Goal: Task Accomplishment & Management: Use online tool/utility

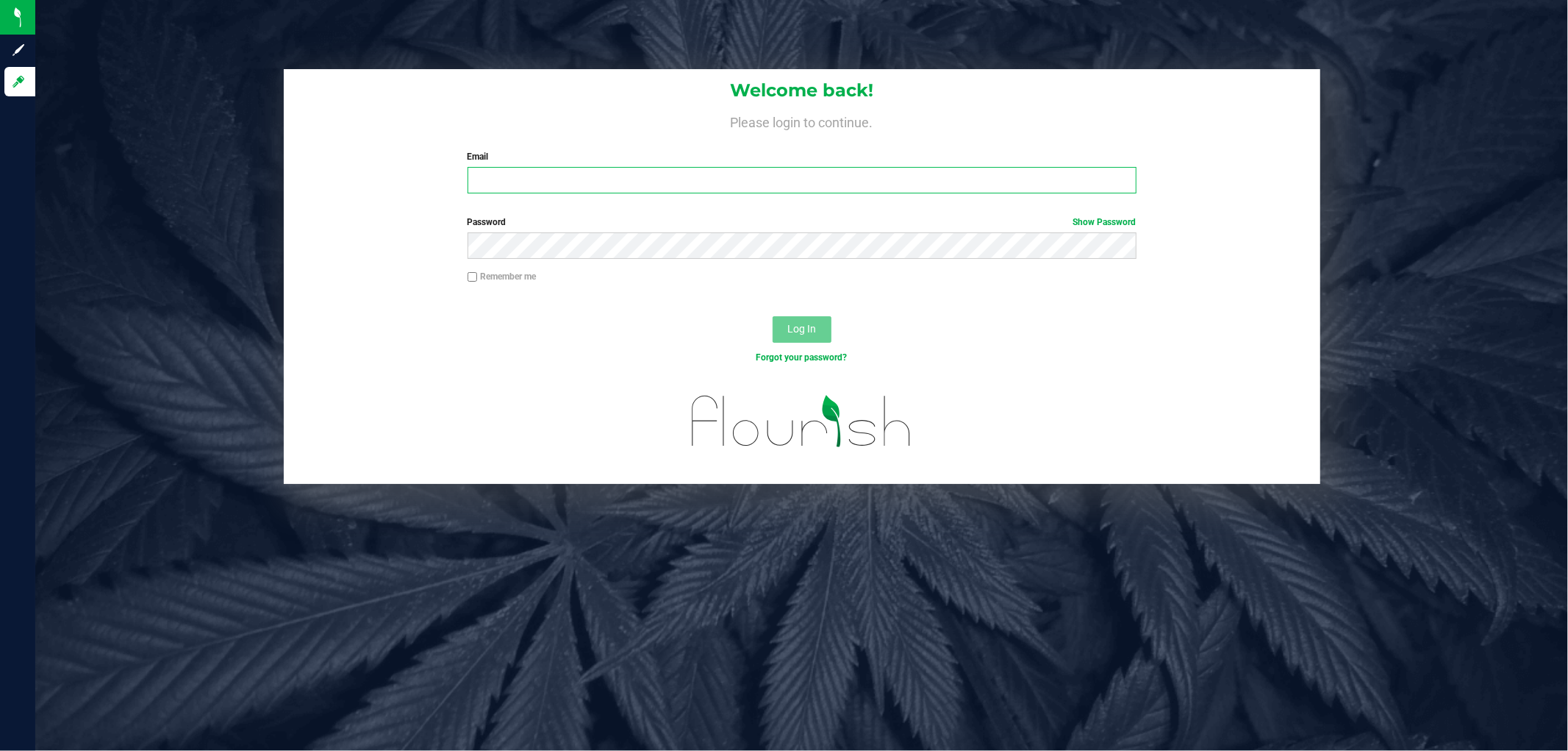
click at [481, 177] on input "Email" at bounding box center [802, 180] width 669 height 26
type input "[EMAIL_ADDRESS][DOMAIN_NAME]"
click at [773, 316] on button "Log In" at bounding box center [802, 329] width 59 height 26
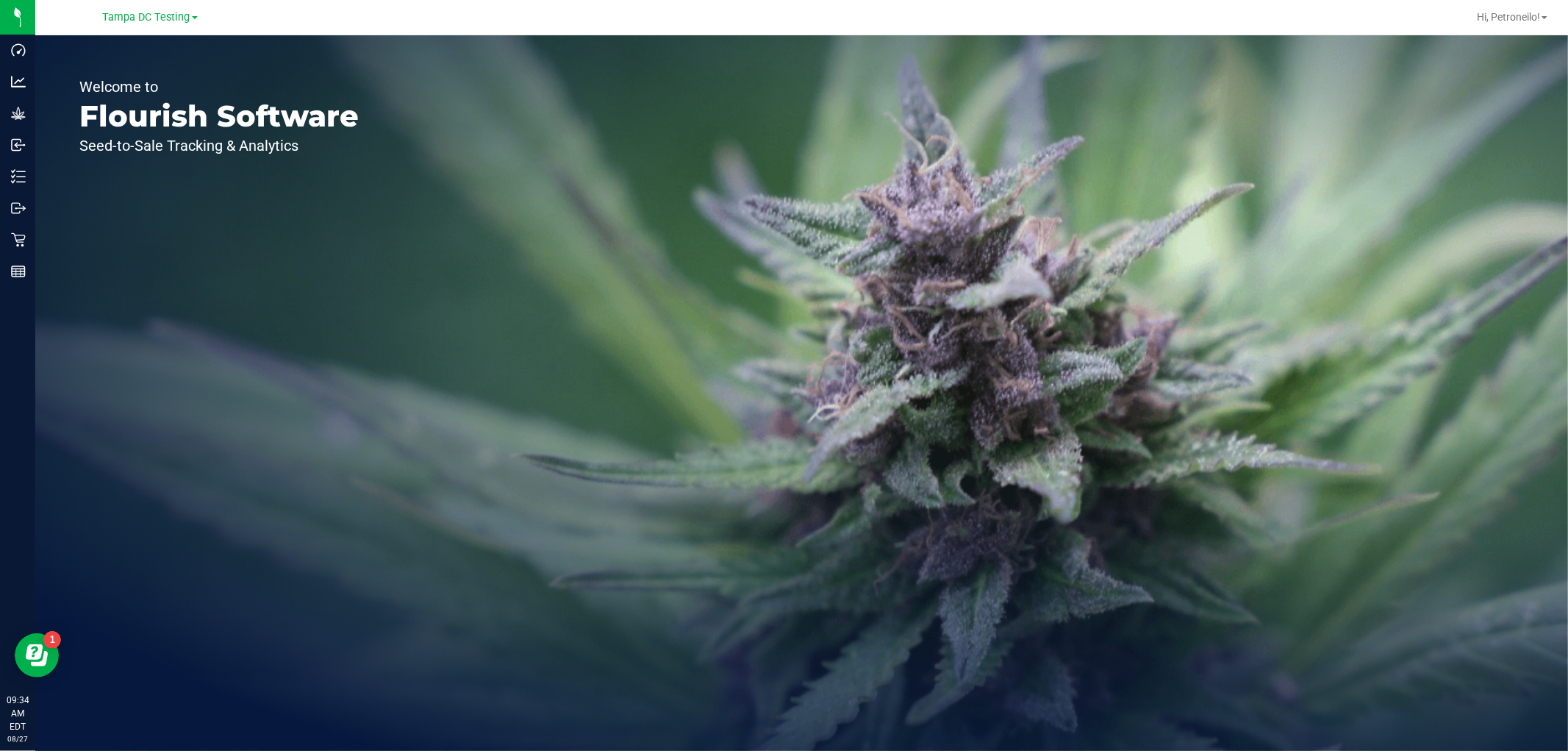
click at [185, 28] on div "Tampa DC Testing" at bounding box center [153, 17] width 220 height 29
click at [184, 17] on span "Tampa DC Testing" at bounding box center [147, 17] width 87 height 13
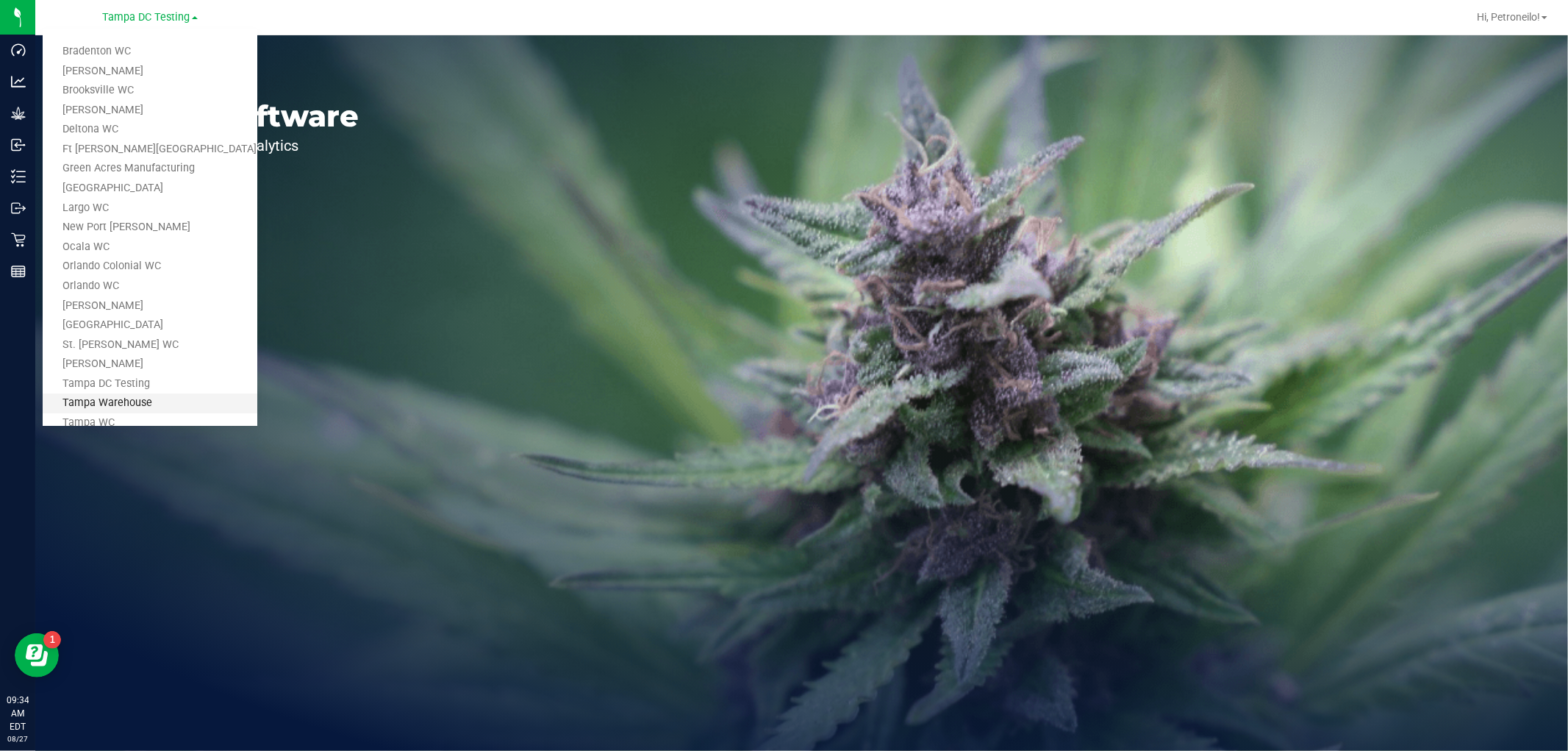
click at [108, 403] on link "Tampa Warehouse" at bounding box center [150, 404] width 214 height 20
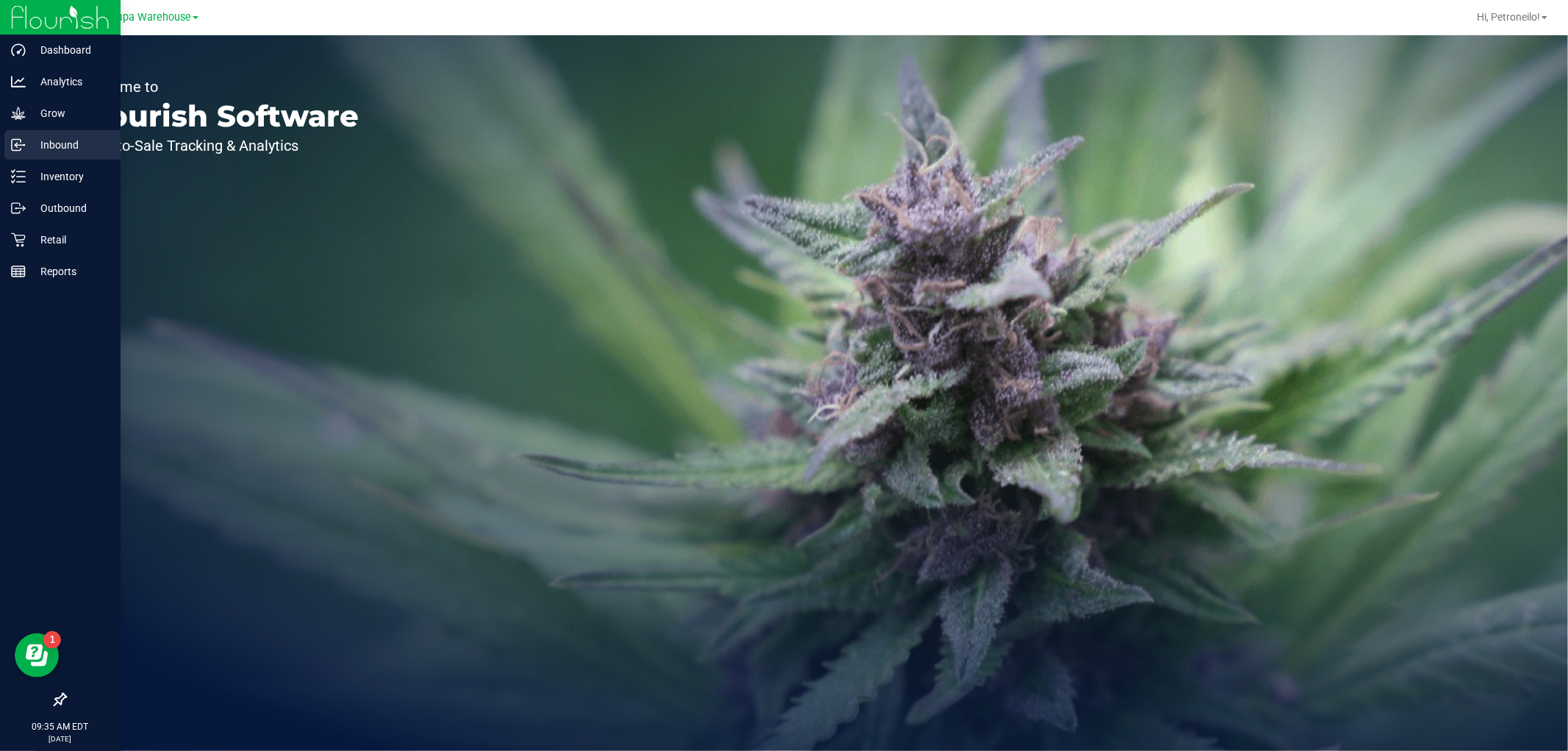
click at [35, 145] on p "Inbound" at bounding box center [69, 144] width 88 height 17
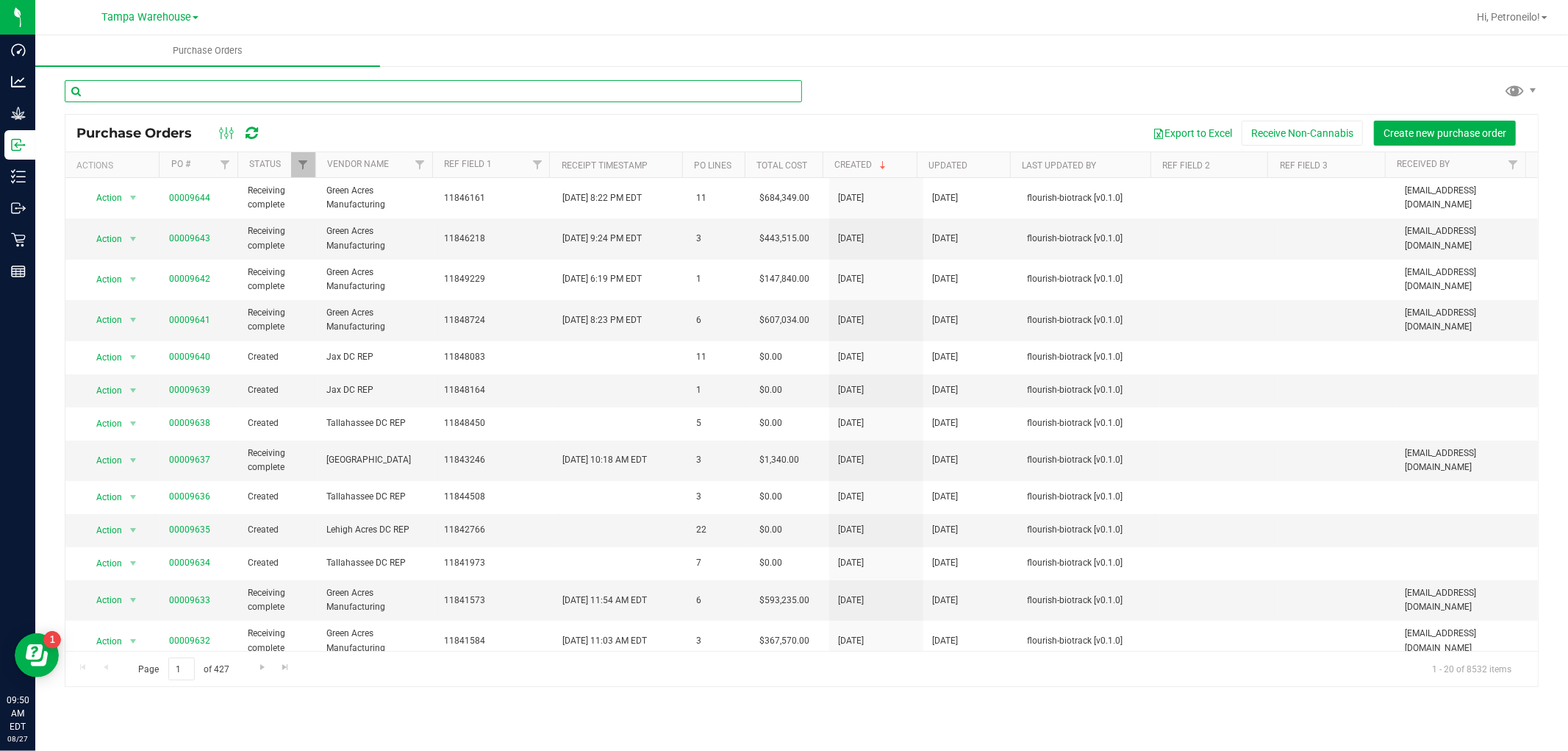
click at [288, 92] on input "text" at bounding box center [433, 91] width 737 height 22
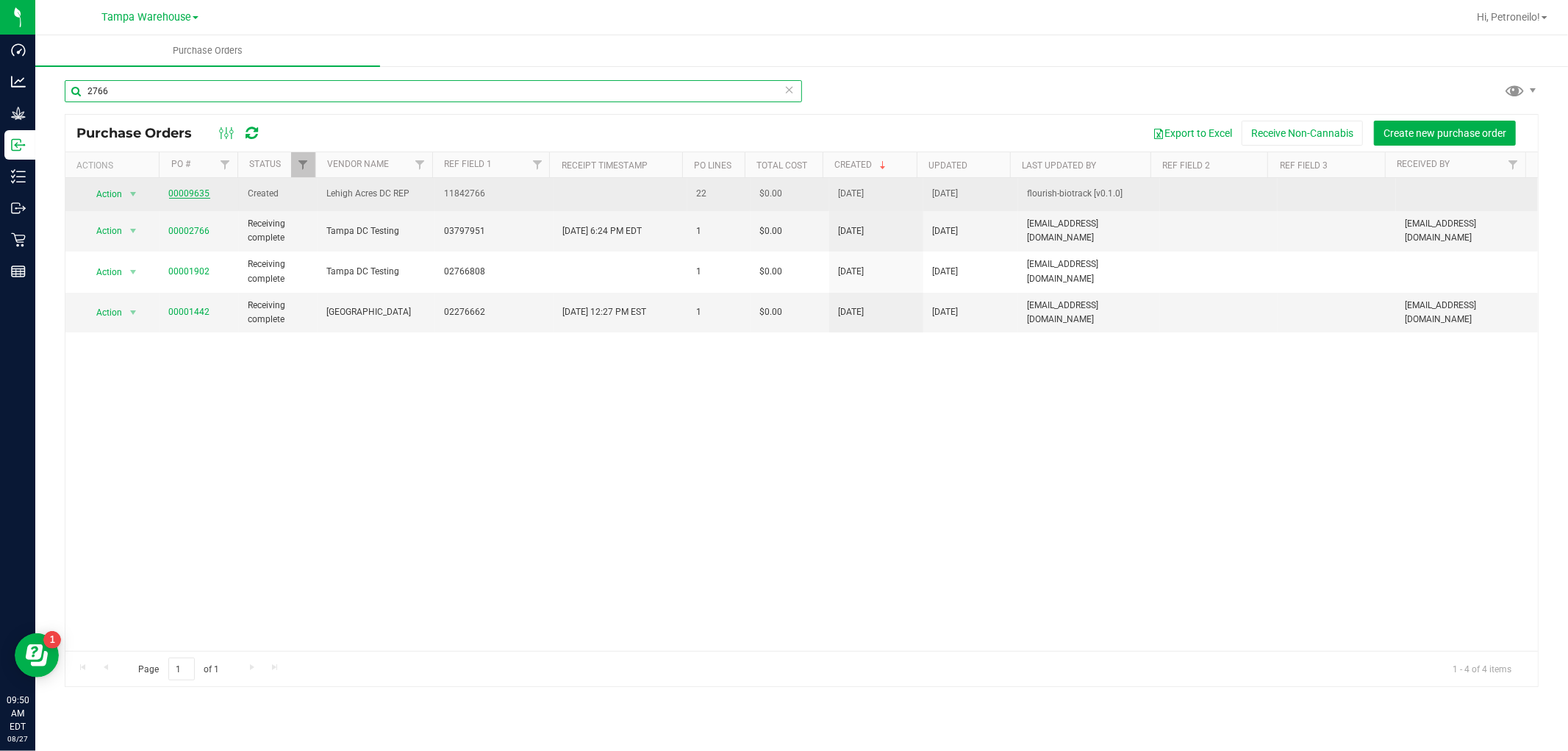
type input "2766"
click at [199, 192] on link "00009635" at bounding box center [190, 193] width 41 height 10
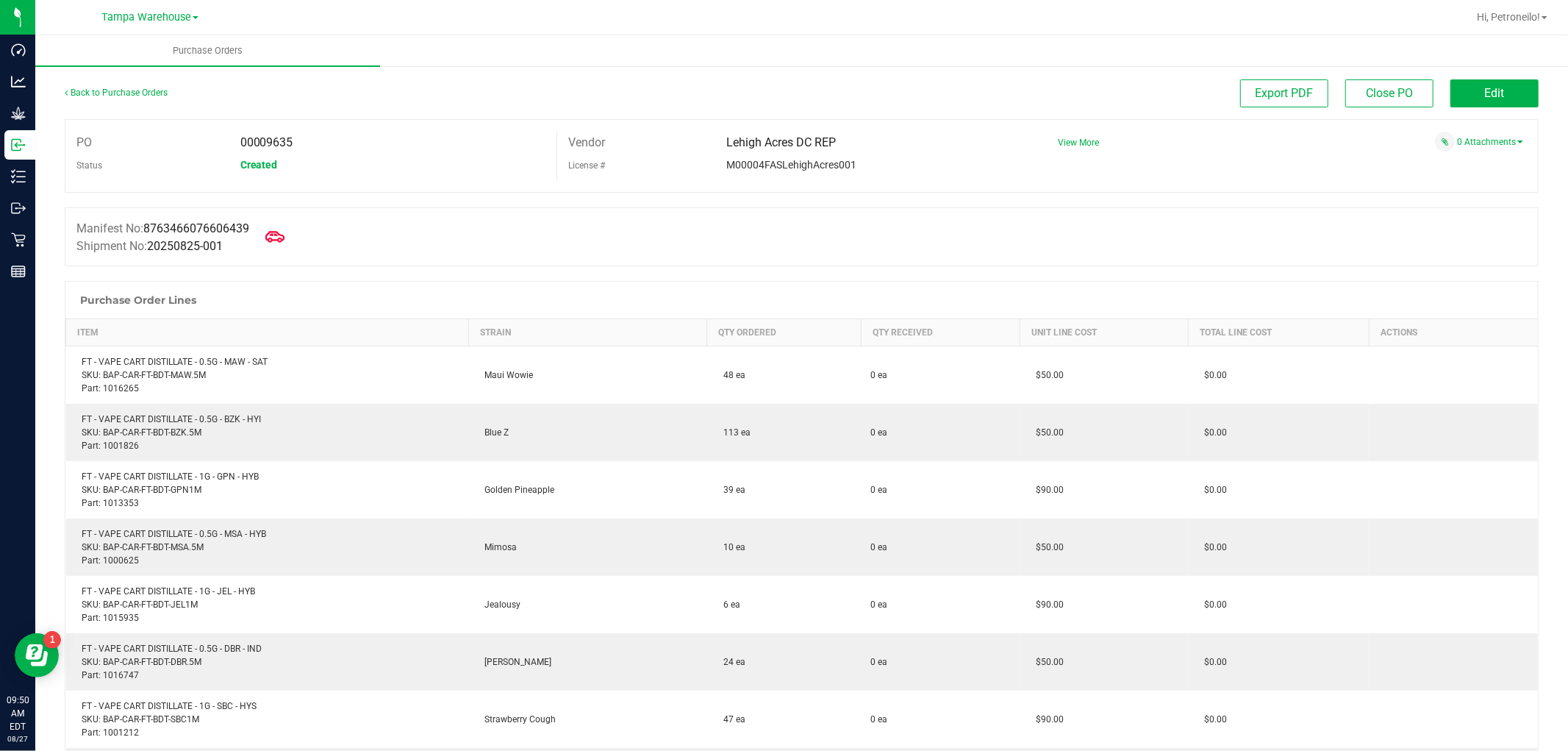
click at [285, 232] on icon at bounding box center [275, 236] width 19 height 19
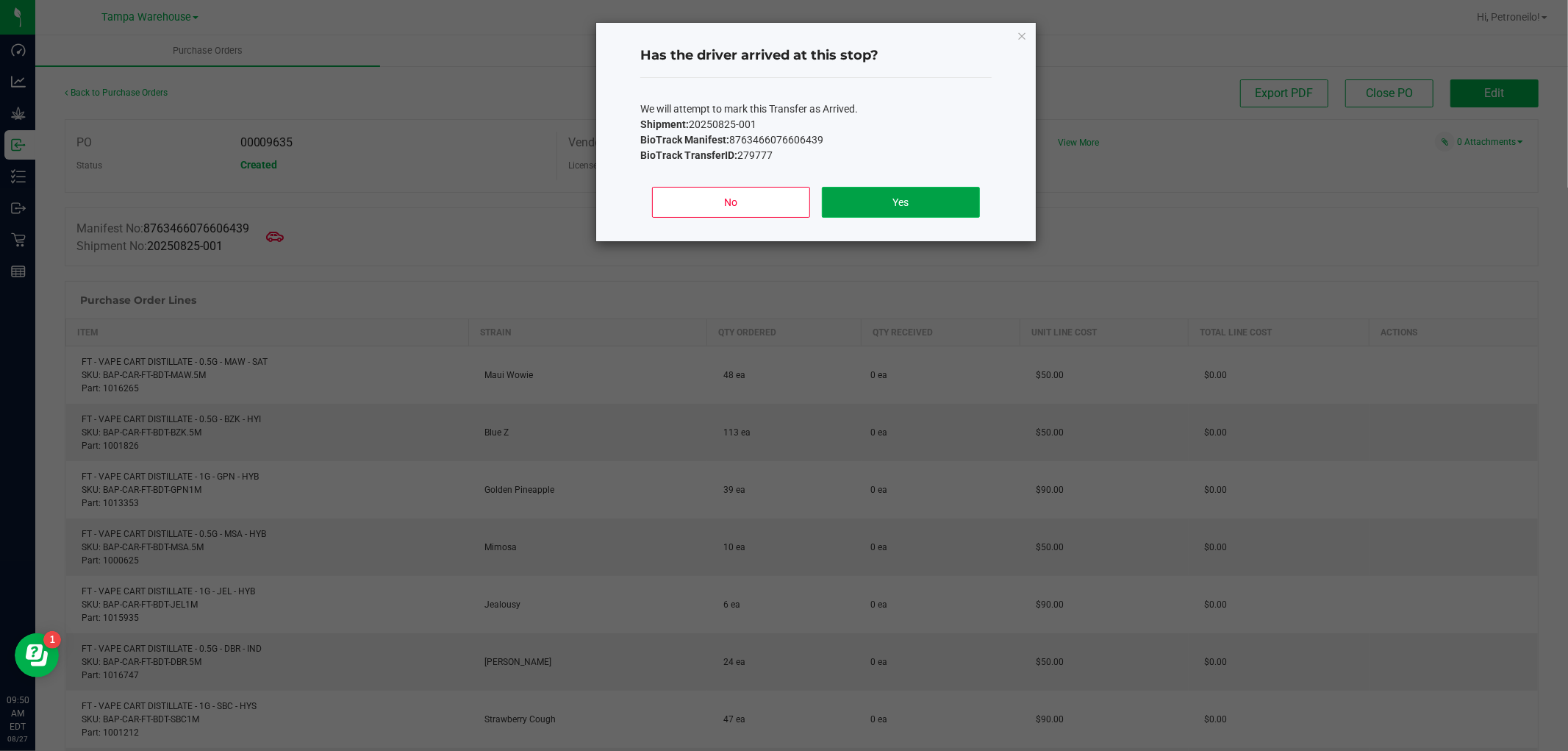
click at [954, 197] on button "Yes" at bounding box center [902, 201] width 158 height 31
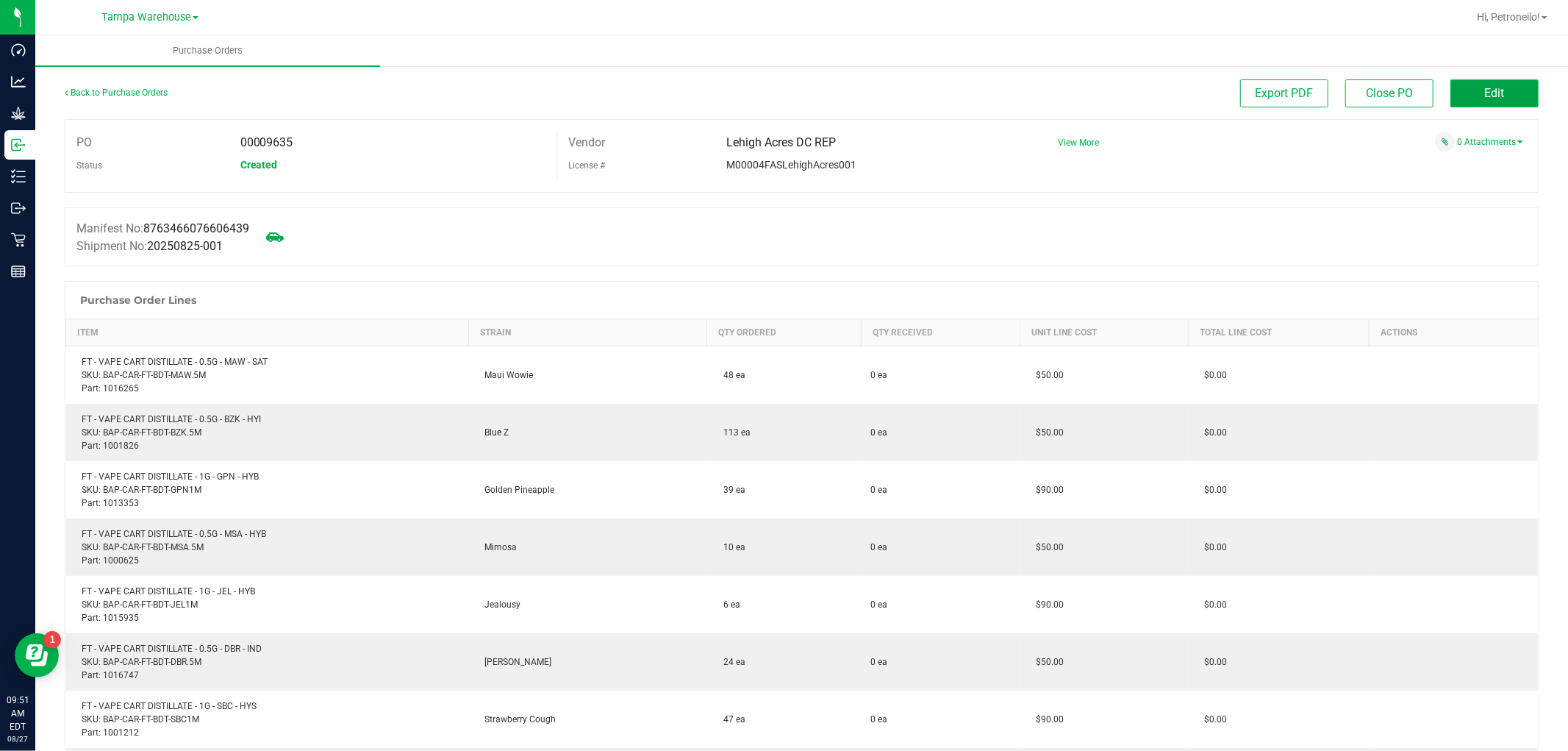
click at [1451, 92] on button "Edit" at bounding box center [1495, 93] width 88 height 28
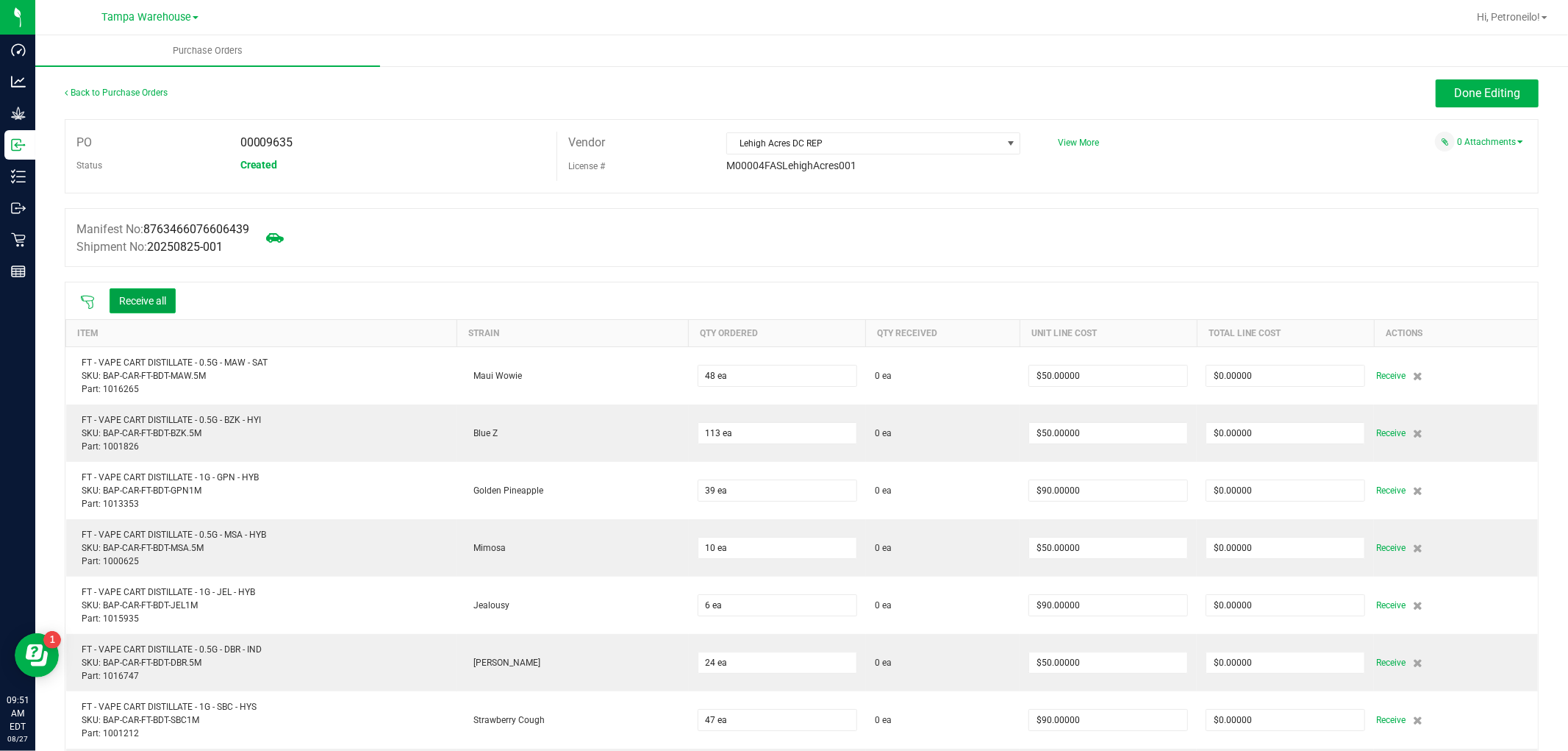
click at [142, 298] on button "Receive all" at bounding box center [143, 300] width 66 height 25
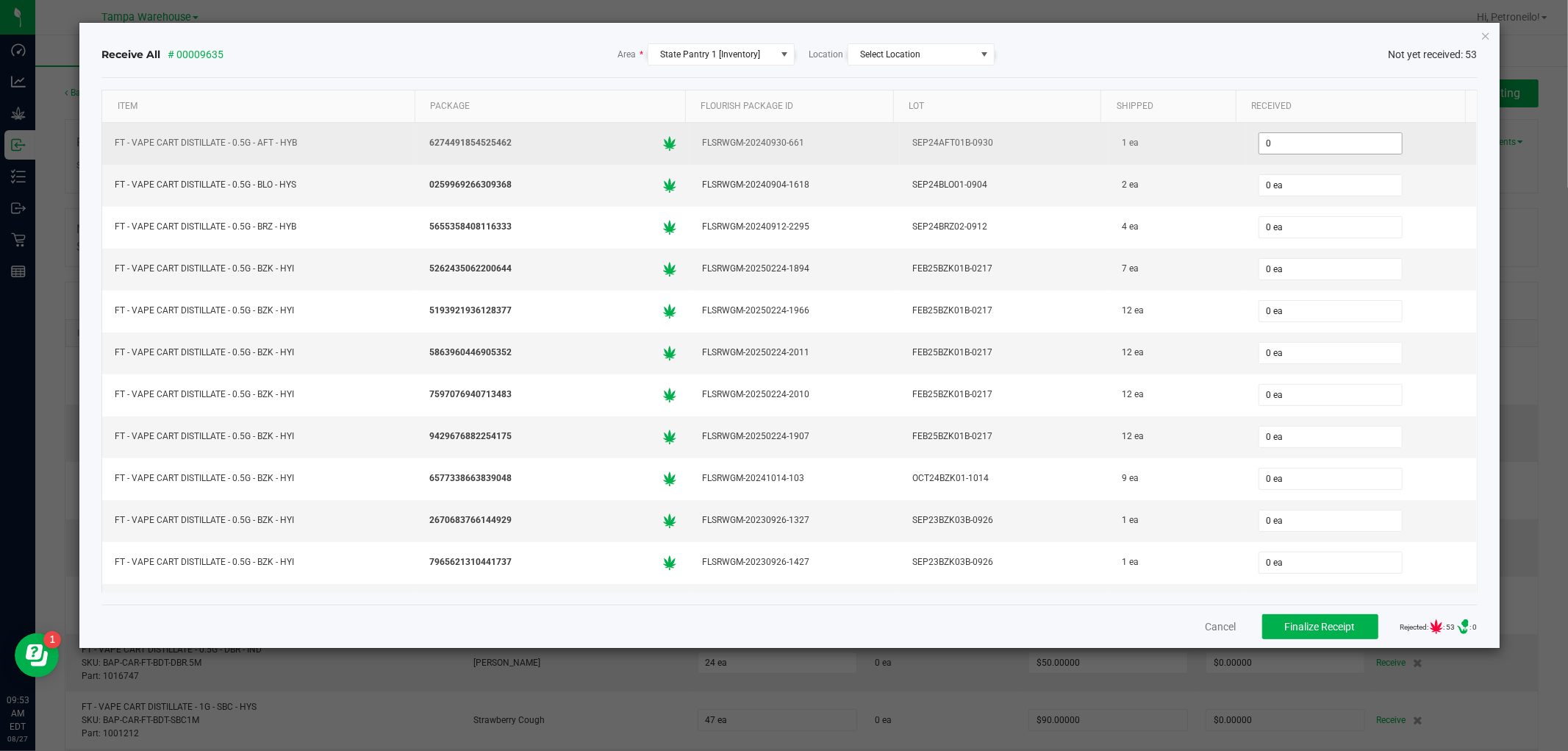
click at [1315, 149] on input "0" at bounding box center [1330, 143] width 143 height 21
type input "1 ea"
type input "2 ea"
type input "4 ea"
type input "7 ea"
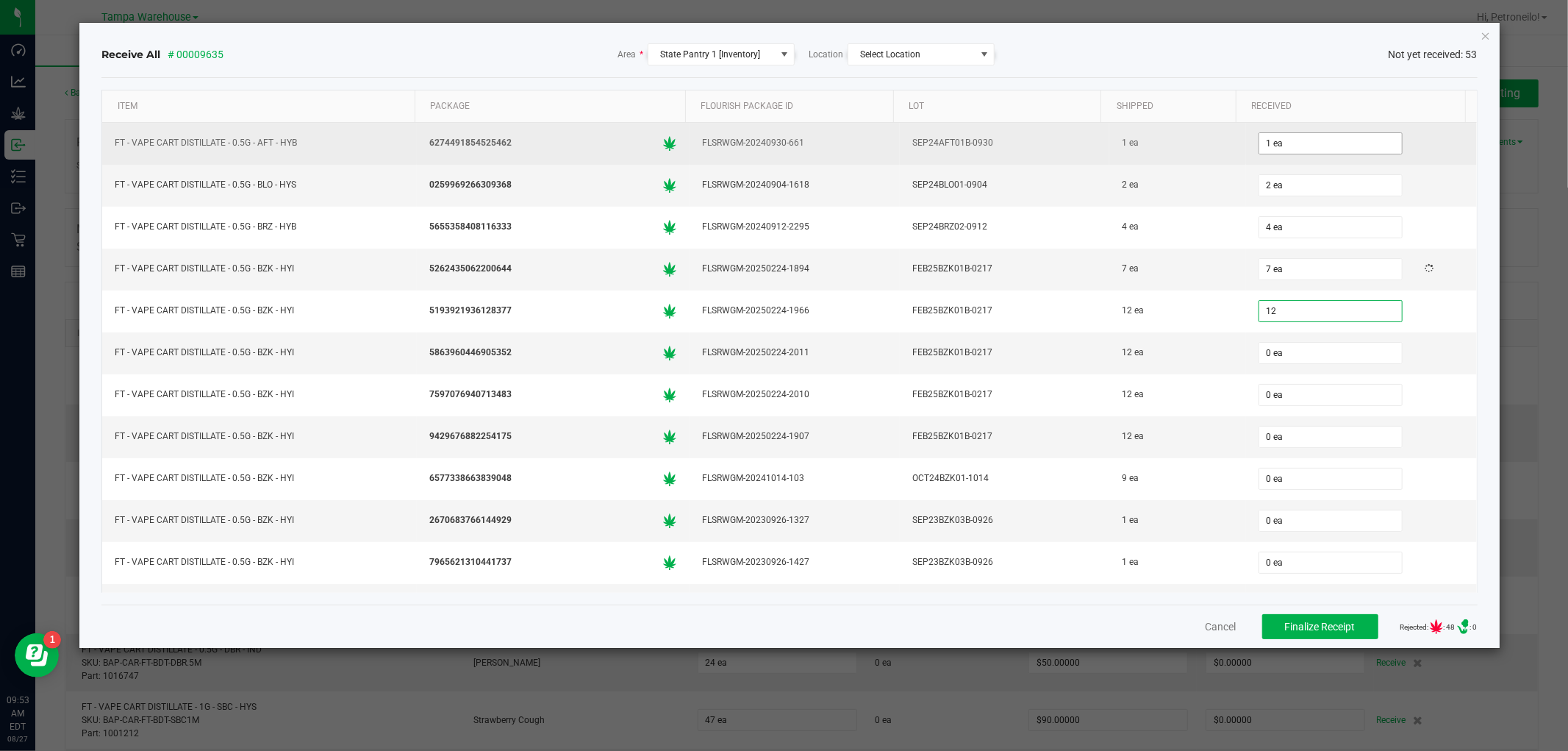
type input "12 ea"
type input "9 ea"
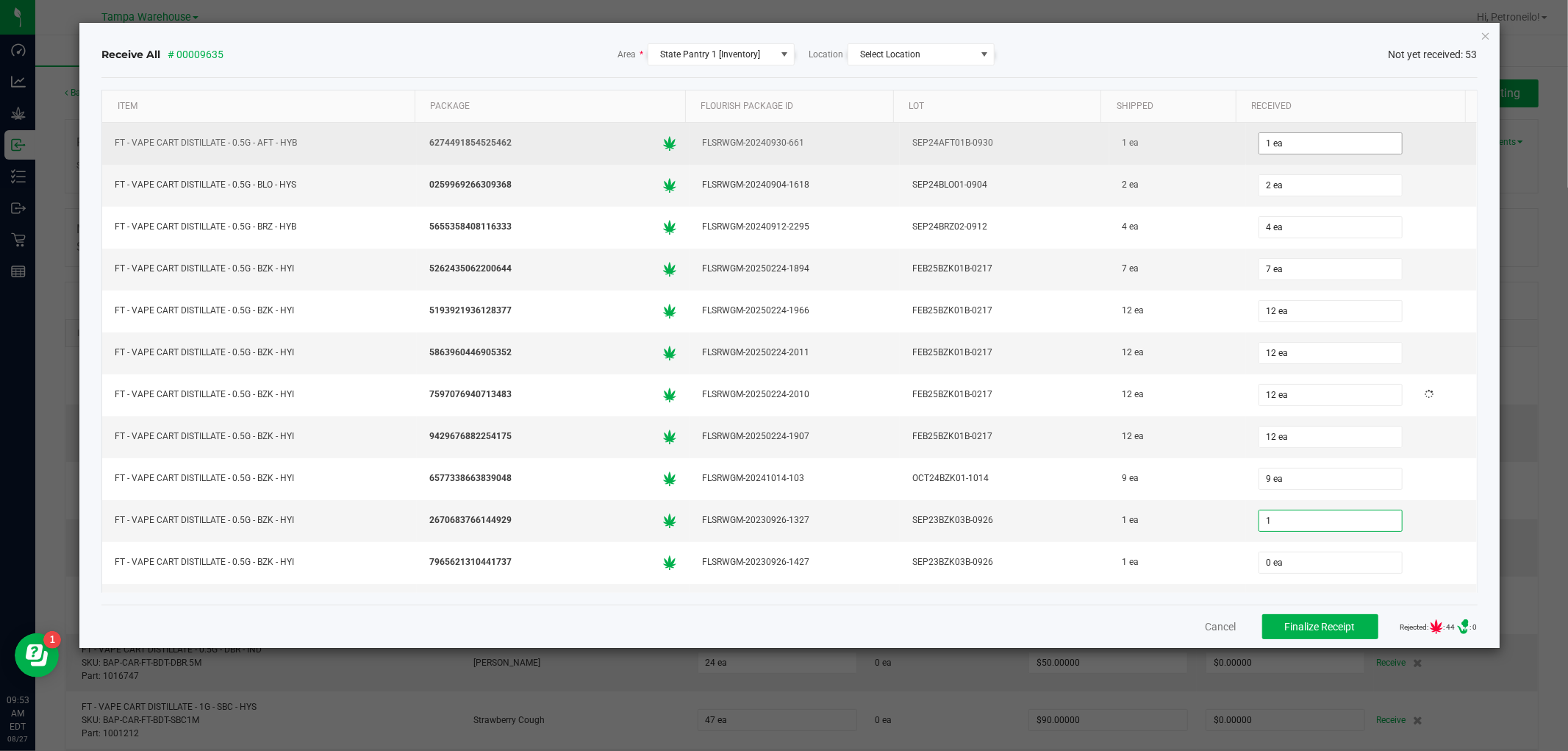
type input "1 ea"
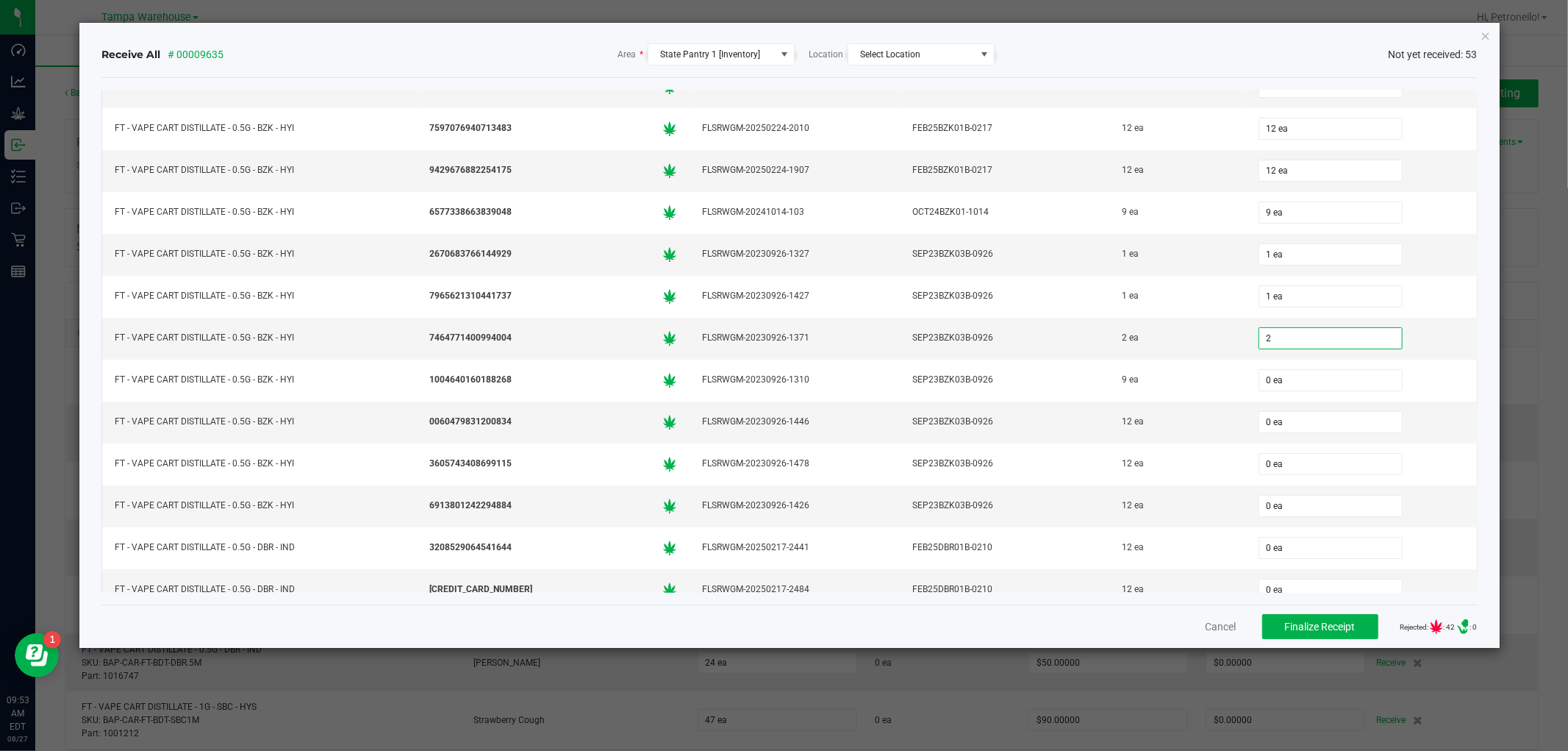
type input "2"
type input "09"
type input "2 ea"
type input "9 ea"
type input "12 ea"
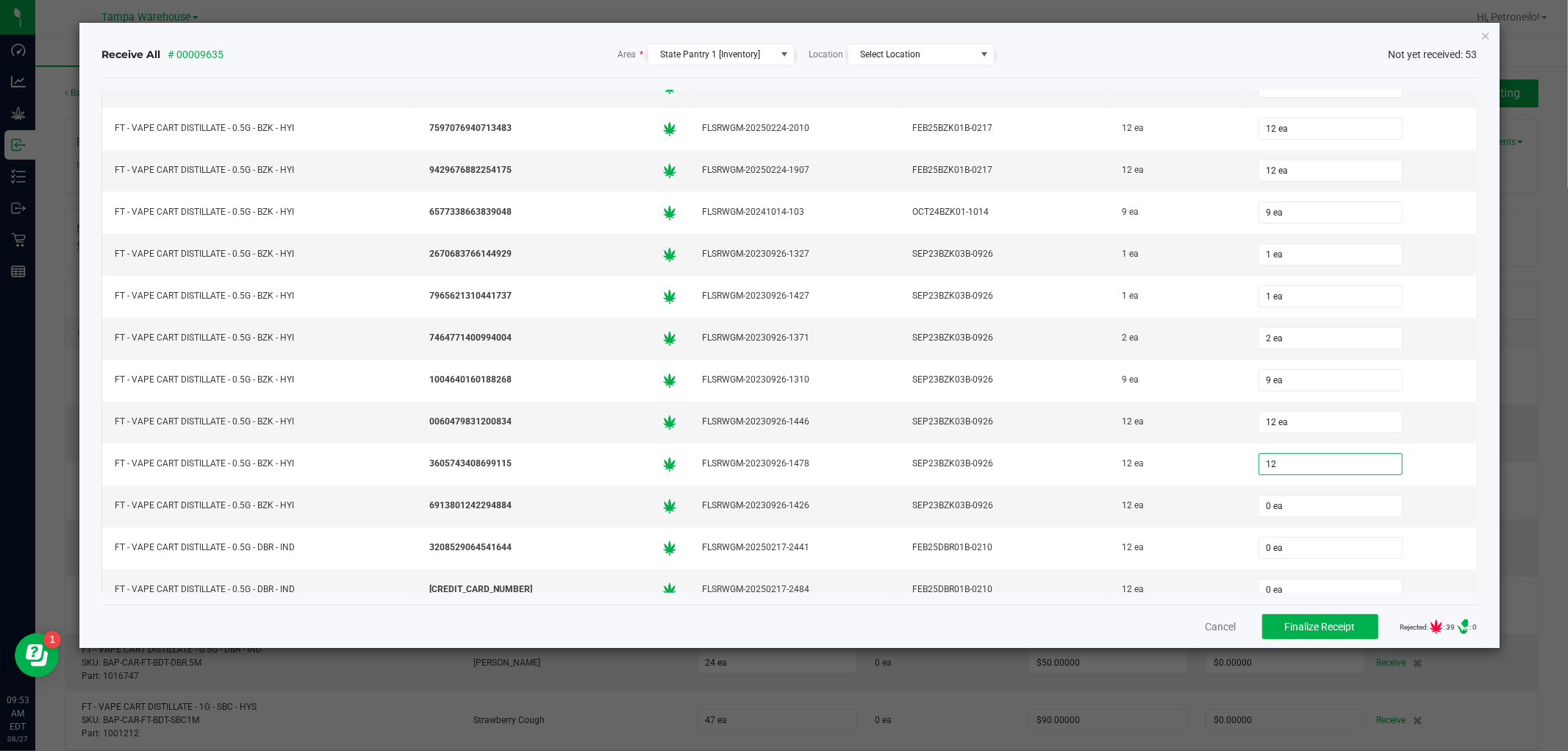
type input "12 ea"
type input "12"
type input "09"
type input "12 ea"
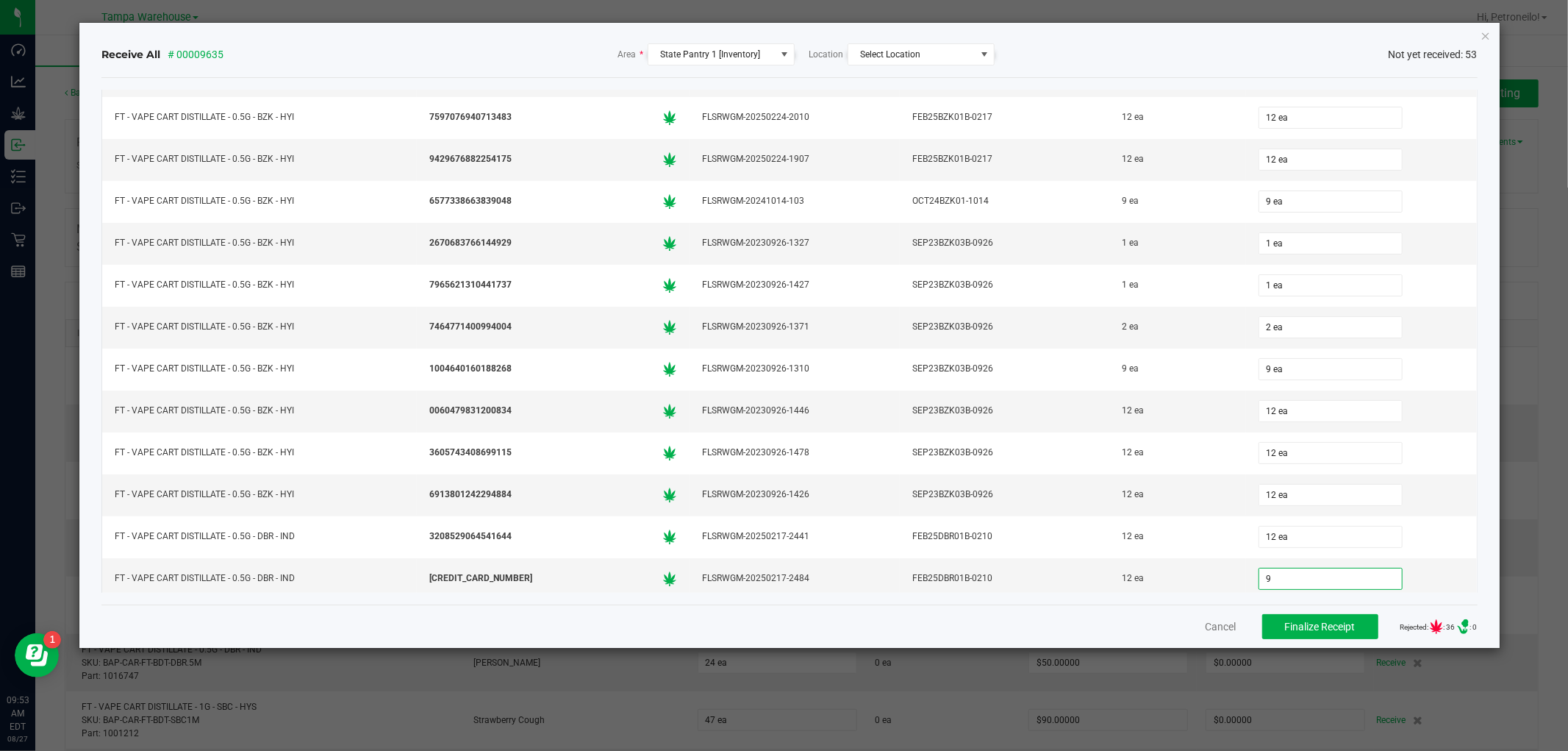
type input "9 ea"
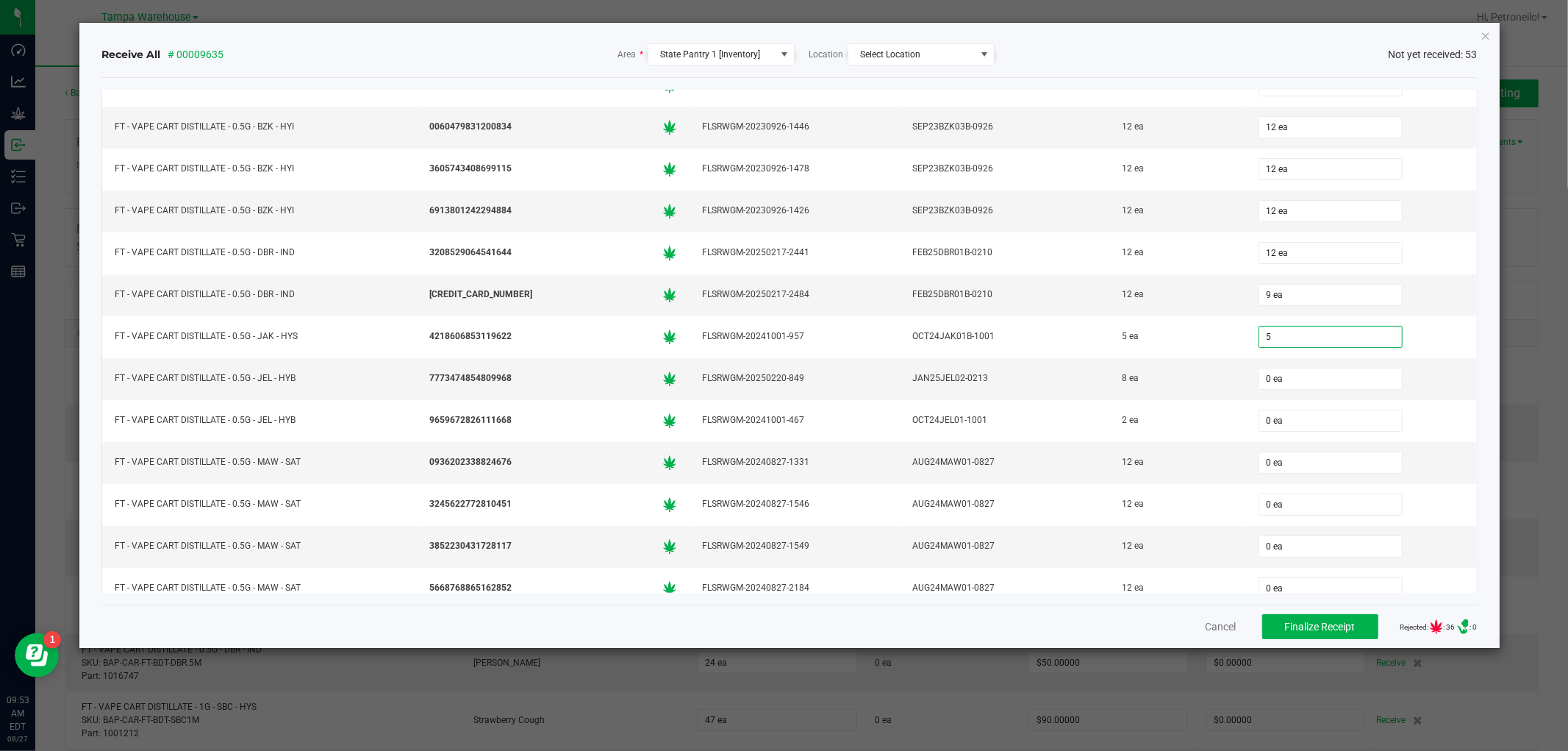
type input "5 ea"
type input "8 ea"
type input "2 ea"
type input "12 ea"
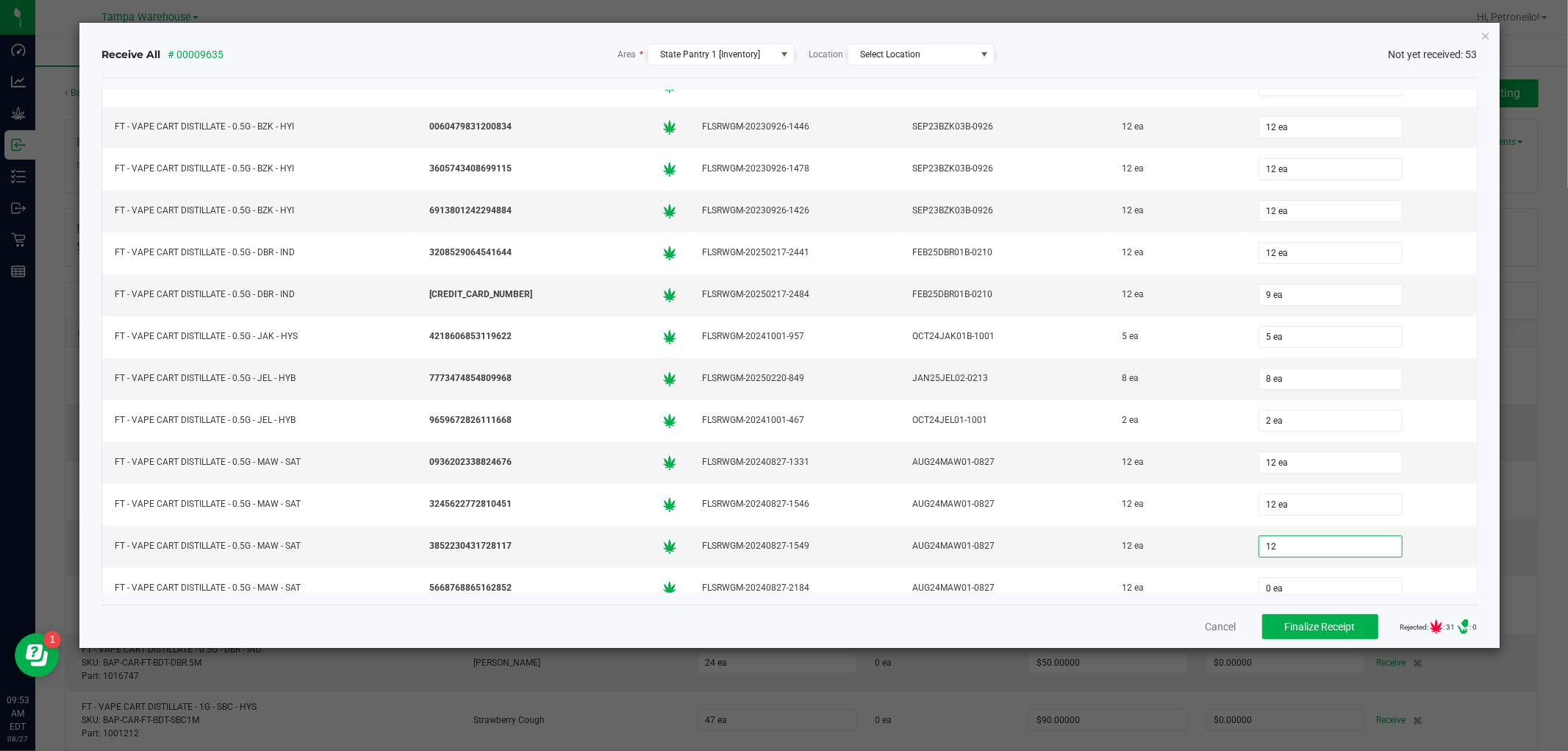
type input "12 ea"
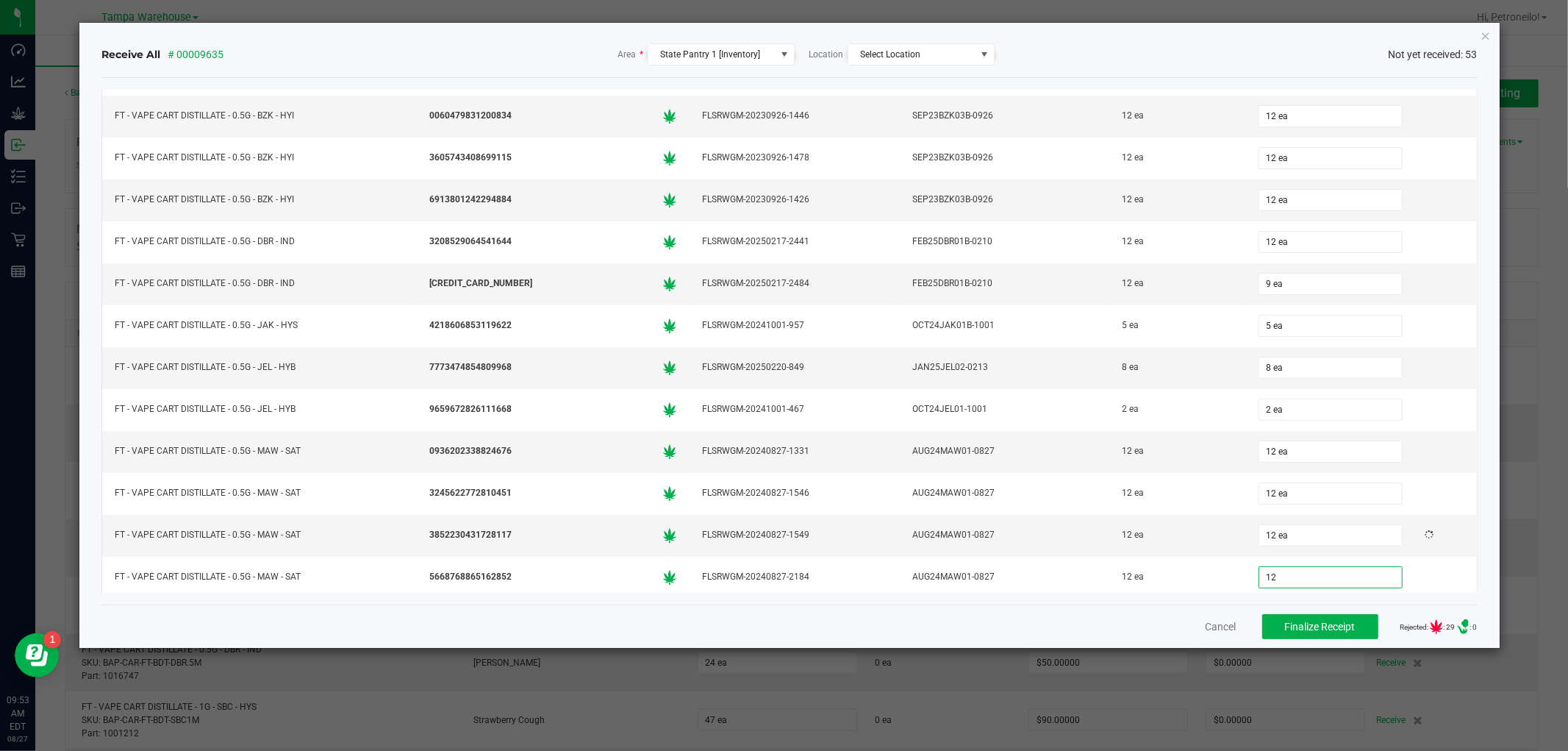
type input "12 ea"
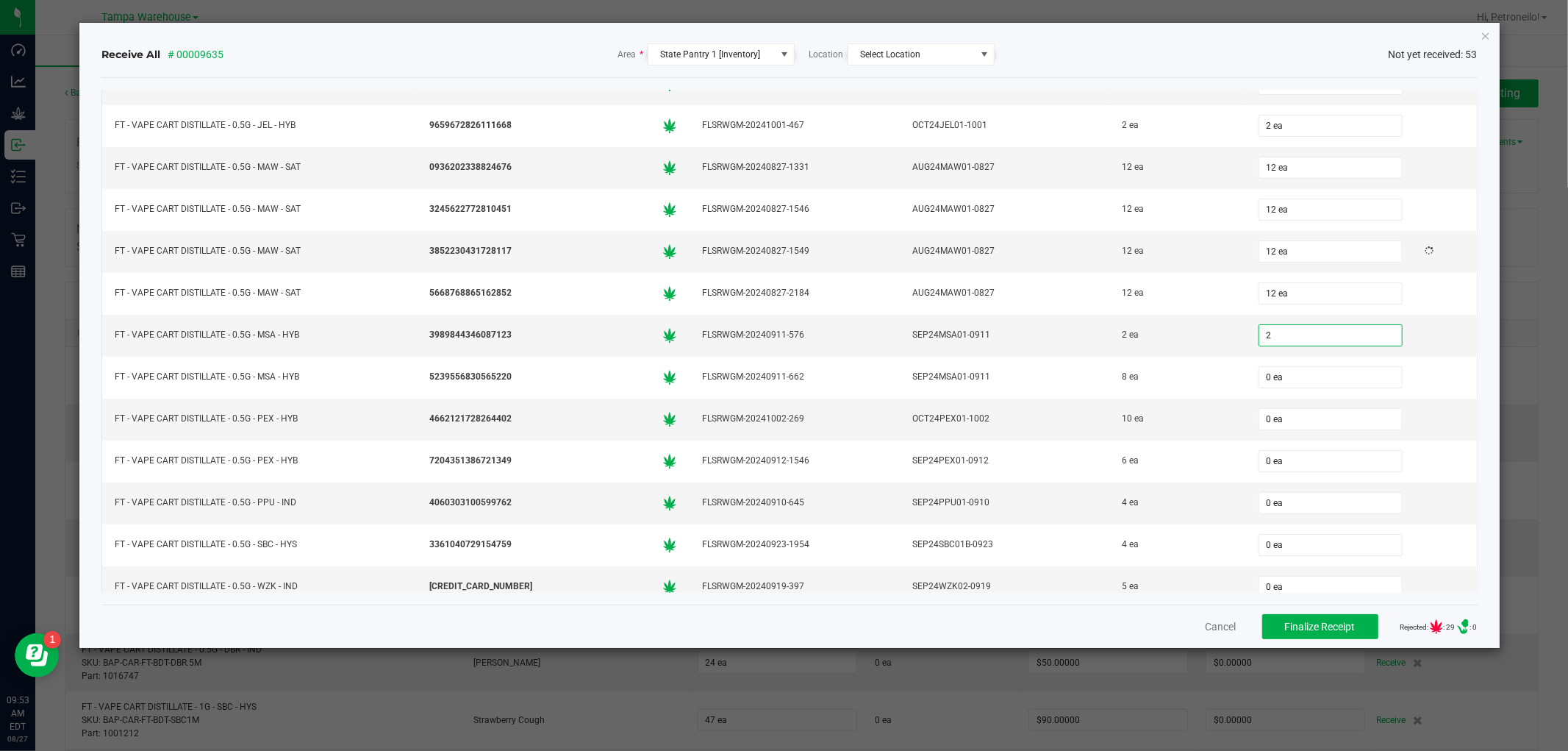
type input "2 ea"
type input "8 ea"
type input "10 ea"
type input "6 ea"
type input "4 ea"
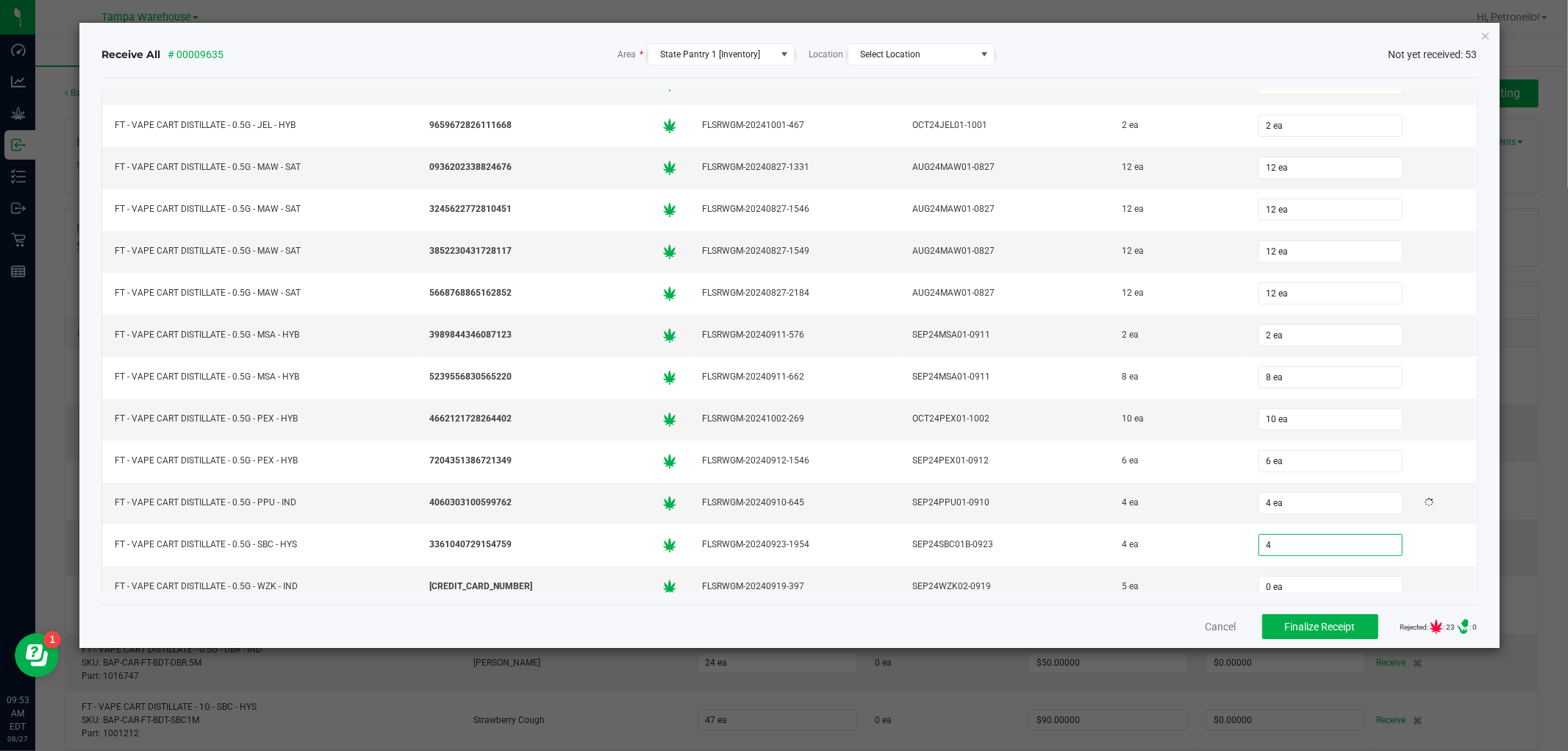
type input "4 ea"
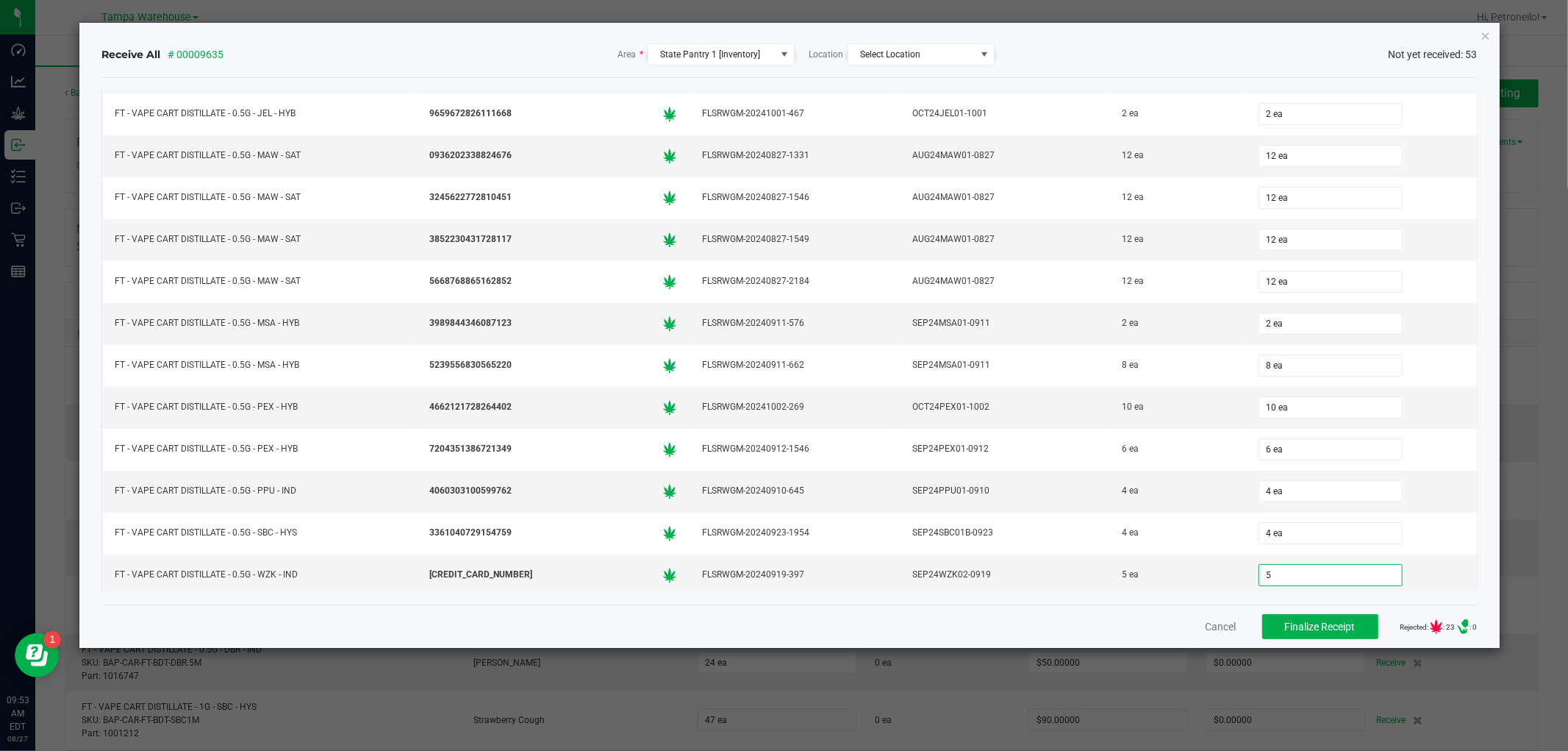
type input "5 ea"
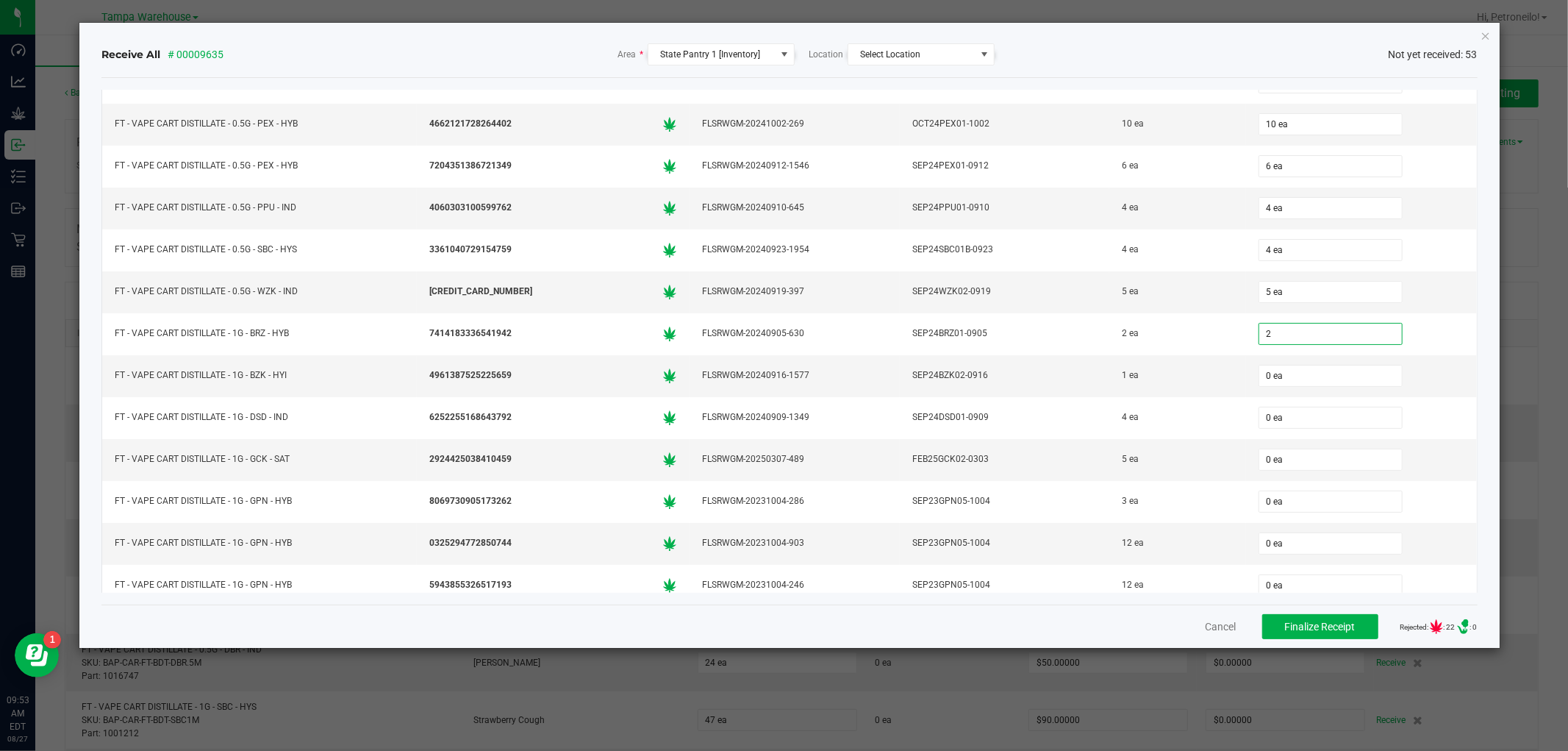
type input "2 ea"
type input "1 ea"
type input "4 ea"
type input "5 ea"
type input "3 ea"
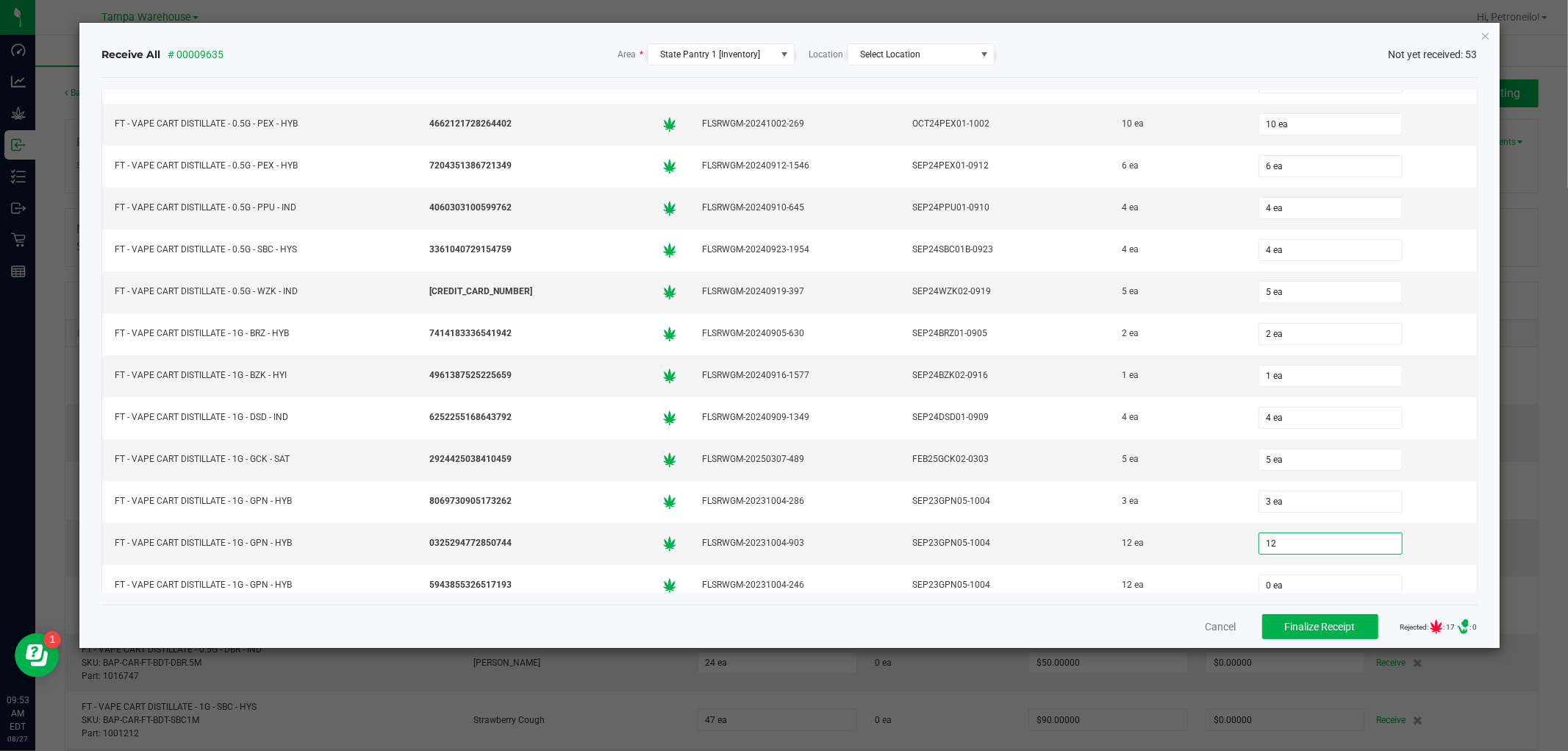
type input "12 ea"
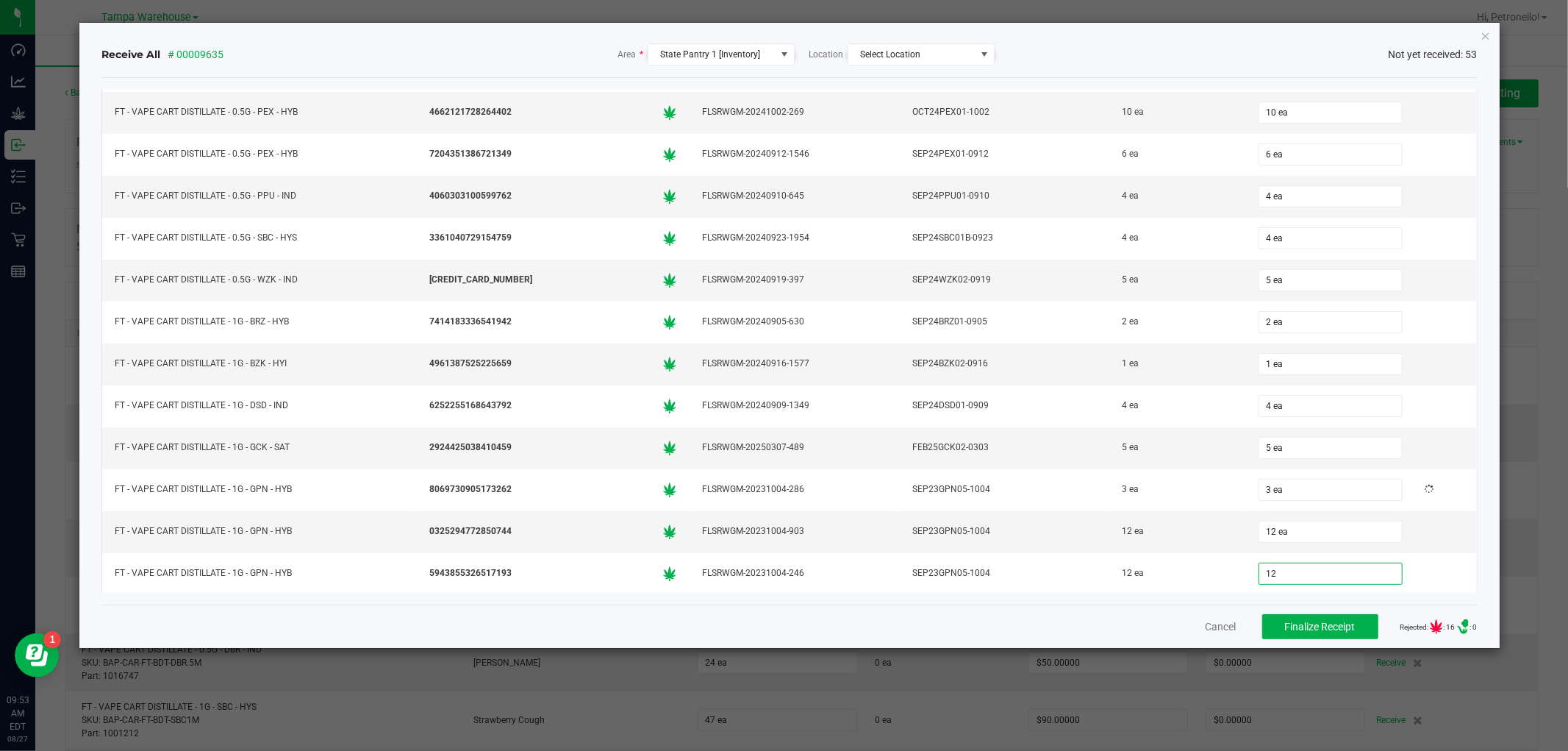
type input "12"
type input "09"
type input "12 ea"
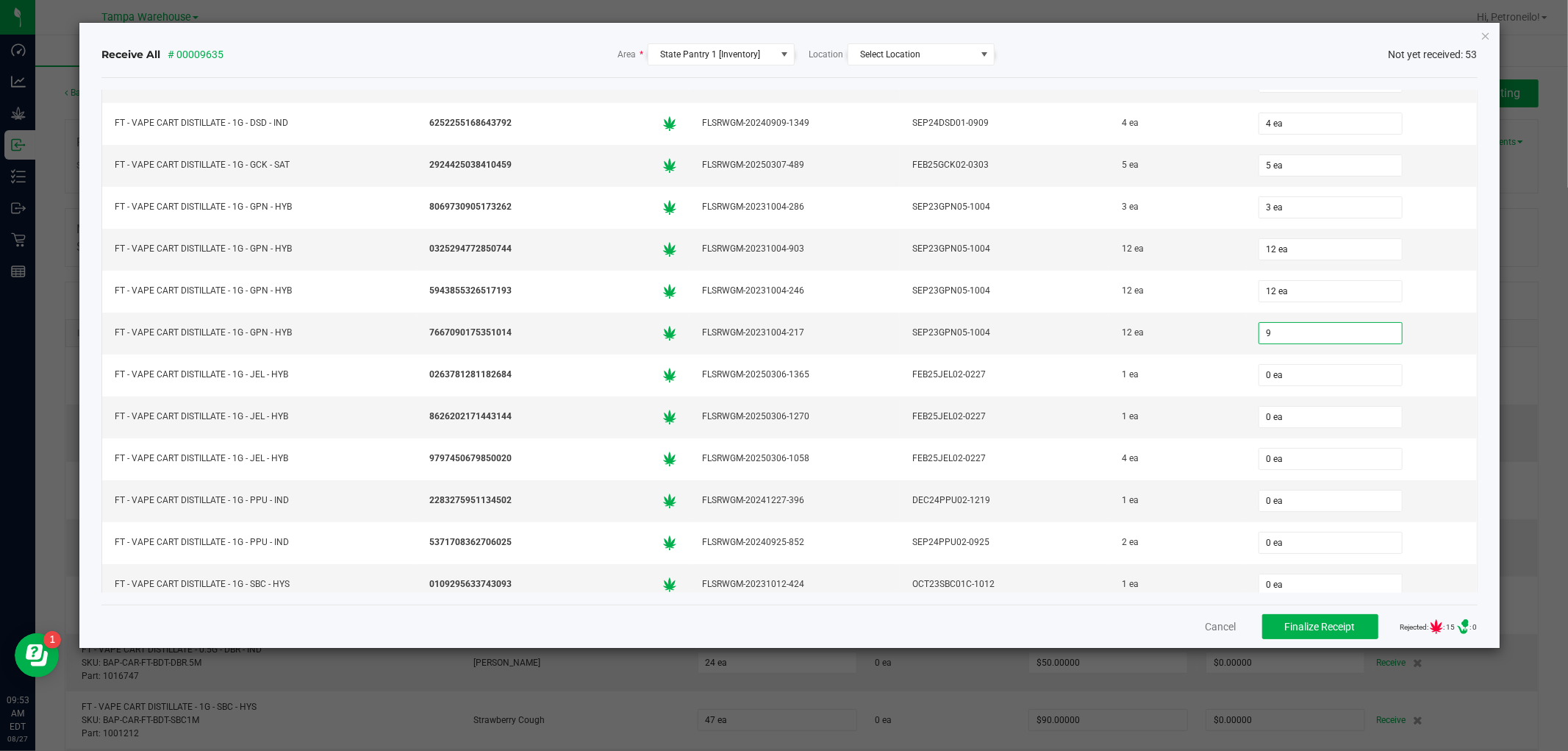
type input "9 ea"
type input "1 ea"
type input "4 ea"
type input "1 ea"
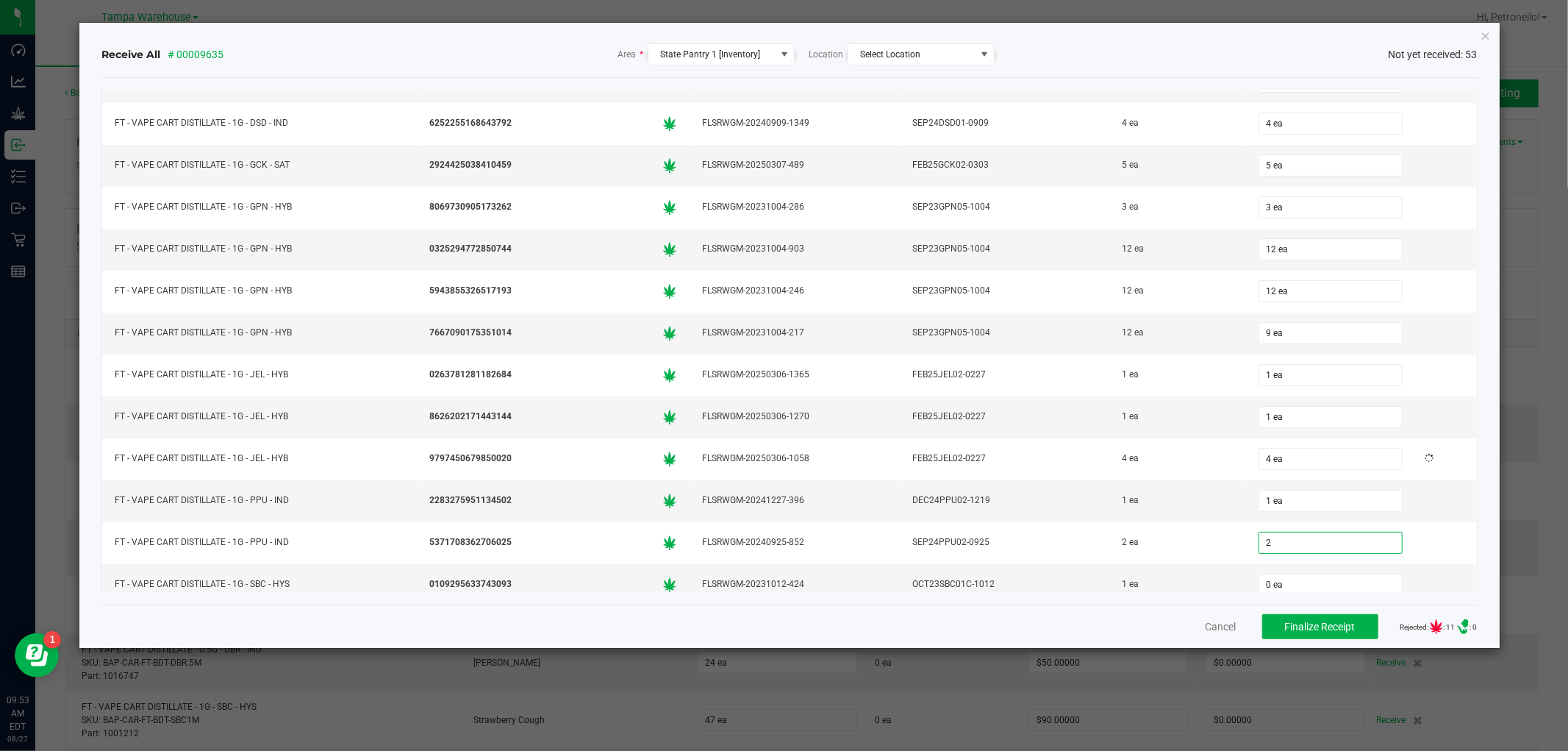
type input "2 ea"
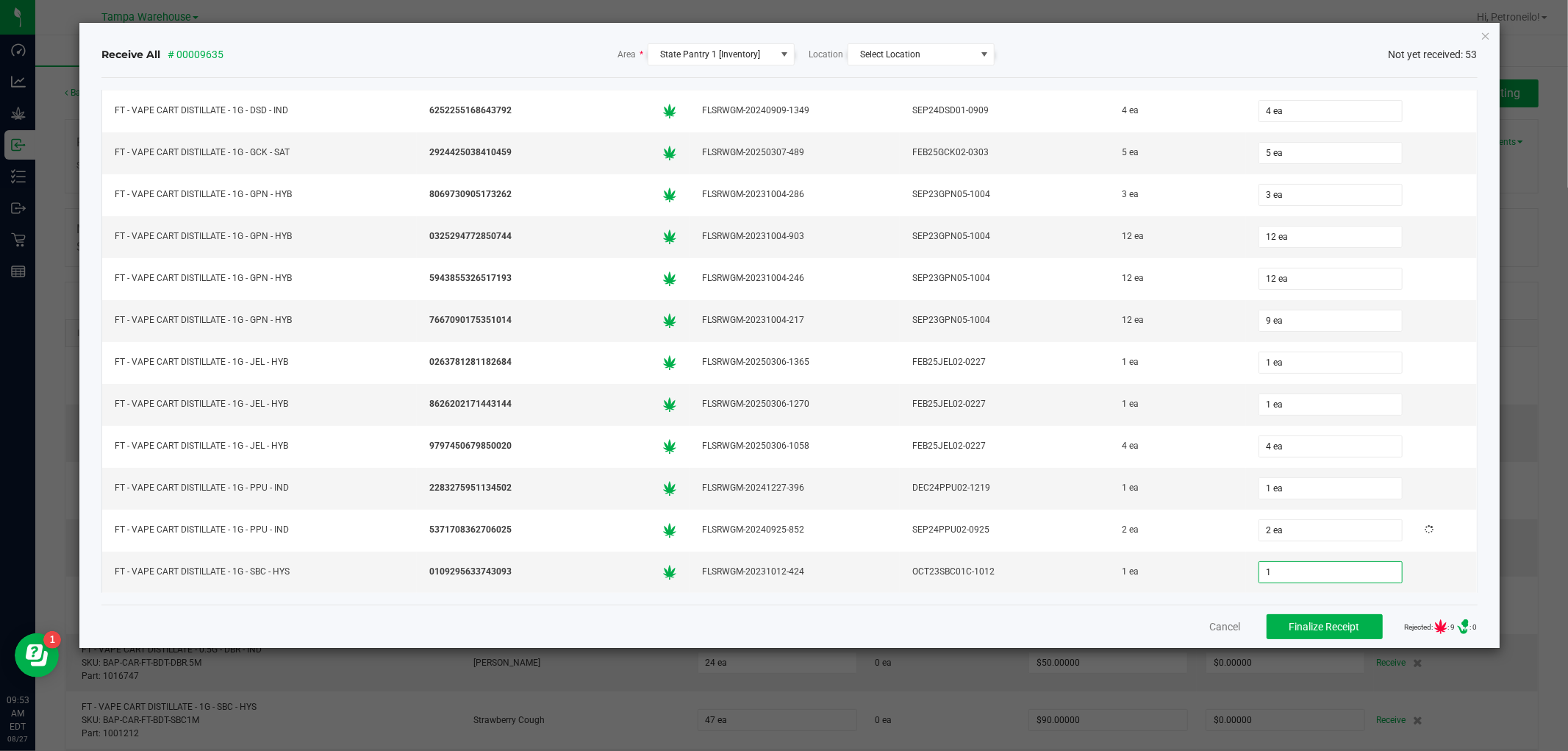
type input "1"
type input "1 ea"
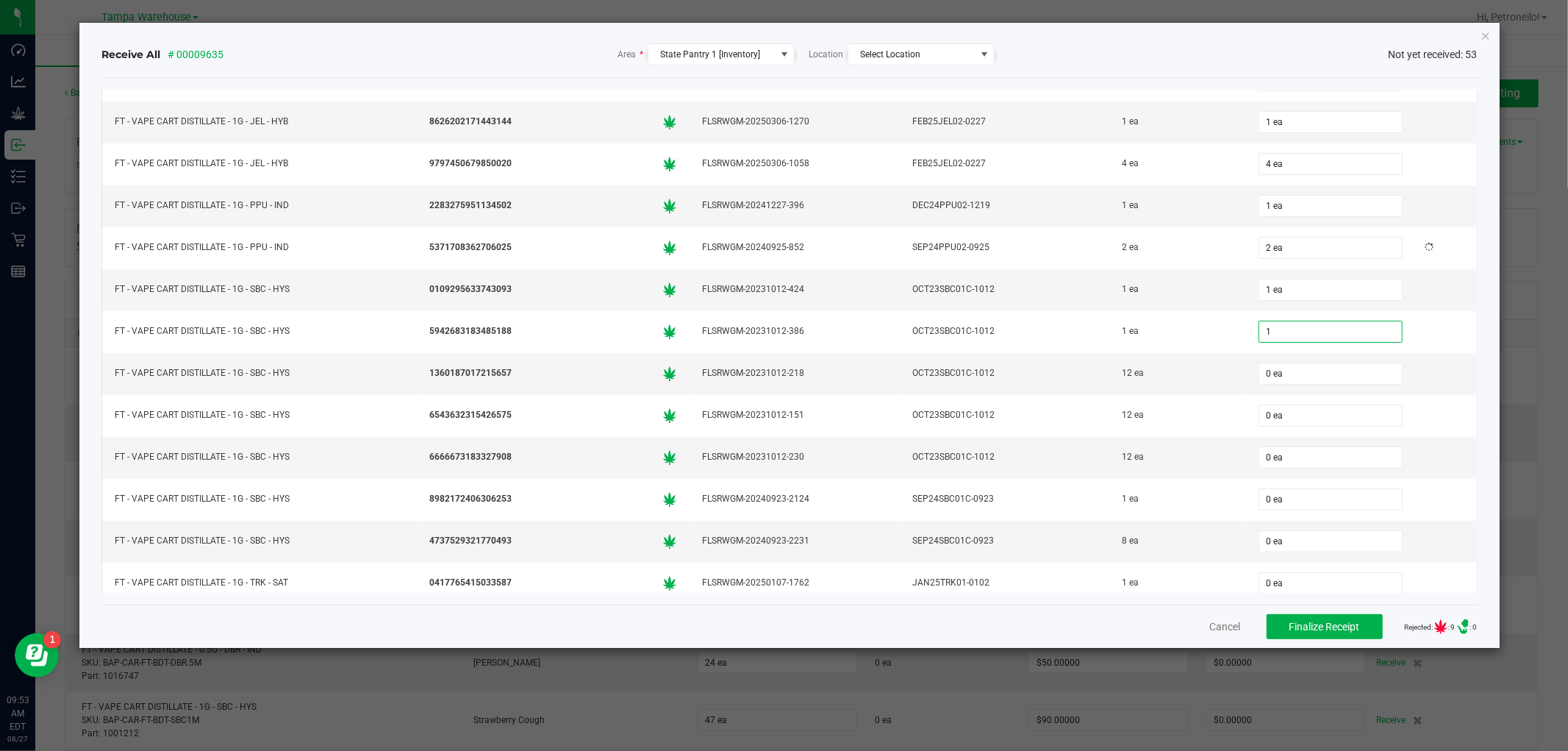
type input "1 ea"
type input "12 ea"
type input "1 ea"
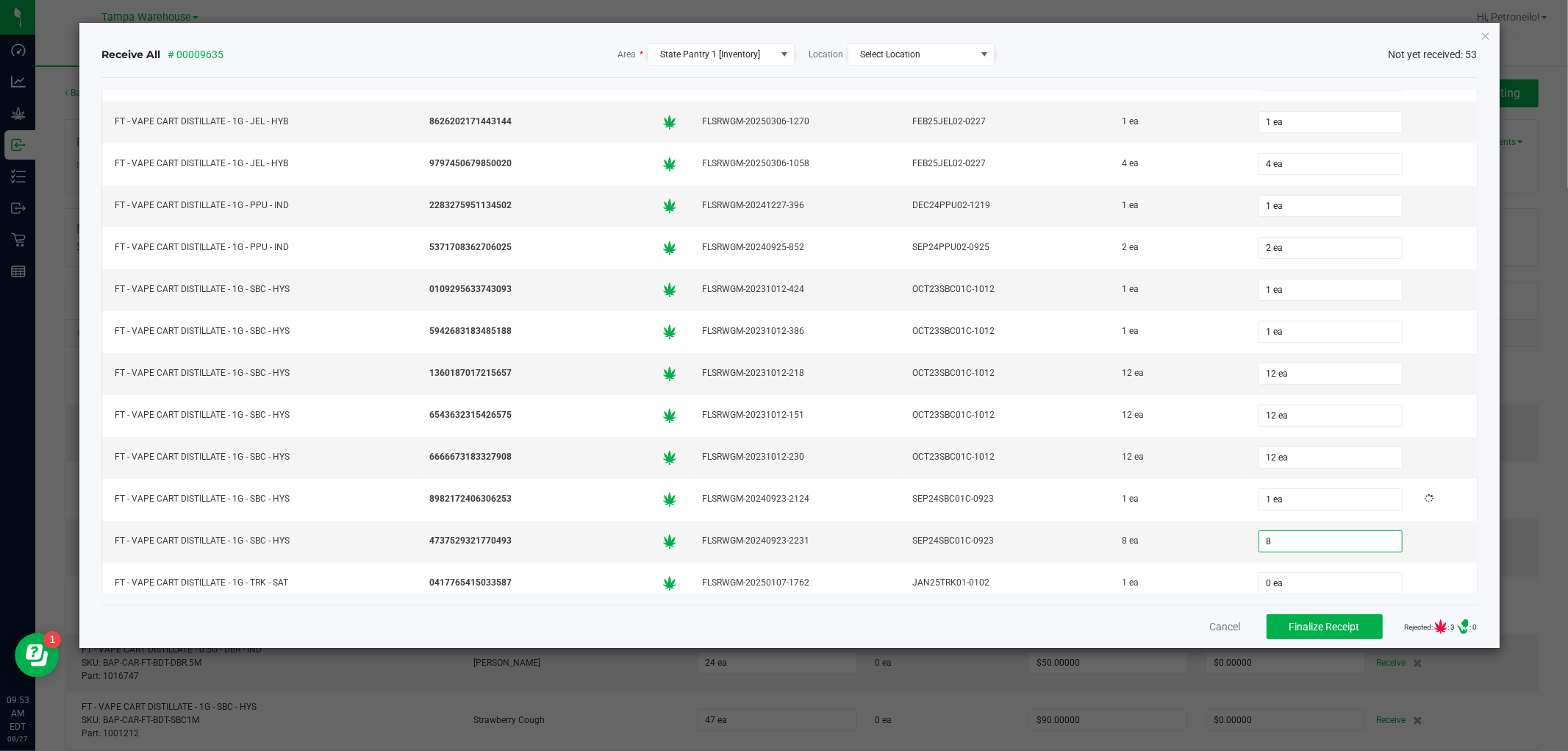
type input "8 ea"
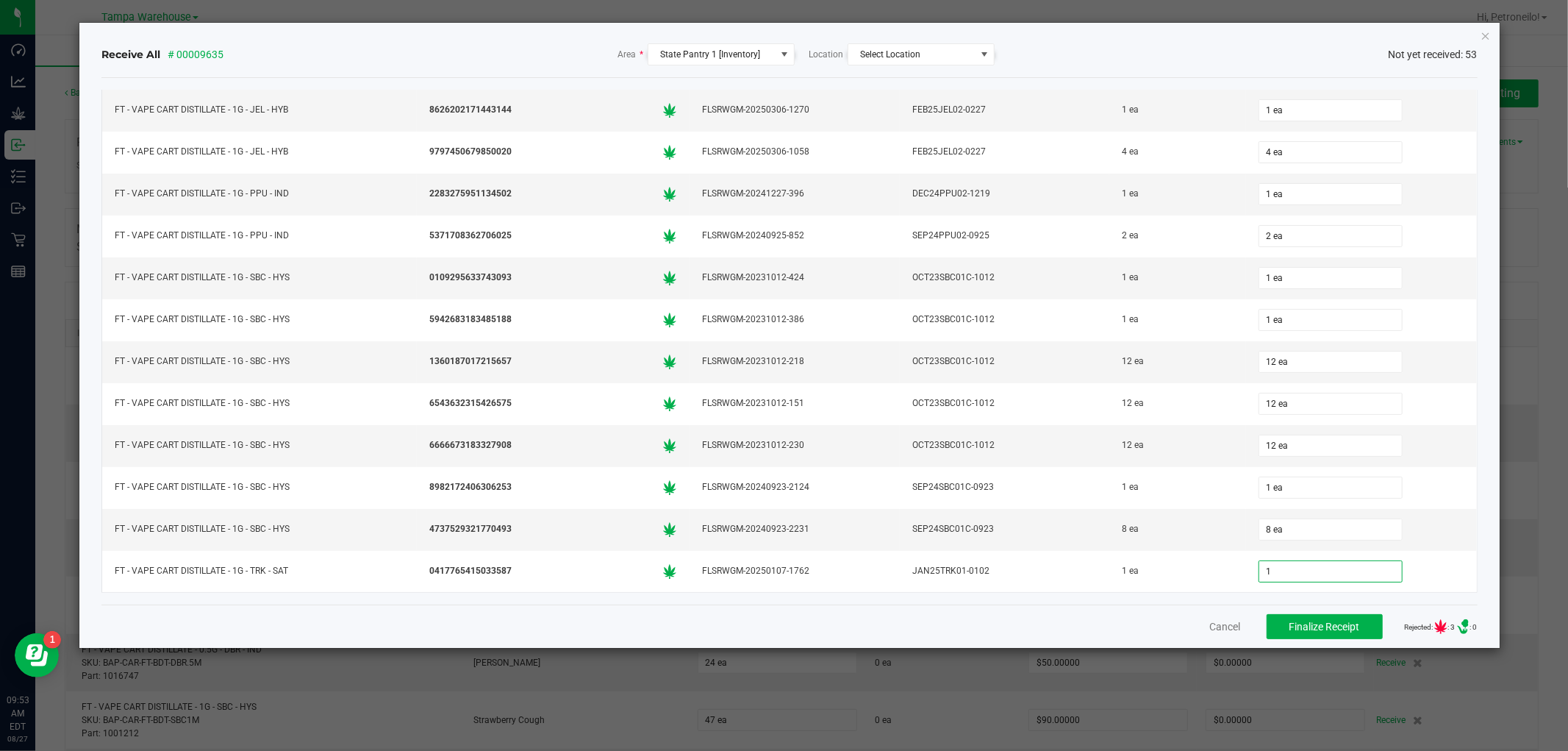
type input "1"
type input "1 ea"
click at [1110, 621] on div "Cancel Finalize Receipt Rejected: : 2 .st0{ } : 0" at bounding box center [789, 626] width 1376 height 44
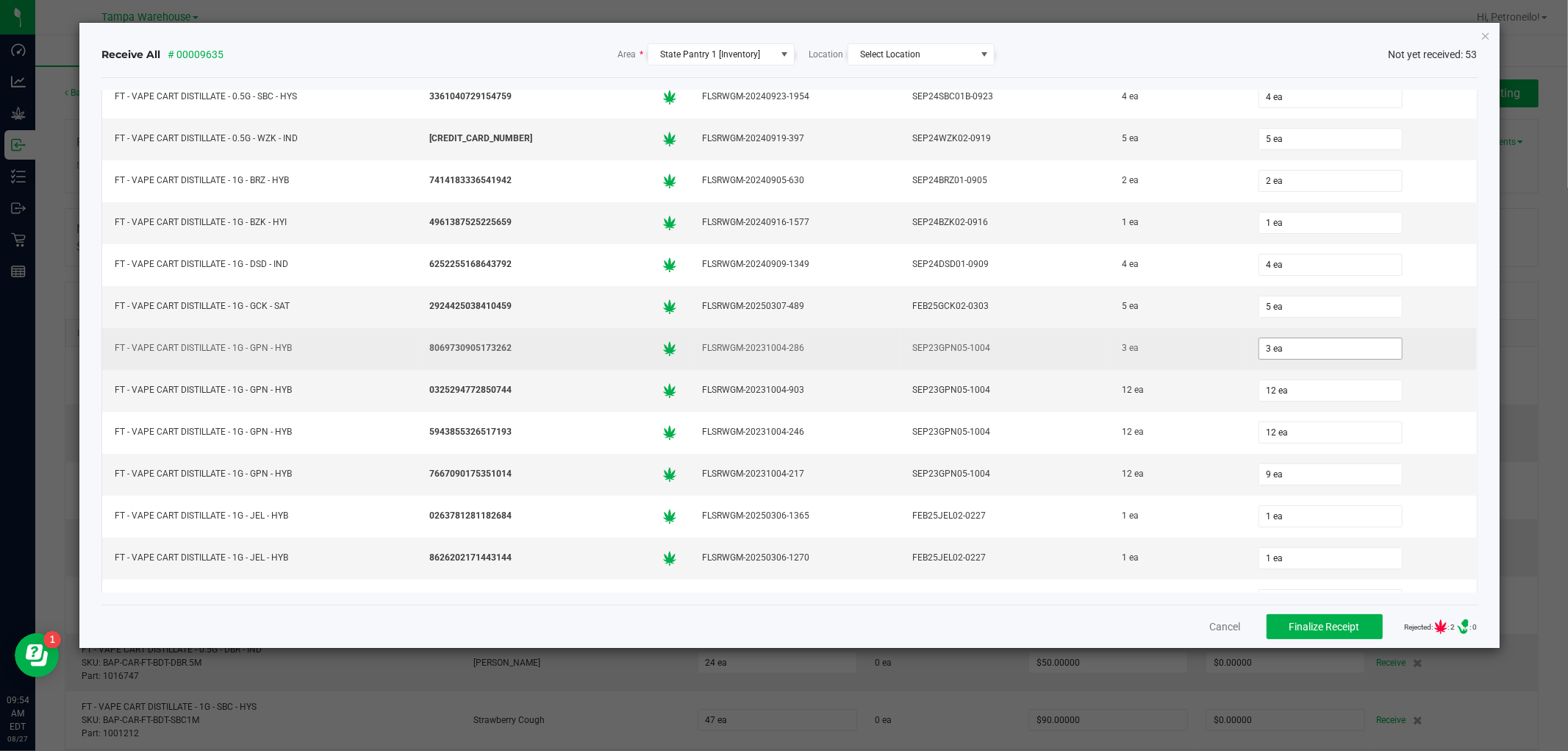
scroll to position [1307, 0]
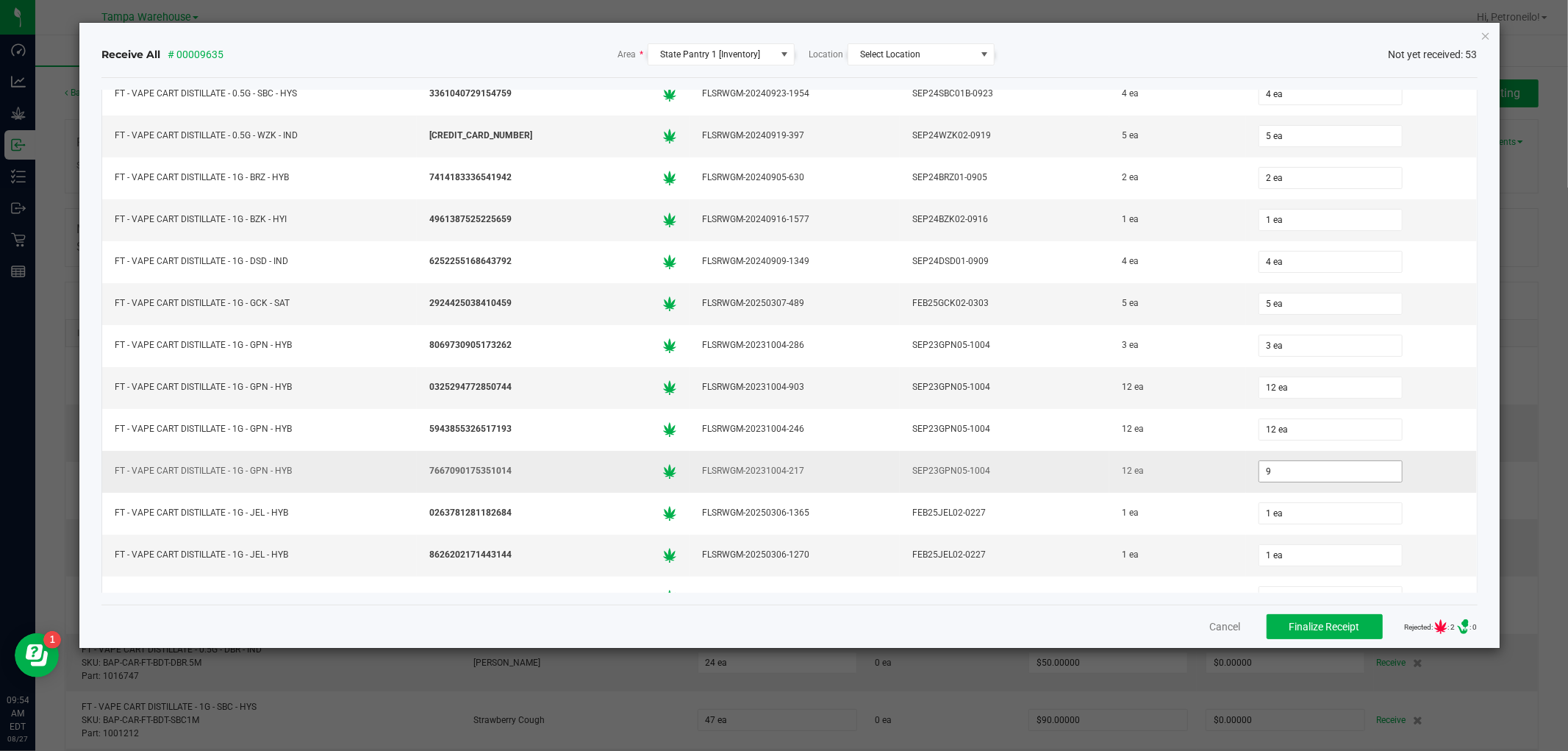
click at [1278, 482] on input "9" at bounding box center [1330, 471] width 143 height 21
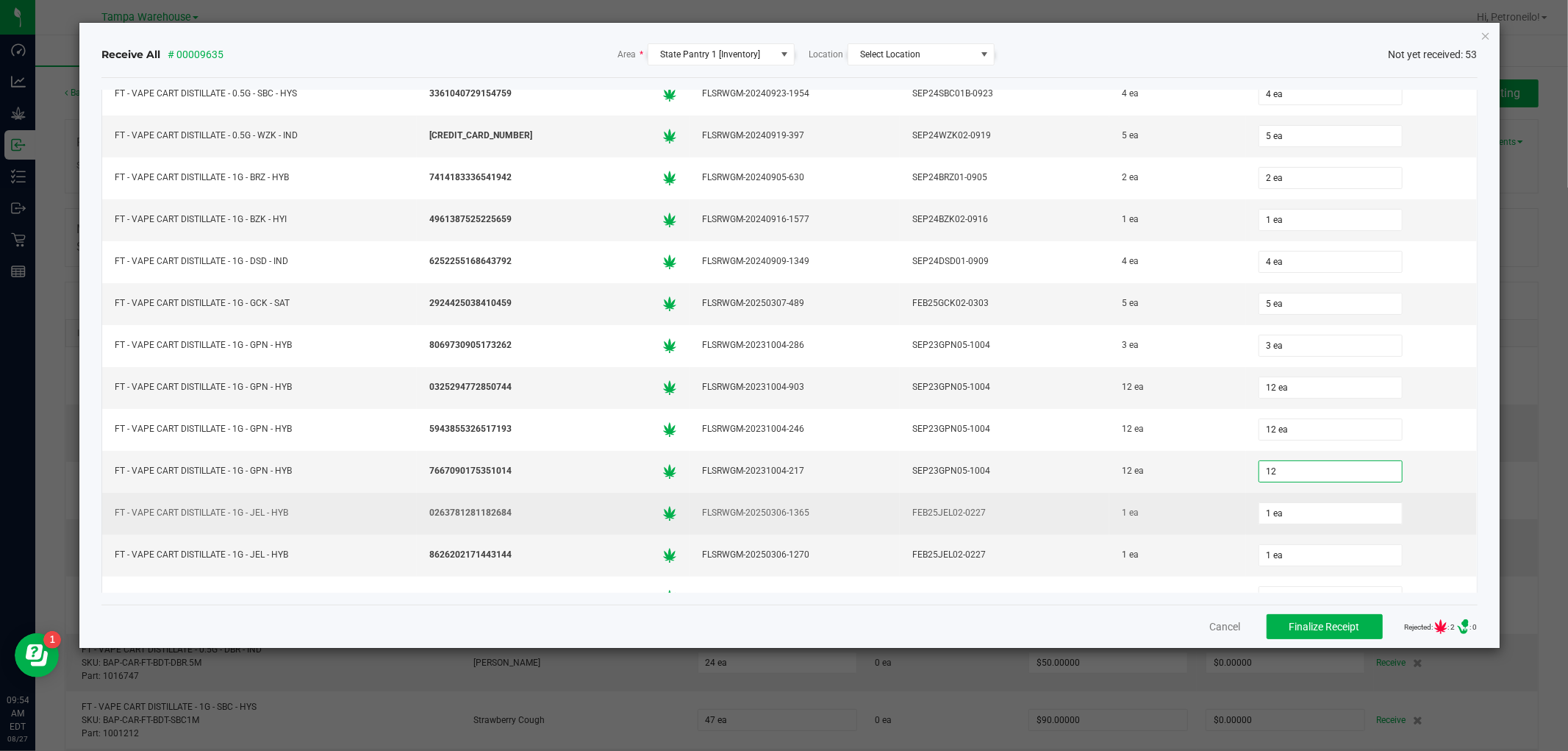
type input "12 ea"
click at [1200, 524] on div "1 ea" at bounding box center [1178, 513] width 119 height 21
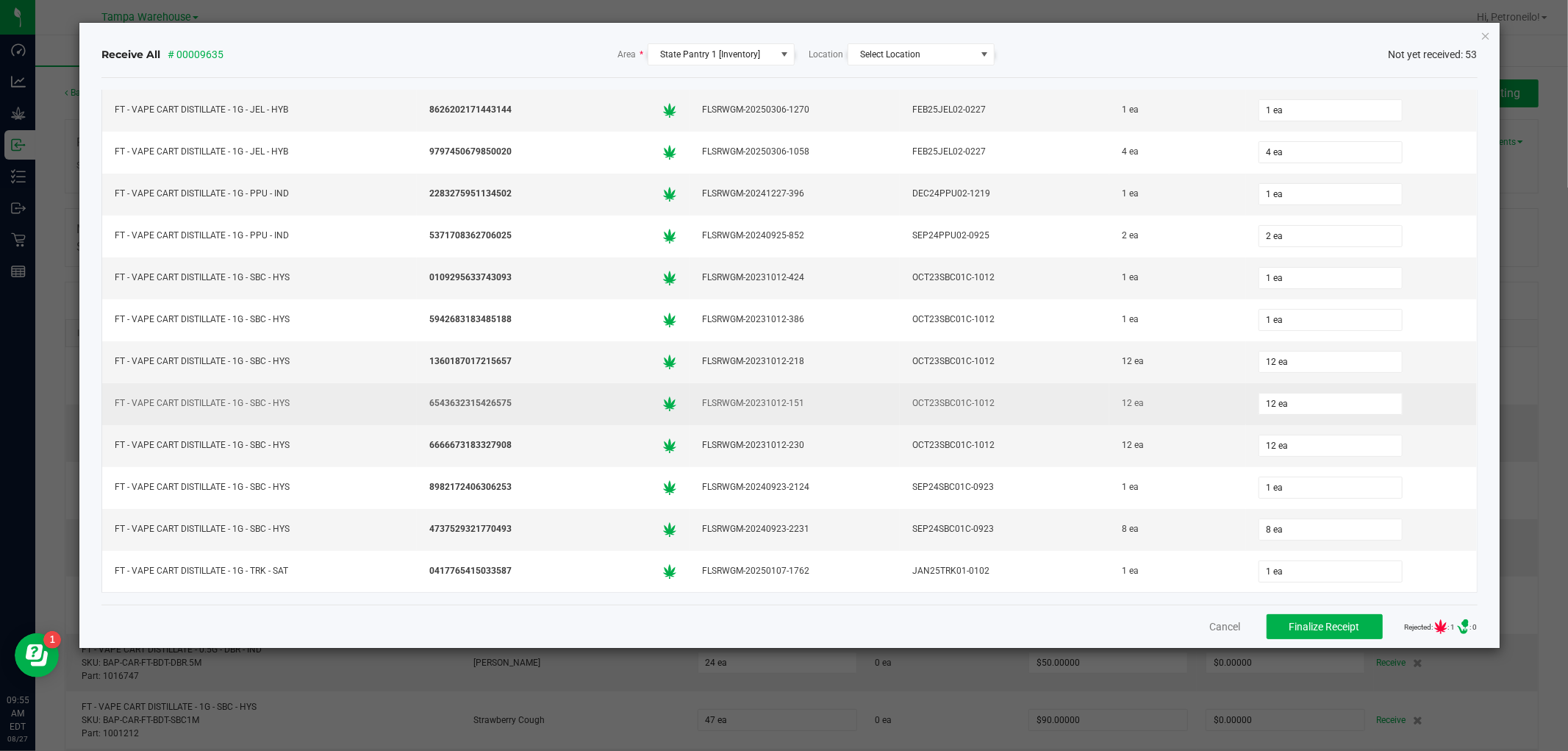
scroll to position [1764, 0]
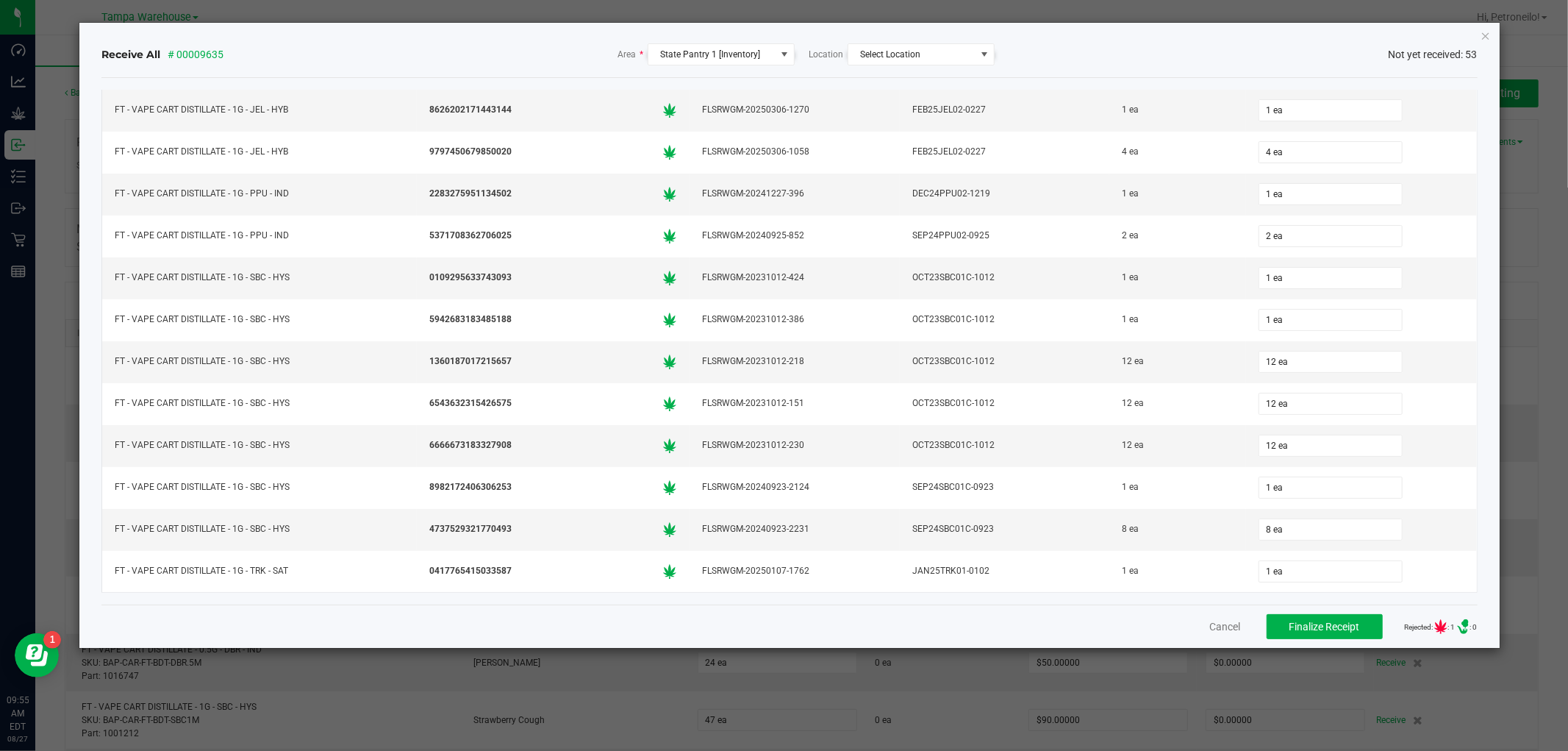
click at [1119, 626] on div "Cancel Finalize Receipt Rejected: : 1 .st0{ } : 0" at bounding box center [789, 626] width 1376 height 44
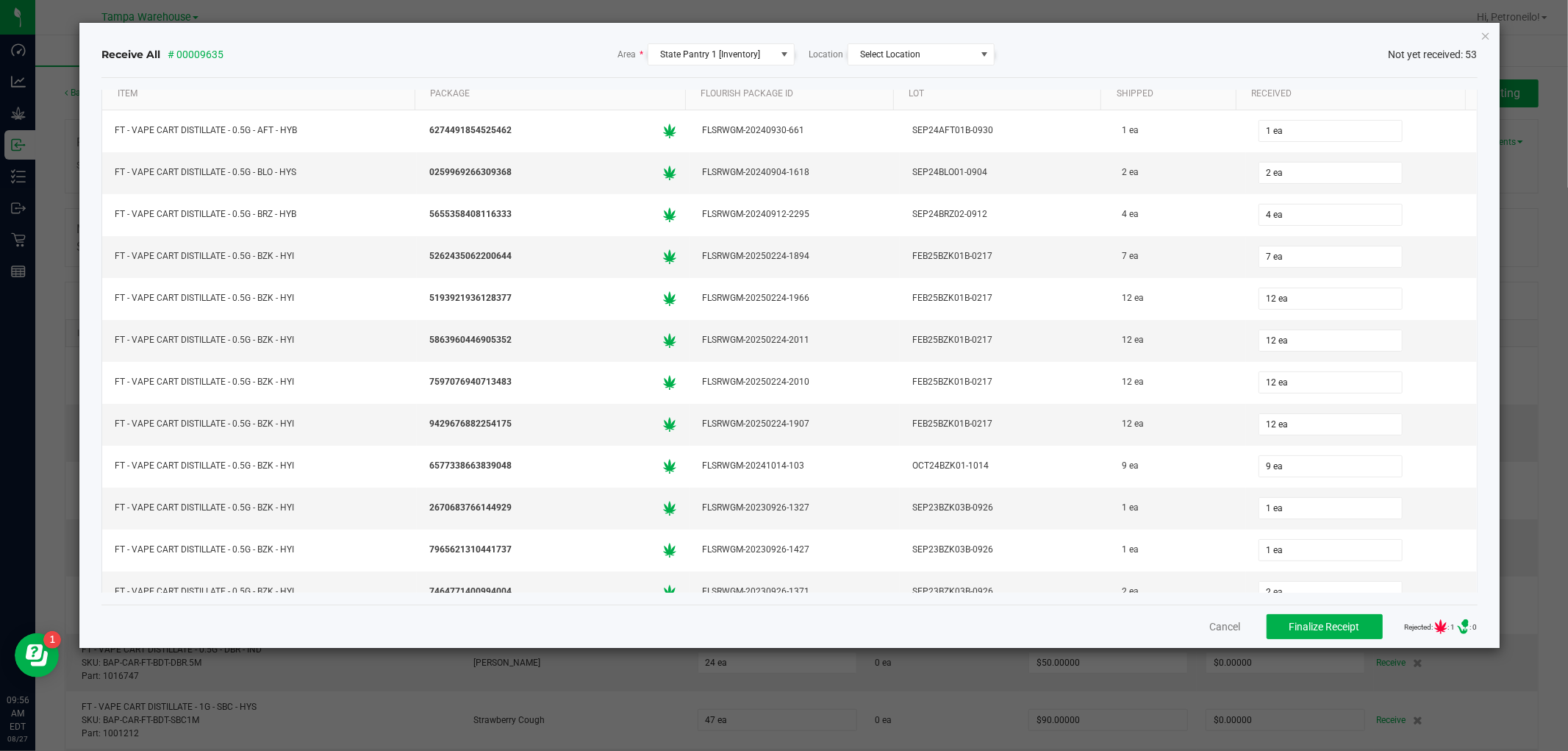
scroll to position [0, 0]
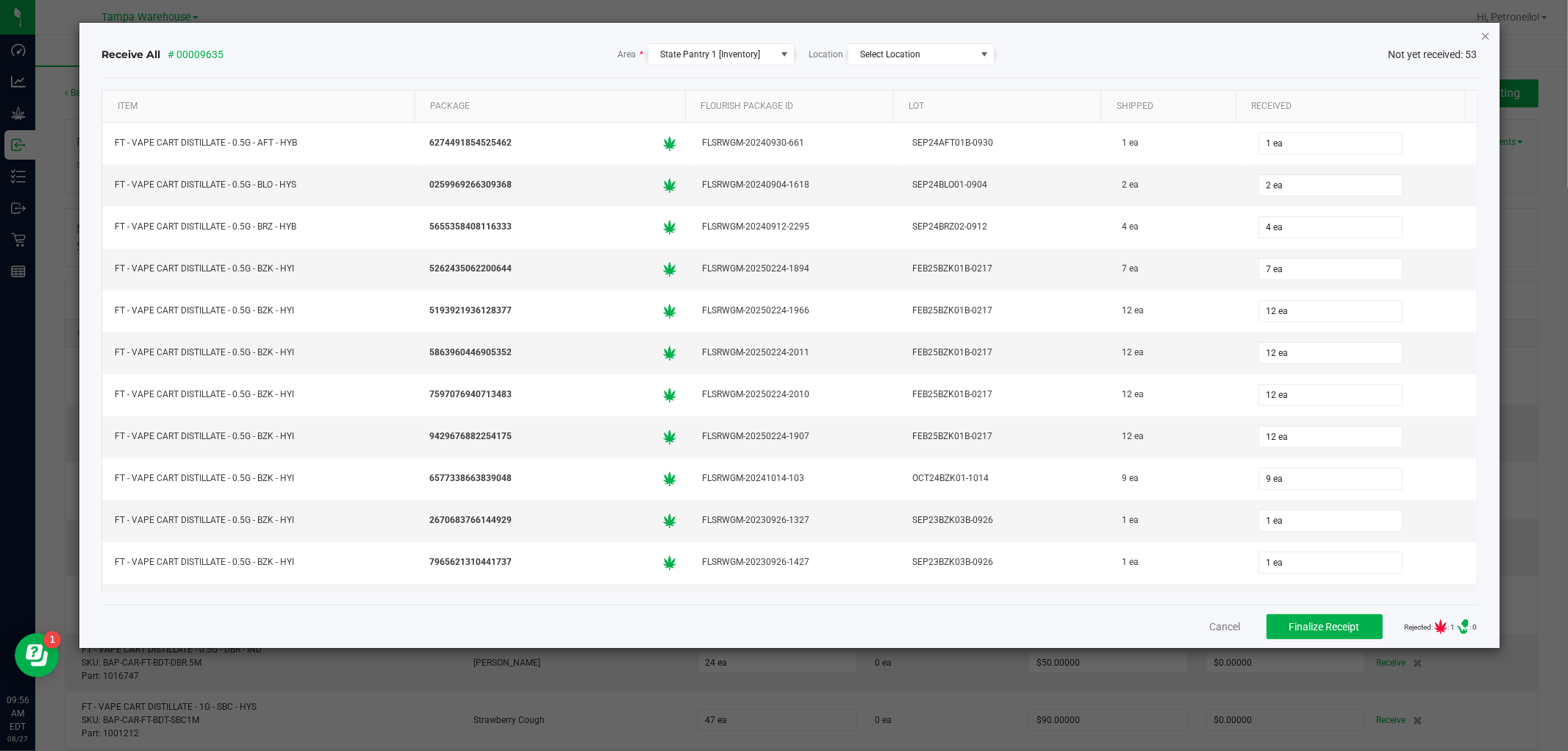
click at [1486, 31] on icon "Close" at bounding box center [1486, 35] width 10 height 17
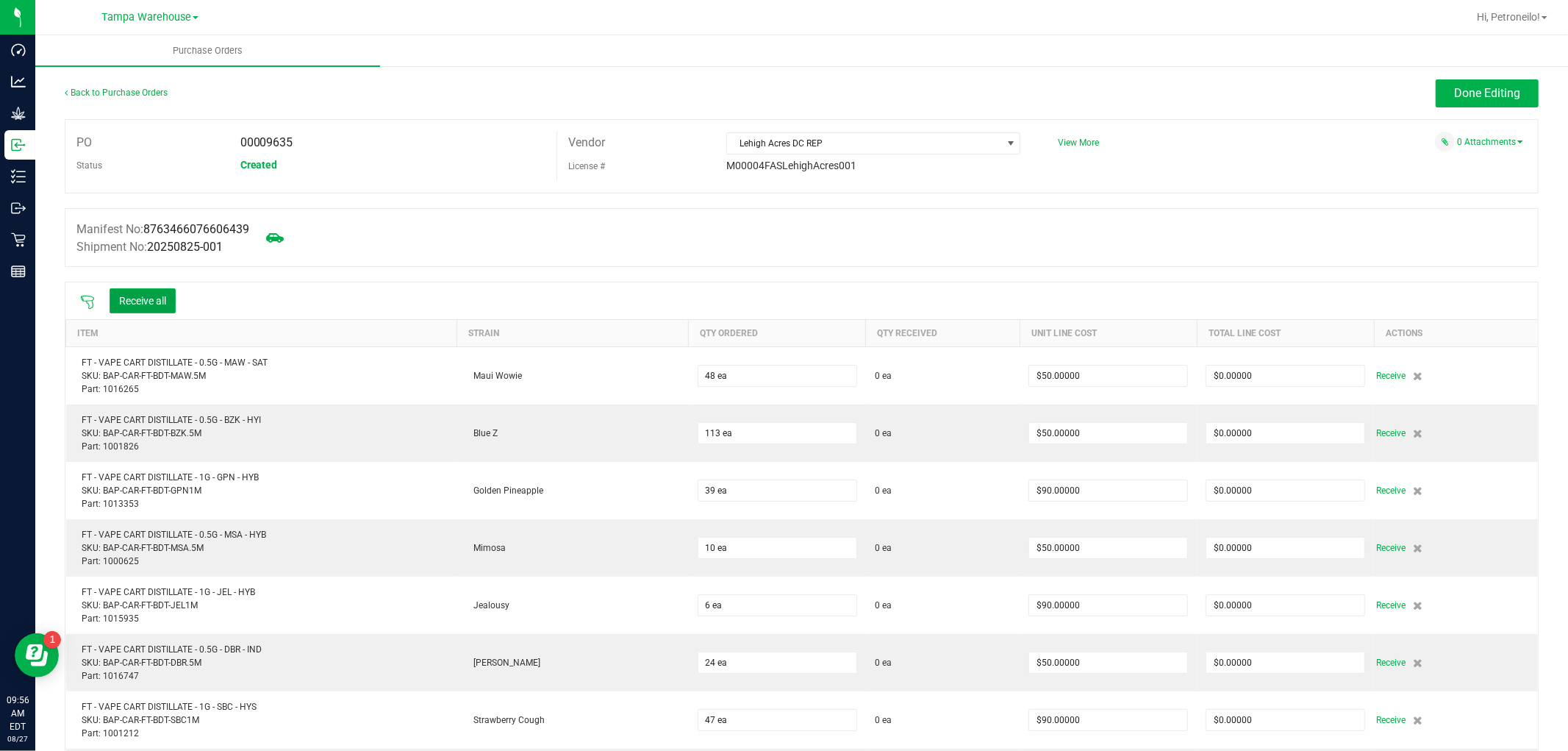
click at [152, 297] on button "Receive all" at bounding box center [143, 300] width 66 height 25
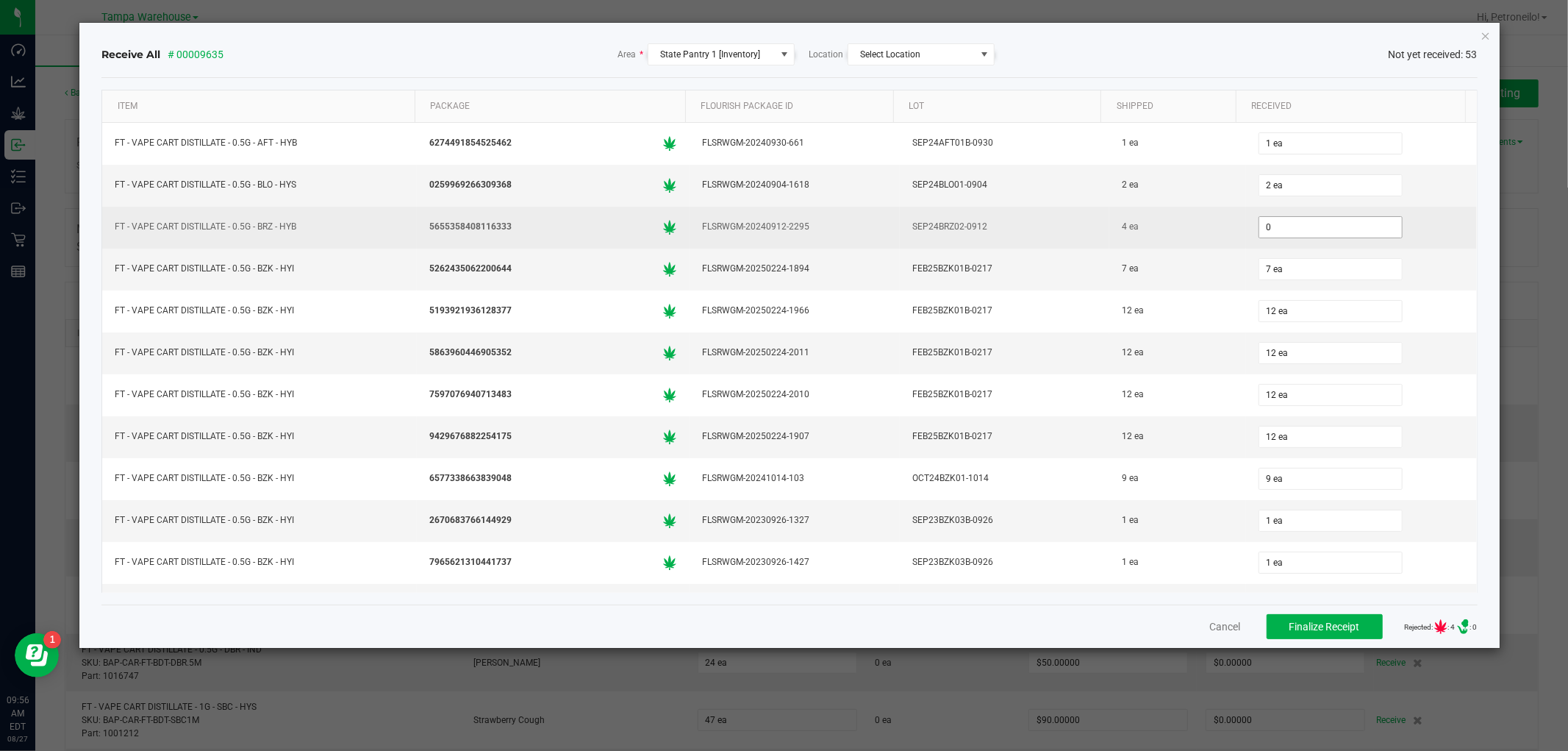
click at [1289, 234] on input "0" at bounding box center [1330, 227] width 143 height 21
click at [1164, 238] on div "4 ea" at bounding box center [1178, 227] width 119 height 21
click at [1369, 232] on input "0" at bounding box center [1330, 227] width 143 height 21
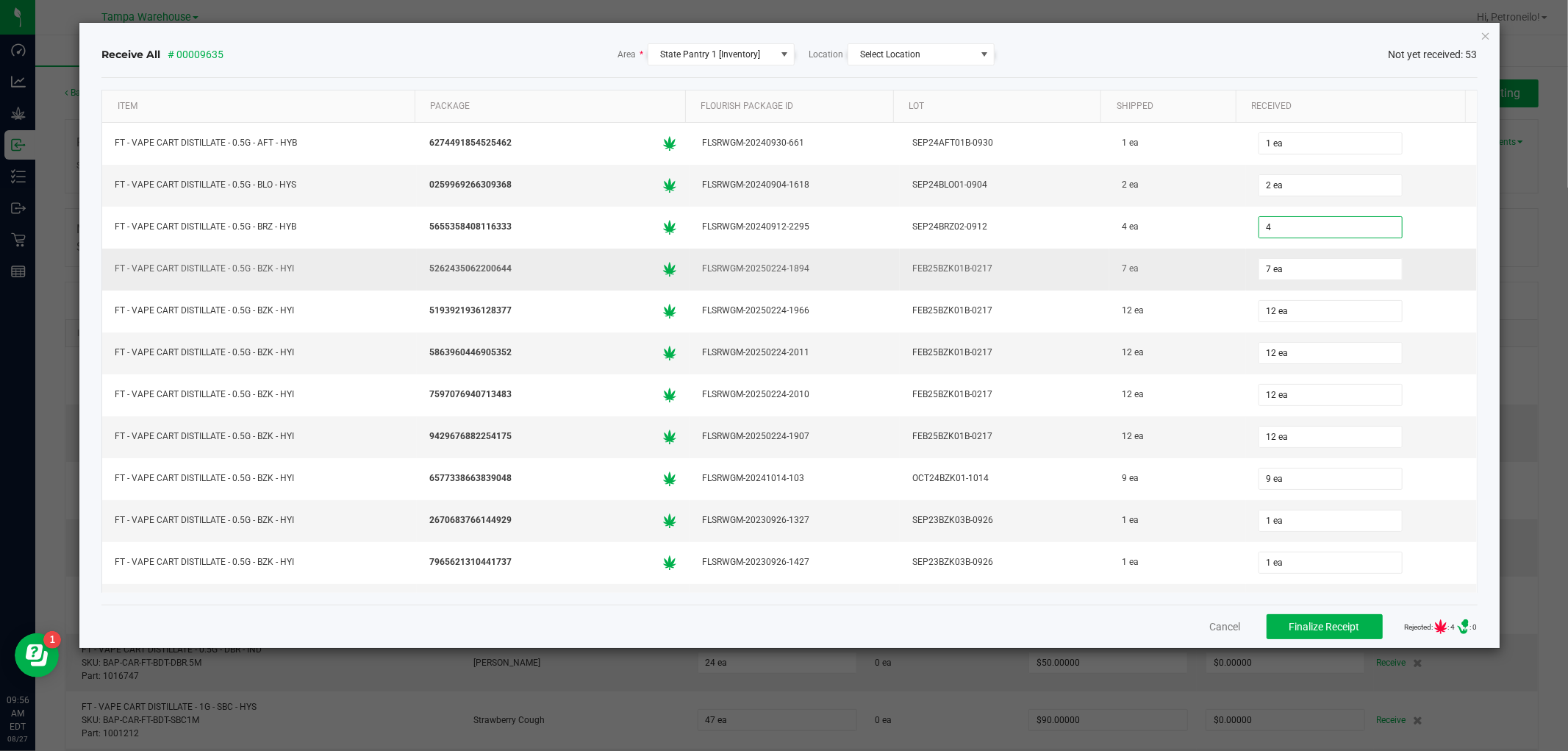
type input "4 ea"
click at [1400, 253] on td "7 ea" at bounding box center [1362, 269] width 231 height 42
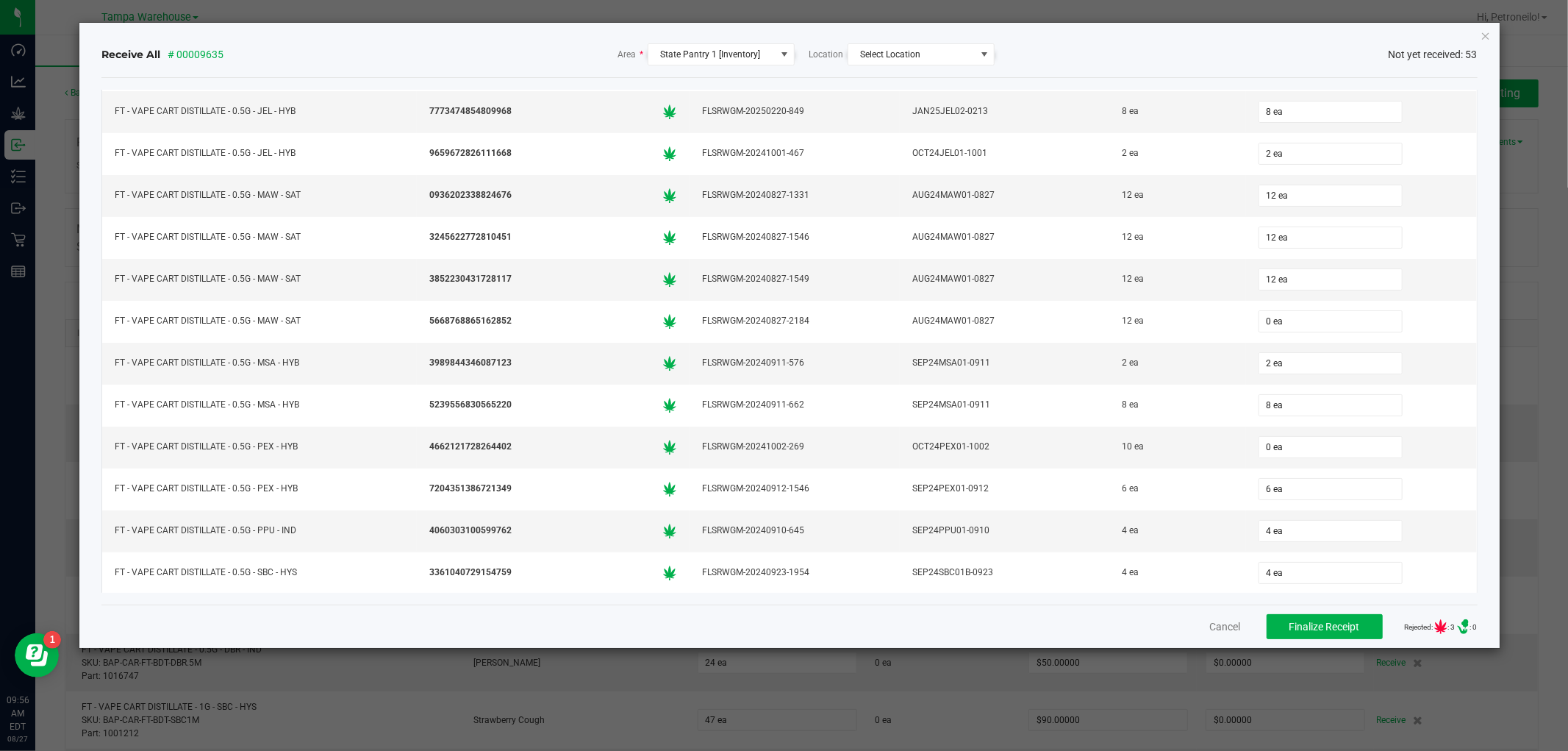
scroll to position [899, 0]
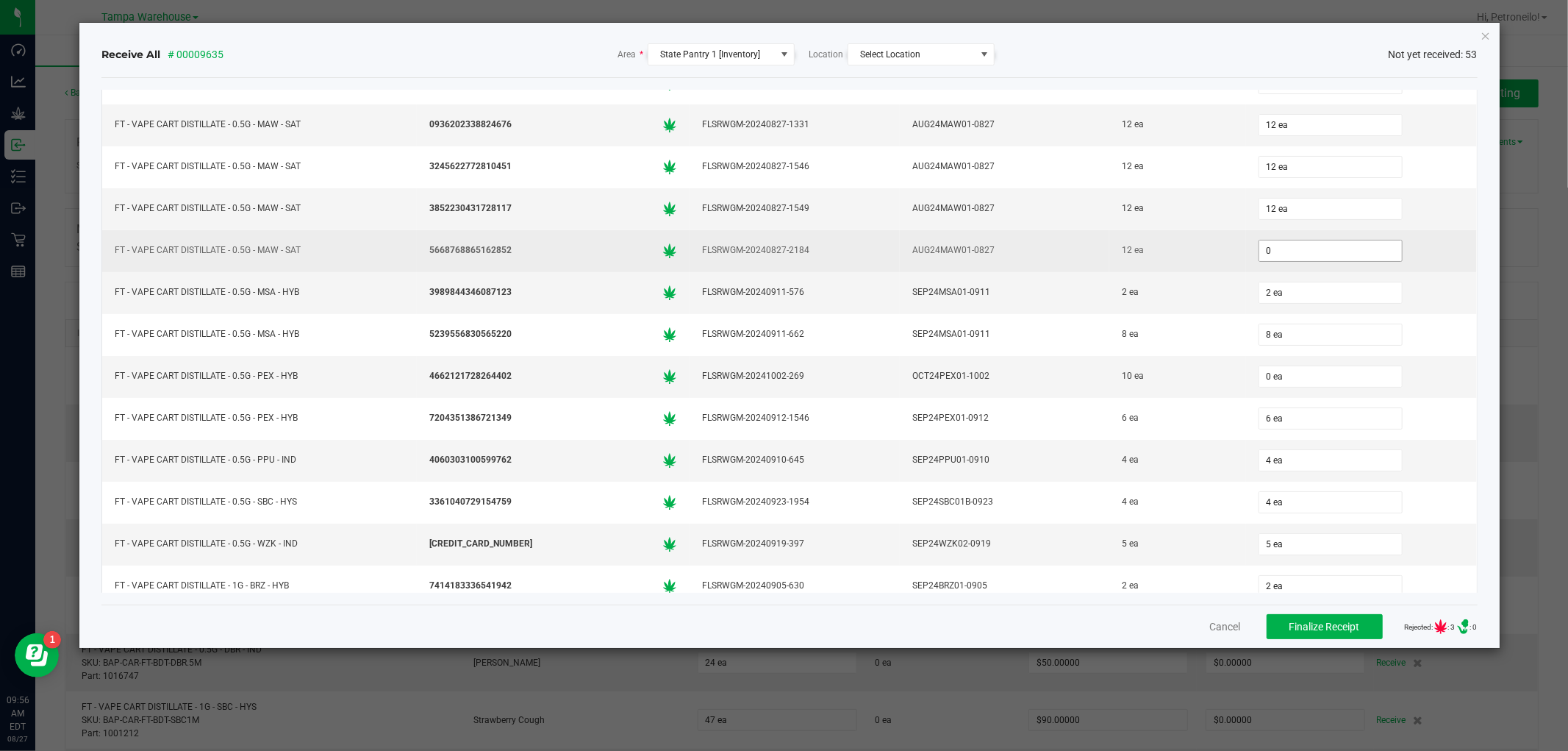
click at [1289, 258] on input "0" at bounding box center [1330, 250] width 143 height 21
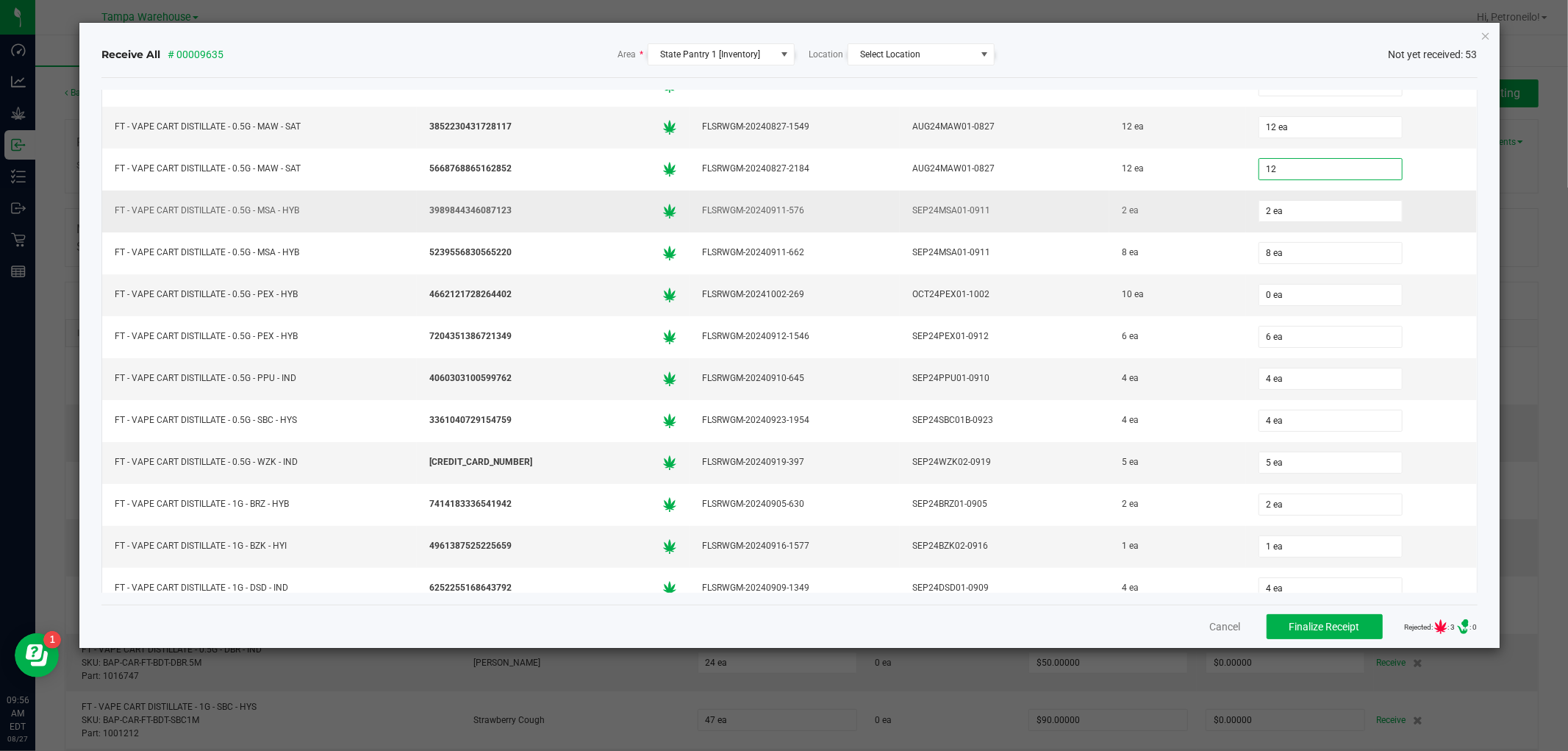
type input "12 ea"
click at [1388, 224] on div "2 ea" at bounding box center [1362, 211] width 213 height 30
click at [1309, 300] on input "0" at bounding box center [1330, 295] width 143 height 21
type input "10 ea"
click at [1406, 302] on div "10 ea" at bounding box center [1362, 295] width 213 height 30
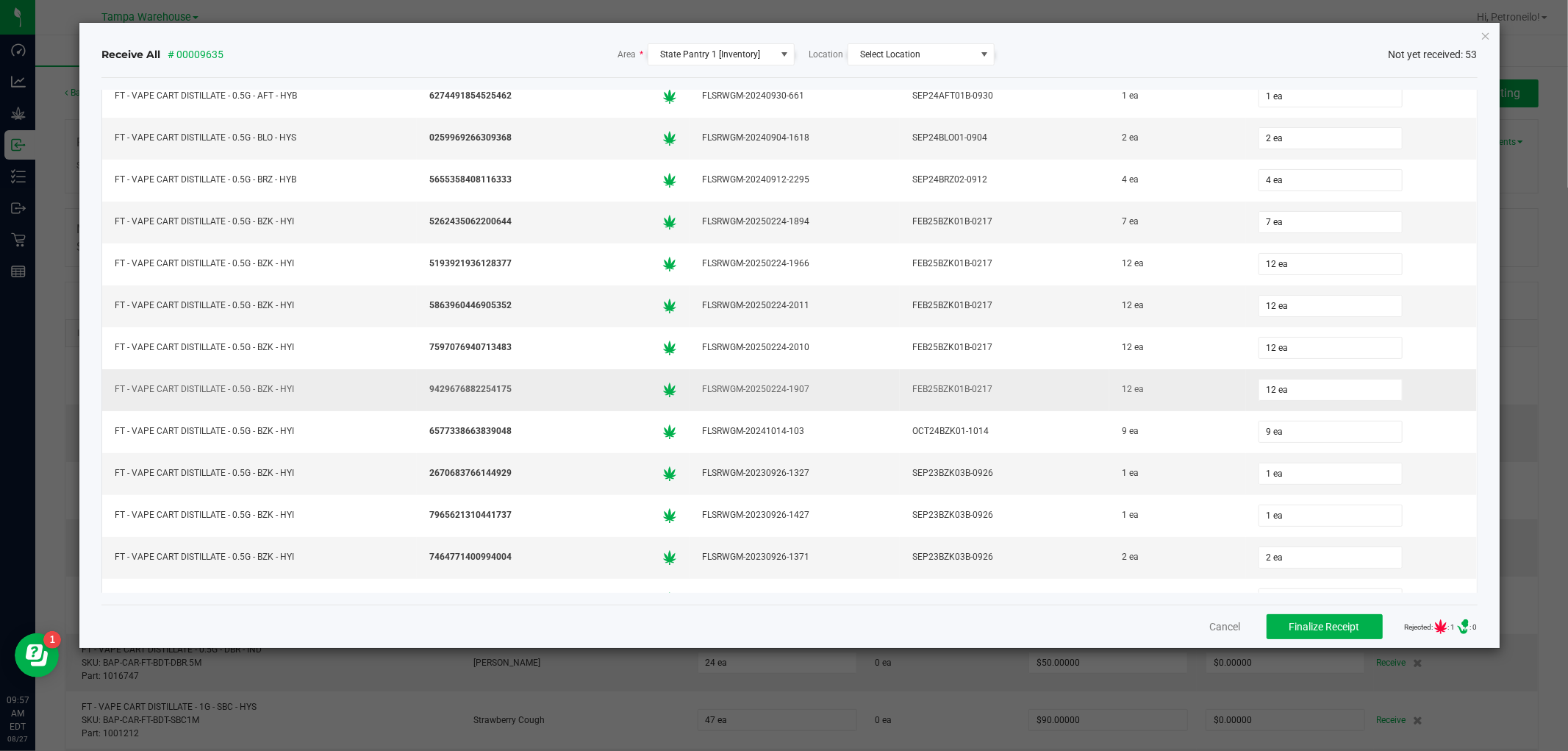
scroll to position [0, 0]
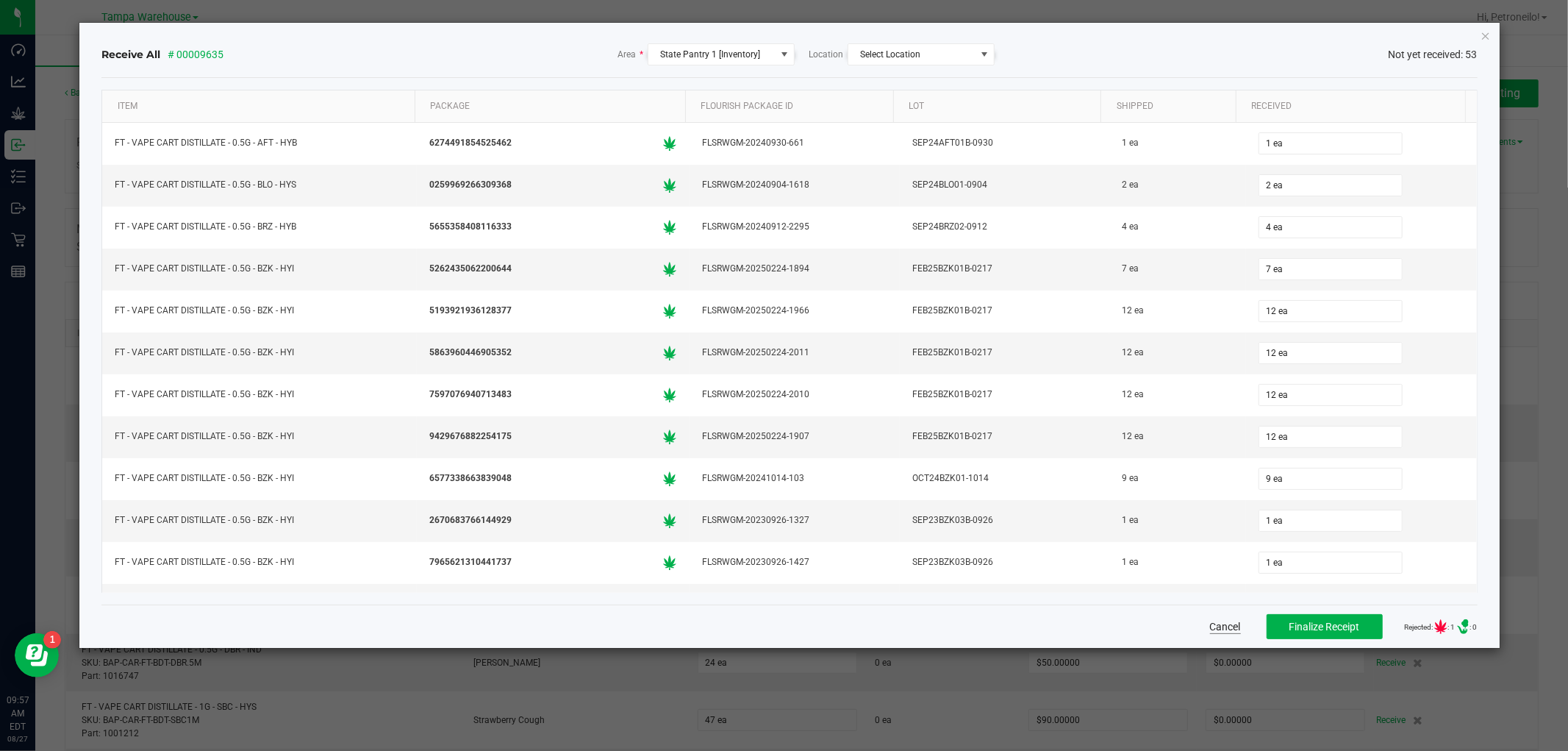
click at [1210, 621] on button "Cancel" at bounding box center [1225, 627] width 31 height 15
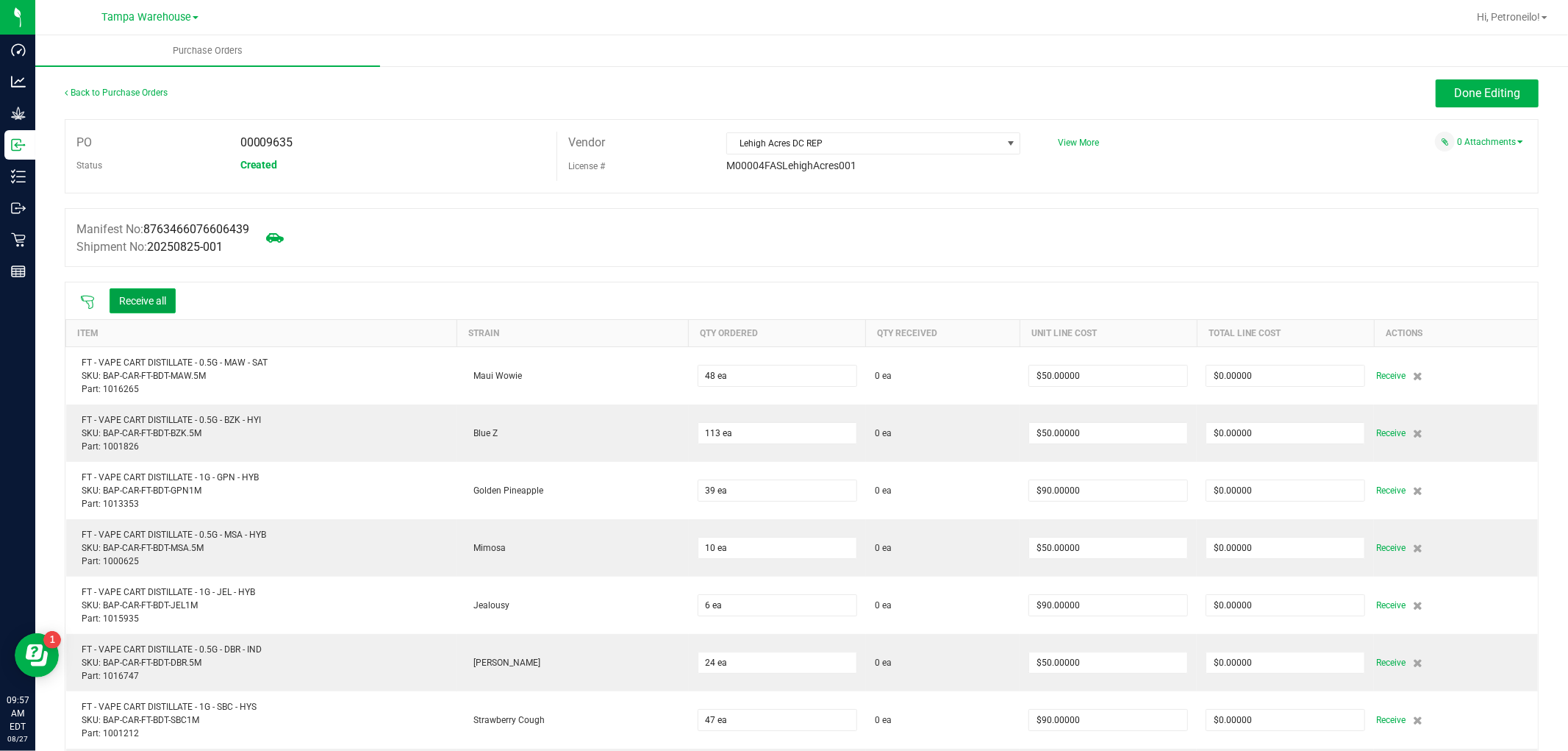
click at [166, 293] on button "Receive all" at bounding box center [143, 300] width 66 height 25
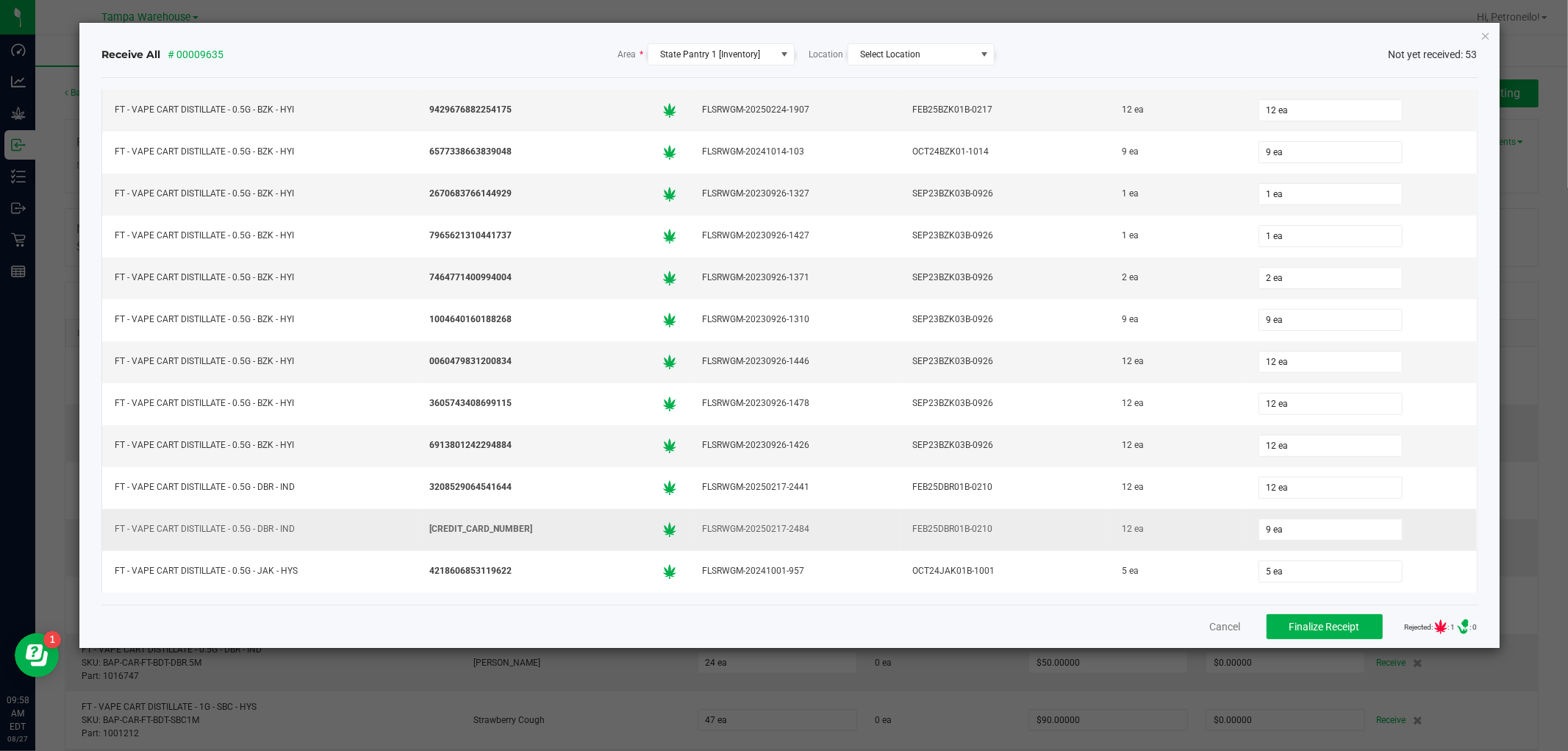
scroll to position [409, 0]
click at [1274, 450] on input "9" at bounding box center [1330, 447] width 143 height 21
type input "12 ea"
click at [1298, 626] on span "Finalize Receipt" at bounding box center [1325, 626] width 71 height 12
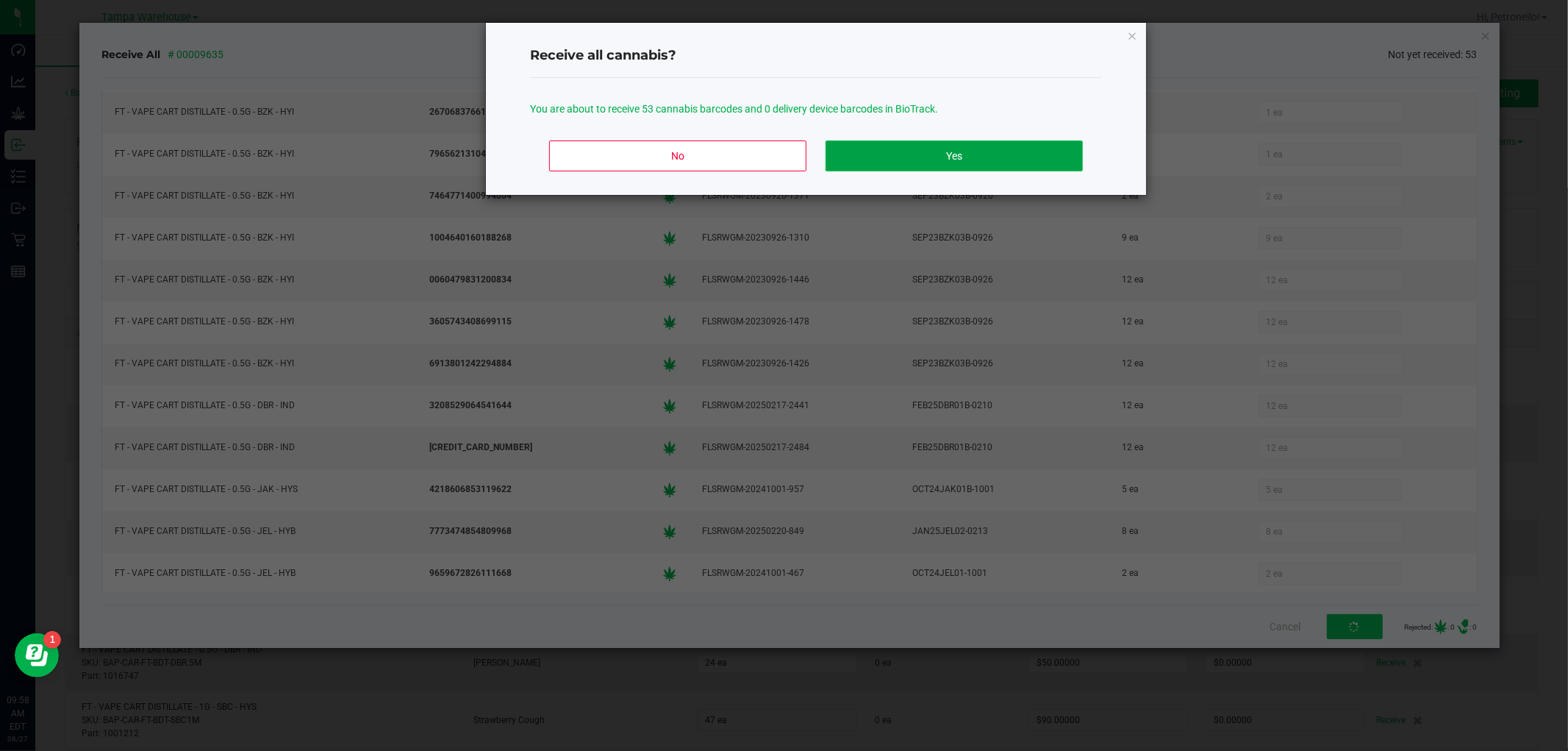
click at [1065, 170] on button "Yes" at bounding box center [954, 155] width 257 height 31
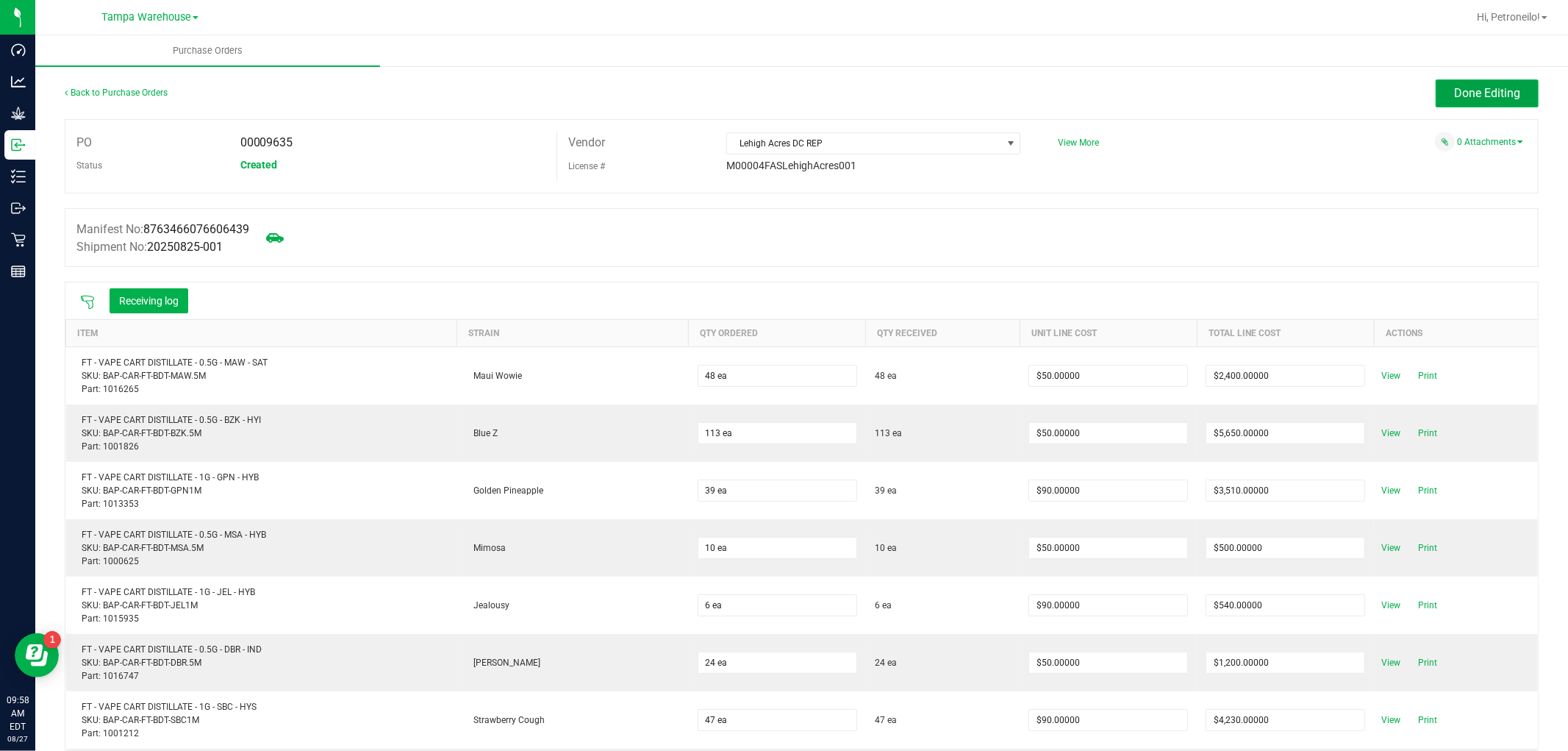
click at [1474, 87] on span "Done Editing" at bounding box center [1487, 92] width 66 height 14
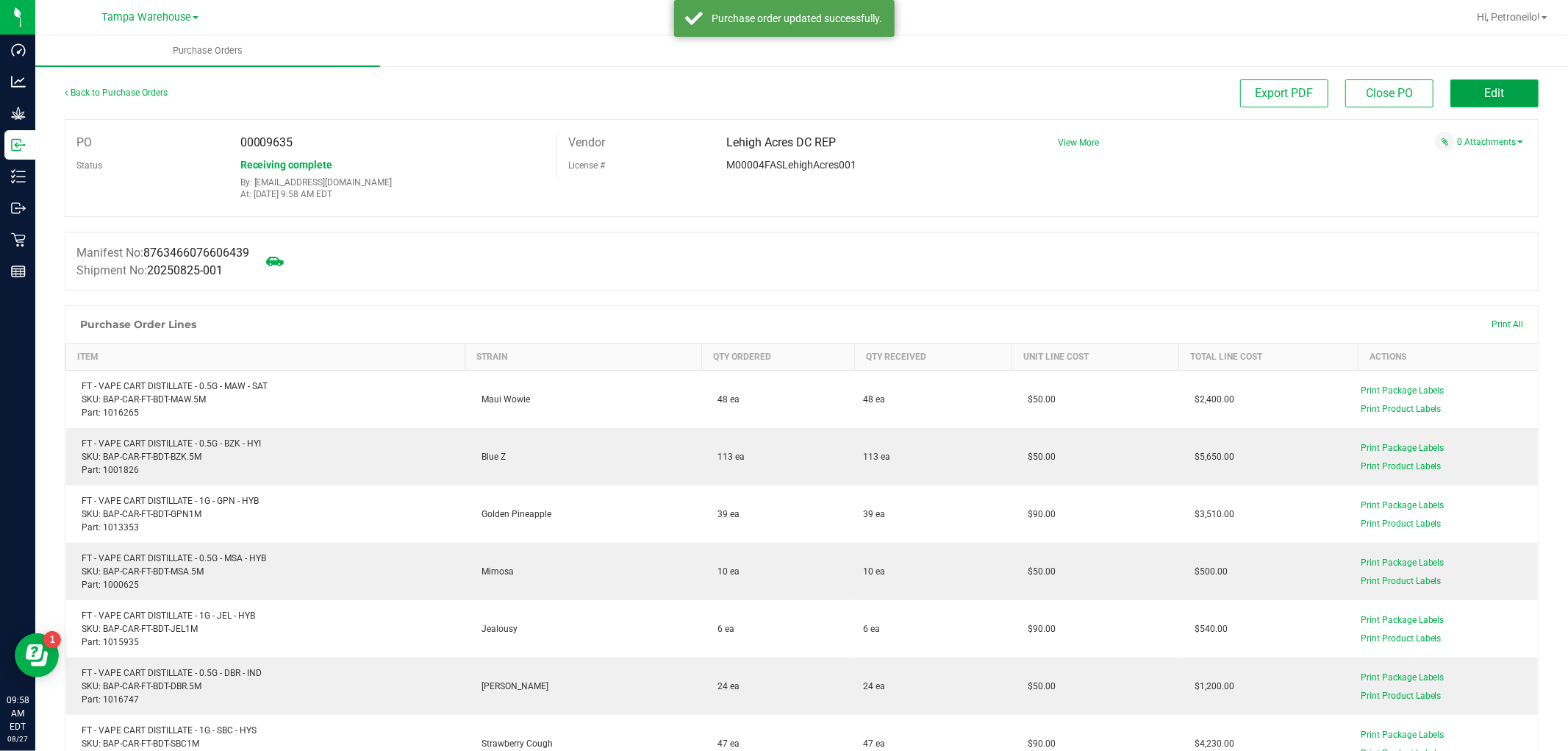
click at [1460, 92] on button "Edit" at bounding box center [1495, 93] width 88 height 28
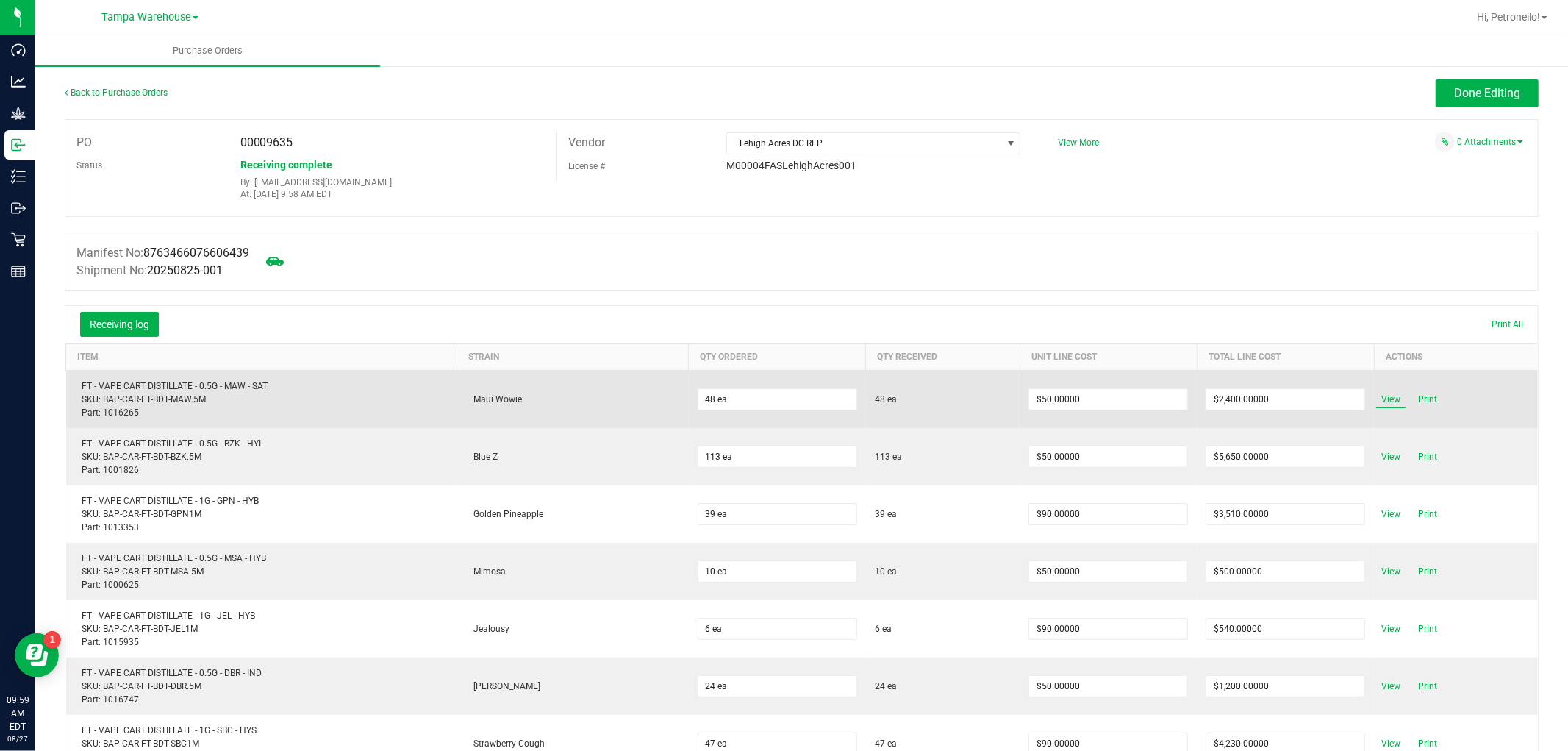
click at [1377, 399] on span "View" at bounding box center [1391, 399] width 30 height 17
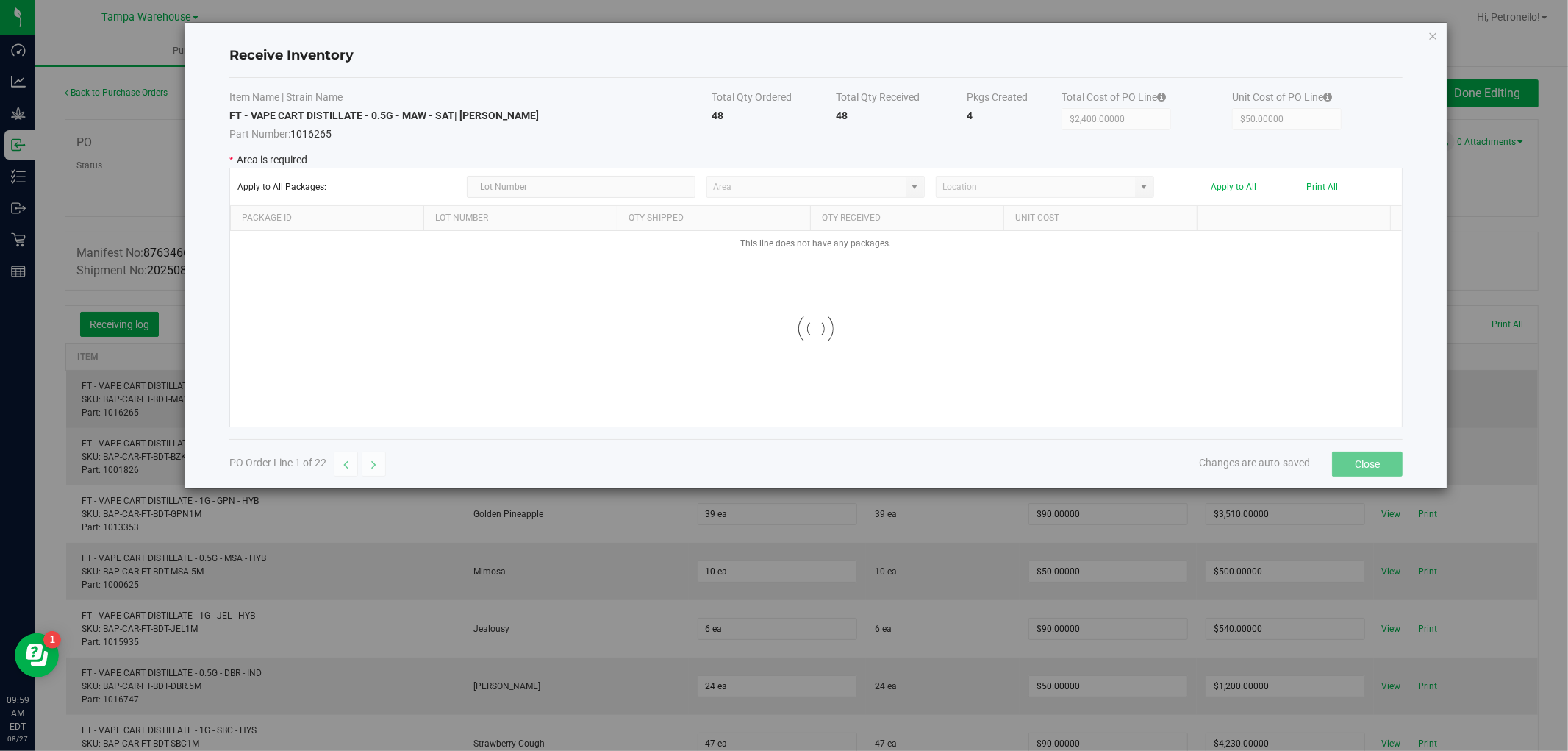
type input "State Pantry 1"
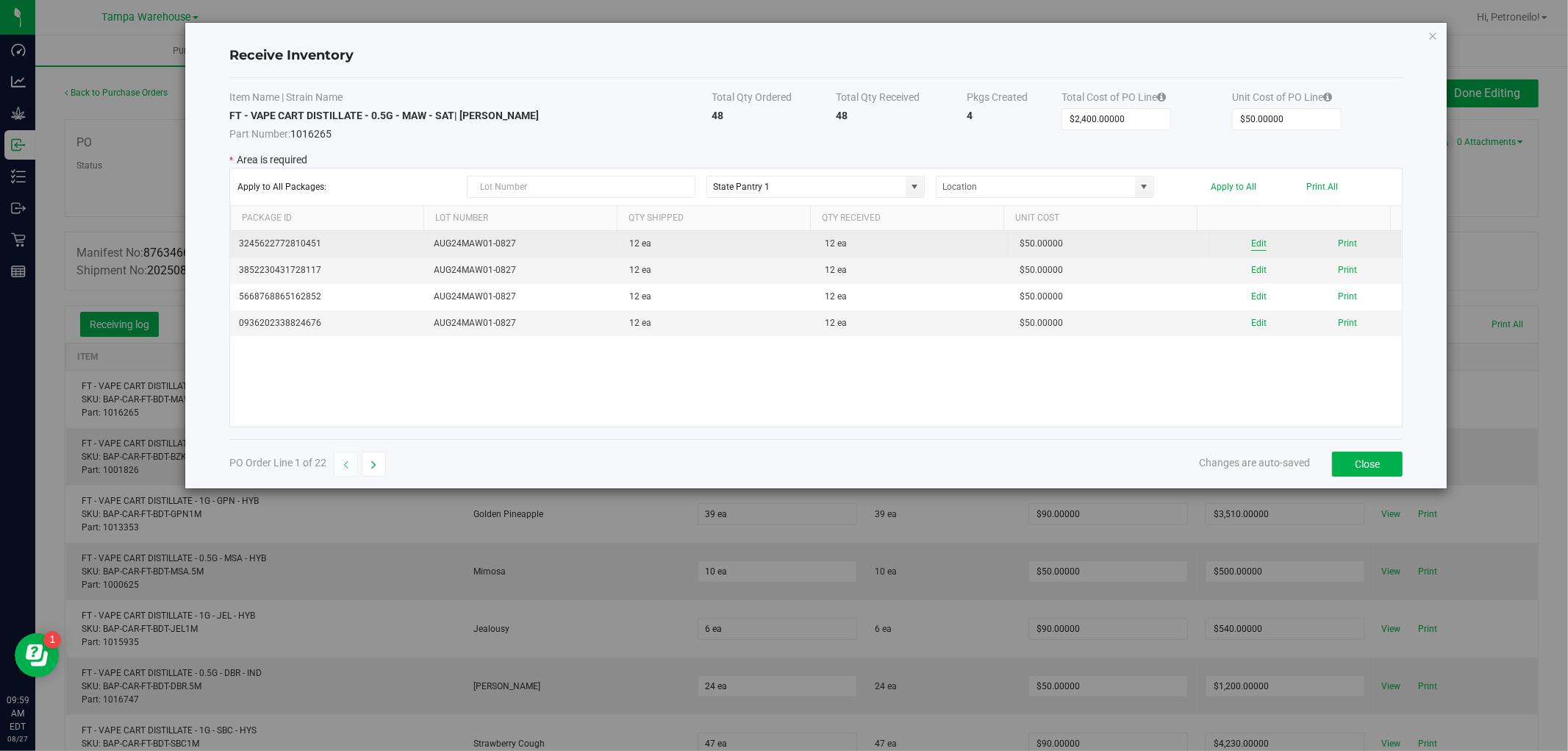
click at [1251, 250] on button "Edit" at bounding box center [1259, 243] width 16 height 14
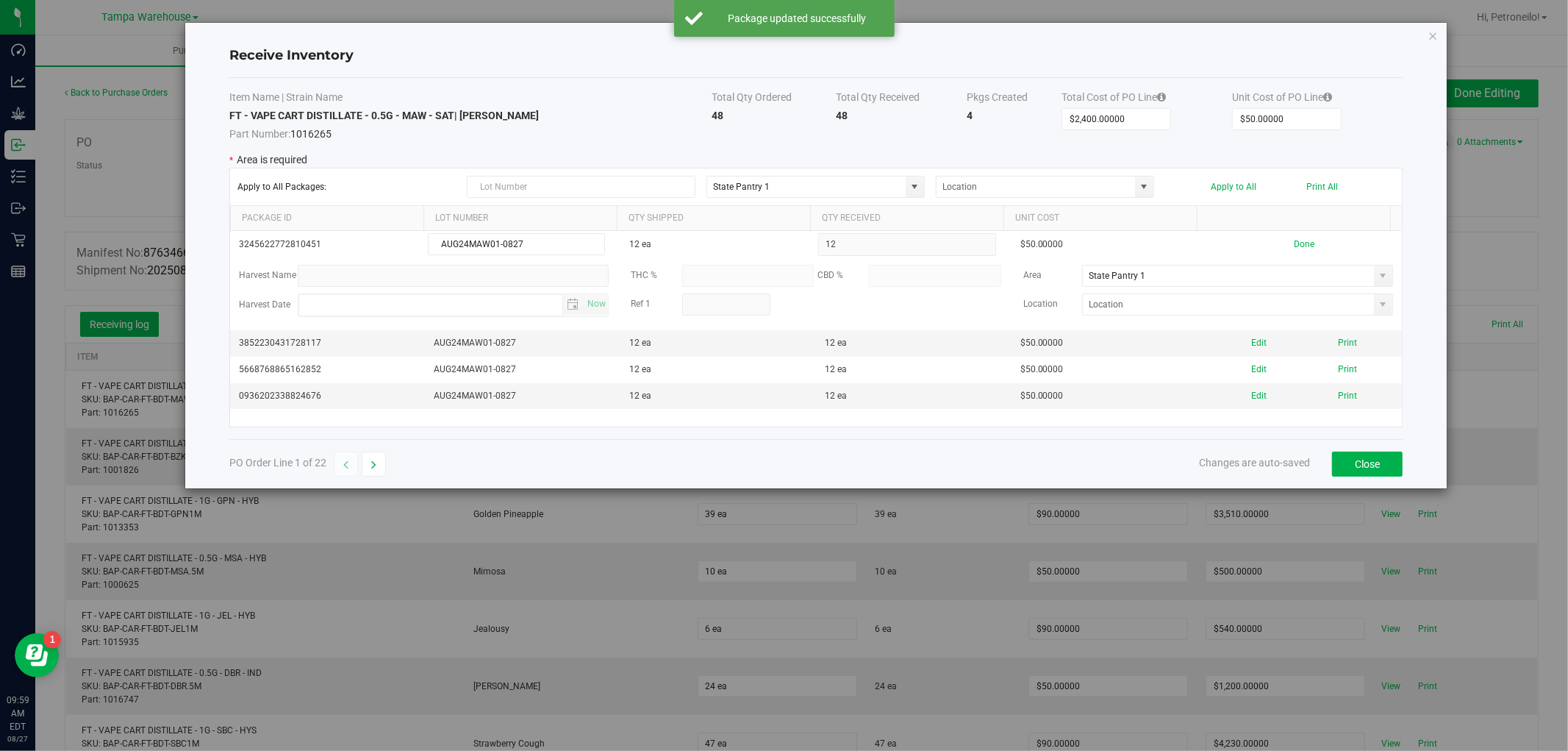
click at [1377, 276] on span at bounding box center [1383, 276] width 12 height 12
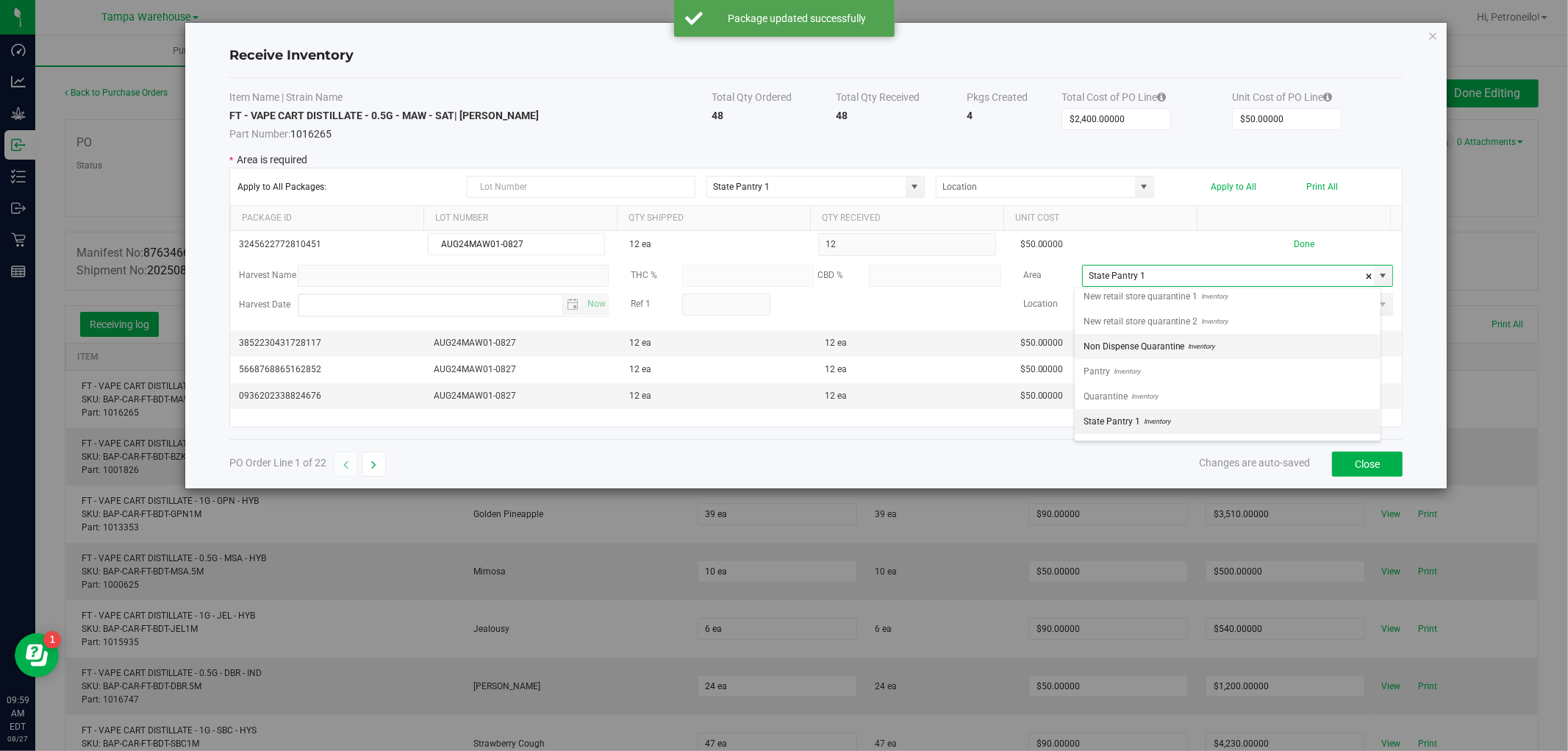
click at [1210, 342] on span "Inventory" at bounding box center [1200, 346] width 31 height 22
type input "Non Dispense Quarantine"
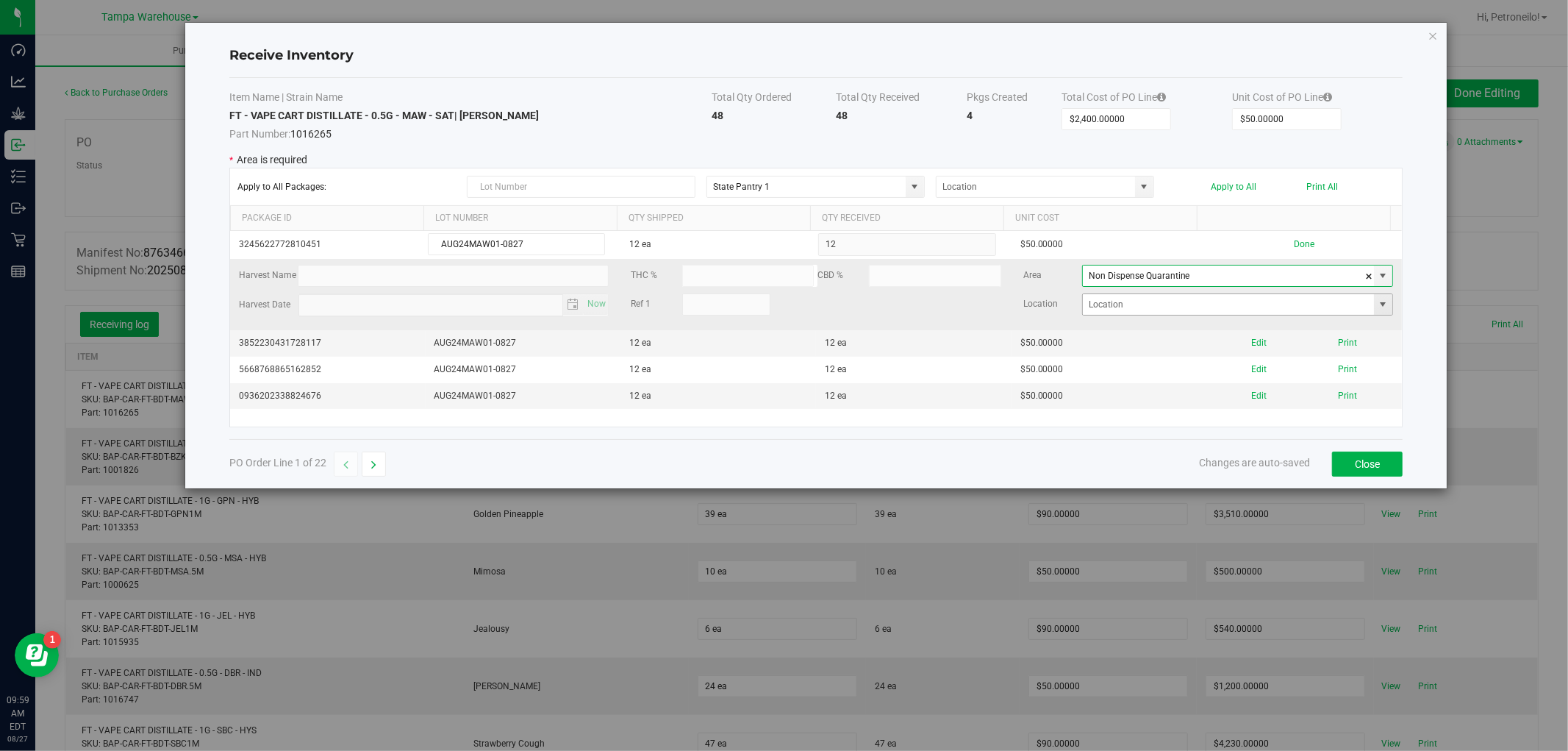
click at [1377, 300] on span at bounding box center [1383, 305] width 12 height 12
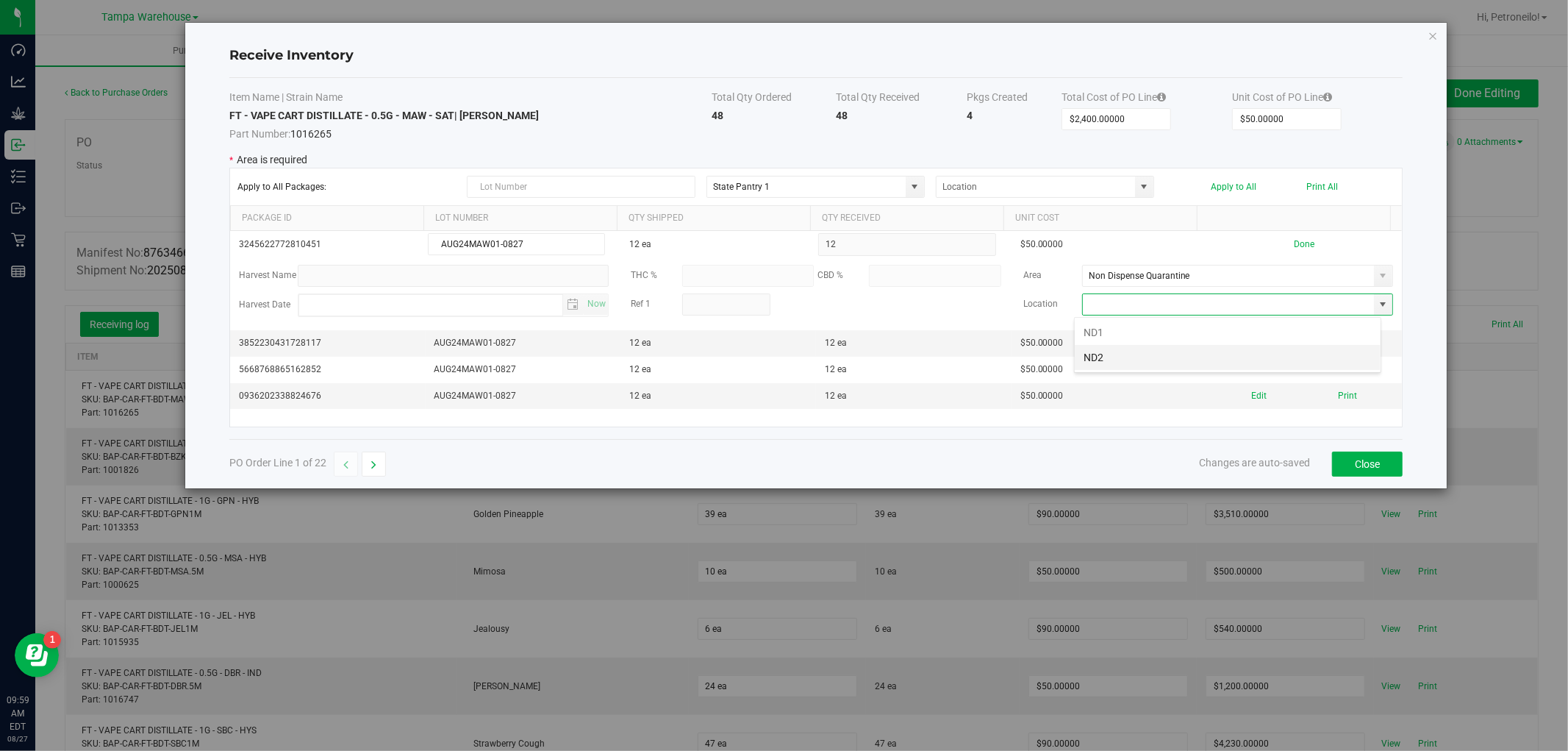
scroll to position [22, 307]
click at [1261, 353] on li "ND2" at bounding box center [1227, 357] width 306 height 25
type input "ND2"
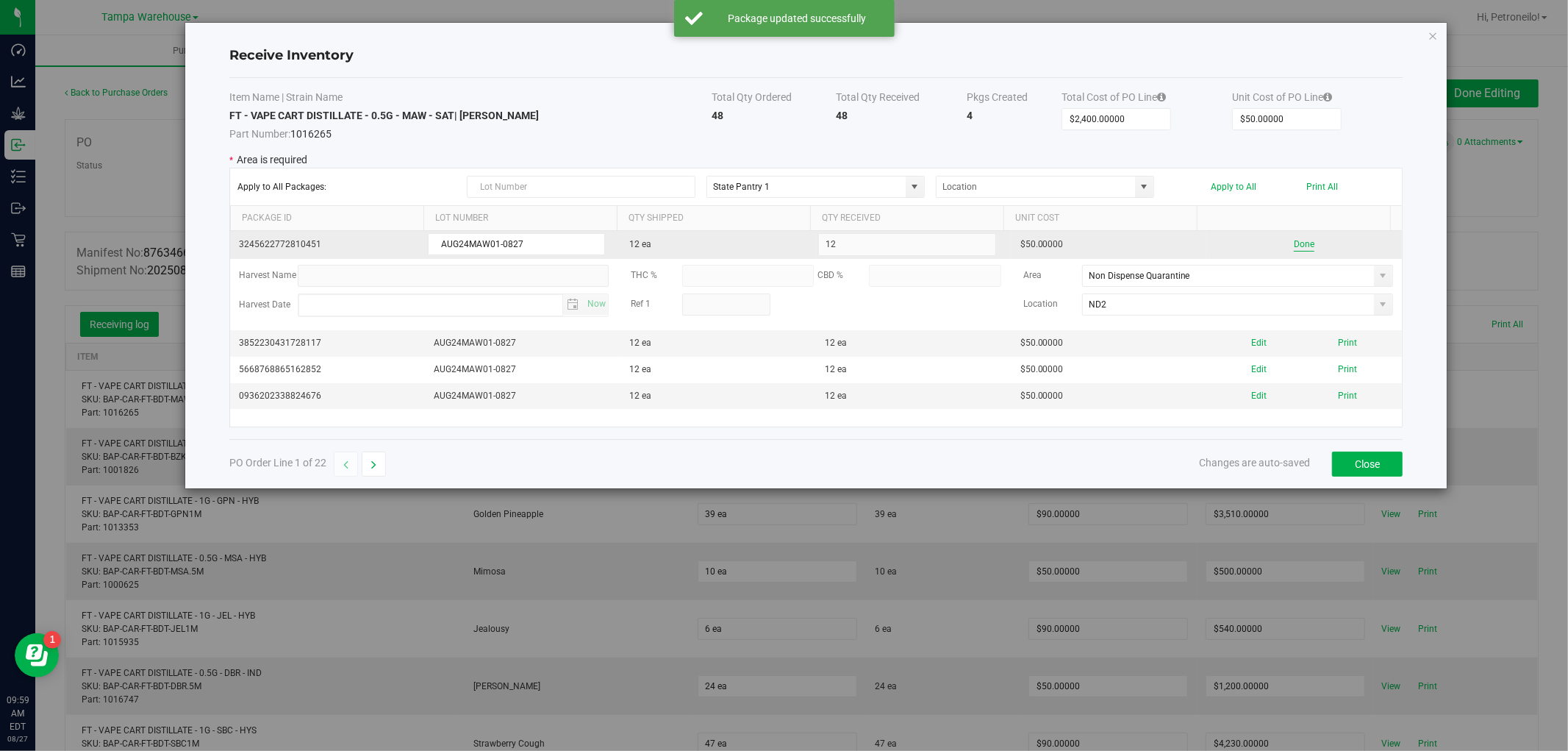
click at [1294, 243] on button "Done" at bounding box center [1304, 244] width 21 height 14
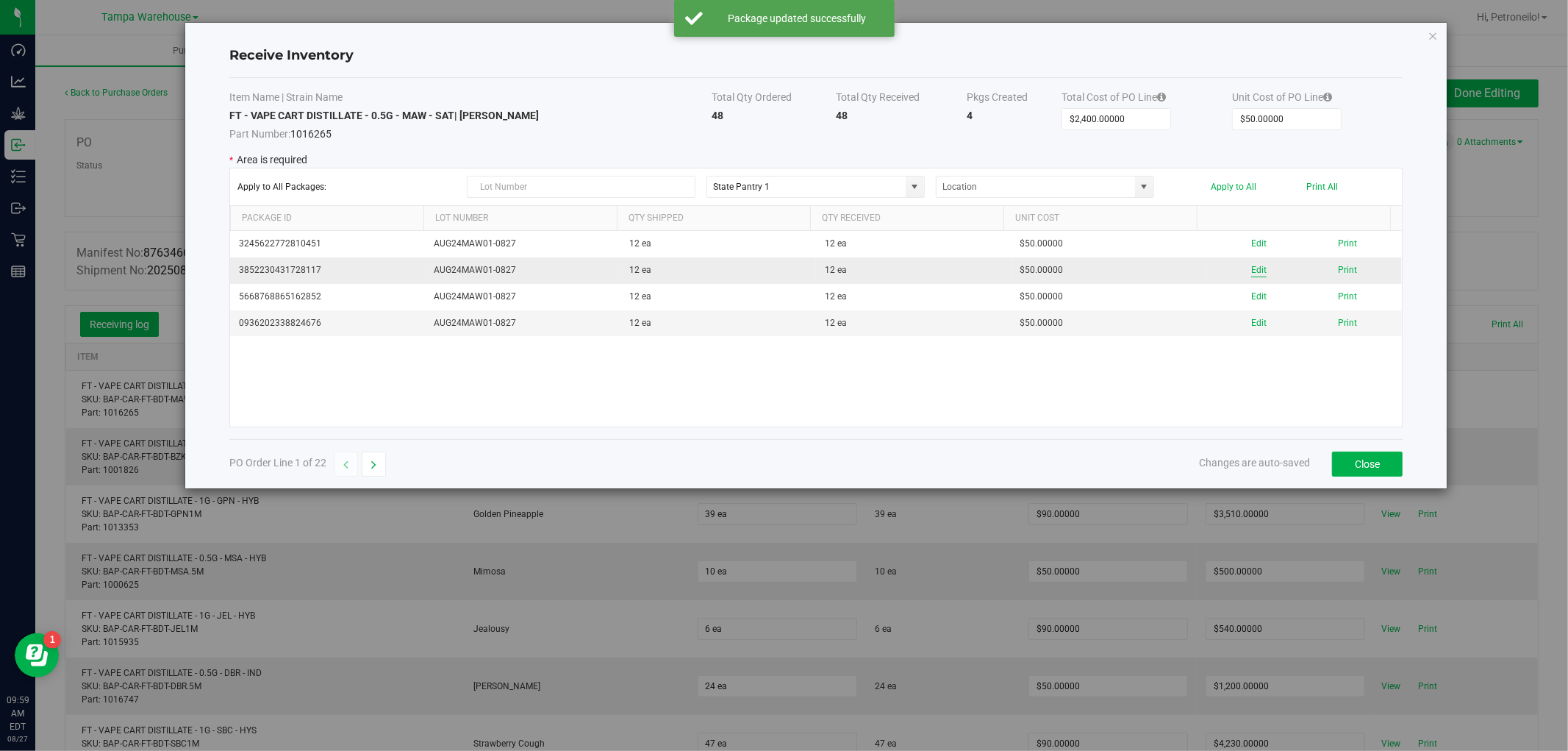
click at [1251, 268] on button "Edit" at bounding box center [1259, 270] width 16 height 14
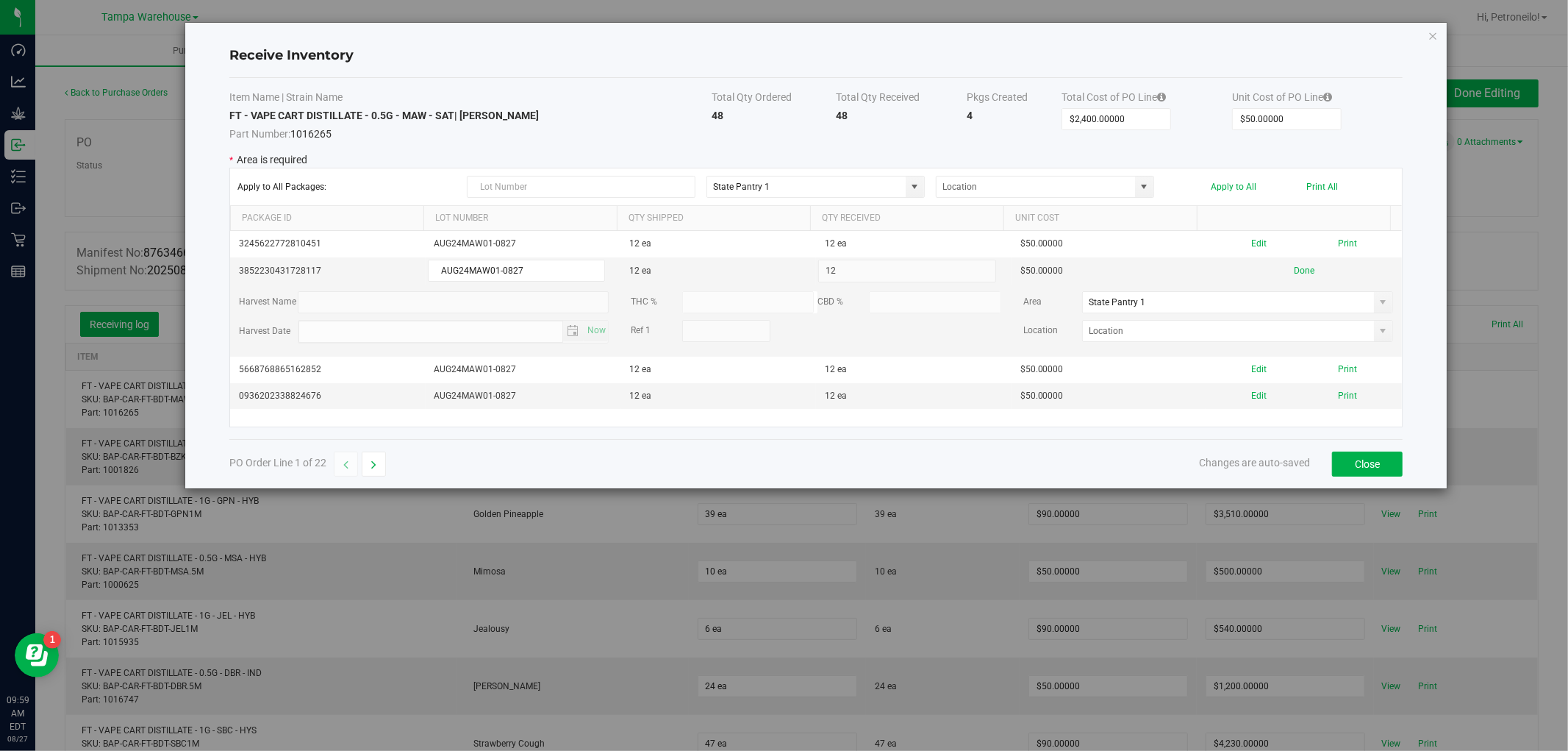
click at [1377, 301] on span at bounding box center [1383, 302] width 12 height 12
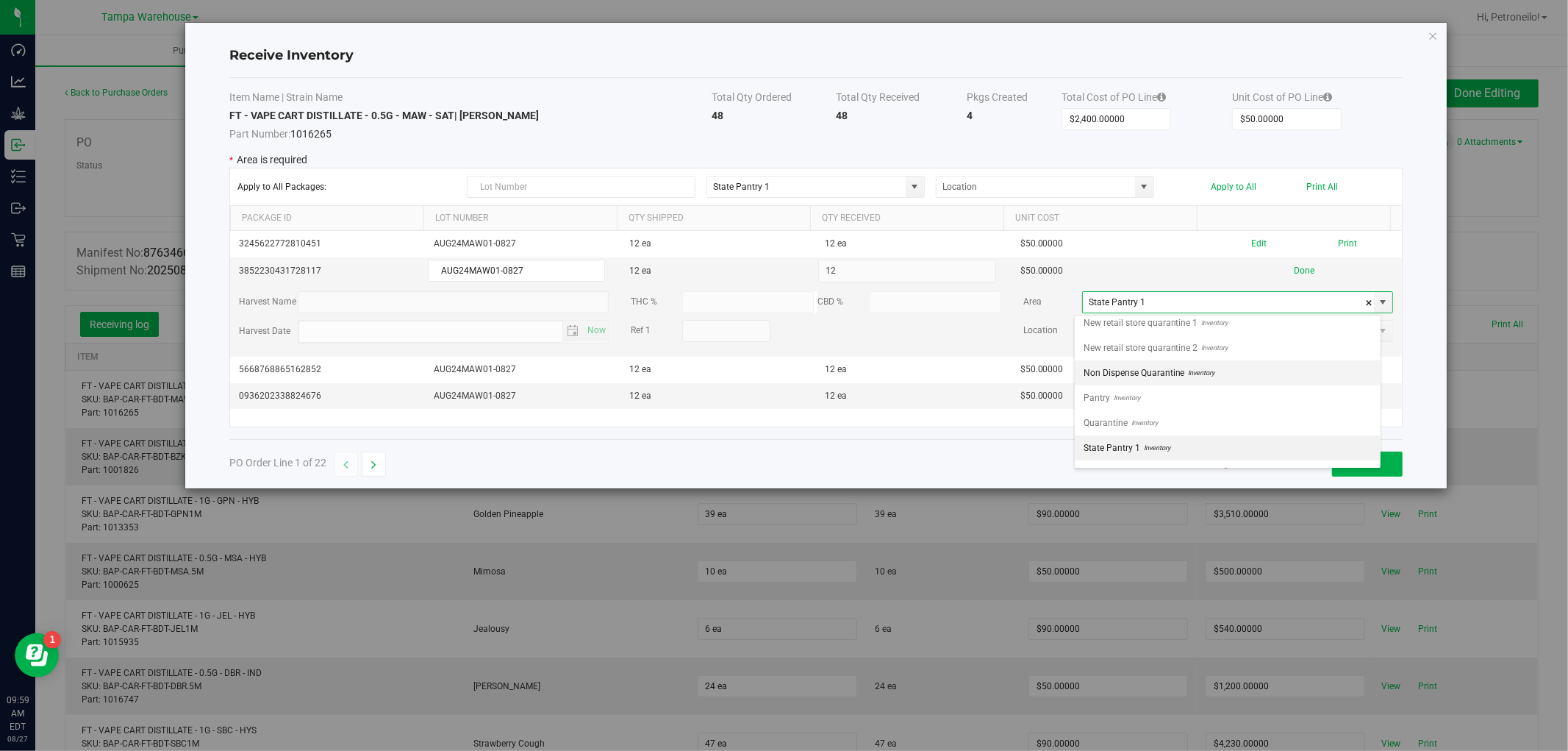
click at [1246, 366] on li "Non Dispense Quarantine Inventory" at bounding box center [1227, 373] width 306 height 25
type input "Non Dispense Quarantine"
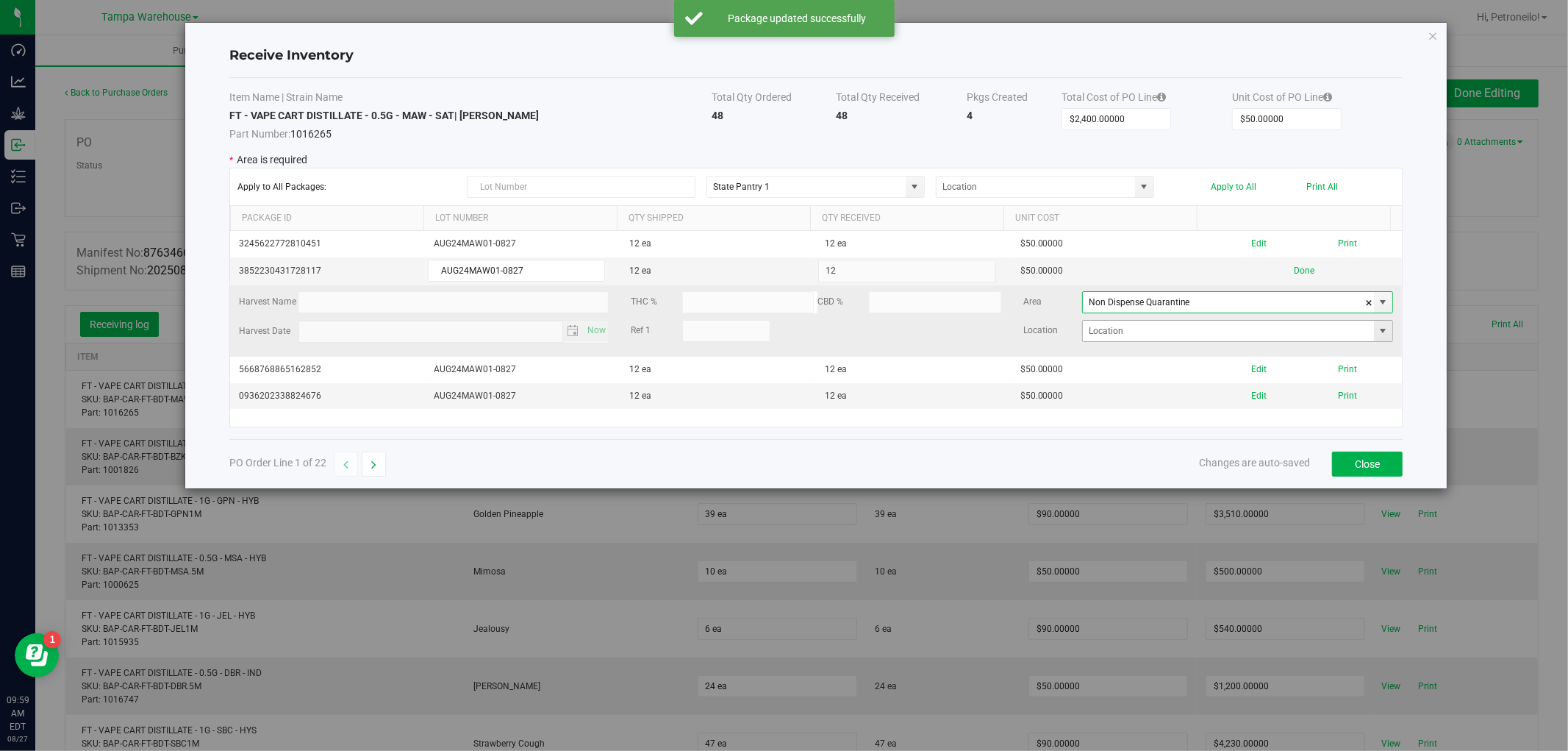
click at [1377, 334] on span at bounding box center [1383, 331] width 12 height 12
click at [1252, 378] on li "ND2" at bounding box center [1227, 384] width 306 height 25
type input "ND2"
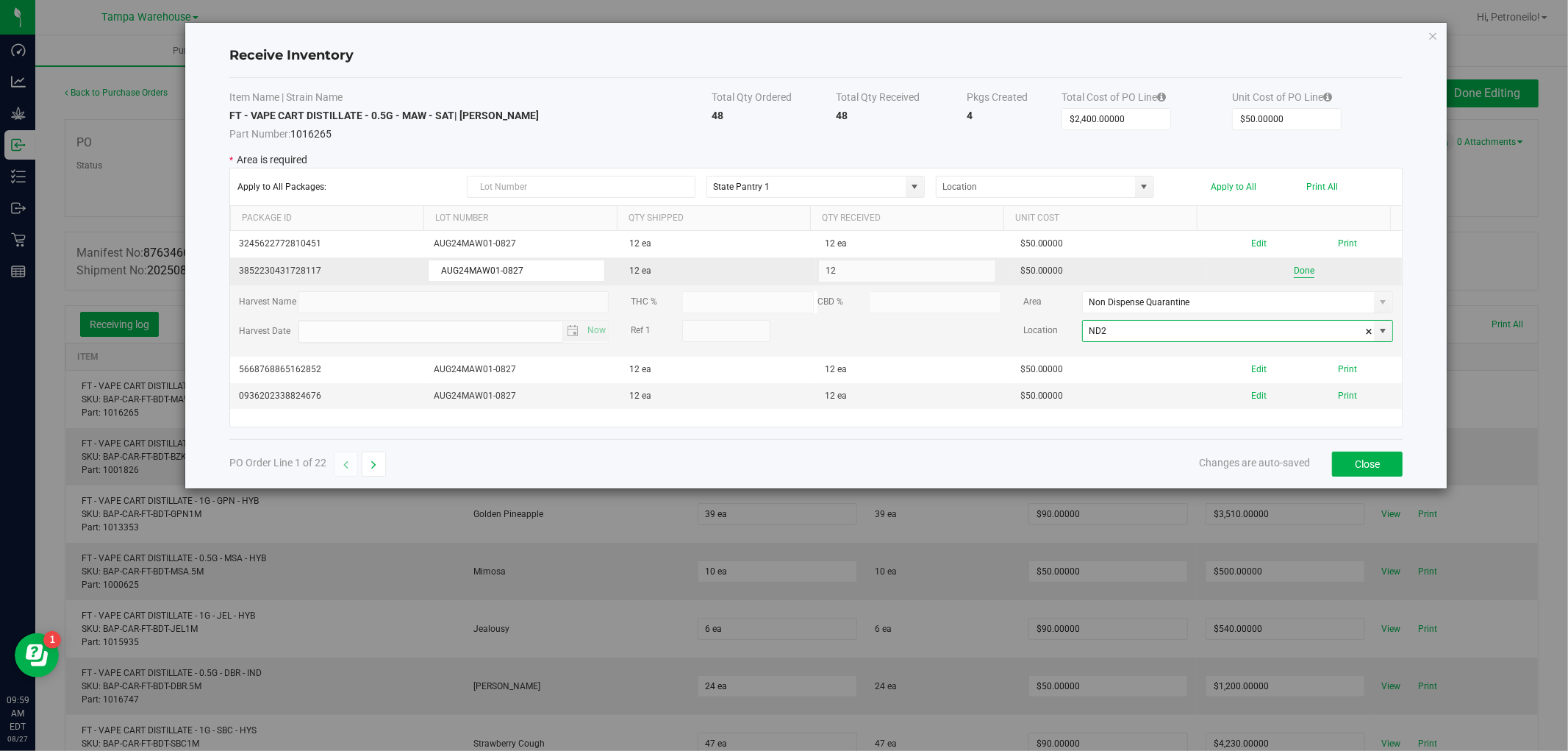
click at [1294, 273] on button "Done" at bounding box center [1304, 271] width 21 height 14
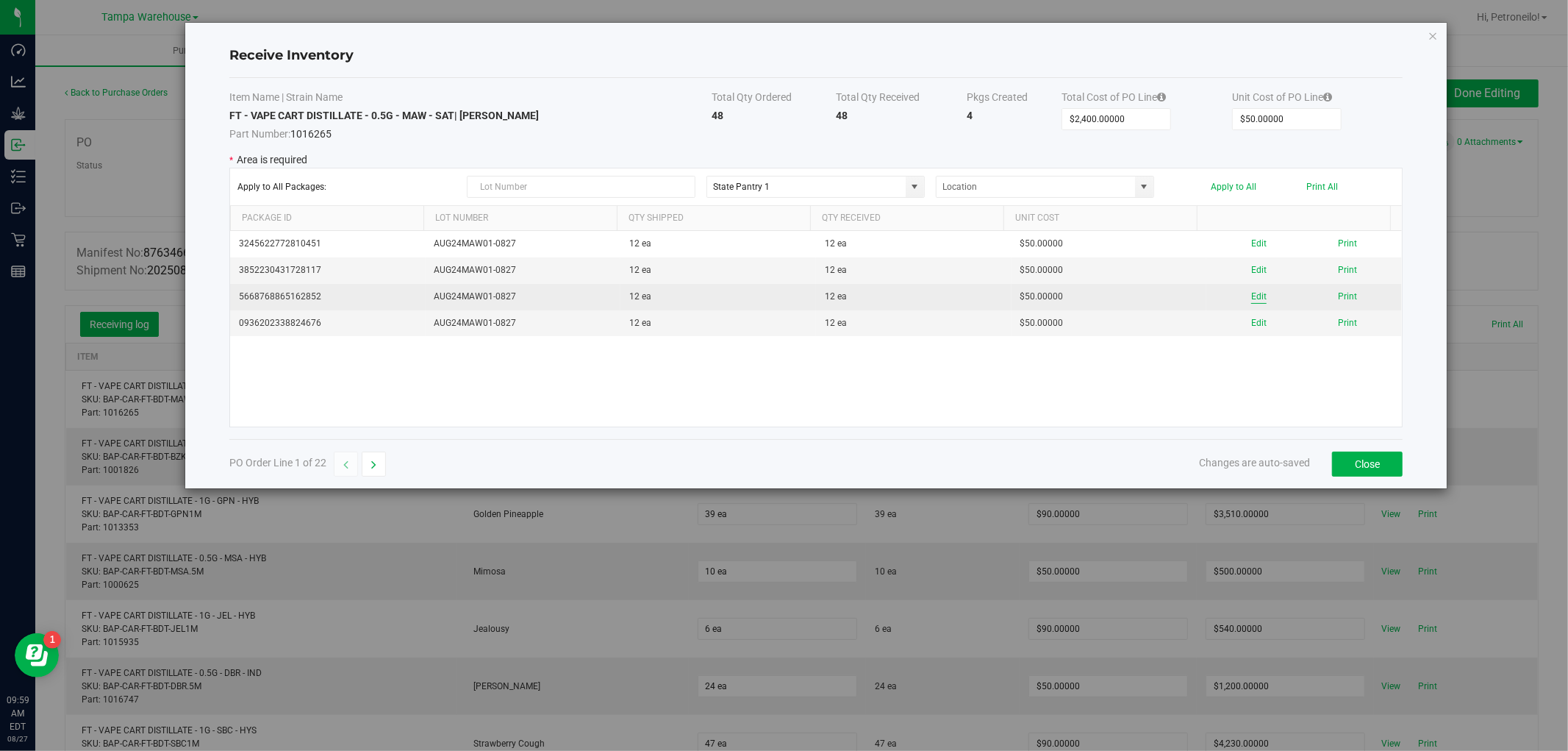
click at [1255, 299] on button "Edit" at bounding box center [1259, 296] width 16 height 14
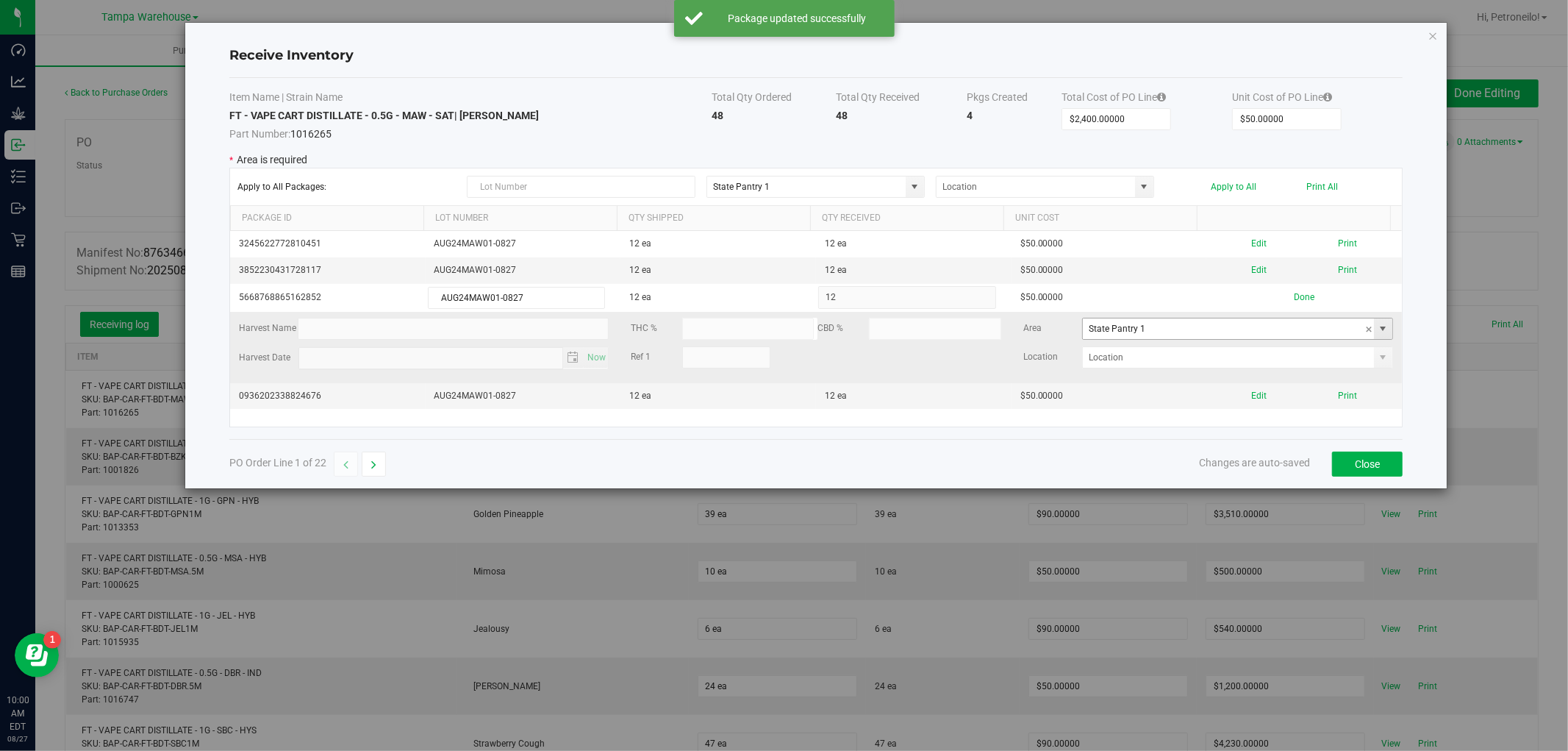
click at [1377, 333] on span at bounding box center [1383, 328] width 12 height 12
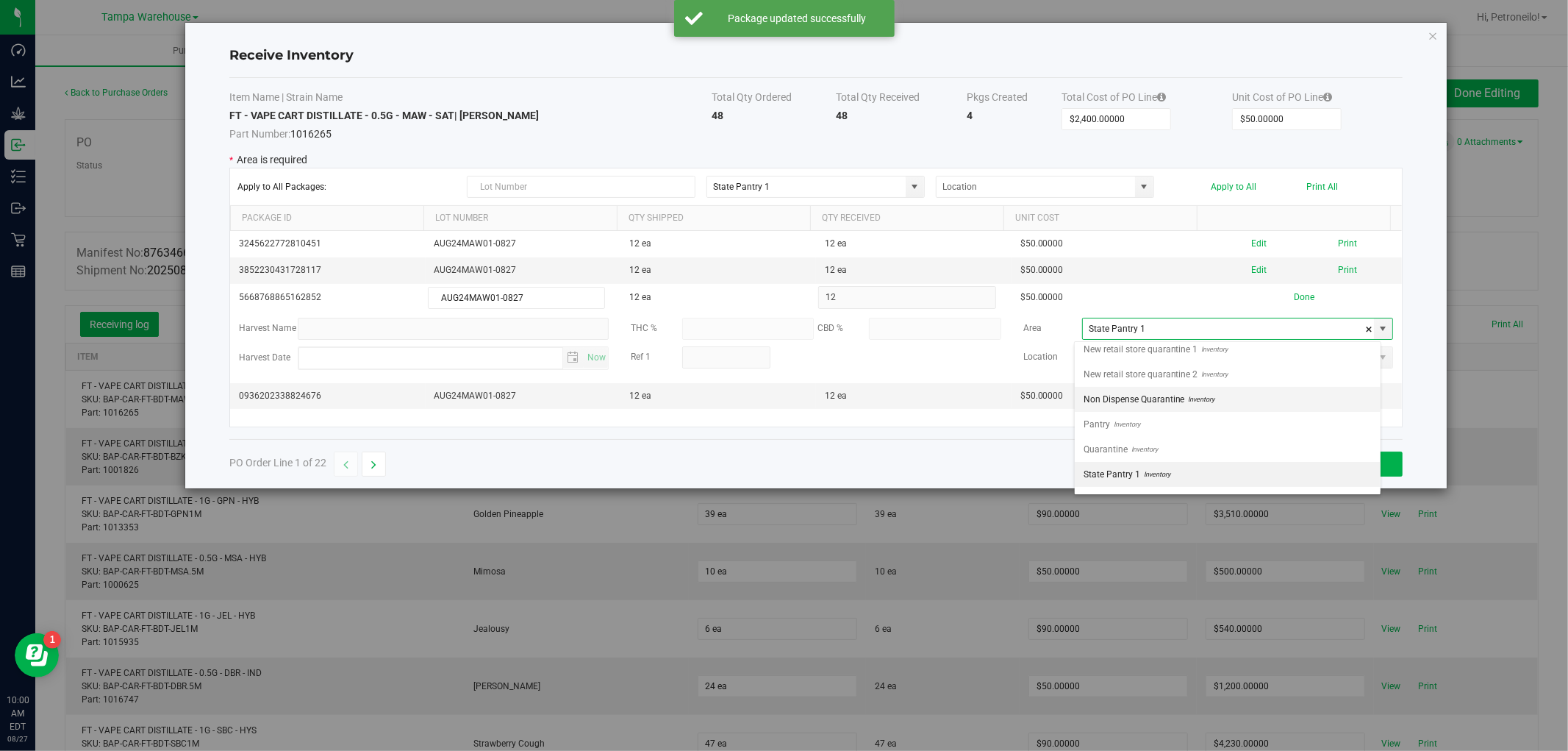
click at [1236, 394] on li "Non Dispense Quarantine Inventory" at bounding box center [1227, 399] width 306 height 25
type input "Non Dispense Quarantine"
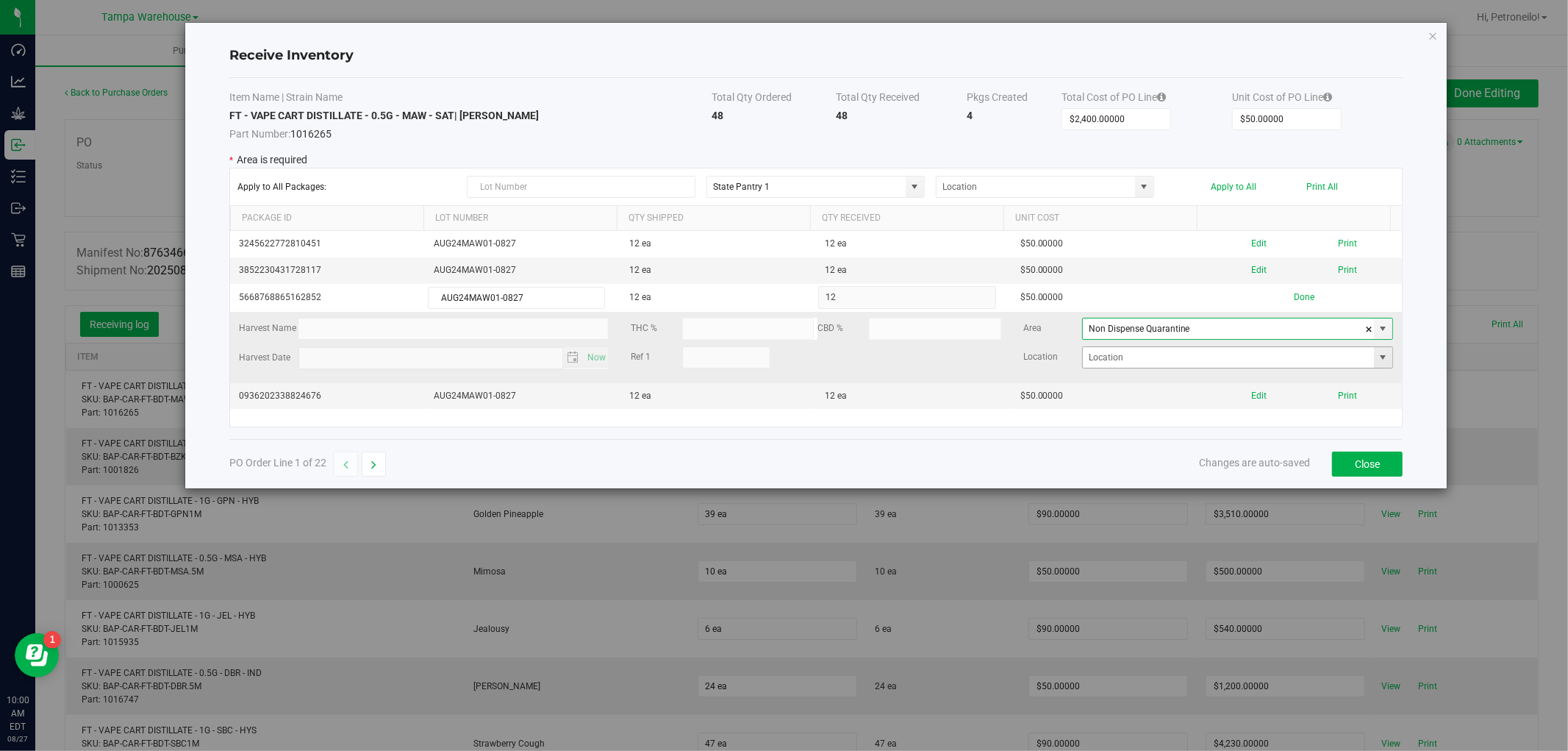
click at [1377, 357] on span at bounding box center [1383, 357] width 12 height 12
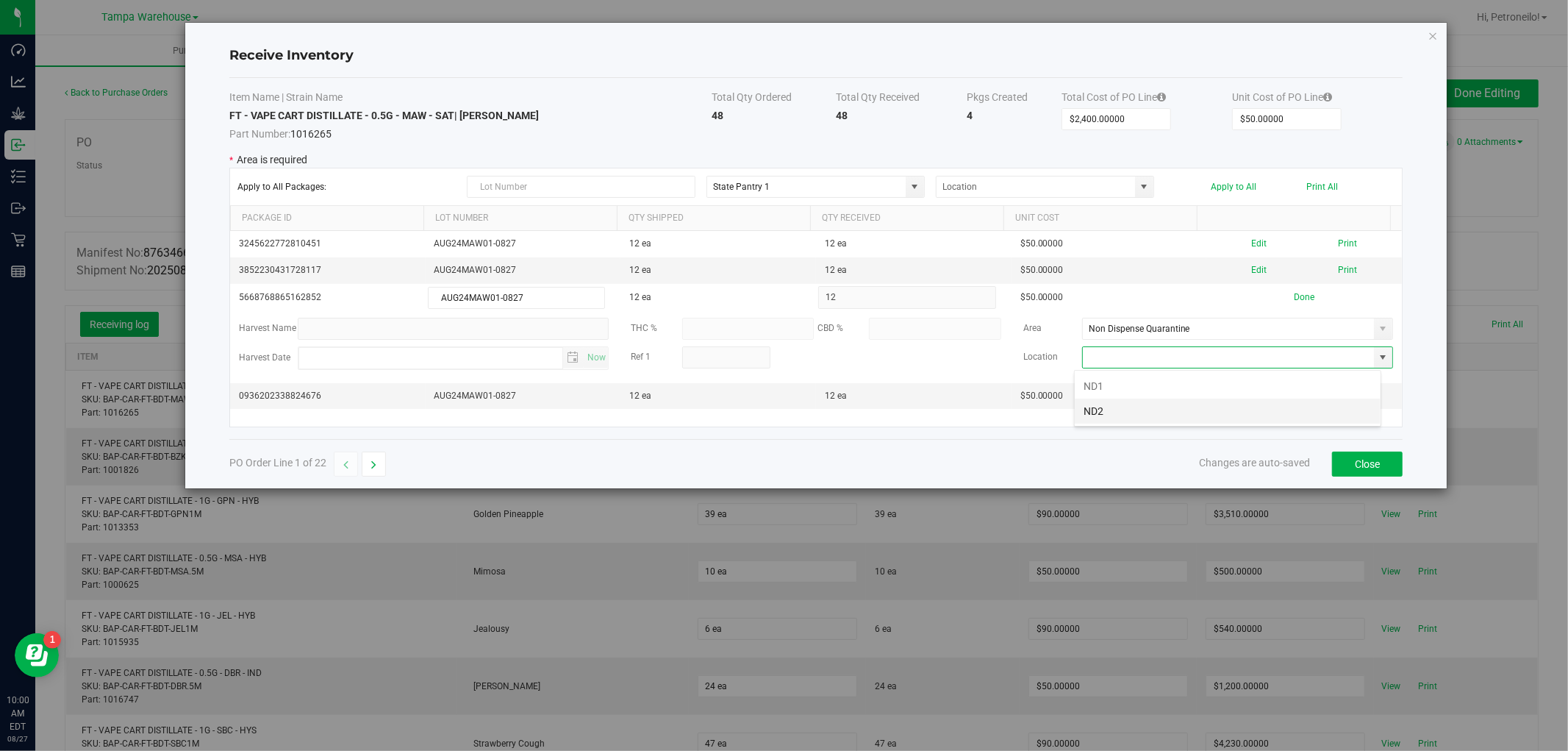
click at [1229, 408] on li "ND2" at bounding box center [1227, 411] width 306 height 25
type input "ND2"
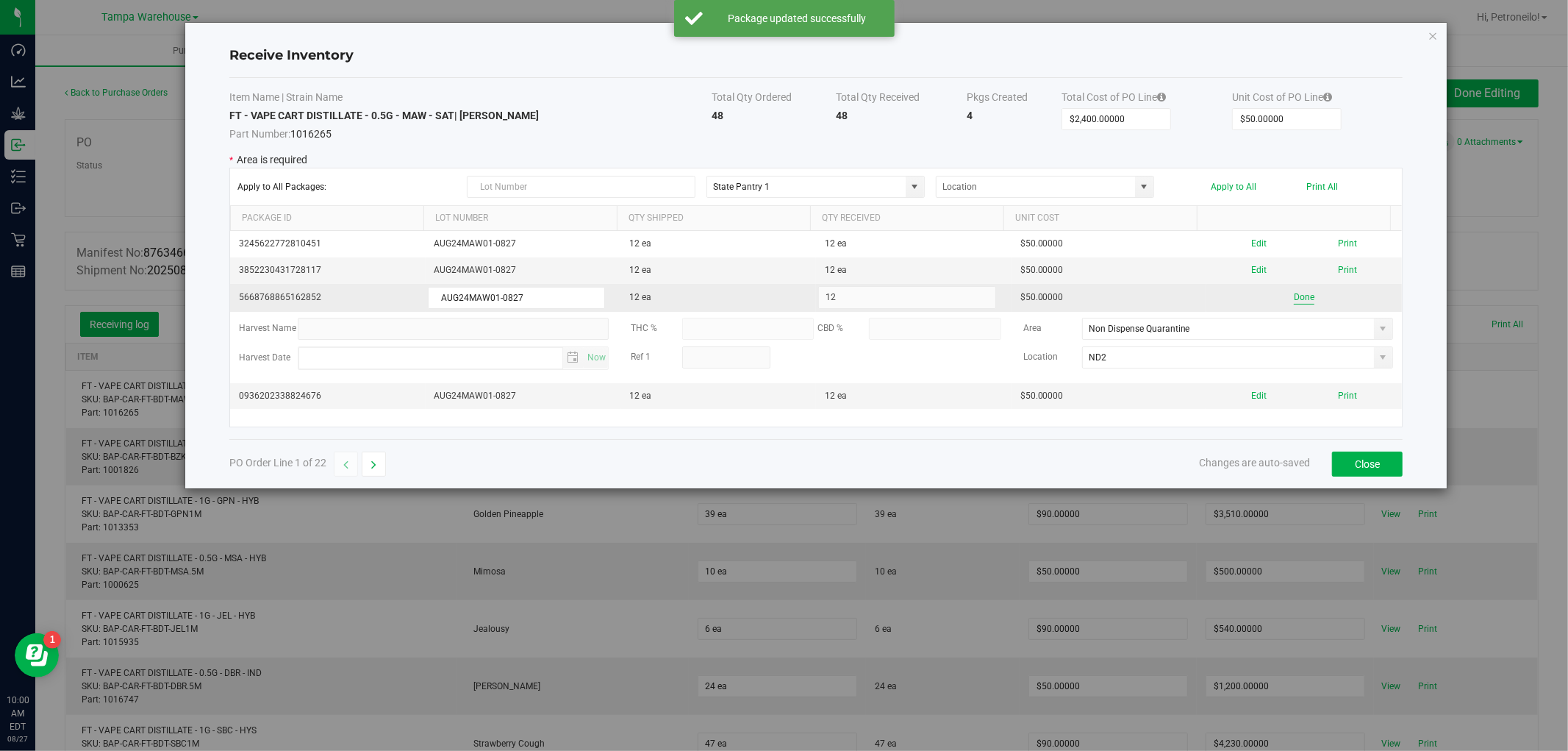
click at [1297, 300] on button "Done" at bounding box center [1304, 297] width 21 height 14
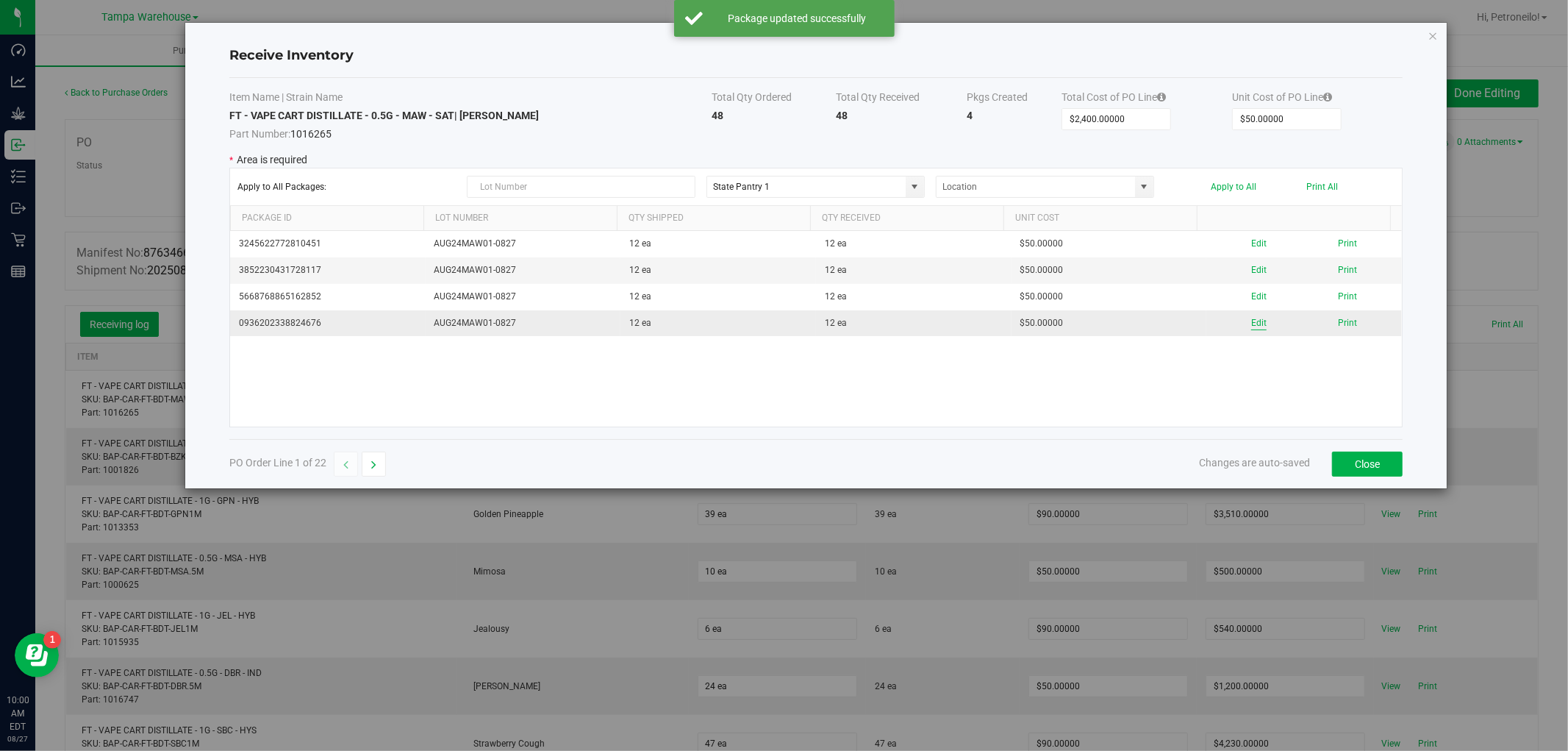
click at [1254, 322] on button "Edit" at bounding box center [1259, 323] width 16 height 14
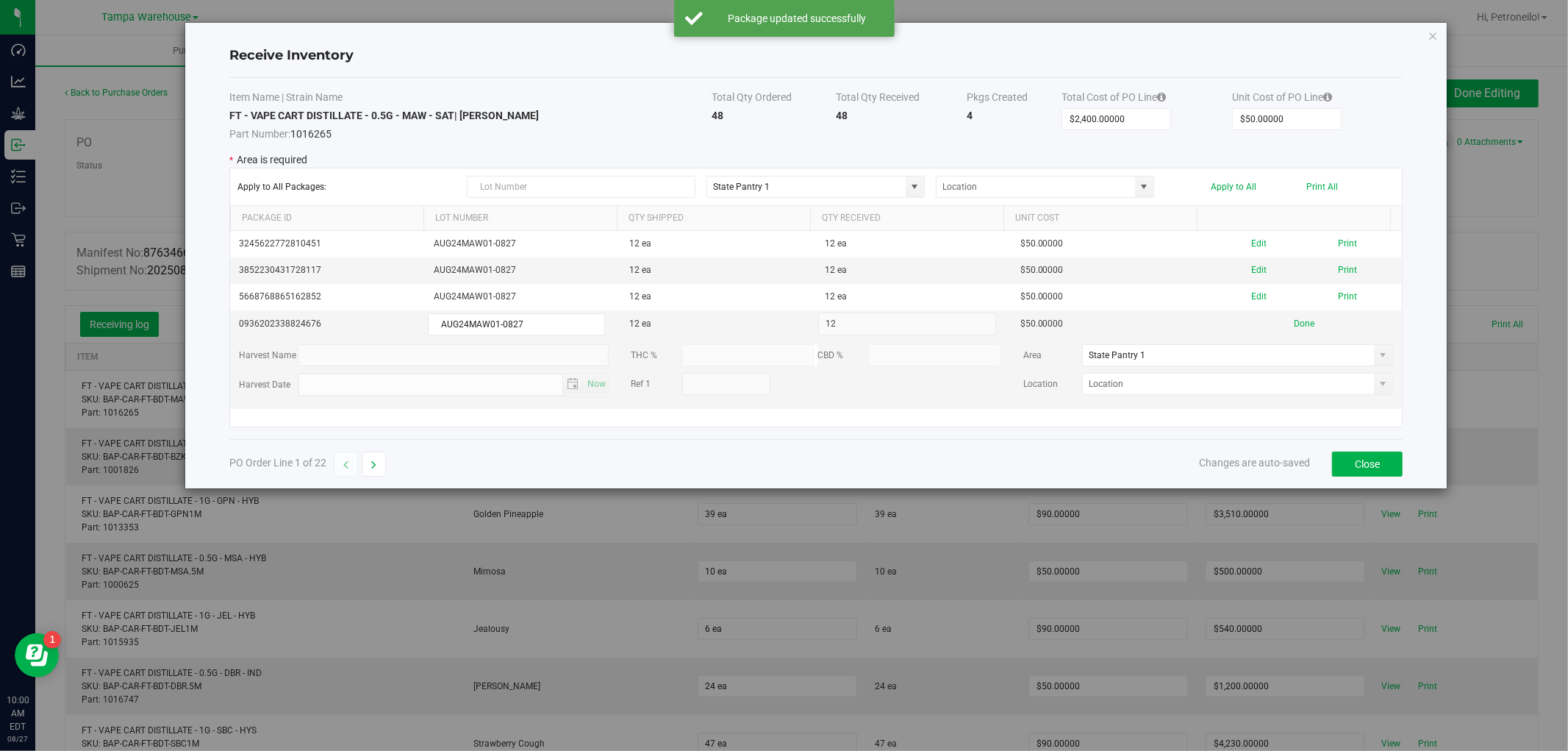
click at [1377, 358] on span at bounding box center [1383, 355] width 12 height 12
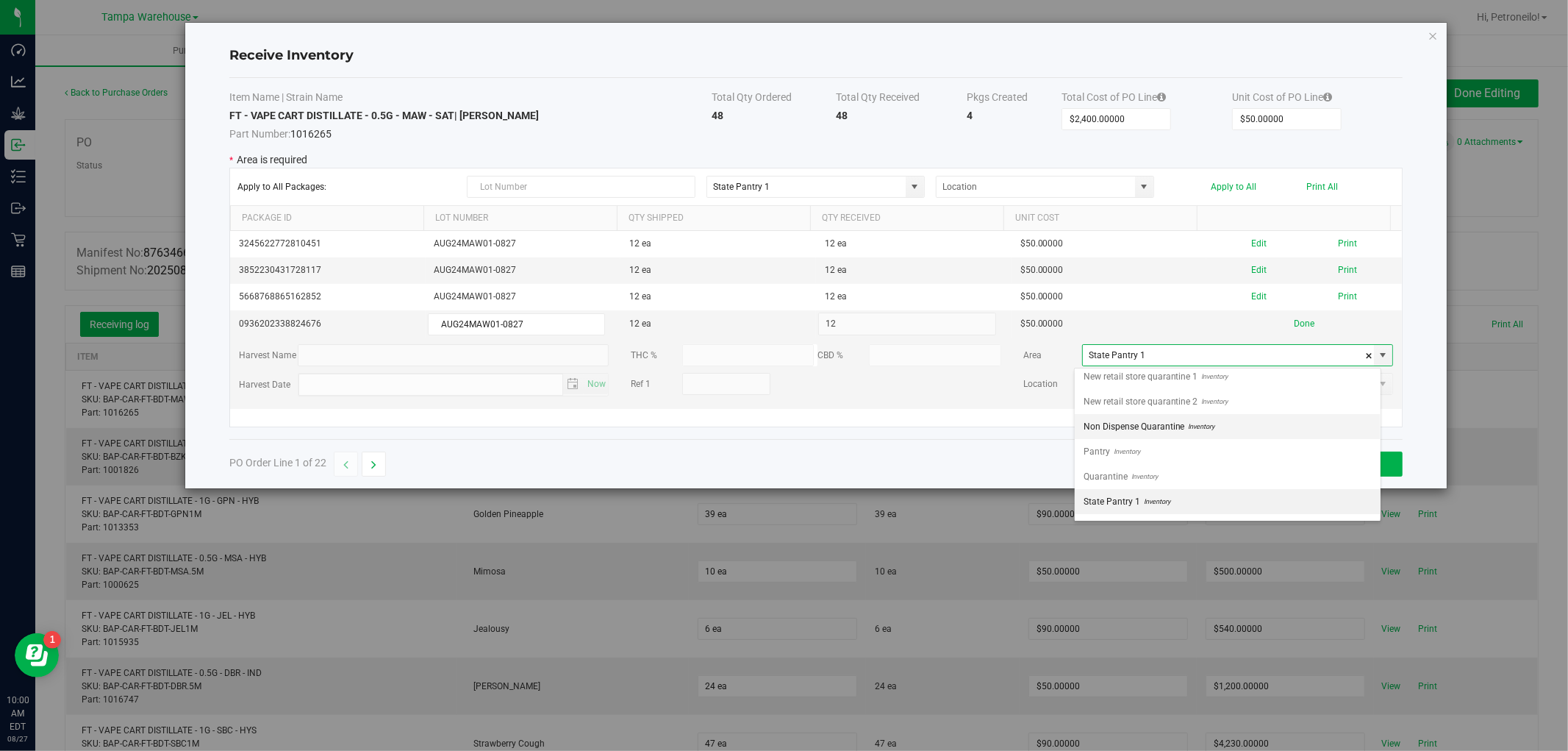
click at [1278, 432] on li "Non Dispense Quarantine Inventory" at bounding box center [1227, 427] width 306 height 25
type input "Non Dispense Quarantine"
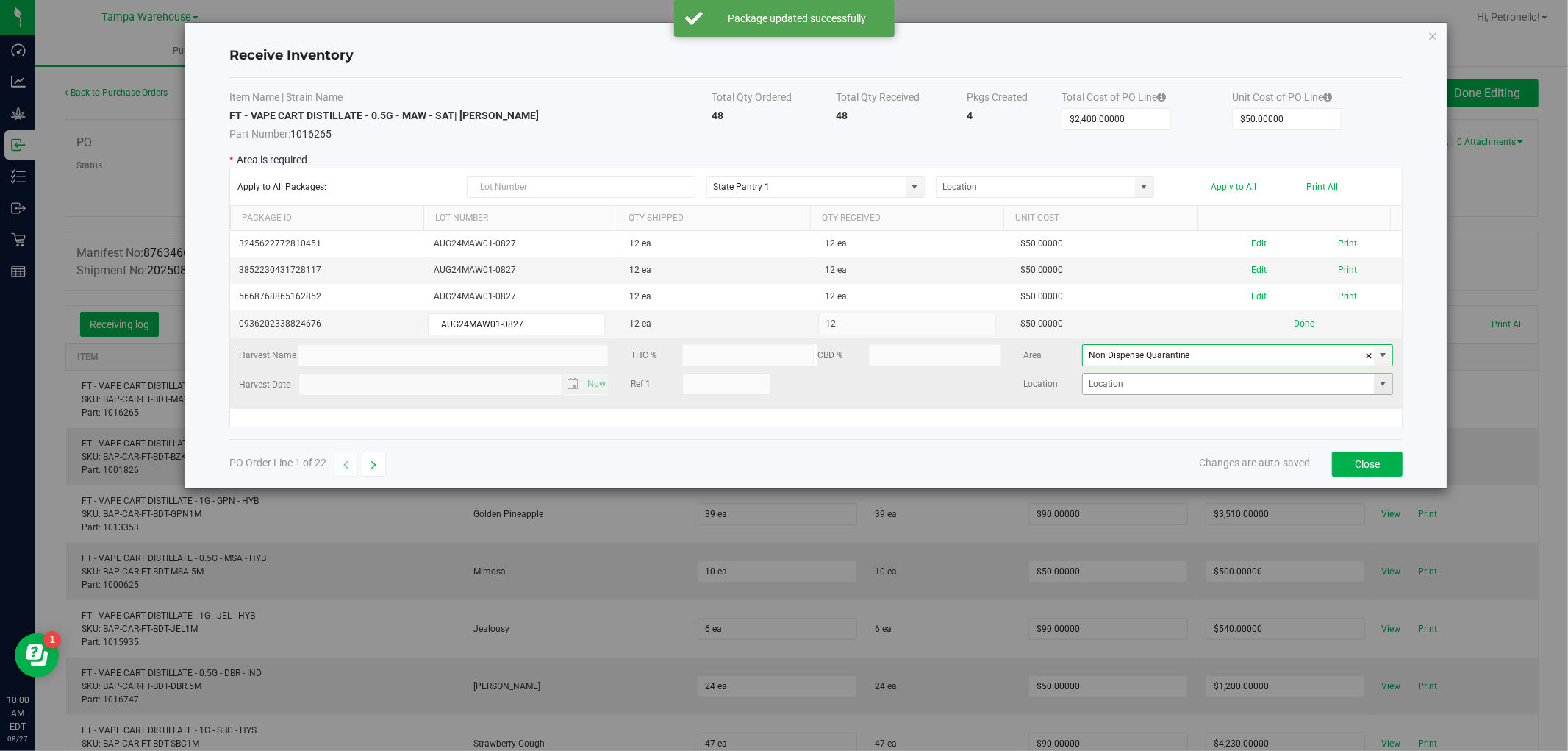
click at [1377, 390] on span at bounding box center [1383, 384] width 12 height 12
click at [1258, 437] on li "ND2" at bounding box center [1227, 437] width 306 height 25
type input "ND2"
click at [1294, 327] on button "Done" at bounding box center [1304, 324] width 21 height 14
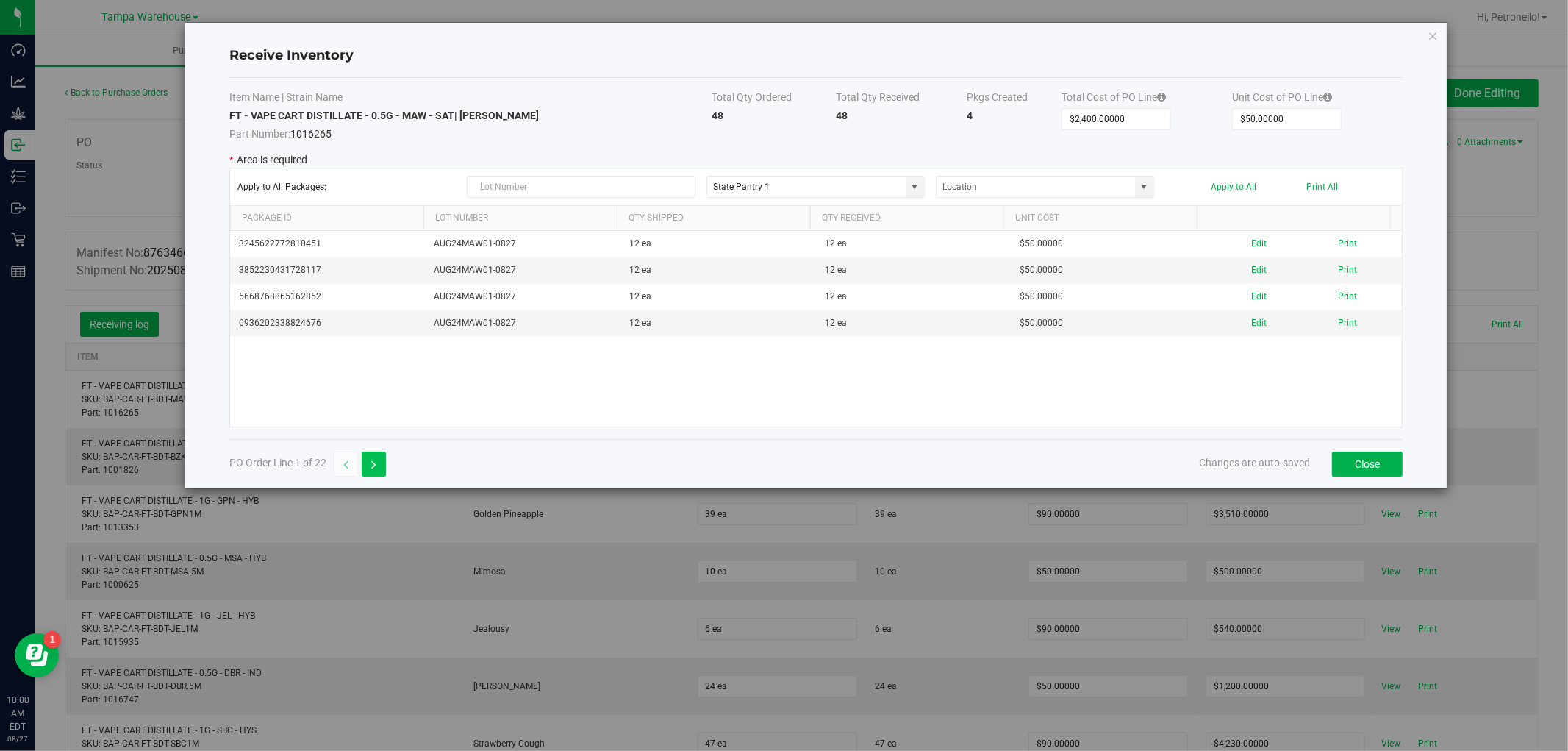
click at [384, 467] on button "button" at bounding box center [374, 464] width 24 height 25
type input "$5,650.00000"
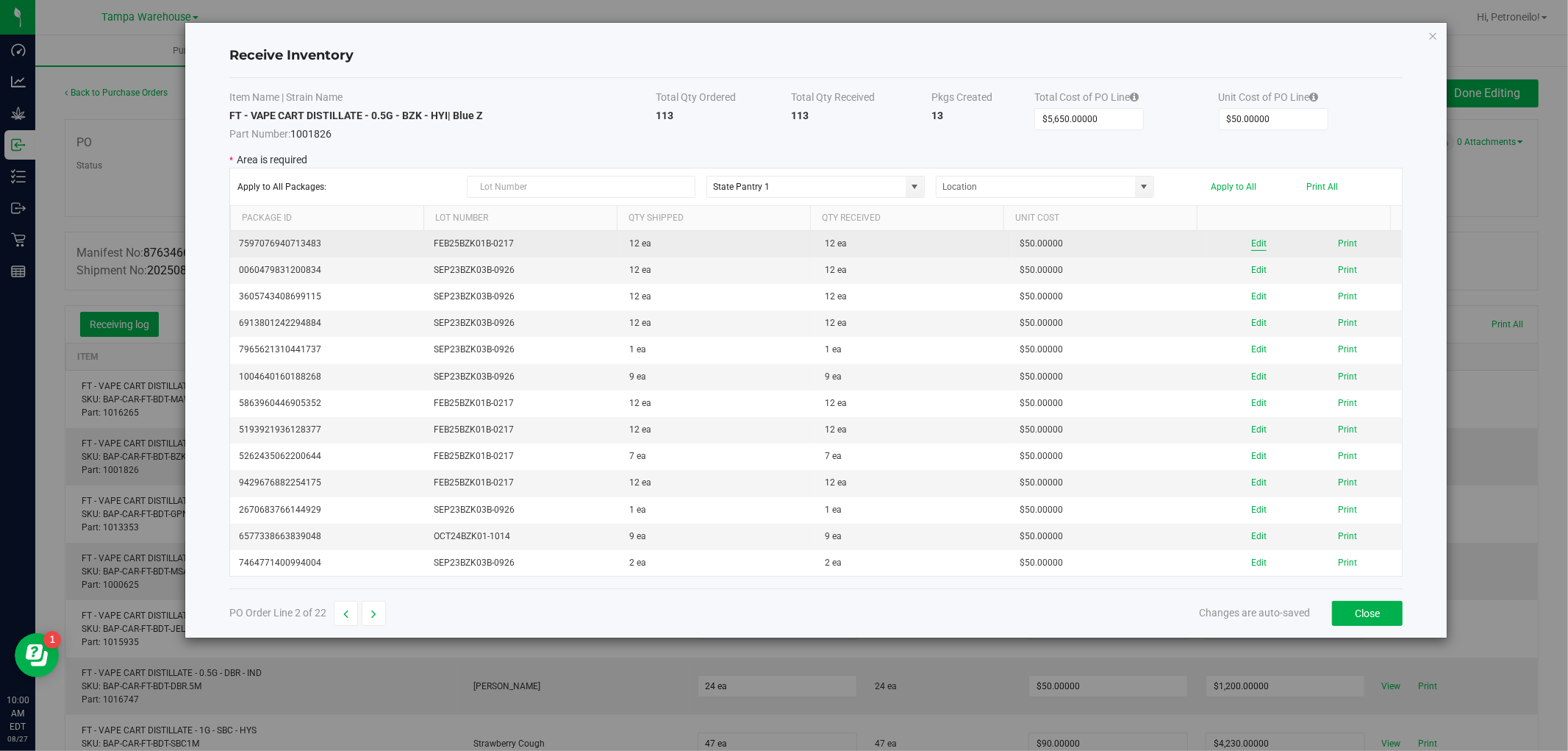
click at [1251, 248] on button "Edit" at bounding box center [1259, 243] width 16 height 14
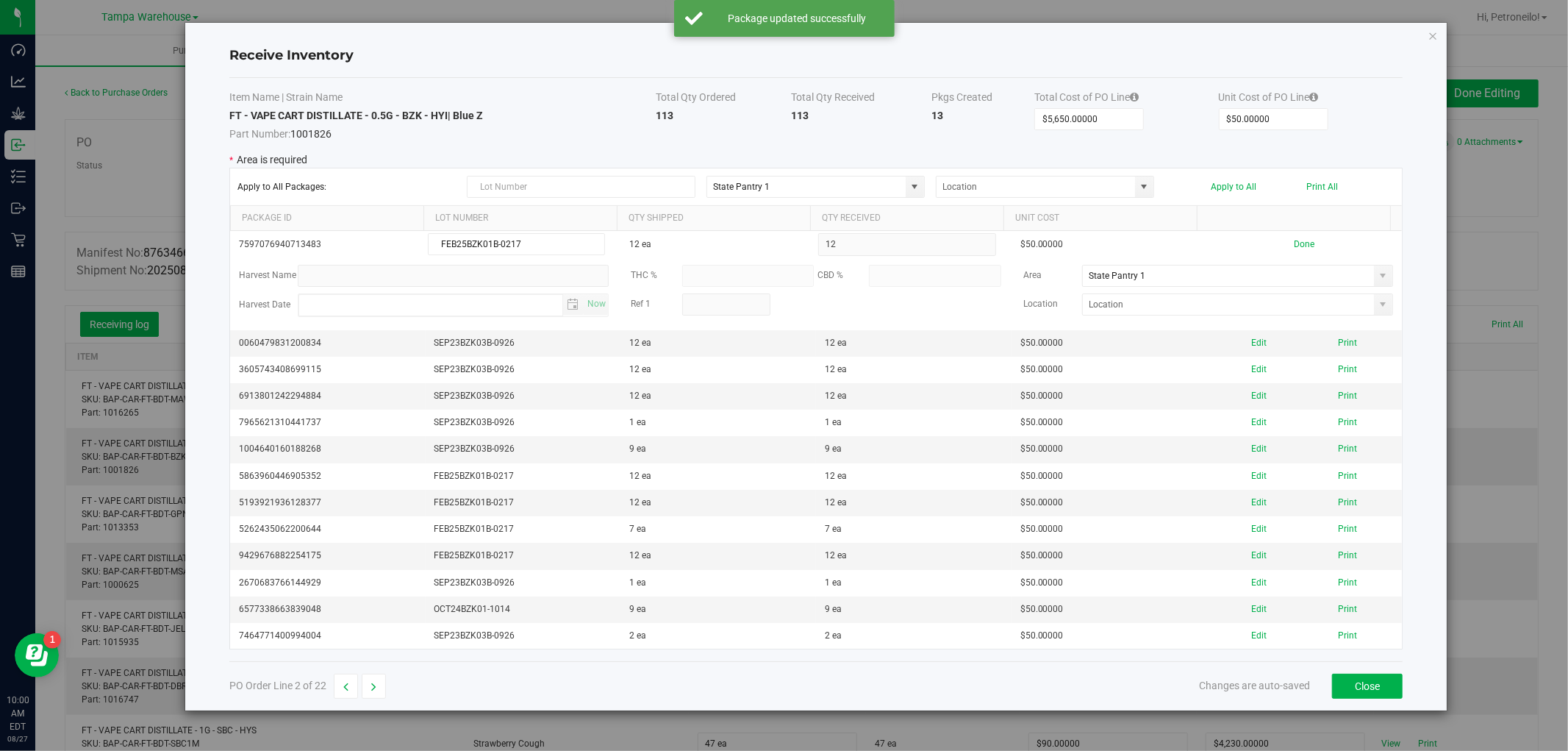
click at [1377, 281] on span at bounding box center [1383, 276] width 12 height 12
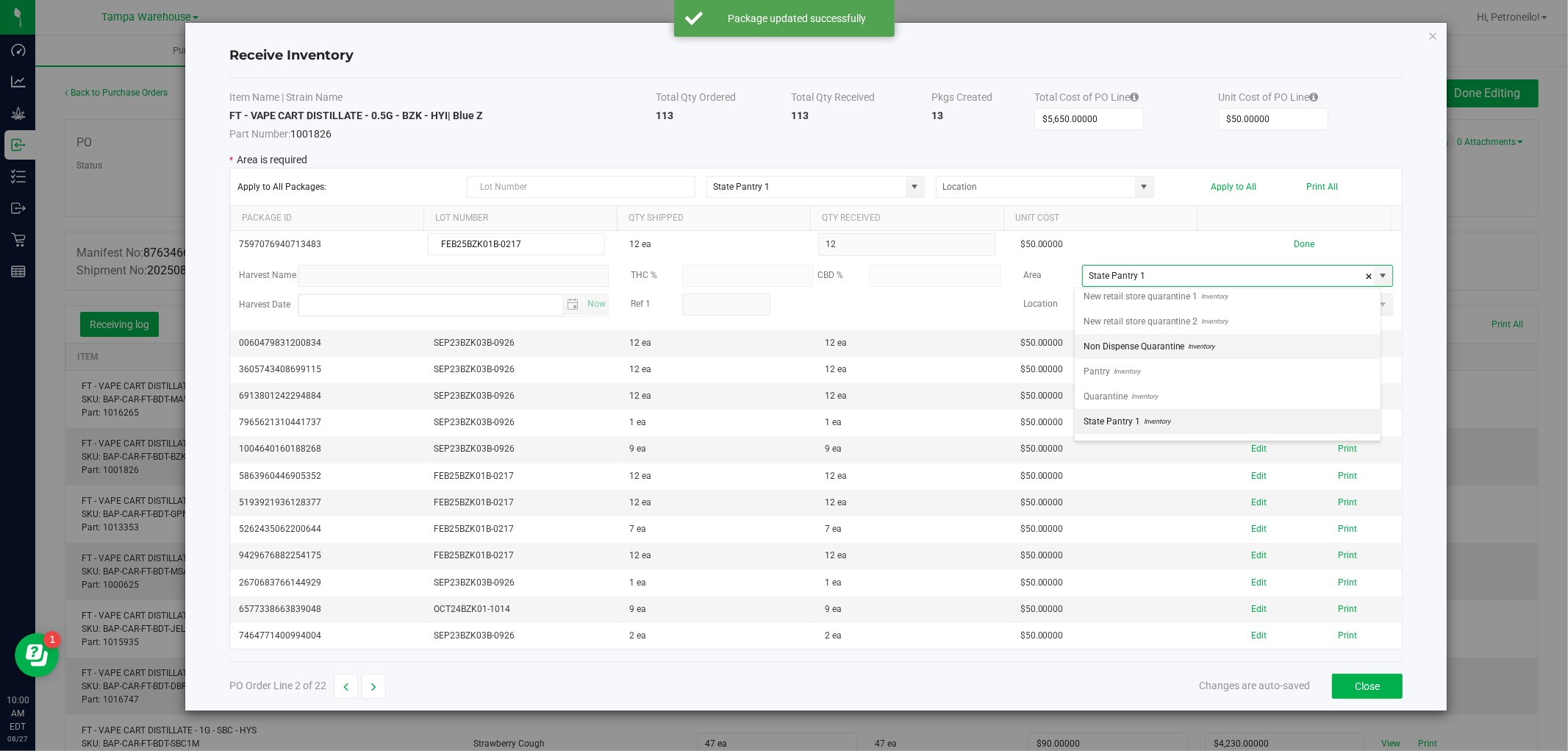
click at [1172, 346] on span "Non Dispense Quarantine" at bounding box center [1134, 346] width 101 height 22
type input "Non Dispense Quarantine"
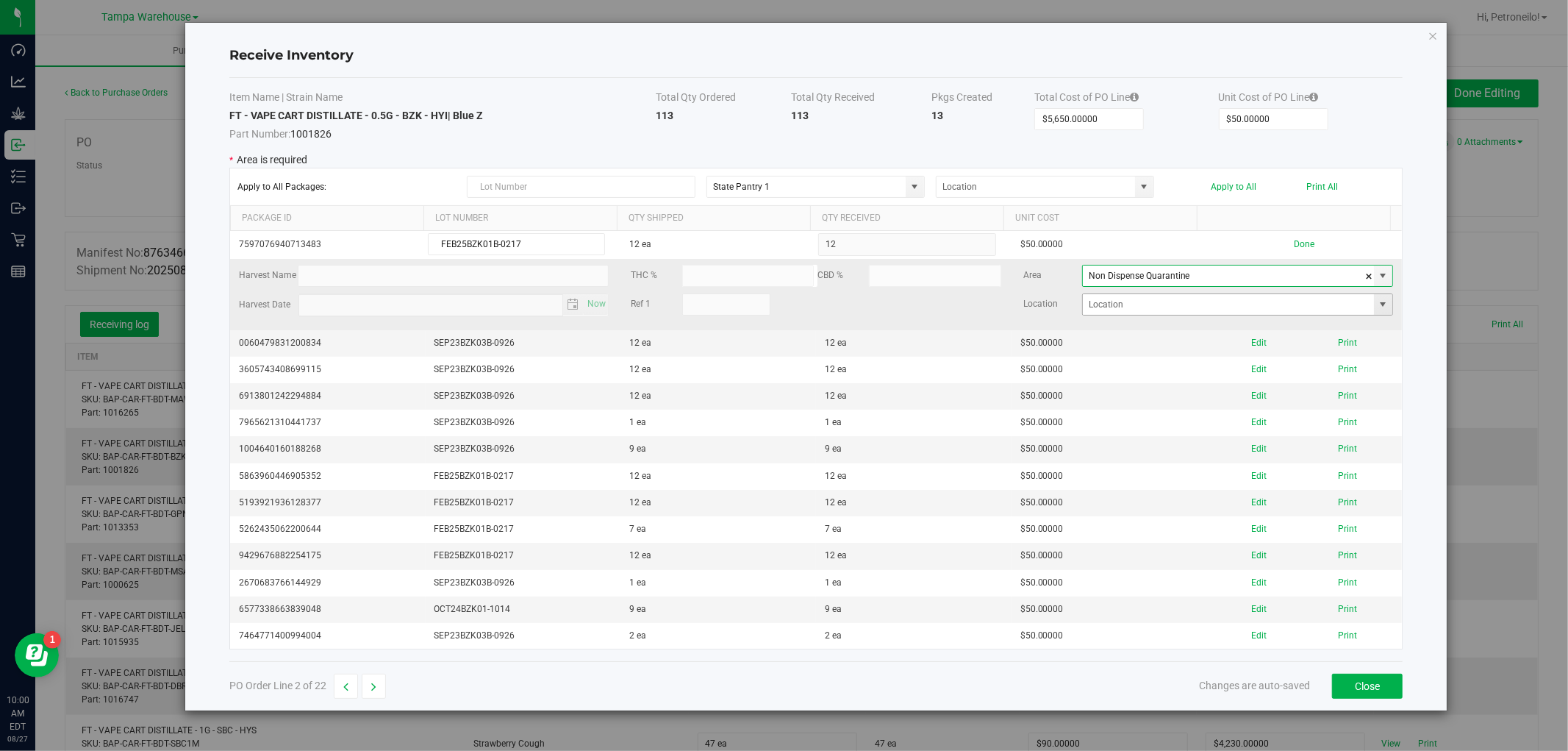
click at [1377, 305] on span at bounding box center [1383, 305] width 12 height 12
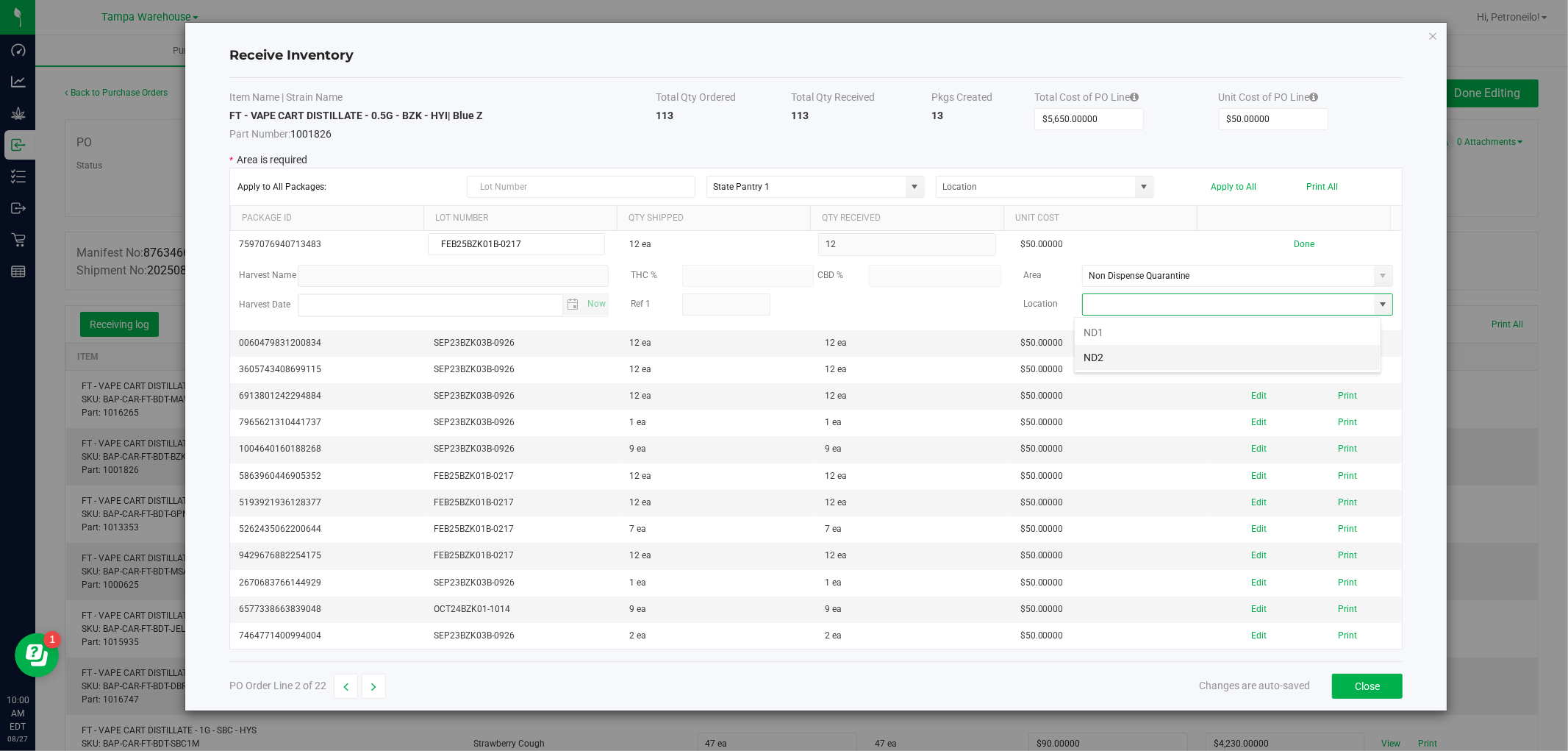
click at [1279, 355] on li "ND2" at bounding box center [1227, 357] width 306 height 25
type input "ND2"
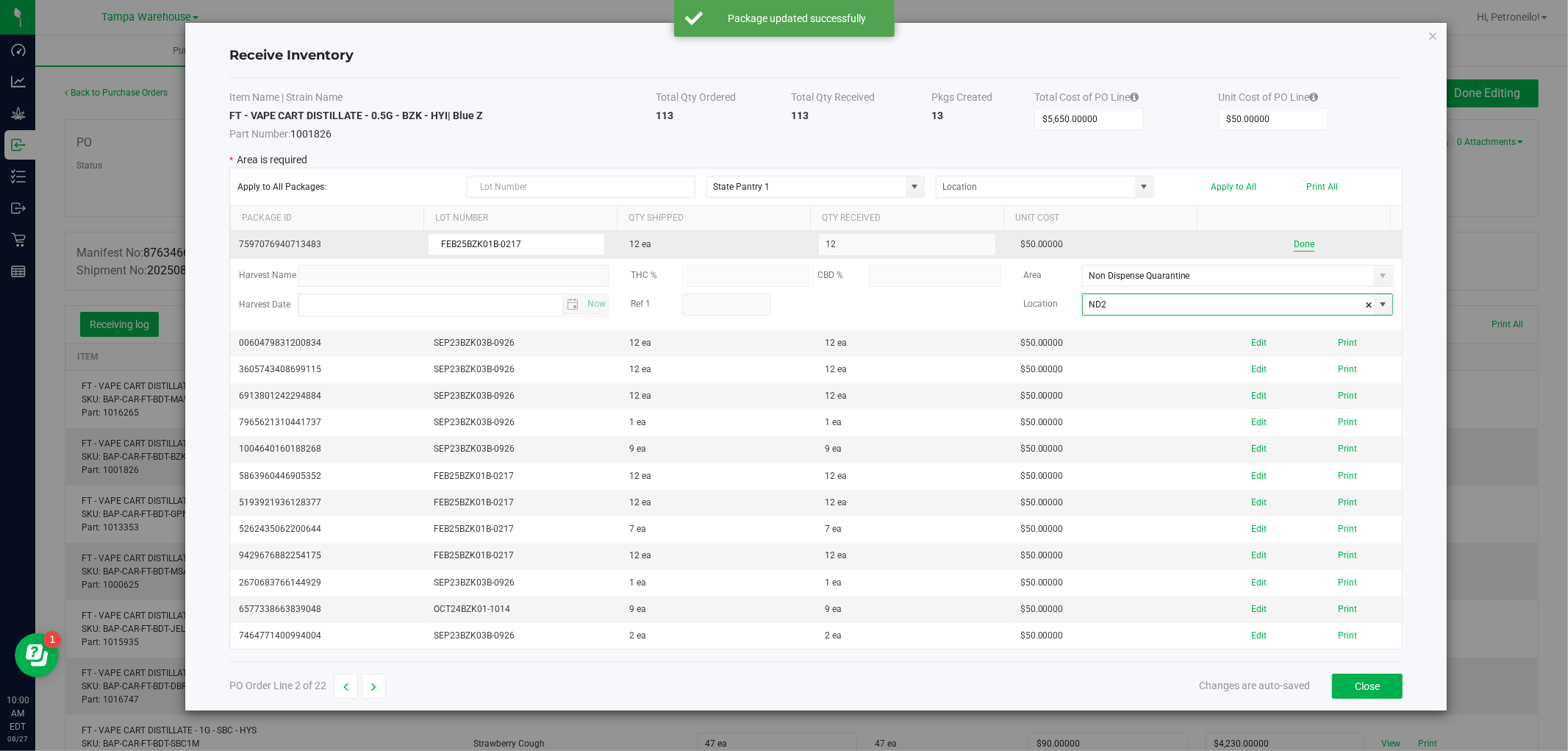
click at [1300, 244] on button "Done" at bounding box center [1304, 244] width 21 height 14
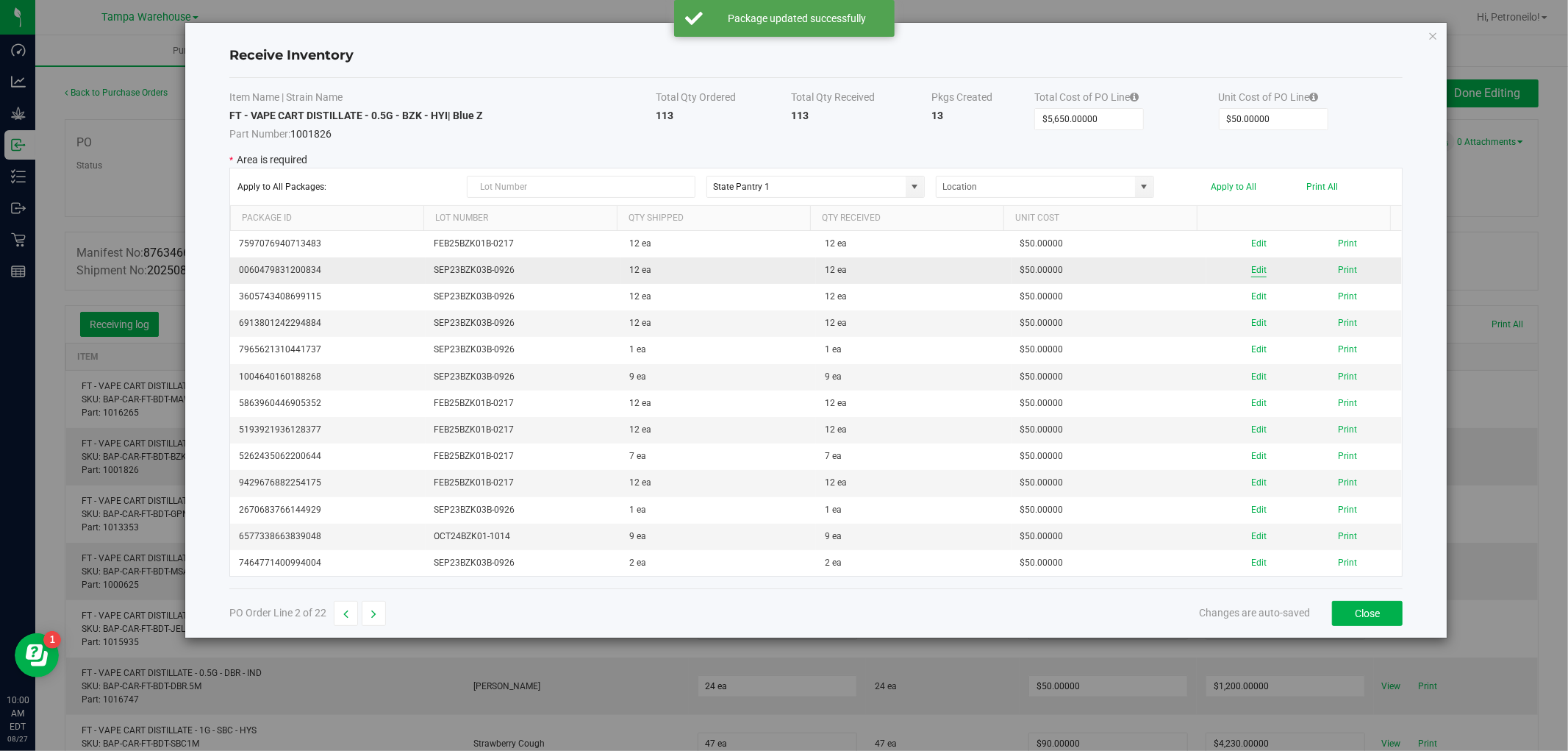
click at [1251, 268] on button "Edit" at bounding box center [1259, 270] width 16 height 14
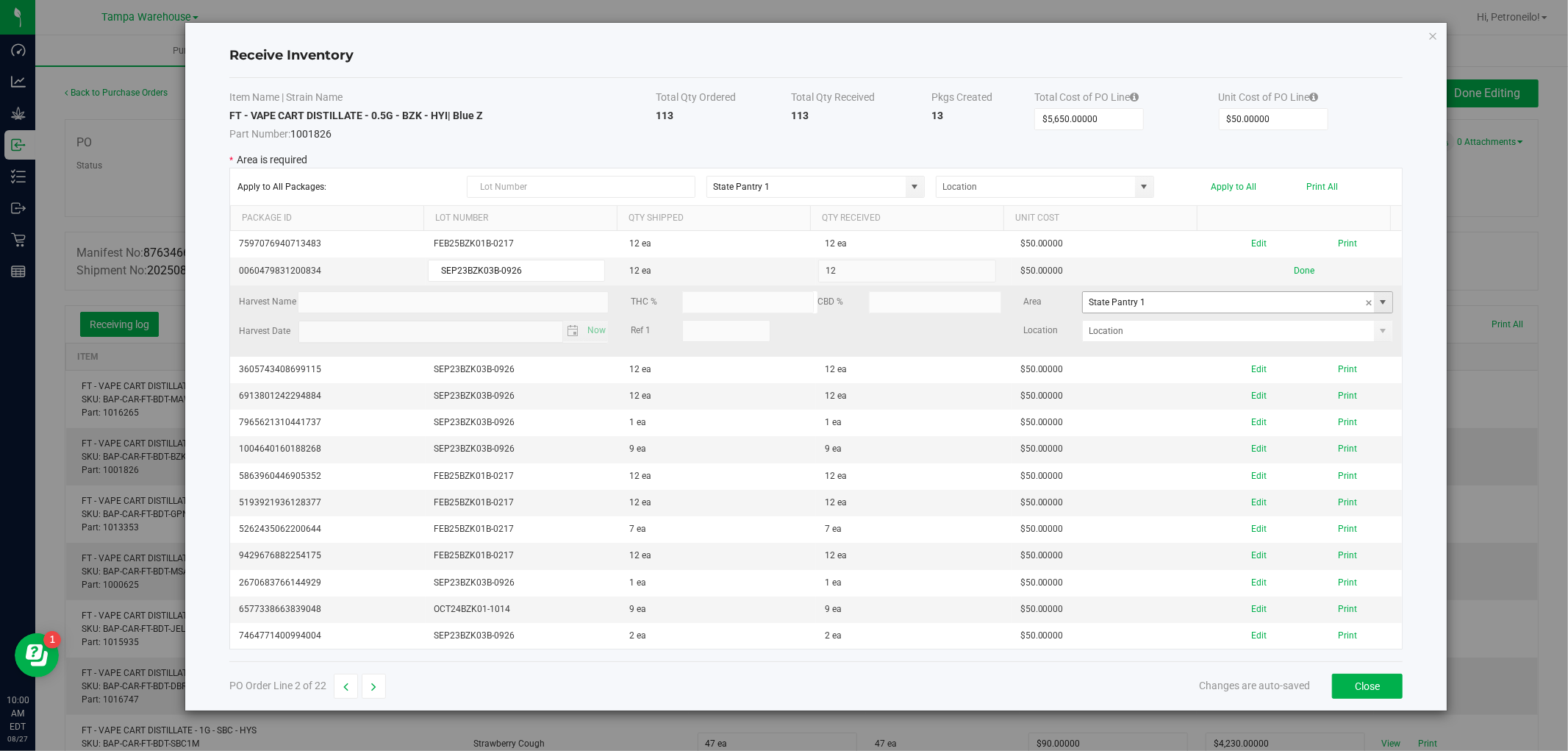
click at [1377, 306] on span at bounding box center [1383, 302] width 12 height 12
click at [1240, 364] on li "Non Dispense Quarantine Inventory" at bounding box center [1227, 373] width 306 height 25
type input "Non Dispense Quarantine"
click at [1374, 338] on span at bounding box center [1383, 331] width 18 height 21
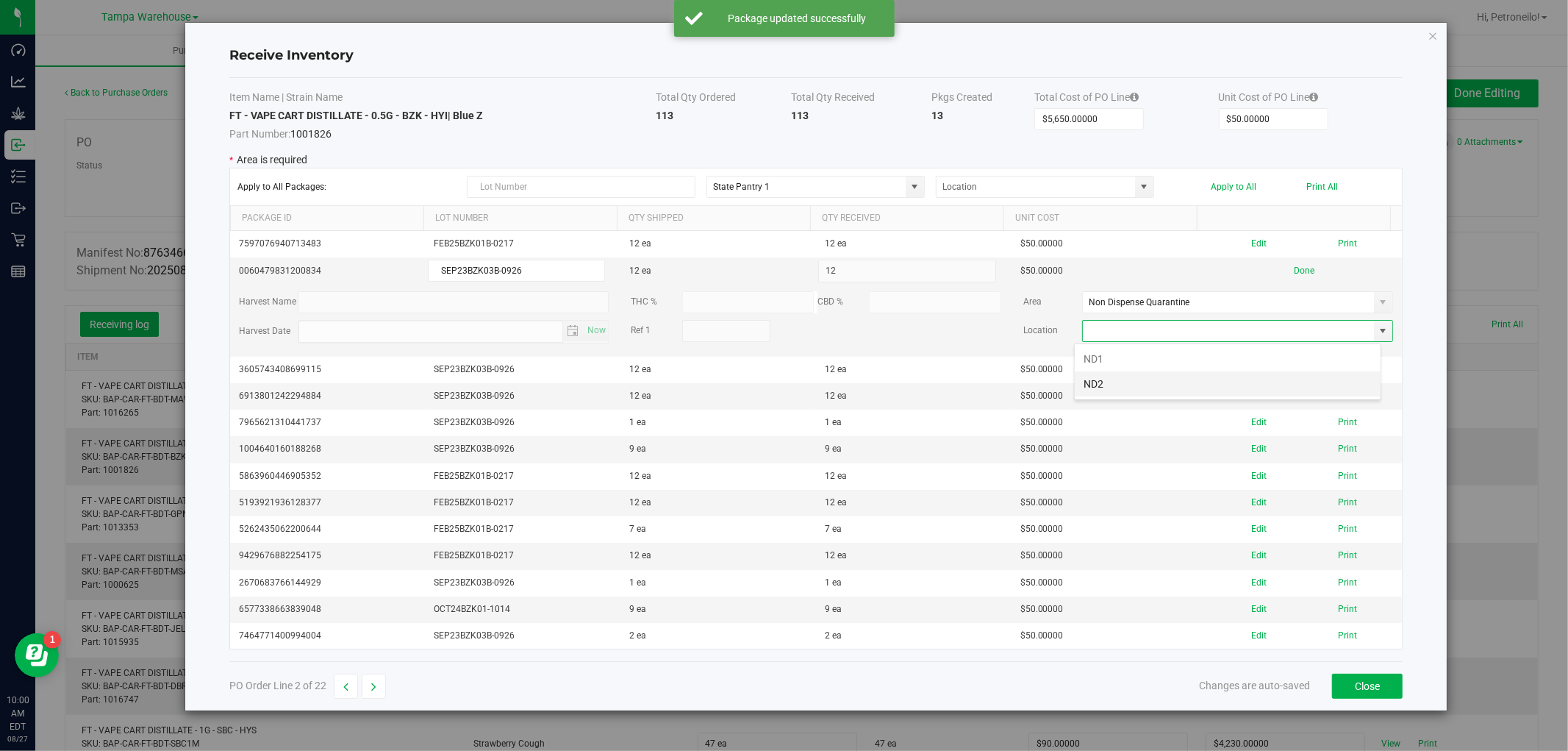
click at [1245, 380] on li "ND2" at bounding box center [1227, 384] width 306 height 25
type input "ND2"
click at [1297, 276] on button "Done" at bounding box center [1304, 271] width 21 height 14
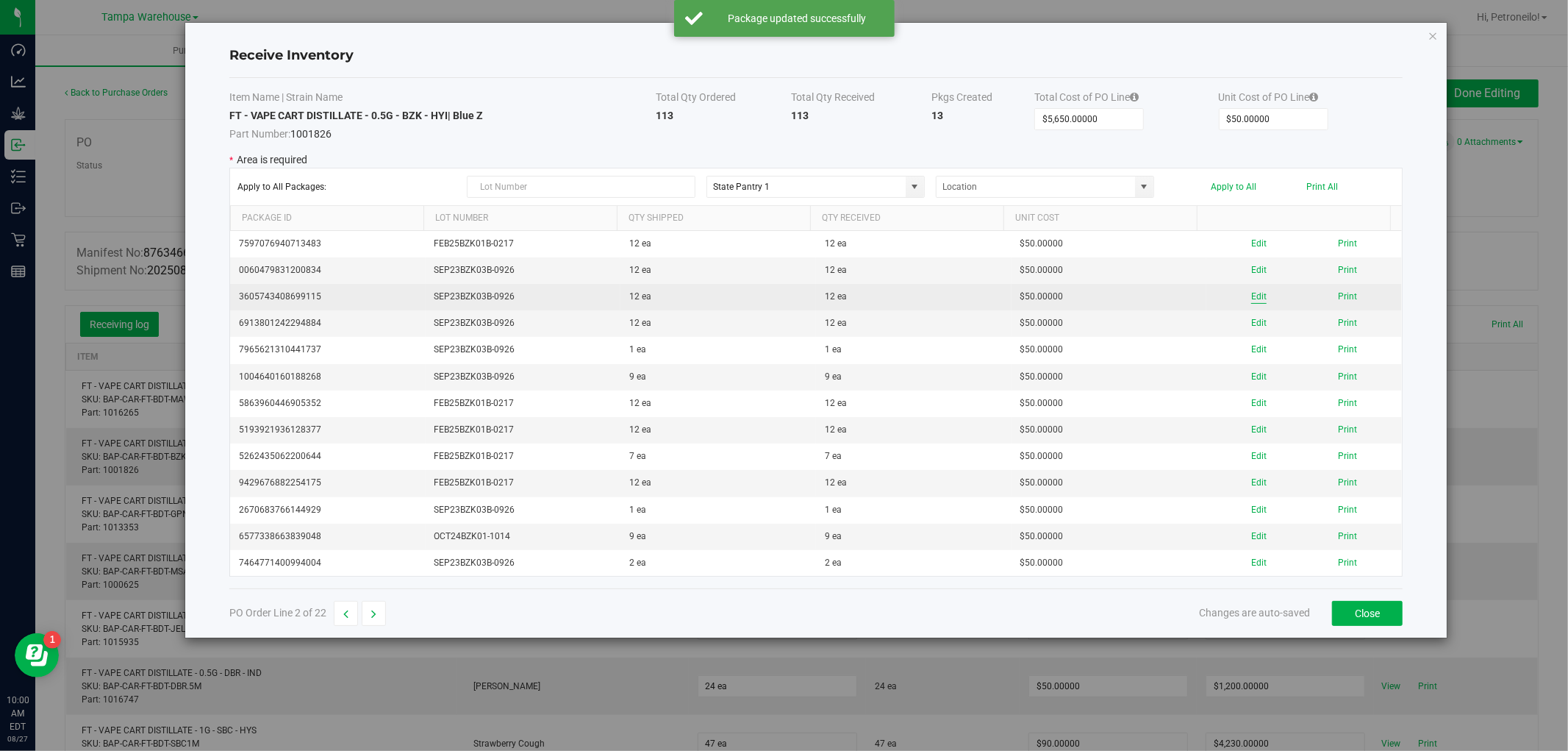
click at [1251, 300] on button "Edit" at bounding box center [1259, 296] width 16 height 14
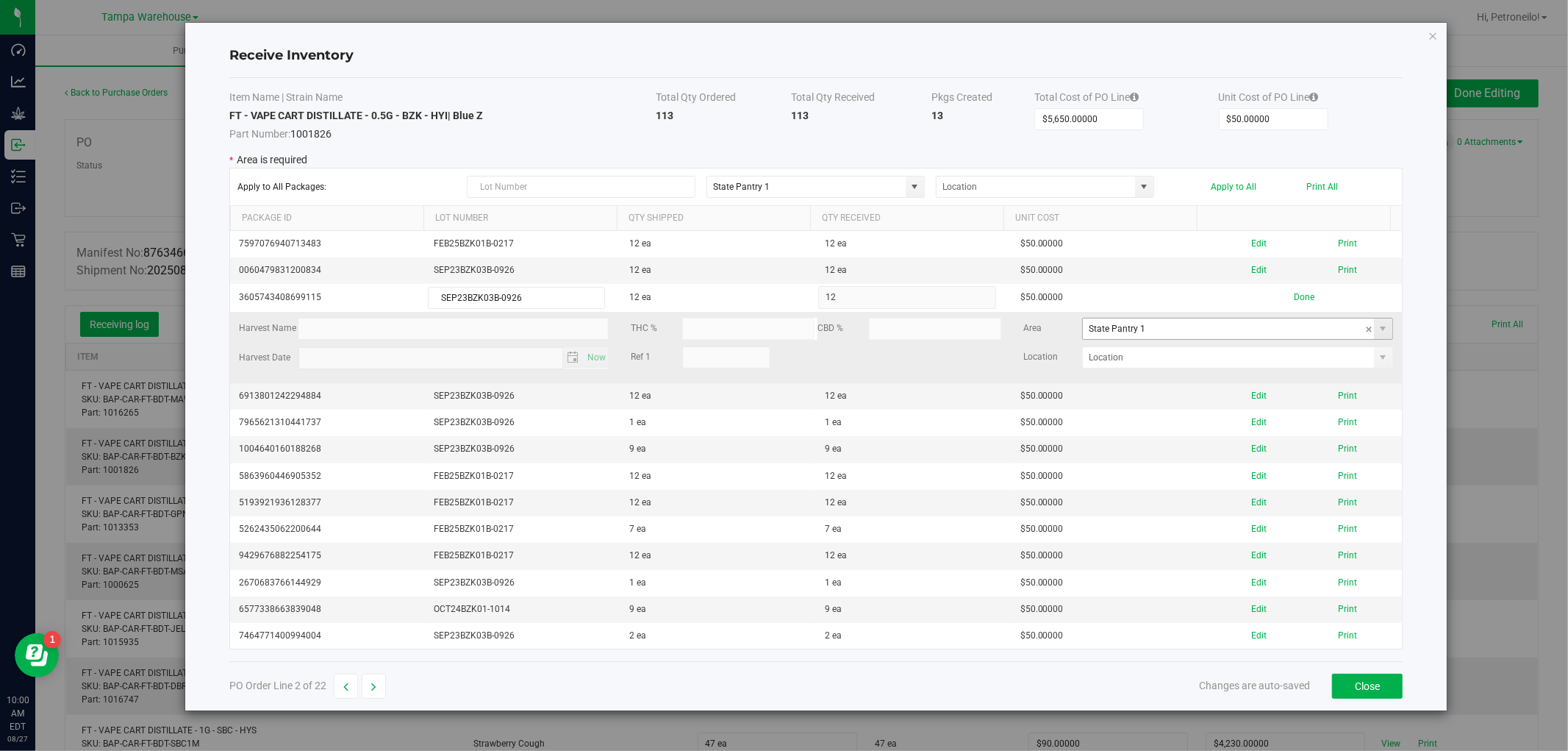
click at [1377, 337] on span at bounding box center [1383, 328] width 18 height 21
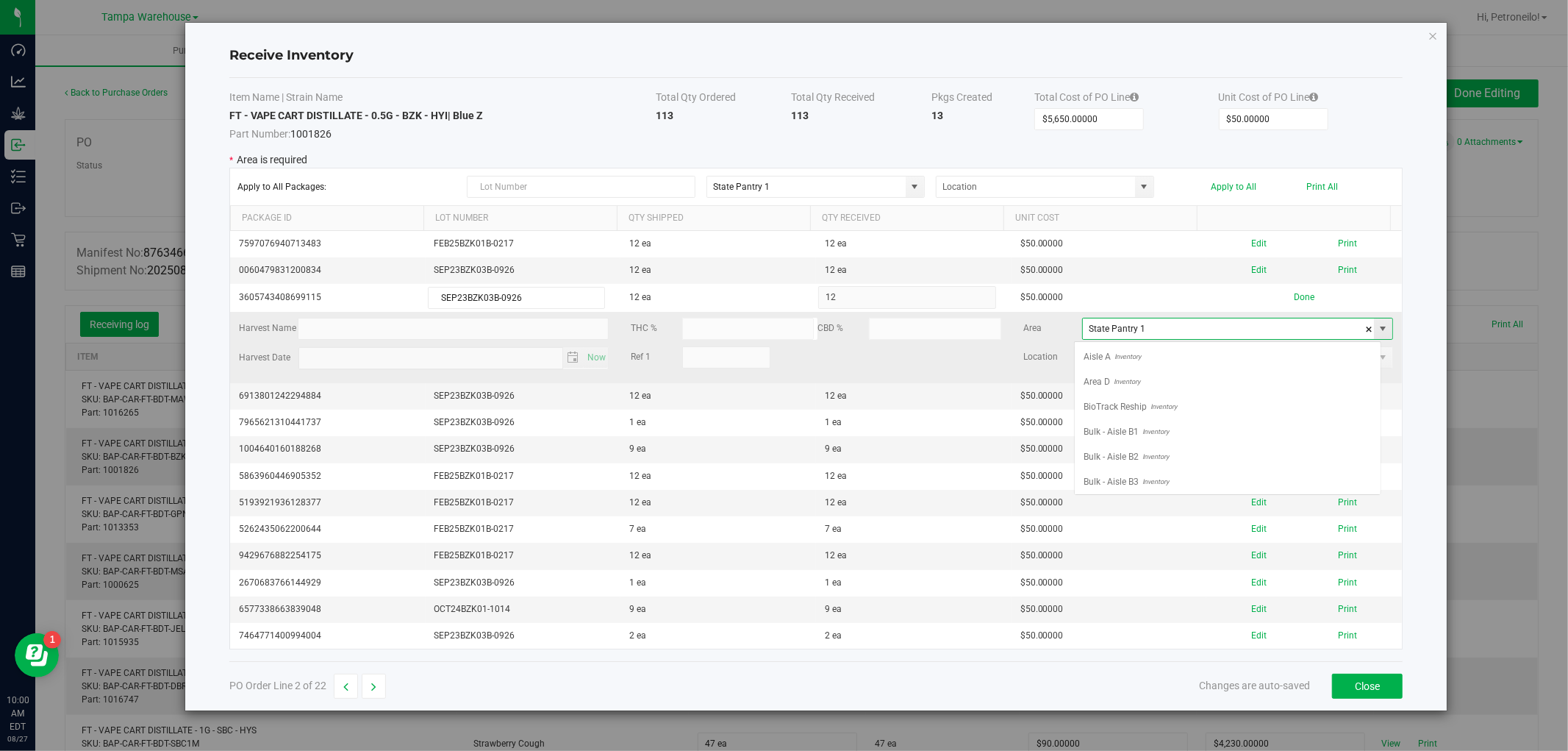
scroll to position [583, 0]
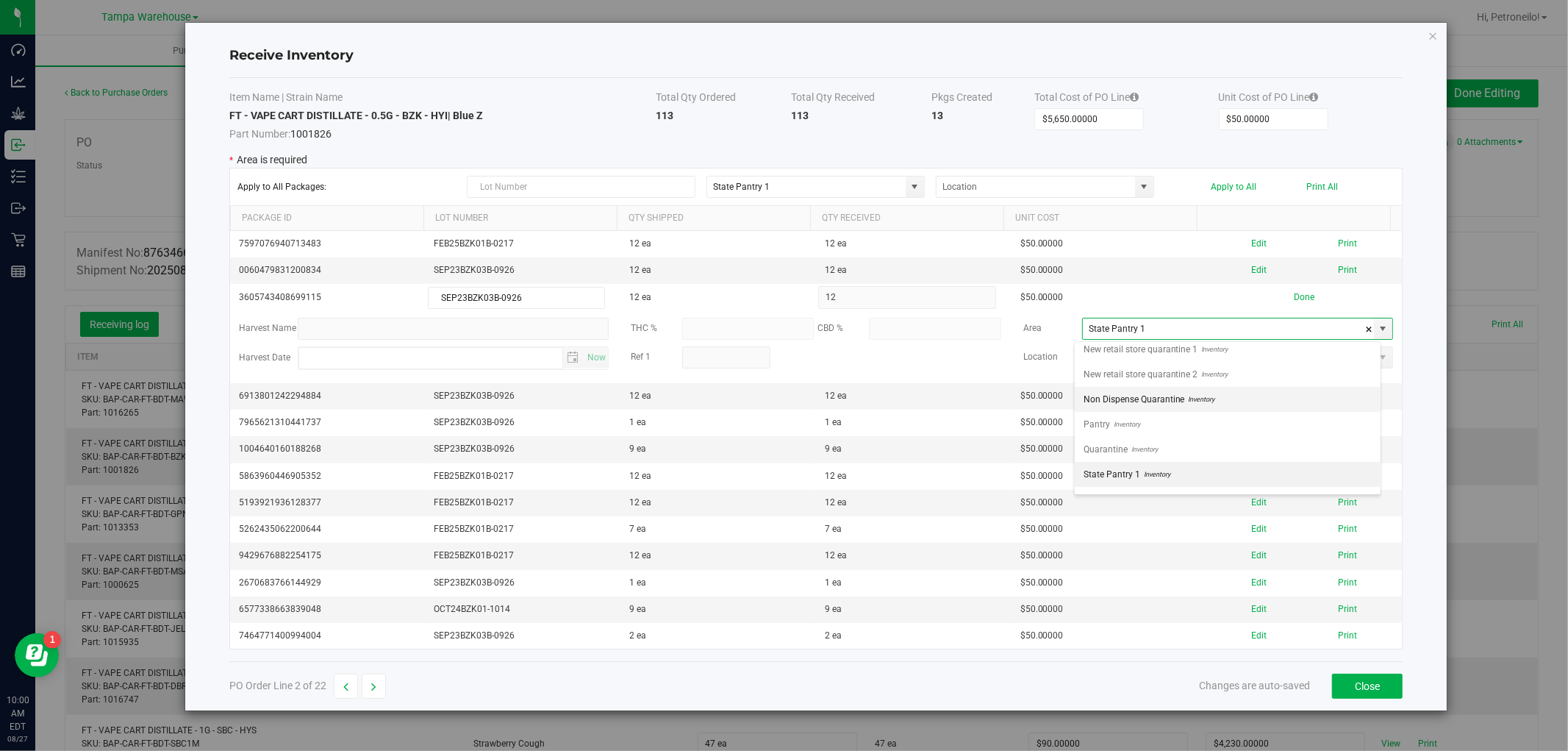
click at [1269, 405] on li "Non Dispense Quarantine Inventory" at bounding box center [1227, 399] width 306 height 25
type input "Non Dispense Quarantine"
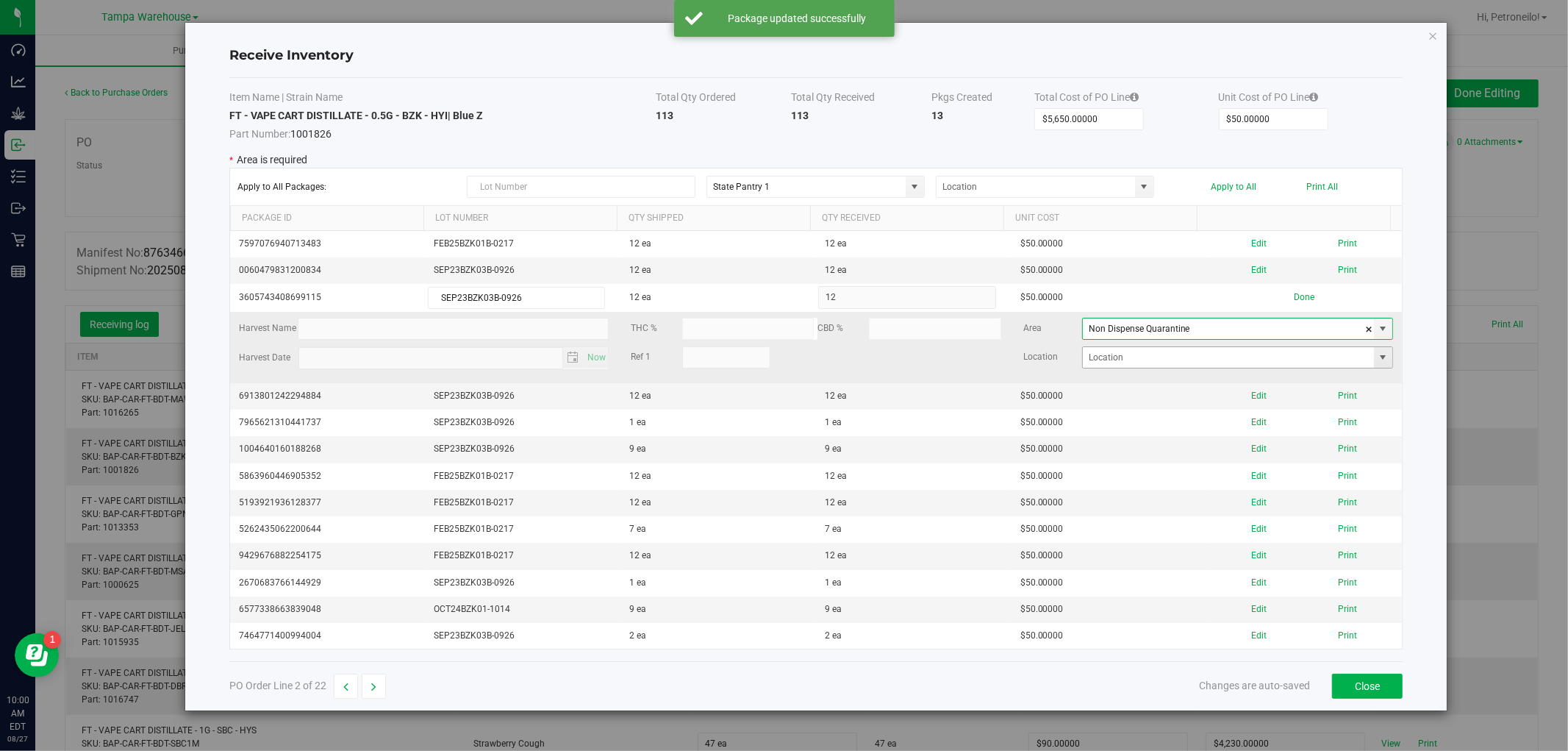
click at [1377, 362] on span at bounding box center [1383, 357] width 12 height 12
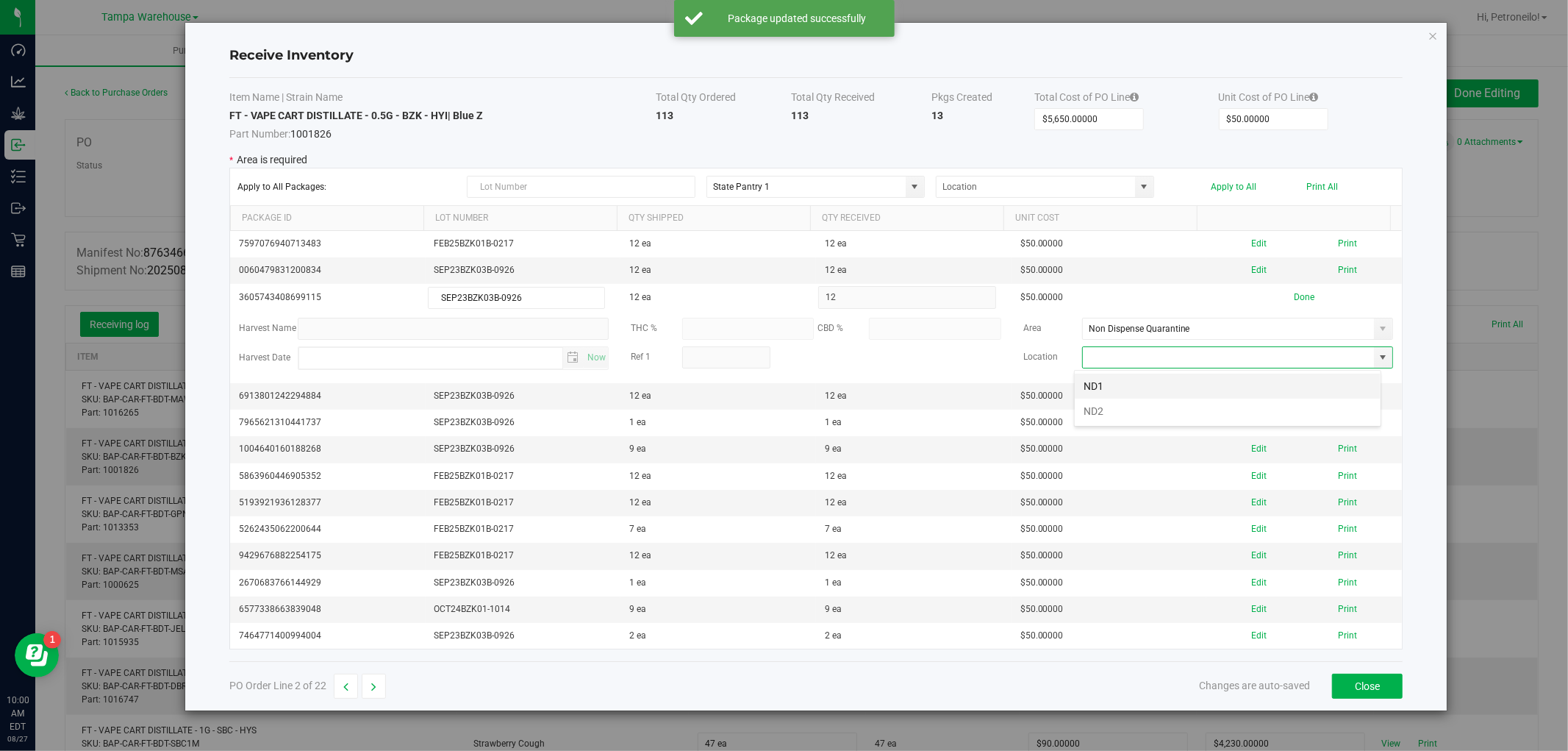
scroll to position [22, 307]
click at [1262, 402] on li "ND2" at bounding box center [1227, 411] width 306 height 25
type input "ND2"
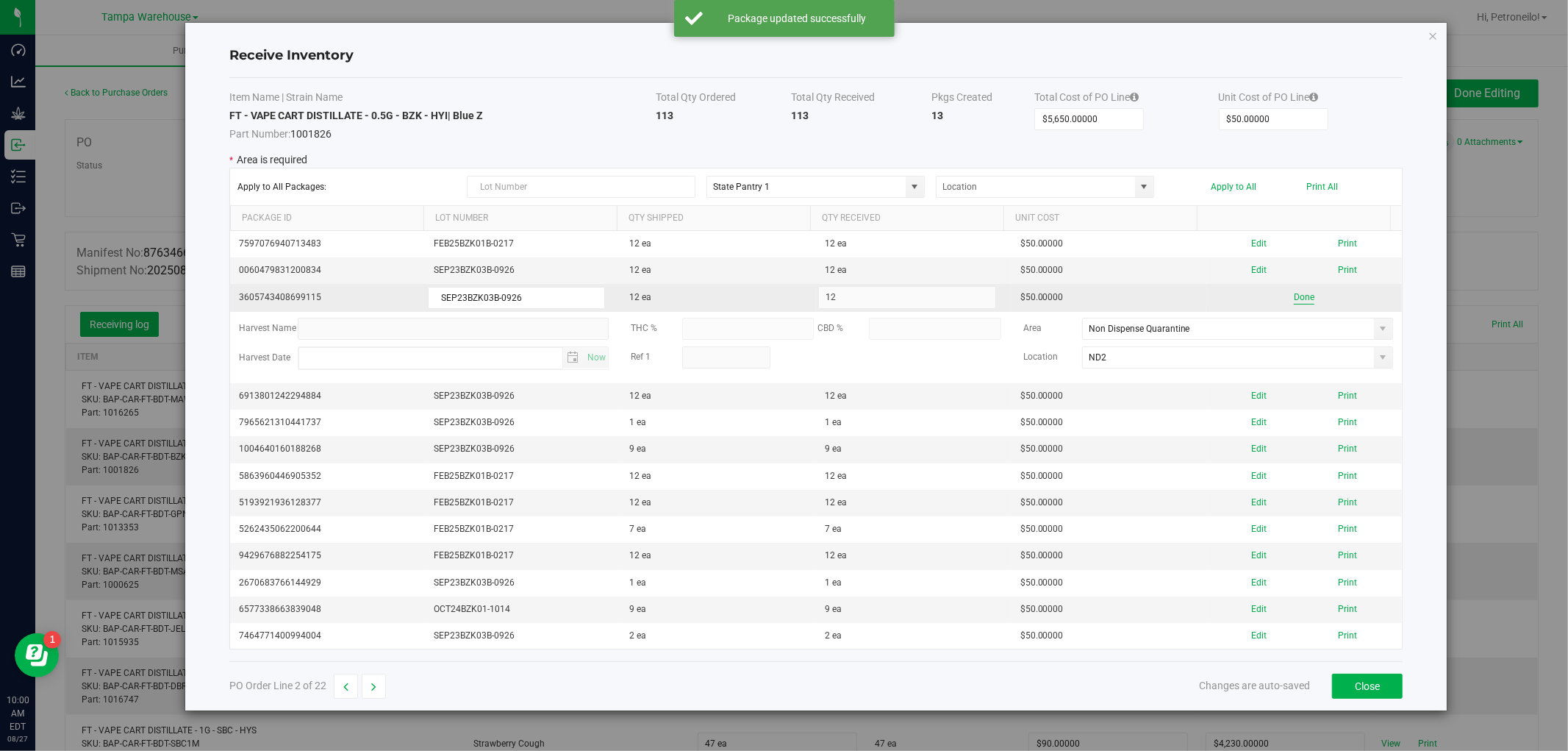
click at [1297, 299] on button "Done" at bounding box center [1304, 297] width 21 height 14
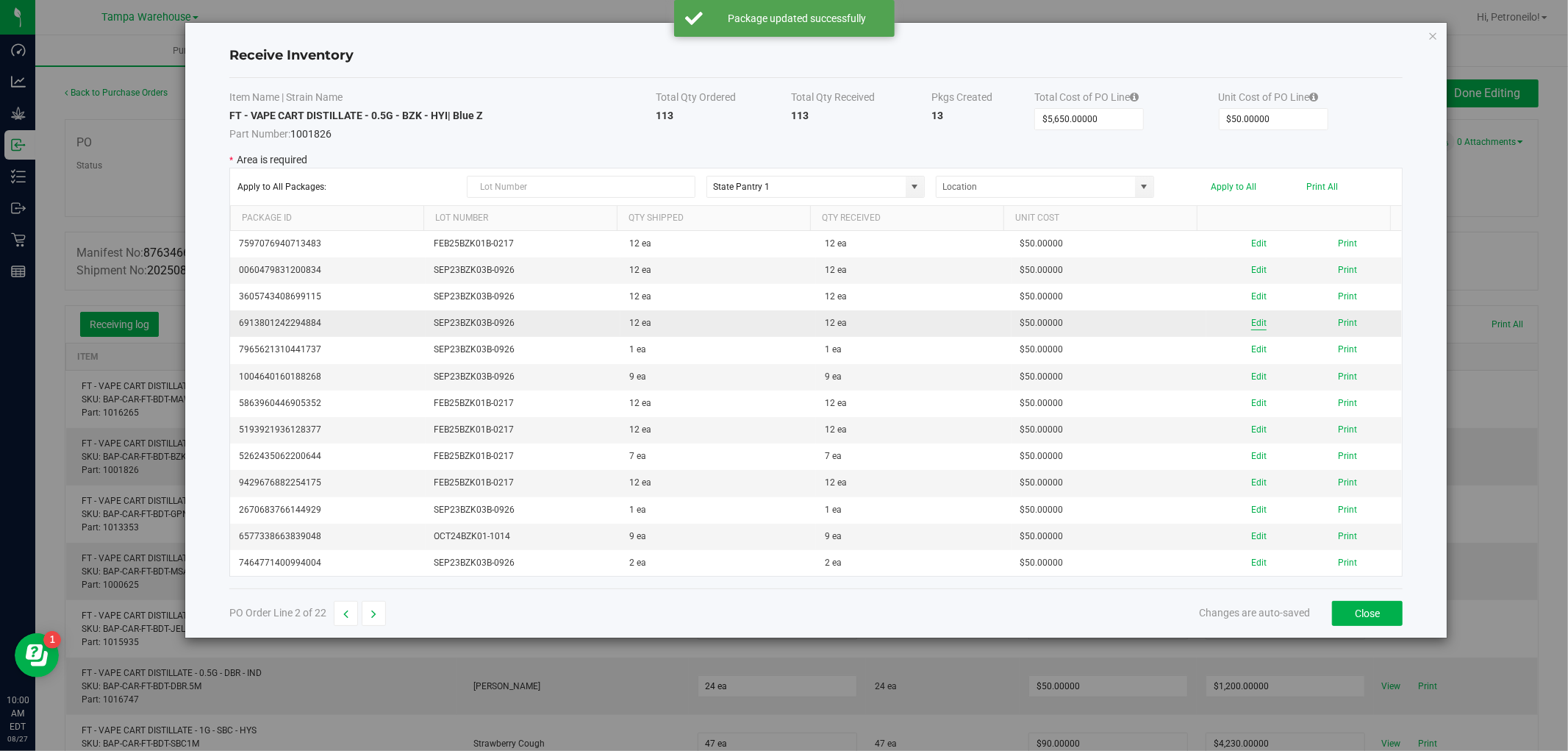
click at [1255, 322] on button "Edit" at bounding box center [1259, 323] width 16 height 14
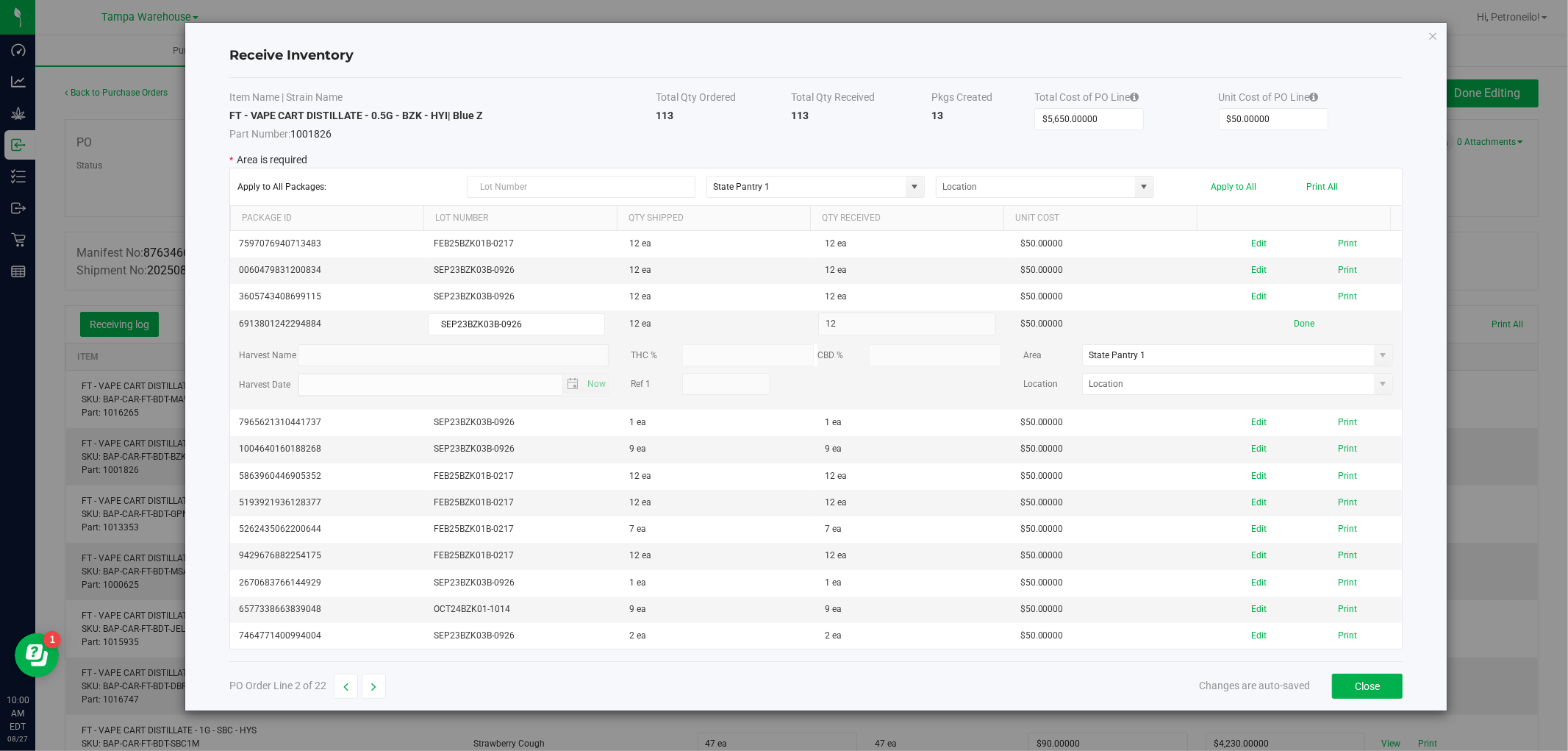
click at [1377, 359] on span at bounding box center [1383, 355] width 12 height 12
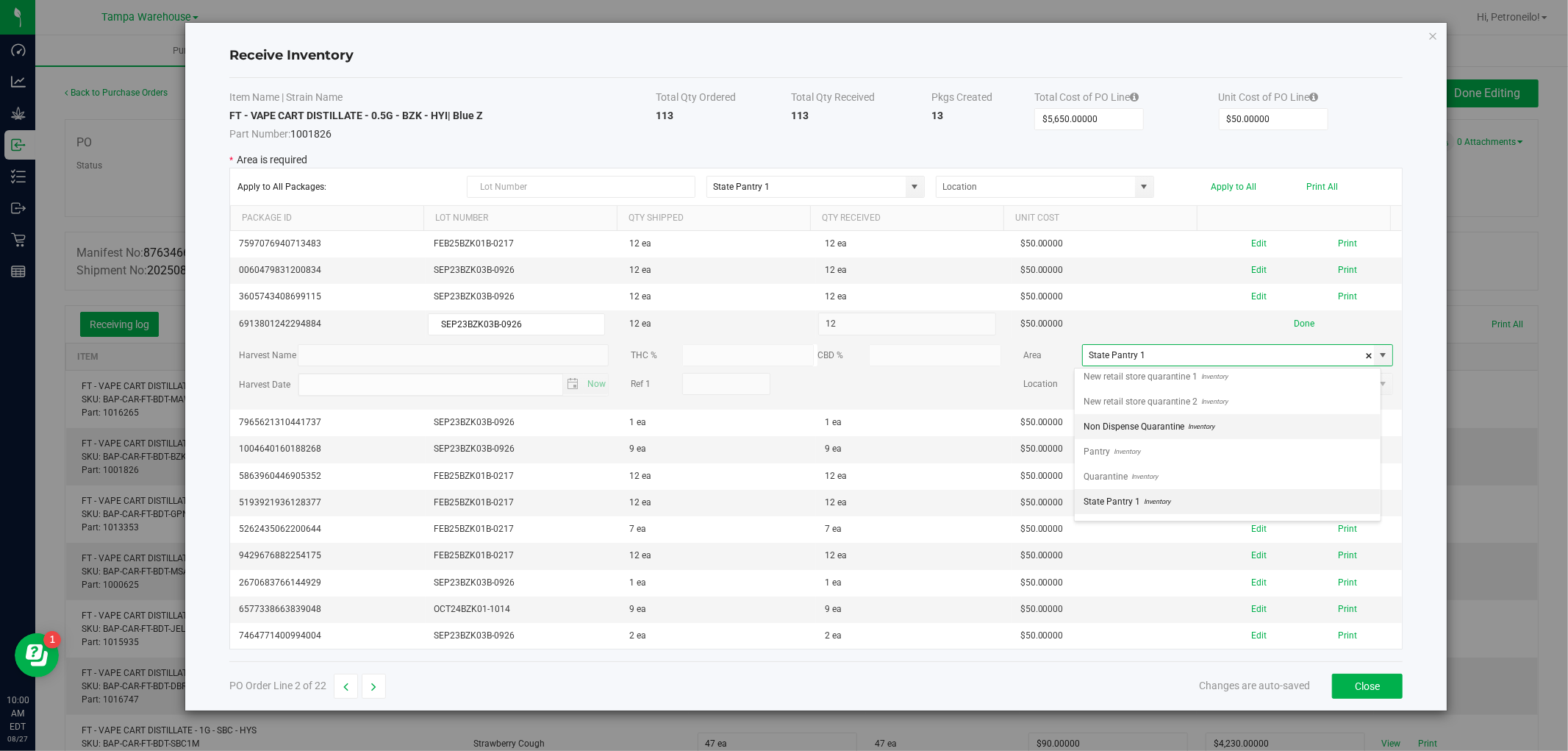
click at [1302, 430] on li "Non Dispense Quarantine Inventory" at bounding box center [1227, 427] width 306 height 25
type input "Non Dispense Quarantine"
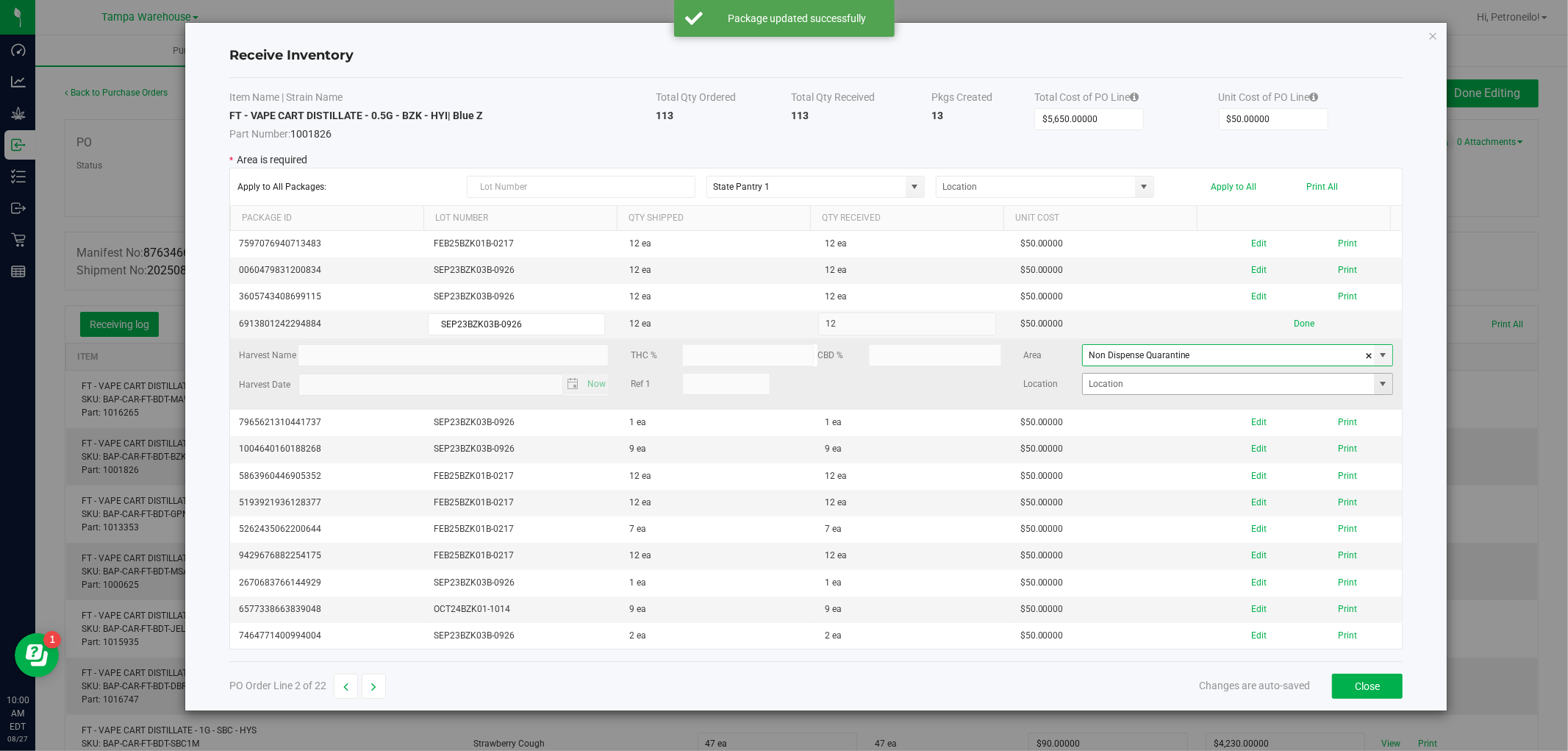
click at [1377, 388] on span at bounding box center [1383, 384] width 12 height 12
click at [1289, 437] on li "ND2" at bounding box center [1227, 437] width 306 height 25
type input "ND2"
click at [1294, 328] on button "Done" at bounding box center [1304, 324] width 21 height 14
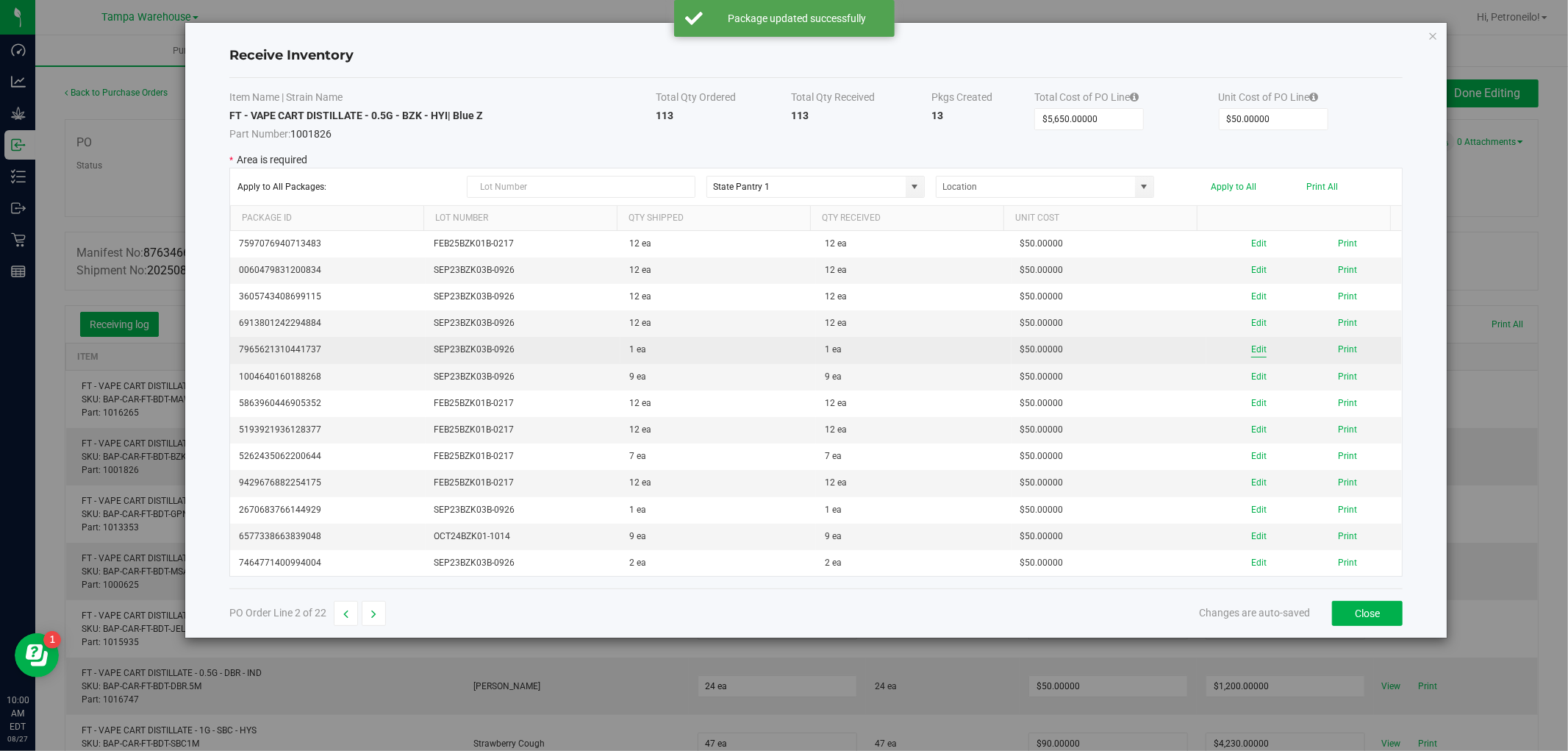
click at [1252, 349] on button "Edit" at bounding box center [1259, 349] width 16 height 14
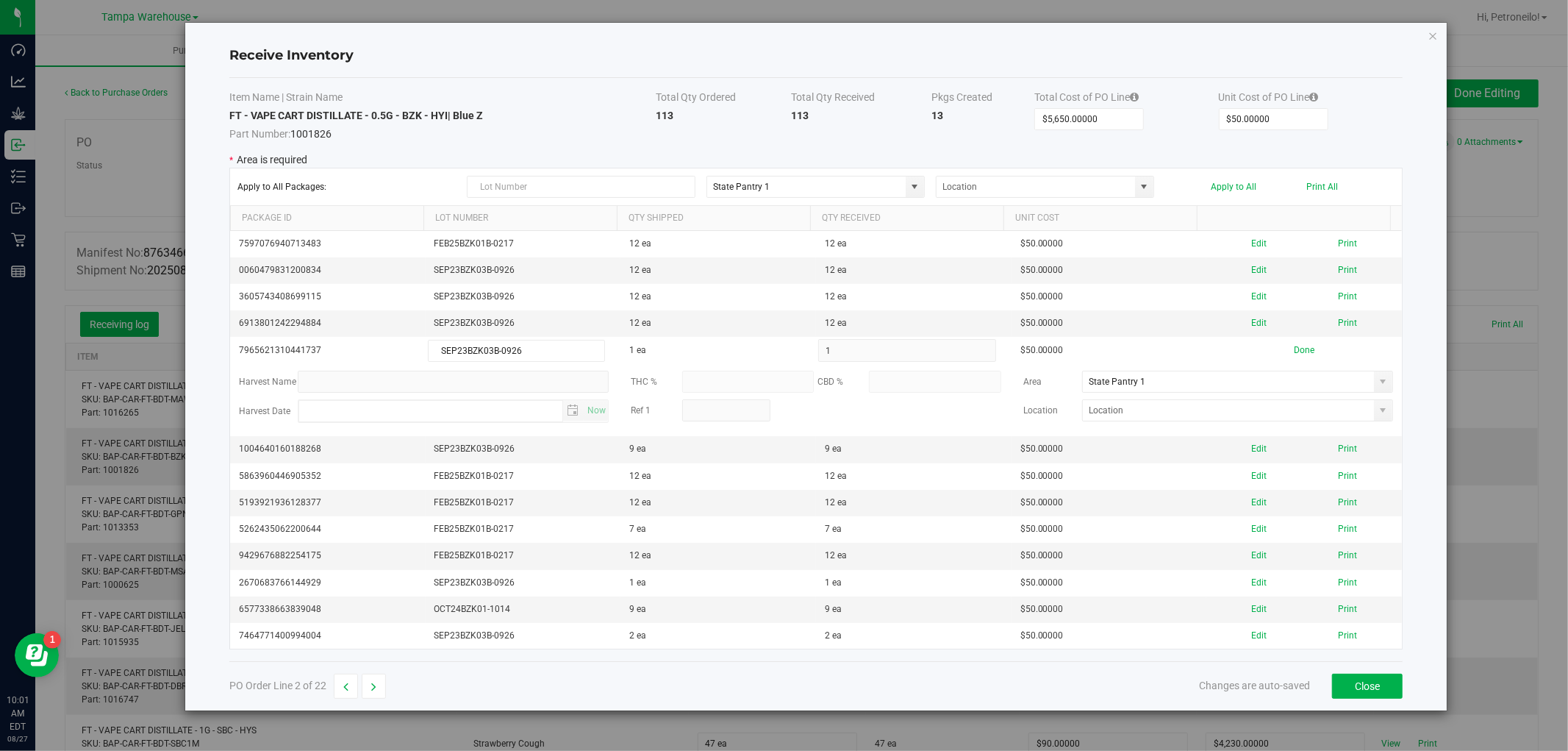
click at [1377, 380] on span at bounding box center [1383, 381] width 12 height 12
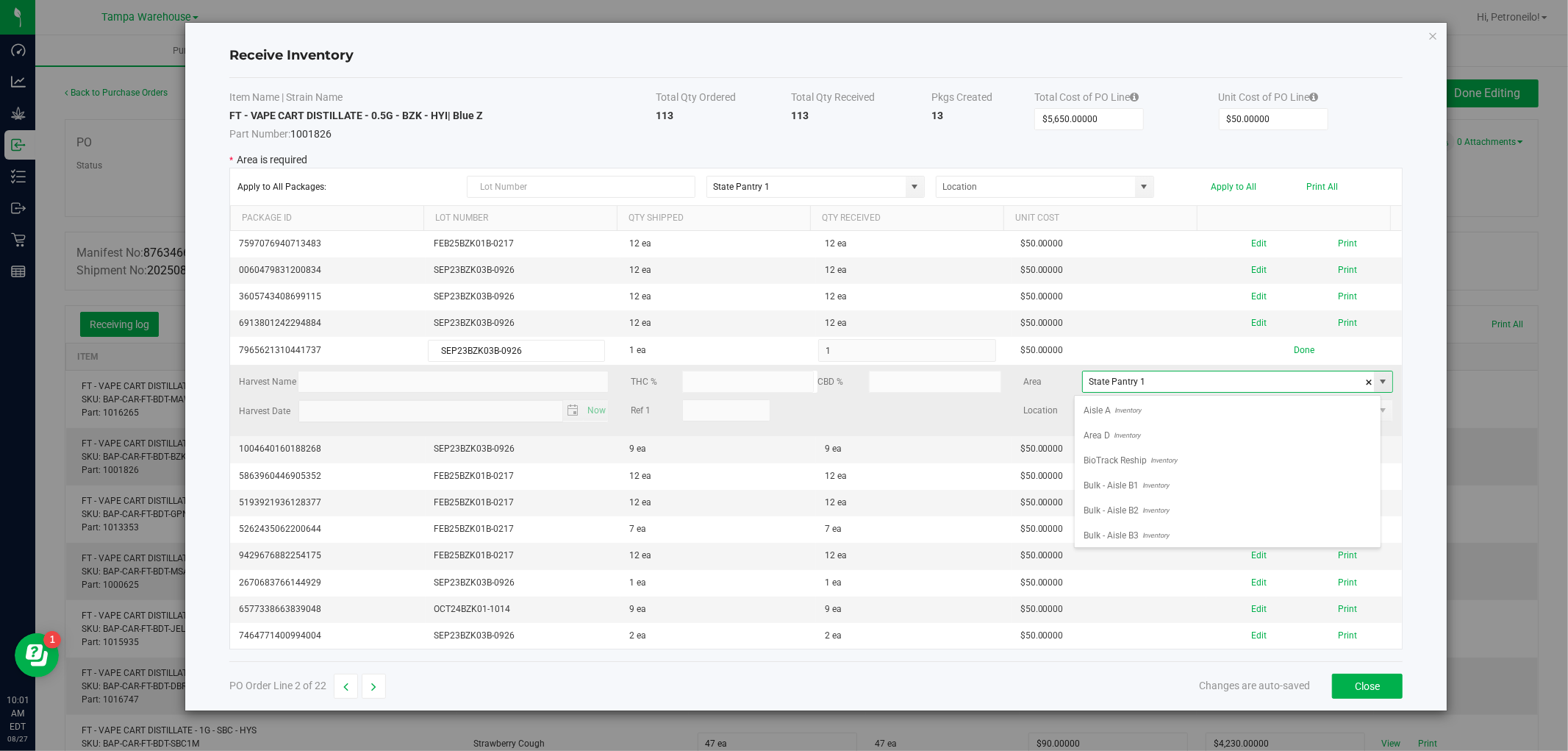
scroll to position [0, 0]
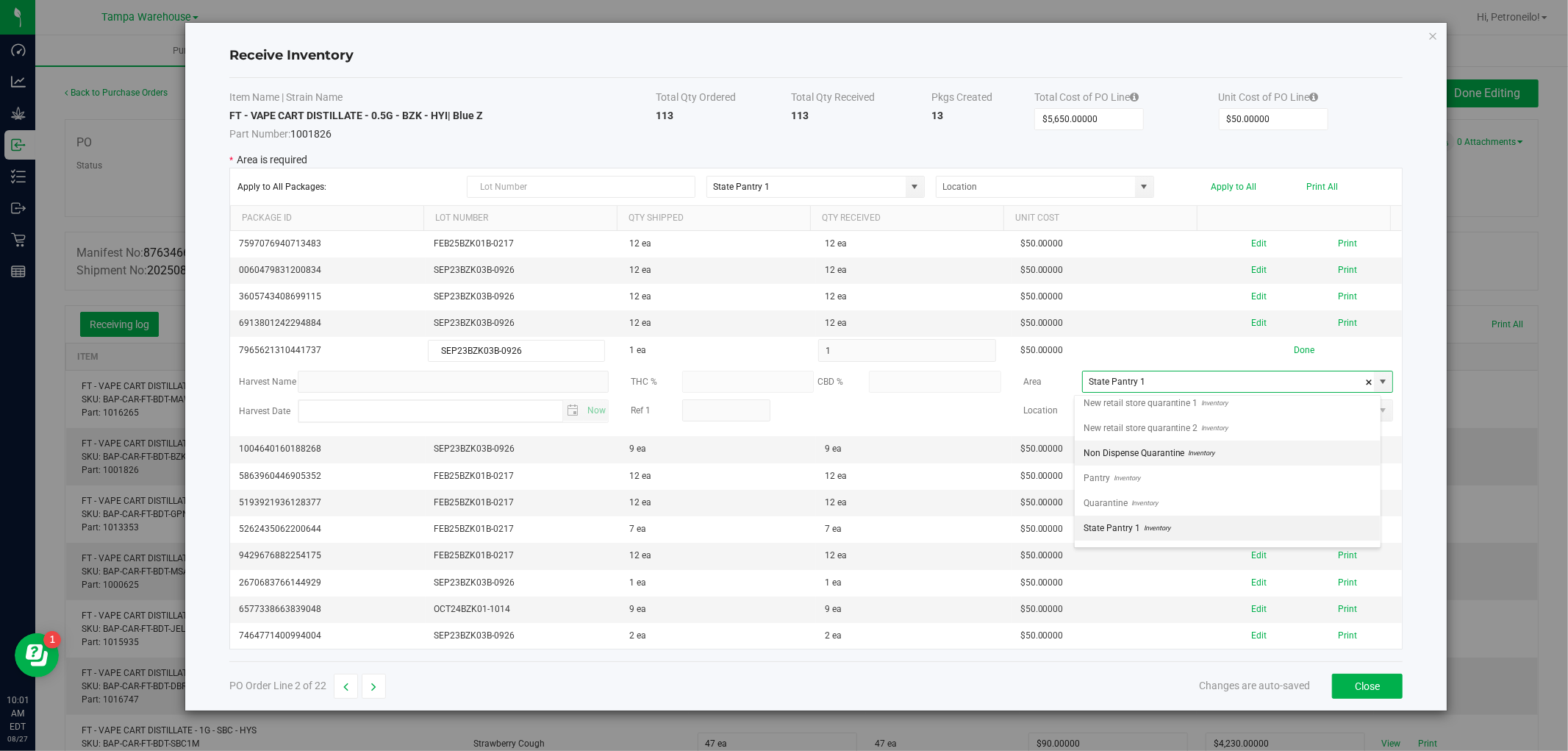
click at [1239, 449] on li "Non Dispense Quarantine Inventory" at bounding box center [1227, 453] width 306 height 25
type input "Non Dispense Quarantine"
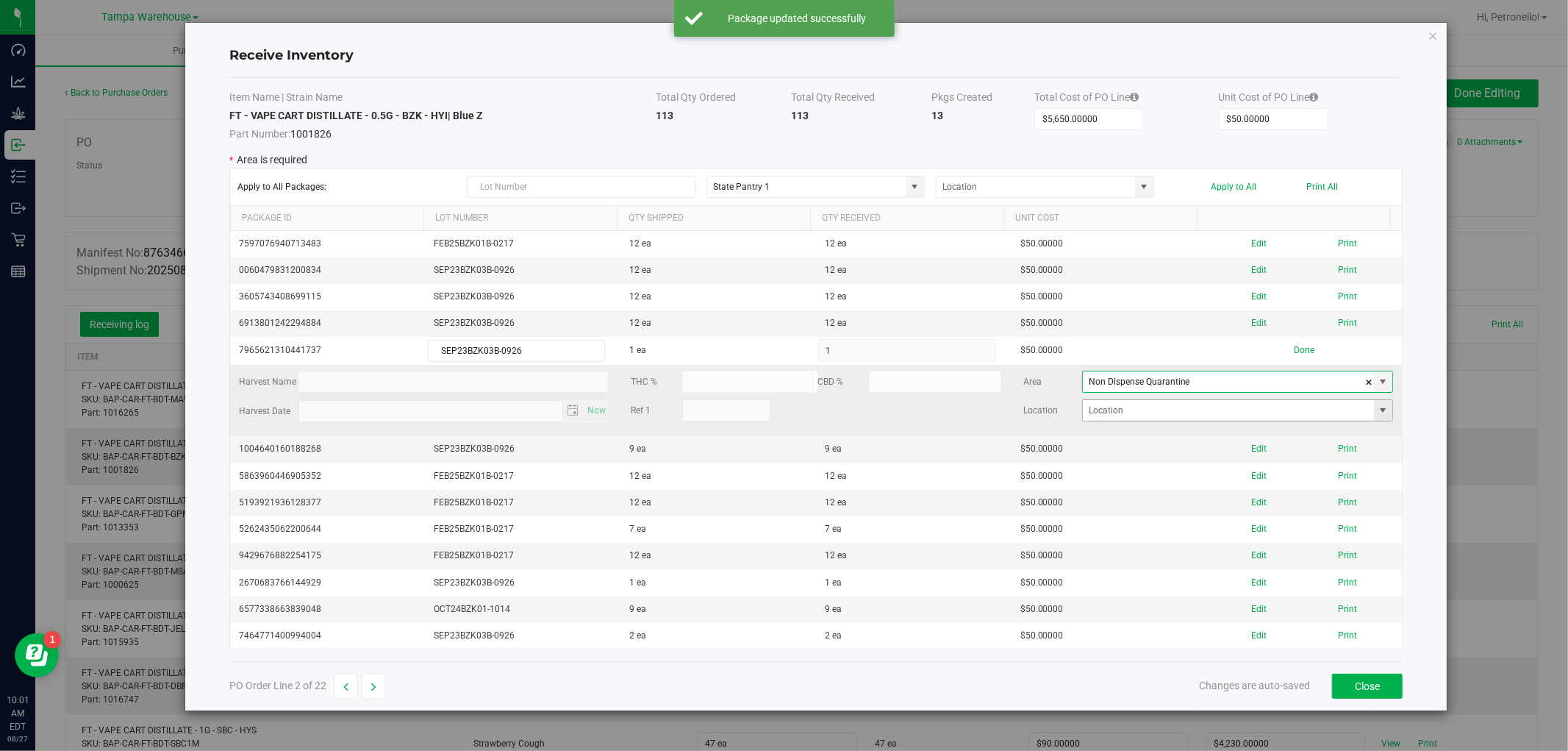
click at [1377, 413] on span at bounding box center [1383, 410] width 12 height 12
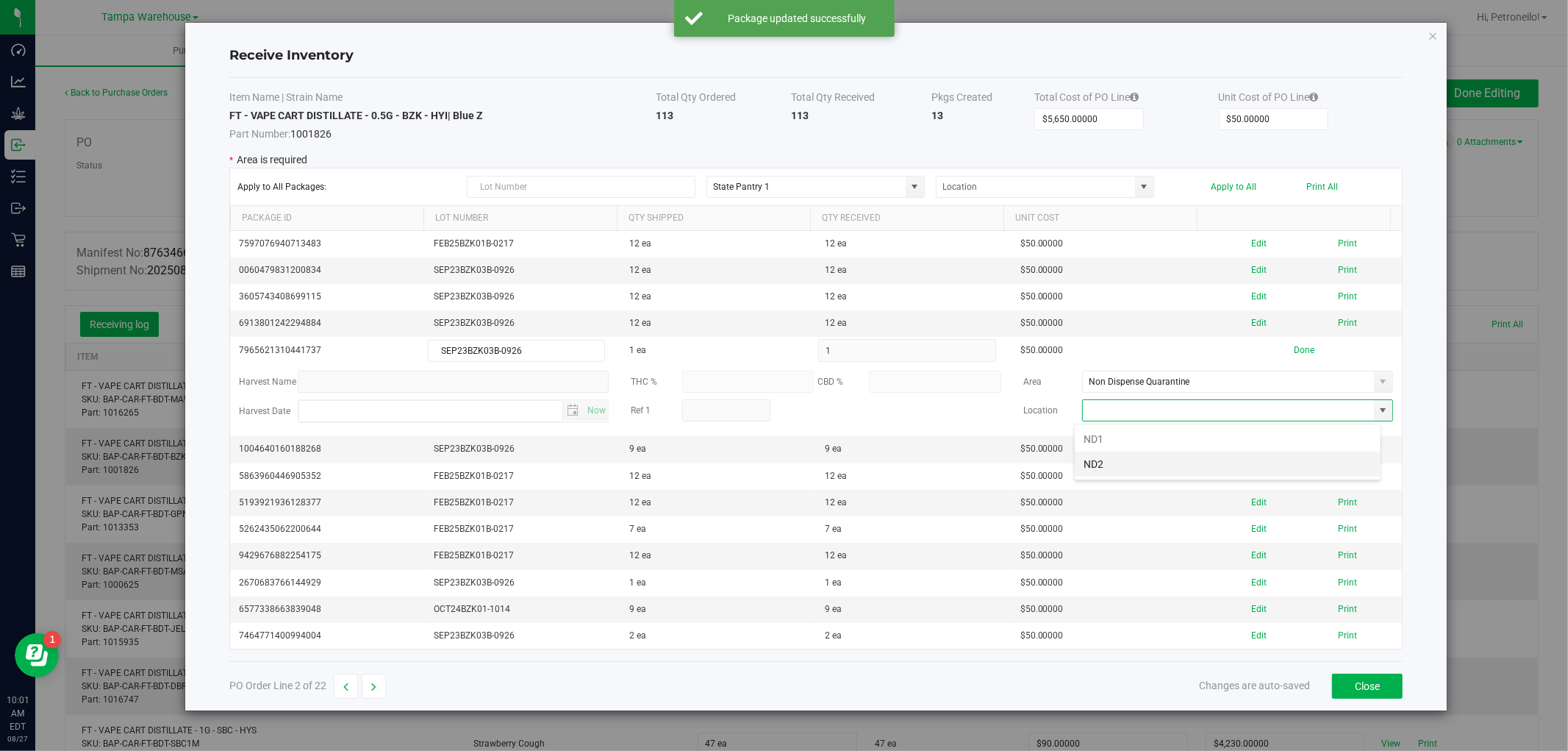
click at [1243, 465] on li "ND2" at bounding box center [1227, 464] width 306 height 25
type input "ND2"
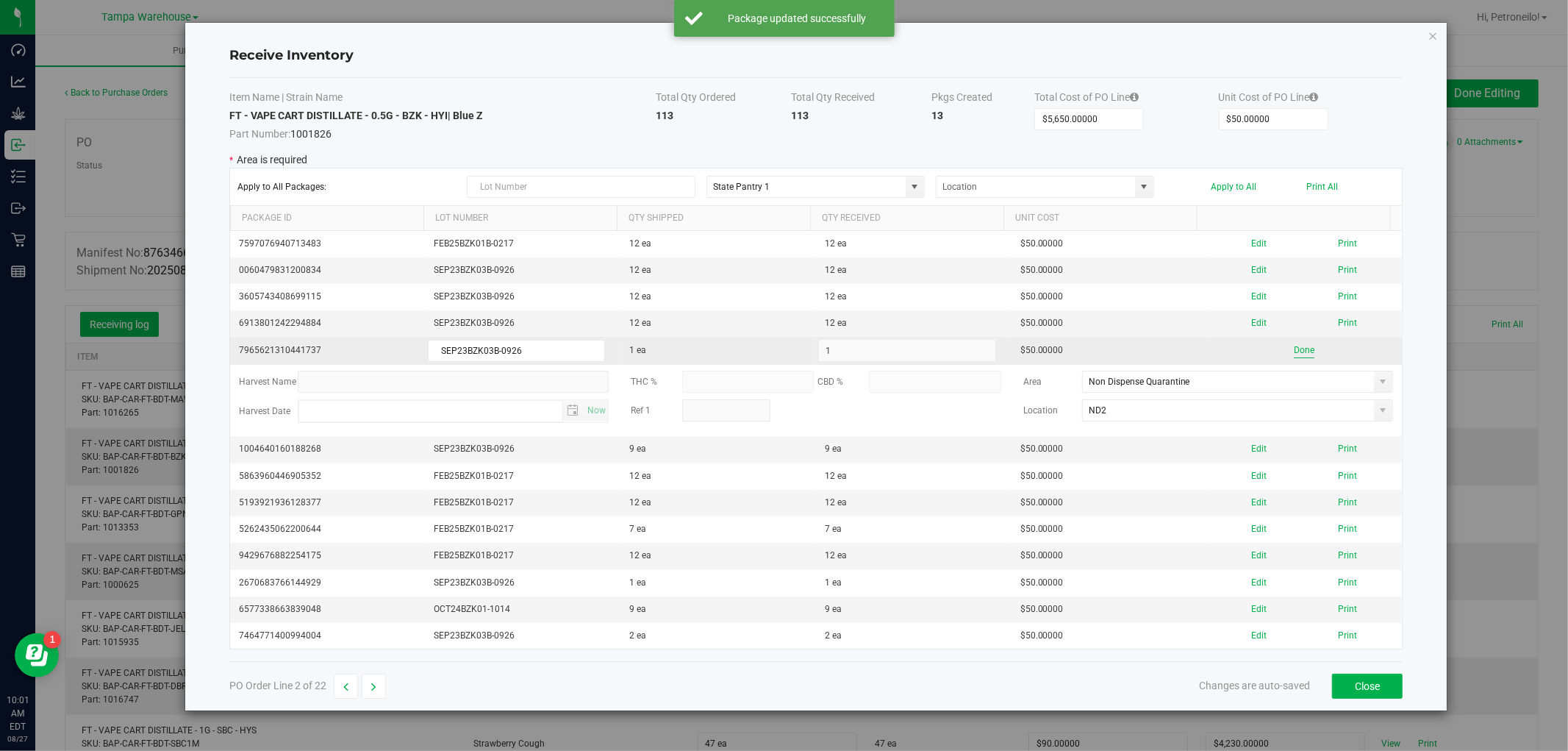
click at [1295, 349] on button "Done" at bounding box center [1304, 350] width 21 height 14
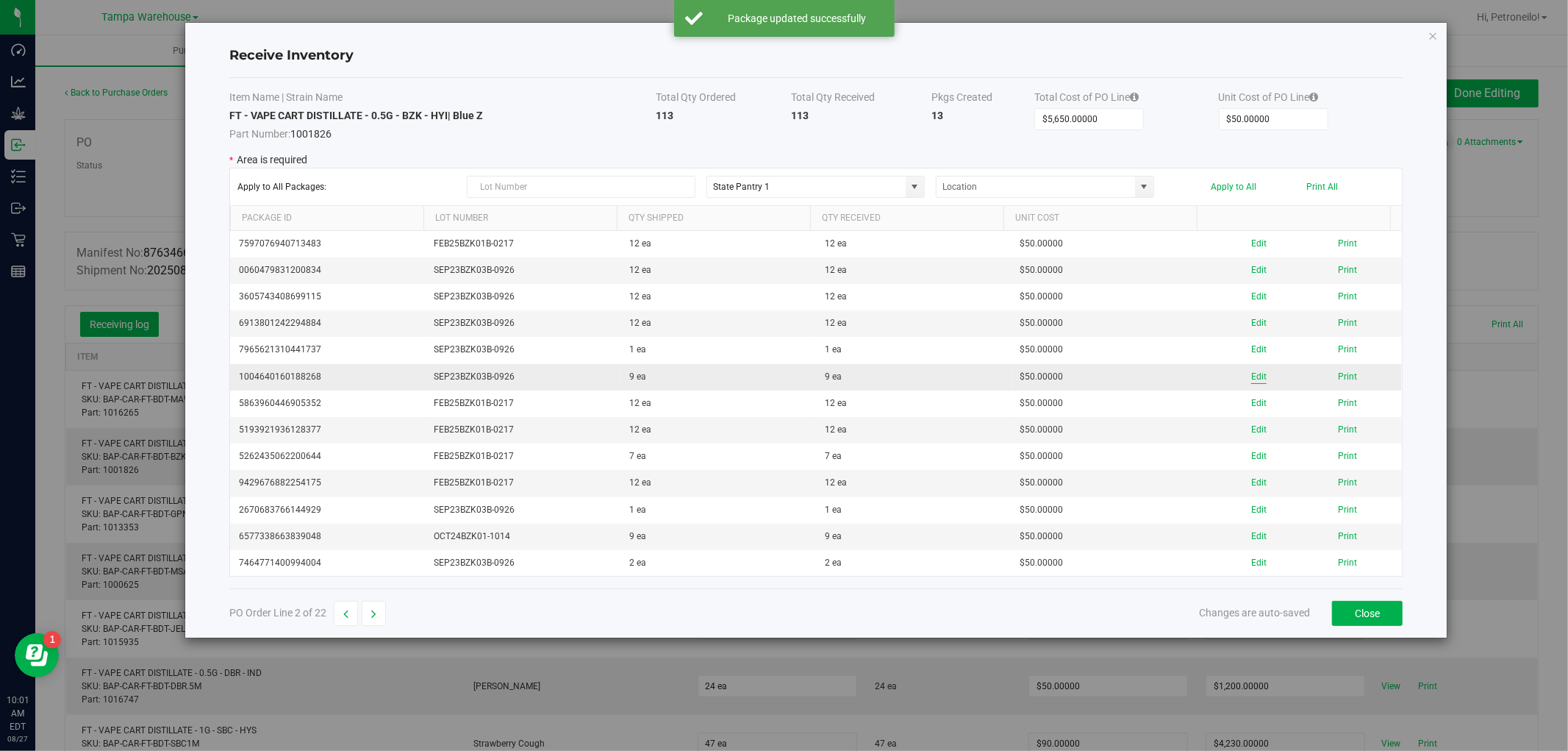
click at [1255, 380] on button "Edit" at bounding box center [1259, 376] width 16 height 14
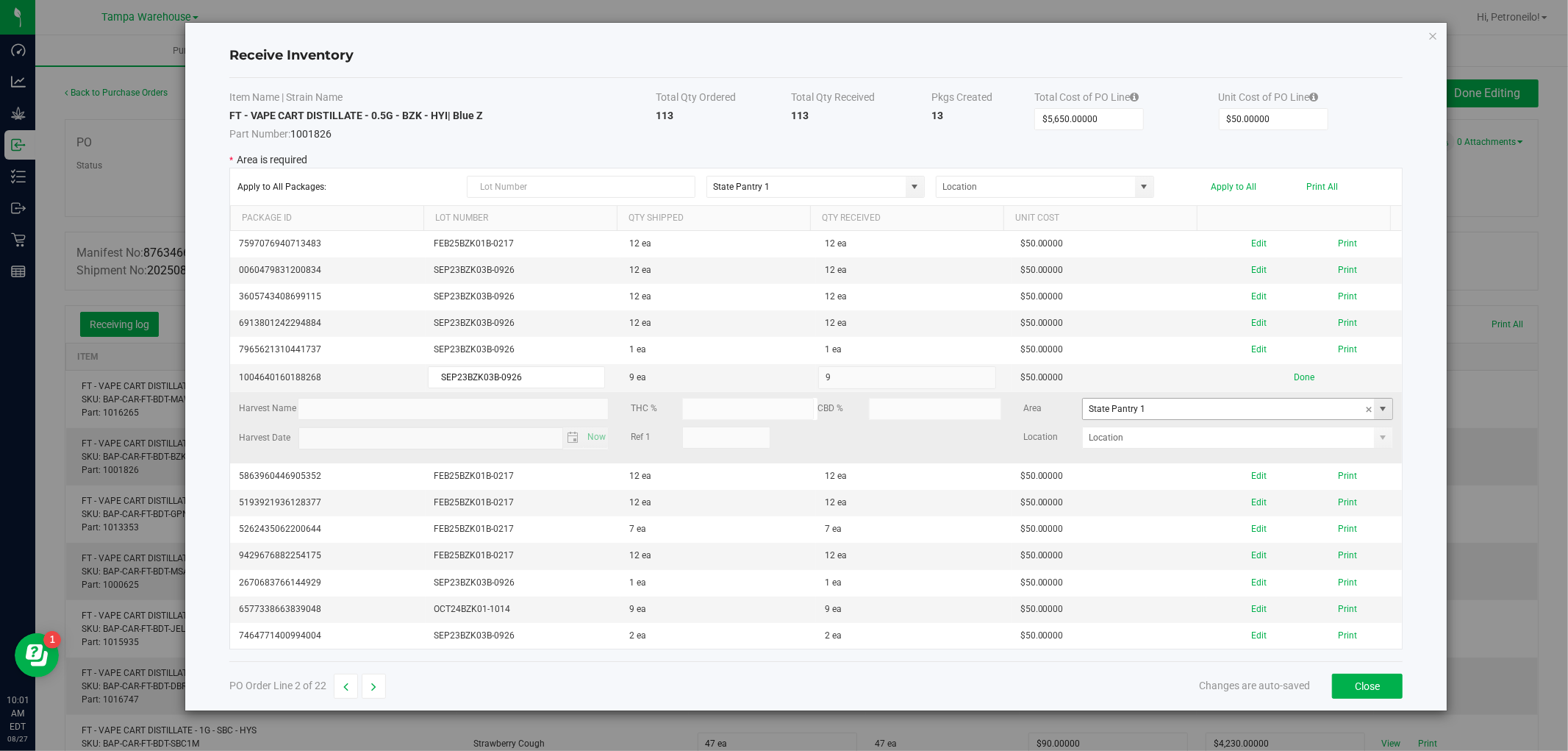
click at [1377, 409] on span at bounding box center [1383, 409] width 12 height 12
click at [1289, 476] on li "Non Dispense Quarantine Inventory" at bounding box center [1227, 479] width 306 height 25
type input "Non Dispense Quarantine"
click at [1377, 440] on span at bounding box center [1383, 437] width 12 height 12
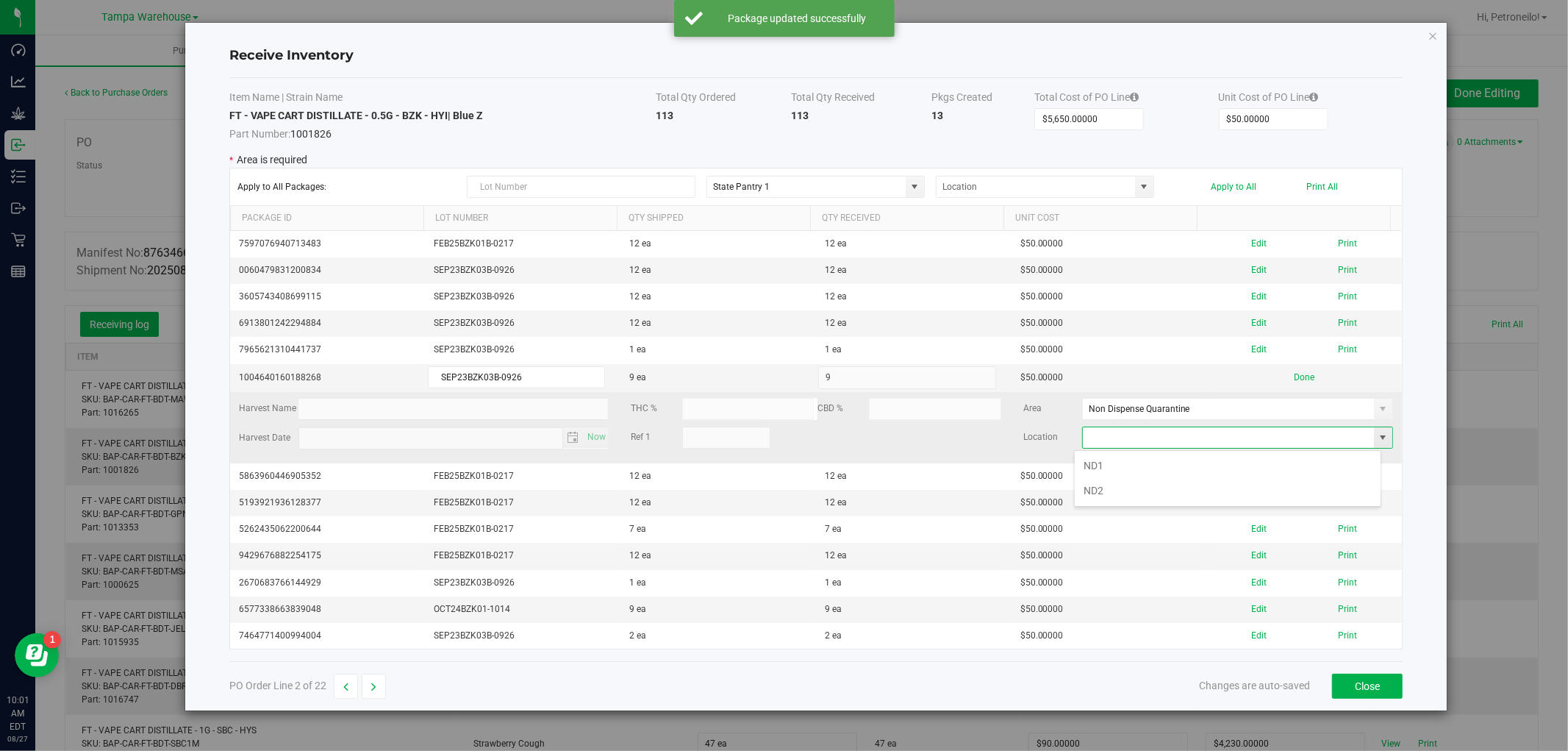
scroll to position [22, 307]
click at [1297, 484] on li "ND2" at bounding box center [1227, 490] width 306 height 25
type input "ND2"
click at [1302, 382] on button "Done" at bounding box center [1304, 377] width 21 height 14
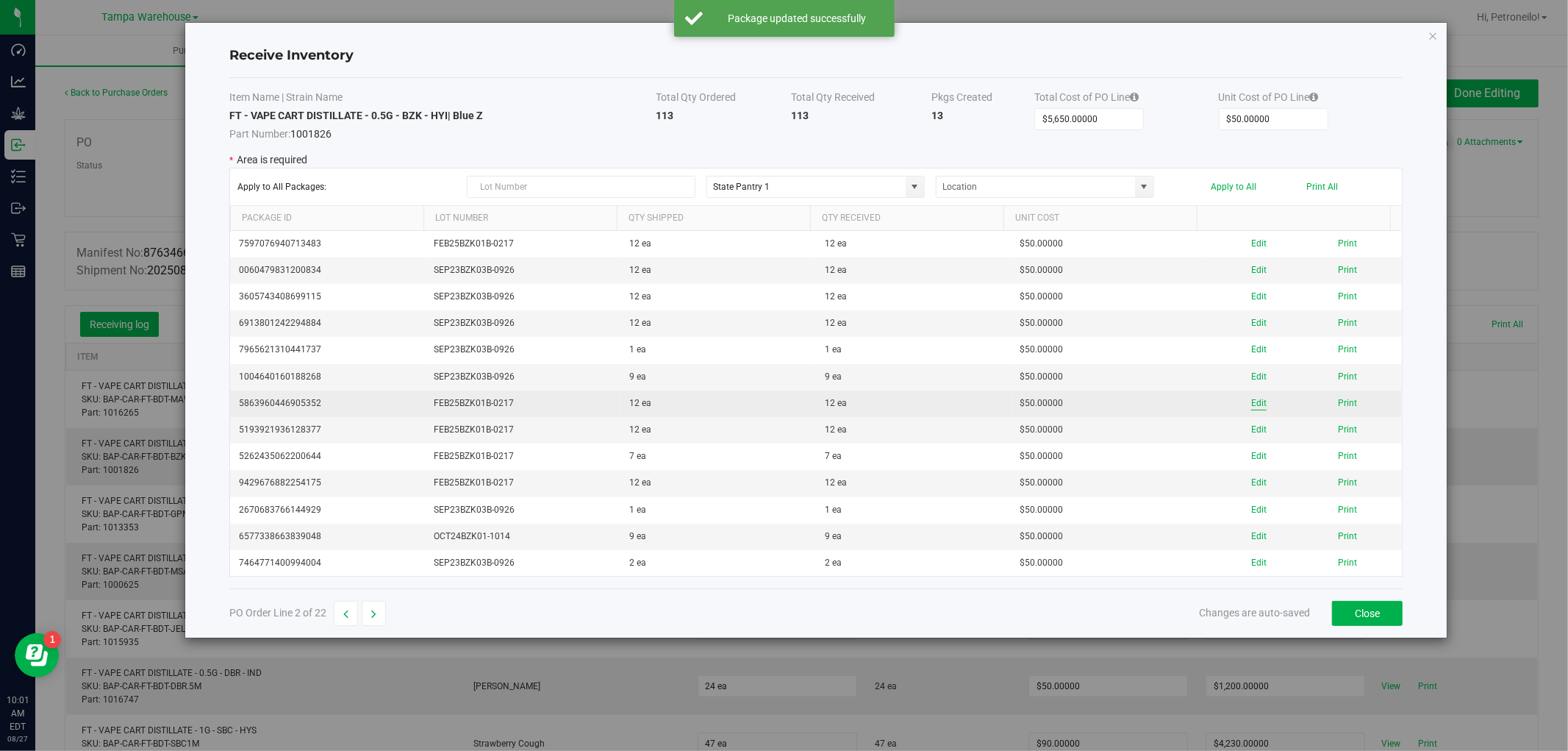
click at [1251, 403] on button "Edit" at bounding box center [1259, 403] width 16 height 14
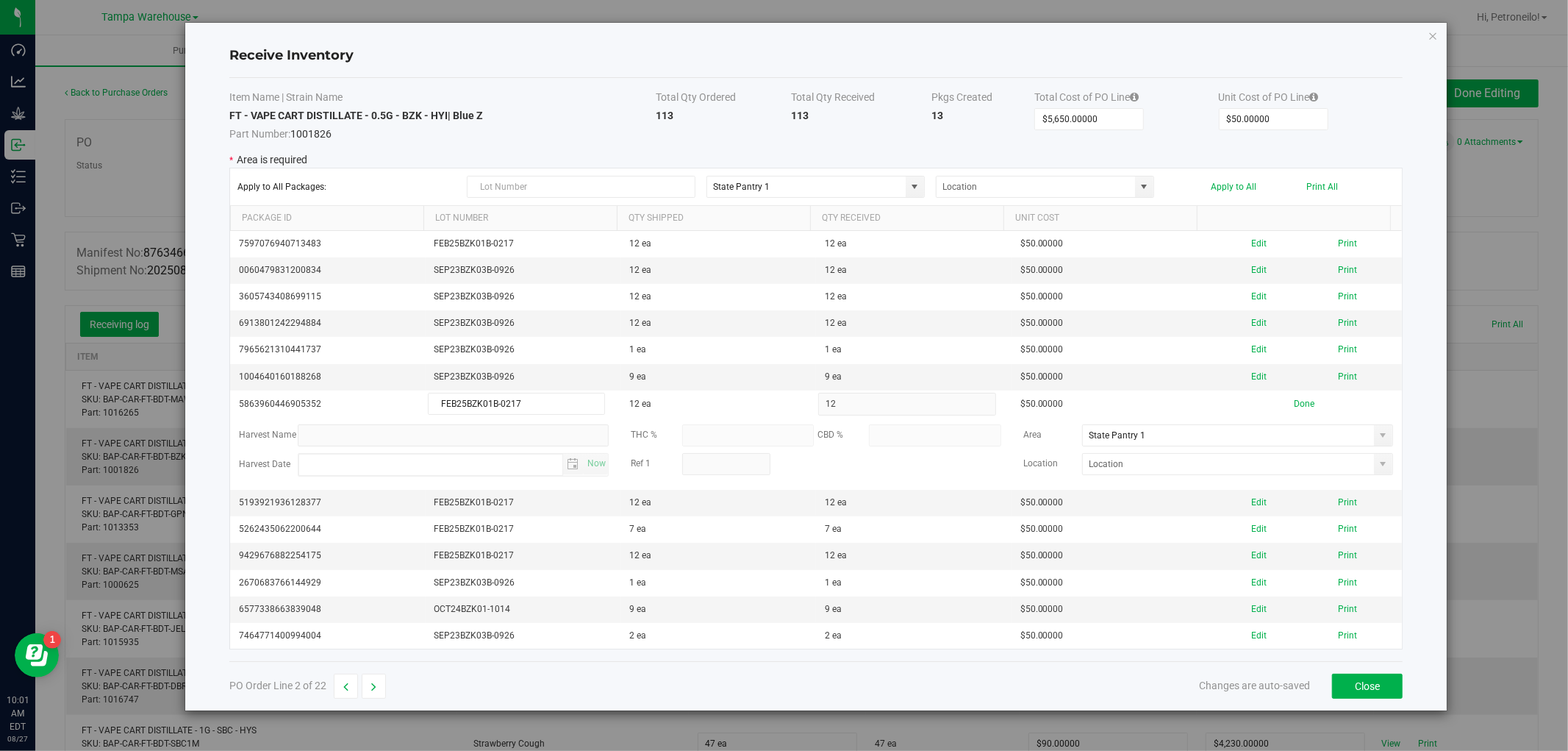
click at [1377, 442] on span at bounding box center [1383, 436] width 12 height 12
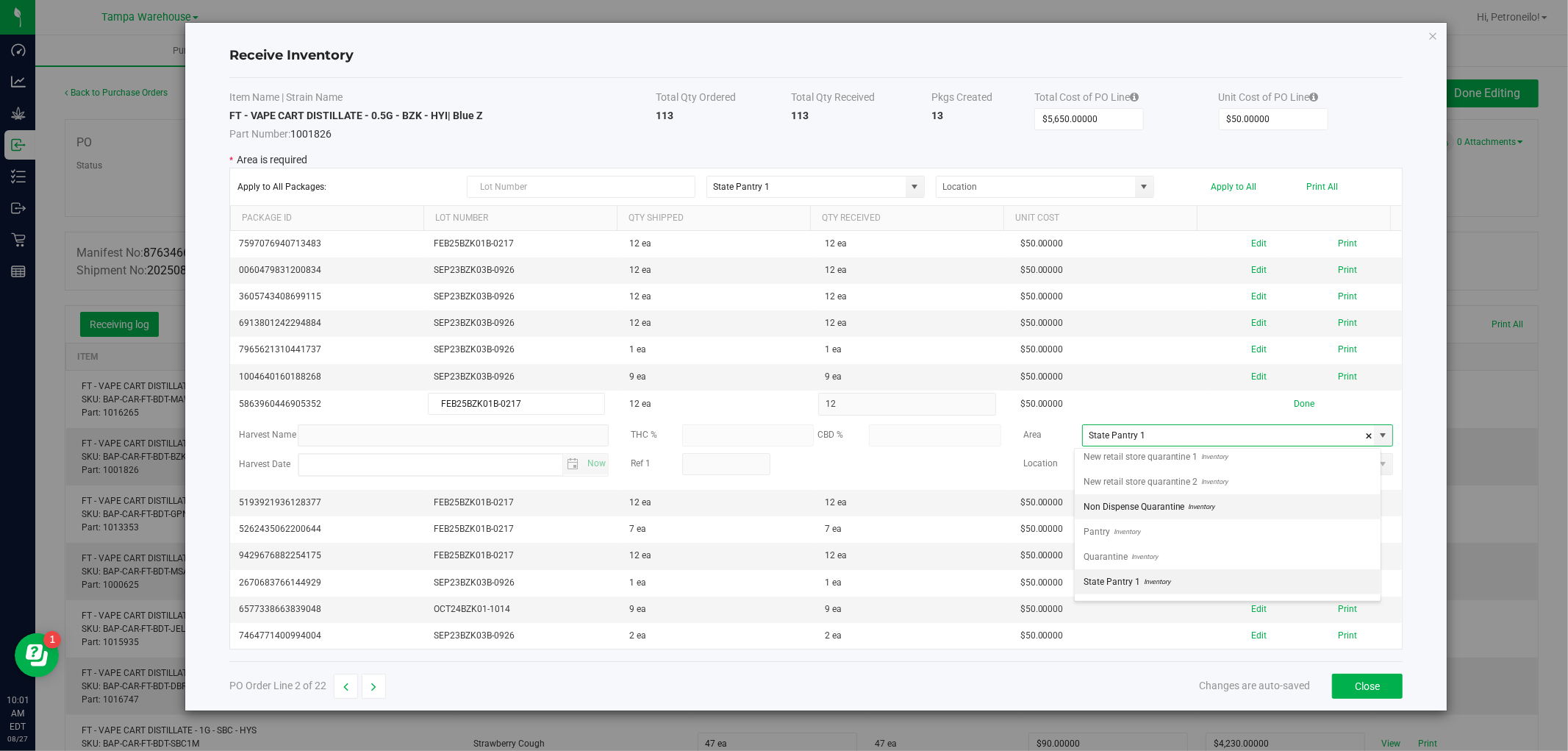
click at [1304, 511] on li "Non Dispense Quarantine Inventory" at bounding box center [1227, 507] width 306 height 25
type input "Non Dispense Quarantine"
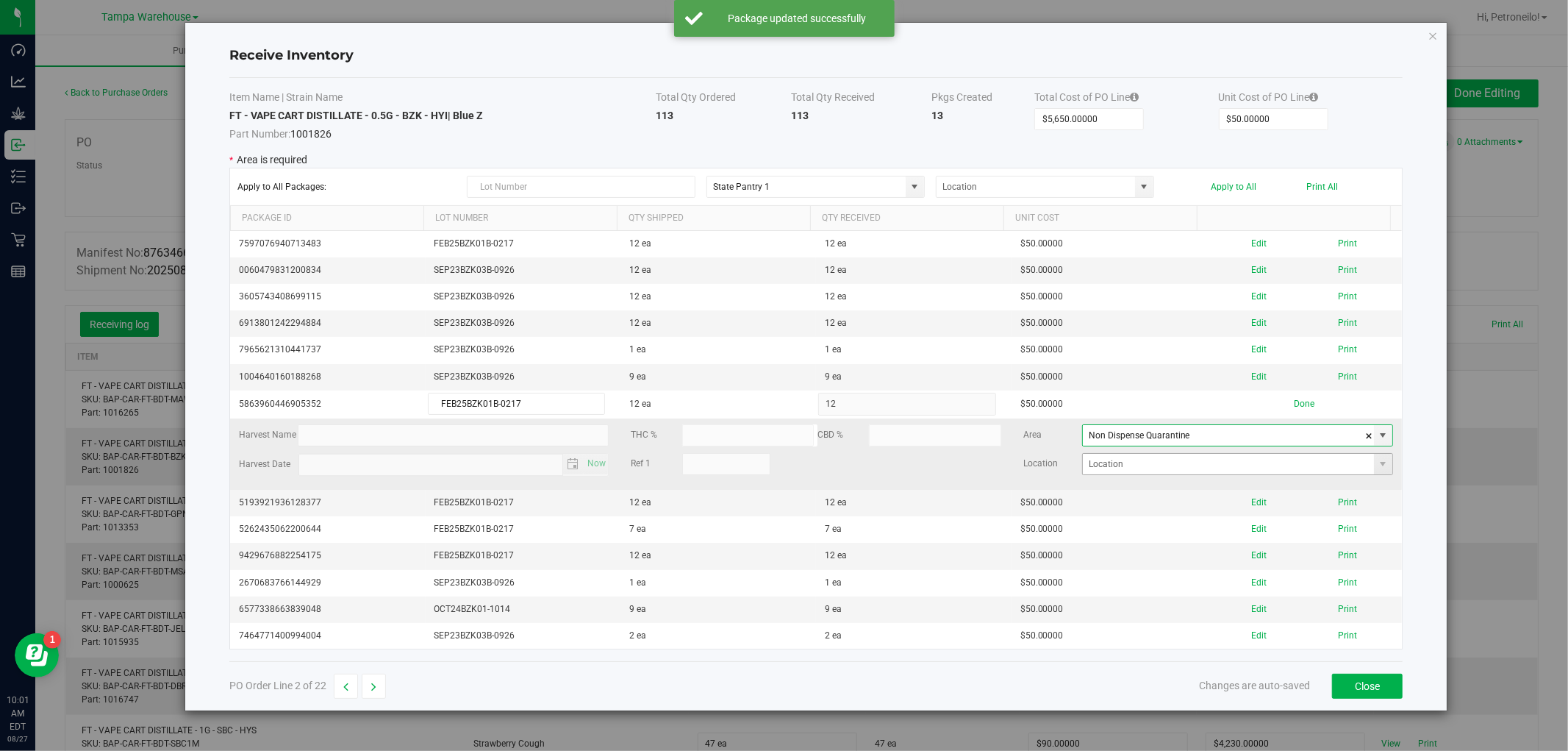
click at [1374, 466] on span at bounding box center [1383, 464] width 18 height 21
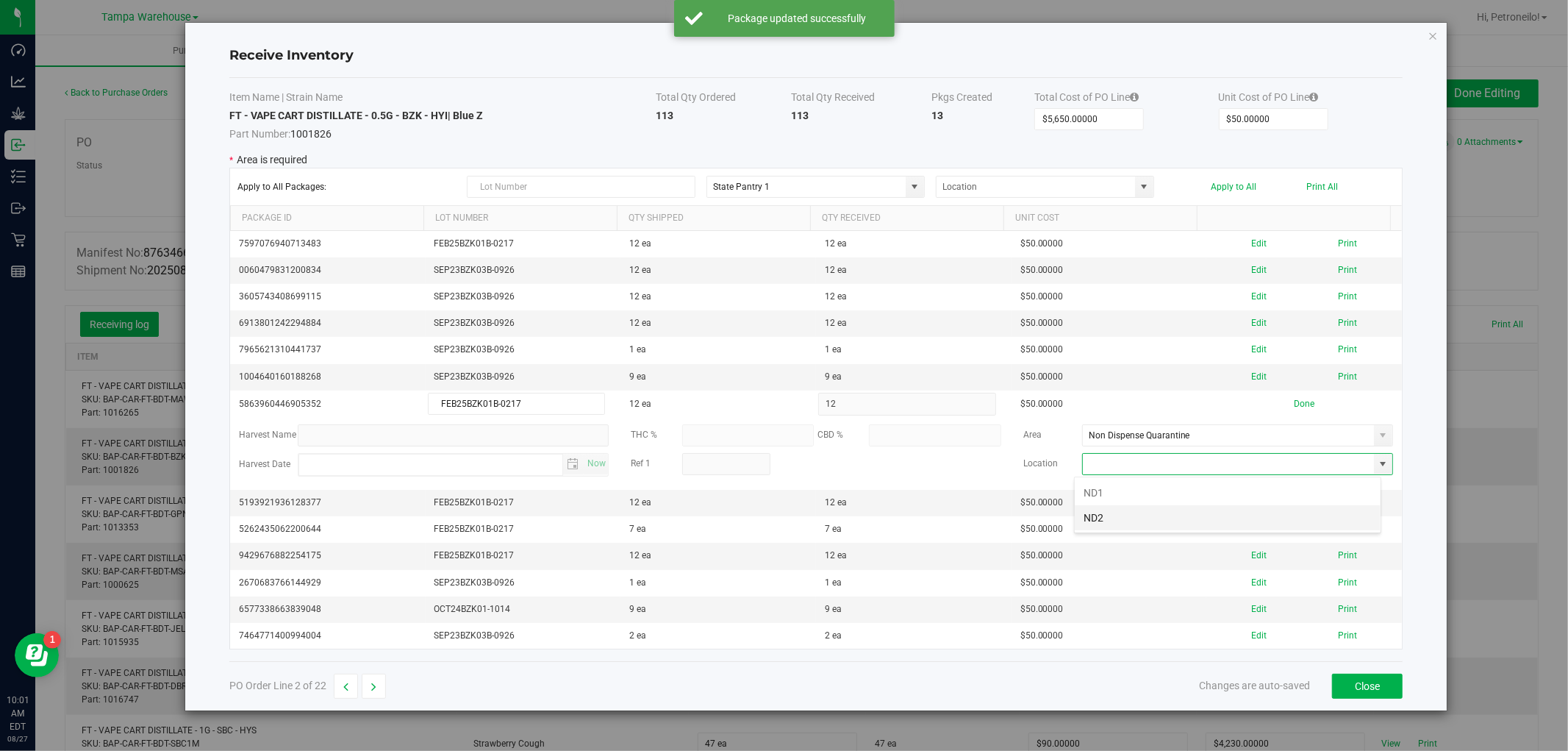
click at [1307, 511] on li "ND2" at bounding box center [1227, 517] width 306 height 25
type input "ND2"
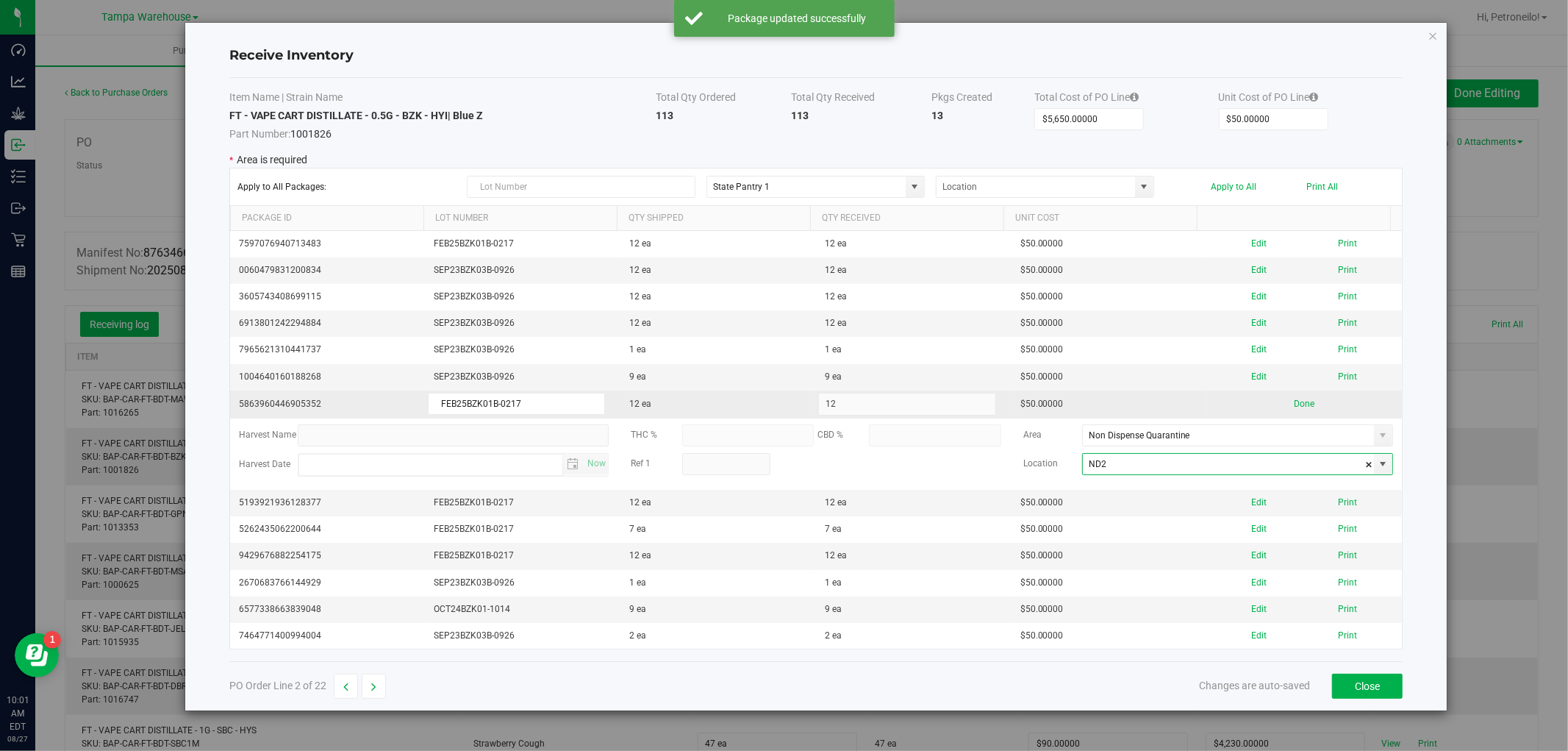
click at [1304, 403] on div "Done" at bounding box center [1304, 404] width 178 height 14
click at [1296, 404] on button "Done" at bounding box center [1304, 404] width 21 height 14
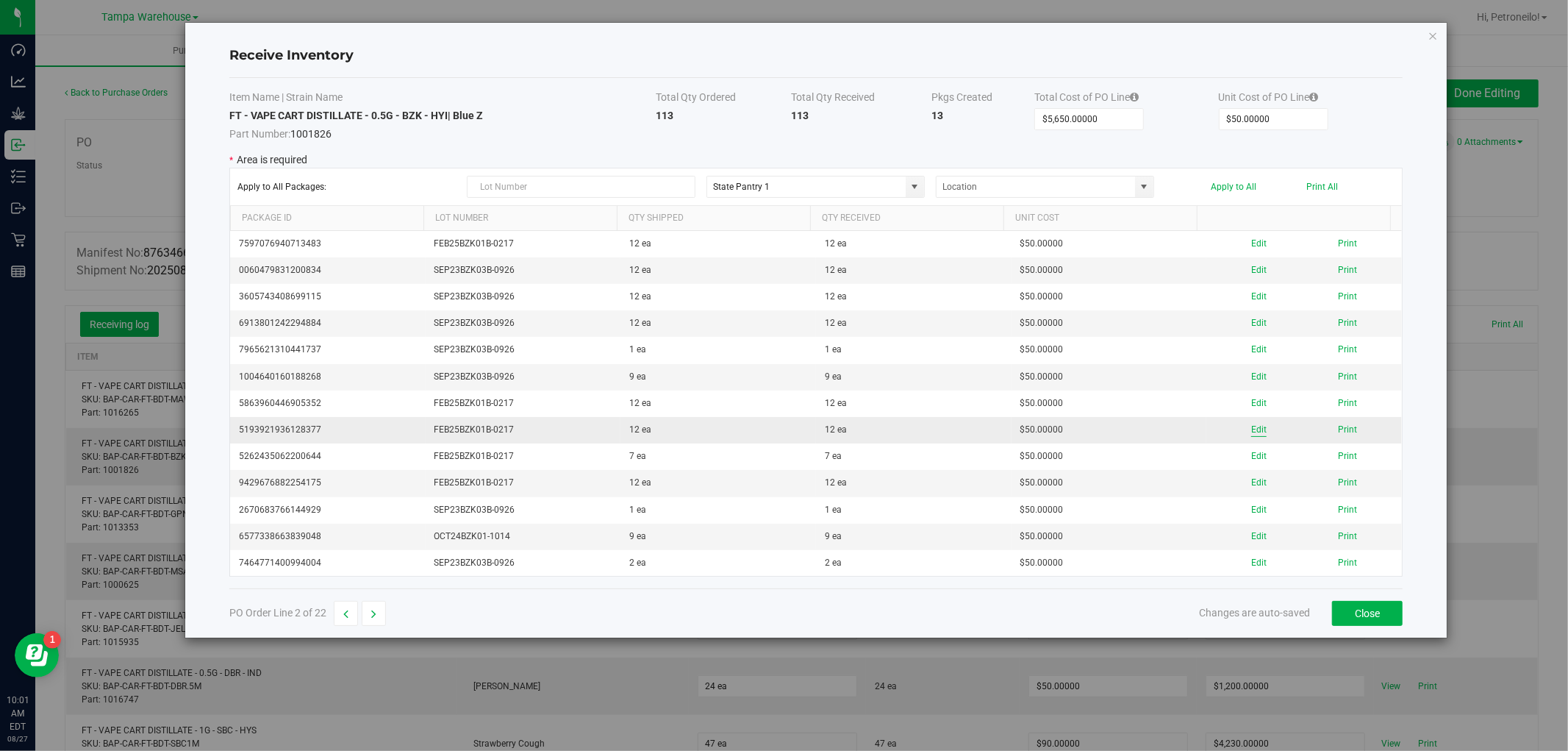
click at [1251, 430] on button "Edit" at bounding box center [1259, 430] width 16 height 14
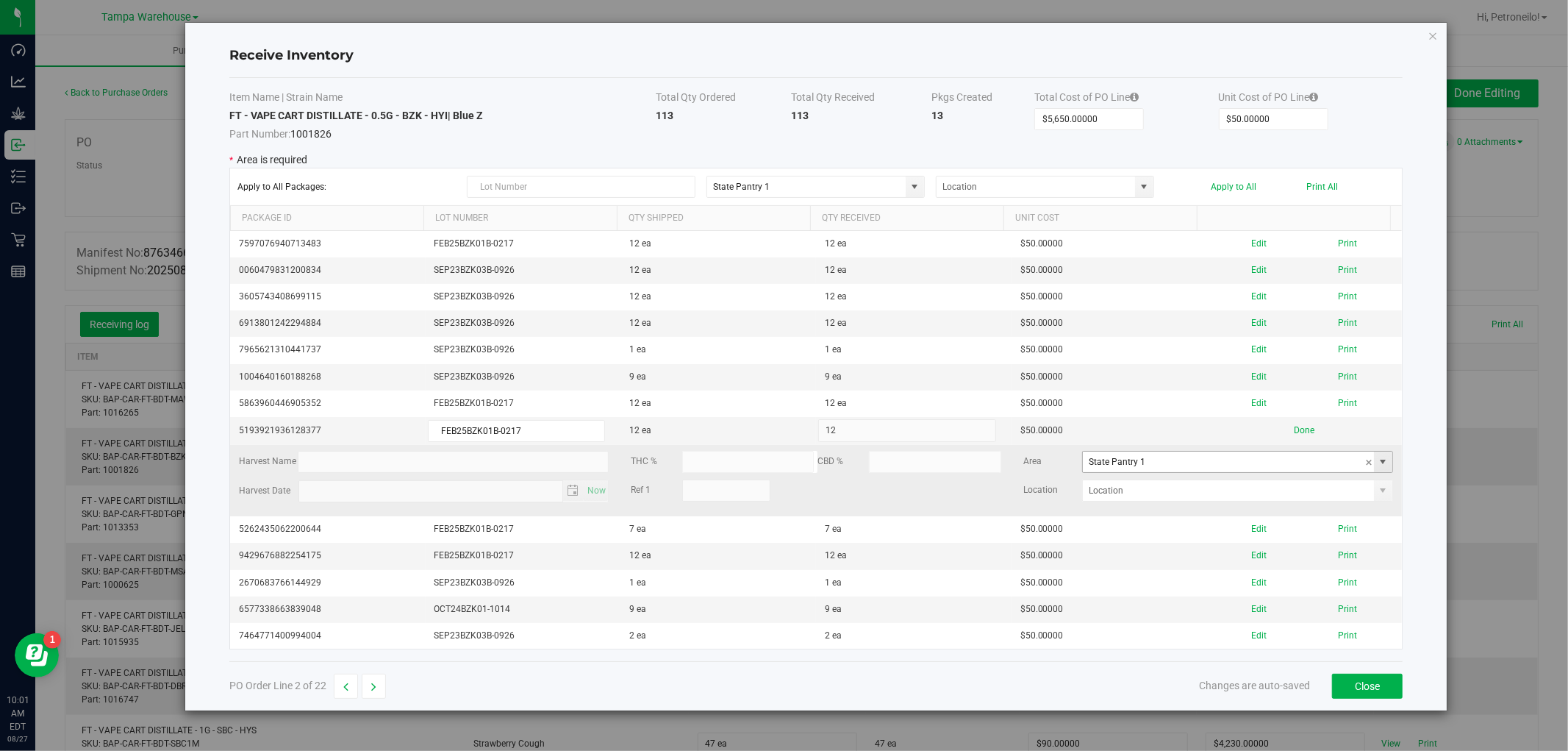
click at [1377, 464] on span at bounding box center [1383, 462] width 12 height 12
click at [1288, 531] on li "Non Dispense Quarantine Inventory" at bounding box center [1227, 533] width 306 height 25
type input "Non Dispense Quarantine"
click at [1377, 494] on span at bounding box center [1383, 490] width 12 height 12
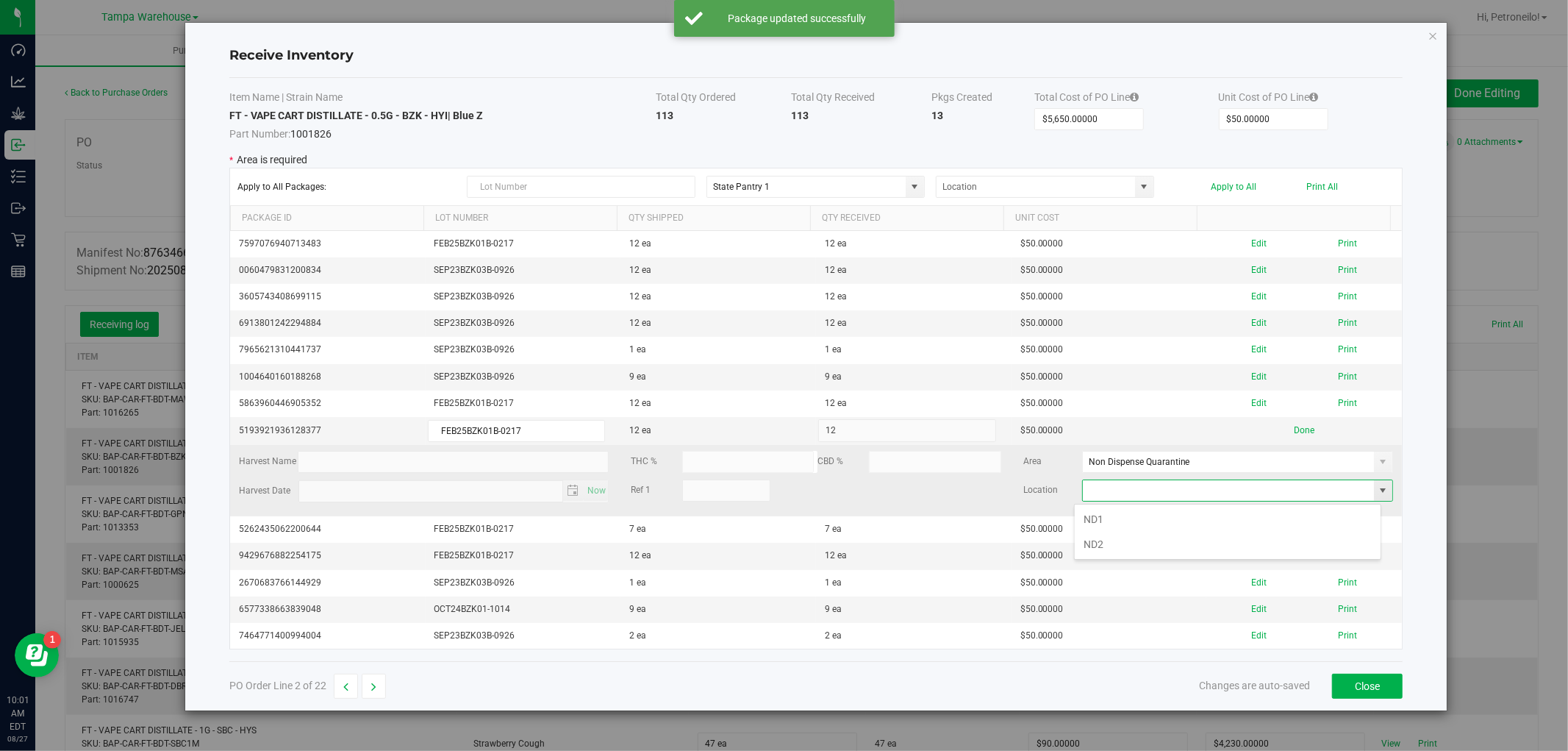
scroll to position [22, 307]
click at [1227, 539] on li "ND2" at bounding box center [1227, 544] width 306 height 25
type input "ND2"
click at [1294, 432] on button "Done" at bounding box center [1304, 430] width 21 height 14
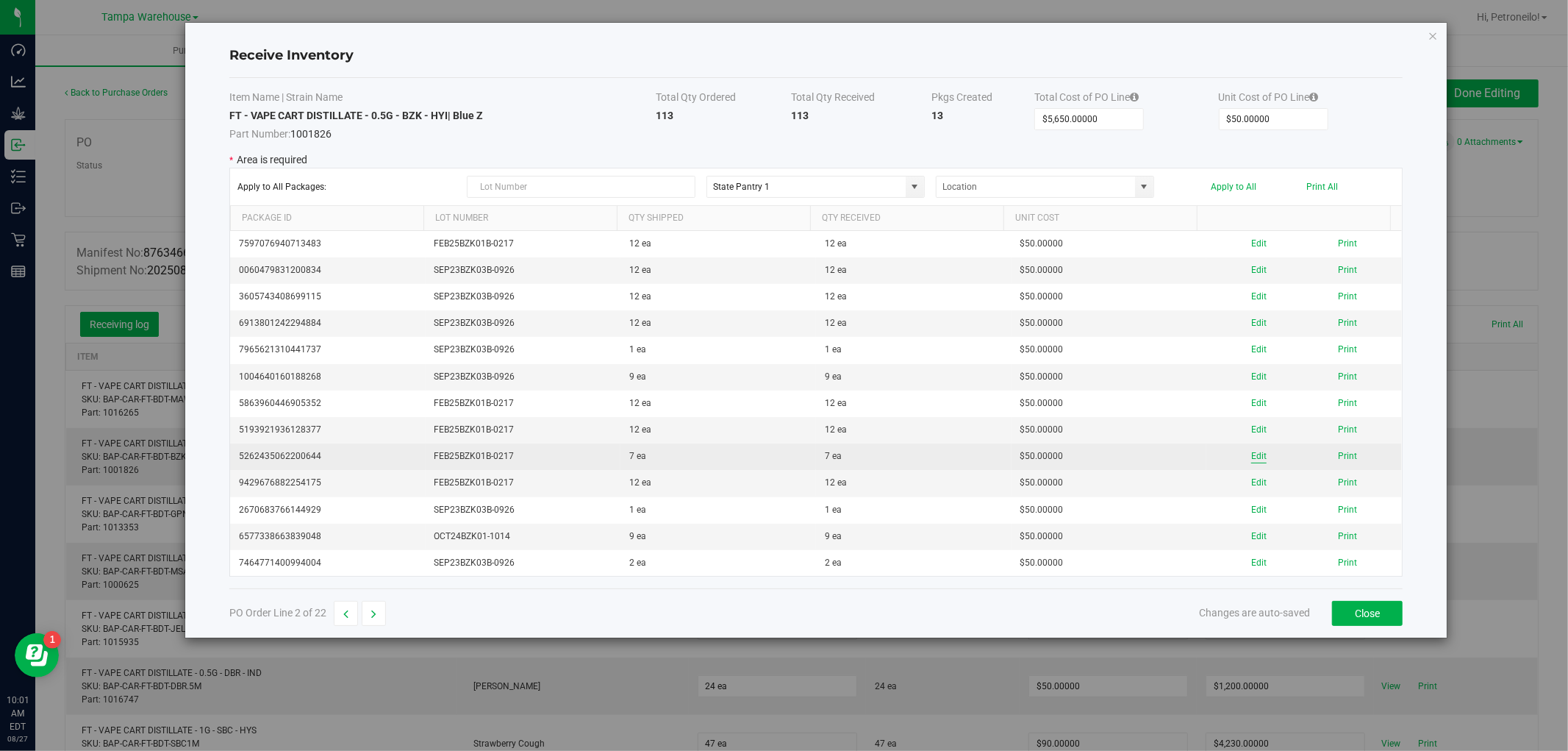
click at [1251, 452] on button "Edit" at bounding box center [1259, 456] width 16 height 14
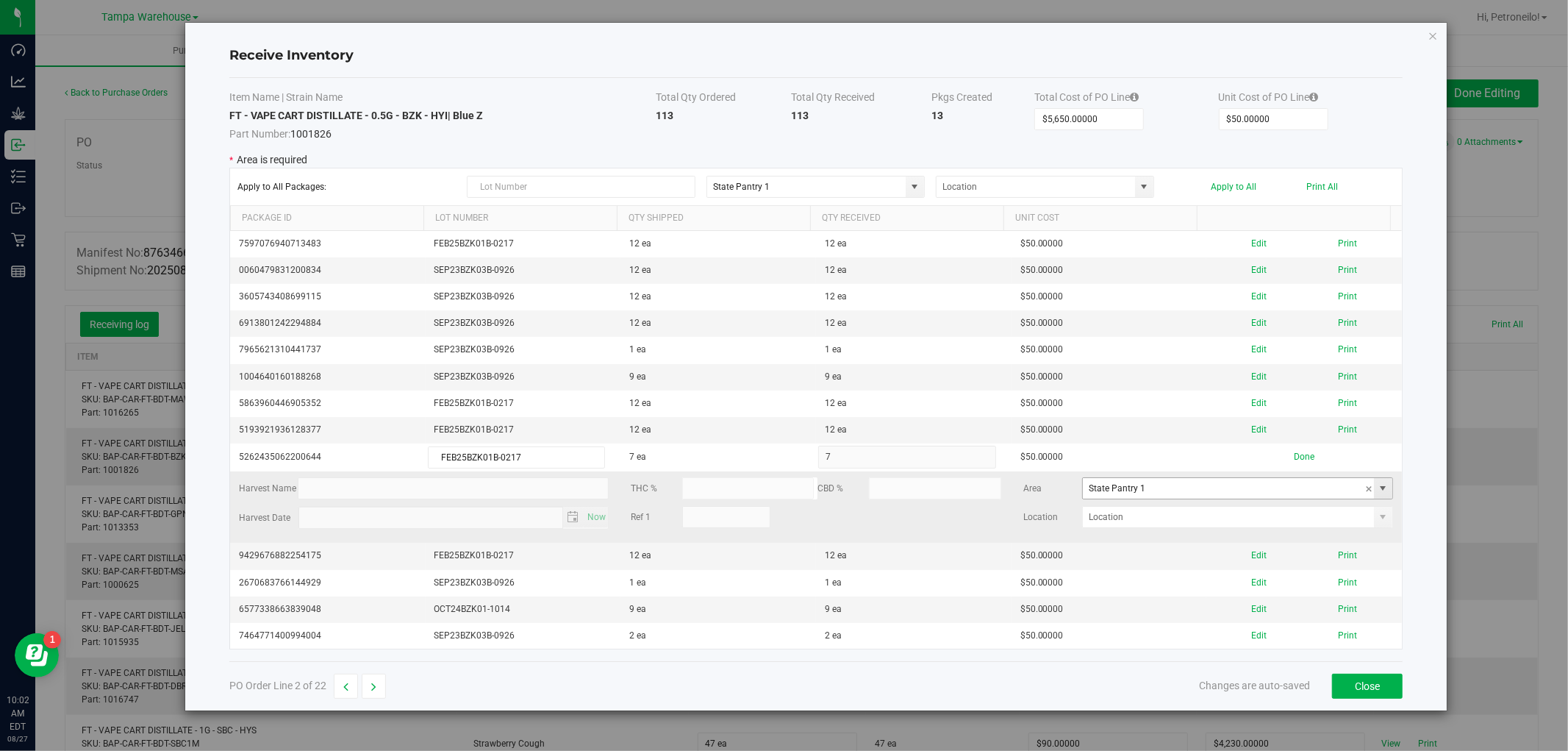
click at [1377, 491] on span at bounding box center [1383, 489] width 12 height 12
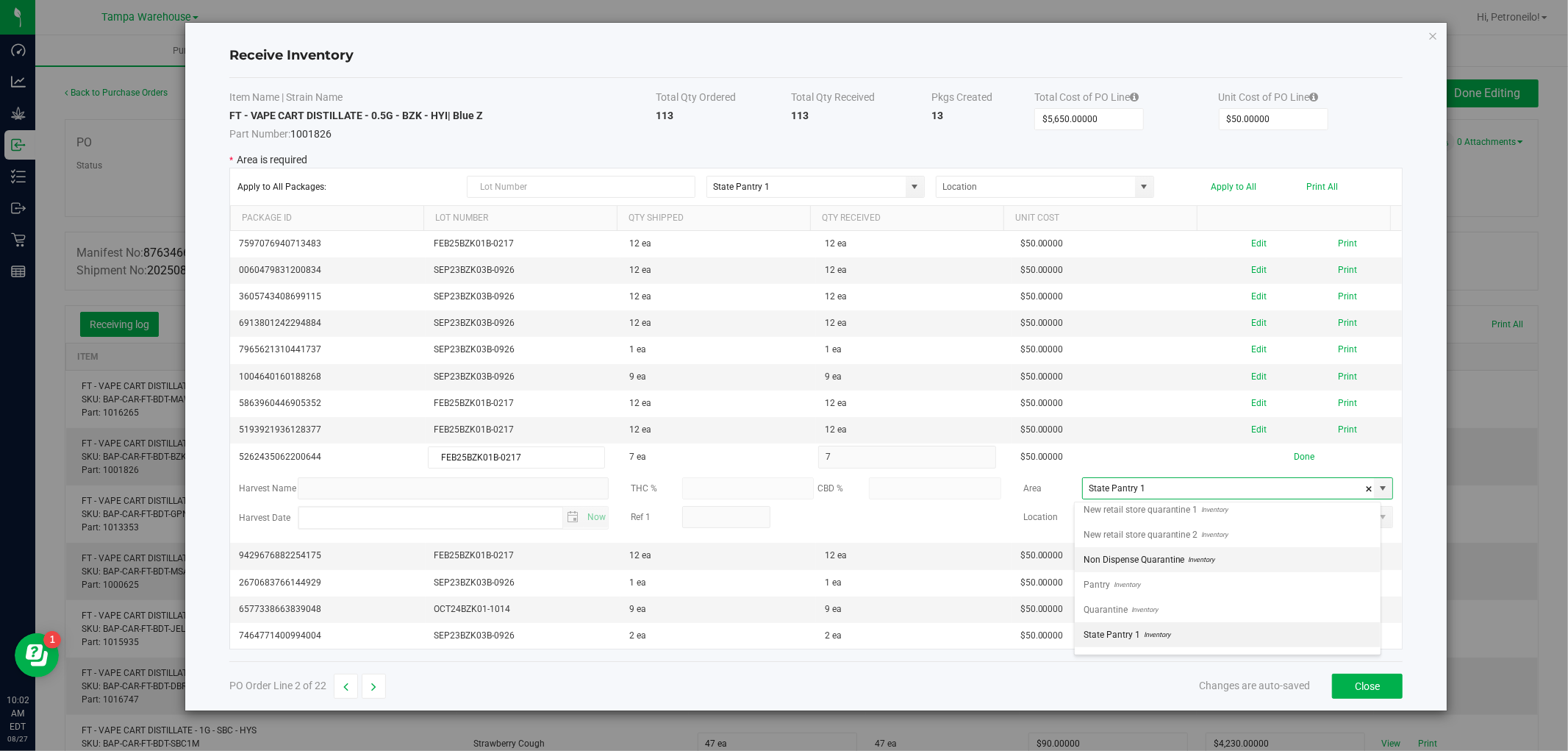
click at [1268, 561] on li "Non Dispense Quarantine Inventory" at bounding box center [1227, 560] width 306 height 25
type input "Non Dispense Quarantine"
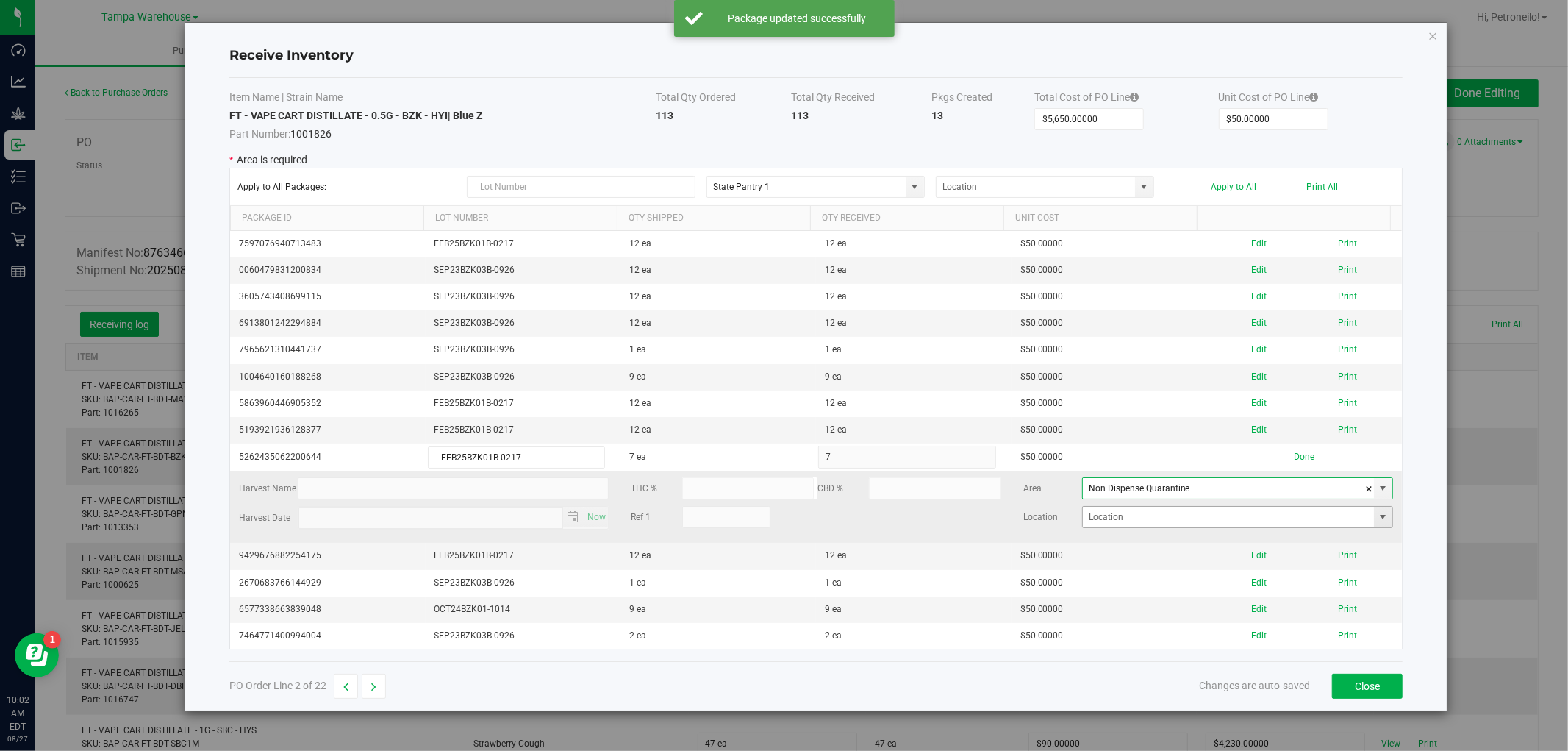
click at [1377, 516] on span at bounding box center [1383, 517] width 12 height 12
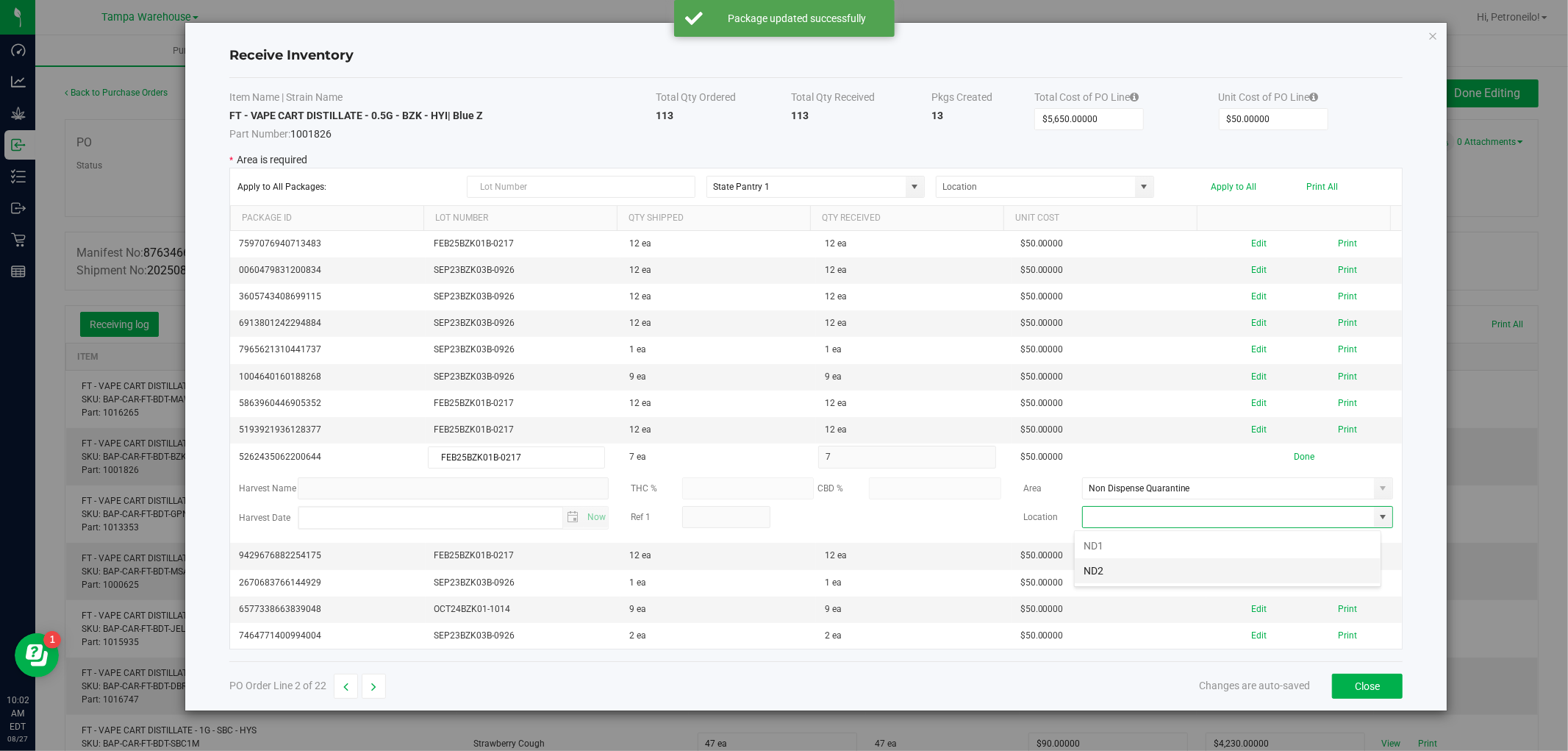
click at [1240, 564] on li "ND2" at bounding box center [1227, 571] width 306 height 25
type input "ND2"
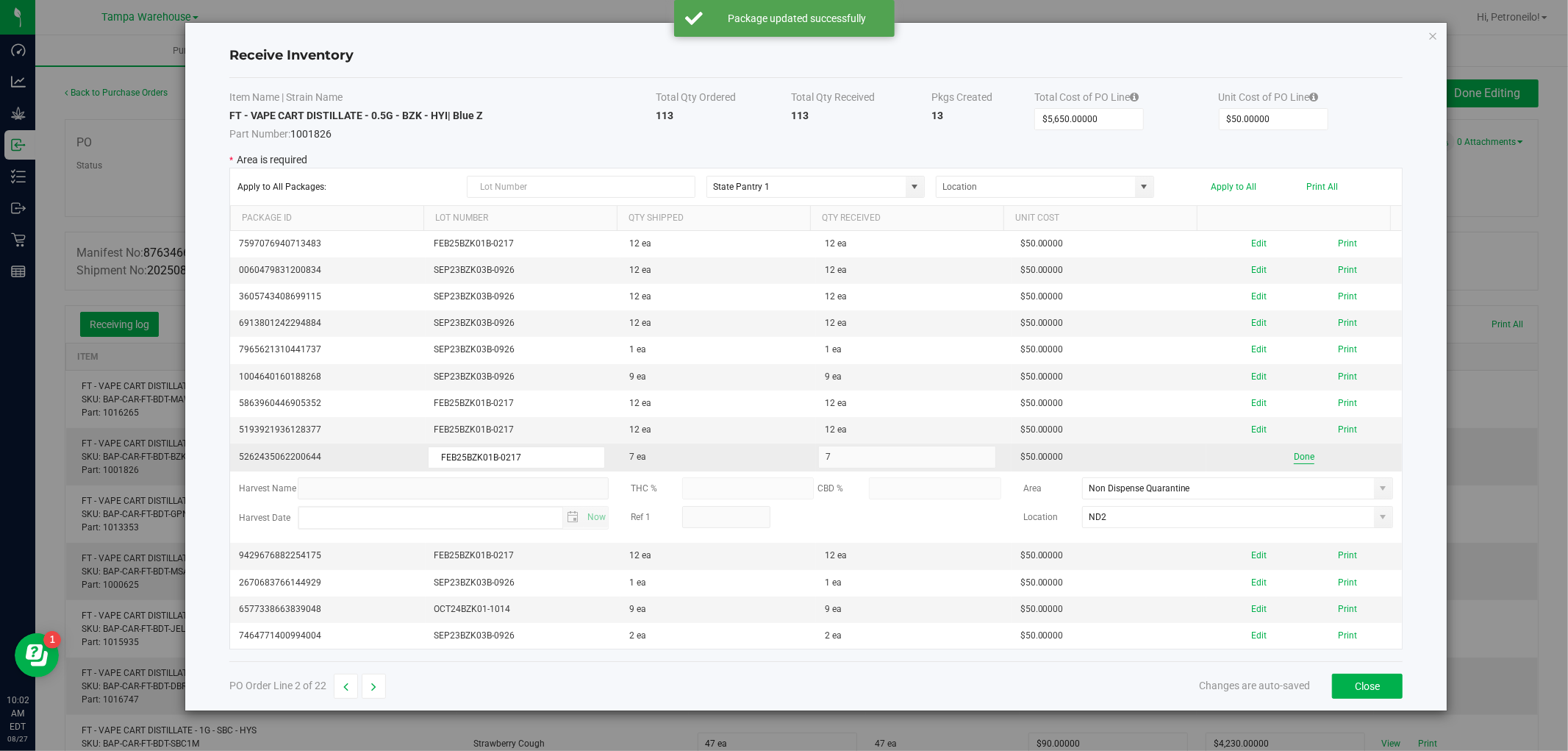
click at [1294, 453] on button "Done" at bounding box center [1304, 456] width 21 height 14
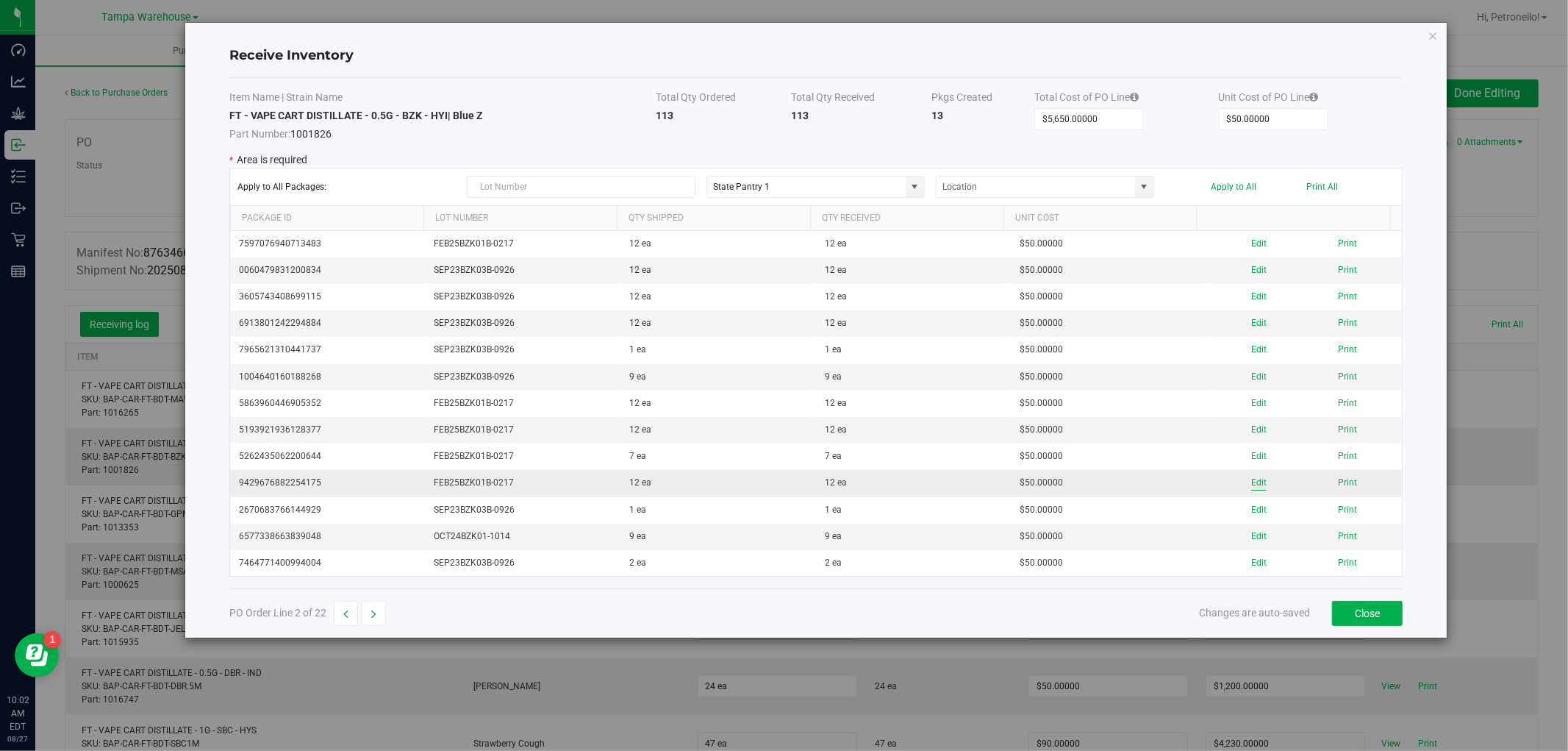
click at [1255, 484] on button "Edit" at bounding box center [1259, 483] width 16 height 14
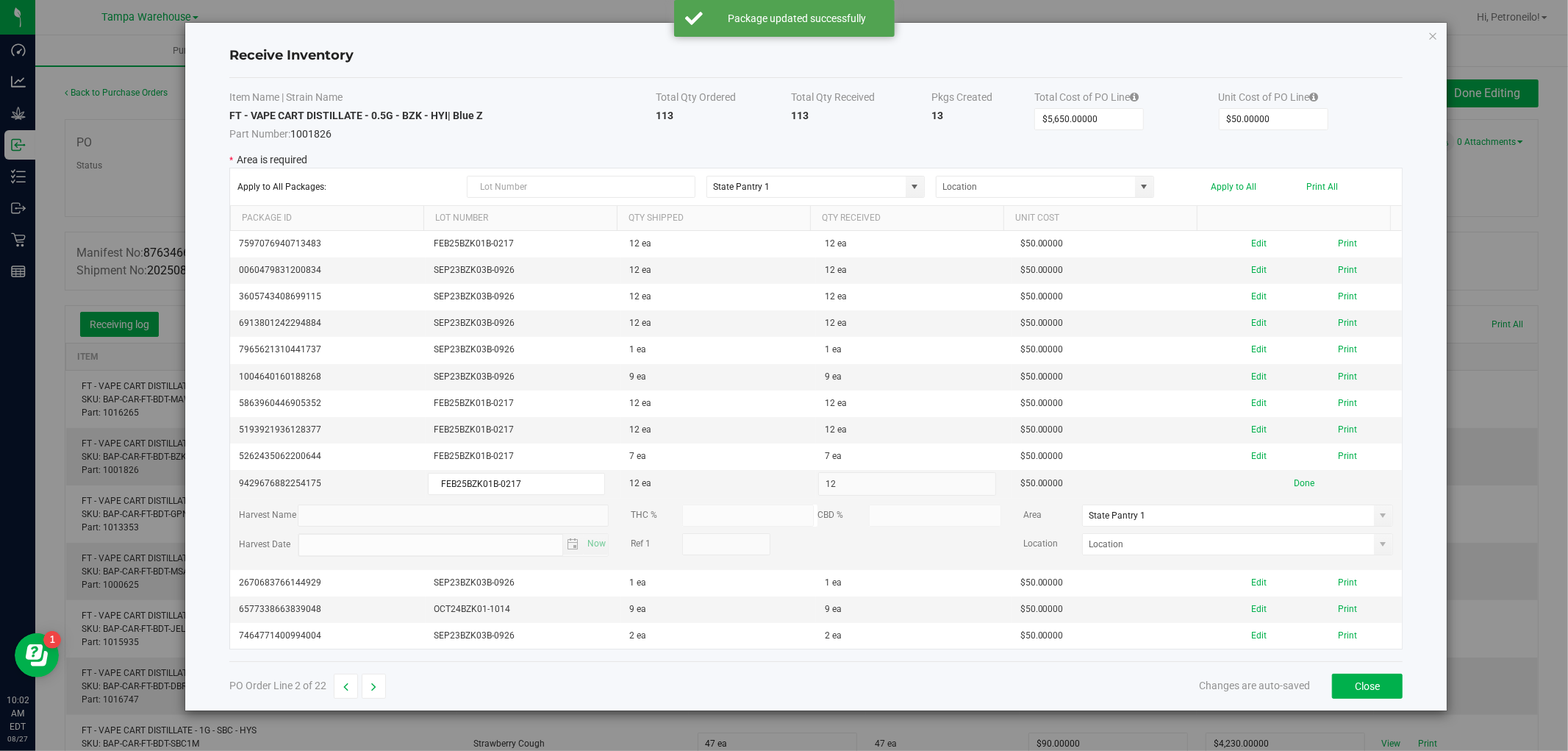
click at [1377, 516] on span at bounding box center [1383, 516] width 12 height 12
click at [1250, 592] on li "Non Dispense Quarantine Inventory" at bounding box center [1227, 586] width 306 height 25
type input "Non Dispense Quarantine"
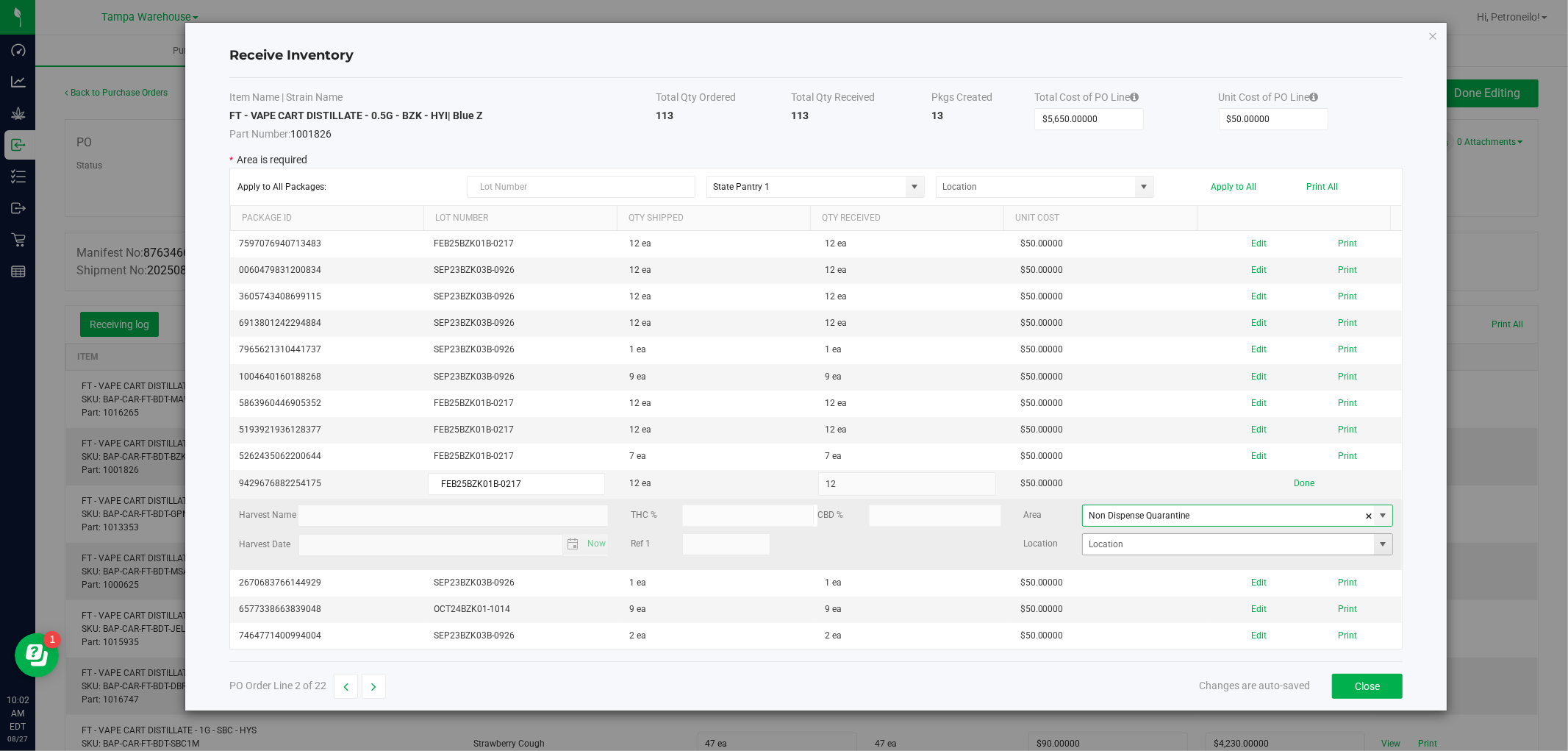
click at [1377, 550] on span at bounding box center [1383, 544] width 12 height 12
click at [1228, 587] on li "ND2" at bounding box center [1227, 598] width 306 height 25
type input "ND2"
click at [1295, 488] on button "Done" at bounding box center [1304, 484] width 21 height 14
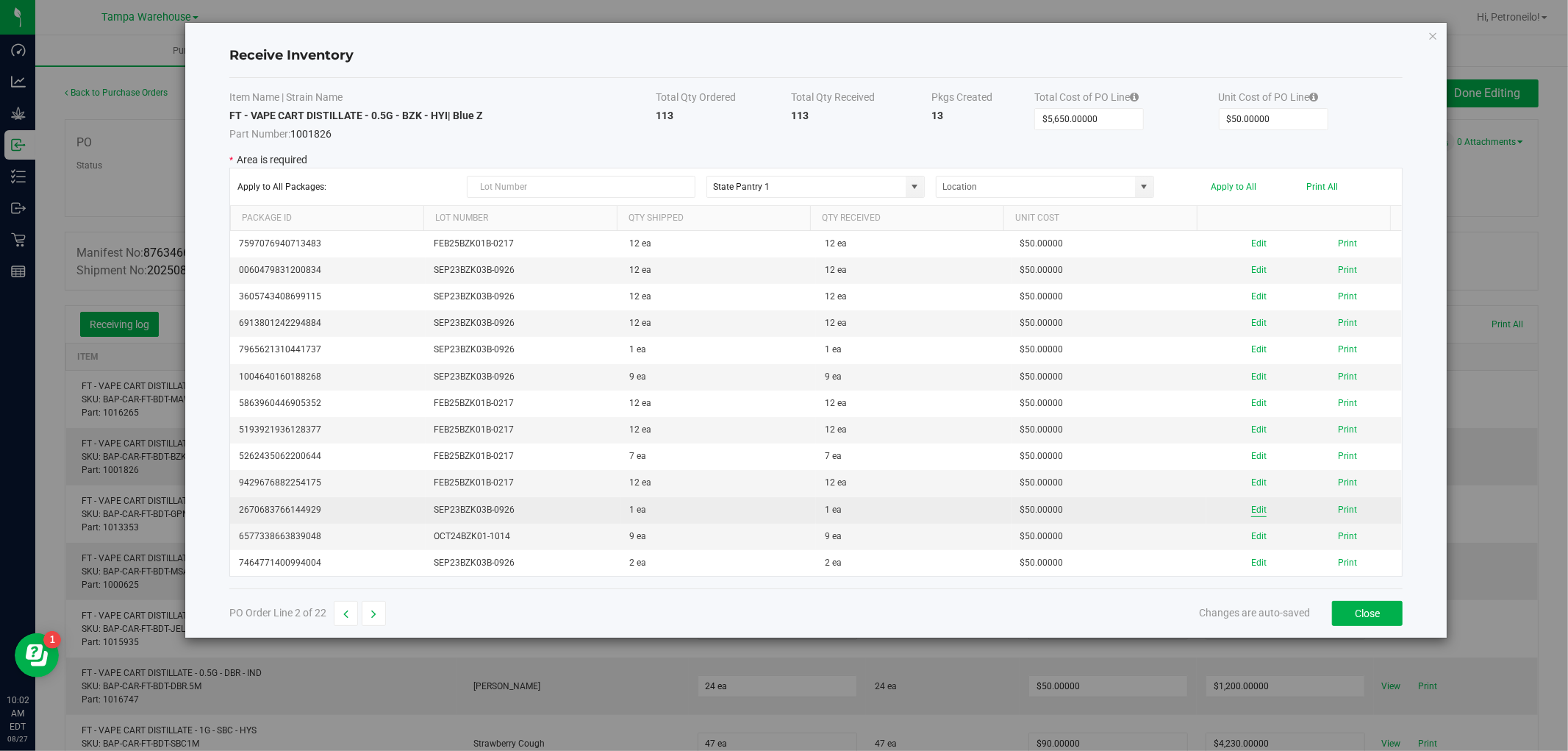
click at [1251, 505] on button "Edit" at bounding box center [1259, 510] width 16 height 14
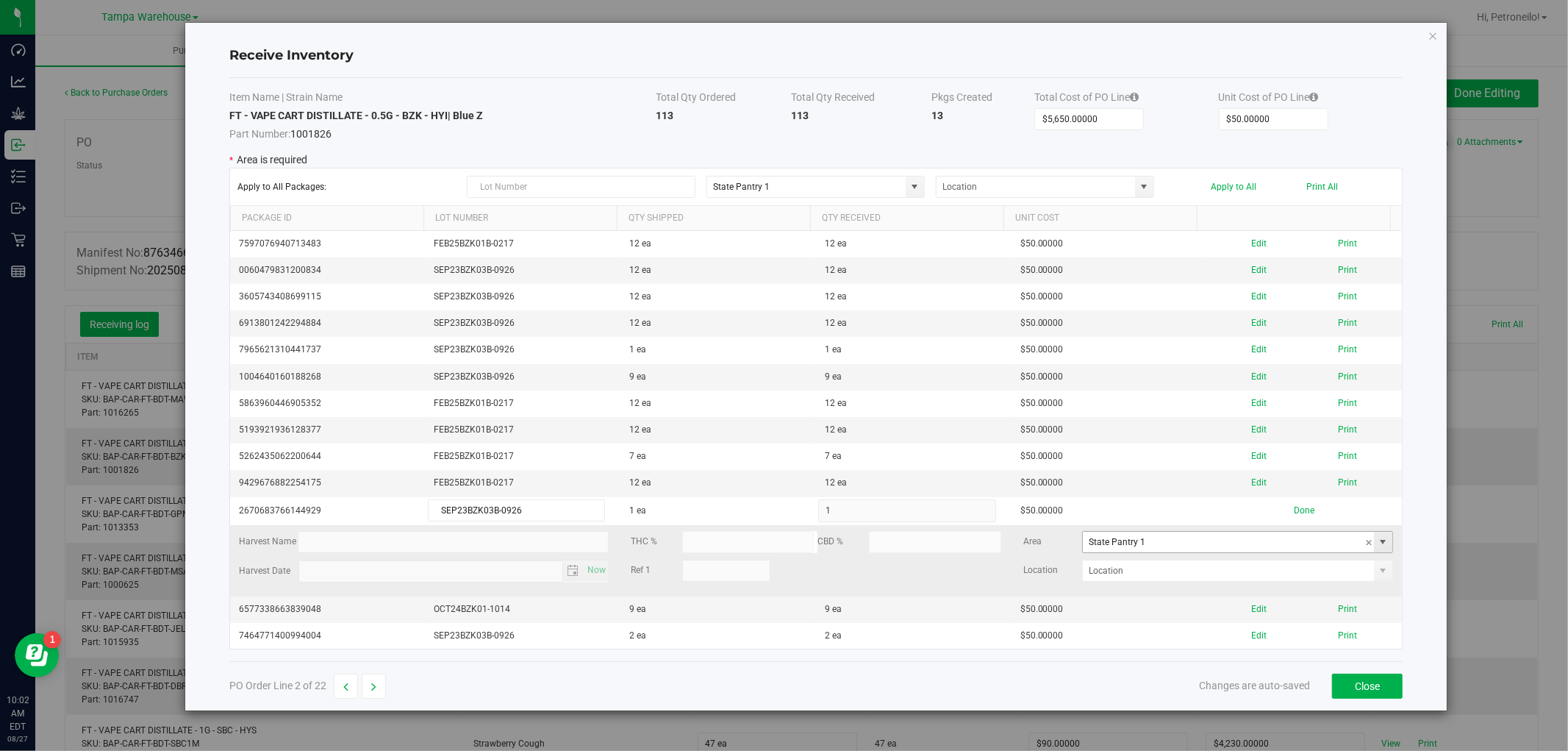
click at [1377, 540] on span at bounding box center [1383, 542] width 12 height 12
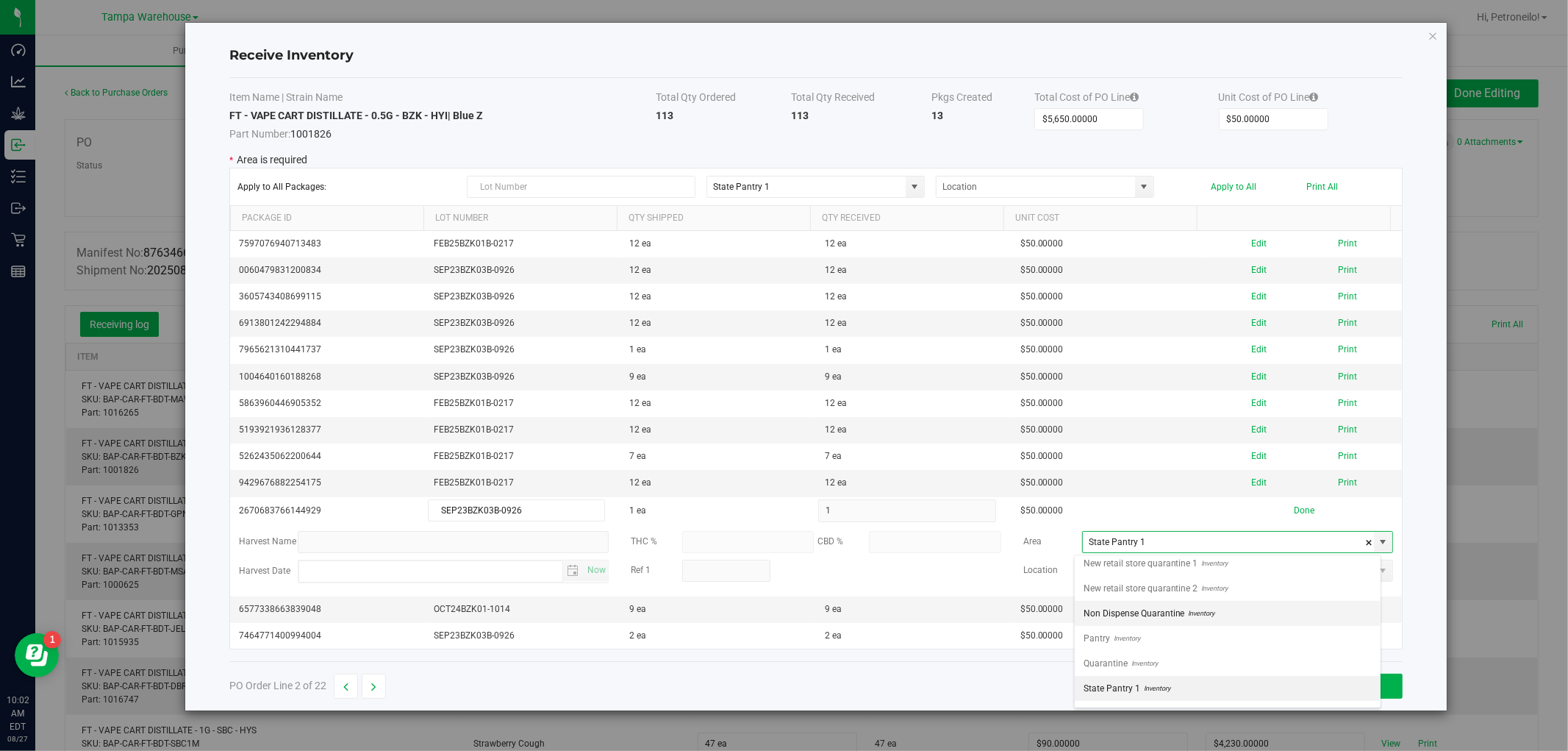
click at [1241, 613] on li "Non Dispense Quarantine Inventory" at bounding box center [1227, 613] width 306 height 25
type input "Non Dispense Quarantine"
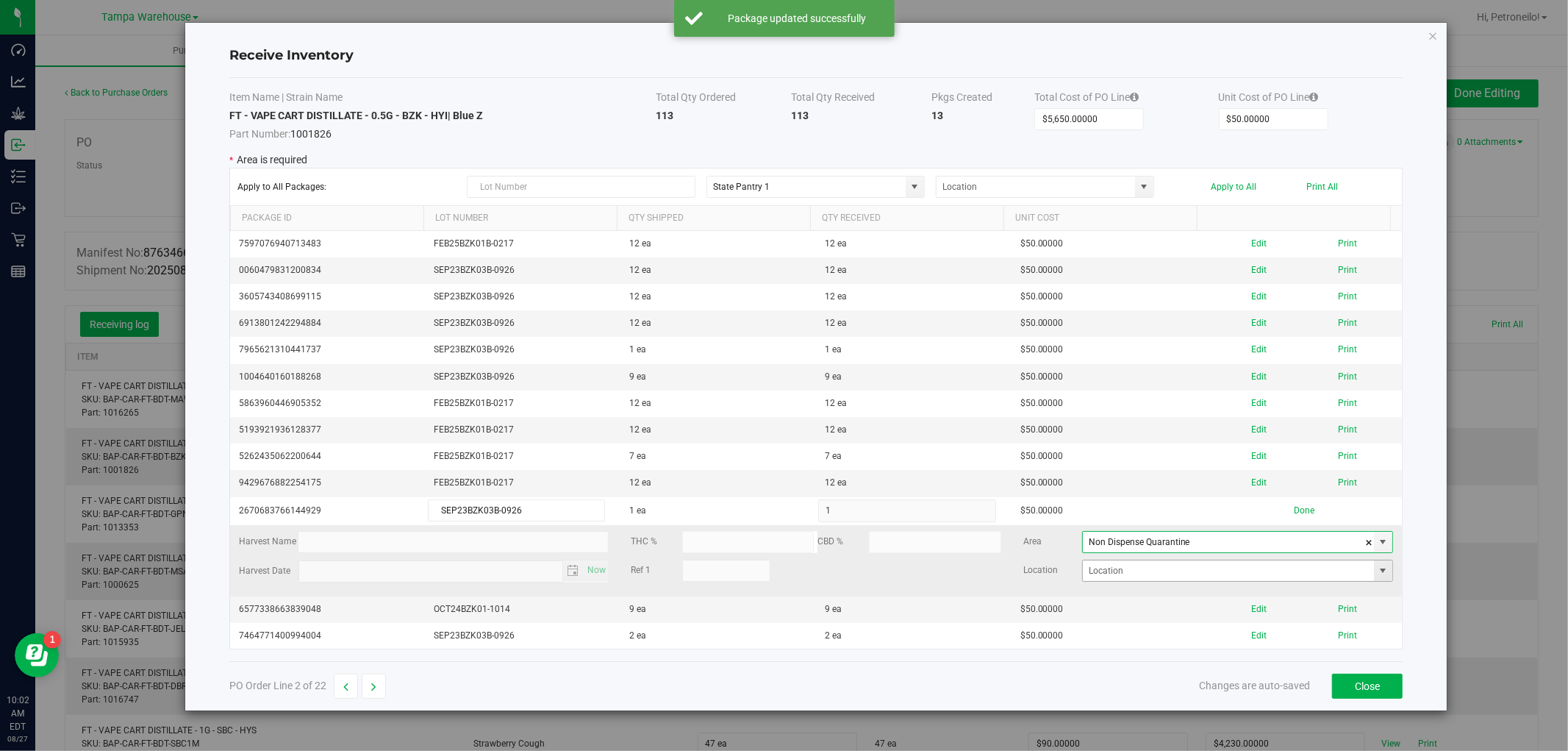
click at [1377, 577] on span at bounding box center [1383, 571] width 12 height 12
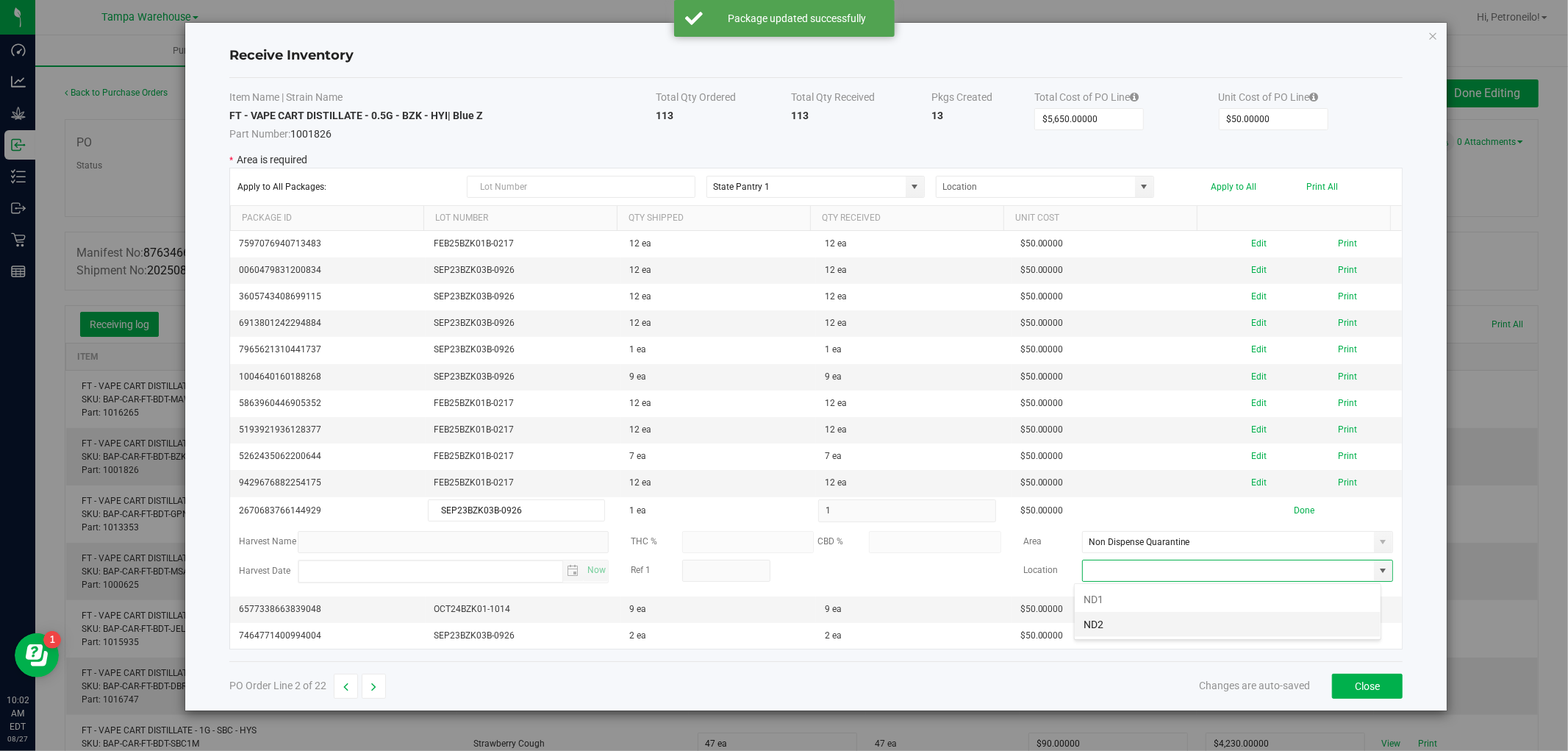
click at [1246, 620] on li "ND2" at bounding box center [1227, 625] width 306 height 25
type input "ND2"
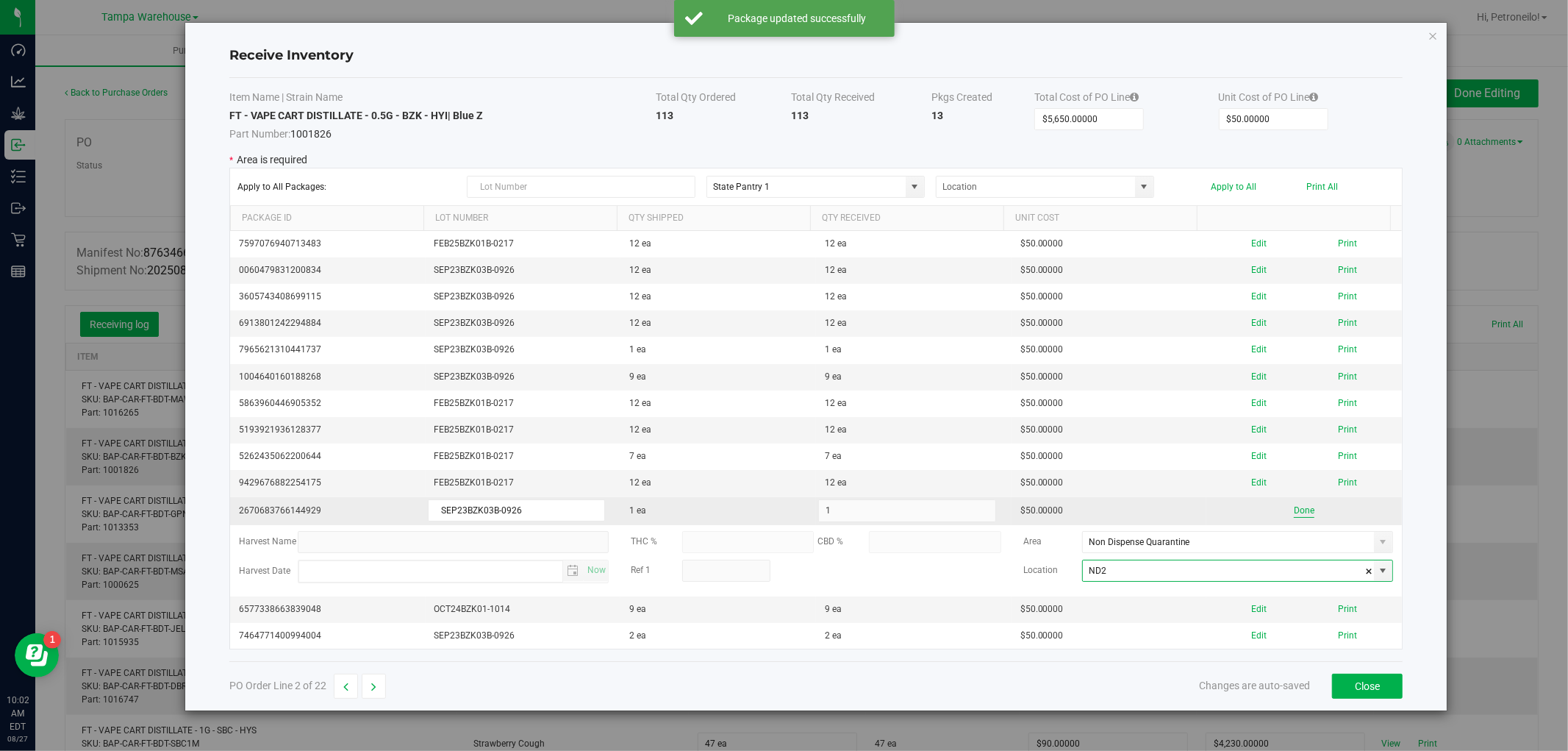
click at [1299, 509] on button "Done" at bounding box center [1304, 511] width 21 height 14
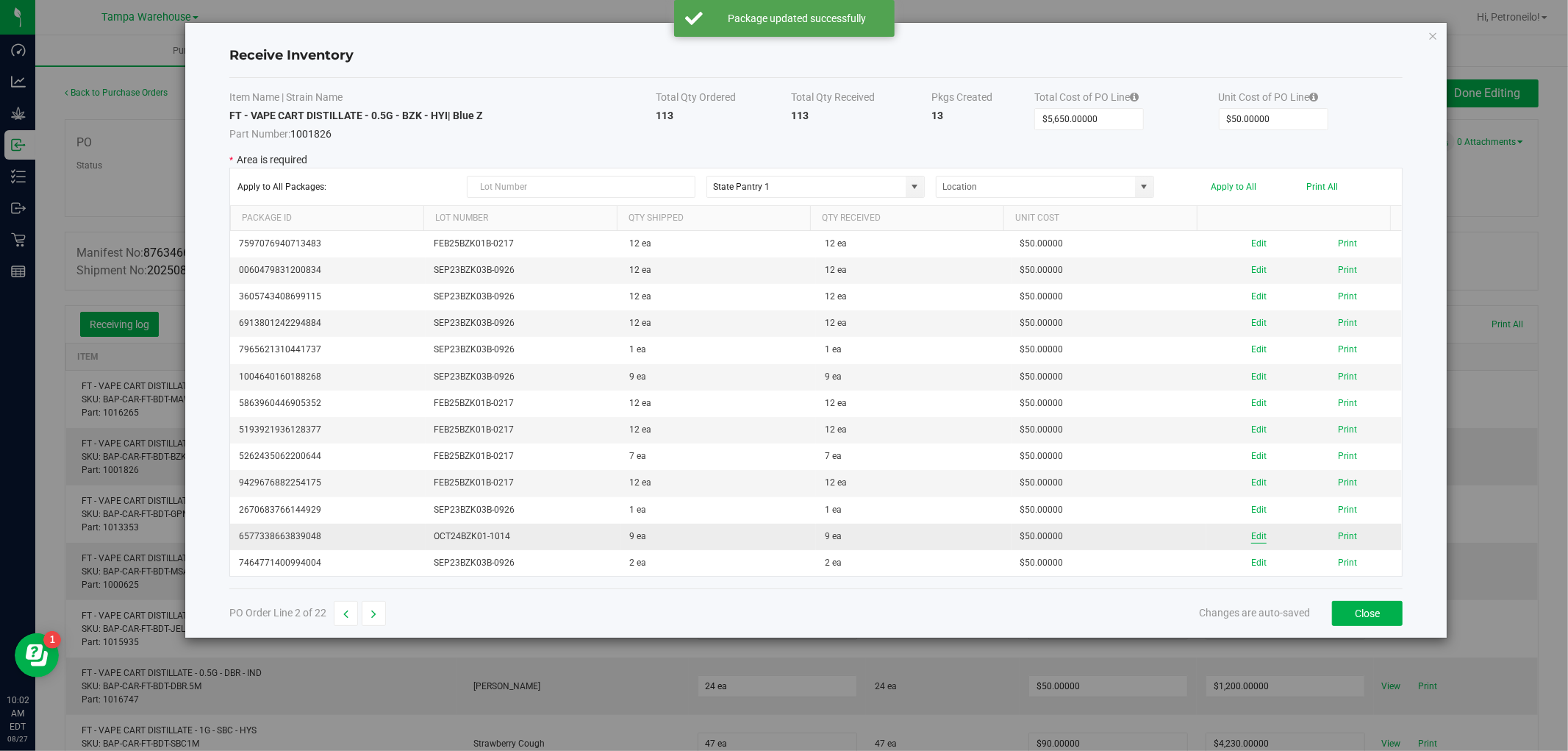
click at [1251, 536] on button "Edit" at bounding box center [1259, 536] width 16 height 14
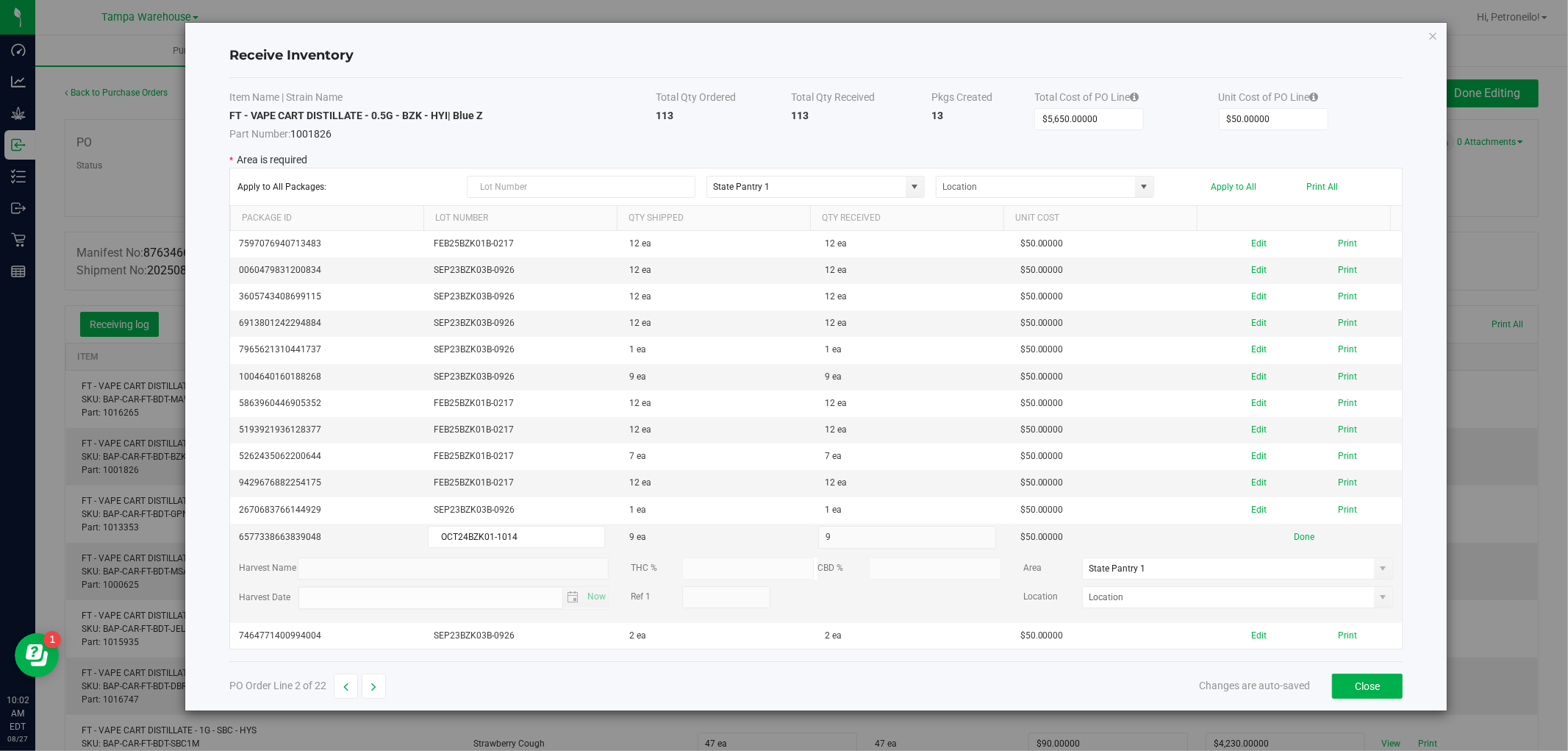
click at [1377, 572] on span at bounding box center [1383, 569] width 12 height 12
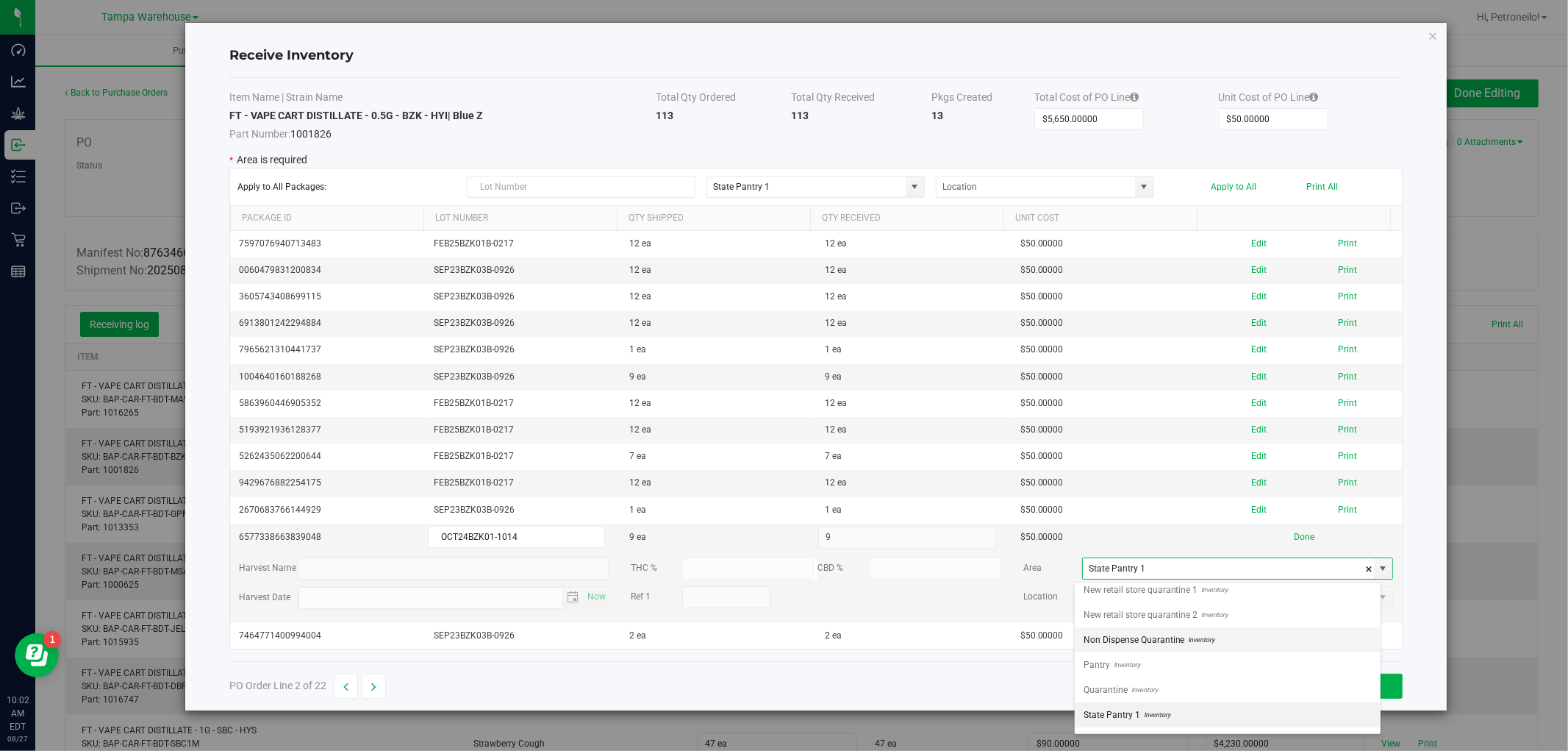
click at [1258, 643] on li "Non Dispense Quarantine Inventory" at bounding box center [1227, 640] width 306 height 25
type input "Non Dispense Quarantine"
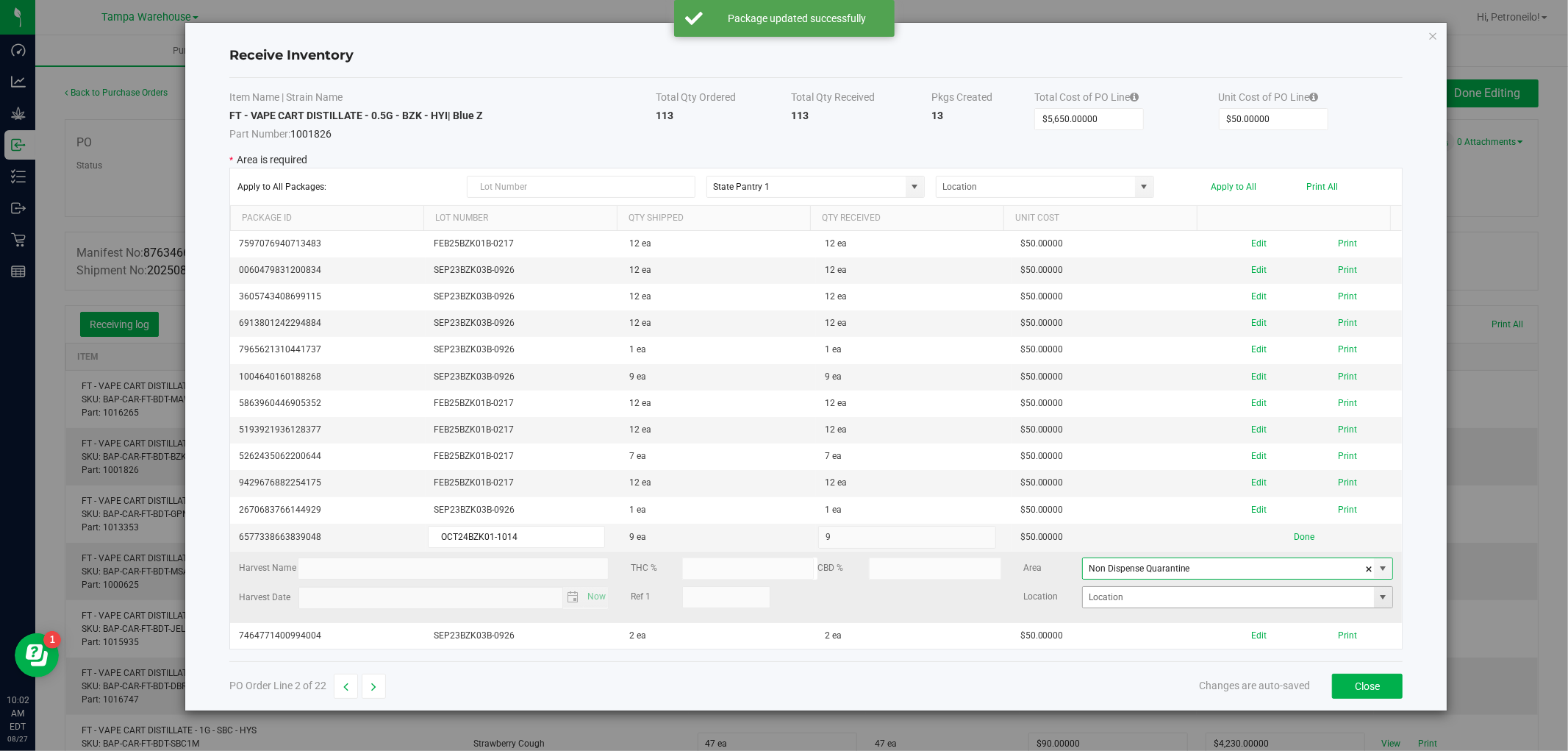
click at [1377, 602] on span at bounding box center [1383, 597] width 12 height 12
click at [1253, 650] on li "ND2" at bounding box center [1227, 651] width 306 height 25
type input "ND2"
click at [1294, 537] on button "Done" at bounding box center [1304, 537] width 21 height 14
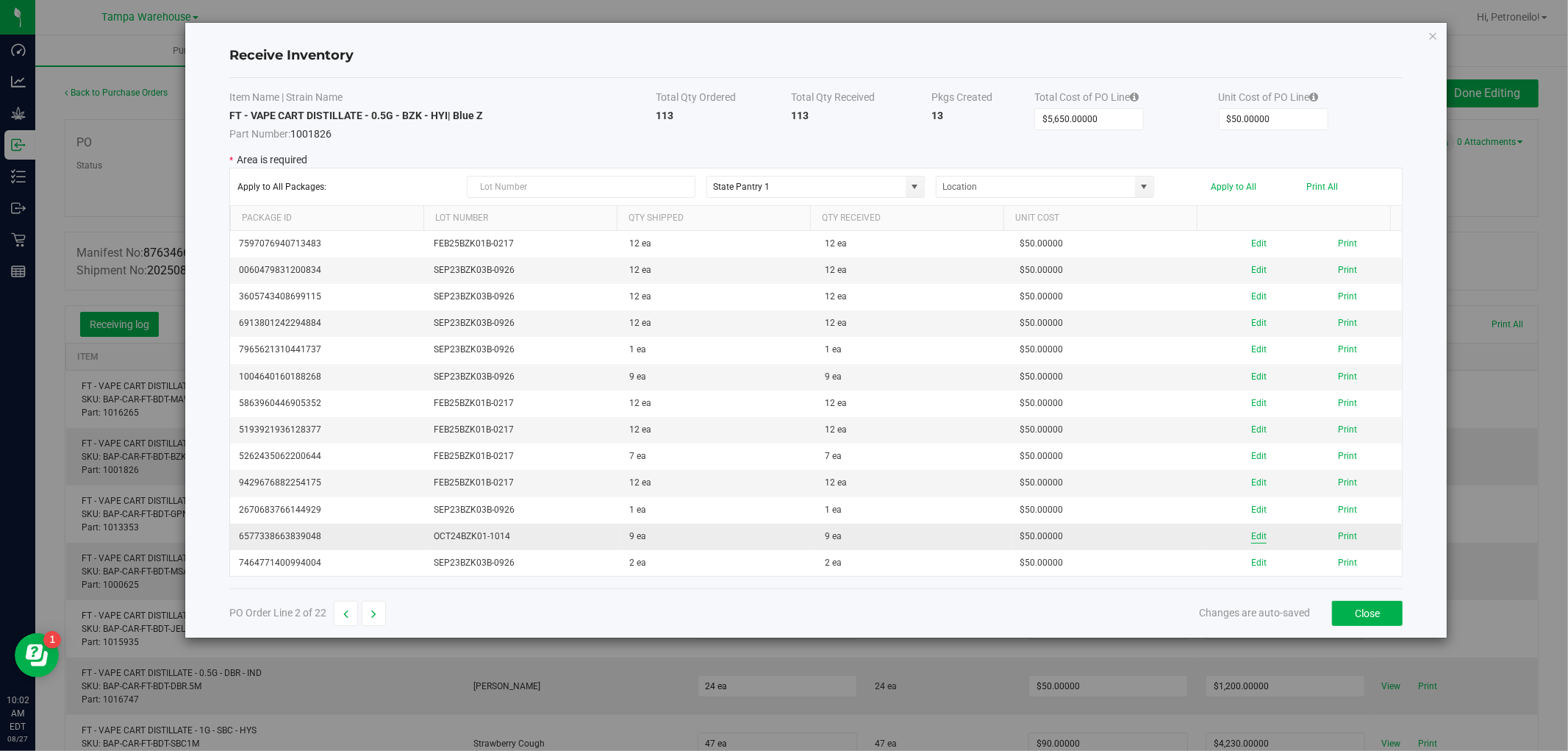
click at [1251, 534] on button "Edit" at bounding box center [1259, 536] width 16 height 14
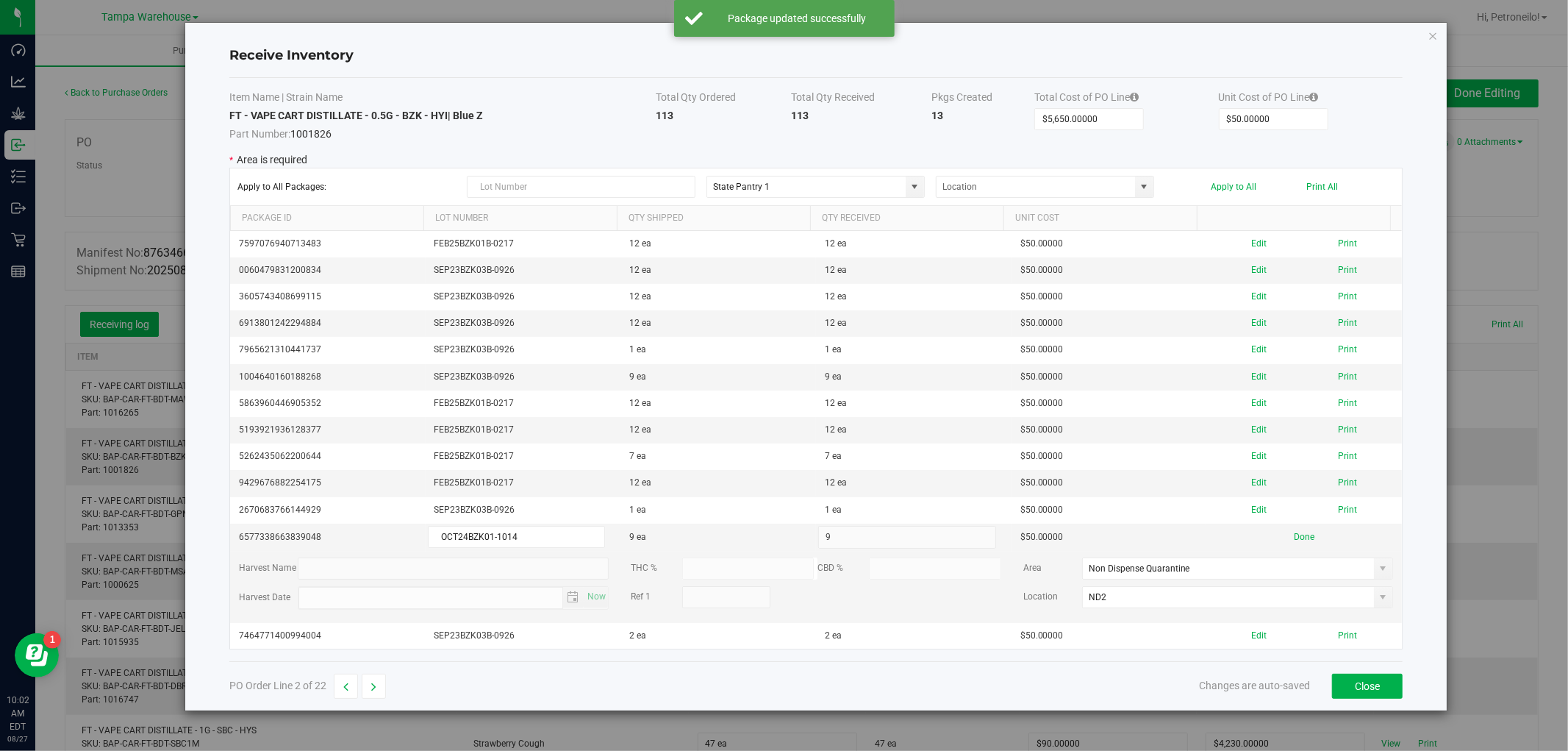
click at [1294, 539] on button "Done" at bounding box center [1304, 537] width 21 height 14
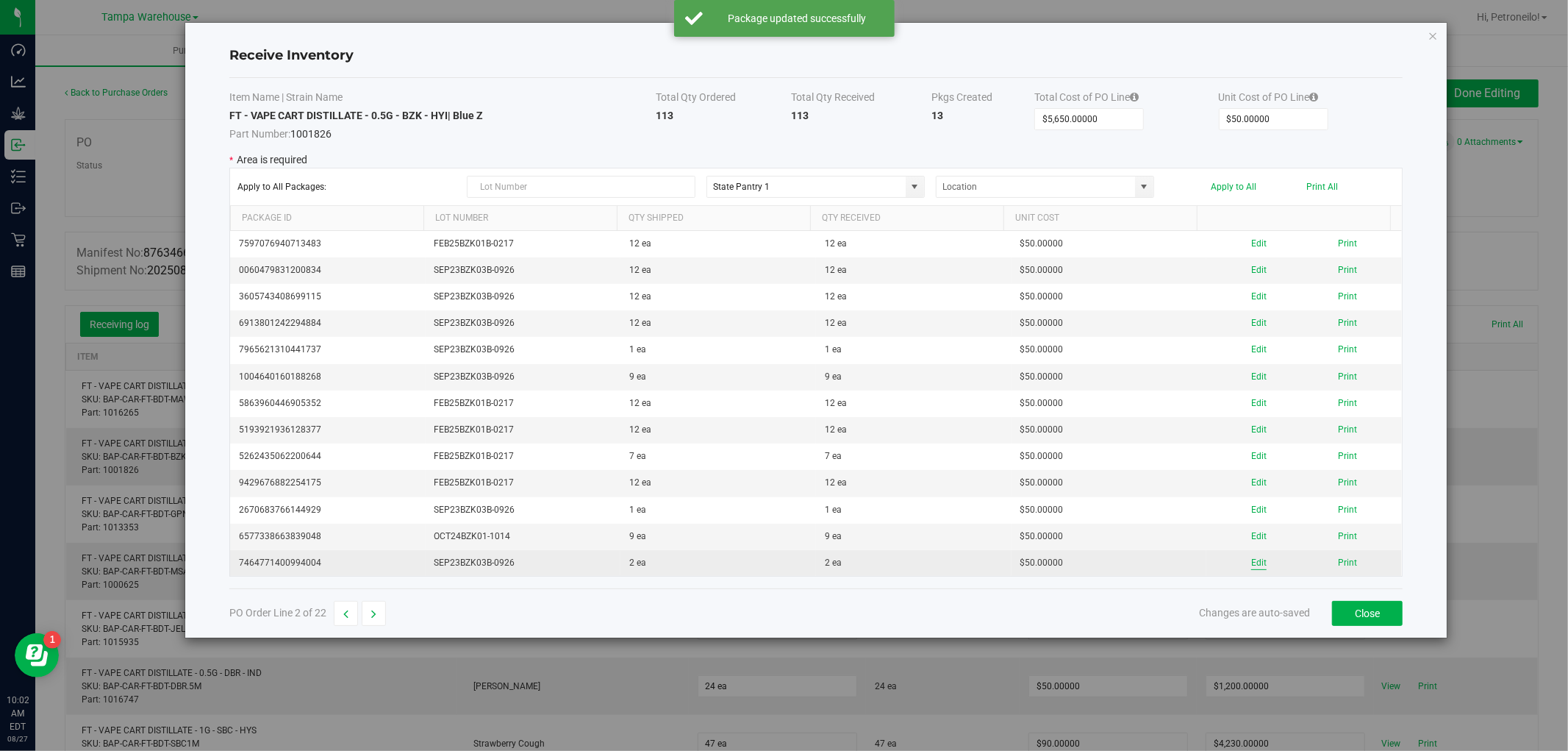
click at [1251, 562] on button "Edit" at bounding box center [1259, 563] width 16 height 14
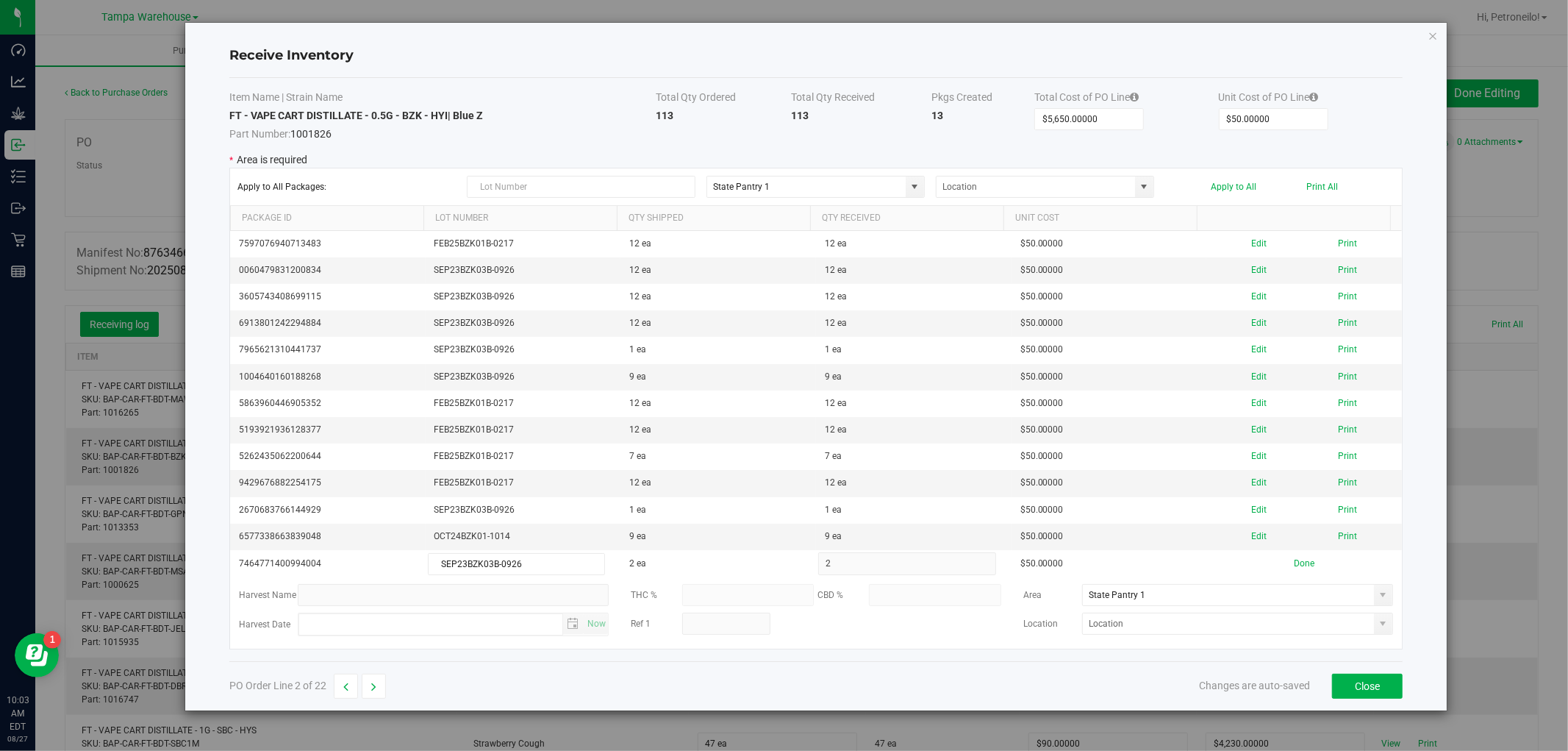
click at [1377, 597] on span at bounding box center [1383, 595] width 12 height 12
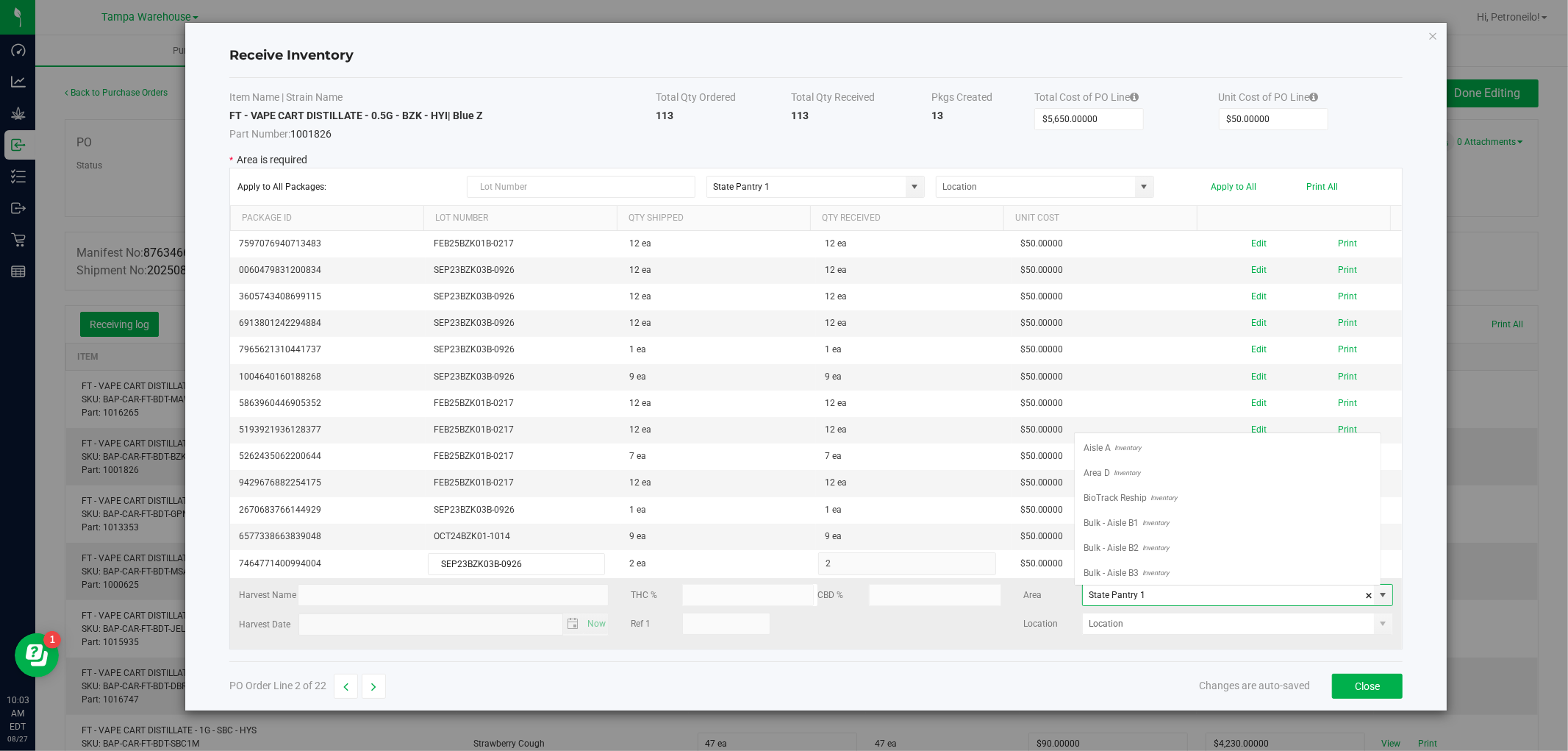
scroll to position [583, 0]
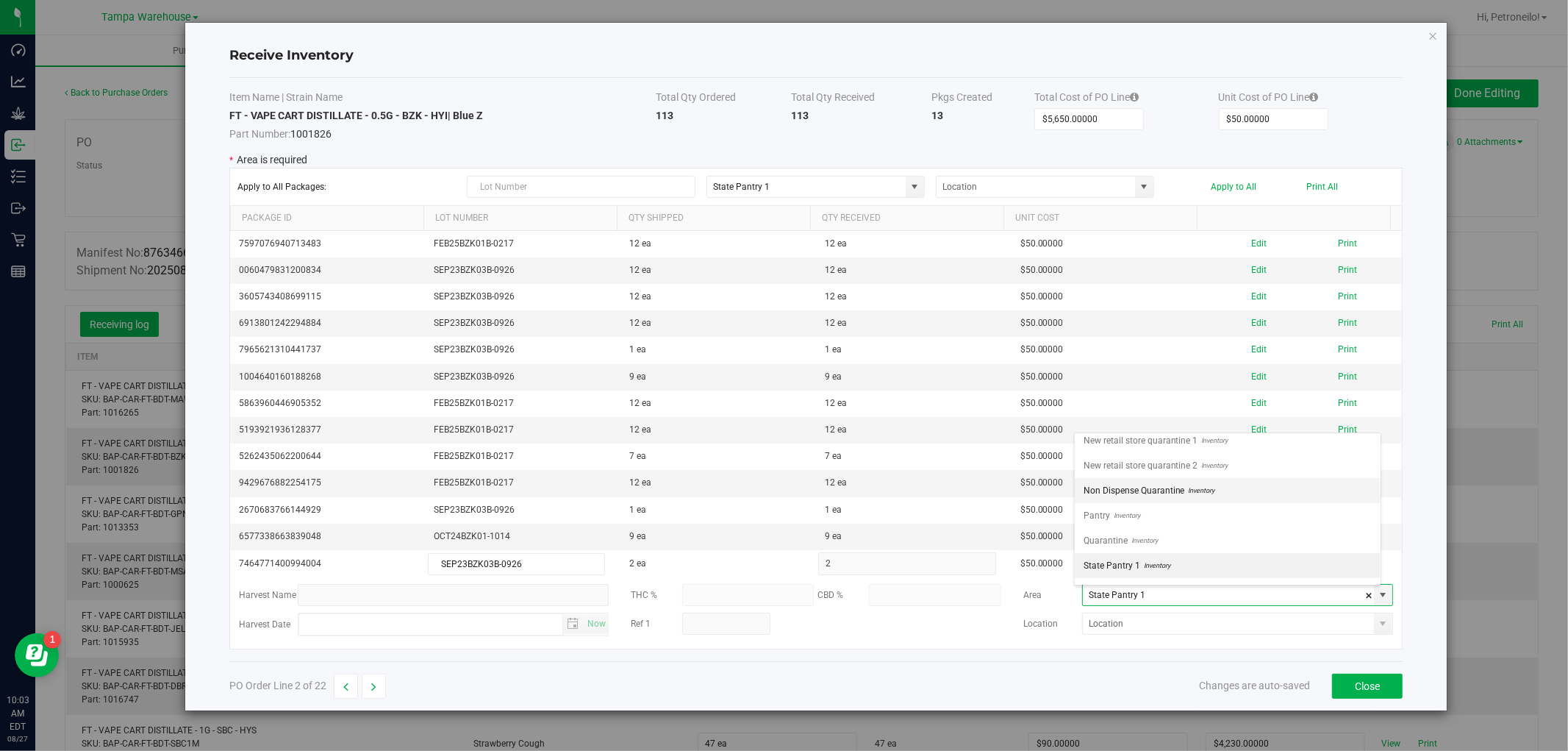
click at [1262, 498] on li "Non Dispense Quarantine Inventory" at bounding box center [1227, 490] width 306 height 25
type input "Non Dispense Quarantine"
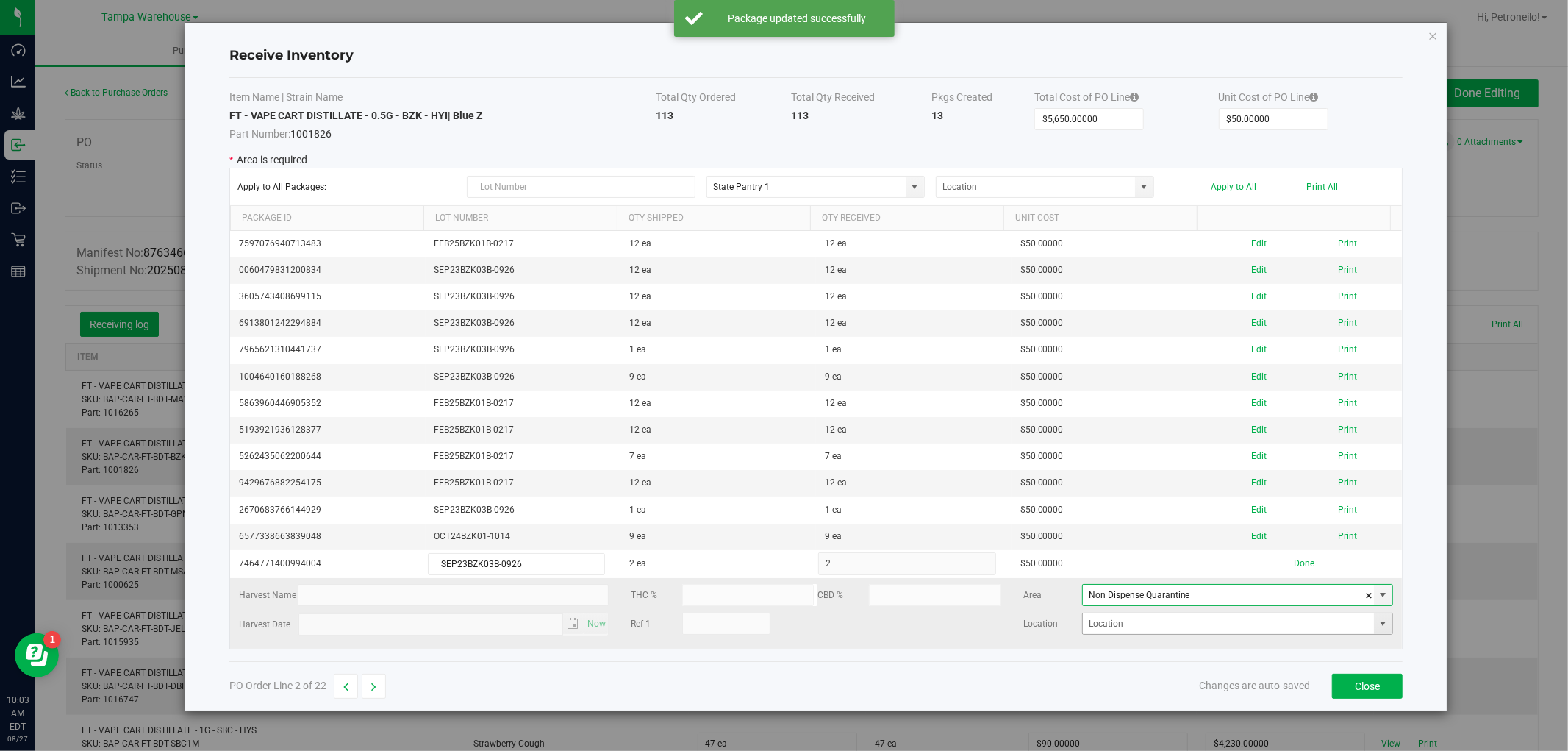
click at [1377, 628] on span at bounding box center [1383, 624] width 12 height 12
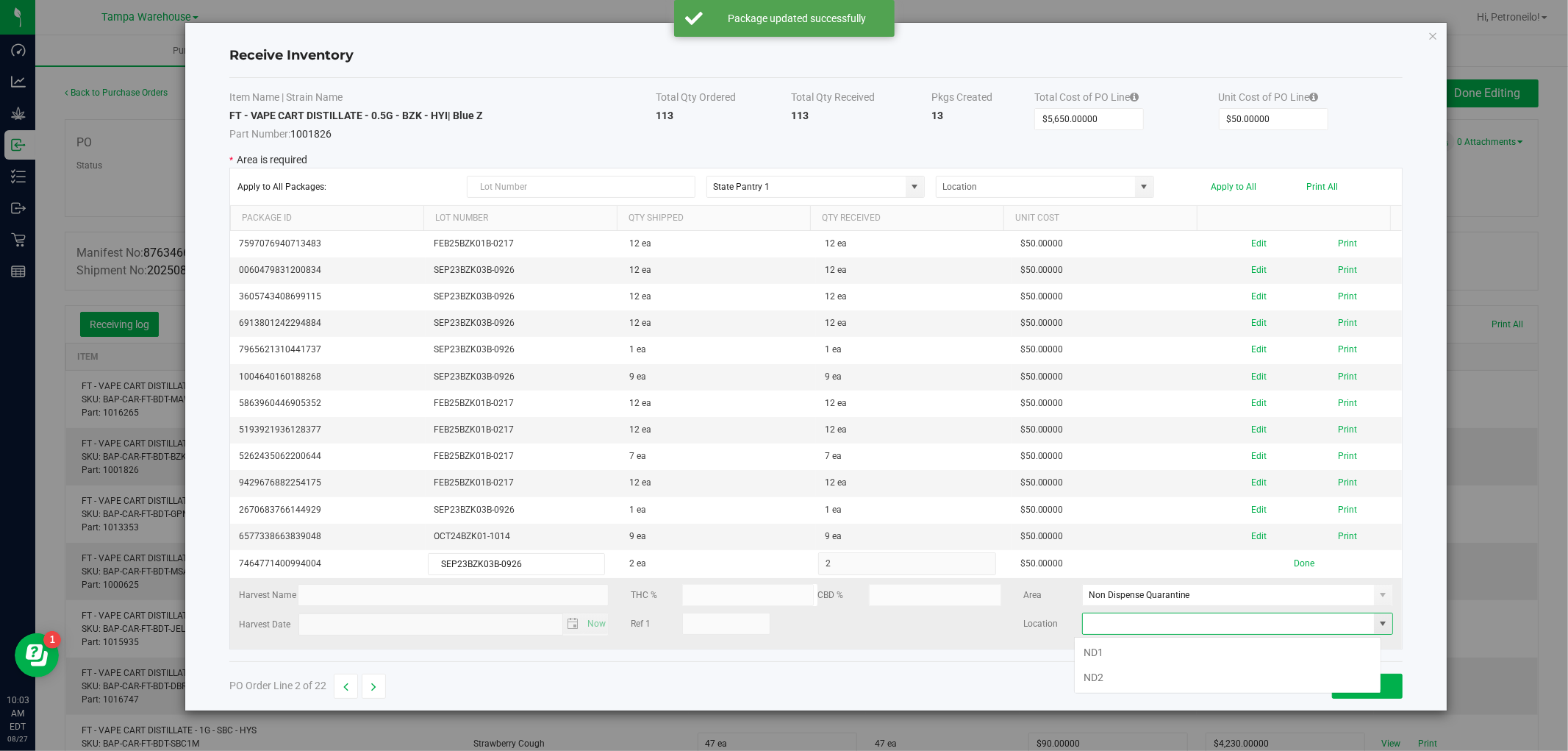
scroll to position [22, 307]
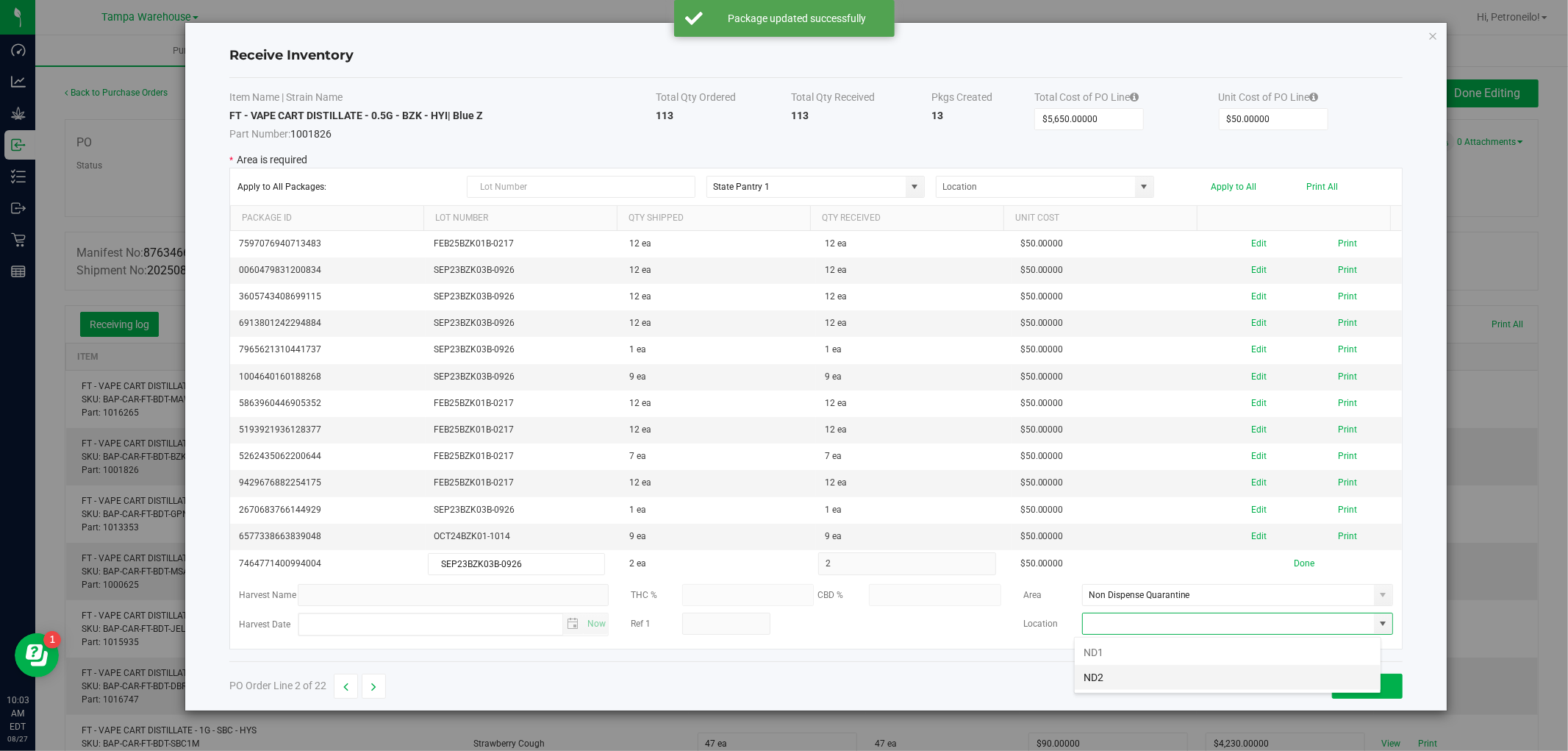
click at [1203, 678] on li "ND2" at bounding box center [1227, 678] width 306 height 25
type input "ND2"
click at [1298, 567] on button "Done" at bounding box center [1304, 564] width 21 height 14
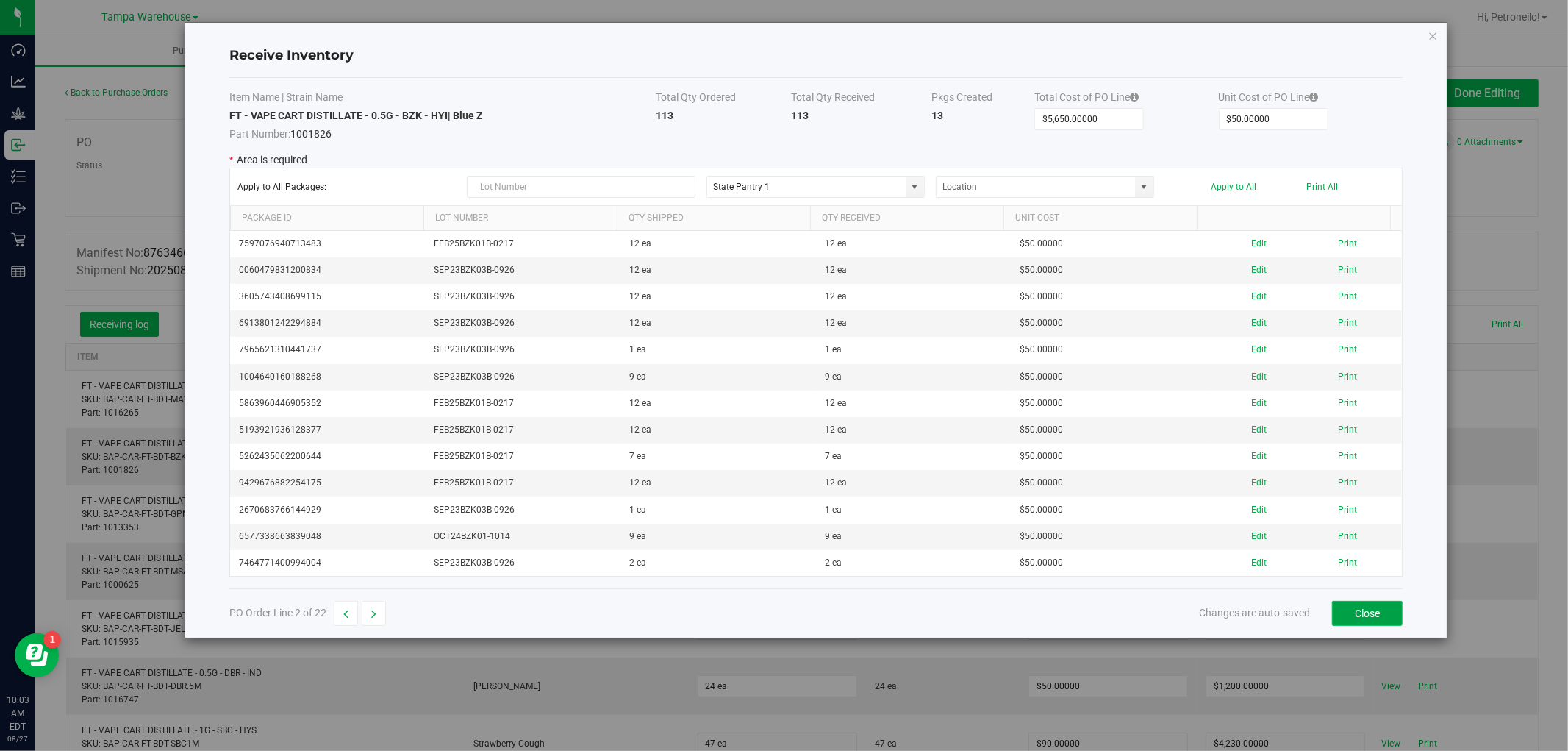
click at [1381, 615] on button "Close" at bounding box center [1368, 613] width 71 height 25
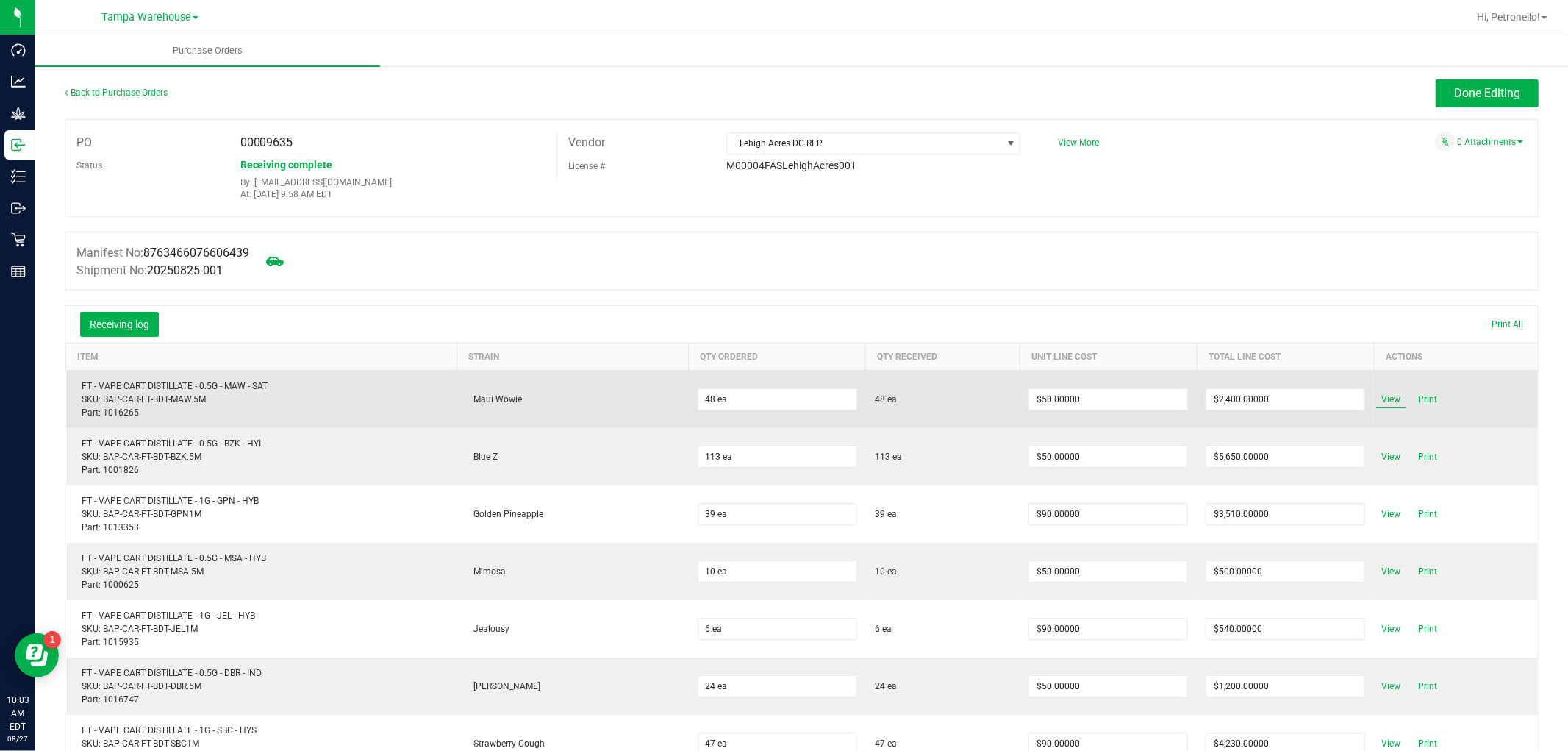
click at [1377, 403] on span "View" at bounding box center [1391, 399] width 30 height 17
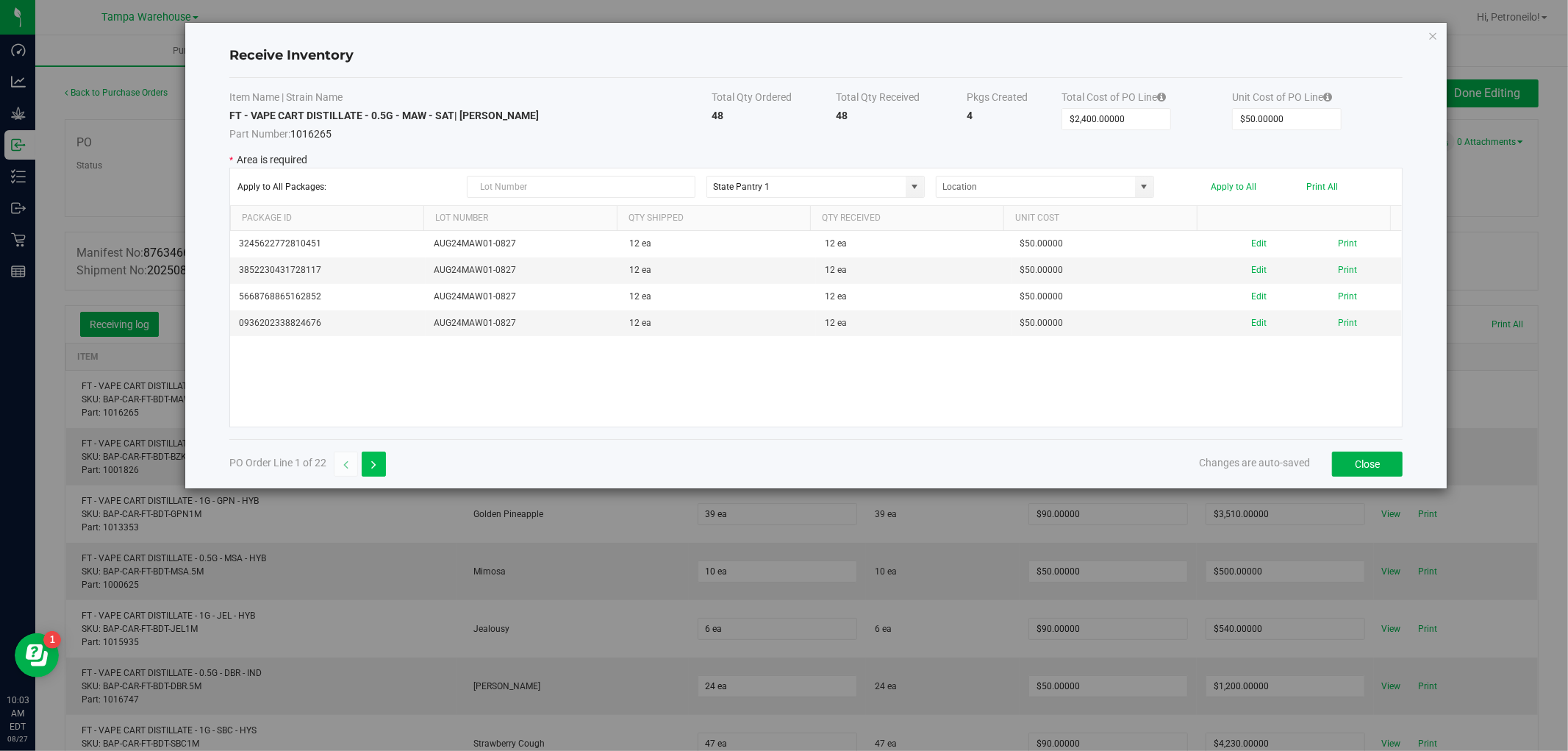
click at [378, 462] on button "button" at bounding box center [374, 464] width 24 height 25
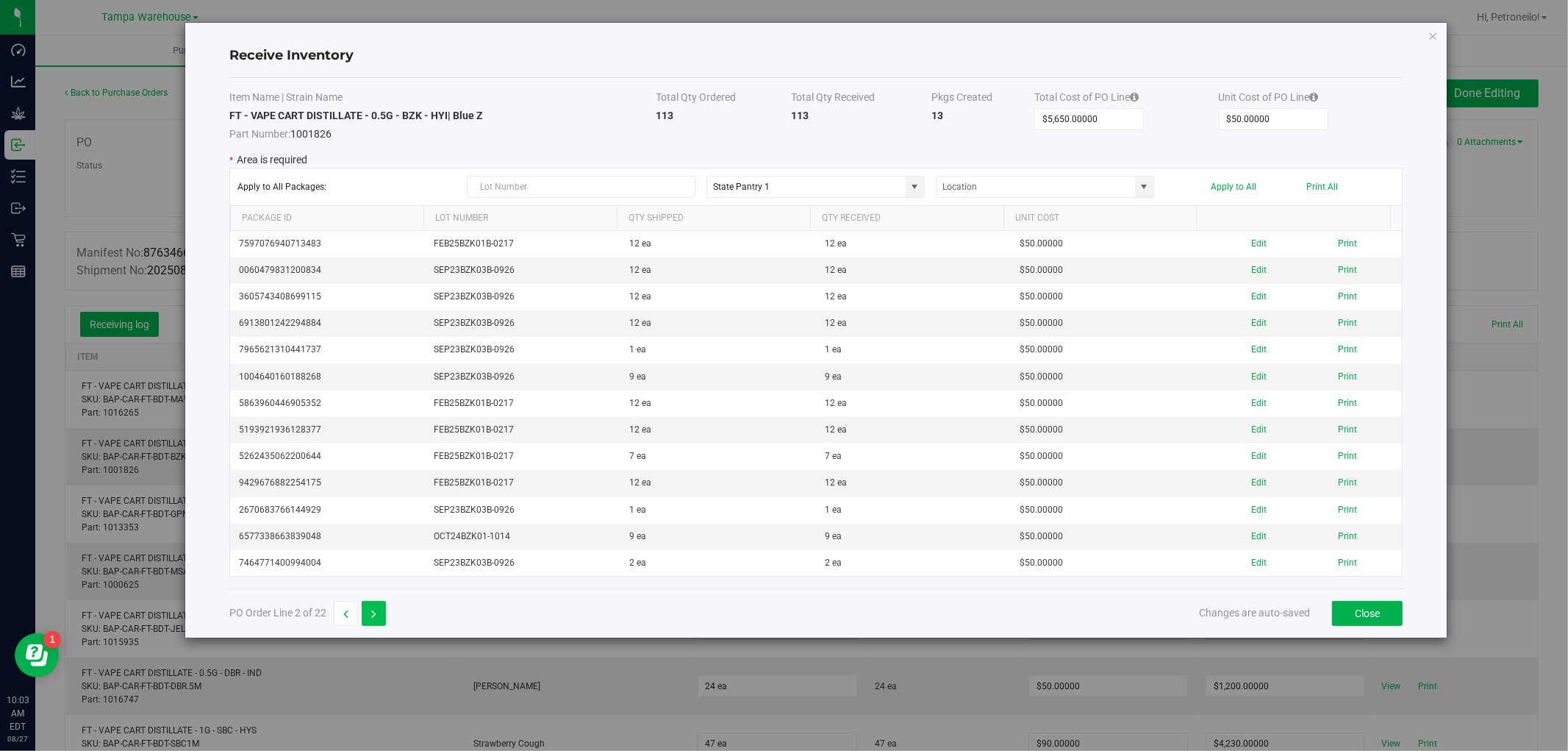
click at [382, 616] on button "button" at bounding box center [374, 613] width 24 height 25
type input "$3,510.00000"
type input "$90.00000"
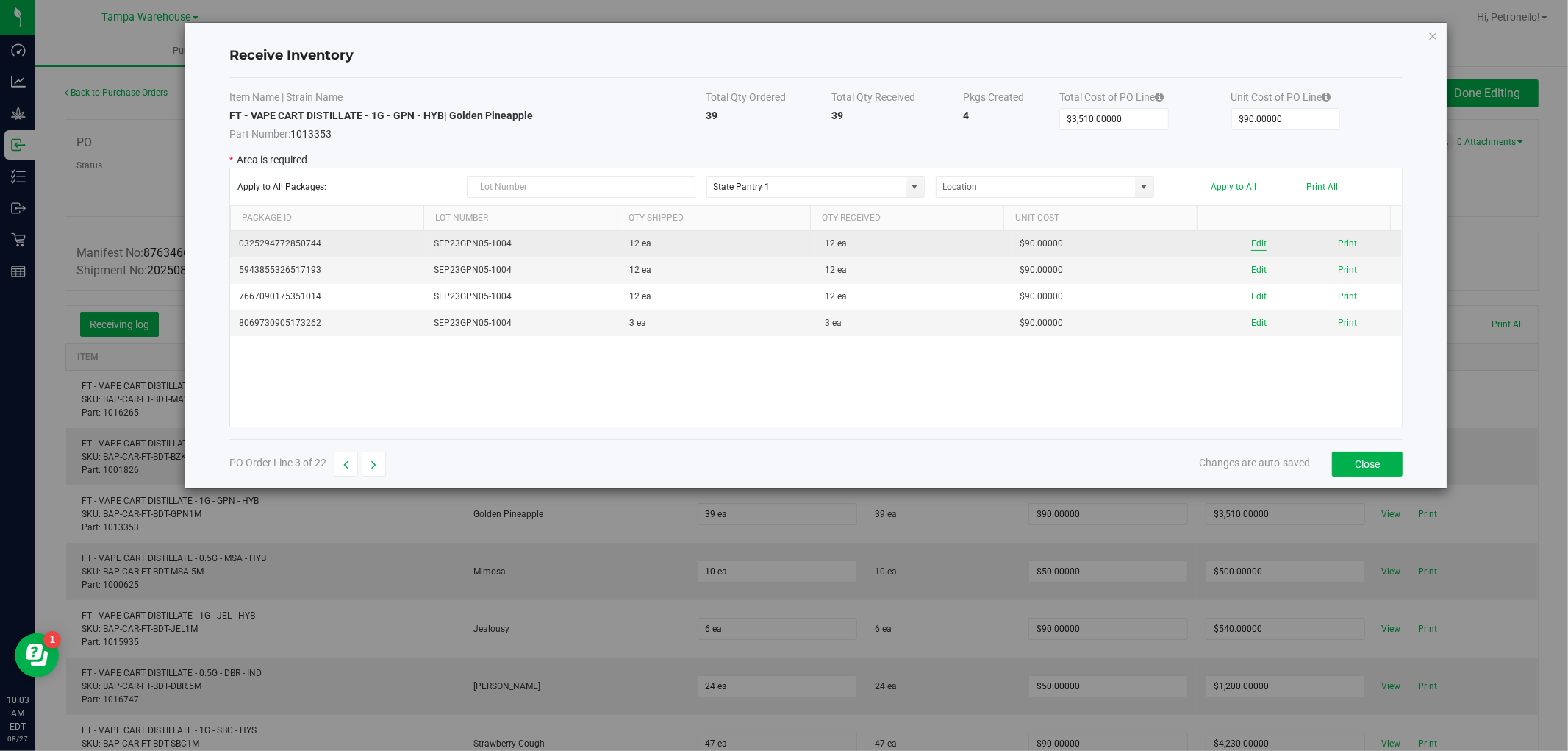
click at [1251, 243] on button "Edit" at bounding box center [1259, 243] width 16 height 14
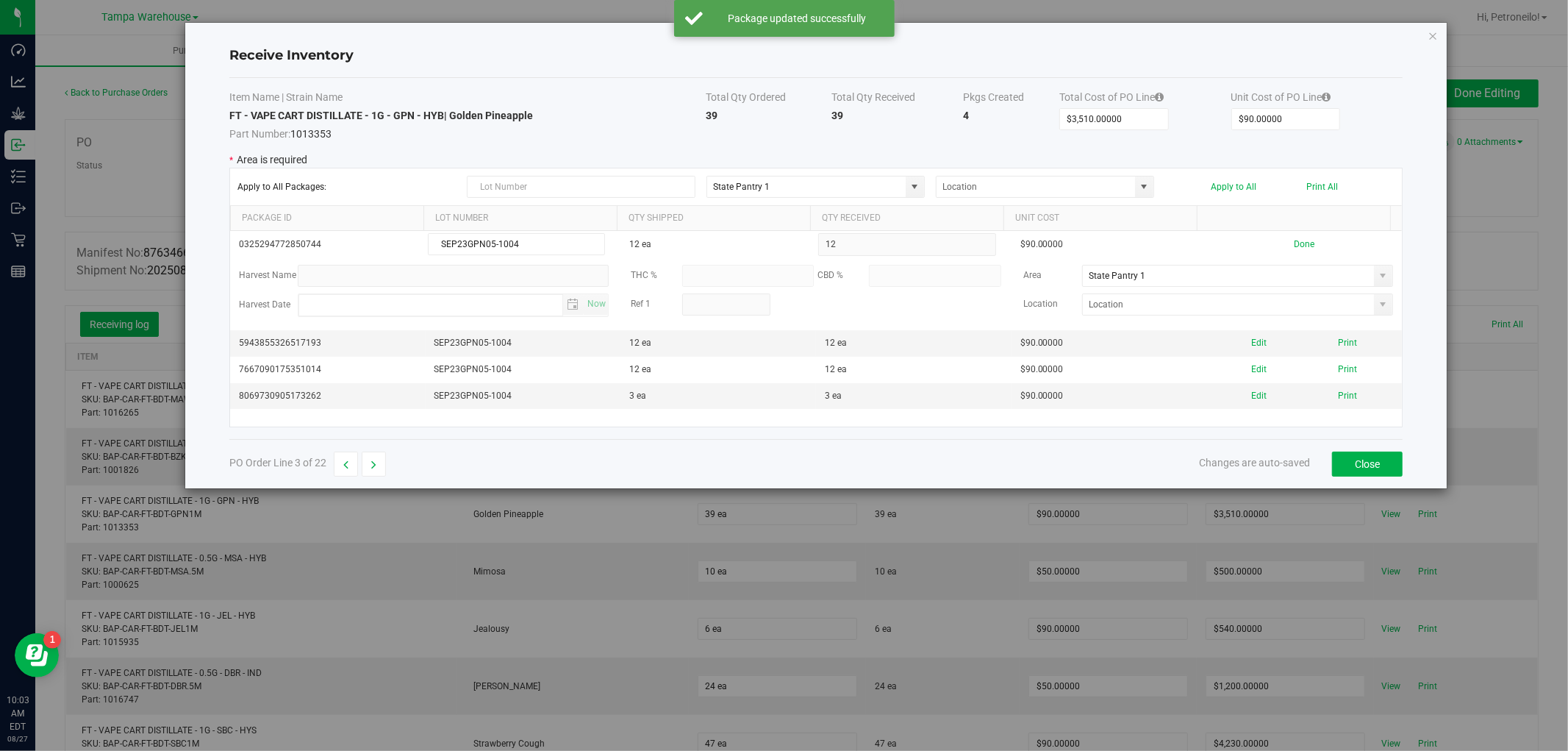
click at [1377, 278] on span at bounding box center [1383, 276] width 12 height 12
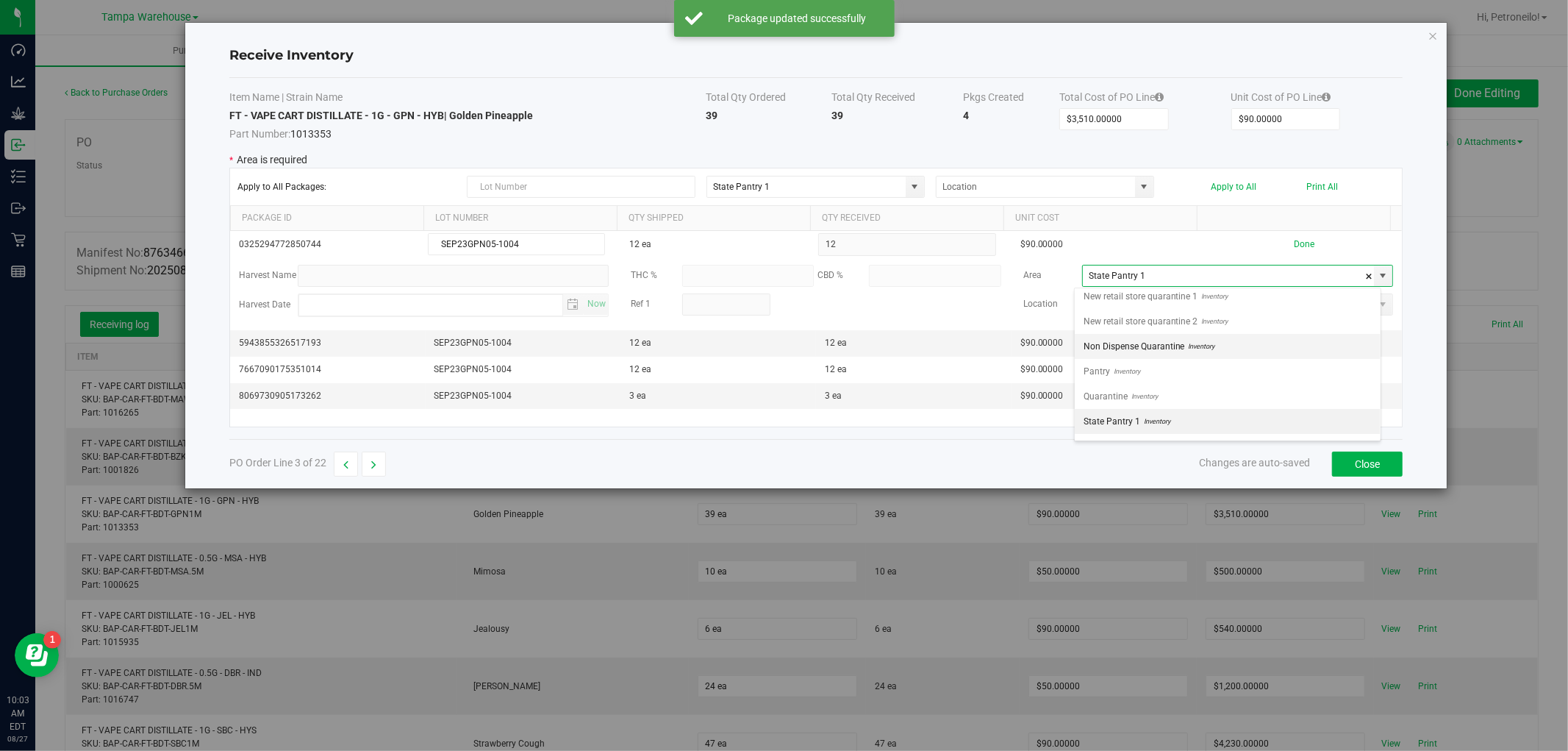
click at [1299, 348] on li "Non Dispense Quarantine Inventory" at bounding box center [1227, 347] width 306 height 25
type input "Non Dispense Quarantine"
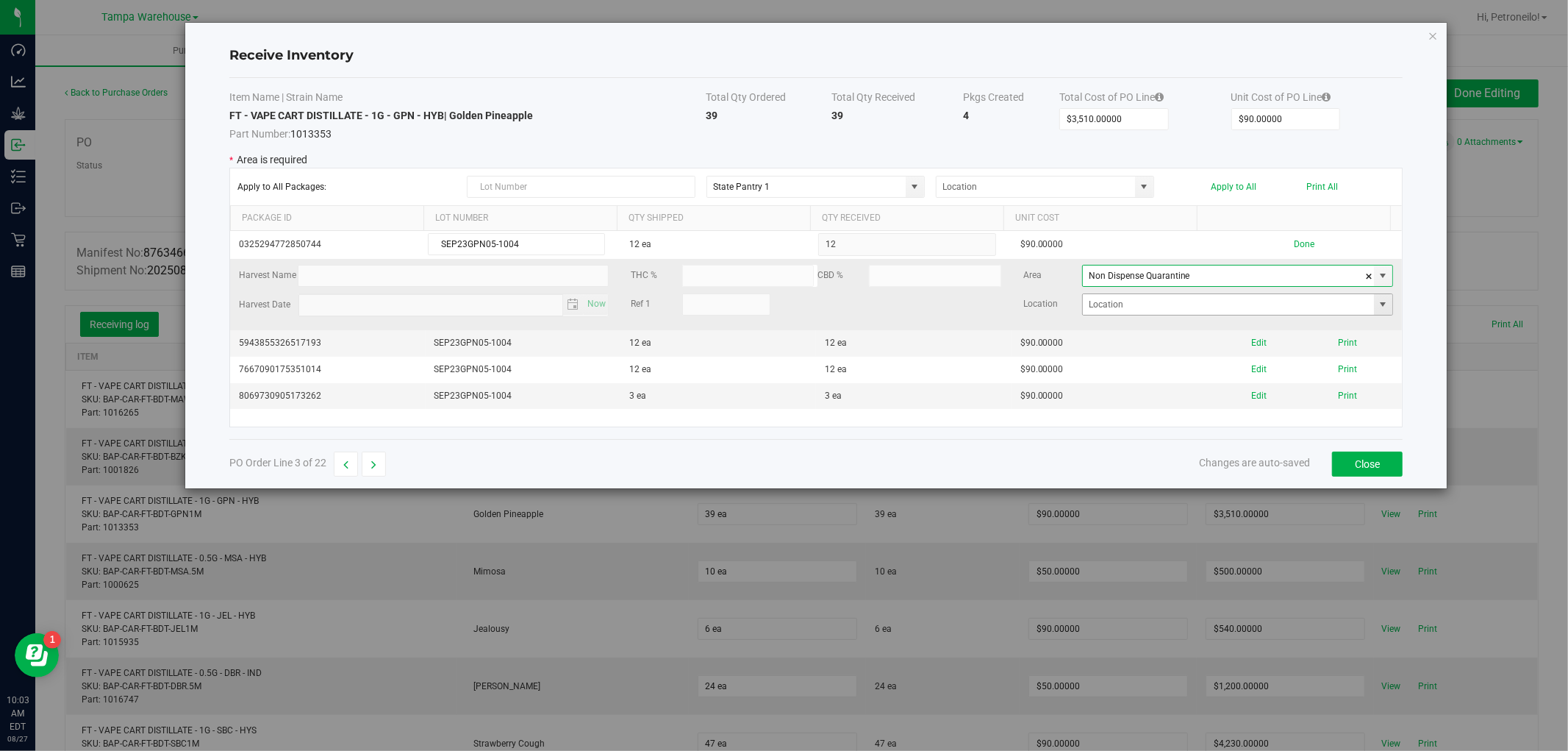
click at [1377, 309] on span at bounding box center [1383, 305] width 12 height 12
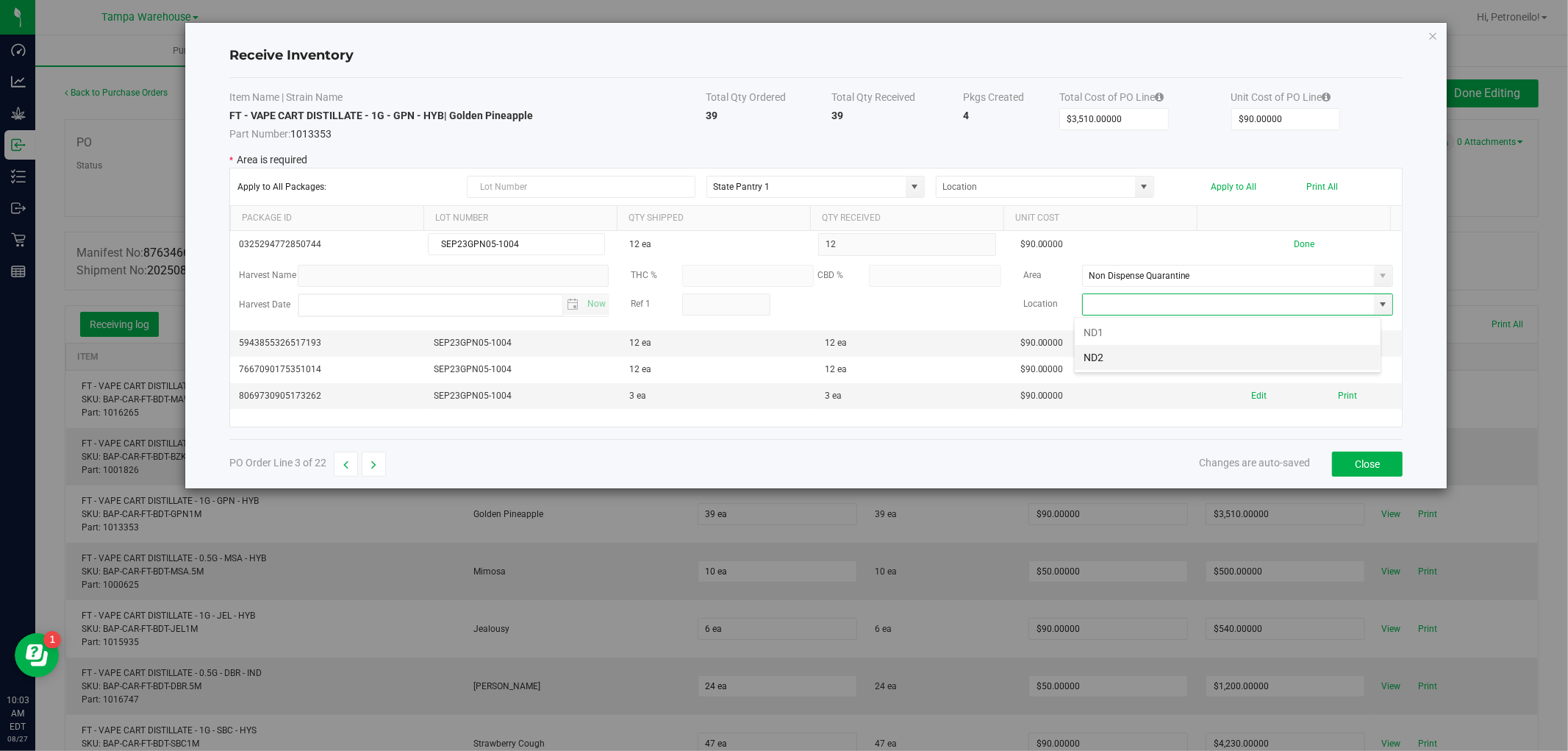
click at [1298, 356] on li "ND2" at bounding box center [1227, 357] width 306 height 25
type input "ND2"
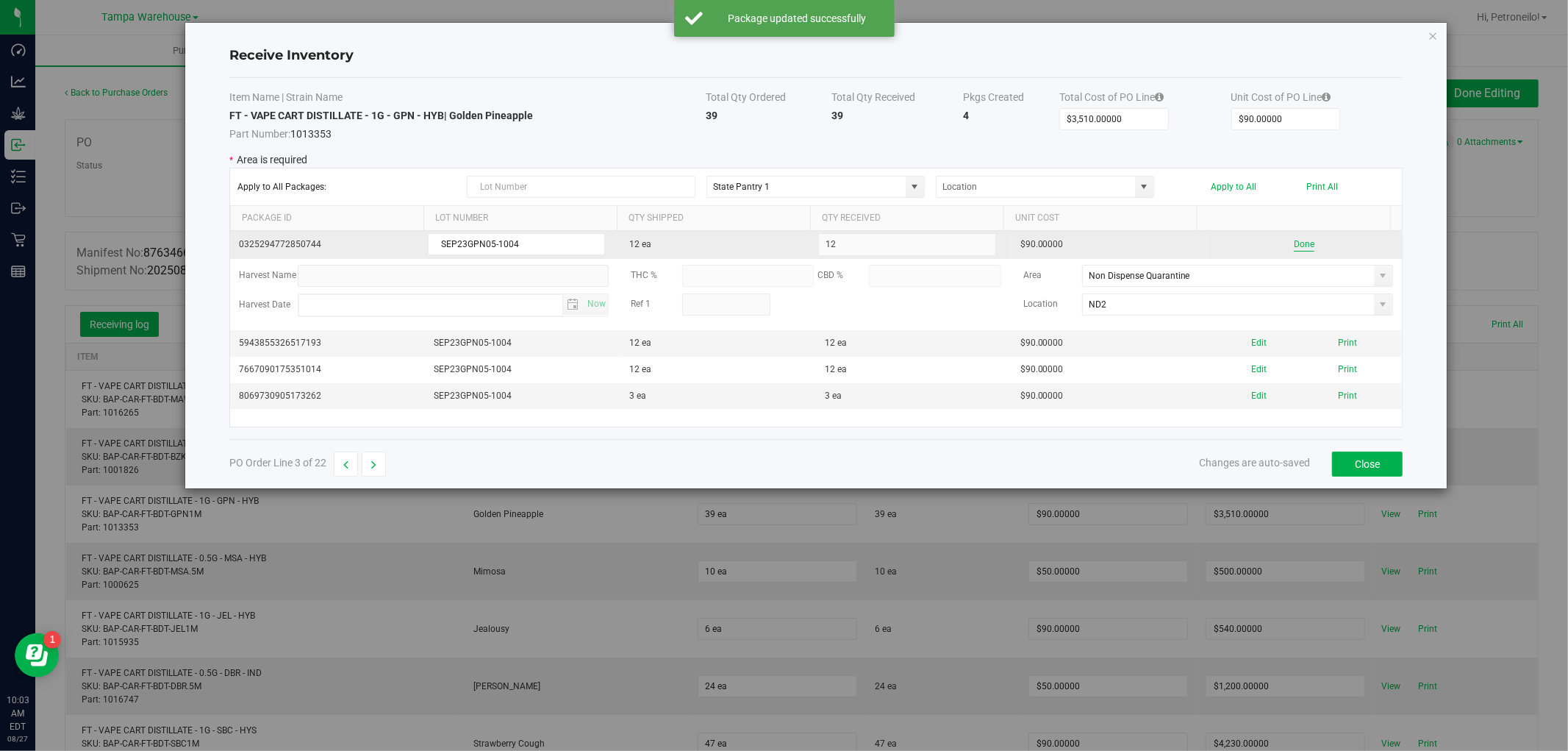
click at [1295, 240] on button "Done" at bounding box center [1304, 244] width 21 height 14
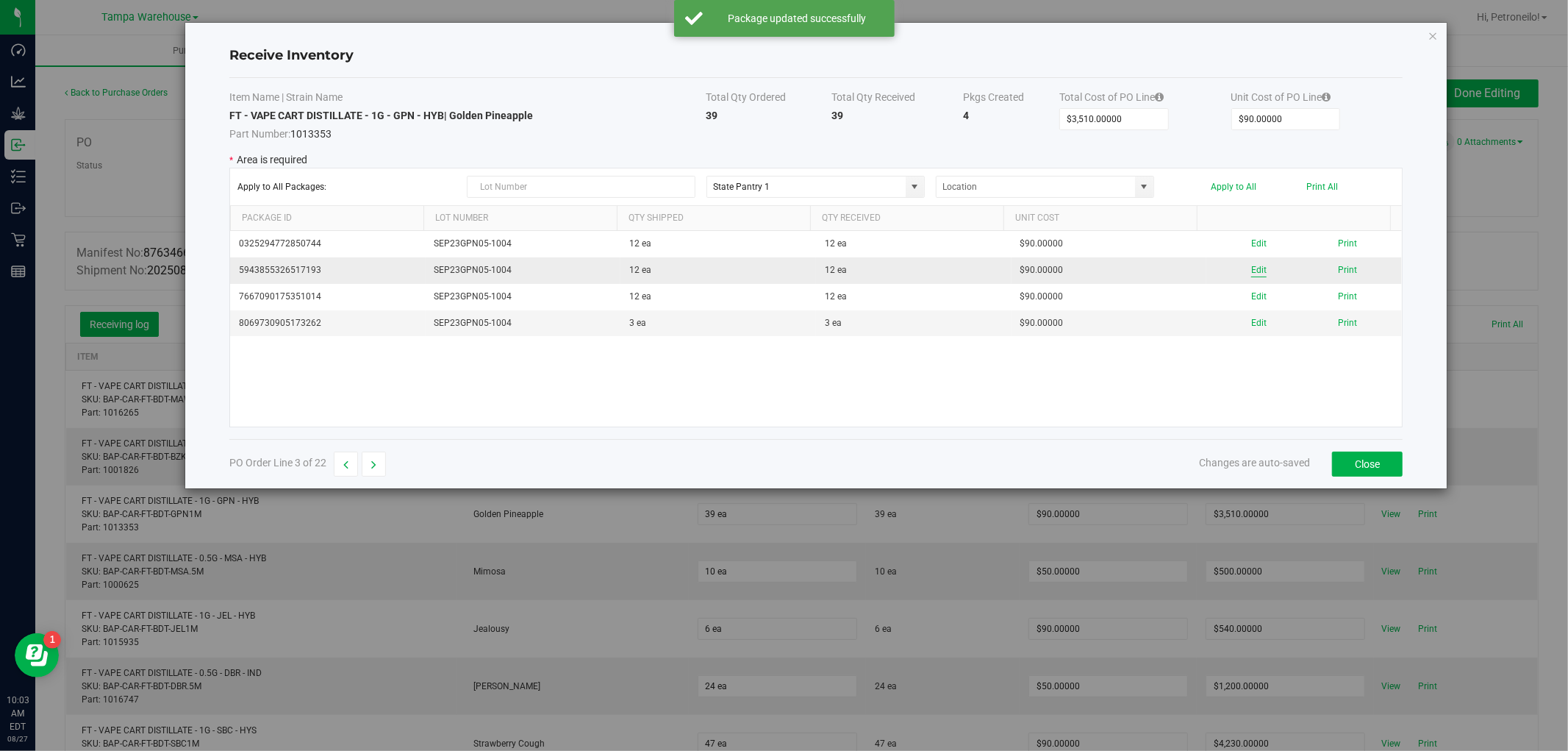
click at [1254, 270] on button "Edit" at bounding box center [1259, 270] width 16 height 14
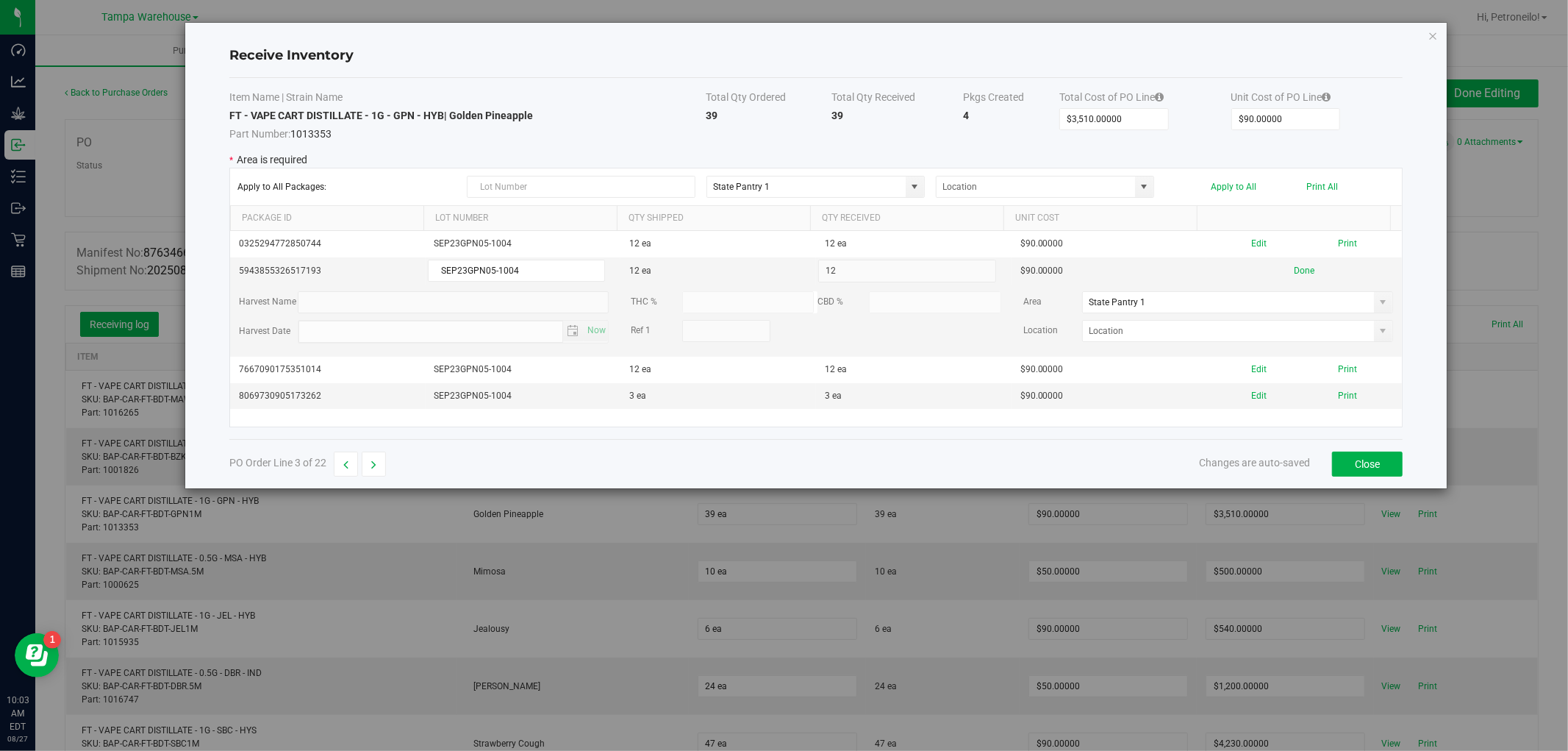
click at [1377, 305] on span at bounding box center [1383, 302] width 12 height 12
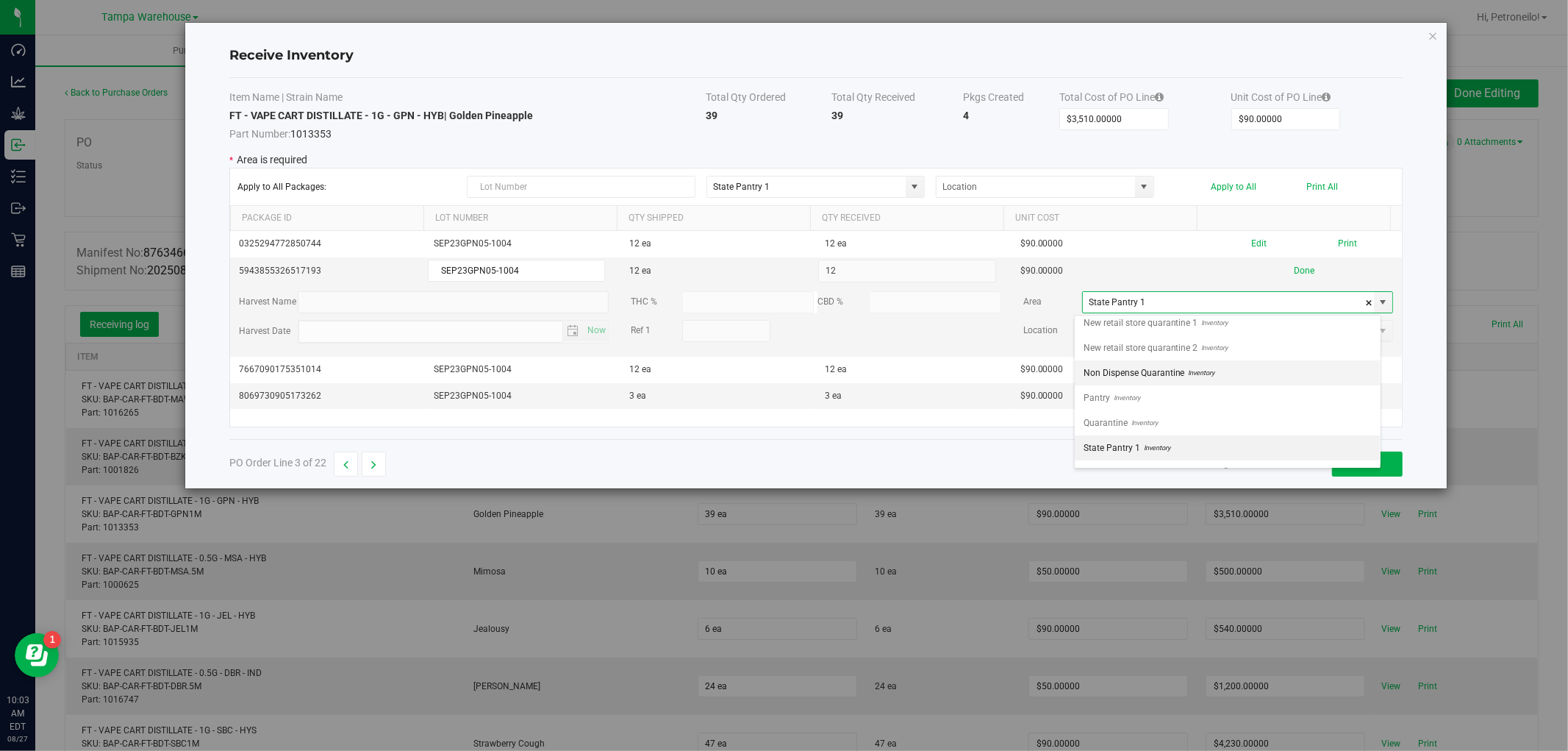
click at [1255, 379] on li "Non Dispense Quarantine Inventory" at bounding box center [1227, 373] width 306 height 25
type input "Non Dispense Quarantine"
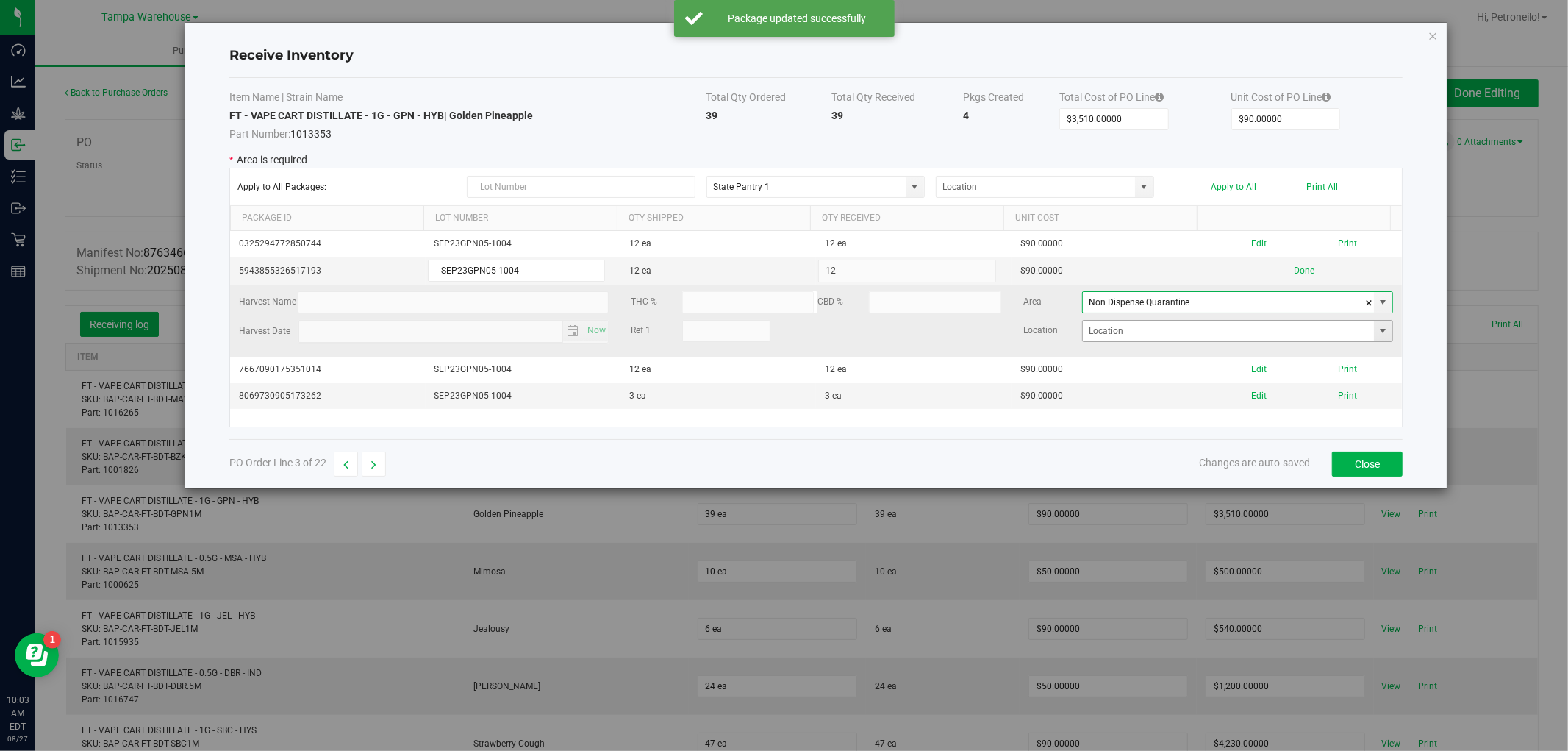
click at [1377, 329] on span at bounding box center [1383, 331] width 12 height 12
click at [1306, 382] on li "ND2" at bounding box center [1227, 384] width 306 height 25
type input "ND2"
click at [1294, 267] on button "Done" at bounding box center [1304, 271] width 21 height 14
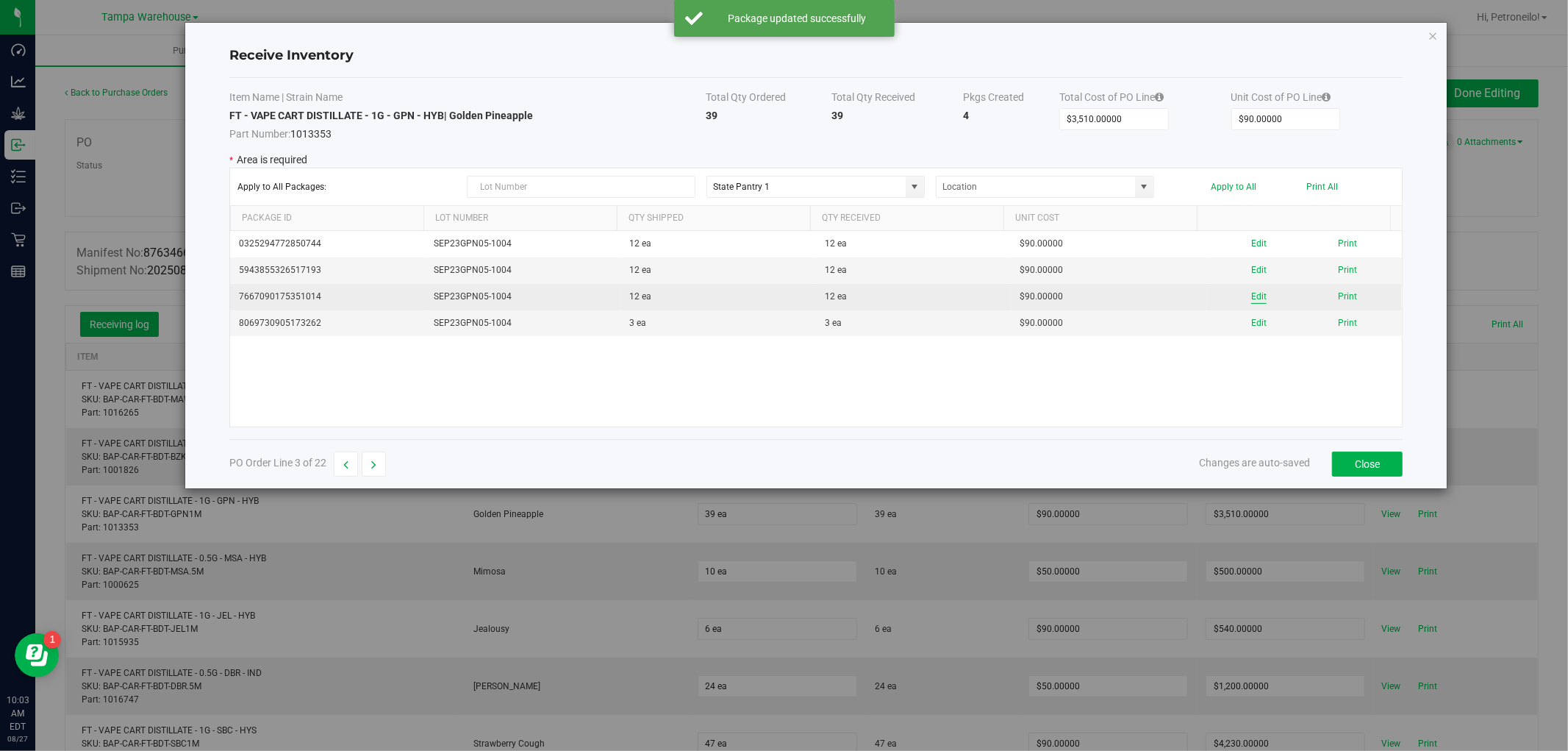
click at [1251, 298] on button "Edit" at bounding box center [1259, 296] width 16 height 14
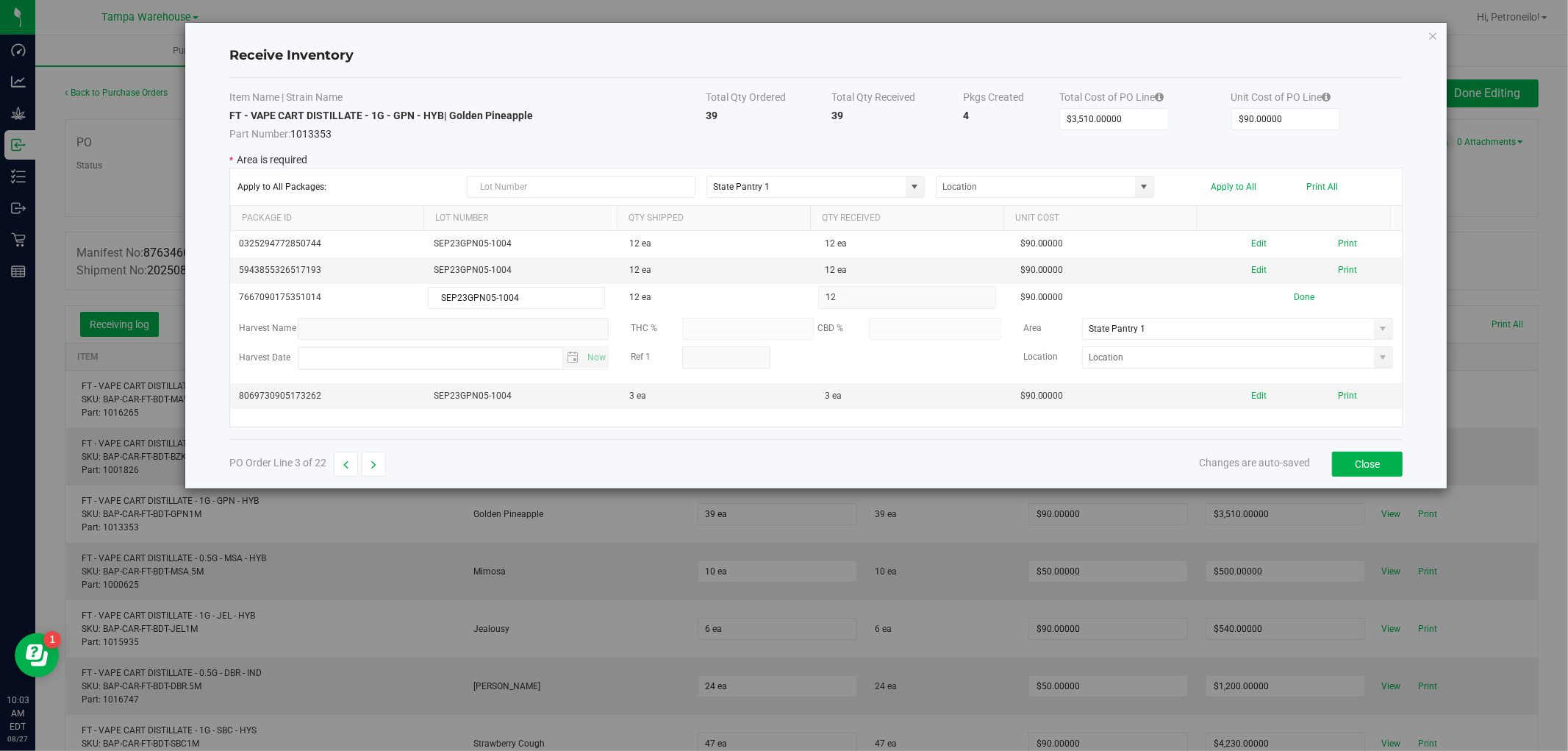
click at [1377, 329] on span at bounding box center [1383, 328] width 12 height 12
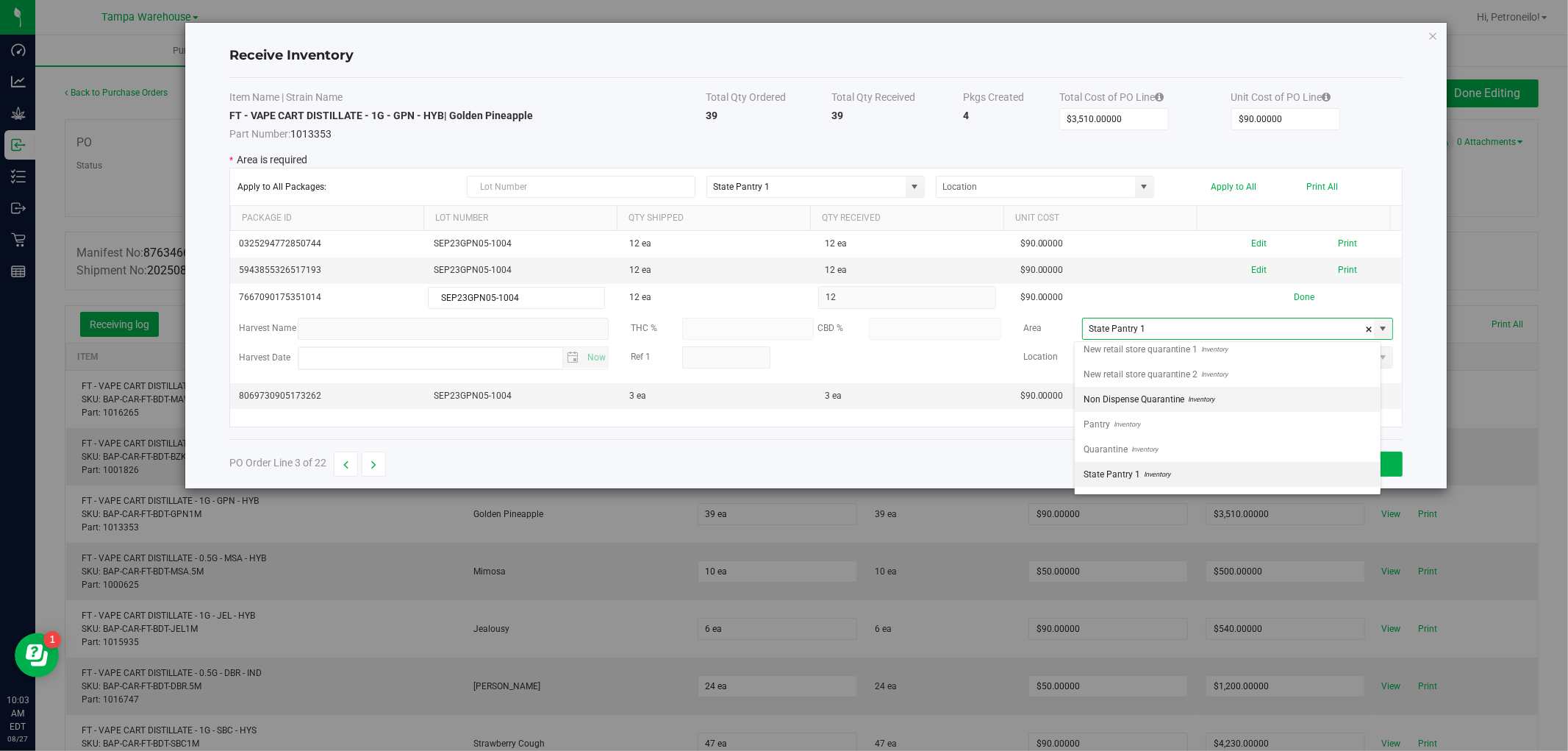
click at [1303, 406] on li "Non Dispense Quarantine Inventory" at bounding box center [1227, 399] width 306 height 25
type input "Non Dispense Quarantine"
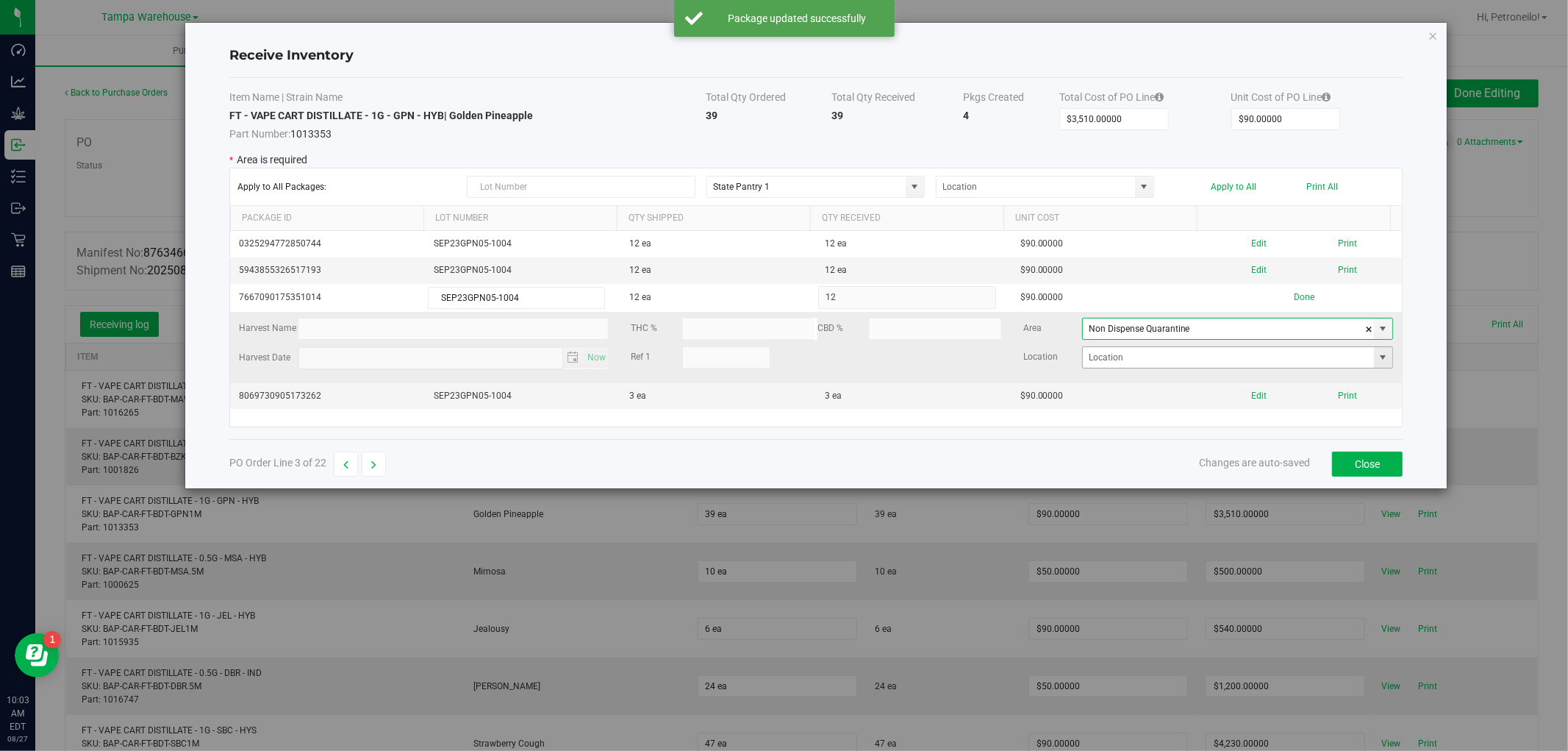
click at [1377, 362] on span at bounding box center [1383, 357] width 12 height 12
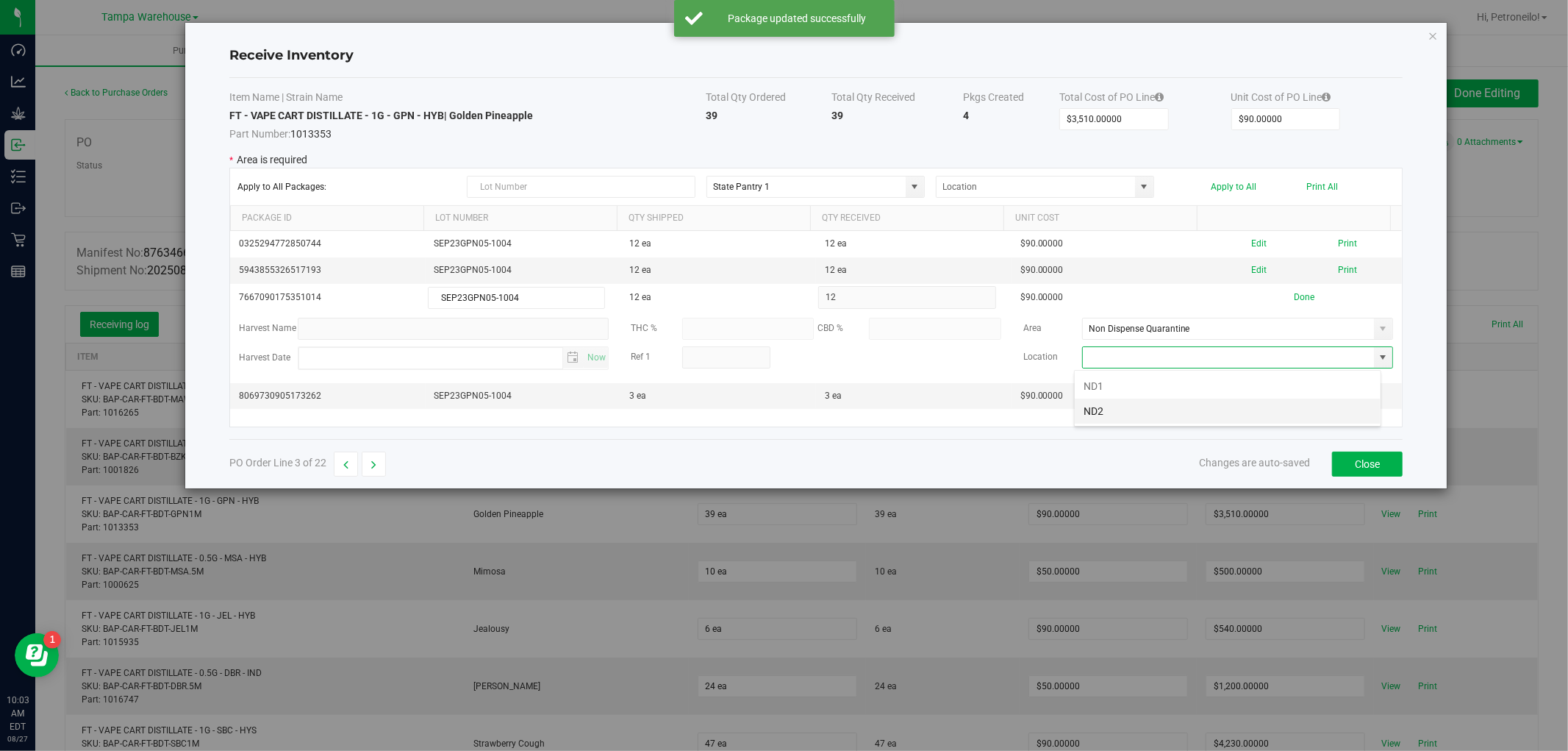
click at [1283, 410] on li "ND2" at bounding box center [1227, 411] width 306 height 25
type input "ND2"
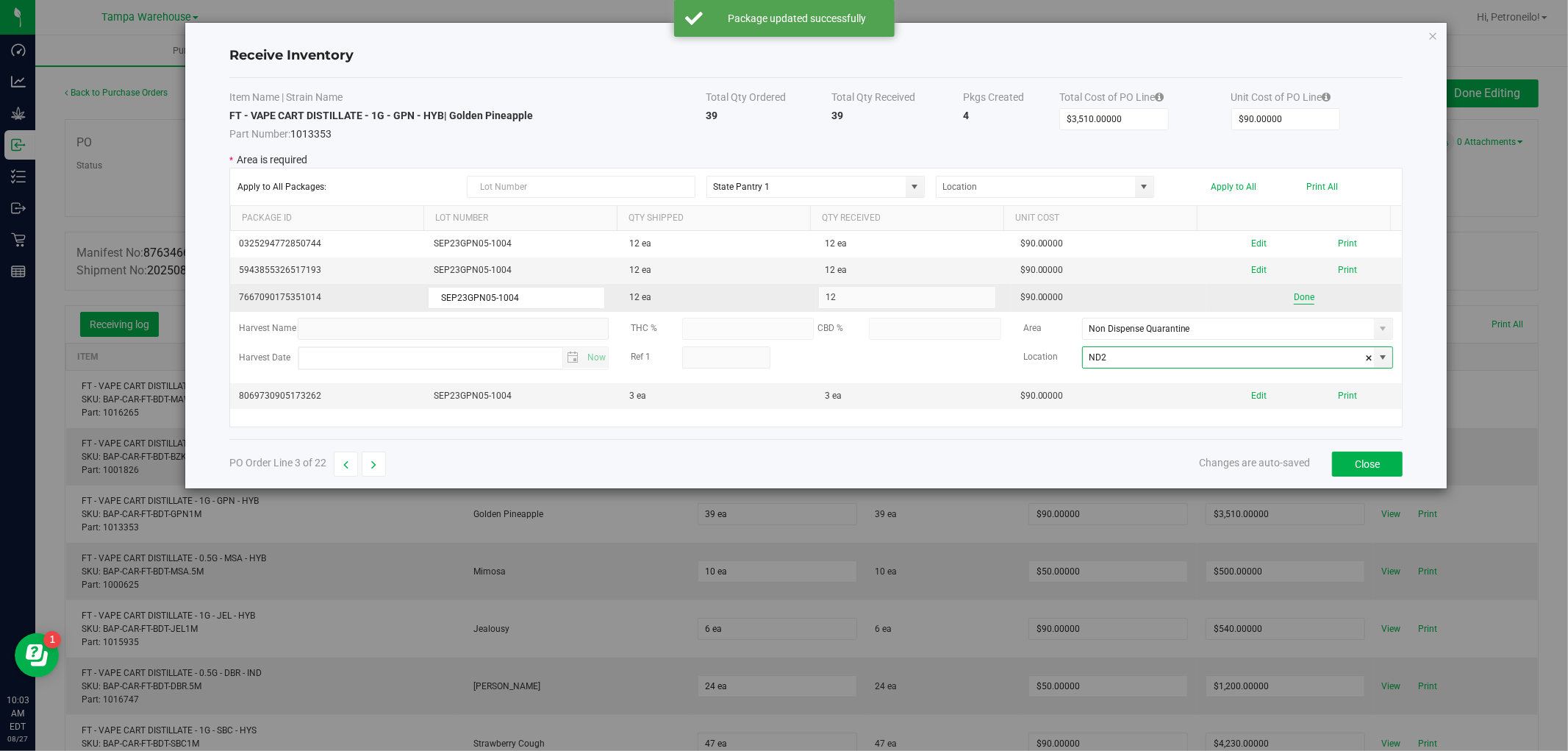
click at [1294, 299] on button "Done" at bounding box center [1304, 297] width 21 height 14
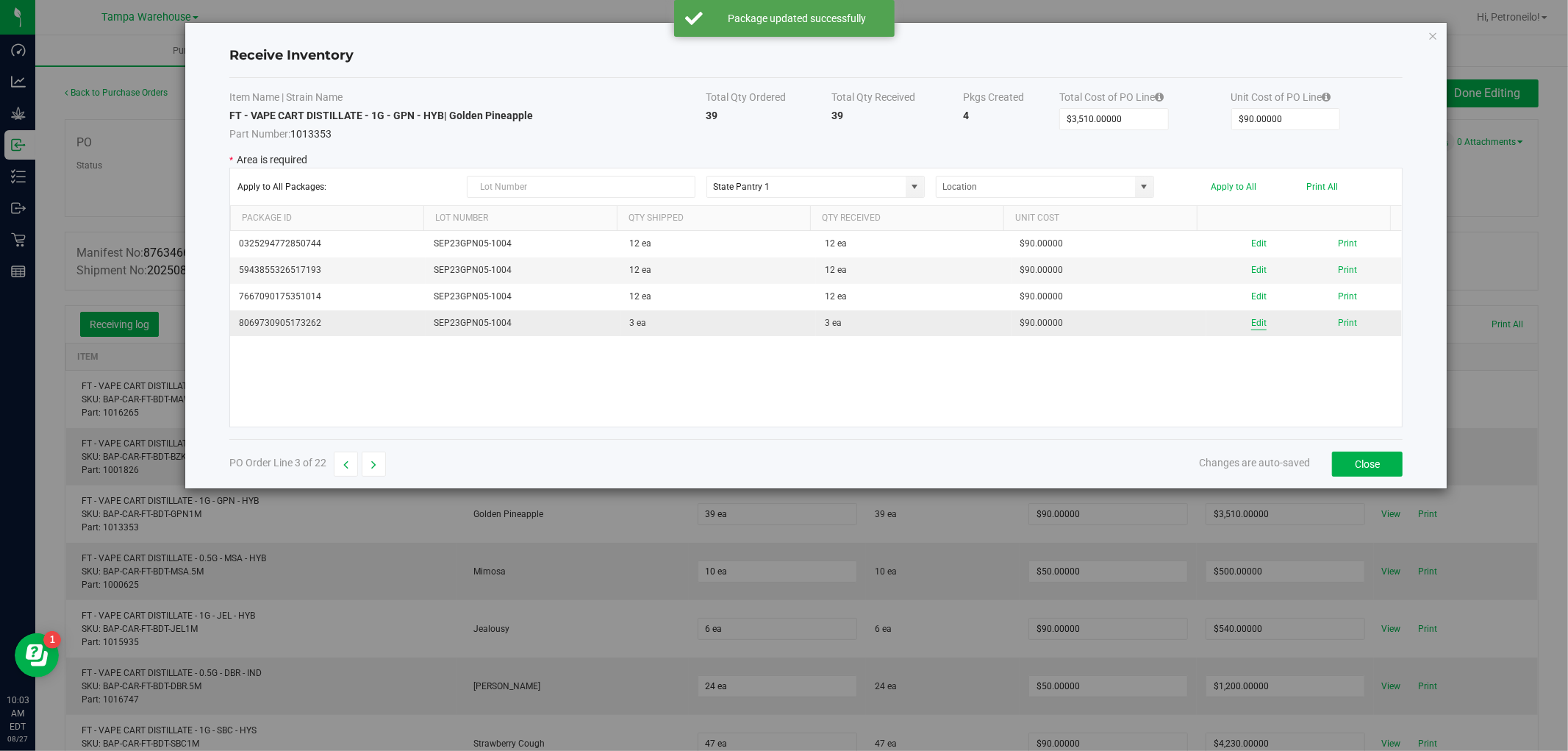
click at [1252, 322] on button "Edit" at bounding box center [1259, 323] width 16 height 14
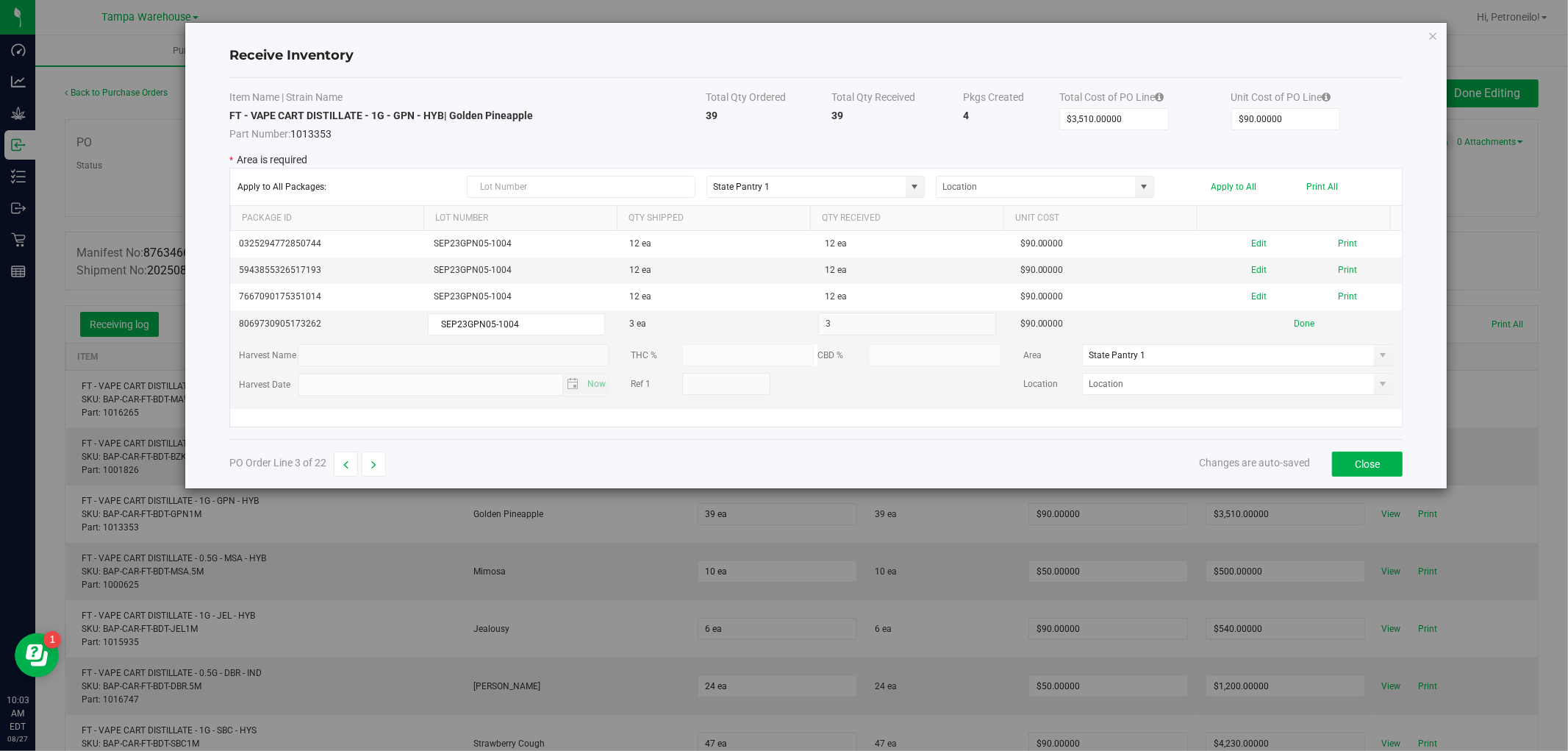
click at [1377, 361] on span at bounding box center [1383, 355] width 12 height 12
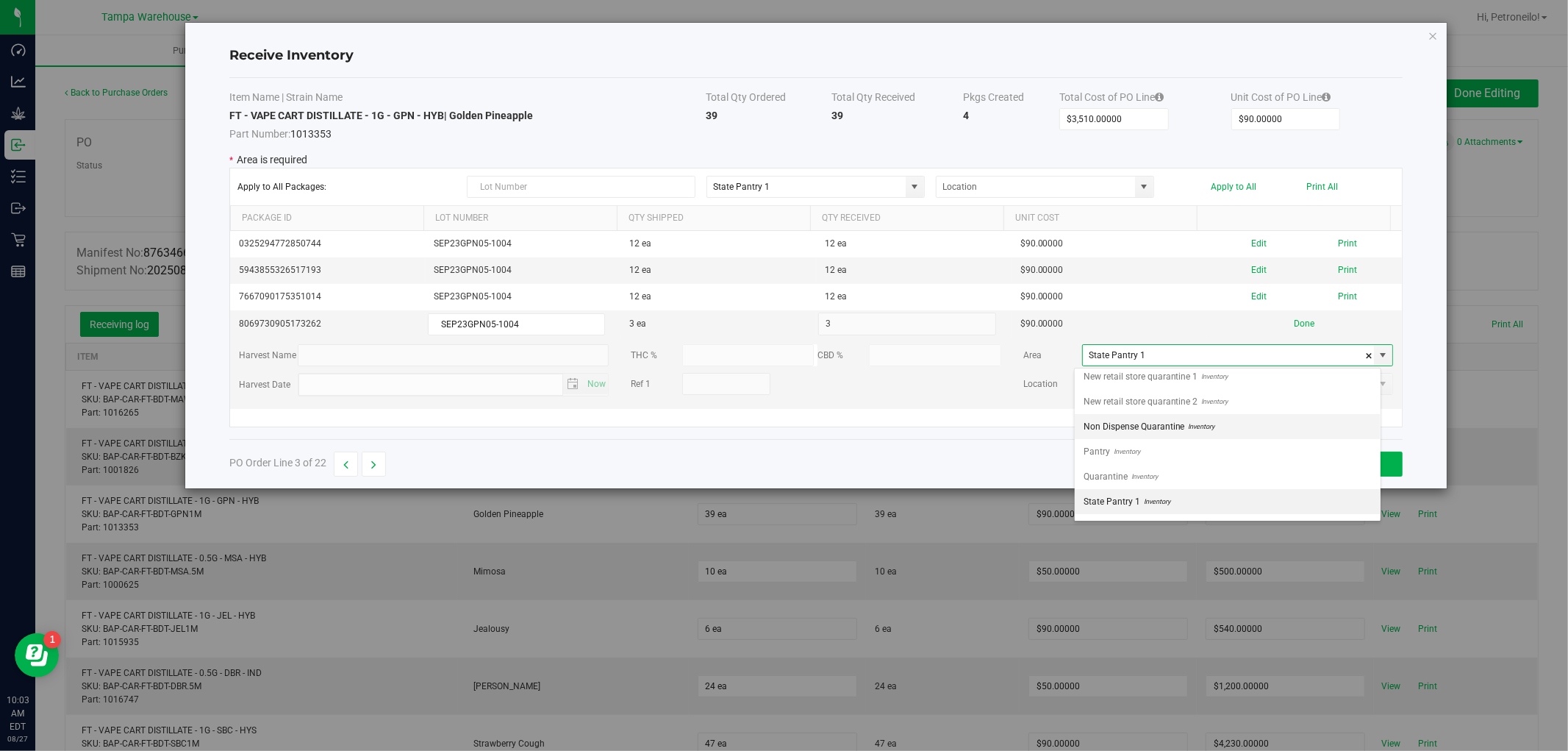
click at [1275, 429] on li "Non Dispense Quarantine Inventory" at bounding box center [1227, 427] width 306 height 25
type input "Non Dispense Quarantine"
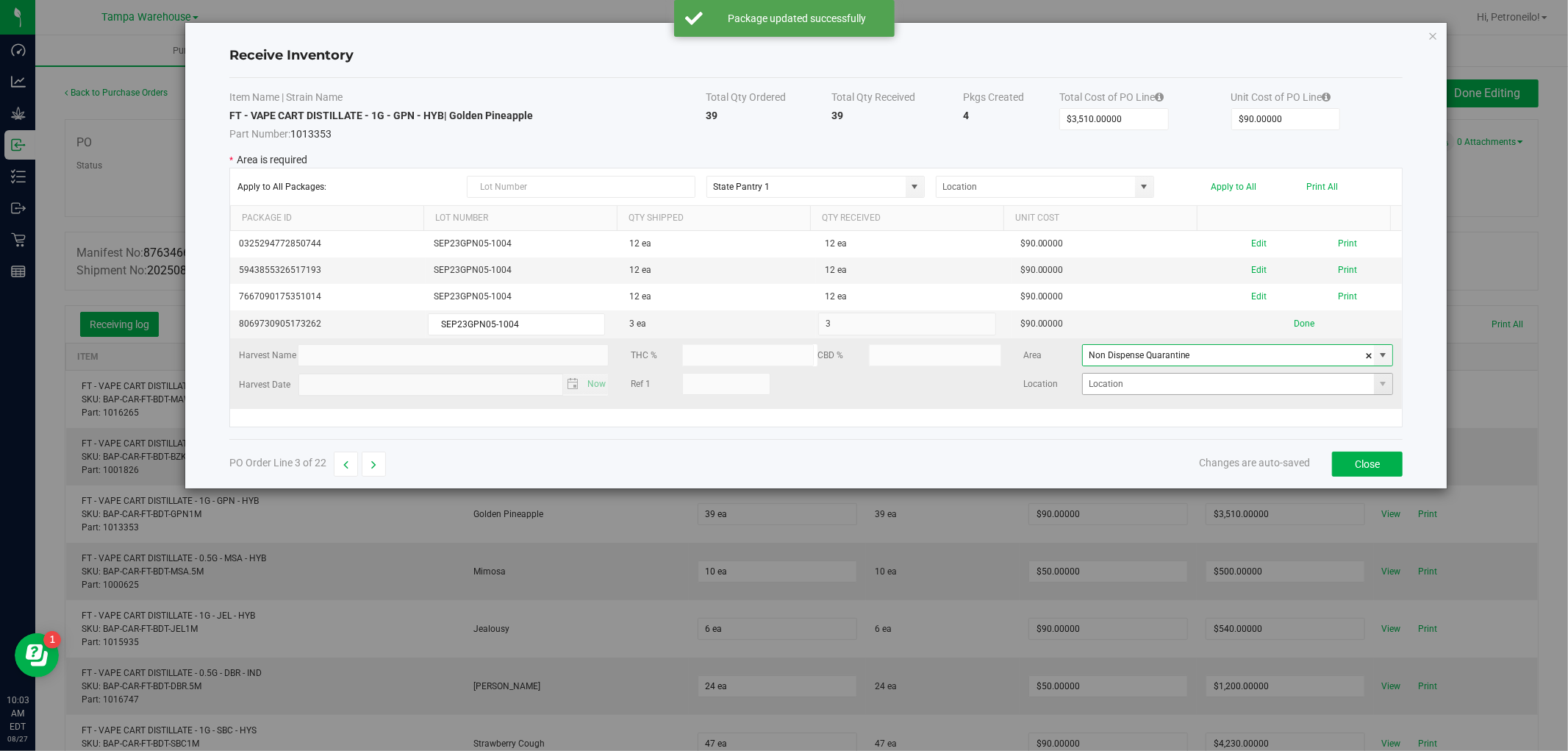
click at [1374, 380] on span at bounding box center [1383, 384] width 18 height 21
click at [1255, 432] on li "ND2" at bounding box center [1227, 437] width 306 height 25
type input "ND2"
click at [1294, 327] on button "Done" at bounding box center [1304, 324] width 21 height 14
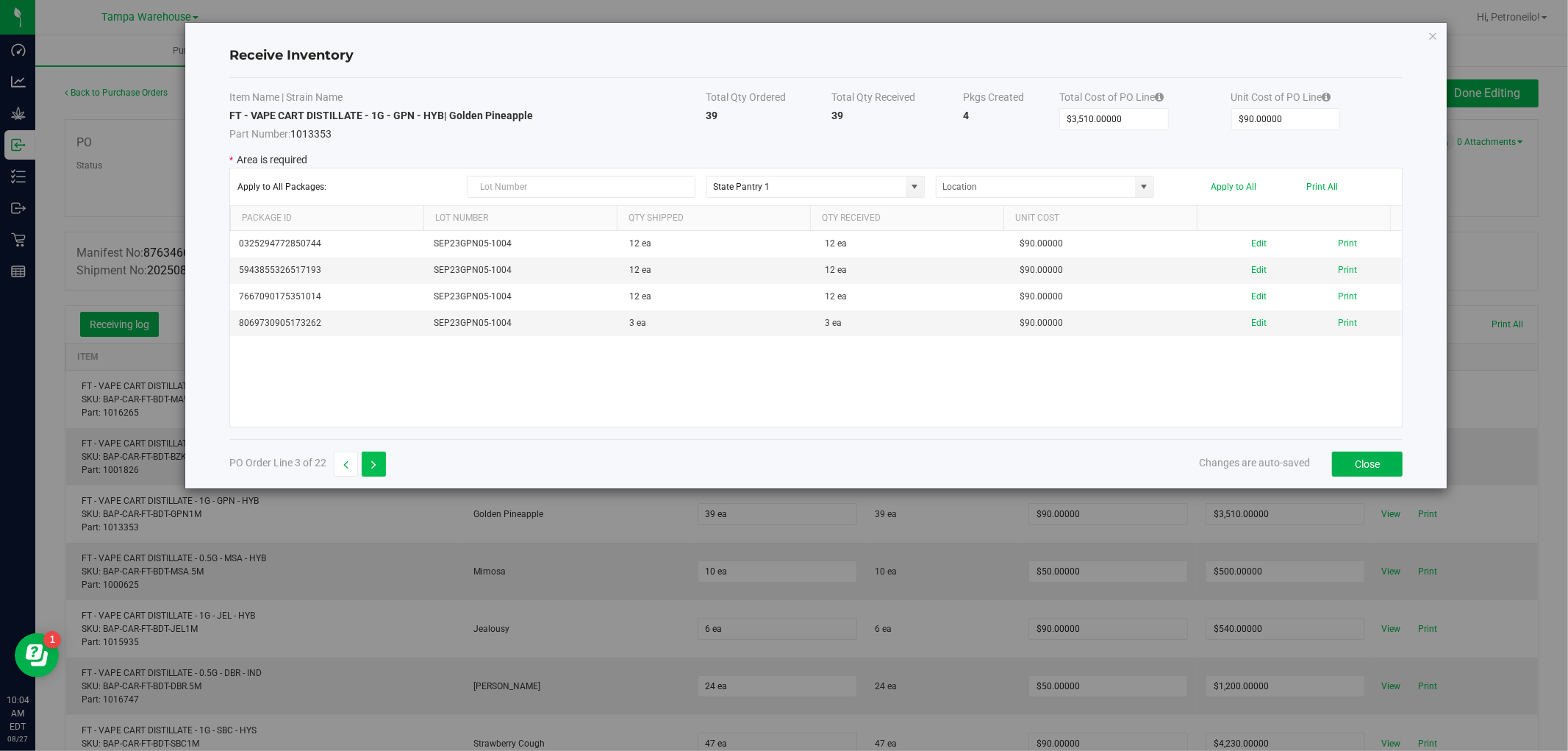
click at [379, 465] on button "button" at bounding box center [374, 464] width 24 height 25
type input "$500.00000"
type input "$50.00000"
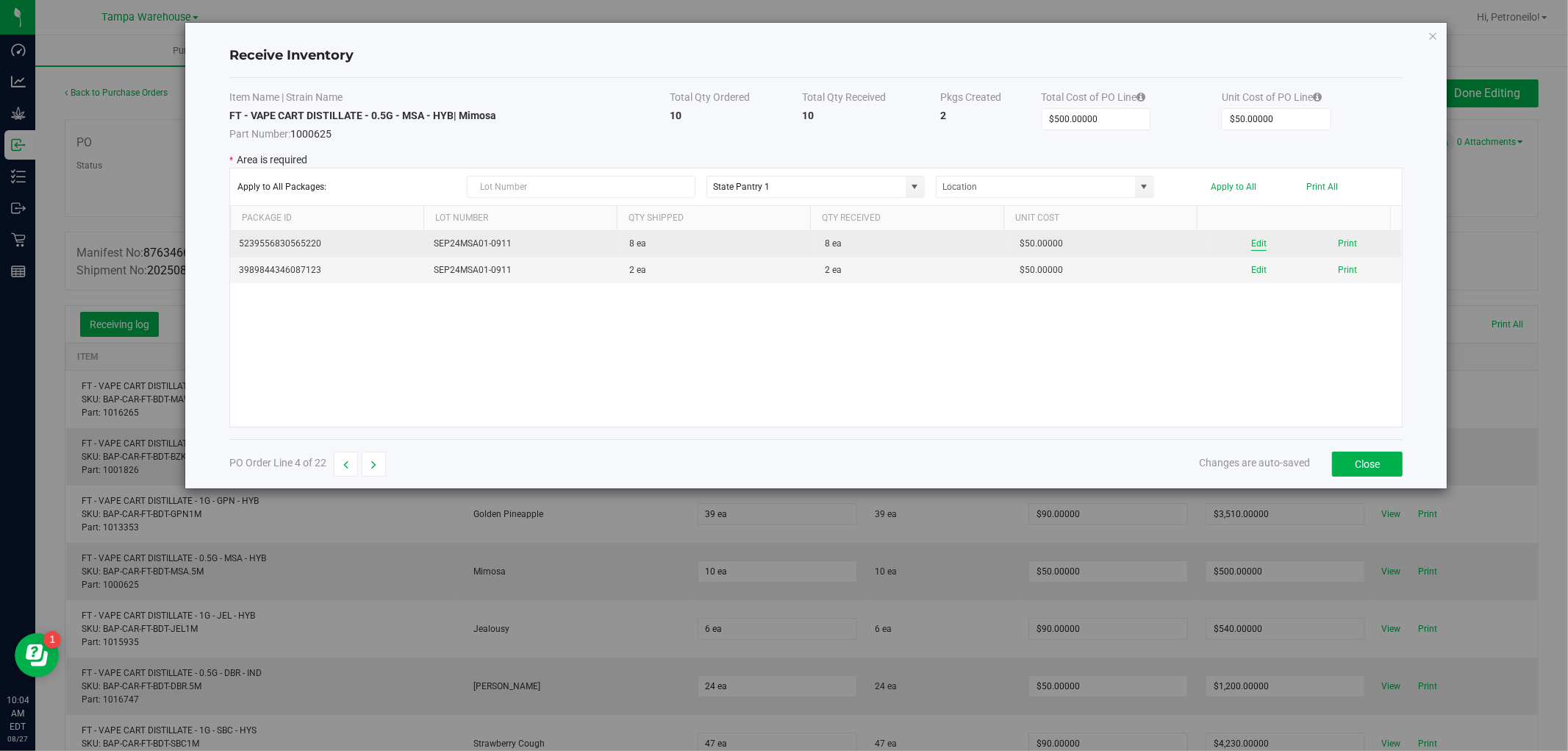
click at [1251, 246] on button "Edit" at bounding box center [1259, 243] width 16 height 14
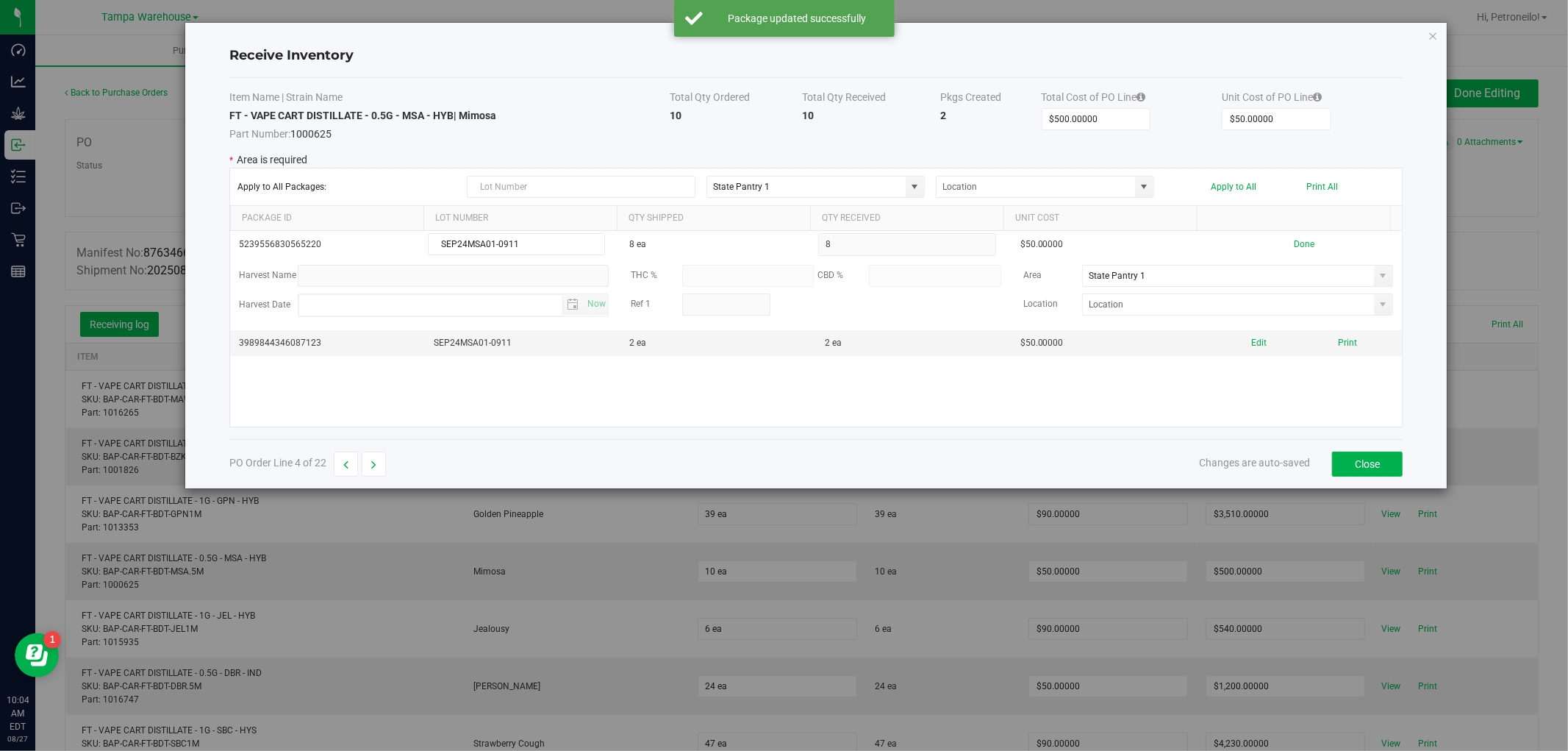
click at [1377, 276] on span at bounding box center [1383, 276] width 12 height 12
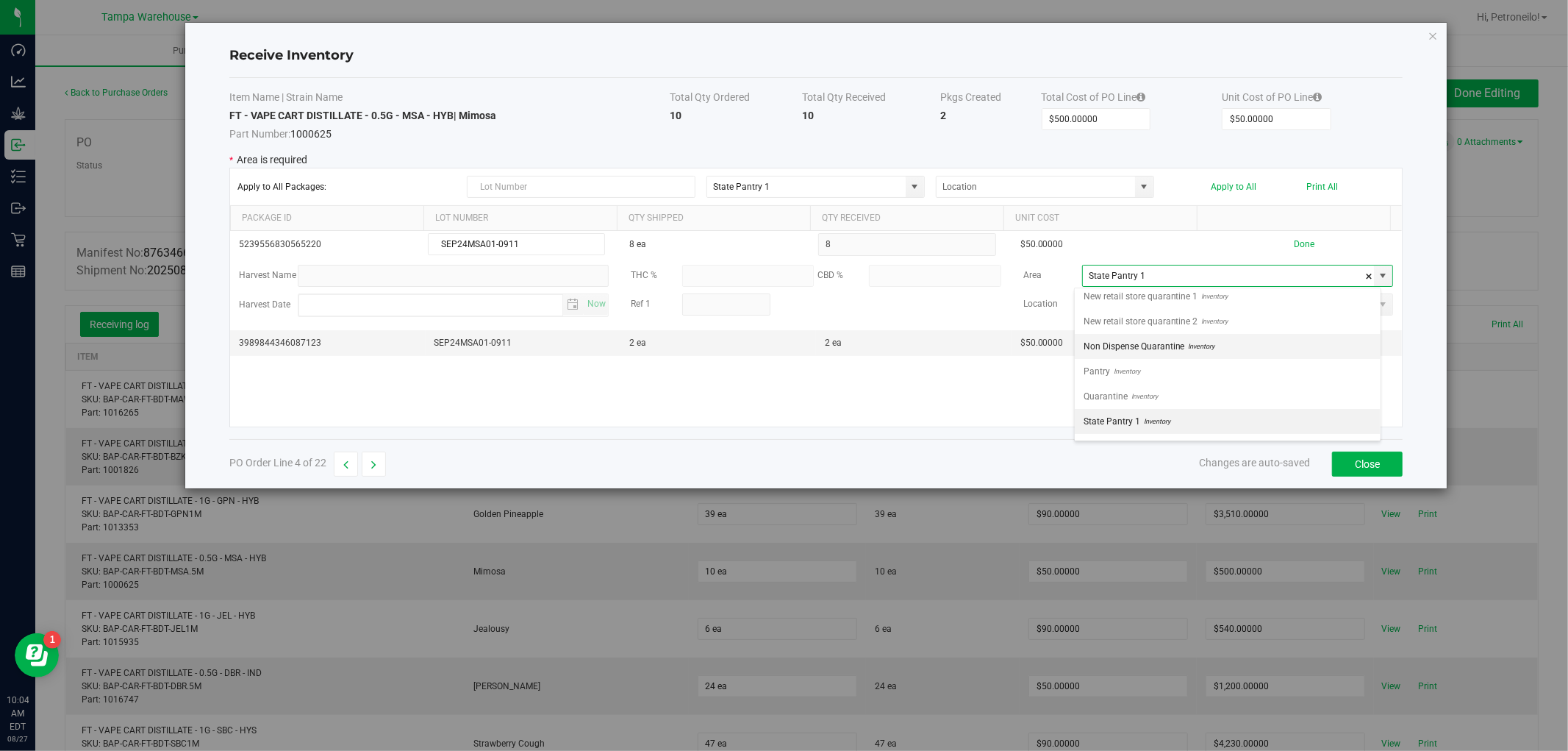
click at [1310, 338] on li "Non Dispense Quarantine Inventory" at bounding box center [1227, 347] width 306 height 25
type input "Non Dispense Quarantine"
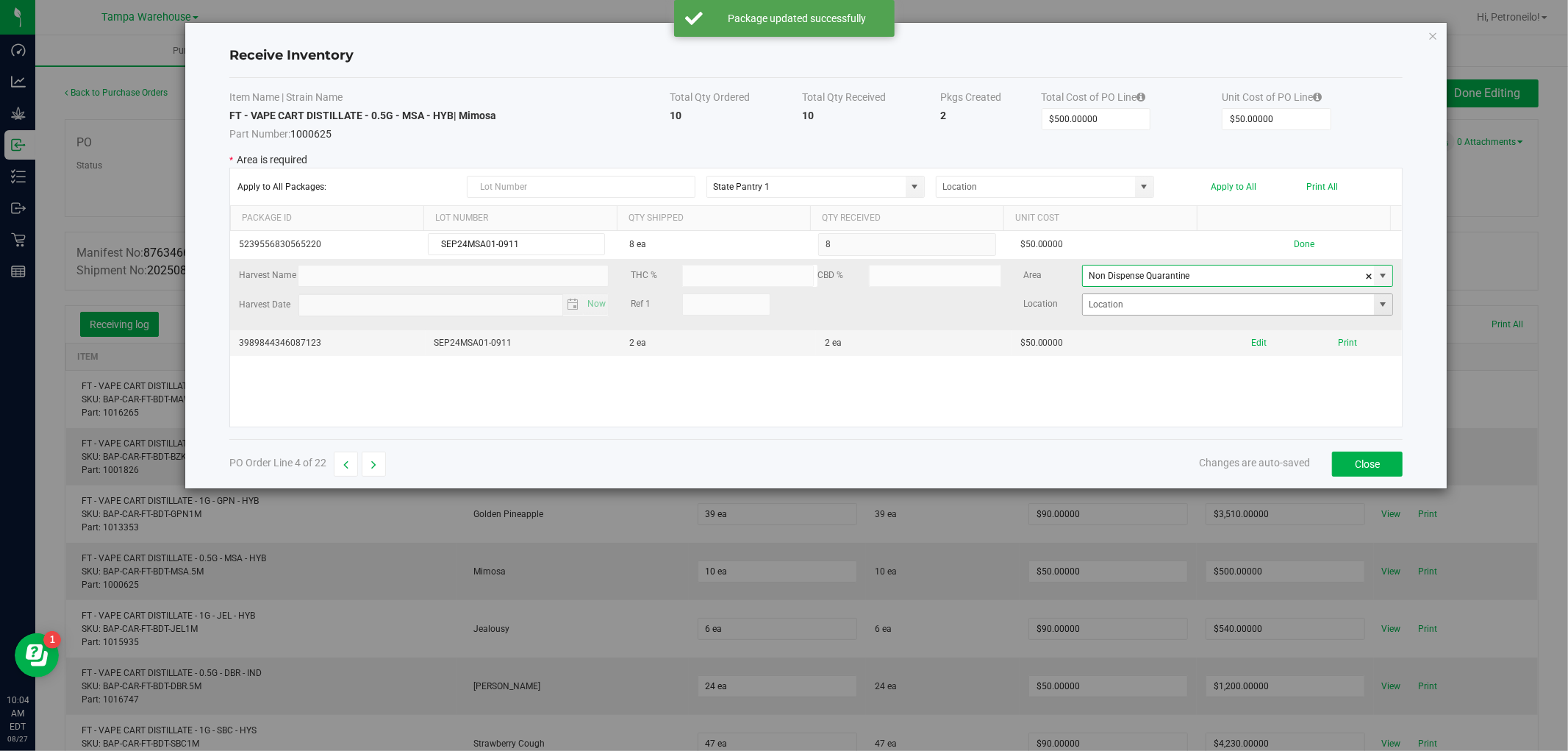
click at [1377, 305] on span at bounding box center [1383, 305] width 12 height 12
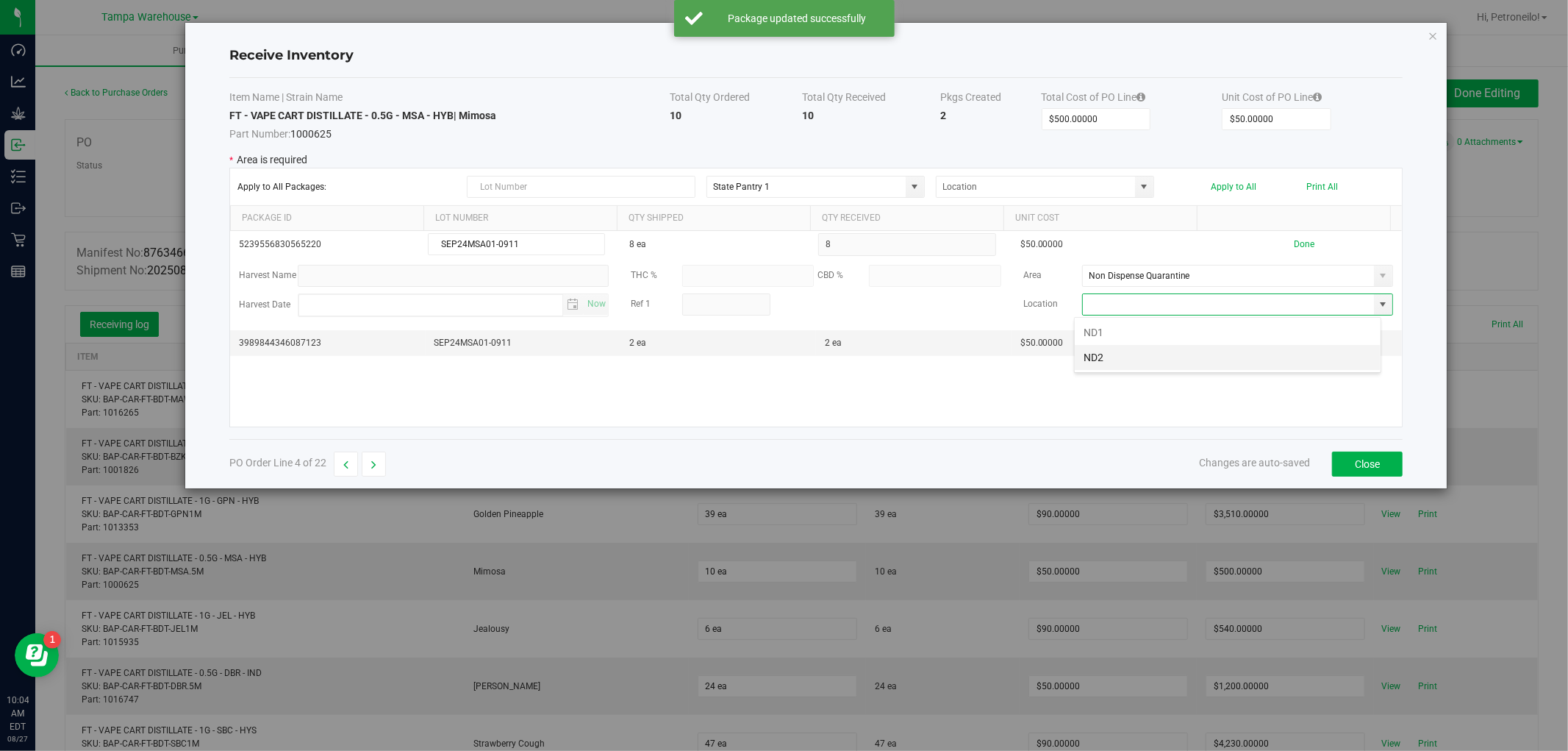
click at [1248, 356] on li "ND2" at bounding box center [1227, 357] width 306 height 25
type input "ND2"
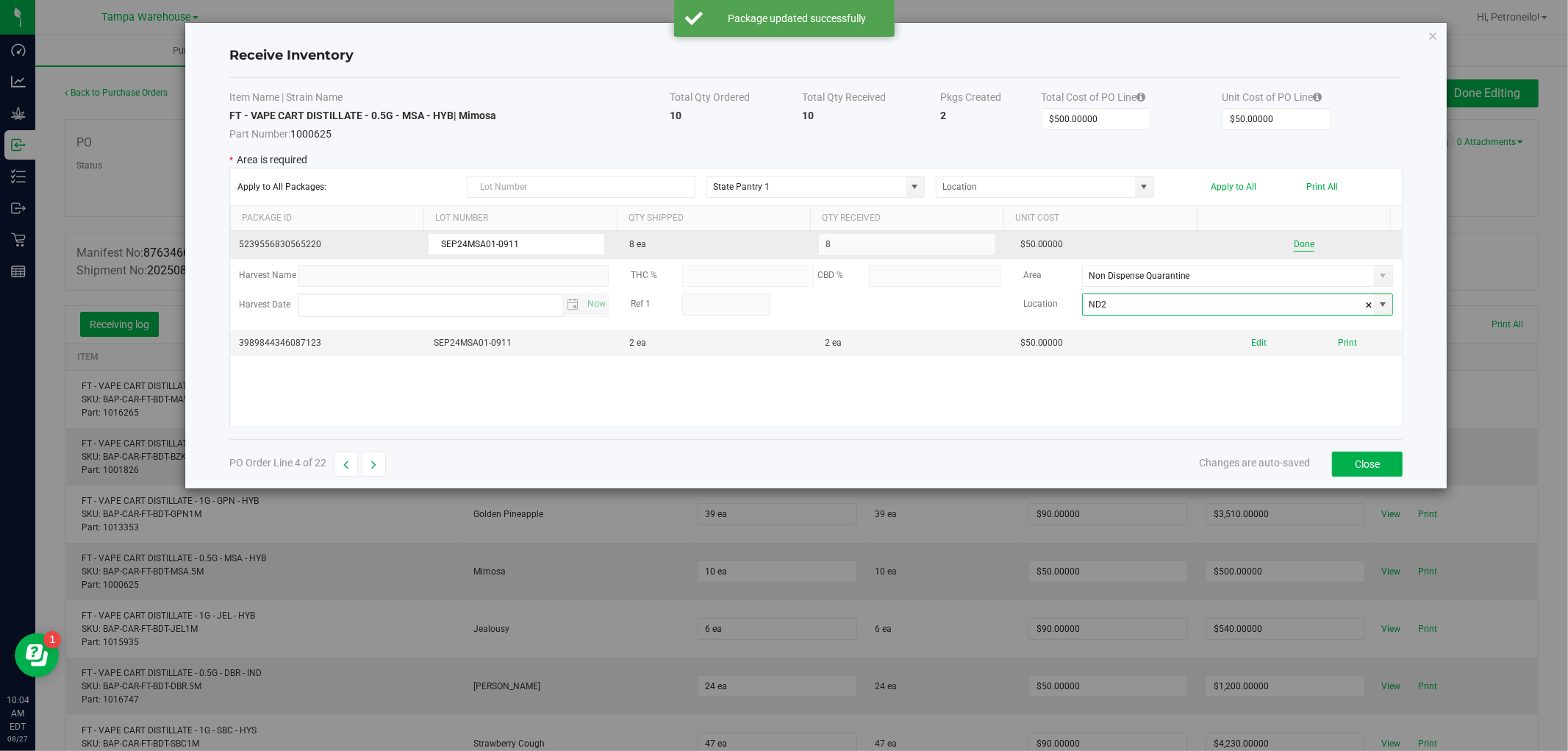
click at [1296, 247] on button "Done" at bounding box center [1304, 244] width 21 height 14
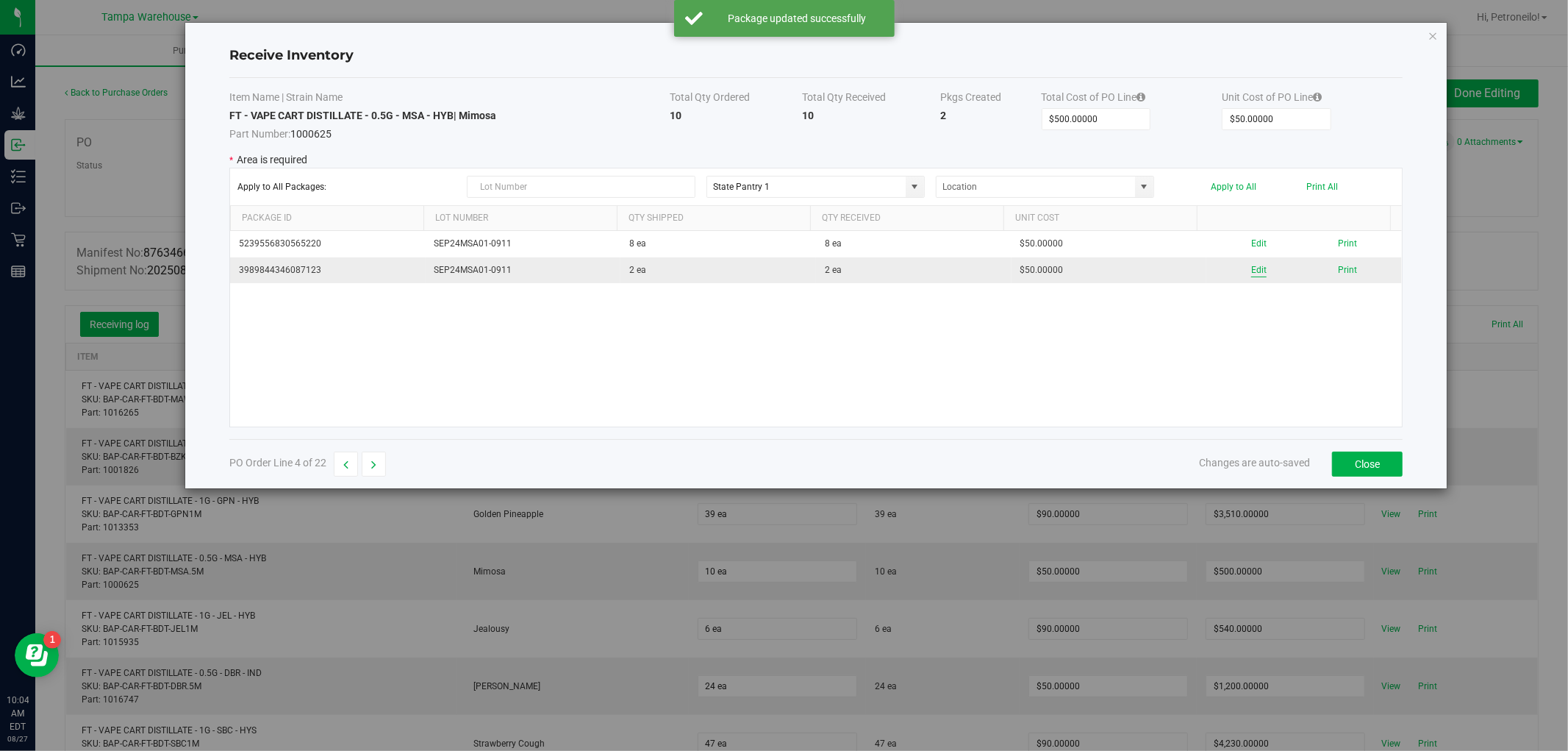
click at [1251, 270] on button "Edit" at bounding box center [1259, 270] width 16 height 14
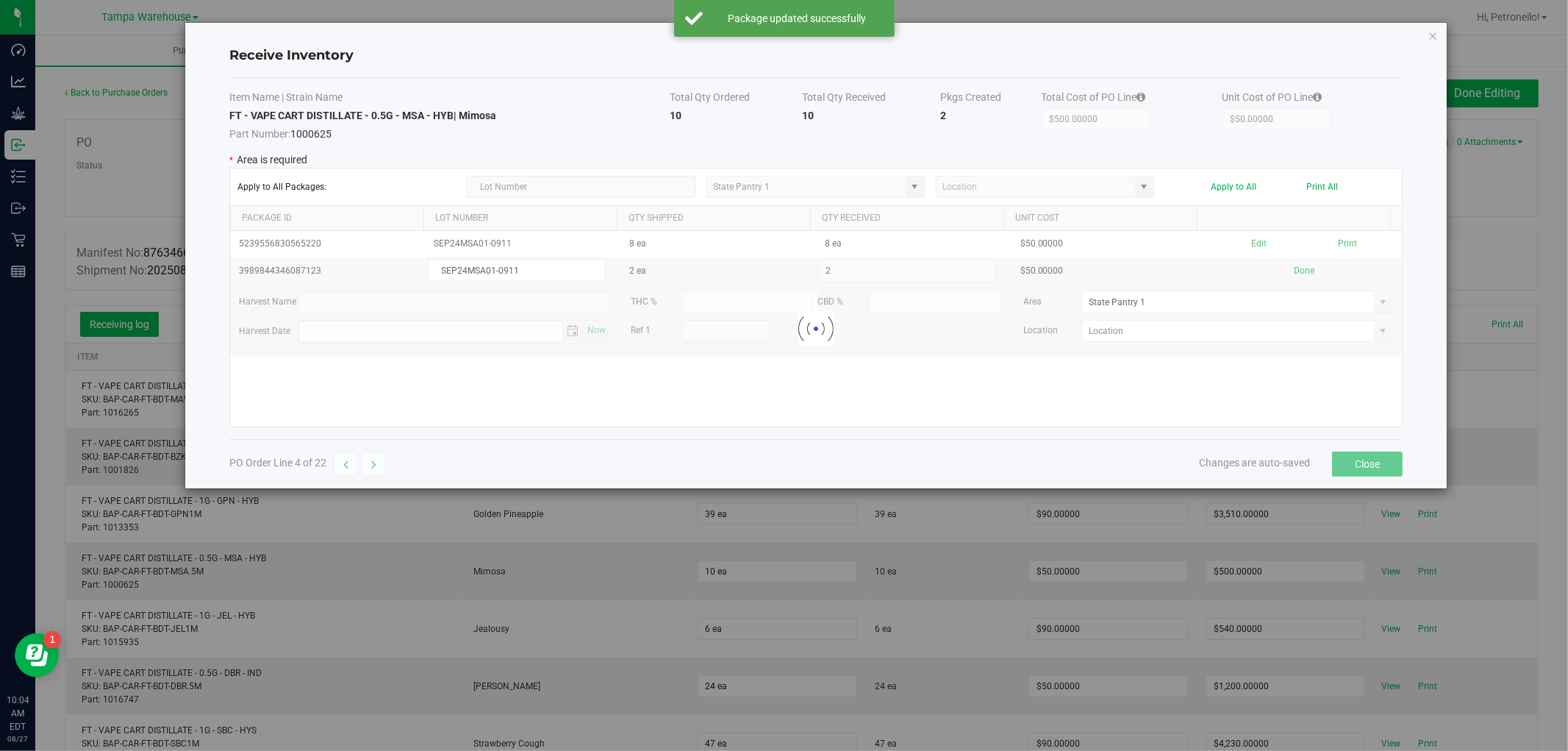
click at [1377, 300] on div at bounding box center [816, 328] width 1172 height 196
click at [1377, 303] on span at bounding box center [1383, 302] width 12 height 12
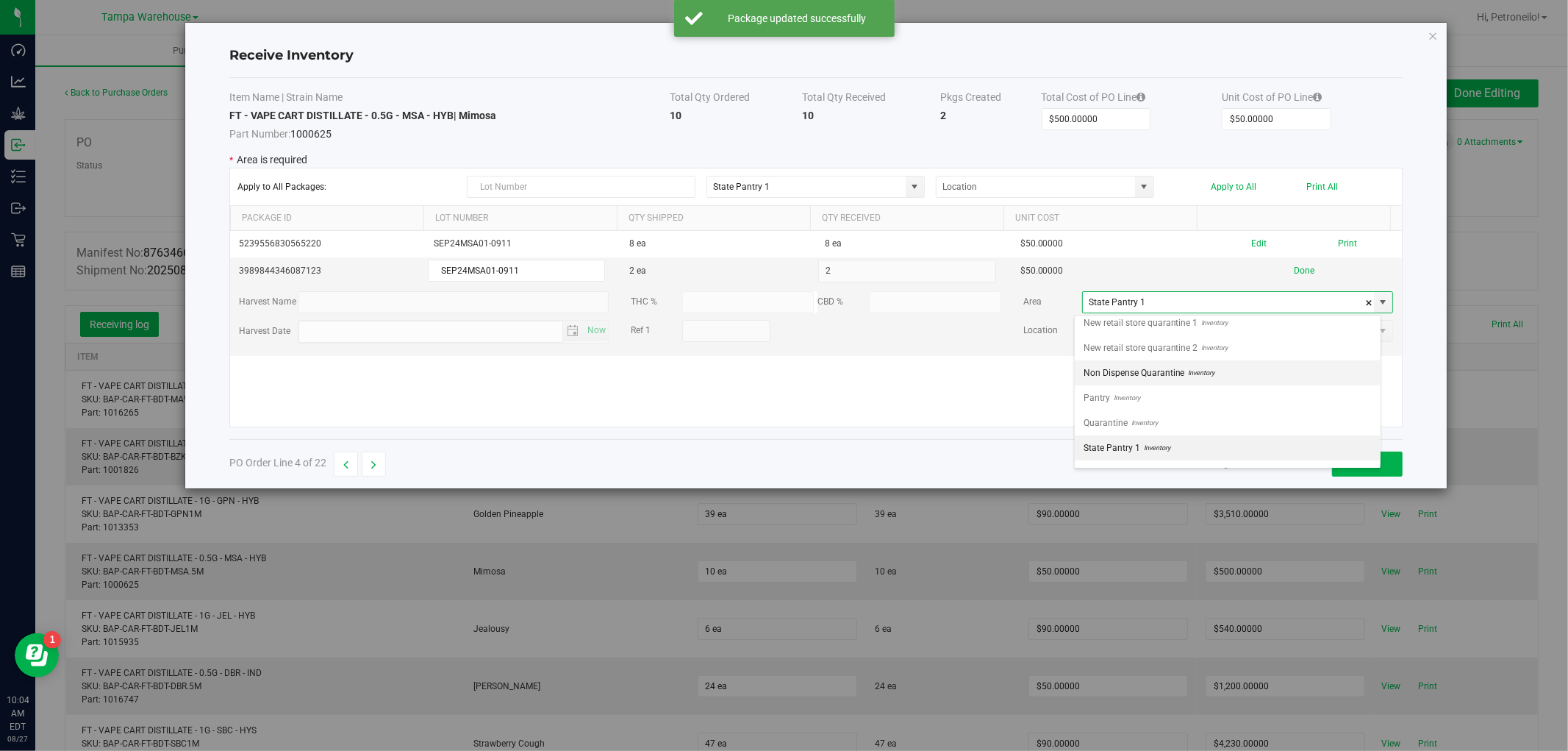
click at [1246, 366] on li "Non Dispense Quarantine Inventory" at bounding box center [1227, 373] width 306 height 25
type input "Non Dispense Quarantine"
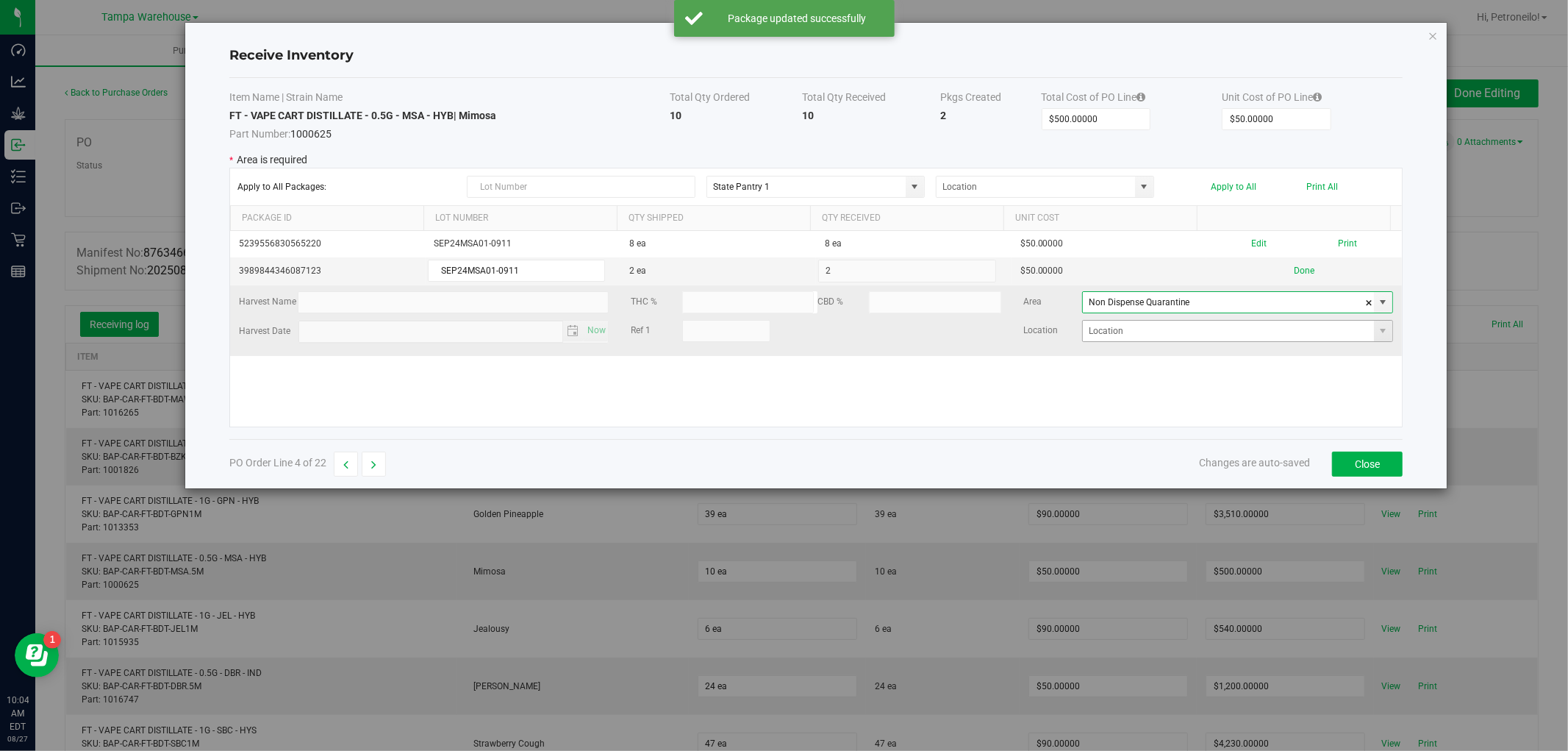
click at [1374, 338] on span at bounding box center [1383, 331] width 18 height 21
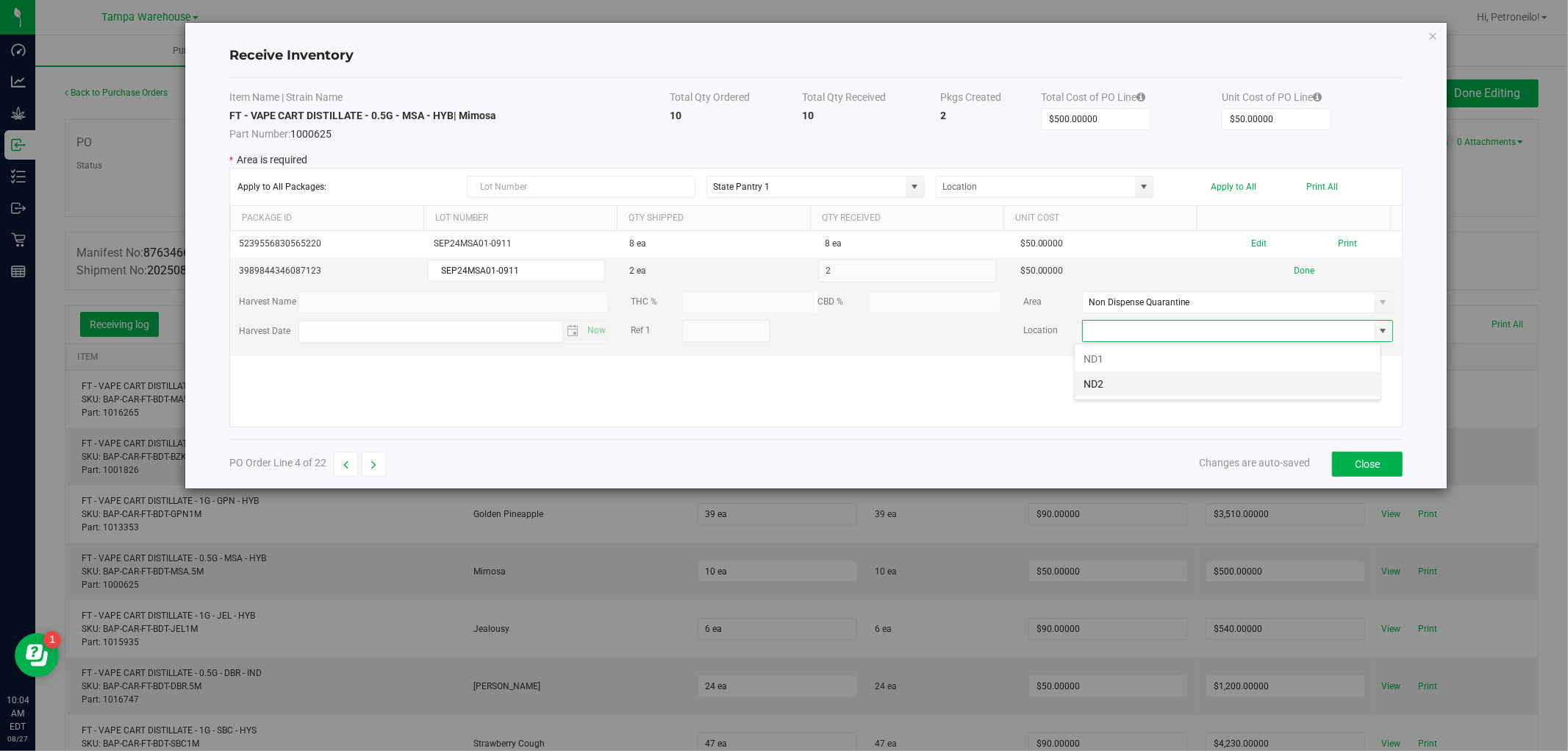
click at [1281, 385] on li "ND2" at bounding box center [1227, 384] width 306 height 25
type input "ND2"
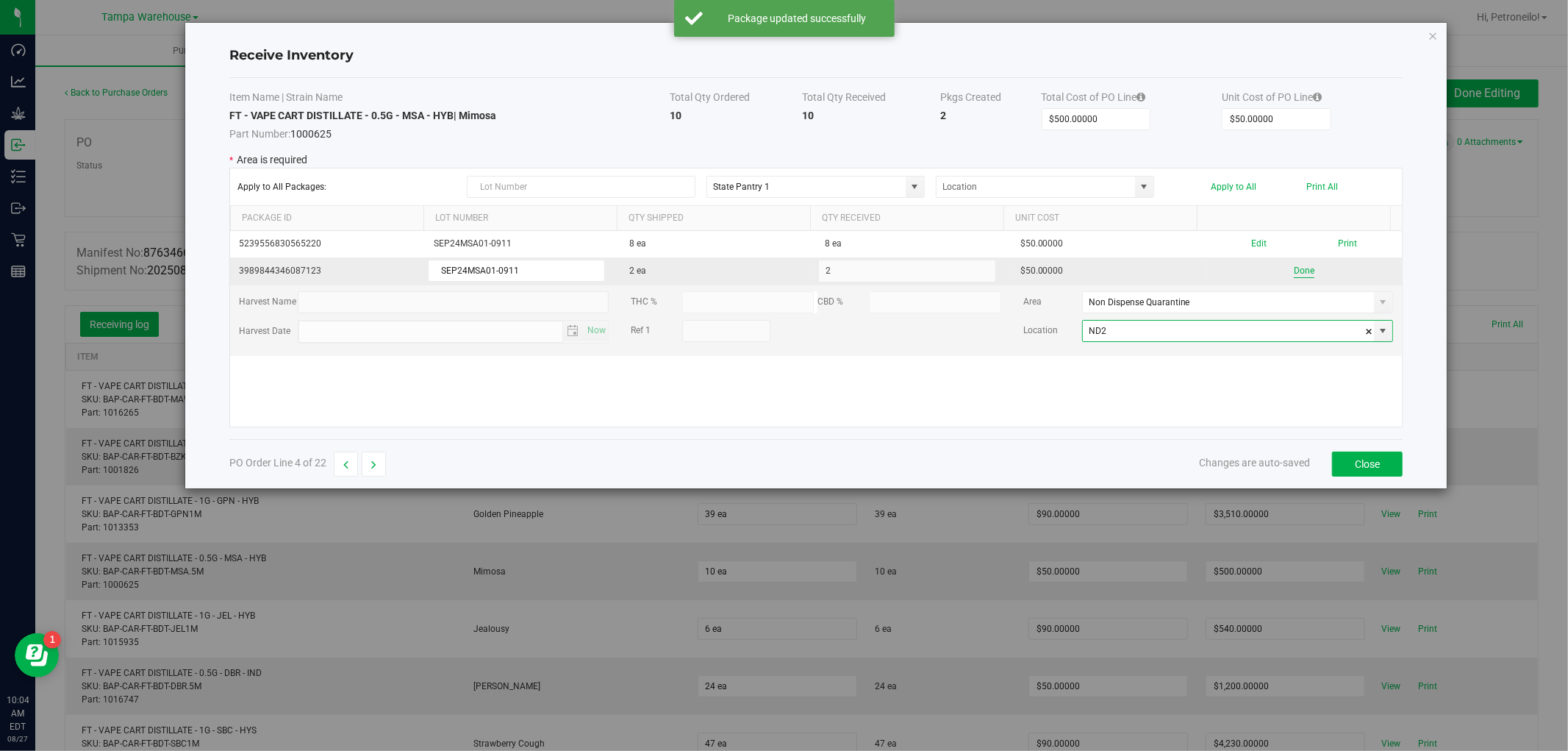
click at [1294, 273] on button "Done" at bounding box center [1304, 271] width 21 height 14
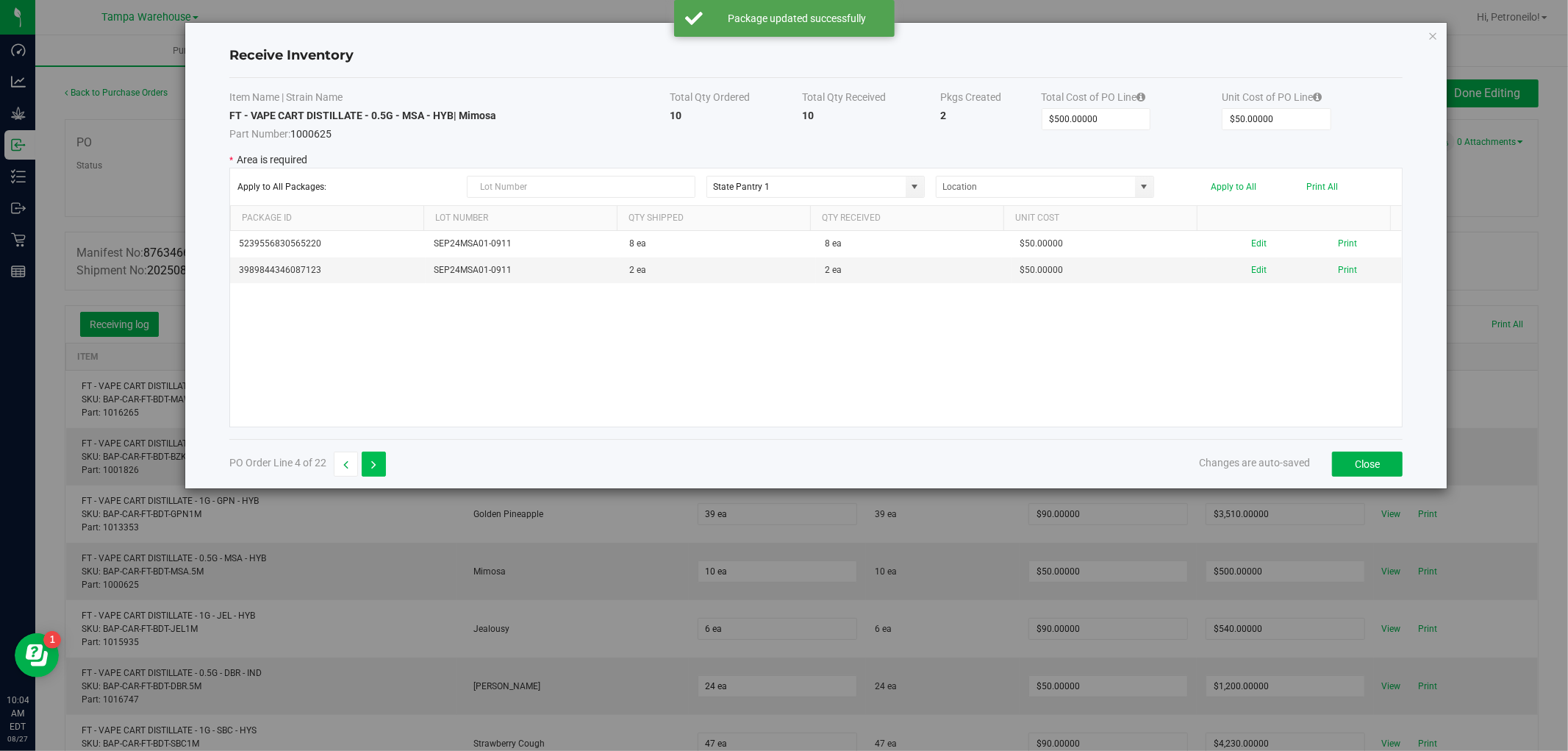
click at [377, 465] on button "button" at bounding box center [374, 464] width 24 height 25
type input "$540.00000"
type input "$90.00000"
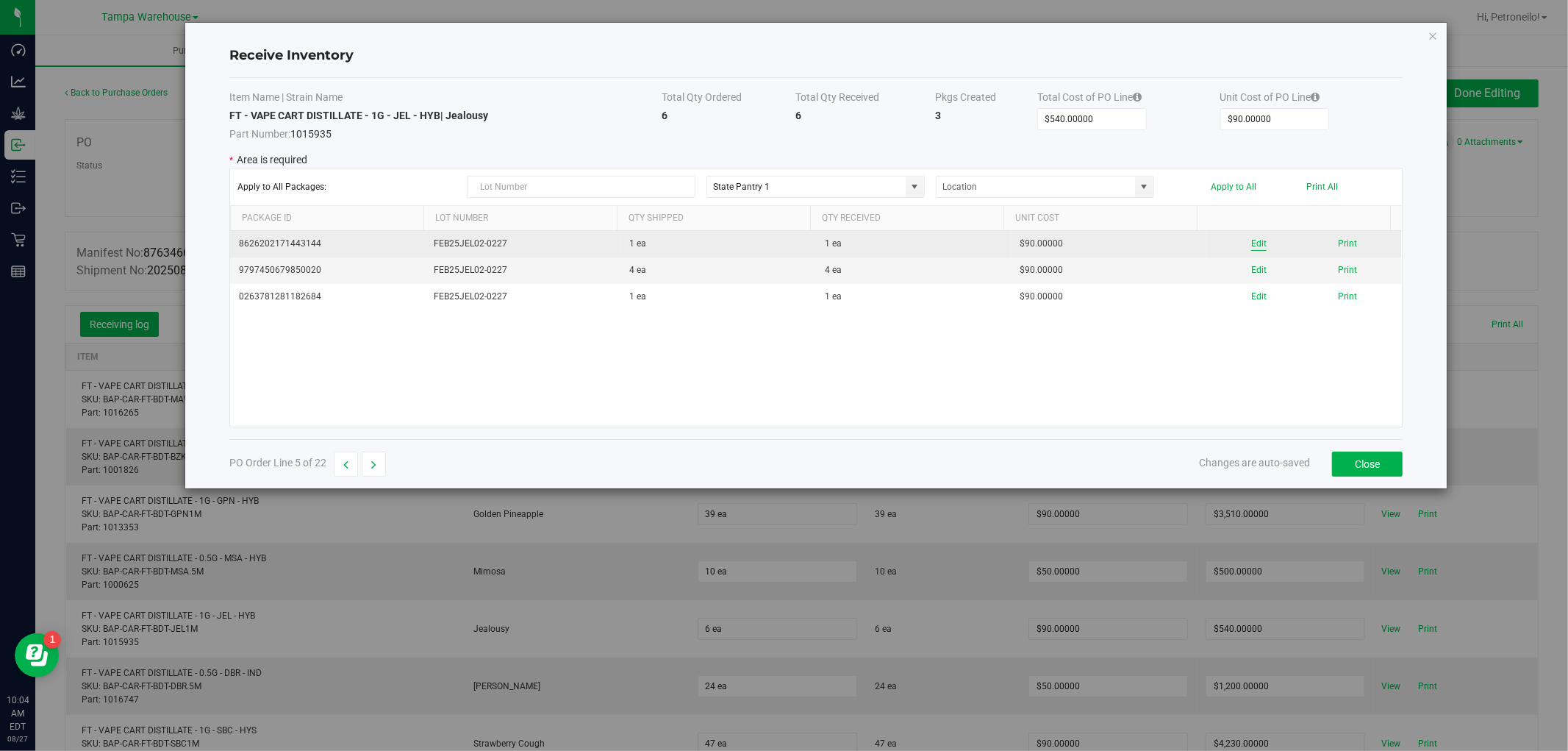
click at [1251, 241] on button "Edit" at bounding box center [1259, 243] width 16 height 14
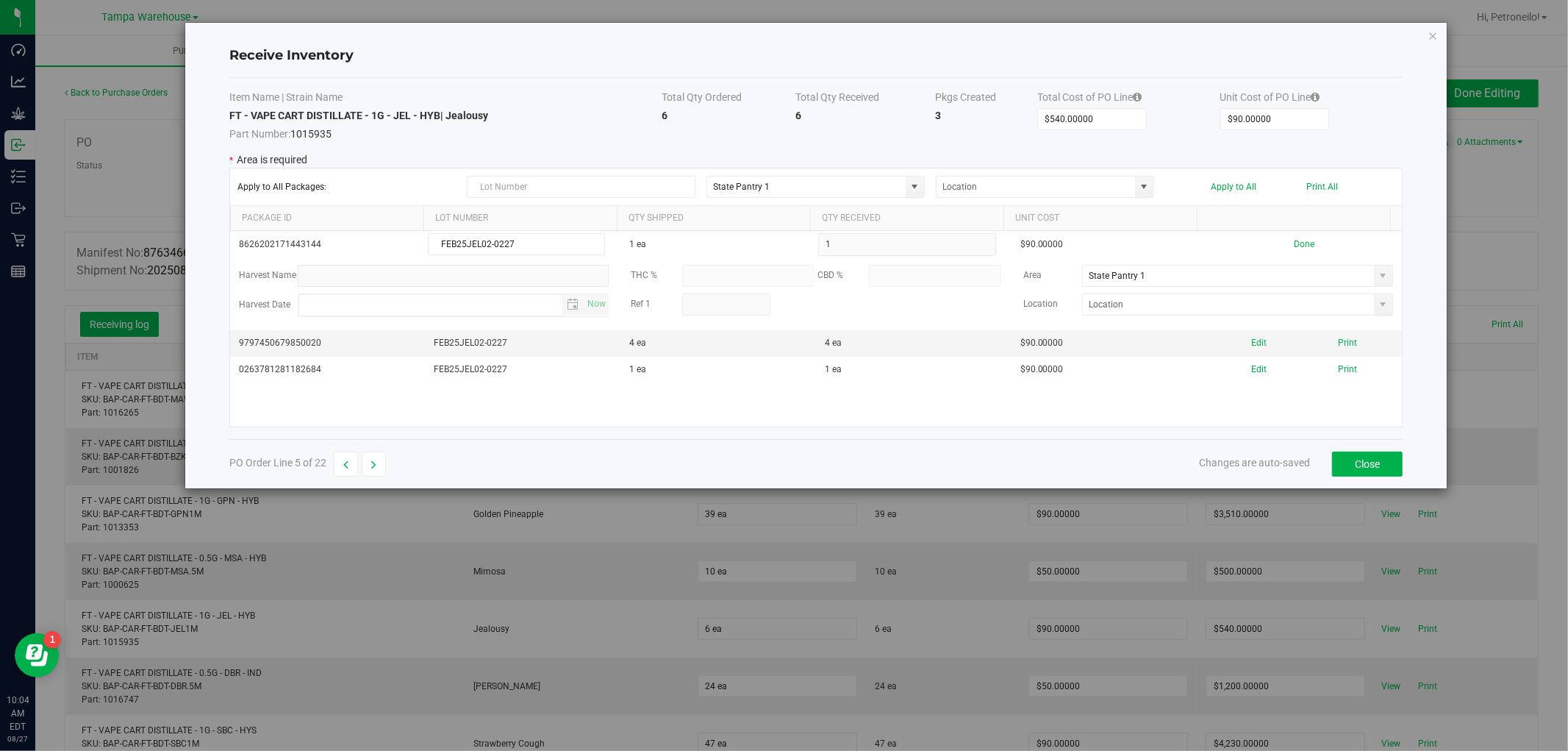
click at [1377, 281] on span at bounding box center [1383, 276] width 12 height 12
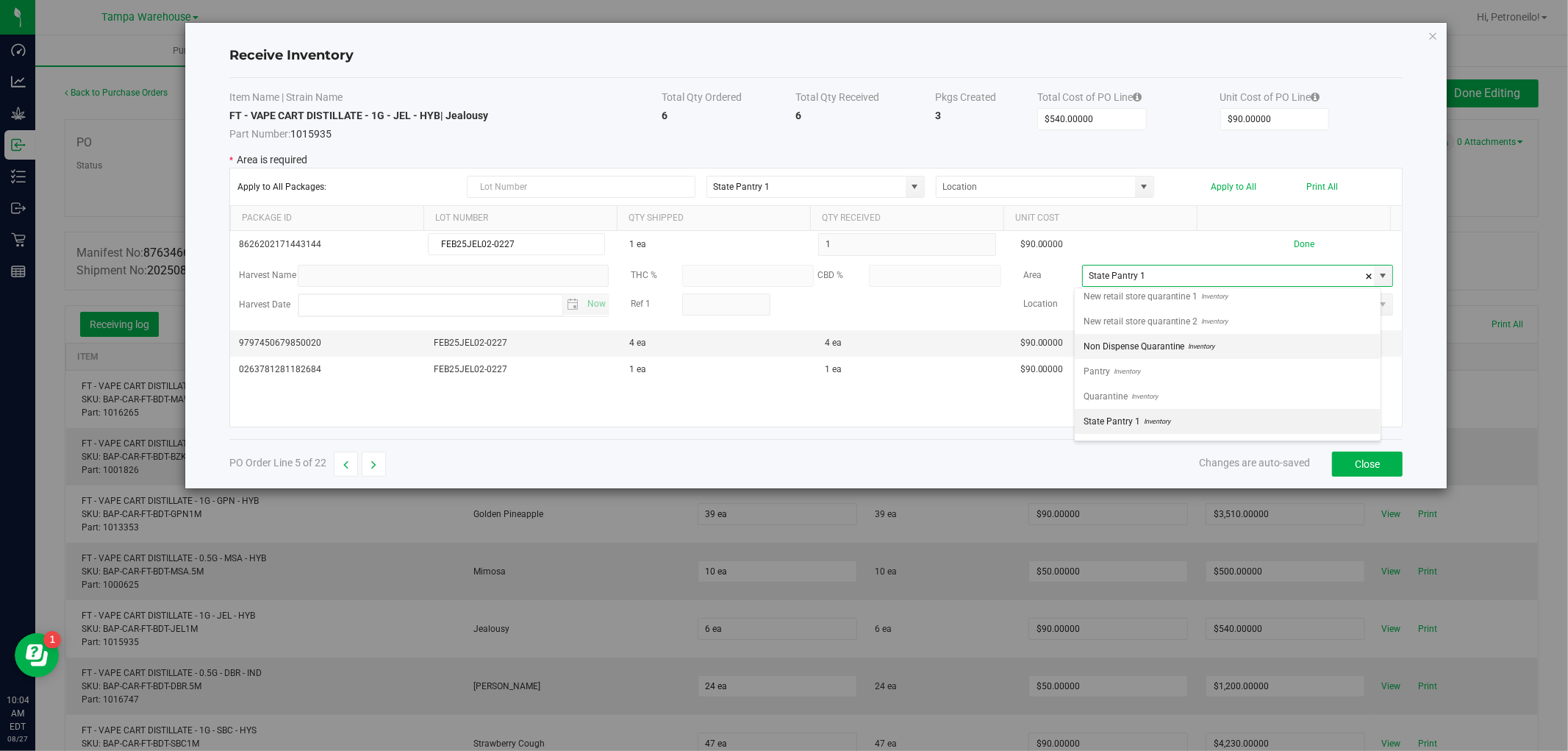
click at [1258, 347] on li "Non Dispense Quarantine Inventory" at bounding box center [1227, 347] width 306 height 25
type input "Non Dispense Quarantine"
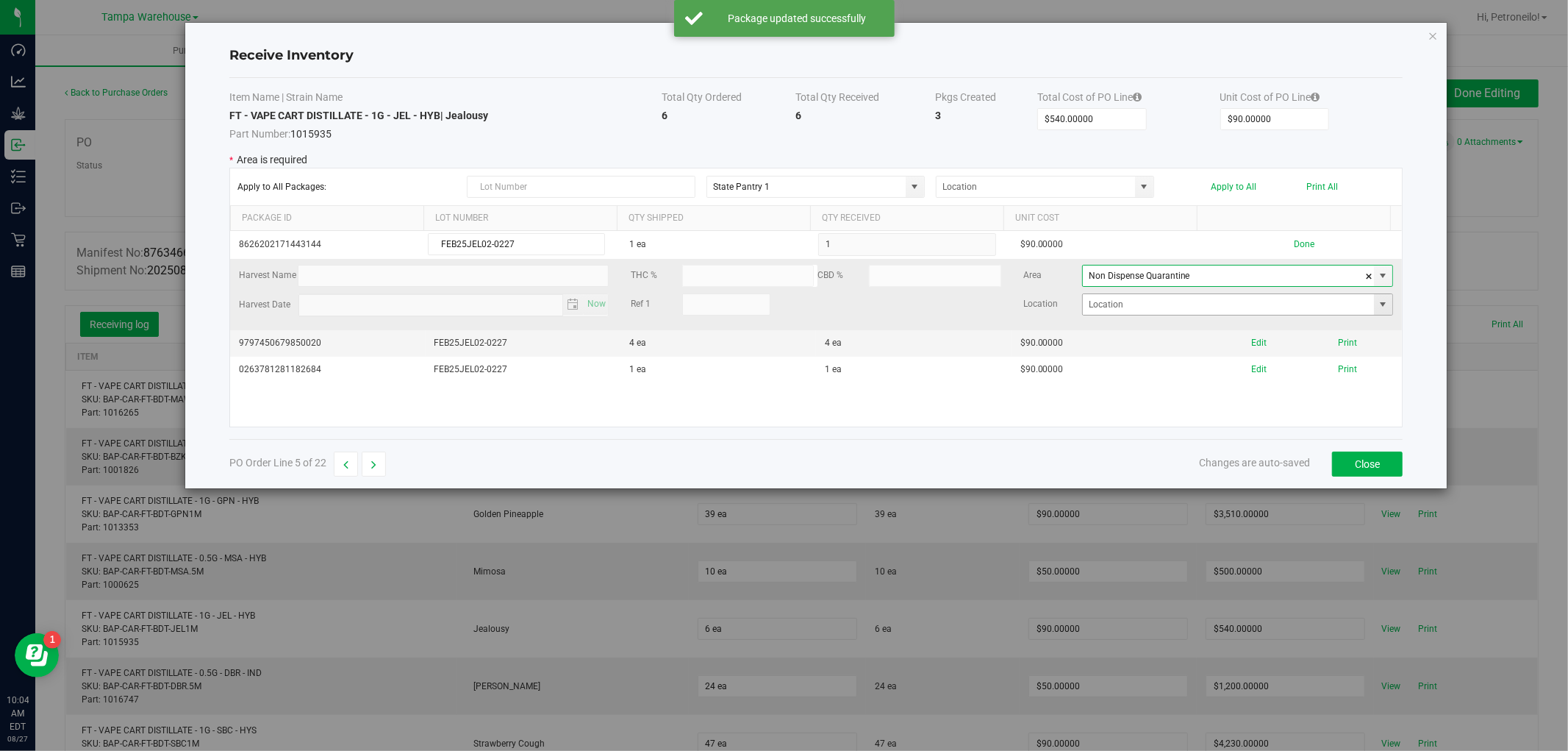
click at [1377, 302] on span at bounding box center [1383, 305] width 12 height 12
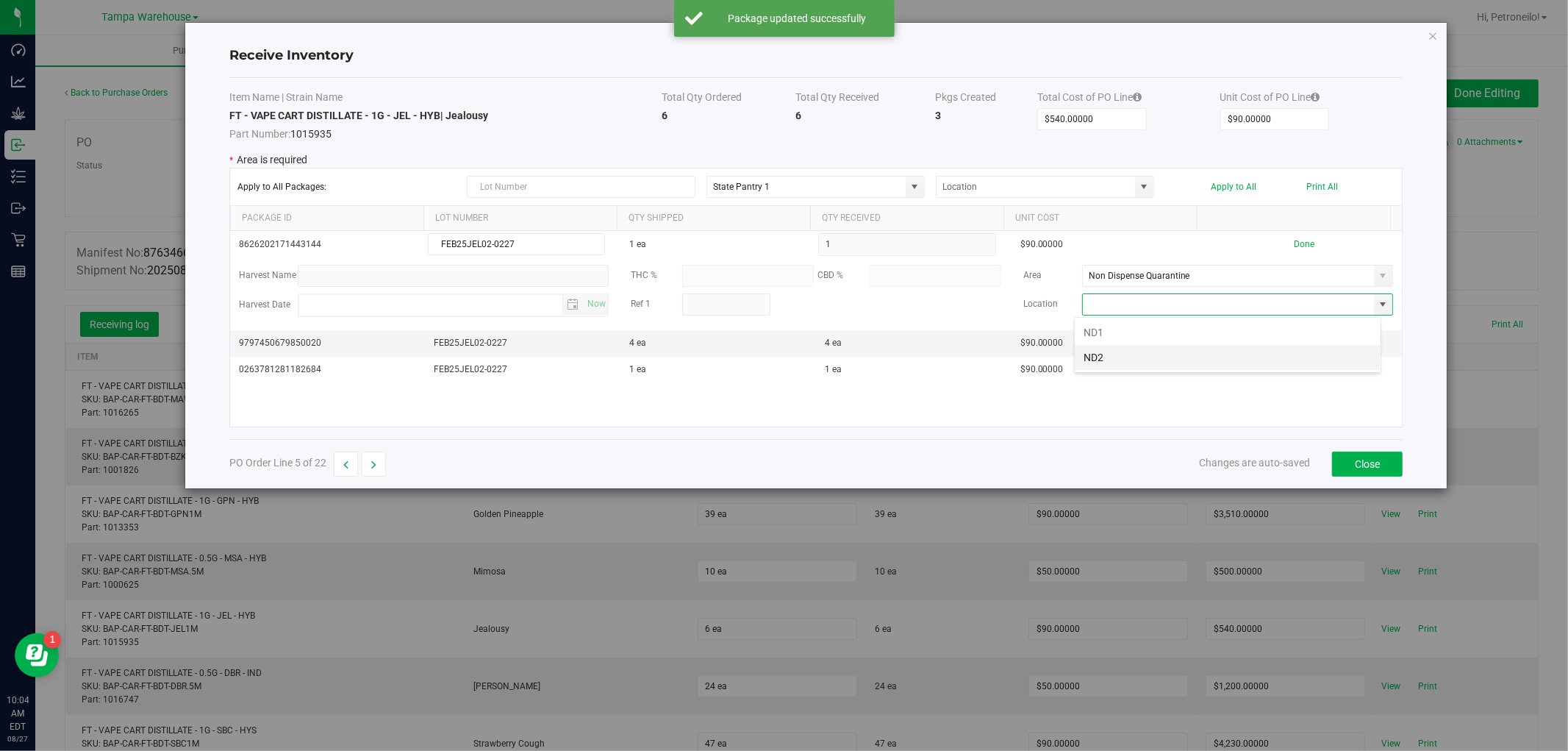
click at [1274, 354] on li "ND2" at bounding box center [1227, 357] width 306 height 25
type input "ND2"
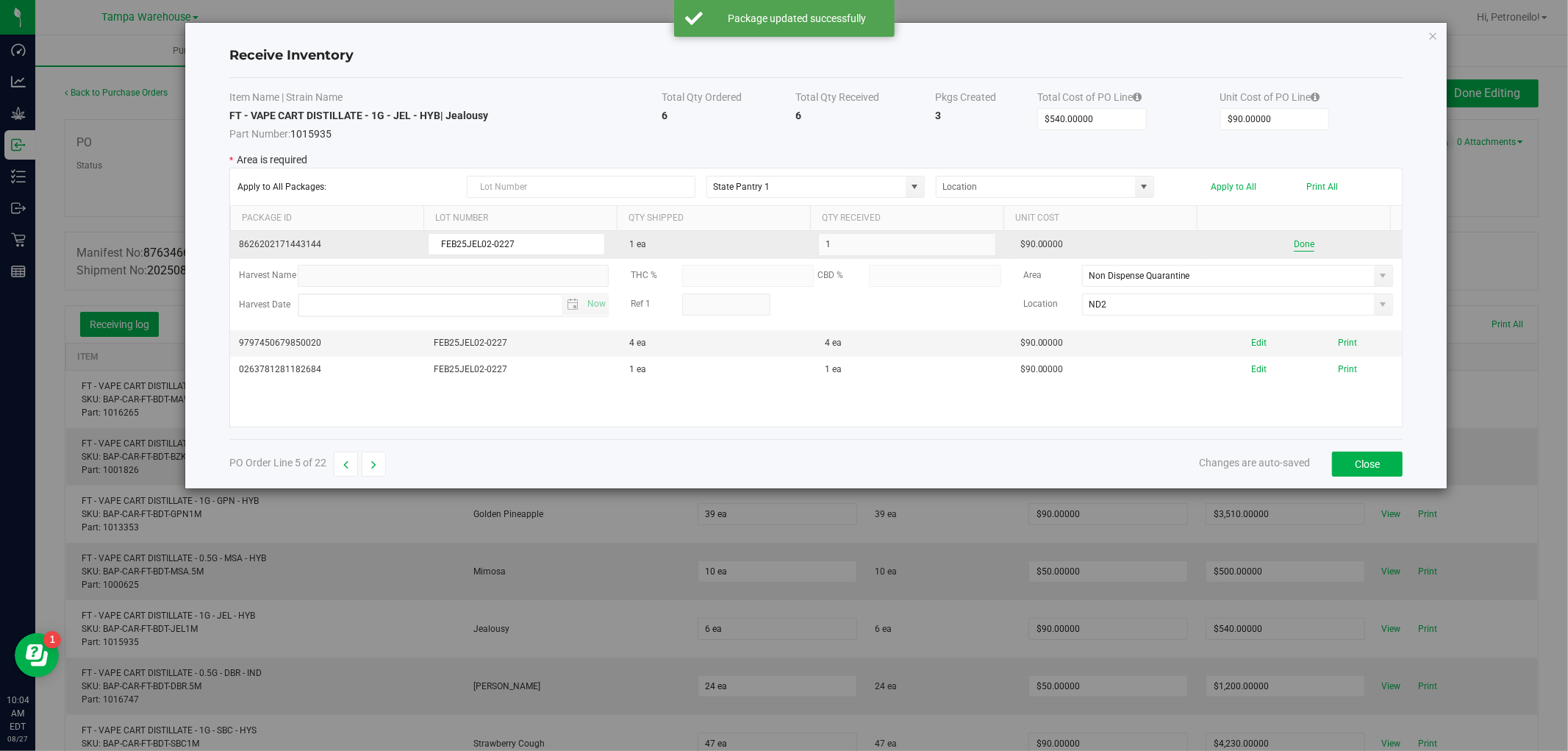
click at [1299, 247] on button "Done" at bounding box center [1304, 244] width 21 height 14
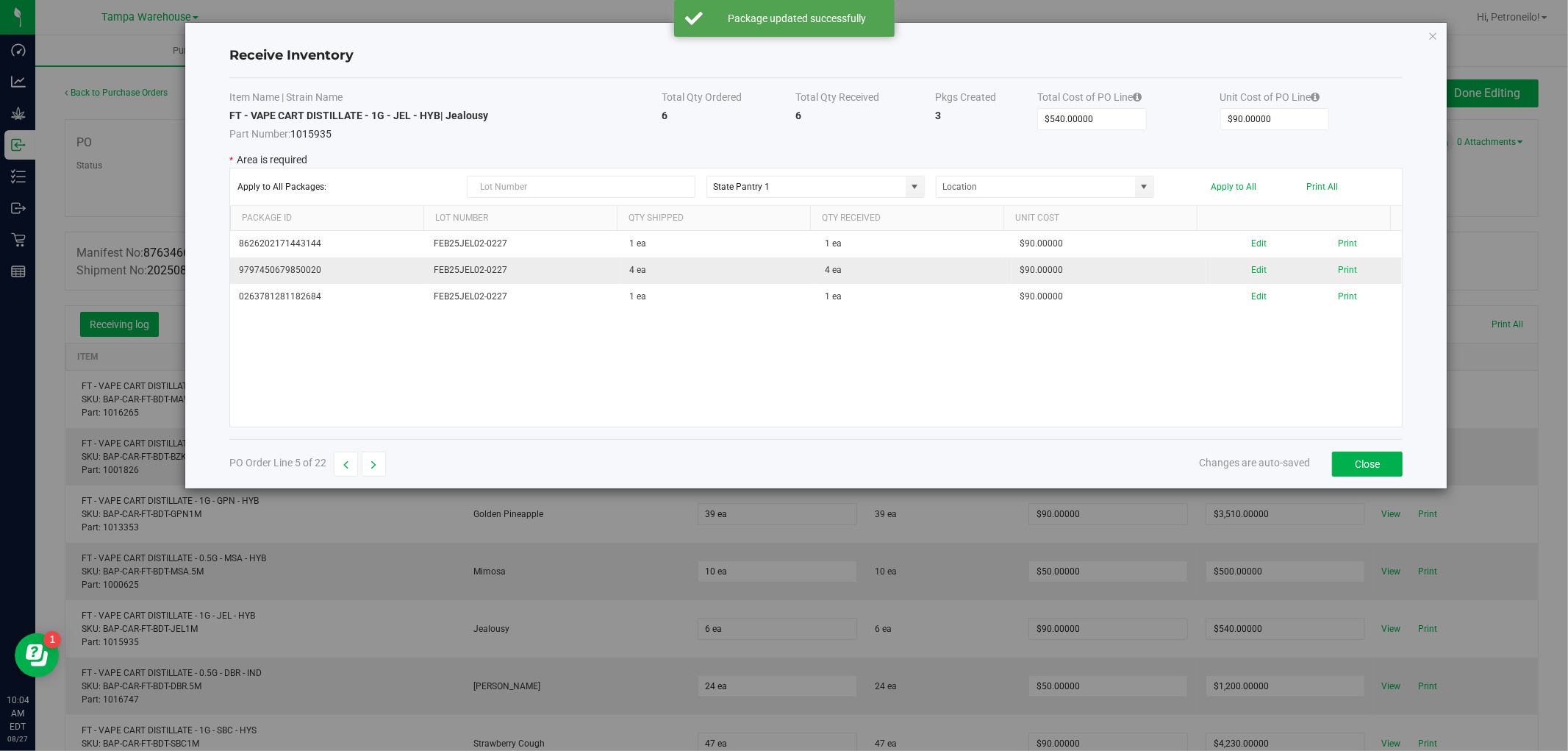
click at [1236, 272] on div "Edit Print" at bounding box center [1304, 270] width 178 height 14
click at [1240, 272] on div "Edit Print" at bounding box center [1304, 270] width 178 height 14
click at [1251, 271] on button "Edit" at bounding box center [1259, 270] width 16 height 14
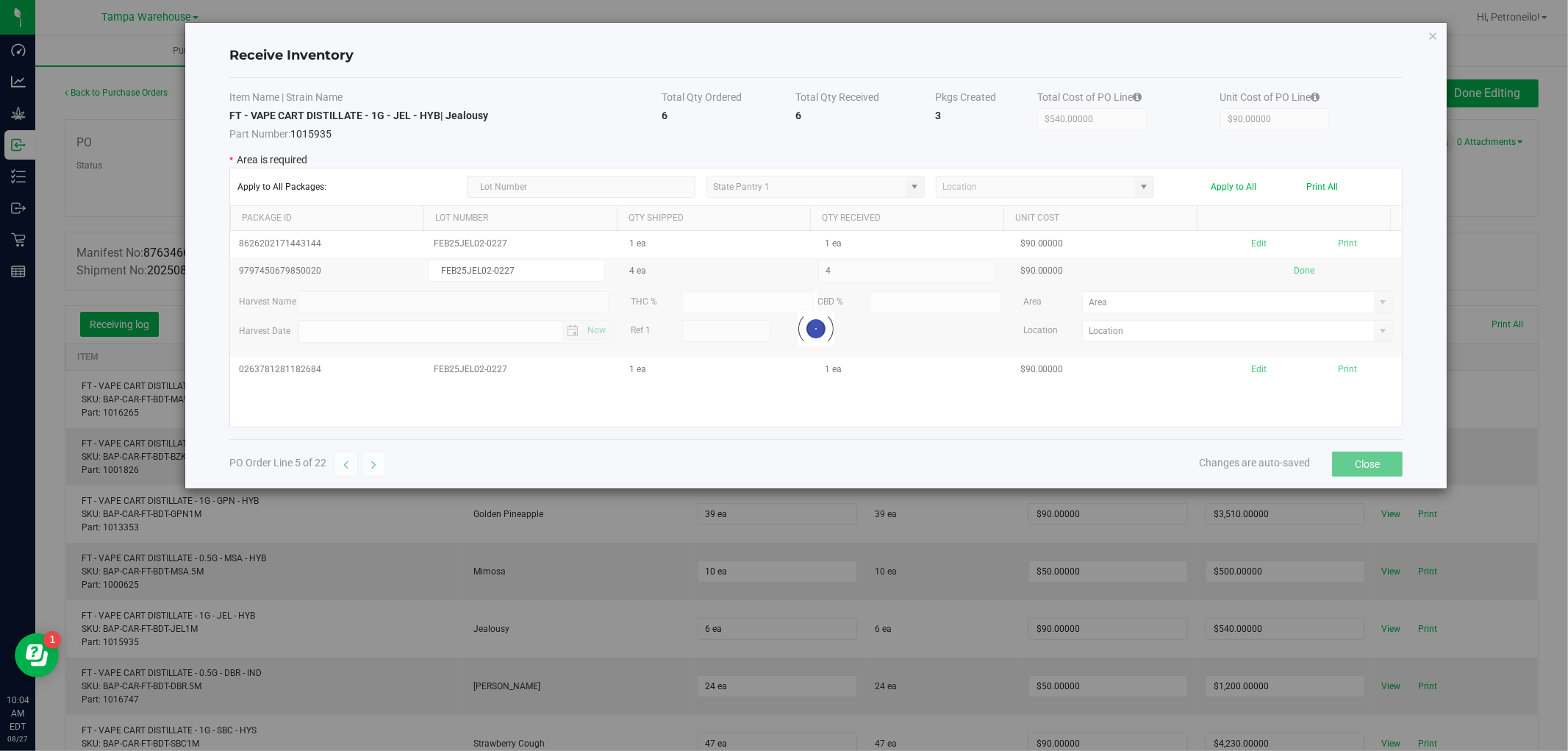
type input "State Pantry 1"
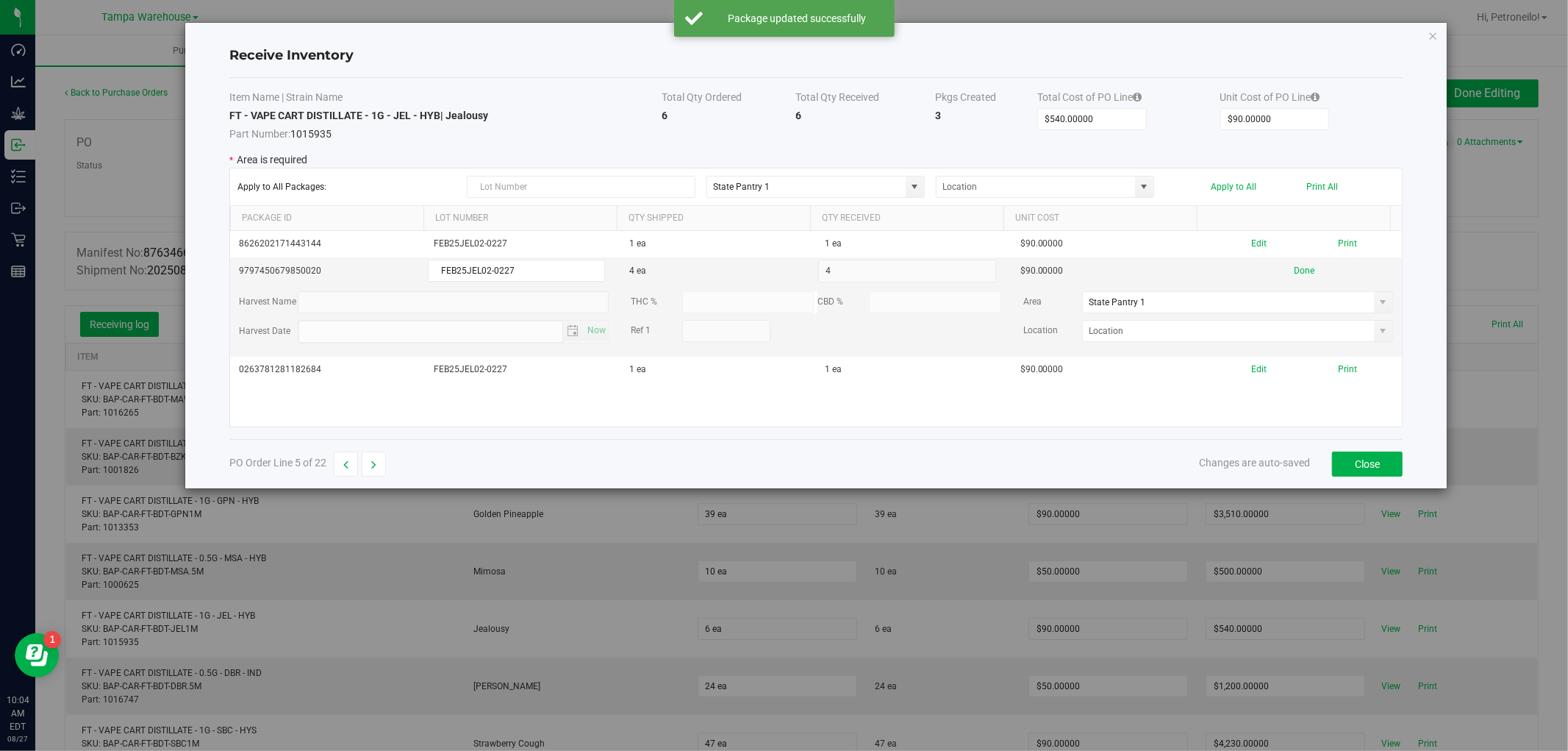
click at [1377, 305] on span at bounding box center [1383, 302] width 12 height 12
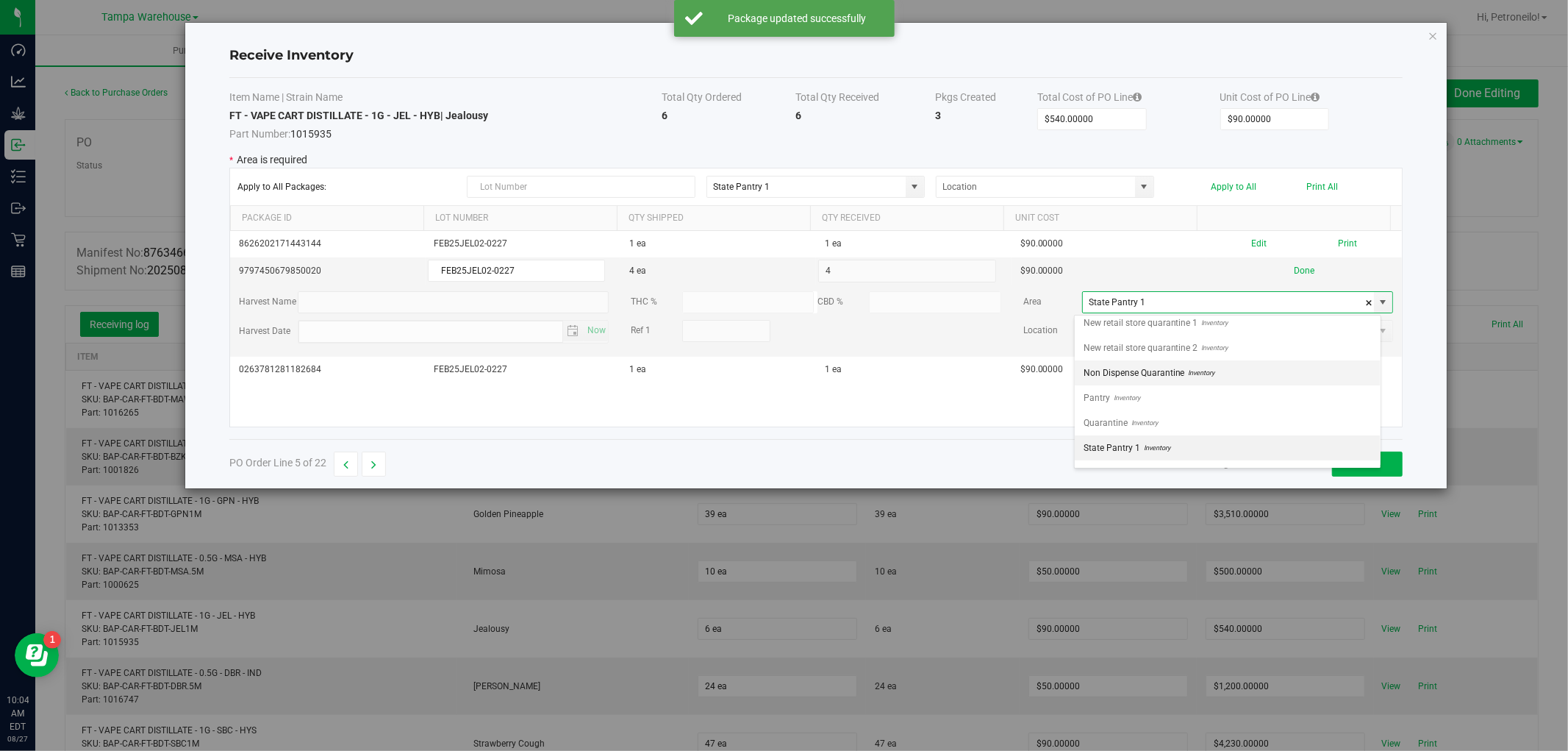
click at [1265, 368] on li "Non Dispense Quarantine Inventory" at bounding box center [1227, 373] width 306 height 25
type input "Non Dispense Quarantine"
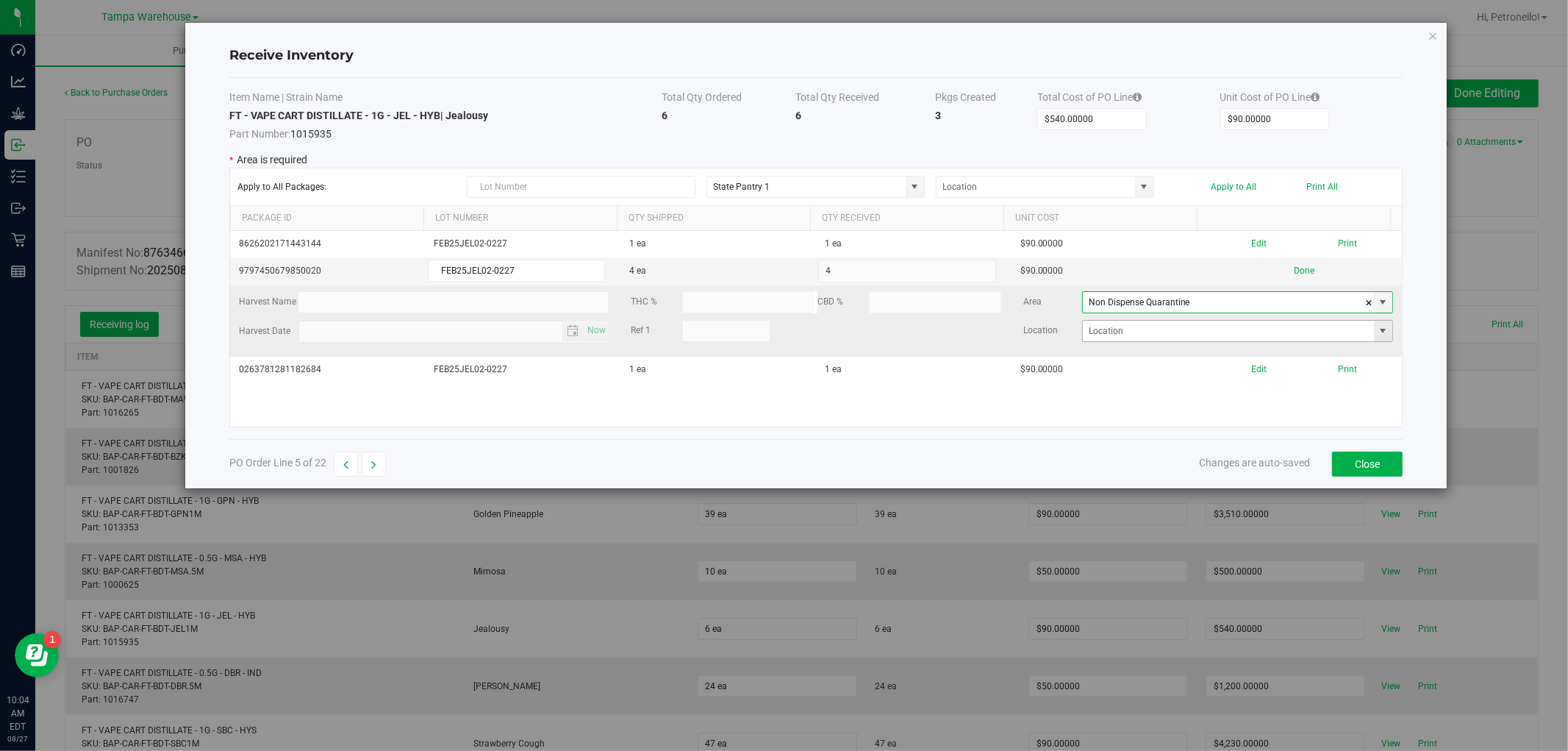
click at [1377, 328] on span at bounding box center [1383, 331] width 12 height 12
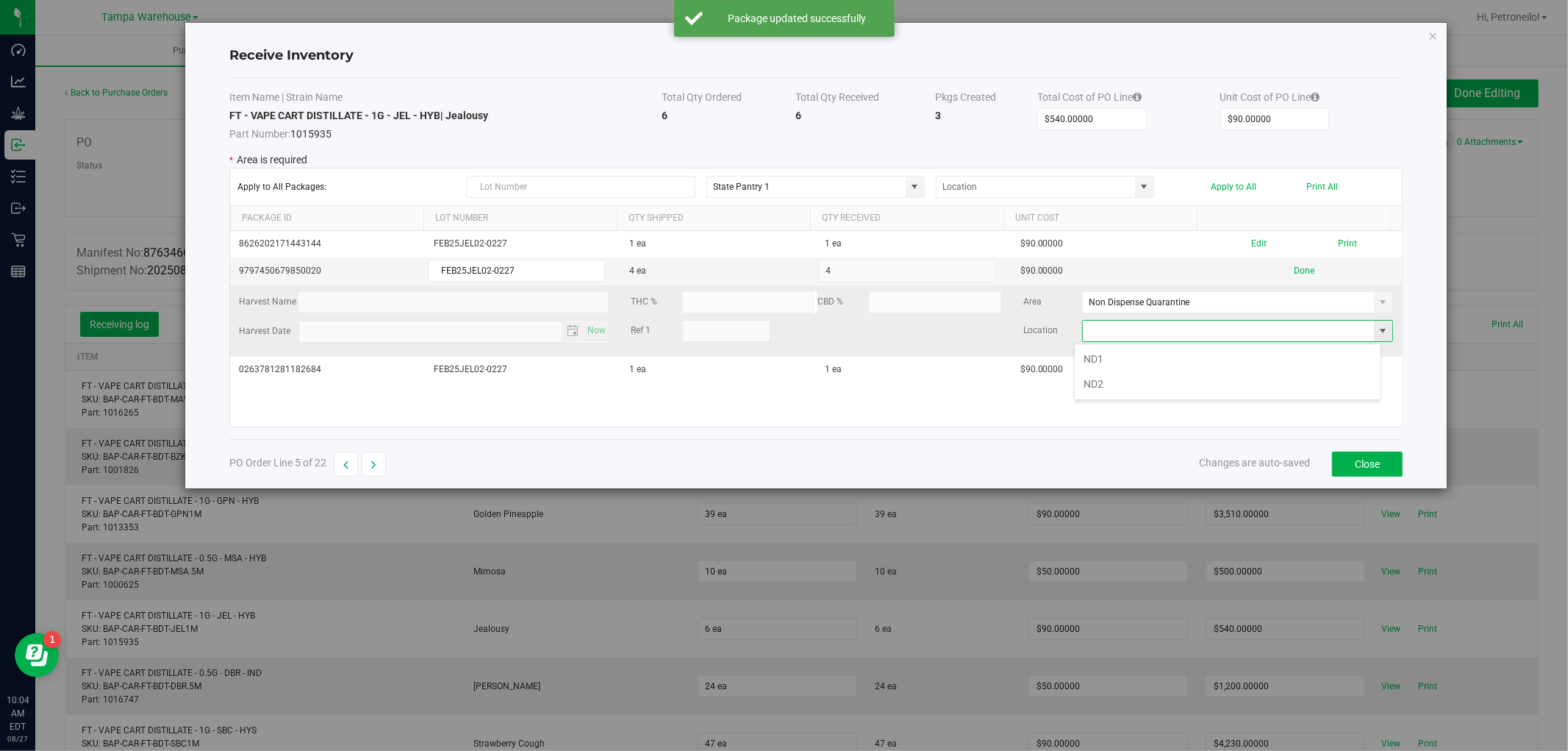
scroll to position [22, 307]
click at [1261, 383] on li "ND2" at bounding box center [1227, 384] width 306 height 25
type input "ND2"
click at [1294, 268] on button "Done" at bounding box center [1304, 271] width 21 height 14
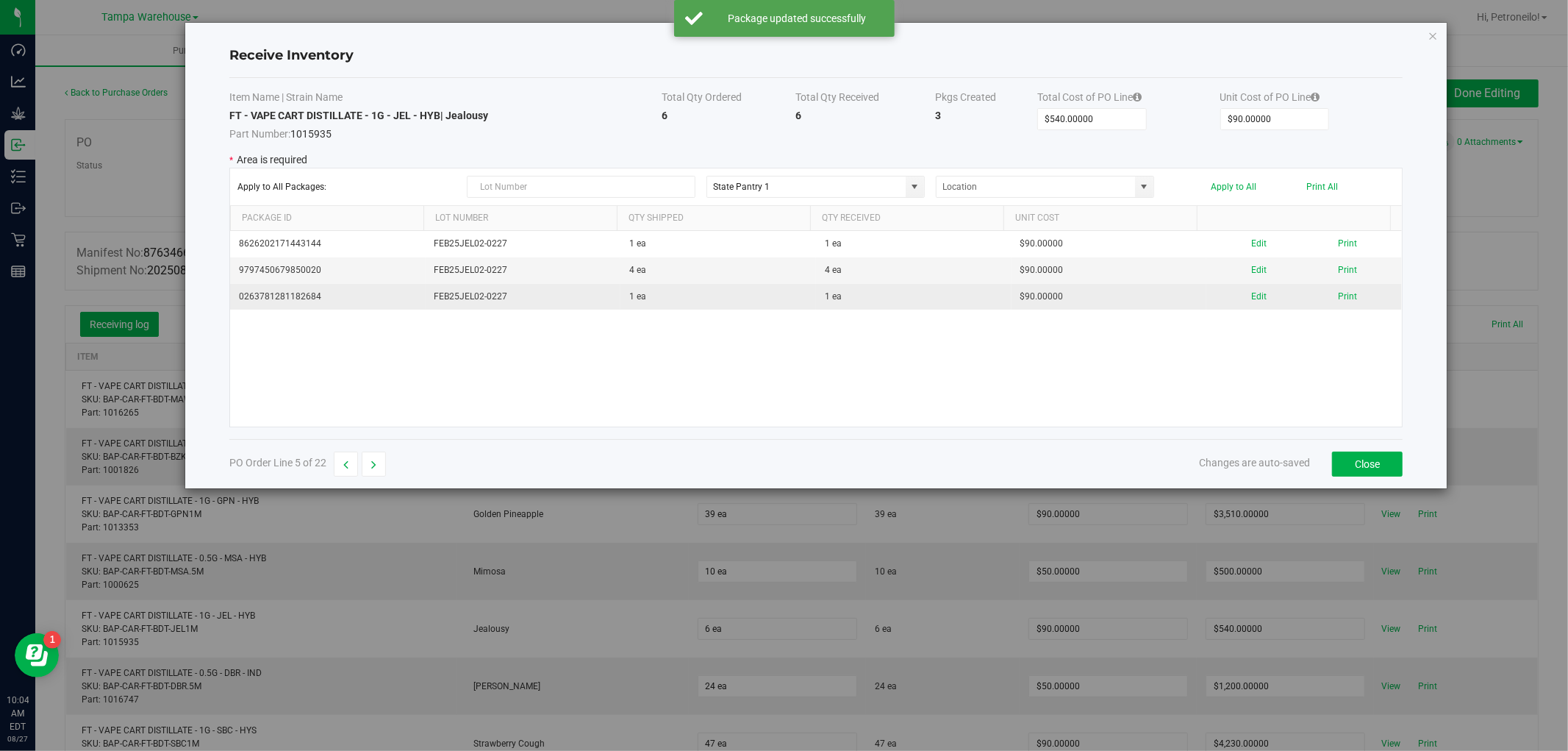
click at [1258, 301] on div "Edit Print" at bounding box center [1304, 296] width 178 height 14
click at [1257, 301] on div "Edit Print" at bounding box center [1304, 296] width 178 height 14
click at [1251, 298] on button "Edit" at bounding box center [1259, 296] width 16 height 14
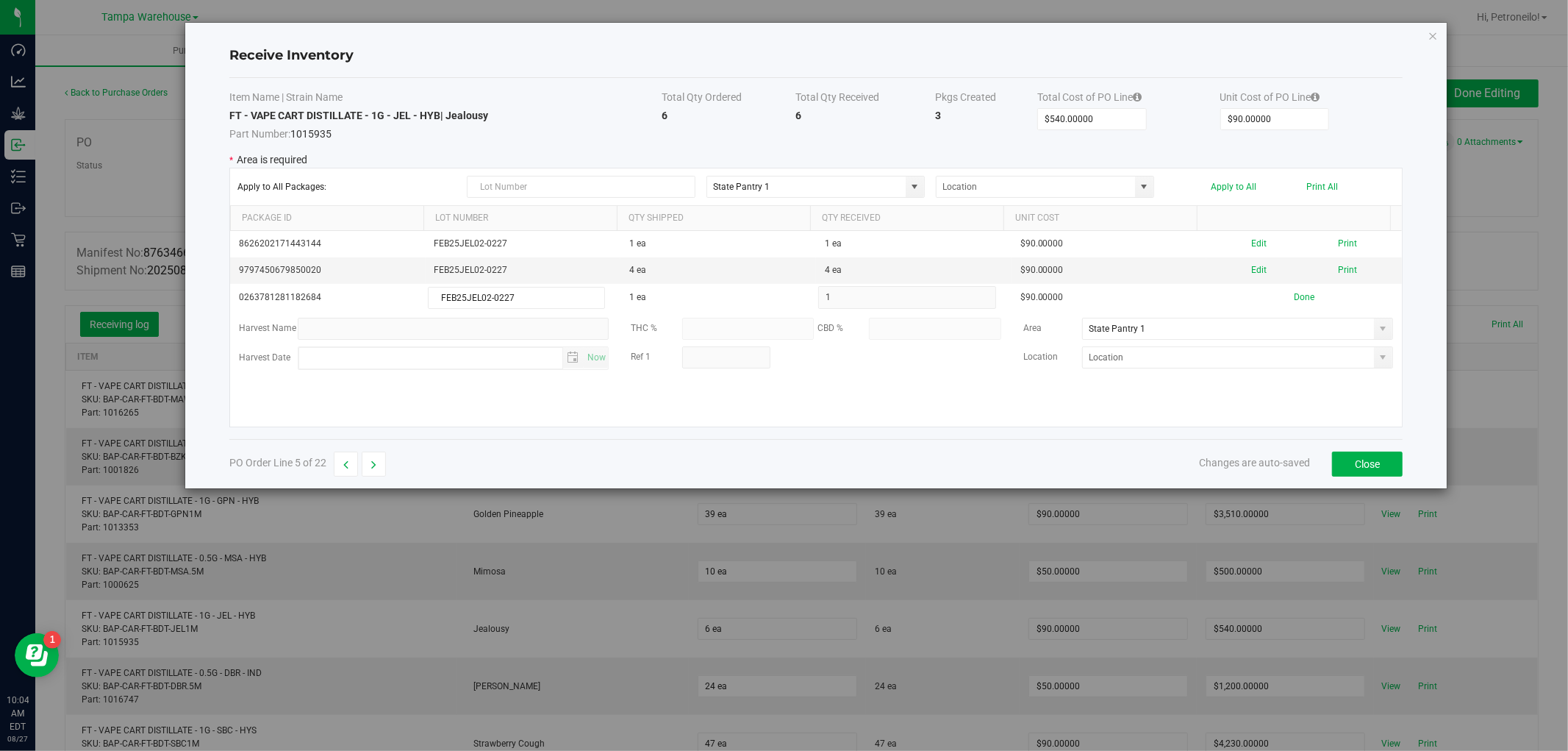
click at [1377, 335] on span at bounding box center [1383, 328] width 12 height 12
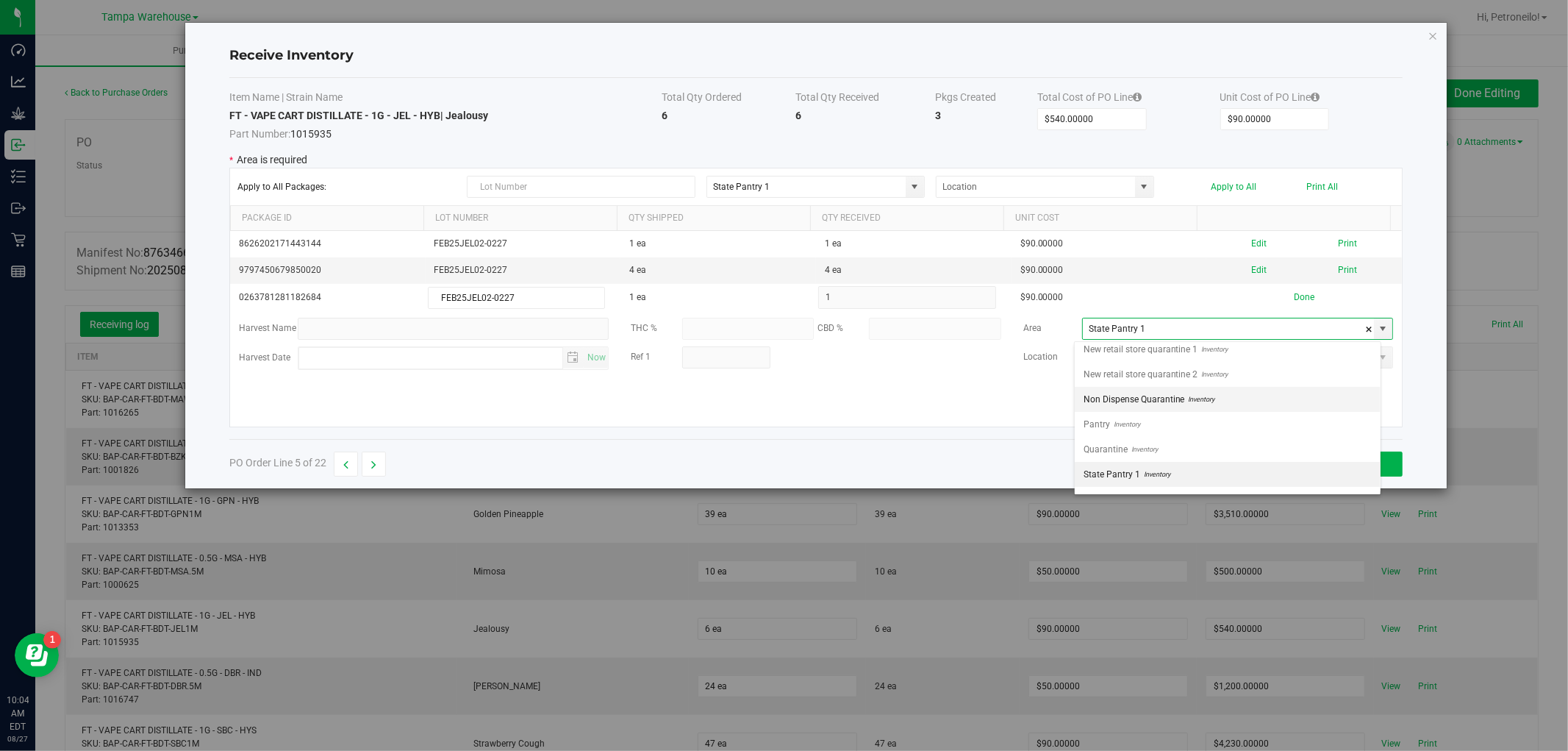
click at [1293, 405] on li "Non Dispense Quarantine Inventory" at bounding box center [1227, 399] width 306 height 25
type input "Non Dispense Quarantine"
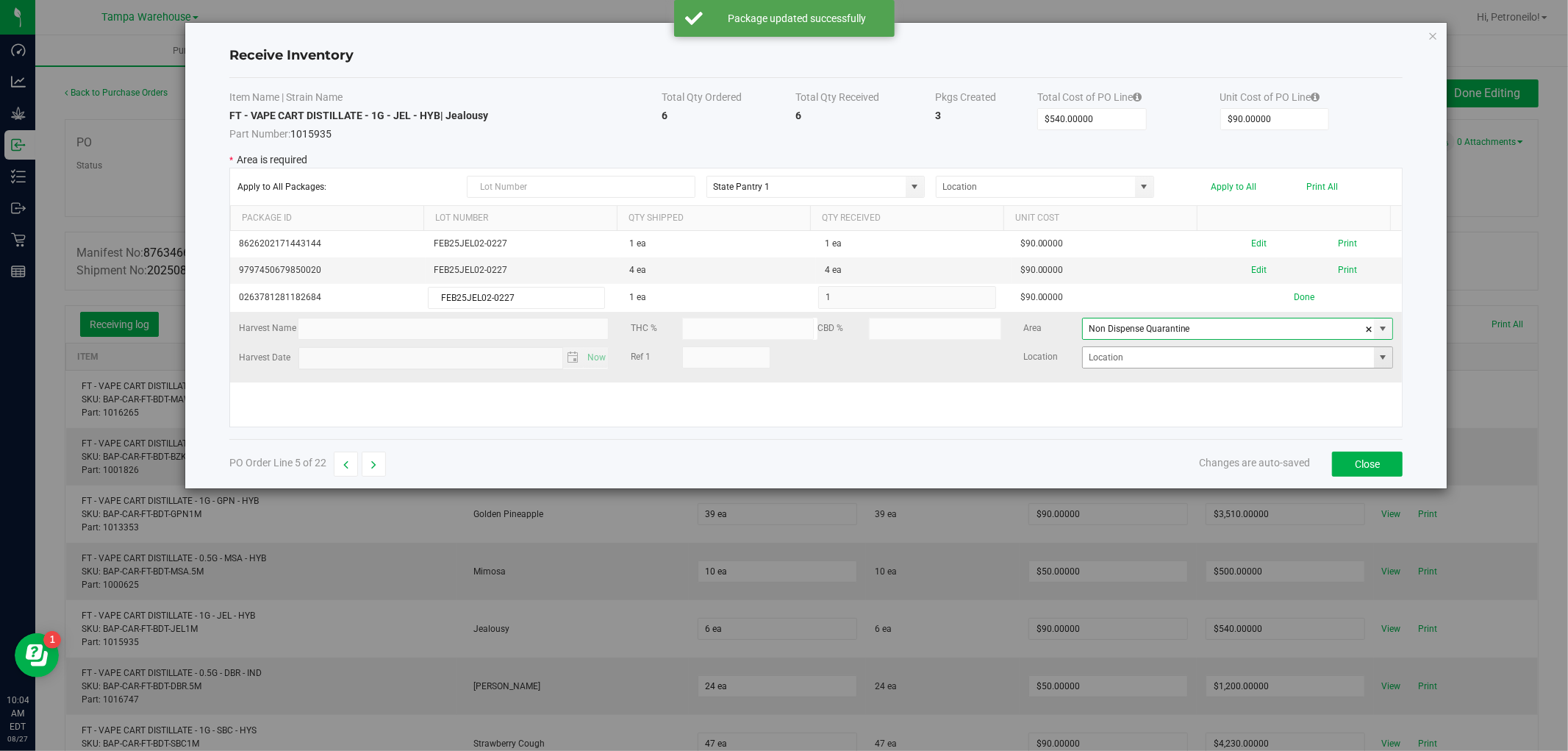
click at [1377, 356] on span at bounding box center [1383, 357] width 12 height 12
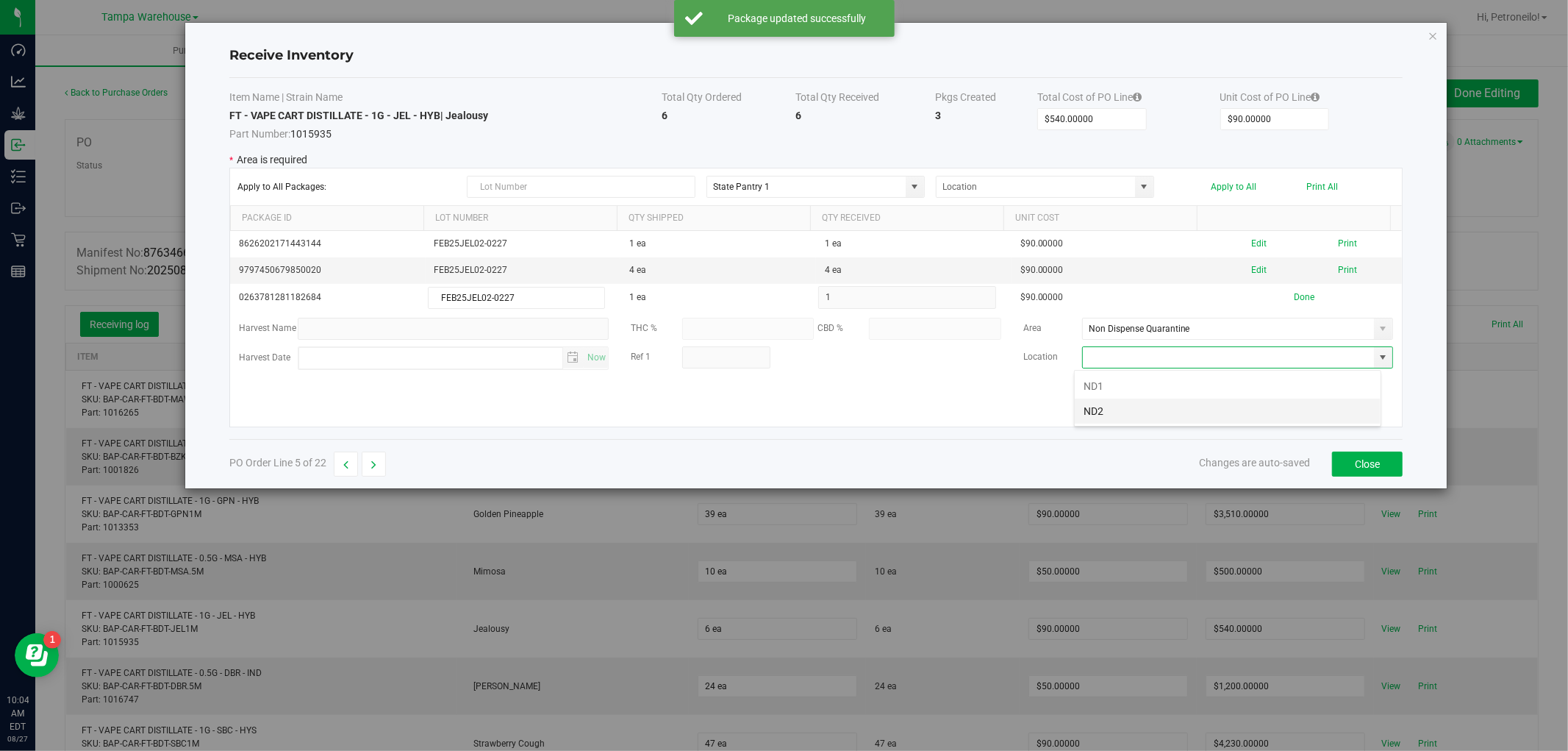
click at [1282, 404] on li "ND2" at bounding box center [1227, 411] width 306 height 25
type input "ND2"
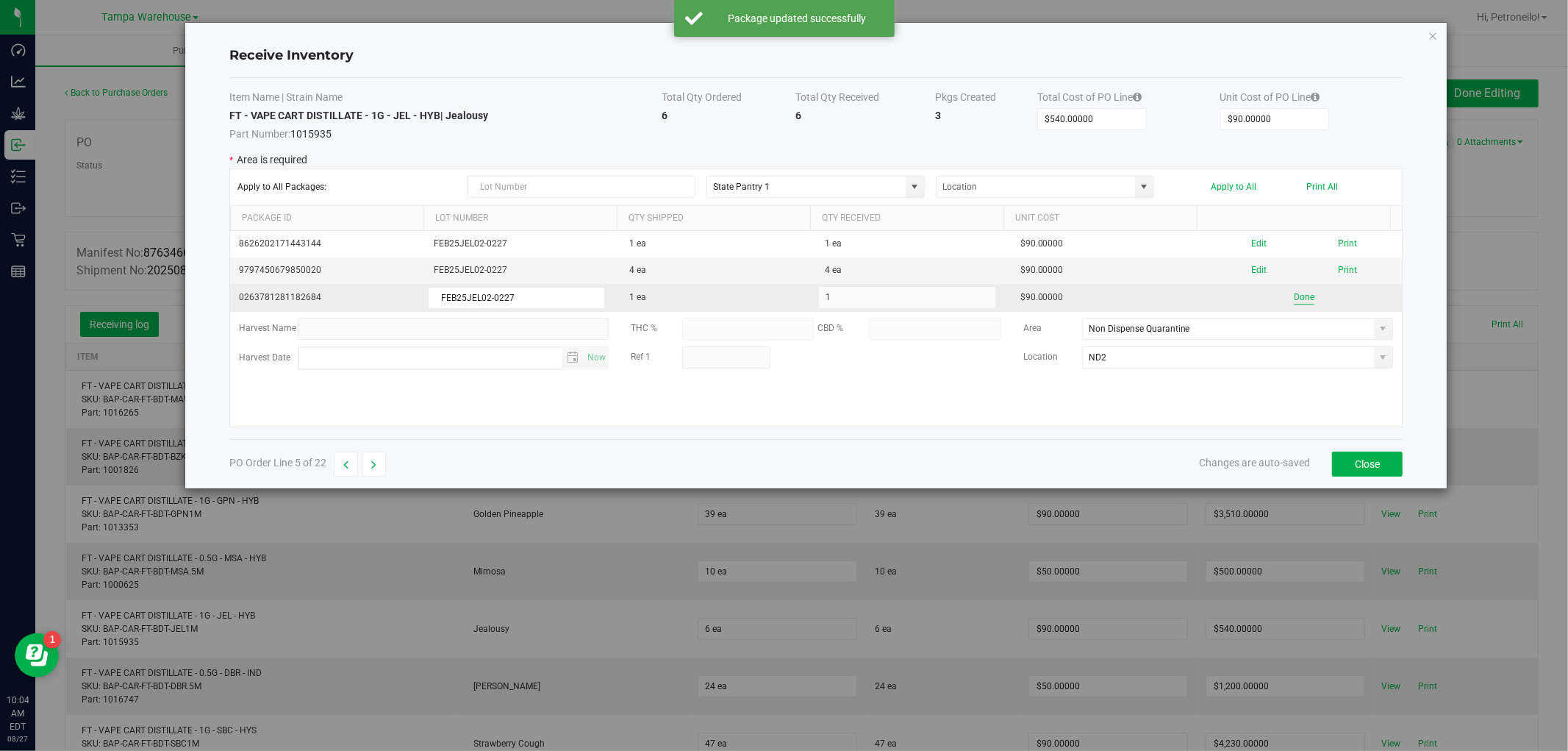
click at [1298, 300] on button "Done" at bounding box center [1304, 297] width 21 height 14
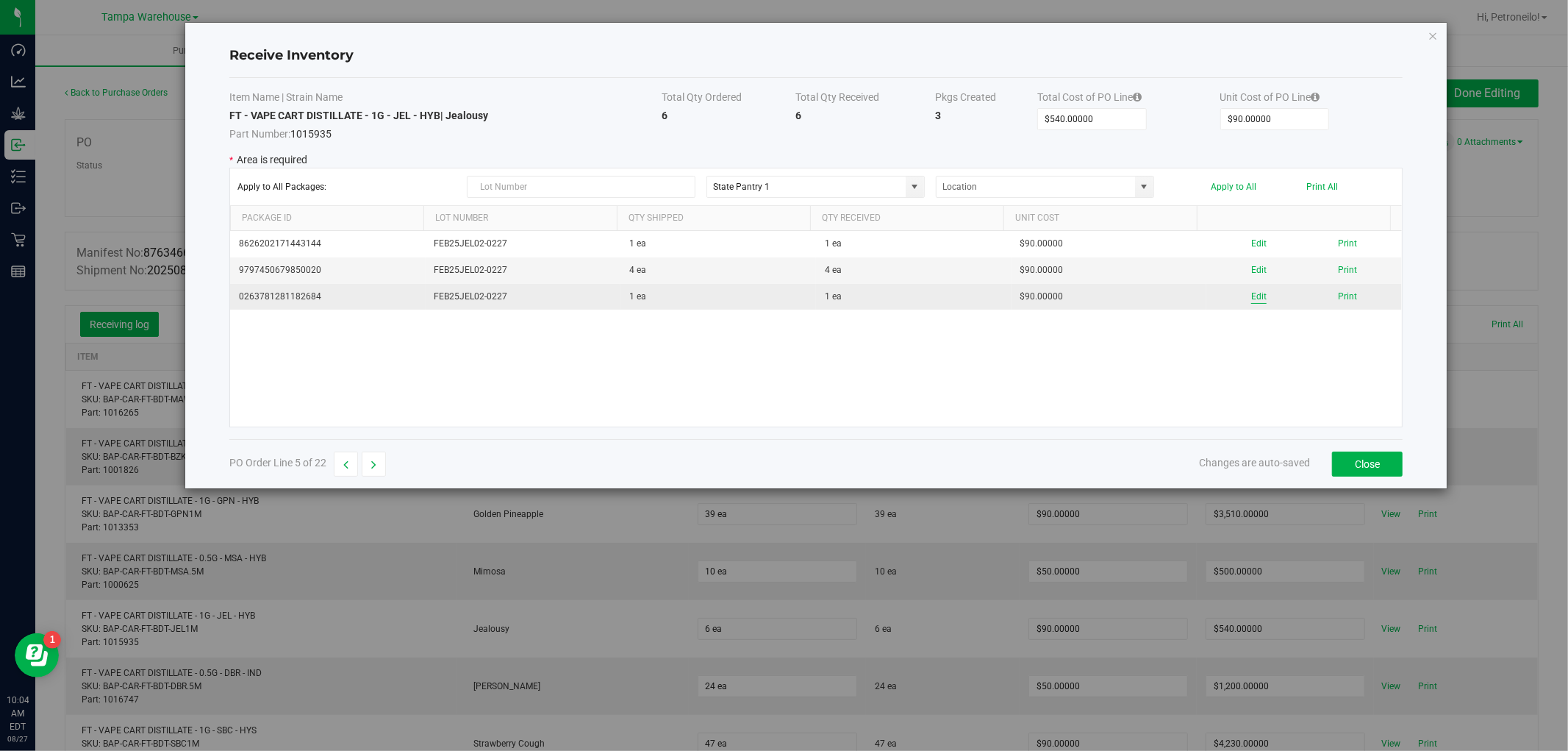
click at [1251, 296] on button "Edit" at bounding box center [1259, 296] width 16 height 14
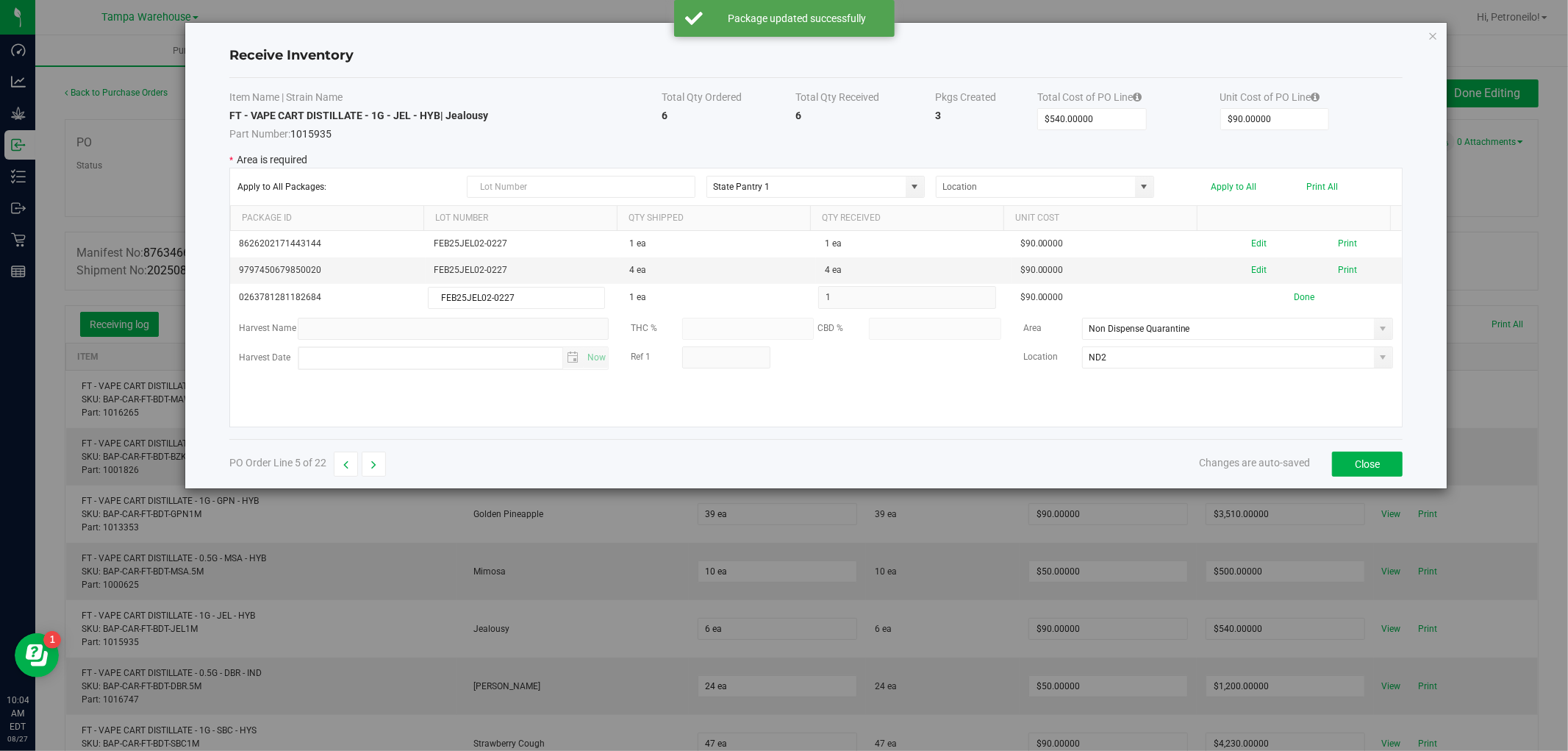
click at [1294, 296] on button "Done" at bounding box center [1304, 297] width 21 height 14
click at [369, 470] on button "button" at bounding box center [374, 464] width 24 height 25
type input "$1,200.00000"
type input "$50.00000"
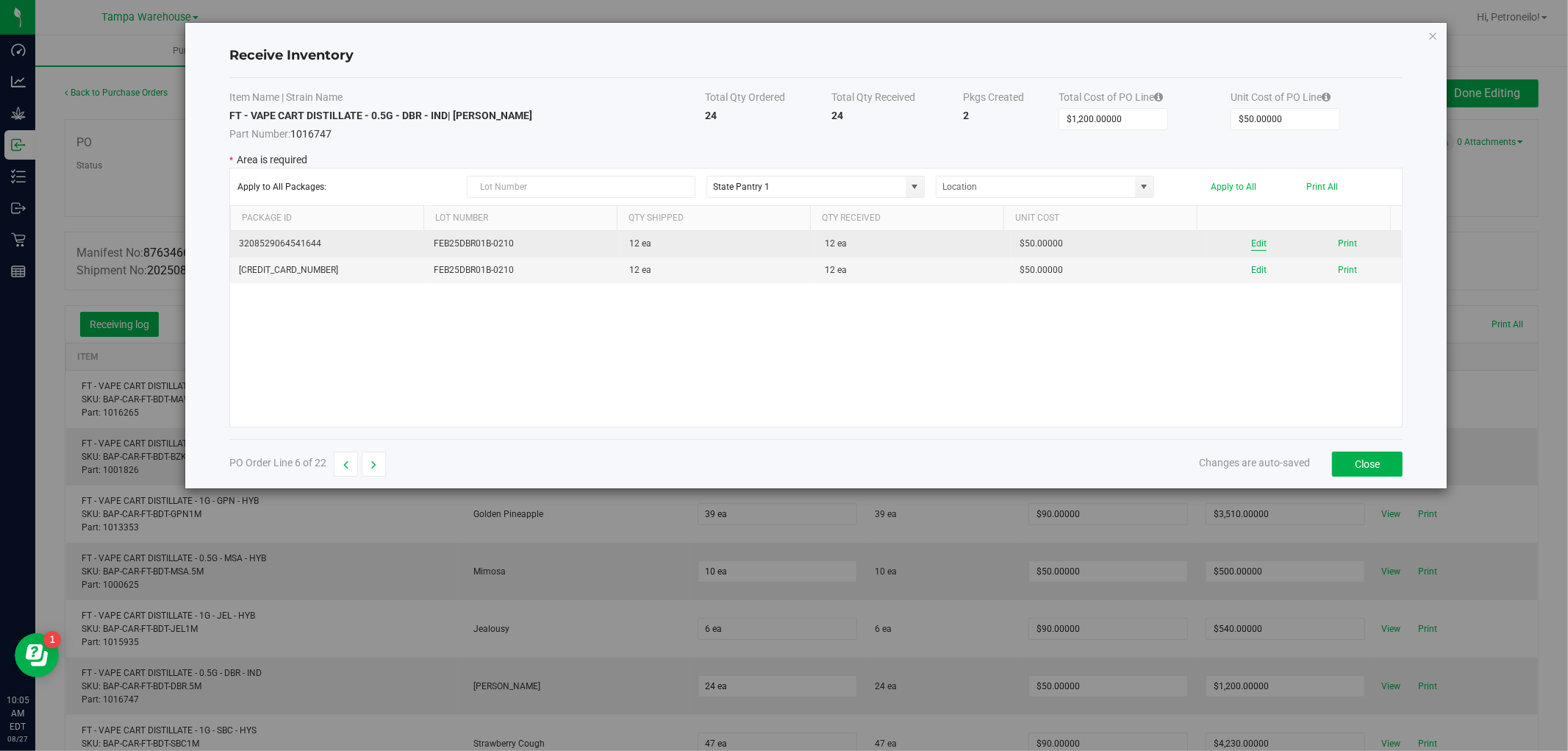
click at [1251, 250] on button "Edit" at bounding box center [1259, 243] width 16 height 14
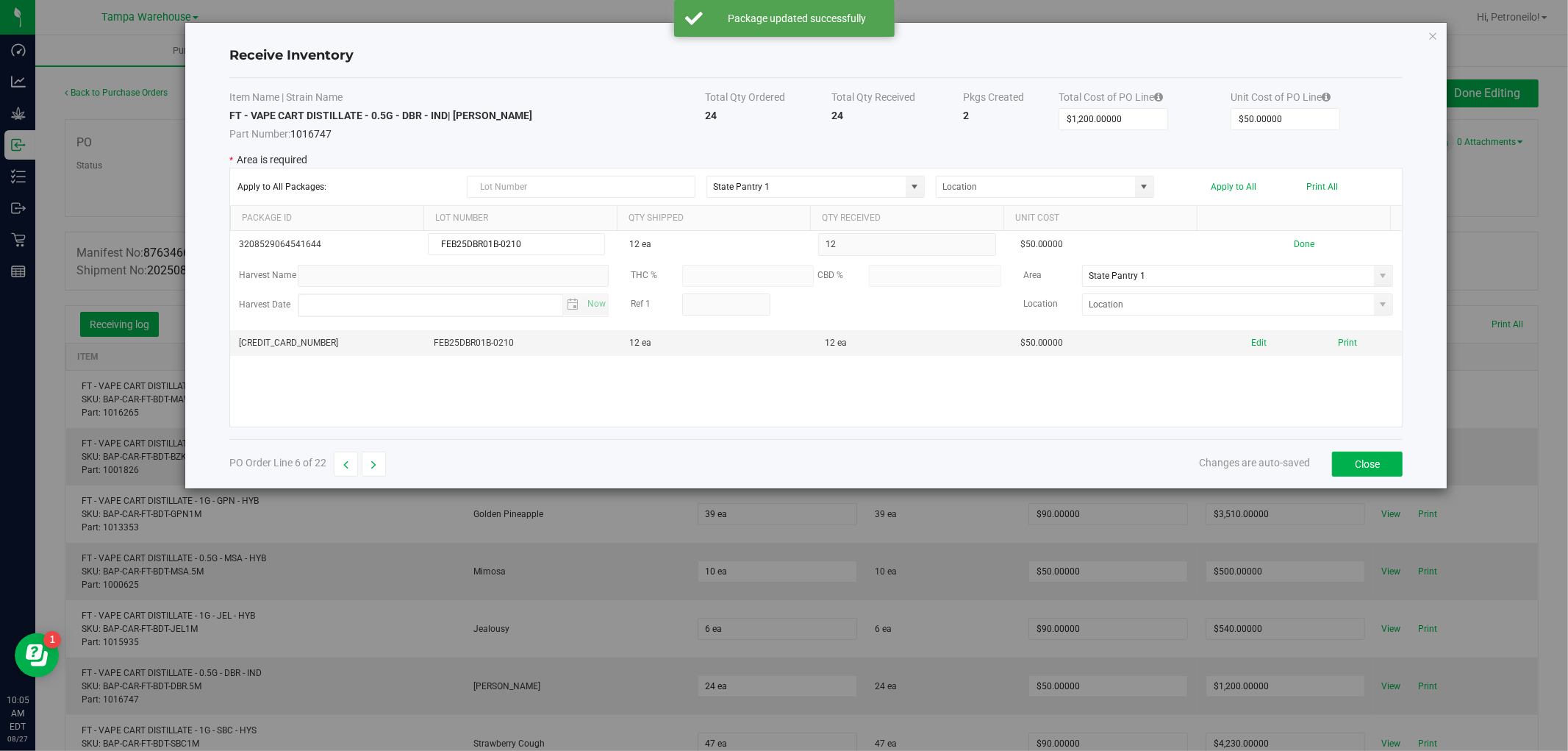
click at [1377, 281] on span at bounding box center [1383, 276] width 12 height 12
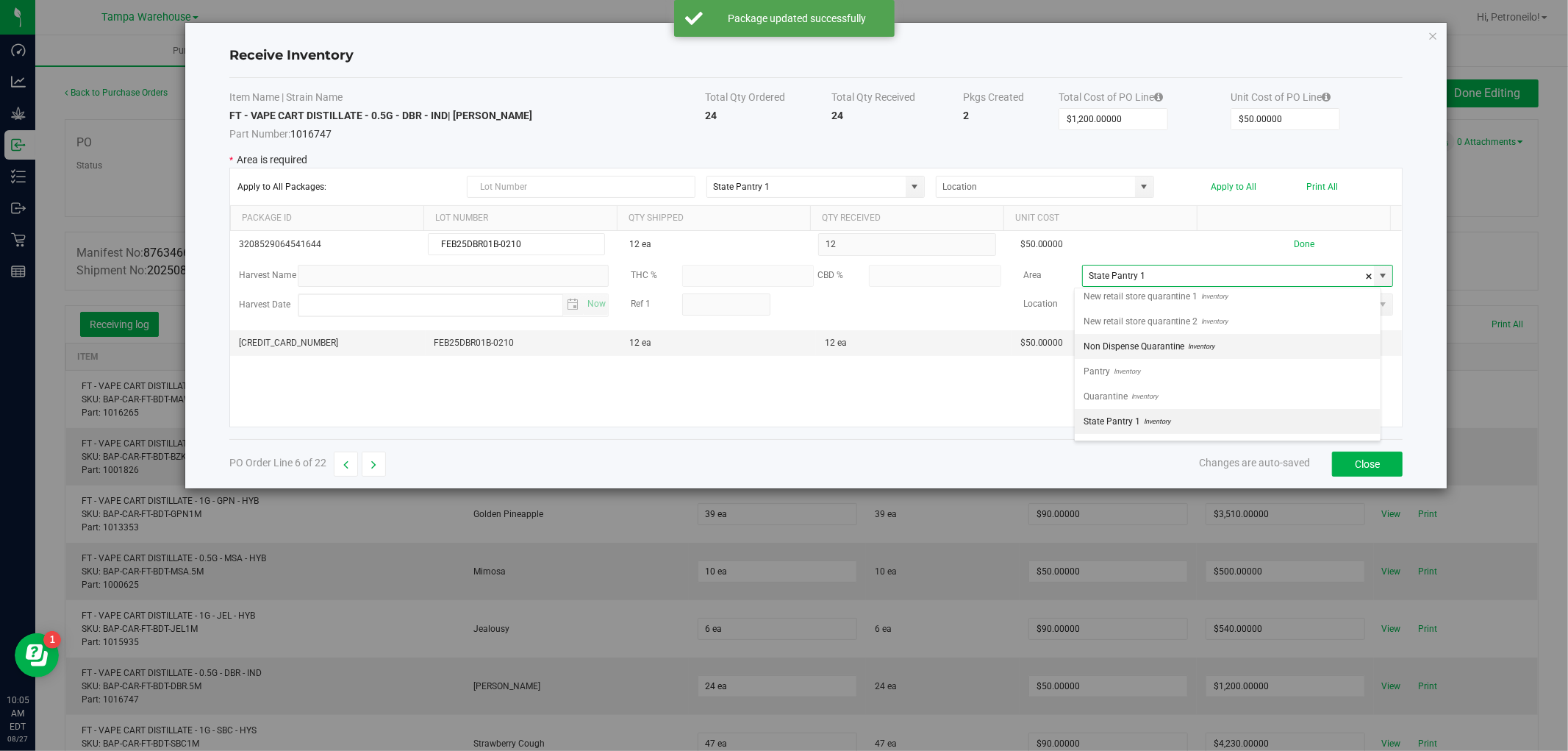
click at [1260, 358] on li "Non Dispense Quarantine Inventory" at bounding box center [1227, 347] width 306 height 25
type input "Non Dispense Quarantine"
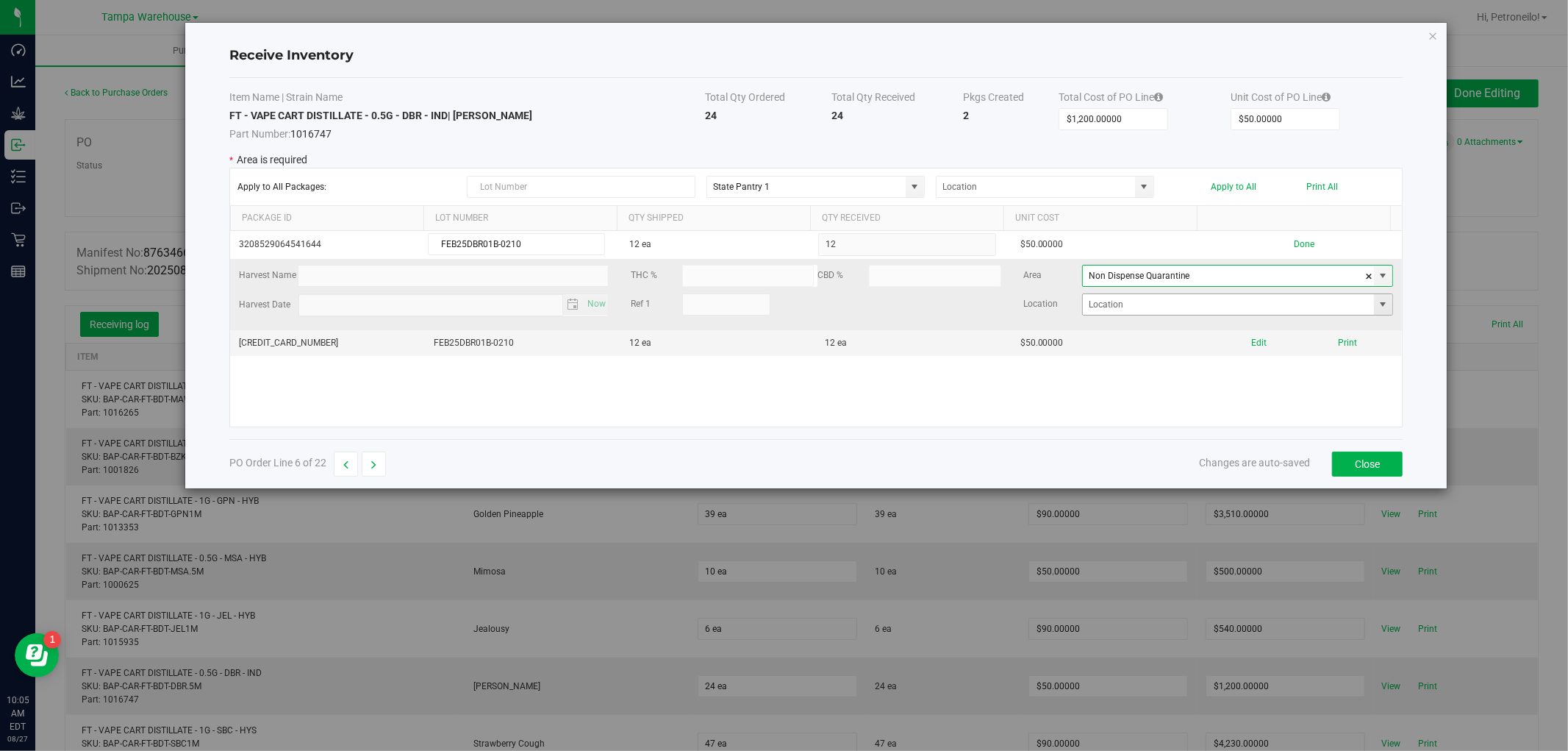
click at [1377, 310] on span at bounding box center [1383, 305] width 12 height 12
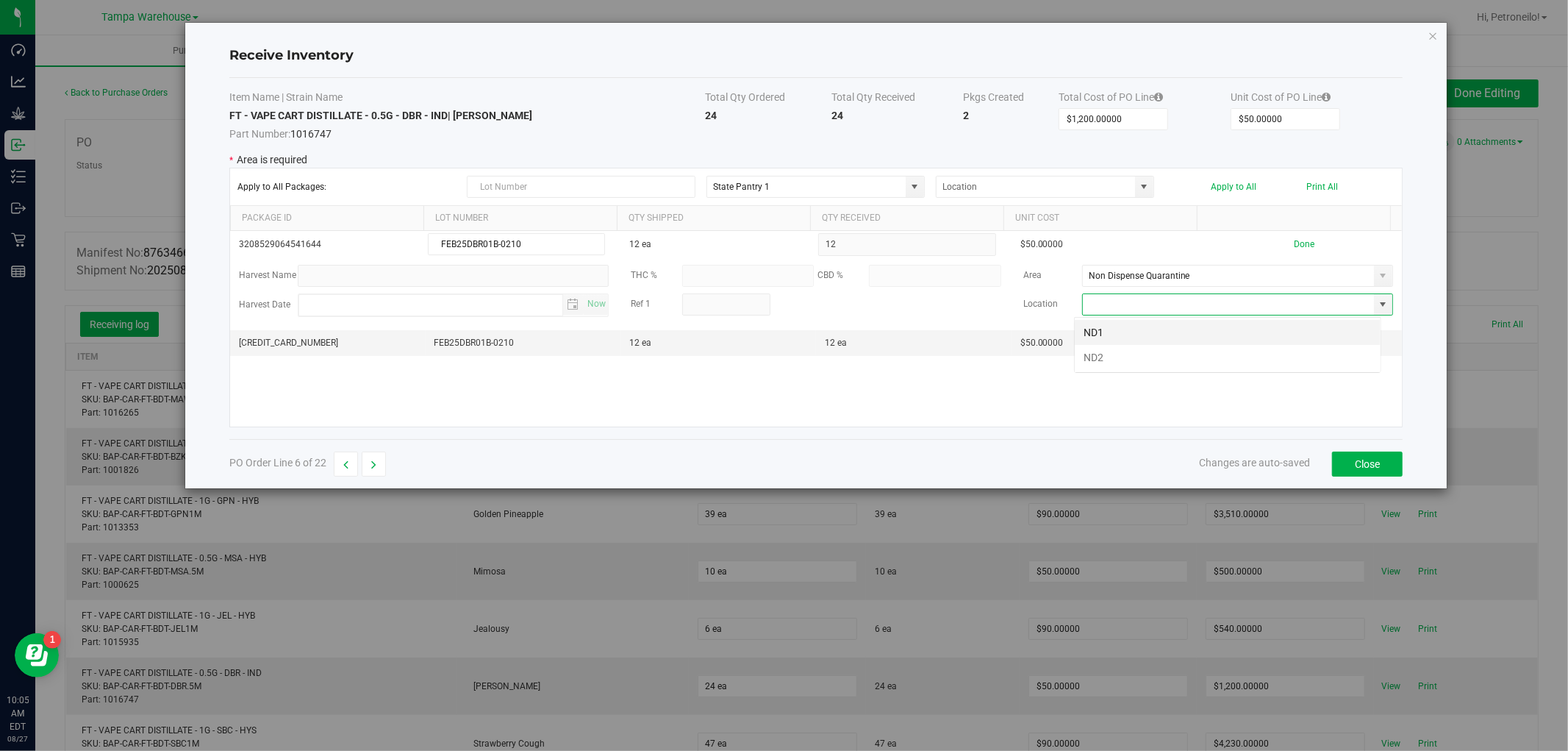
scroll to position [22, 307]
click at [1211, 355] on li "ND2" at bounding box center [1227, 357] width 306 height 25
type input "ND2"
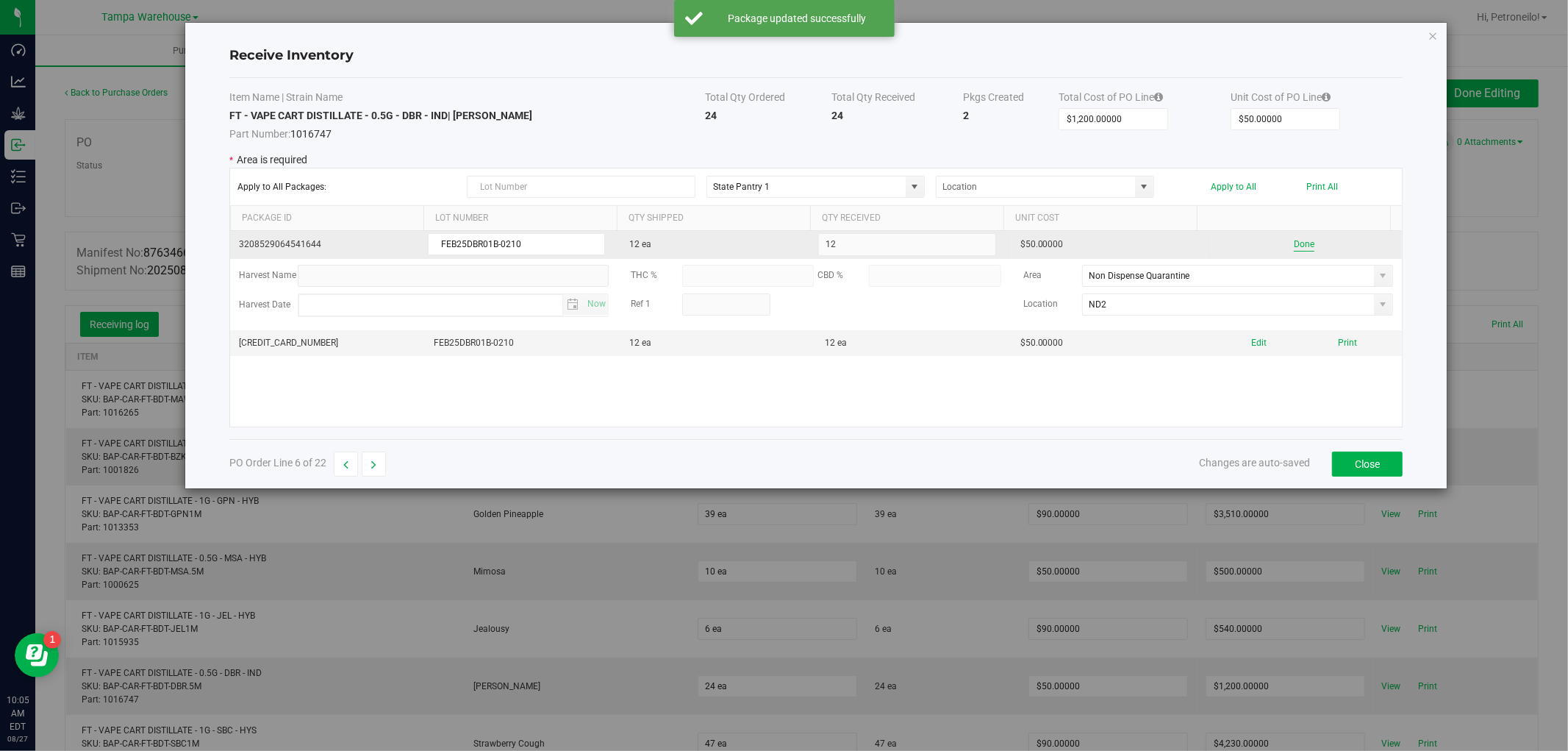
click at [1295, 248] on button "Done" at bounding box center [1304, 244] width 21 height 14
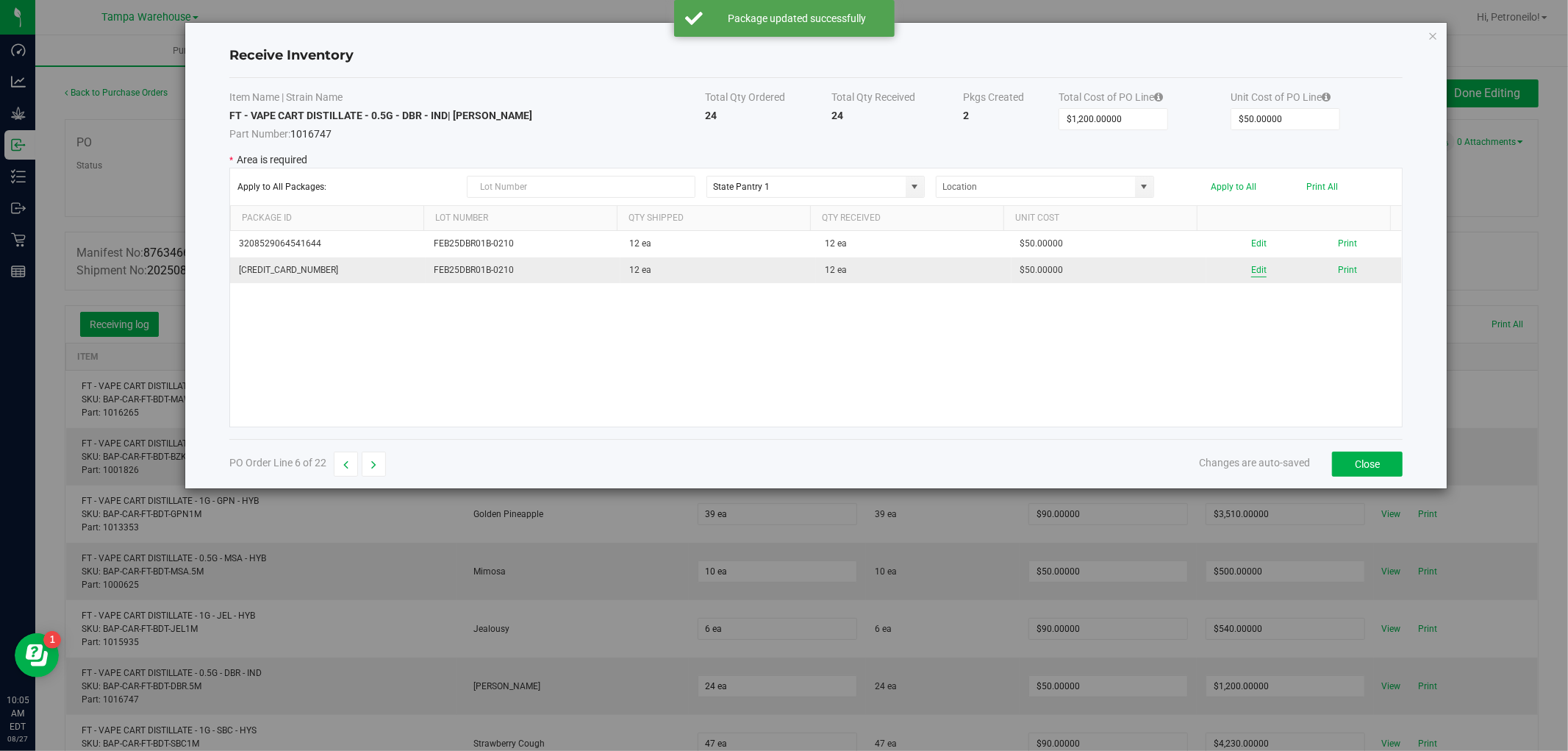
click at [1251, 271] on button "Edit" at bounding box center [1259, 270] width 16 height 14
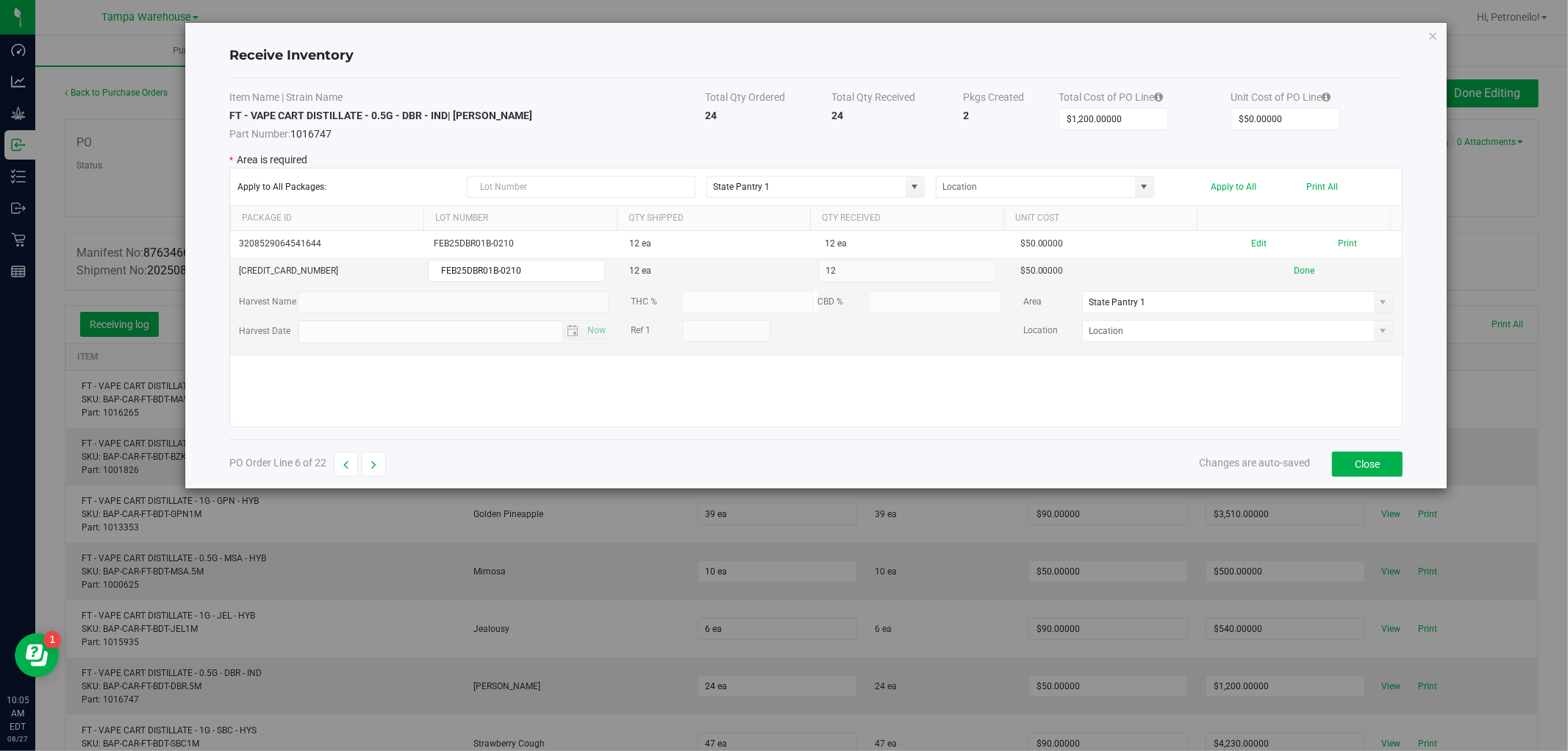
click at [1377, 307] on span at bounding box center [1383, 302] width 12 height 12
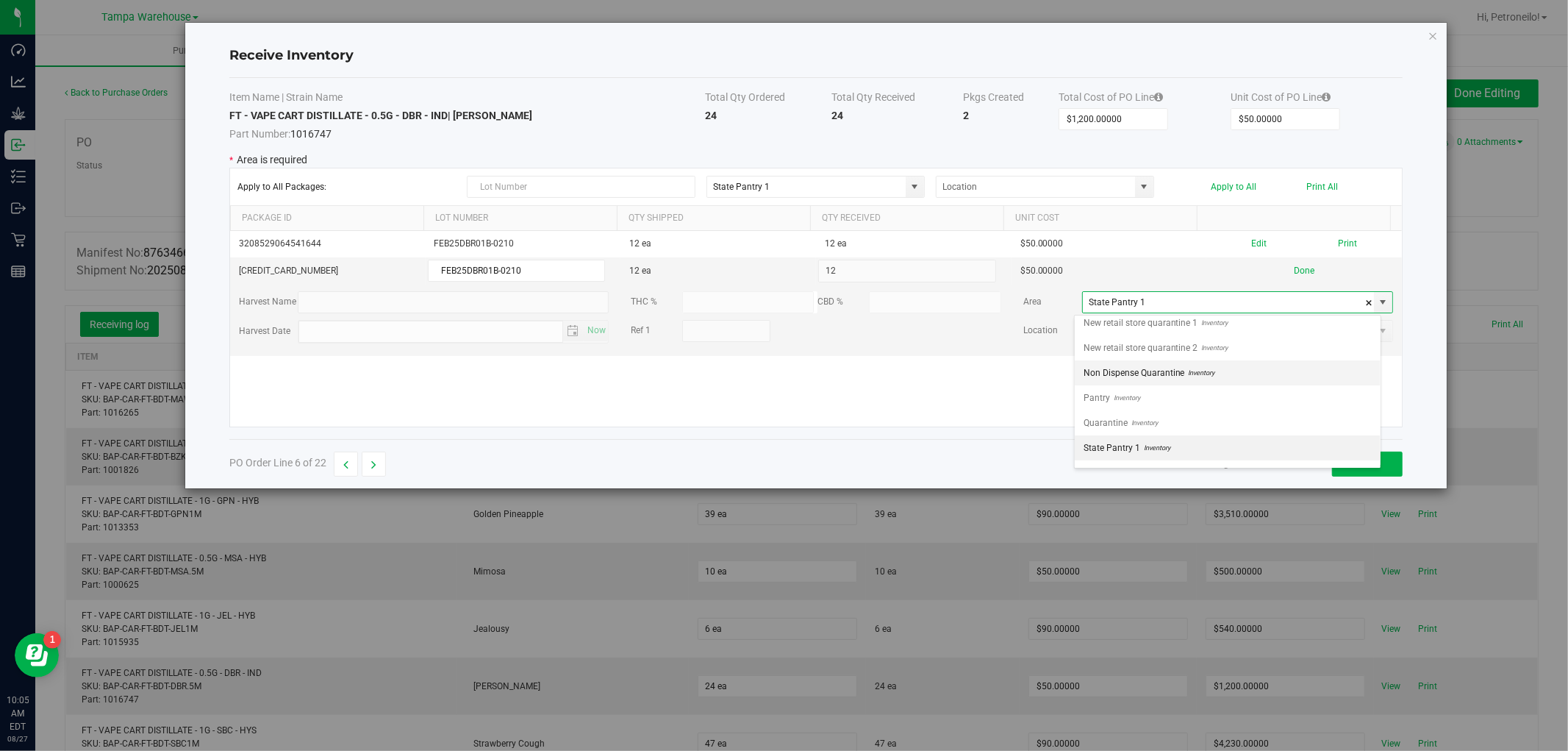
click at [1275, 378] on li "Non Dispense Quarantine Inventory" at bounding box center [1227, 373] width 306 height 25
type input "Non Dispense Quarantine"
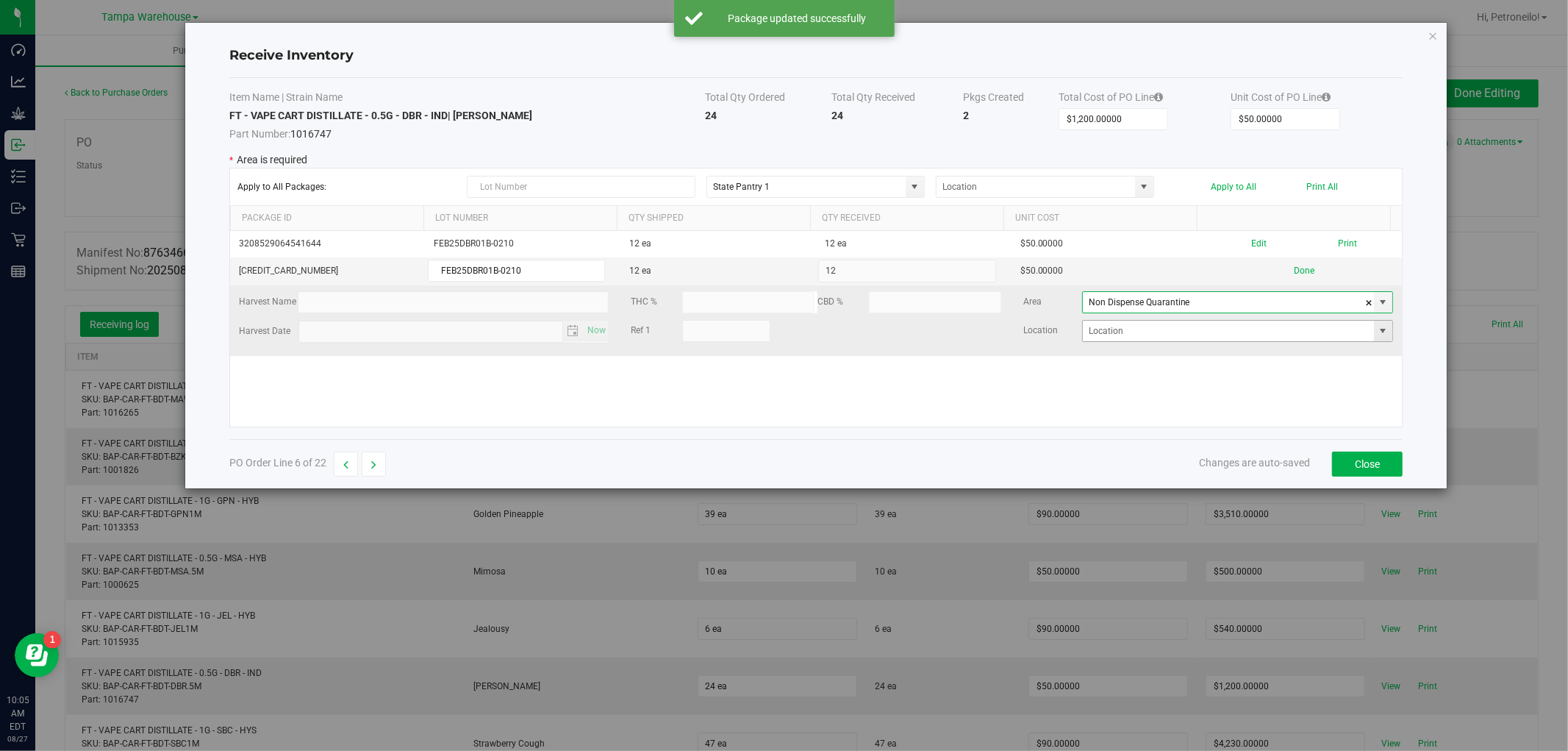
click at [1377, 334] on span at bounding box center [1383, 331] width 12 height 12
click at [1292, 381] on li "ND2" at bounding box center [1227, 384] width 306 height 25
type input "ND2"
click at [1297, 271] on button "Done" at bounding box center [1304, 271] width 21 height 14
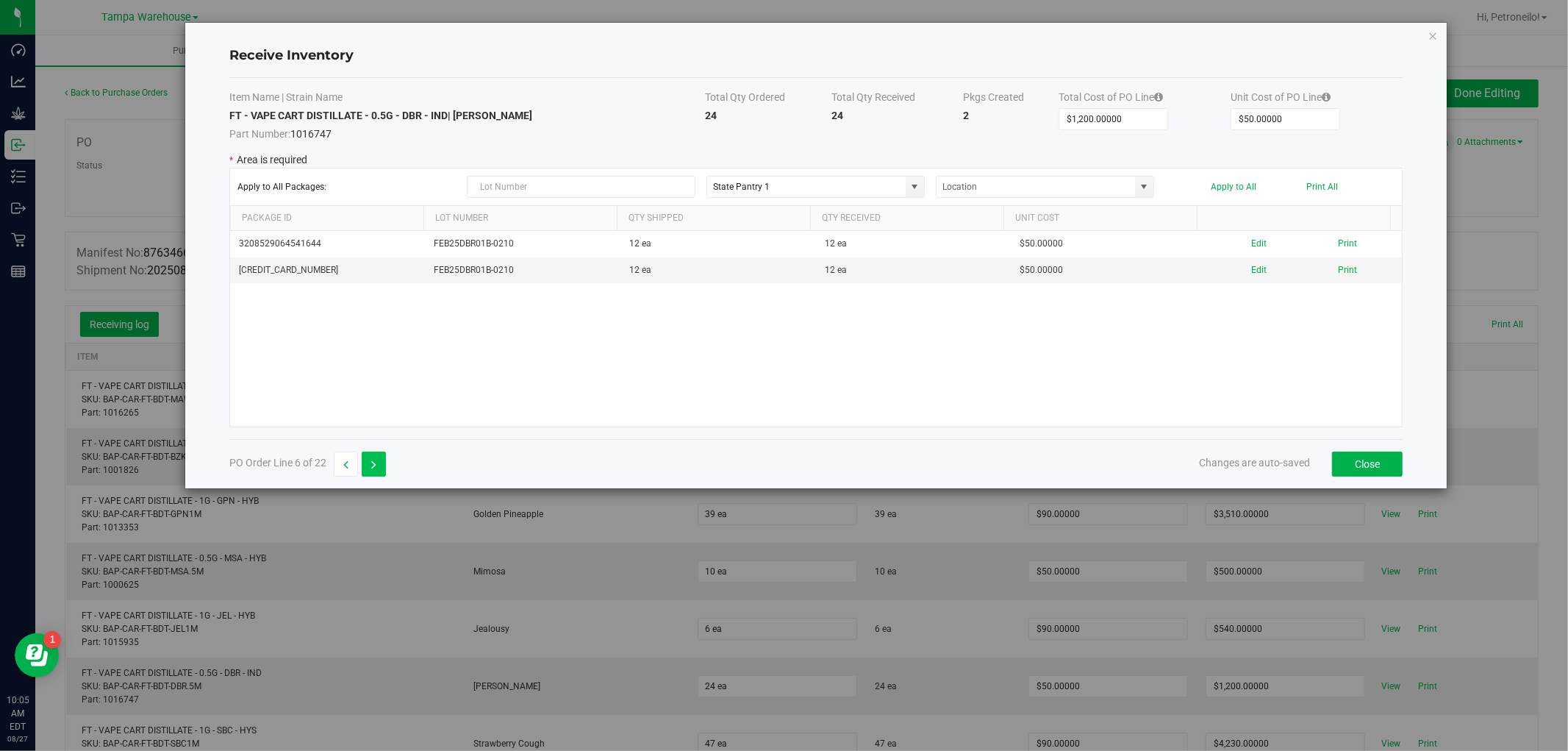
click at [371, 460] on icon "button" at bounding box center [374, 465] width 5 height 10
type input "$4,230.00000"
type input "$90.00000"
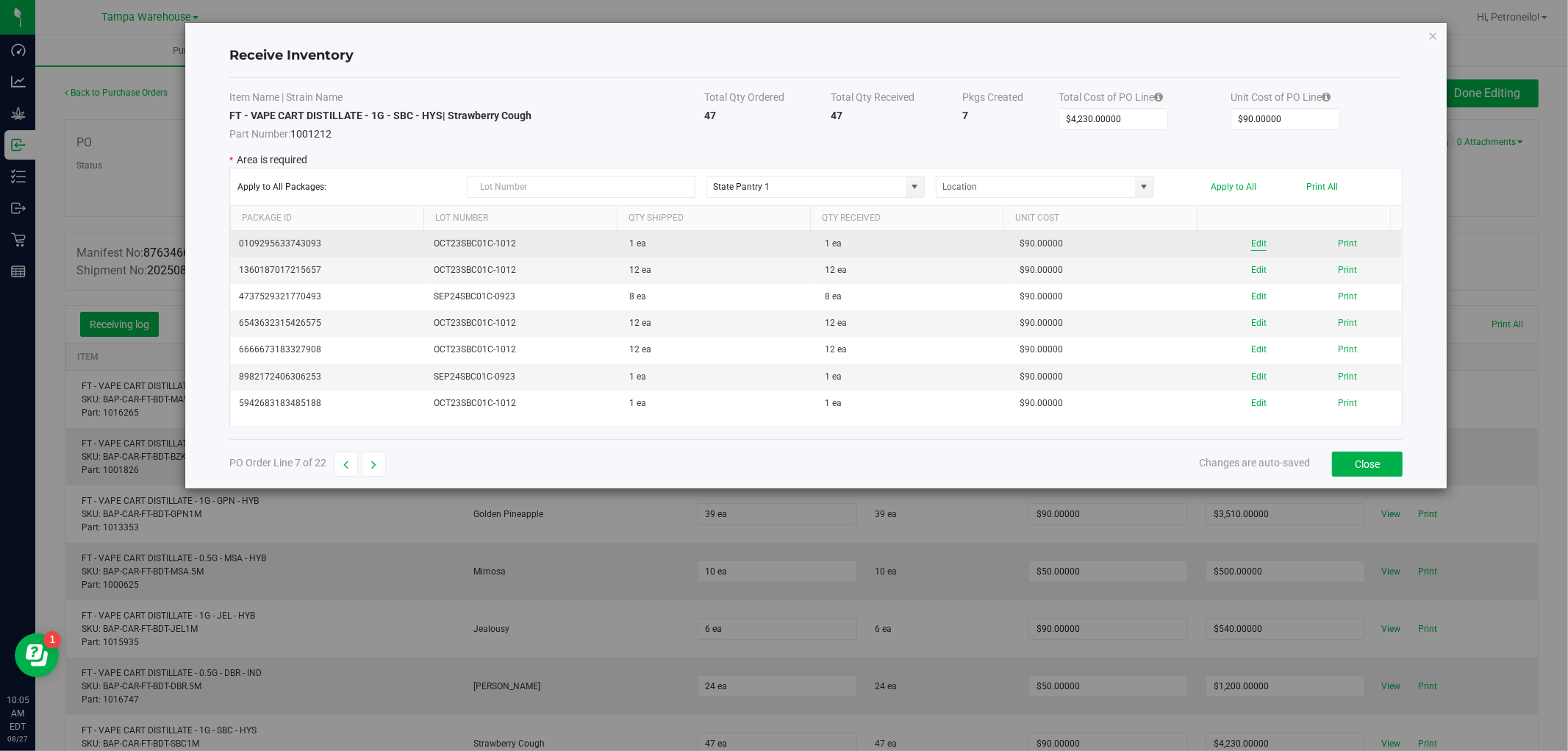
click at [1251, 243] on button "Edit" at bounding box center [1259, 243] width 16 height 14
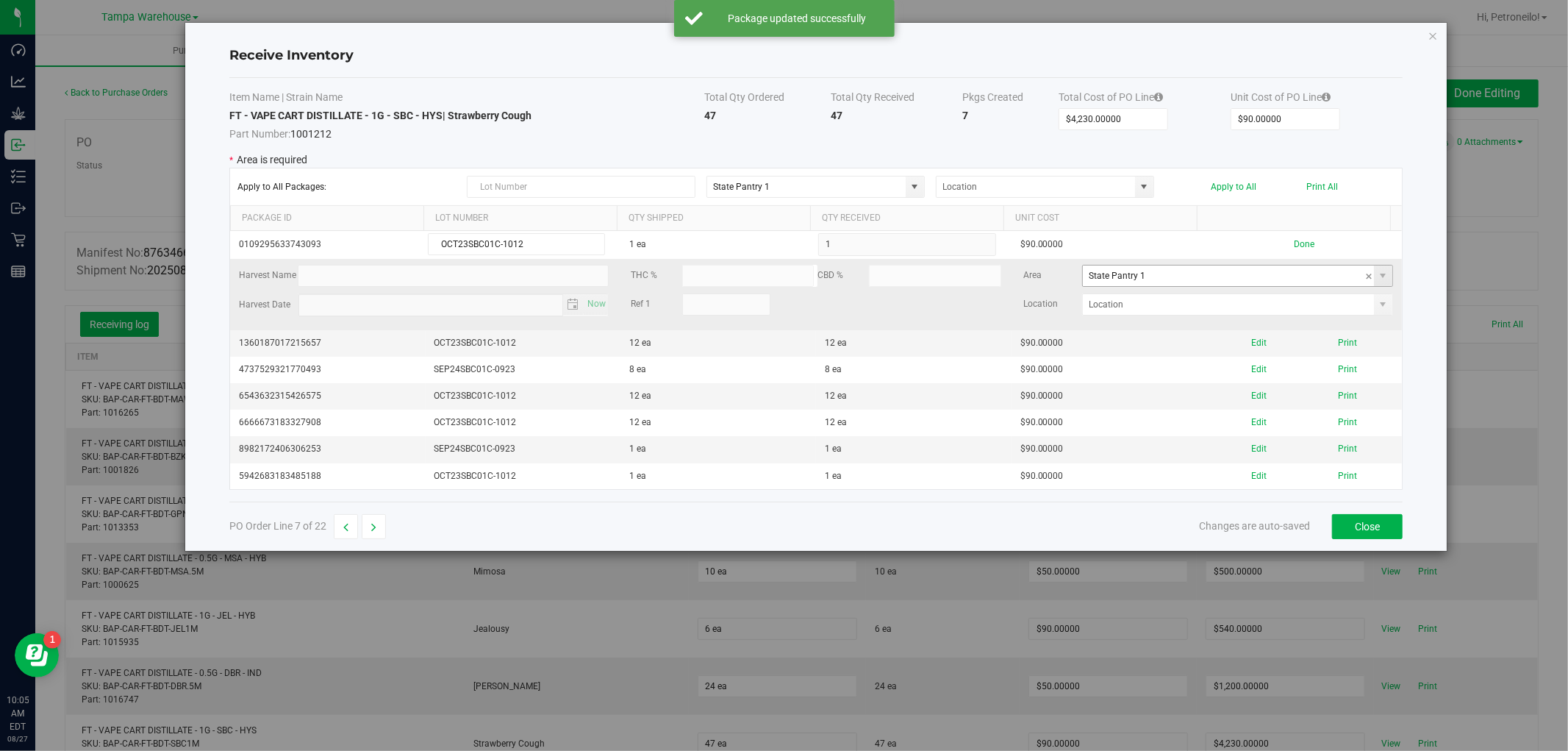
click at [1377, 280] on span at bounding box center [1383, 276] width 18 height 21
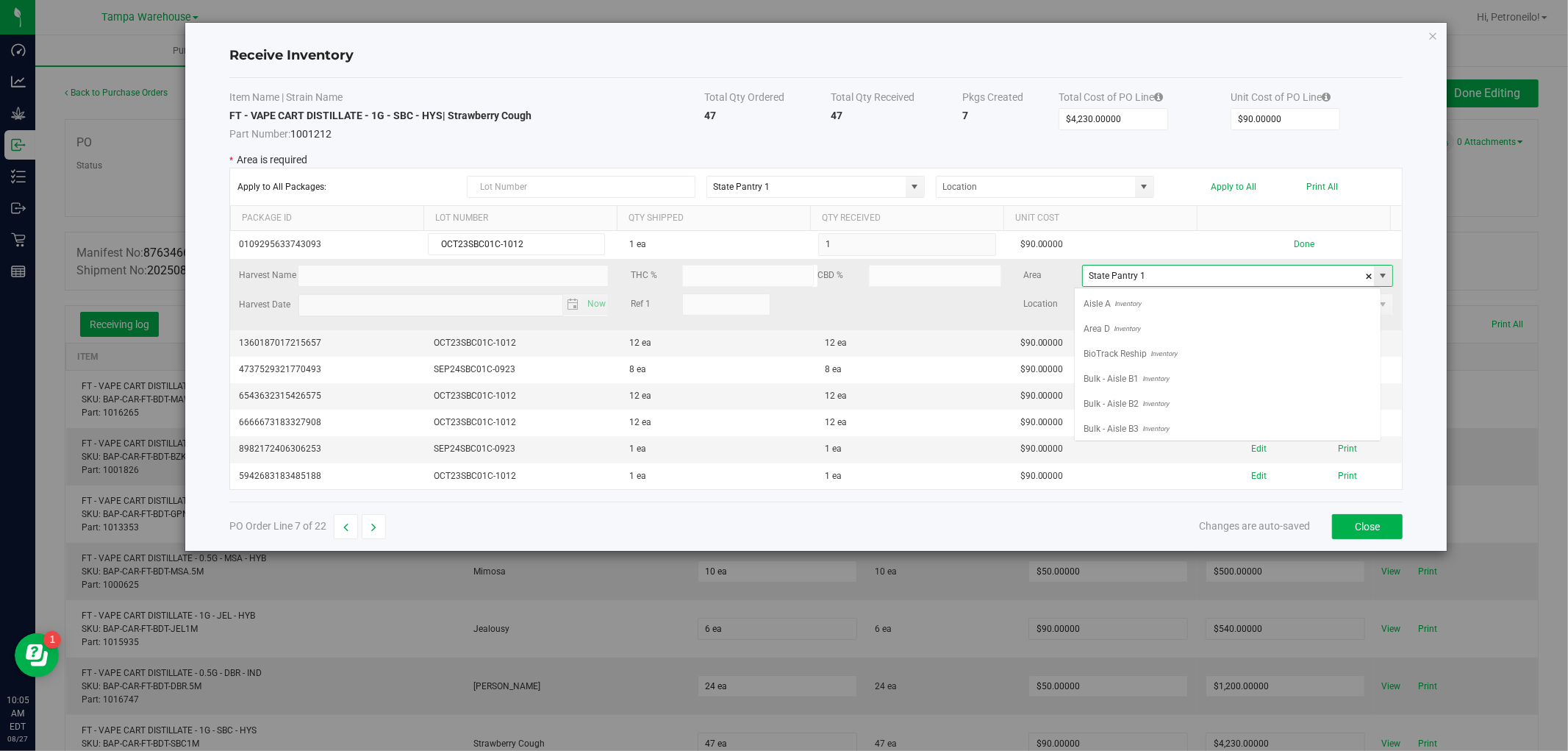
scroll to position [583, 0]
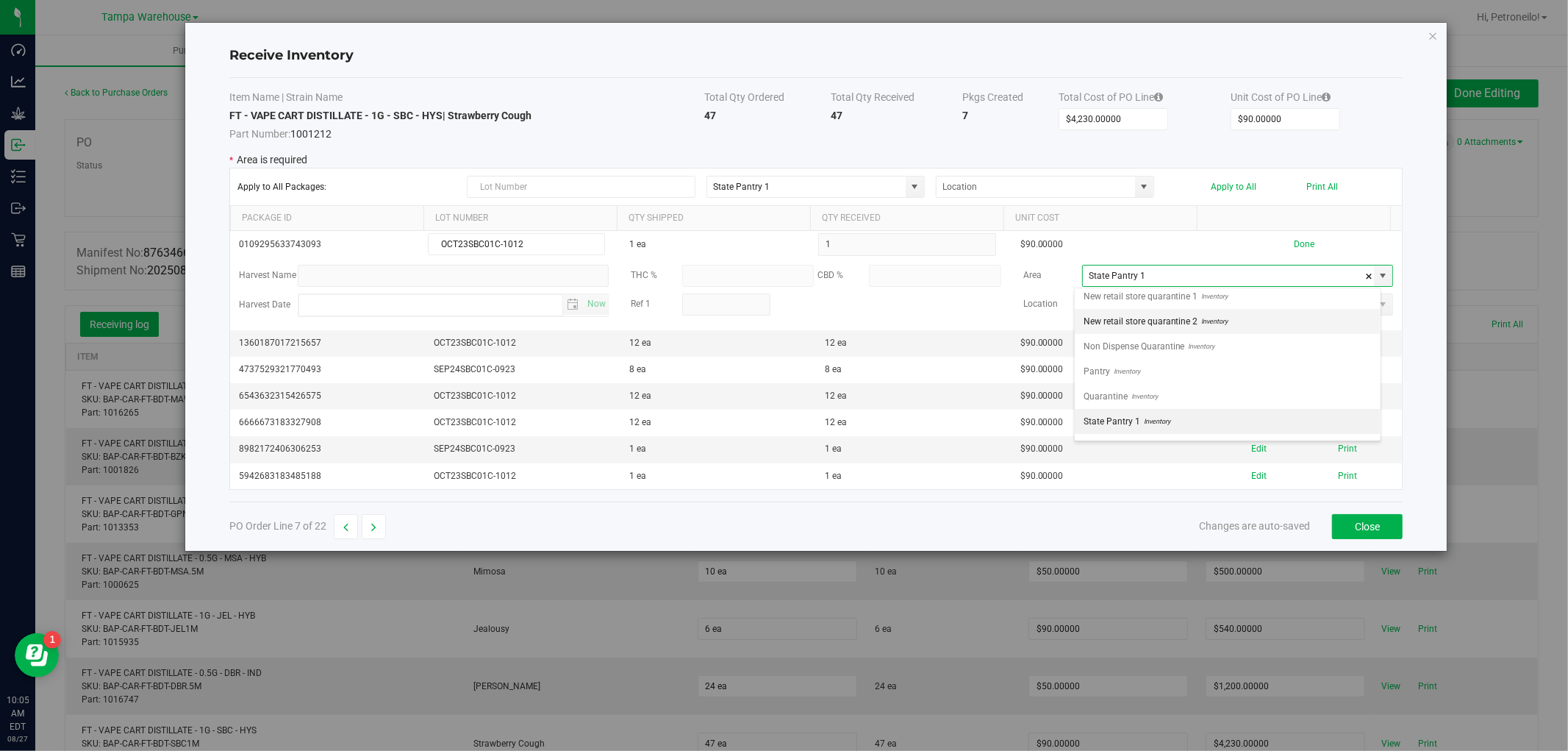
click at [1245, 334] on li "New retail store quarantine 2 Inventory" at bounding box center [1227, 321] width 306 height 25
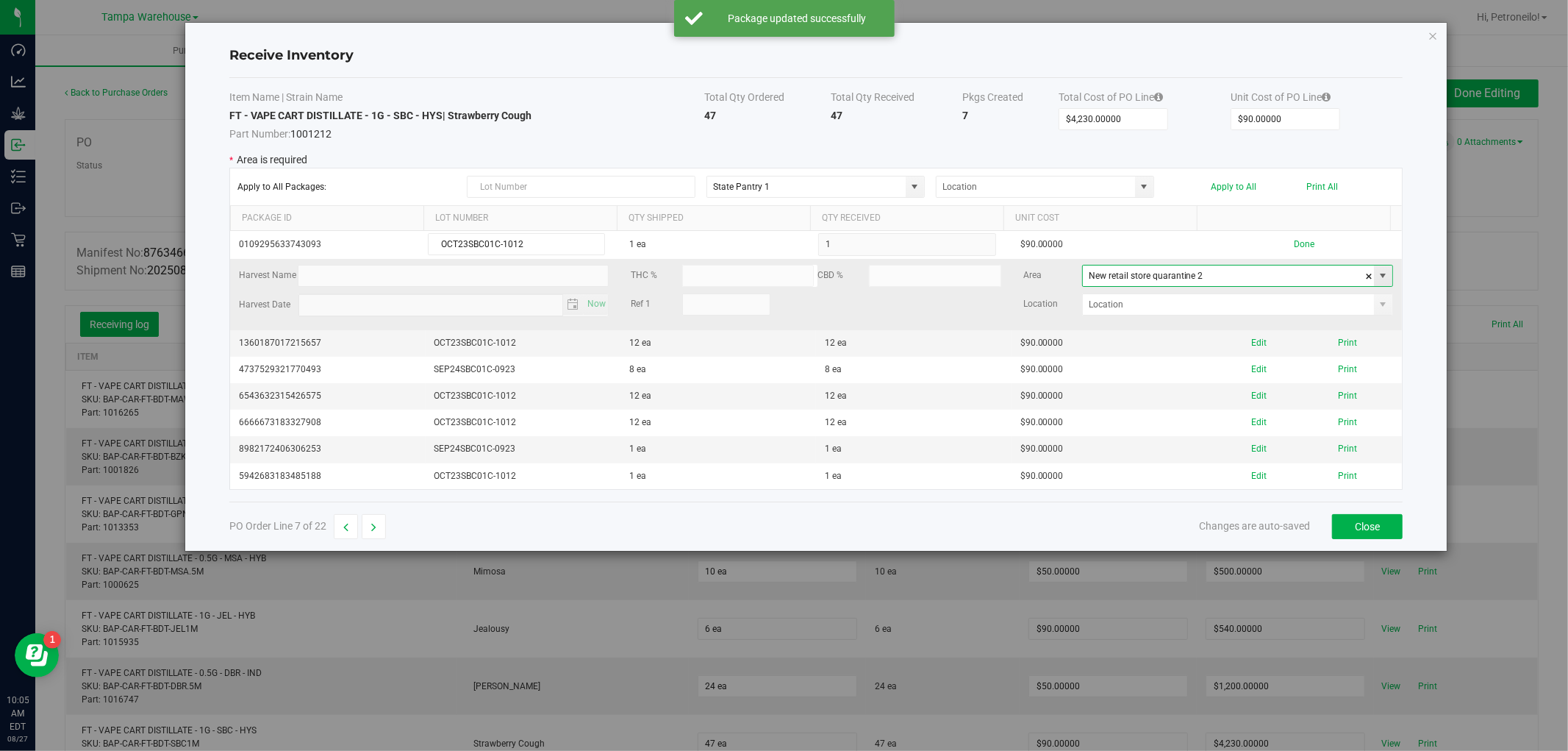
click at [1377, 280] on span at bounding box center [1383, 276] width 12 height 12
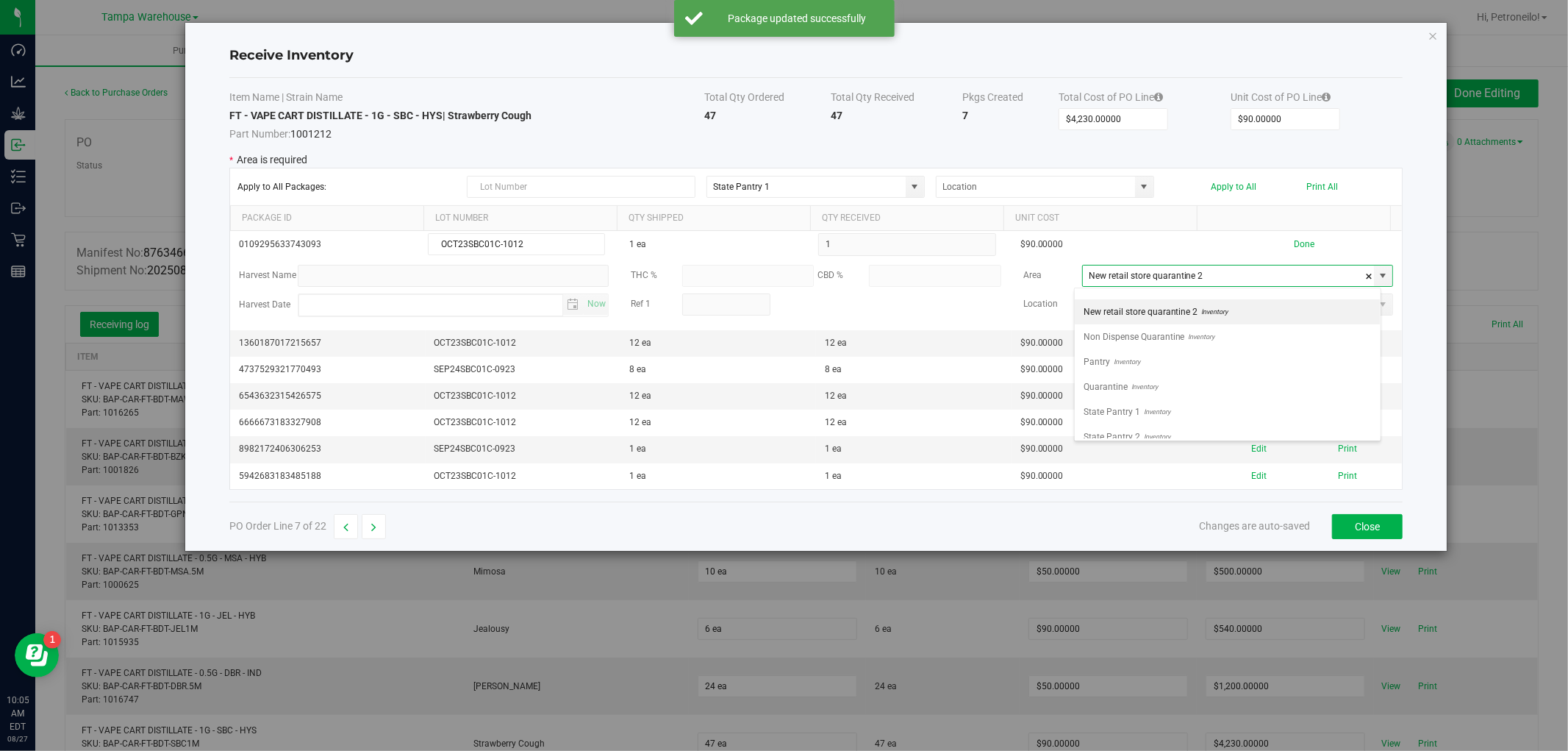
scroll to position [633, 0]
click at [1241, 300] on li "Non Dispense Quarantine Inventory" at bounding box center [1227, 300] width 306 height 25
type input "Non Dispense Quarantine"
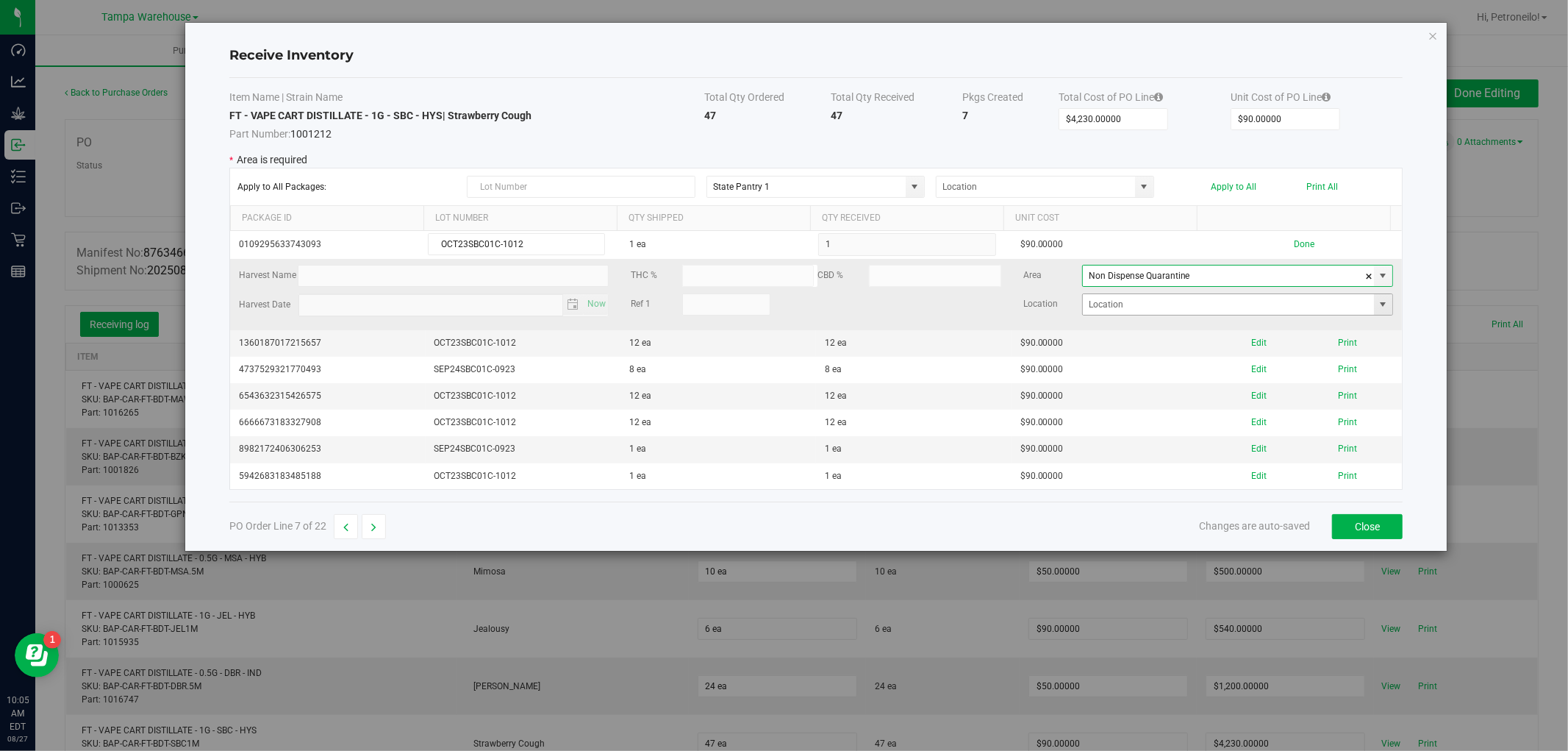
click at [1377, 310] on span at bounding box center [1383, 305] width 12 height 12
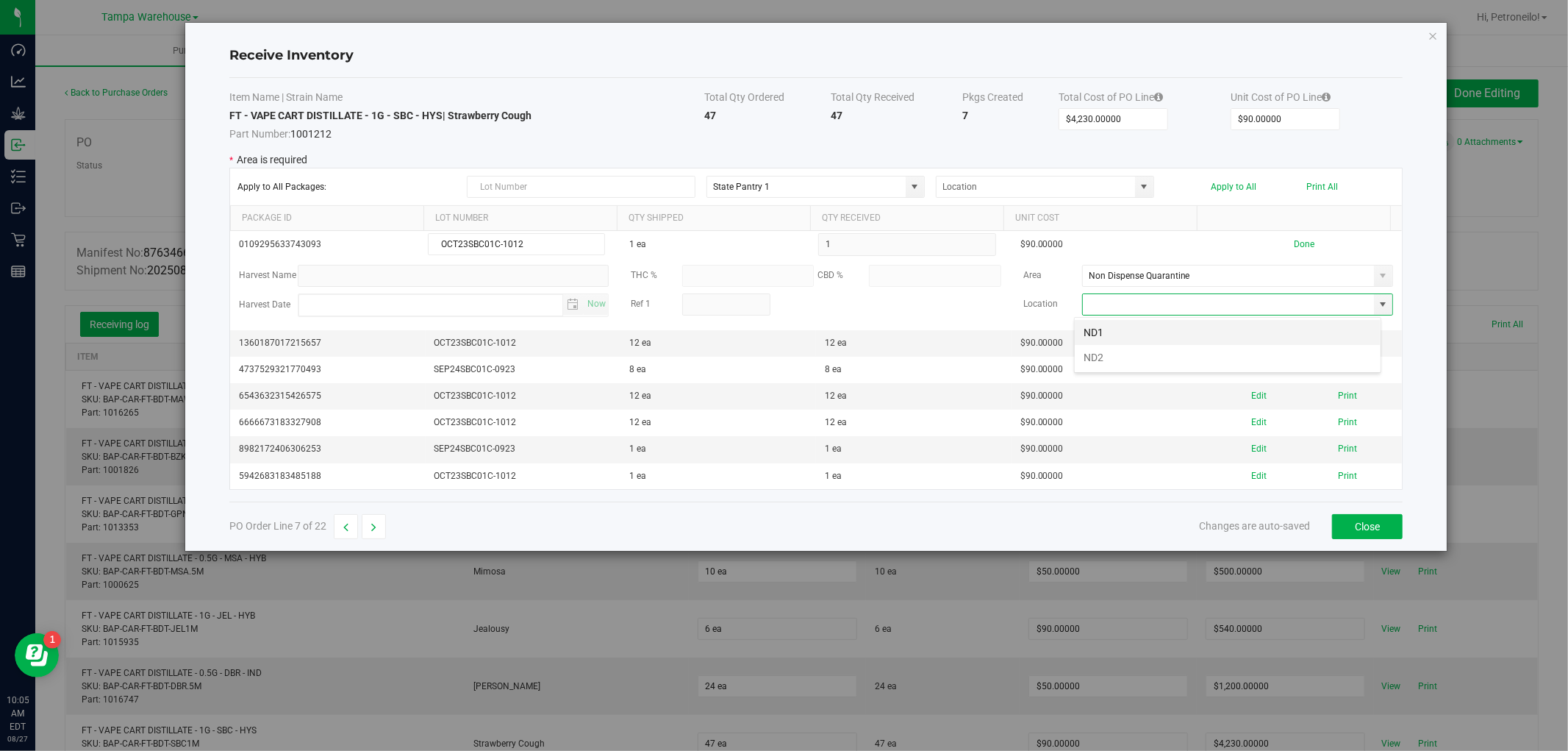
scroll to position [22, 307]
click at [1282, 361] on li "ND2" at bounding box center [1227, 357] width 306 height 25
type input "ND2"
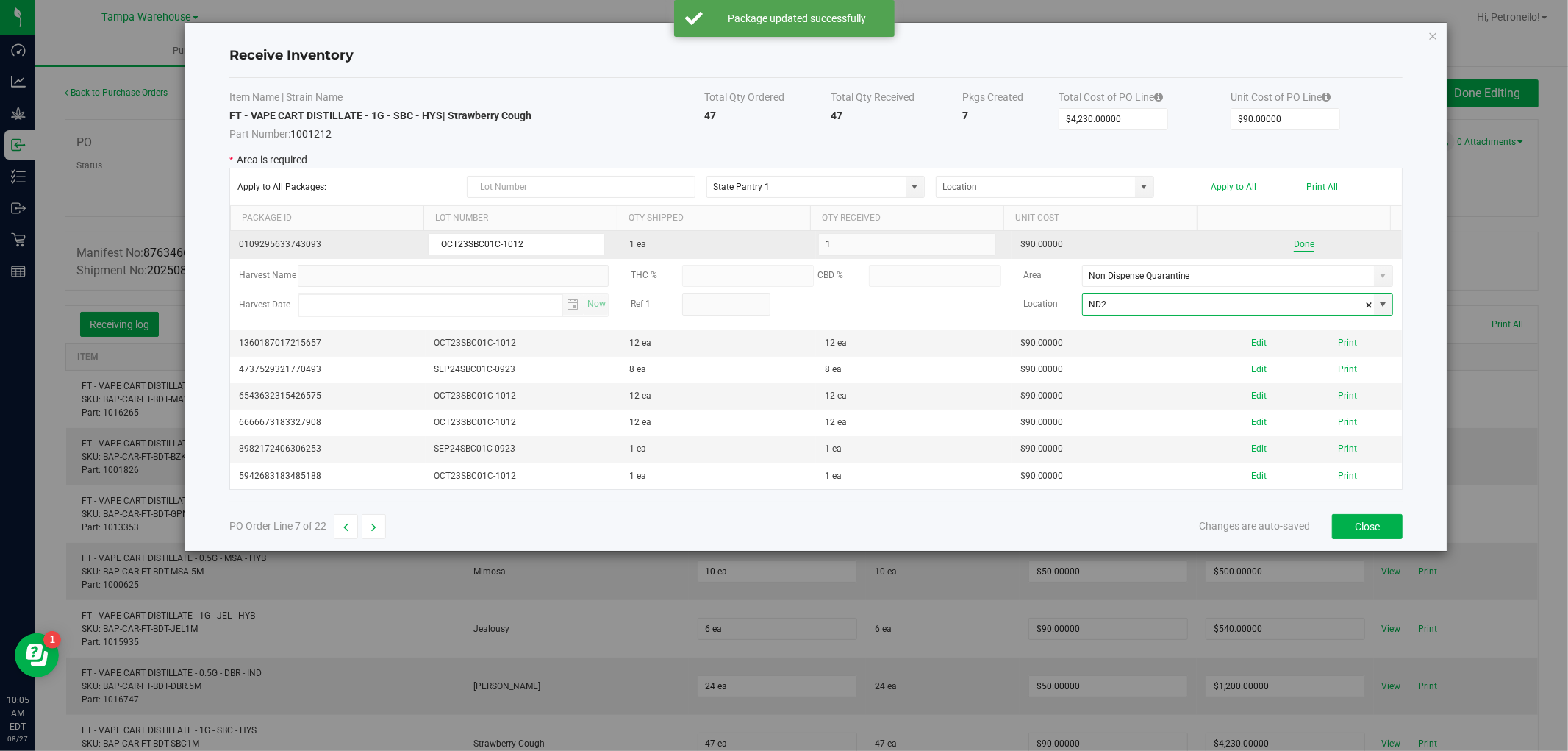
click at [1297, 243] on button "Done" at bounding box center [1304, 244] width 21 height 14
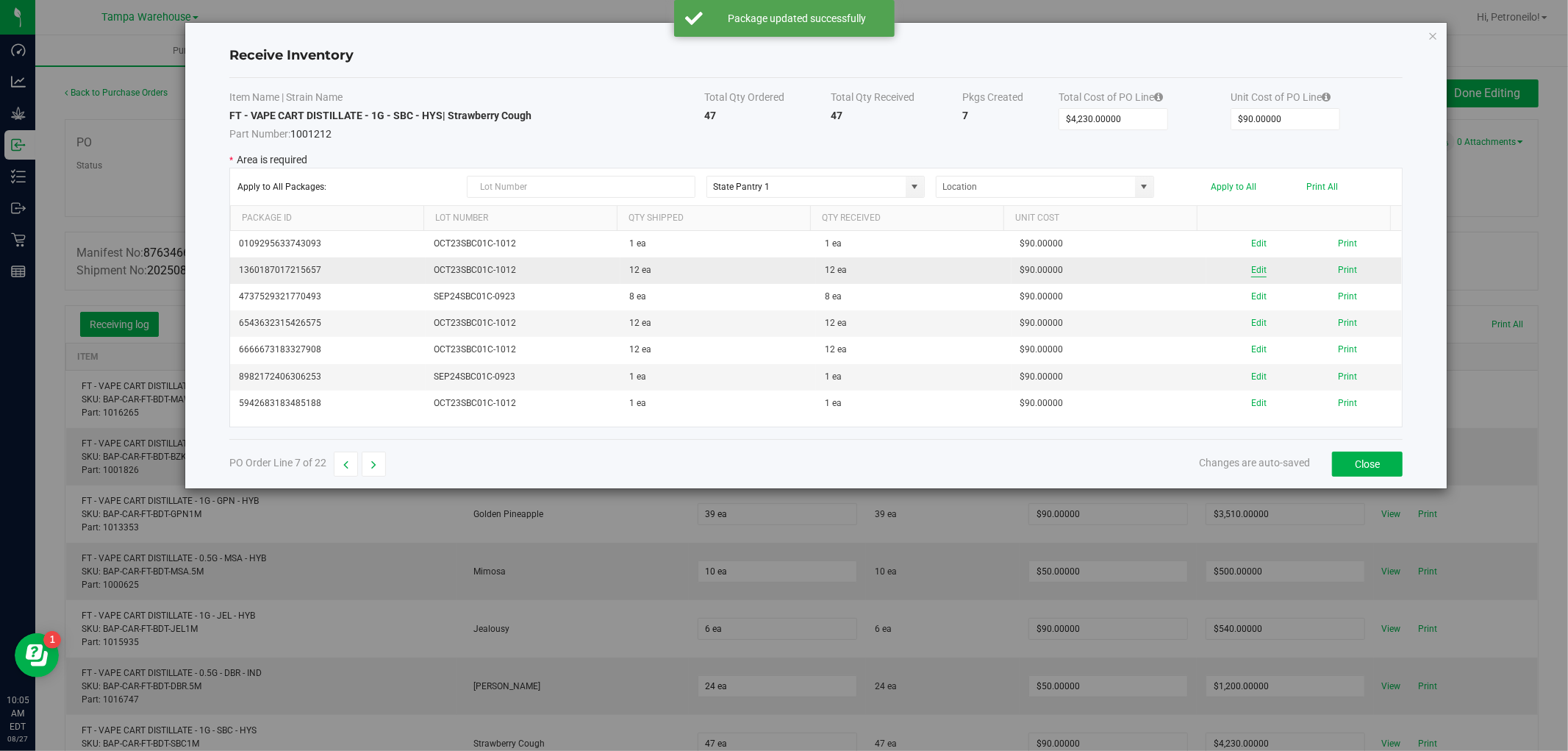
click at [1251, 269] on button "Edit" at bounding box center [1259, 270] width 16 height 14
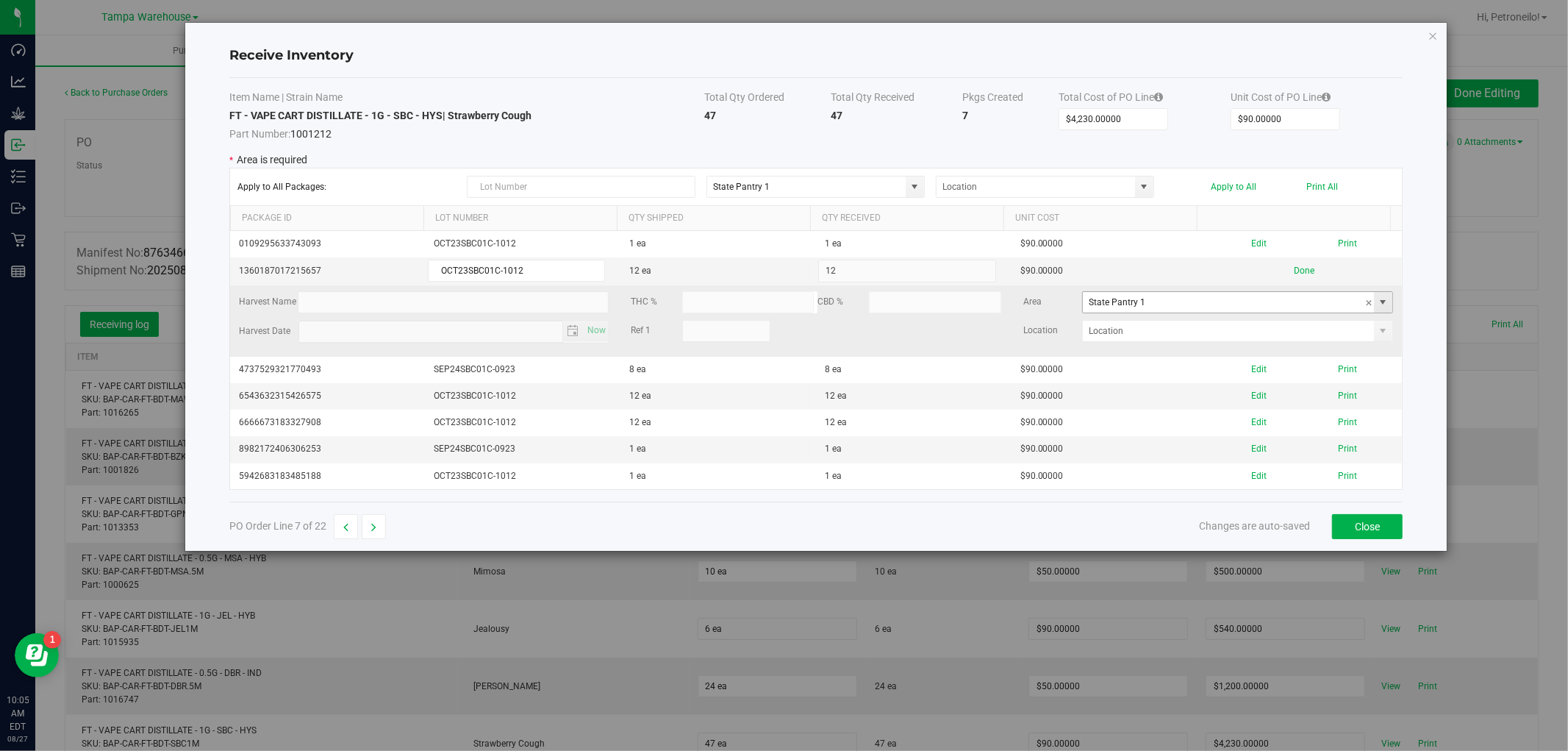
click at [1377, 308] on span at bounding box center [1383, 302] width 12 height 12
click at [1332, 372] on li "Non Dispense Quarantine Inventory" at bounding box center [1227, 373] width 306 height 25
type input "Non Dispense Quarantine"
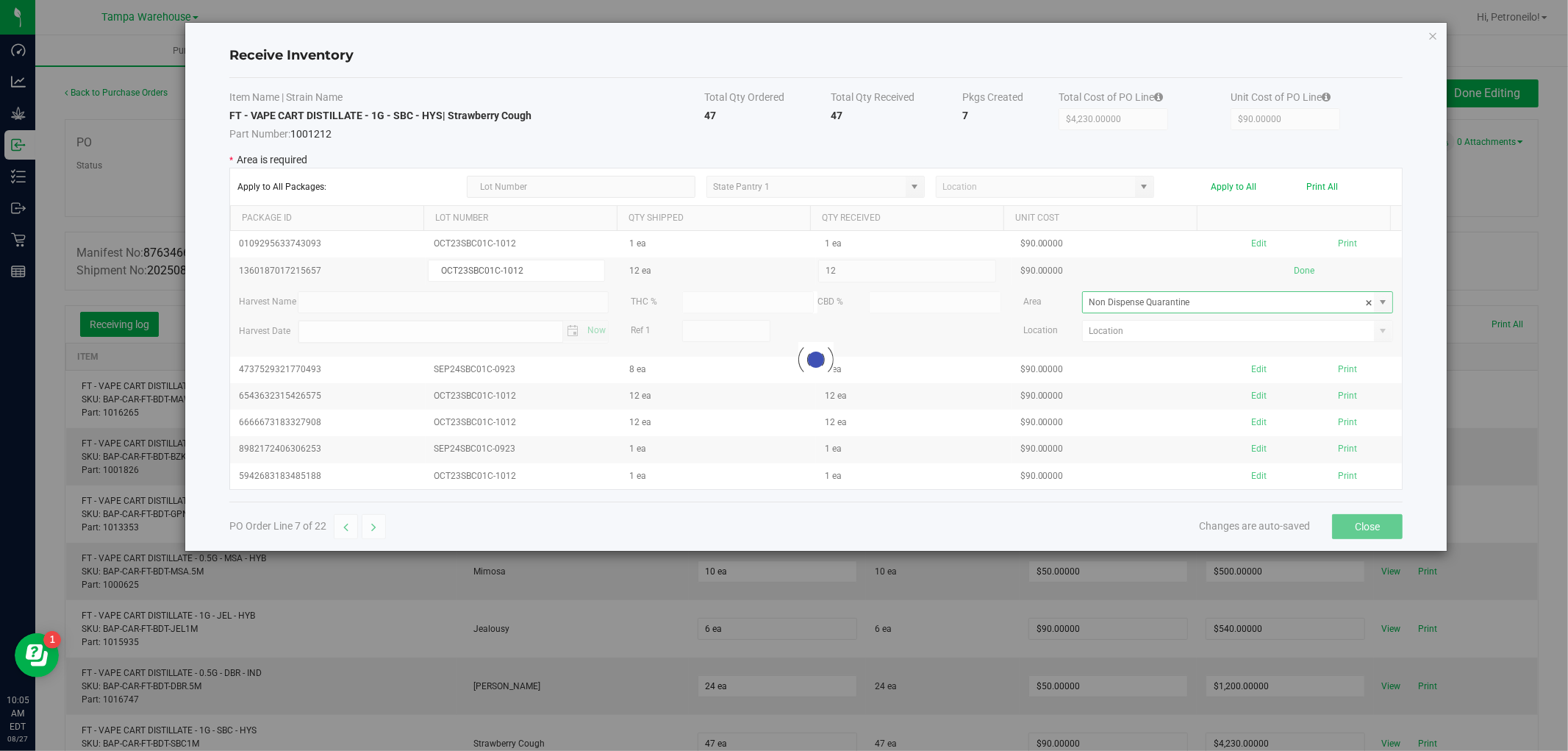
click at [1368, 332] on div at bounding box center [816, 360] width 1172 height 258
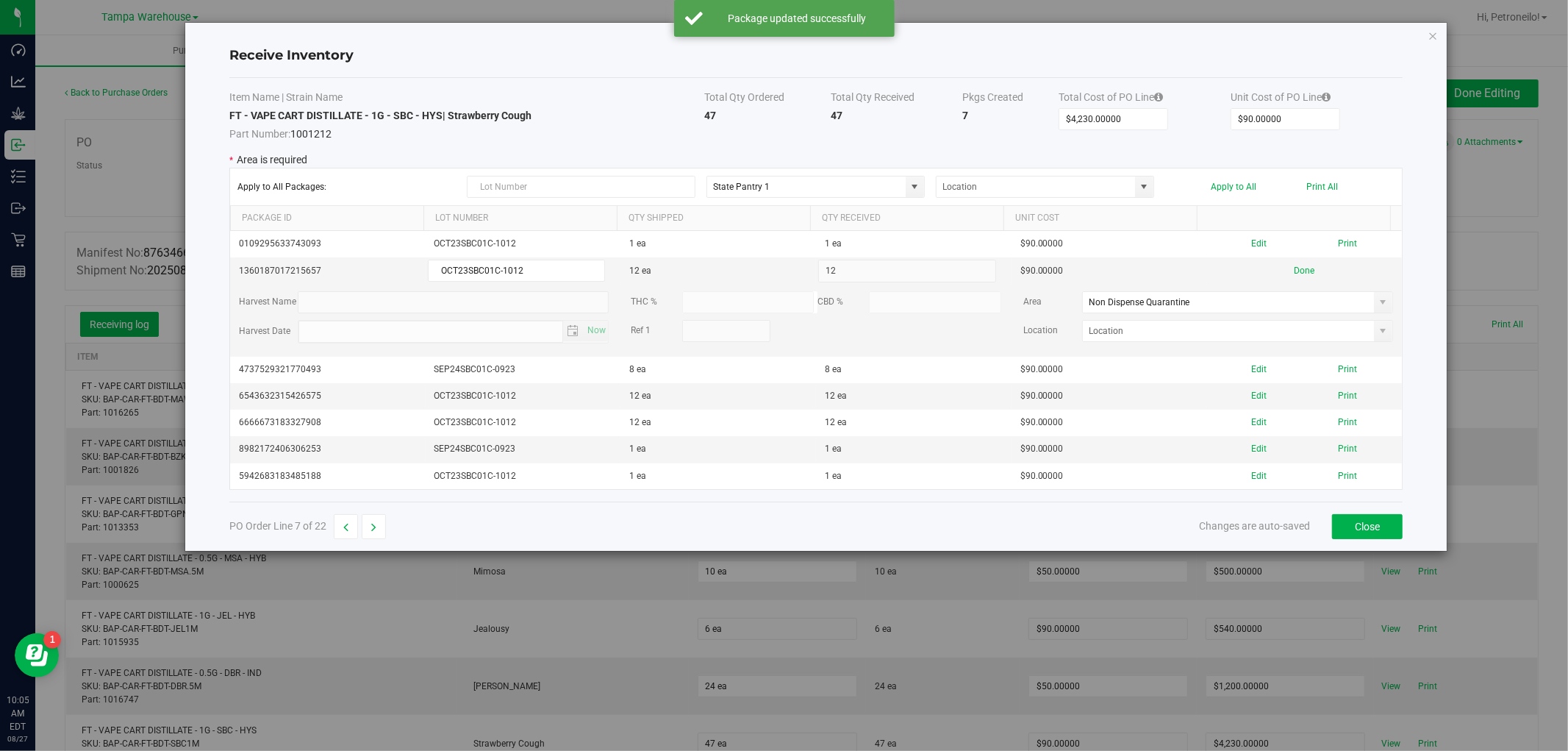
click at [1377, 332] on span at bounding box center [1383, 331] width 12 height 12
click at [1287, 373] on li "ND2" at bounding box center [1227, 384] width 306 height 25
type input "ND2"
click at [1294, 273] on button "Done" at bounding box center [1304, 271] width 21 height 14
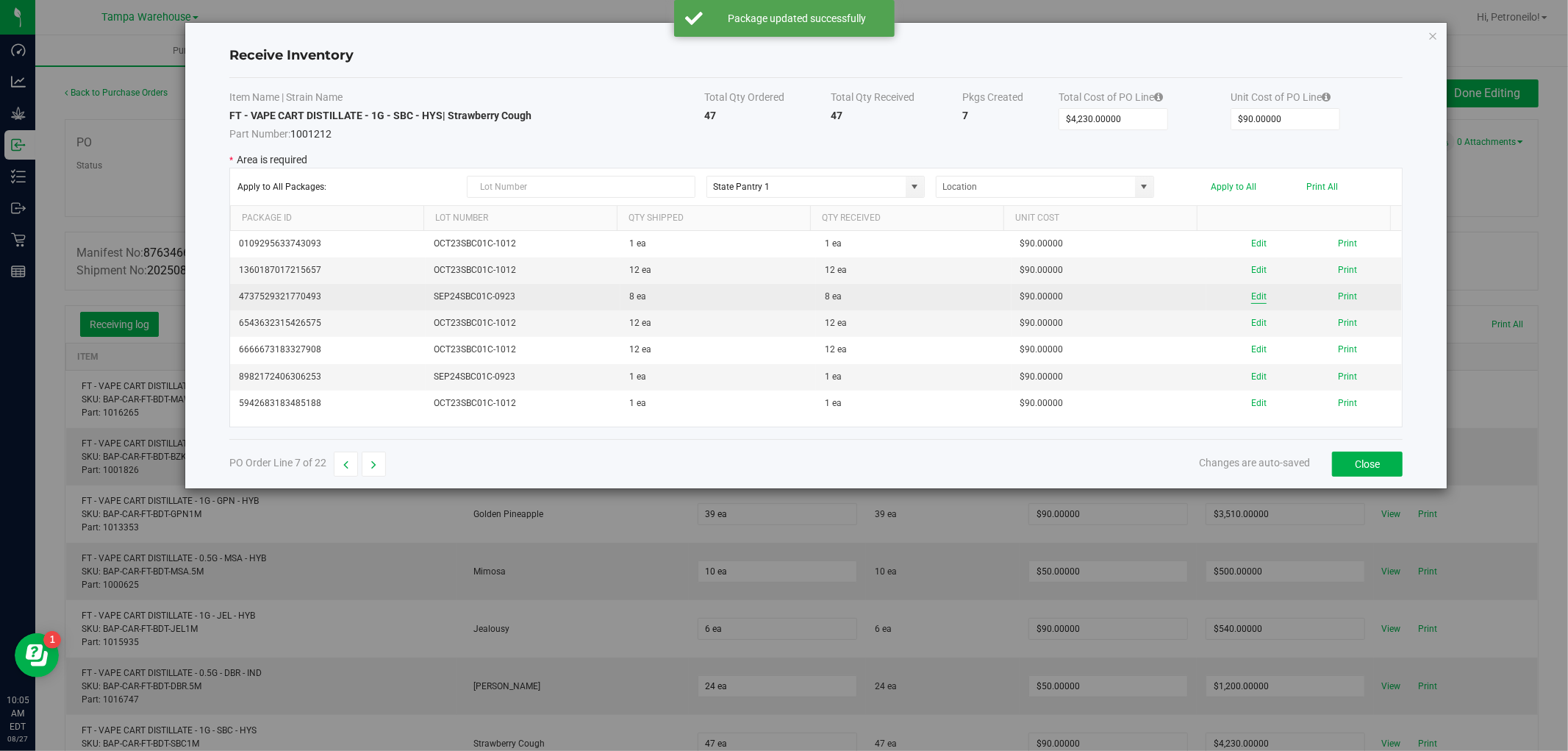
click at [1251, 291] on button "Edit" at bounding box center [1259, 296] width 16 height 14
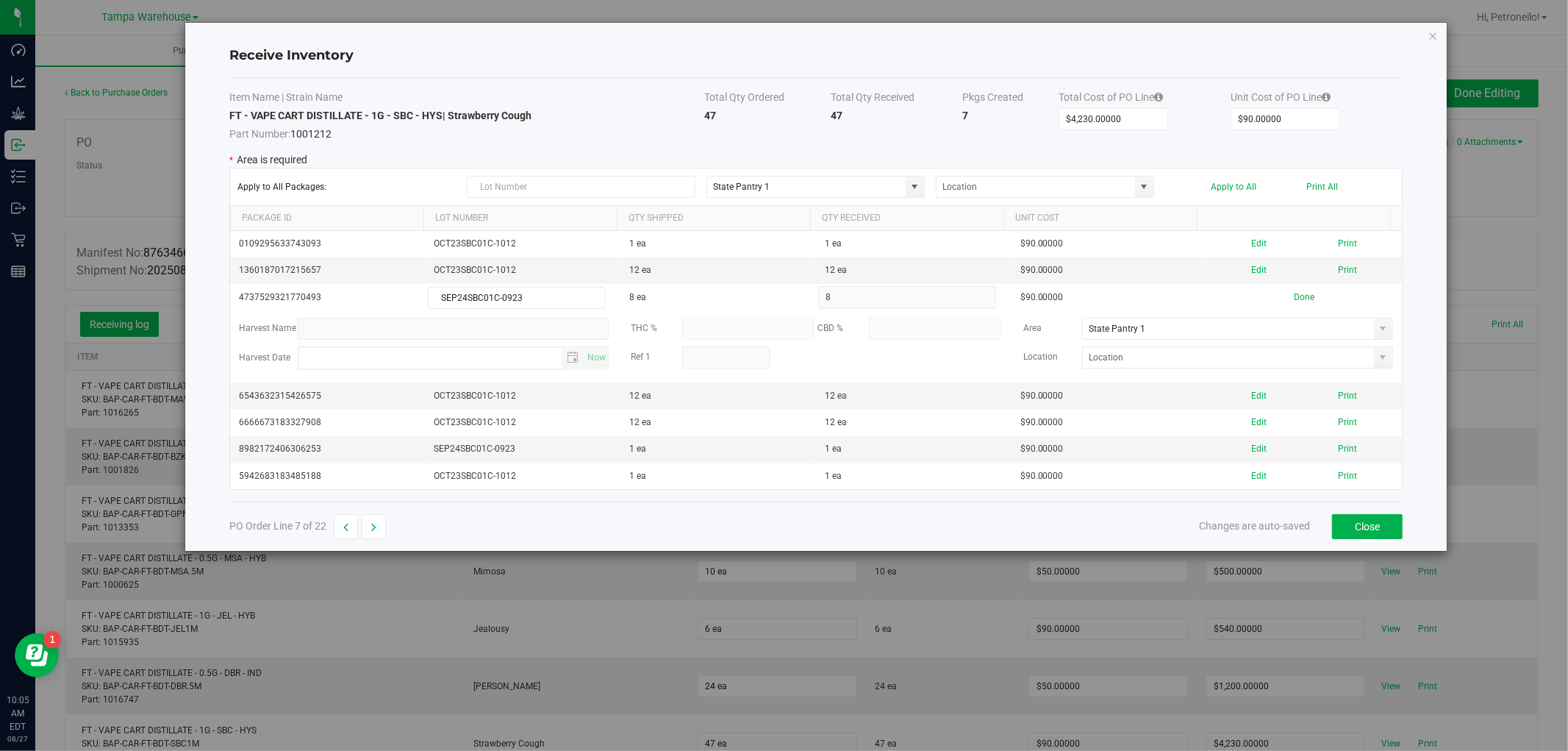
click at [1377, 335] on span at bounding box center [1383, 328] width 12 height 12
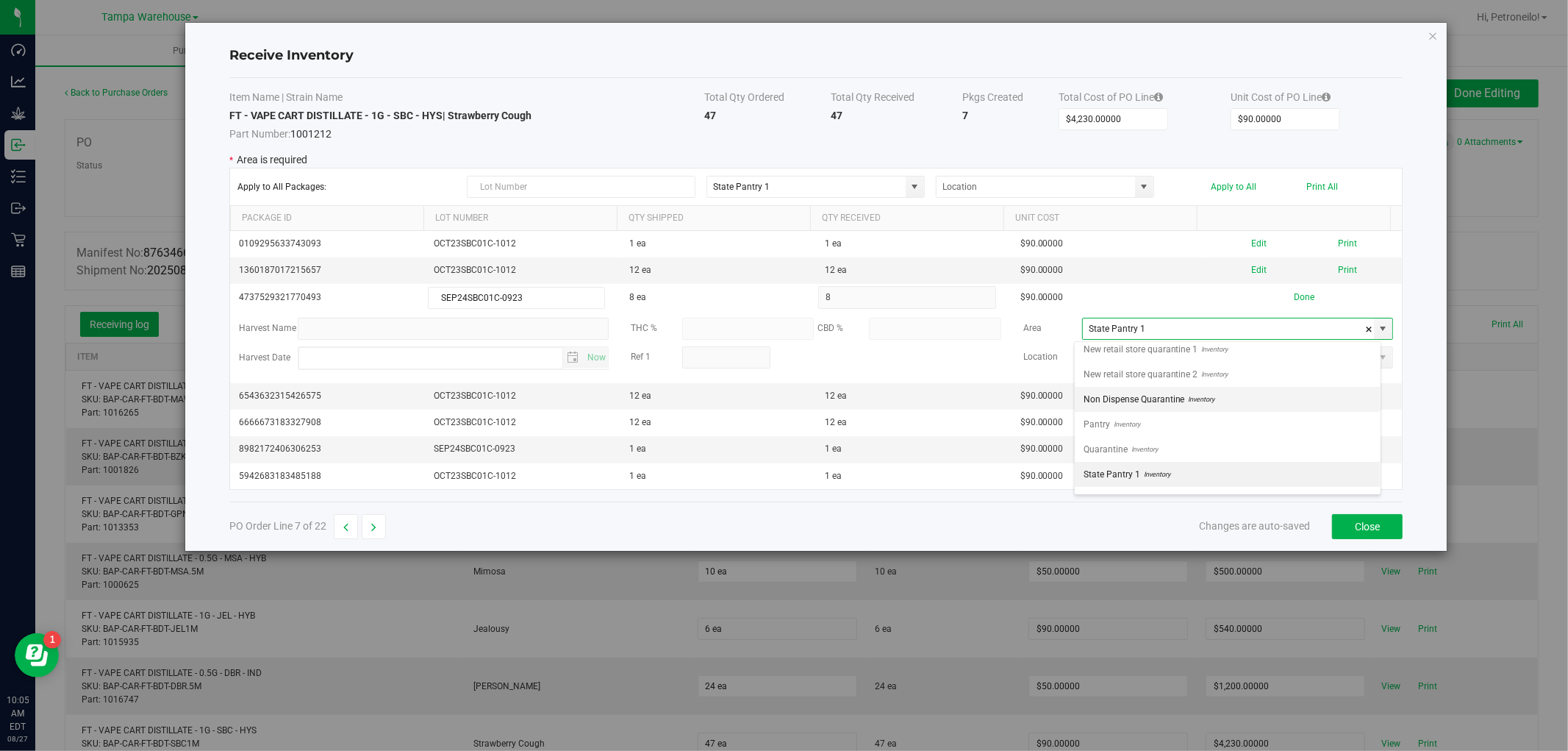
click at [1321, 401] on li "Non Dispense Quarantine Inventory" at bounding box center [1227, 399] width 306 height 25
type input "Non Dispense Quarantine"
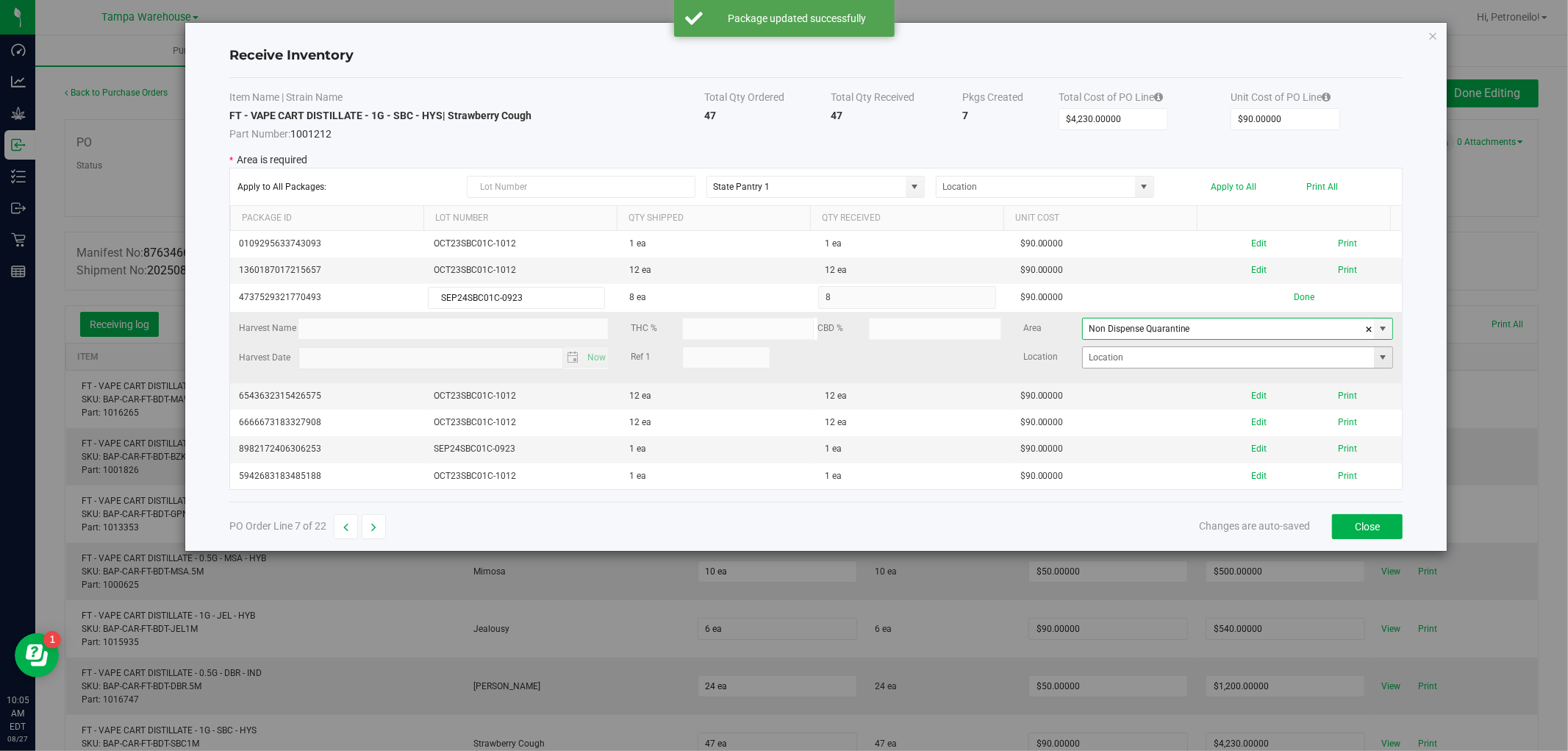
click at [1377, 358] on span at bounding box center [1383, 357] width 12 height 12
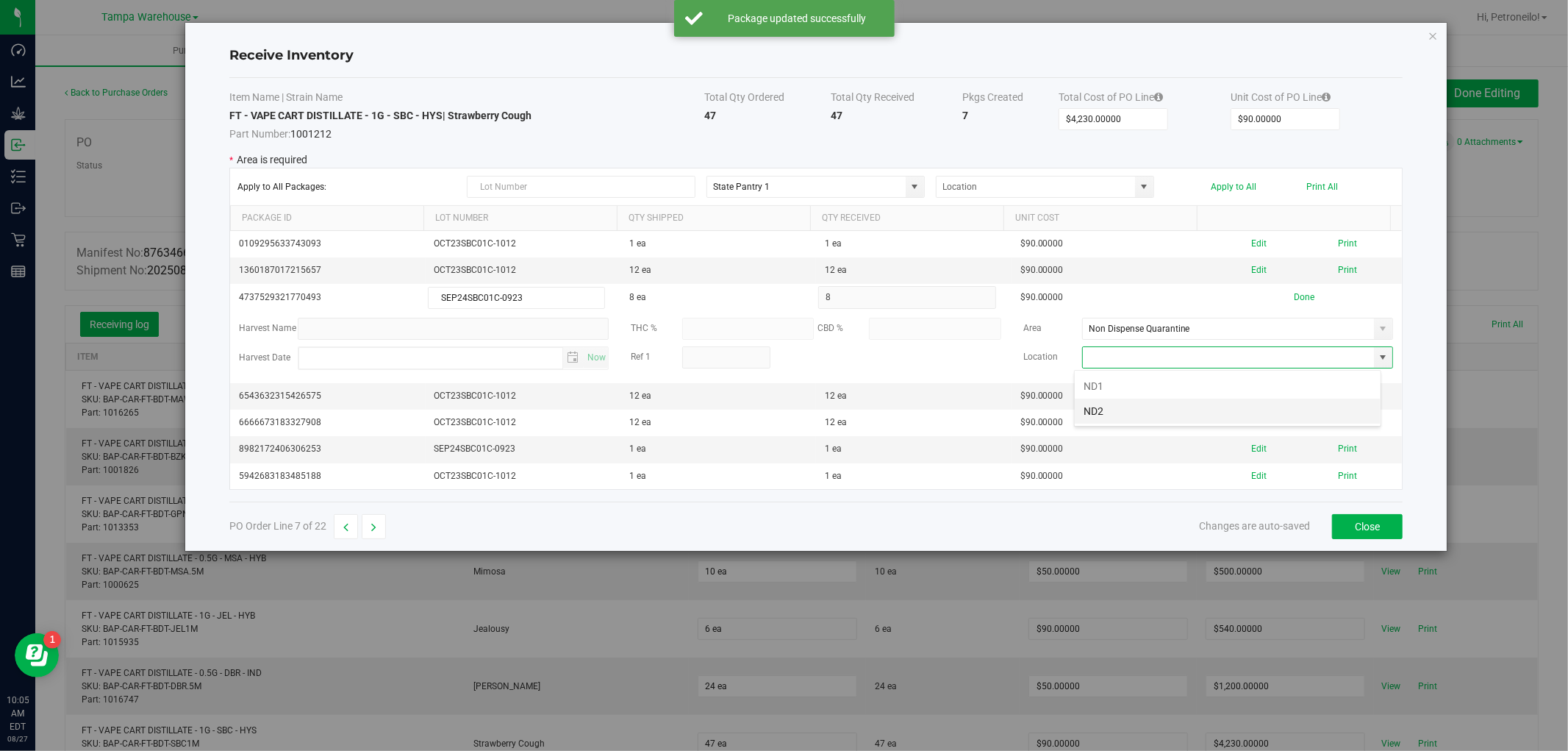
click at [1312, 407] on li "ND2" at bounding box center [1227, 411] width 306 height 25
type input "ND2"
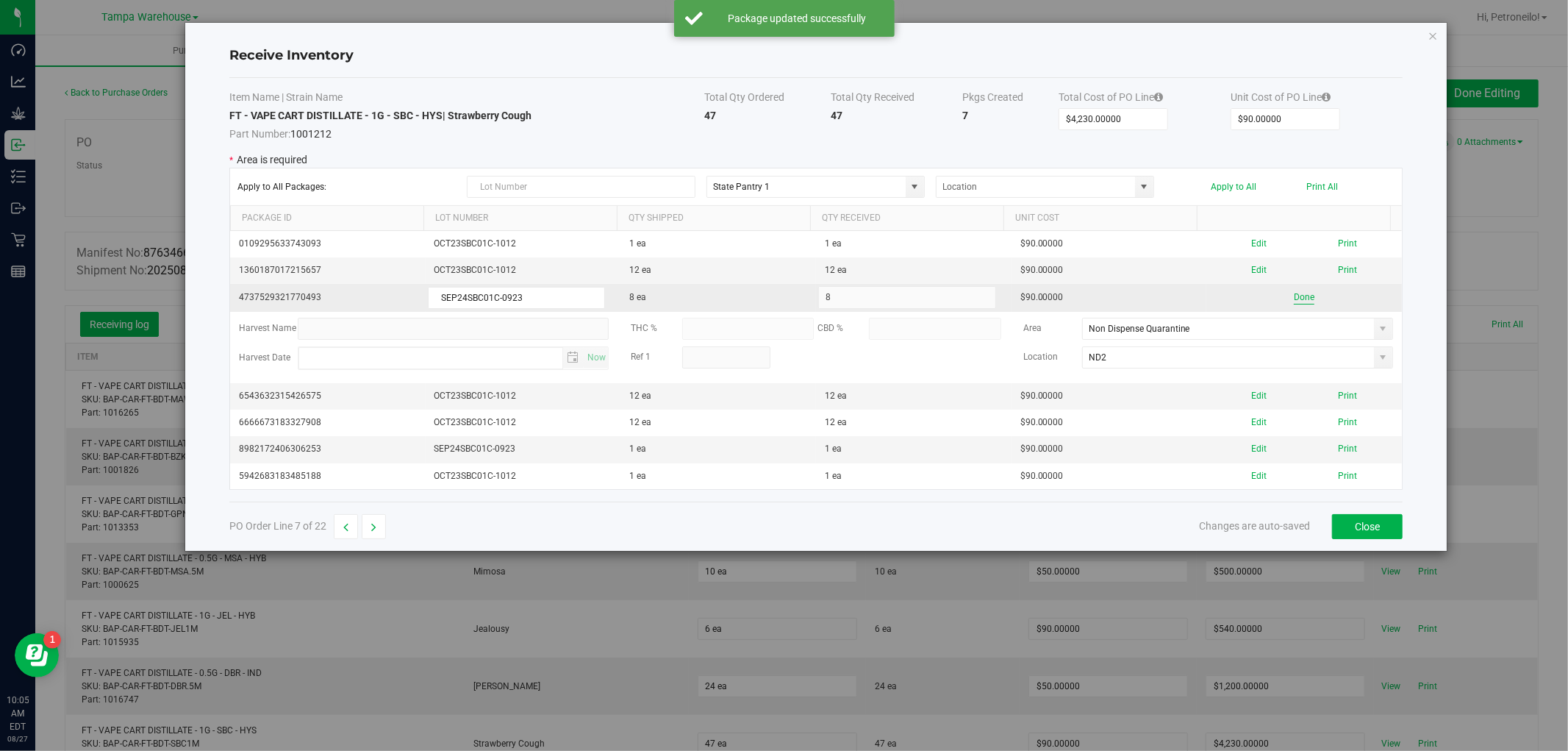
click at [1298, 300] on button "Done" at bounding box center [1304, 297] width 21 height 14
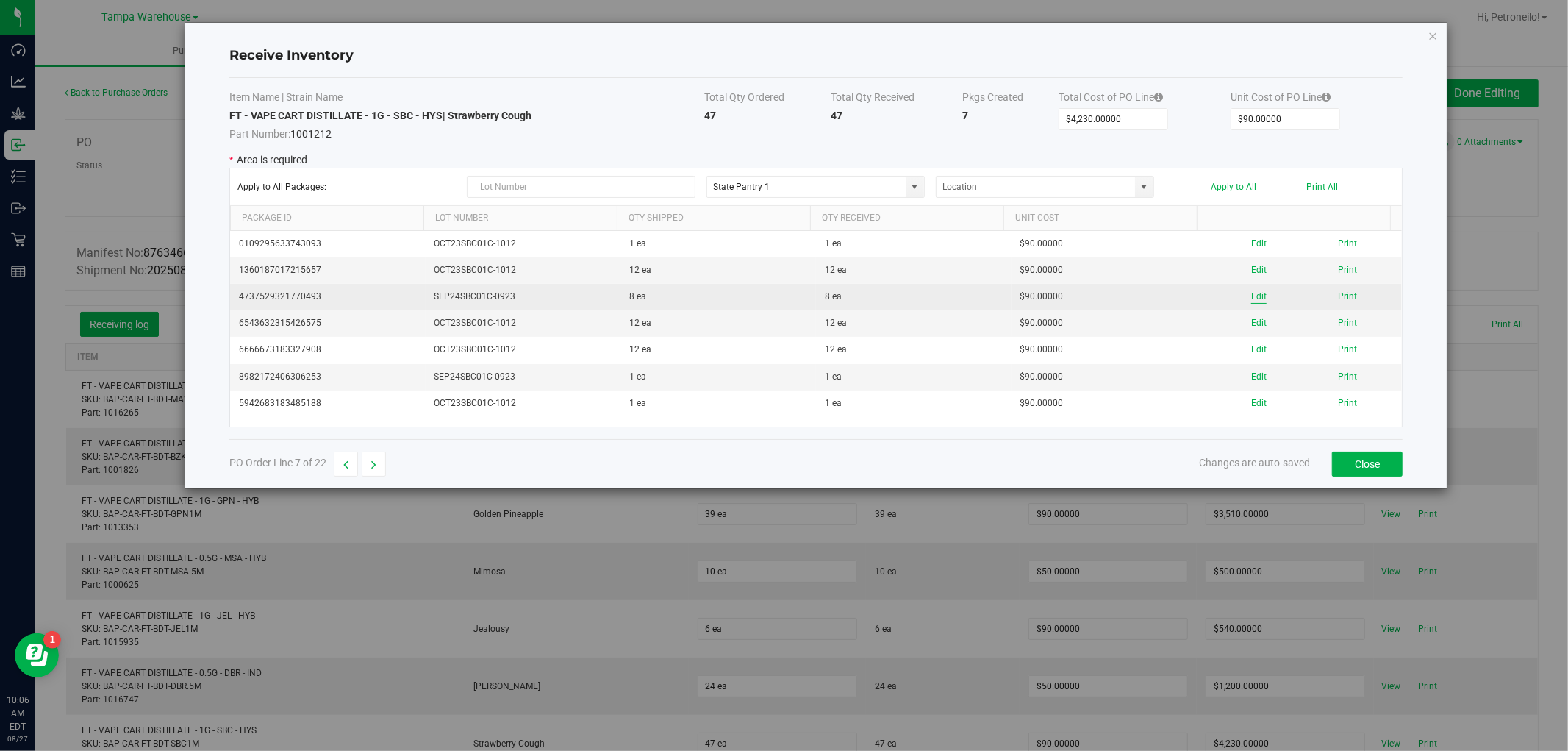
click at [1251, 293] on button "Edit" at bounding box center [1259, 296] width 16 height 14
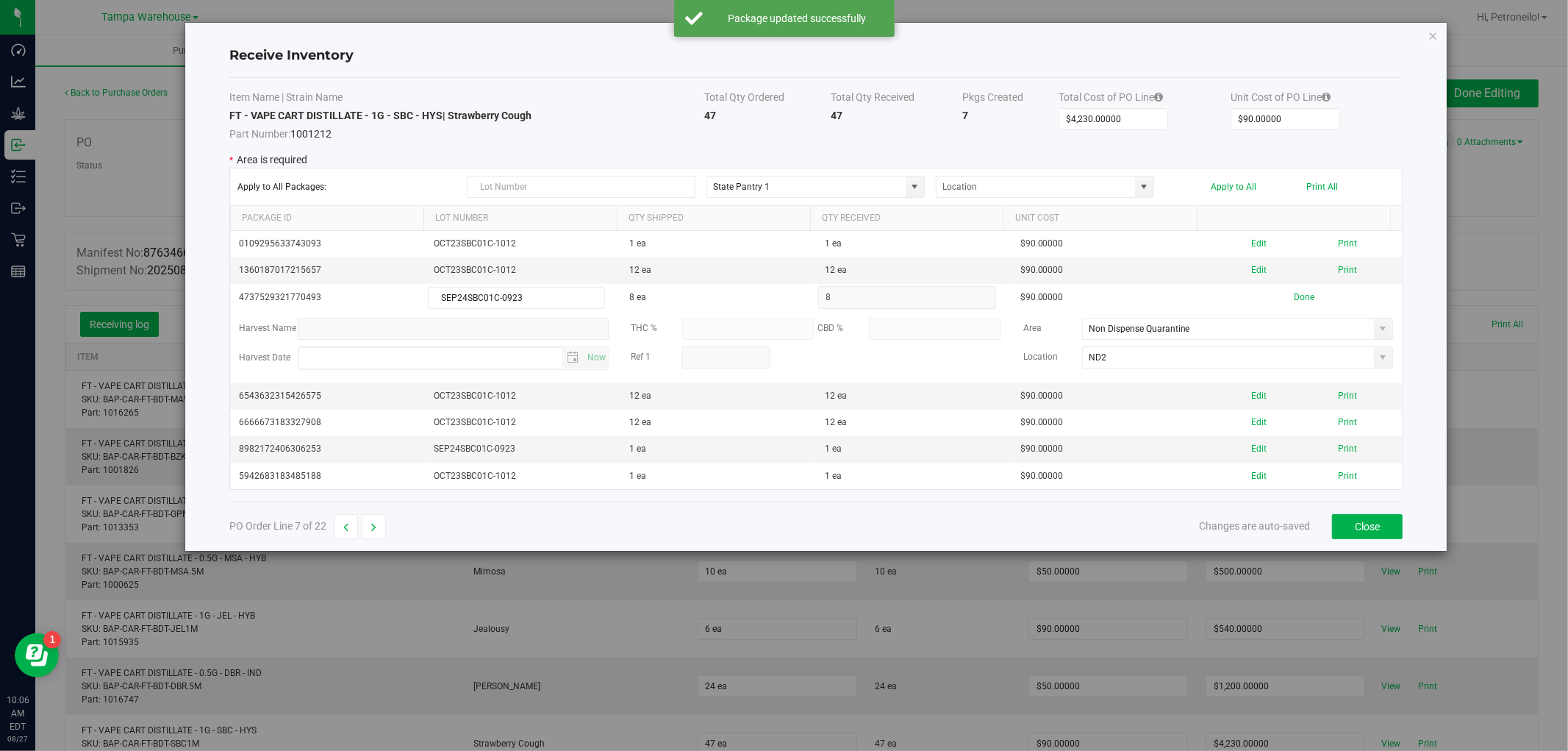
click at [1299, 296] on button "Done" at bounding box center [1304, 297] width 21 height 14
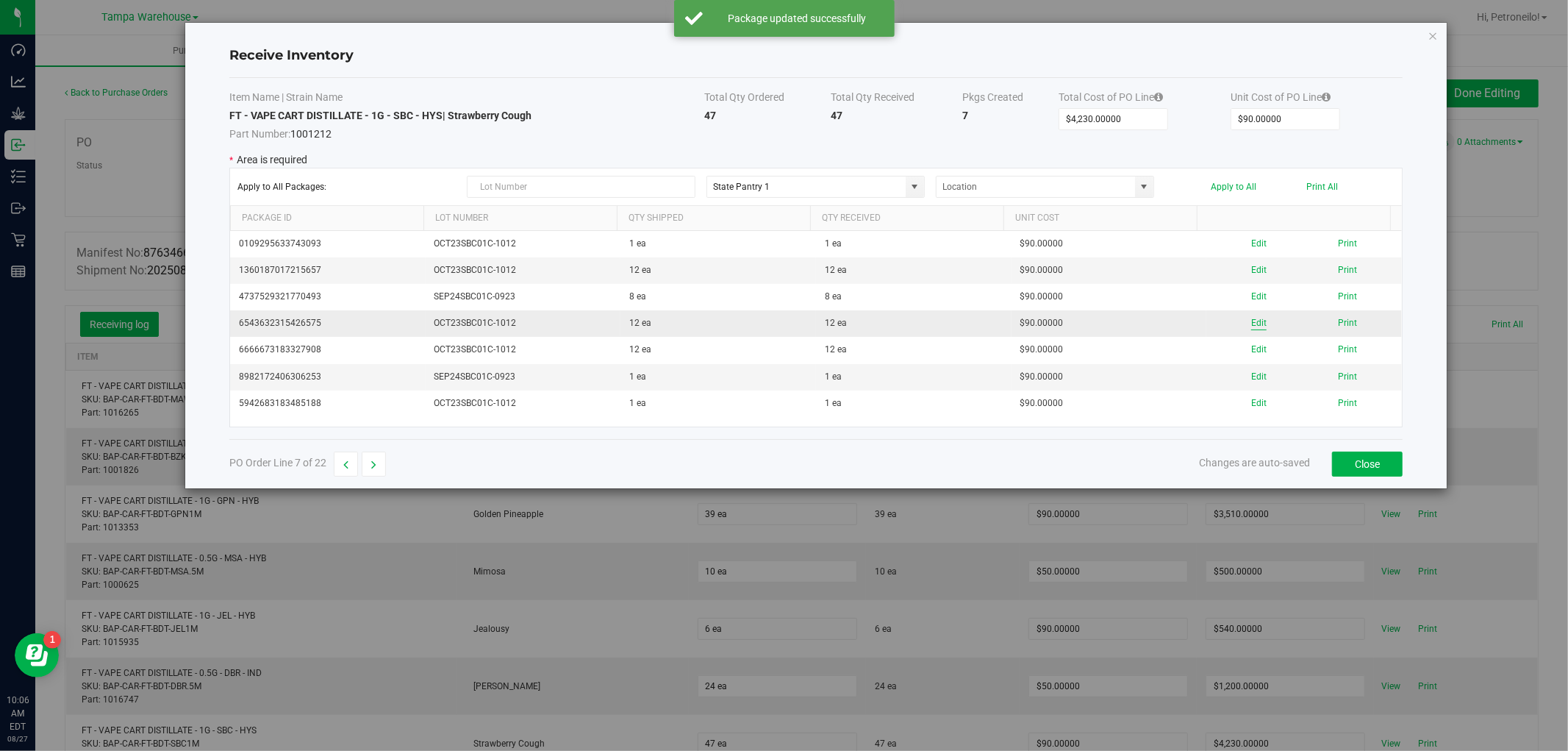
click at [1254, 321] on button "Edit" at bounding box center [1259, 323] width 16 height 14
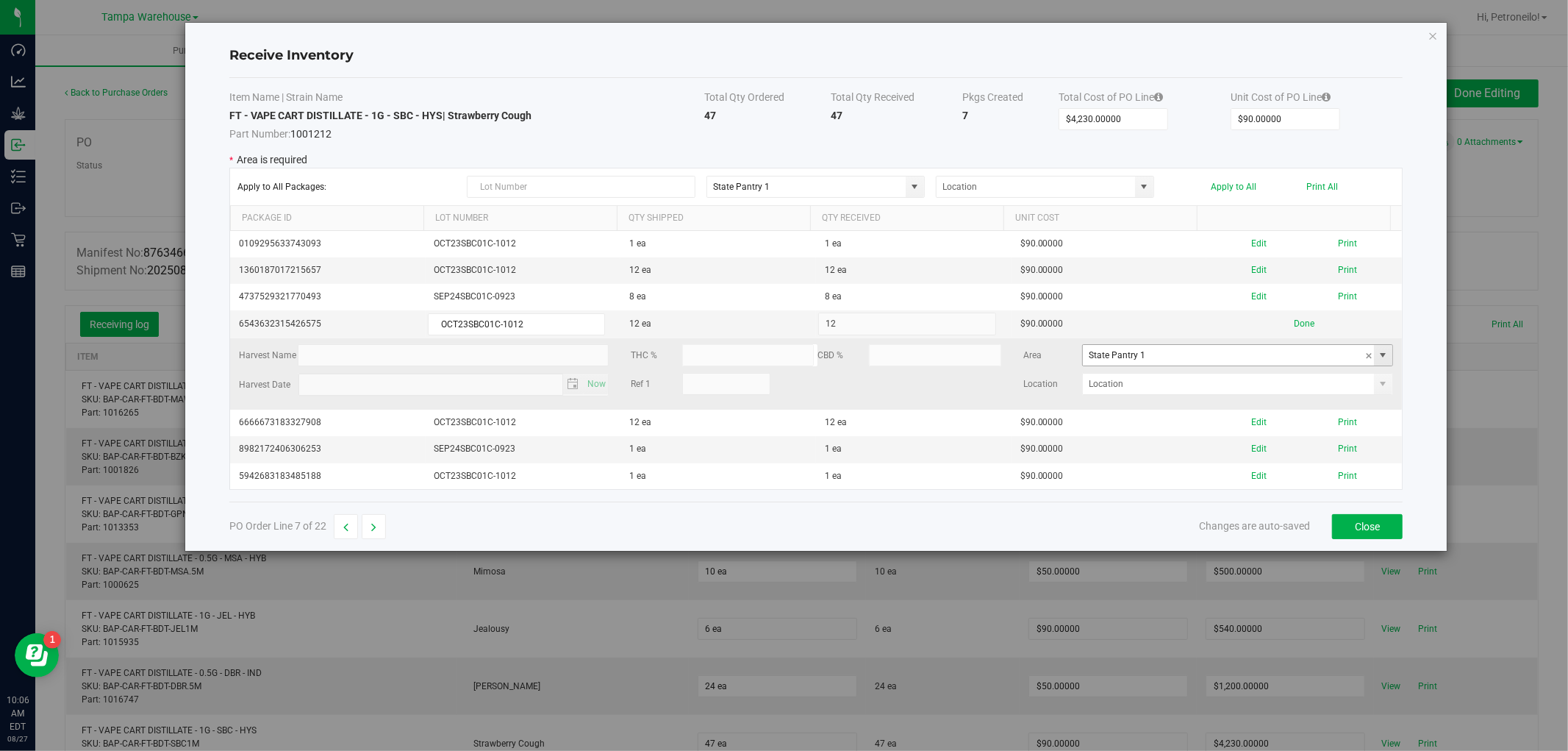
click at [1377, 358] on span at bounding box center [1383, 355] width 12 height 12
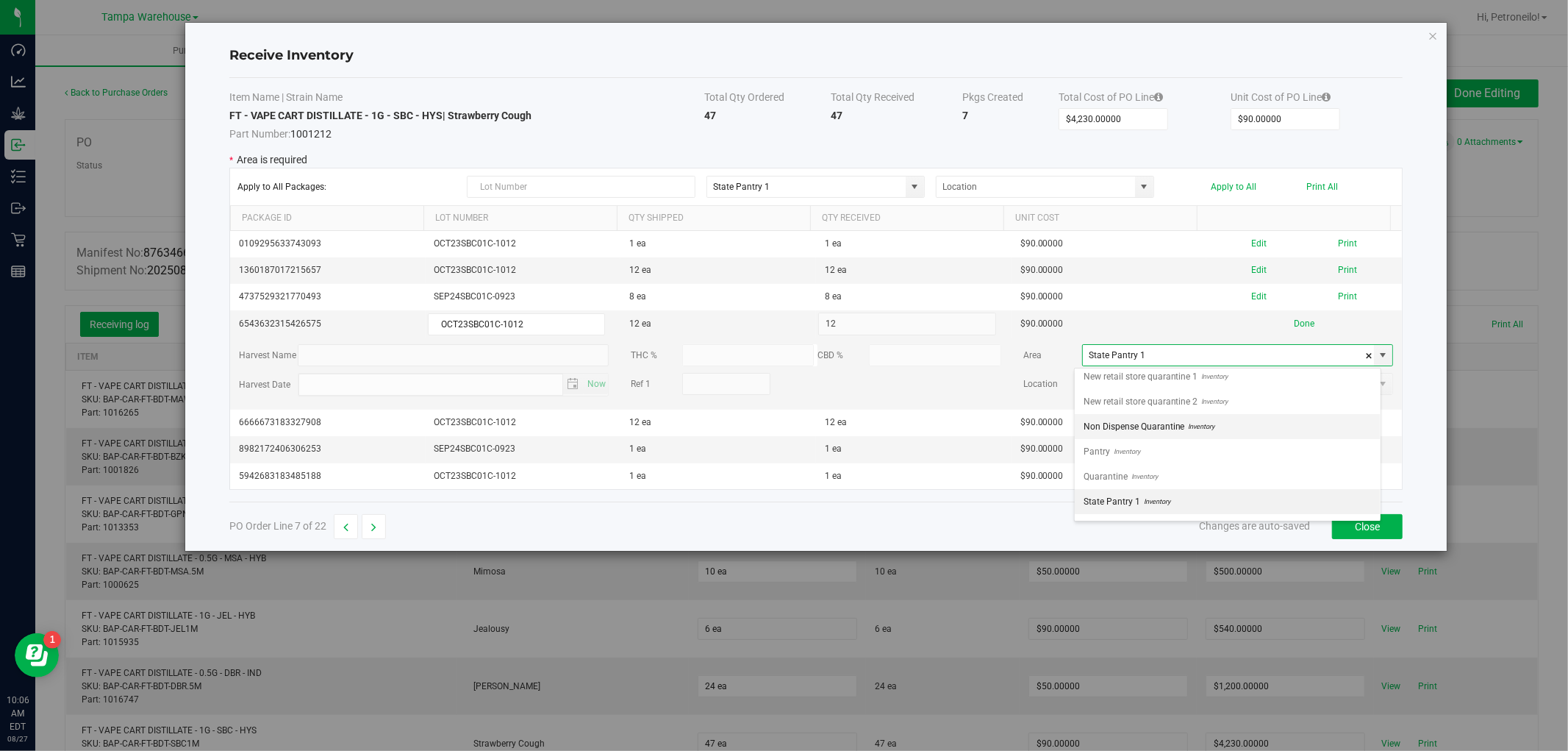
click at [1279, 430] on li "Non Dispense Quarantine Inventory" at bounding box center [1227, 427] width 306 height 25
type input "Non Dispense Quarantine"
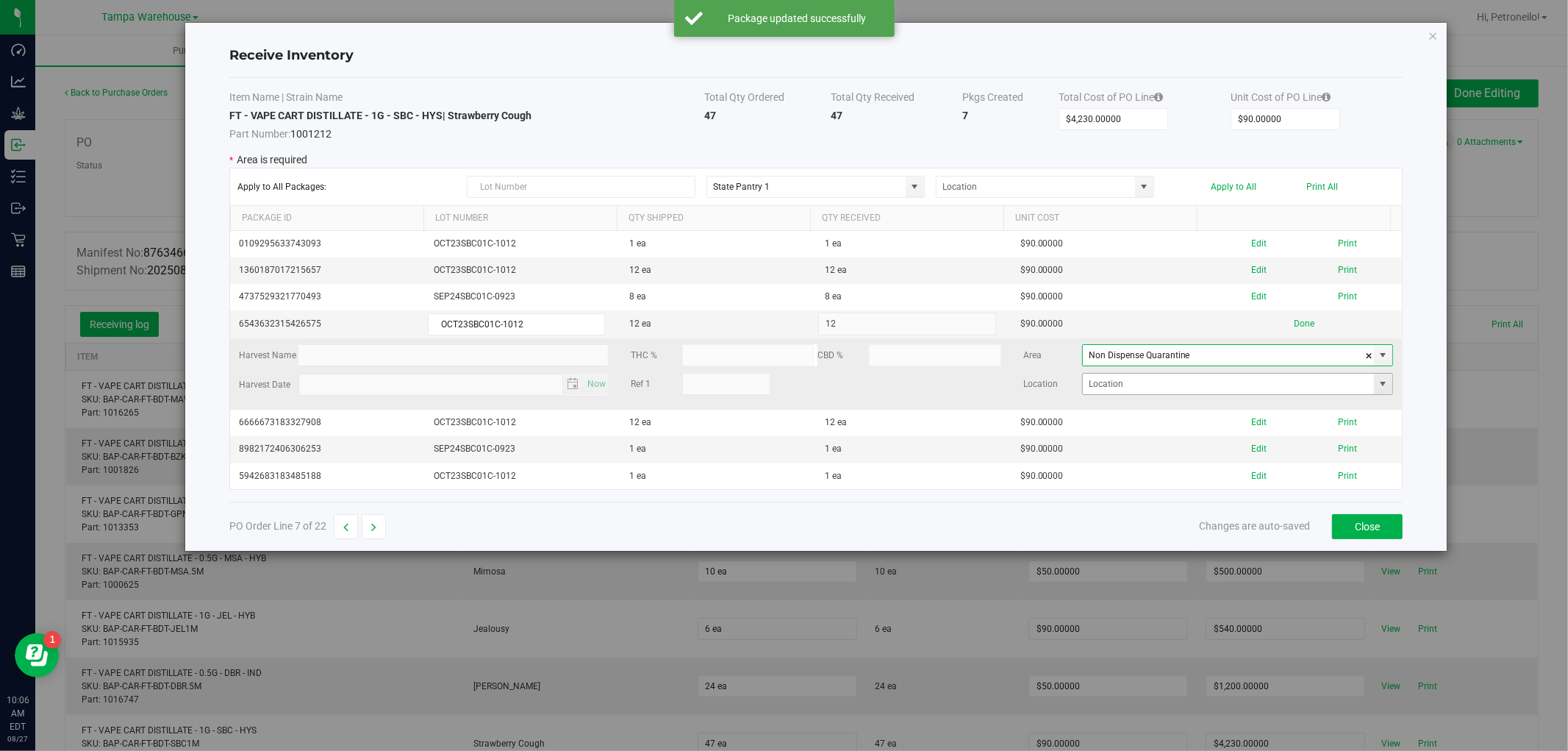
click at [1377, 384] on span at bounding box center [1383, 384] width 12 height 12
click at [1262, 436] on li "ND2" at bounding box center [1227, 437] width 306 height 25
type input "ND2"
click at [1294, 327] on button "Done" at bounding box center [1304, 324] width 21 height 14
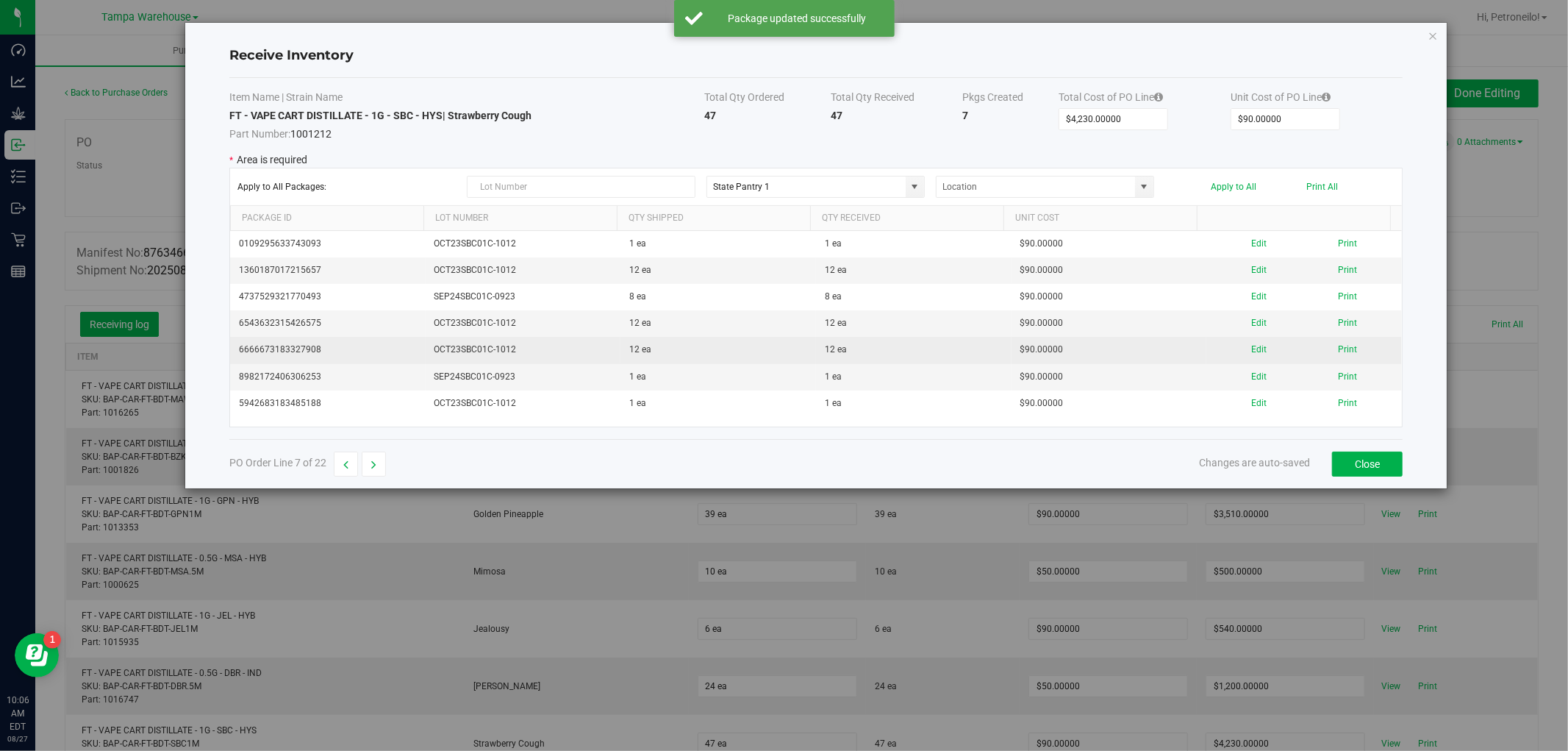
click at [1255, 352] on div "Edit Print" at bounding box center [1304, 349] width 178 height 14
click at [1253, 352] on button "Edit" at bounding box center [1259, 349] width 16 height 14
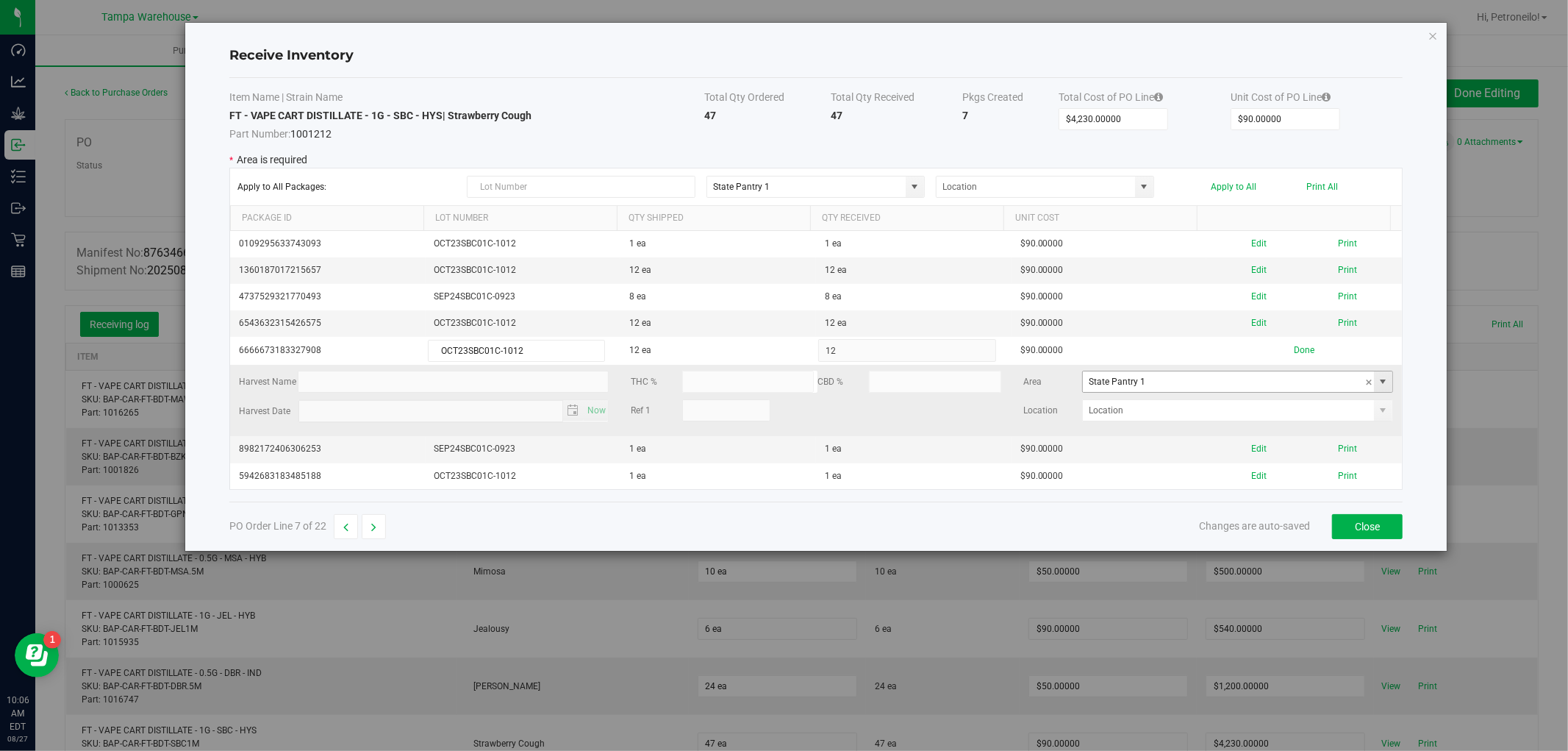
click at [1377, 388] on span at bounding box center [1383, 381] width 12 height 12
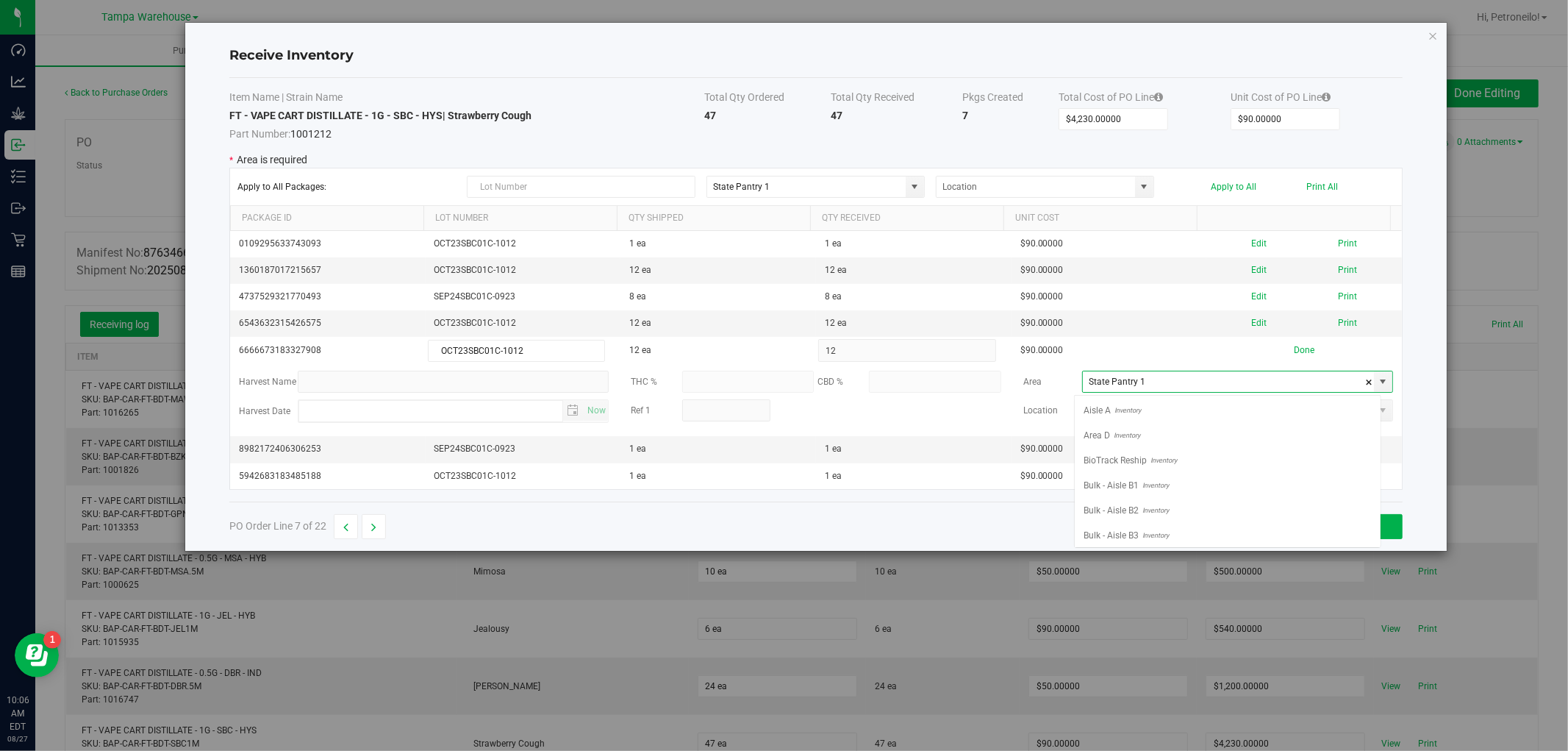
scroll to position [583, 0]
click at [1302, 450] on li "Non Dispense Quarantine Inventory" at bounding box center [1227, 453] width 306 height 25
type input "Non Dispense Quarantine"
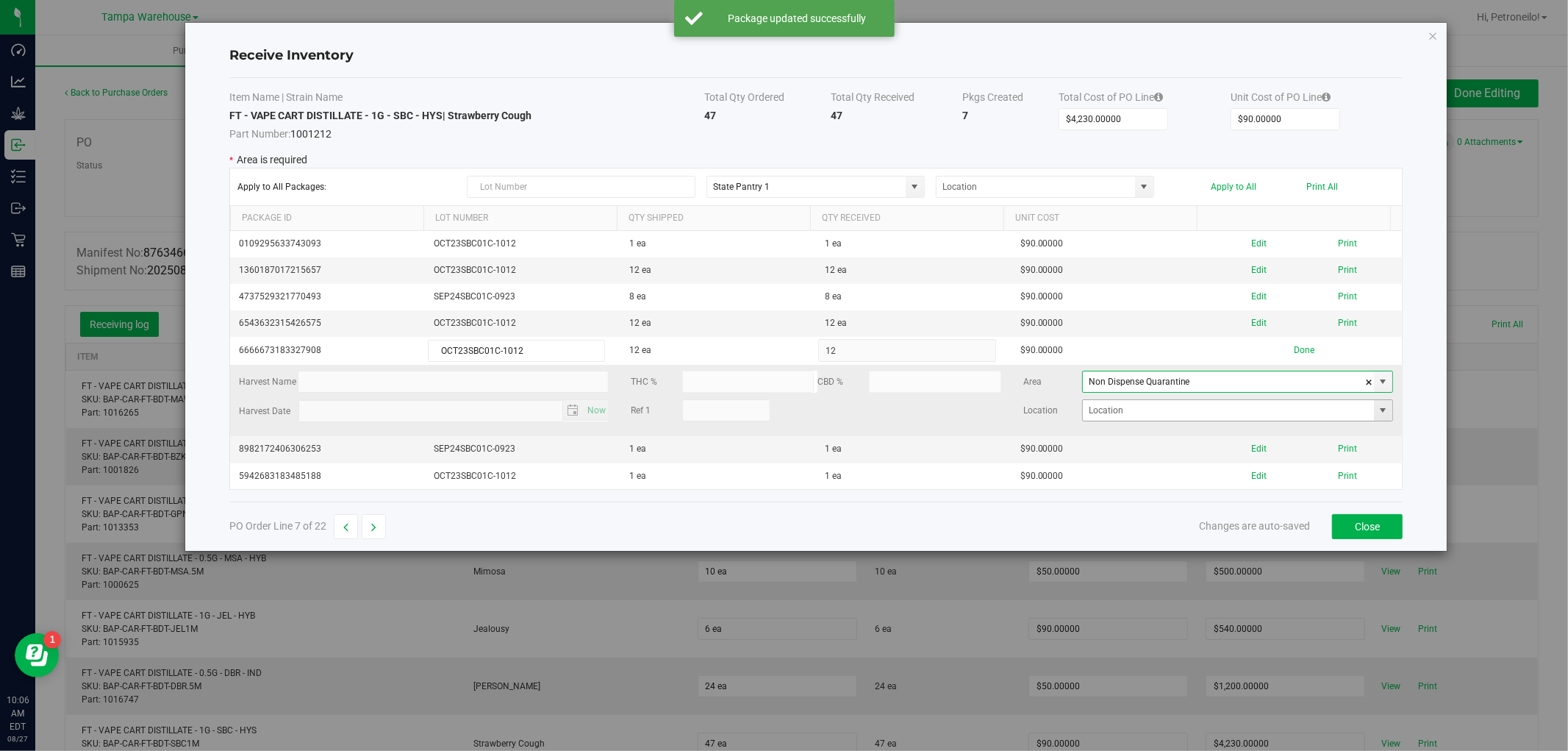
click at [1377, 416] on span at bounding box center [1383, 410] width 12 height 12
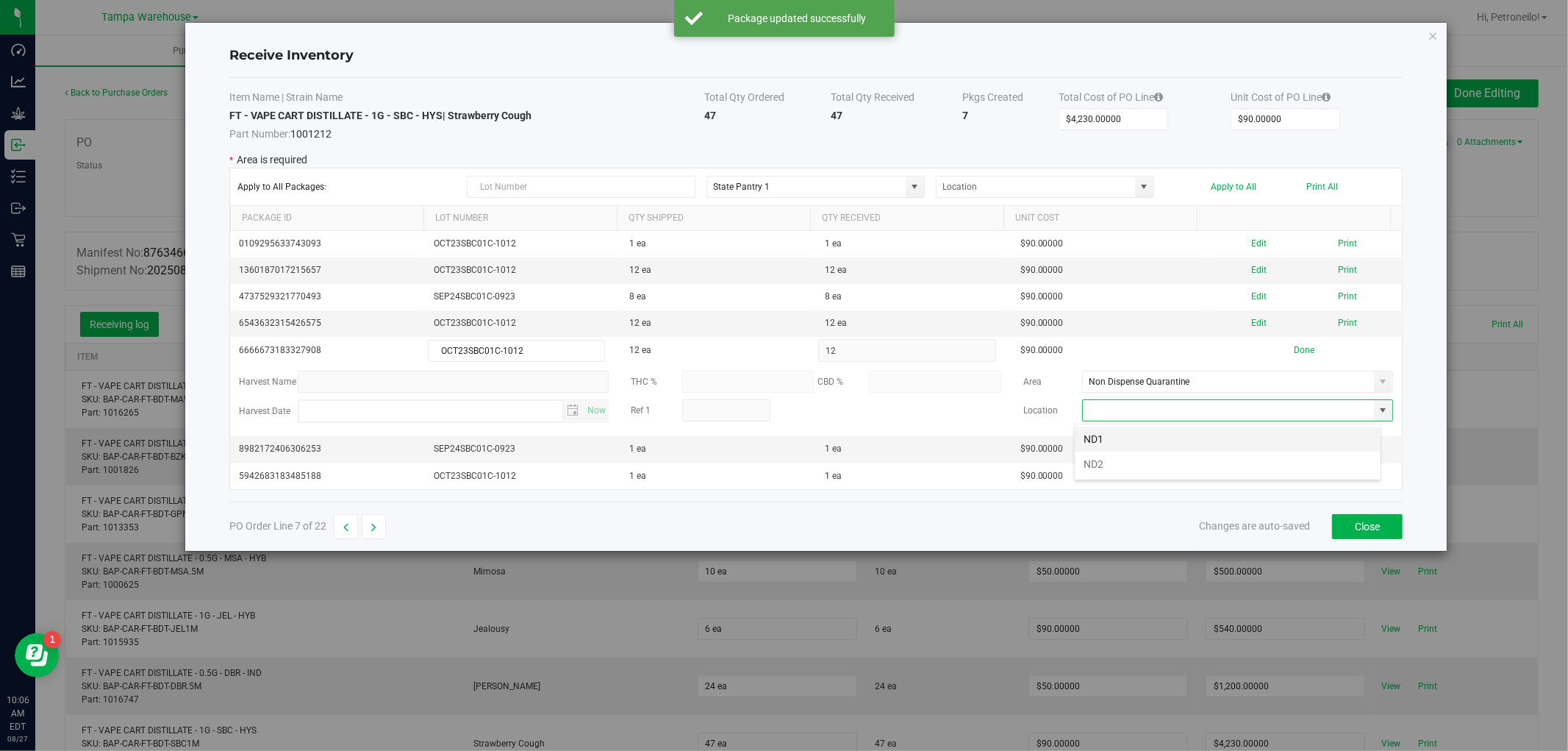
scroll to position [22, 307]
click at [1274, 468] on li "ND2" at bounding box center [1227, 464] width 306 height 25
type input "ND2"
click at [1296, 353] on button "Done" at bounding box center [1304, 350] width 21 height 14
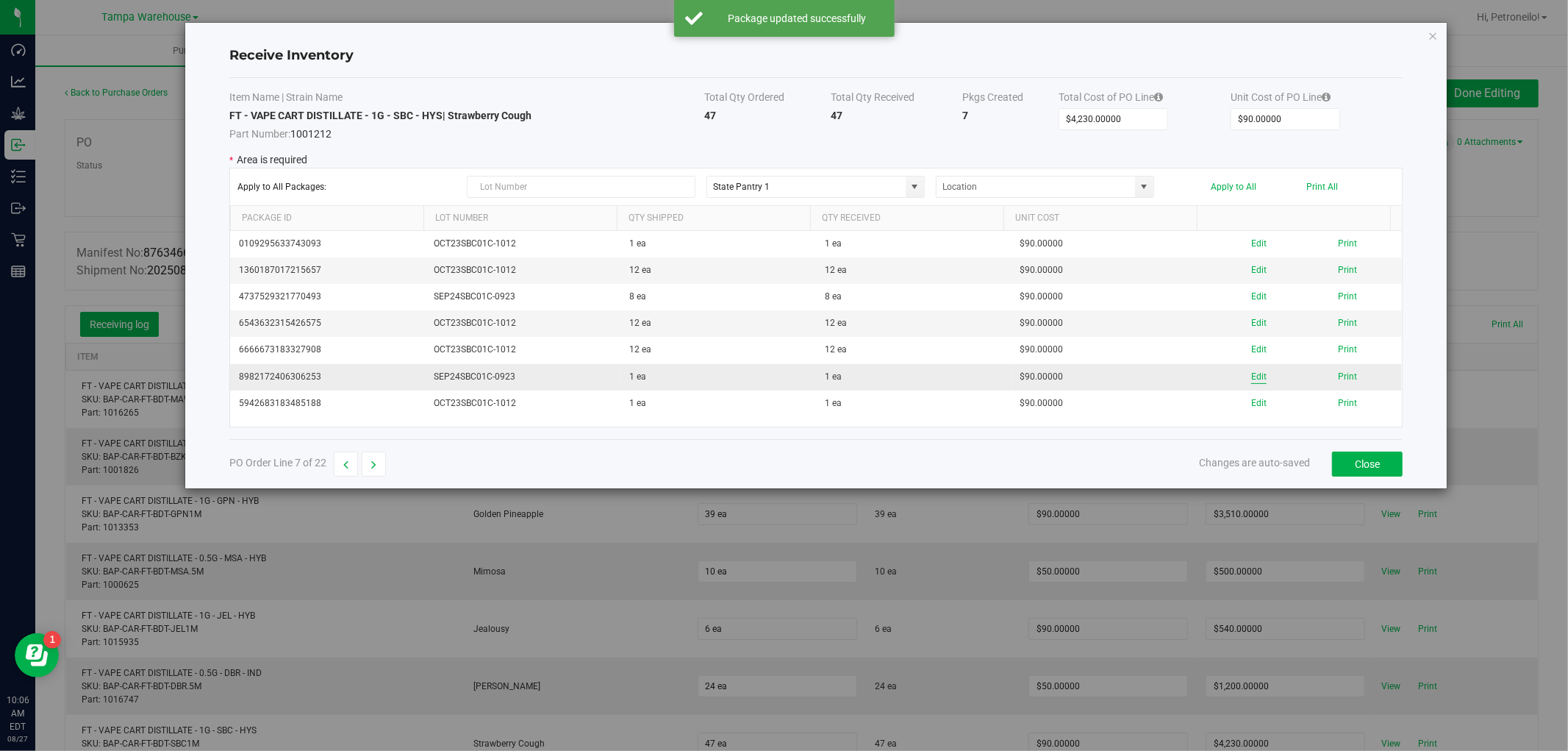
click at [1251, 376] on button "Edit" at bounding box center [1259, 376] width 16 height 14
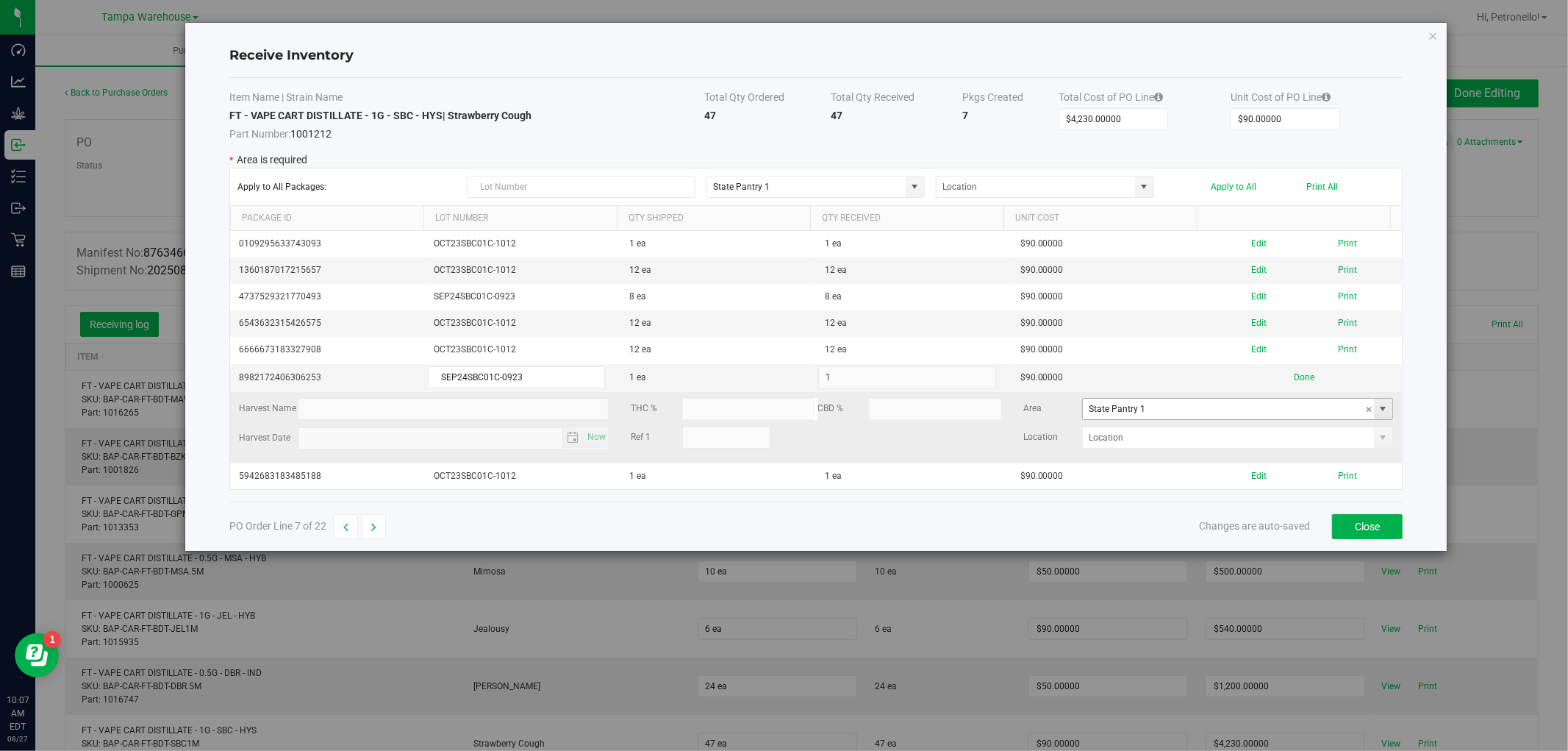
click at [1377, 409] on span at bounding box center [1383, 409] width 12 height 12
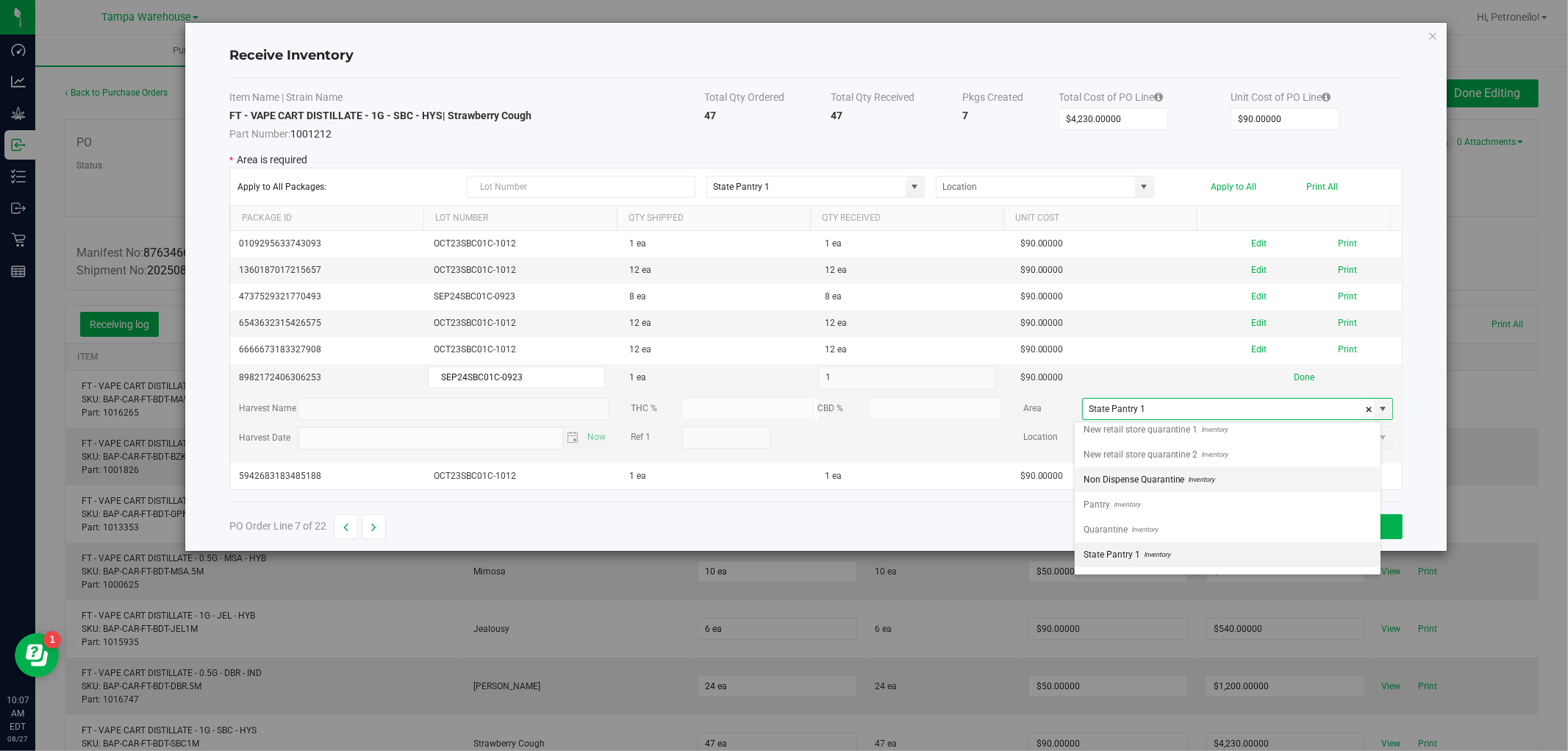
click at [1275, 486] on li "Non Dispense Quarantine Inventory" at bounding box center [1227, 479] width 306 height 25
type input "Non Dispense Quarantine"
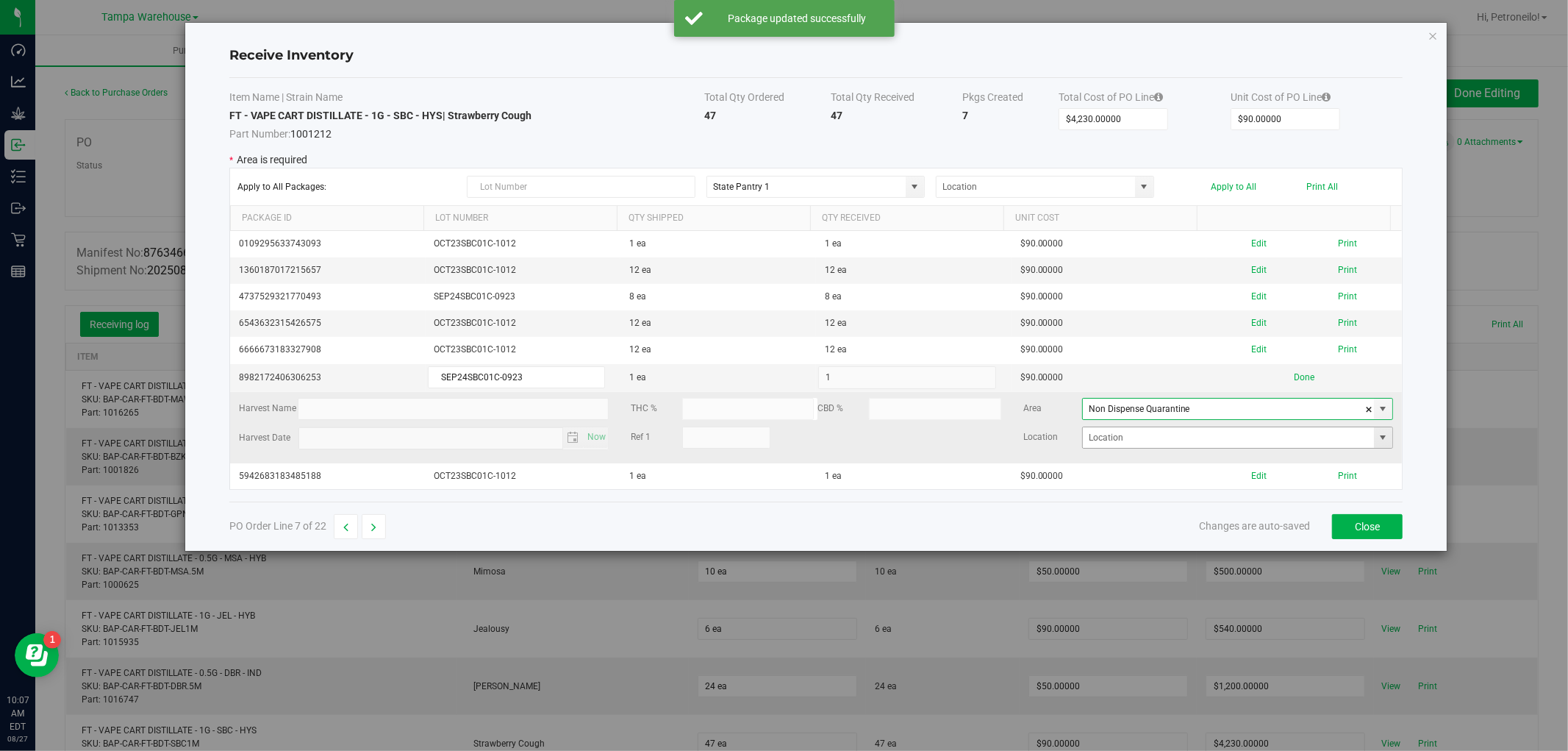
click at [1377, 435] on span at bounding box center [1383, 437] width 12 height 12
click at [1216, 494] on li "ND2" at bounding box center [1227, 490] width 306 height 25
type input "ND2"
click at [1294, 377] on button "Done" at bounding box center [1304, 377] width 21 height 14
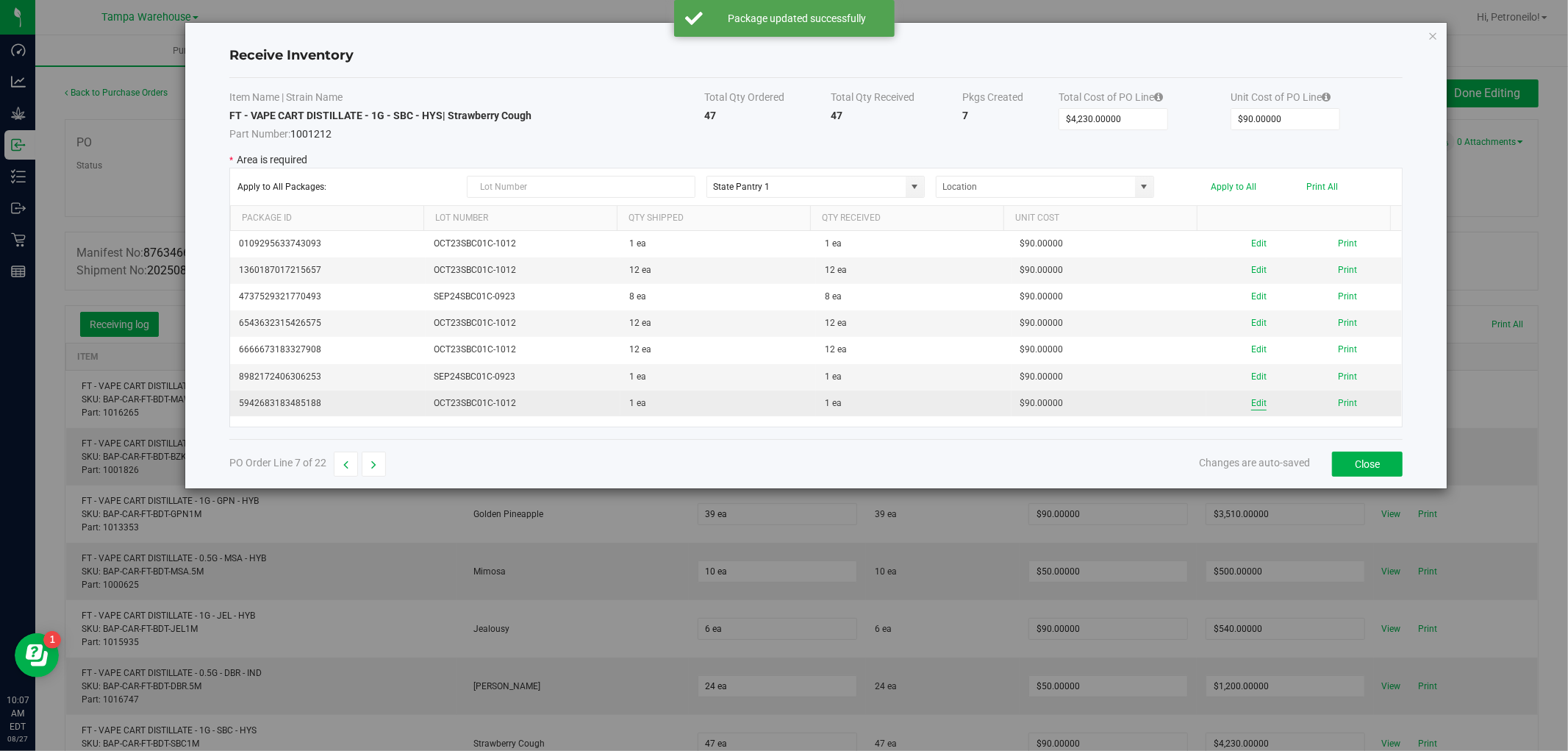
click at [1251, 403] on button "Edit" at bounding box center [1259, 403] width 16 height 14
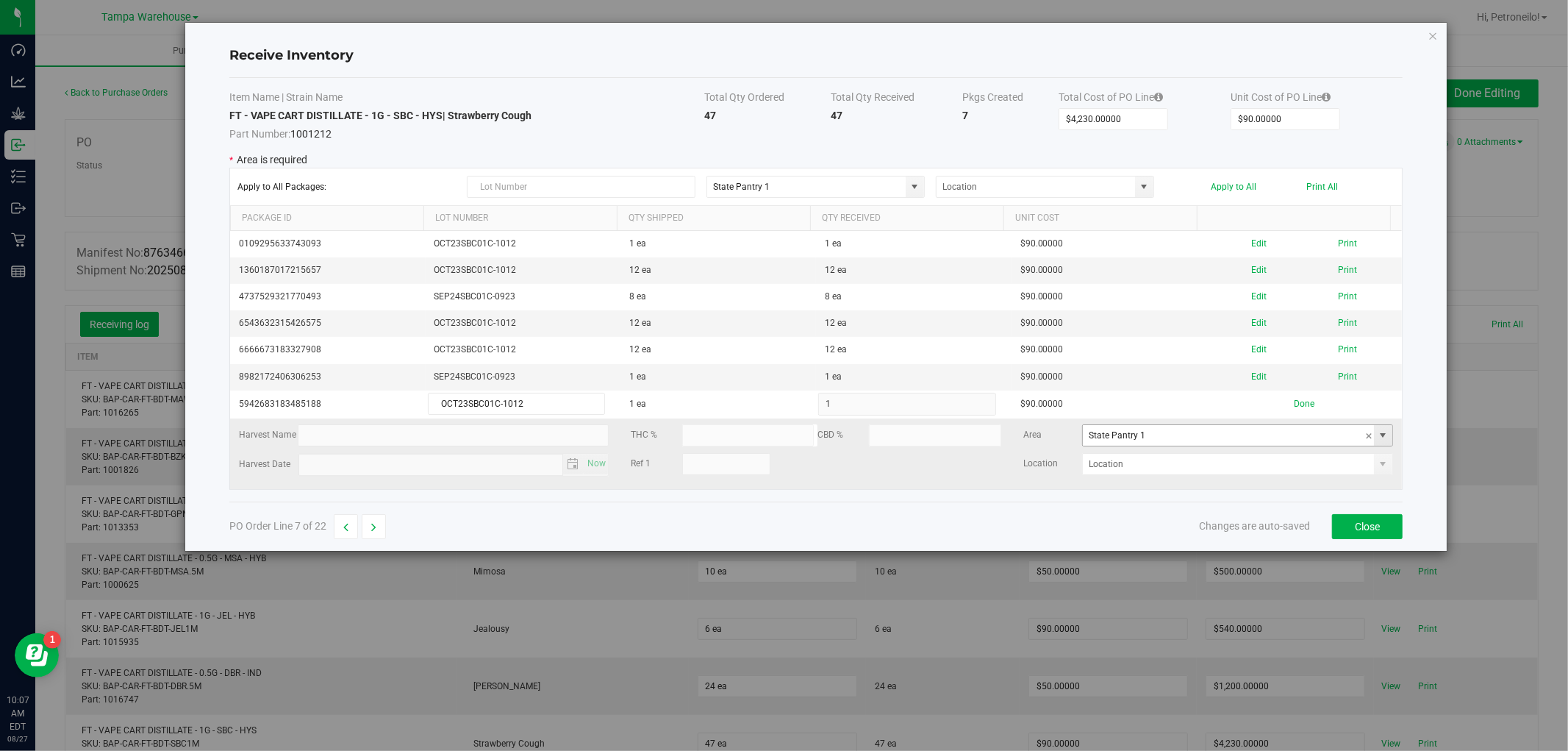
click at [1377, 439] on span at bounding box center [1383, 436] width 12 height 12
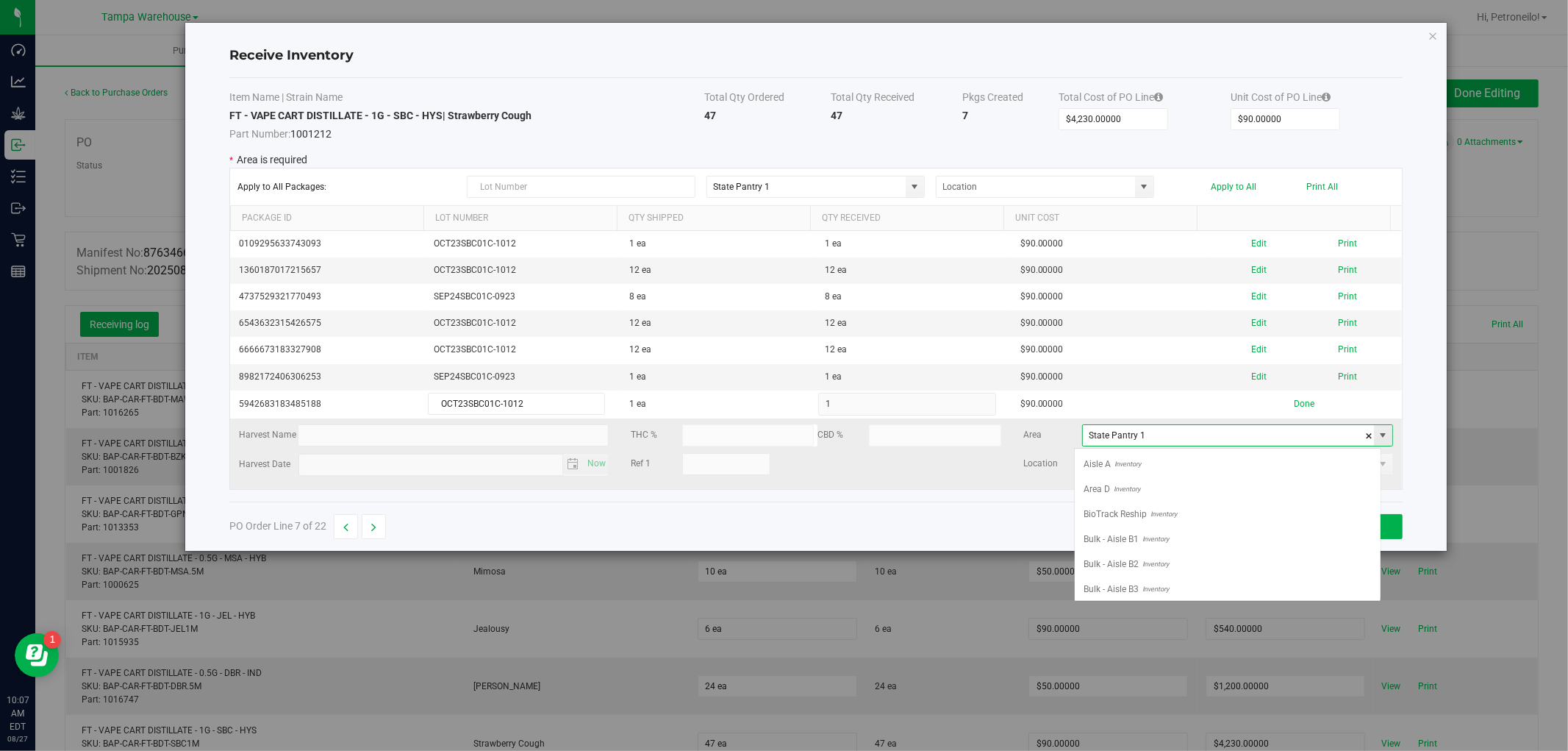
scroll to position [583, 0]
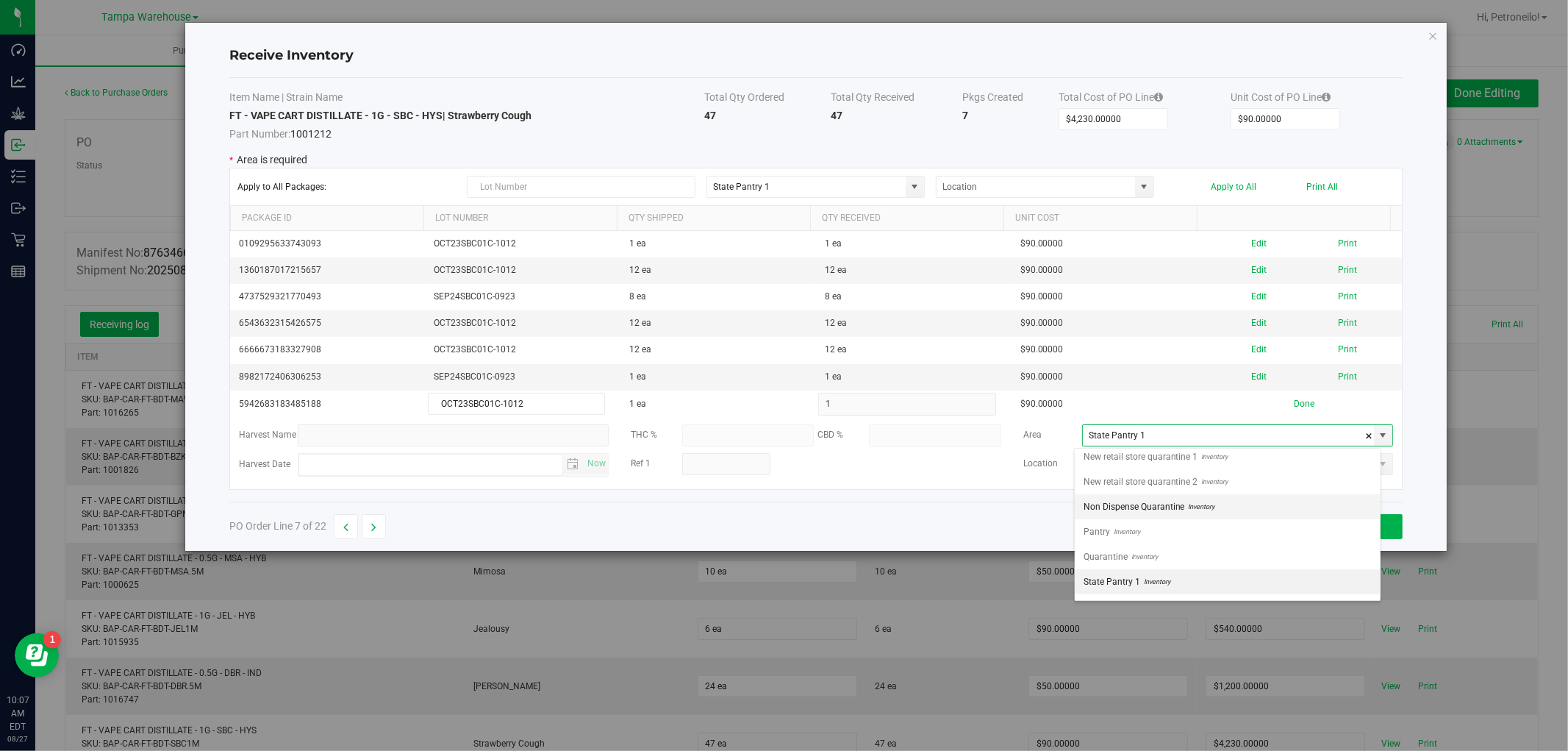
click at [1293, 506] on li "Non Dispense Quarantine Inventory" at bounding box center [1227, 507] width 306 height 25
type input "Non Dispense Quarantine"
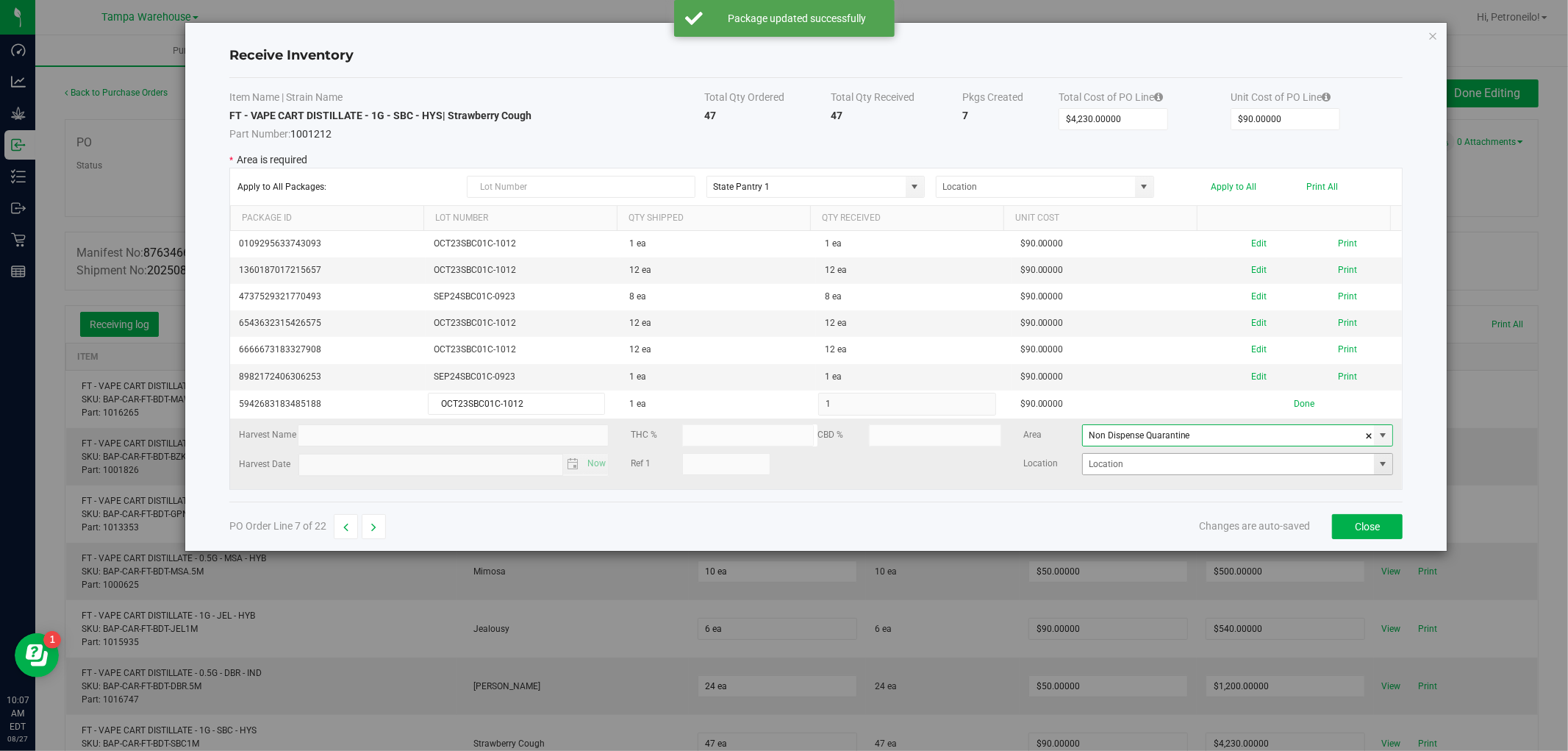
click at [1377, 461] on span at bounding box center [1383, 464] width 12 height 12
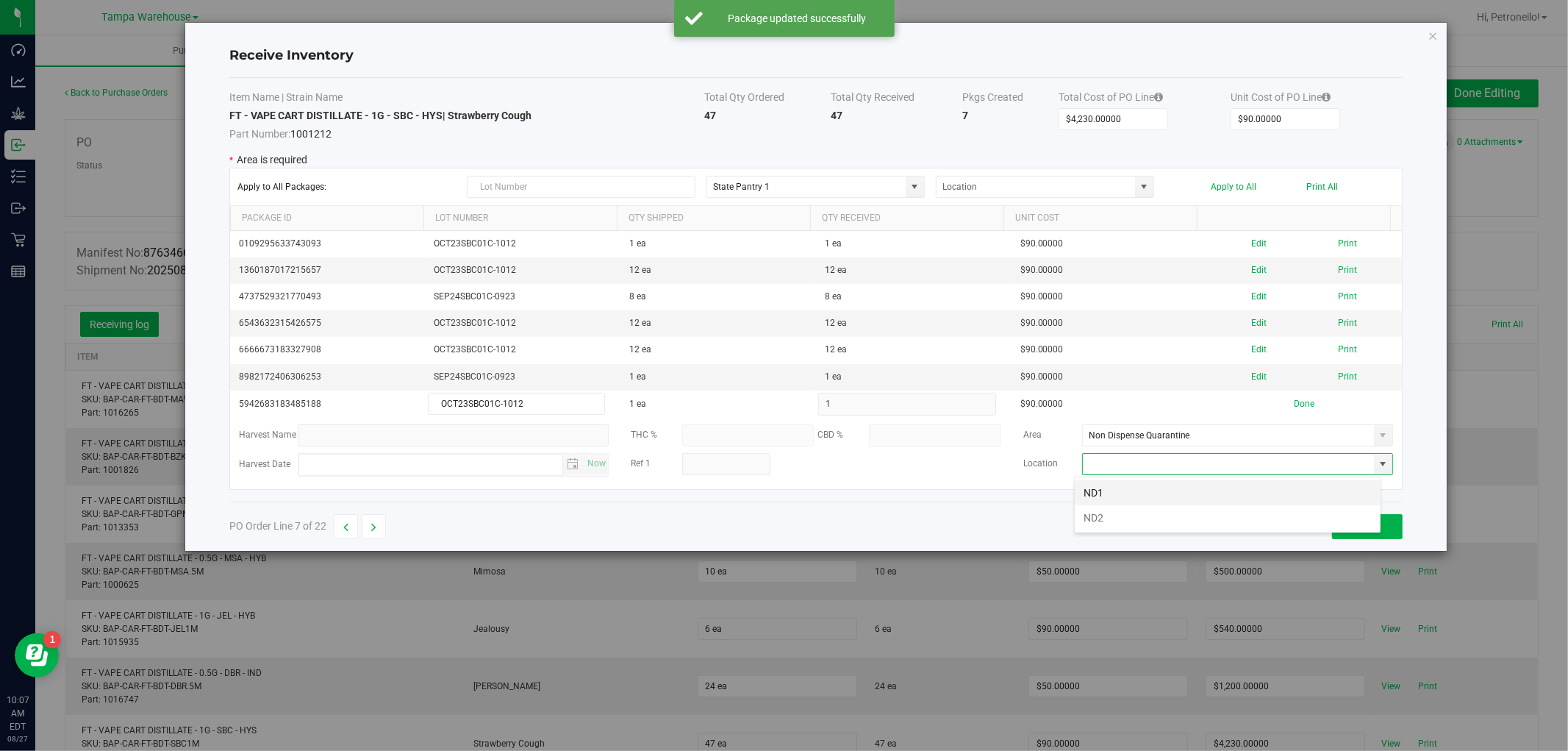
scroll to position [22, 307]
click at [1224, 516] on li "ND2" at bounding box center [1227, 517] width 306 height 25
type input "ND2"
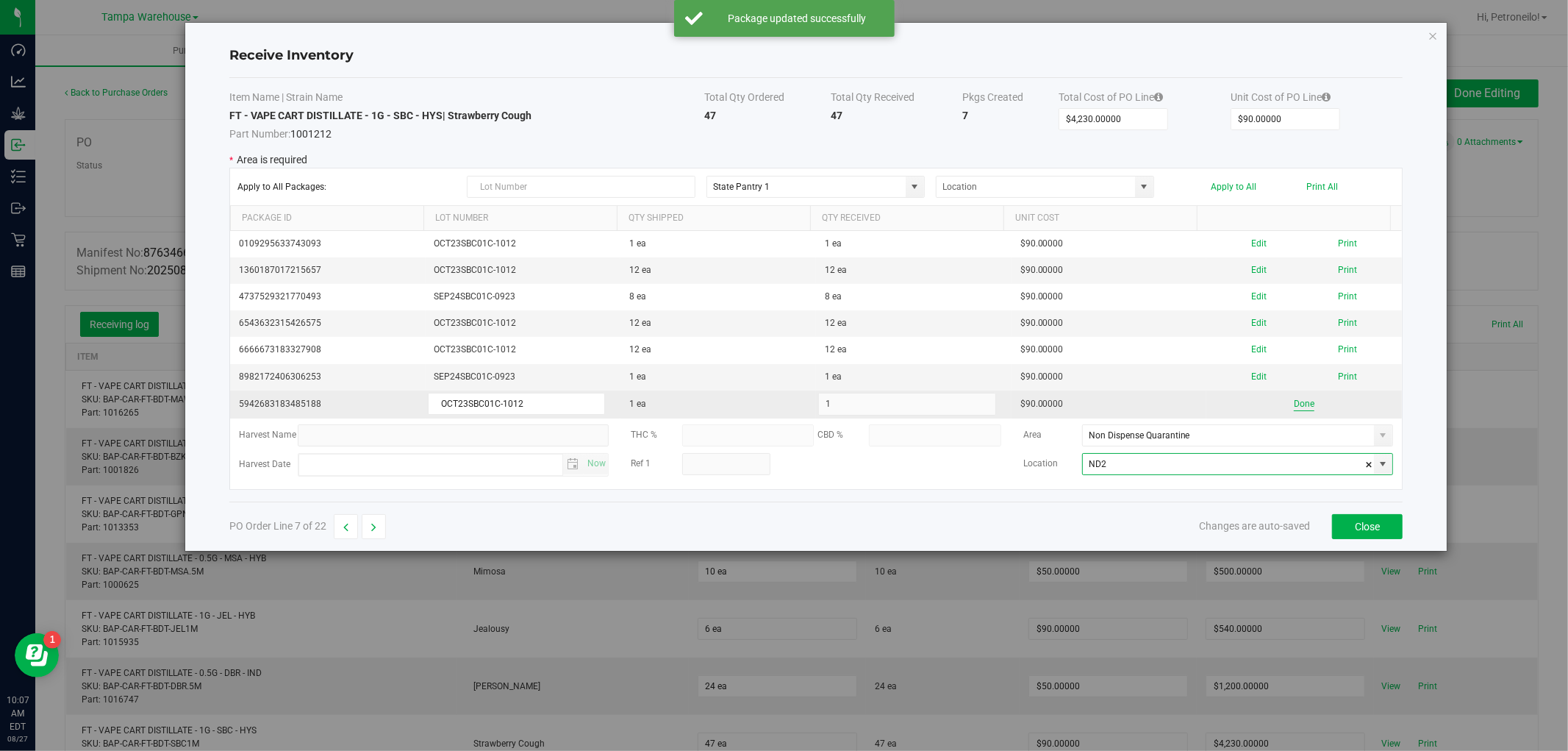
click at [1294, 403] on button "Done" at bounding box center [1304, 404] width 21 height 14
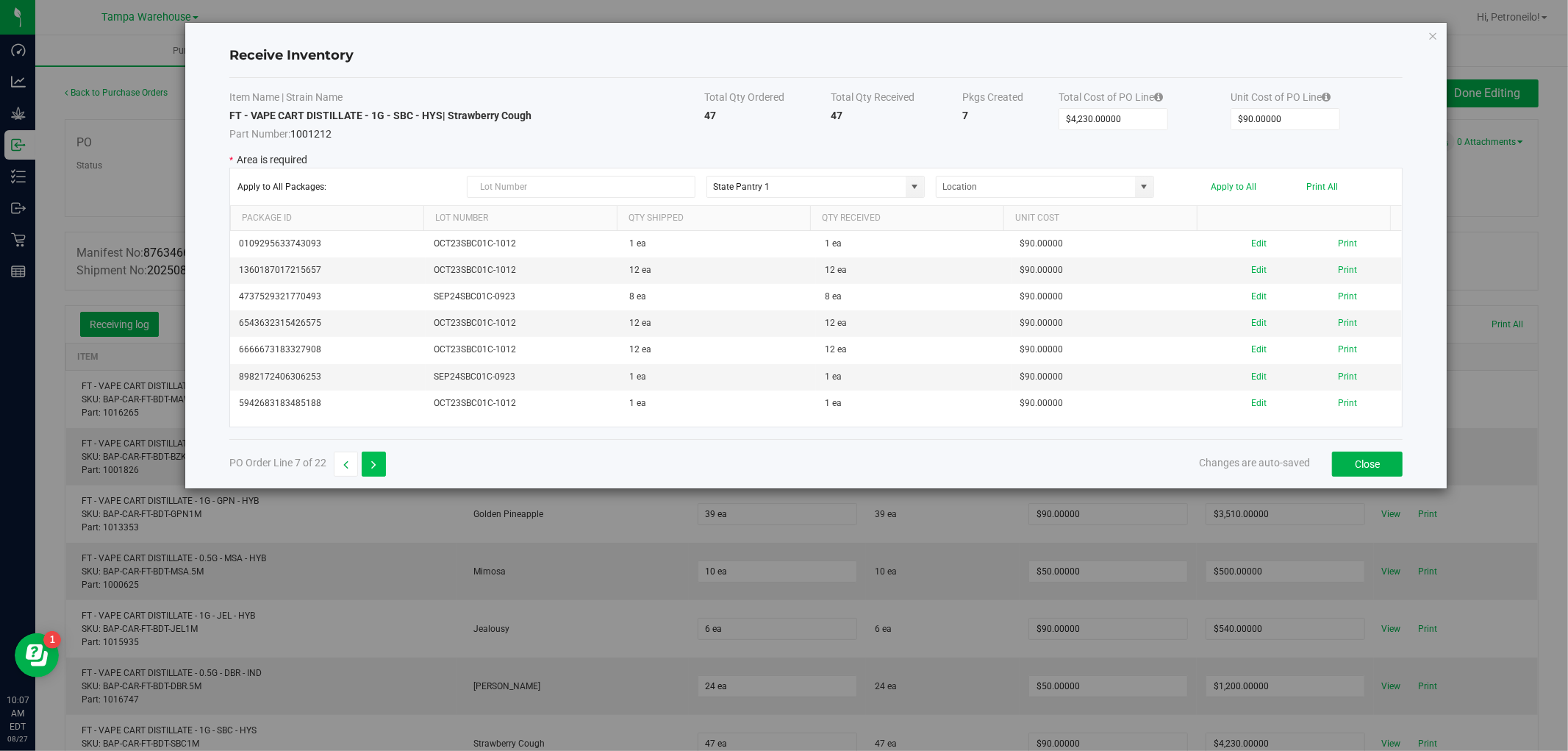
click at [376, 461] on icon "button" at bounding box center [374, 465] width 5 height 10
type input "$100.00000"
type input "$50.00000"
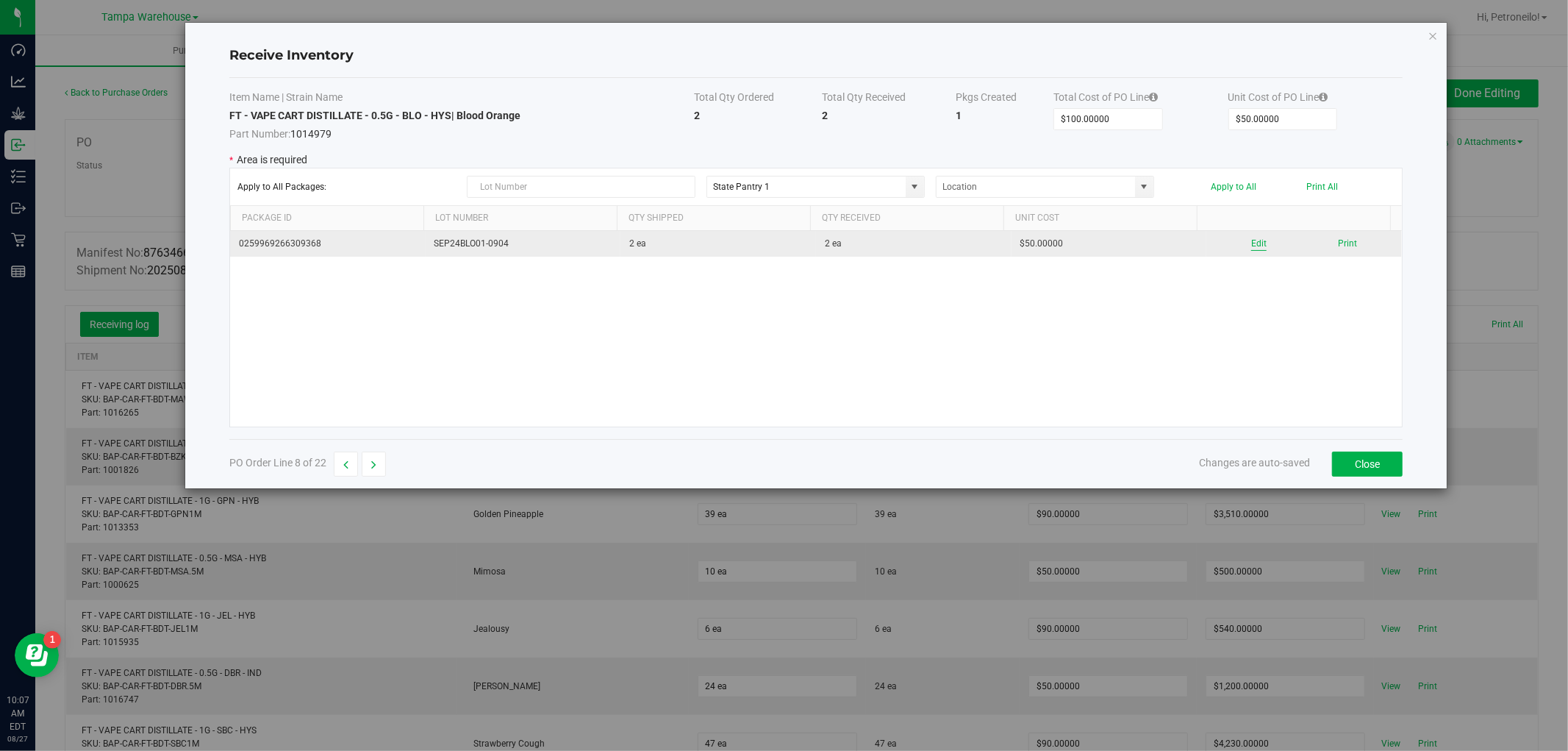
click at [1251, 243] on button "Edit" at bounding box center [1259, 243] width 16 height 14
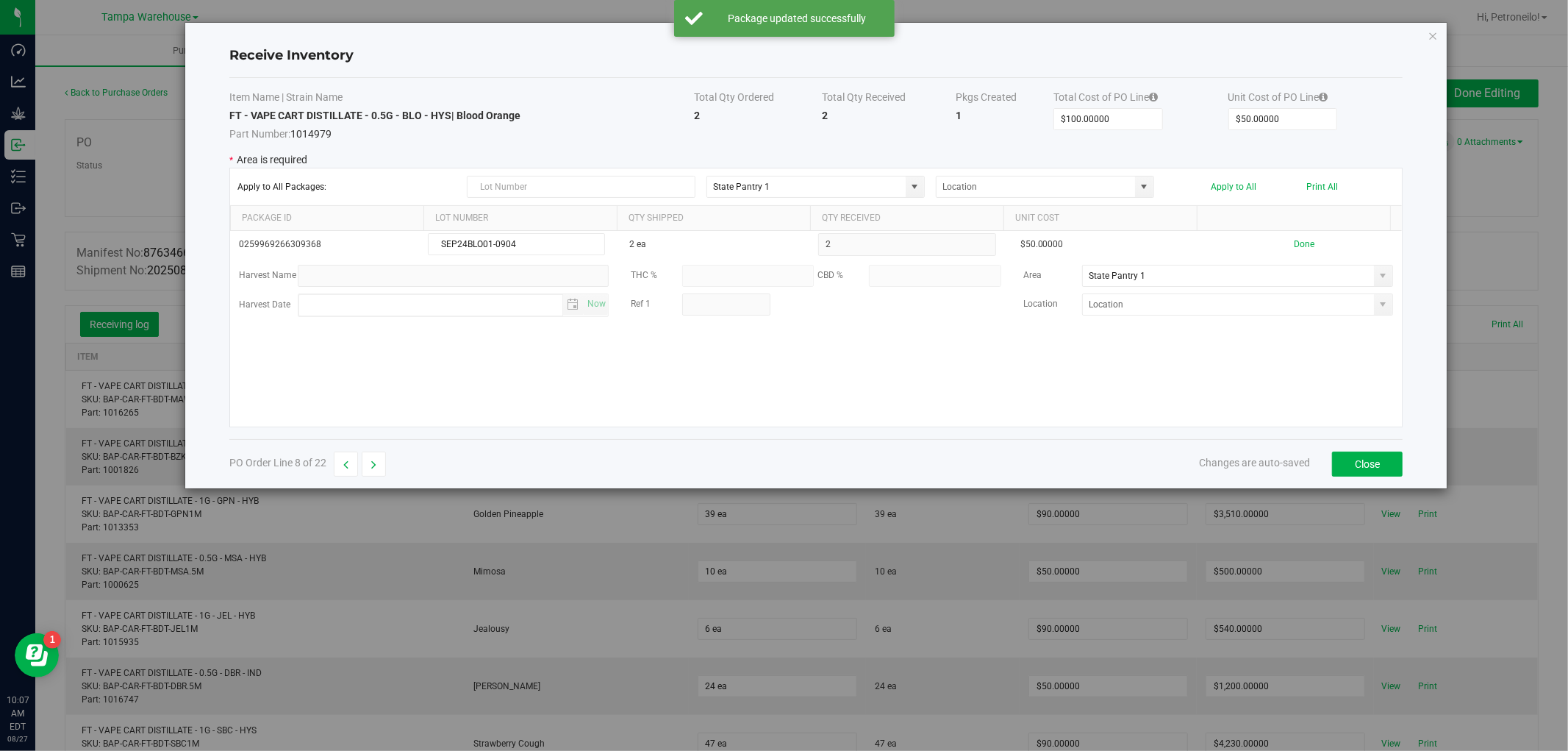
click at [1377, 280] on span at bounding box center [1383, 276] width 18 height 21
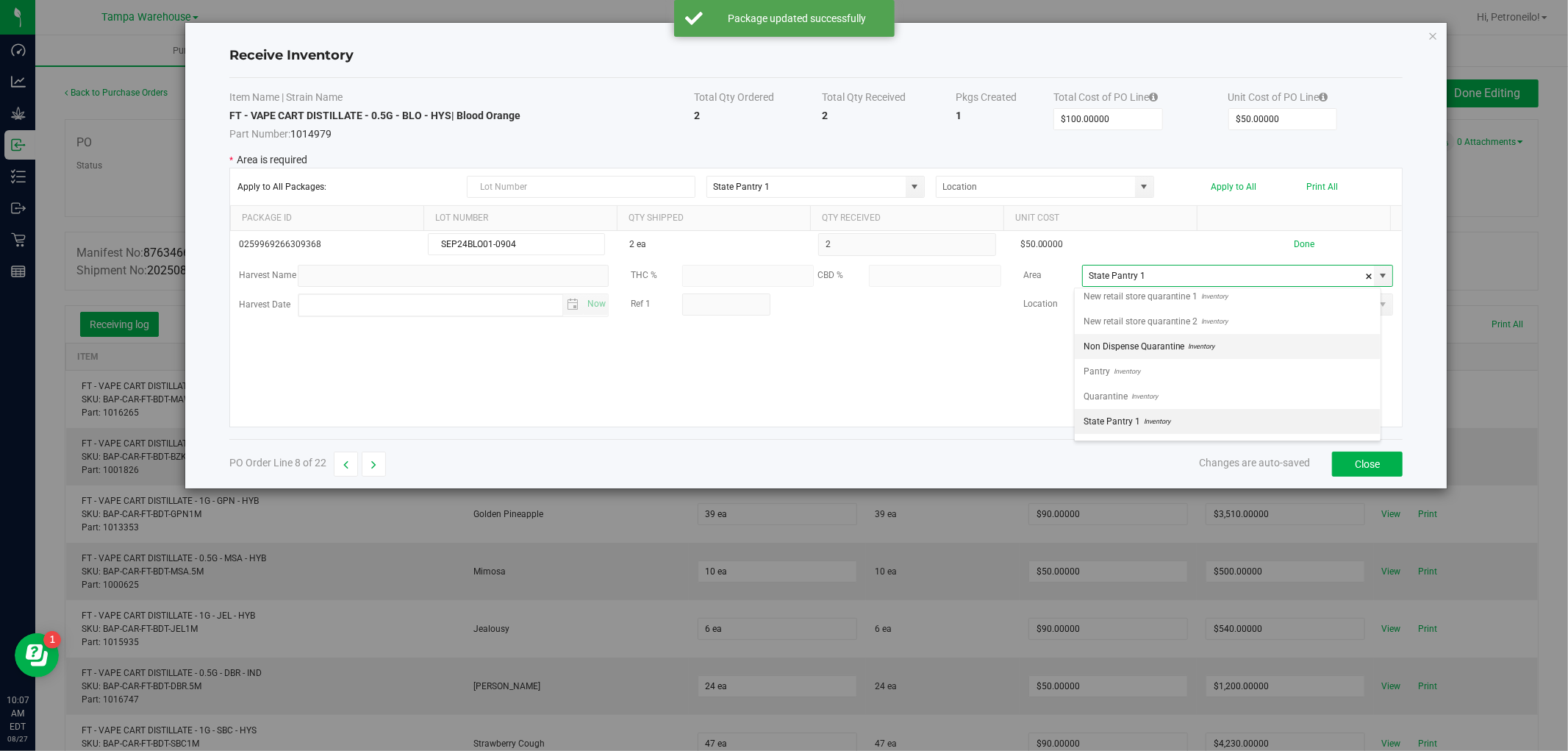
click at [1282, 350] on li "Non Dispense Quarantine Inventory" at bounding box center [1227, 347] width 306 height 25
type input "Non Dispense Quarantine"
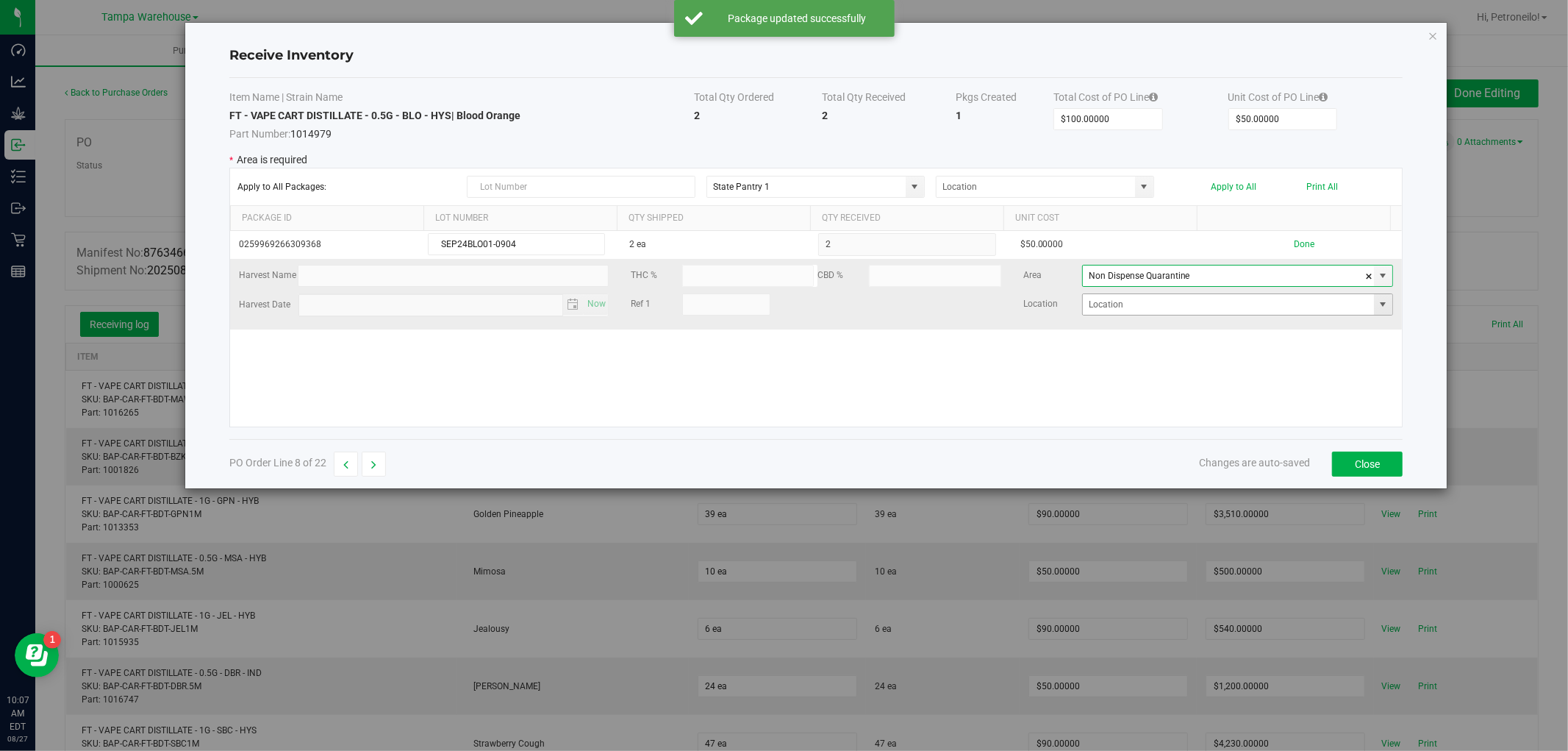
click at [1377, 309] on span at bounding box center [1383, 305] width 12 height 12
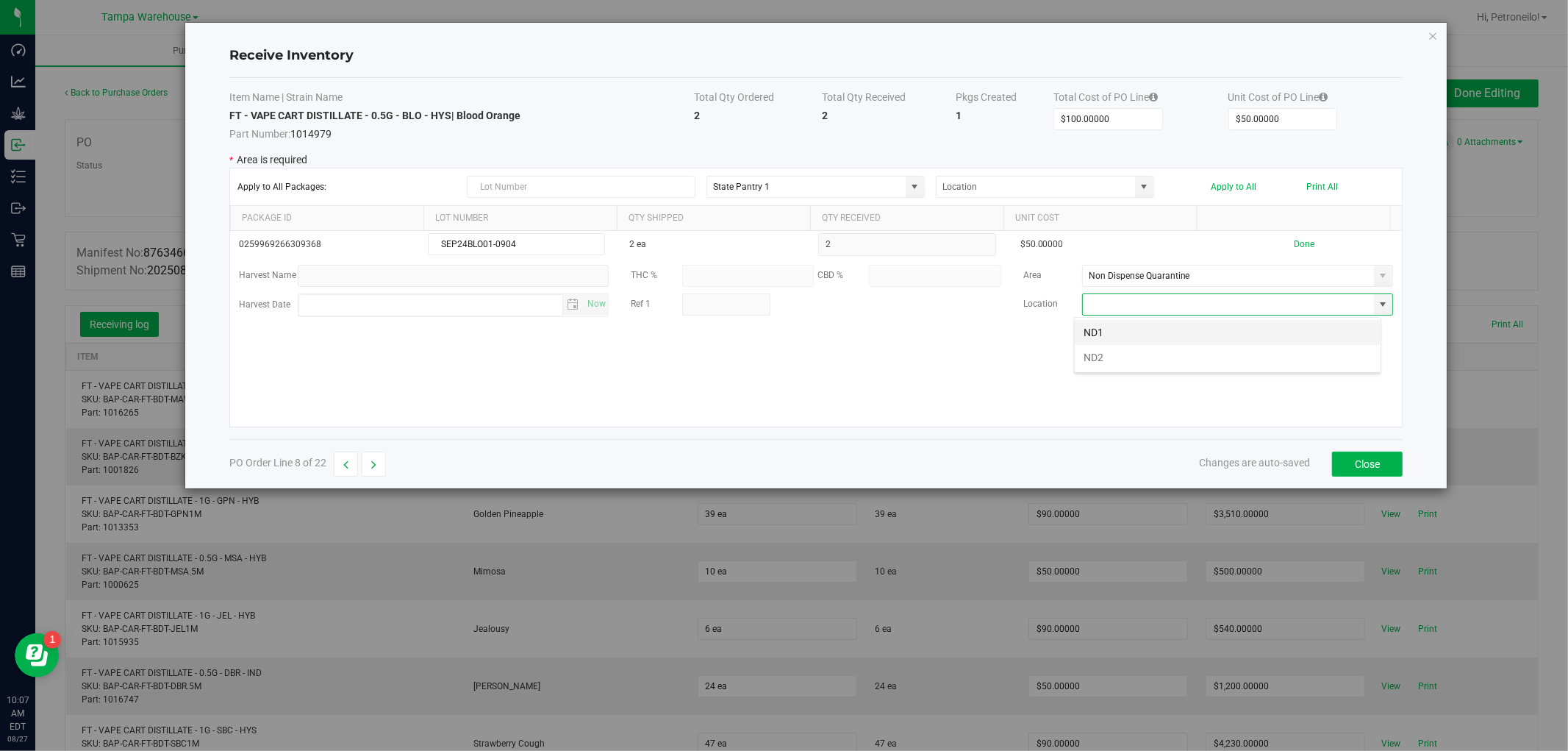
scroll to position [22, 307]
click at [1248, 353] on li "ND2" at bounding box center [1227, 357] width 306 height 25
type input "ND2"
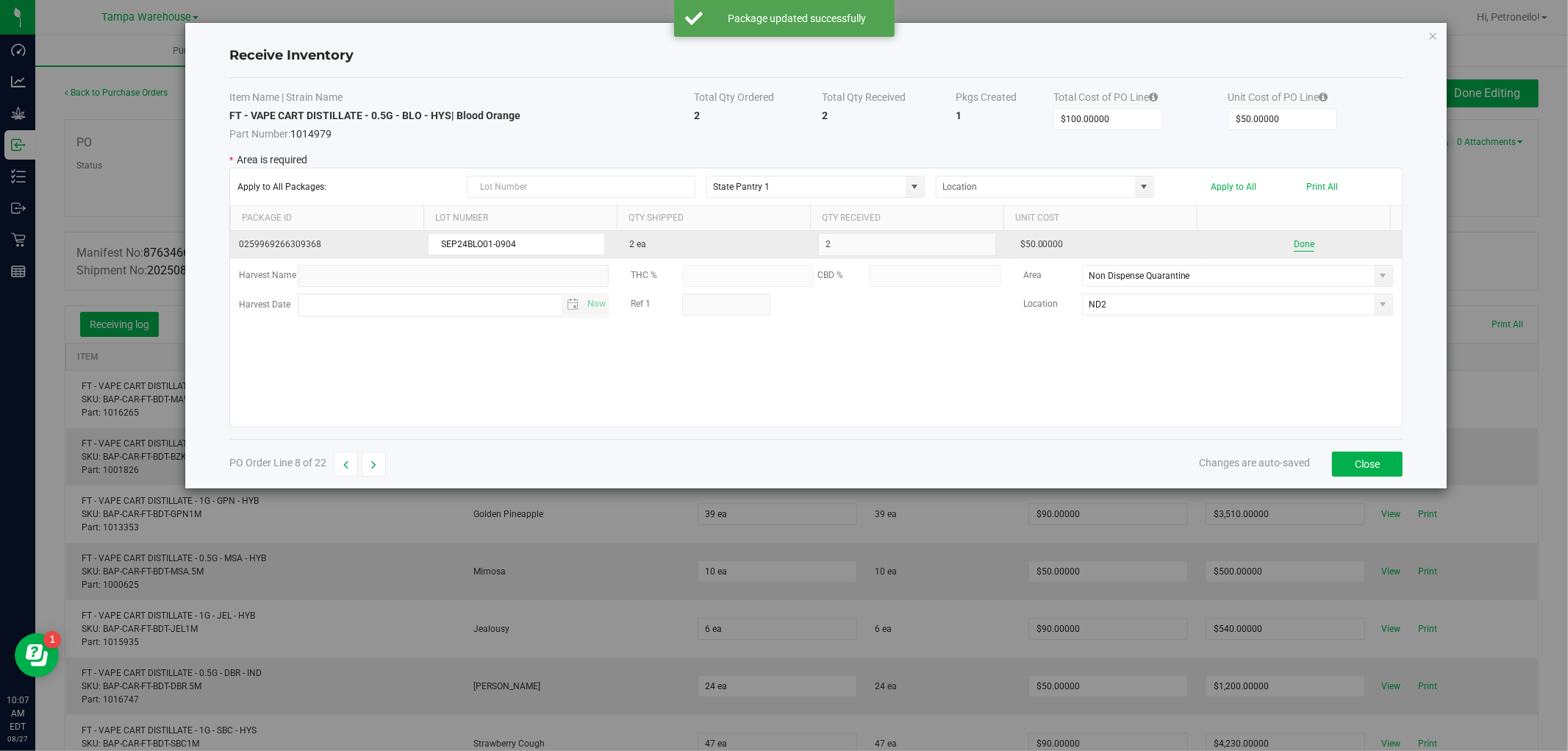
click at [1294, 248] on button "Done" at bounding box center [1304, 244] width 21 height 14
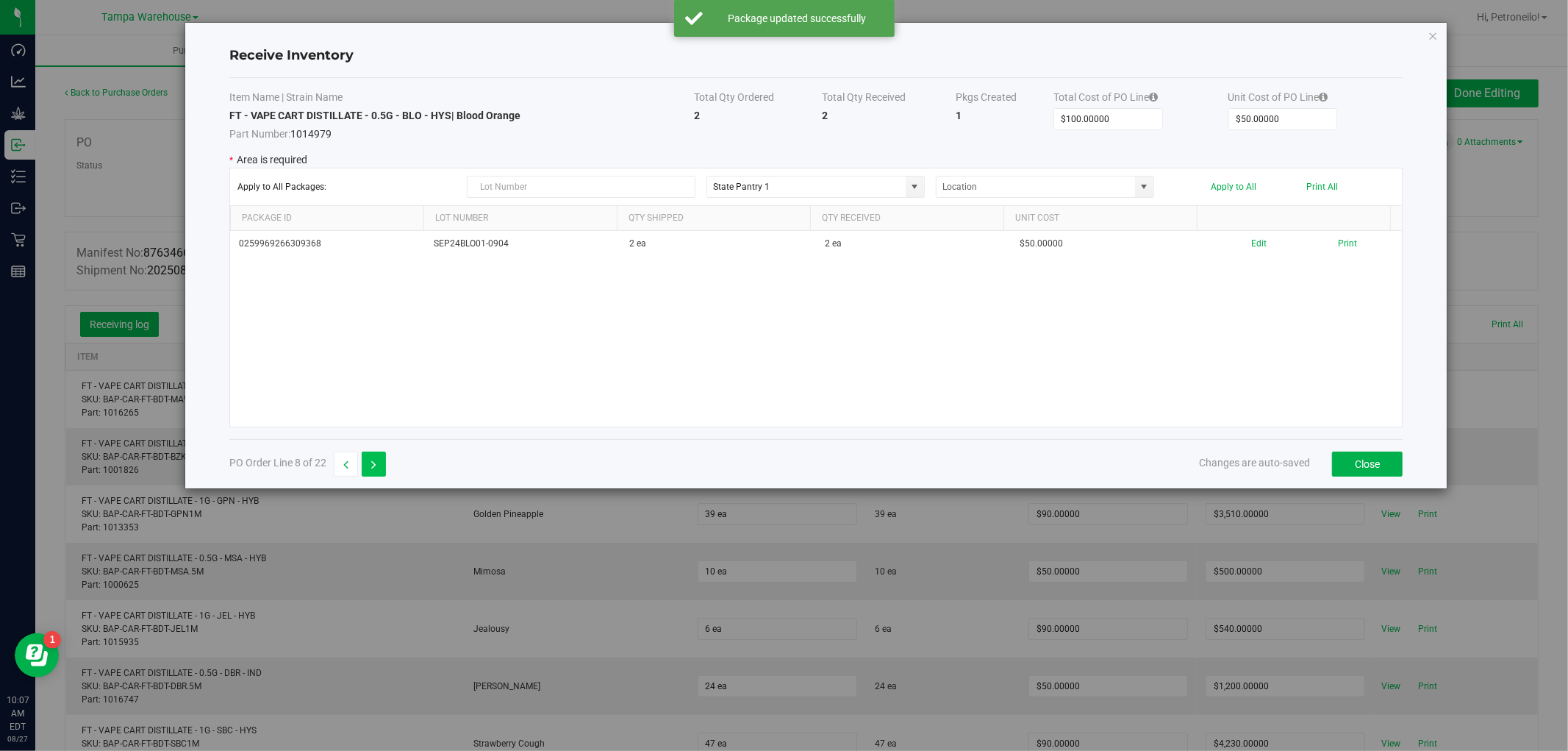
click at [375, 460] on icon "button" at bounding box center [374, 465] width 5 height 10
type input "$90.00000"
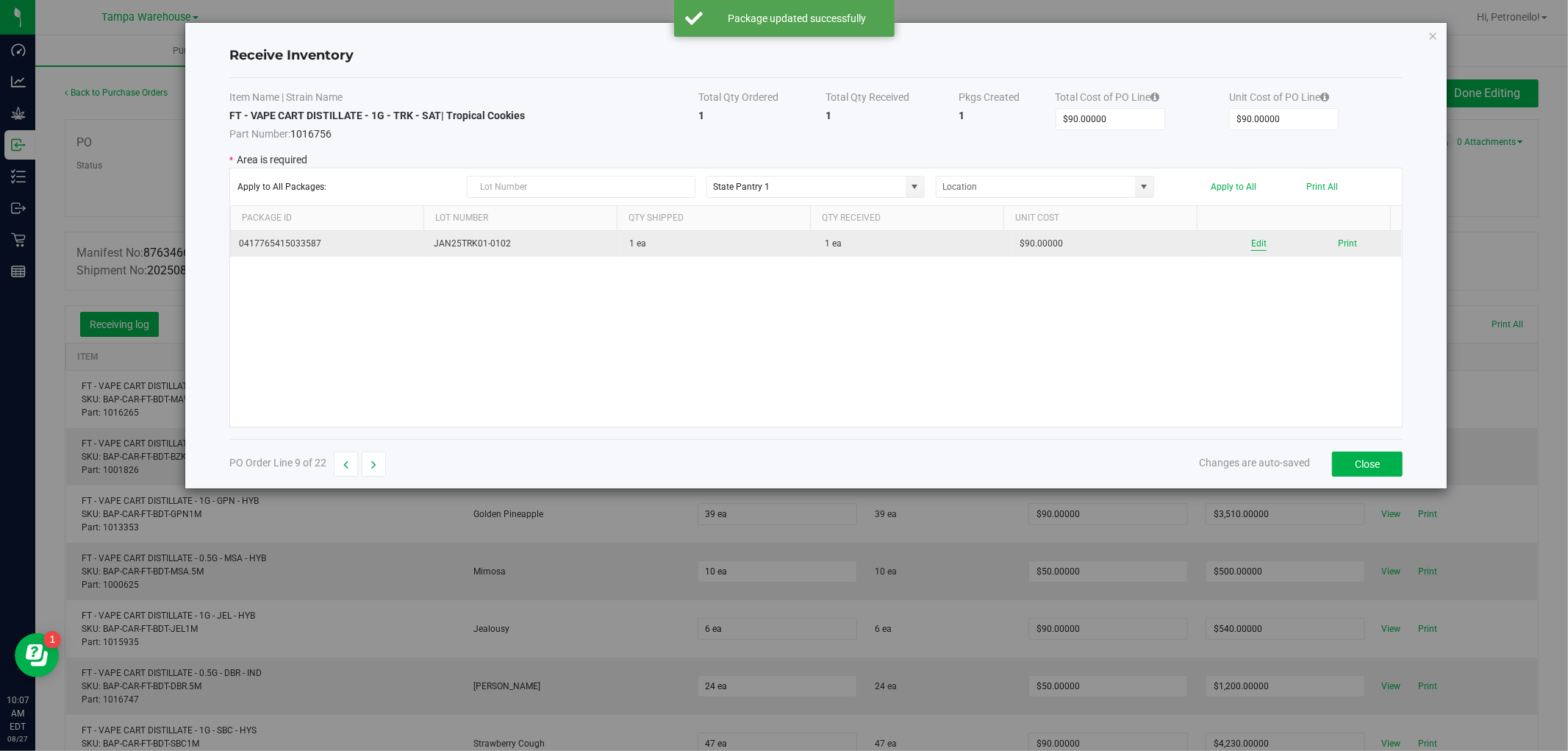
click at [1251, 239] on button "Edit" at bounding box center [1259, 243] width 16 height 14
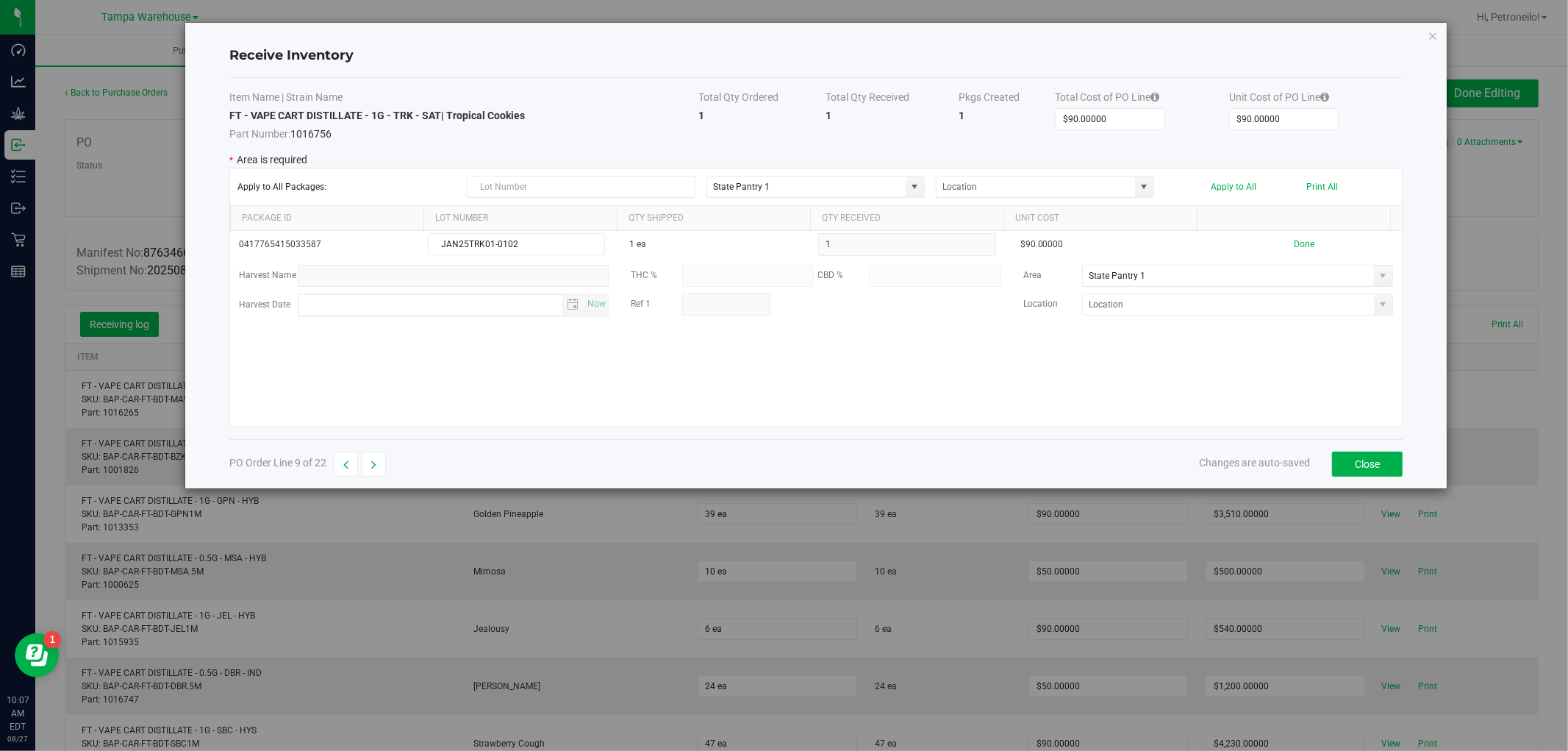
click at [1377, 276] on span at bounding box center [1383, 276] width 12 height 12
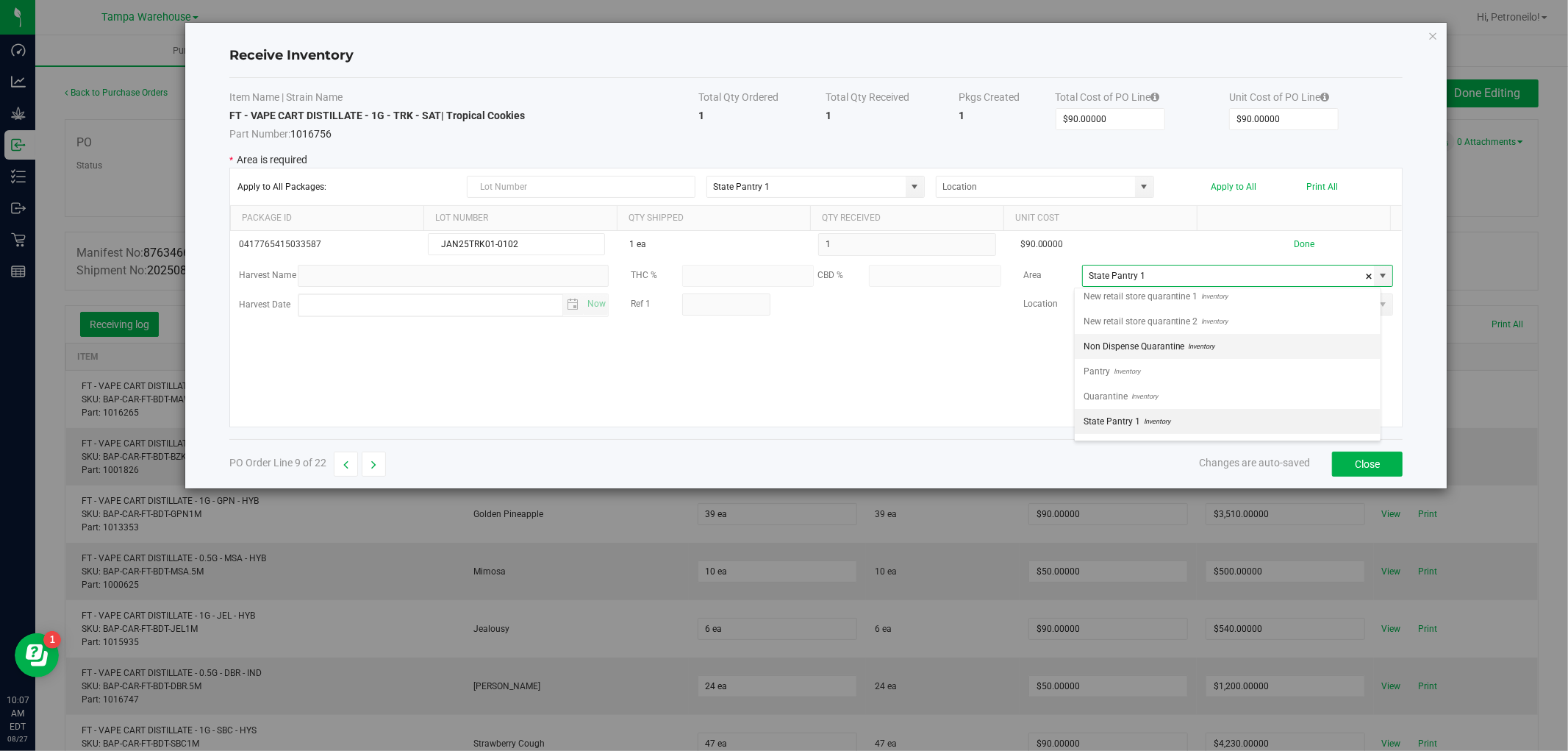
click at [1294, 346] on li "Non Dispense Quarantine Inventory" at bounding box center [1227, 347] width 306 height 25
type input "Non Dispense Quarantine"
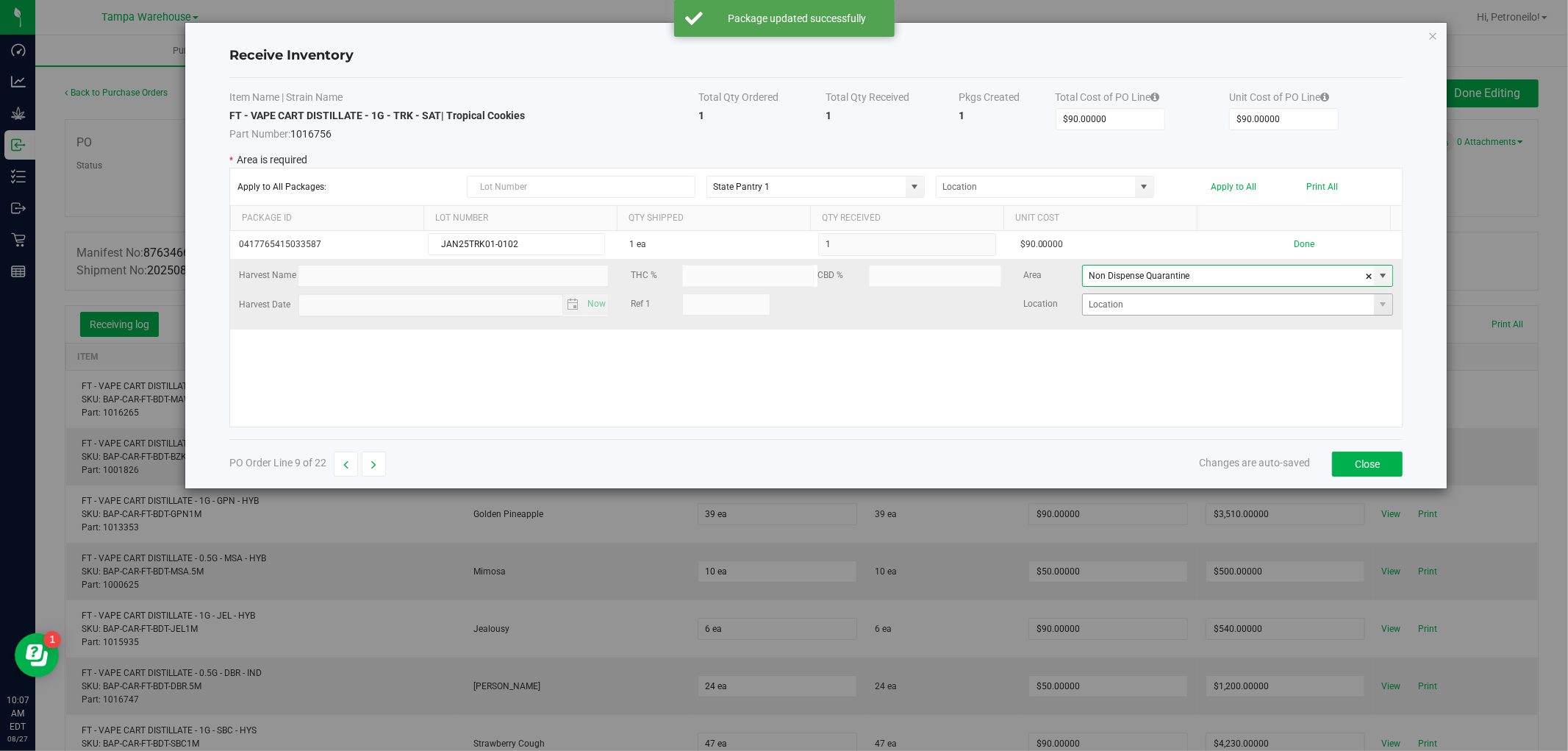
click at [1379, 304] on span at bounding box center [1383, 305] width 18 height 21
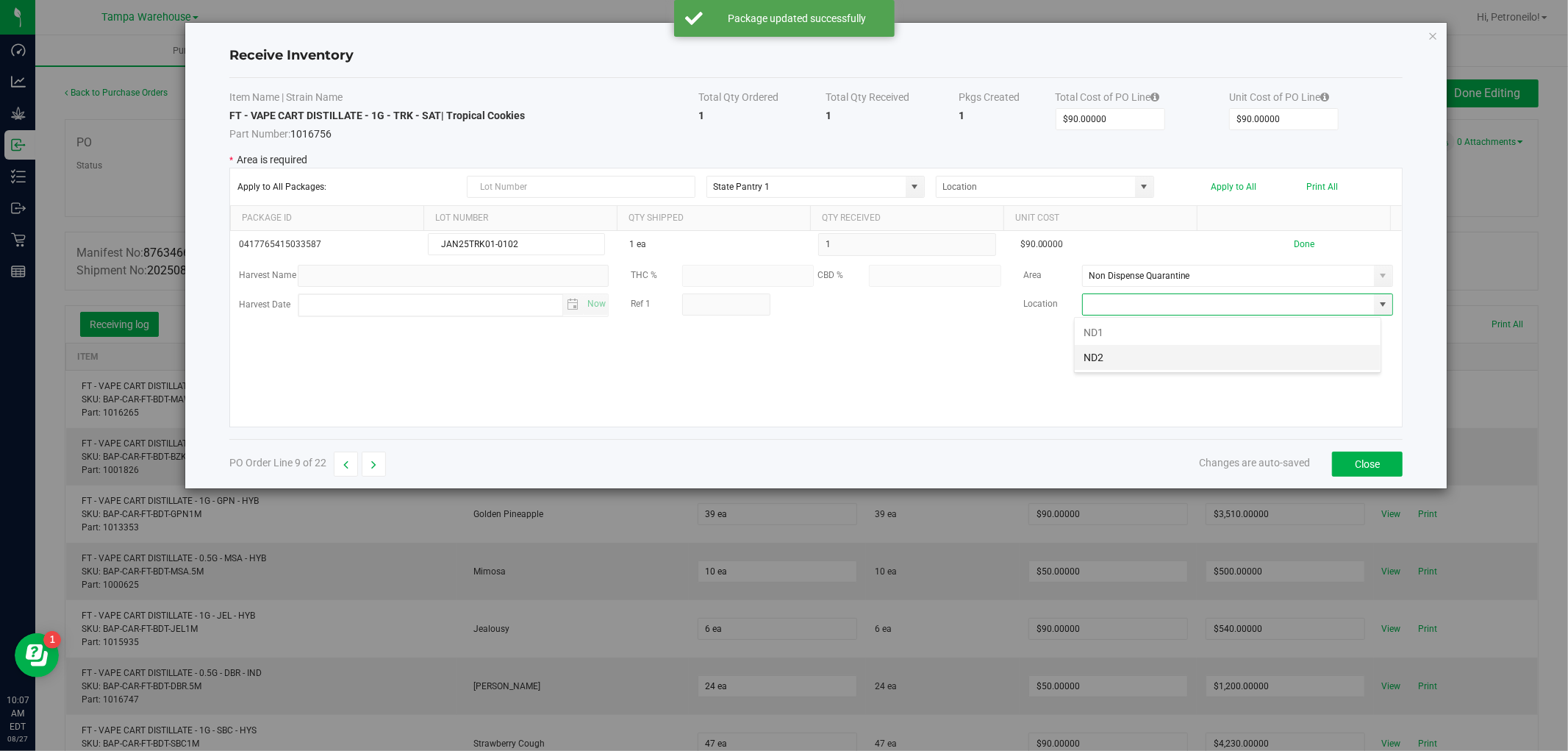
click at [1288, 357] on li "ND2" at bounding box center [1227, 357] width 306 height 25
type input "ND2"
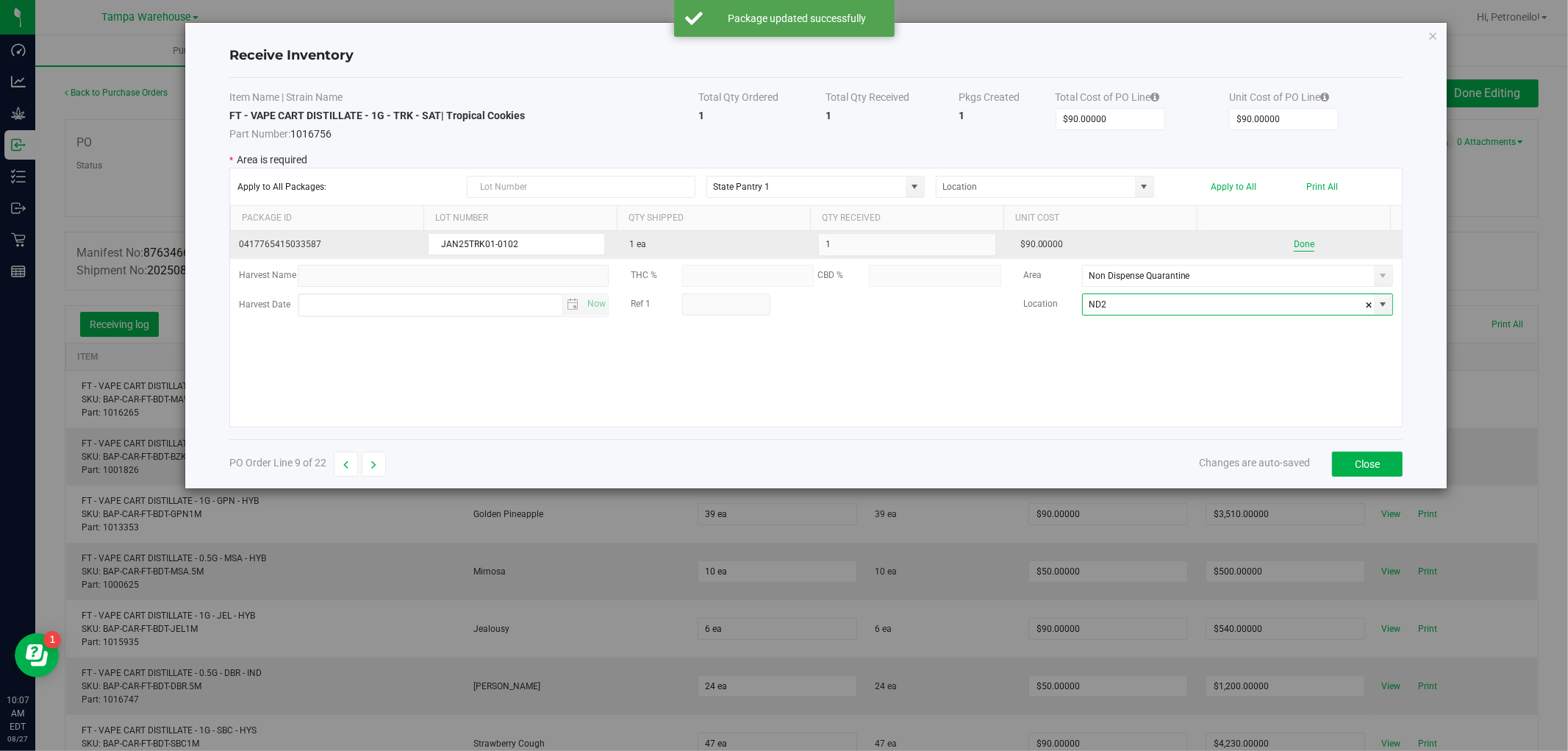
click at [1294, 246] on button "Done" at bounding box center [1304, 244] width 21 height 14
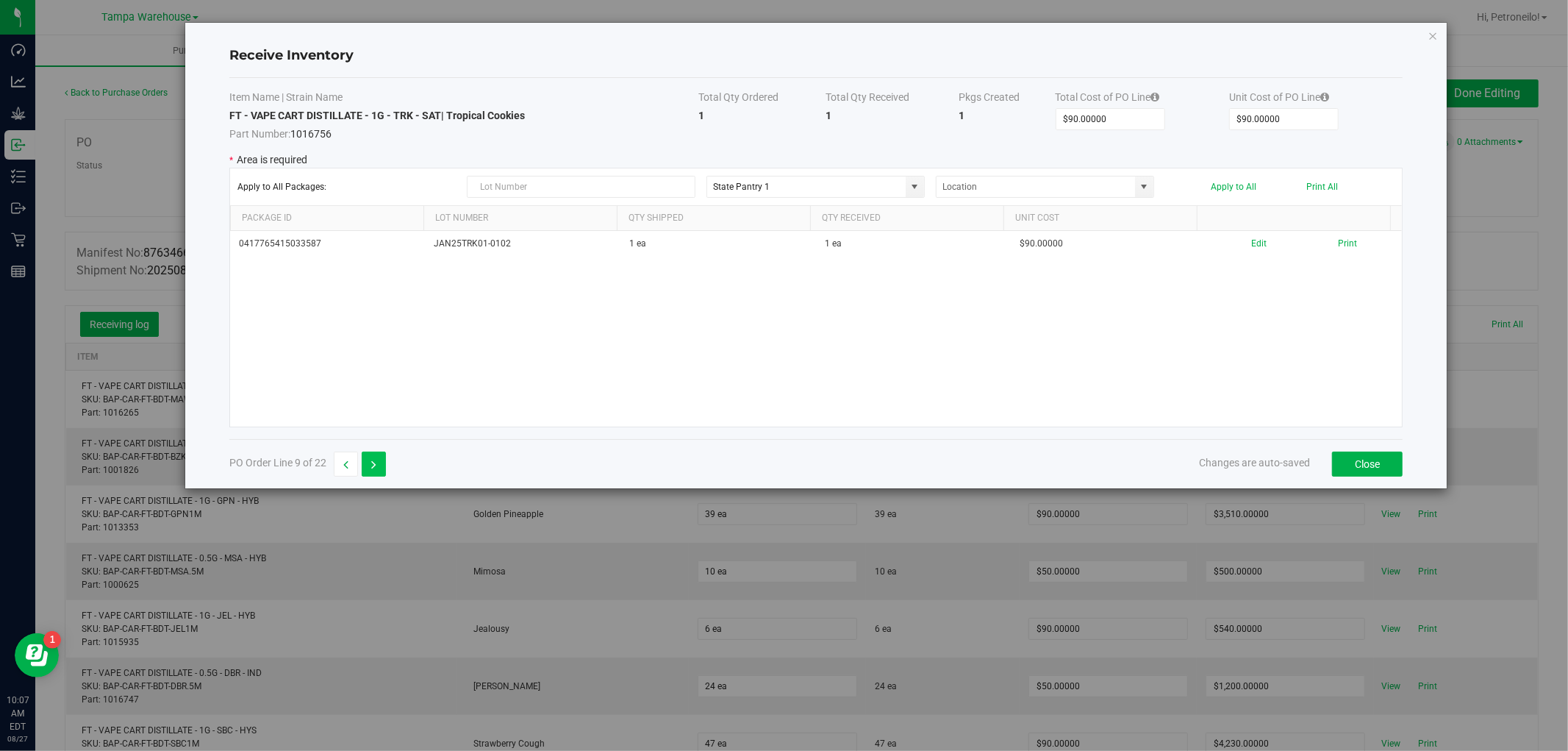
click at [384, 461] on button "button" at bounding box center [374, 464] width 24 height 25
type input "$270.00000"
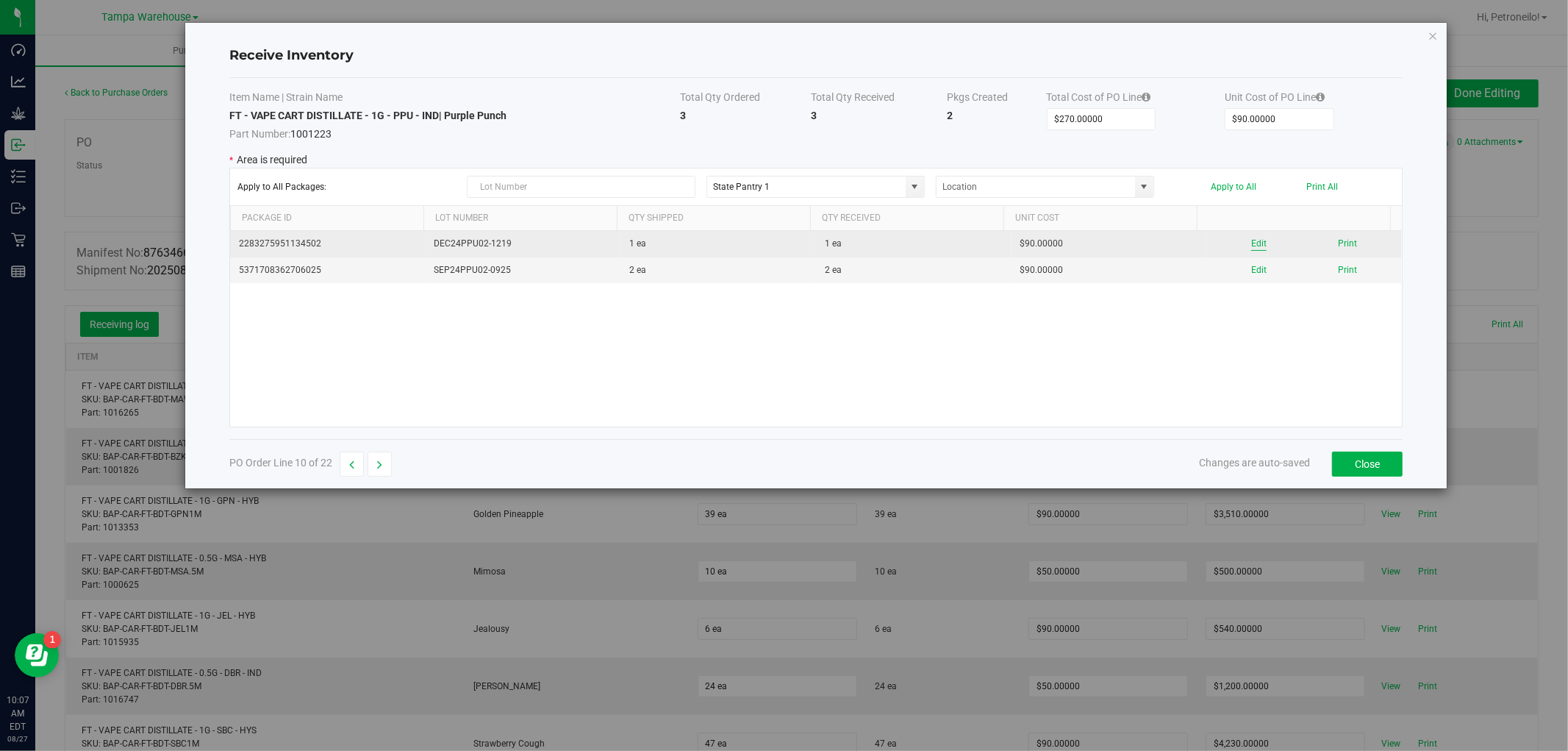
click at [1251, 239] on button "Edit" at bounding box center [1259, 243] width 16 height 14
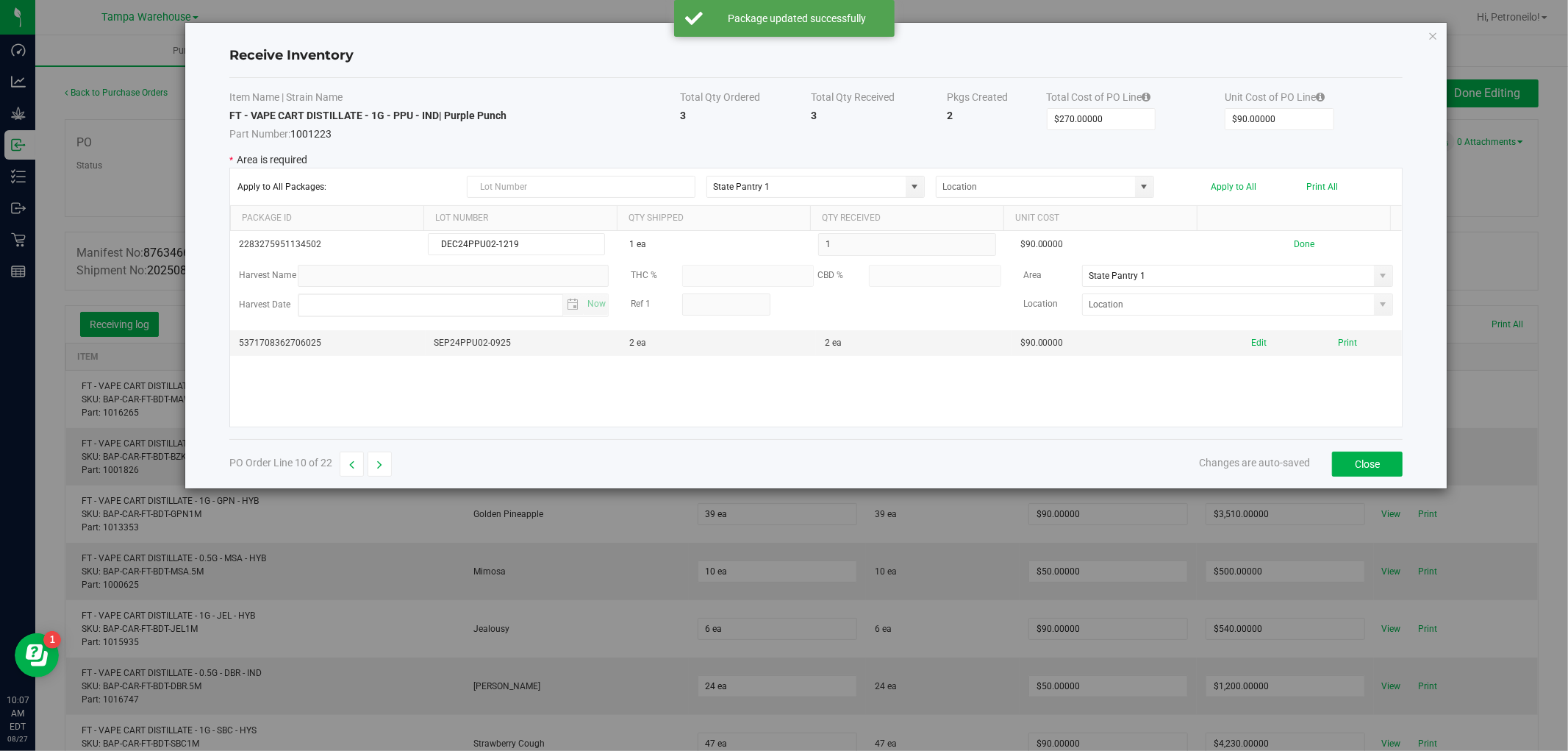
click at [1377, 281] on span at bounding box center [1383, 276] width 12 height 12
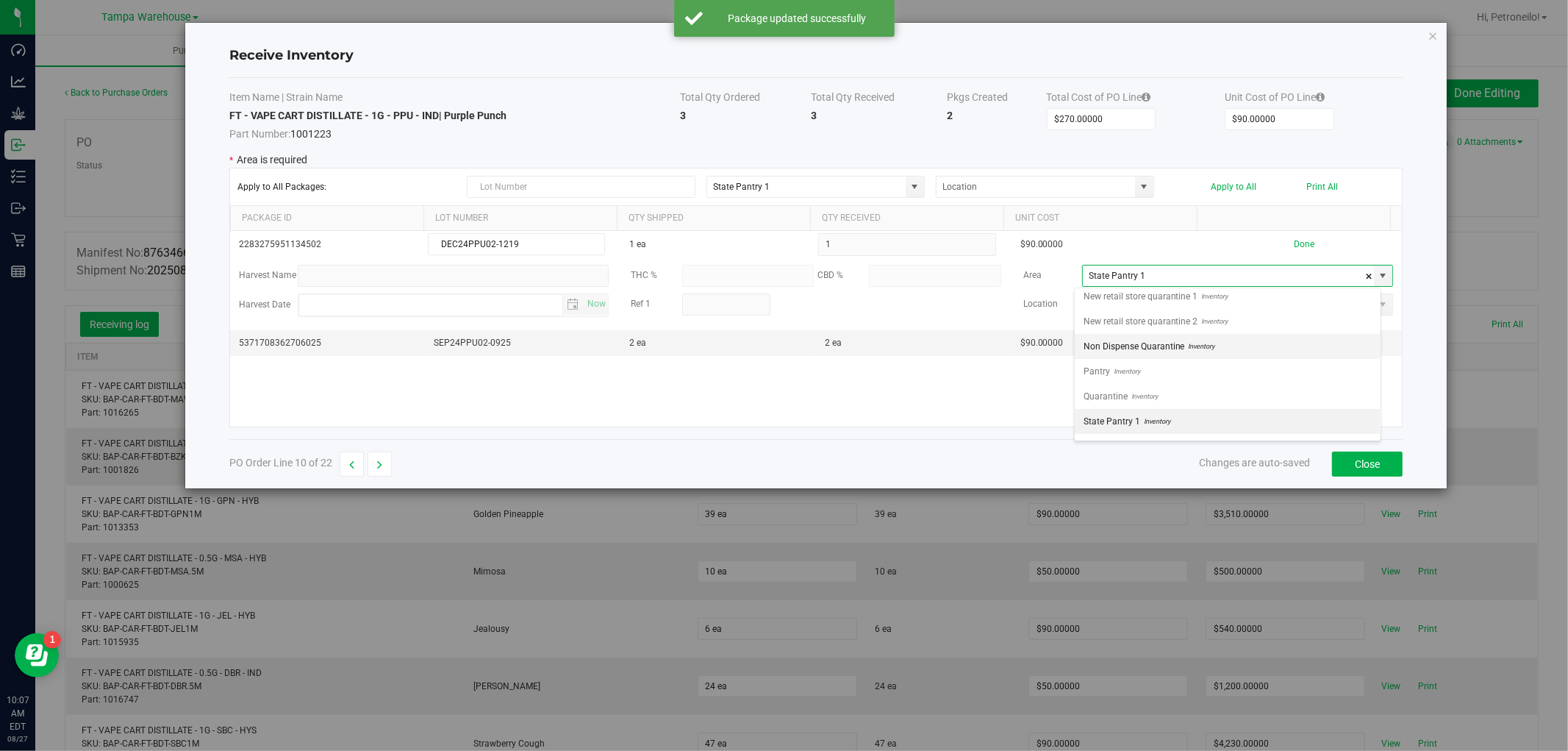
click at [1279, 343] on li "Non Dispense Quarantine Inventory" at bounding box center [1227, 347] width 306 height 25
type input "Non Dispense Quarantine"
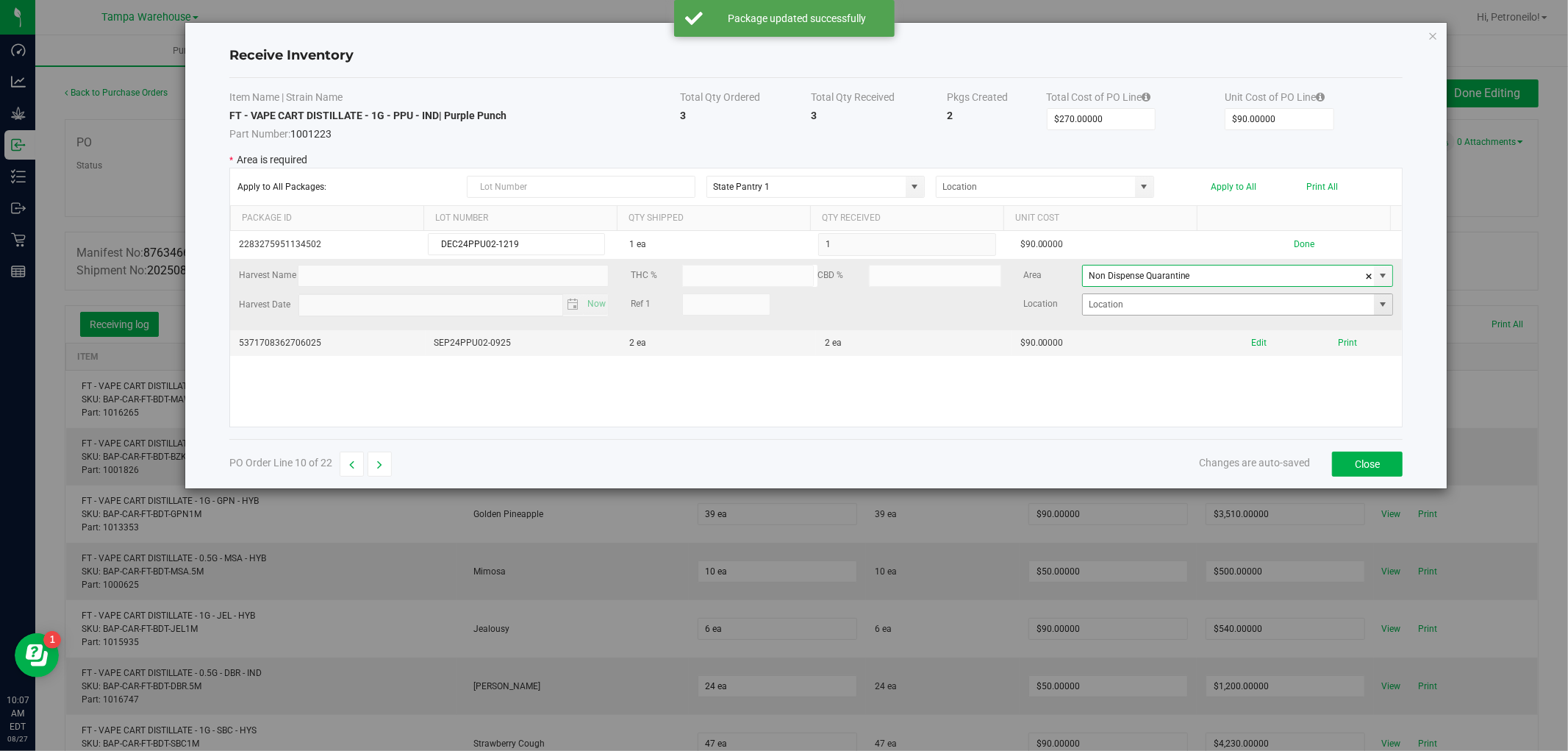
click at [1377, 304] on span at bounding box center [1383, 305] width 12 height 12
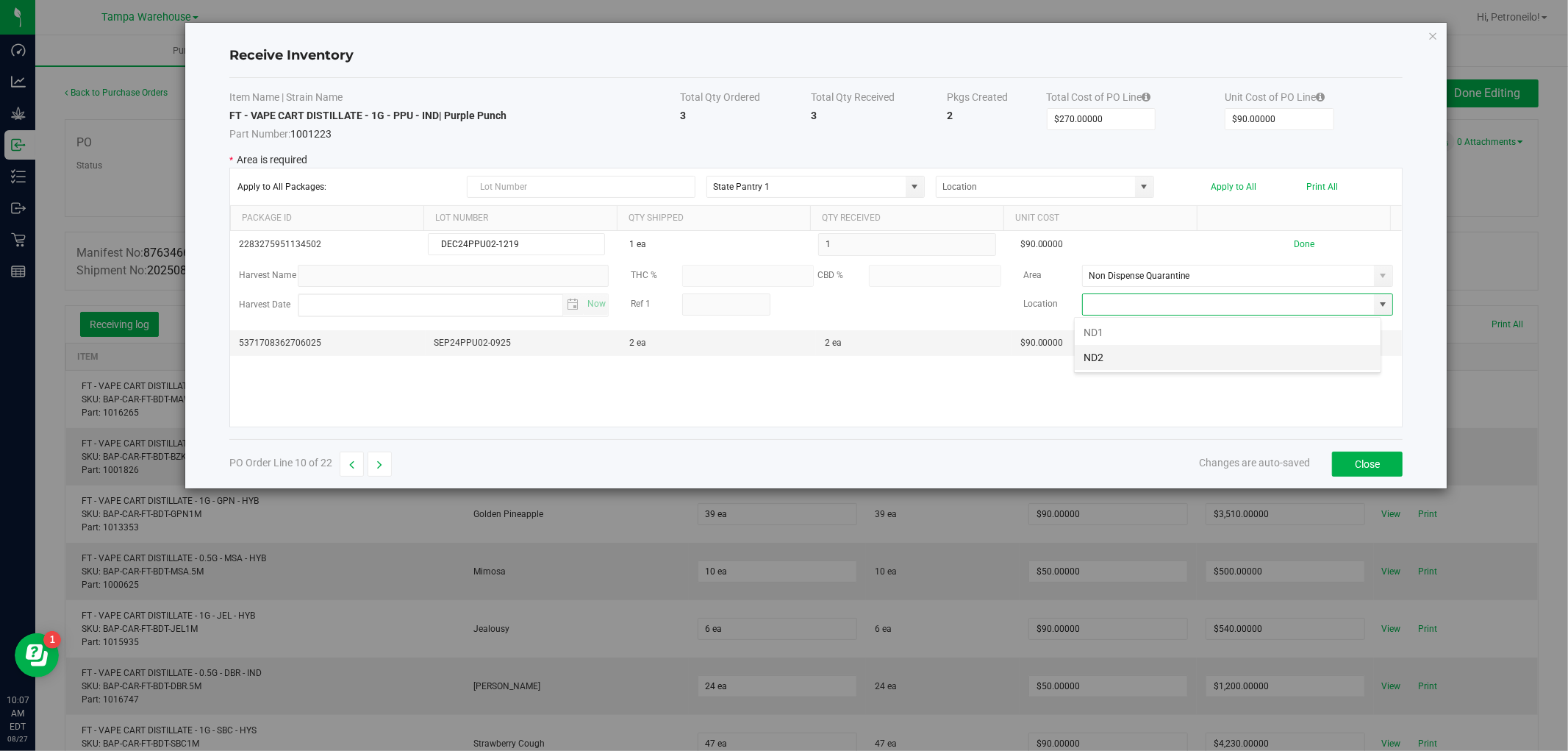
click at [1254, 354] on li "ND2" at bounding box center [1227, 357] width 306 height 25
type input "ND2"
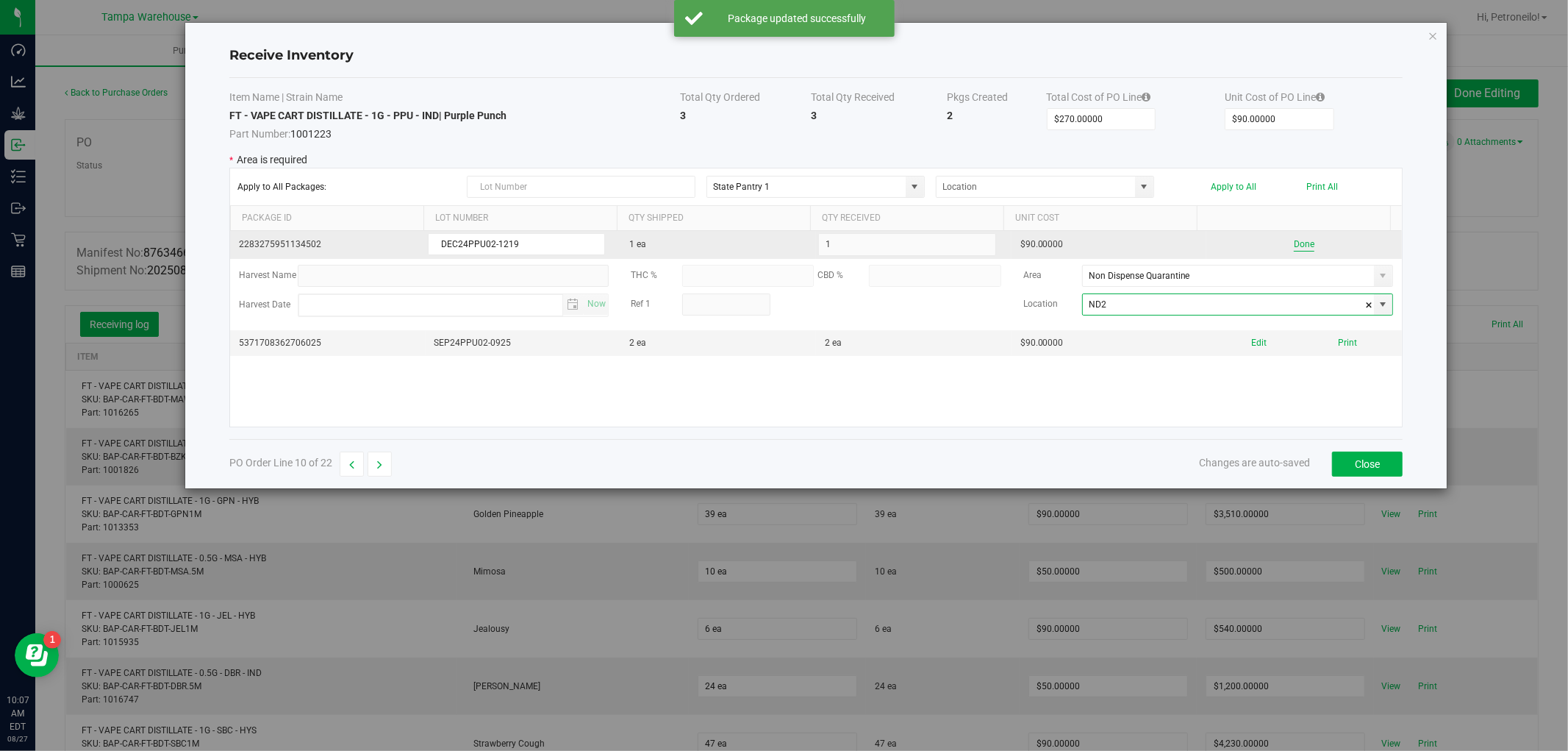
click at [1294, 247] on button "Done" at bounding box center [1304, 244] width 21 height 14
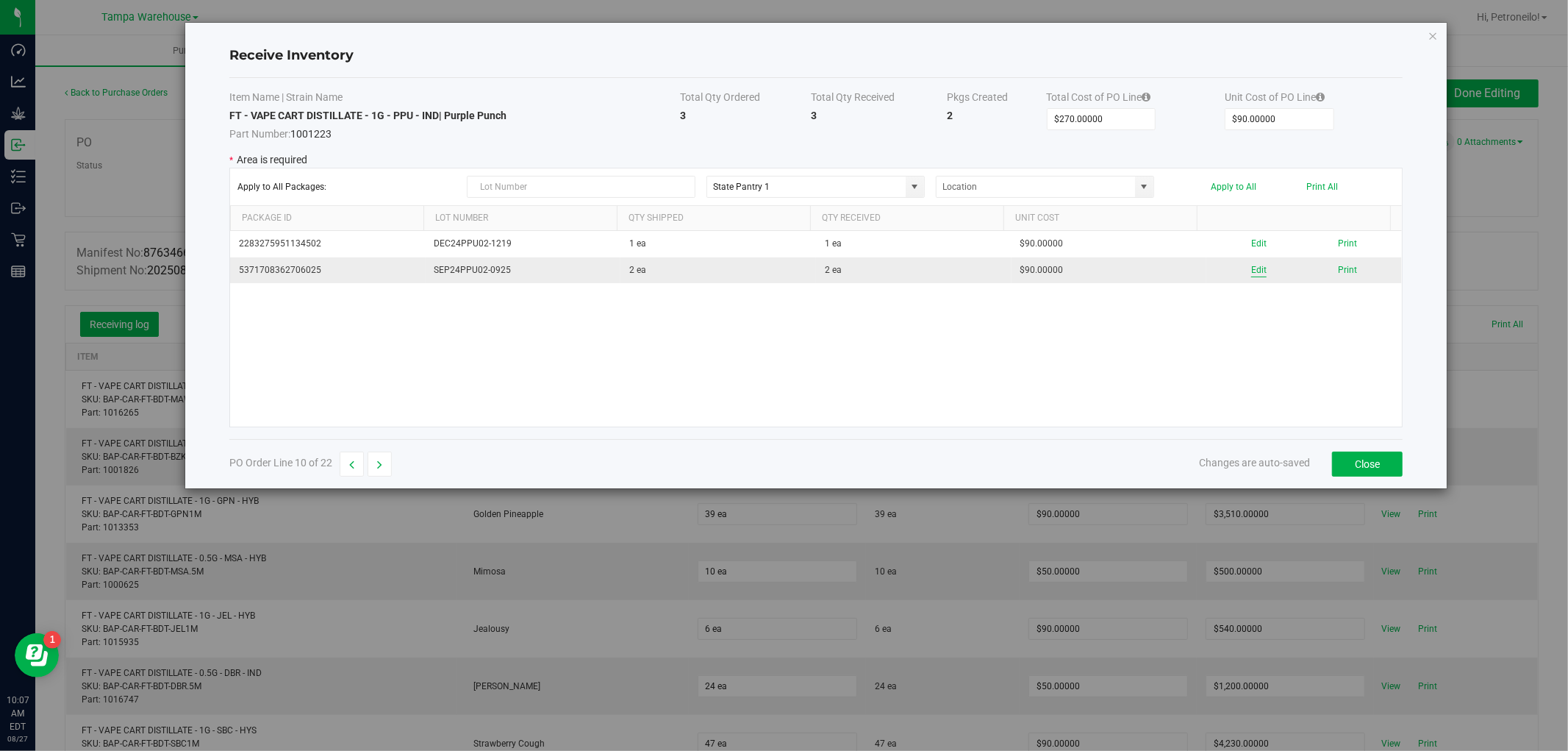
click at [1251, 269] on button "Edit" at bounding box center [1259, 270] width 16 height 14
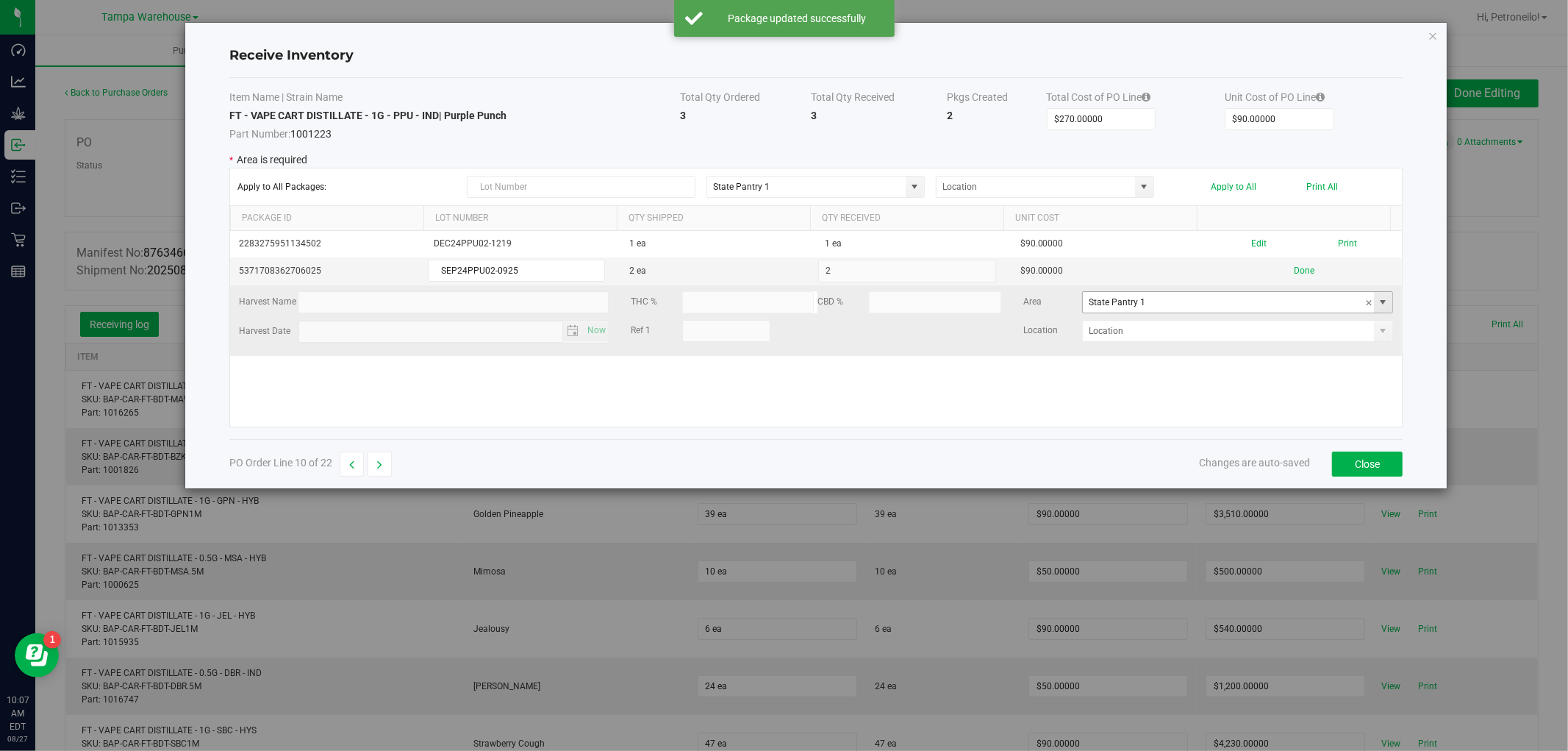
click at [1377, 308] on span at bounding box center [1383, 302] width 12 height 12
click at [1296, 372] on li "Non Dispense Quarantine Inventory" at bounding box center [1227, 373] width 306 height 25
type input "Non Dispense Quarantine"
click at [1377, 333] on span at bounding box center [1383, 331] width 12 height 12
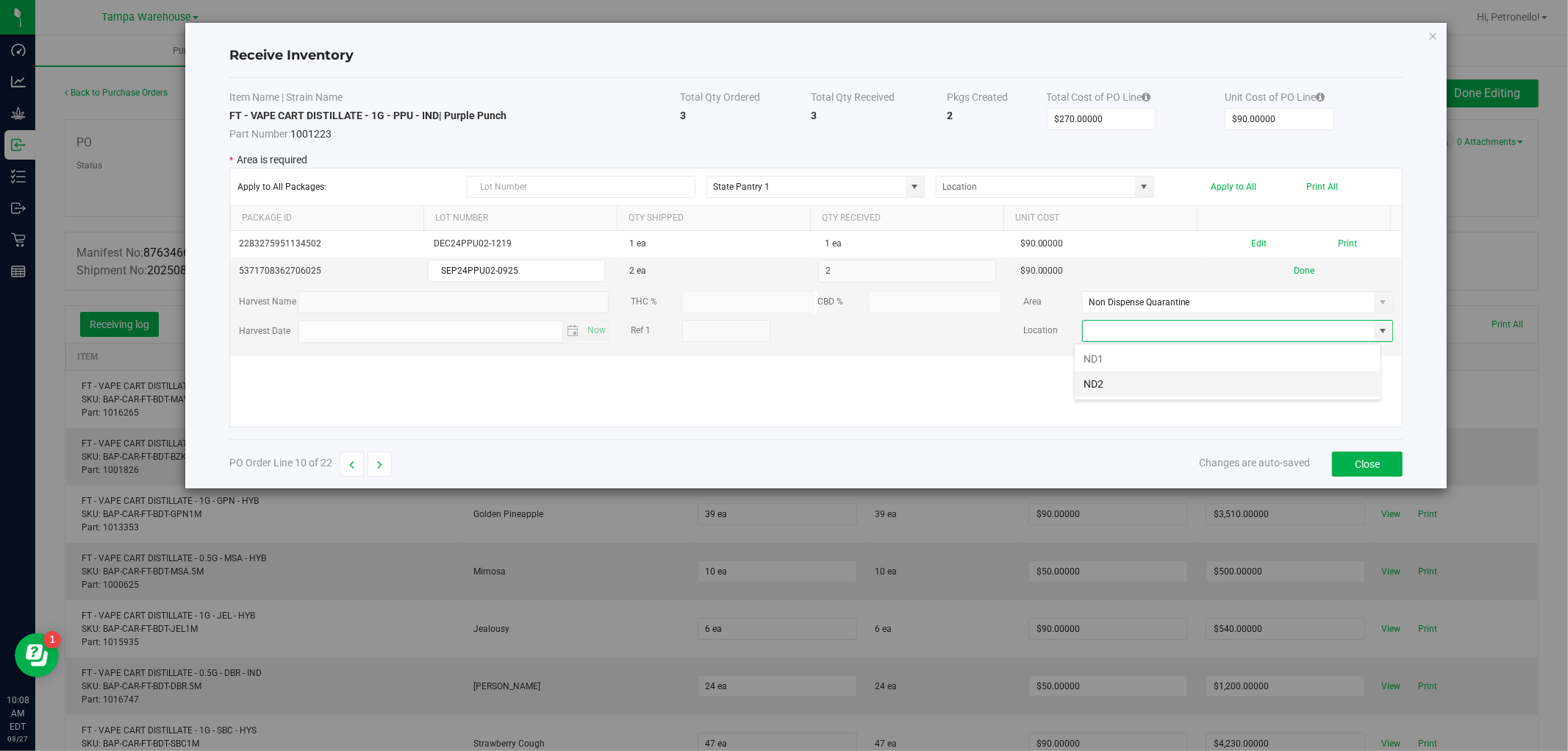
click at [1294, 381] on li "ND2" at bounding box center [1227, 384] width 306 height 25
type input "ND2"
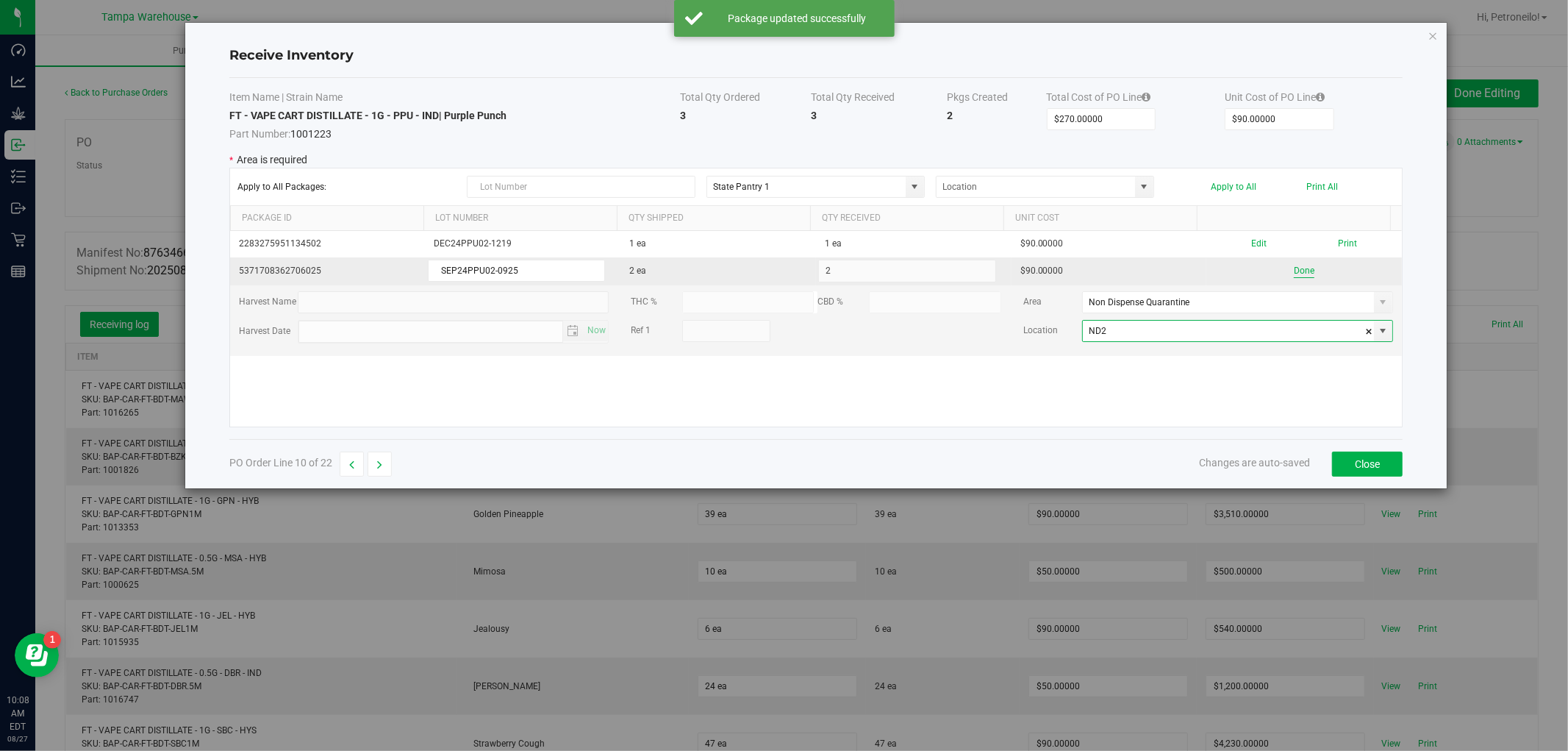
click at [1299, 275] on button "Done" at bounding box center [1304, 271] width 21 height 14
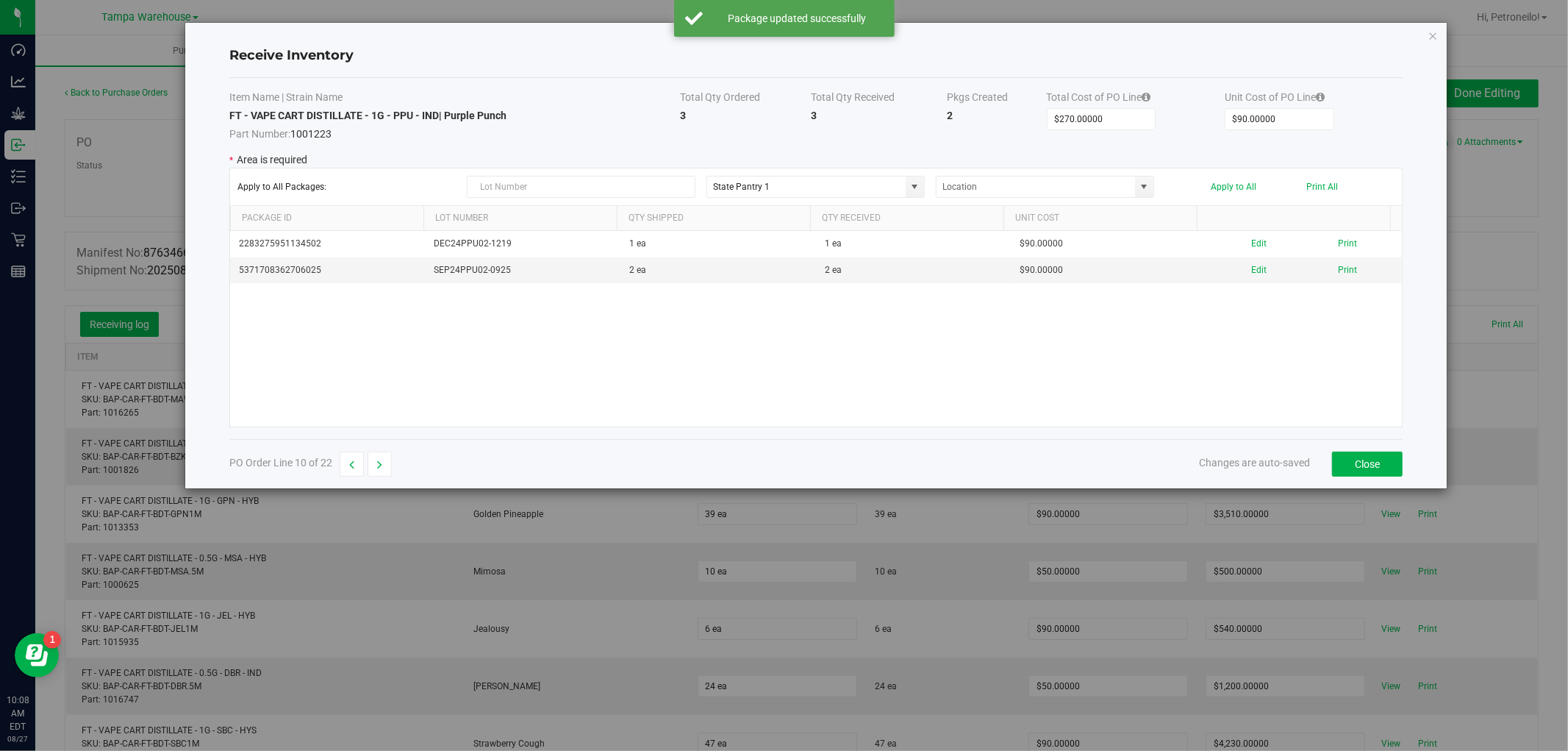
drag, startPoint x: 486, startPoint y: 401, endPoint x: 423, endPoint y: 419, distance: 65.5
drag, startPoint x: 423, startPoint y: 419, endPoint x: 407, endPoint y: 419, distance: 16.0
click at [407, 419] on div "2283275951134502 DEC24PPU02-1219 1 ea 1 ea $90.00000 Edit Print 537170836270602…" at bounding box center [816, 328] width 1172 height 196
click at [370, 457] on button "button" at bounding box center [379, 464] width 24 height 25
type input "$450.00000"
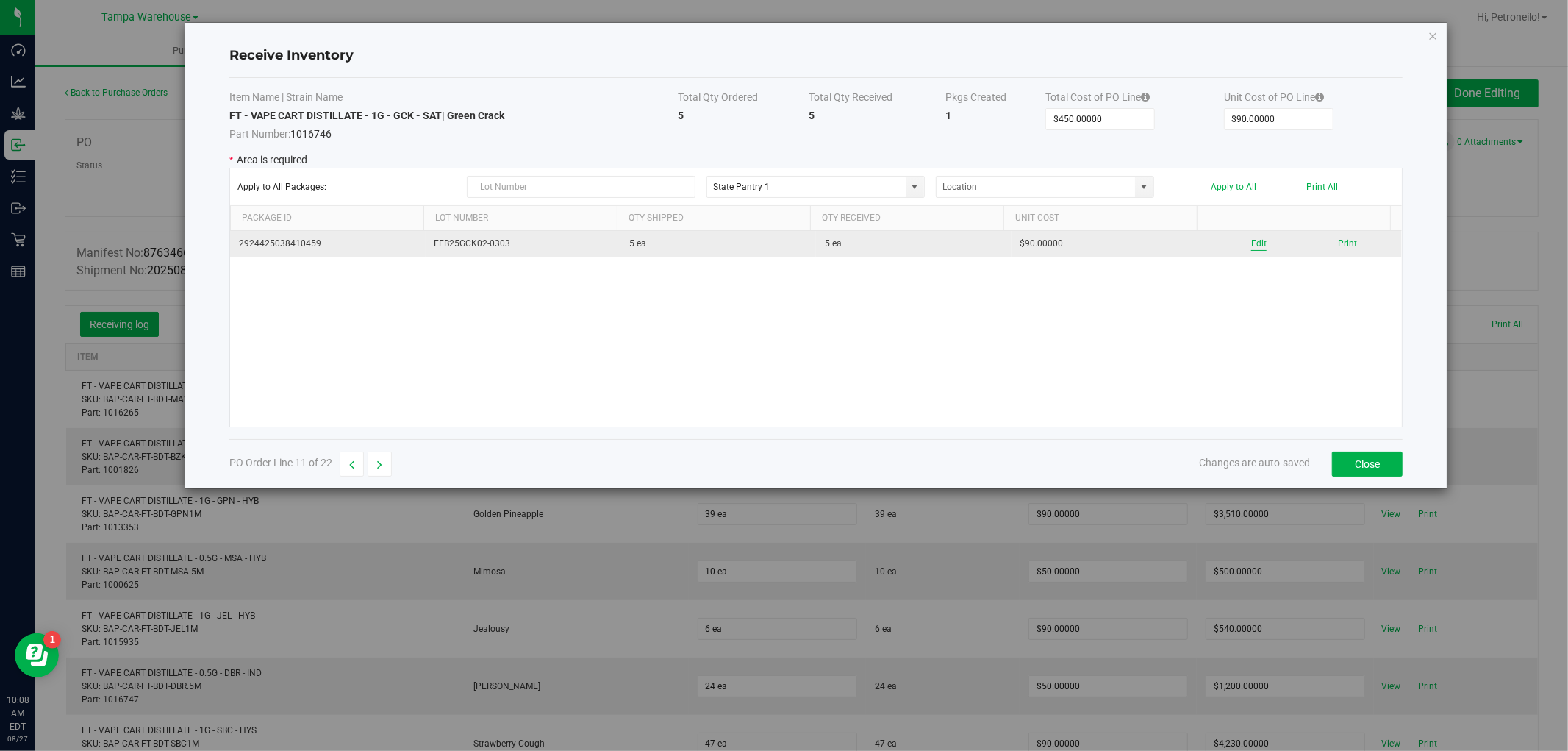
click at [1254, 247] on button "Edit" at bounding box center [1259, 243] width 16 height 14
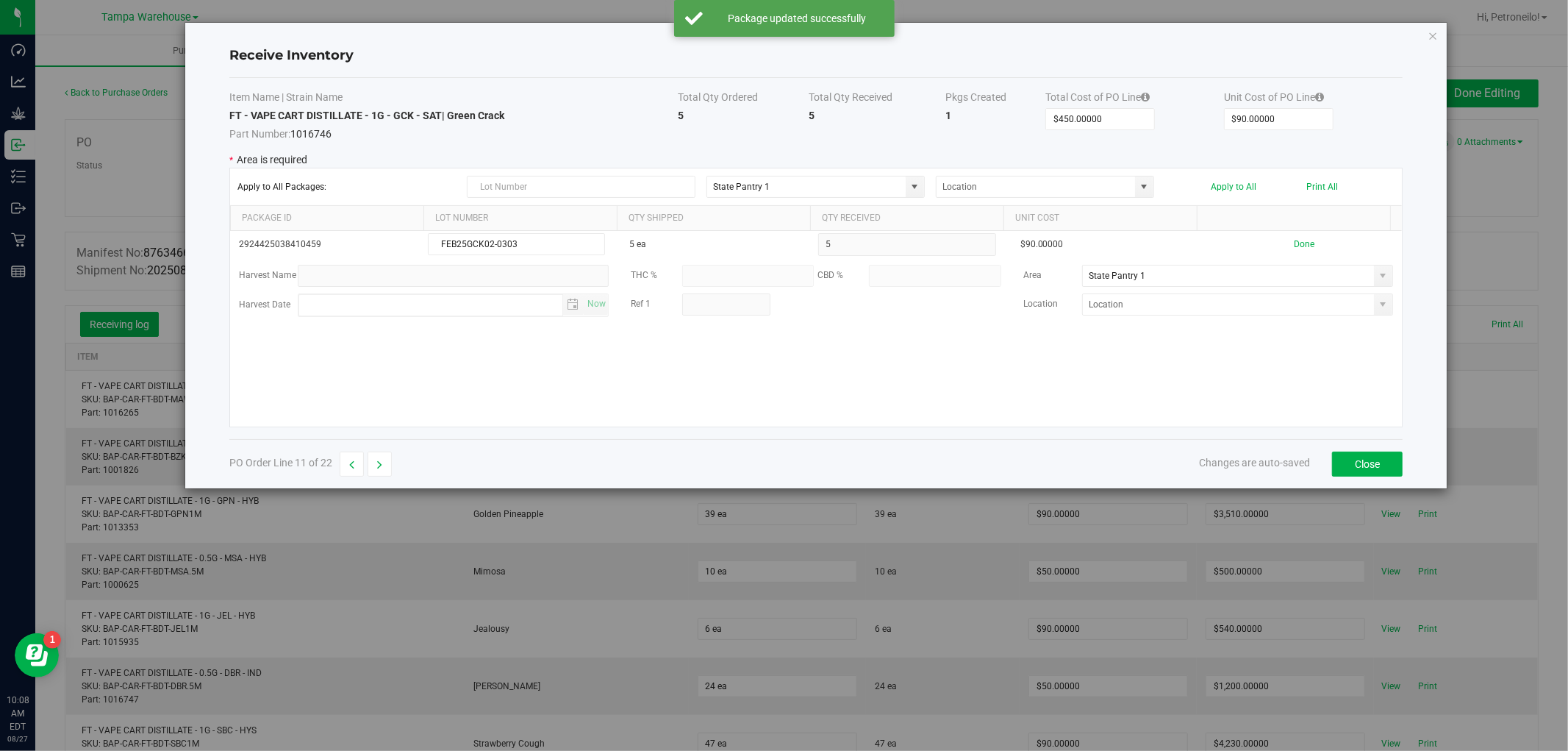
click at [1377, 278] on span at bounding box center [1383, 276] width 12 height 12
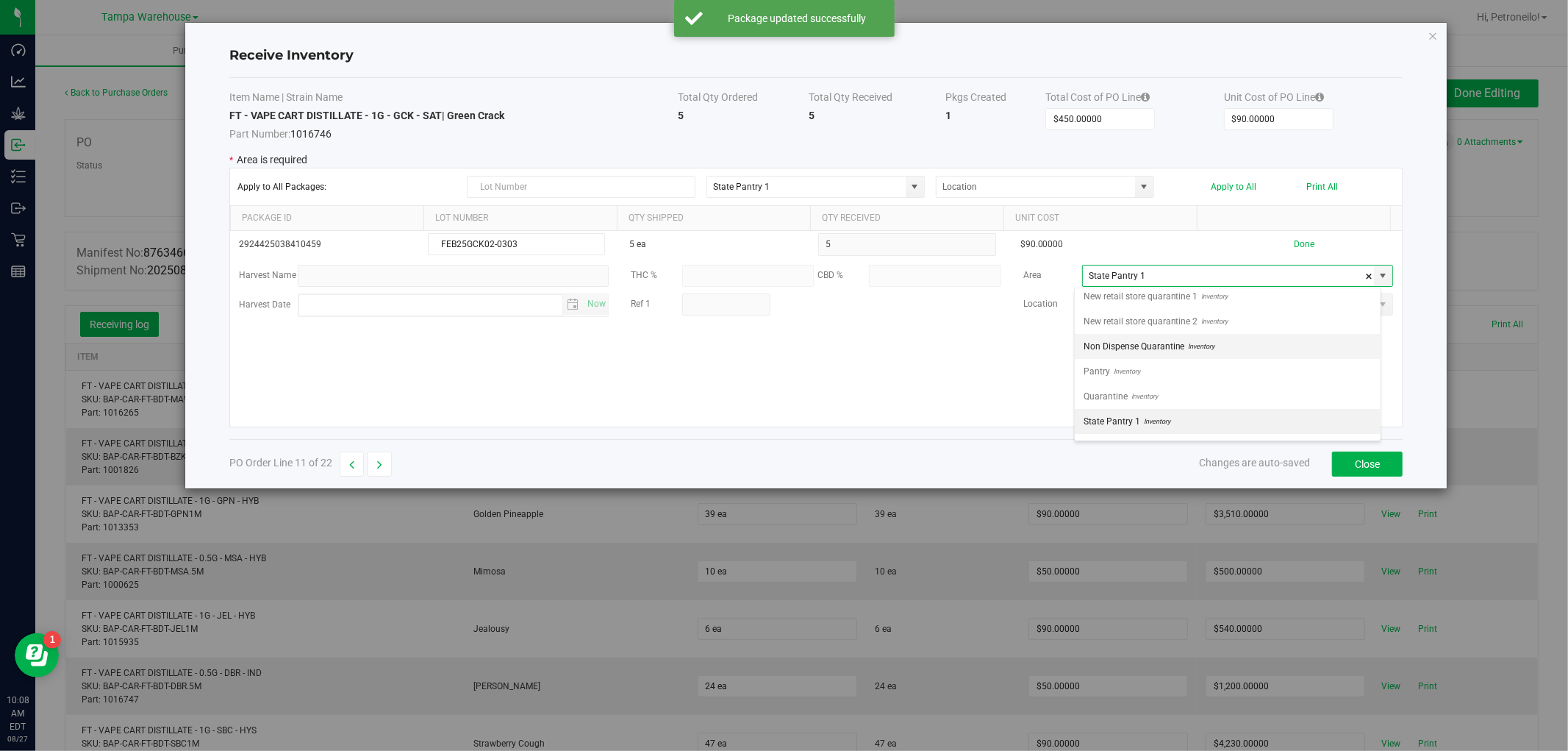
click at [1250, 341] on li "Non Dispense Quarantine Inventory" at bounding box center [1227, 347] width 306 height 25
type input "Non Dispense Quarantine"
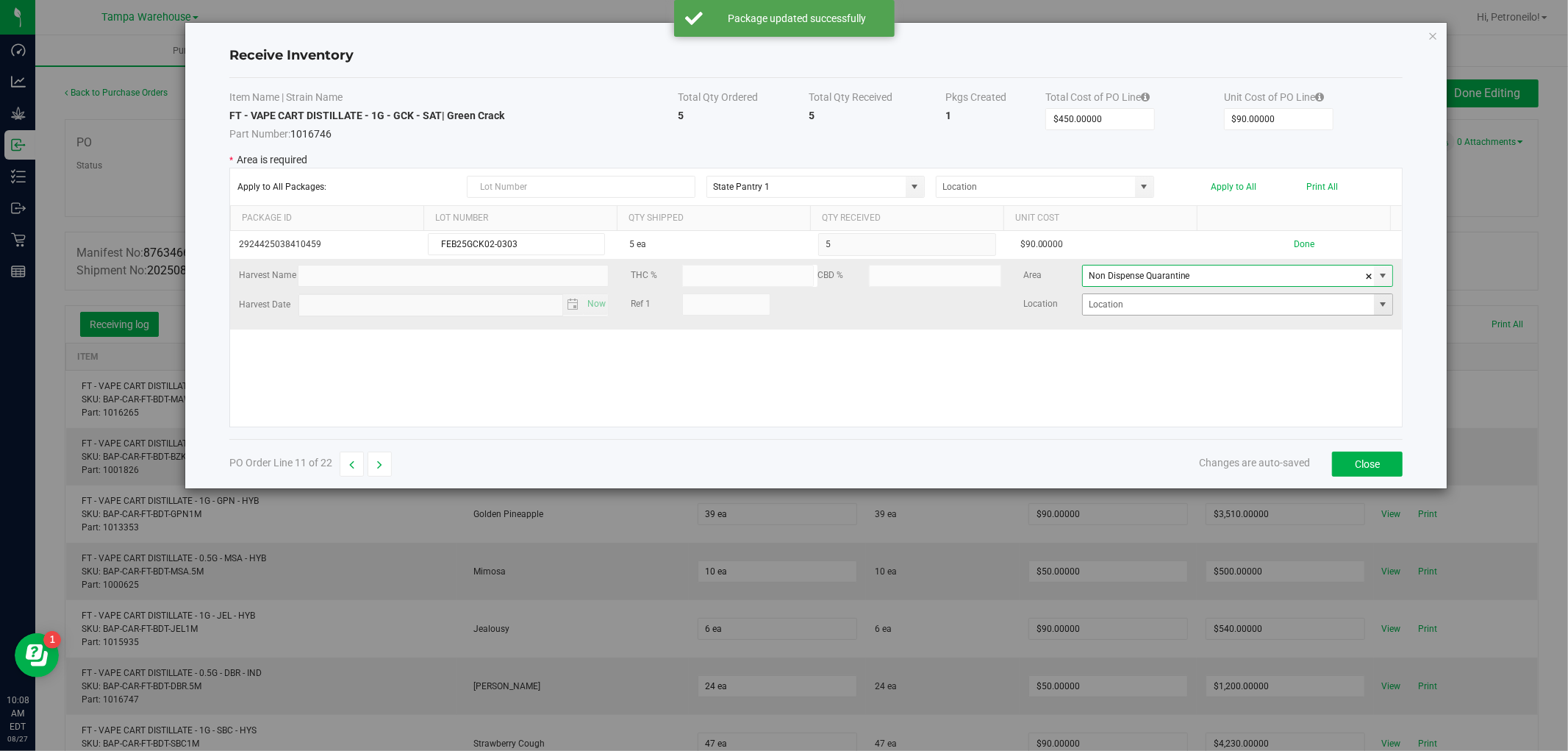
click at [1377, 308] on span at bounding box center [1383, 305] width 12 height 12
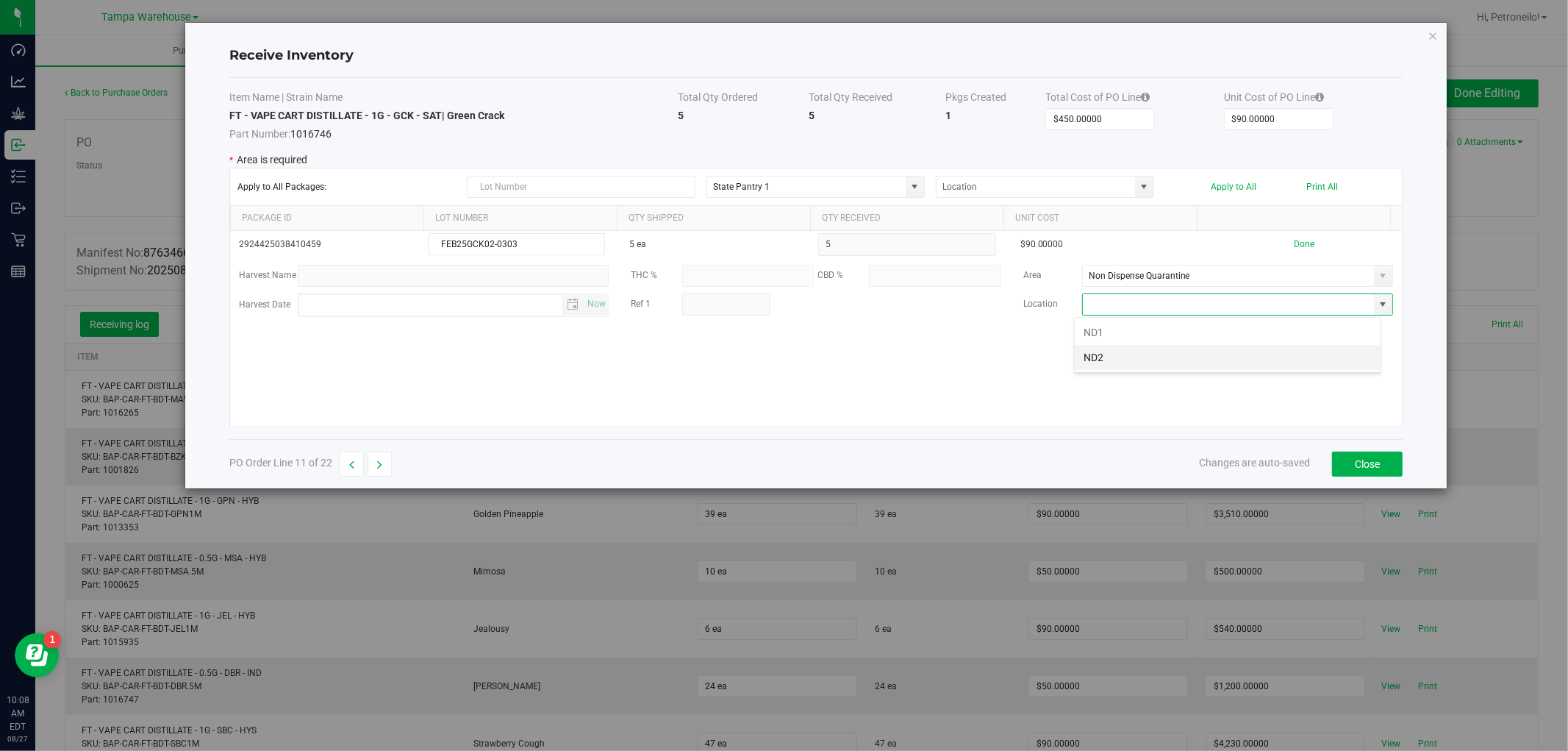
click at [1257, 353] on li "ND2" at bounding box center [1227, 357] width 306 height 25
type input "ND2"
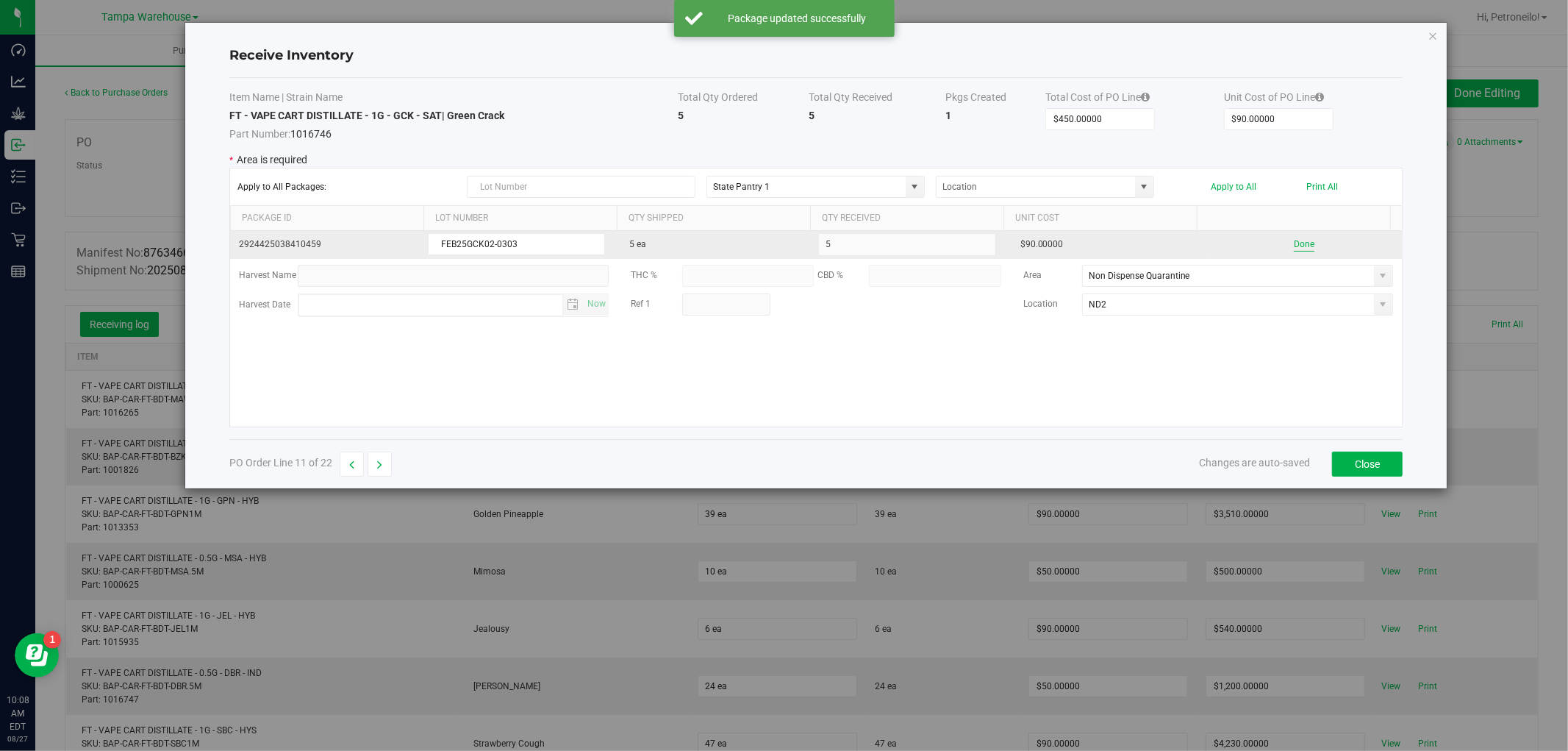
click at [1294, 247] on button "Done" at bounding box center [1304, 244] width 21 height 14
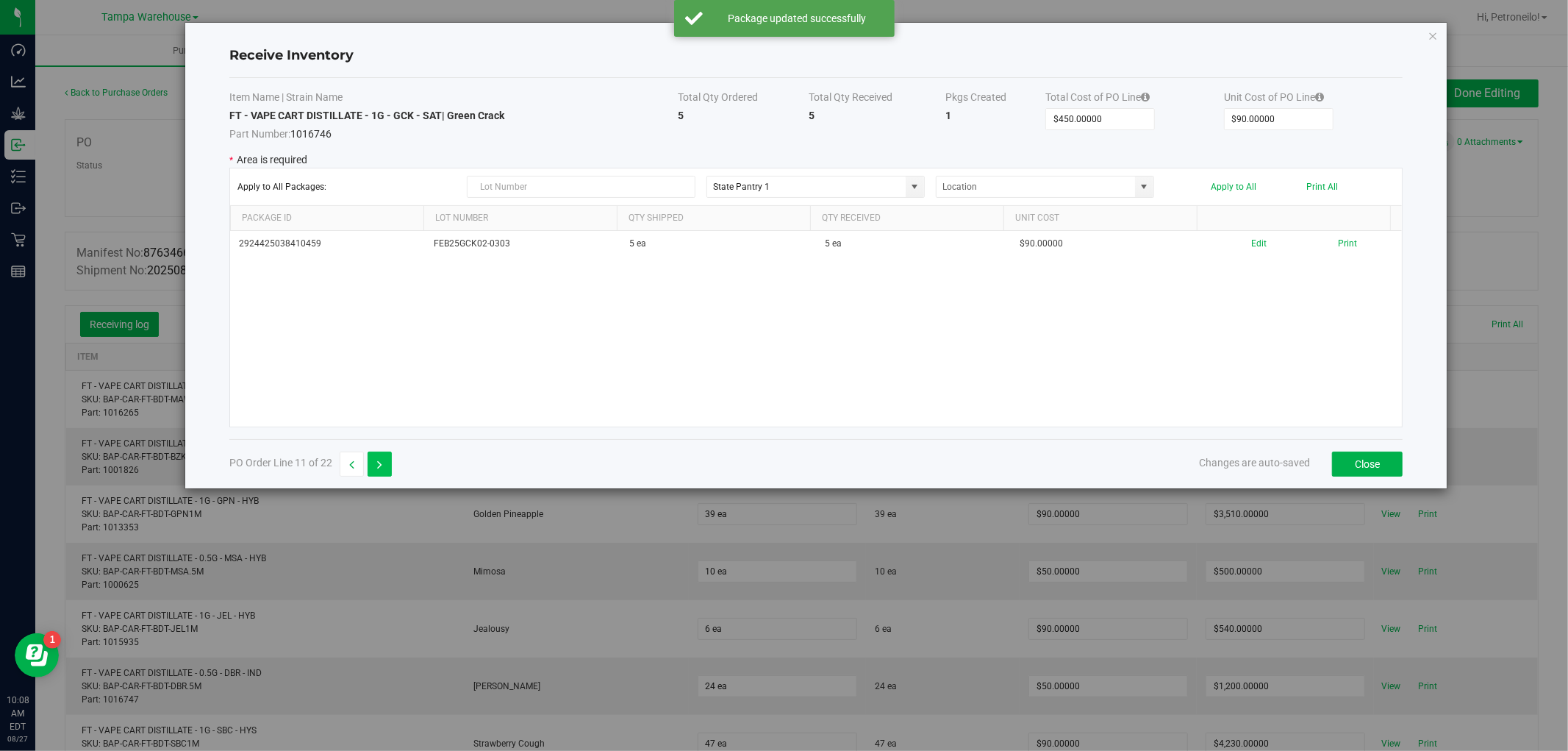
click at [372, 458] on button "button" at bounding box center [379, 464] width 24 height 25
type input "$200.00000"
type input "$50.00000"
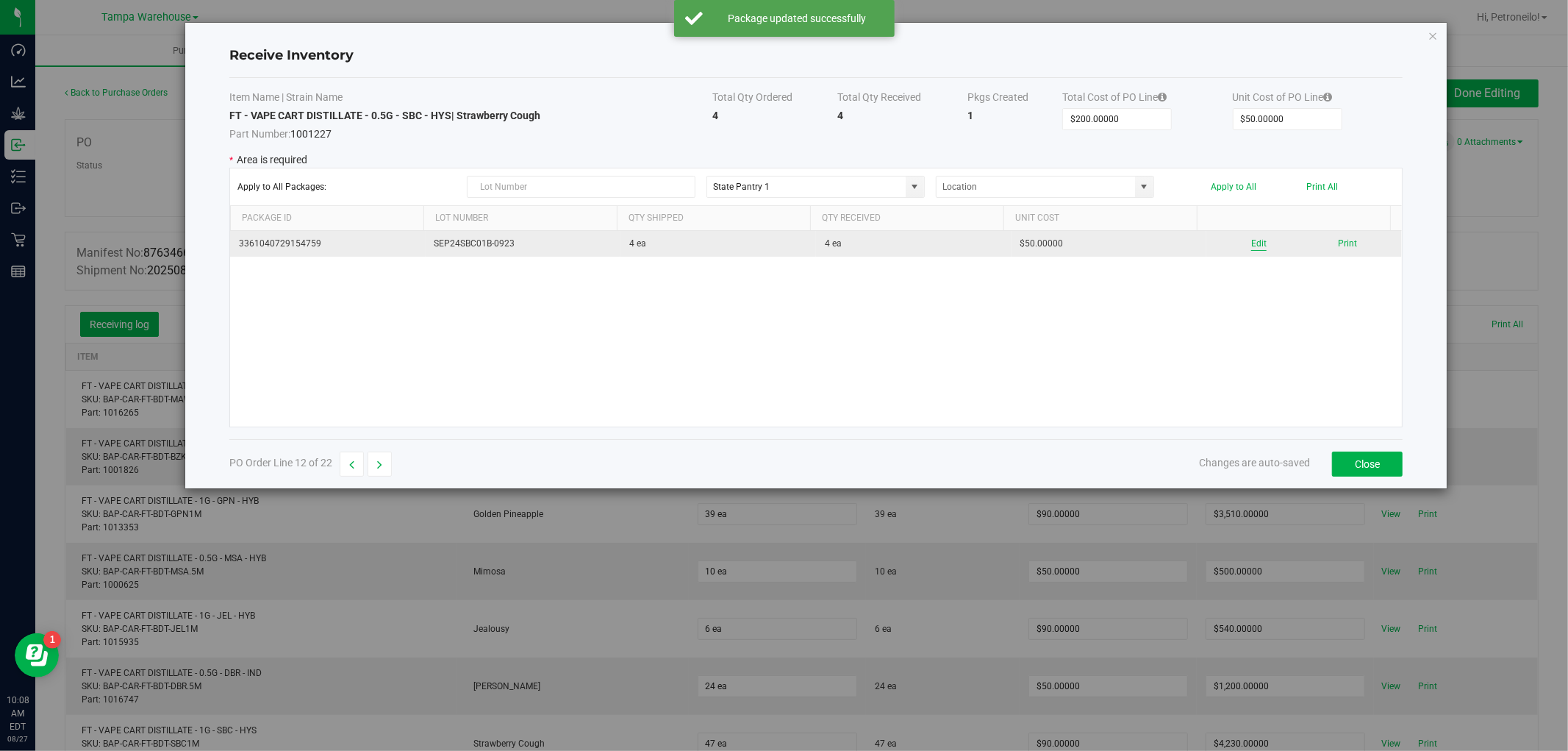
click at [1251, 244] on button "Edit" at bounding box center [1259, 243] width 16 height 14
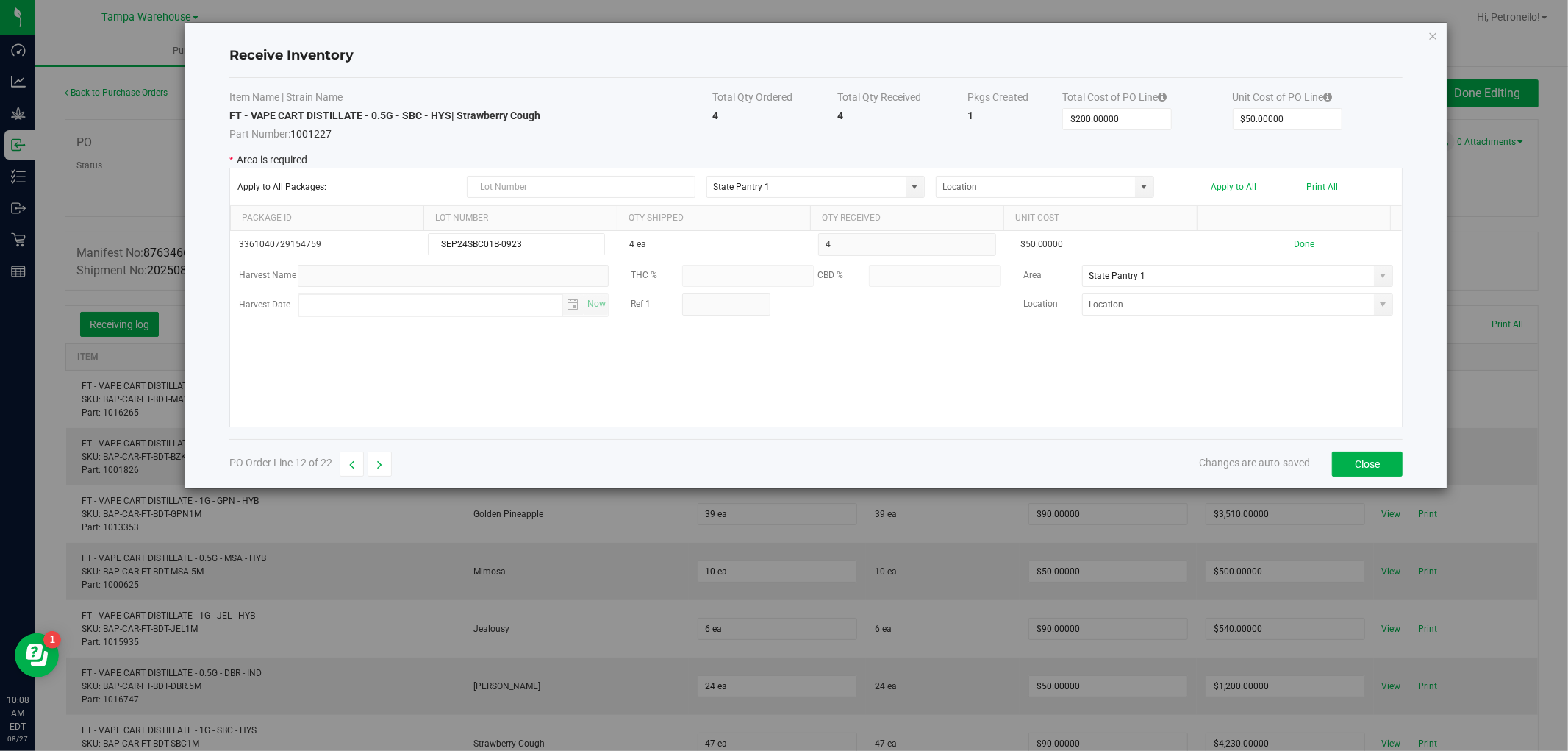
click at [1377, 277] on span at bounding box center [1383, 276] width 12 height 12
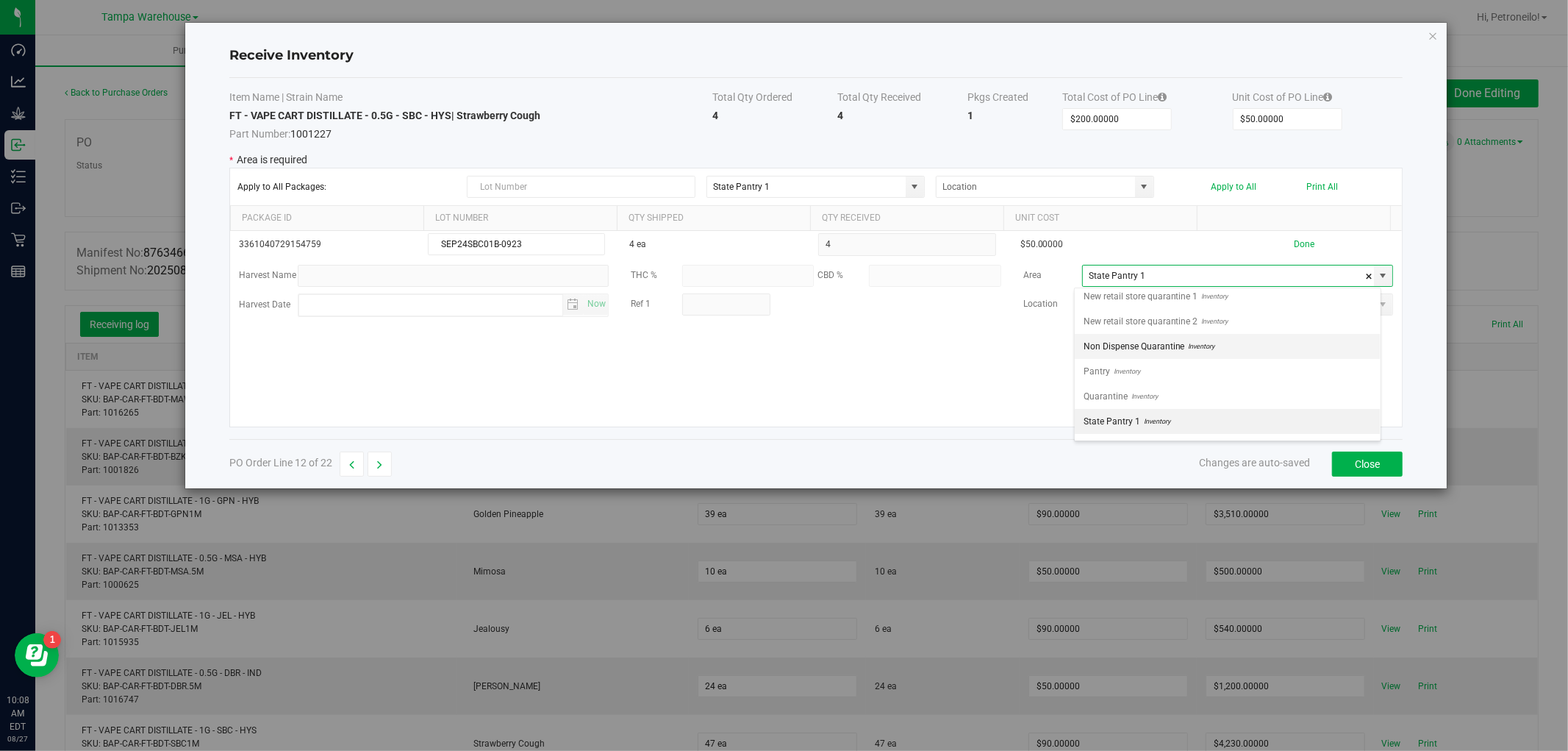
click at [1261, 357] on li "Non Dispense Quarantine Inventory" at bounding box center [1227, 347] width 306 height 25
type input "Non Dispense Quarantine"
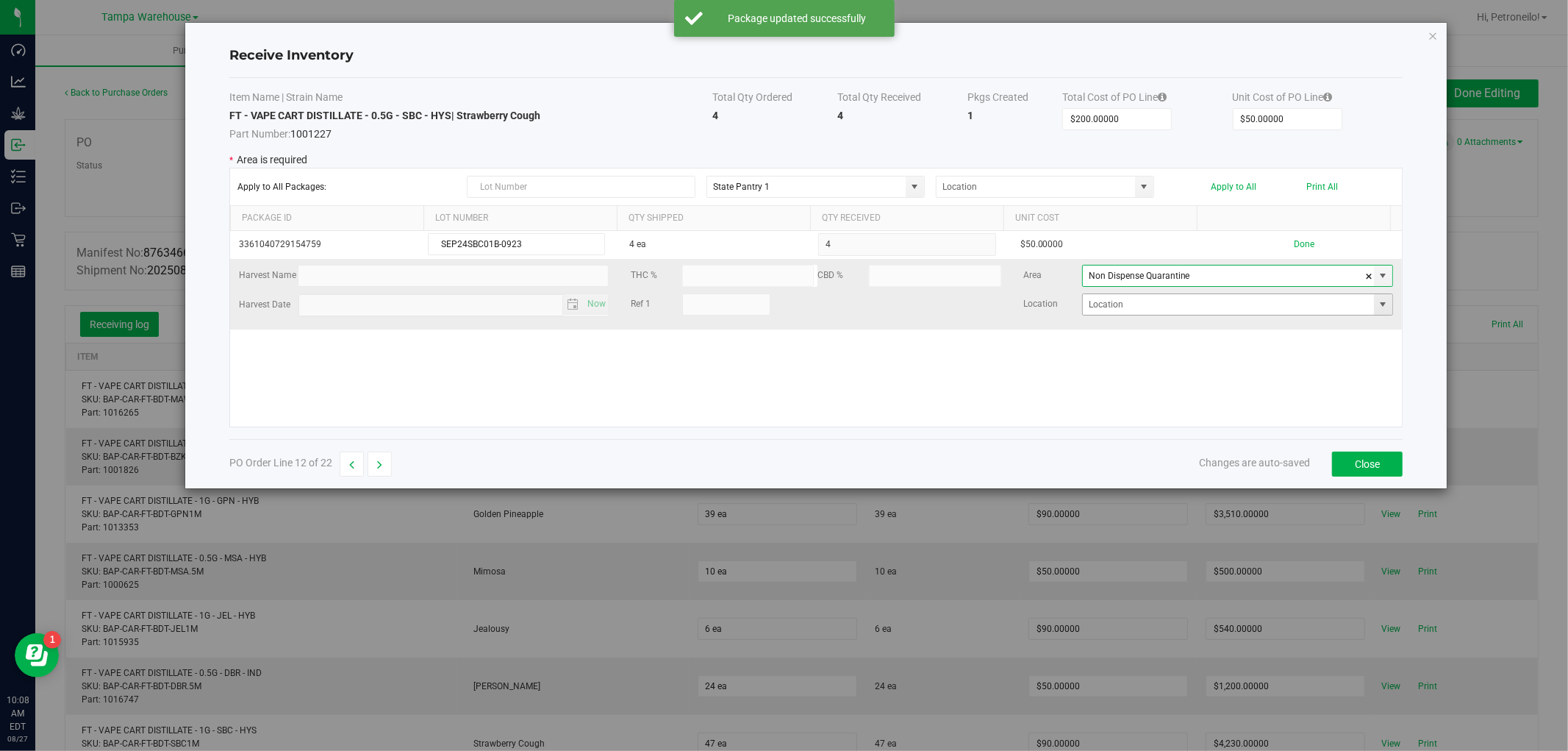
click at [1377, 304] on span at bounding box center [1383, 305] width 12 height 12
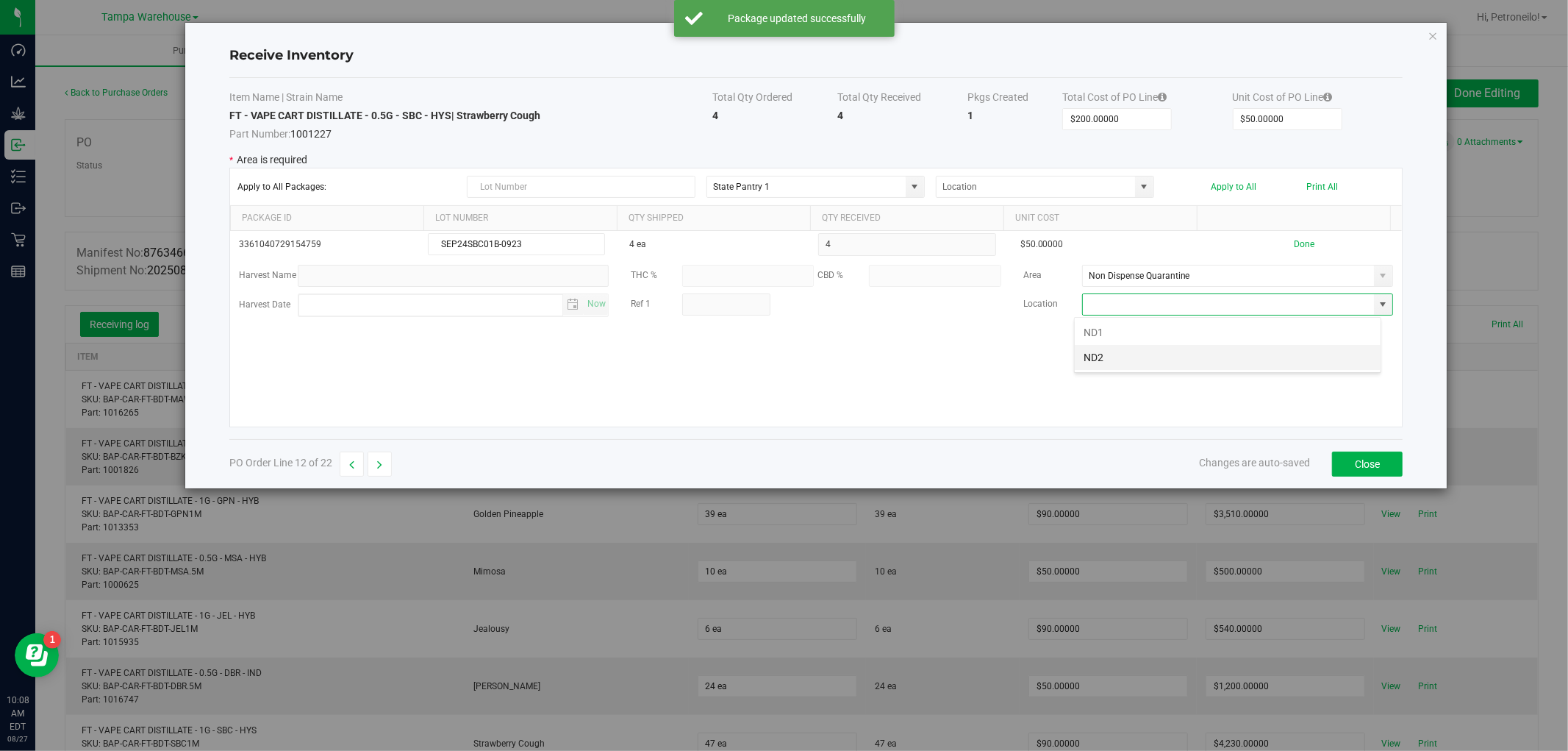
click at [1300, 349] on li "ND2" at bounding box center [1227, 357] width 306 height 25
type input "ND2"
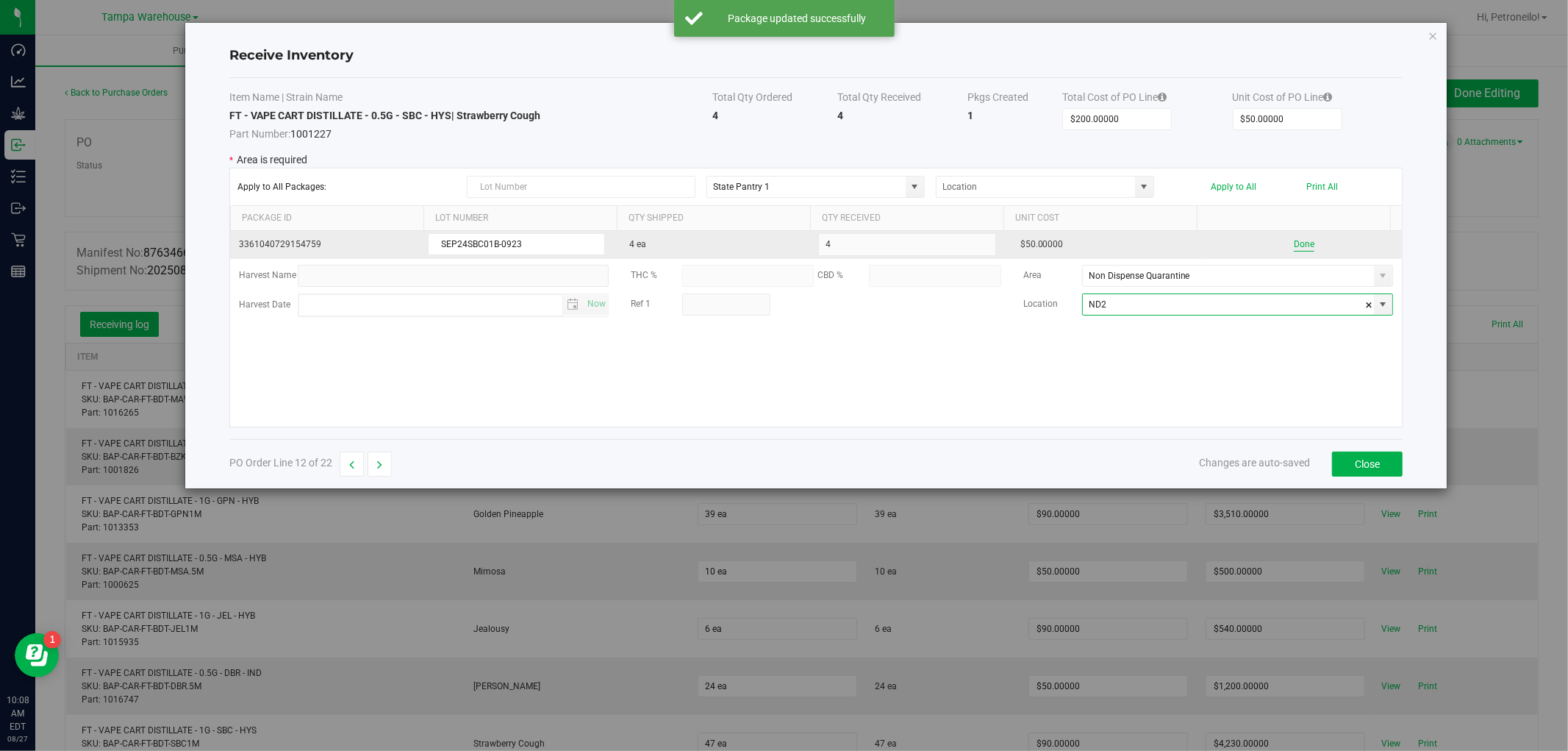
click at [1298, 245] on button "Done" at bounding box center [1304, 244] width 21 height 14
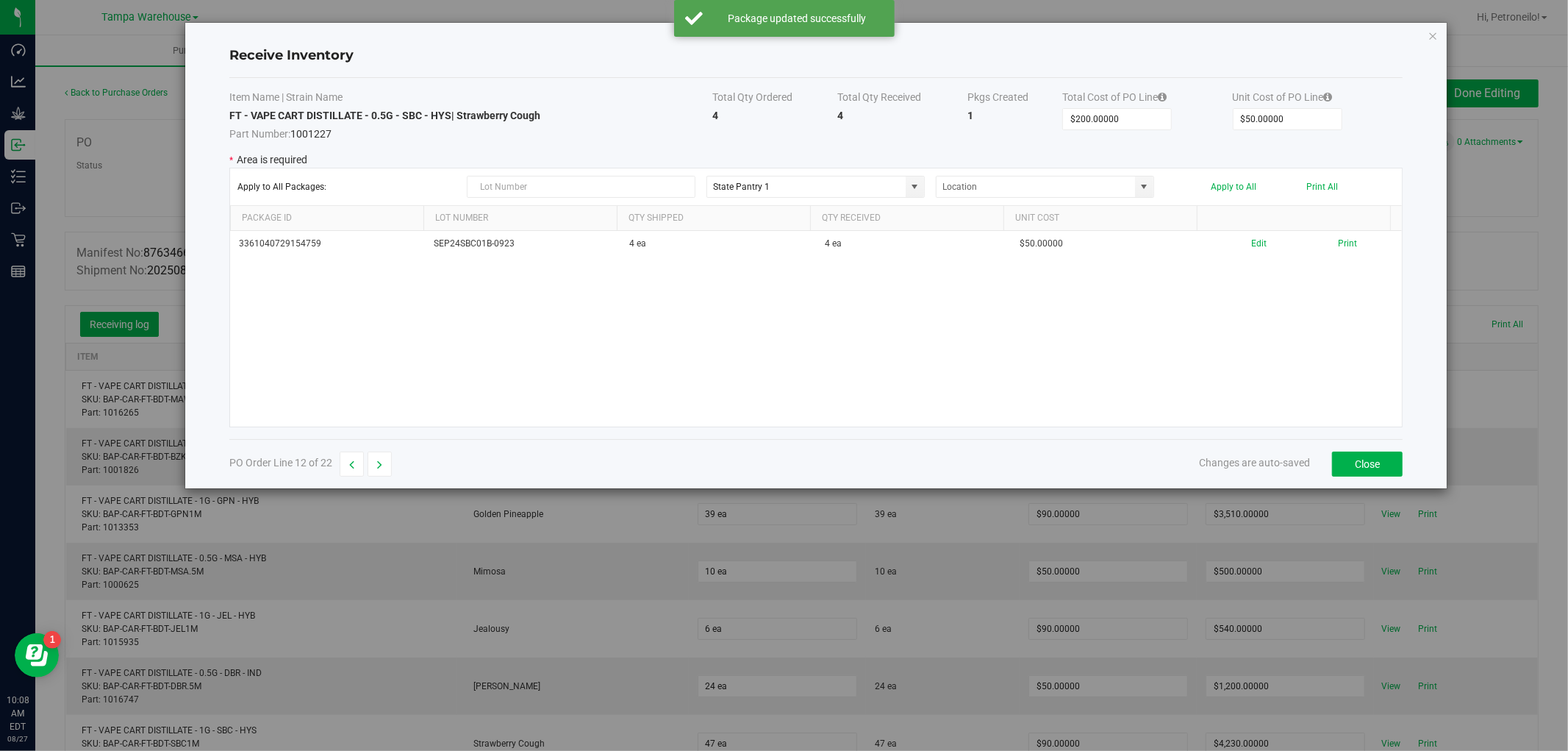
click at [381, 450] on div "PO Order Line 12 of 22 Changes are auto-saved Close" at bounding box center [816, 464] width 1174 height 50
click at [387, 460] on button "button" at bounding box center [379, 464] width 24 height 25
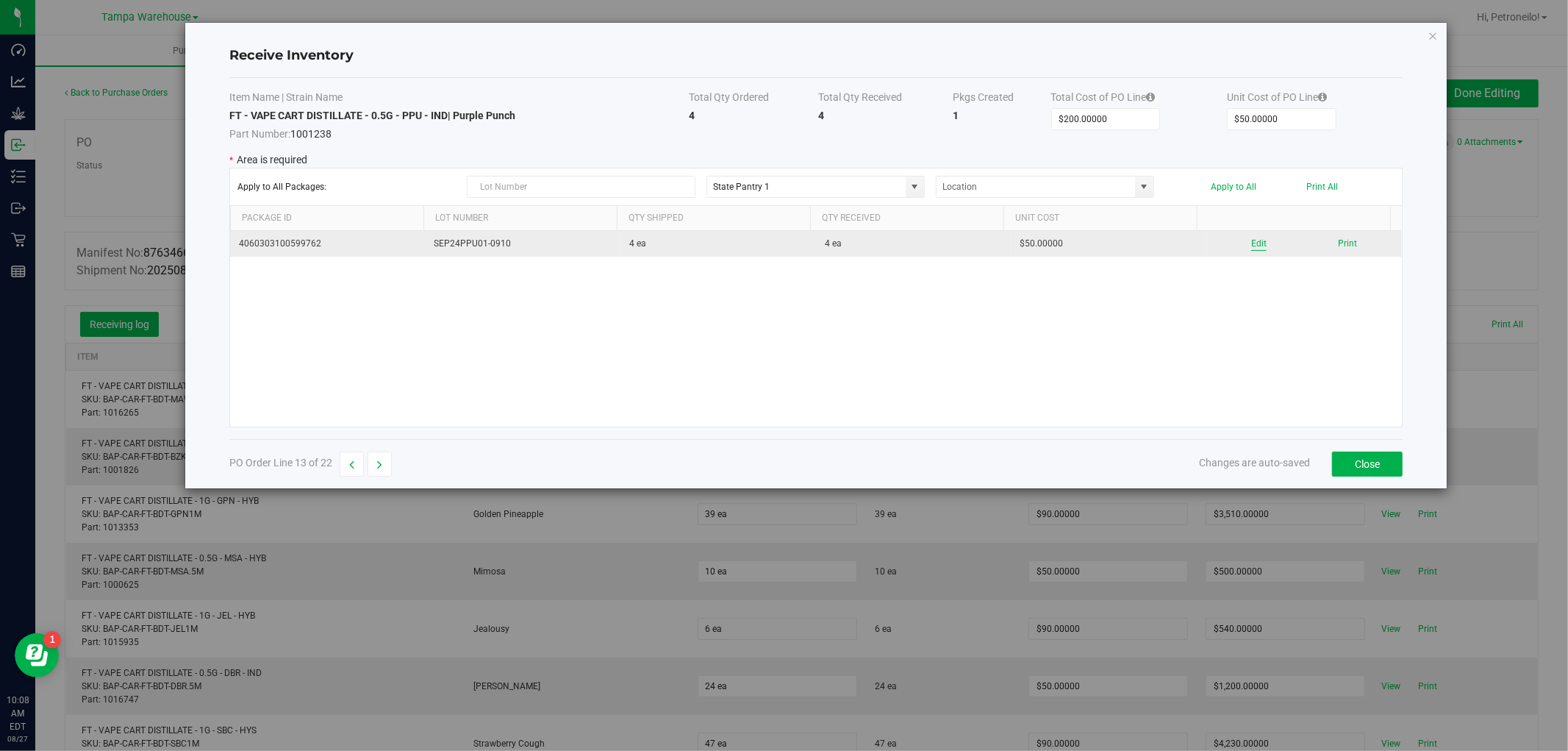
click at [1251, 243] on button "Edit" at bounding box center [1259, 243] width 16 height 14
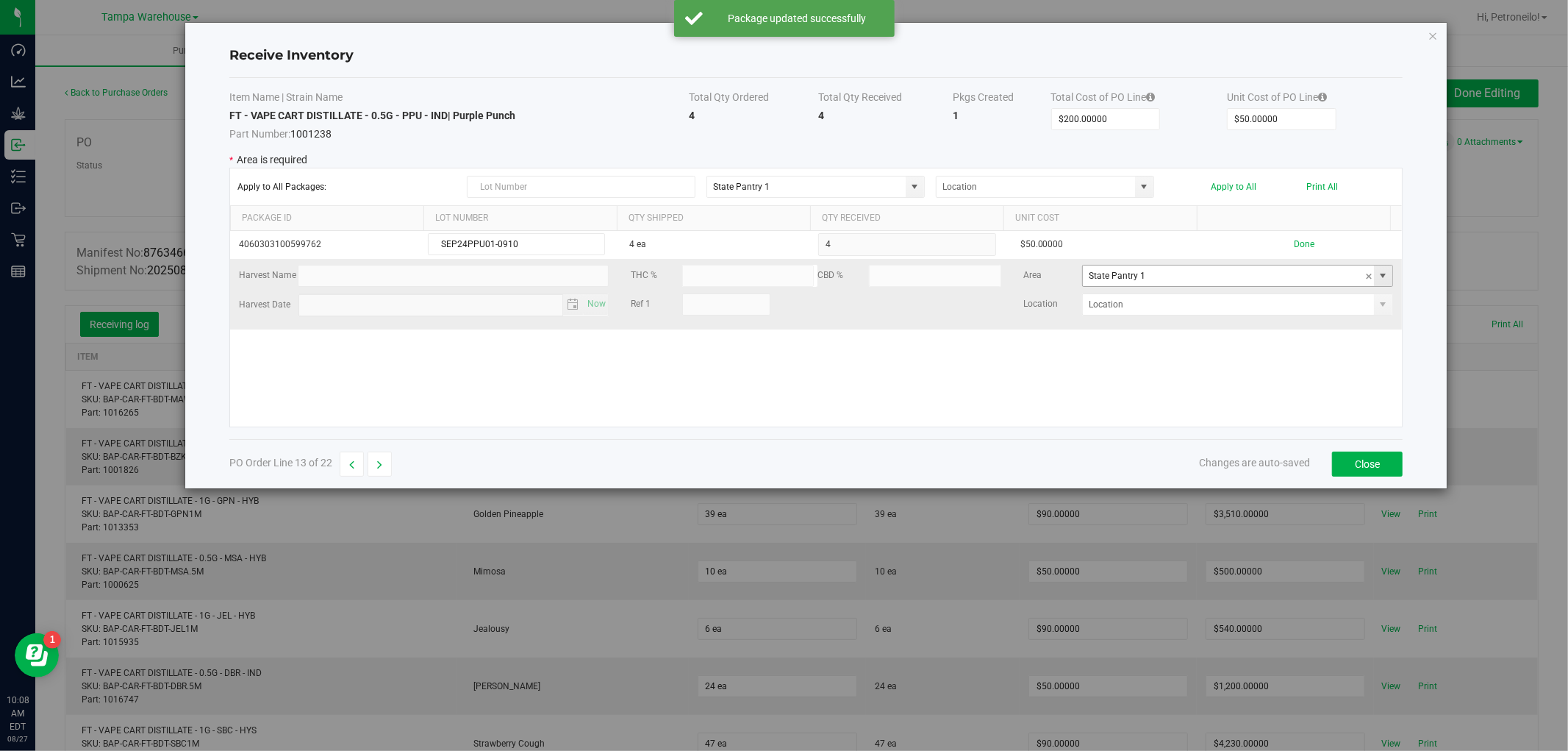
click at [1377, 281] on span at bounding box center [1383, 276] width 12 height 12
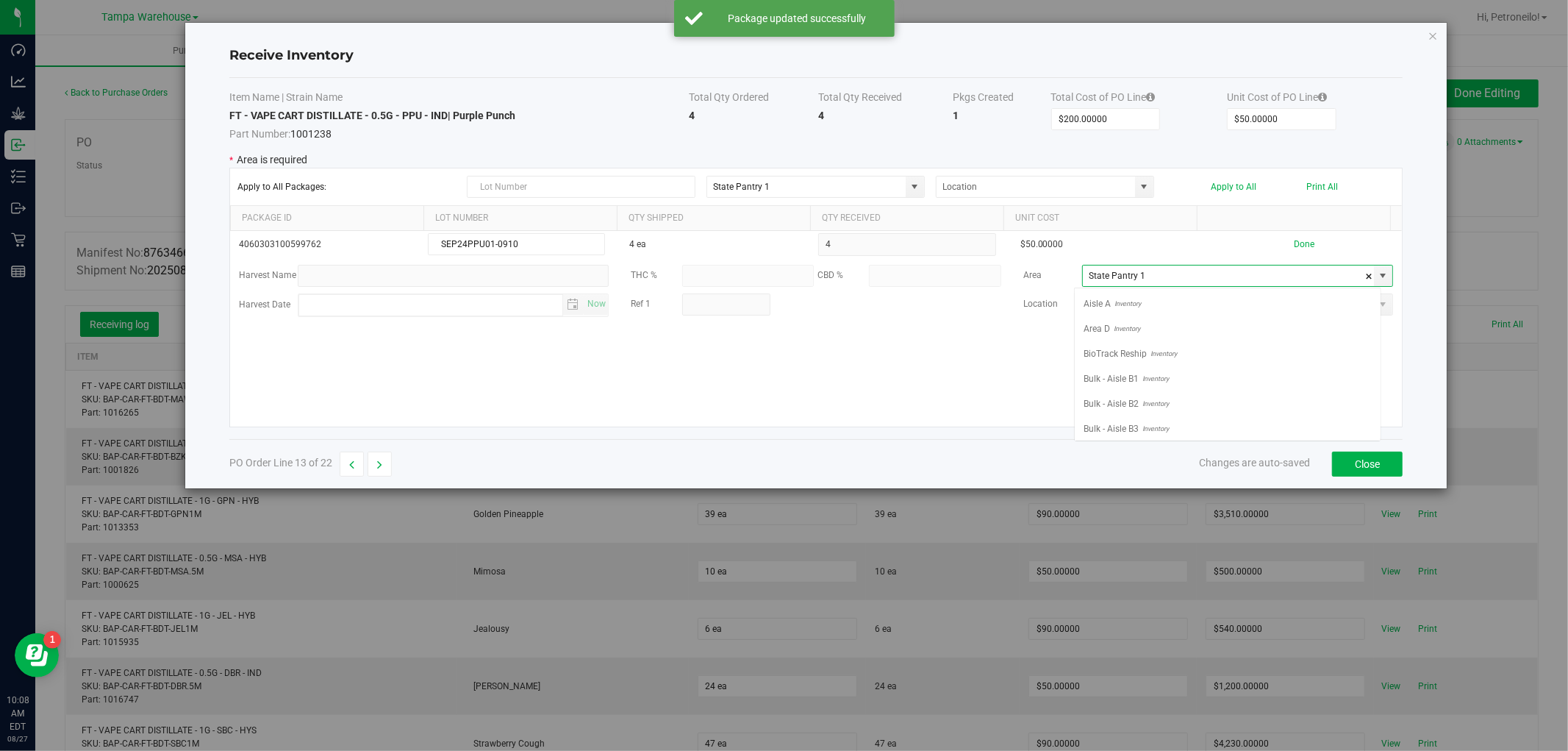
scroll to position [583, 0]
click at [1314, 356] on li "Non Dispense Quarantine Inventory" at bounding box center [1227, 347] width 306 height 25
type input "Non Dispense Quarantine"
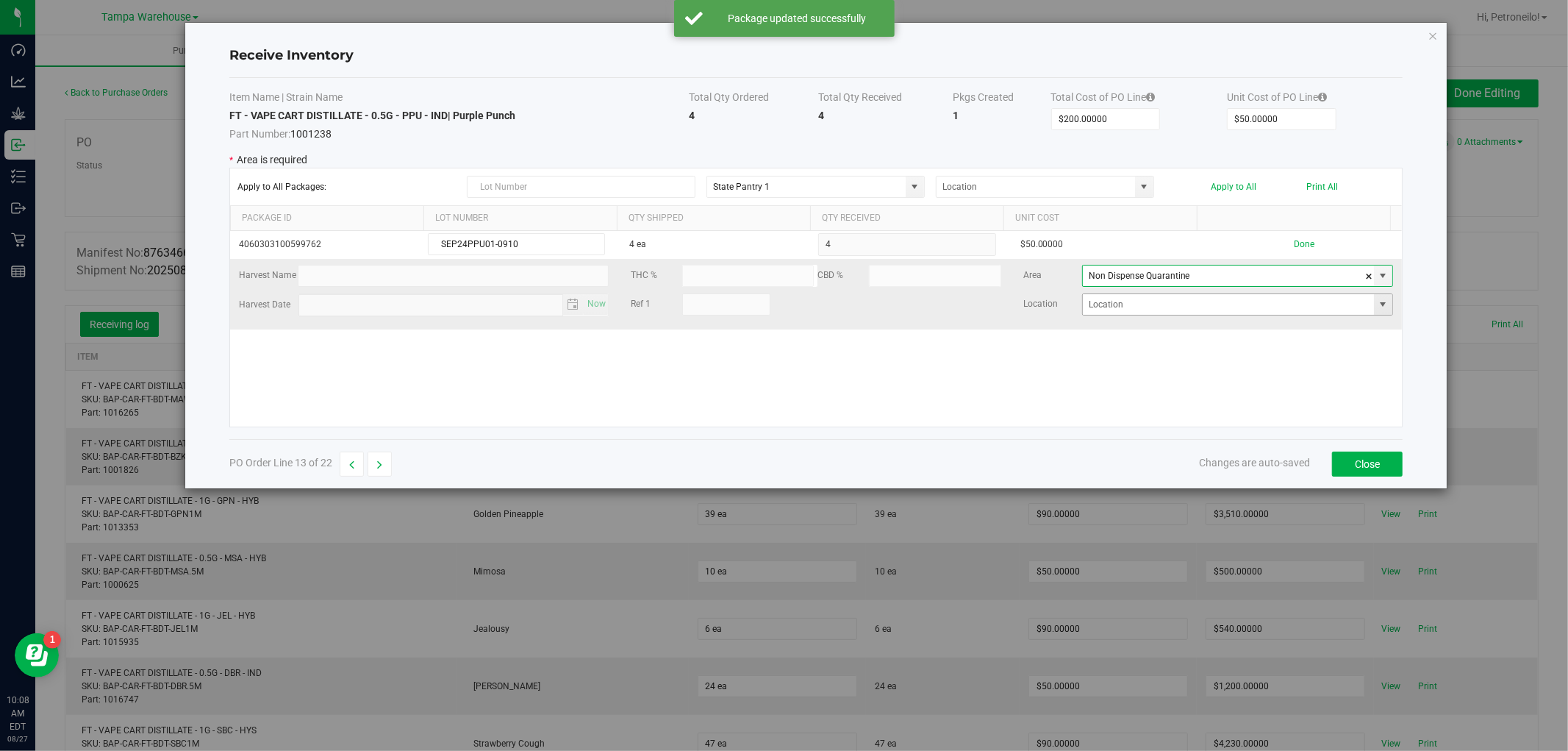
click at [1377, 306] on span at bounding box center [1383, 305] width 12 height 12
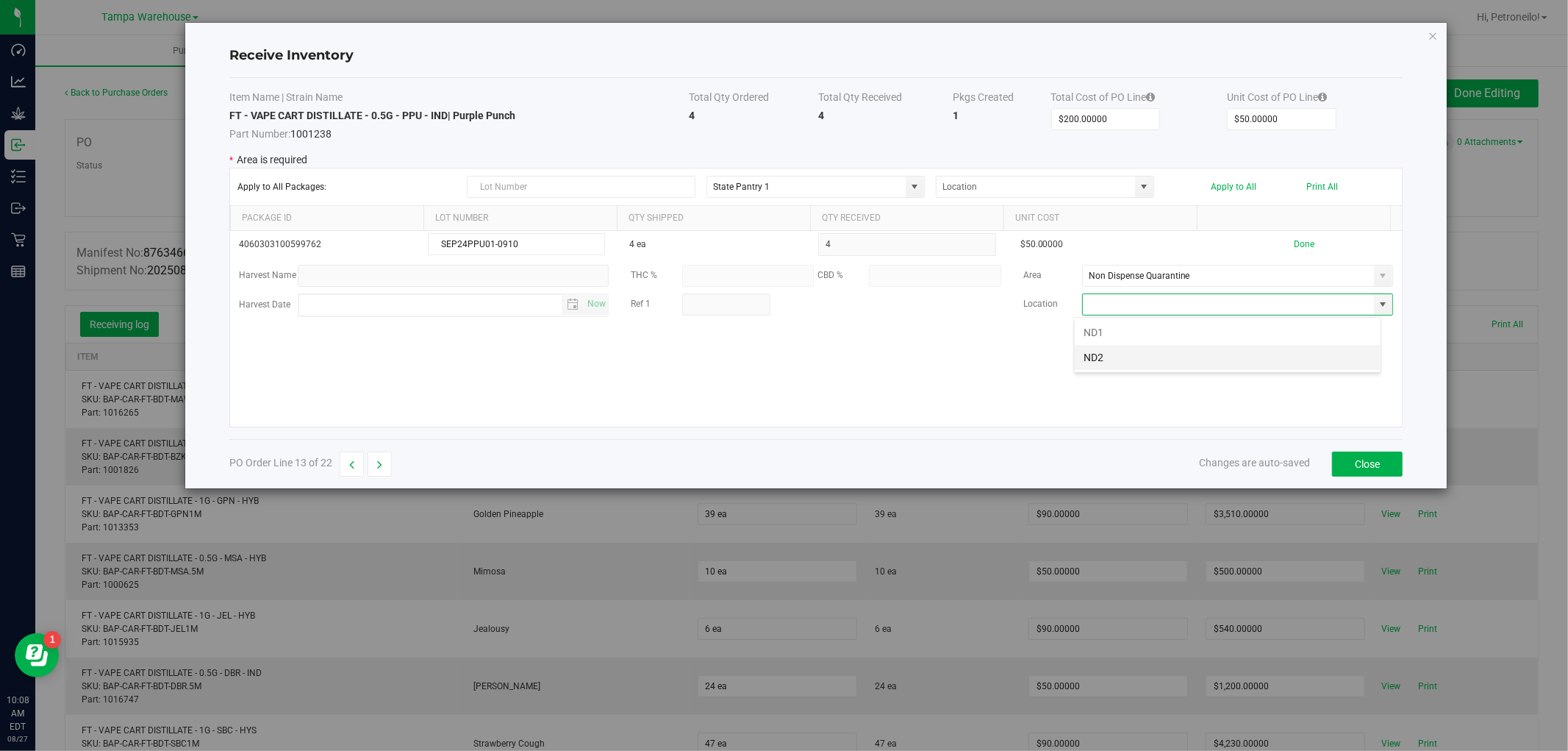
click at [1266, 357] on li "ND2" at bounding box center [1227, 357] width 306 height 25
type input "ND2"
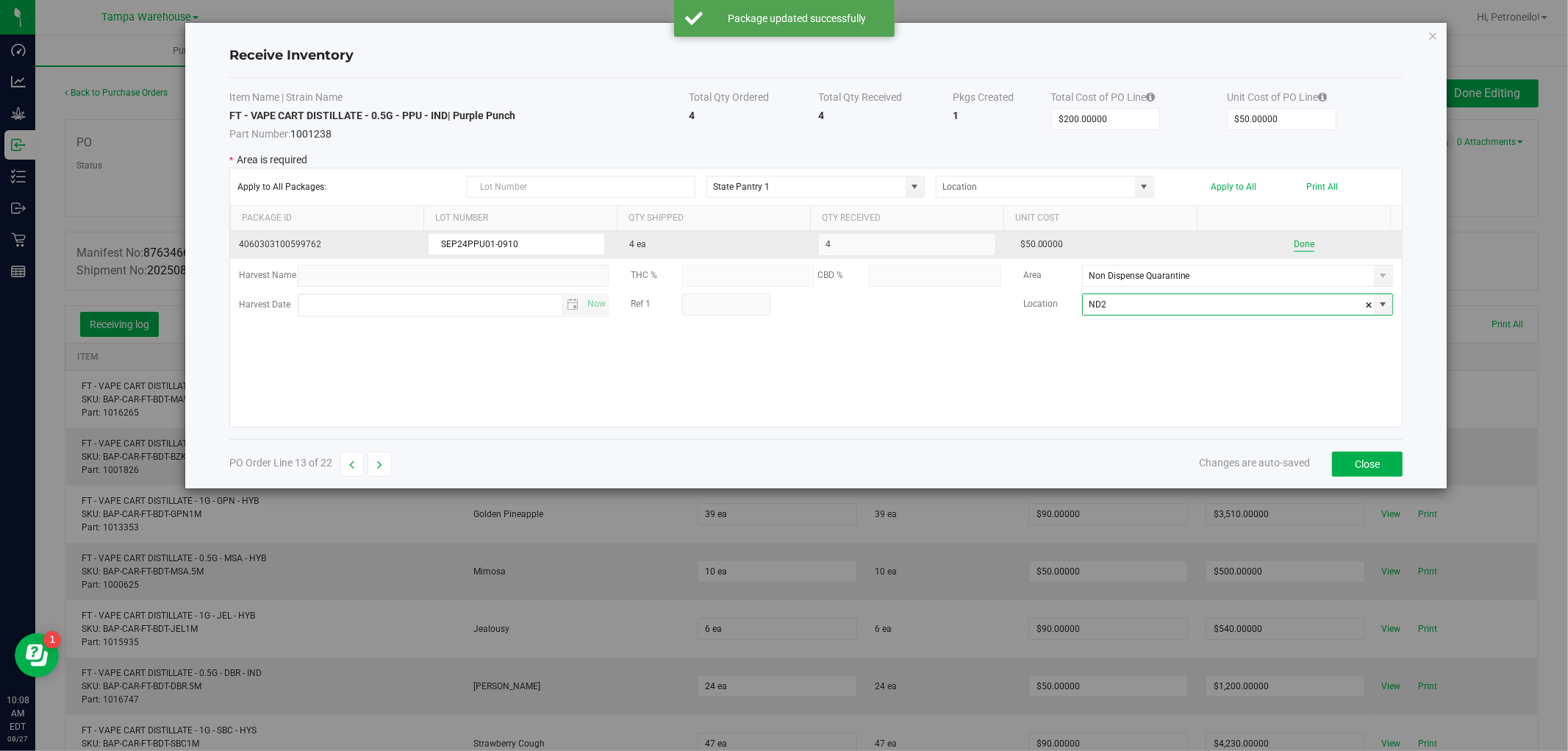
click at [1294, 244] on button "Done" at bounding box center [1304, 244] width 21 height 14
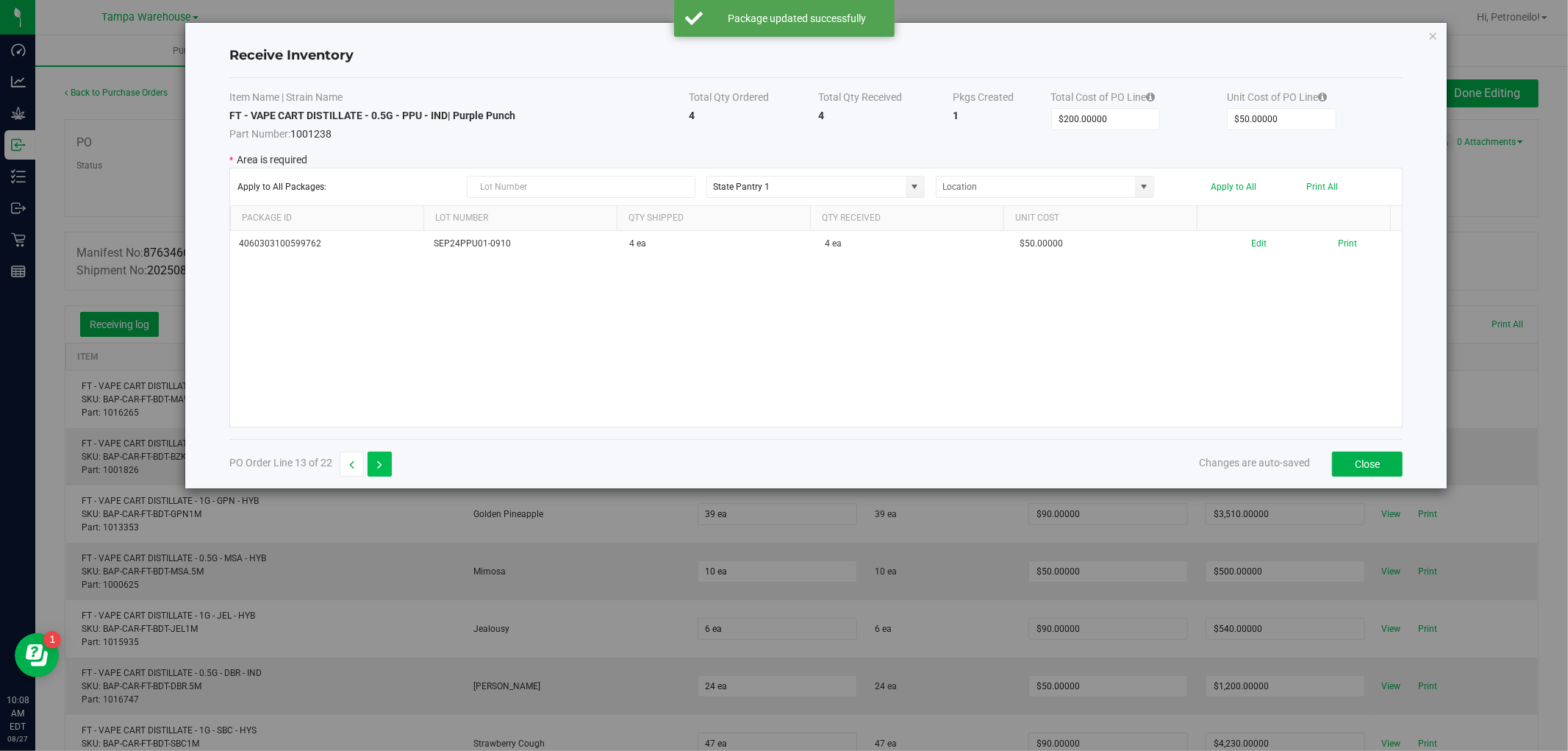
click at [379, 455] on button "button" at bounding box center [379, 464] width 24 height 25
type input "$250.00000"
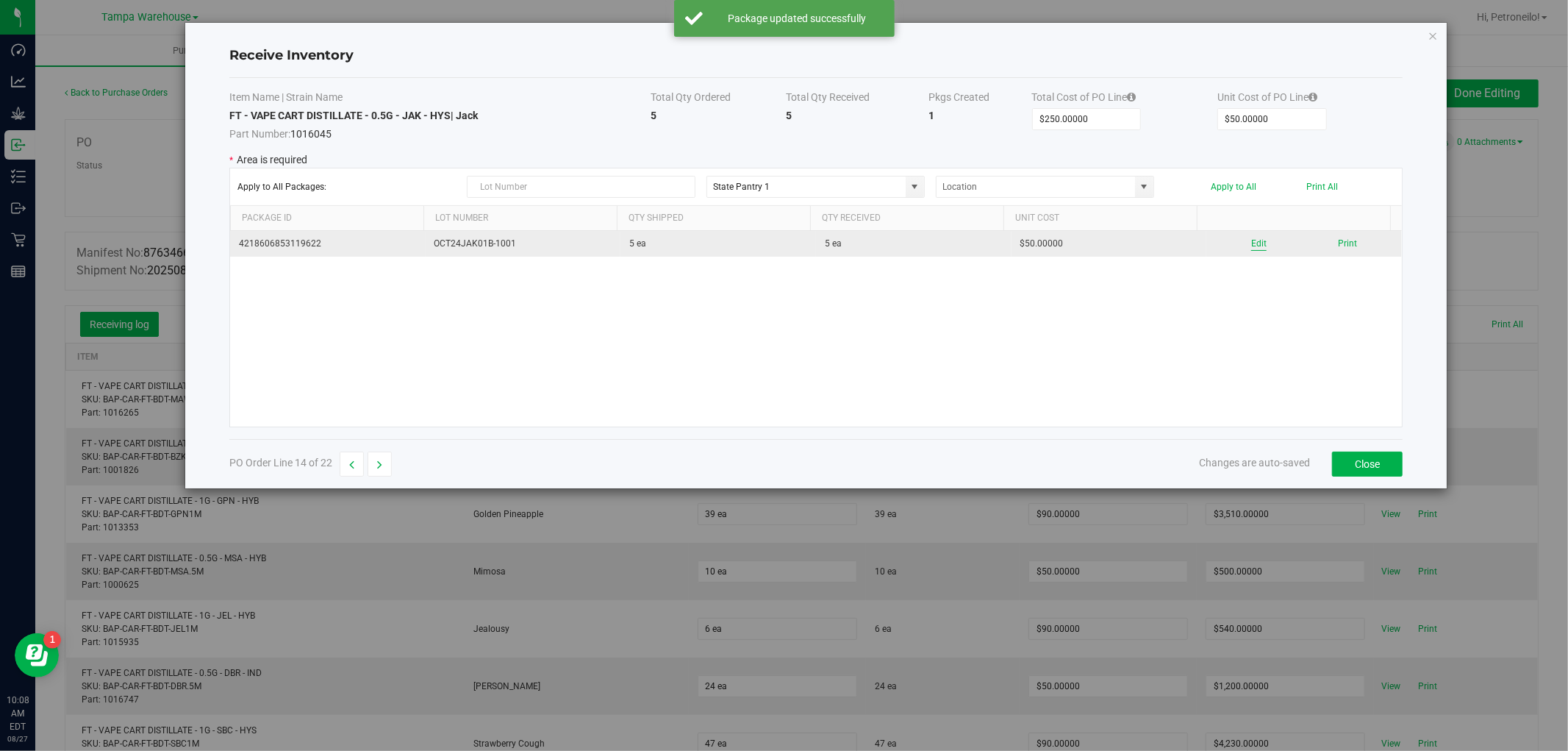
click at [1251, 240] on button "Edit" at bounding box center [1259, 243] width 16 height 14
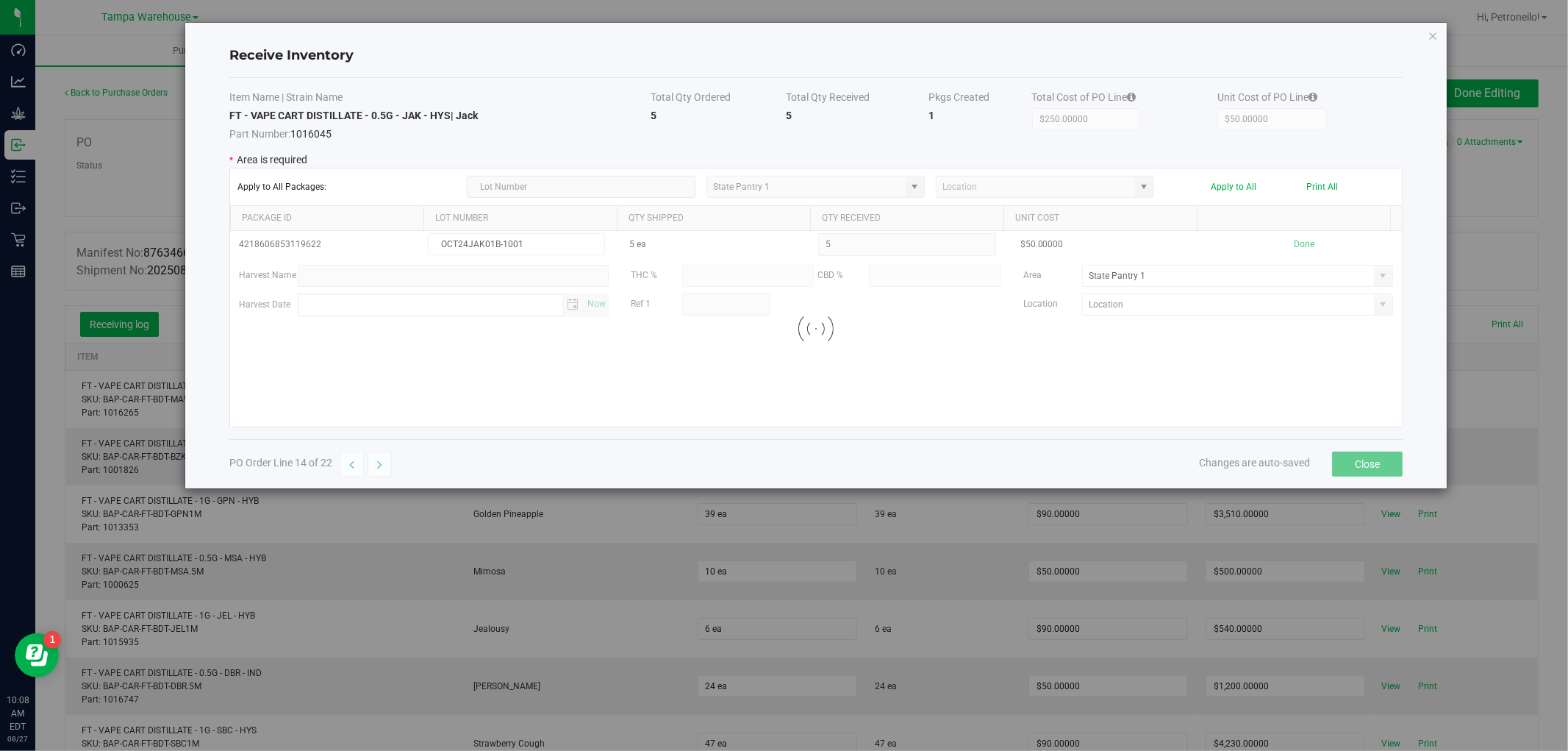
click at [1371, 281] on div at bounding box center [816, 328] width 1172 height 196
click at [1377, 281] on span at bounding box center [1383, 276] width 12 height 12
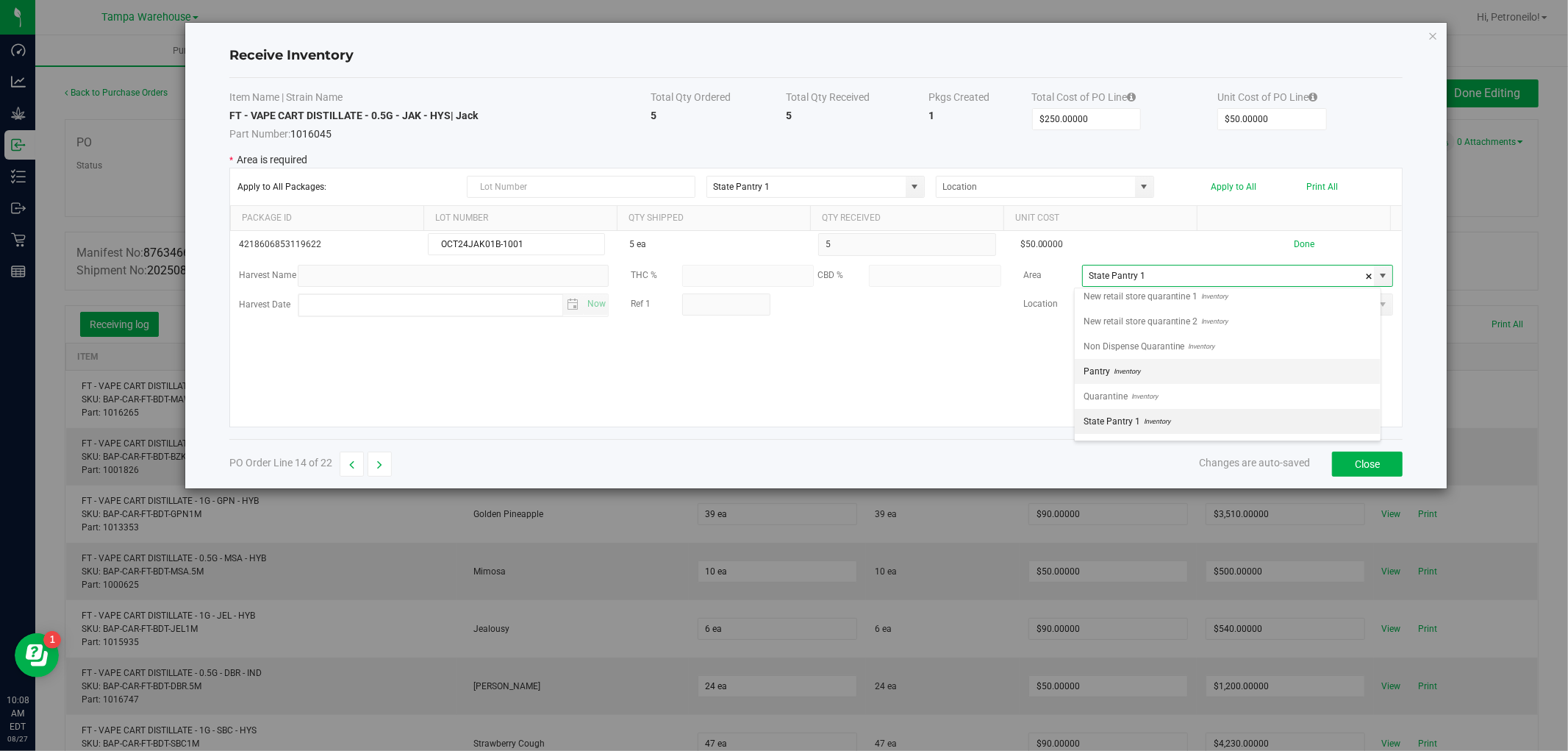
click at [1310, 363] on li "Pantry Inventory" at bounding box center [1227, 371] width 306 height 25
type input "Pantry"
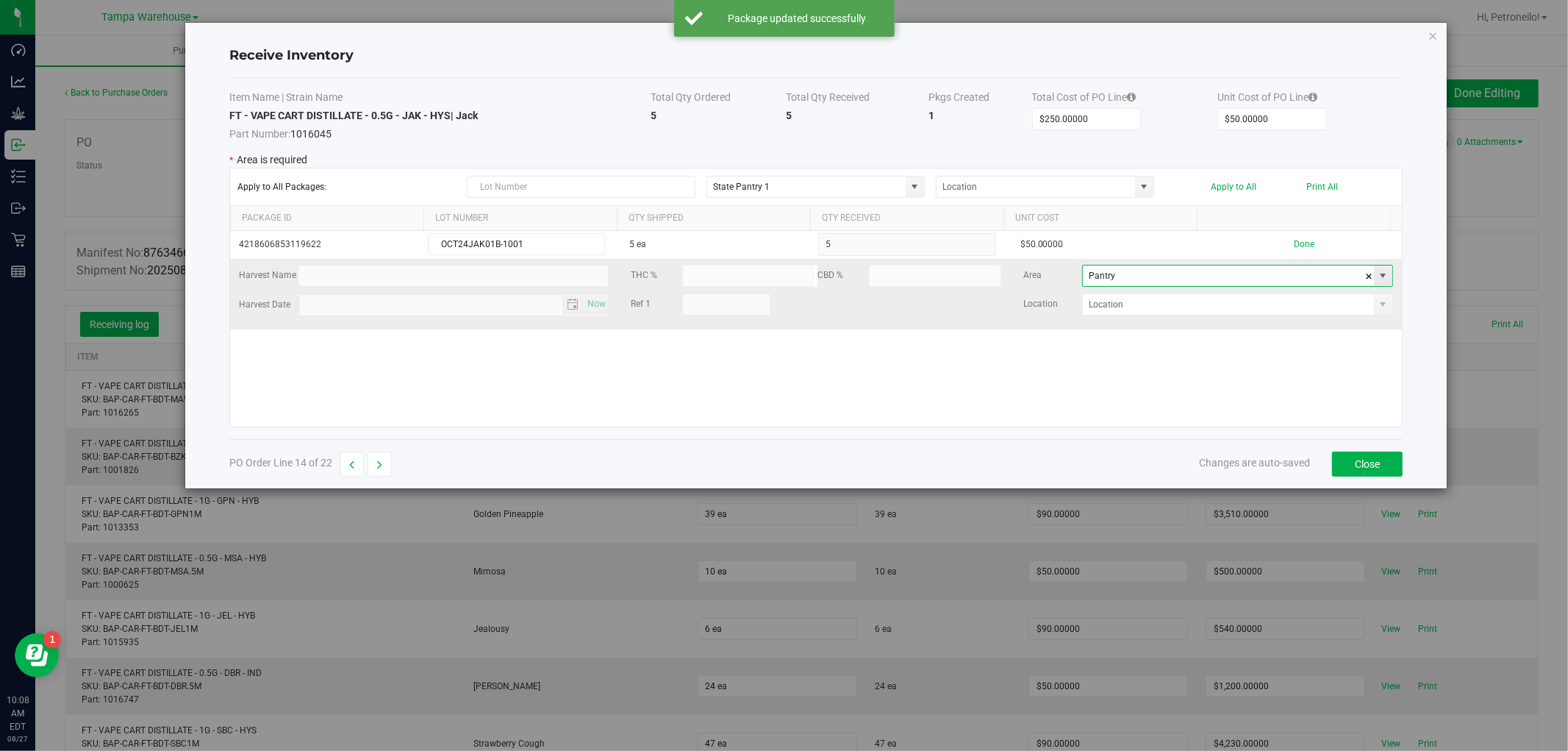
click at [1377, 281] on span at bounding box center [1383, 276] width 12 height 12
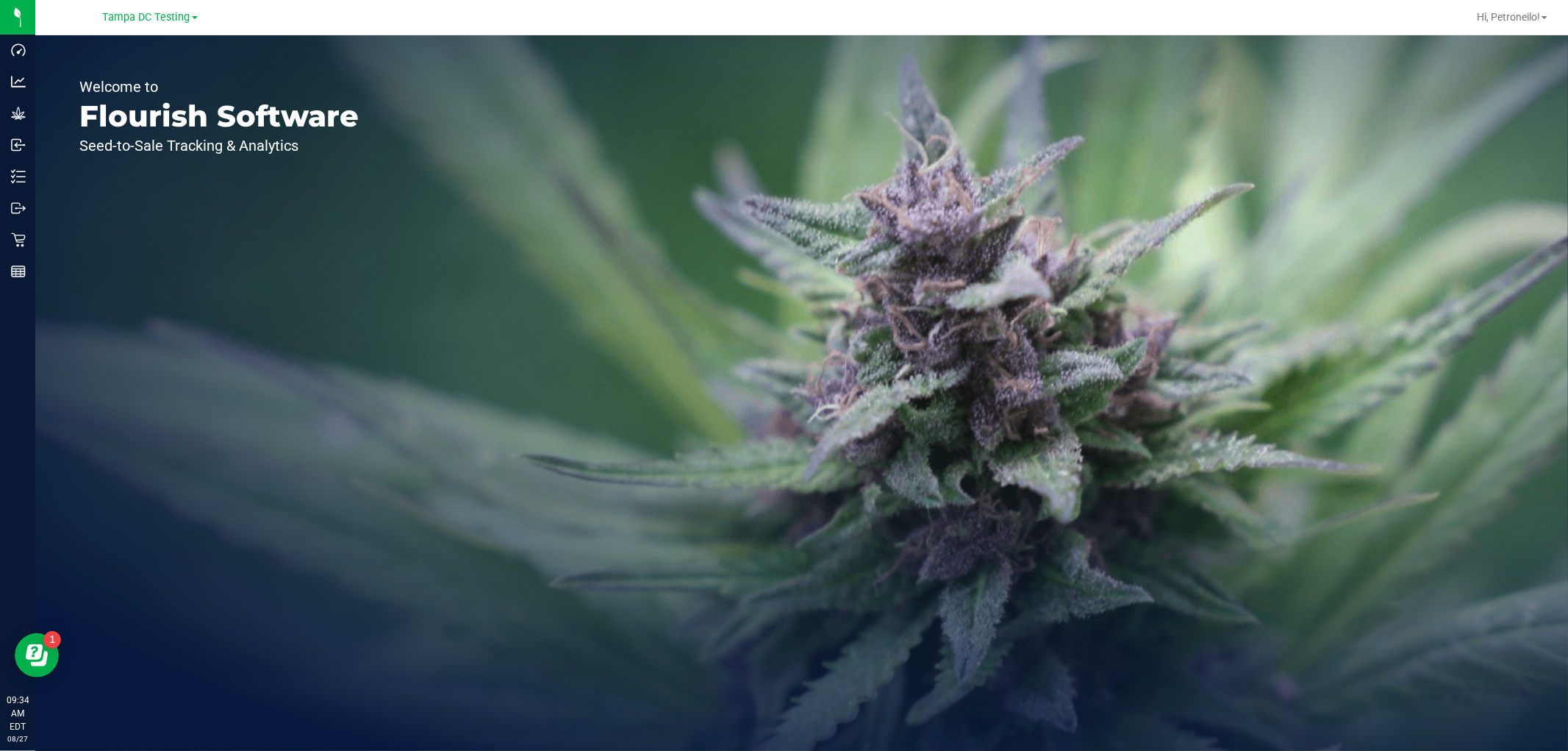
click at [191, 17] on link "Tampa DC Testing" at bounding box center [150, 17] width 95 height 14
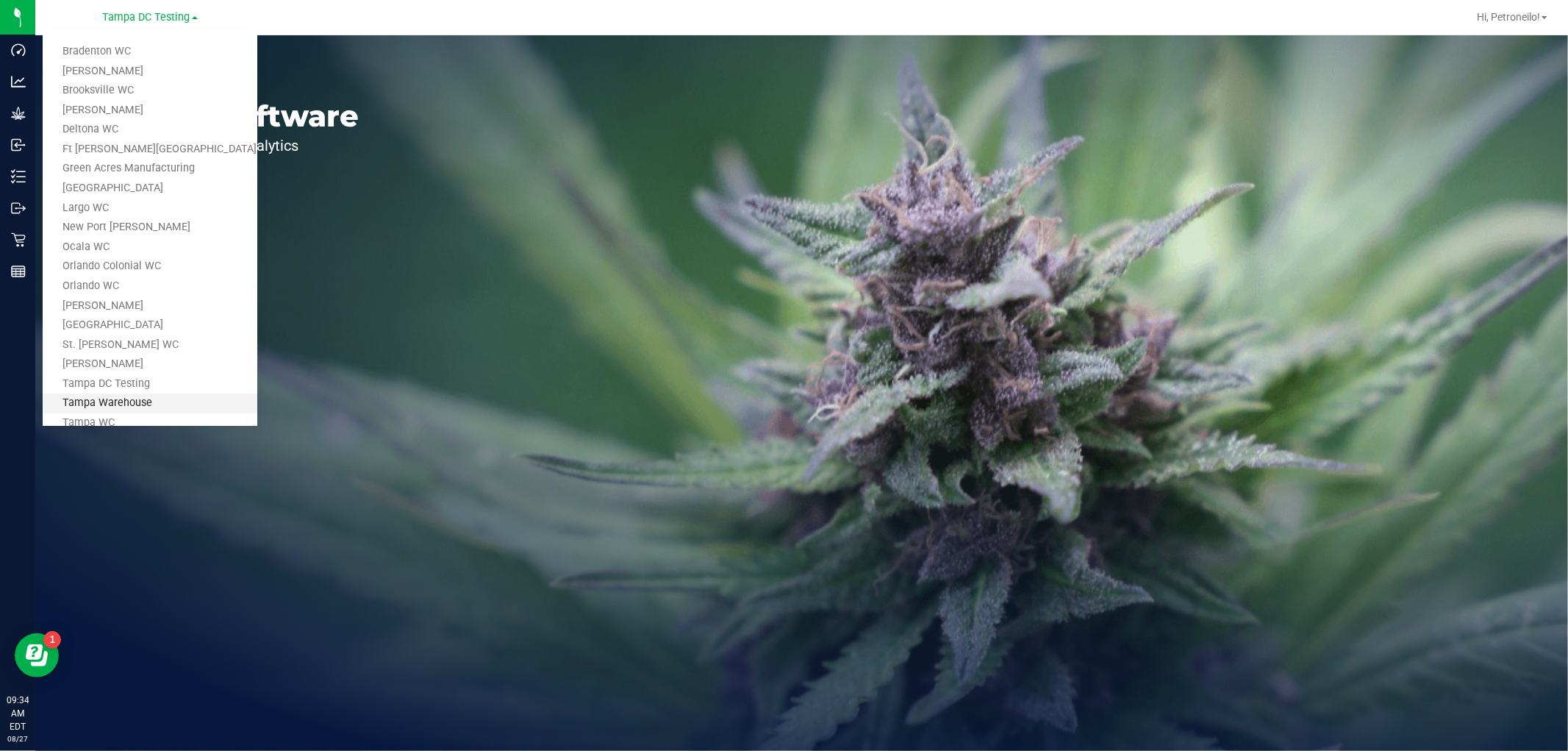
click at [145, 403] on link "Tampa Warehouse" at bounding box center [150, 404] width 214 height 20
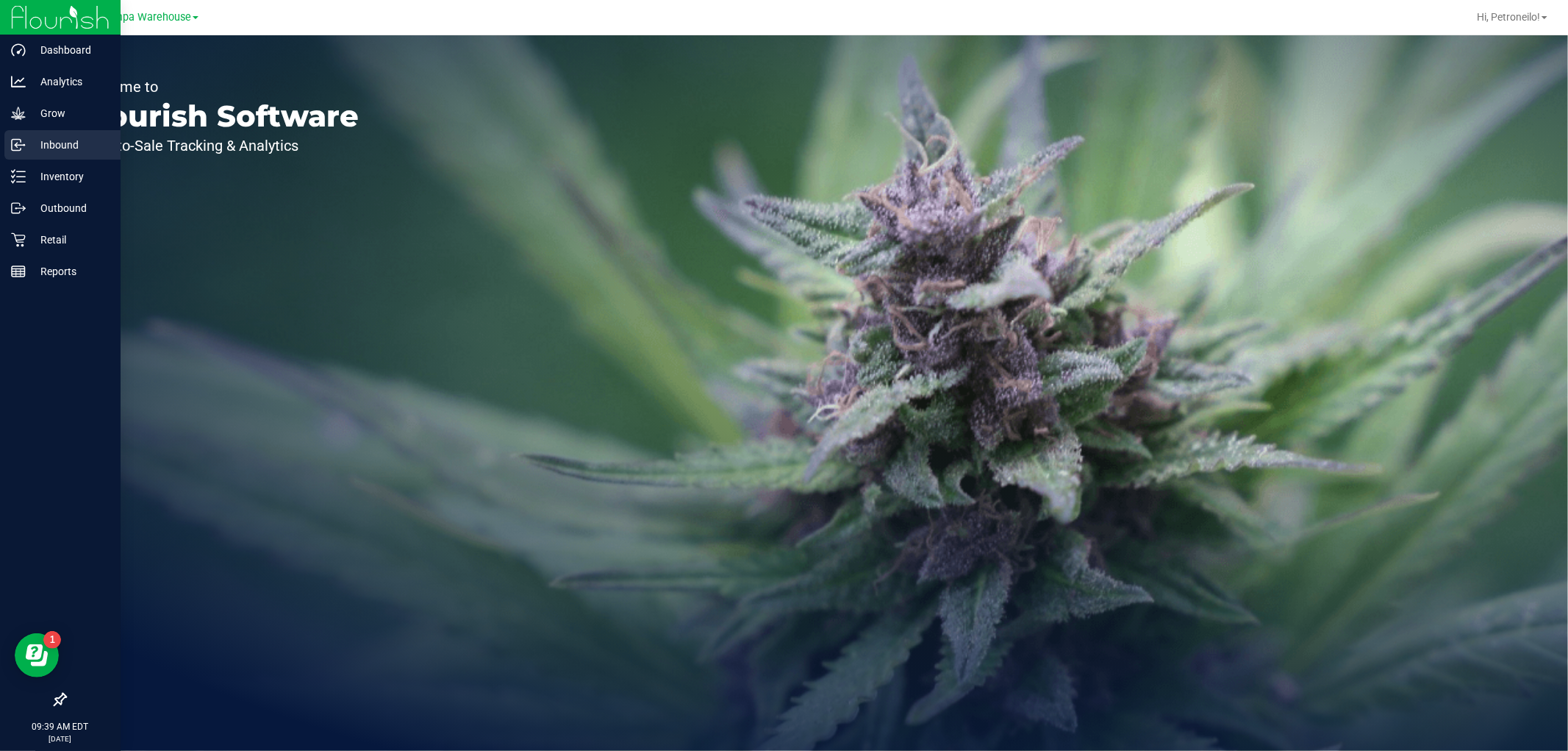
click at [45, 143] on p "Inbound" at bounding box center [69, 144] width 88 height 17
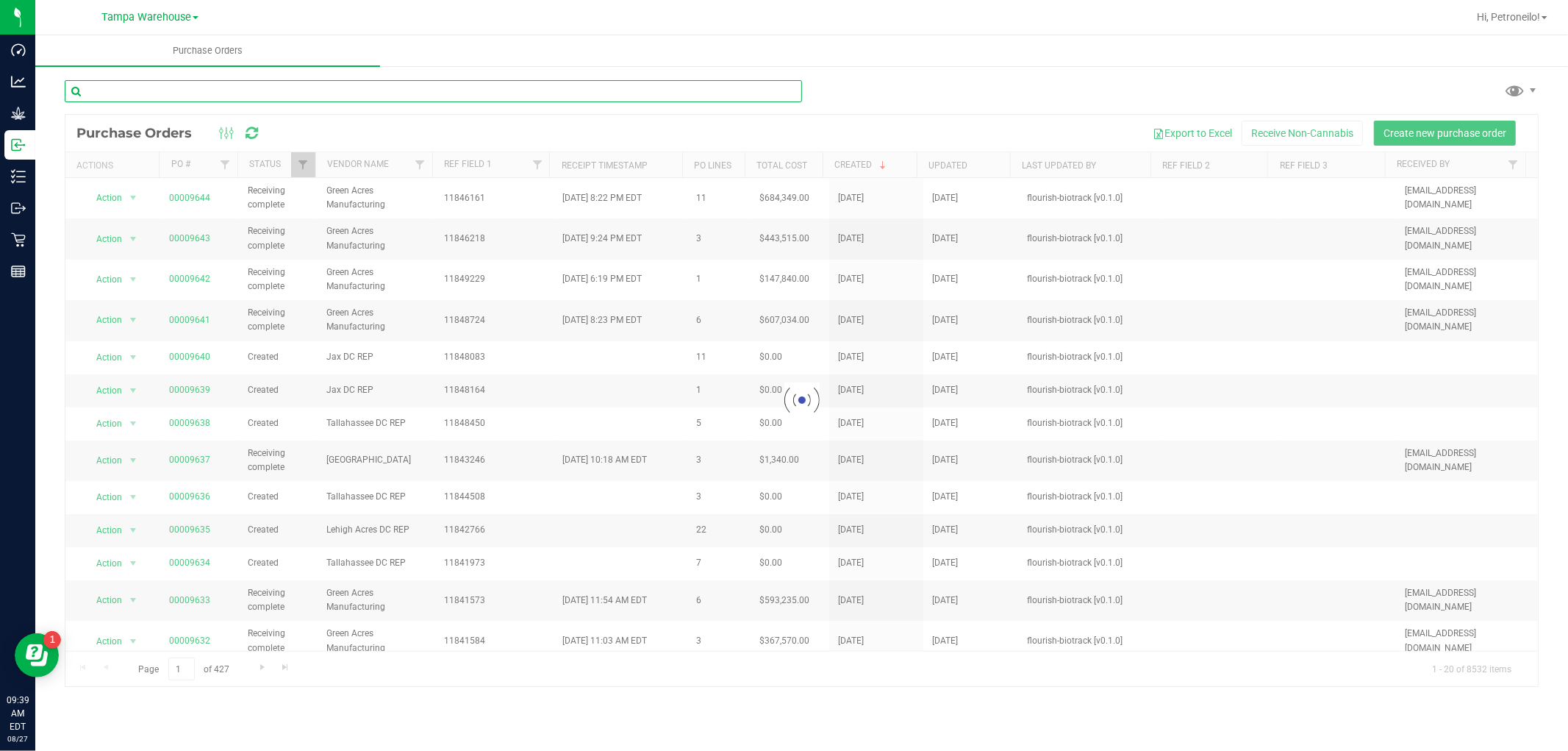
click at [267, 94] on input "text" at bounding box center [433, 91] width 737 height 22
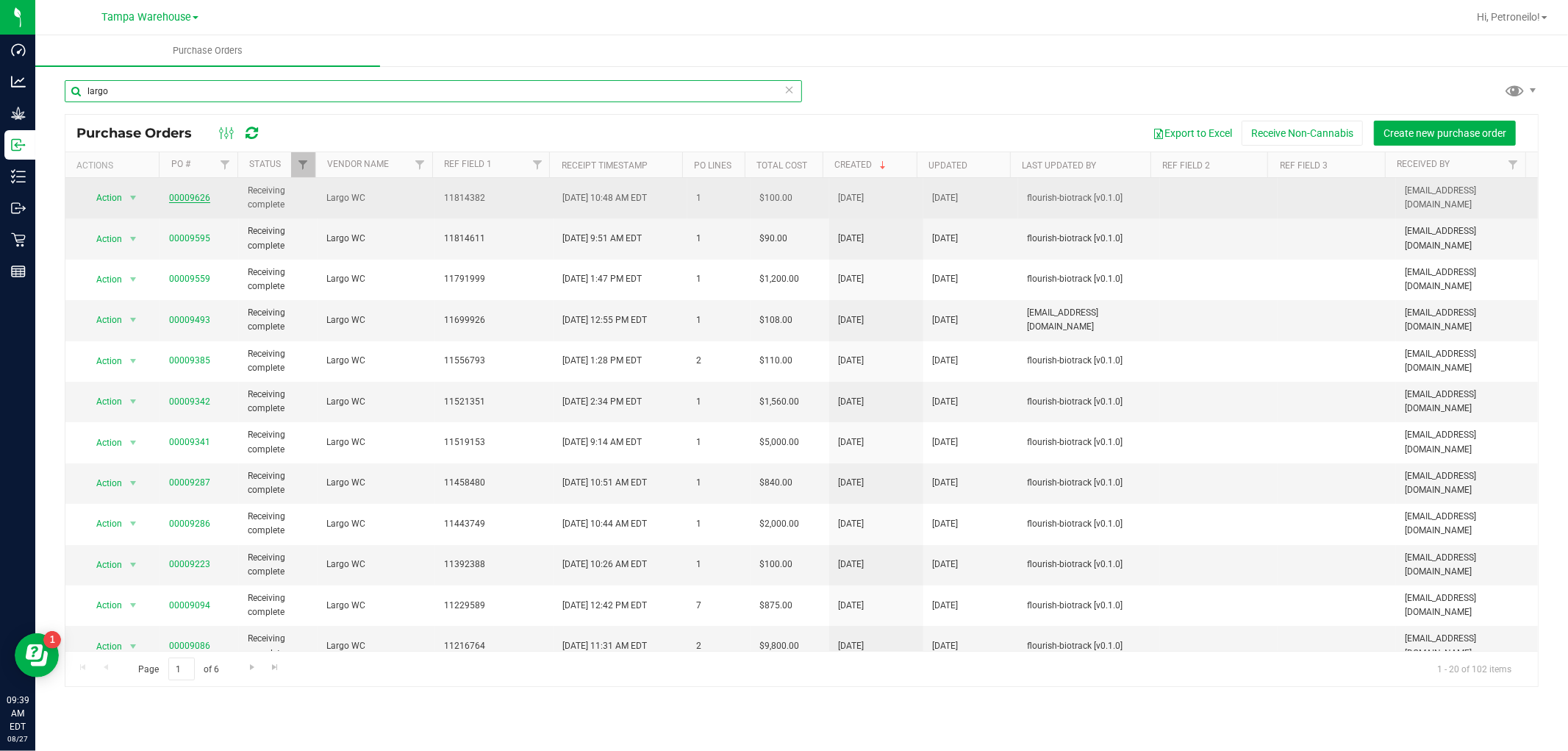
type input "largo"
click at [202, 199] on link "00009626" at bounding box center [190, 198] width 41 height 10
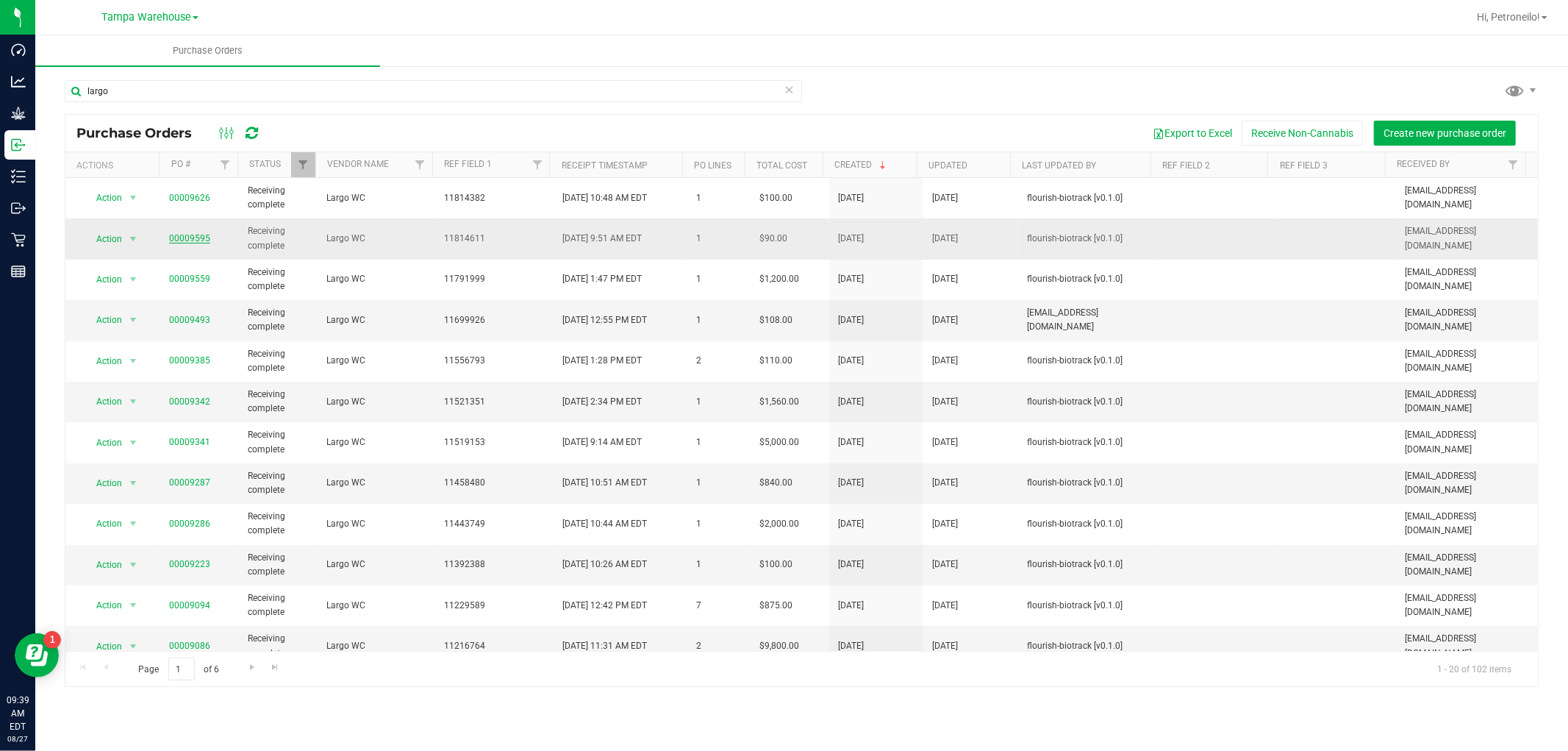
click at [195, 234] on link "00009595" at bounding box center [190, 239] width 41 height 10
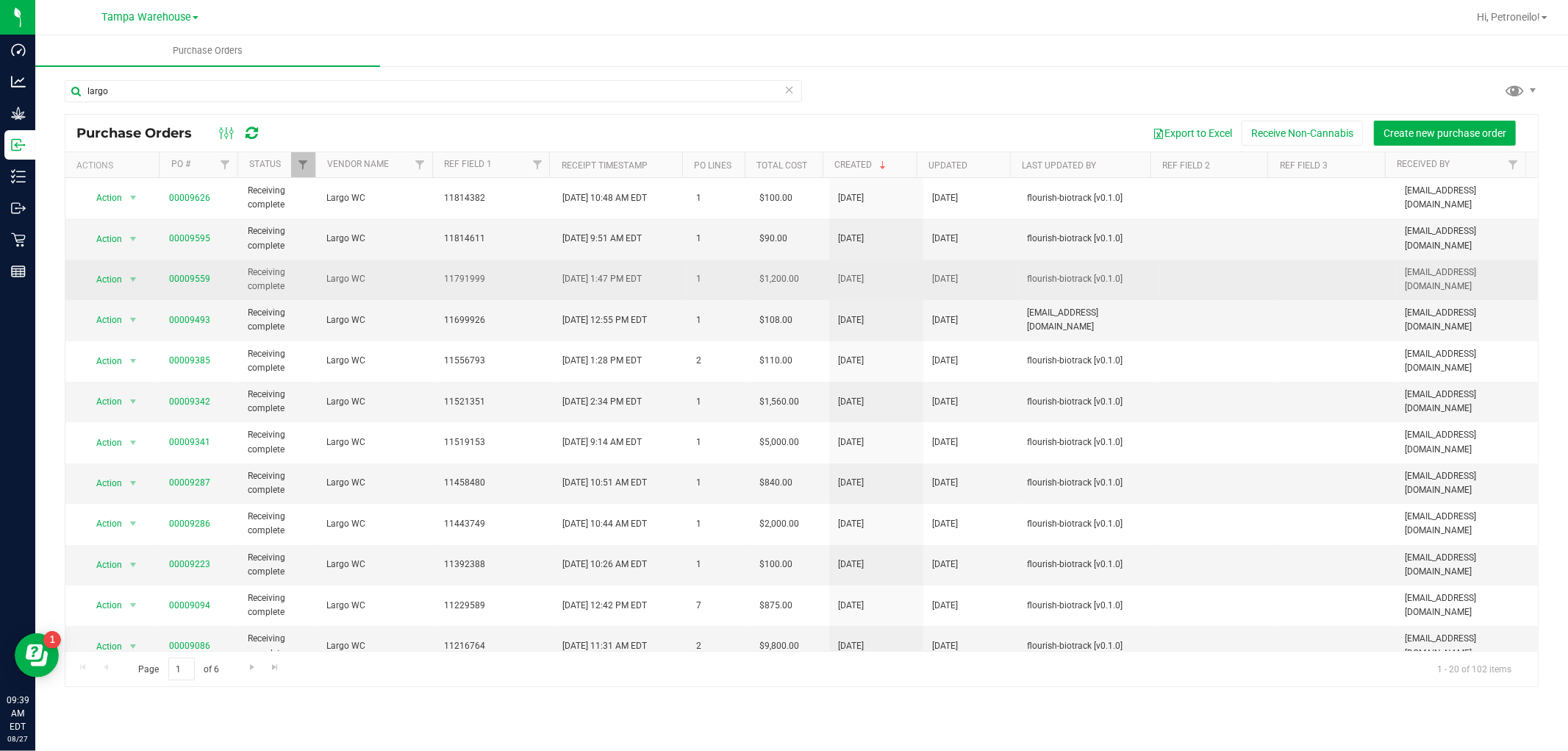
click at [194, 274] on span "00009559" at bounding box center [190, 279] width 41 height 14
click at [193, 276] on link "00009559" at bounding box center [190, 279] width 41 height 10
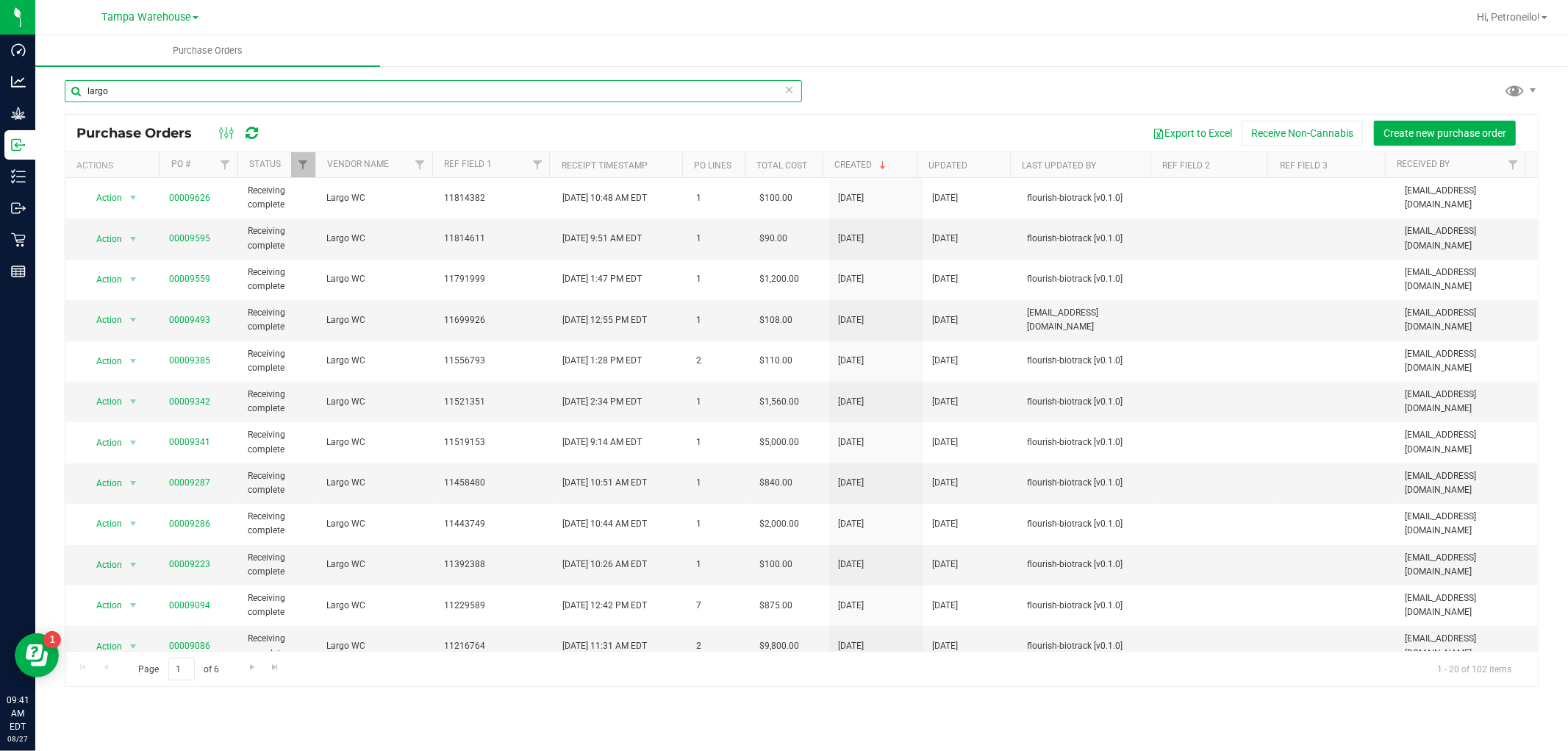
click at [371, 94] on input "largo" at bounding box center [433, 91] width 737 height 22
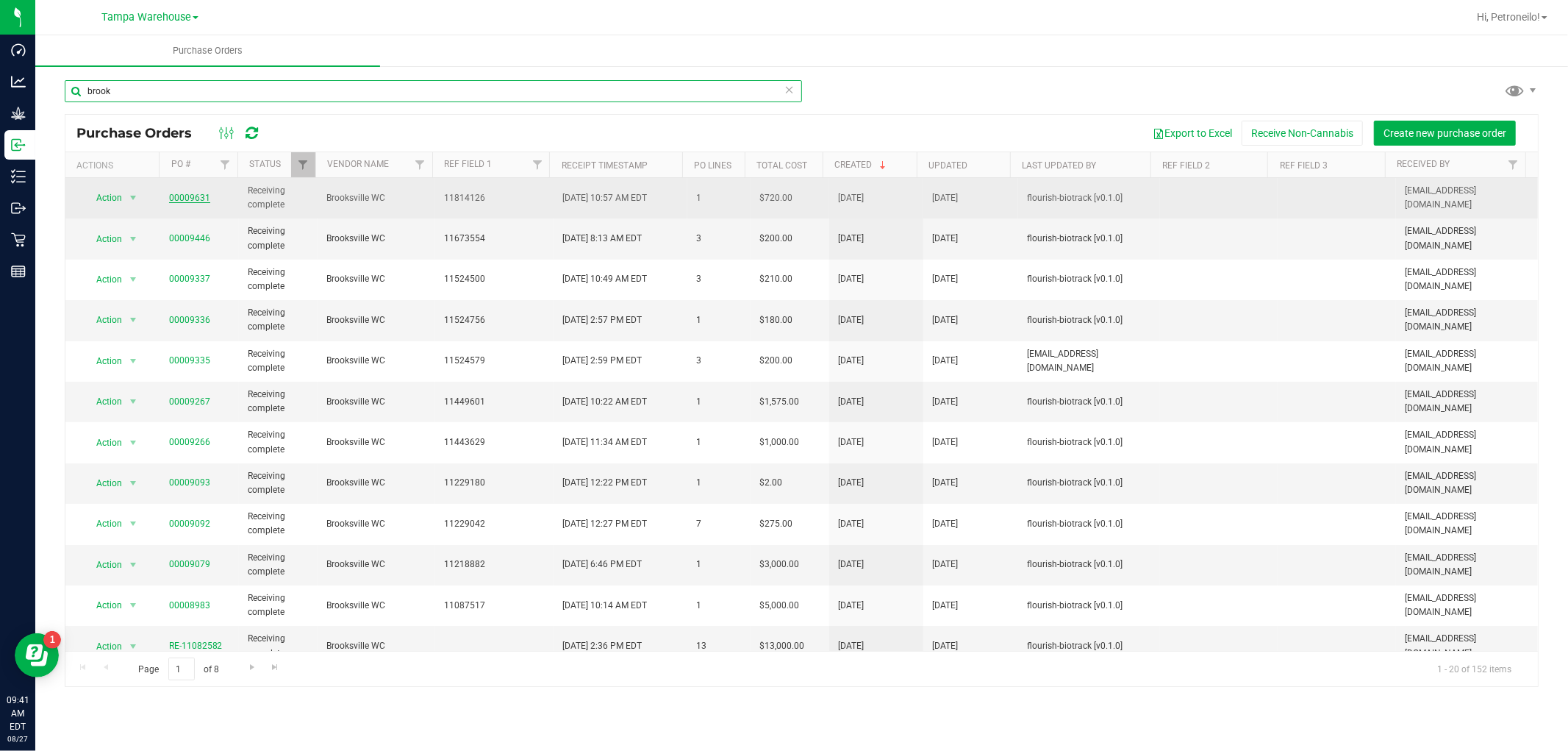
type input "brook"
click at [200, 201] on link "00009631" at bounding box center [190, 198] width 41 height 10
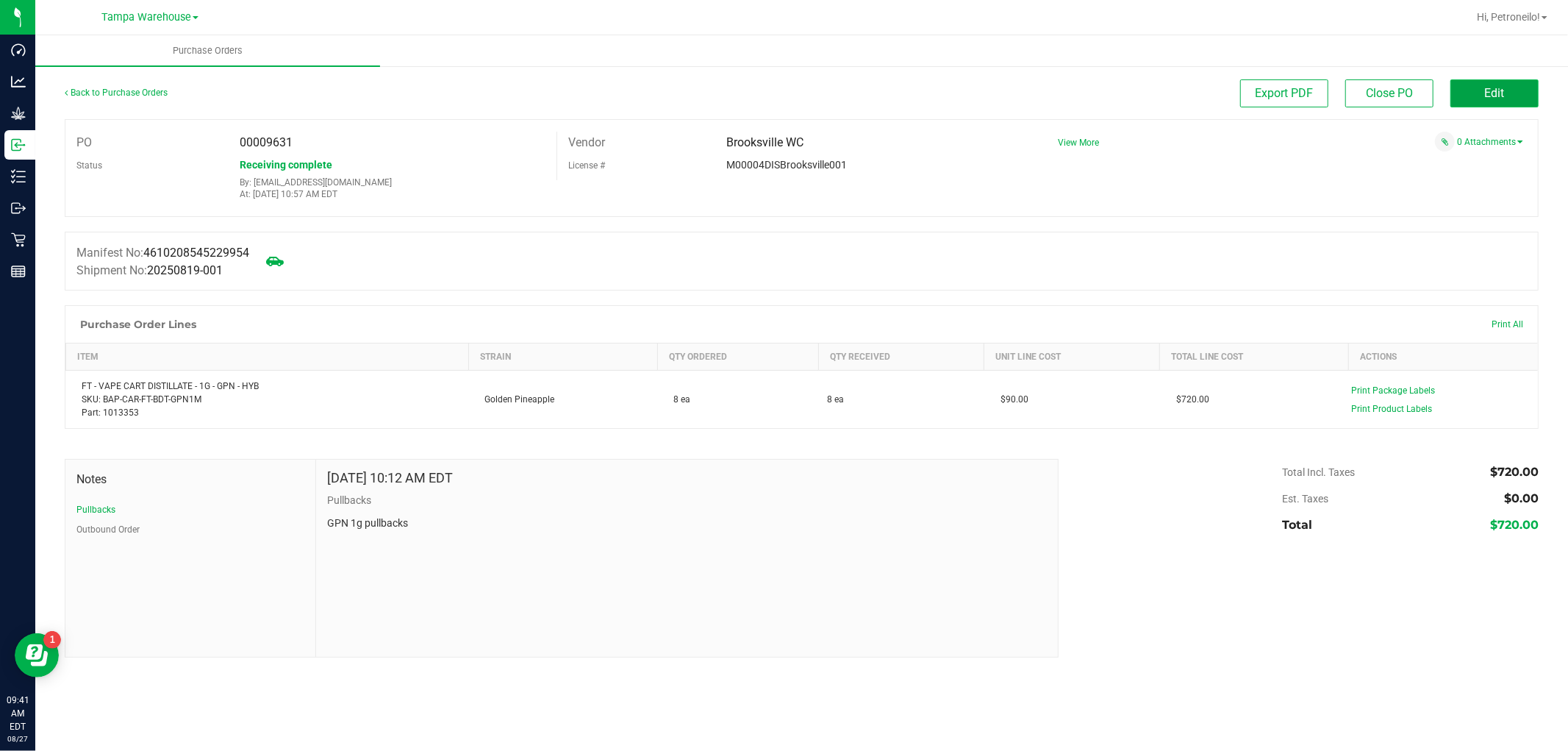
click at [1515, 97] on button "Edit" at bounding box center [1495, 93] width 88 height 28
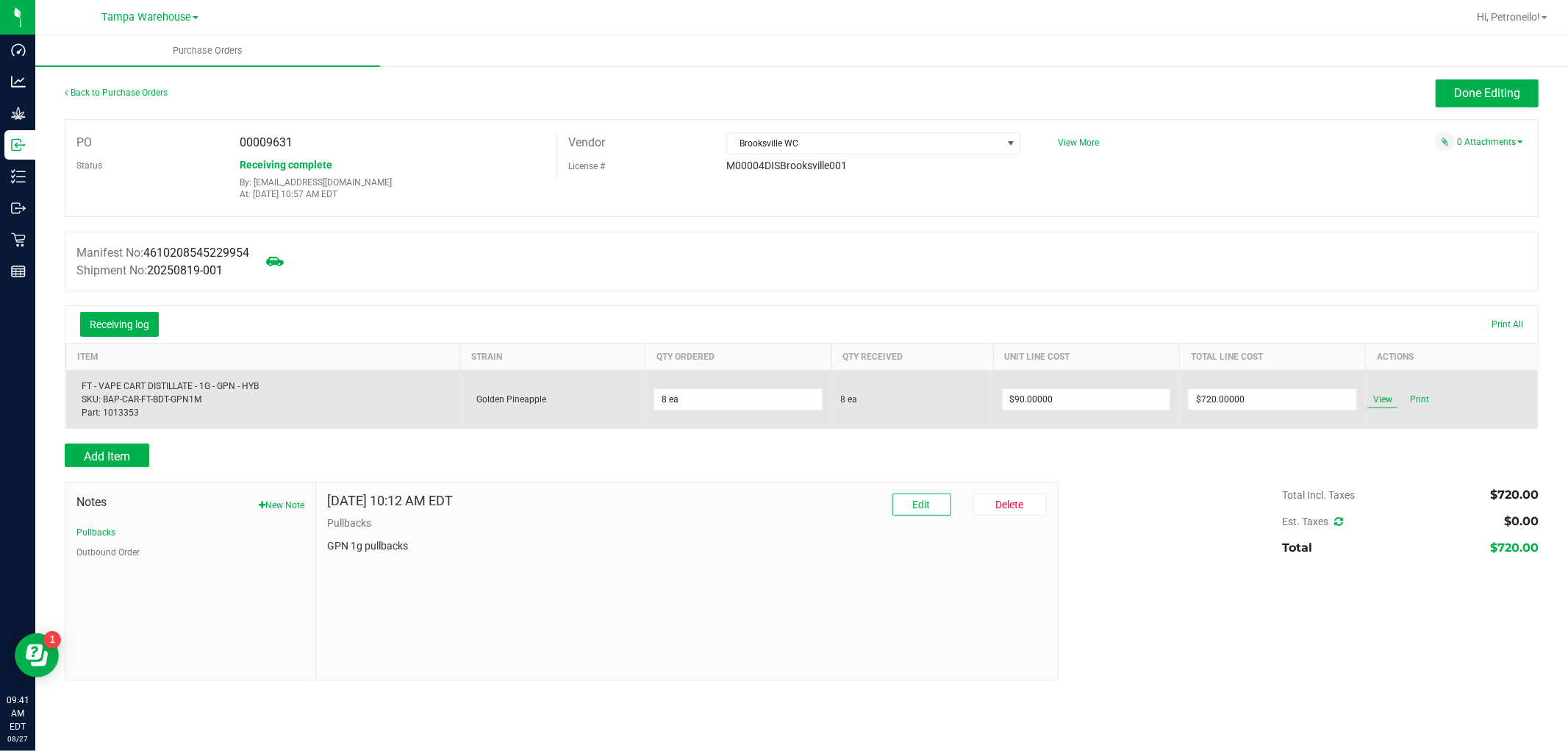
click at [1383, 397] on span "View" at bounding box center [1383, 399] width 30 height 17
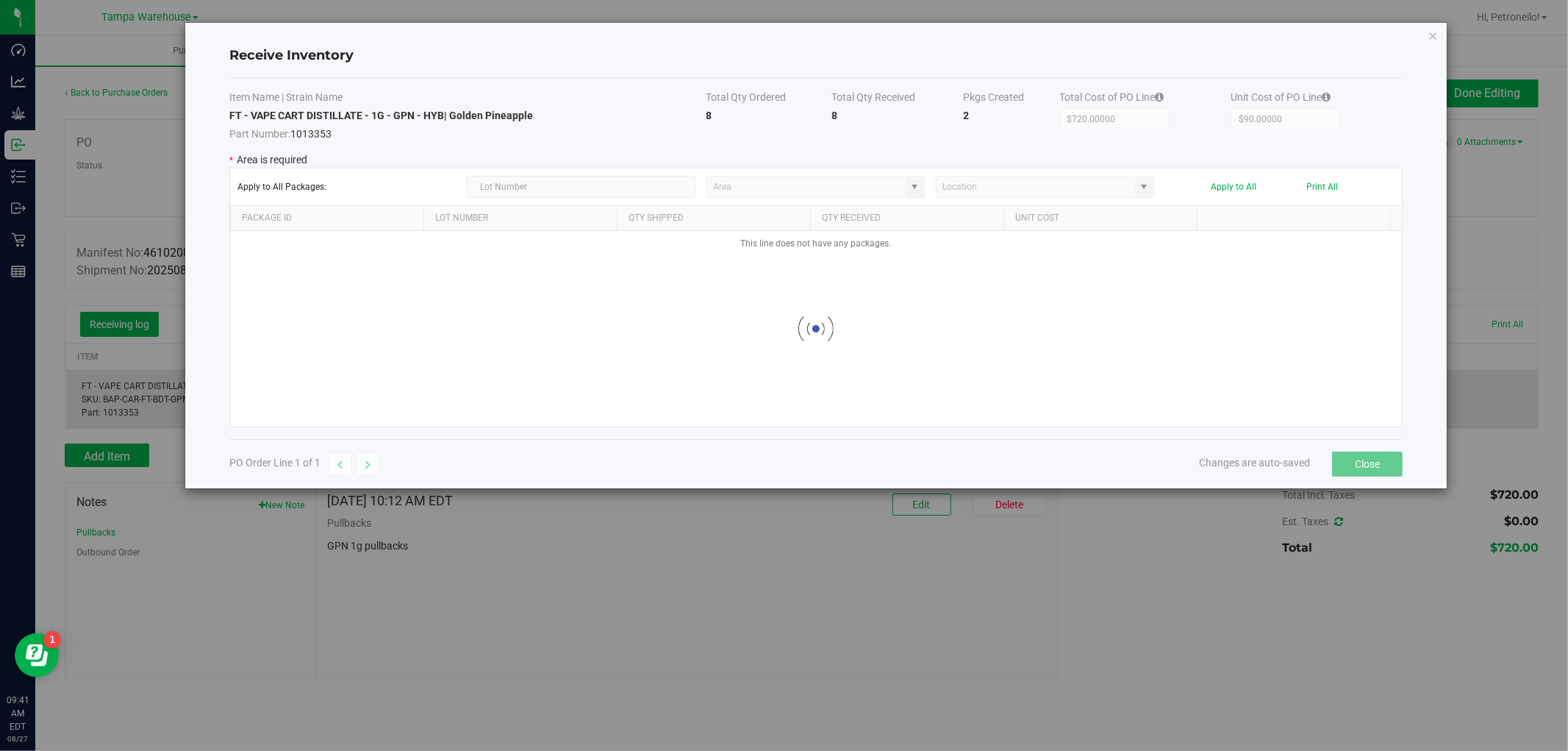
type input "State Pantry 1"
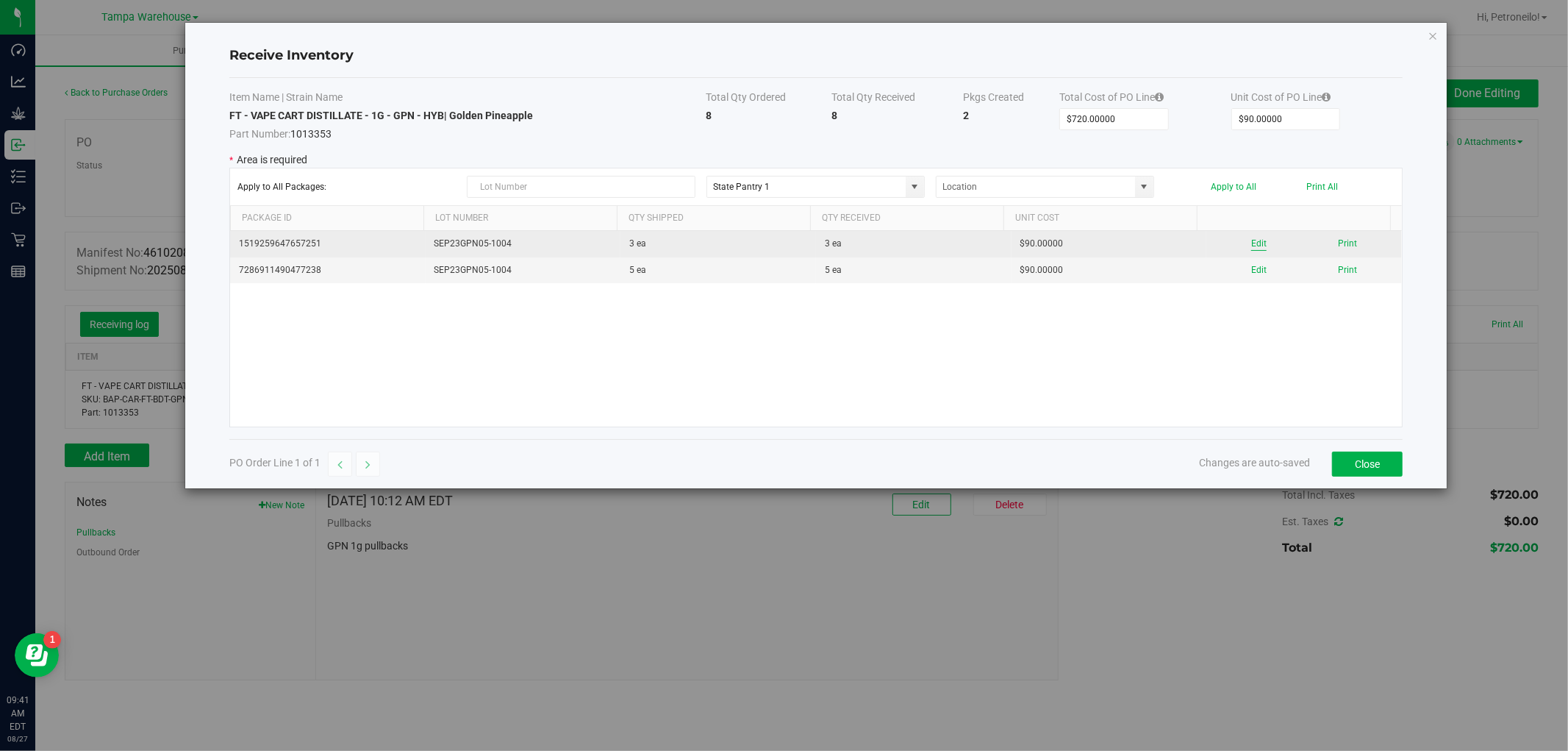
click at [1254, 245] on button "Edit" at bounding box center [1259, 243] width 16 height 14
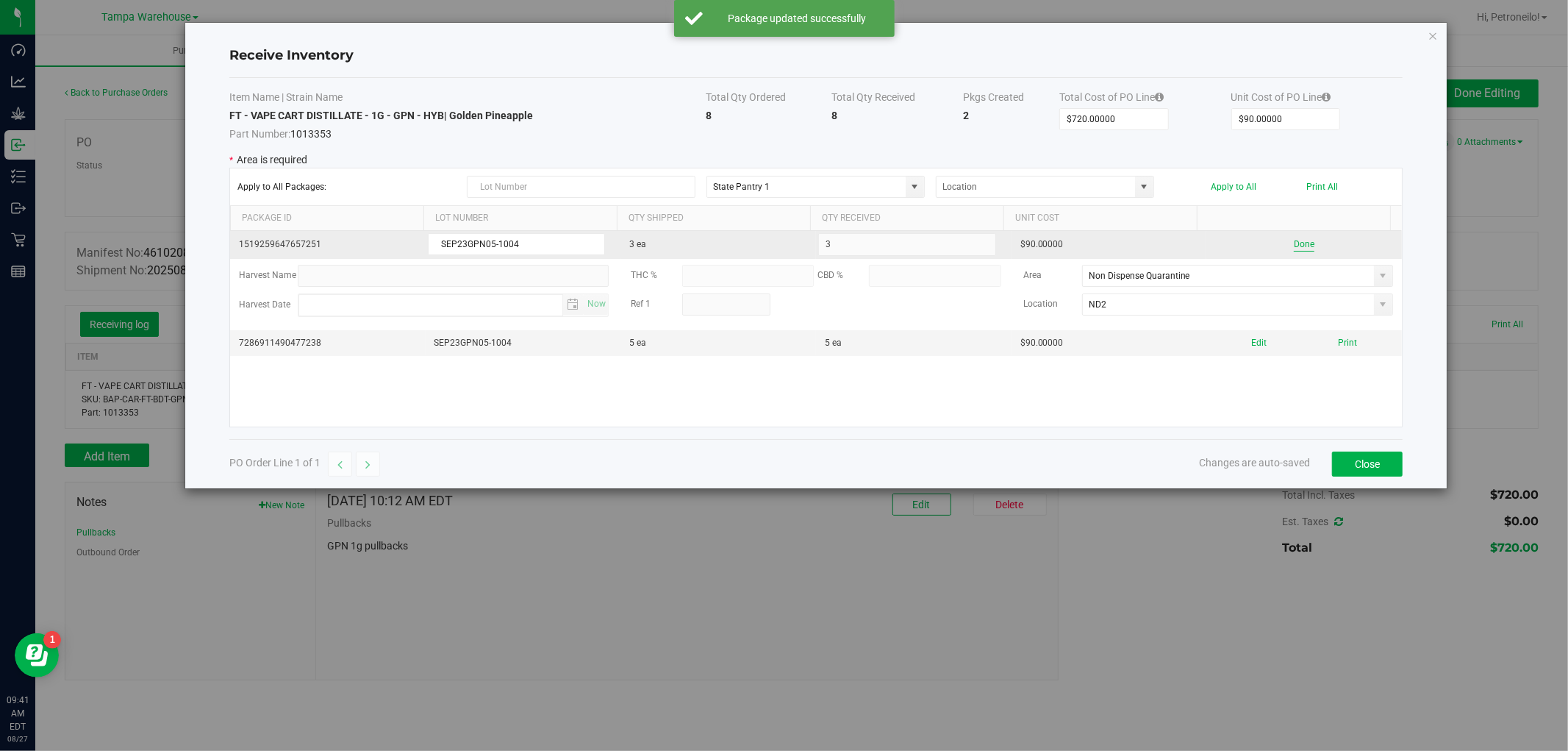
click at [1295, 241] on button "Done" at bounding box center [1304, 244] width 21 height 14
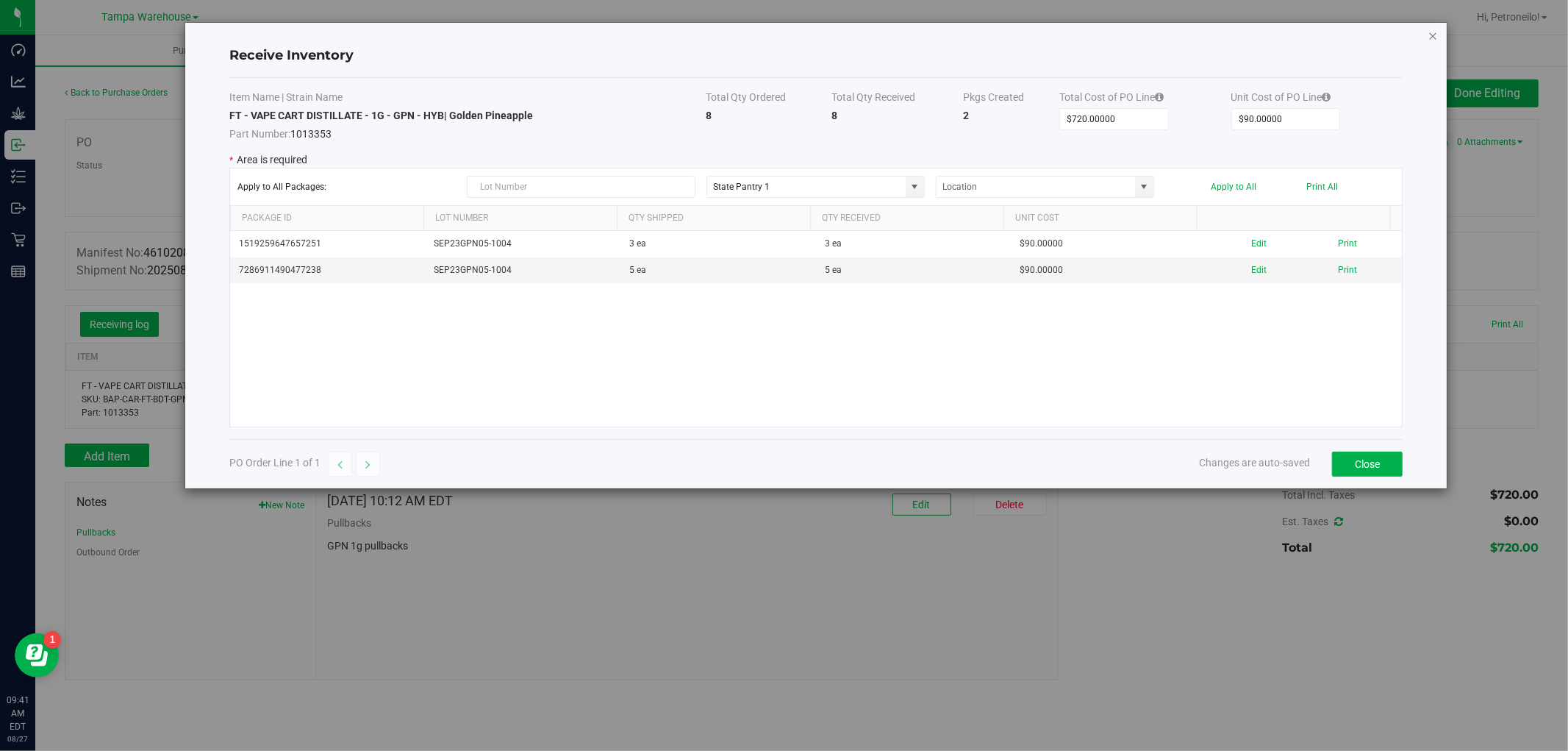
click at [1435, 34] on icon "Close modal" at bounding box center [1434, 35] width 10 height 17
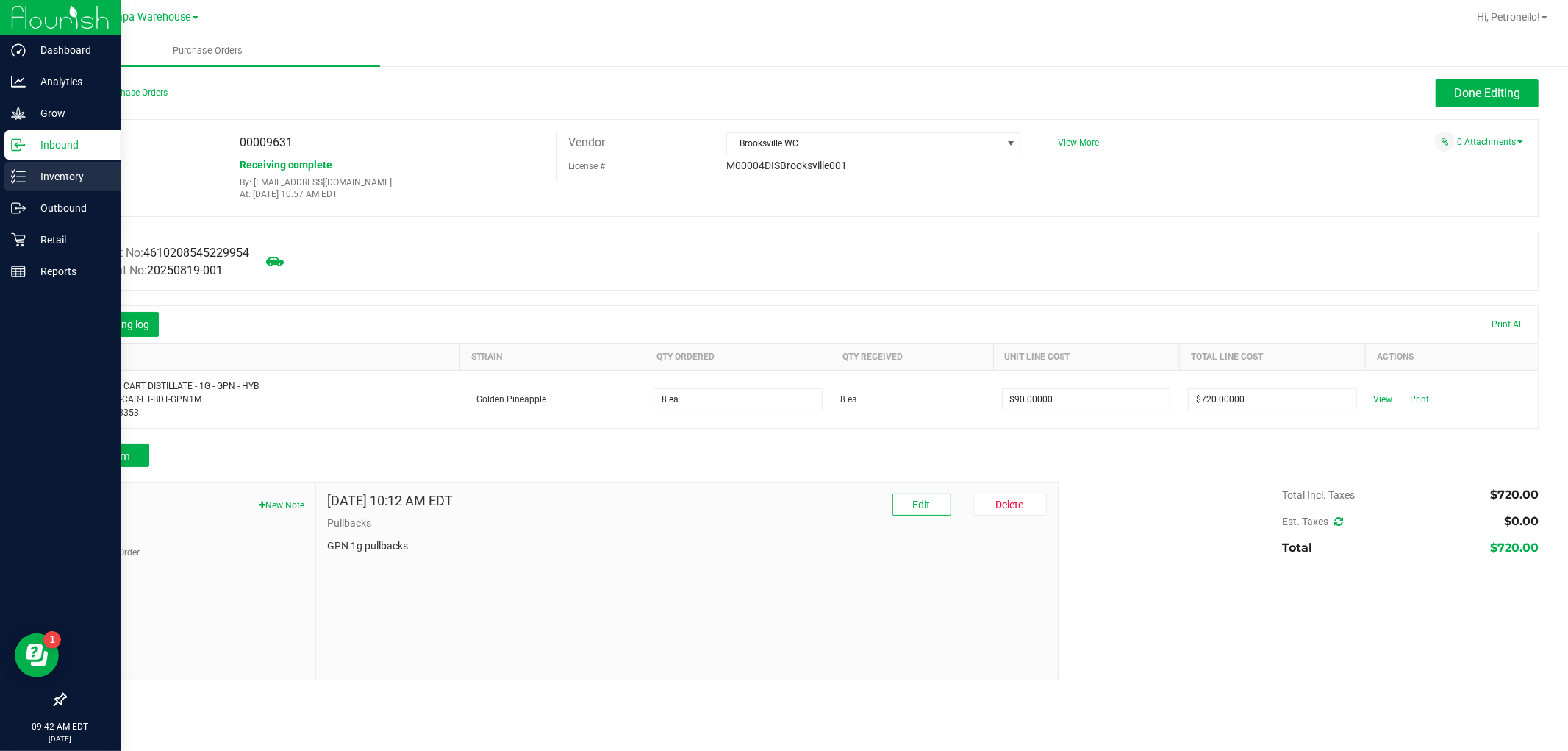
click at [58, 178] on p "Inventory" at bounding box center [69, 176] width 88 height 17
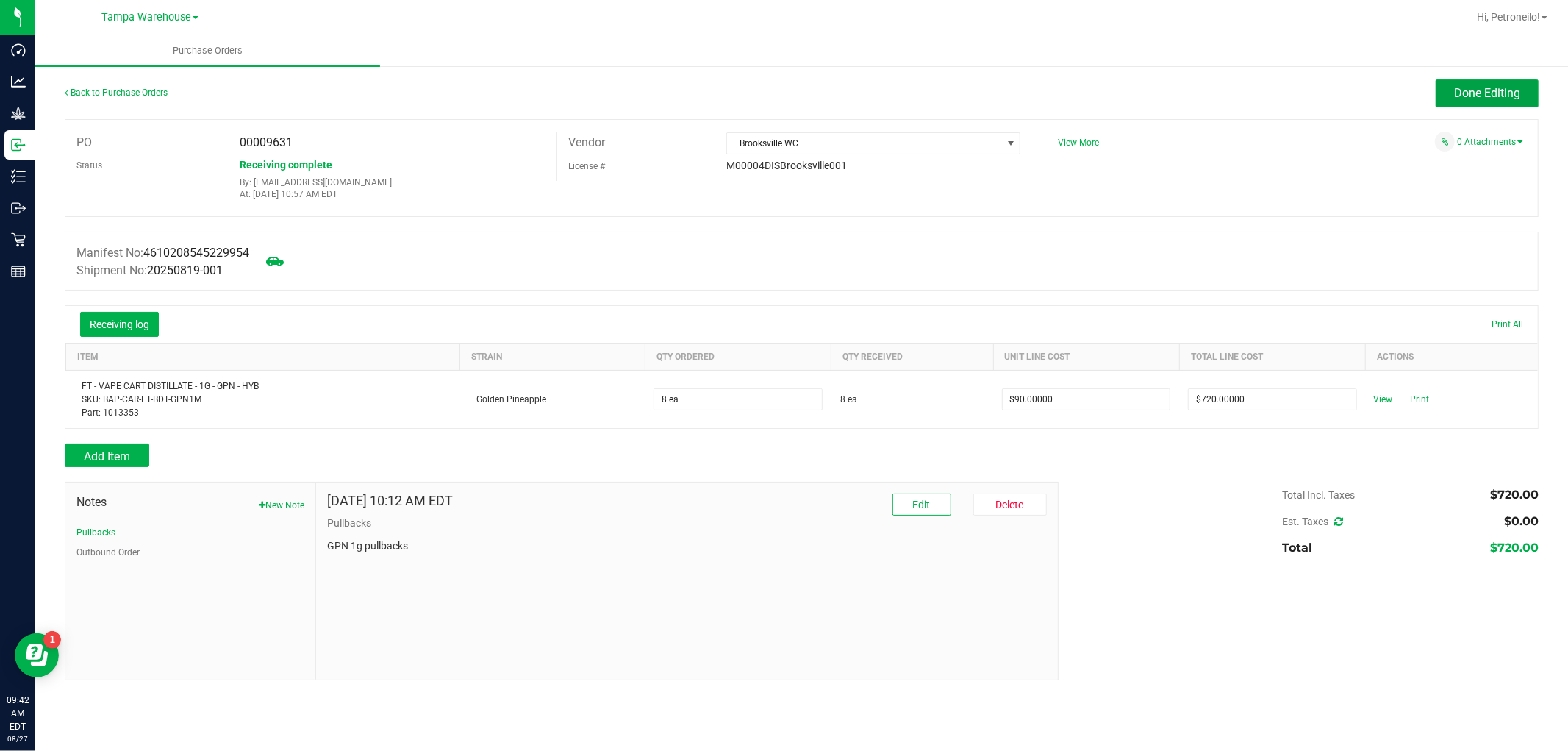
click at [1478, 102] on button "Done Editing" at bounding box center [1487, 93] width 103 height 28
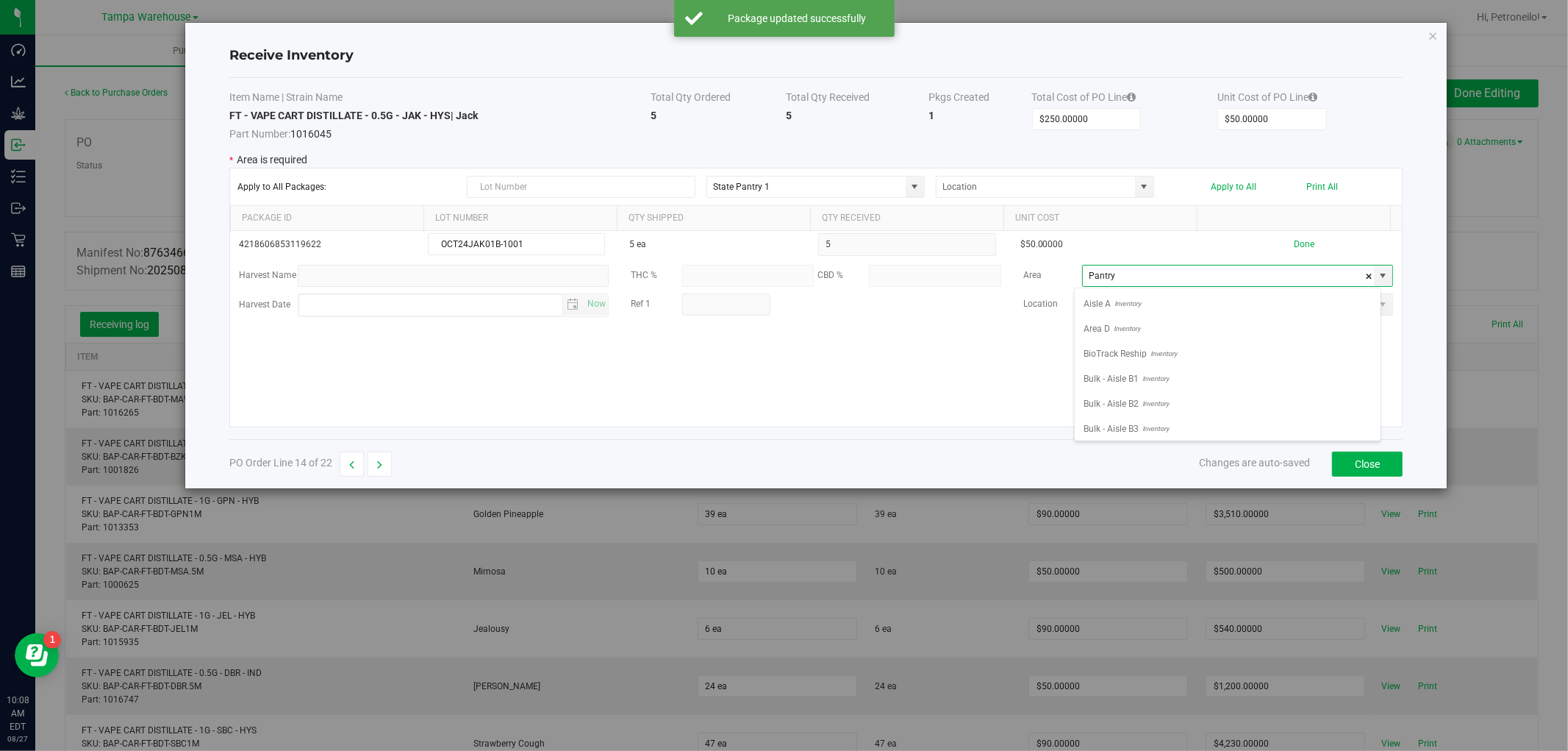
scroll to position [531, 0]
click at [1270, 389] on li "Non Dispense Quarantine Inventory" at bounding box center [1227, 397] width 306 height 25
type input "Non Dispense Quarantine"
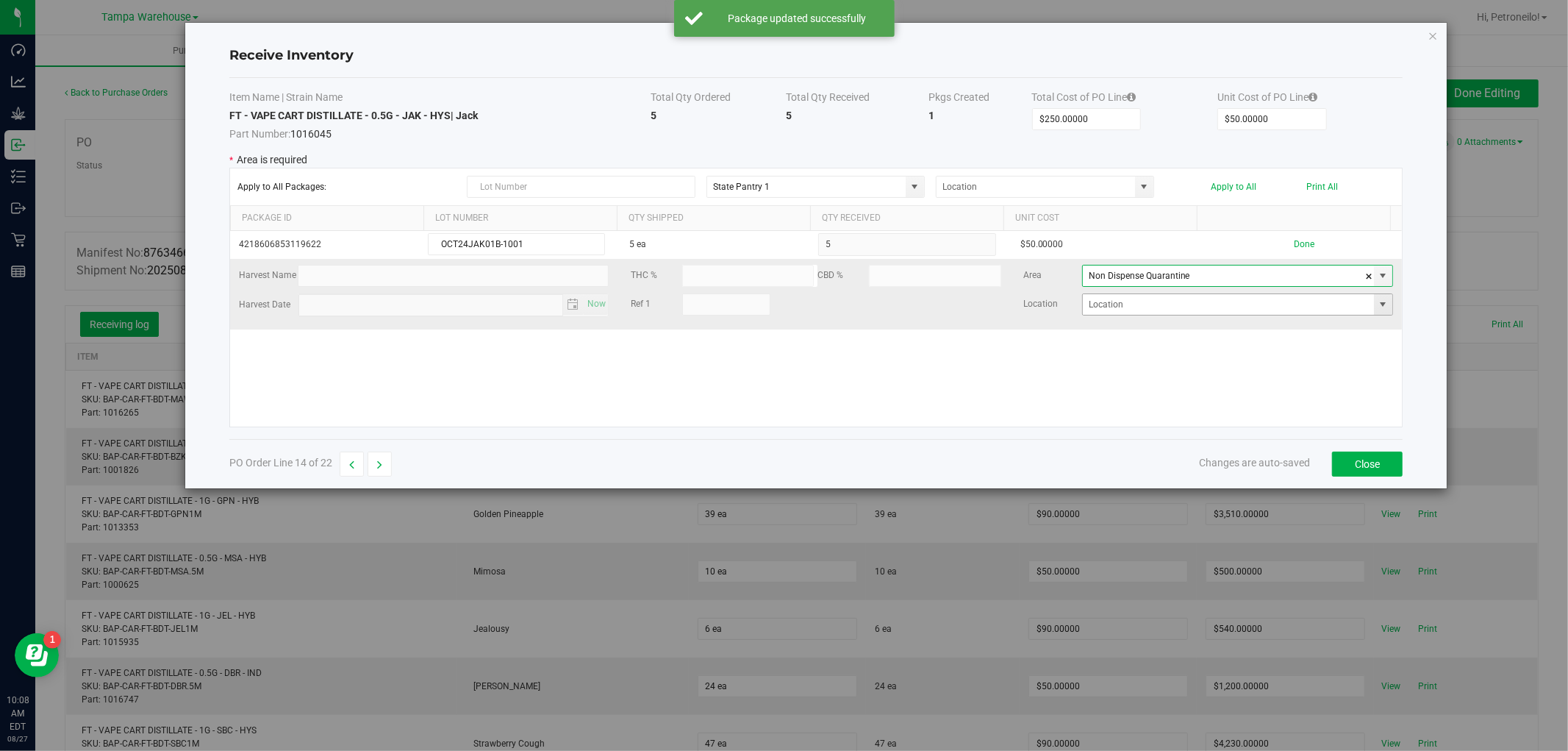
click at [1377, 310] on span at bounding box center [1383, 305] width 12 height 12
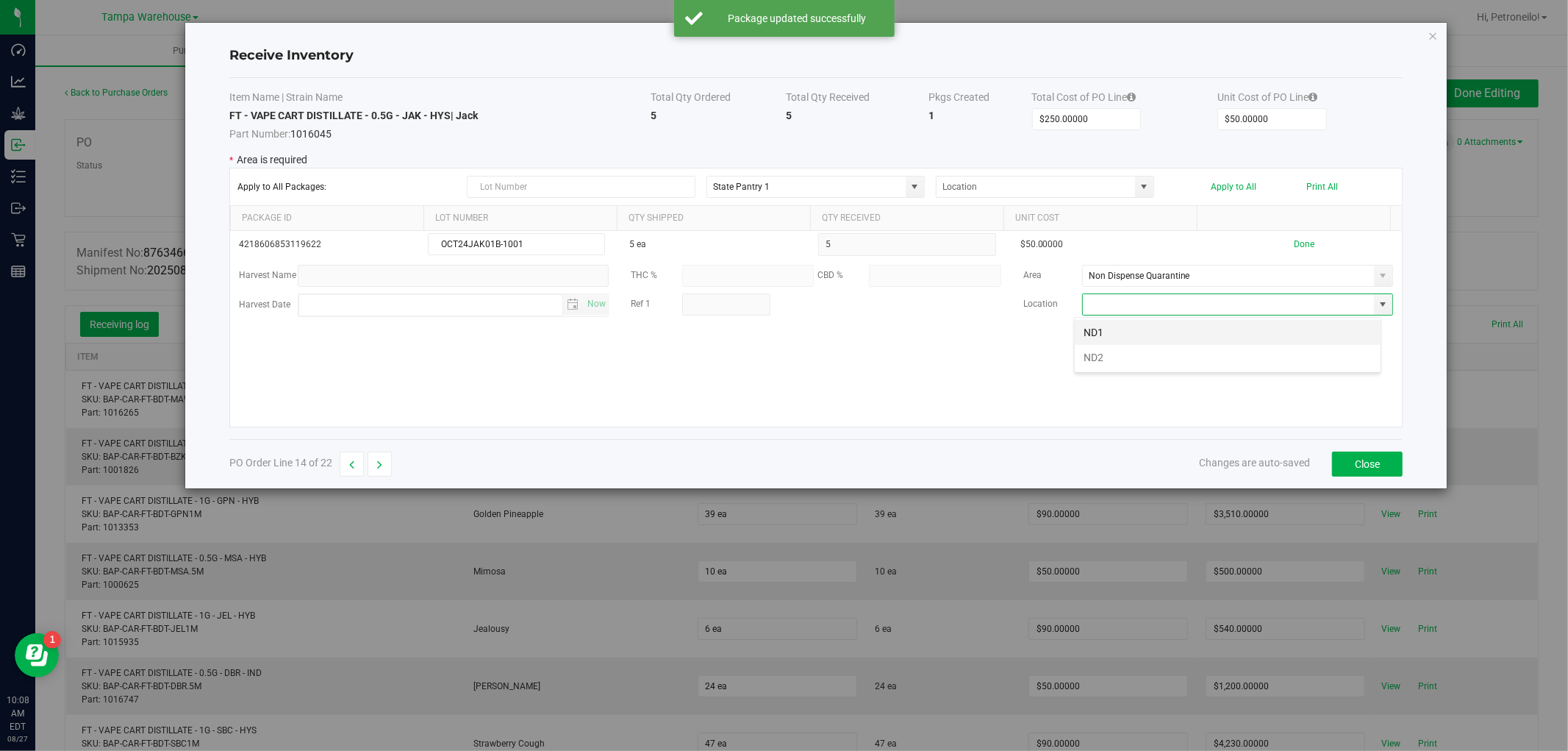
scroll to position [22, 307]
click at [1293, 353] on li "ND2" at bounding box center [1227, 357] width 306 height 25
type input "ND2"
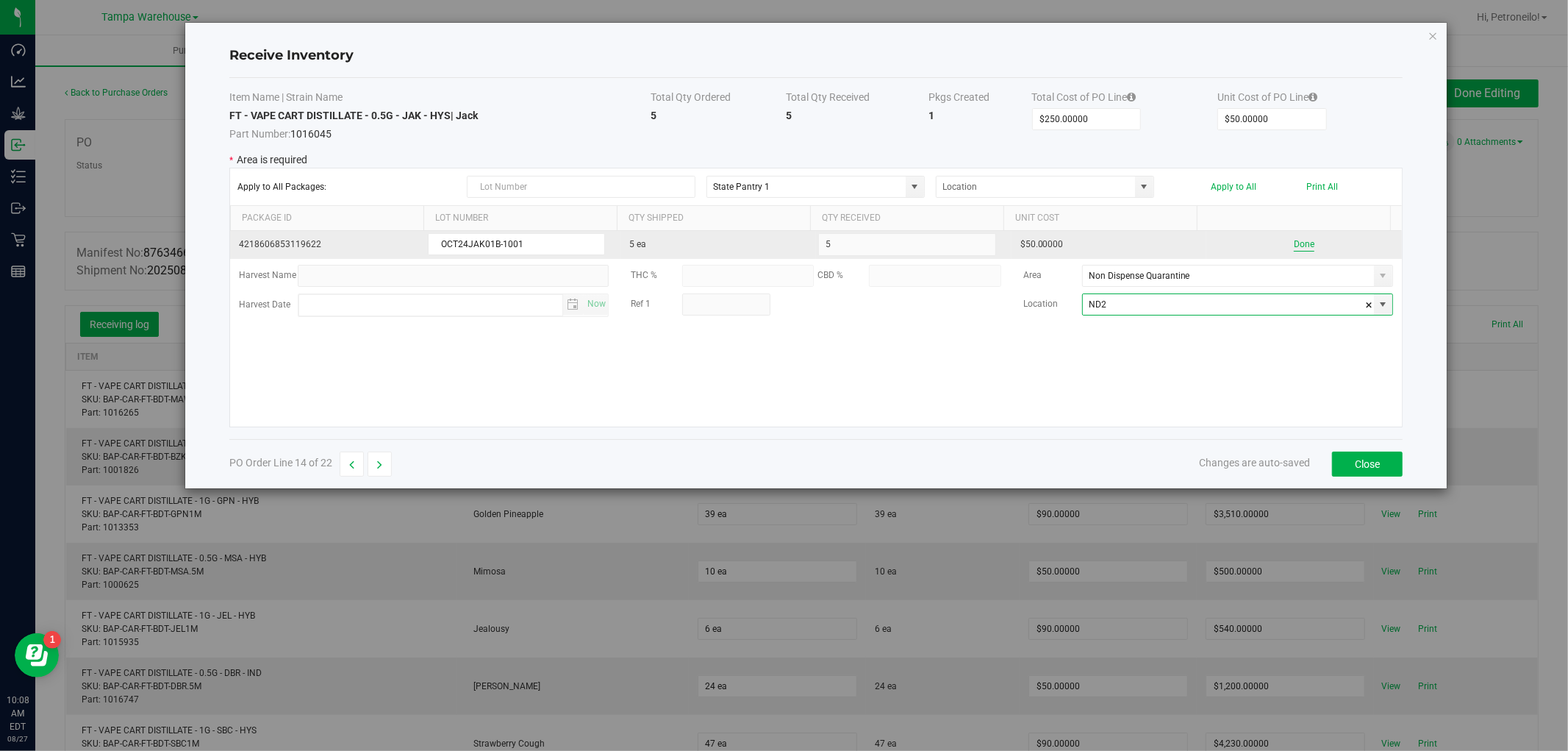
click at [1297, 247] on button "Done" at bounding box center [1304, 244] width 21 height 14
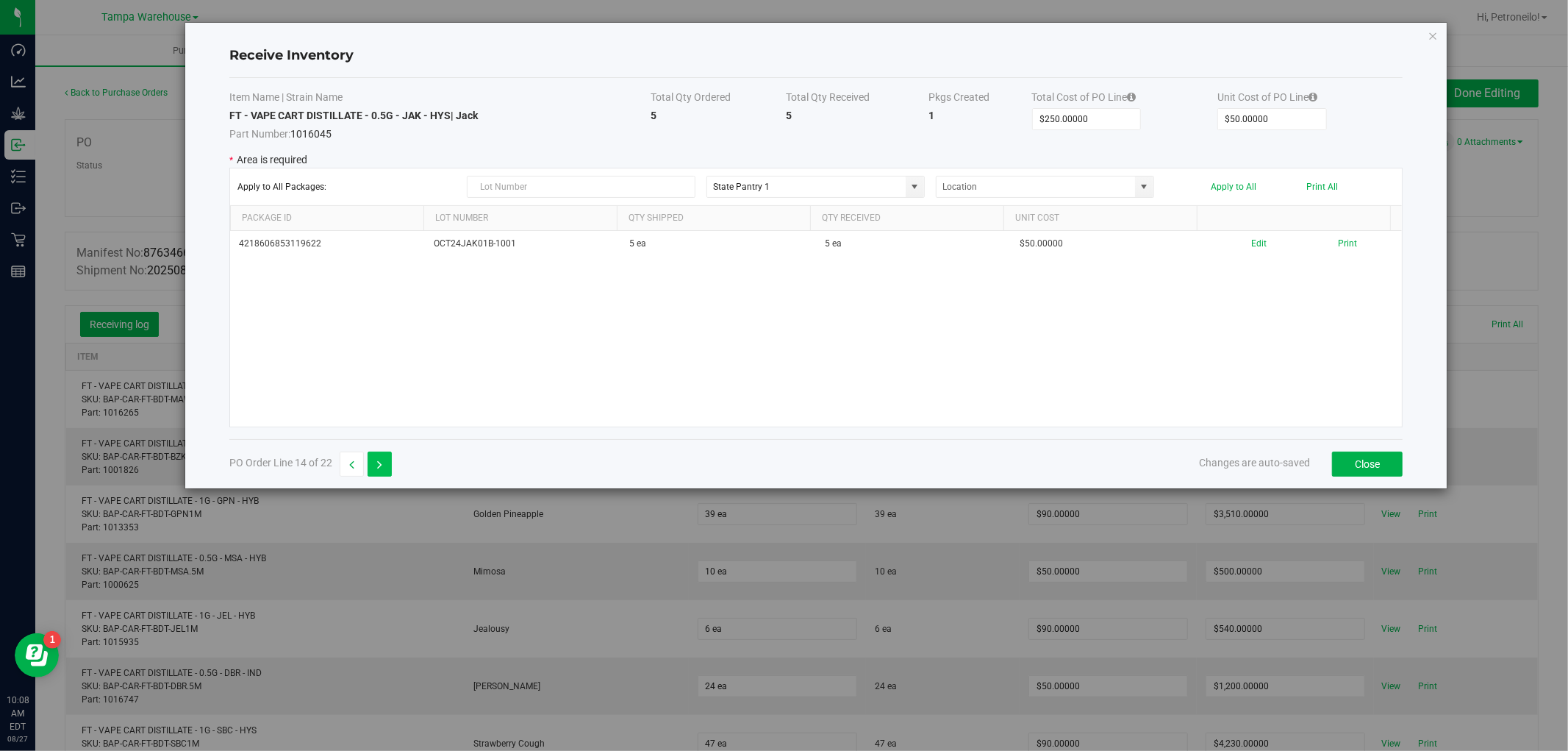
click at [384, 451] on button "button" at bounding box center [379, 464] width 24 height 25
type input "$800.00000"
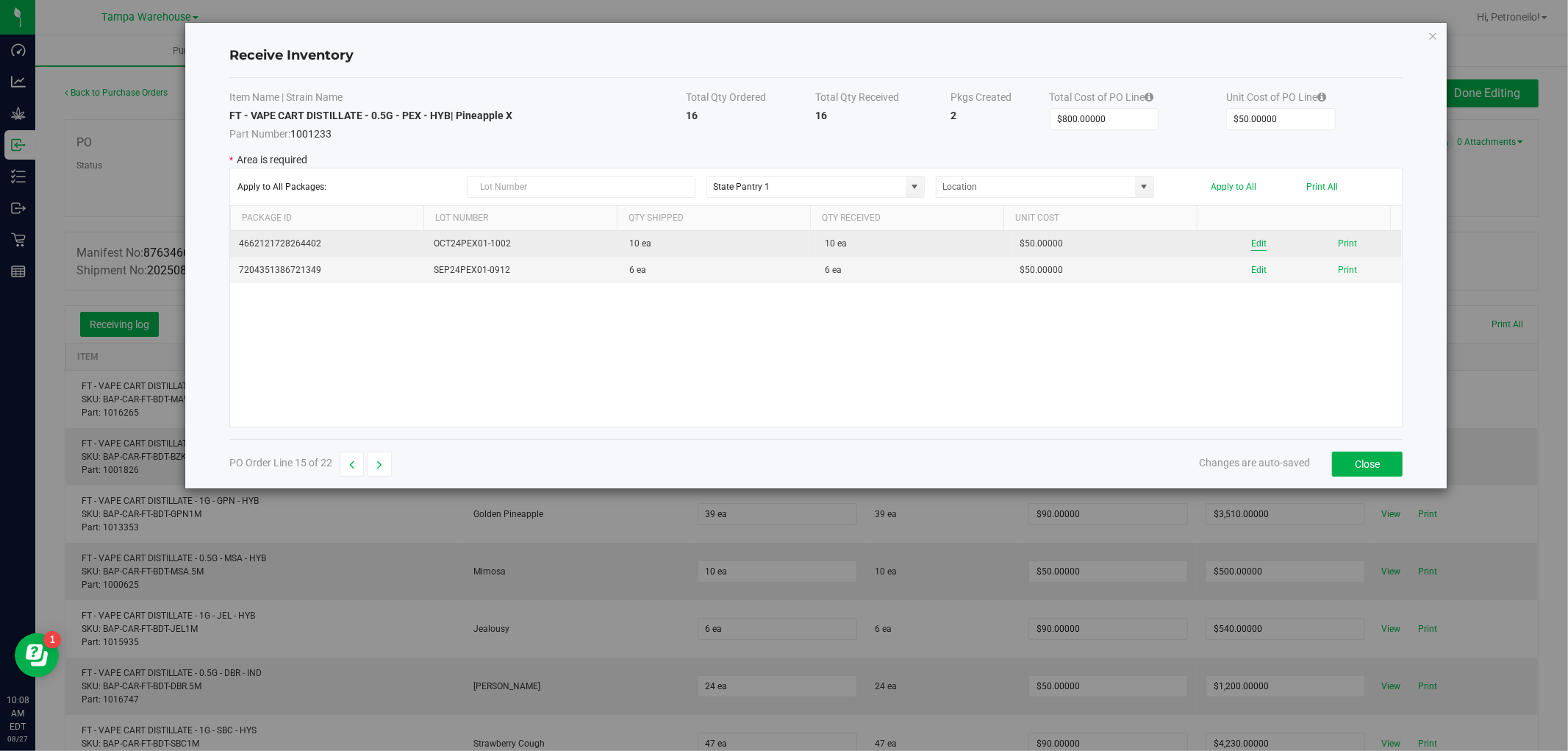
click at [1251, 239] on button "Edit" at bounding box center [1259, 243] width 16 height 14
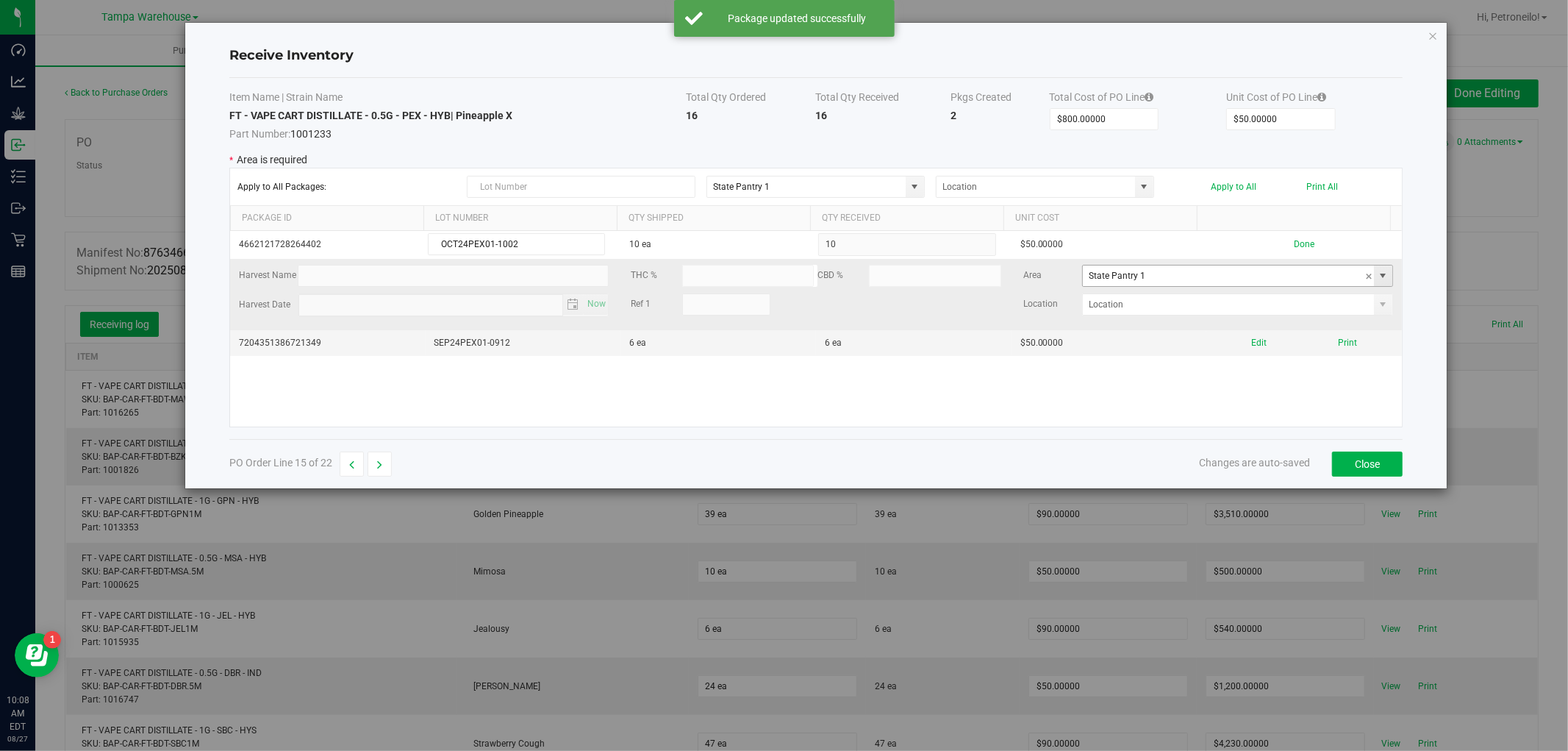
click at [1377, 276] on span at bounding box center [1383, 276] width 12 height 12
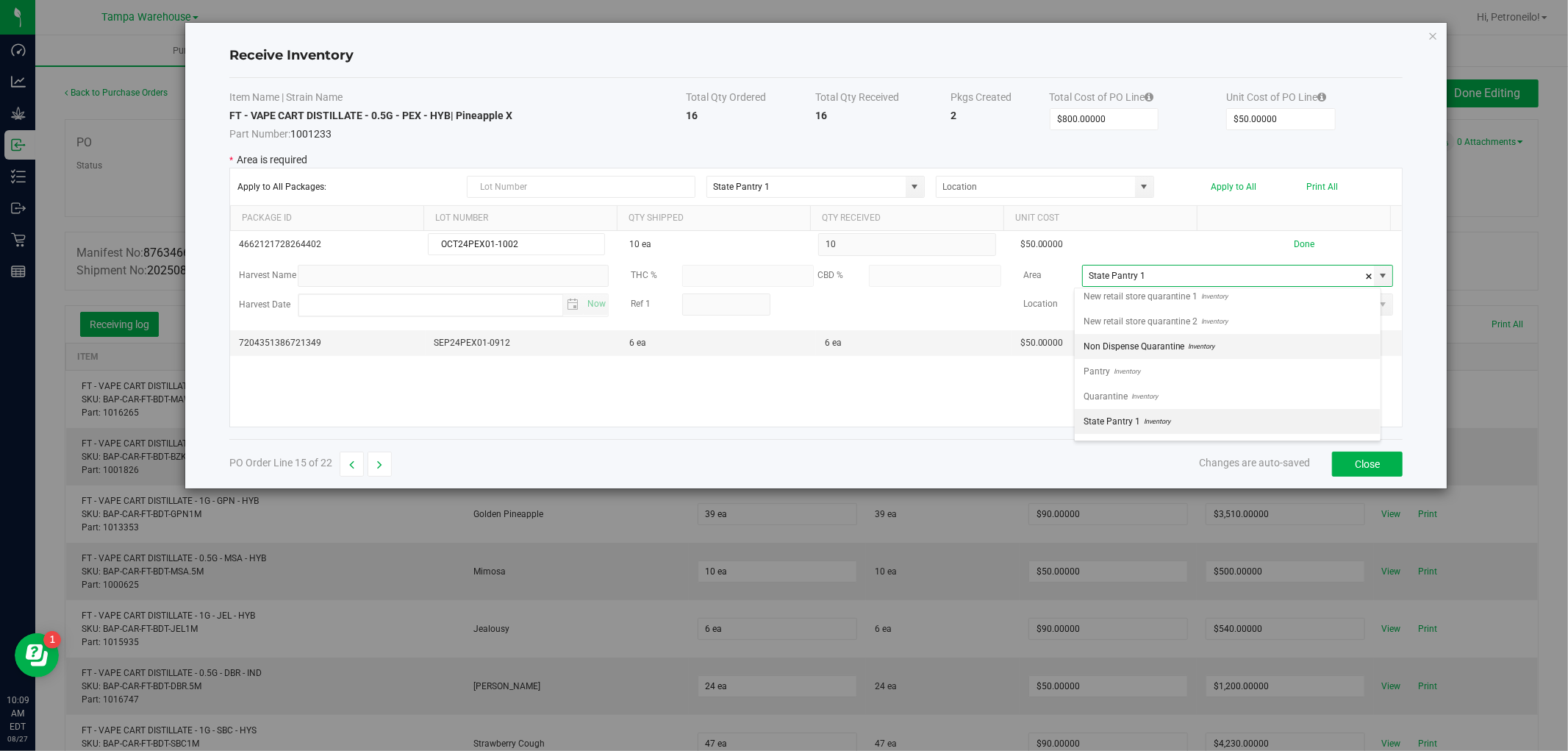
click at [1293, 355] on li "Non Dispense Quarantine Inventory" at bounding box center [1227, 347] width 306 height 25
type input "Non Dispense Quarantine"
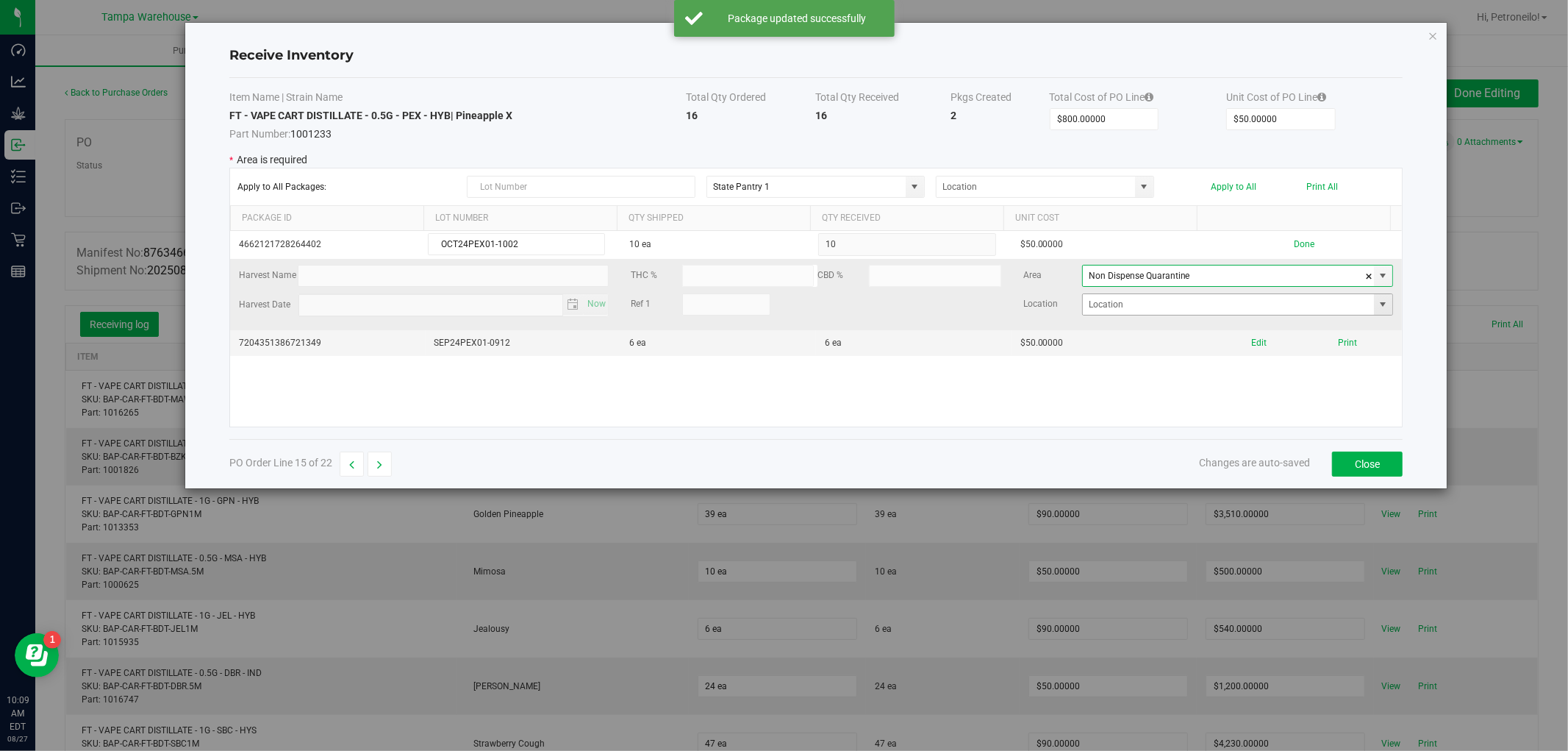
click at [1377, 308] on span at bounding box center [1383, 305] width 12 height 12
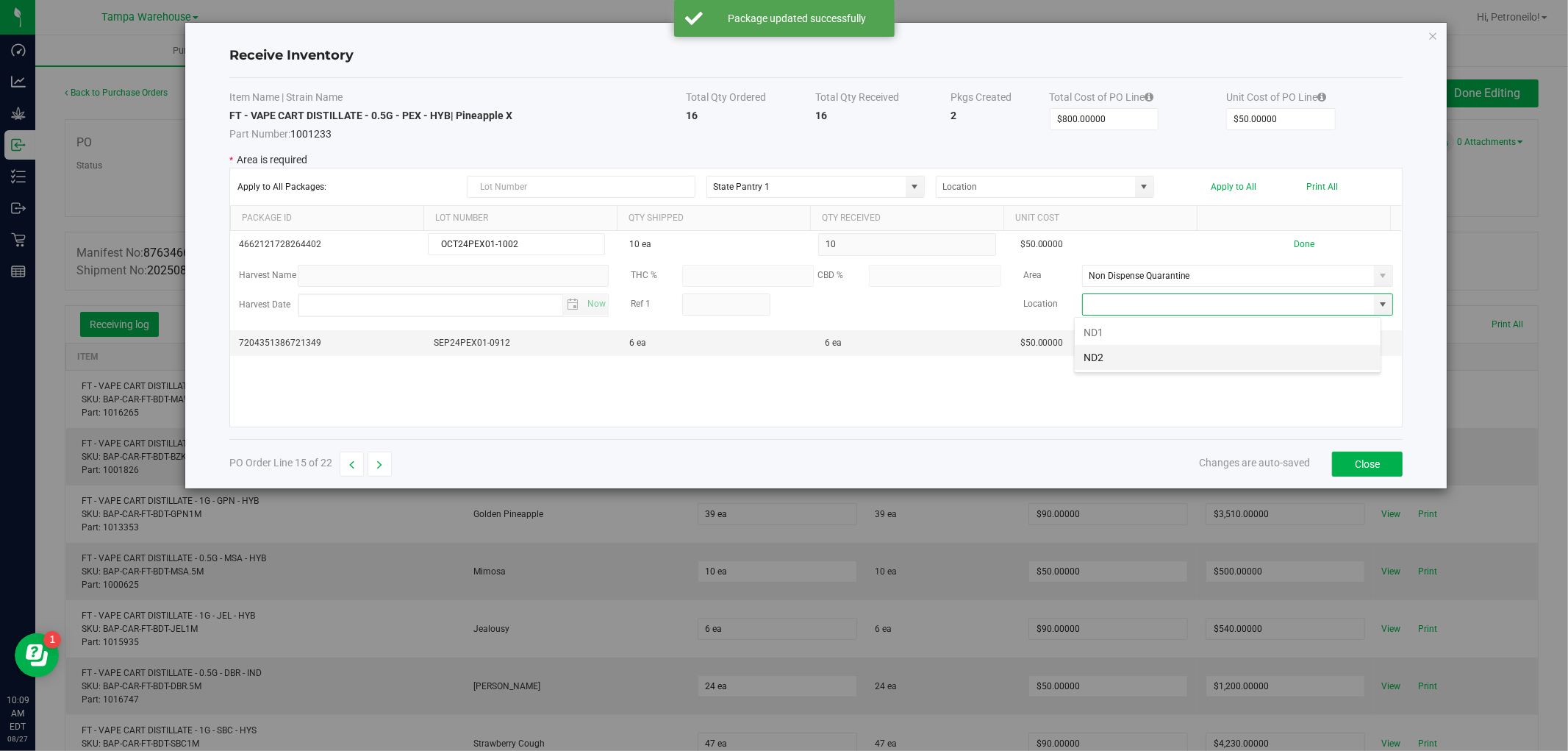
click at [1296, 369] on li "ND2" at bounding box center [1227, 357] width 306 height 25
type input "ND2"
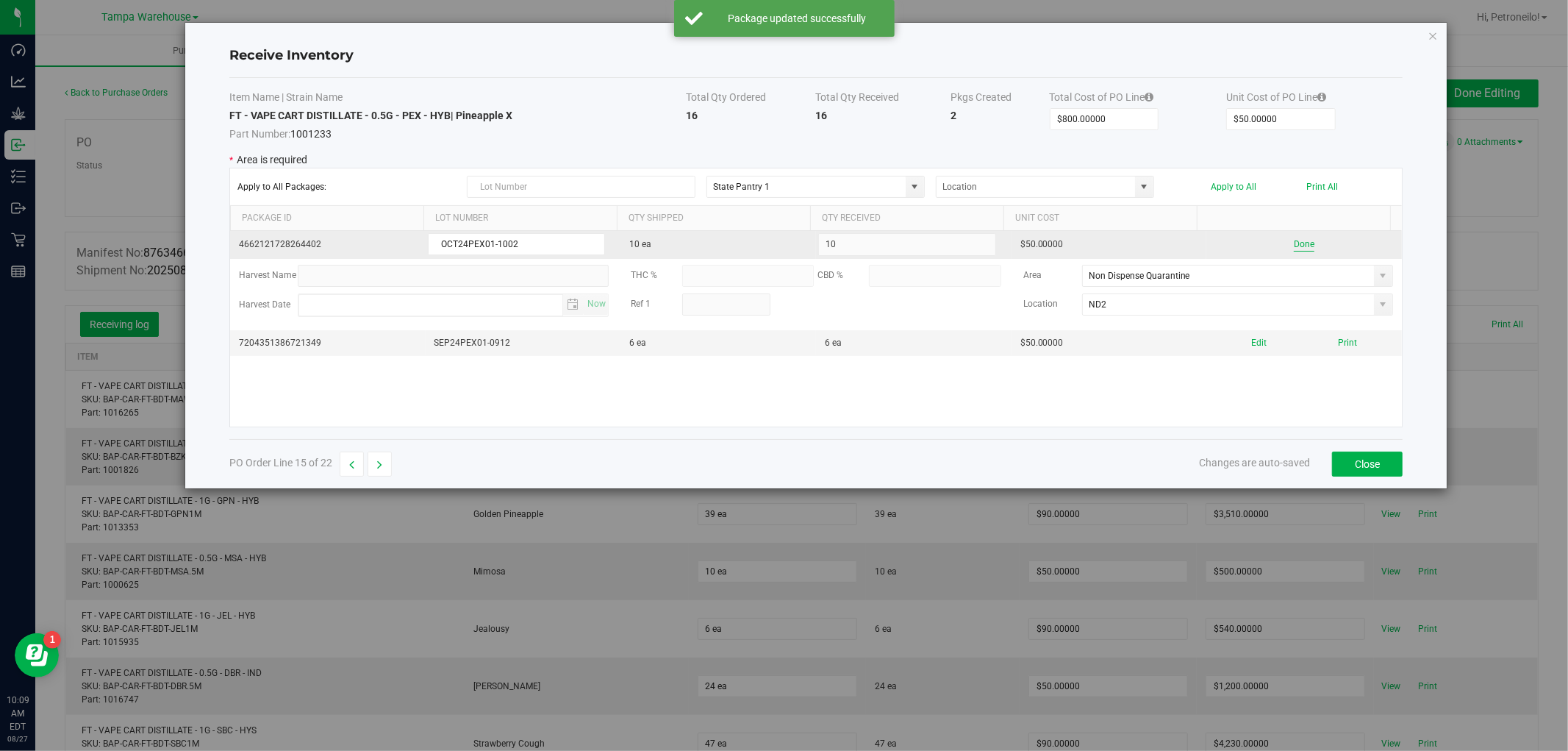
click at [1294, 246] on button "Done" at bounding box center [1304, 244] width 21 height 14
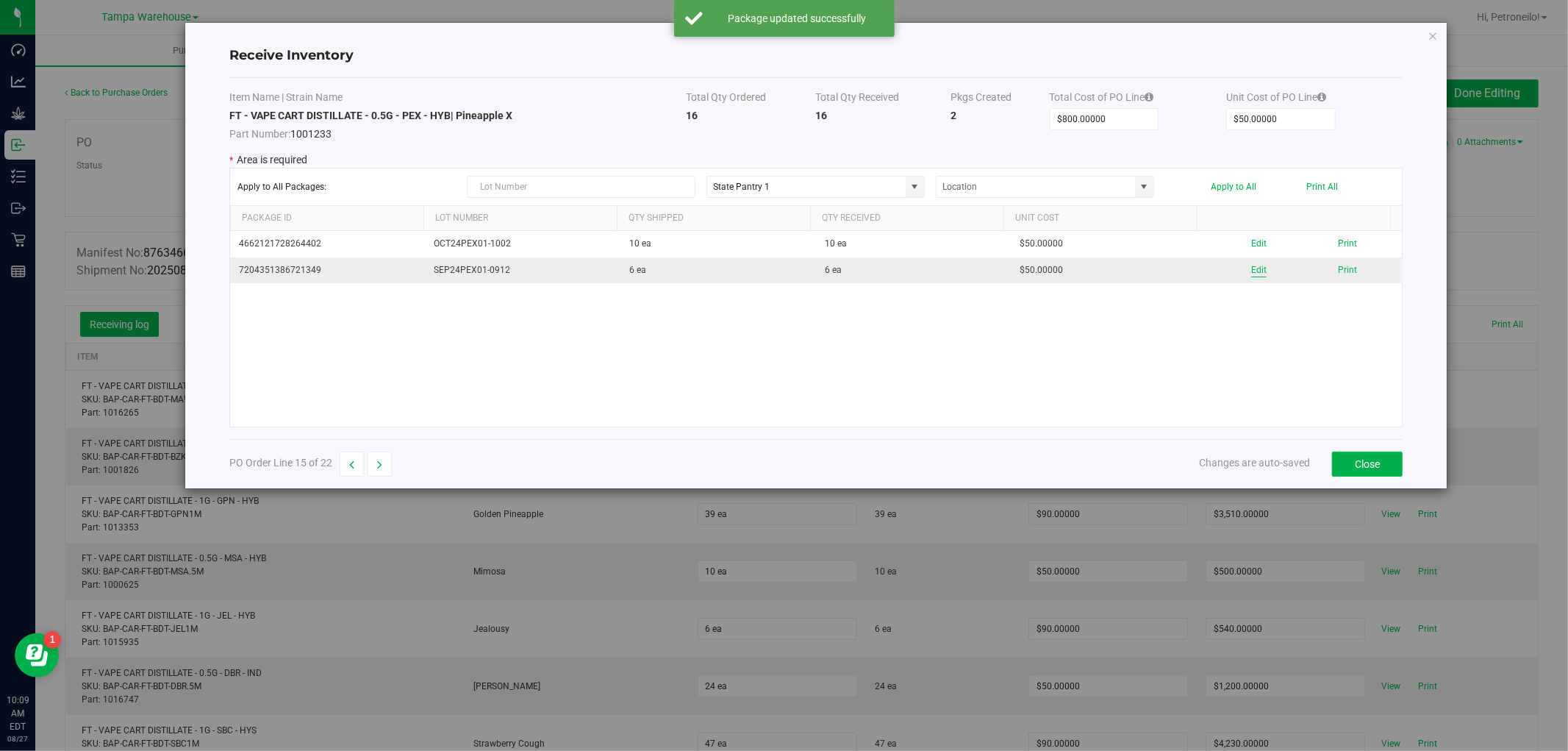
click at [1251, 269] on button "Edit" at bounding box center [1259, 270] width 16 height 14
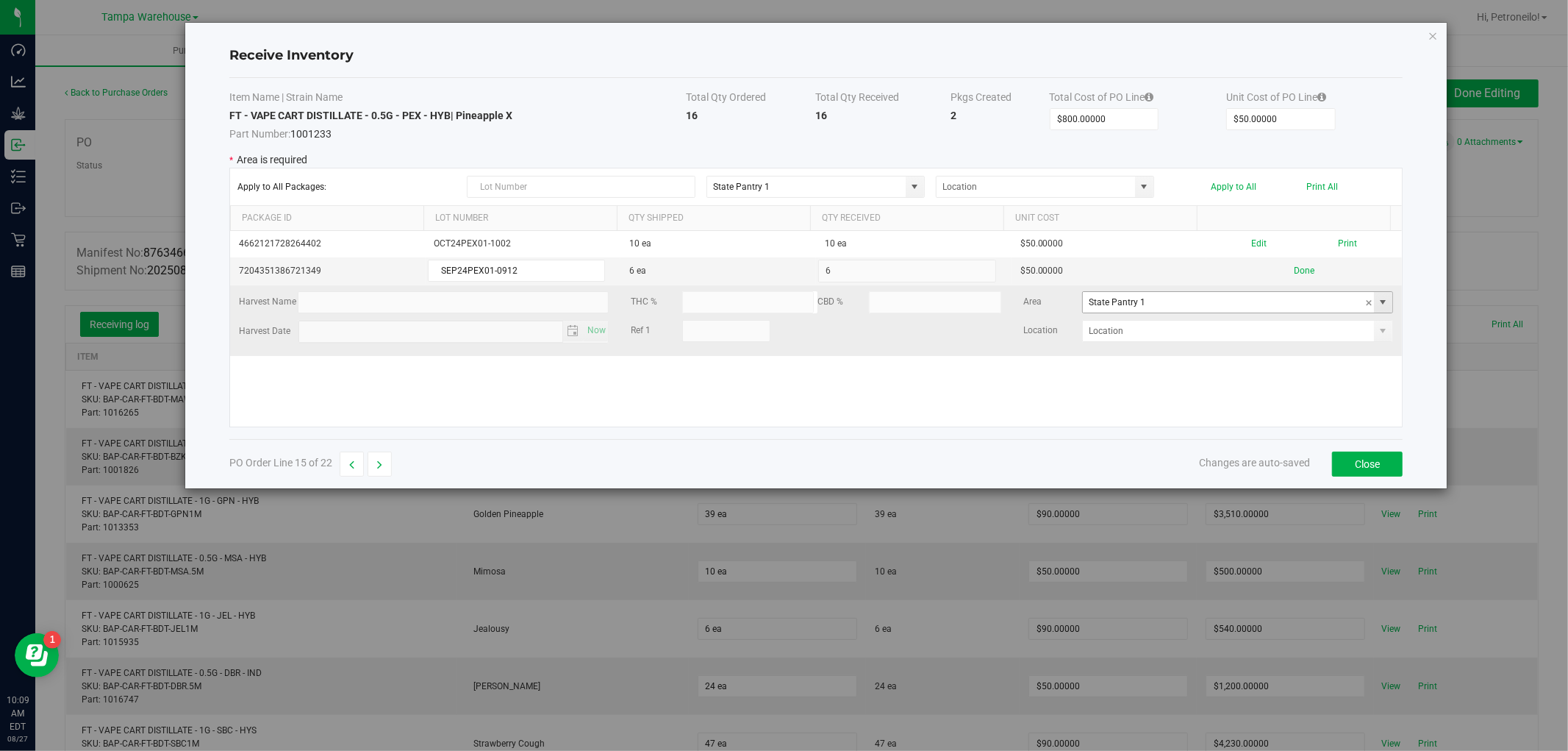
click at [1377, 306] on span at bounding box center [1383, 302] width 12 height 12
click at [1324, 373] on li "Non Dispense Quarantine Inventory" at bounding box center [1227, 373] width 306 height 25
type input "Non Dispense Quarantine"
click at [1377, 335] on span at bounding box center [1383, 331] width 12 height 12
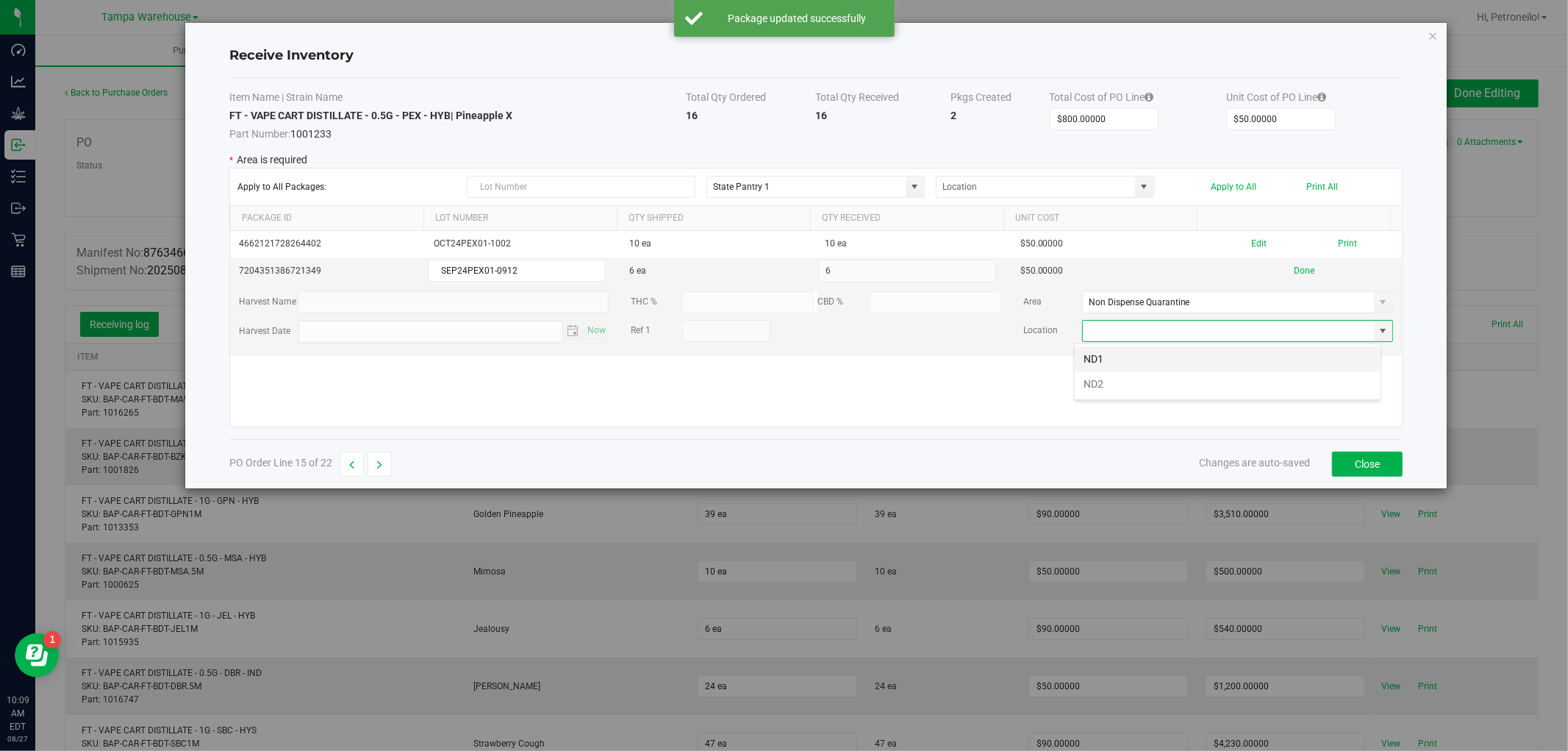
scroll to position [22, 307]
click at [1311, 395] on li "ND2" at bounding box center [1227, 384] width 306 height 25
type input "ND2"
click at [1296, 270] on button "Done" at bounding box center [1304, 271] width 21 height 14
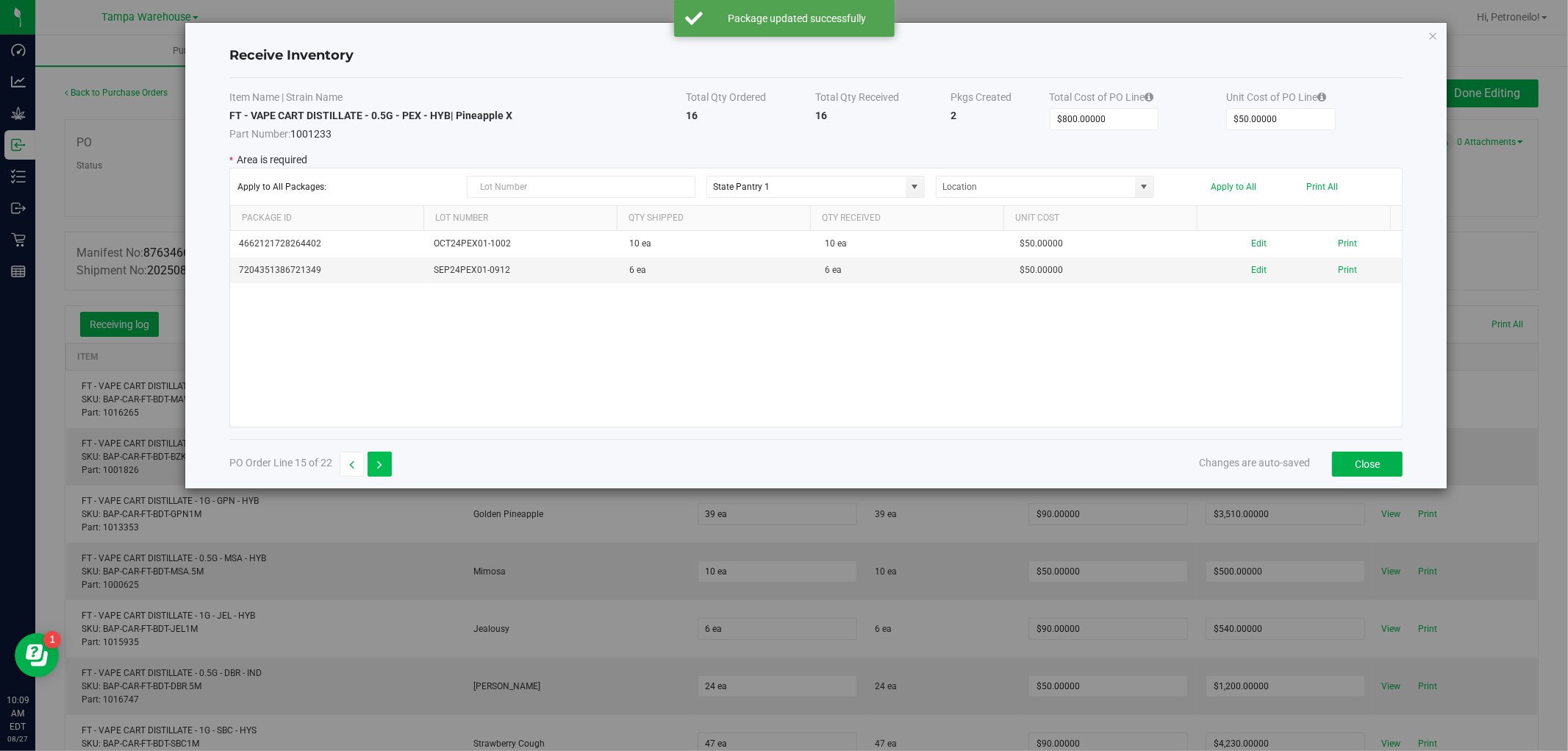
click at [386, 461] on button "button" at bounding box center [379, 464] width 24 height 25
type input "$90.00000"
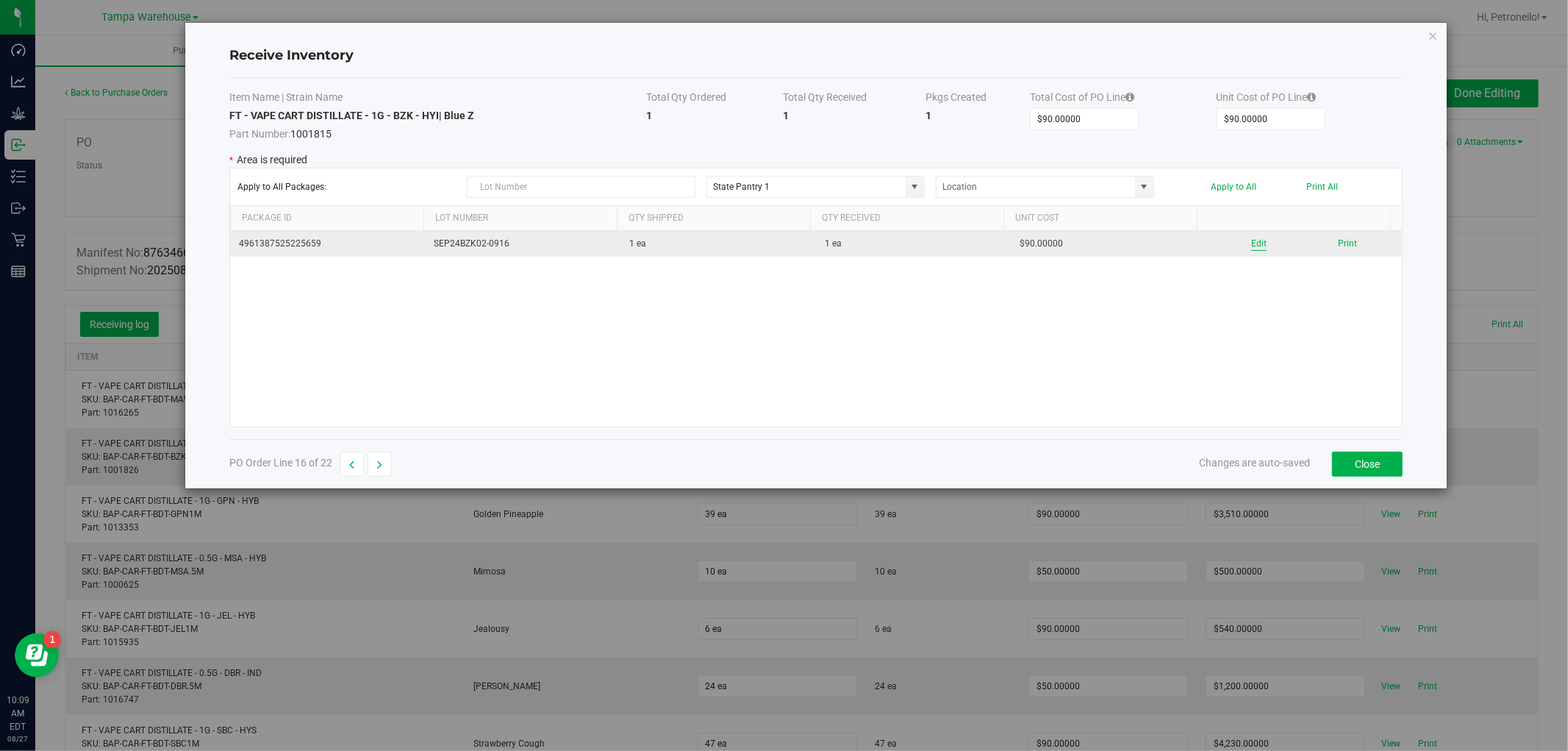
click at [1251, 244] on button "Edit" at bounding box center [1259, 243] width 16 height 14
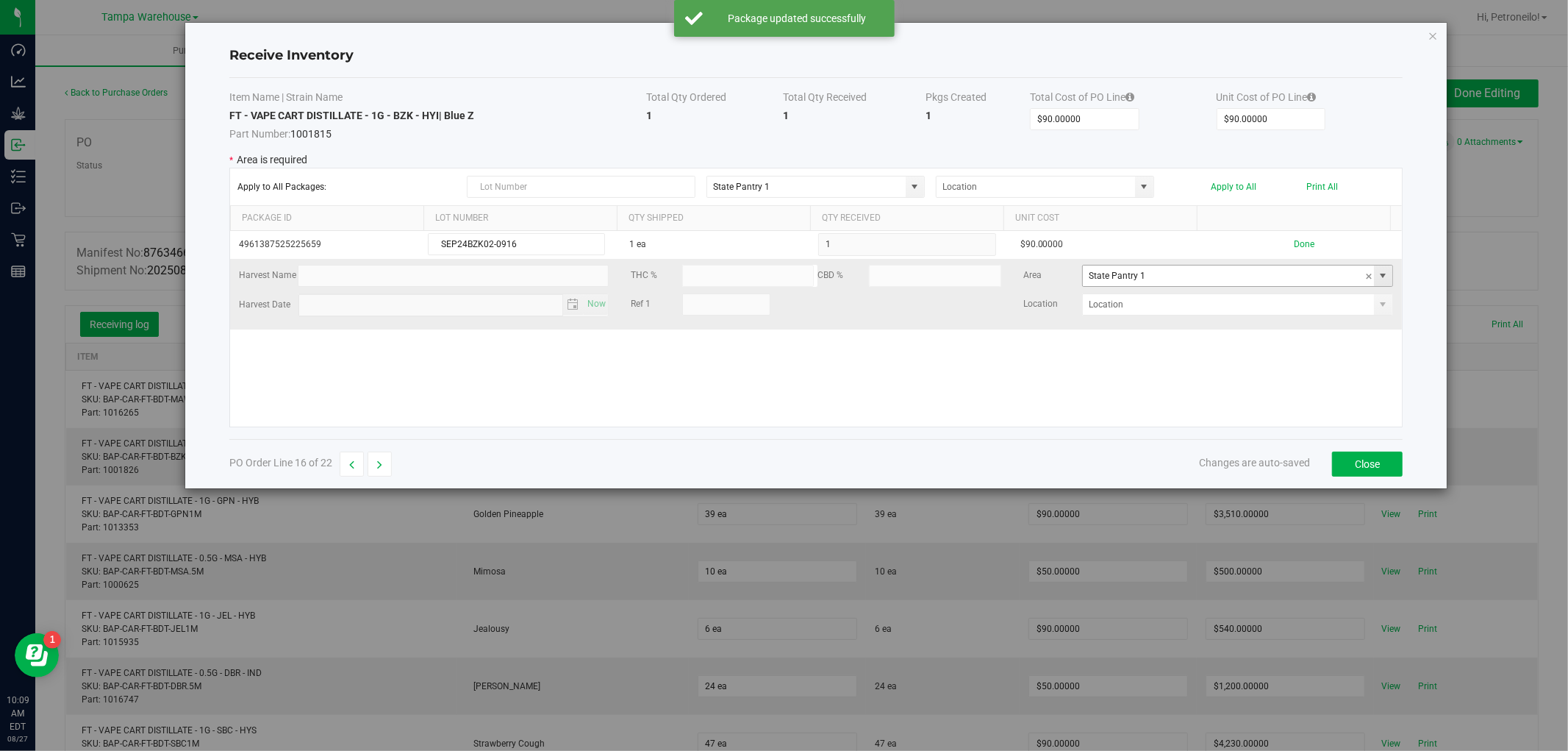
click at [1377, 281] on span at bounding box center [1383, 276] width 12 height 12
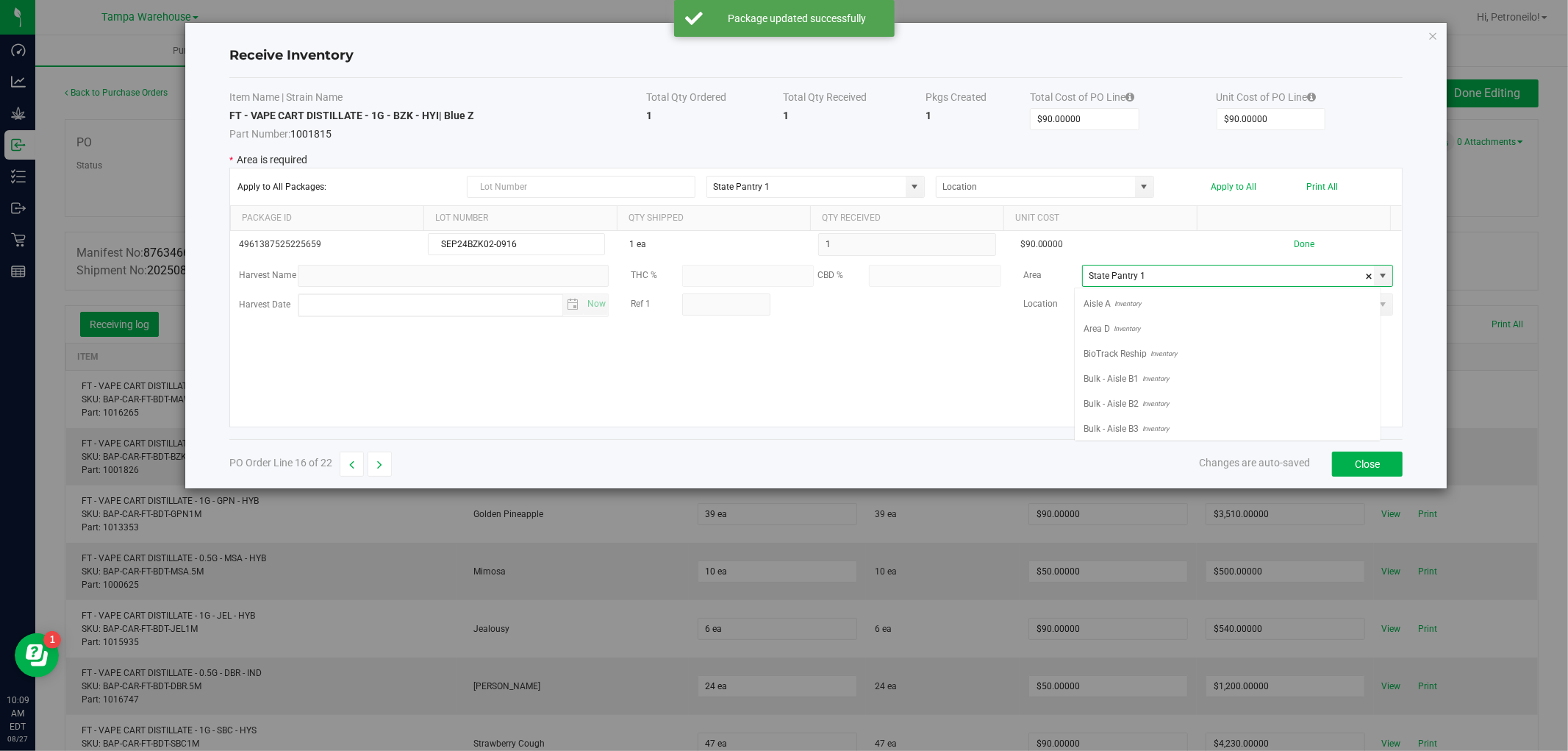
scroll to position [583, 0]
click at [1326, 351] on li "Non Dispense Quarantine Inventory" at bounding box center [1227, 347] width 306 height 25
type input "Non Dispense Quarantine"
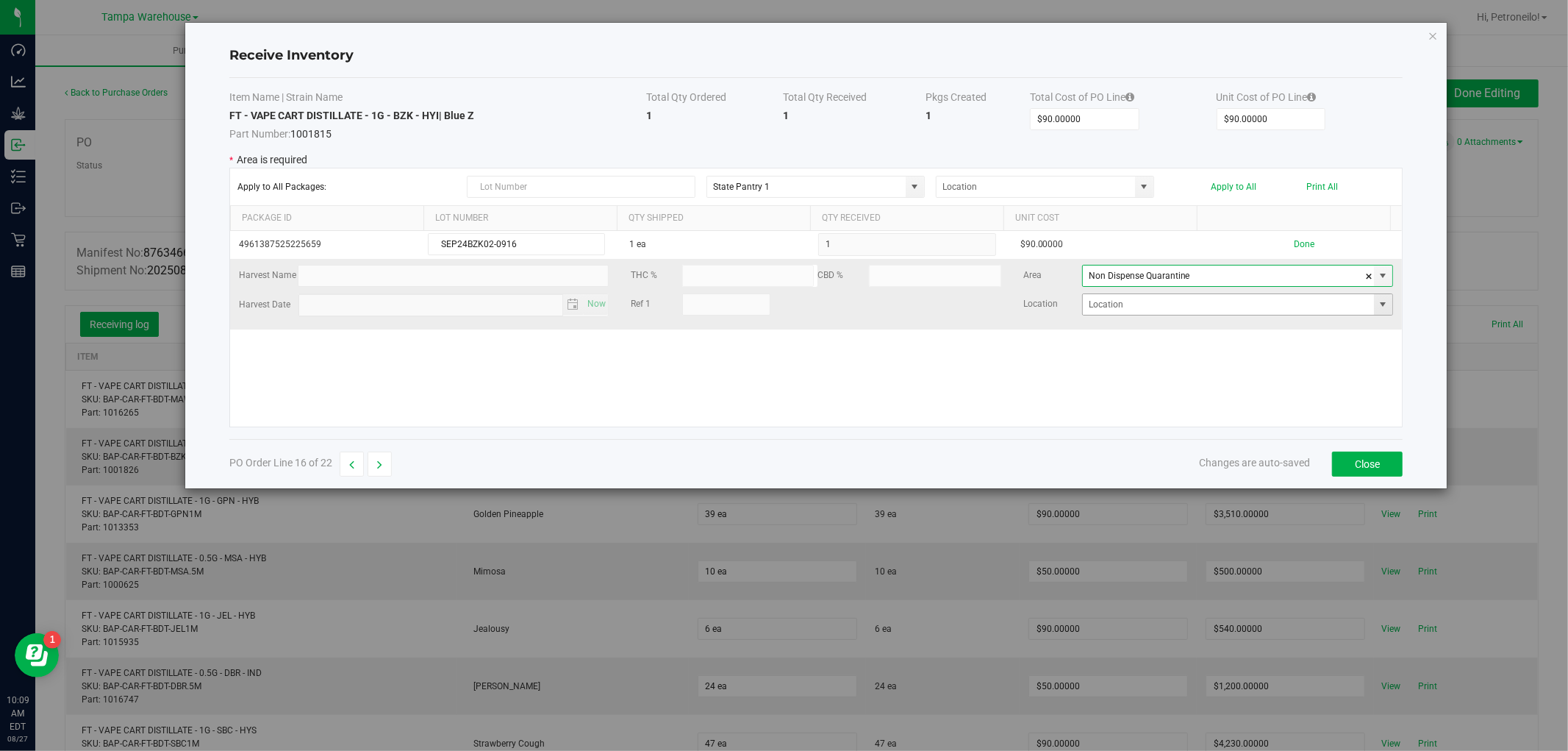
click at [1377, 306] on span at bounding box center [1383, 305] width 12 height 12
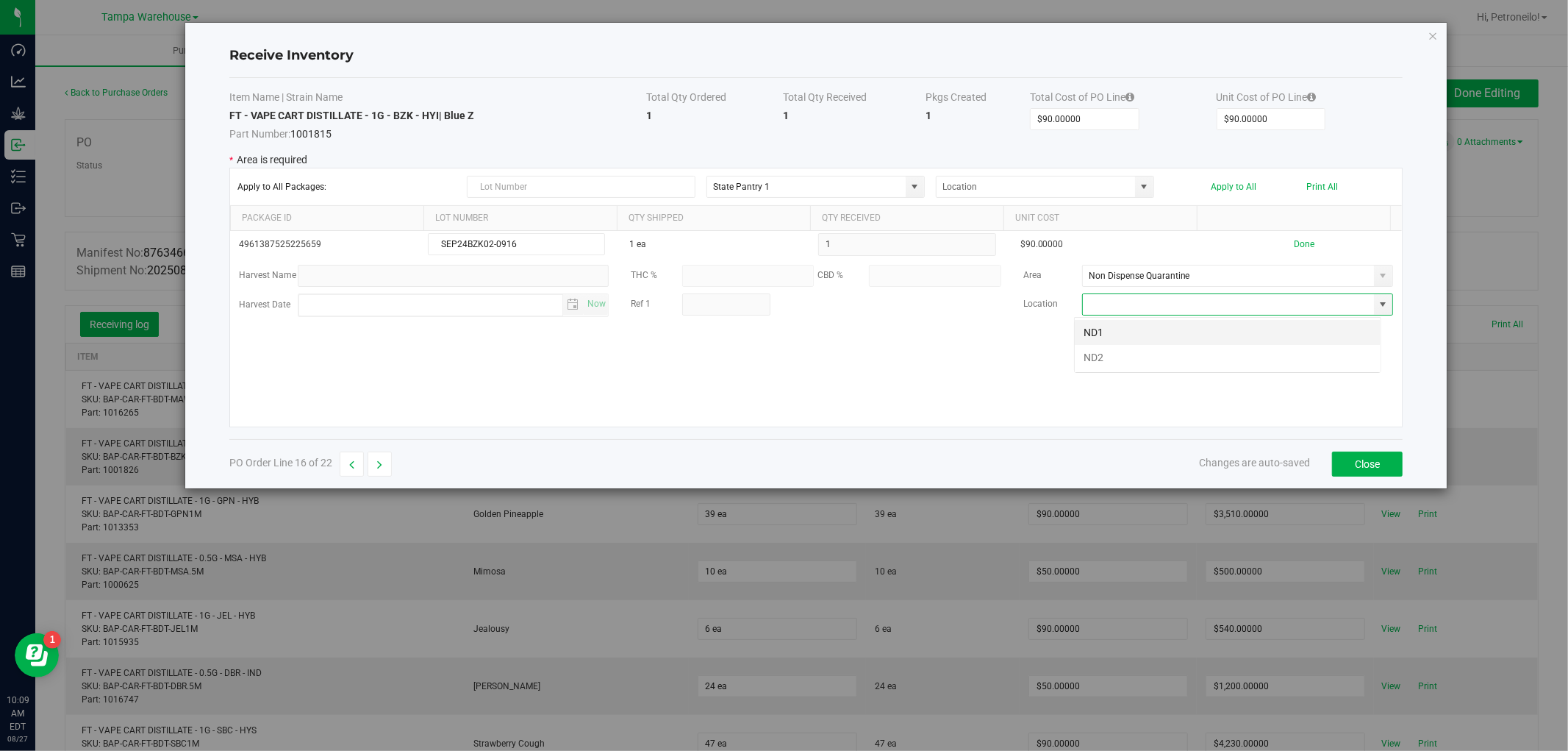
scroll to position [22, 307]
click at [1287, 357] on li "ND2" at bounding box center [1227, 357] width 306 height 25
type input "ND2"
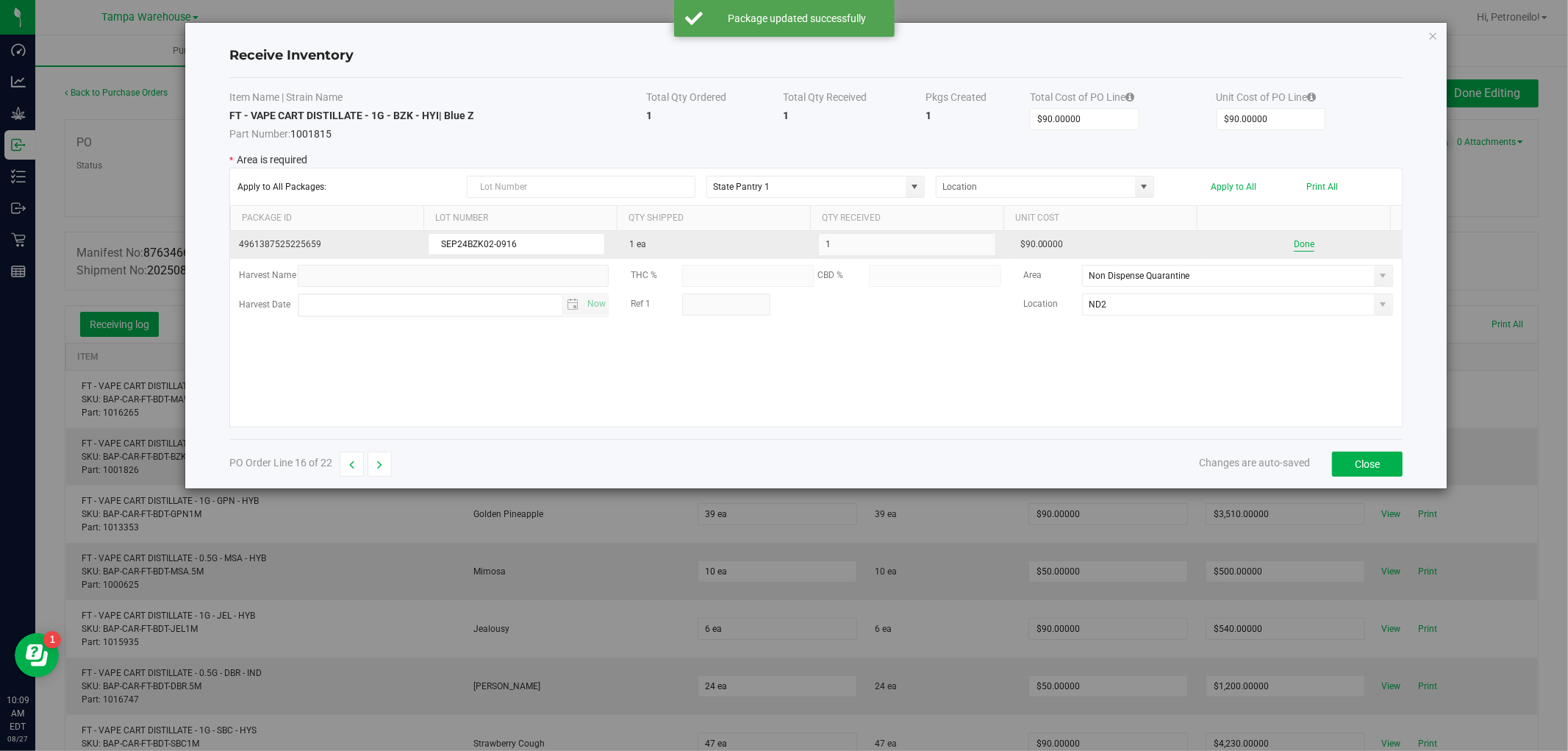
click at [1294, 248] on button "Done" at bounding box center [1304, 244] width 21 height 14
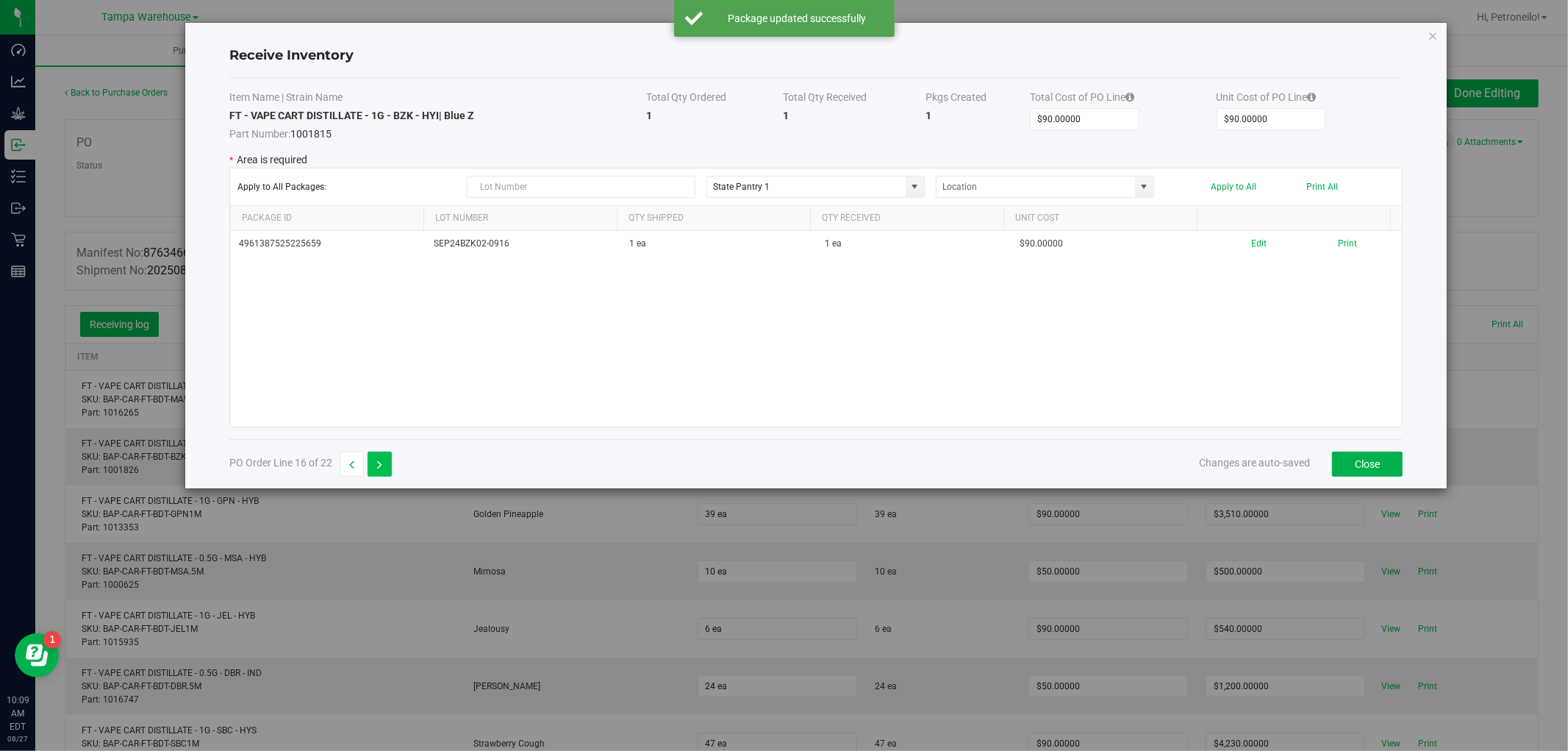
click at [371, 468] on button "button" at bounding box center [379, 464] width 24 height 25
type input "$200.00000"
type input "$50.00000"
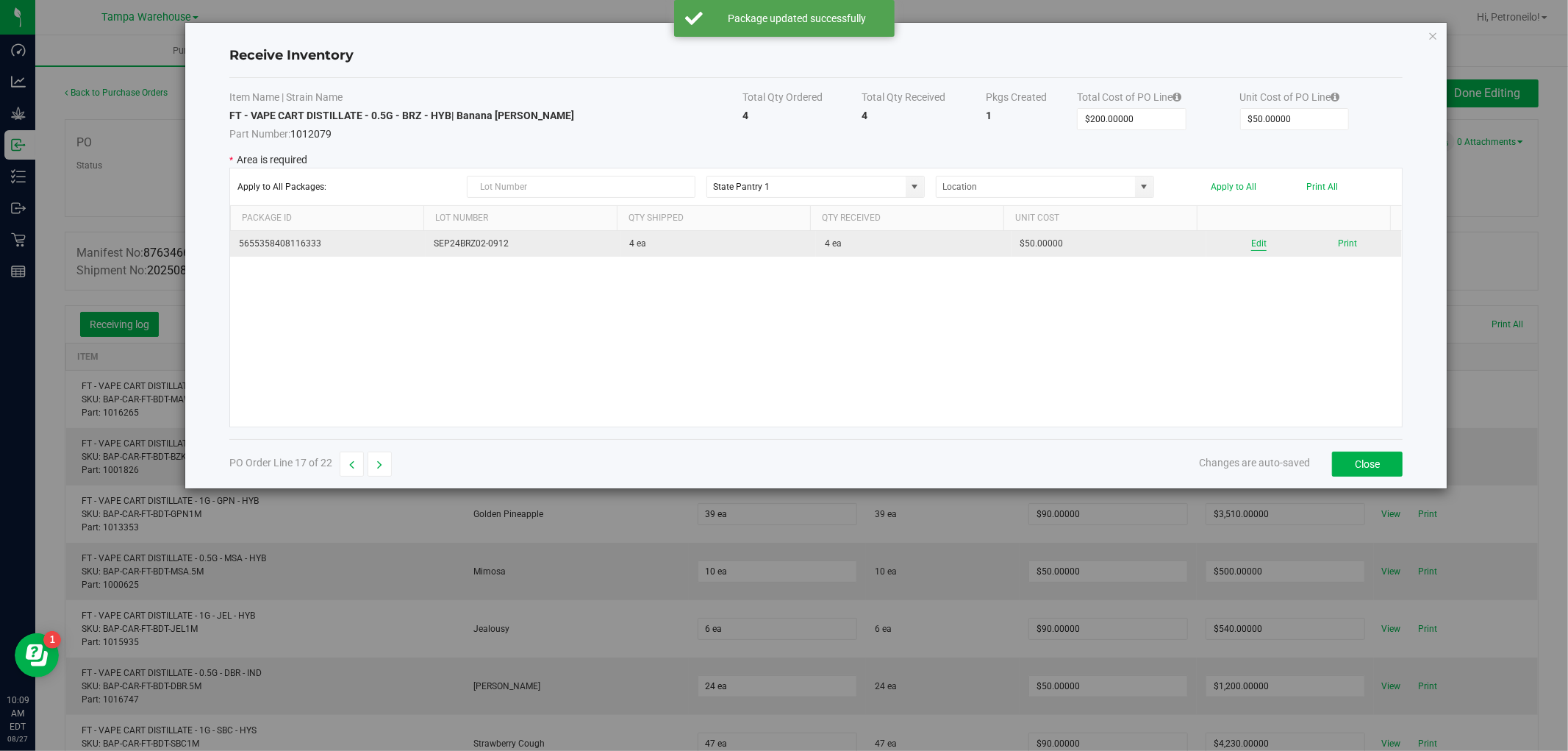
click at [1251, 247] on button "Edit" at bounding box center [1259, 243] width 16 height 14
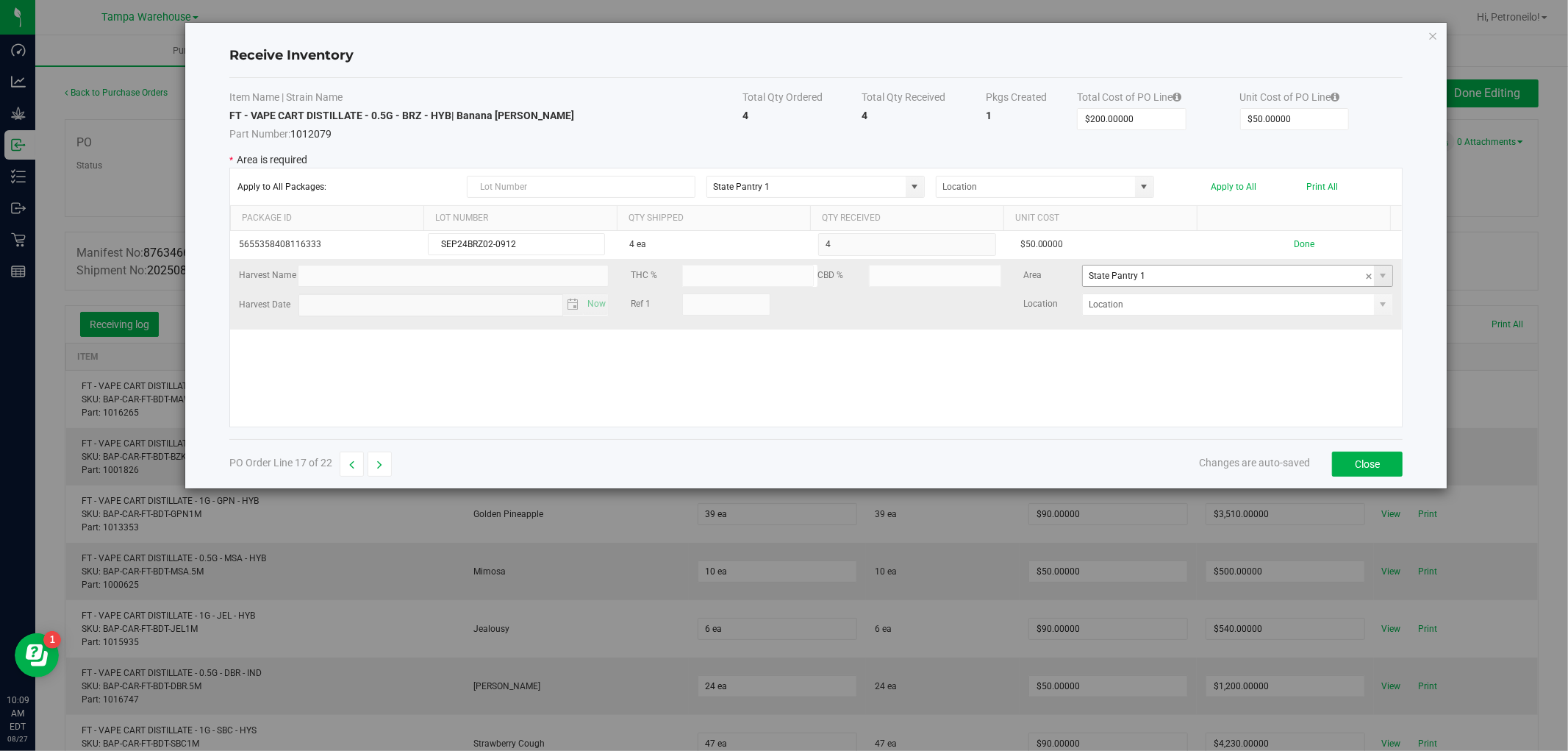
click at [1374, 284] on span at bounding box center [1383, 276] width 18 height 21
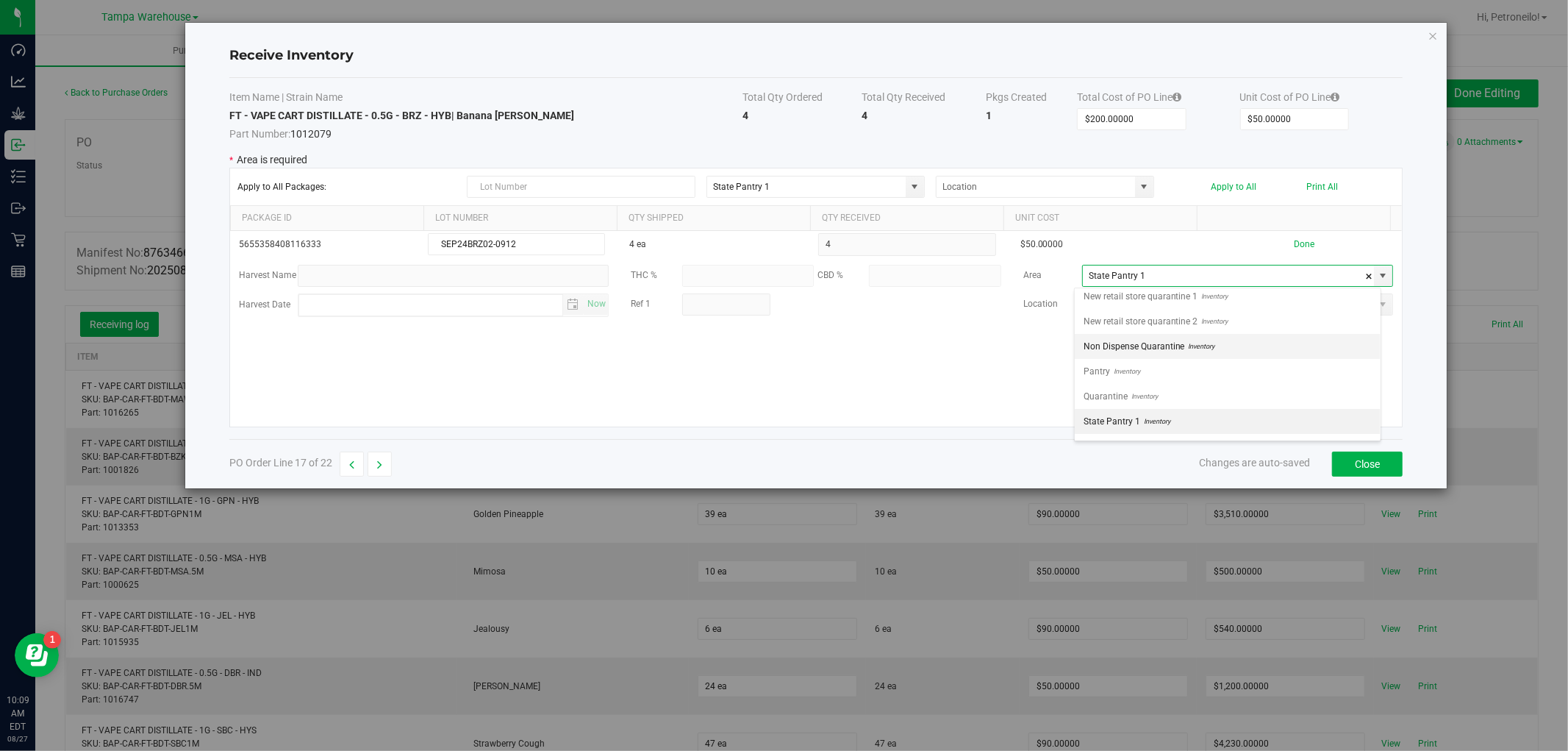
click at [1284, 342] on li "Non Dispense Quarantine Inventory" at bounding box center [1227, 347] width 306 height 25
type input "Non Dispense Quarantine"
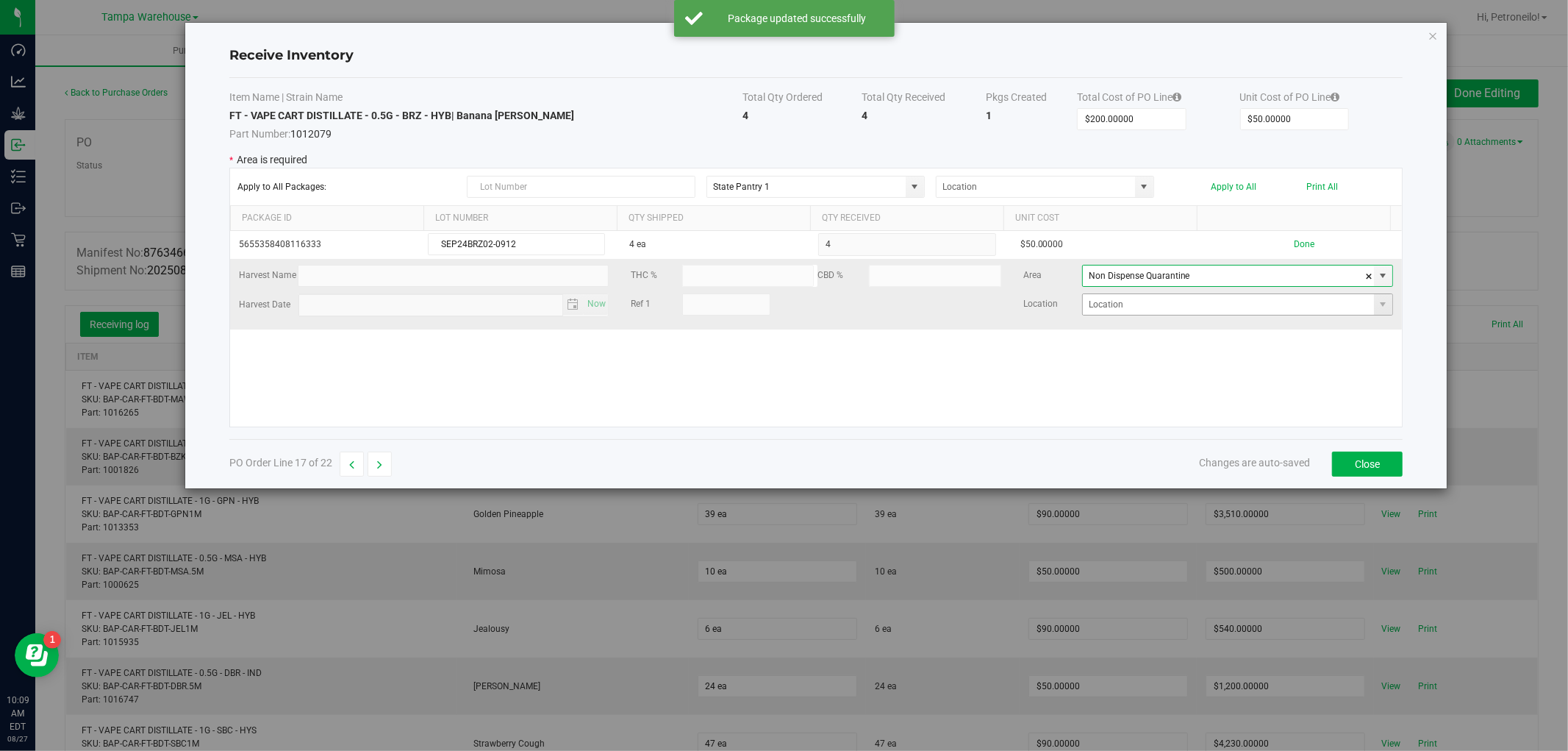
click at [1376, 297] on span at bounding box center [1383, 305] width 18 height 21
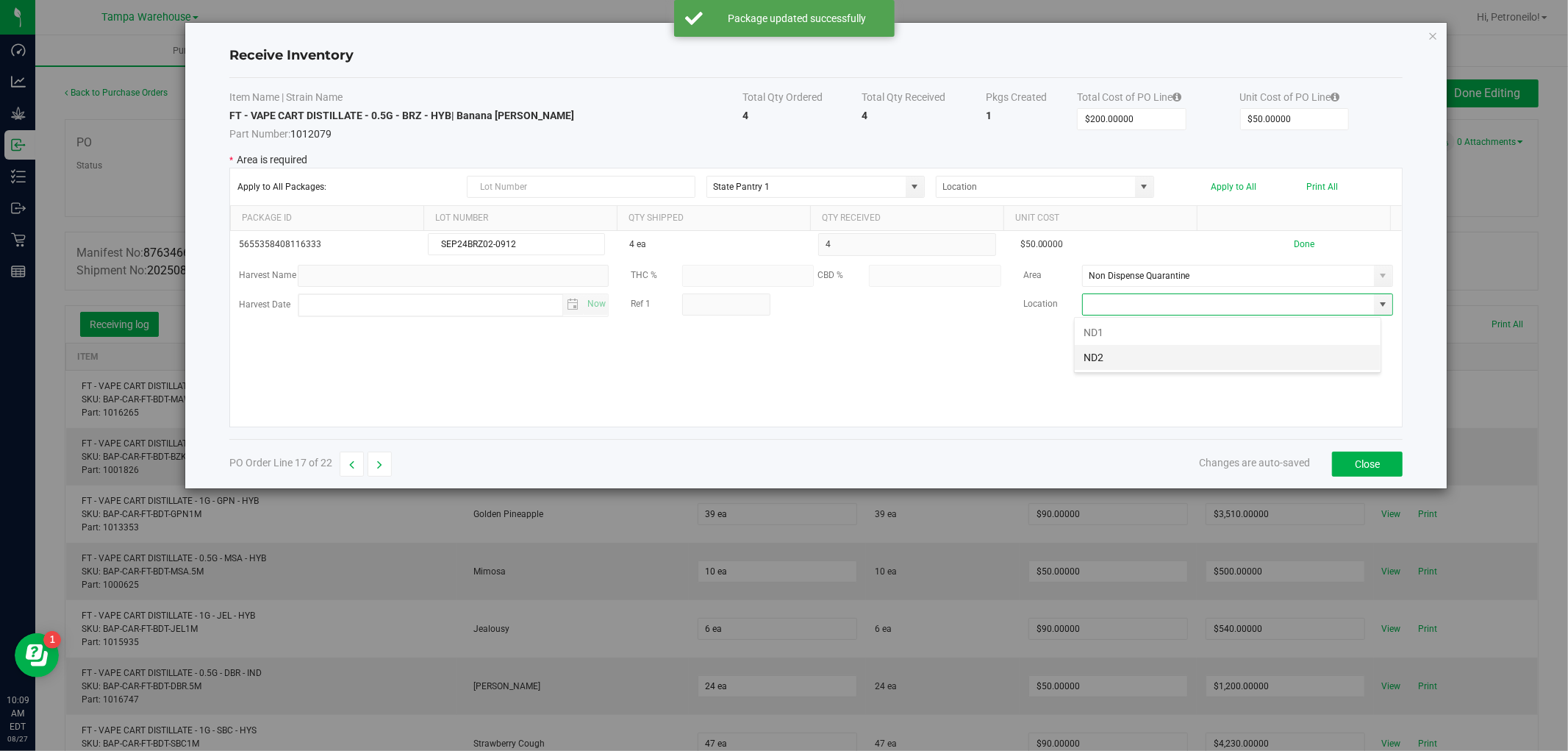
click at [1222, 355] on li "ND2" at bounding box center [1227, 357] width 306 height 25
type input "ND2"
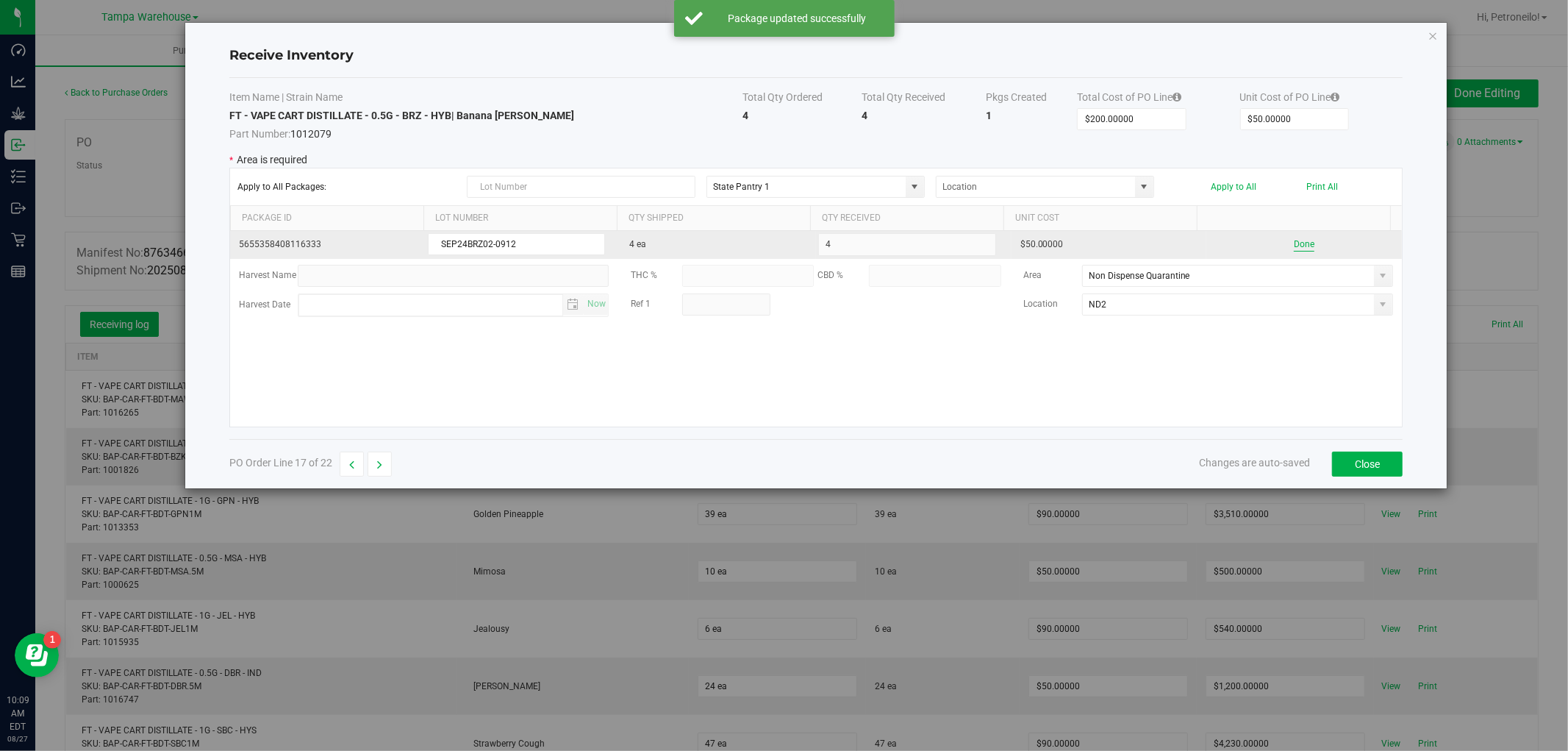
click at [1294, 240] on button "Done" at bounding box center [1304, 244] width 21 height 14
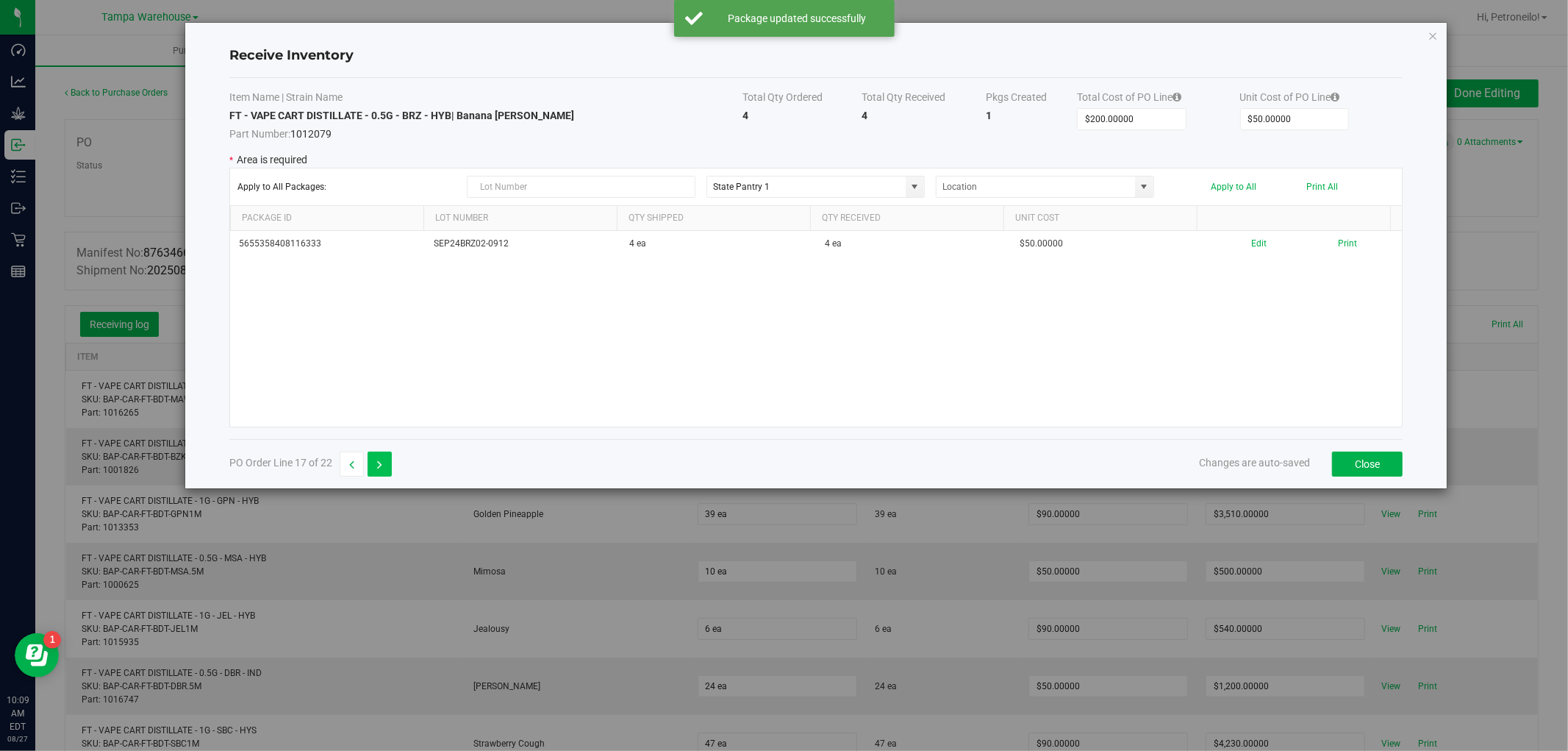
click at [380, 464] on icon "button" at bounding box center [379, 465] width 5 height 10
type input "$360.00000"
type input "$90.00000"
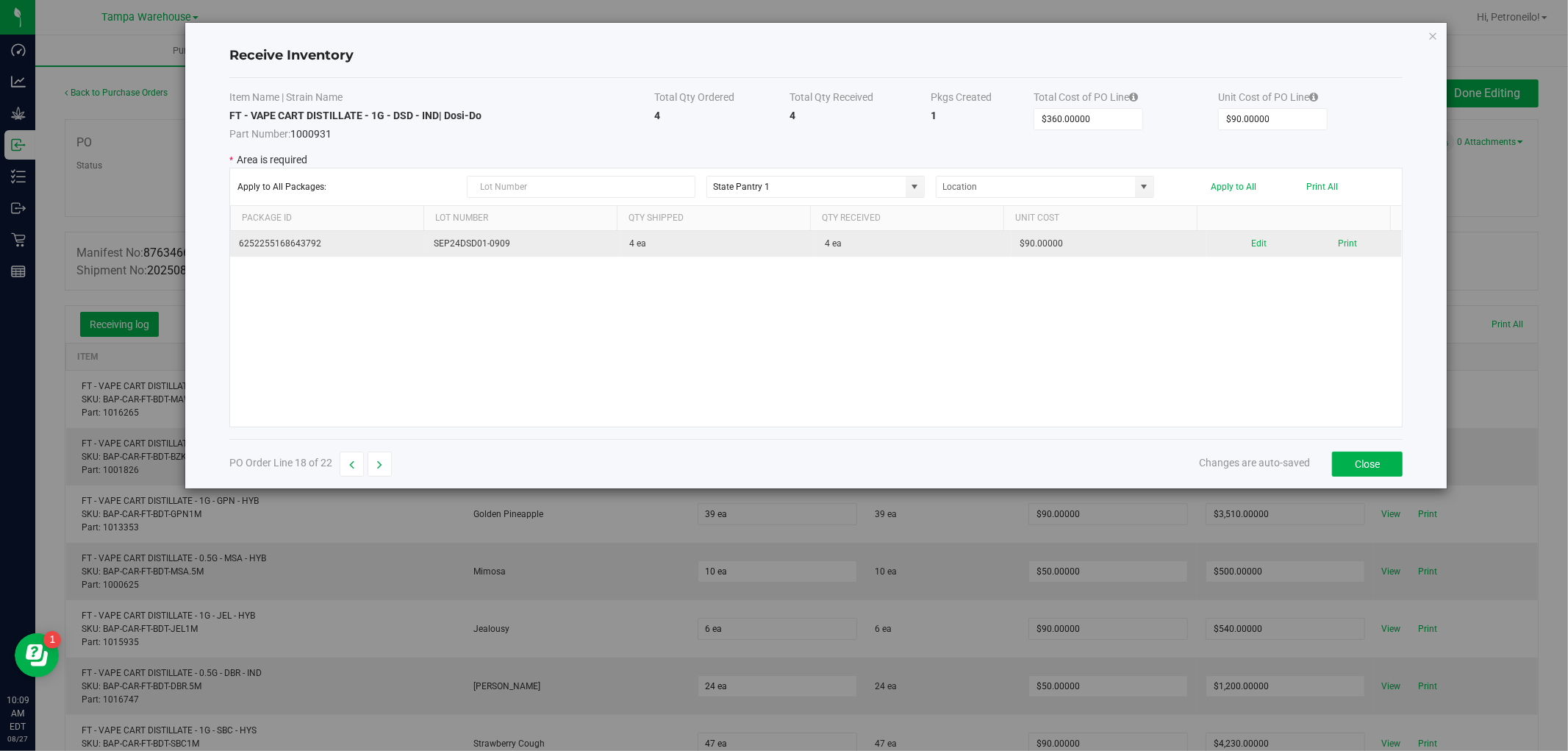
click at [1257, 243] on div "Edit Print" at bounding box center [1304, 243] width 178 height 14
click at [1251, 245] on button "Edit" at bounding box center [1259, 243] width 16 height 14
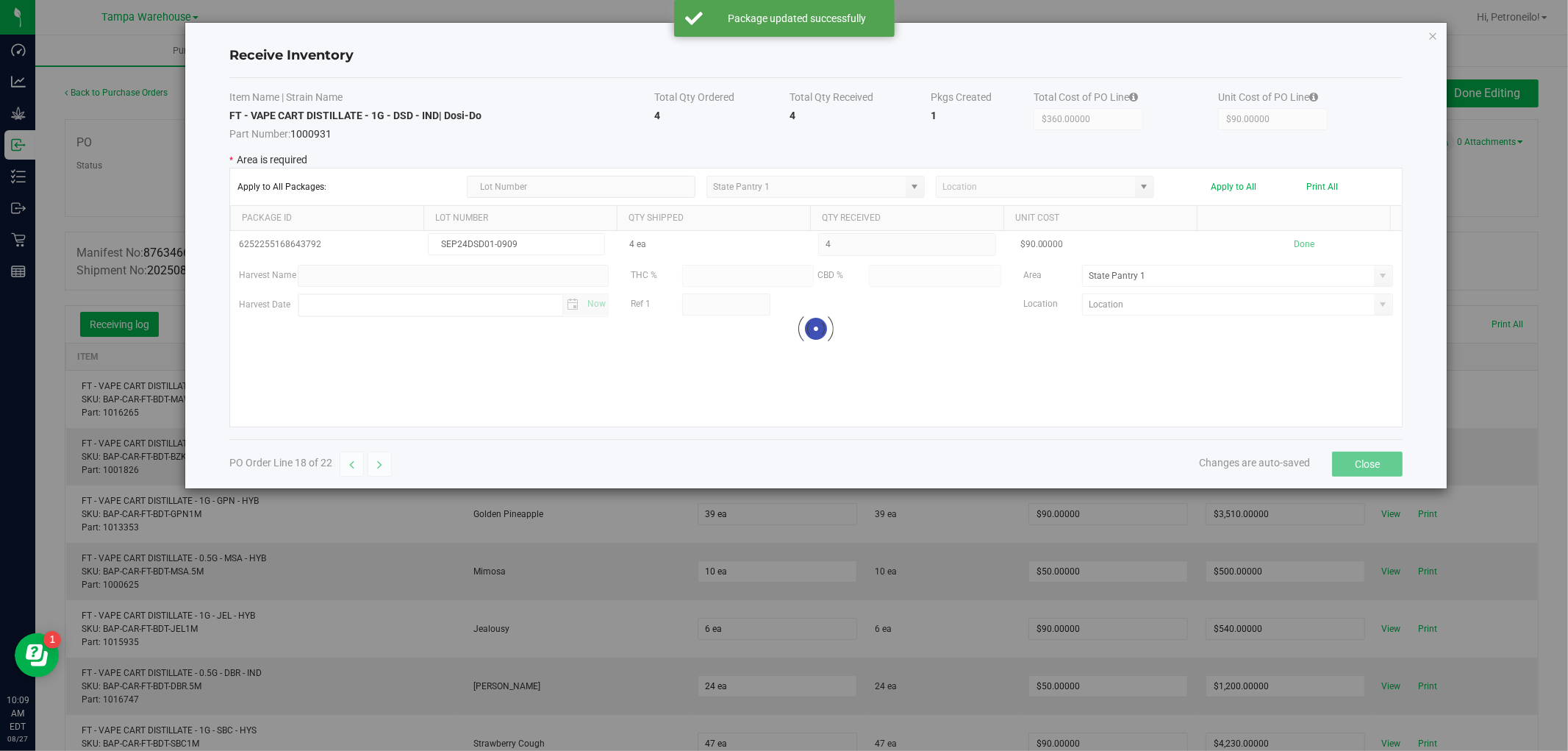
click at [1365, 277] on div at bounding box center [816, 328] width 1172 height 196
click at [1377, 277] on span at bounding box center [1383, 276] width 12 height 12
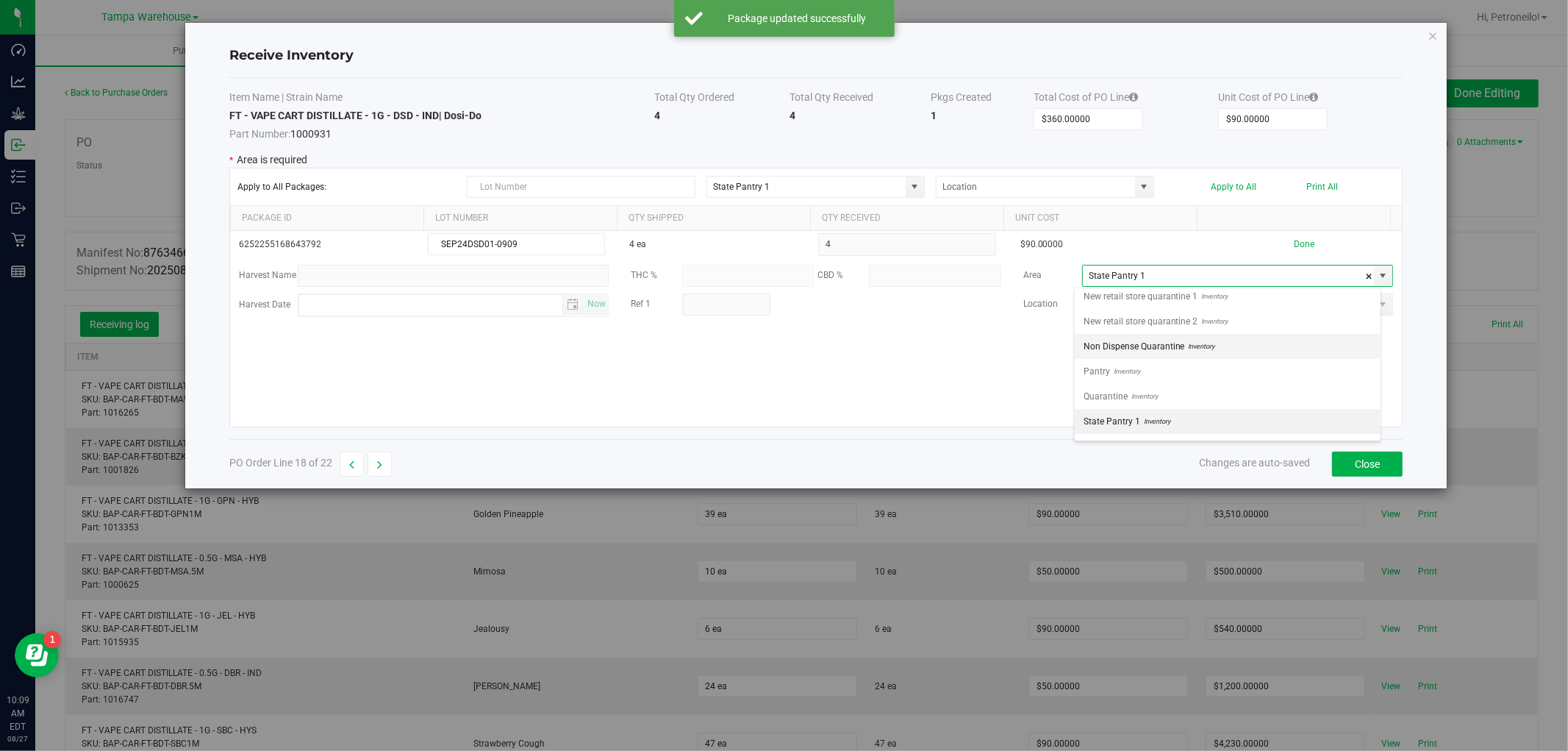
click at [1292, 348] on li "Non Dispense Quarantine Inventory" at bounding box center [1227, 347] width 306 height 25
type input "Non Dispense Quarantine"
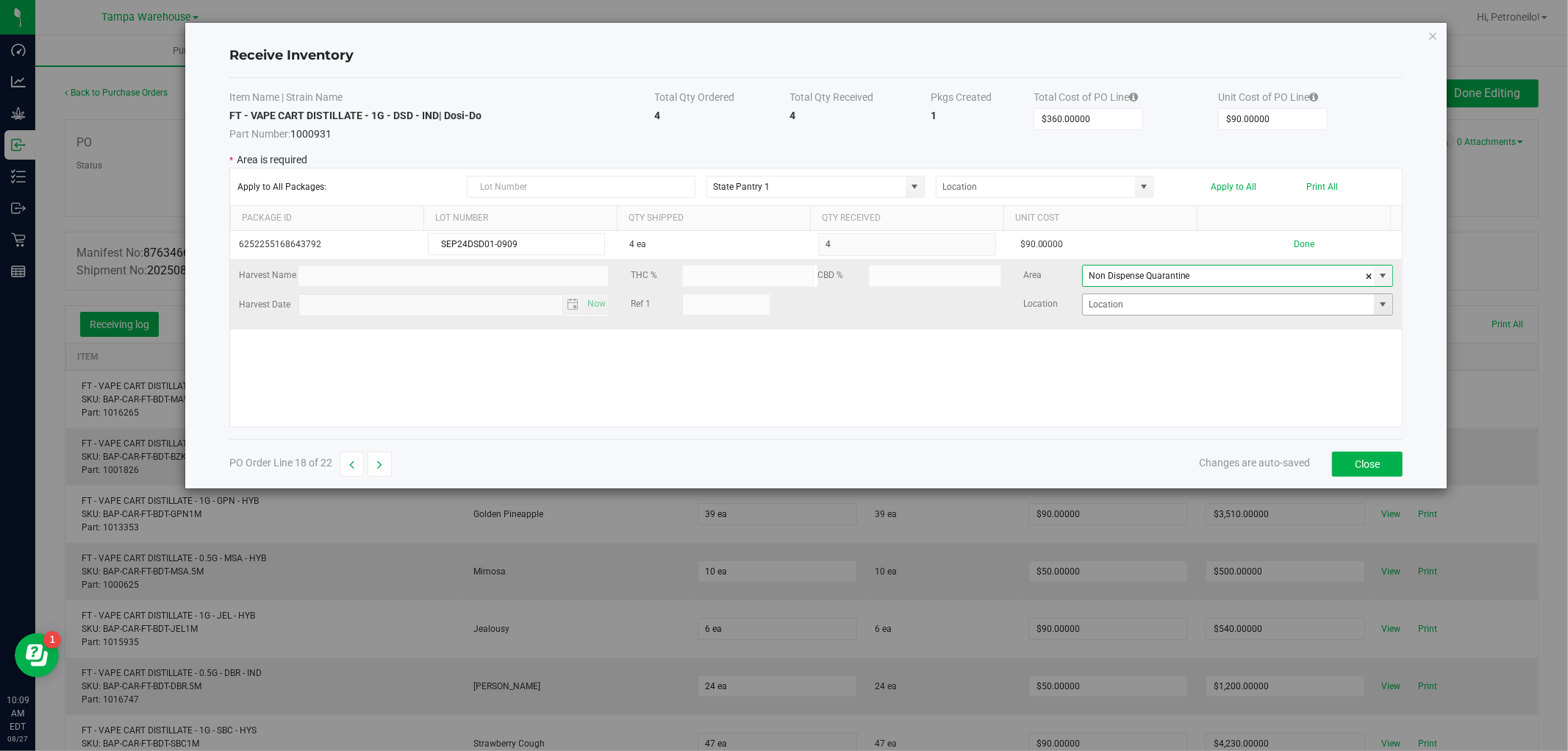
click at [1377, 308] on span at bounding box center [1383, 305] width 12 height 12
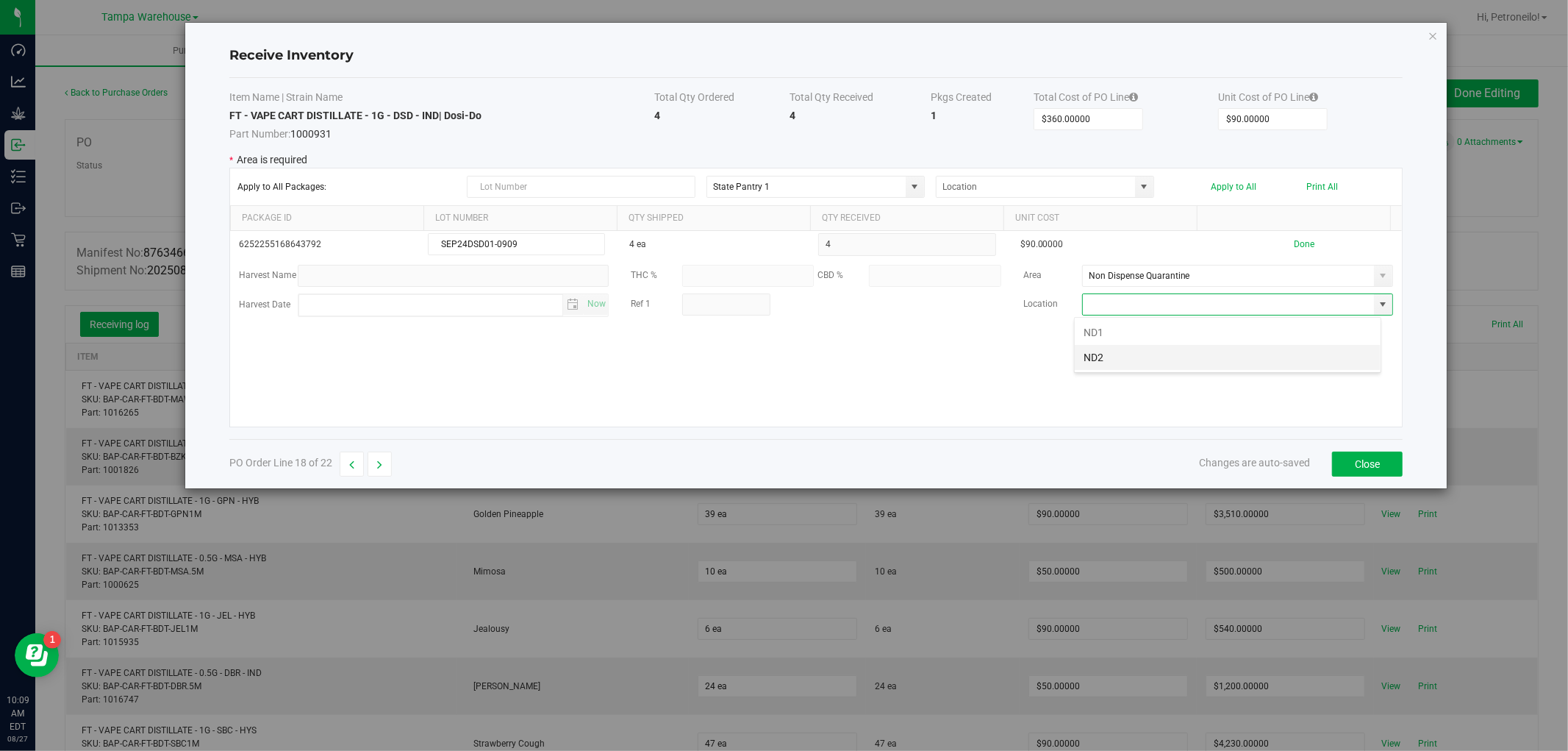
click at [1269, 356] on li "ND2" at bounding box center [1227, 357] width 306 height 25
type input "ND2"
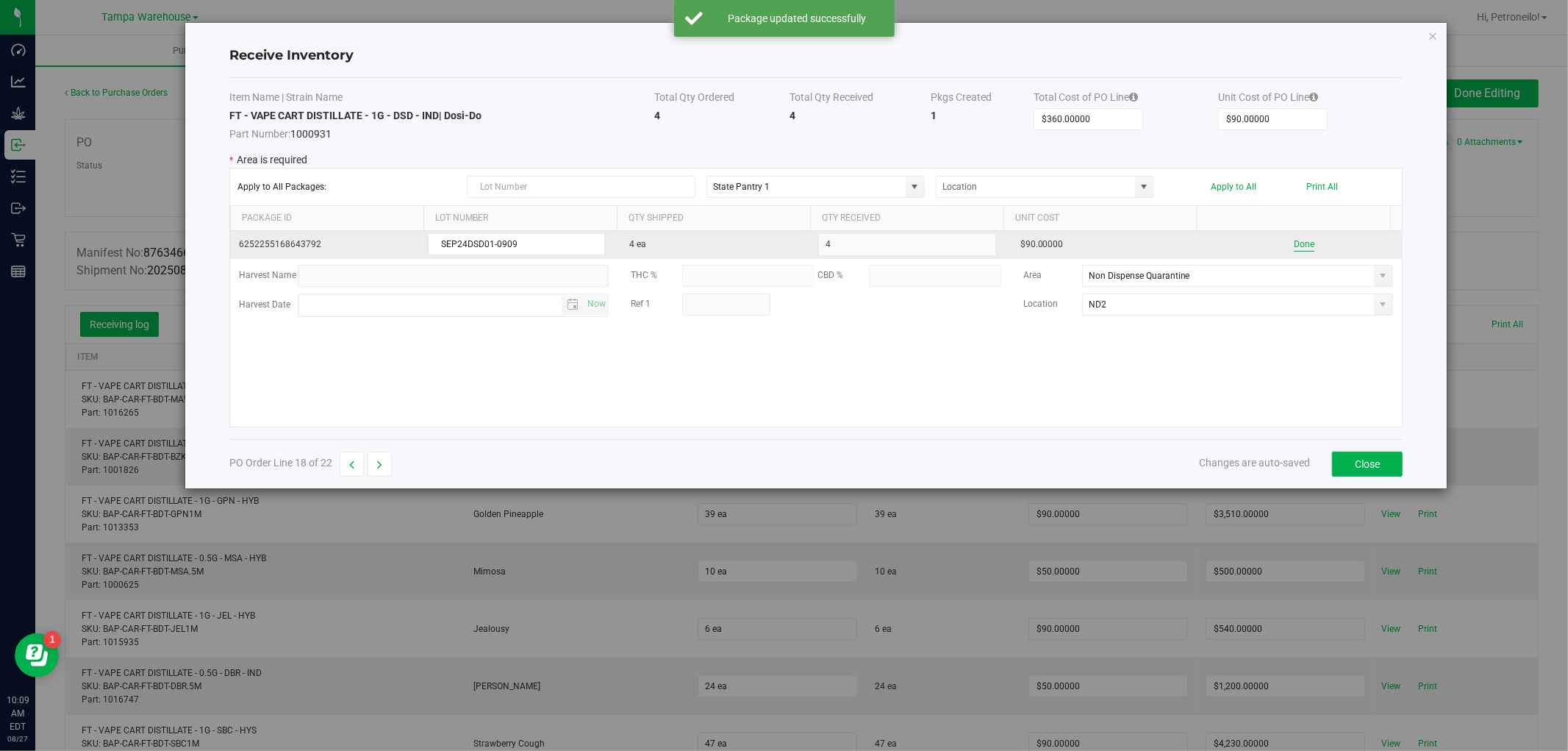
click at [1294, 248] on button "Done" at bounding box center [1304, 244] width 21 height 14
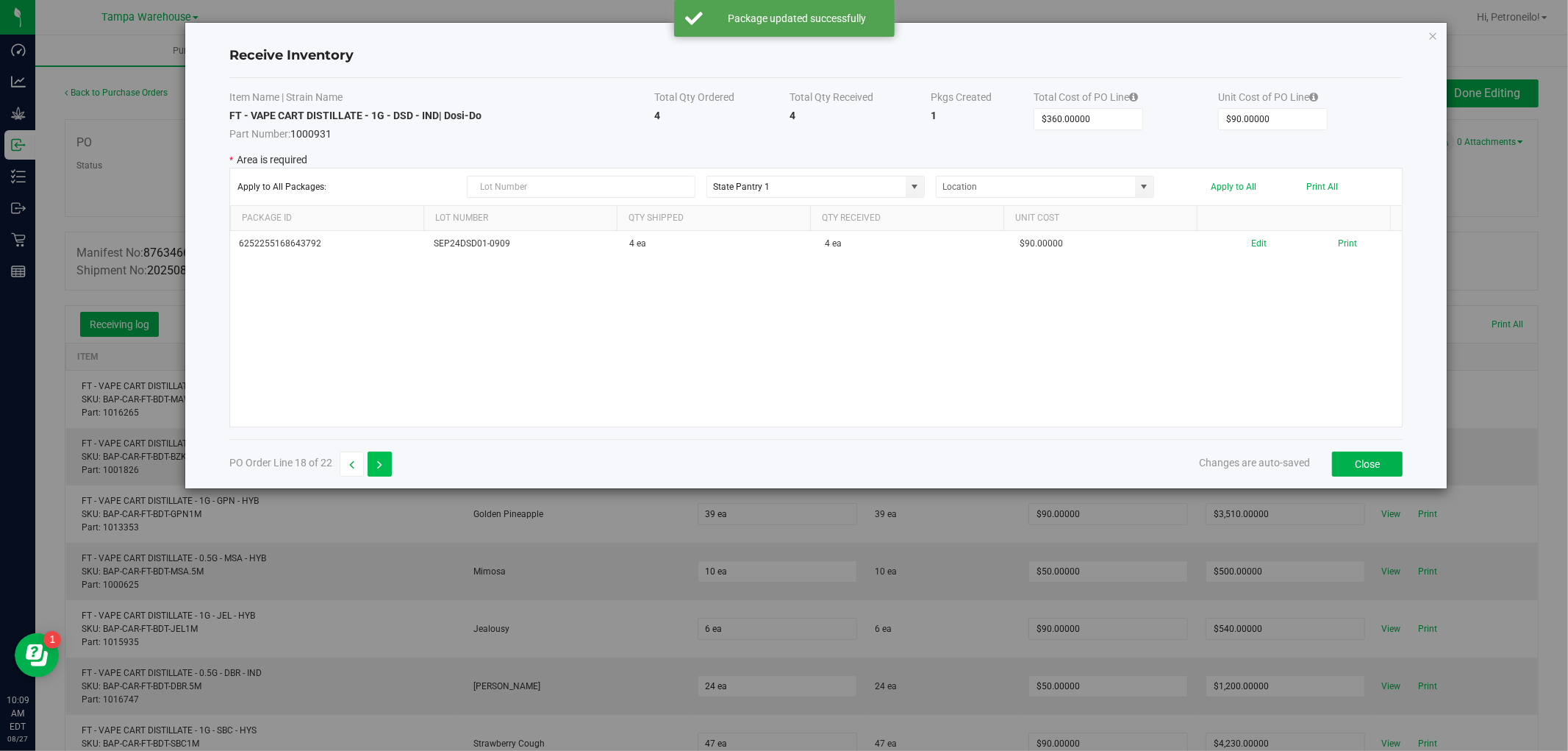
click at [389, 464] on button "button" at bounding box center [379, 464] width 24 height 25
type input "$50.00000"
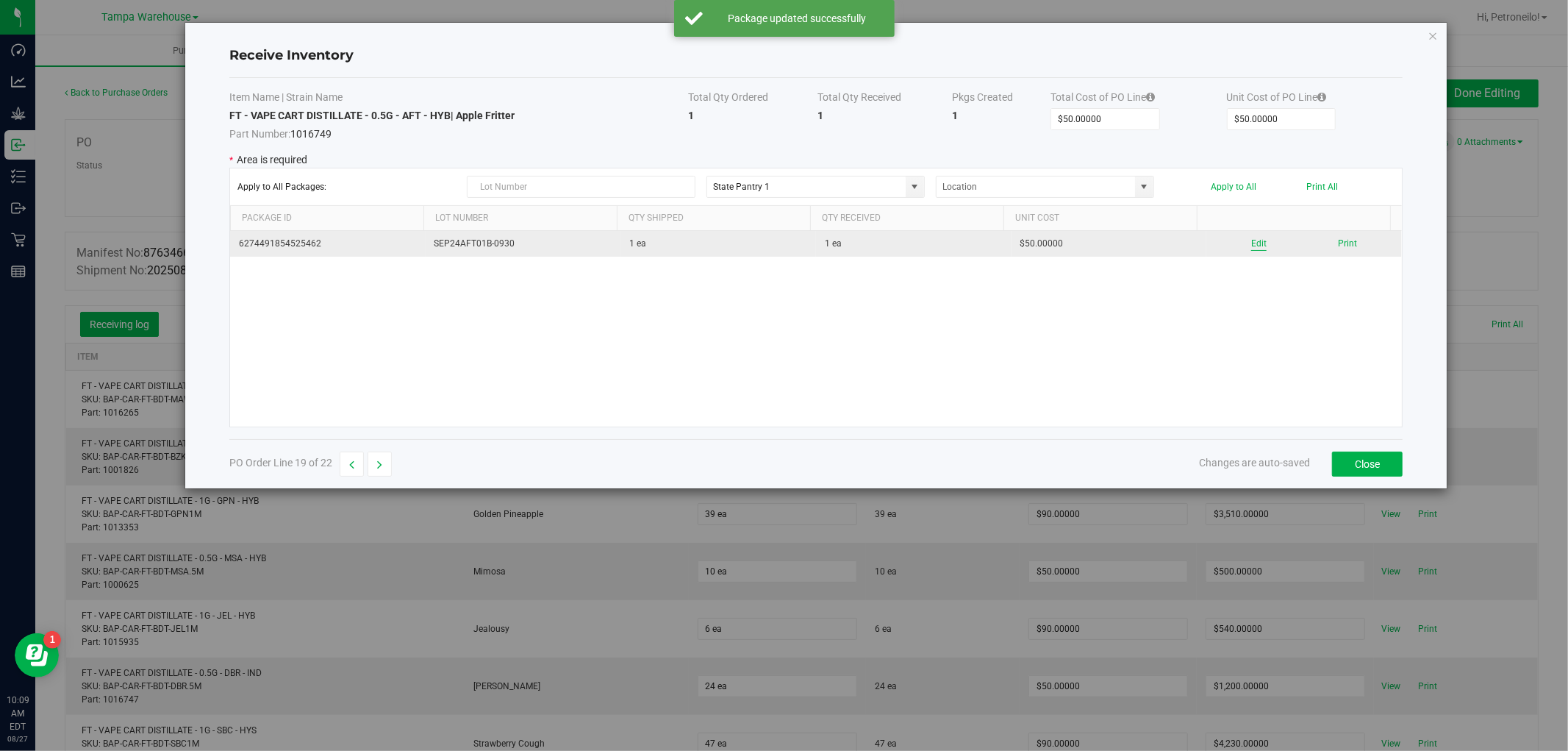
click at [1251, 239] on button "Edit" at bounding box center [1259, 243] width 16 height 14
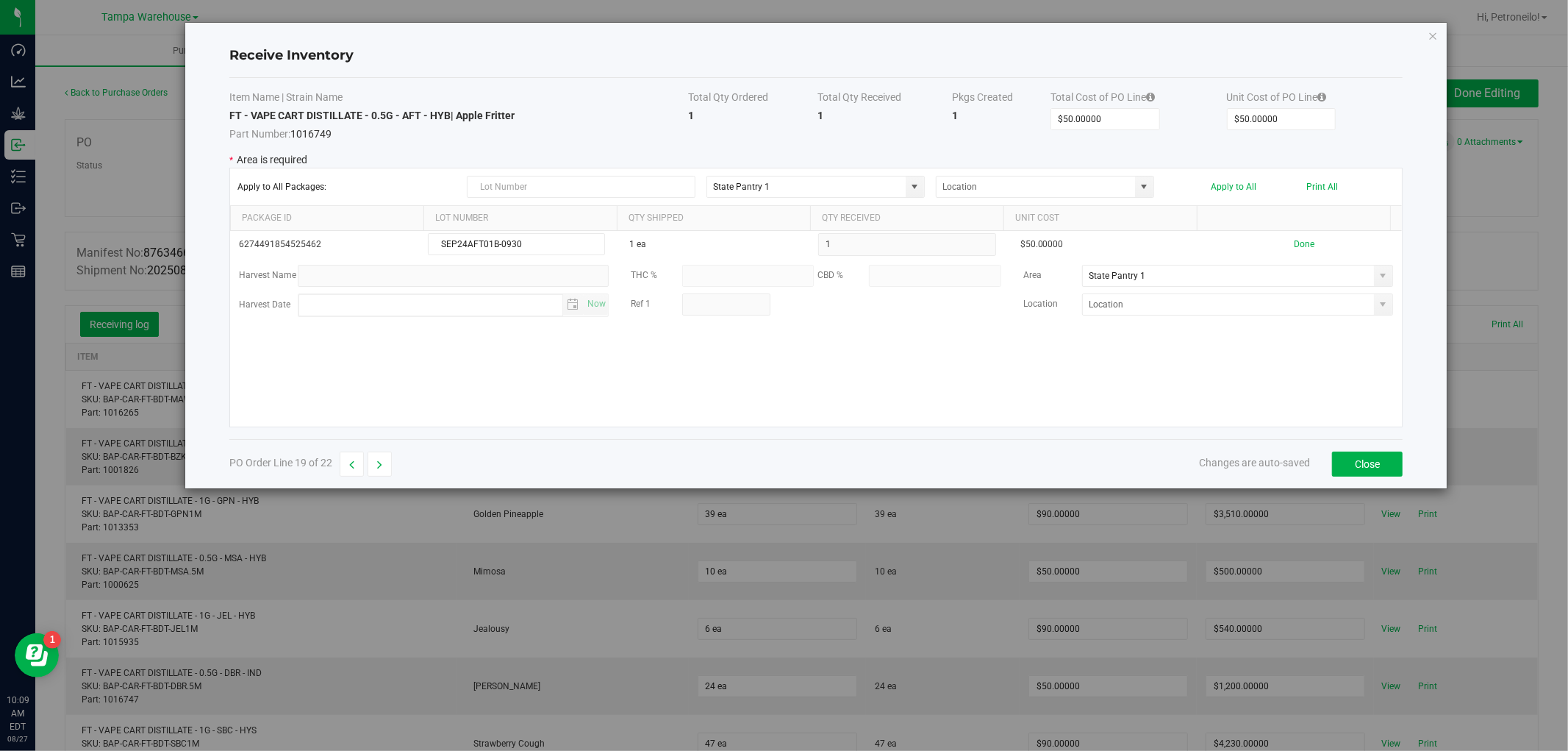
click at [1377, 281] on span at bounding box center [1383, 276] width 12 height 12
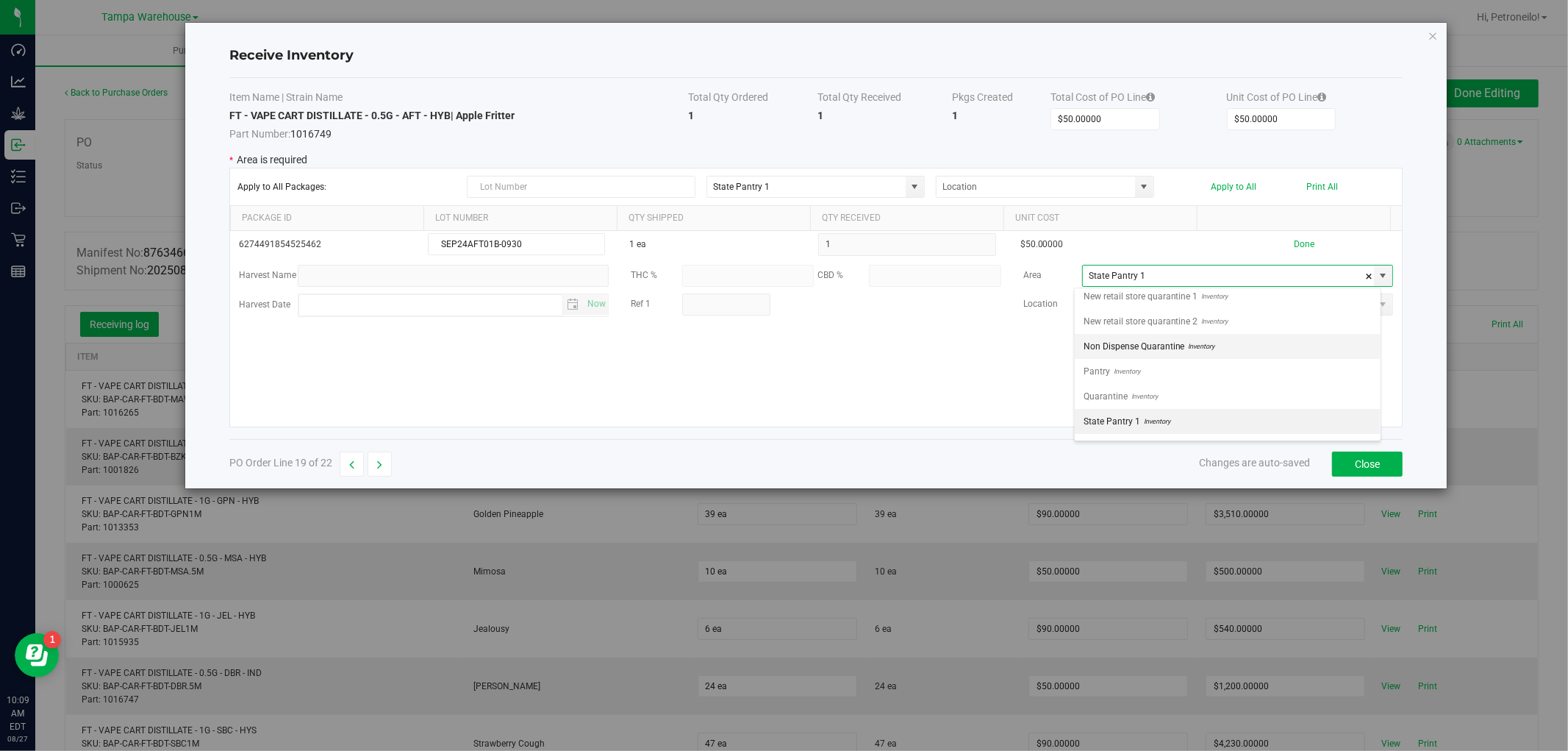
click at [1281, 342] on li "Non Dispense Quarantine Inventory" at bounding box center [1227, 347] width 306 height 25
type input "Non Dispense Quarantine"
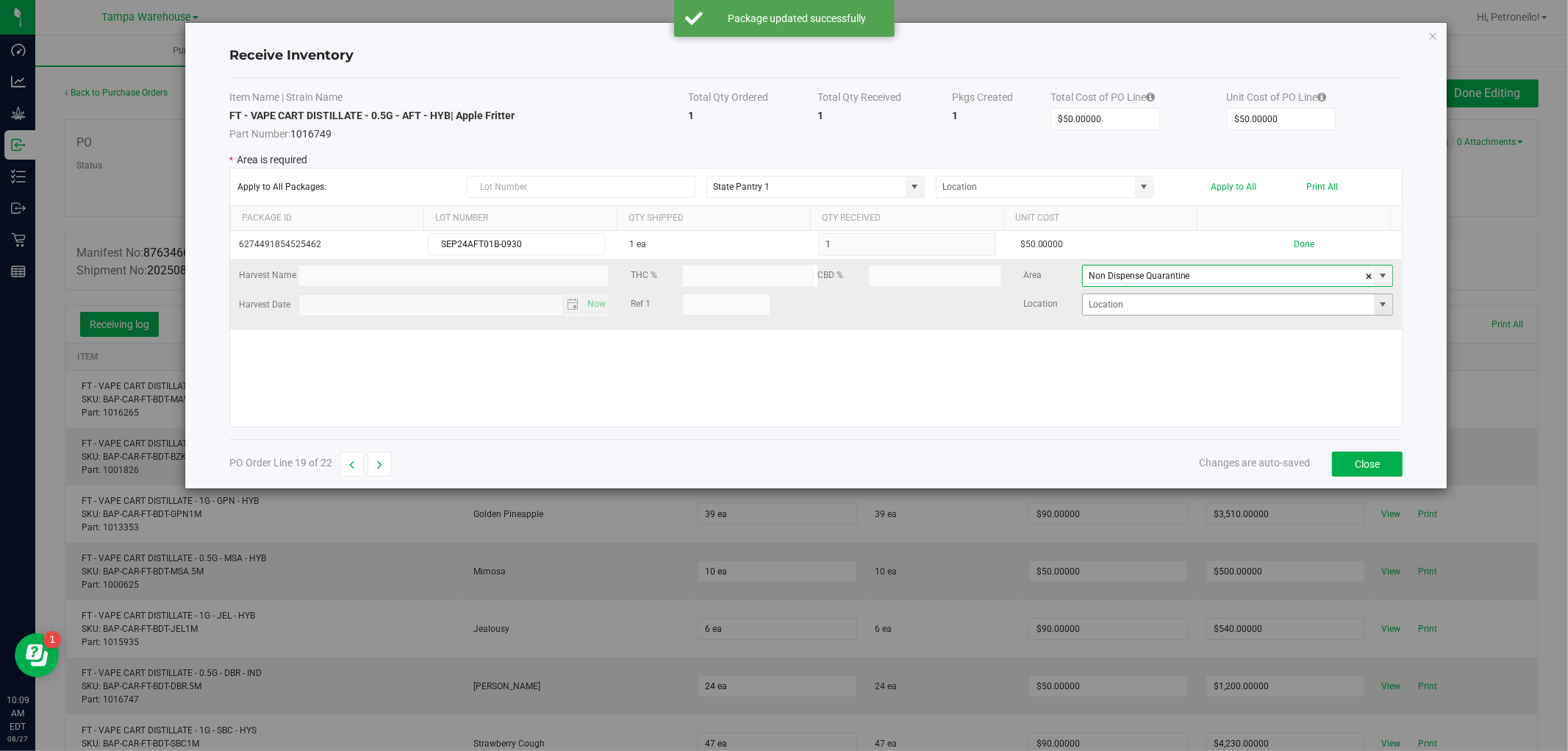
click at [1377, 300] on span at bounding box center [1383, 305] width 12 height 12
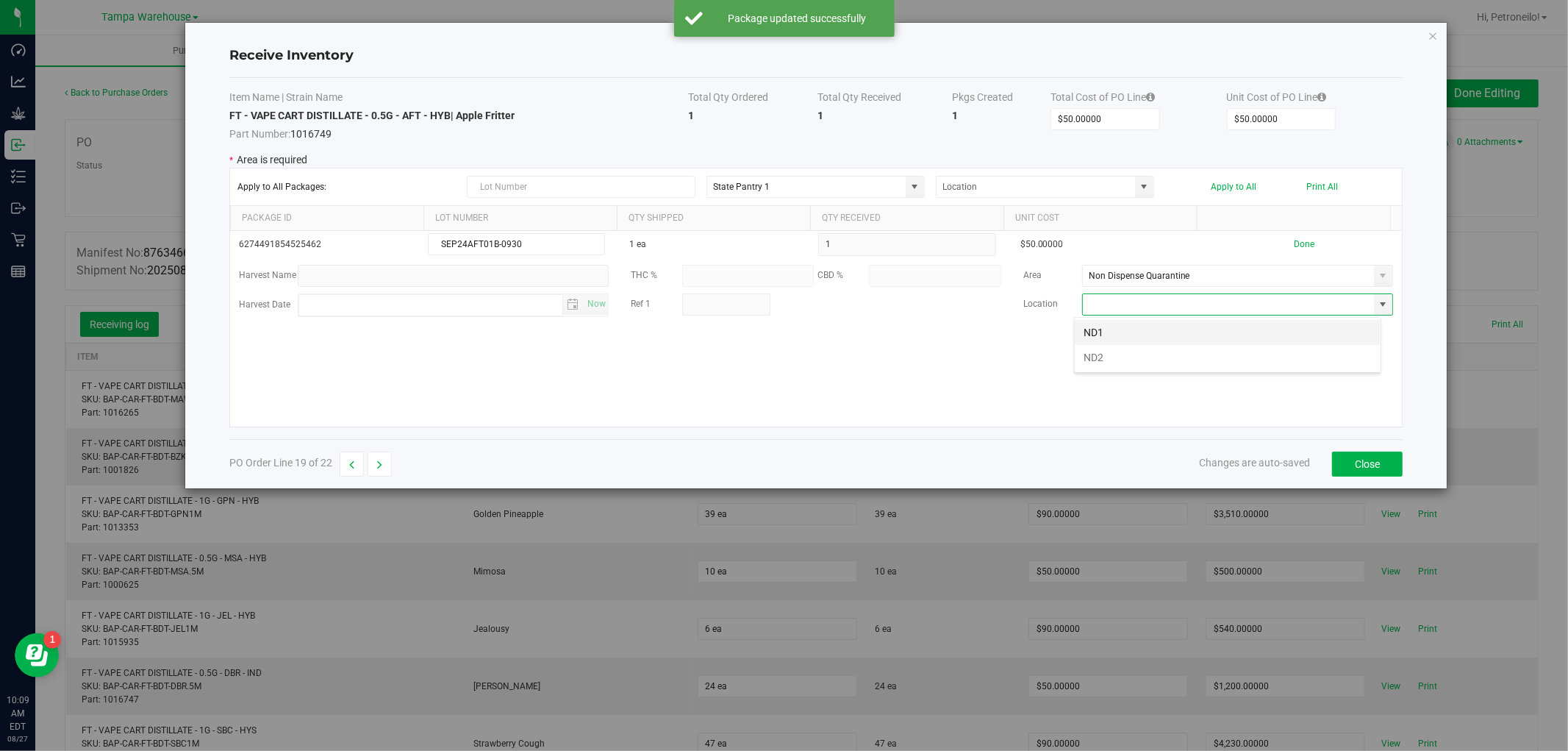
scroll to position [22, 307]
click at [1275, 353] on li "ND2" at bounding box center [1227, 357] width 306 height 25
type input "ND2"
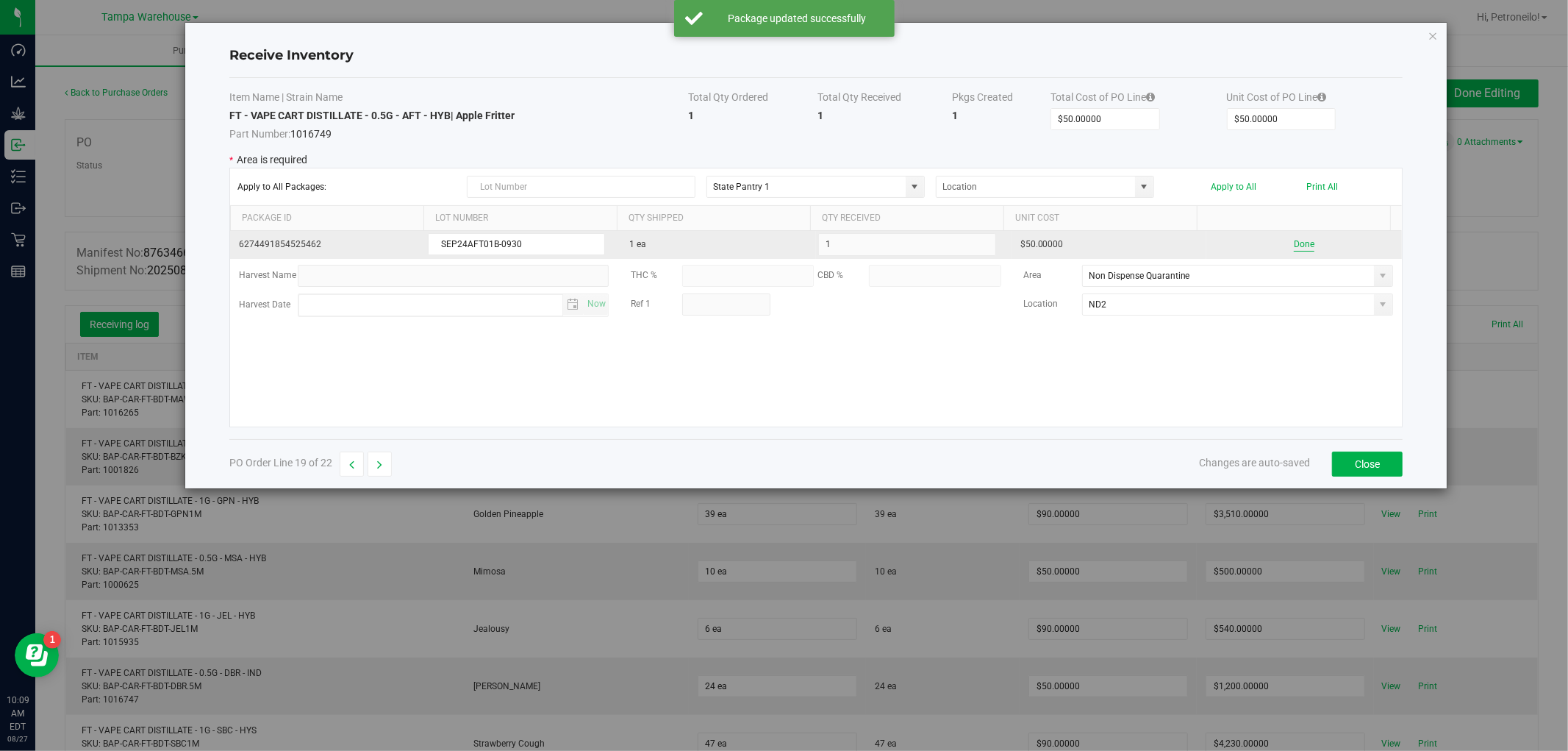
click at [1294, 247] on button "Done" at bounding box center [1304, 244] width 21 height 14
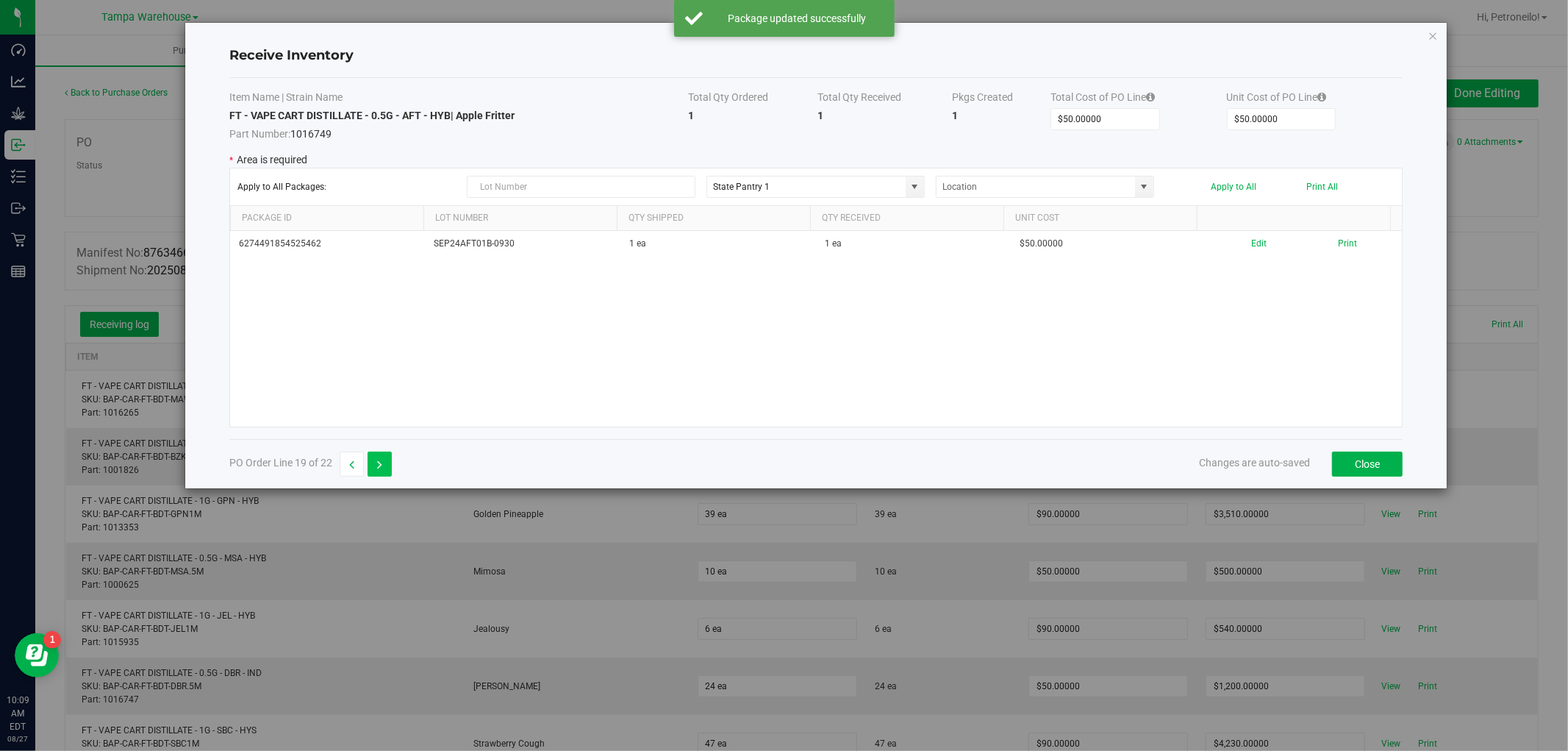
click at [373, 460] on button "button" at bounding box center [379, 464] width 24 height 25
type input "$250.00000"
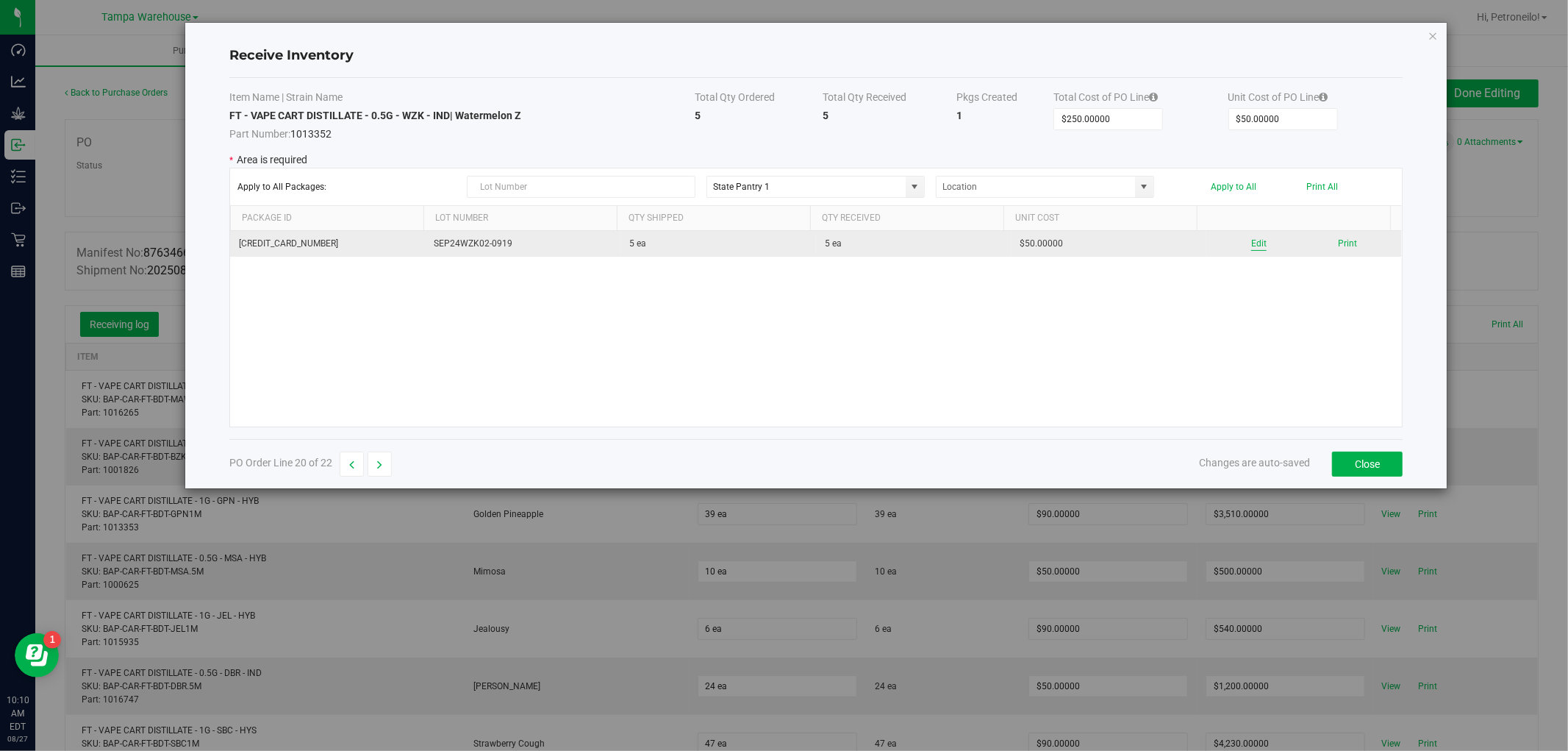
click at [1255, 246] on button "Edit" at bounding box center [1259, 243] width 16 height 14
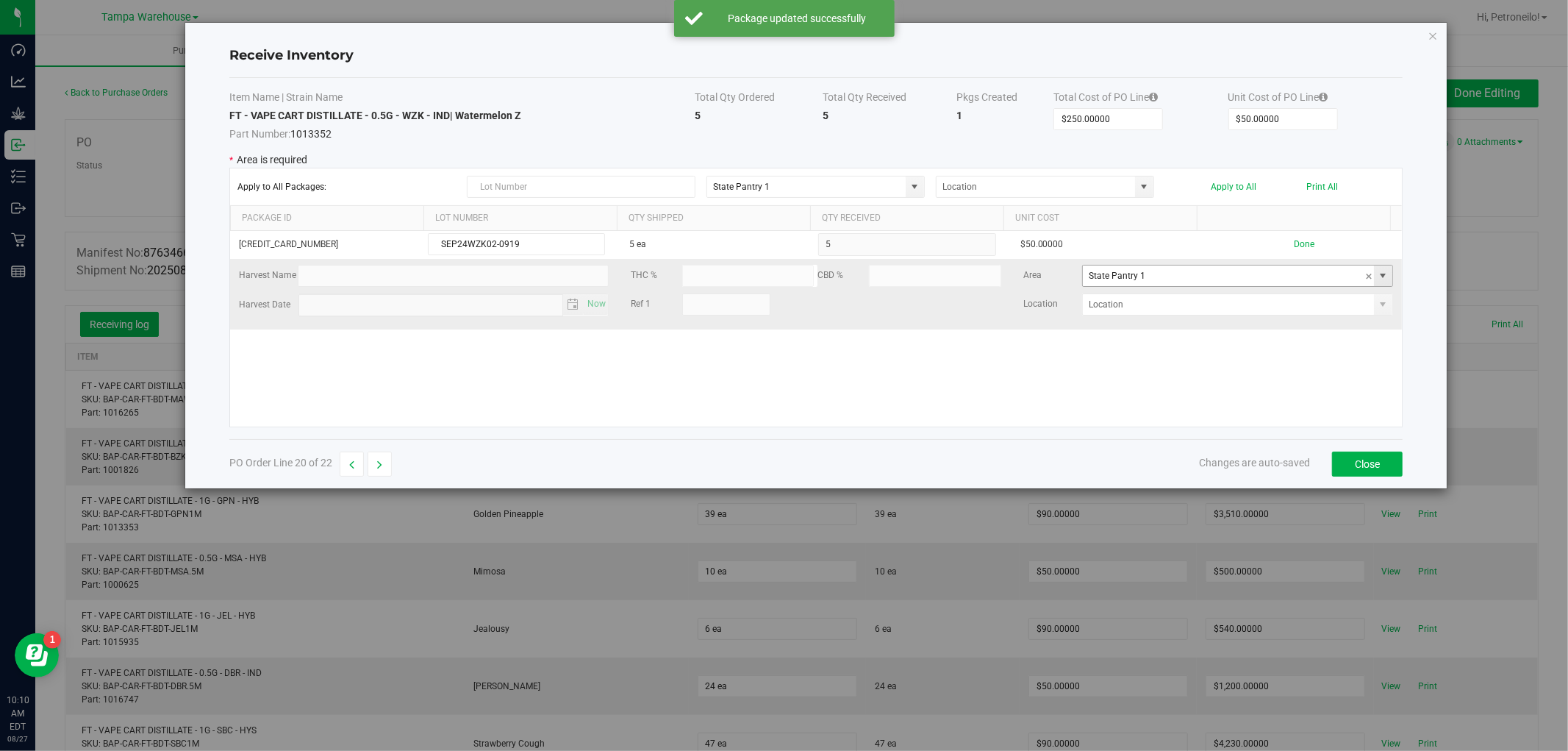
click at [1377, 280] on span at bounding box center [1383, 276] width 12 height 12
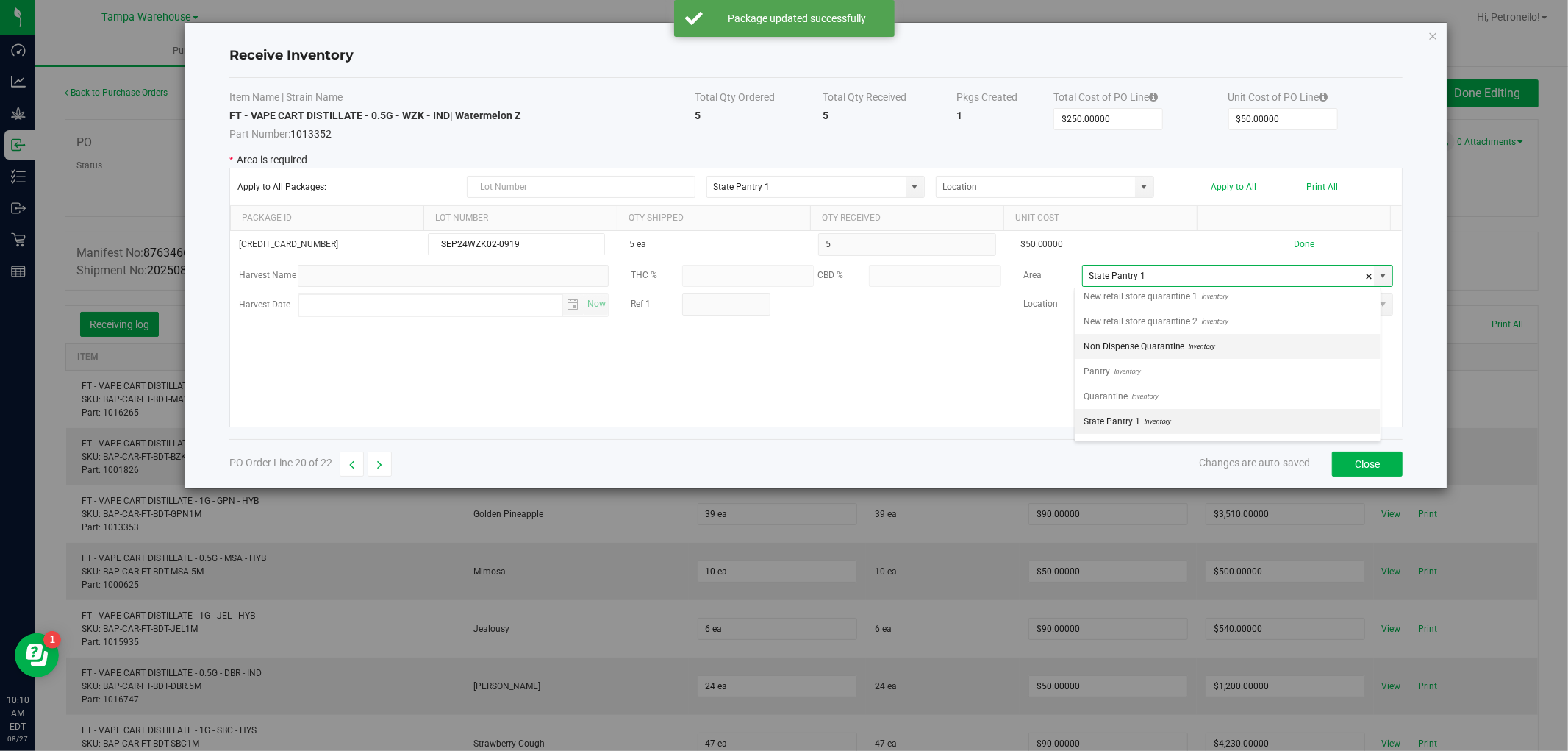
click at [1264, 341] on li "Non Dispense Quarantine Inventory" at bounding box center [1227, 347] width 306 height 25
type input "Non Dispense Quarantine"
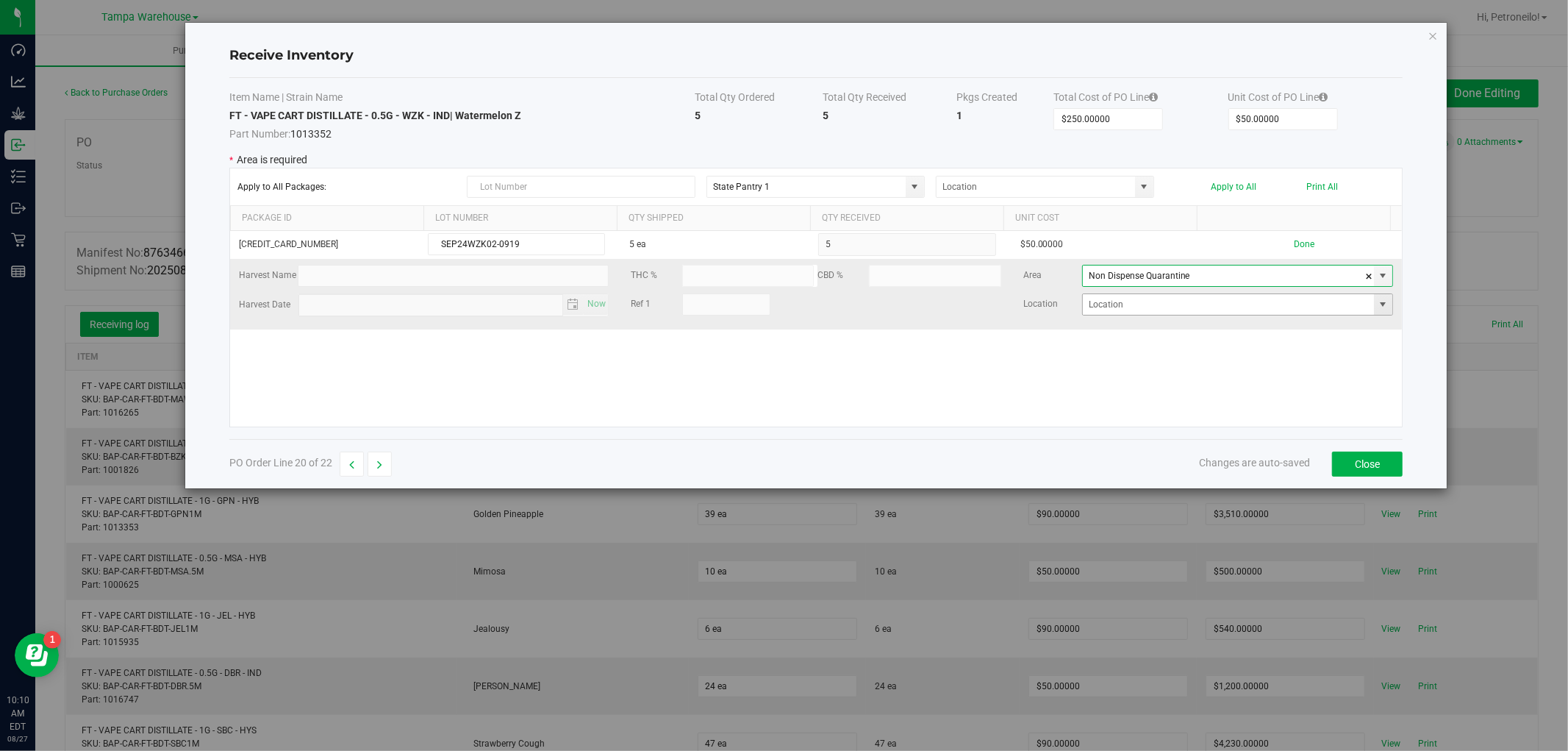
click at [1377, 302] on span at bounding box center [1383, 305] width 12 height 12
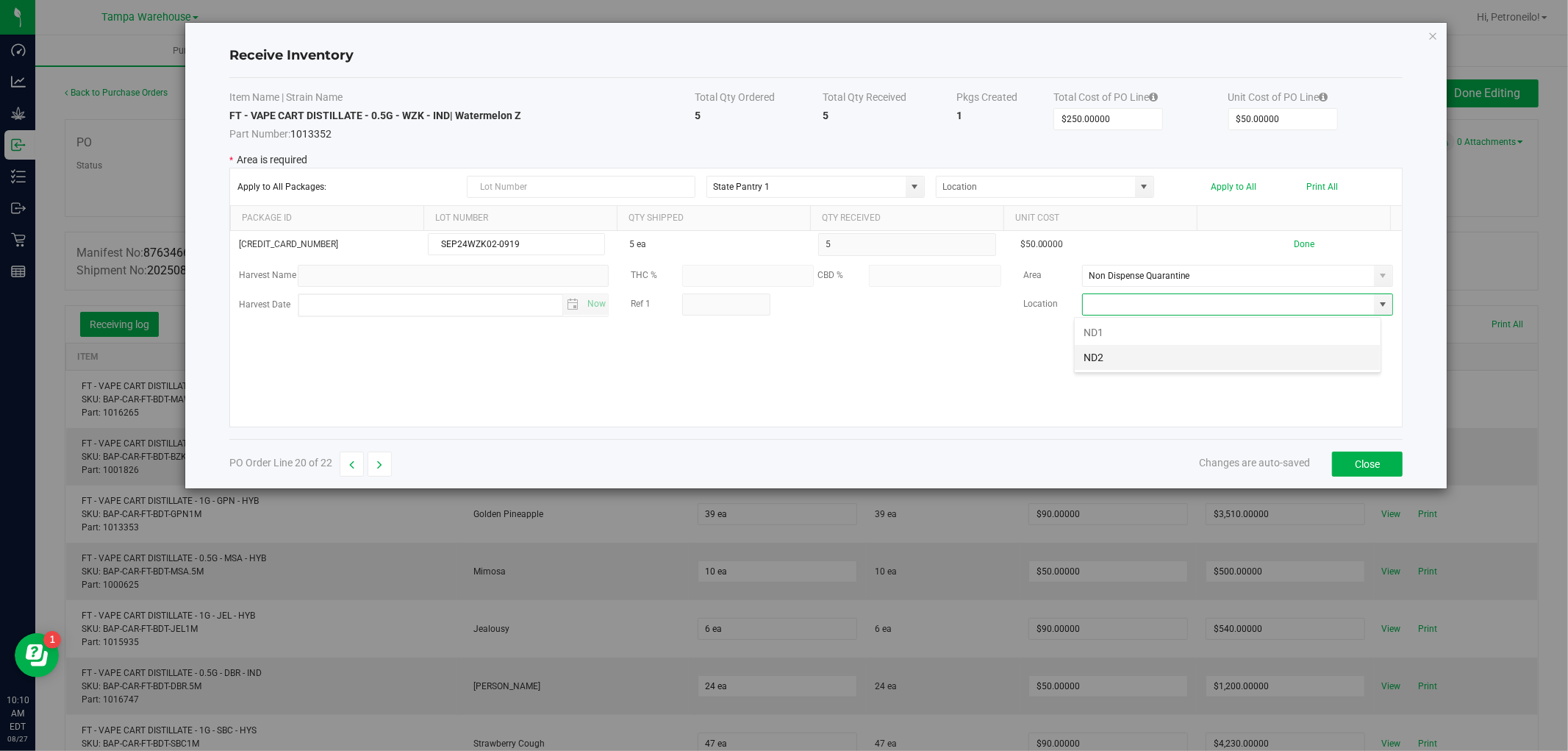
click at [1291, 350] on li "ND2" at bounding box center [1227, 357] width 306 height 25
type input "ND2"
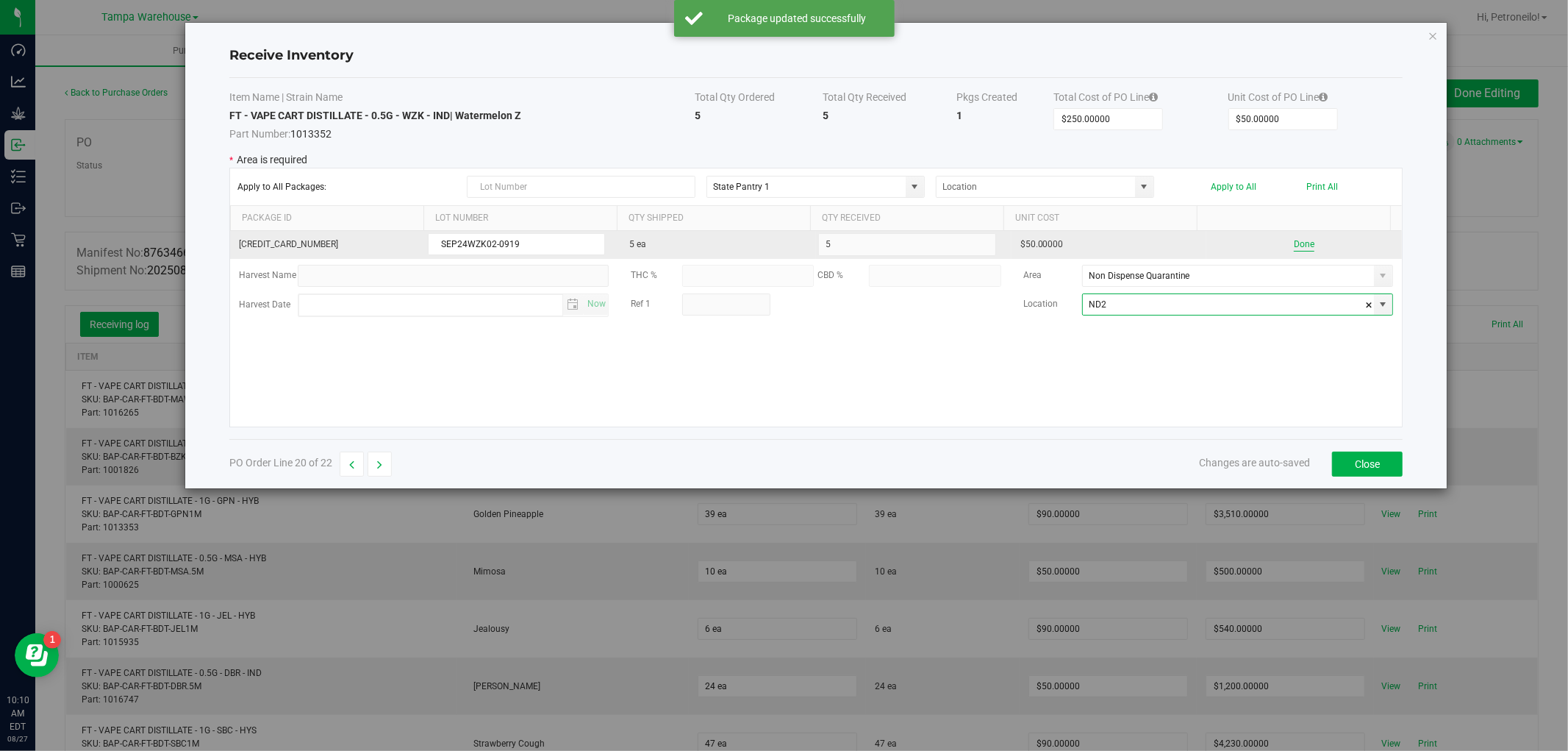
click at [1299, 248] on button "Done" at bounding box center [1304, 244] width 21 height 14
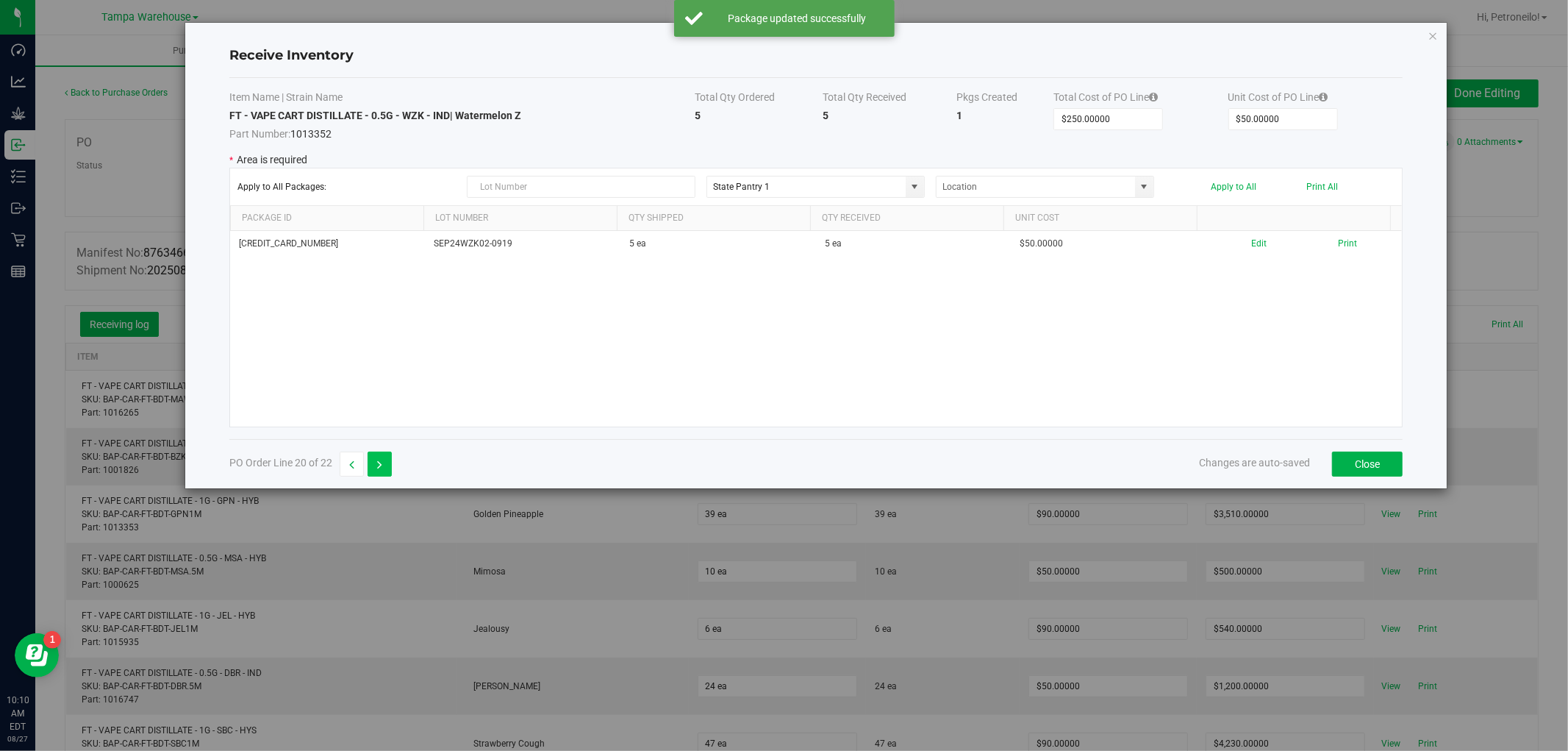
click at [380, 461] on icon "button" at bounding box center [379, 465] width 5 height 10
type input "$180.00000"
type input "$90.00000"
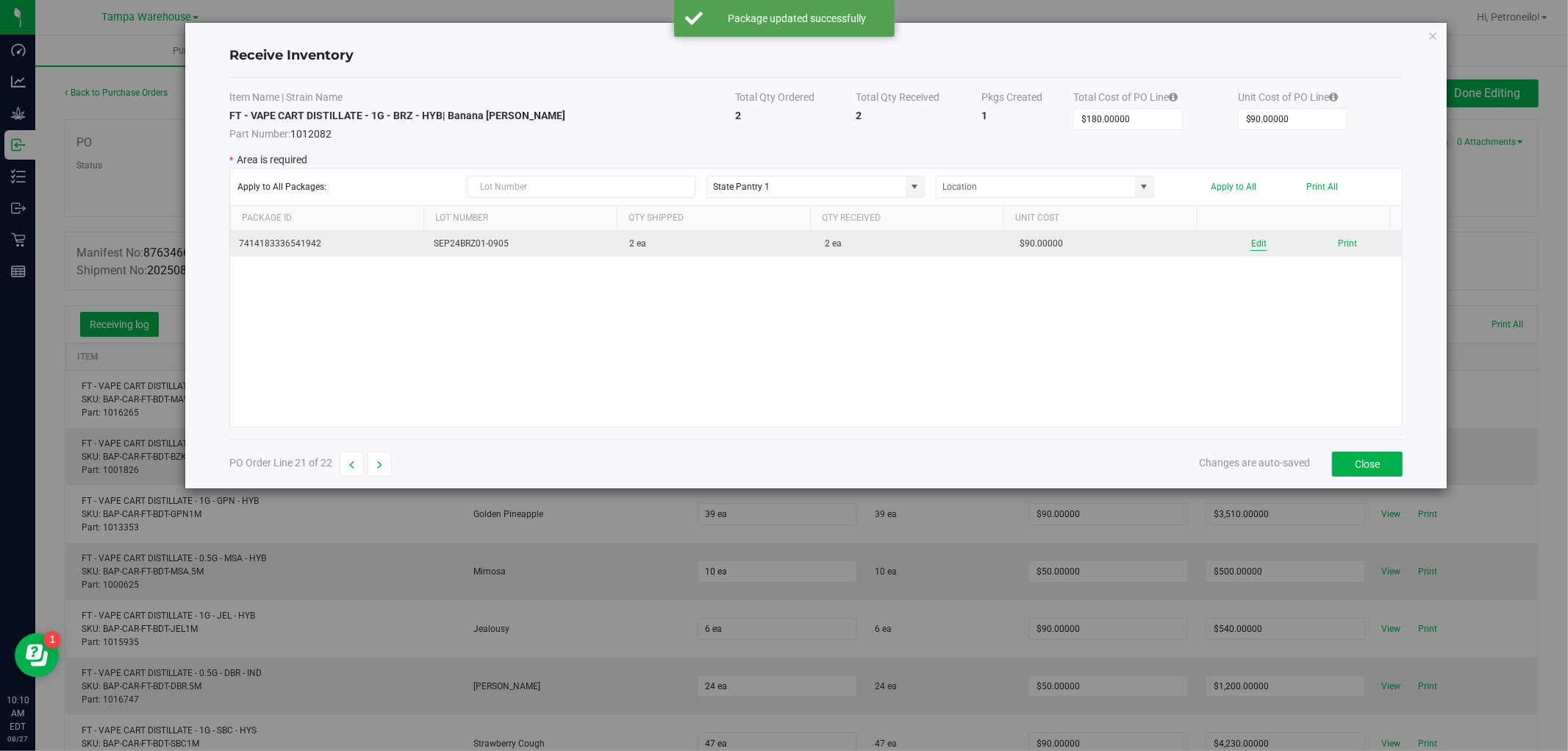
click at [1251, 240] on button "Edit" at bounding box center [1259, 243] width 16 height 14
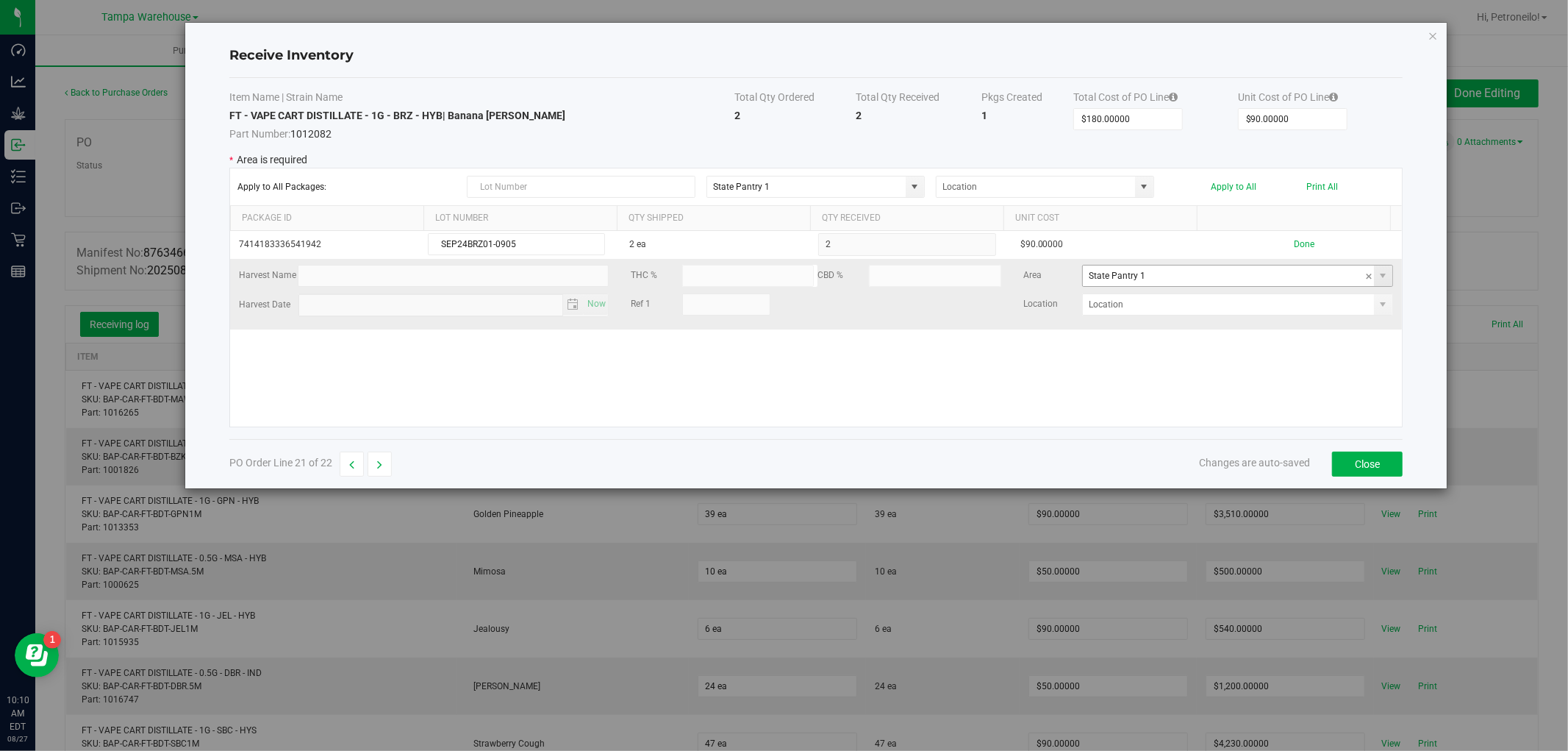
click at [1374, 282] on span at bounding box center [1383, 276] width 18 height 21
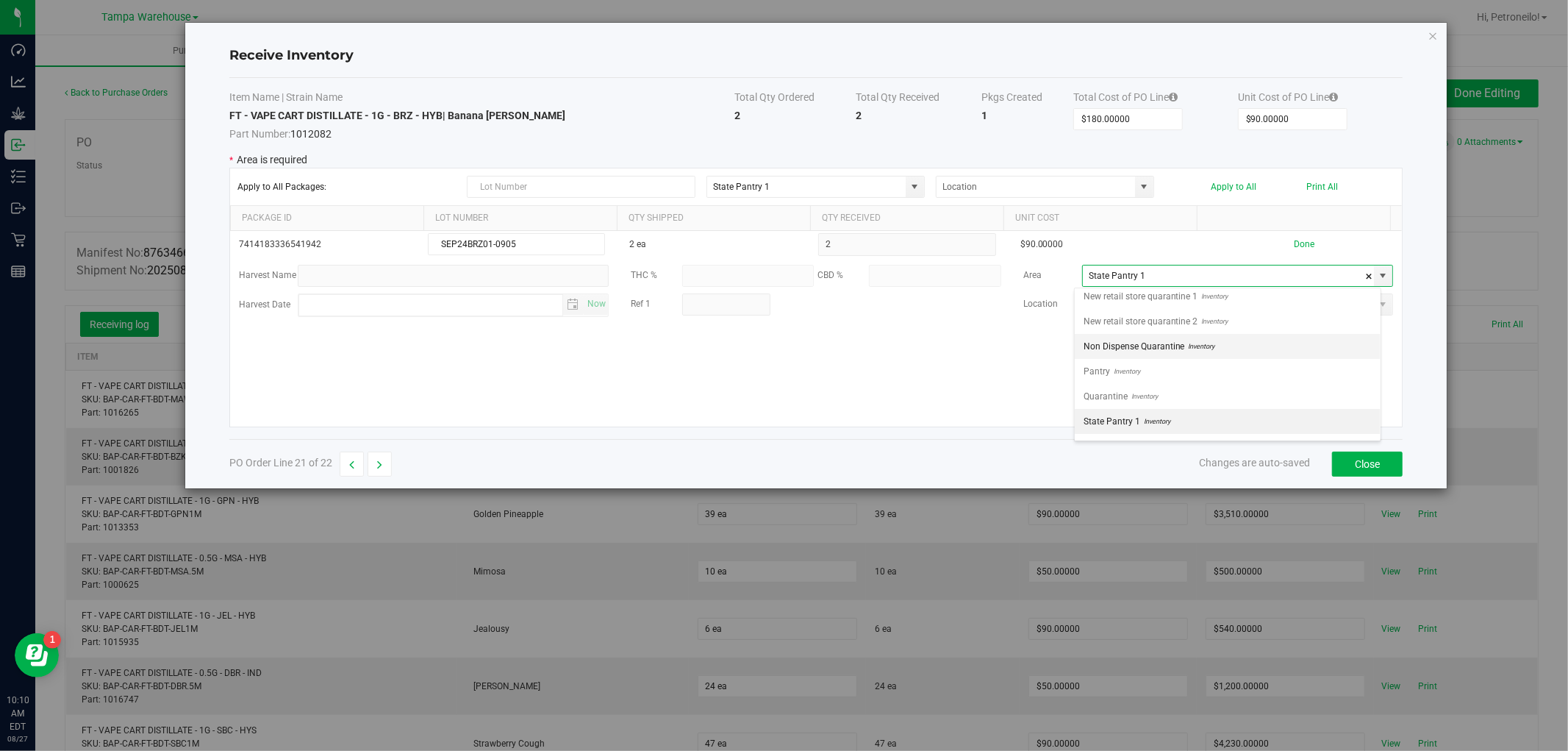
click at [1309, 348] on li "Non Dispense Quarantine Inventory" at bounding box center [1227, 347] width 306 height 25
type input "Non Dispense Quarantine"
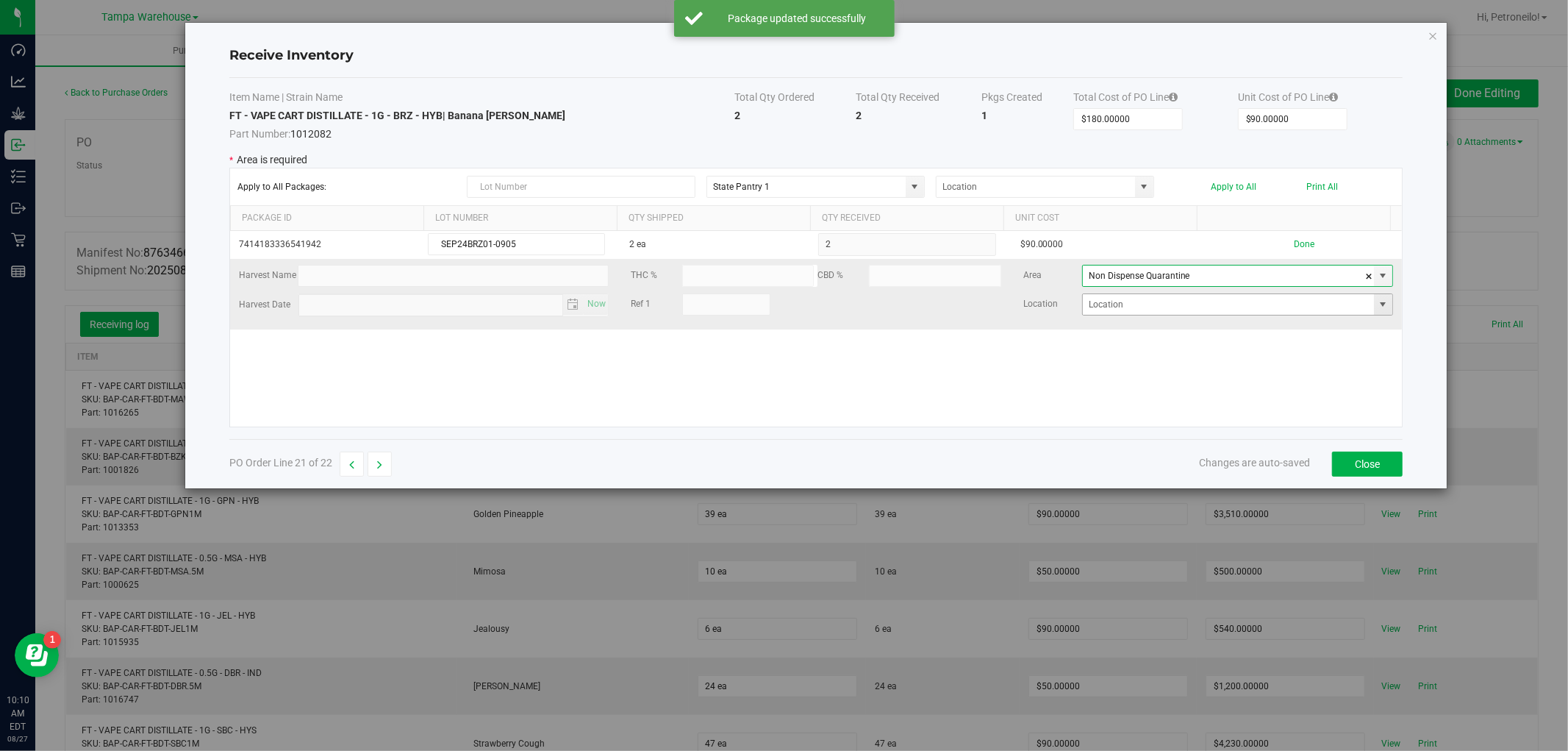
click at [1377, 309] on span at bounding box center [1383, 305] width 12 height 12
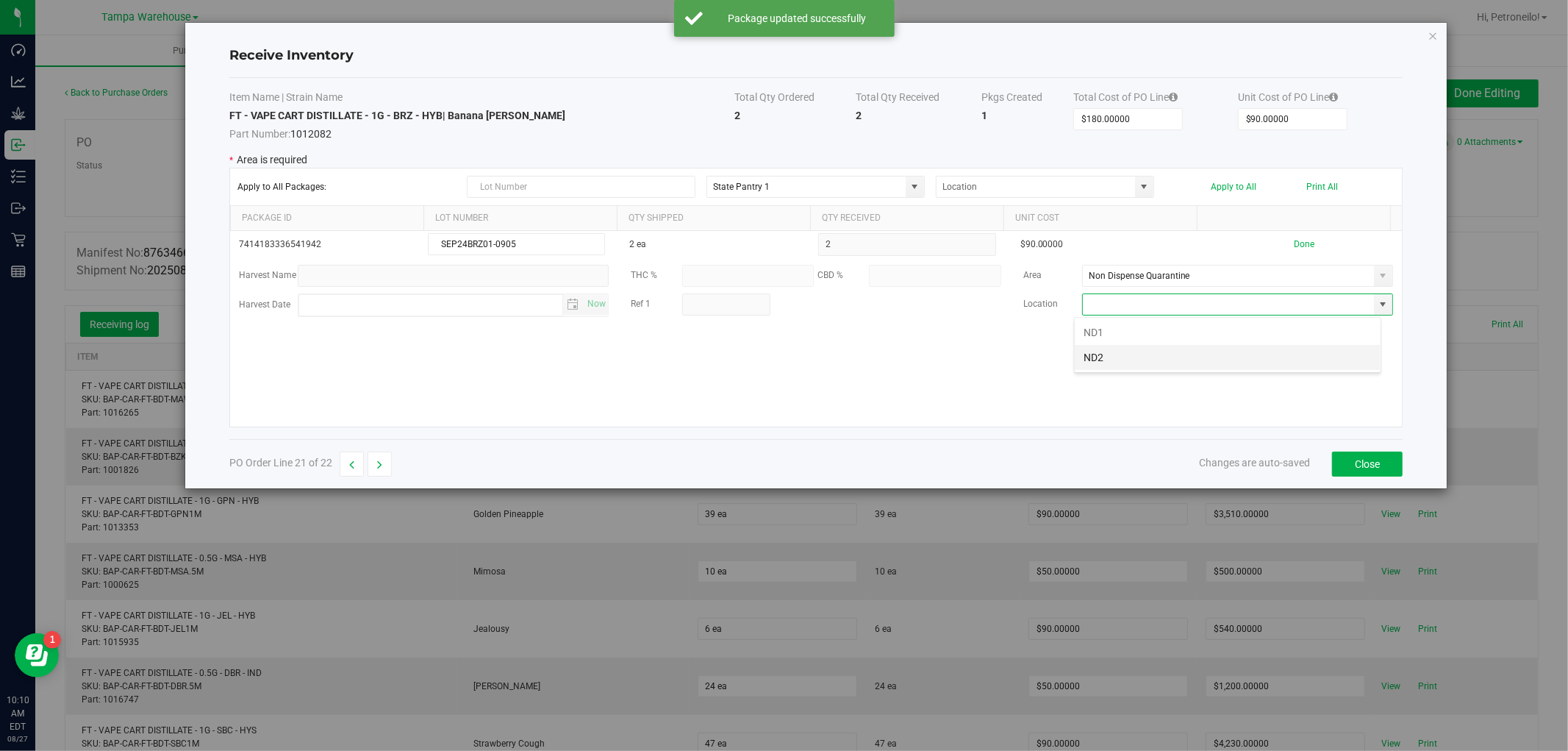
click at [1305, 349] on li "ND2" at bounding box center [1227, 357] width 306 height 25
type input "ND2"
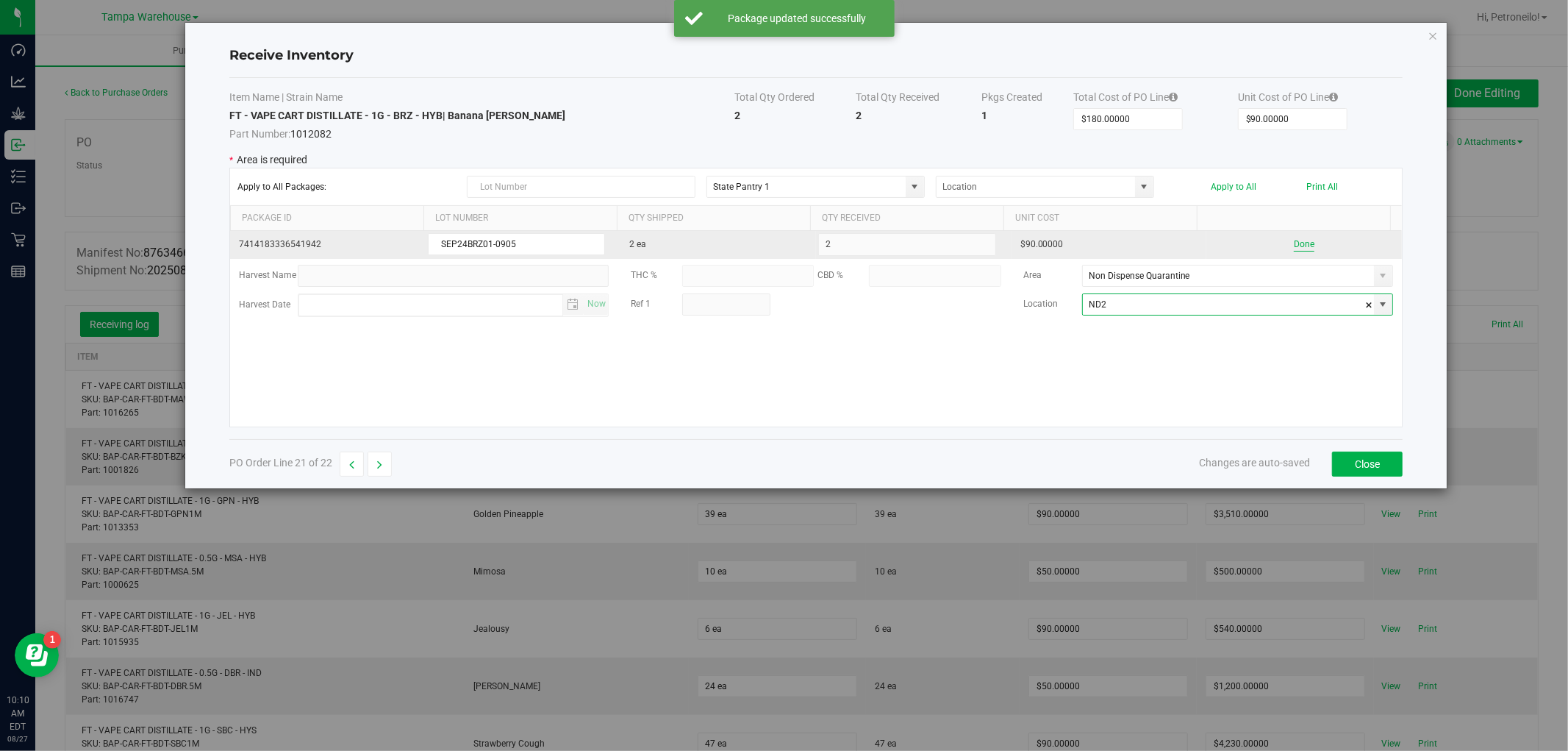
click at [1295, 250] on button "Done" at bounding box center [1304, 244] width 21 height 14
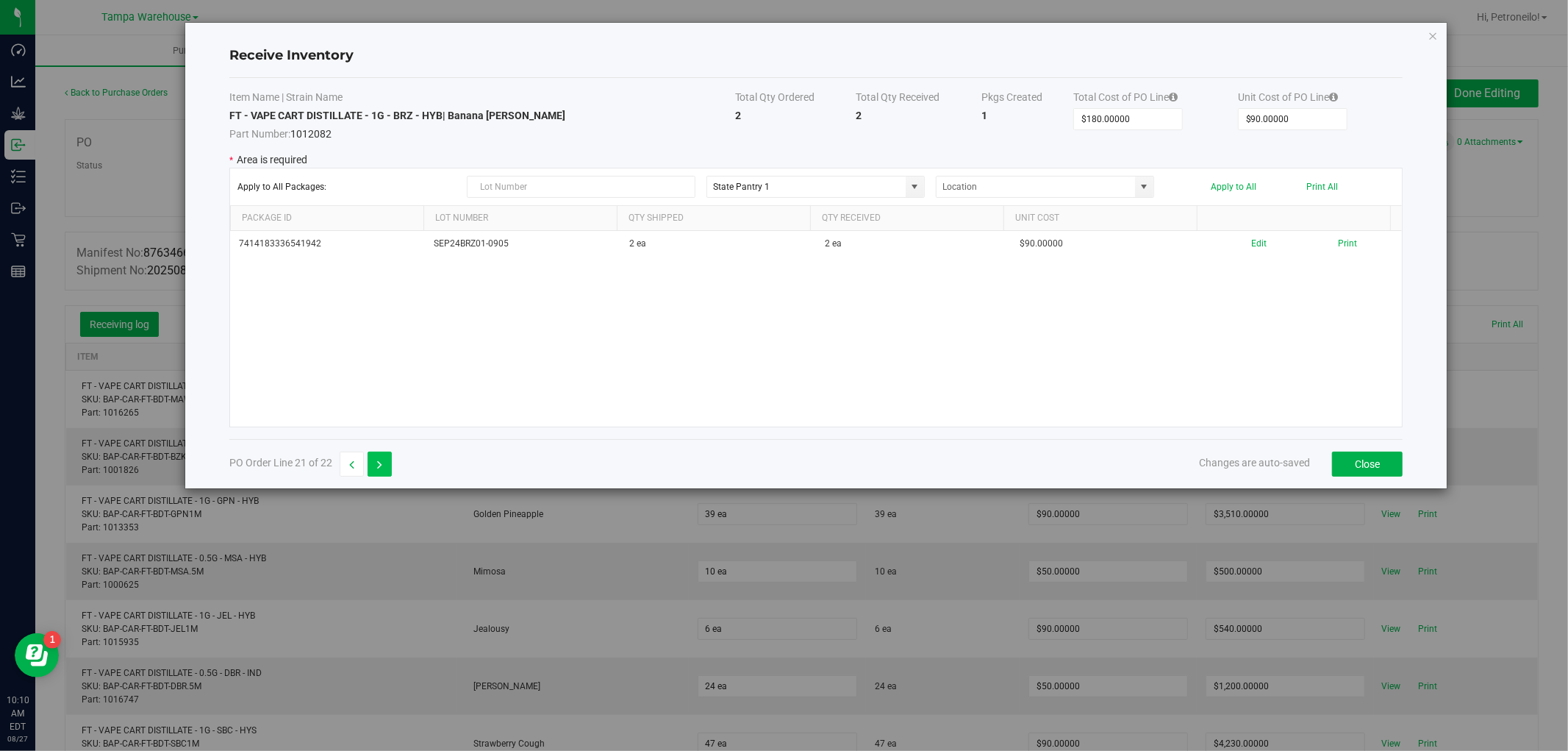
click at [375, 462] on button "button" at bounding box center [379, 464] width 24 height 25
type input "$500.00000"
type input "$50.00000"
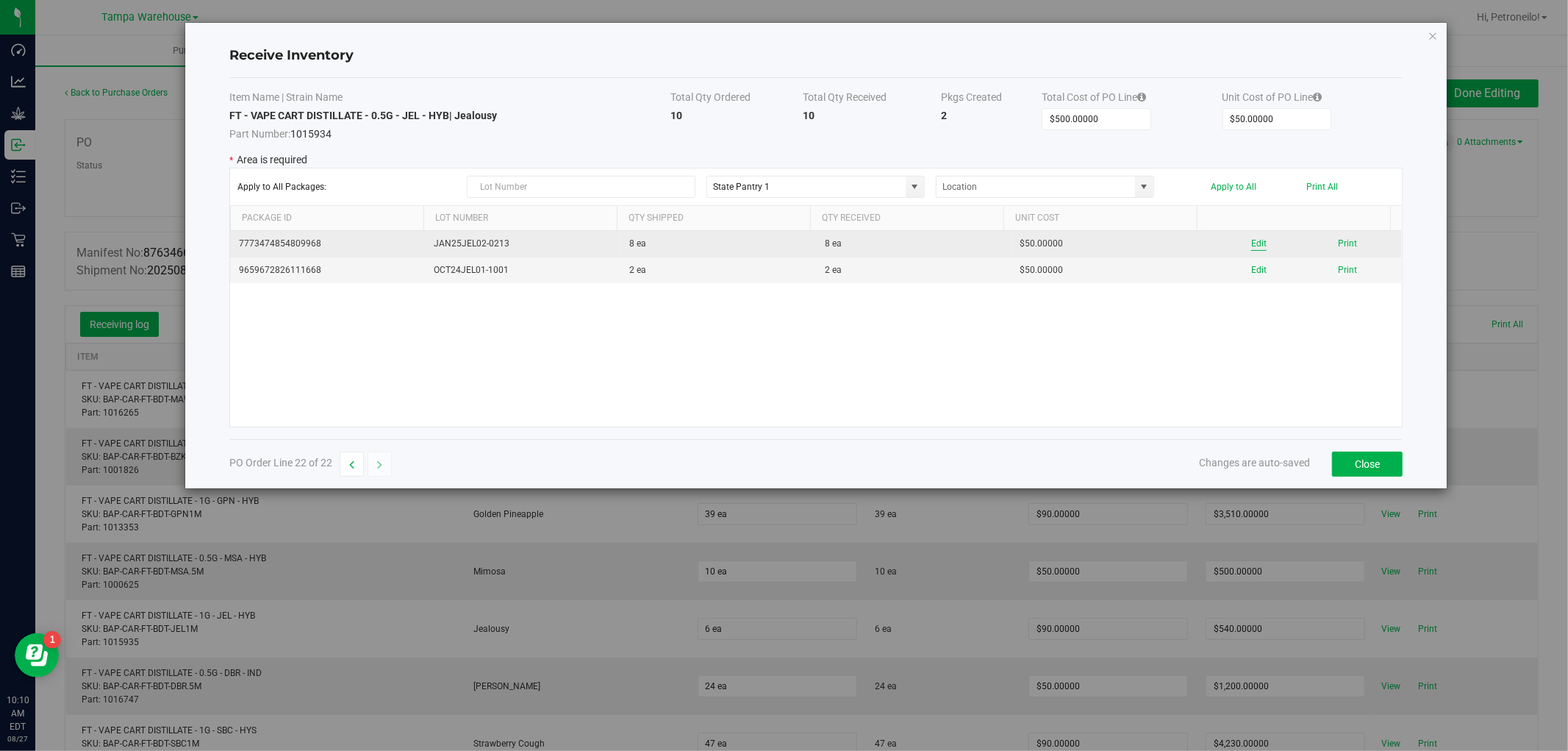
click at [1251, 247] on button "Edit" at bounding box center [1259, 243] width 16 height 14
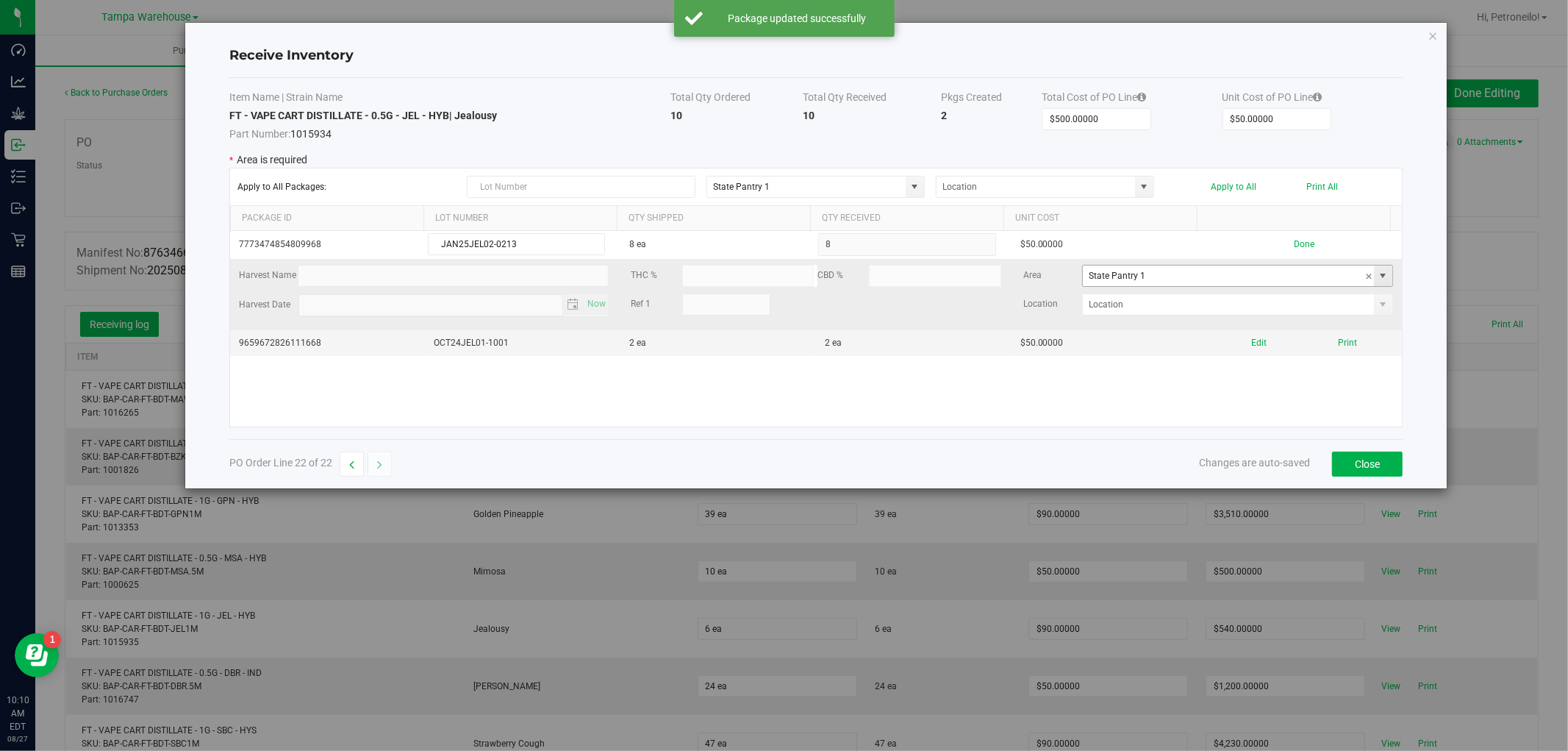
click at [1377, 281] on span at bounding box center [1383, 276] width 12 height 12
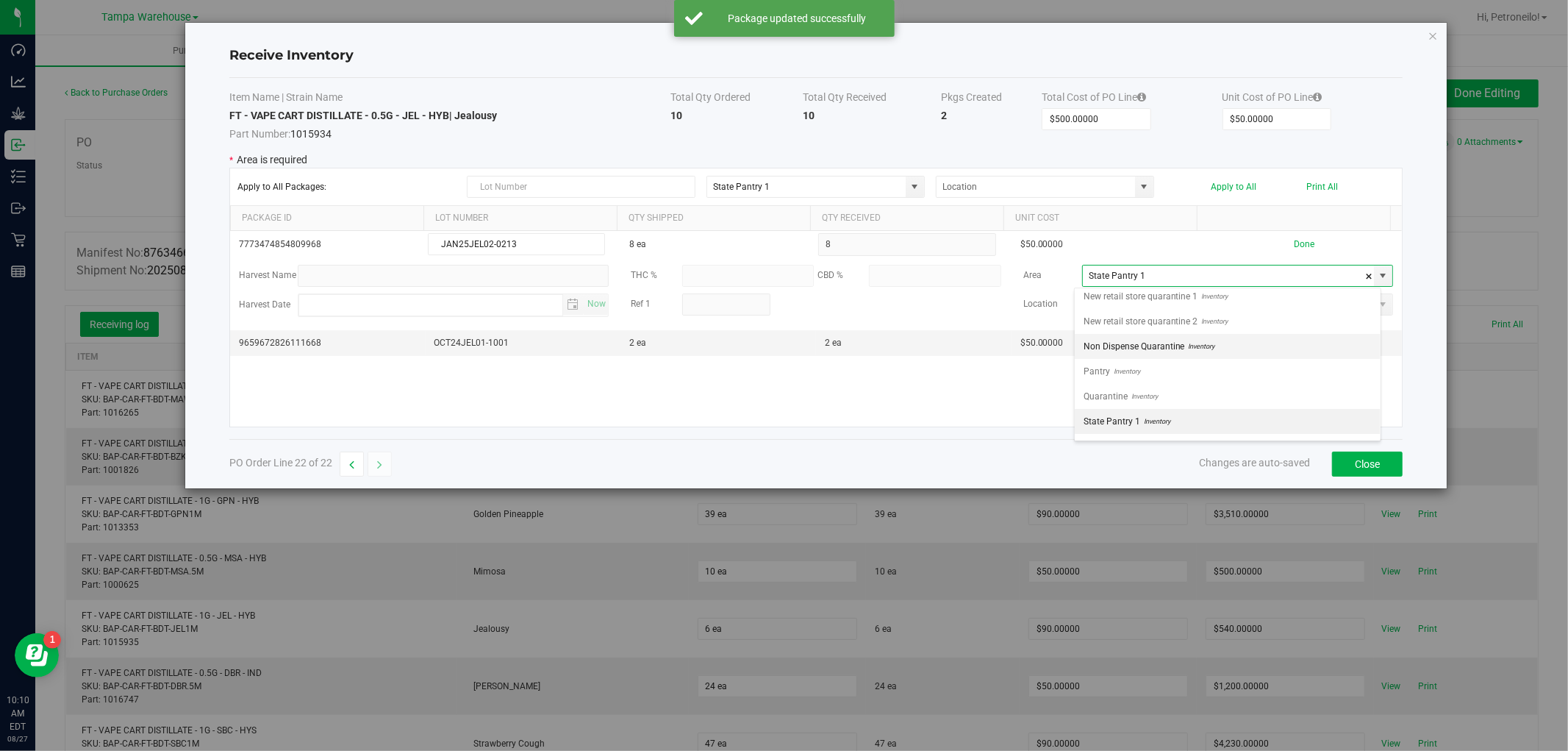
click at [1296, 346] on li "Non Dispense Quarantine Inventory" at bounding box center [1227, 347] width 306 height 25
type input "Non Dispense Quarantine"
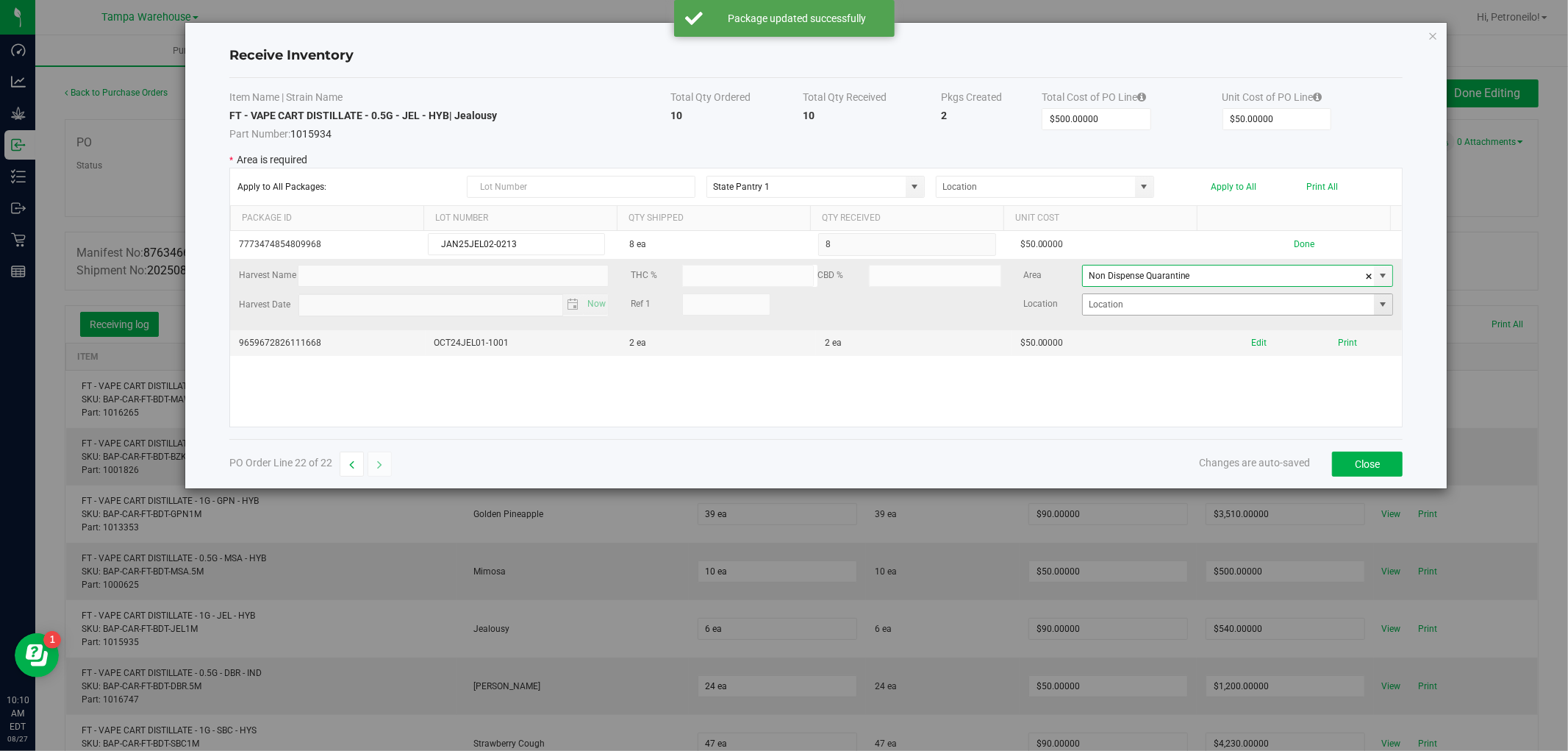
click at [1377, 307] on span at bounding box center [1383, 305] width 12 height 12
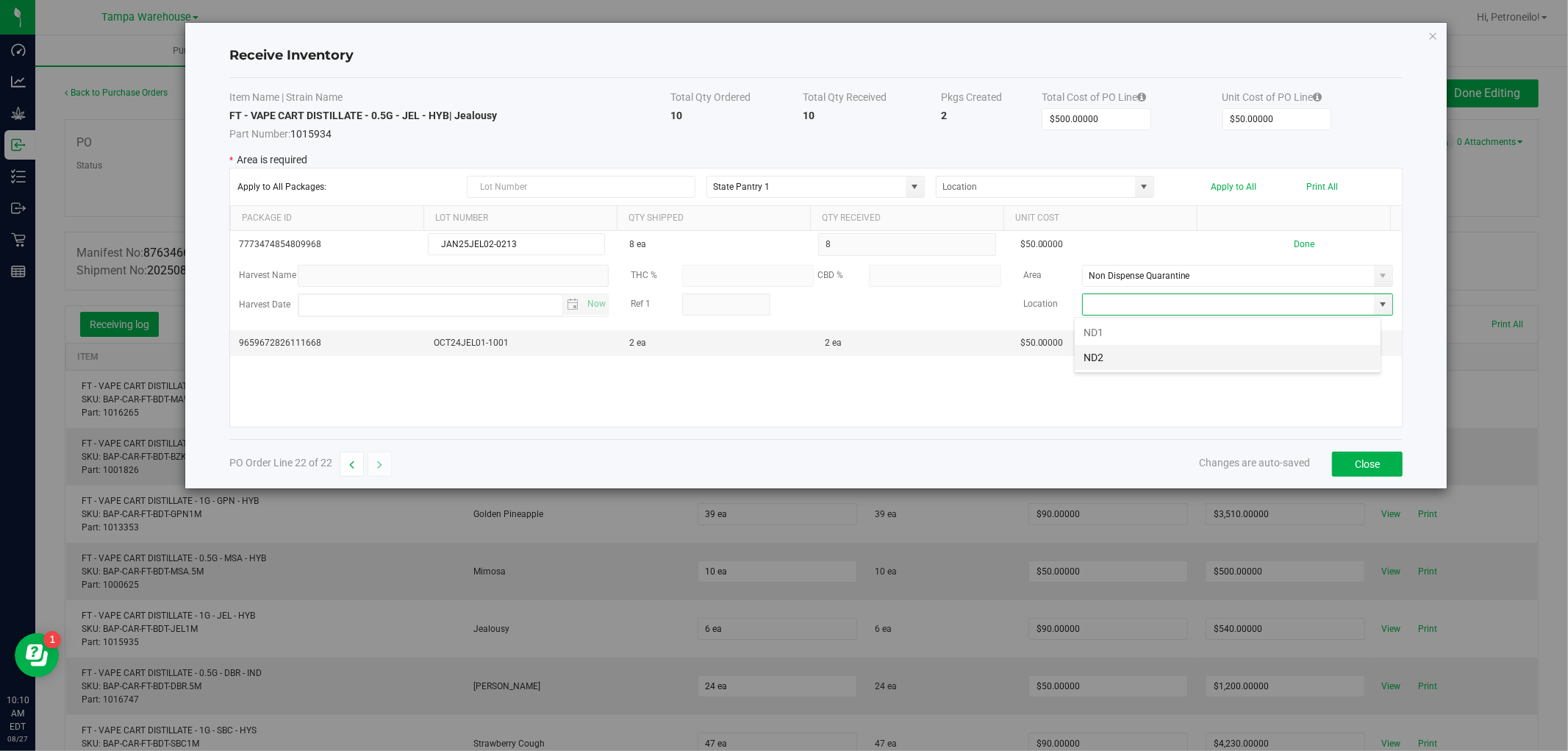
click at [1280, 361] on li "ND2" at bounding box center [1227, 357] width 306 height 25
type input "ND2"
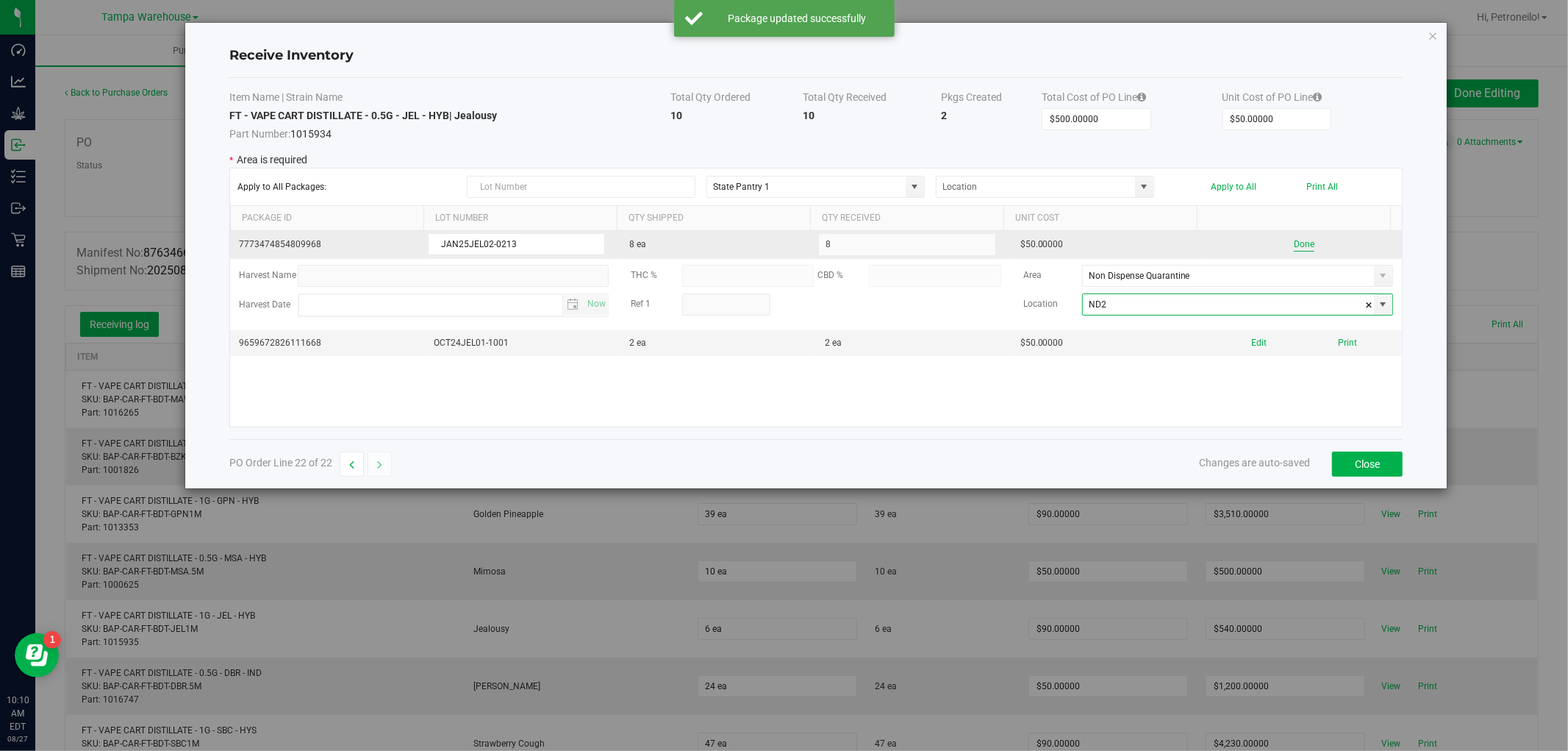
click at [1297, 240] on button "Done" at bounding box center [1304, 244] width 21 height 14
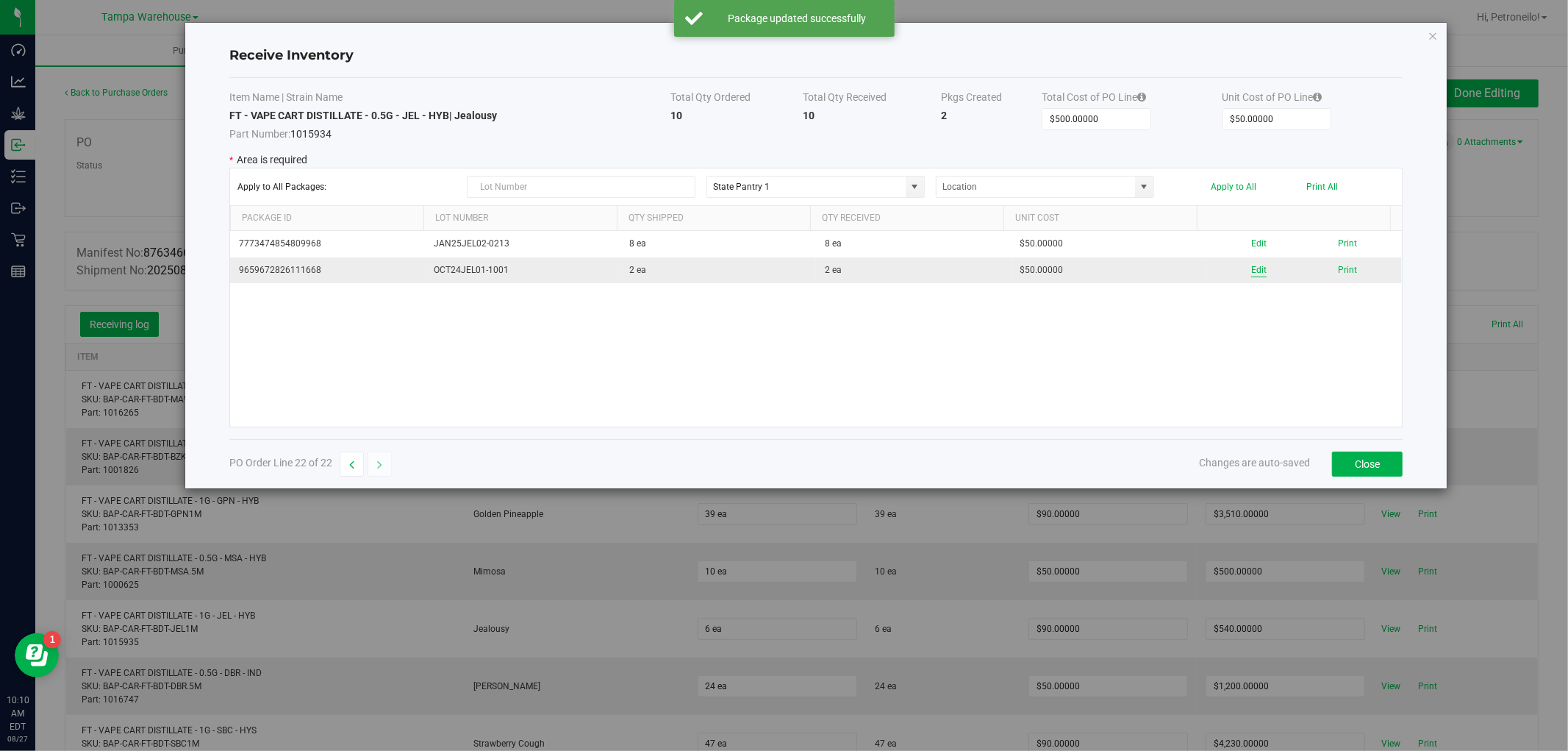
click at [1251, 273] on button "Edit" at bounding box center [1259, 270] width 16 height 14
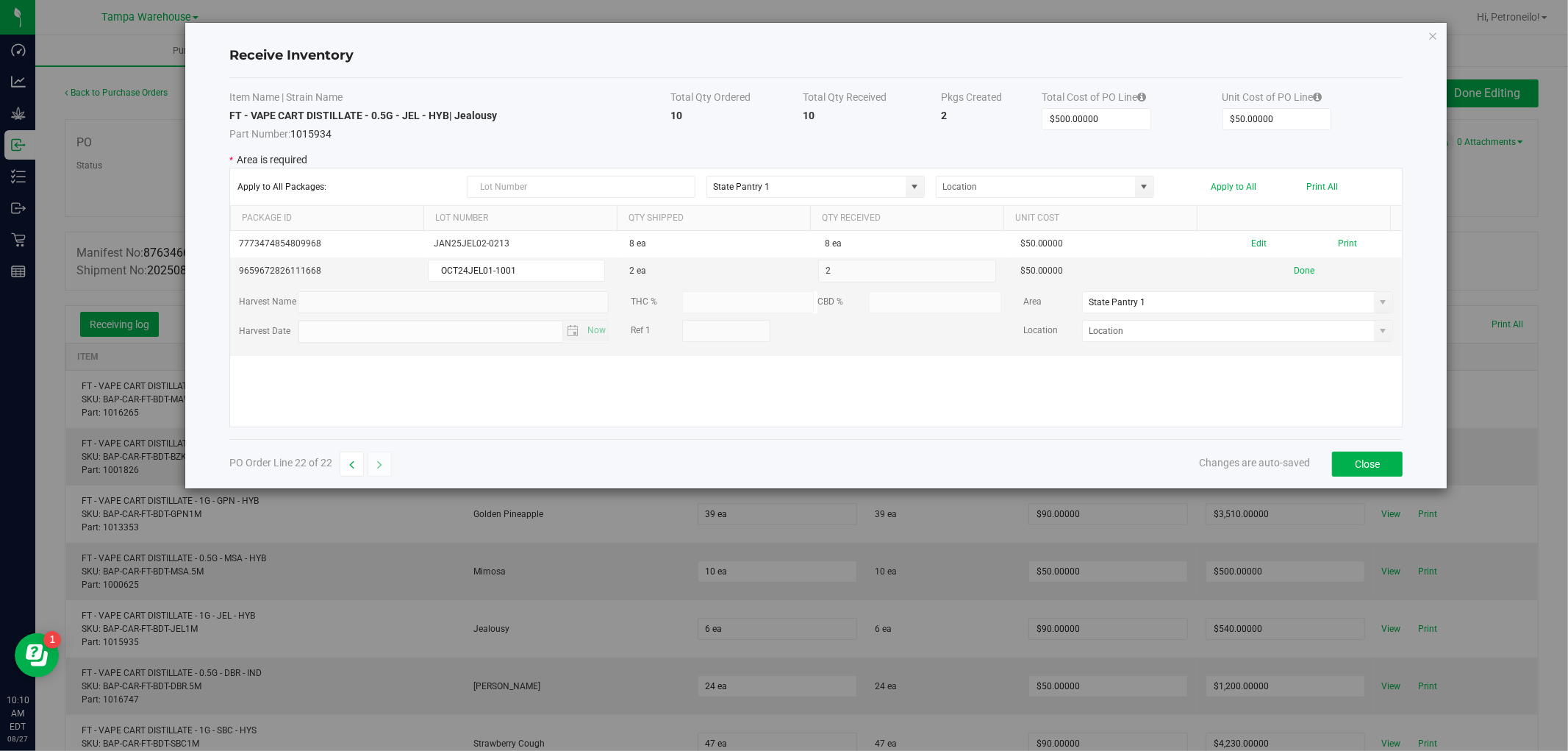
click at [1377, 306] on span at bounding box center [1383, 302] width 12 height 12
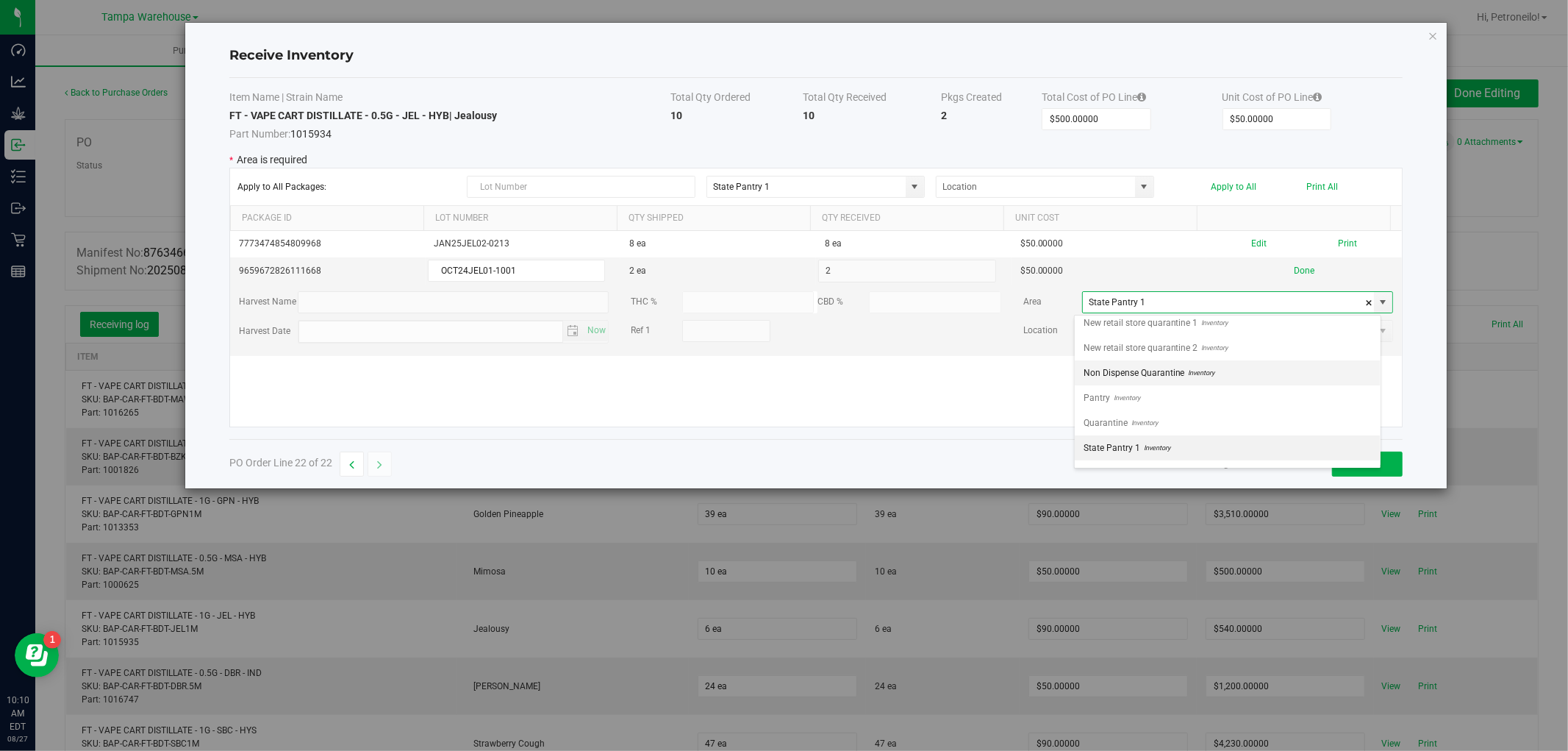
click at [1270, 382] on li "Non Dispense Quarantine Inventory" at bounding box center [1227, 373] width 306 height 25
type input "Non Dispense Quarantine"
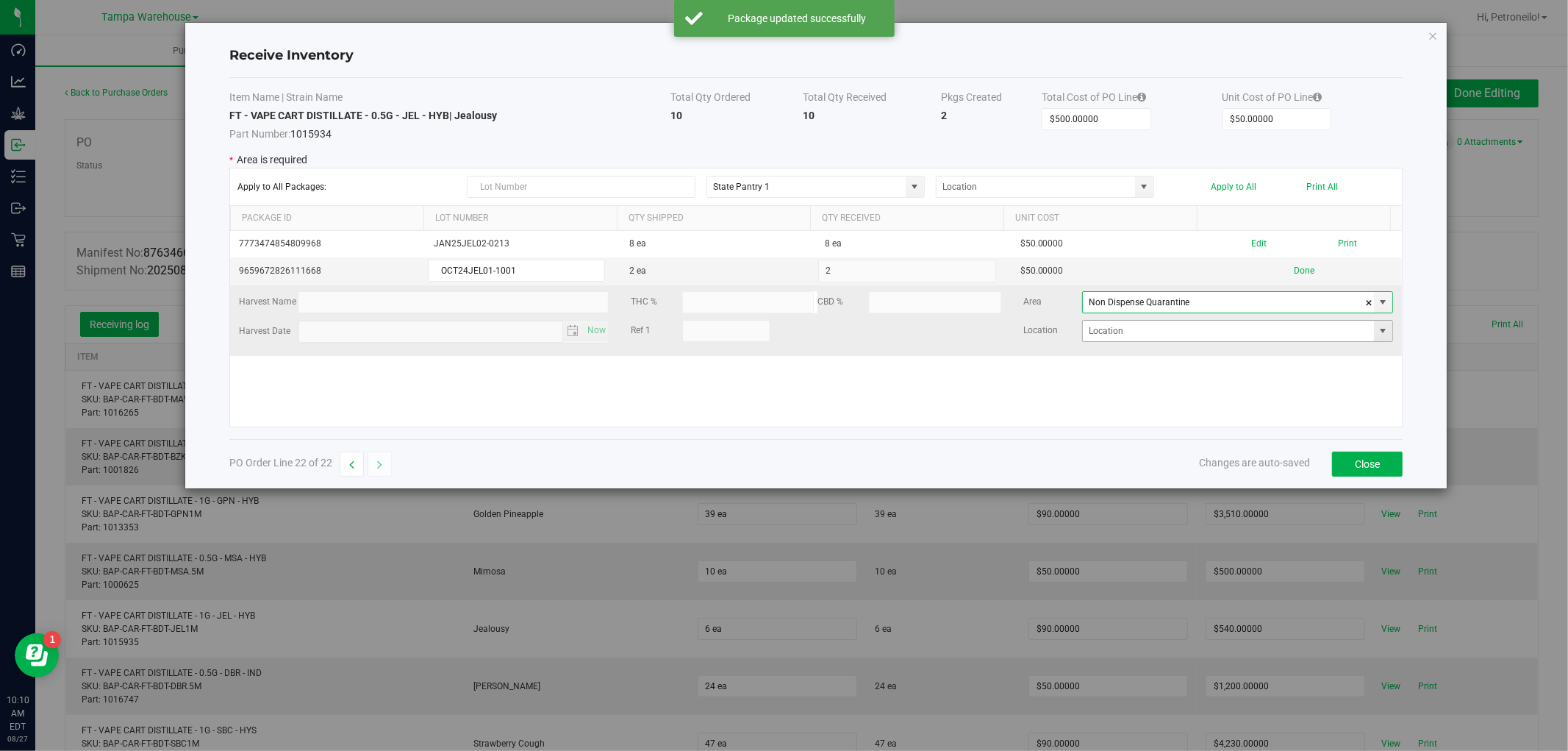
click at [1377, 331] on span at bounding box center [1383, 331] width 12 height 12
click at [1269, 385] on li "ND2" at bounding box center [1227, 384] width 306 height 25
type input "ND2"
click at [1294, 277] on button "Done" at bounding box center [1304, 271] width 21 height 14
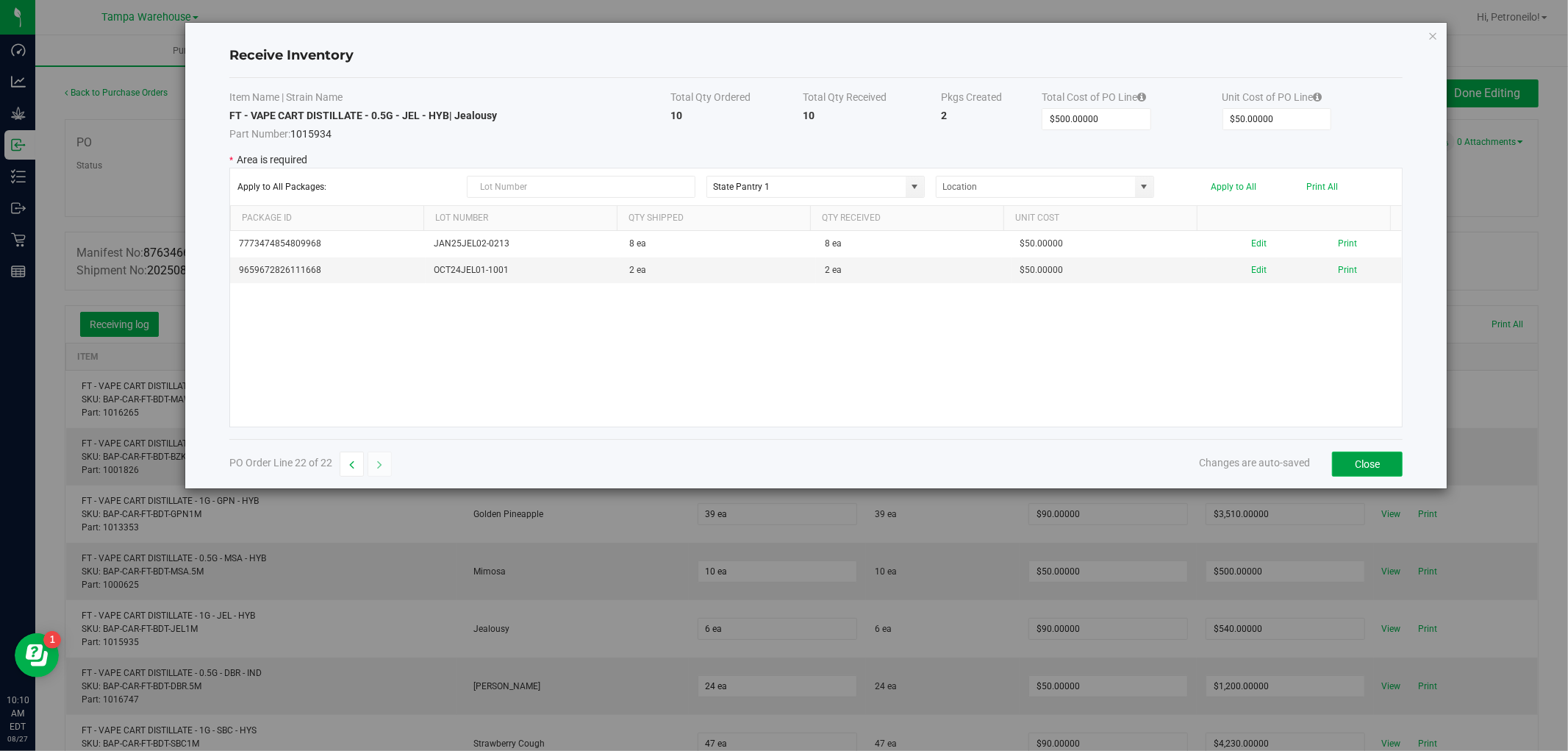
click at [1363, 454] on button "Close" at bounding box center [1368, 464] width 71 height 25
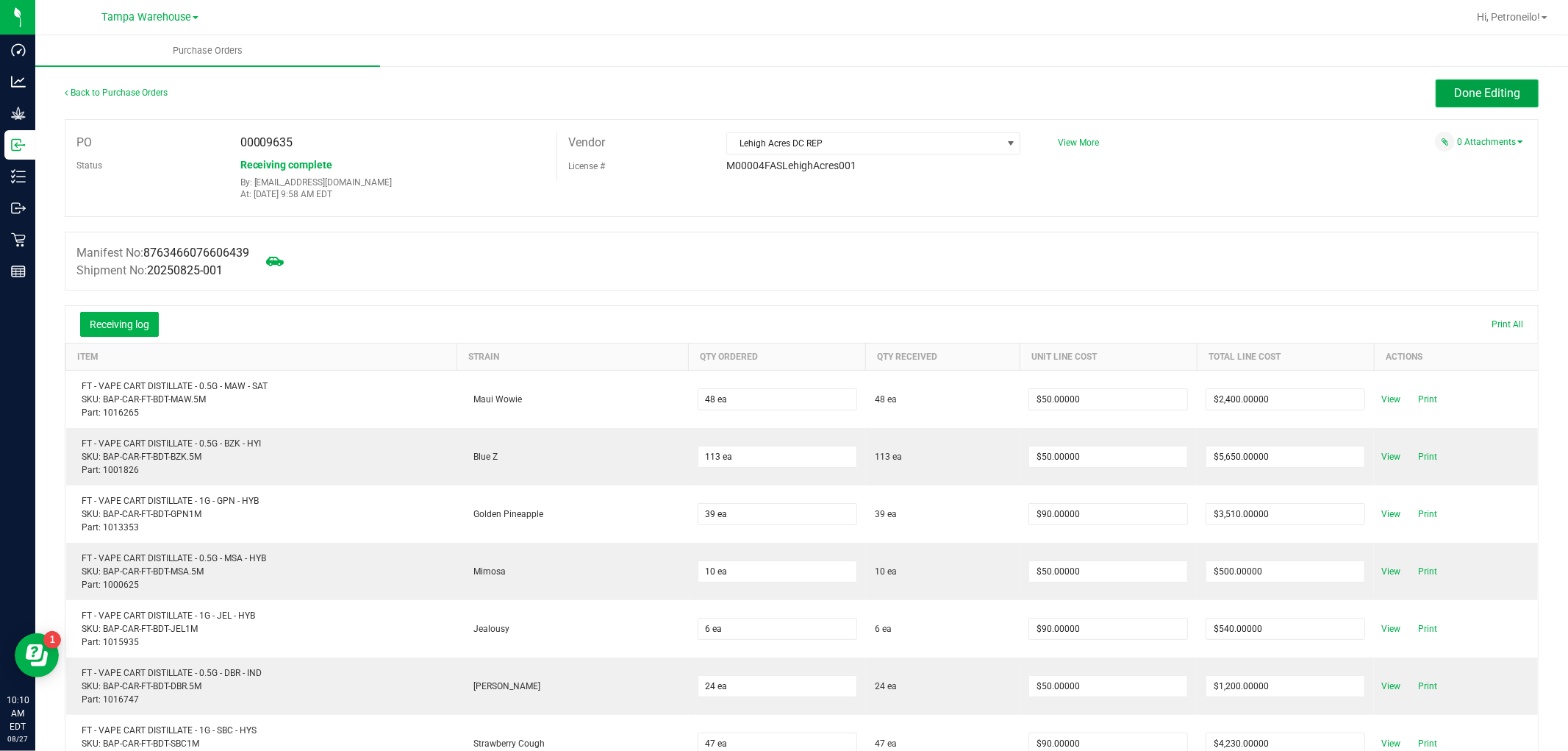
click at [1454, 92] on span "Done Editing" at bounding box center [1487, 92] width 66 height 14
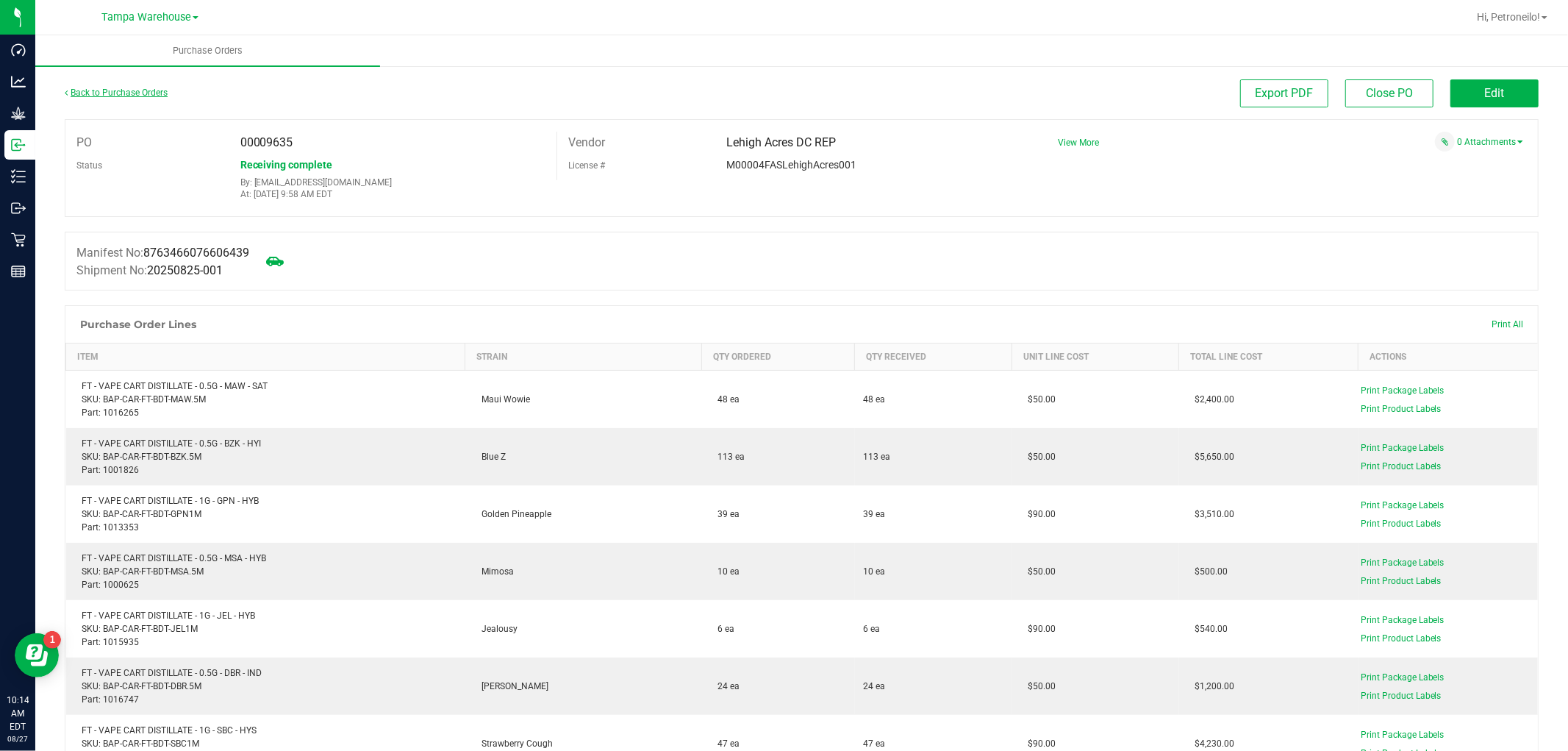
click at [159, 87] on link "Back to Purchase Orders" at bounding box center [115, 92] width 103 height 10
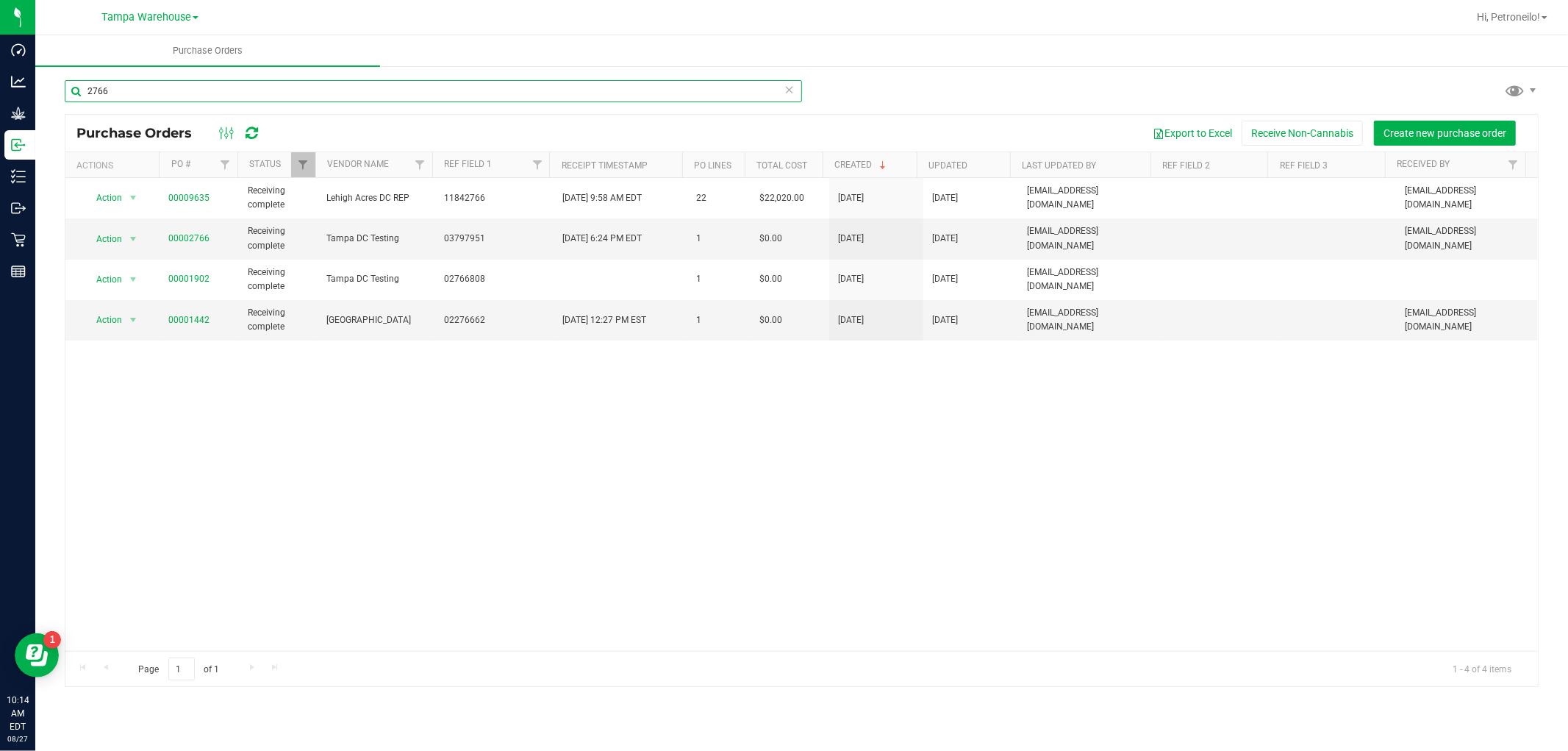
click at [194, 86] on input "2766" at bounding box center [433, 91] width 737 height 22
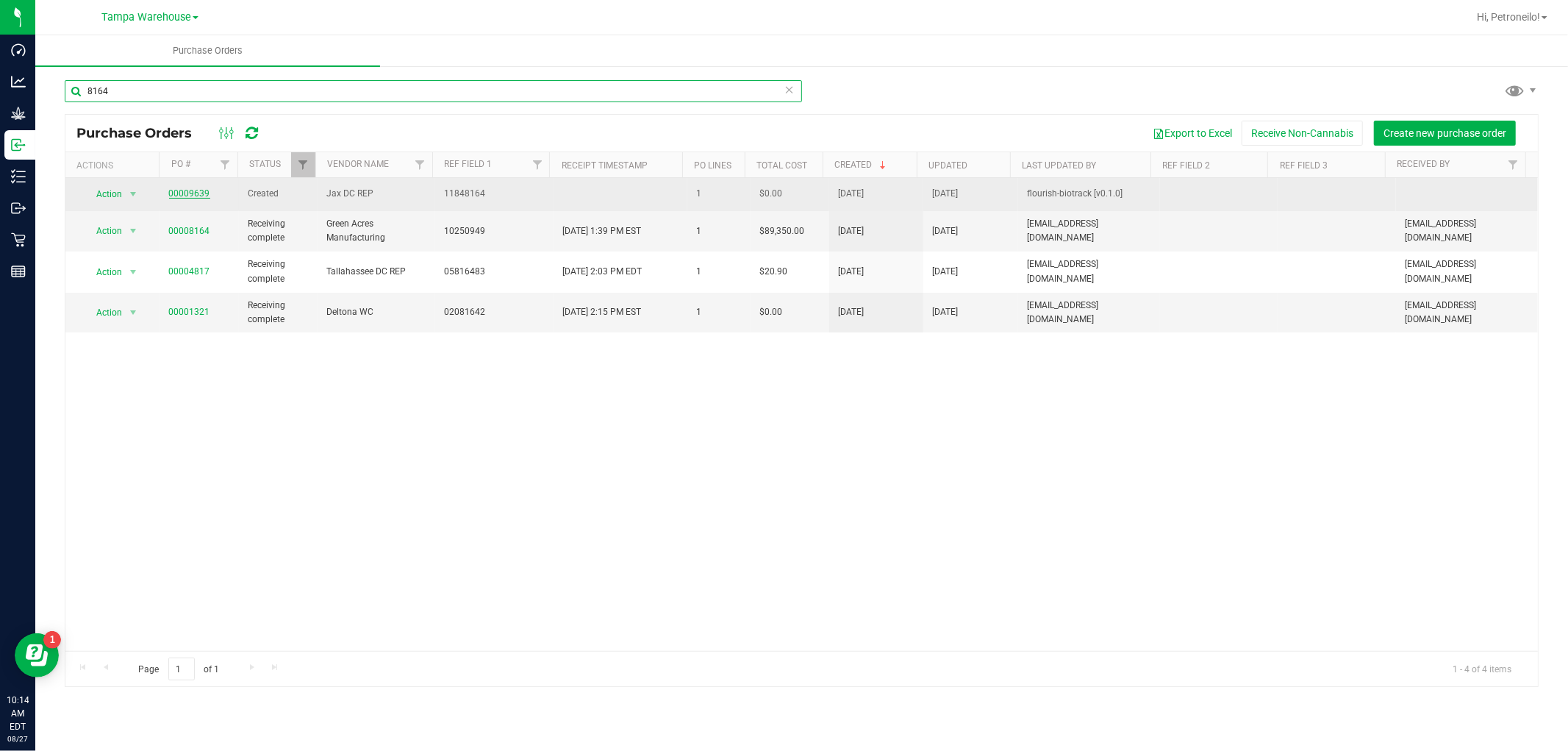
type input "8164"
click at [189, 191] on link "00009639" at bounding box center [190, 193] width 41 height 10
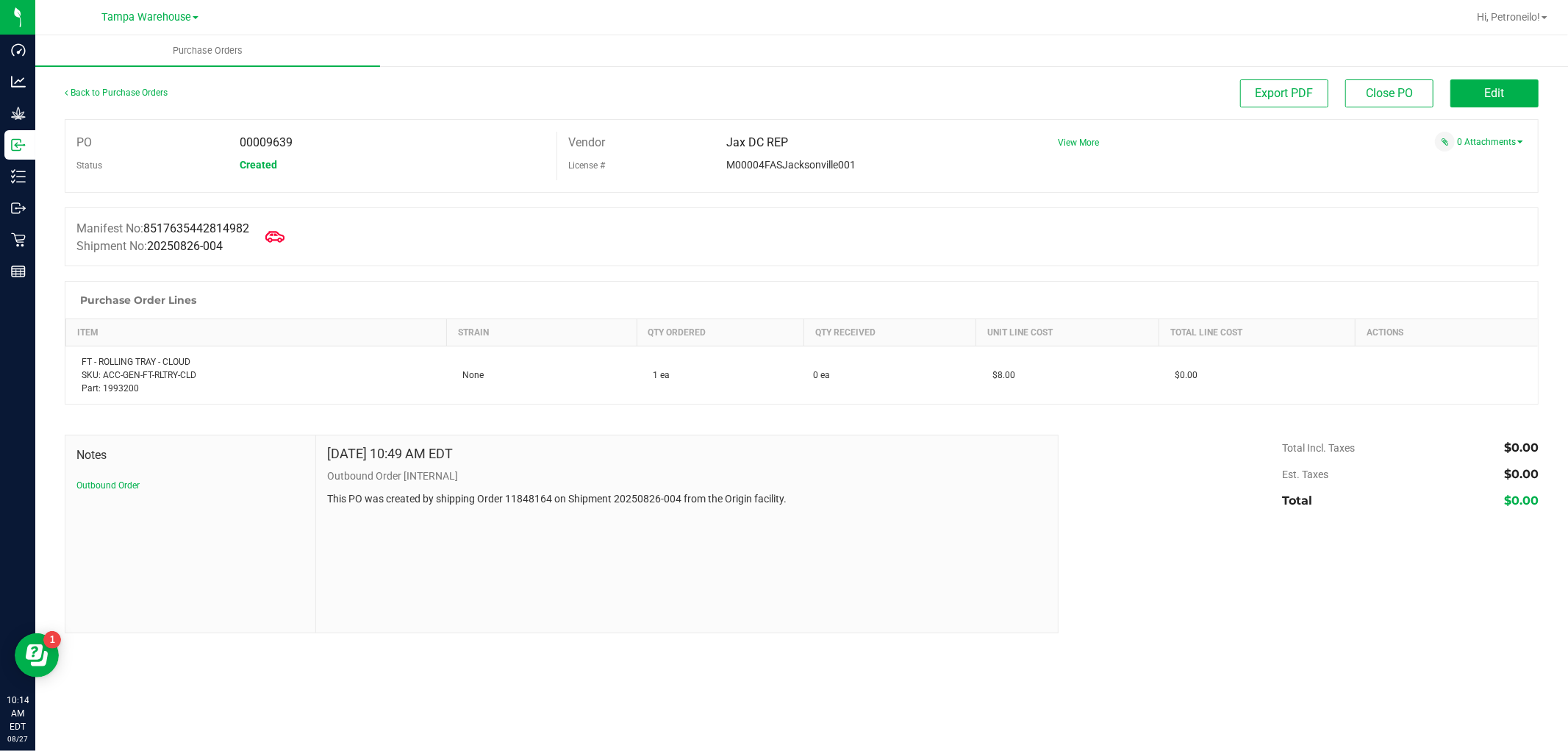
click at [275, 236] on icon at bounding box center [275, 236] width 19 height 19
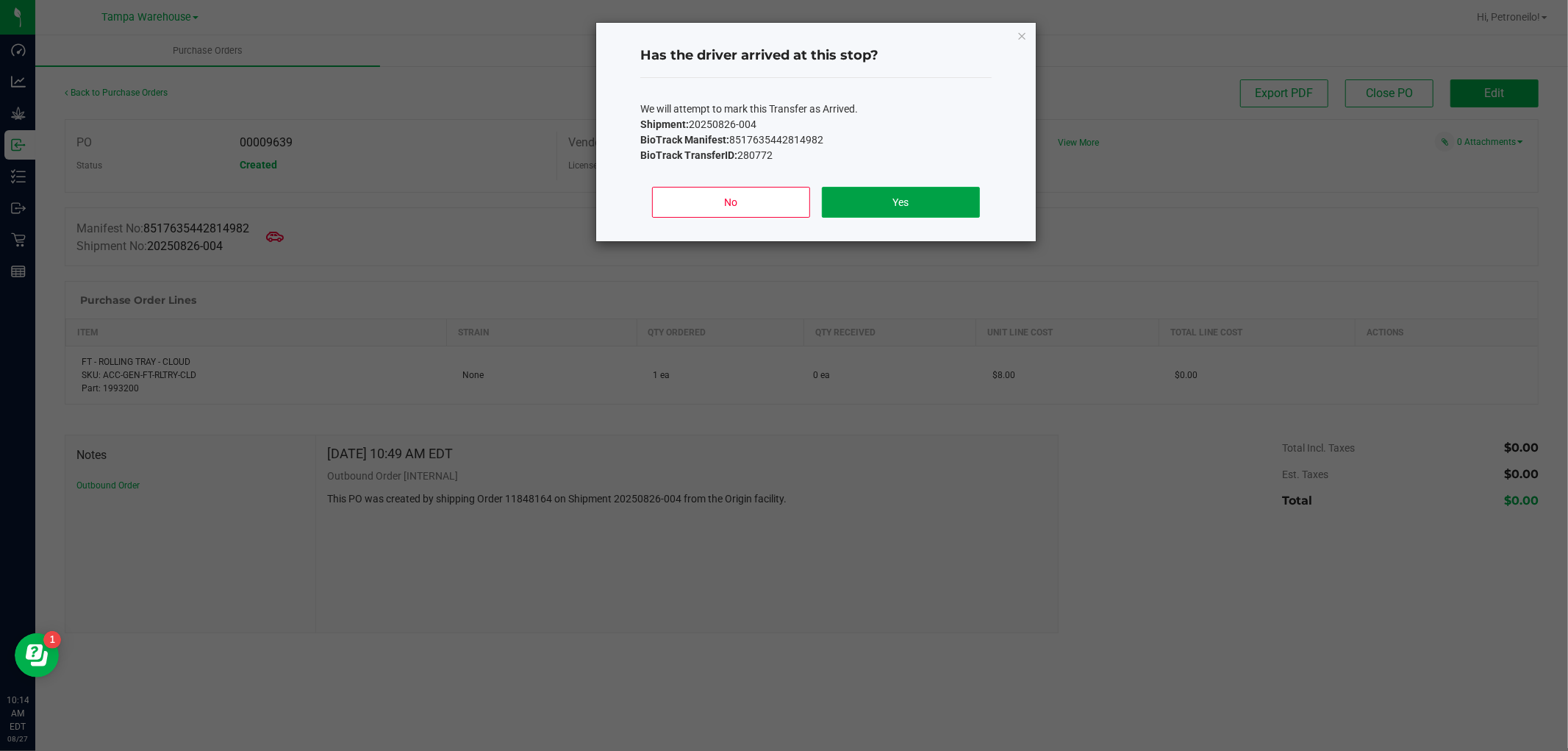
click at [938, 201] on button "Yes" at bounding box center [902, 201] width 158 height 31
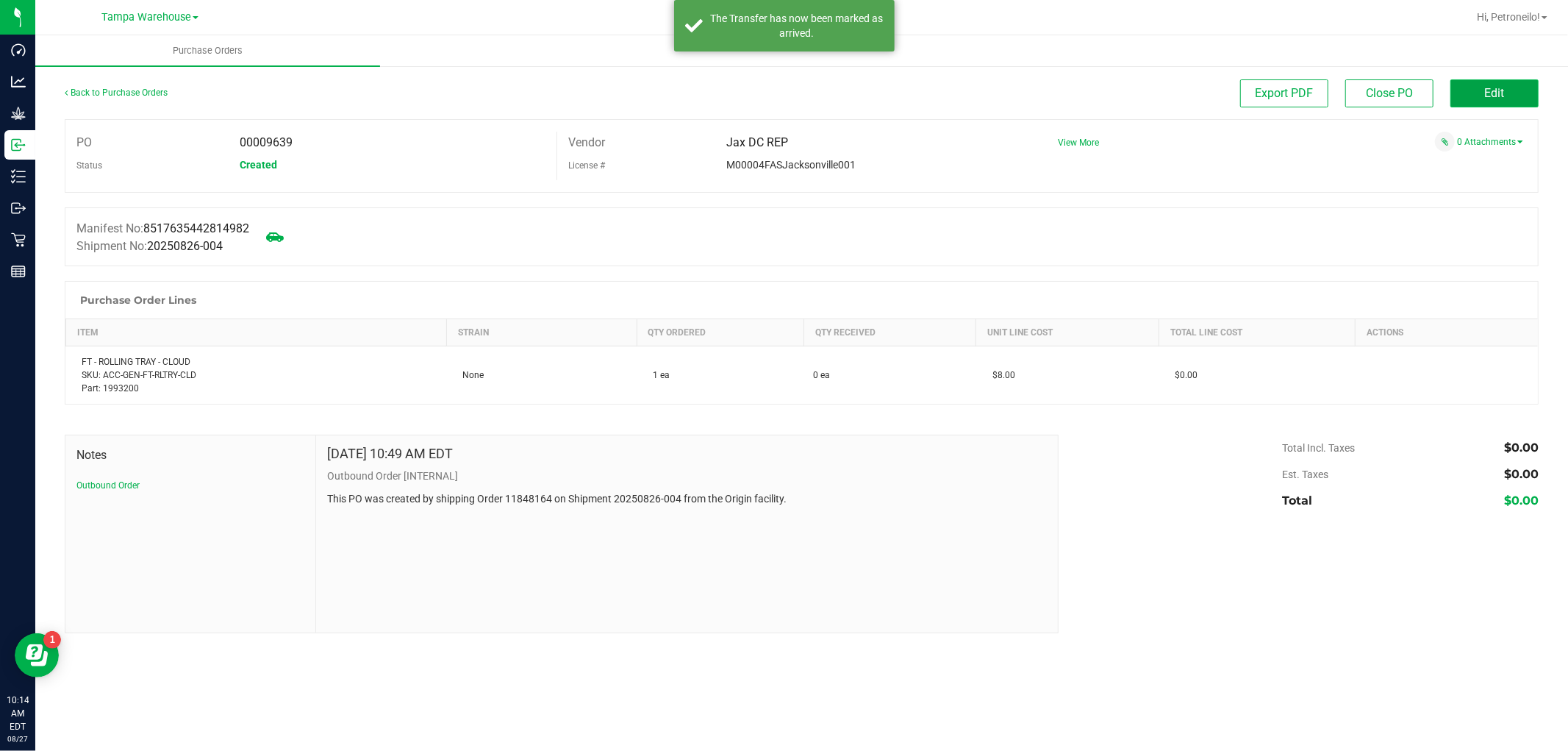
click at [1476, 90] on button "Edit" at bounding box center [1495, 93] width 88 height 28
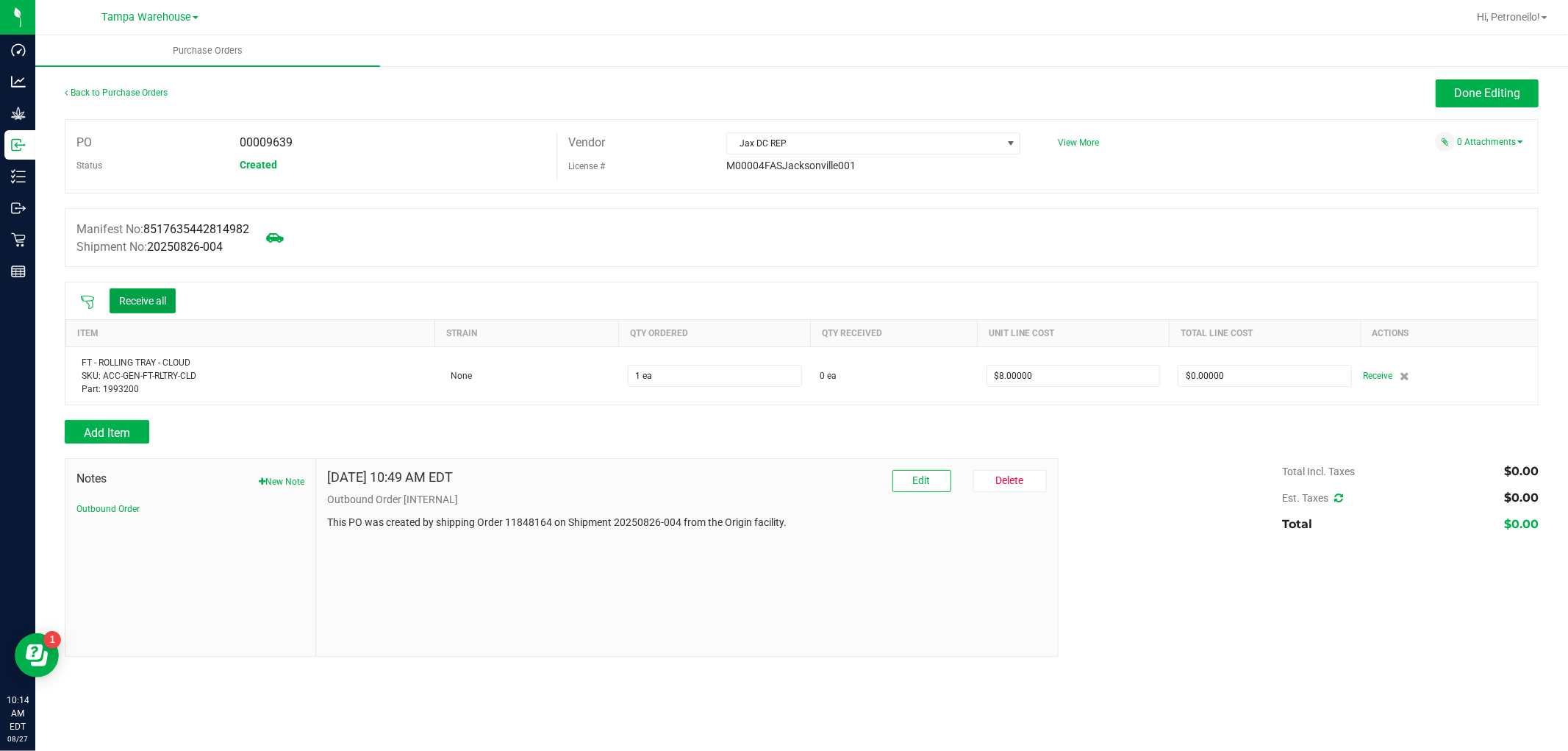
click at [159, 305] on button "Receive all" at bounding box center [143, 300] width 66 height 25
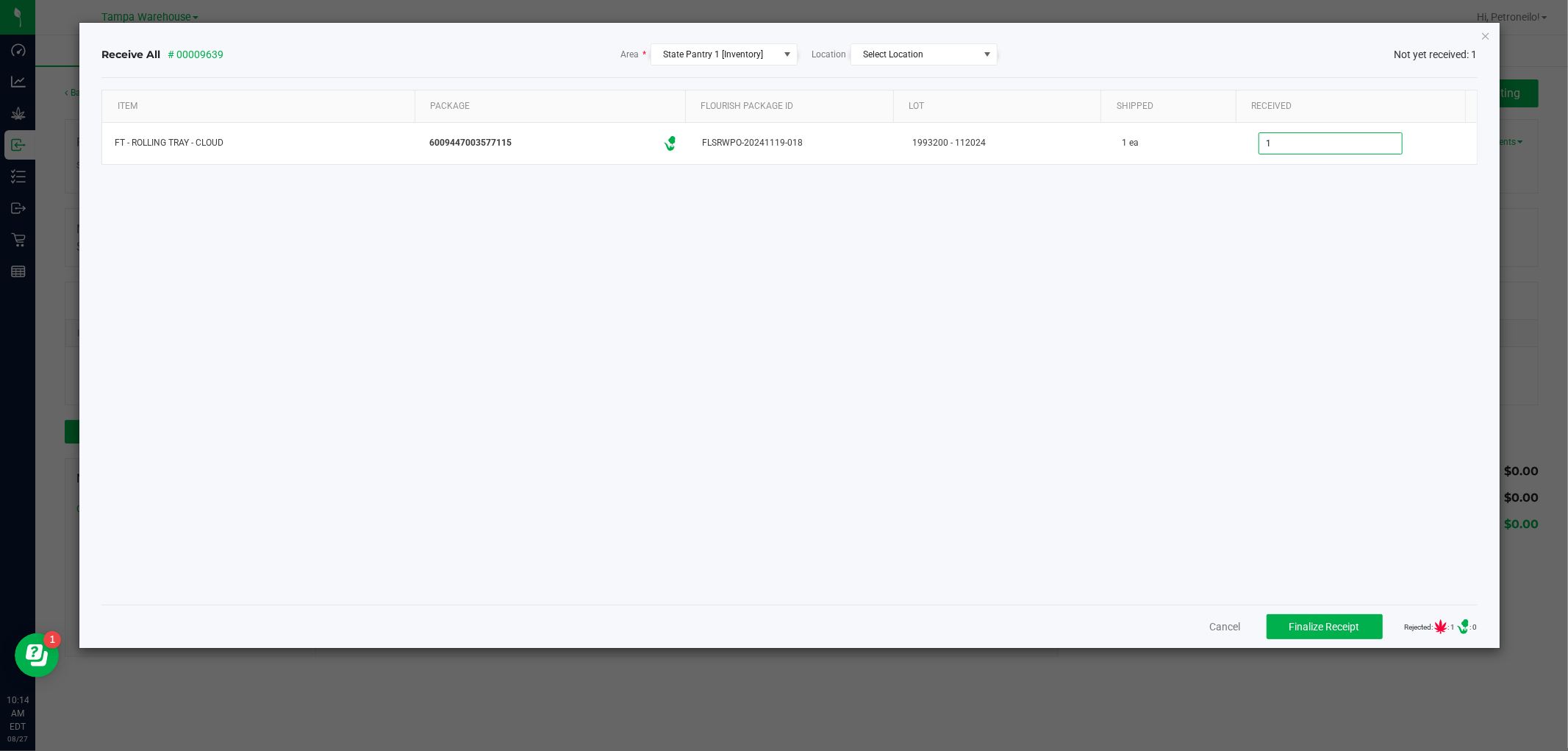
type input "1 ea"
click at [1349, 542] on div "Item Package Flourish Package ID Lot Shipped Received FT - ROLLING TRAY - CLOUD…" at bounding box center [789, 342] width 1376 height 503
click at [1309, 621] on span "Finalize Receipt" at bounding box center [1325, 626] width 71 height 12
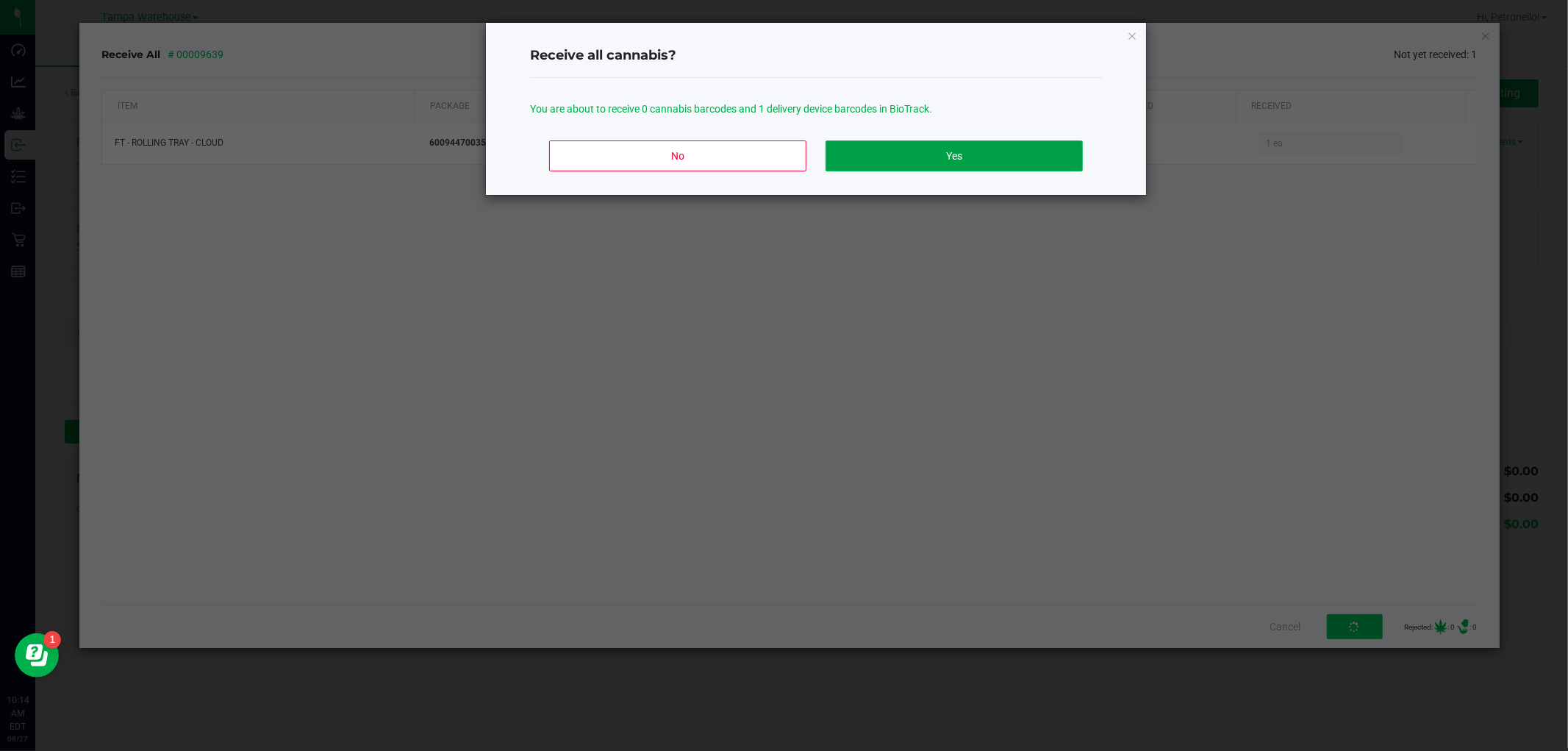
click at [1037, 145] on button "Yes" at bounding box center [954, 155] width 257 height 31
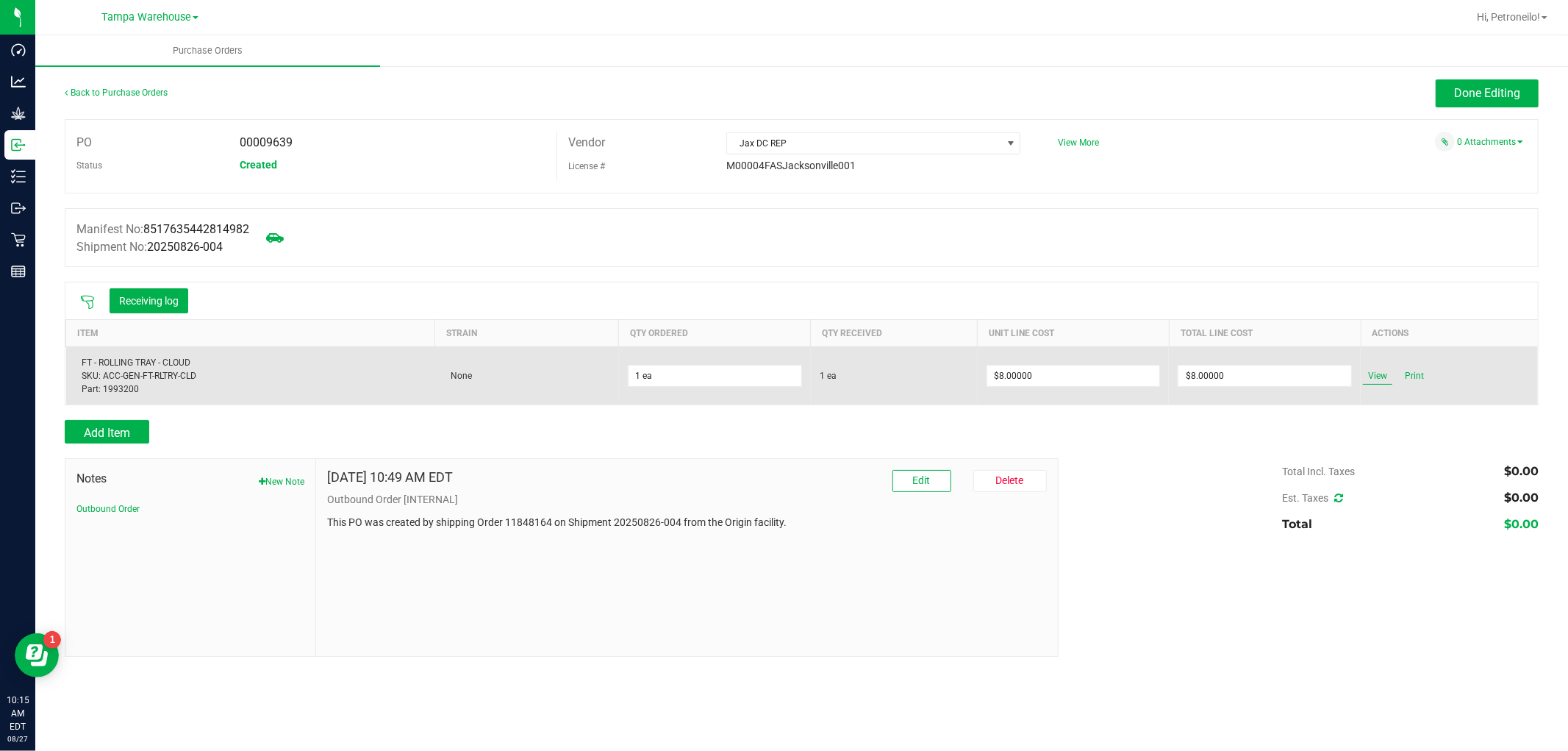
drag, startPoint x: 1383, startPoint y: 376, endPoint x: 1375, endPoint y: 376, distance: 8.0
click at [1375, 376] on span "View" at bounding box center [1378, 376] width 30 height 17
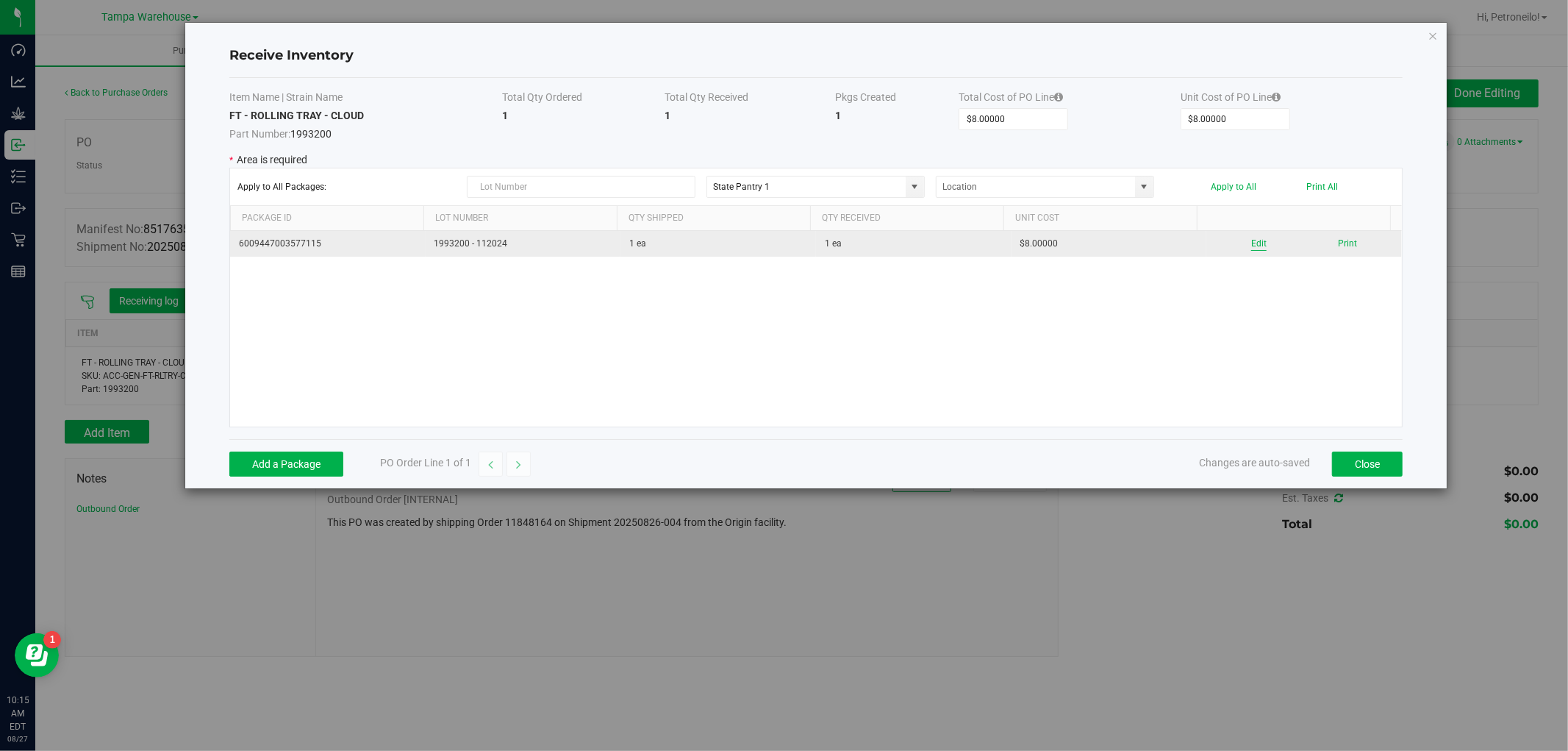
click at [1254, 246] on button "Edit" at bounding box center [1259, 243] width 16 height 14
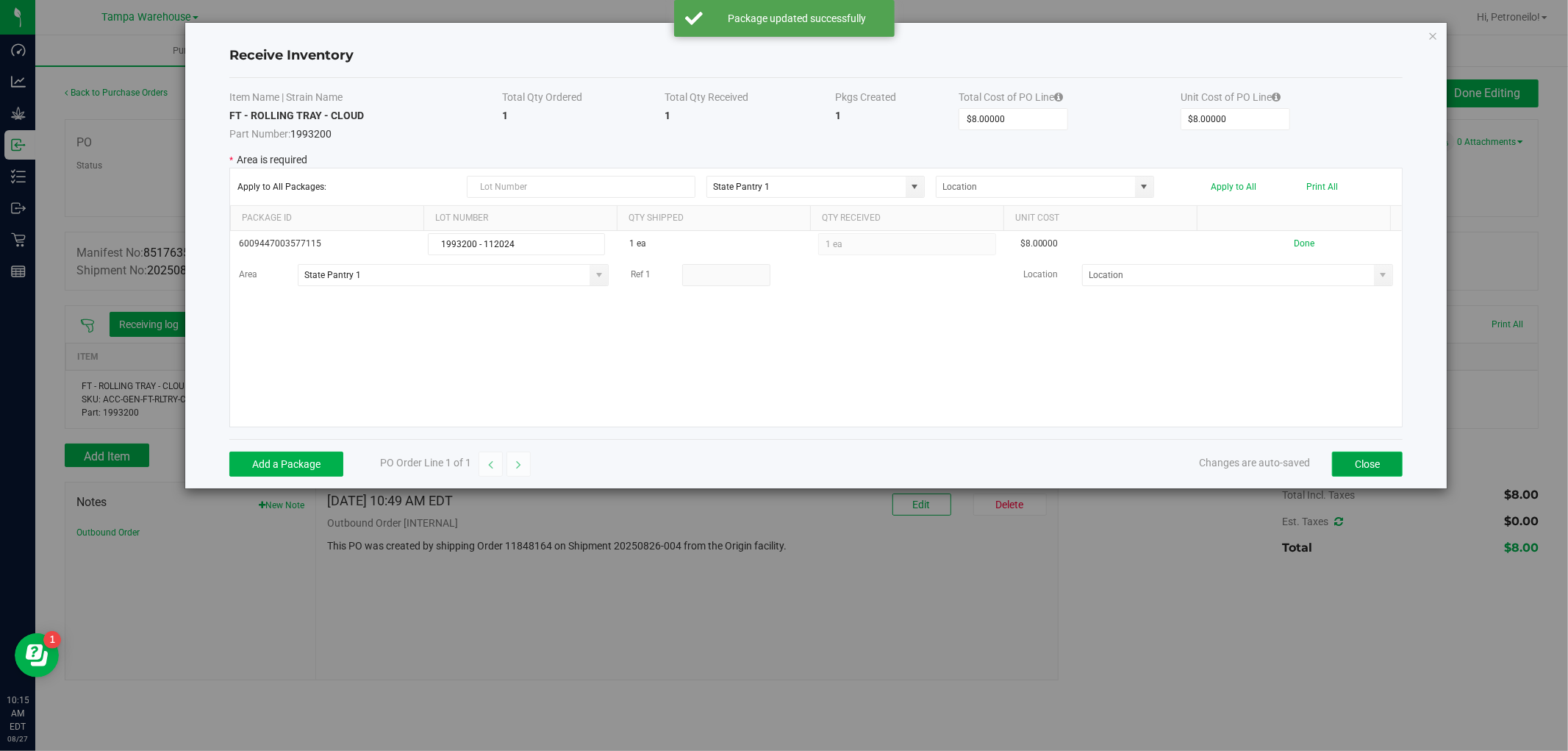
click at [1381, 464] on button "Close" at bounding box center [1368, 464] width 71 height 25
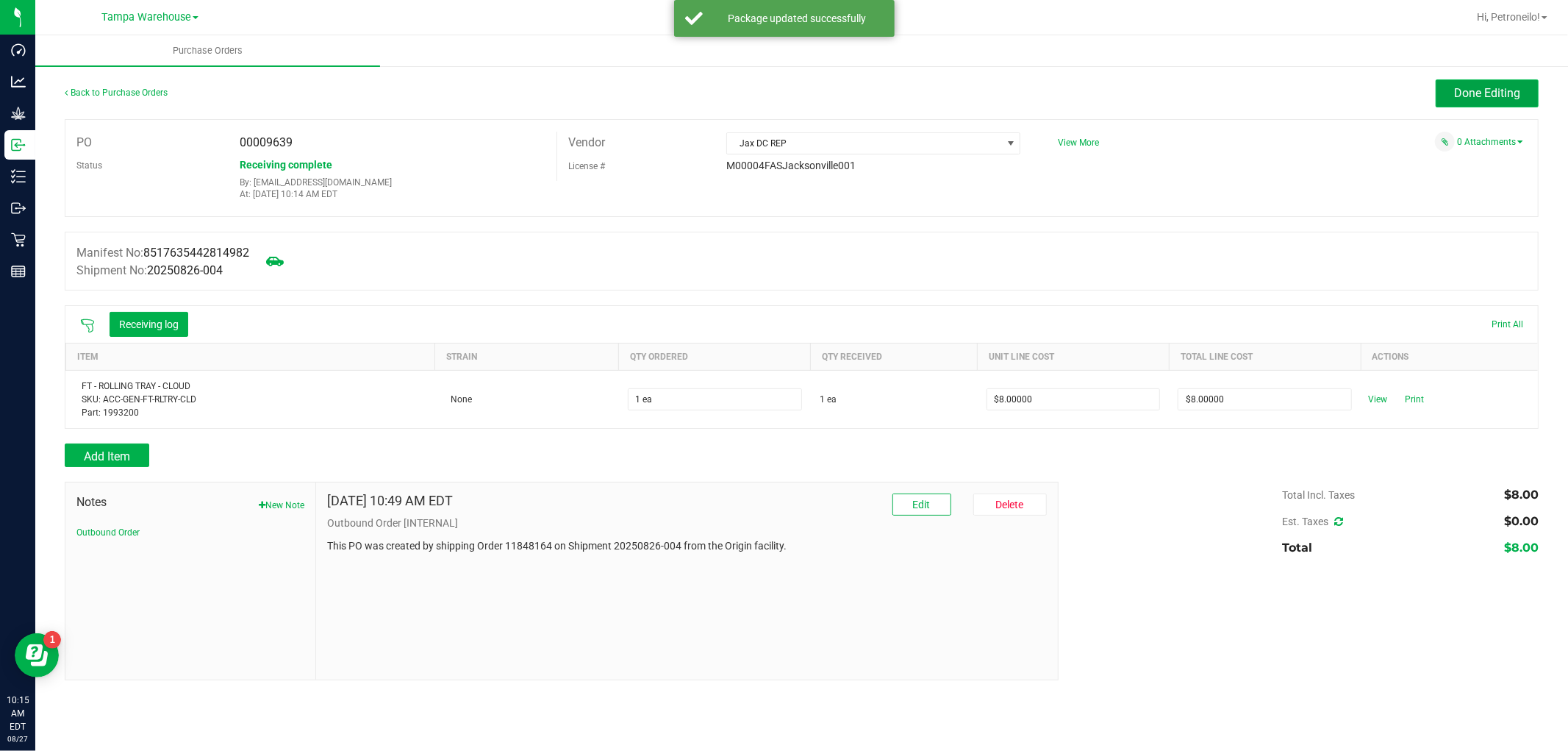
click at [1486, 87] on span "Done Editing" at bounding box center [1487, 92] width 66 height 14
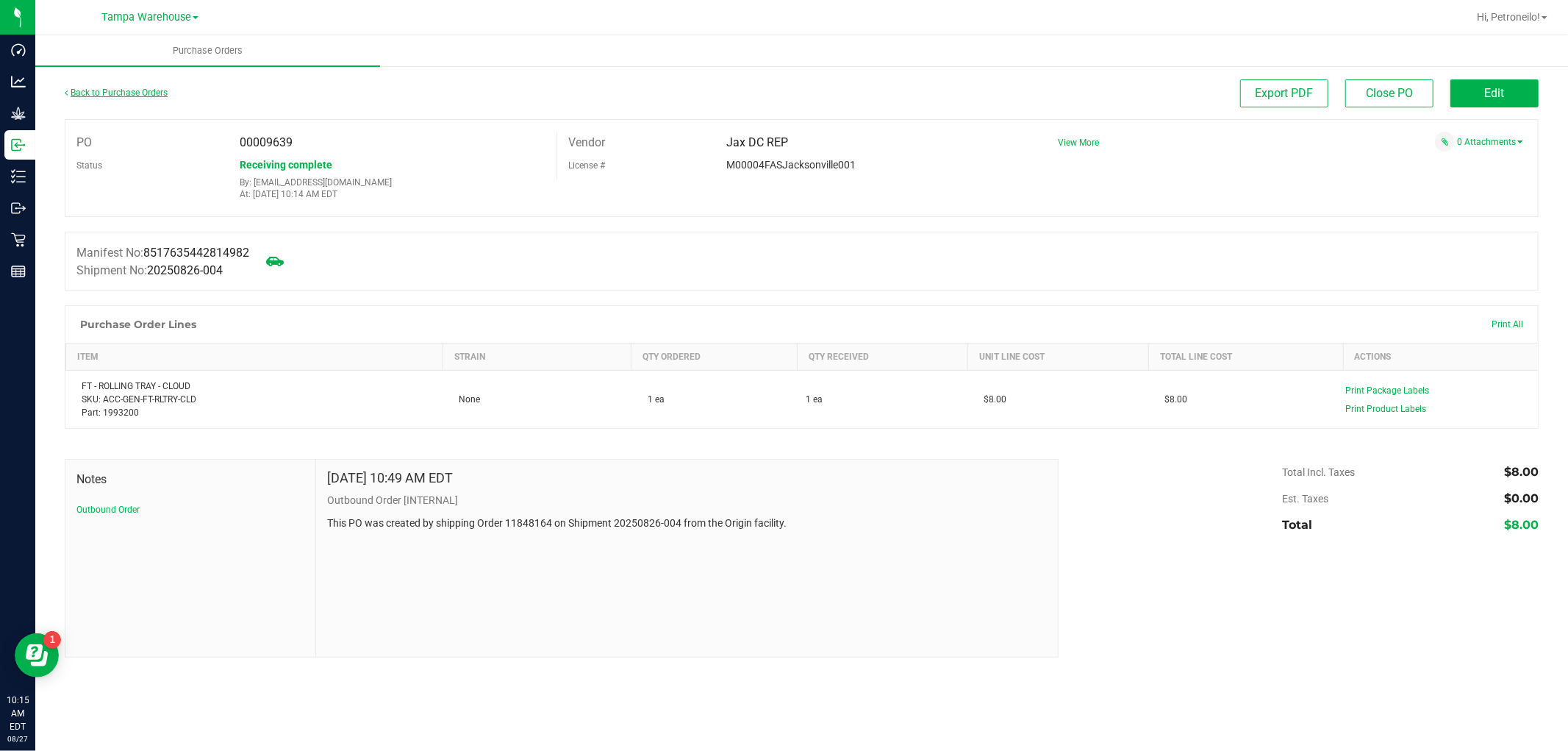
click at [145, 88] on link "Back to Purchase Orders" at bounding box center [115, 92] width 103 height 10
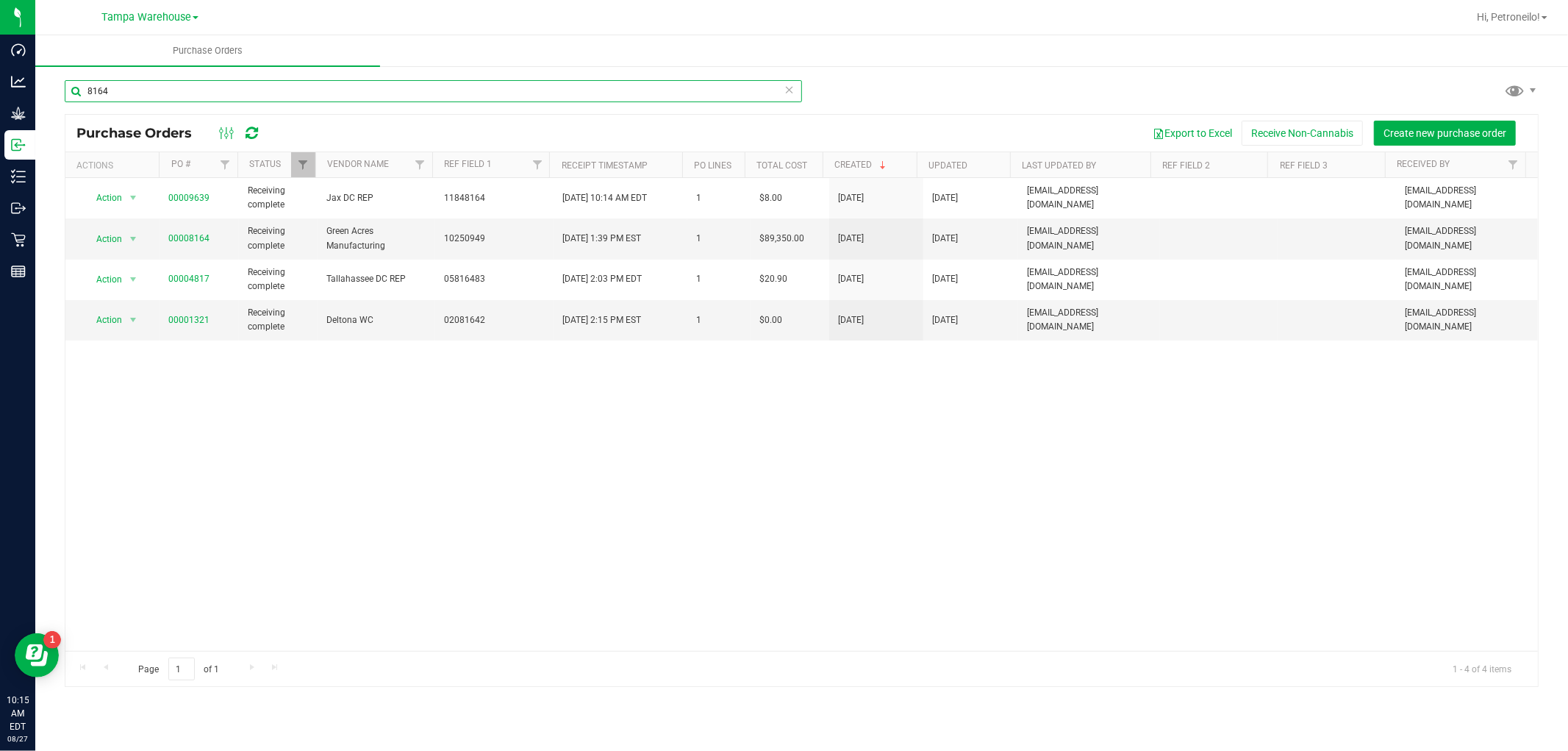
click at [153, 88] on input "8164" at bounding box center [433, 91] width 737 height 22
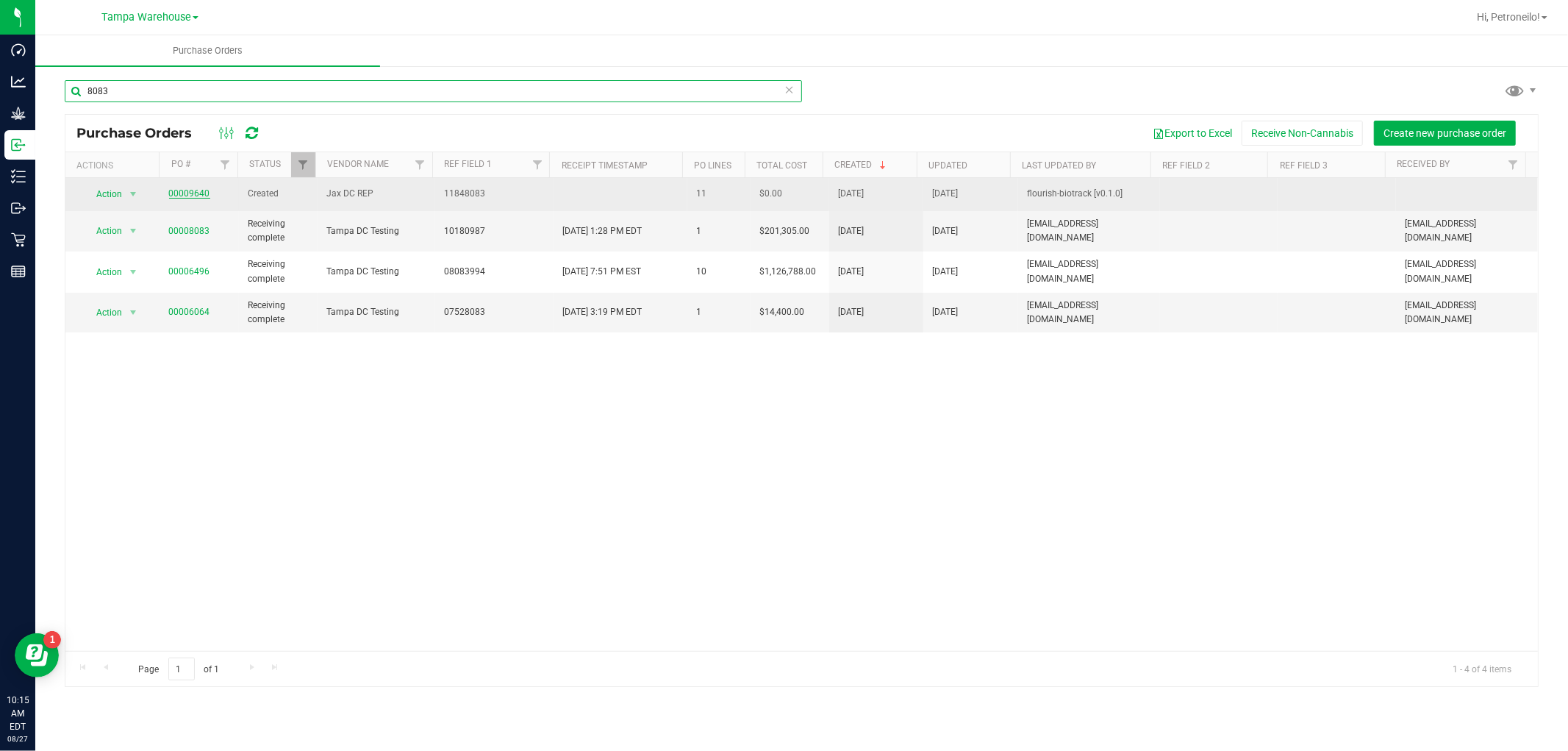
type input "8083"
click at [189, 190] on link "00009640" at bounding box center [190, 193] width 41 height 10
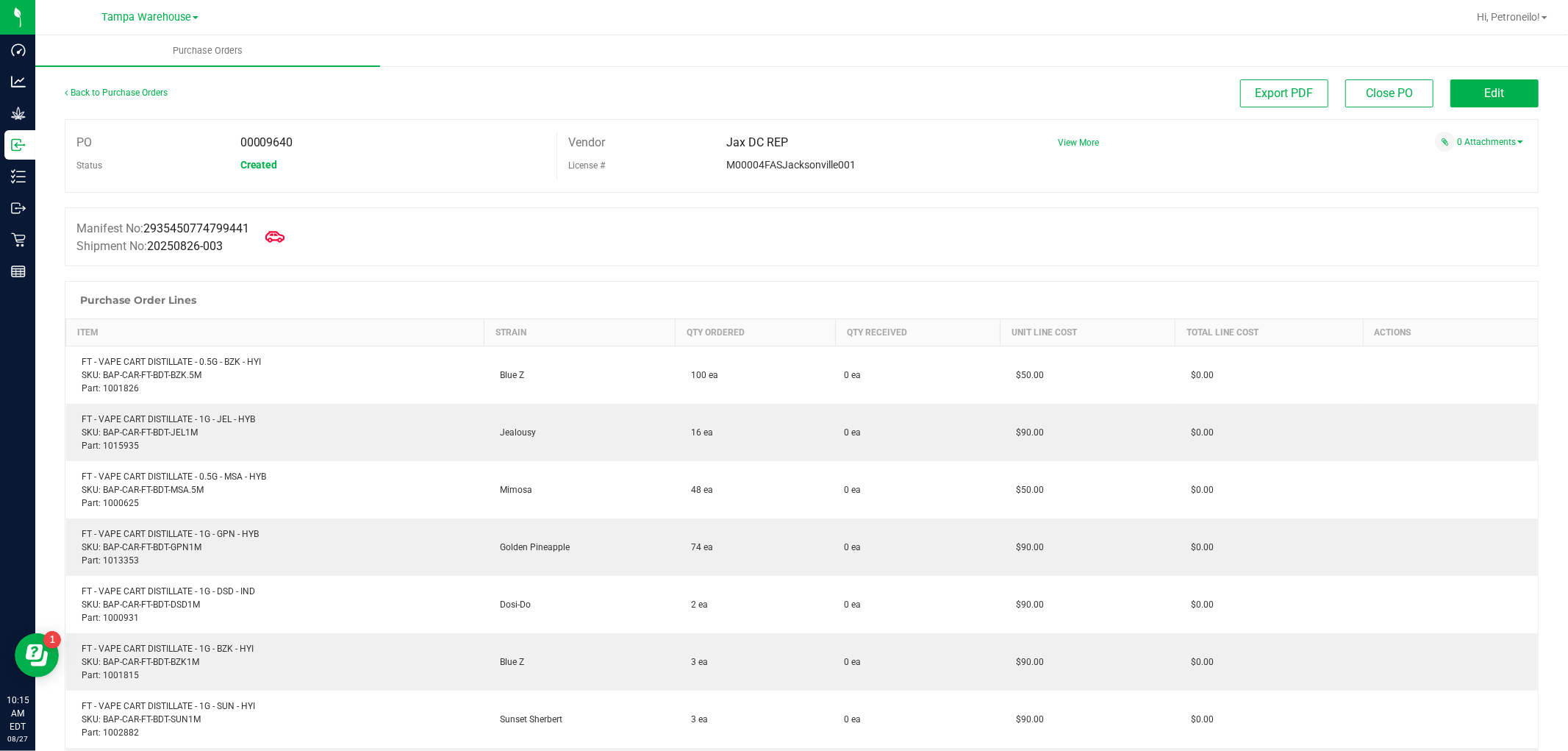
click at [278, 236] on icon at bounding box center [275, 236] width 19 height 11
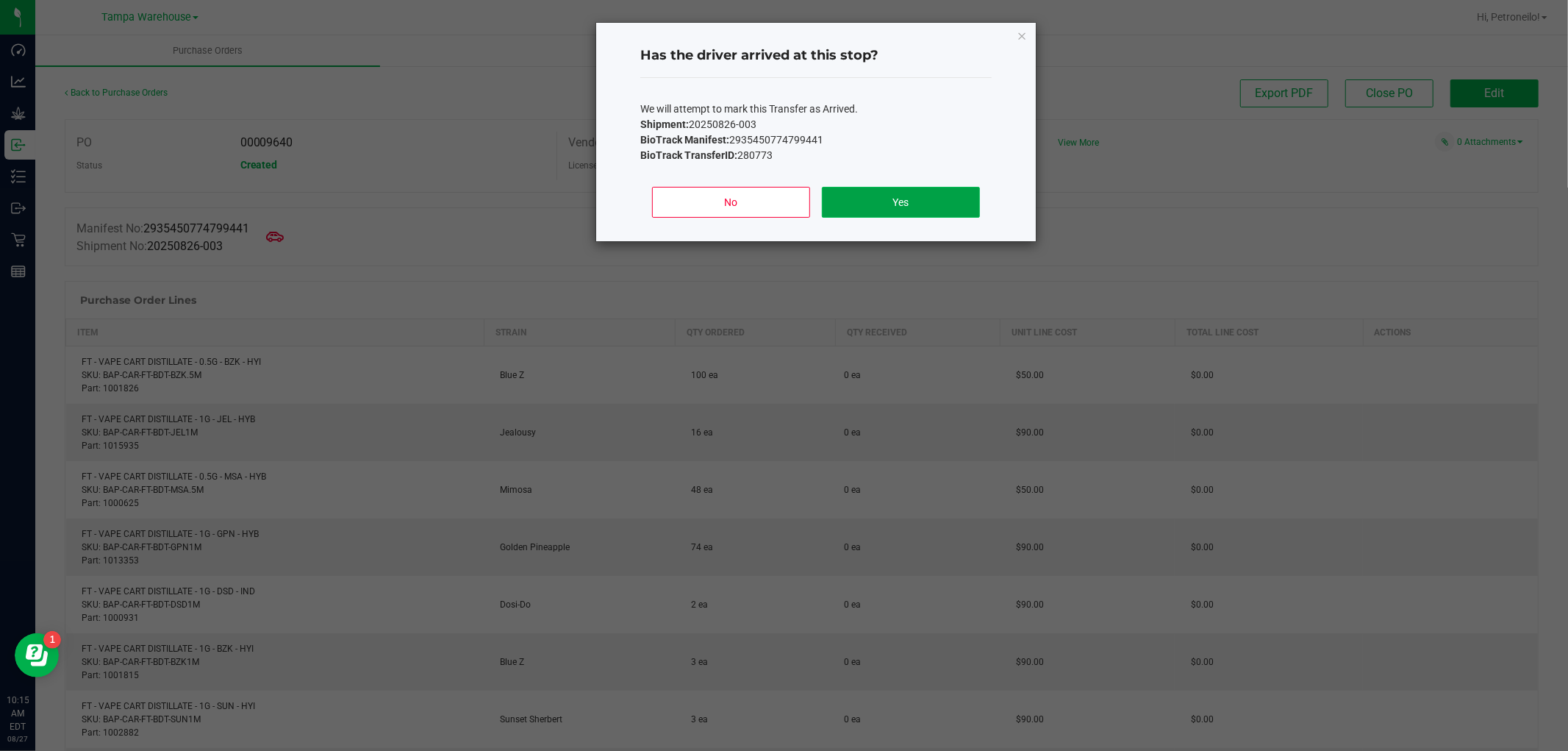
click at [916, 195] on button "Yes" at bounding box center [902, 201] width 158 height 31
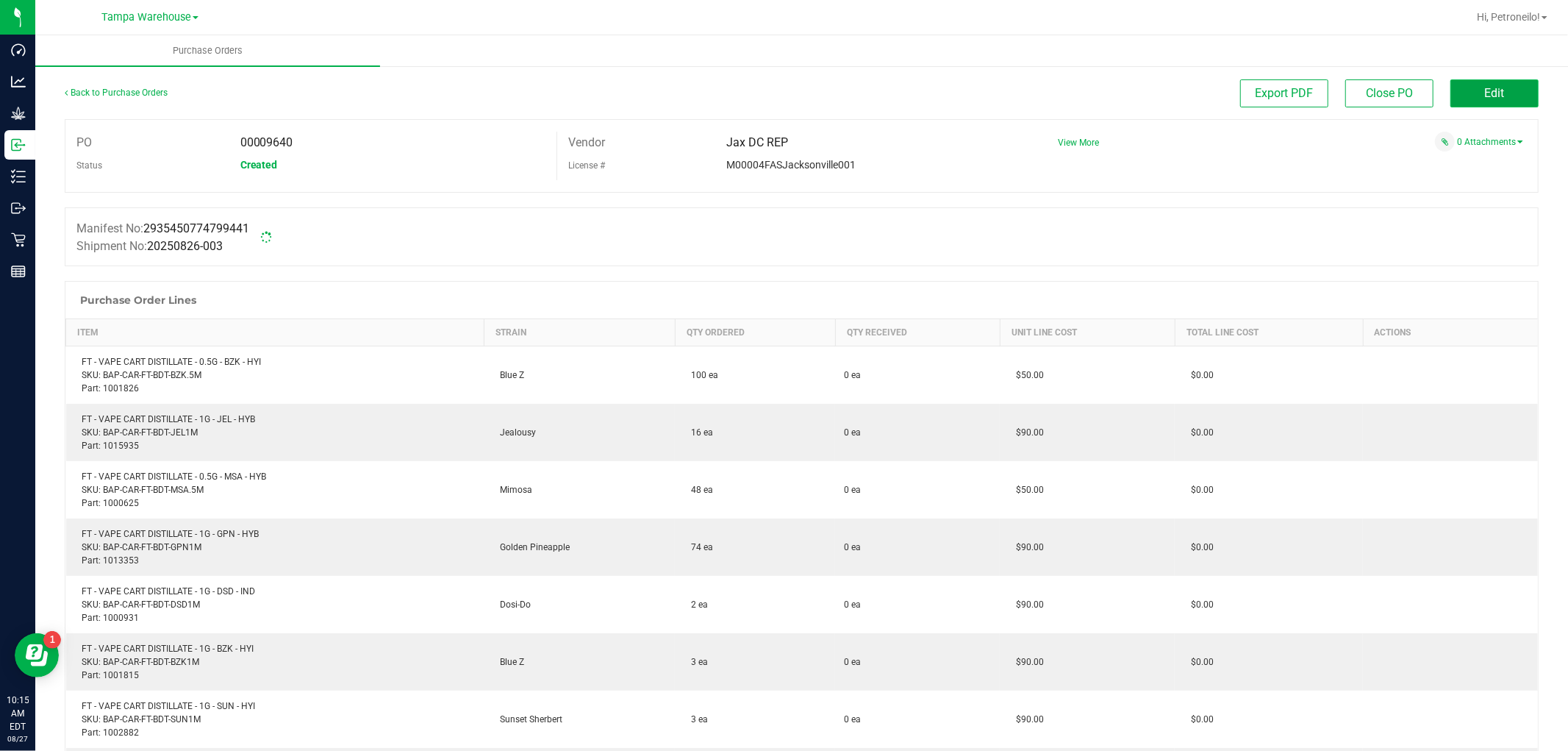
click at [1457, 91] on button "Edit" at bounding box center [1495, 93] width 88 height 28
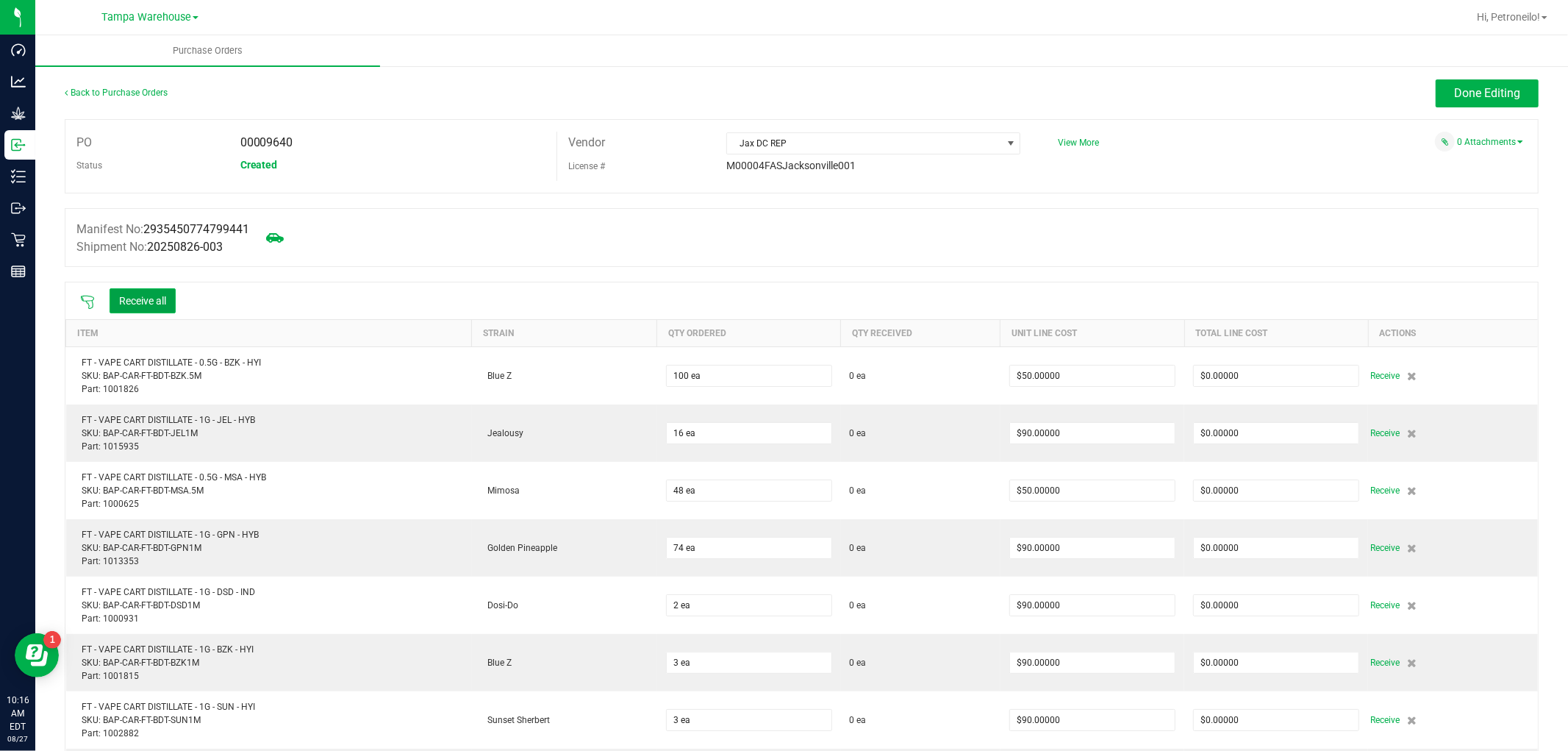
click at [170, 304] on button "Receive all" at bounding box center [143, 300] width 66 height 25
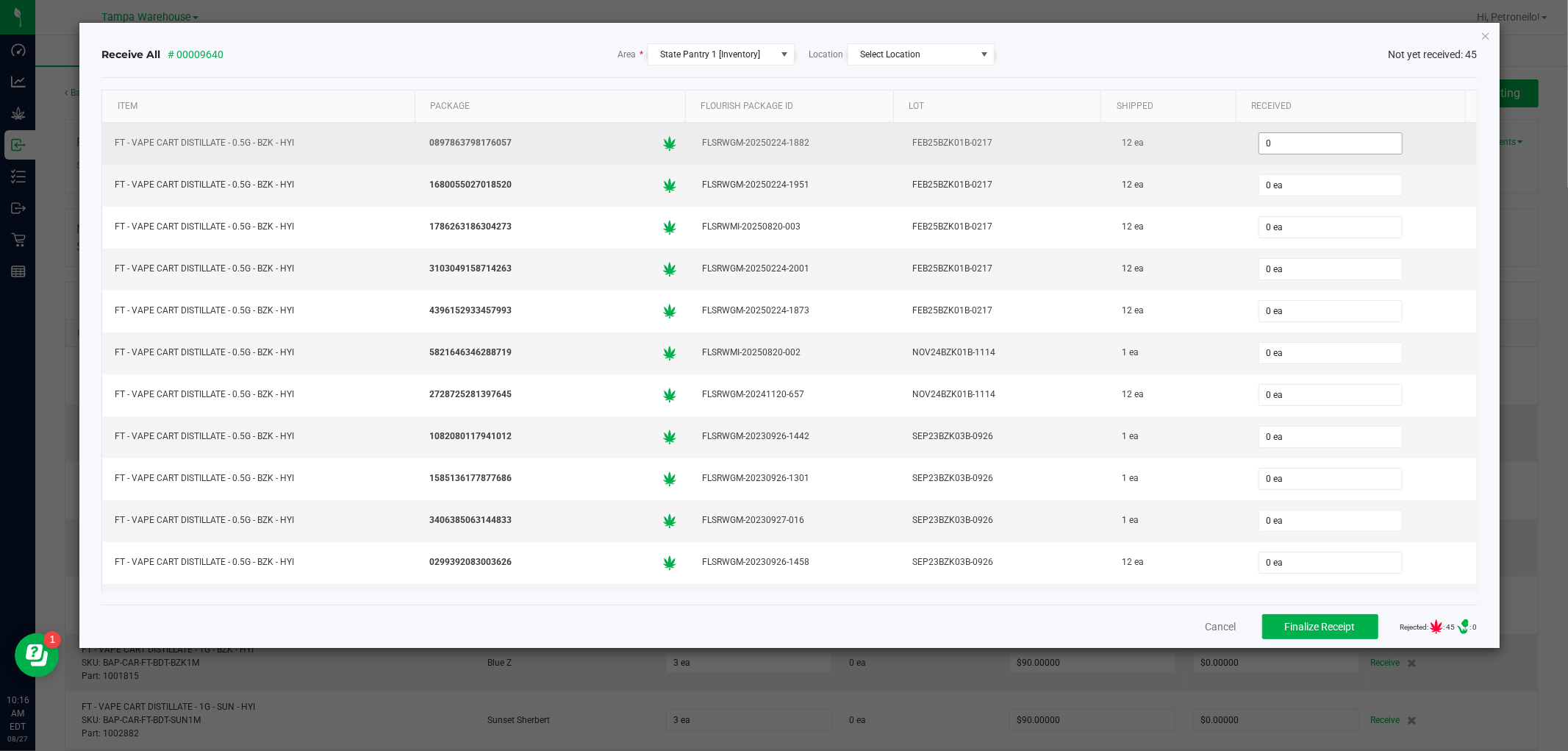
click at [1316, 144] on input "0" at bounding box center [1330, 143] width 143 height 21
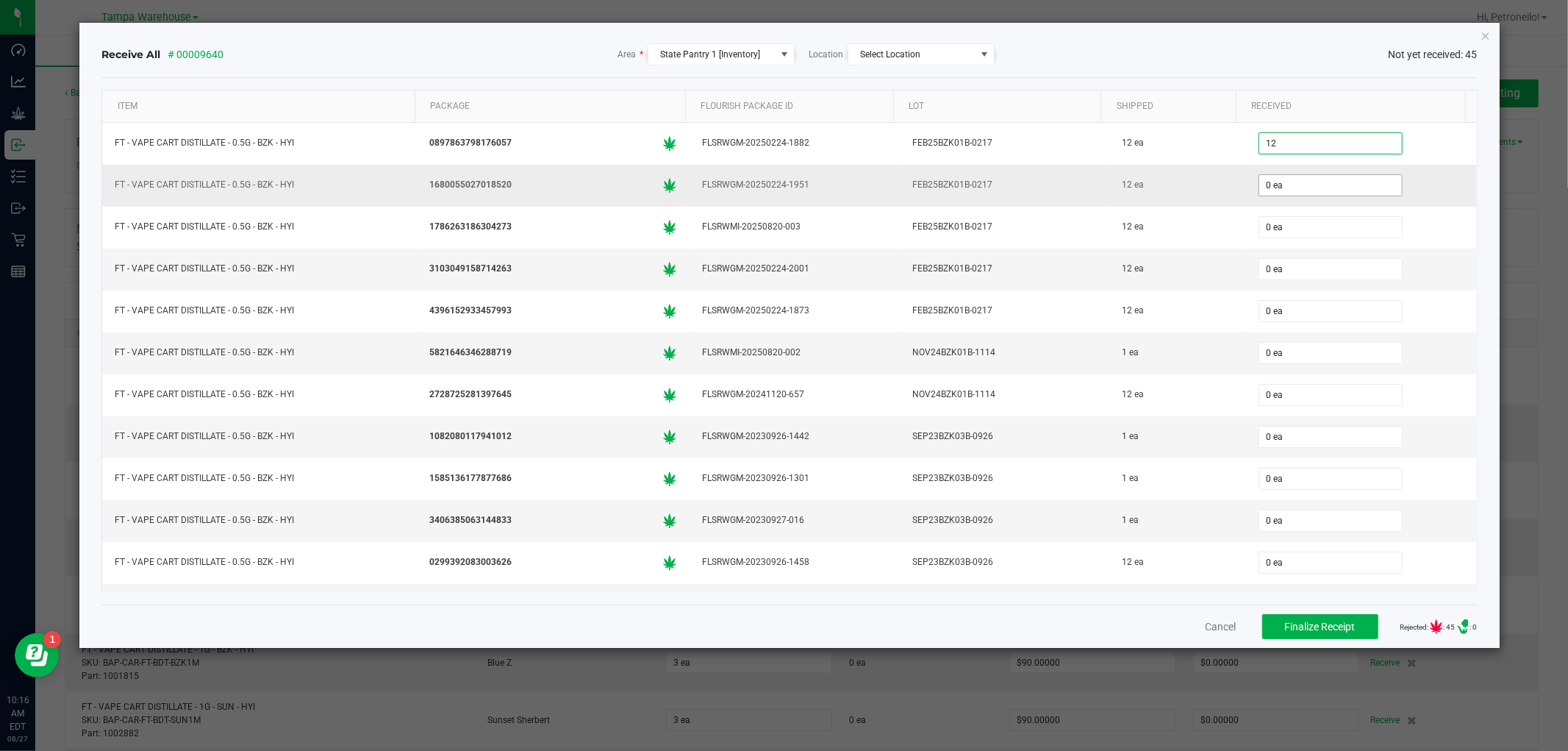
type input "12 ea"
click at [1321, 186] on input "0" at bounding box center [1330, 185] width 143 height 21
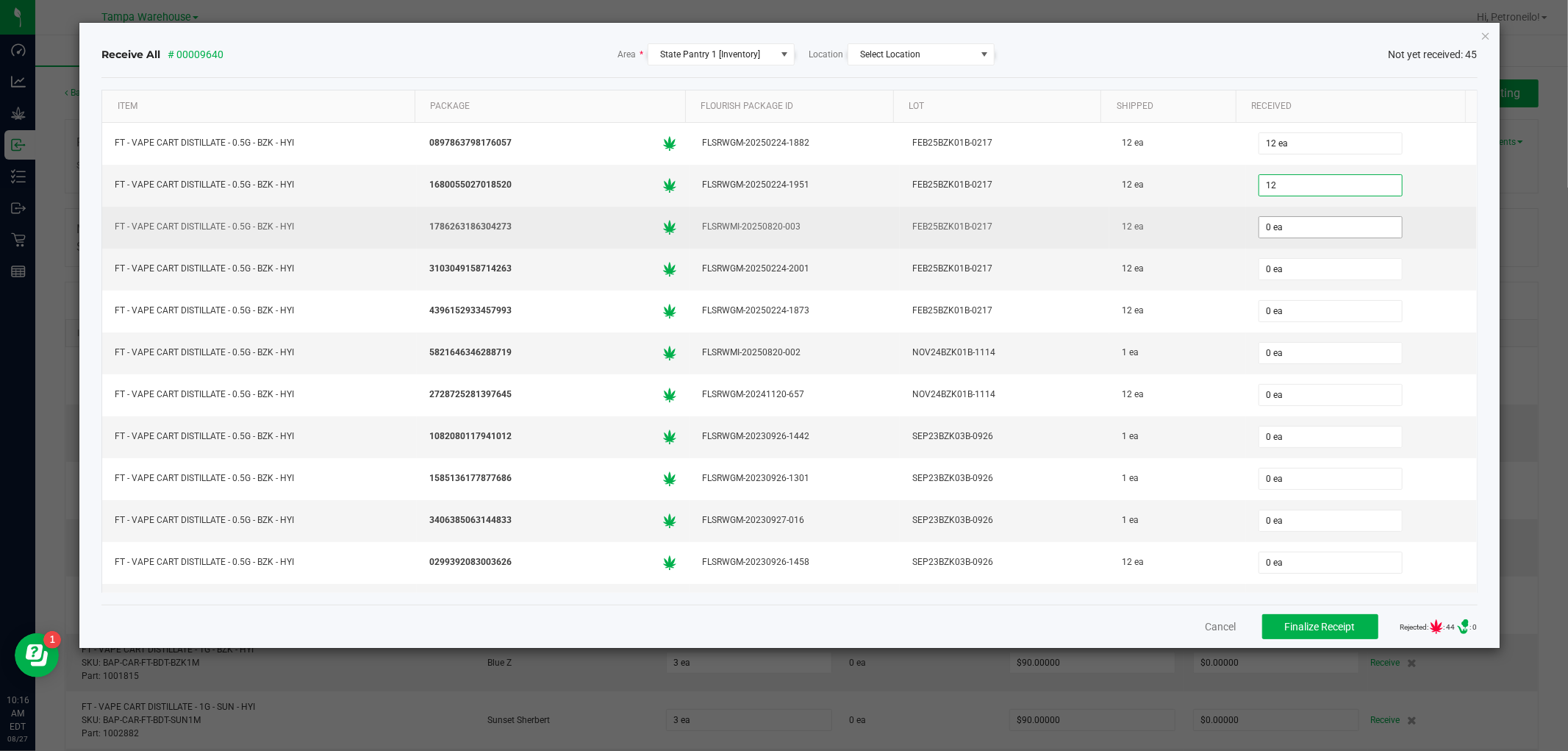
type input "12 ea"
click at [1312, 222] on input "0" at bounding box center [1330, 227] width 143 height 21
type input "1"
type input "0"
type input "1 ea"
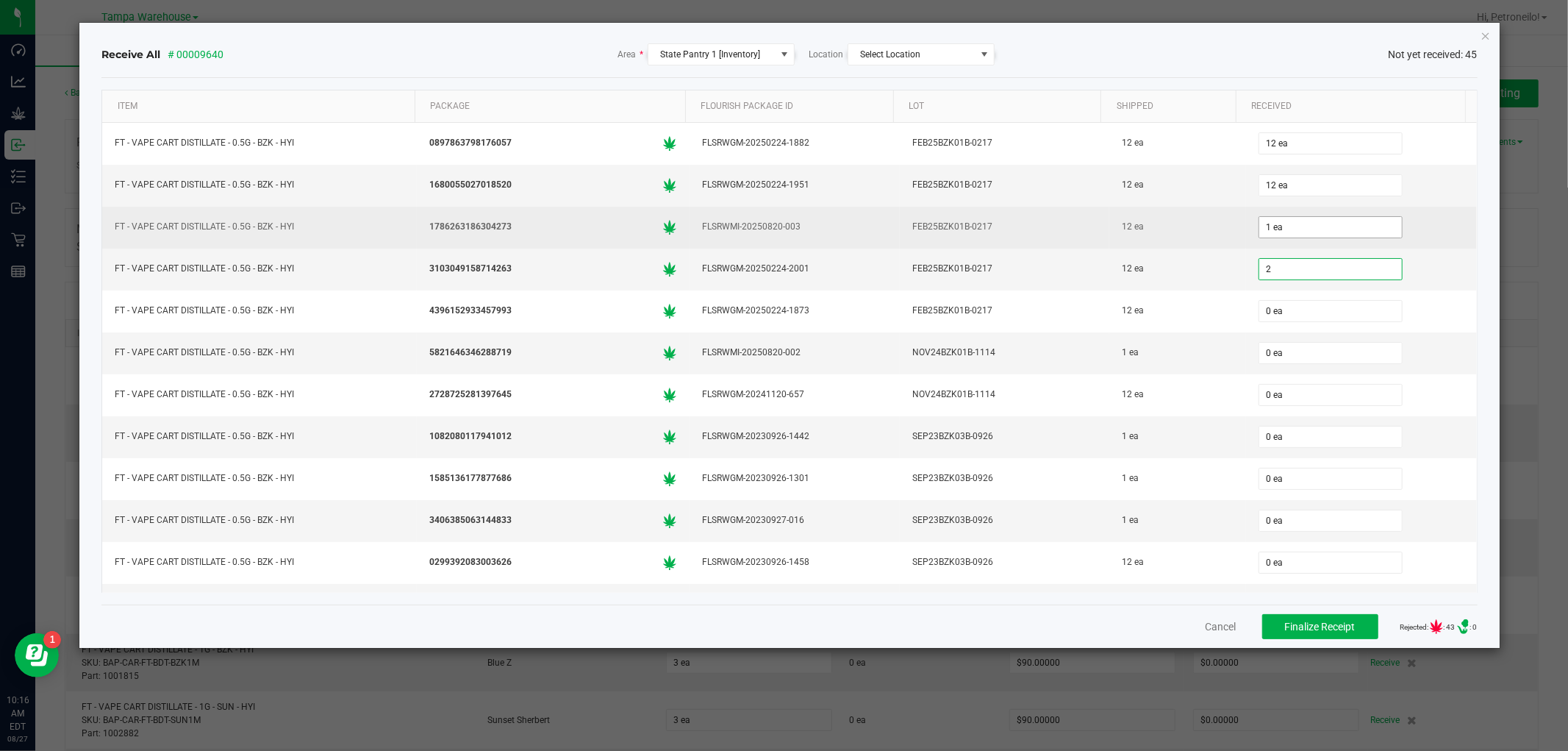
type input "2"
type input "1"
type input "2 ea"
click at [1297, 229] on input "1" at bounding box center [1330, 227] width 143 height 21
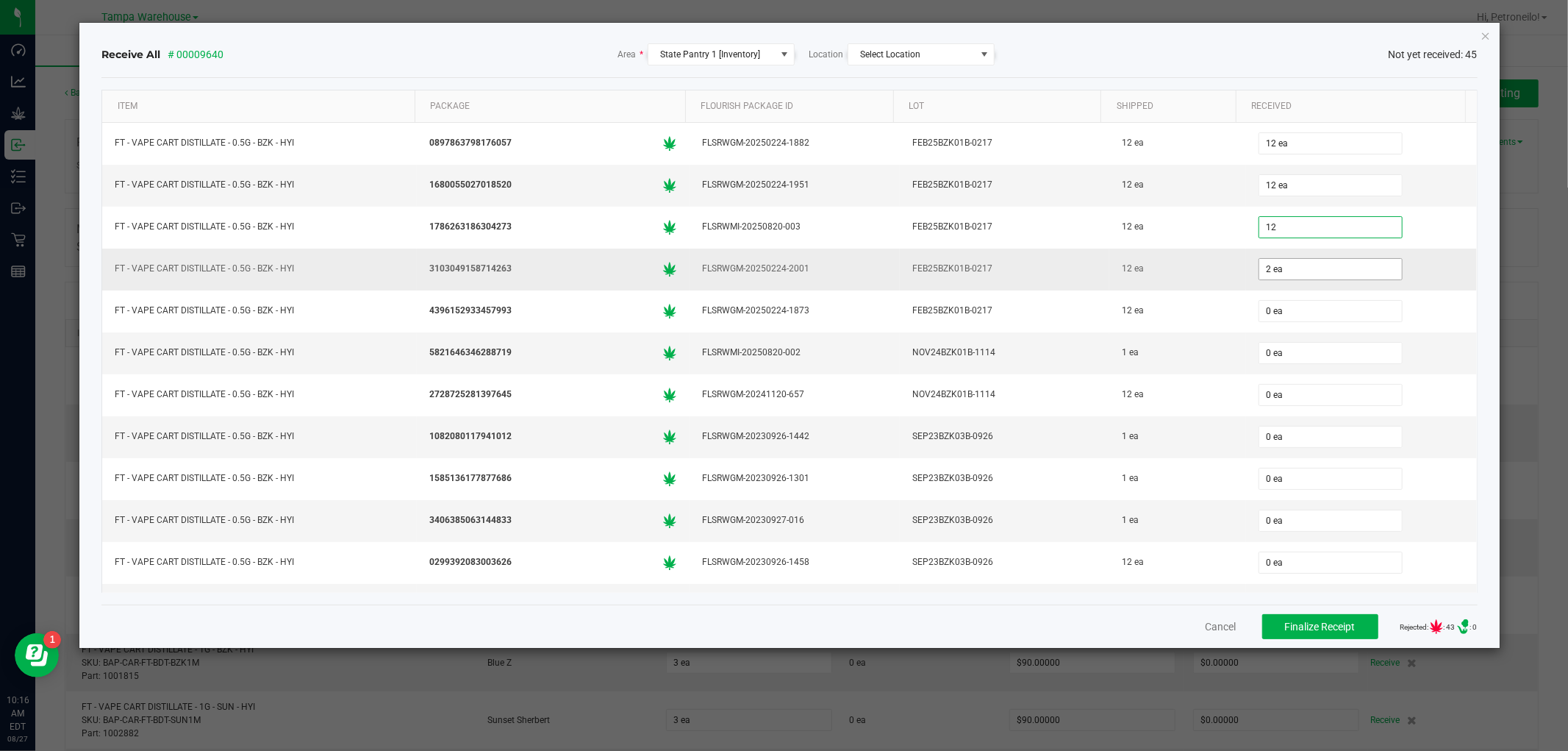
type input "12 ea"
click at [1297, 269] on input "2" at bounding box center [1330, 269] width 143 height 21
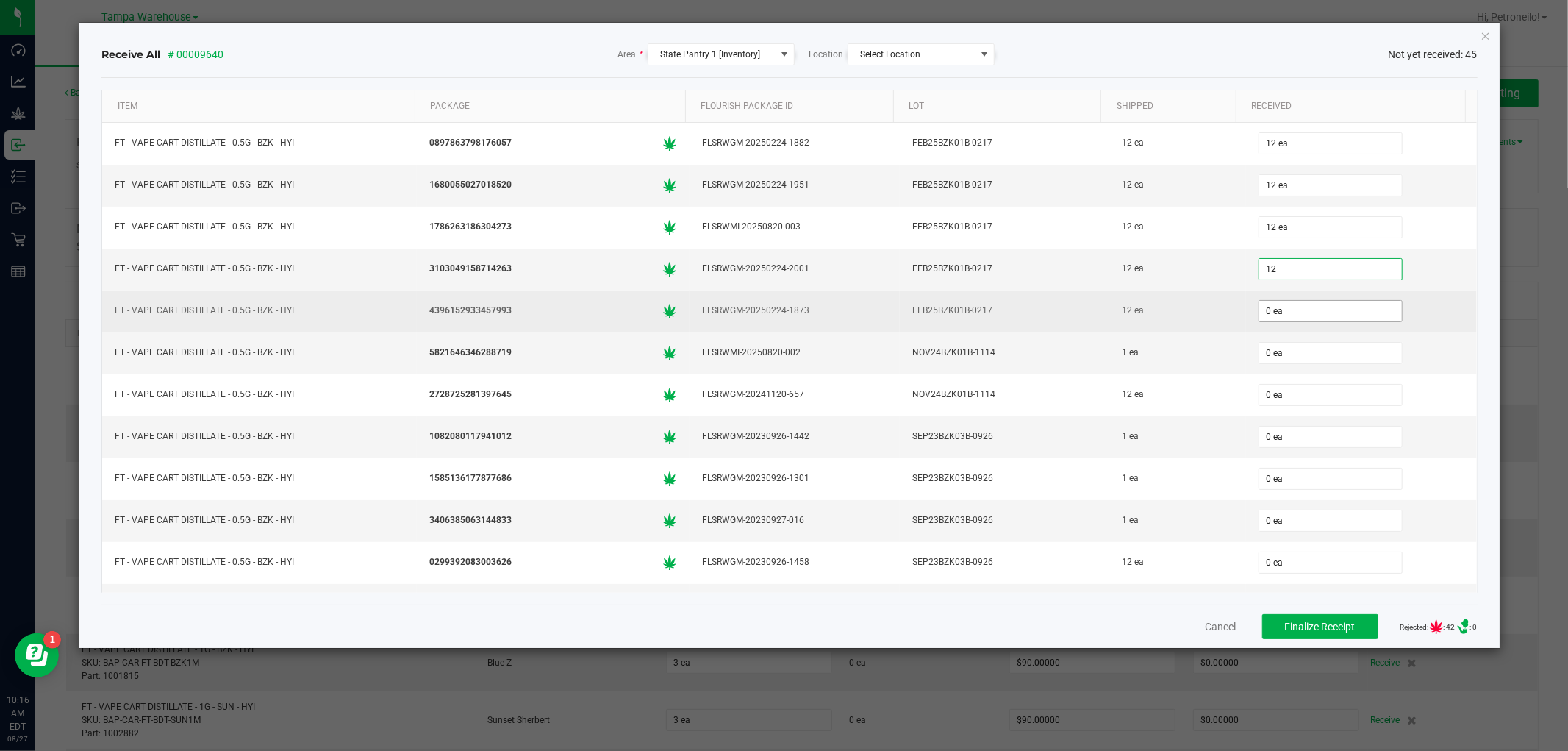
click at [1290, 314] on input "0 ea" at bounding box center [1330, 311] width 143 height 21
type input "12 ea"
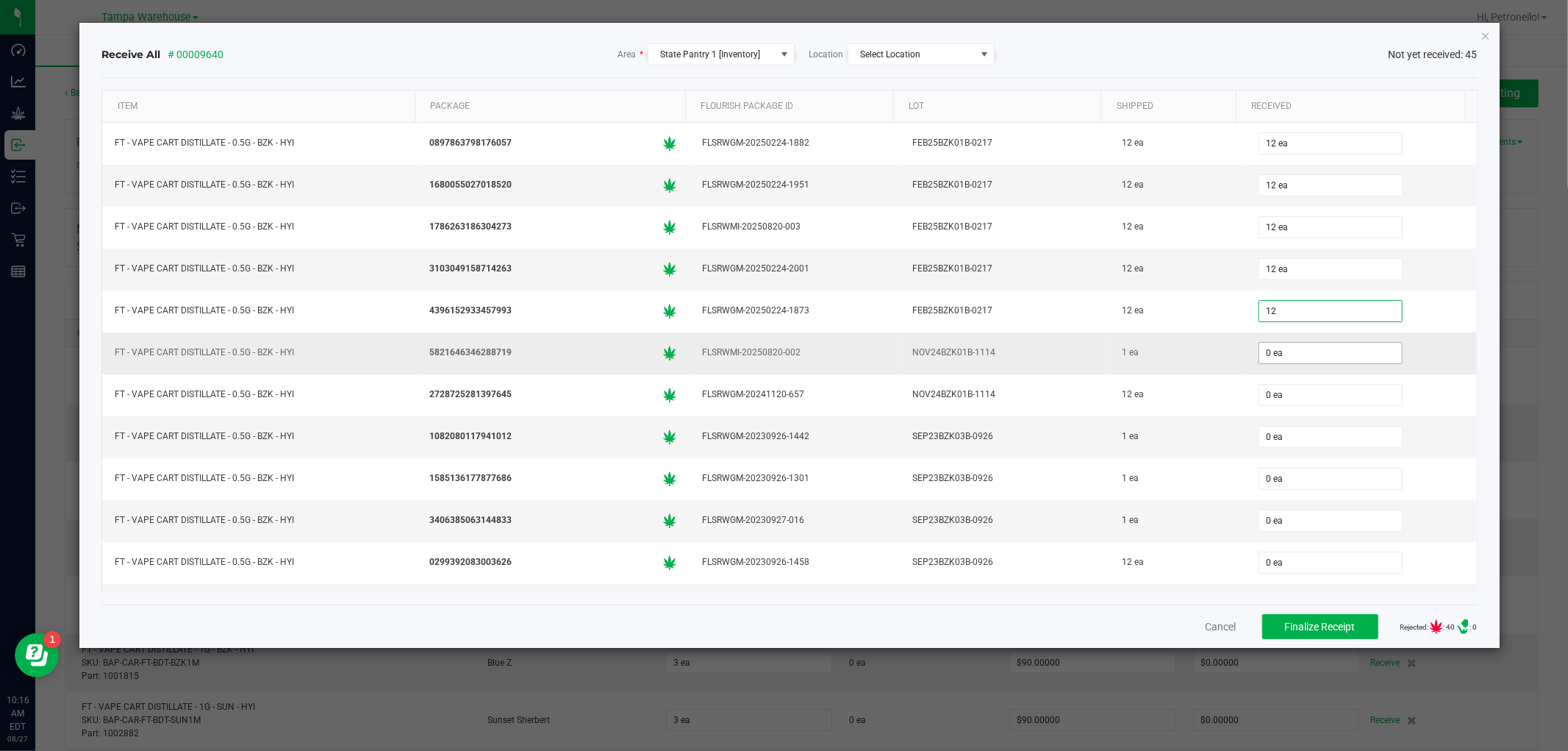
type input "12 ea"
click at [1289, 357] on input "0" at bounding box center [1330, 352] width 143 height 21
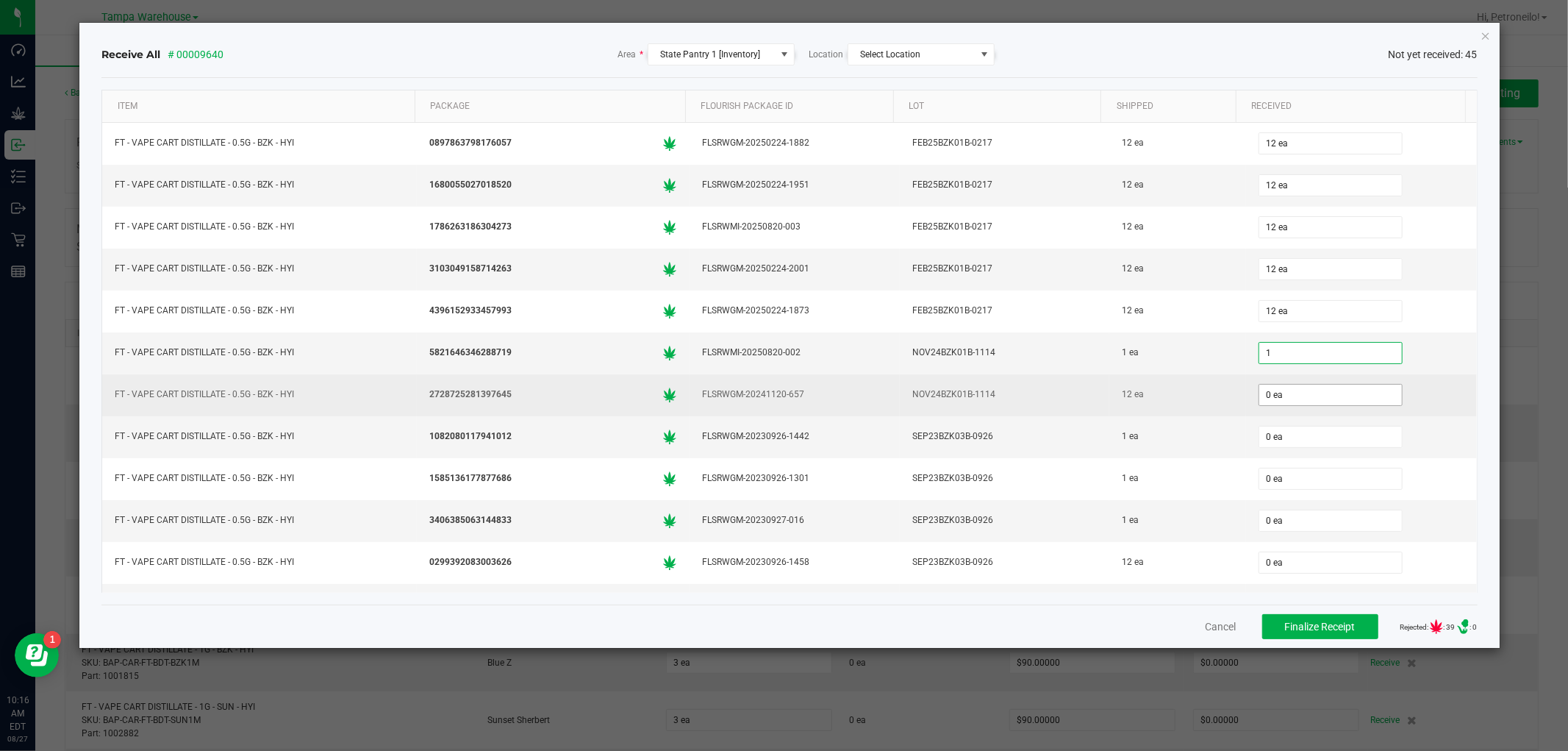
type input "1 ea"
click at [1288, 396] on input "0" at bounding box center [1330, 394] width 143 height 21
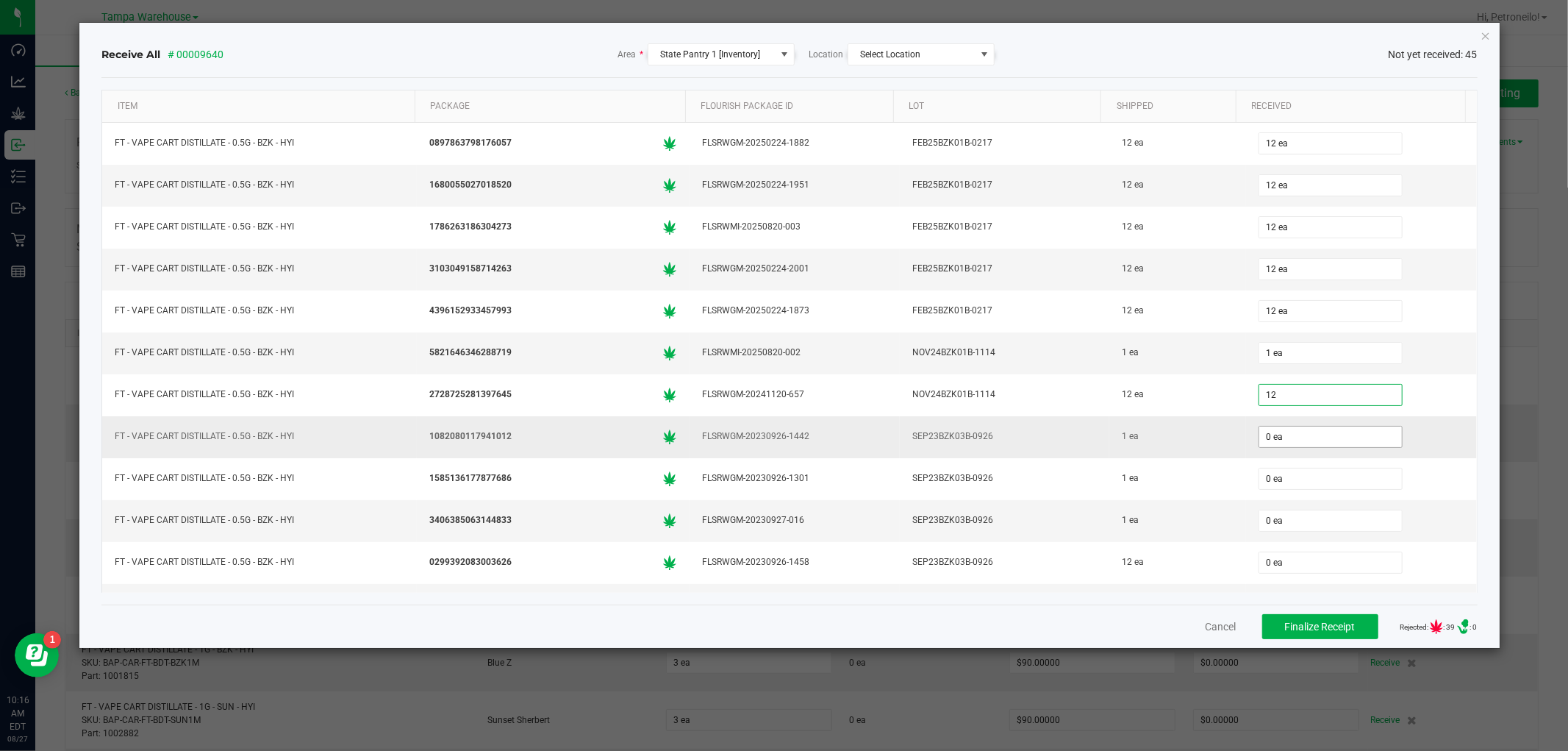
type input "12 ea"
click at [1289, 443] on input "0" at bounding box center [1330, 437] width 143 height 21
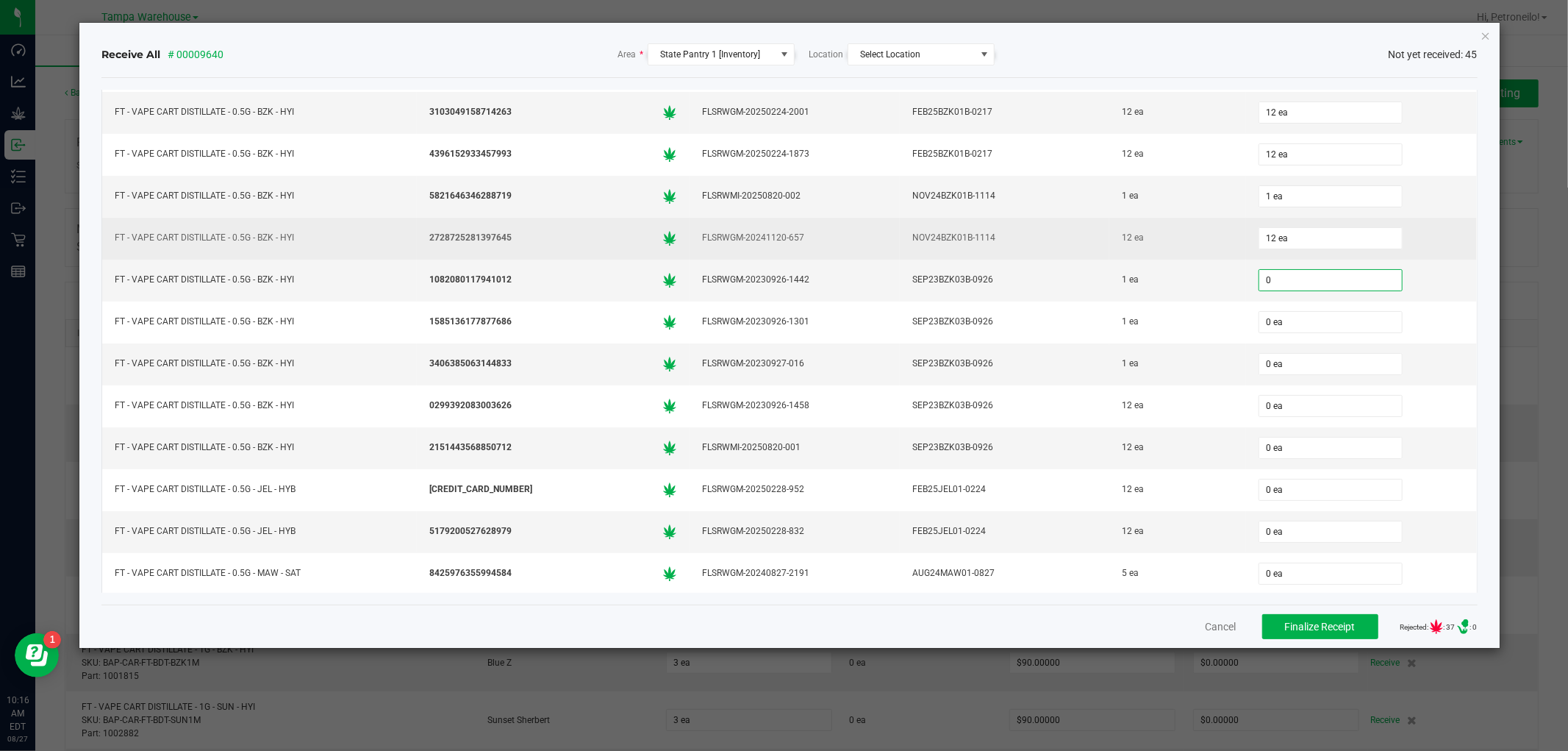
scroll to position [163, 0]
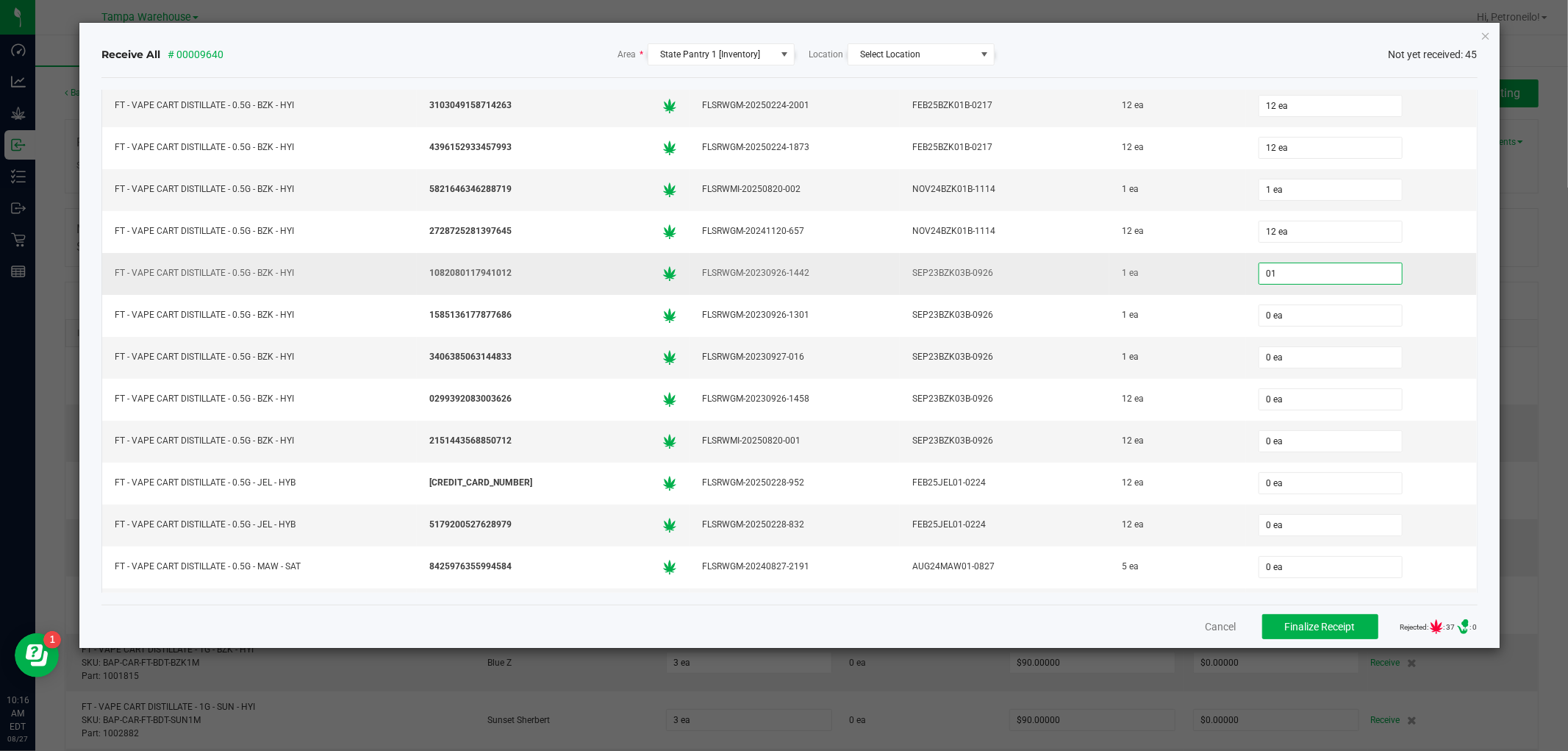
click at [1284, 280] on input "01" at bounding box center [1330, 273] width 143 height 21
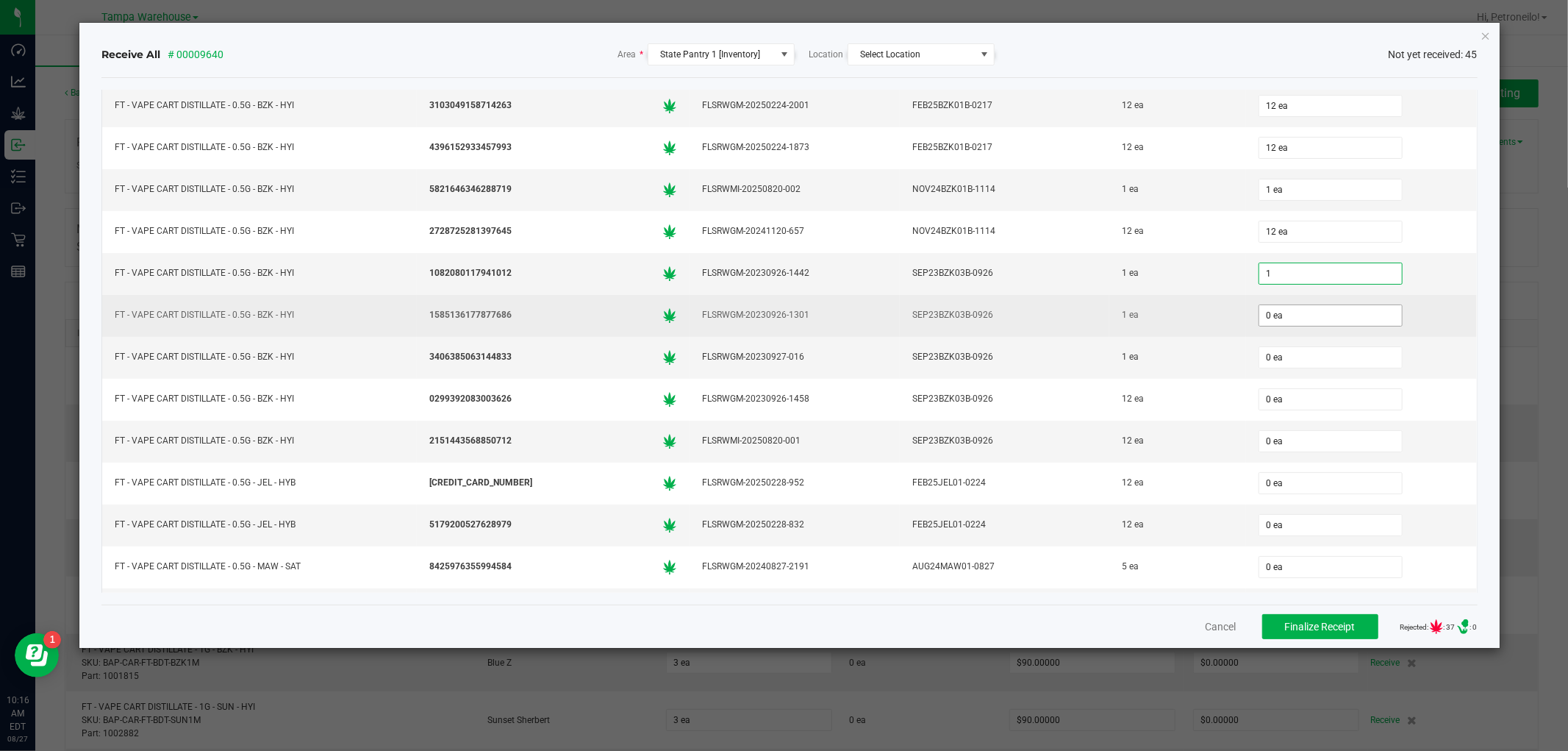
click at [1284, 316] on input "0 ea" at bounding box center [1330, 315] width 143 height 21
type input "1 ea"
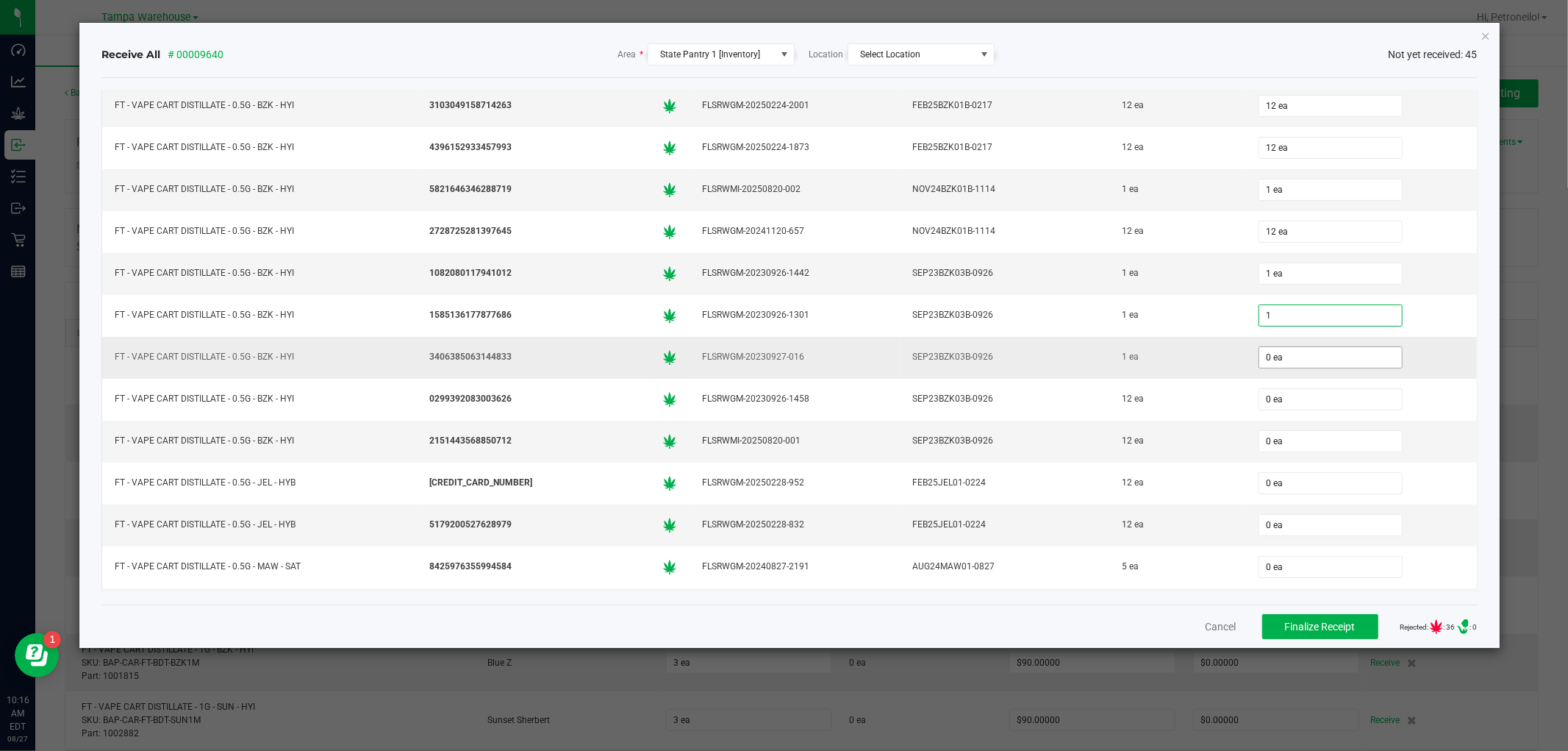
click at [1283, 362] on input "0 ea" at bounding box center [1330, 357] width 143 height 21
type input "1 ea"
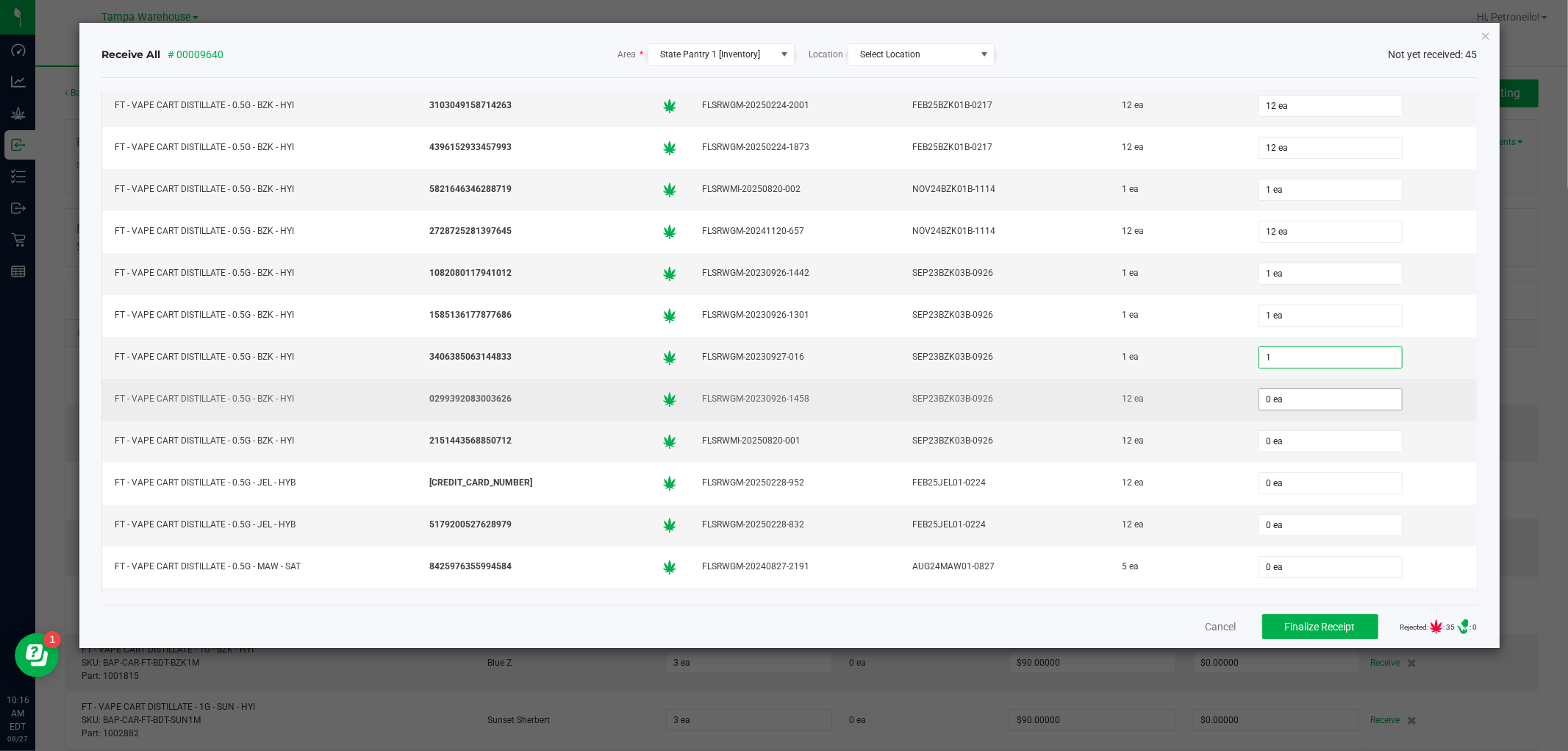
type input "1 ea"
click at [1282, 399] on input "0" at bounding box center [1330, 399] width 143 height 21
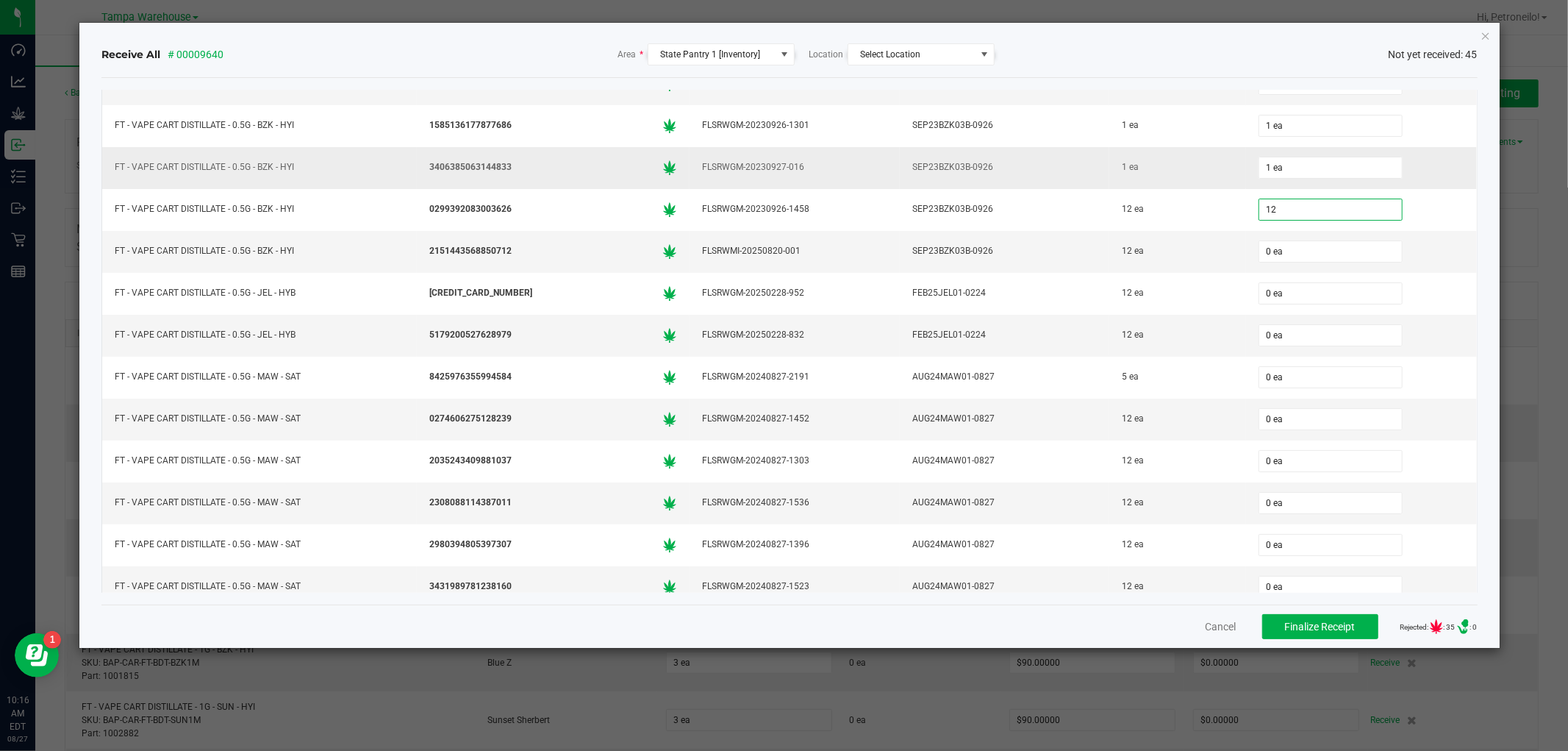
scroll to position [409, 0]
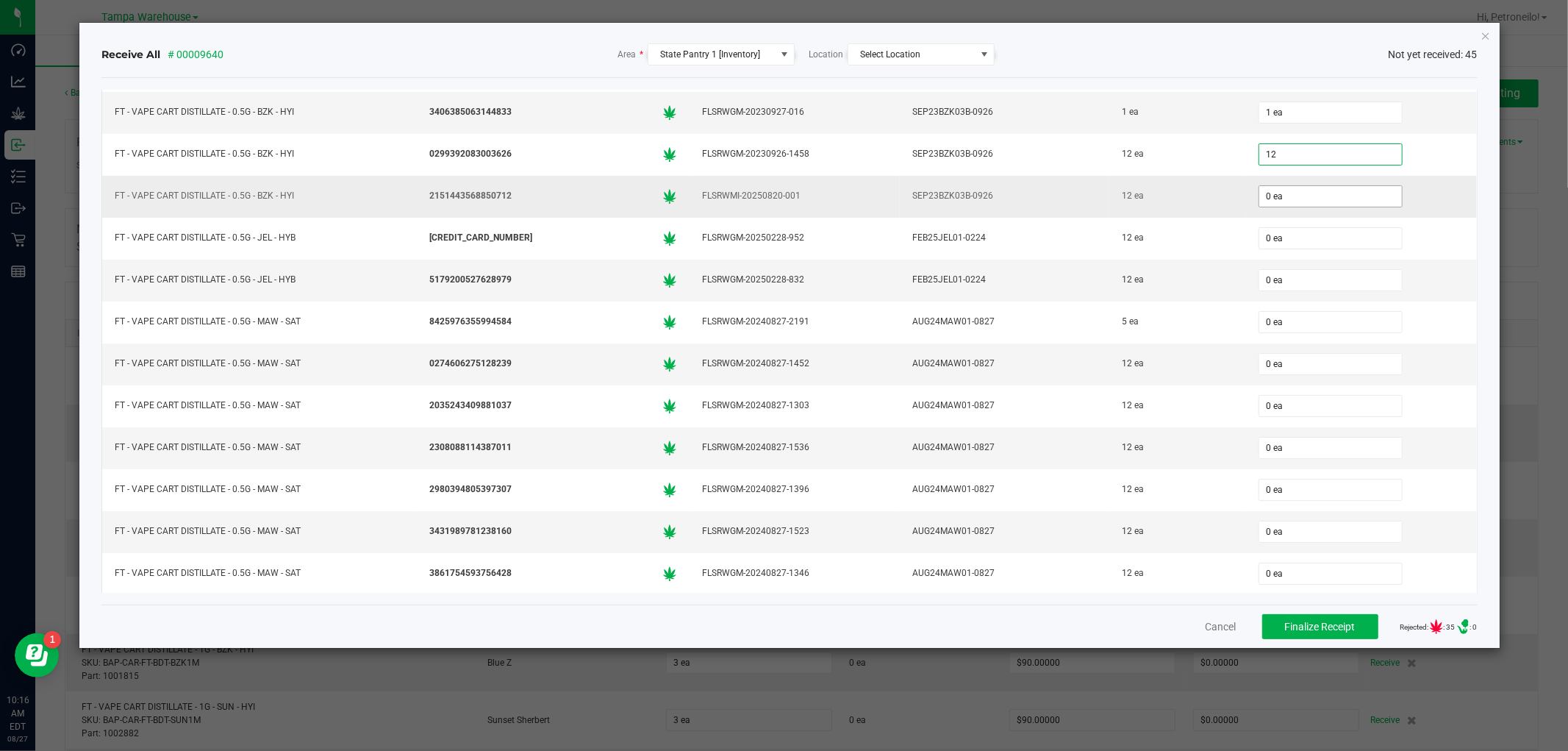
type input "12 ea"
click at [1300, 205] on input "0" at bounding box center [1330, 196] width 143 height 21
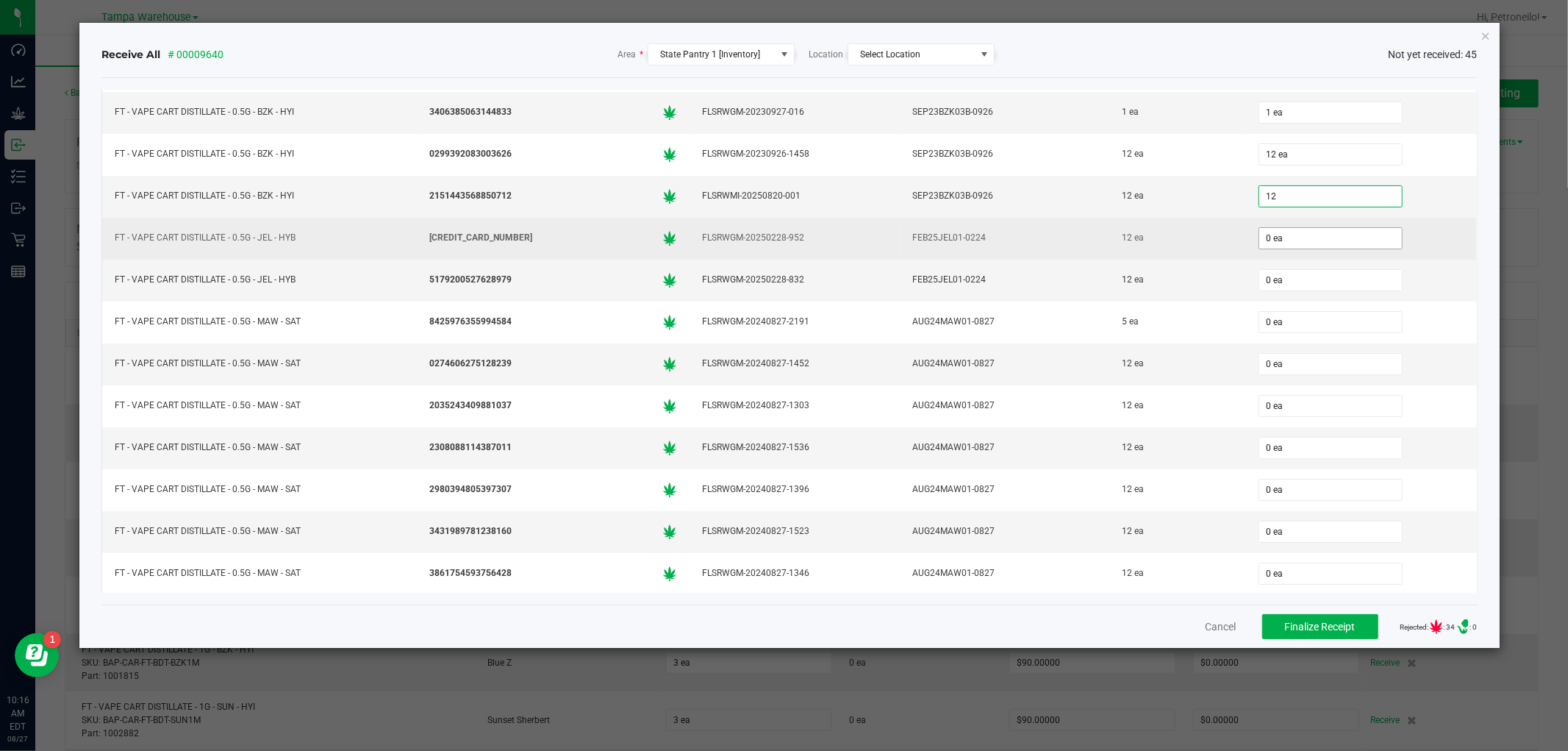
type input "12 ea"
click at [1283, 243] on input "0" at bounding box center [1330, 238] width 143 height 21
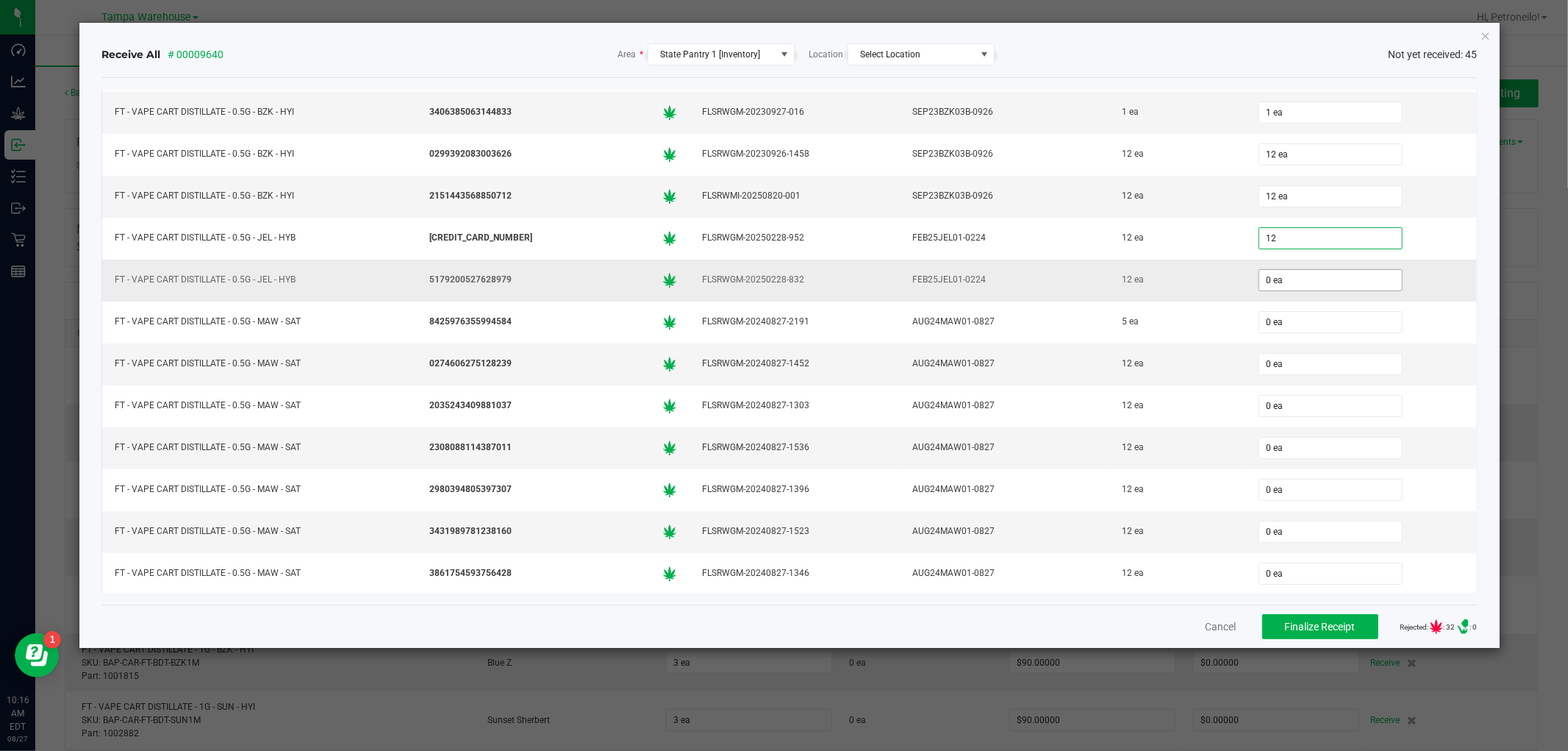
type input "12 ea"
click at [1274, 275] on input "0" at bounding box center [1330, 280] width 143 height 21
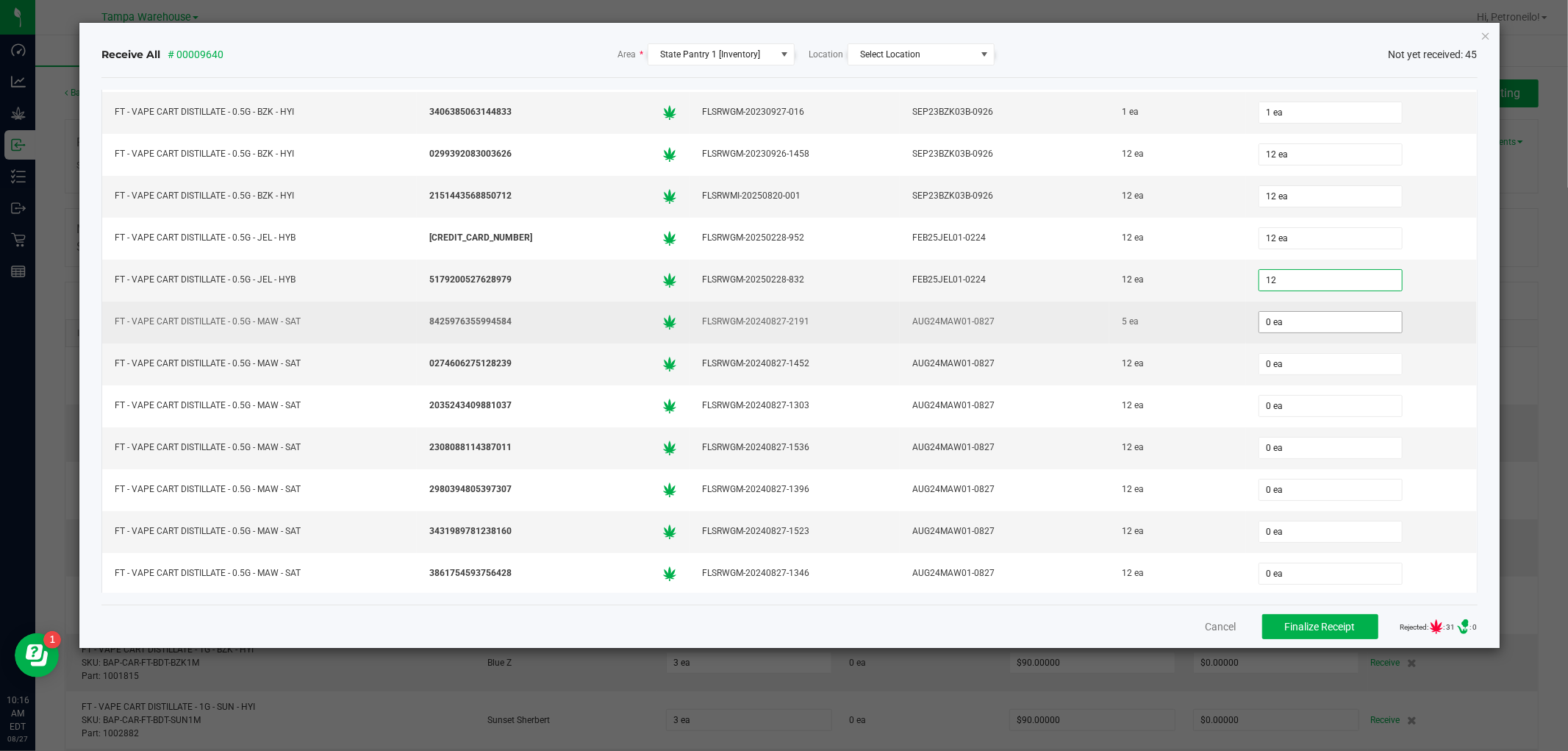
type input "12 ea"
click at [1263, 324] on input "0" at bounding box center [1330, 322] width 143 height 21
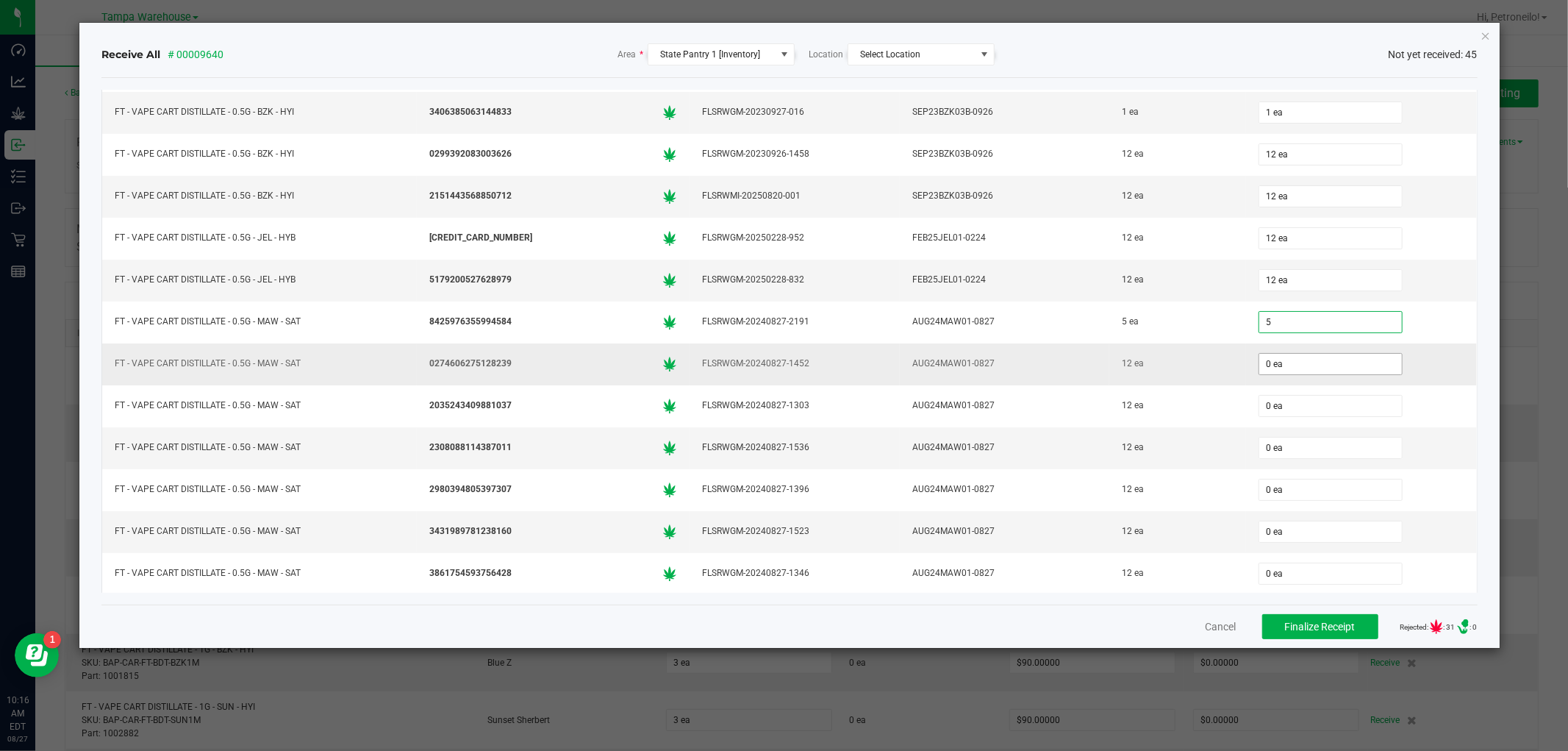
type input "5 ea"
click at [1260, 371] on input "0" at bounding box center [1330, 364] width 143 height 21
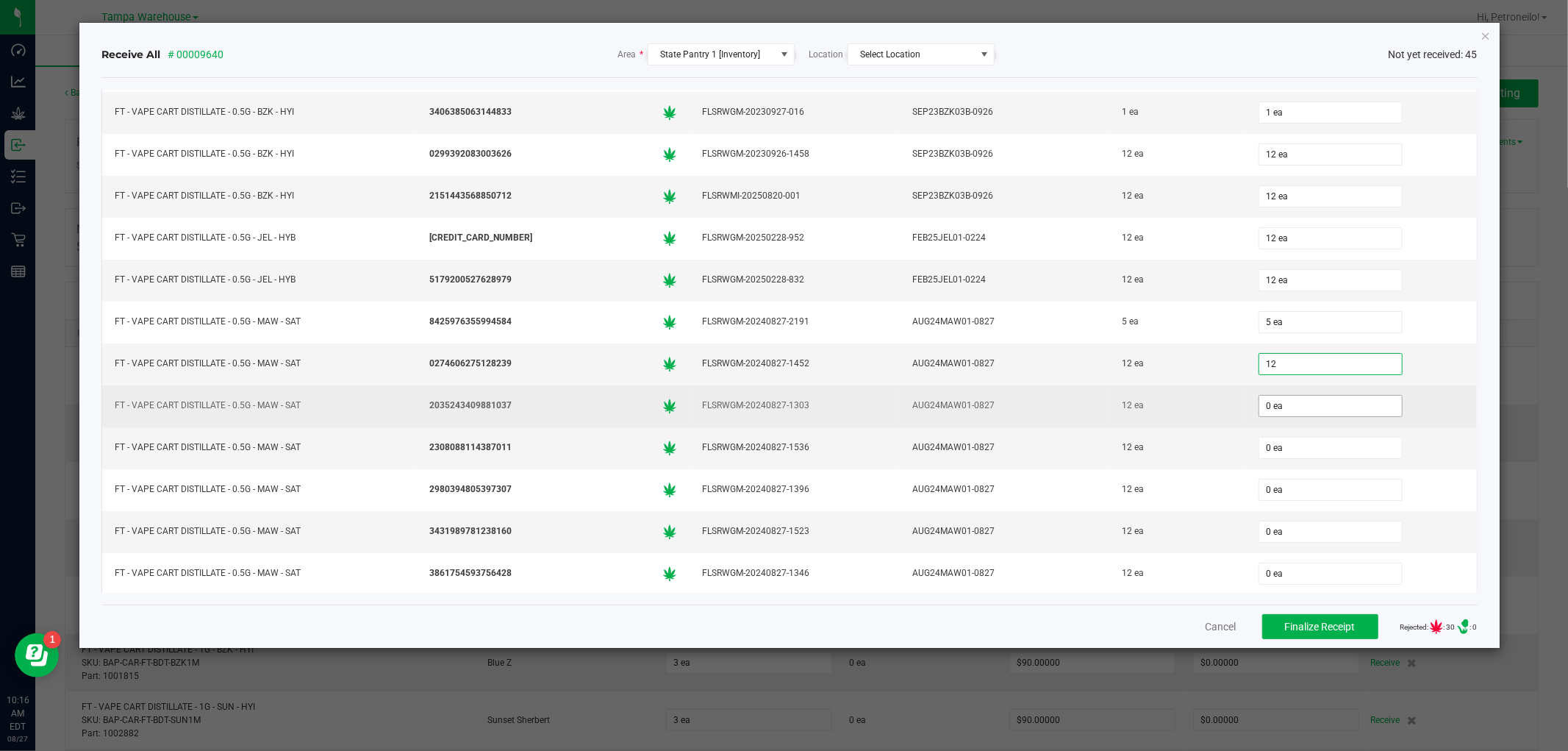
type input "12 ea"
click at [1269, 406] on input "0" at bounding box center [1330, 406] width 143 height 21
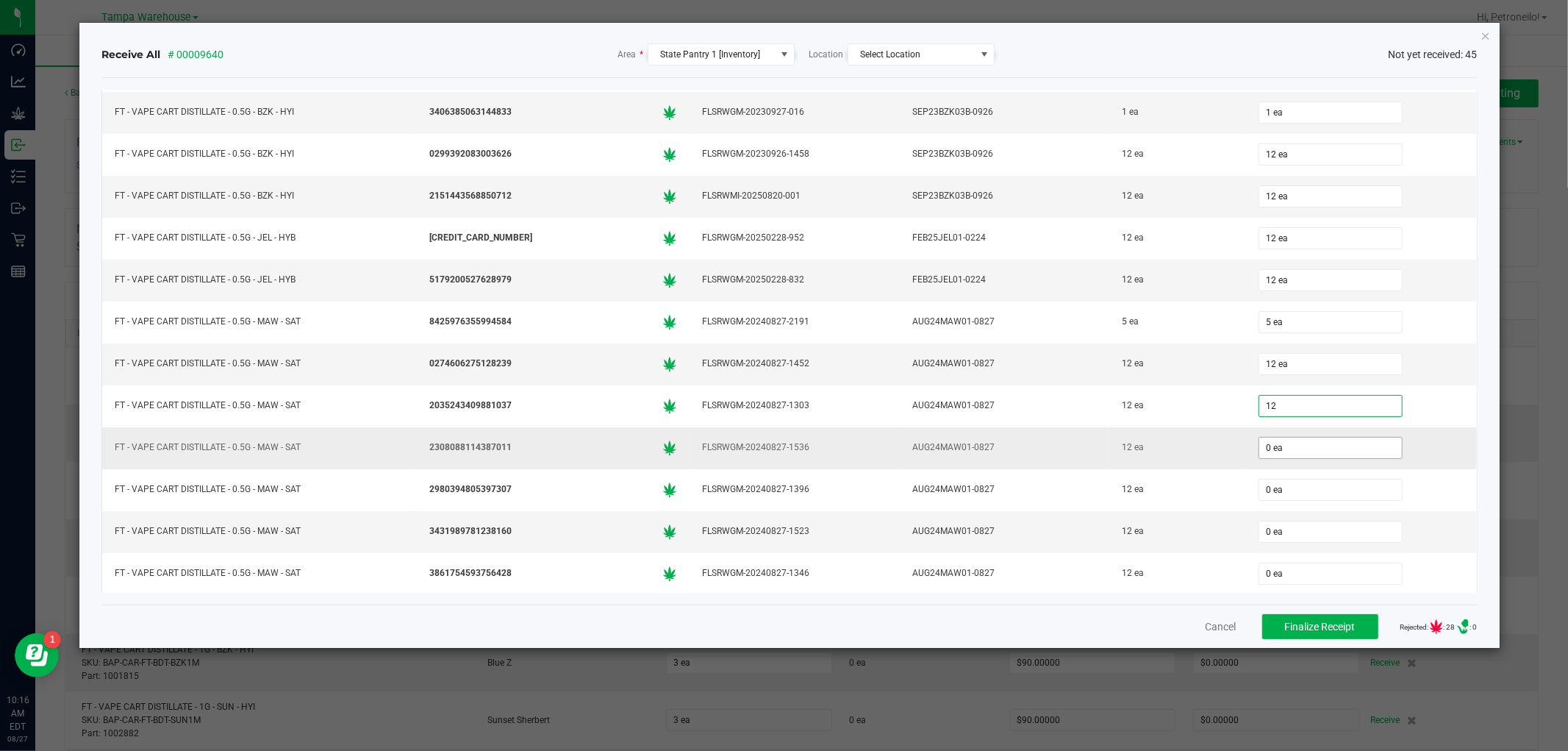
type input "12 ea"
click at [1260, 451] on input "0" at bounding box center [1330, 447] width 143 height 21
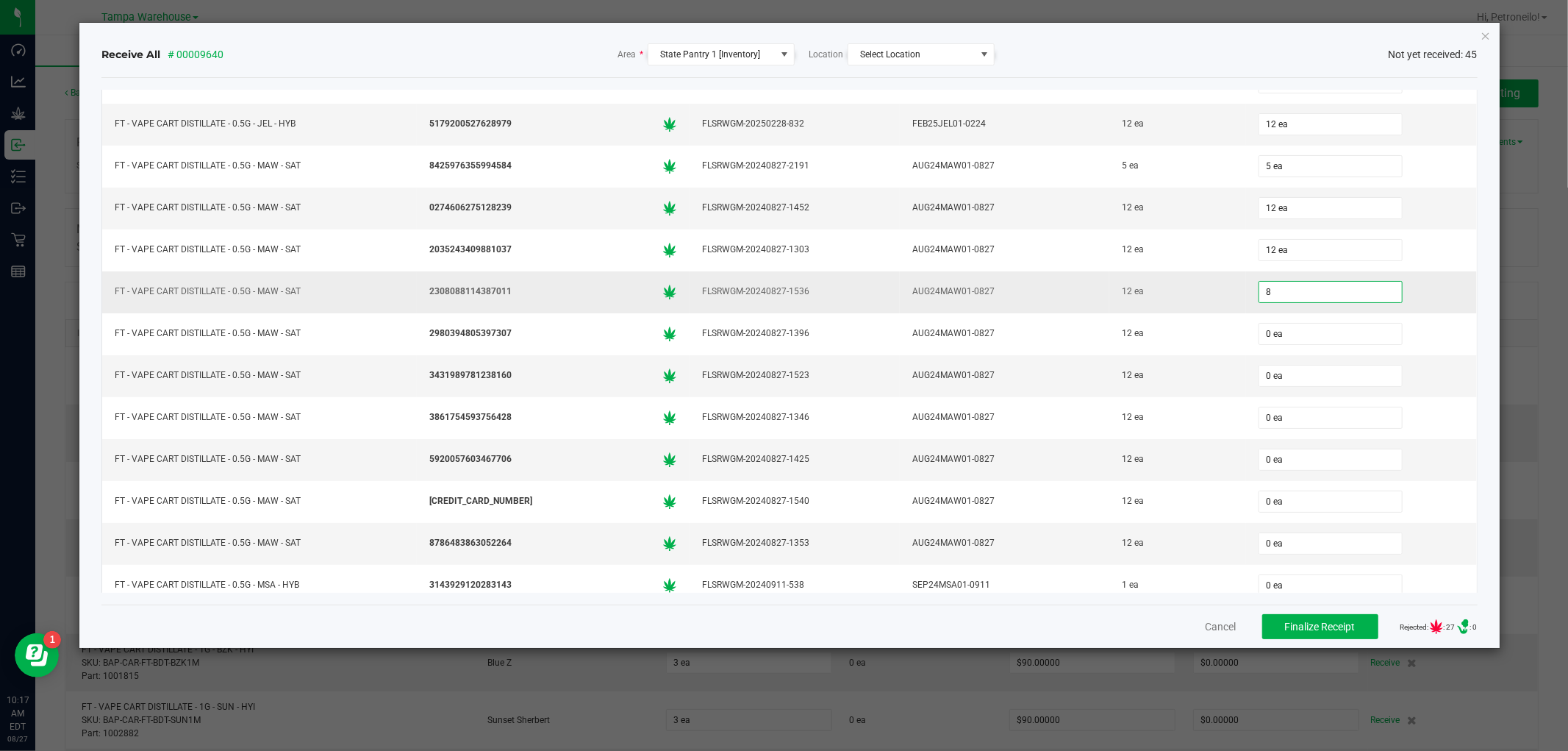
scroll to position [572, 0]
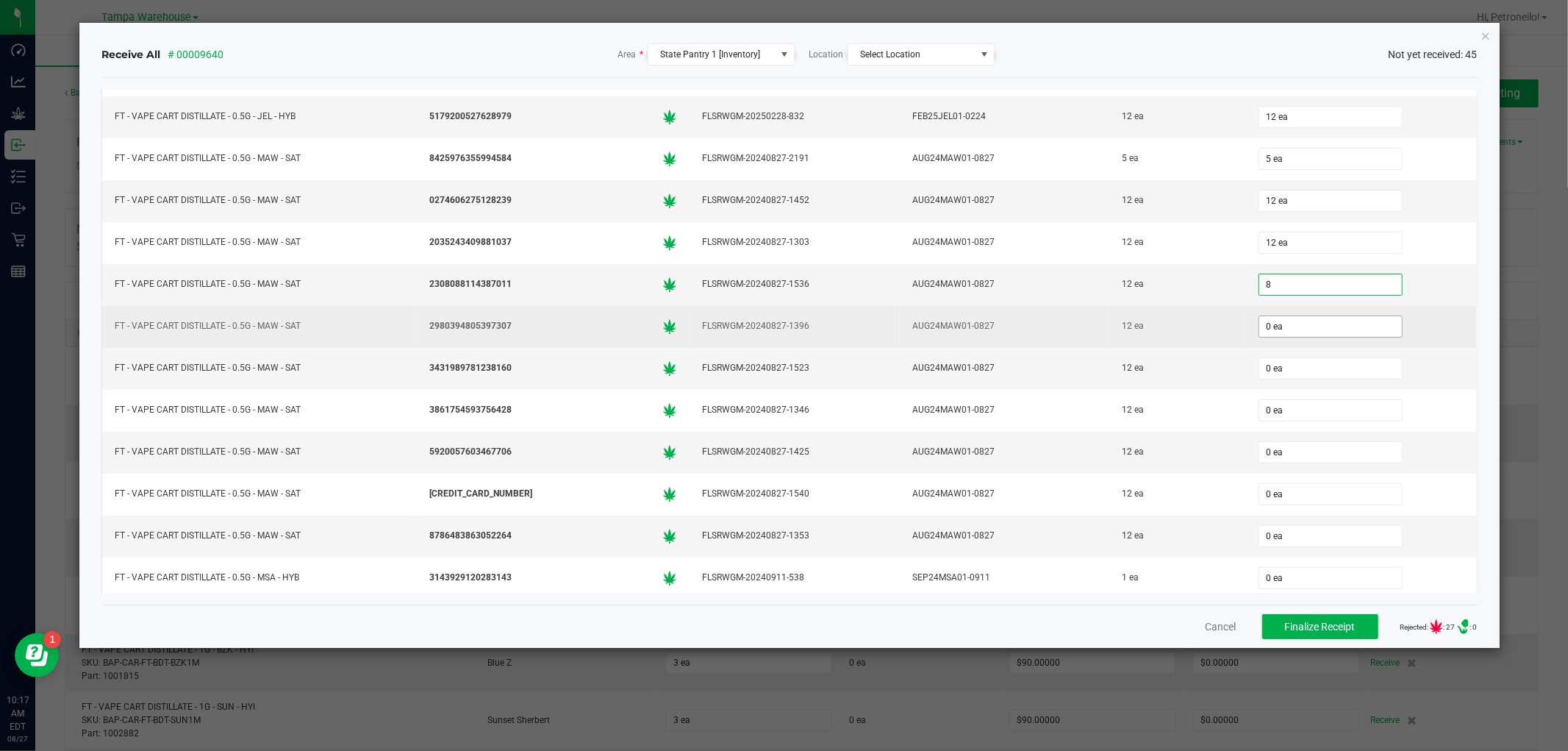
type input "8 ea"
click at [1353, 333] on input "0" at bounding box center [1330, 326] width 143 height 21
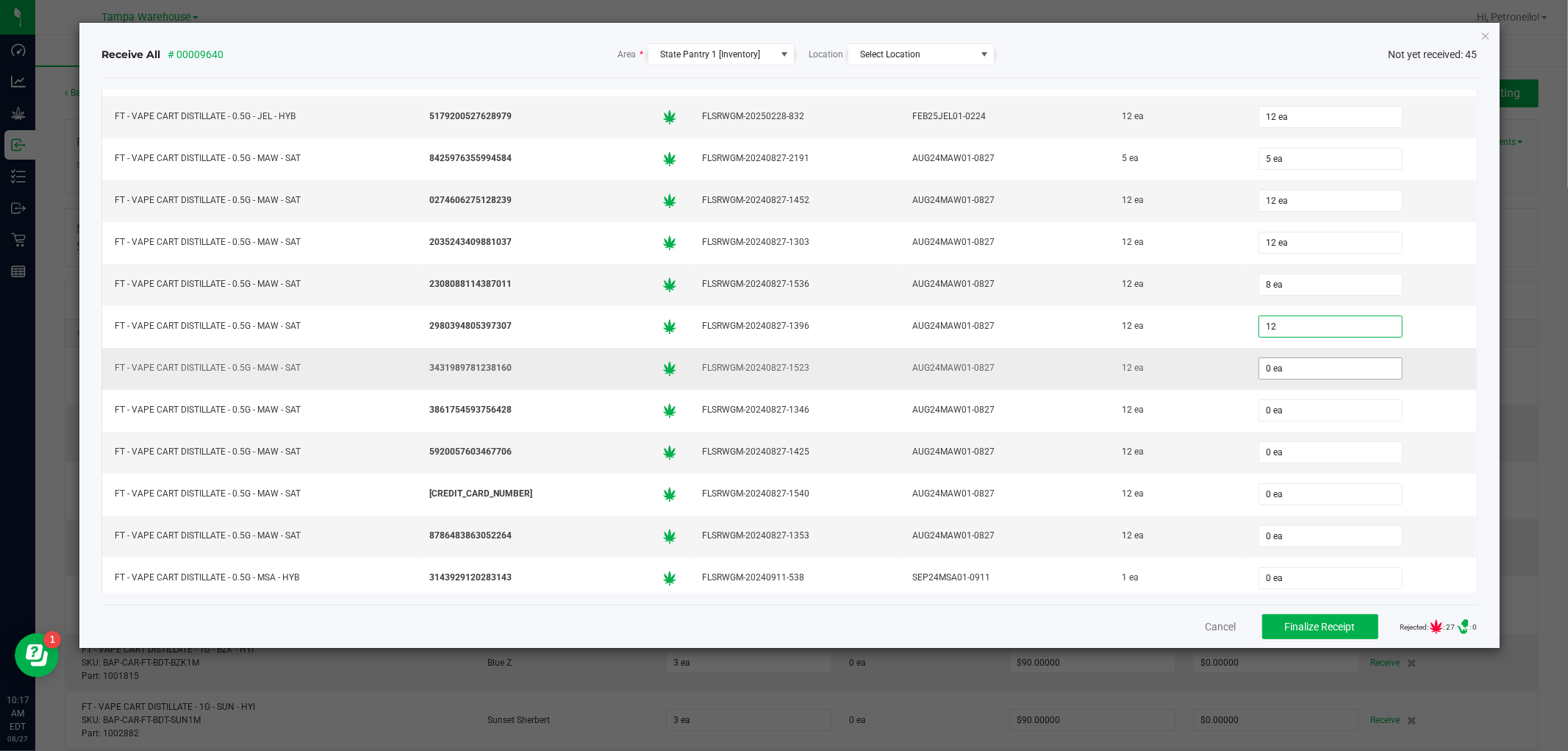
type input "12 ea"
click at [1330, 377] on input "0" at bounding box center [1330, 368] width 143 height 21
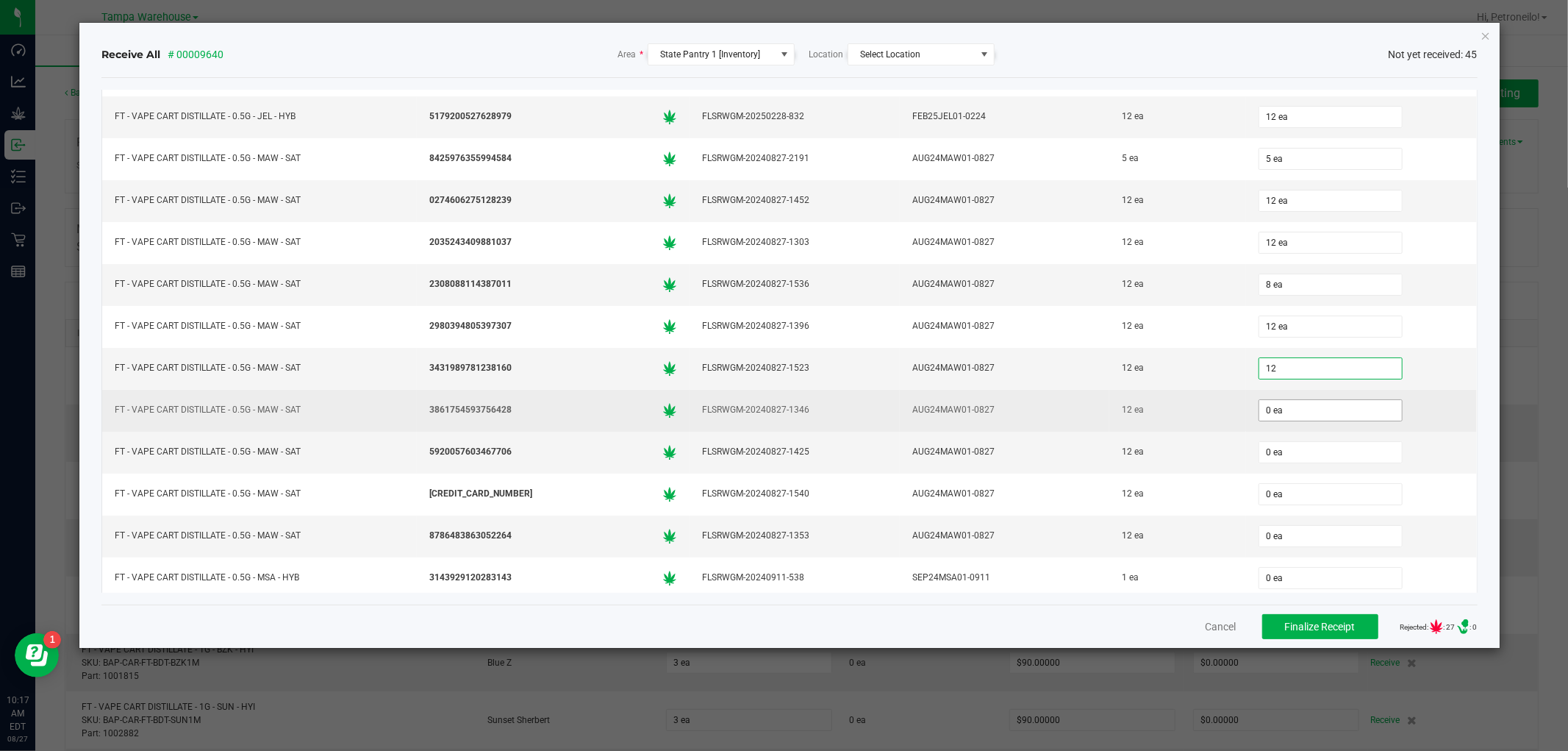
type input "12 ea"
click at [1315, 407] on input "0" at bounding box center [1330, 410] width 143 height 21
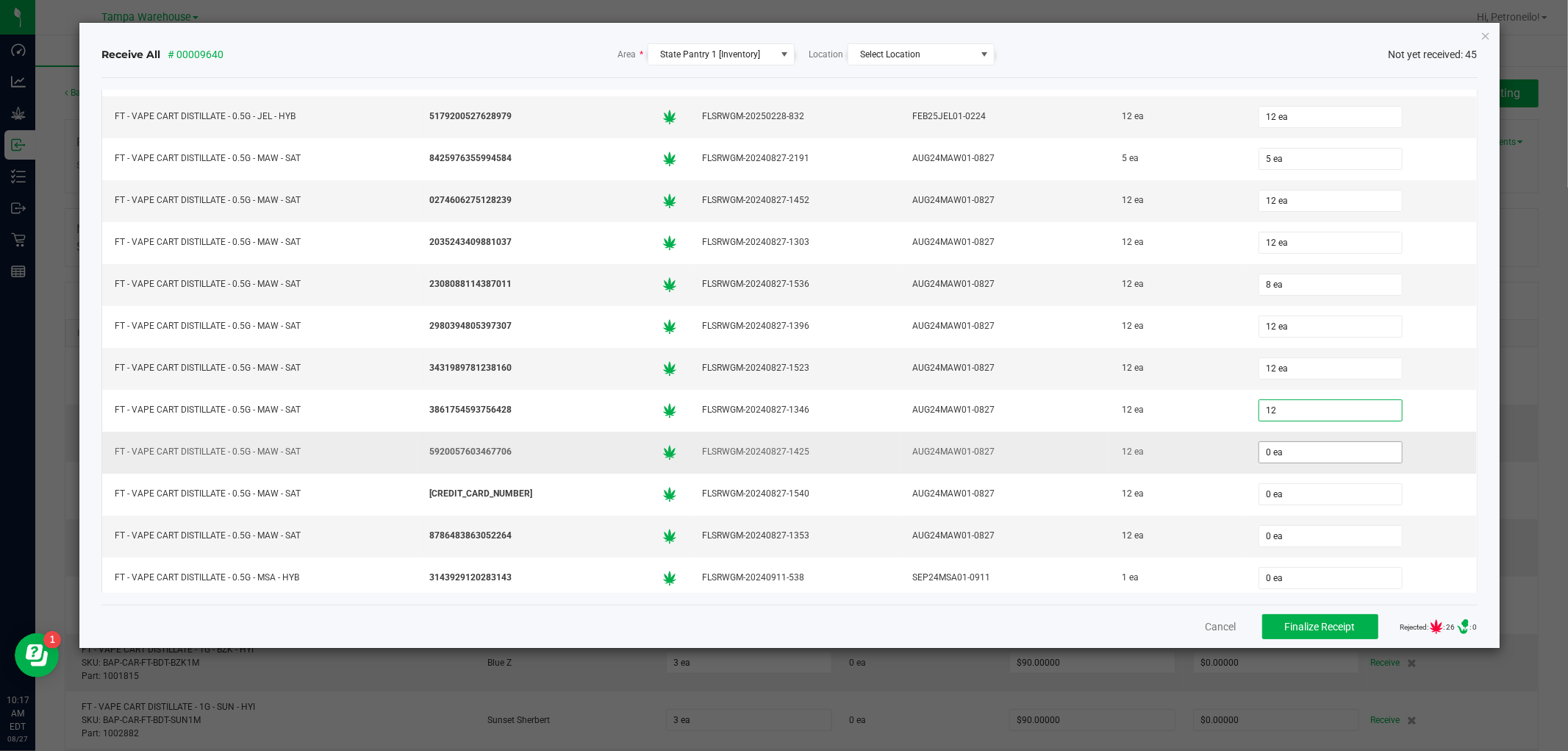
type input "12 ea"
click at [1284, 460] on input "0" at bounding box center [1330, 452] width 143 height 21
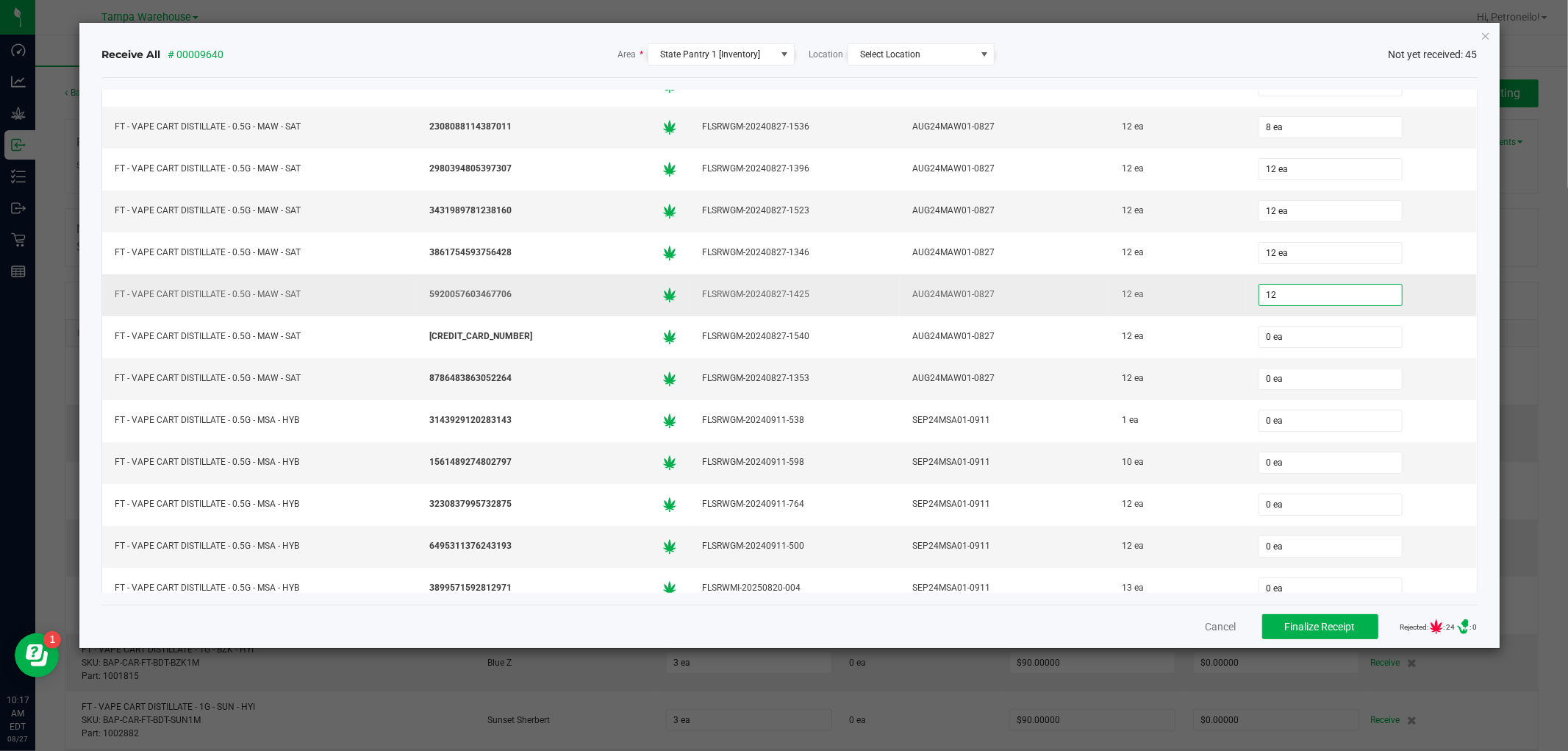
scroll to position [735, 0]
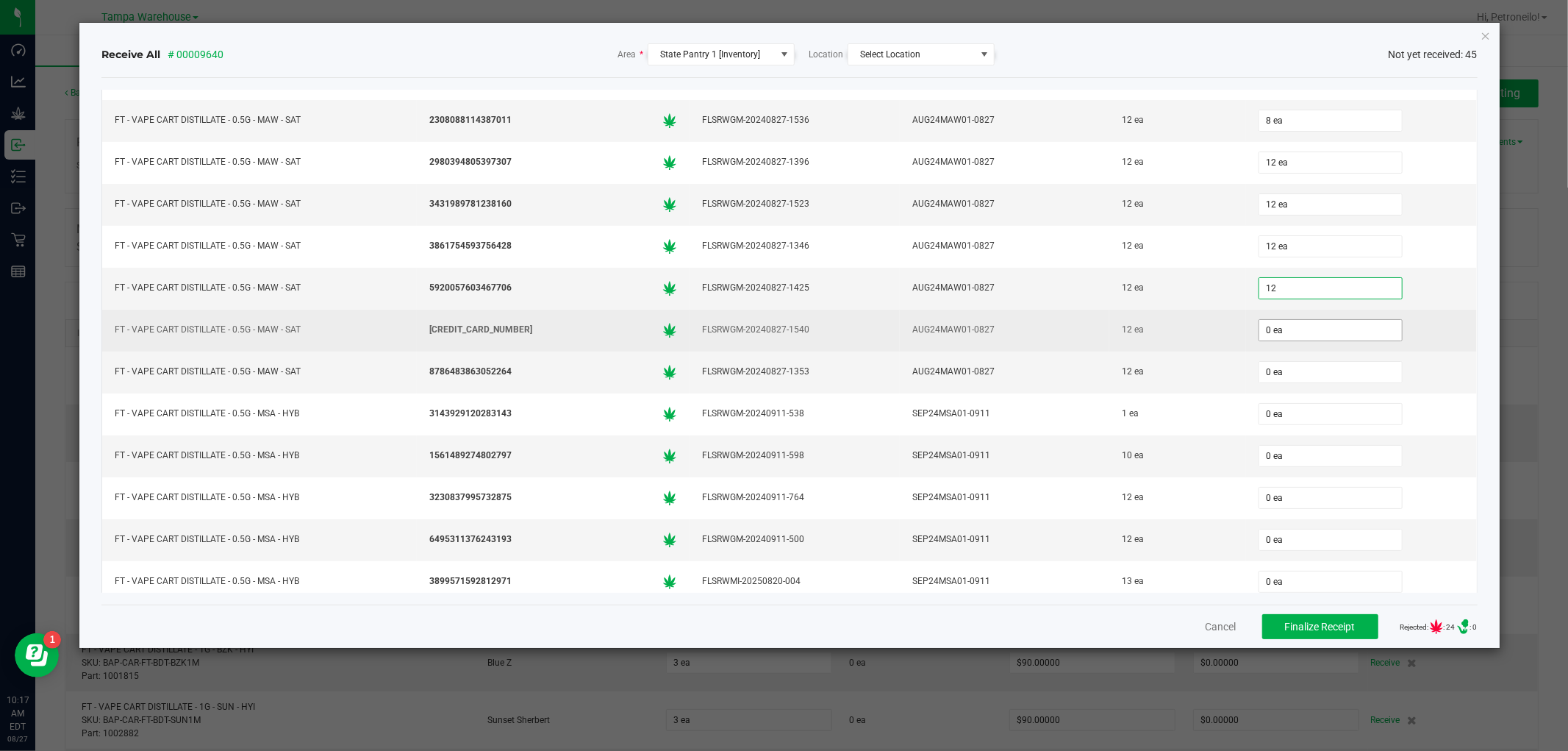
type input "12 ea"
click at [1313, 337] on input "0" at bounding box center [1330, 330] width 143 height 21
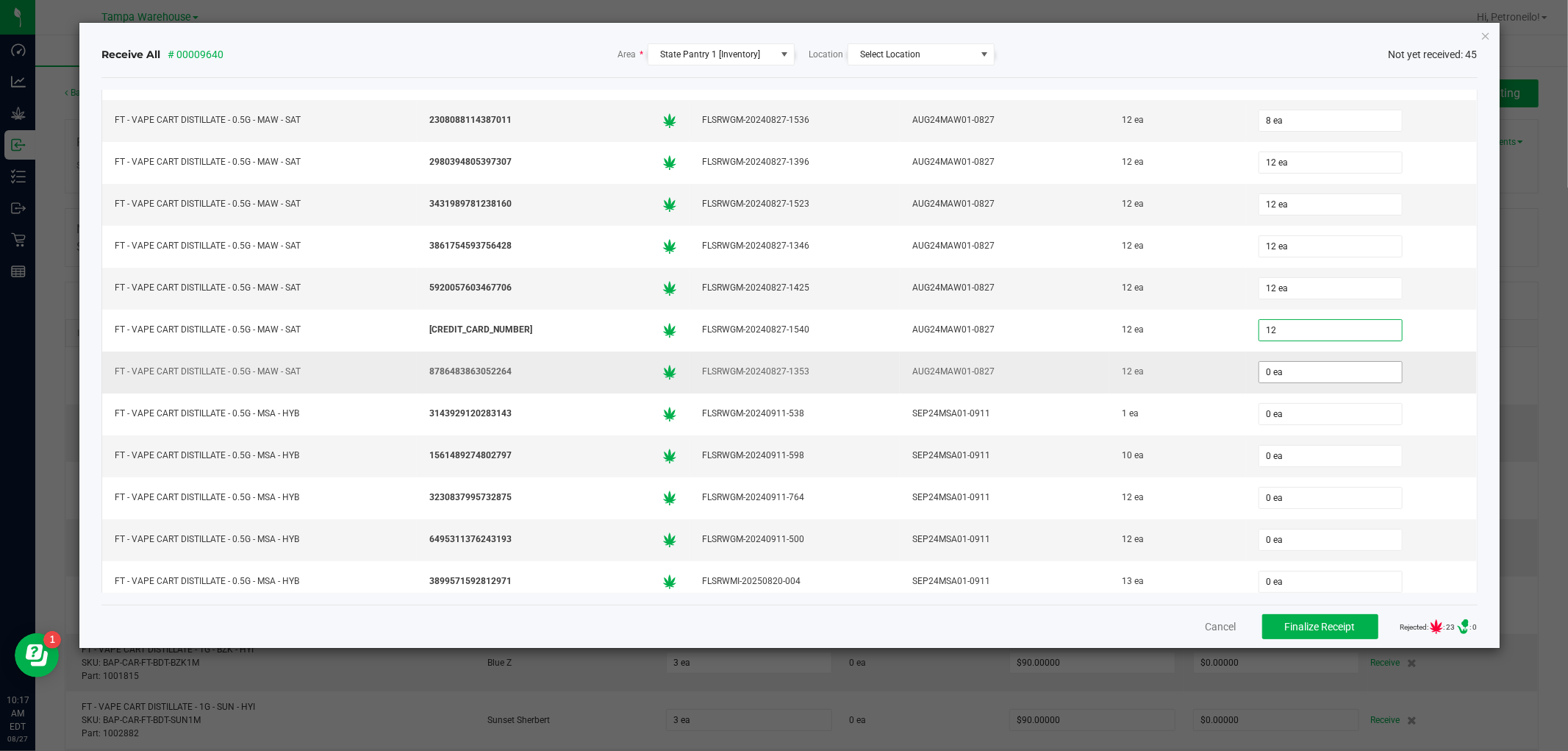
click at [1302, 377] on input "0 ea" at bounding box center [1330, 372] width 143 height 21
type input "12 ea"
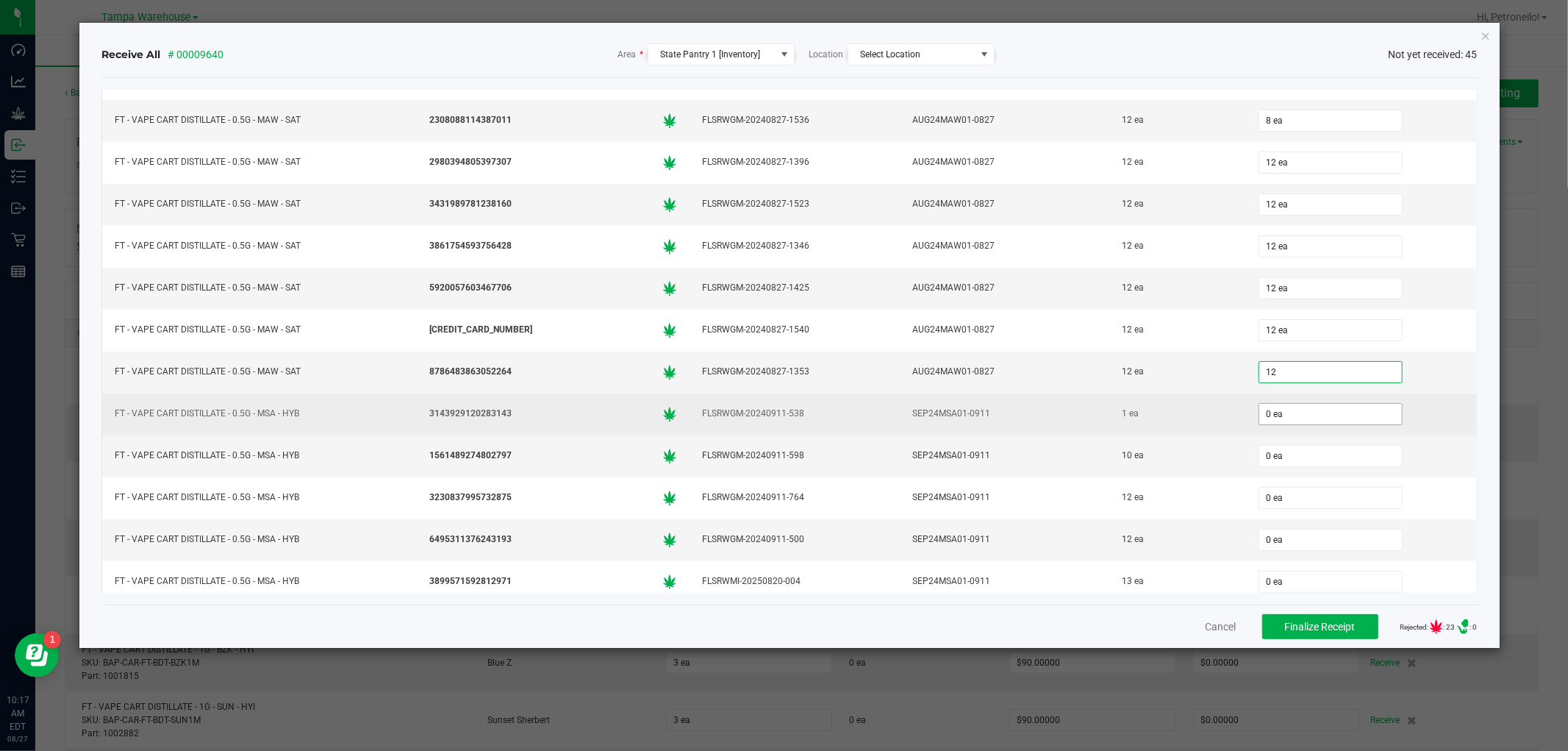
type input "12 ea"
click at [1346, 416] on input "0" at bounding box center [1330, 413] width 143 height 21
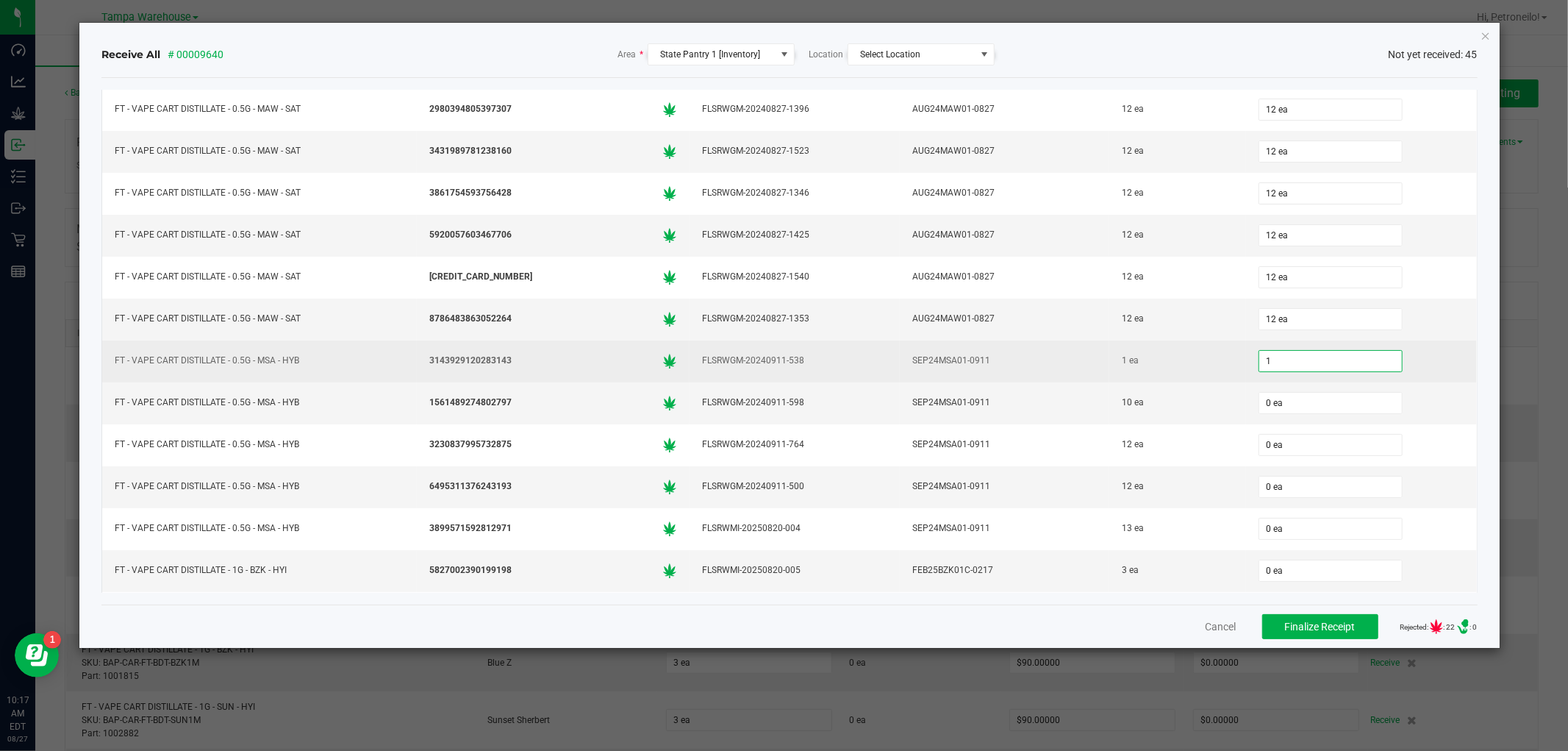
scroll to position [817, 0]
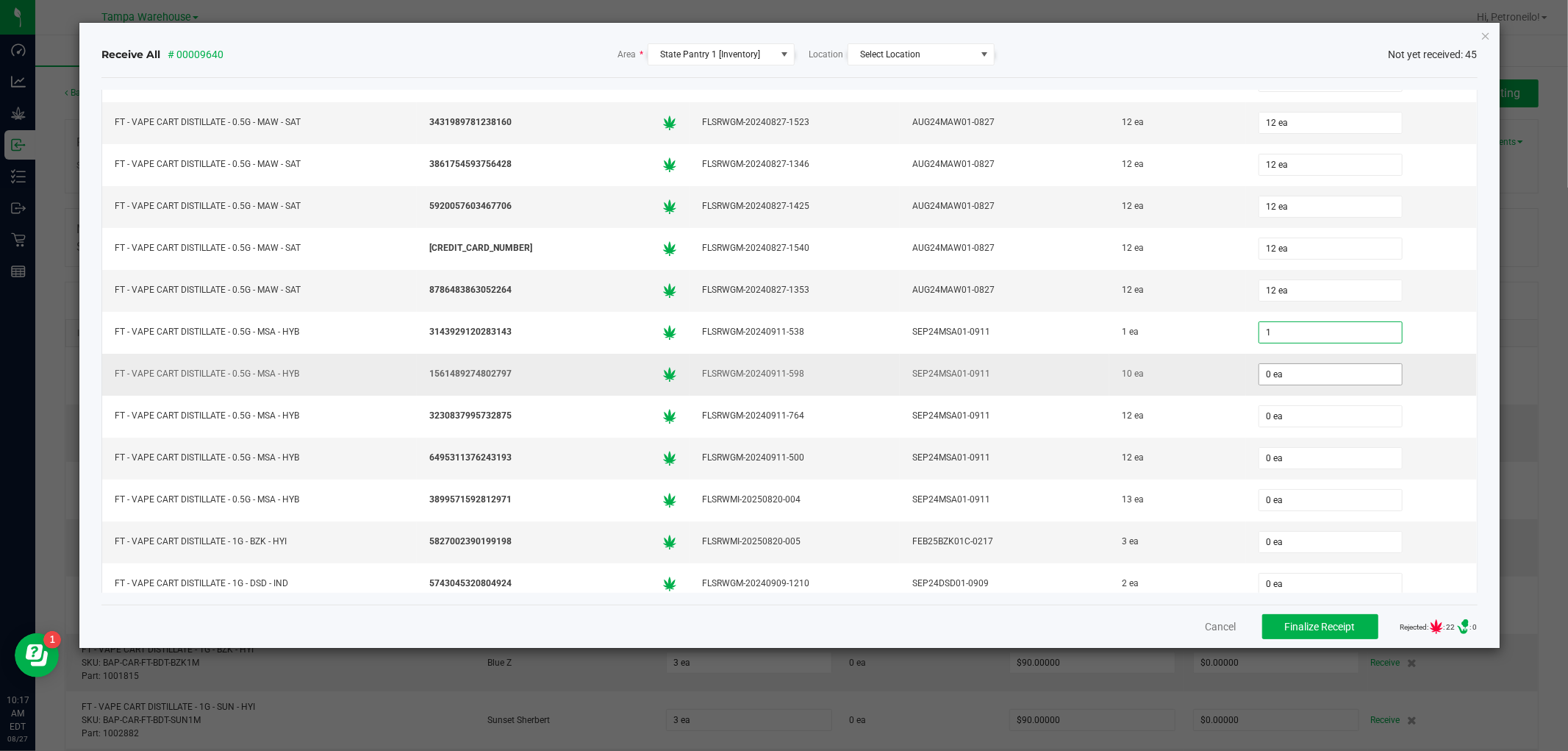
type input "1 ea"
click at [1326, 380] on input "0" at bounding box center [1330, 374] width 143 height 21
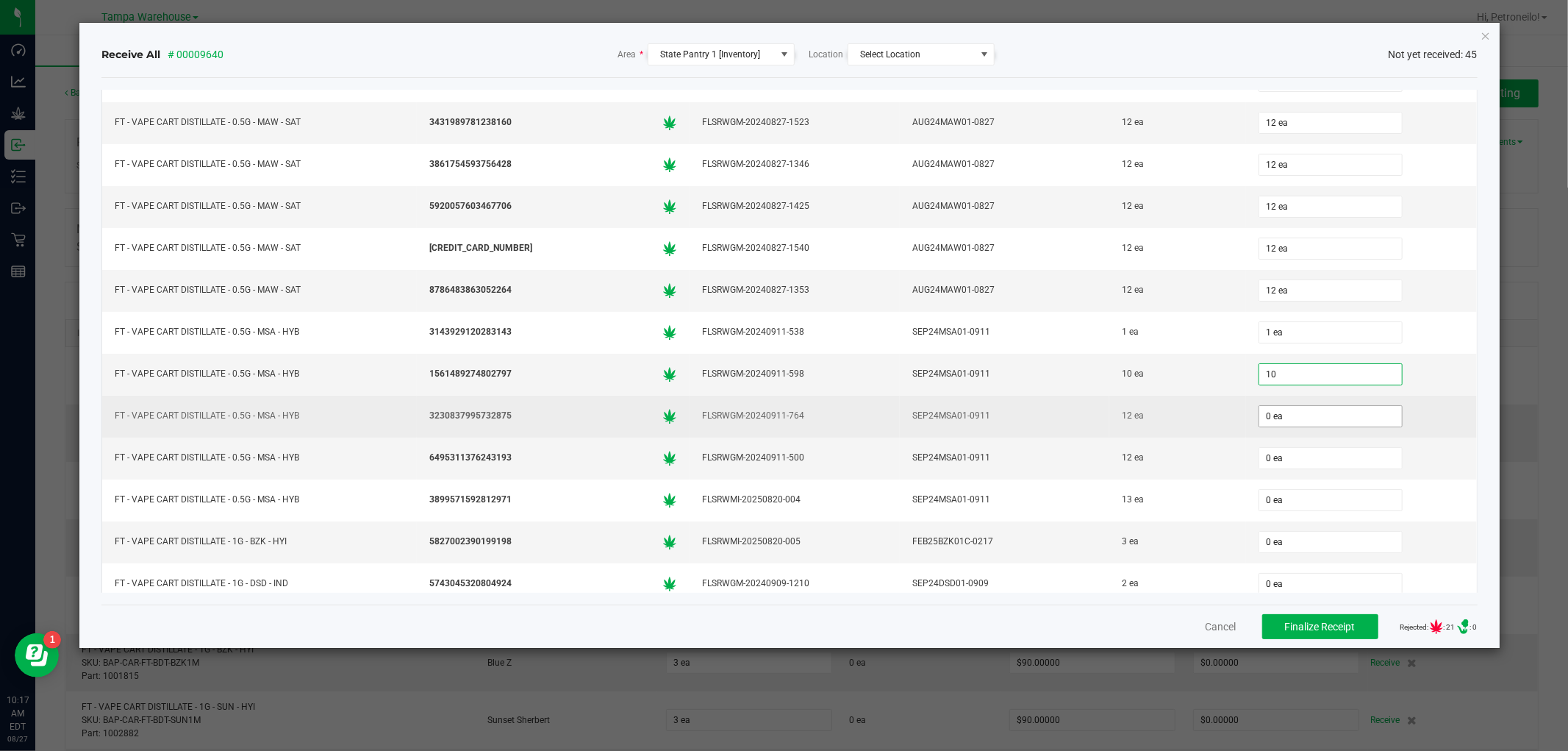
type input "10 ea"
click at [1296, 423] on input "0" at bounding box center [1330, 416] width 143 height 21
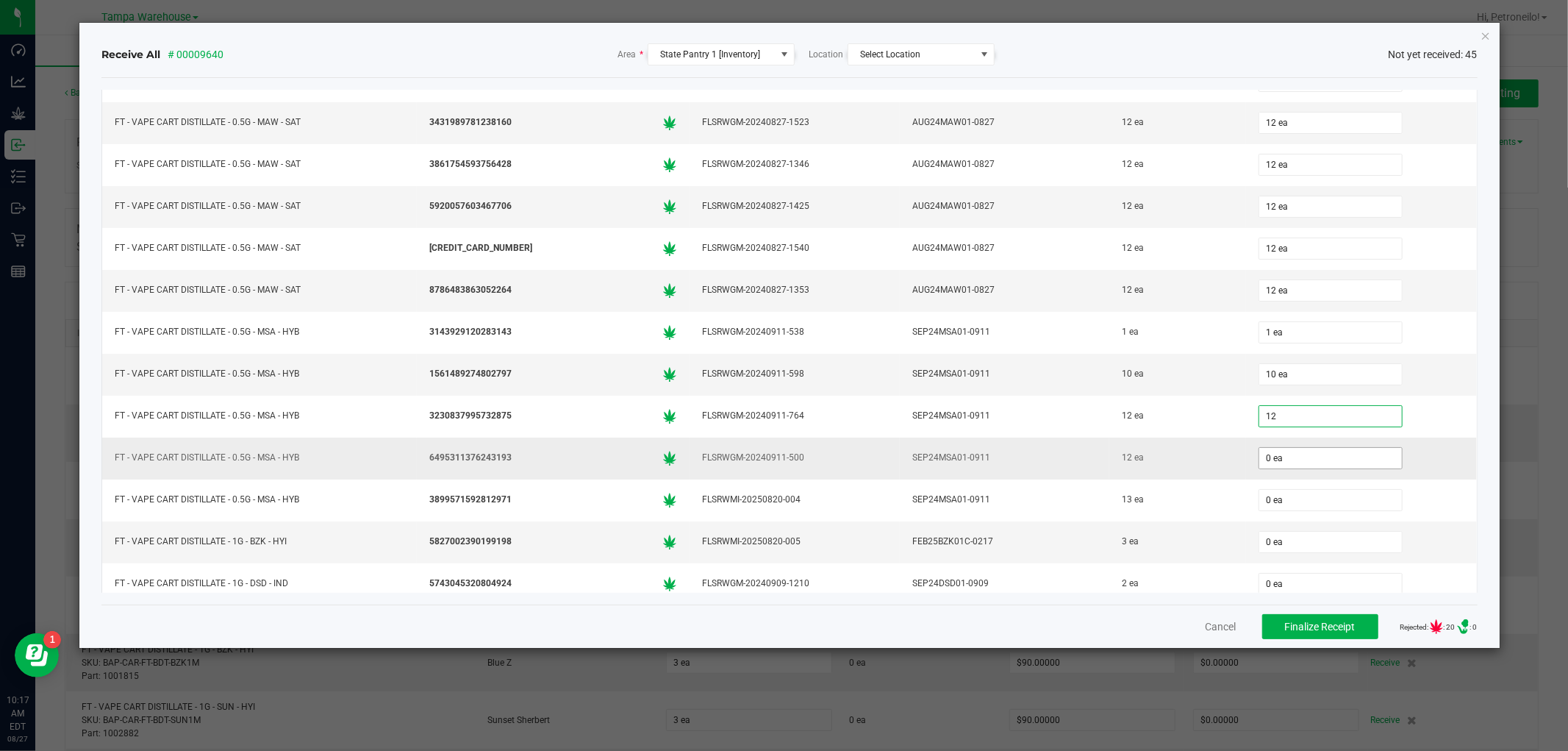
type input "12 ea"
click at [1284, 466] on input "0" at bounding box center [1330, 458] width 143 height 21
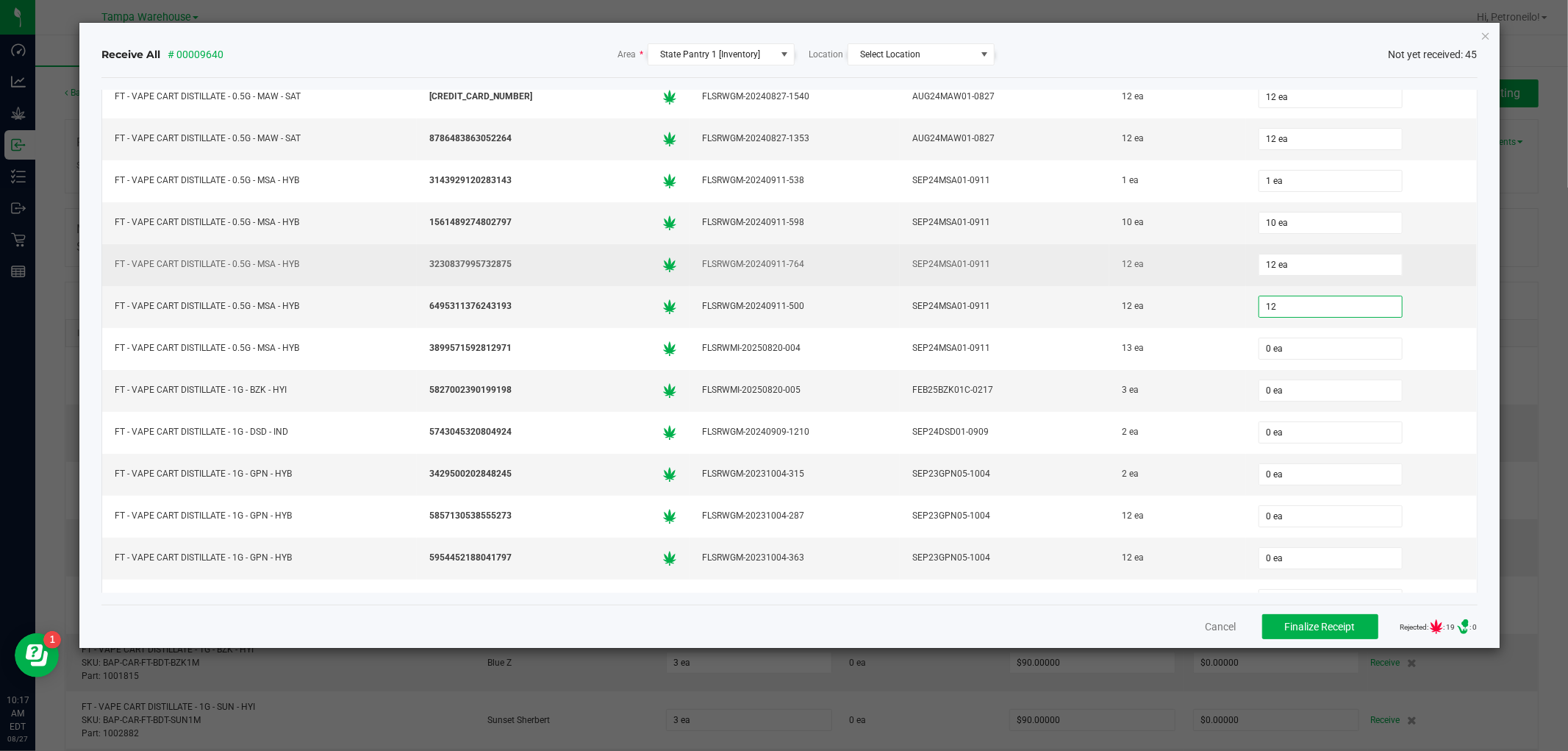
scroll to position [980, 0]
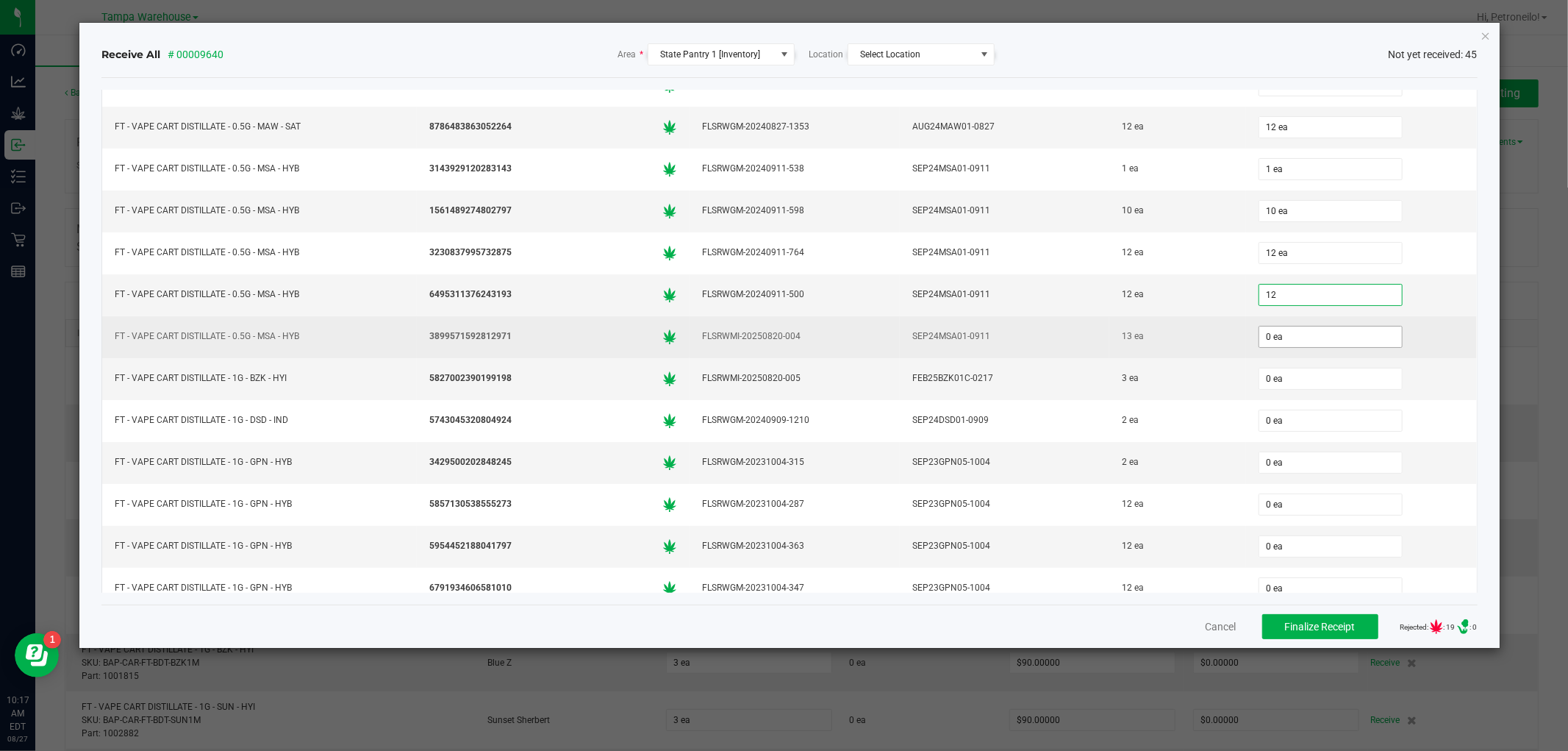
type input "12 ea"
click at [1310, 342] on input "0" at bounding box center [1330, 337] width 143 height 21
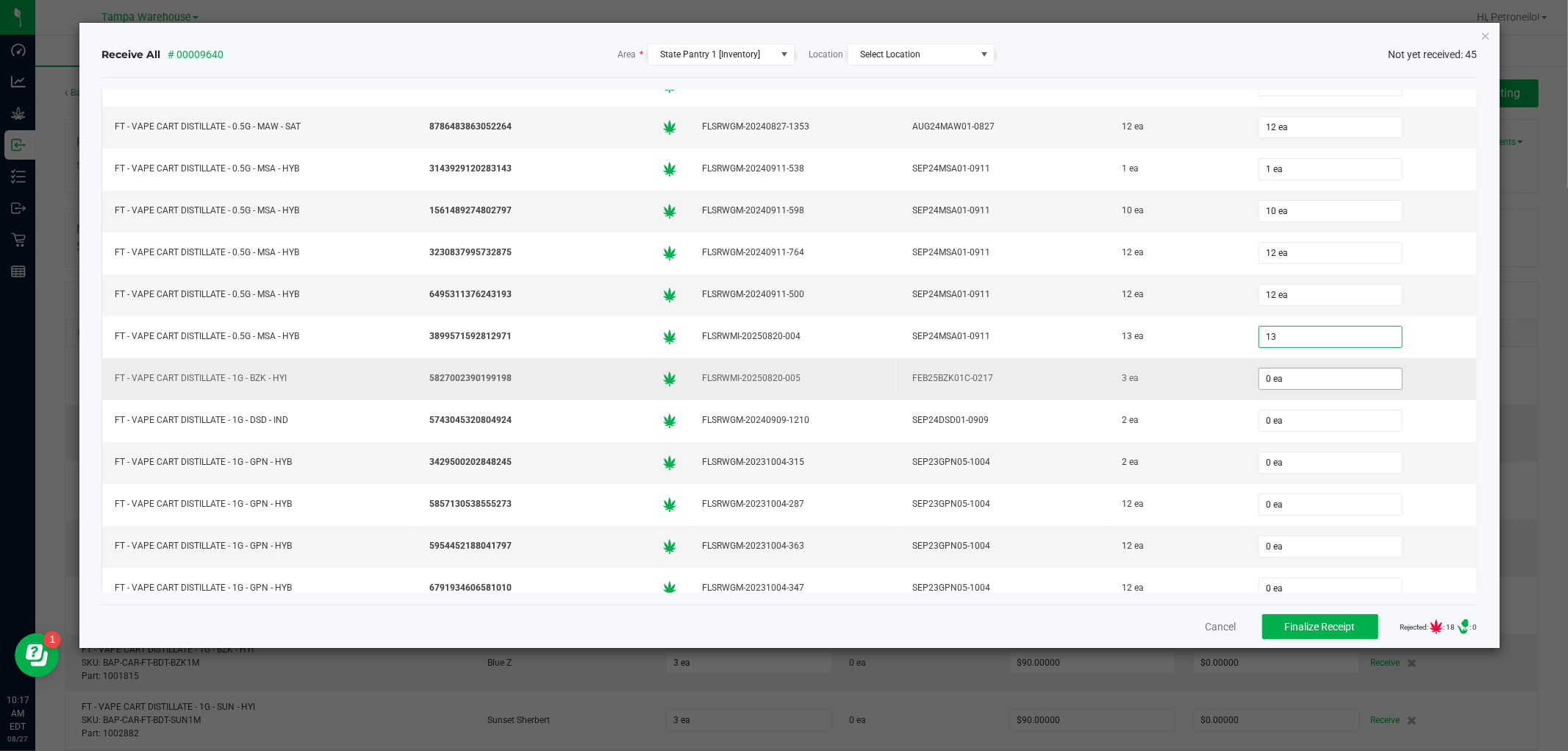
type input "13 ea"
click at [1282, 380] on input "0" at bounding box center [1330, 379] width 143 height 21
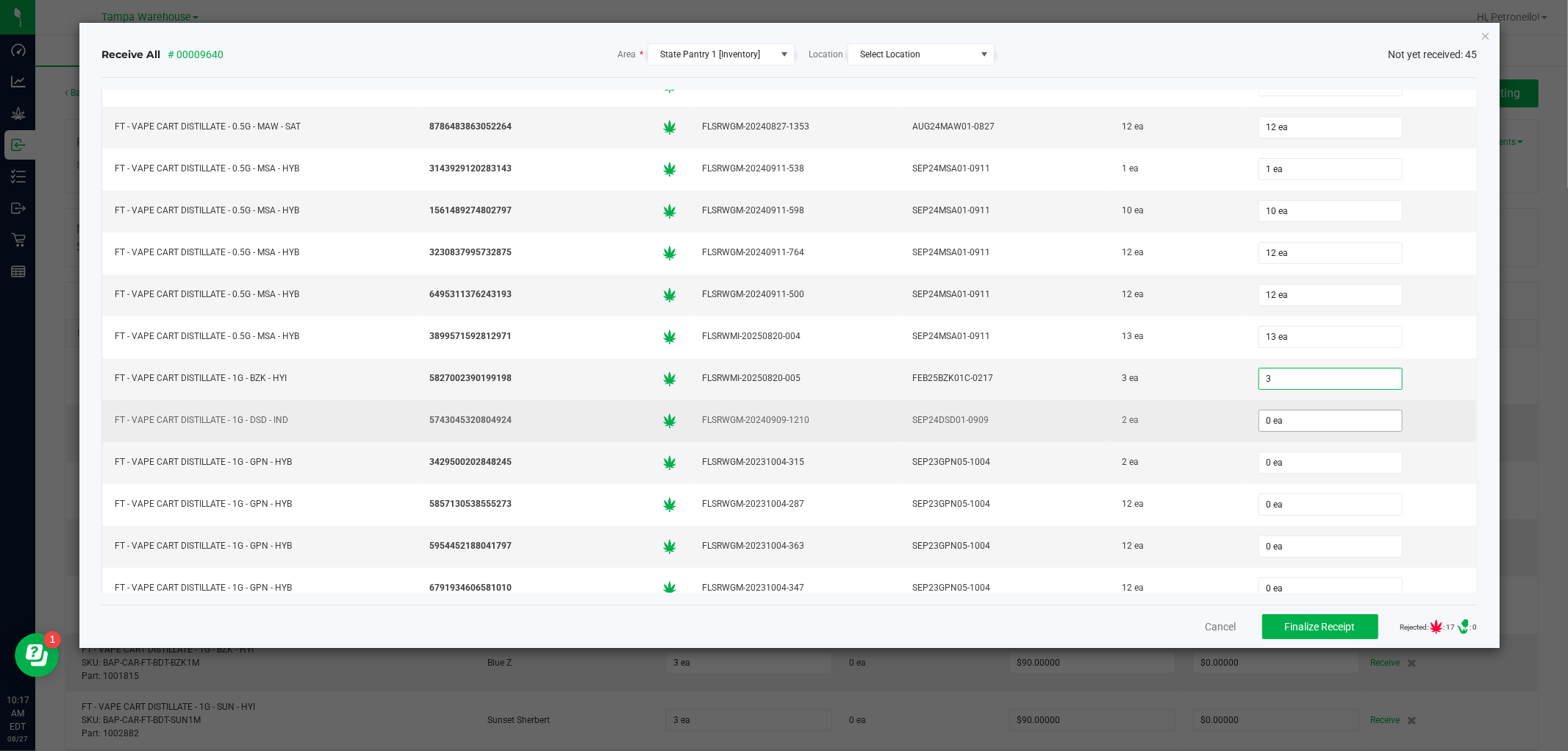
type input "3 ea"
click at [1279, 431] on input "0" at bounding box center [1330, 420] width 143 height 21
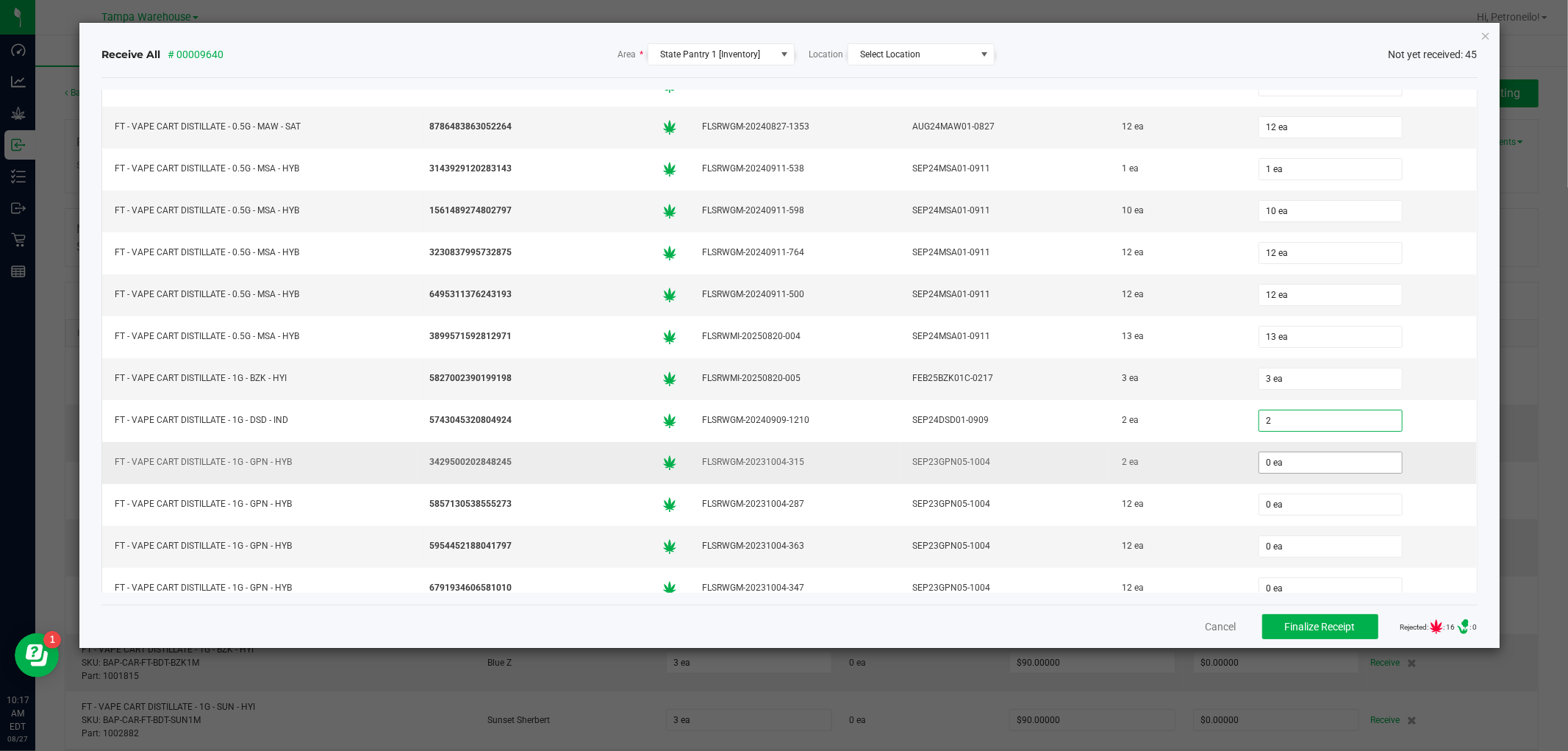
type input "2 ea"
click at [1273, 465] on input "0" at bounding box center [1330, 462] width 143 height 21
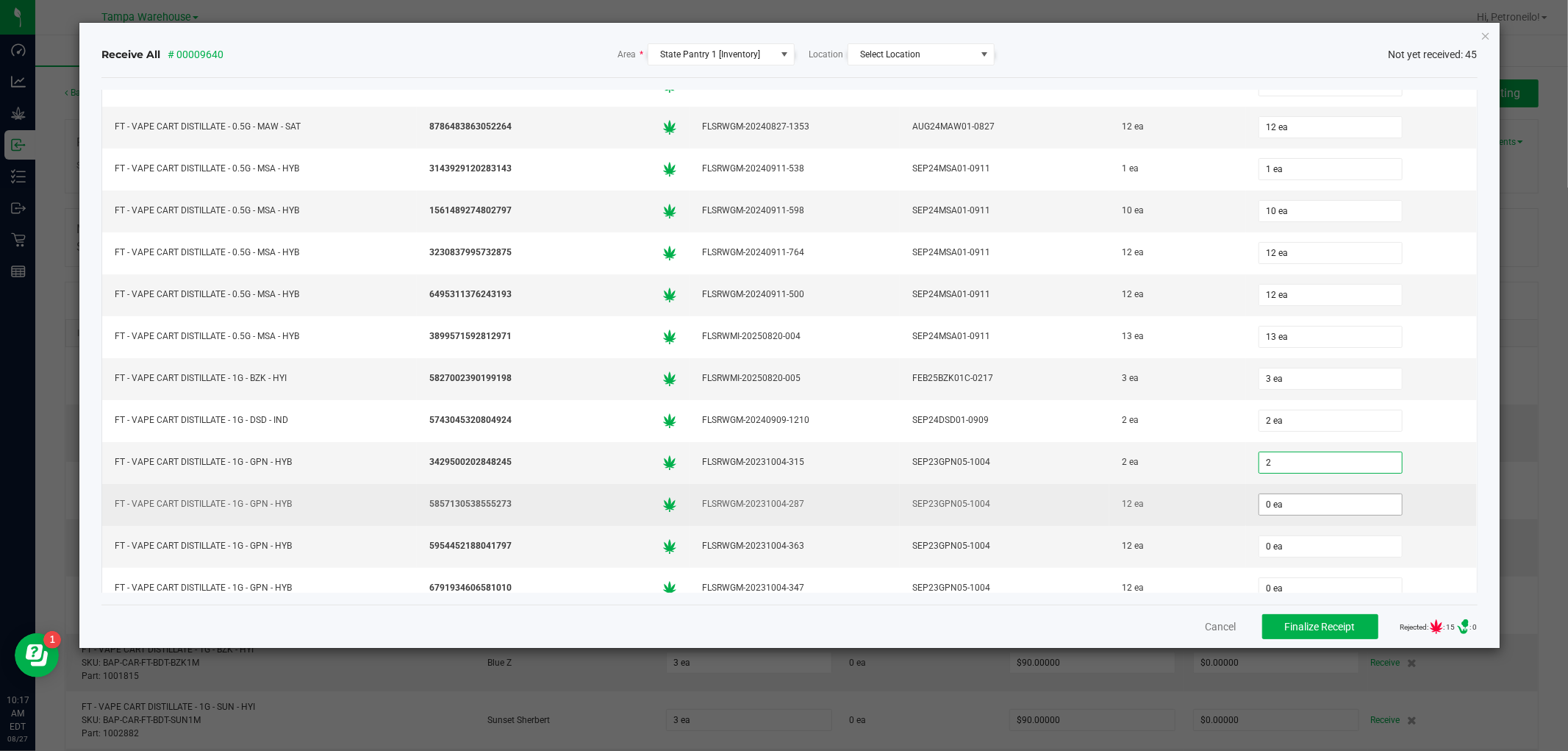
type input "2 ea"
click at [1261, 510] on input "0" at bounding box center [1330, 504] width 143 height 21
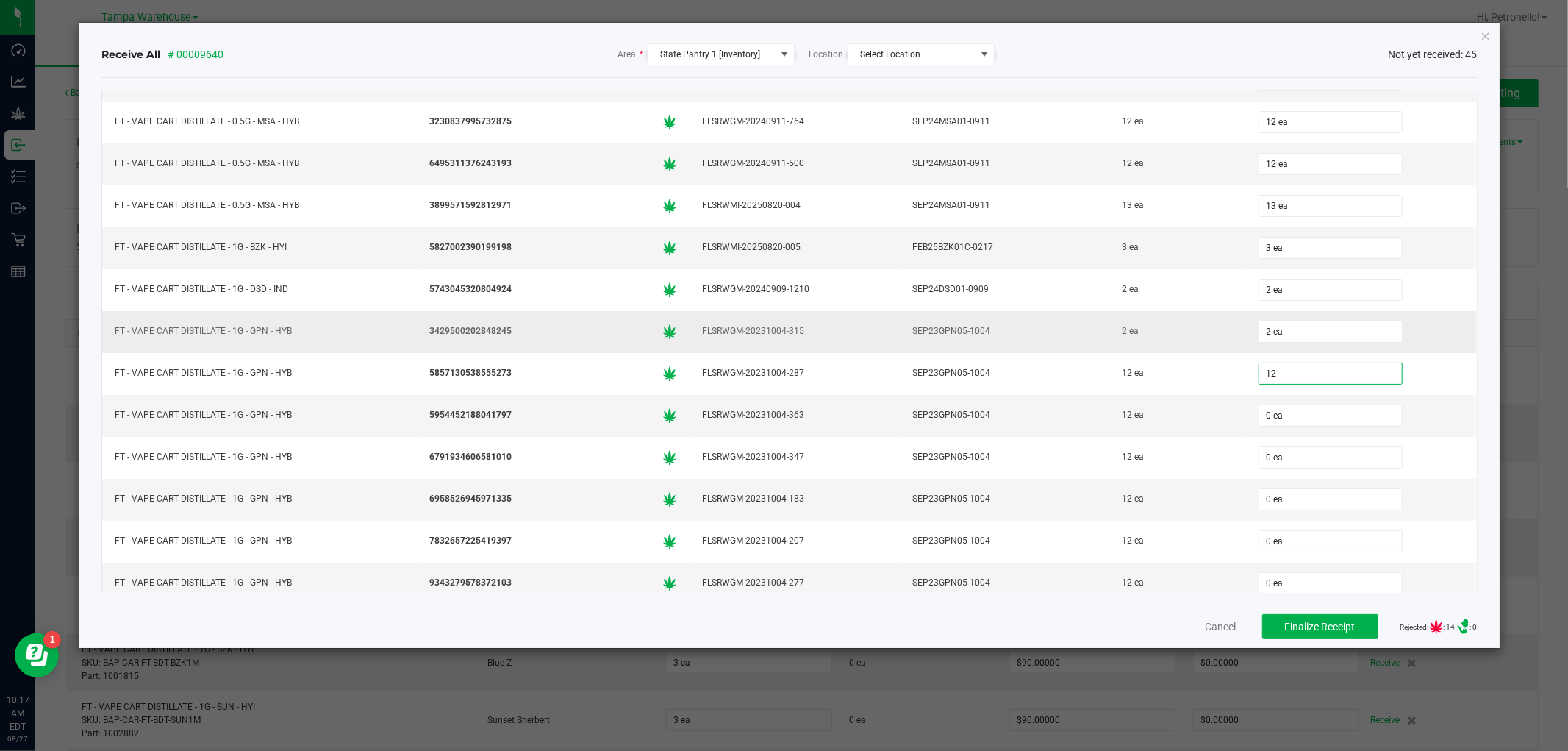
scroll to position [1144, 0]
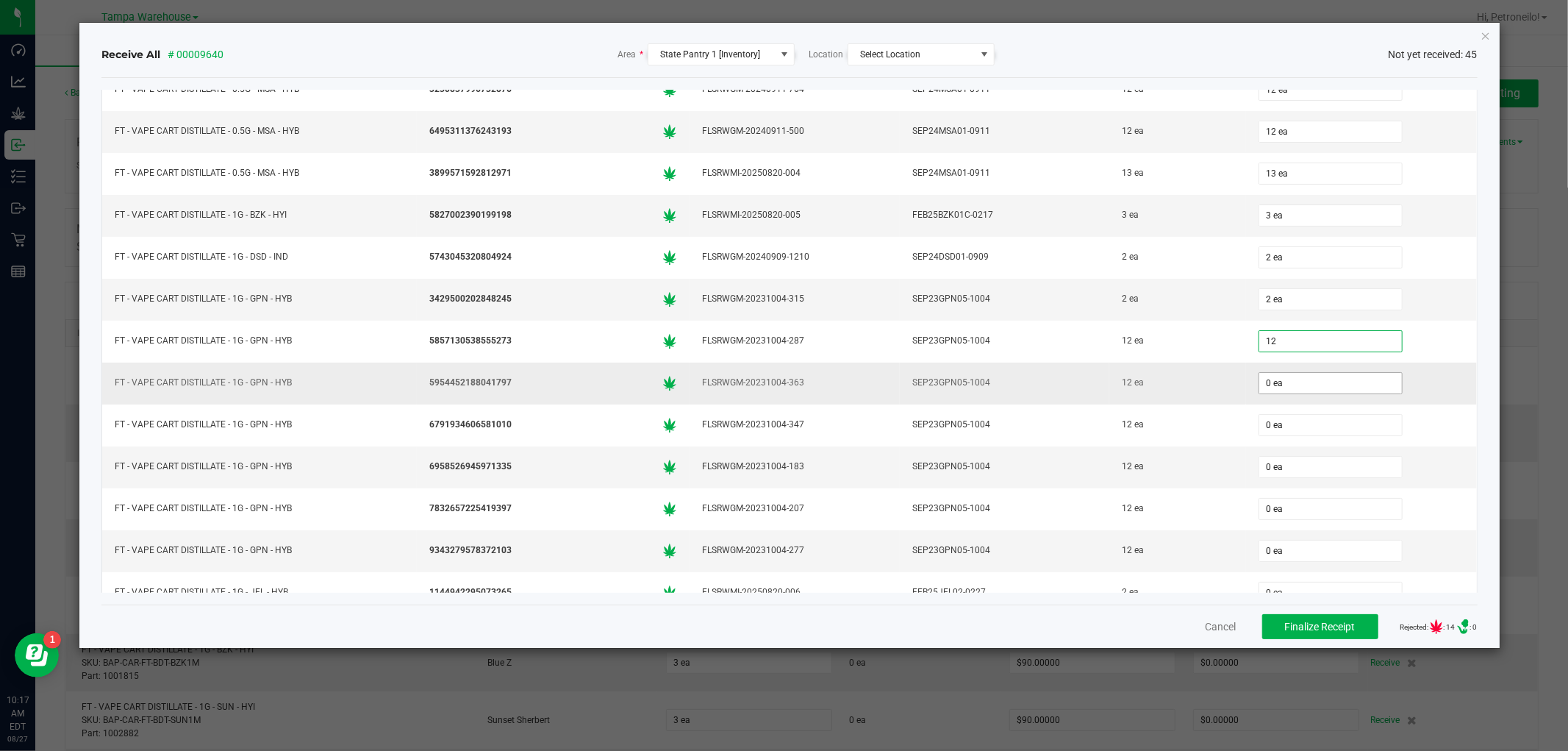
type input "12 ea"
click at [1305, 381] on input "0" at bounding box center [1330, 383] width 143 height 21
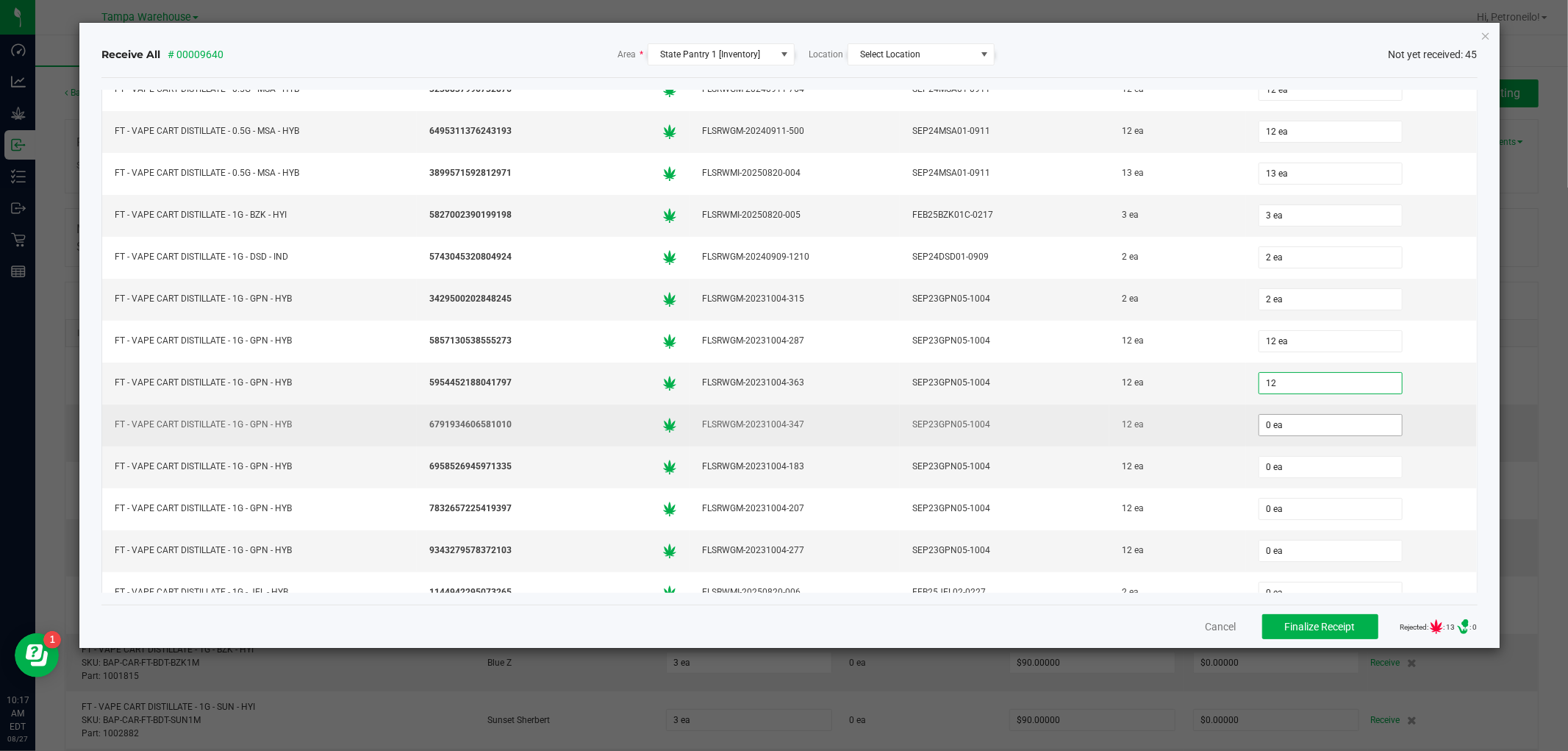
type input "12 ea"
click at [1278, 430] on input "0" at bounding box center [1330, 425] width 143 height 21
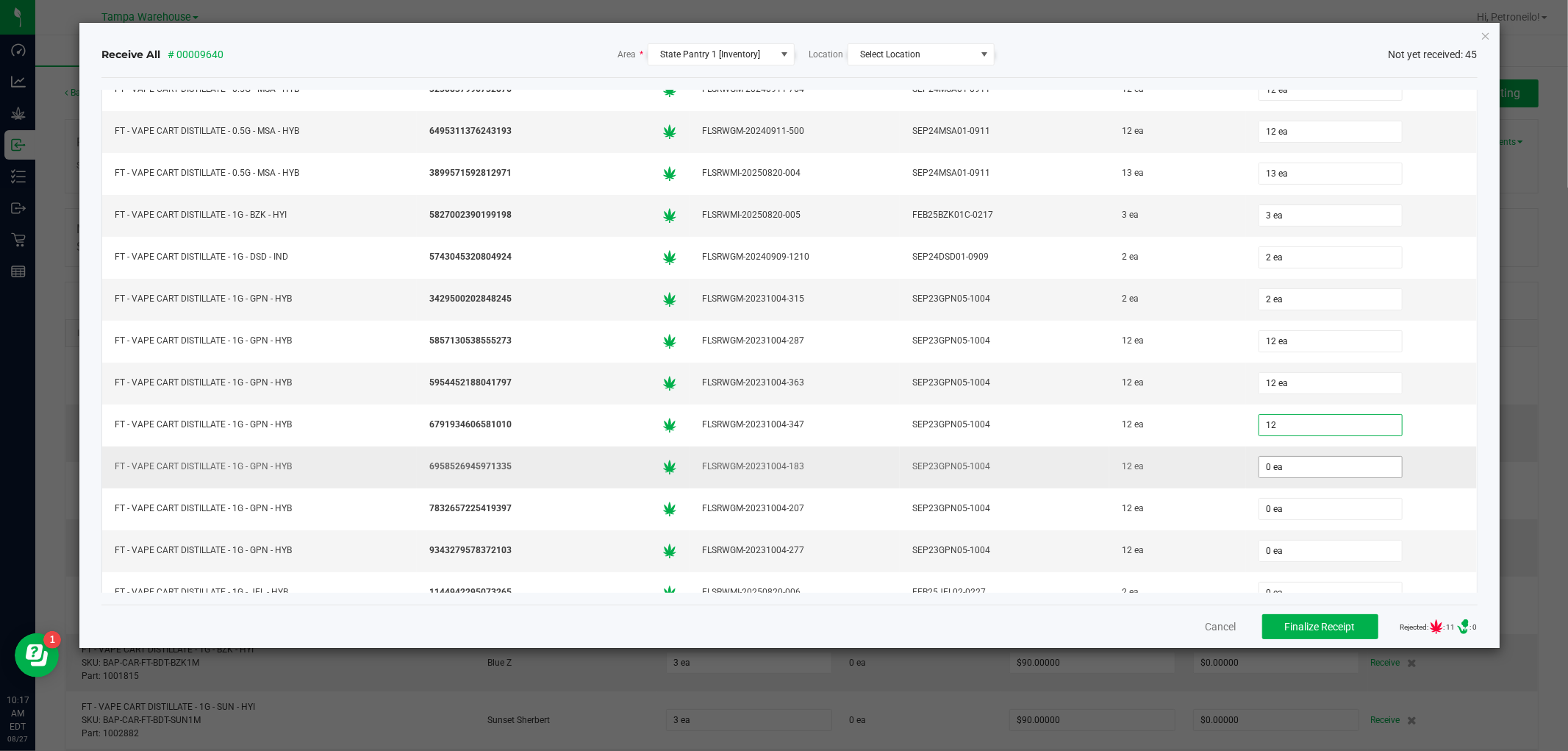
type input "12 ea"
click at [1273, 470] on input "0" at bounding box center [1330, 467] width 143 height 21
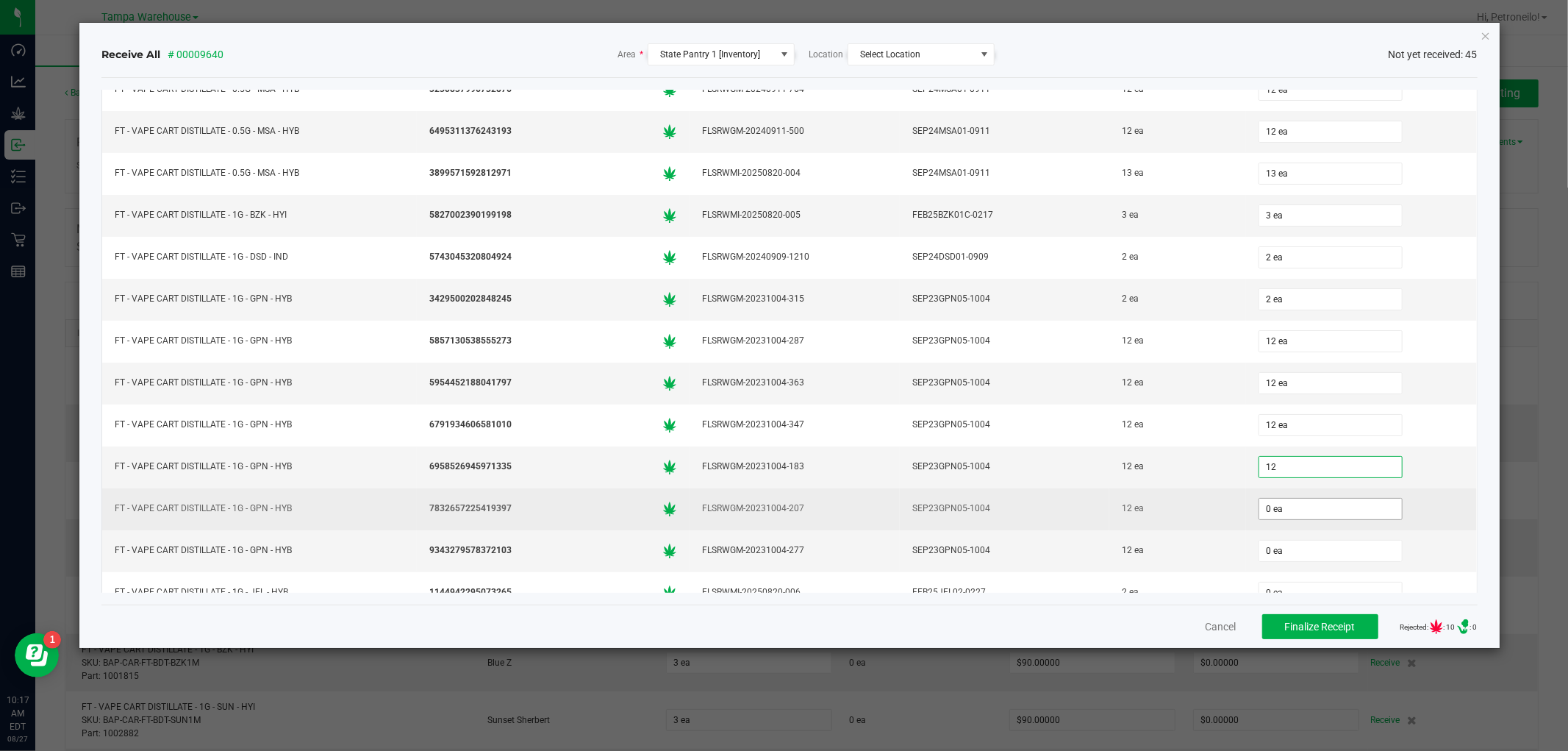
type input "12 ea"
click at [1265, 512] on input "0" at bounding box center [1330, 508] width 143 height 21
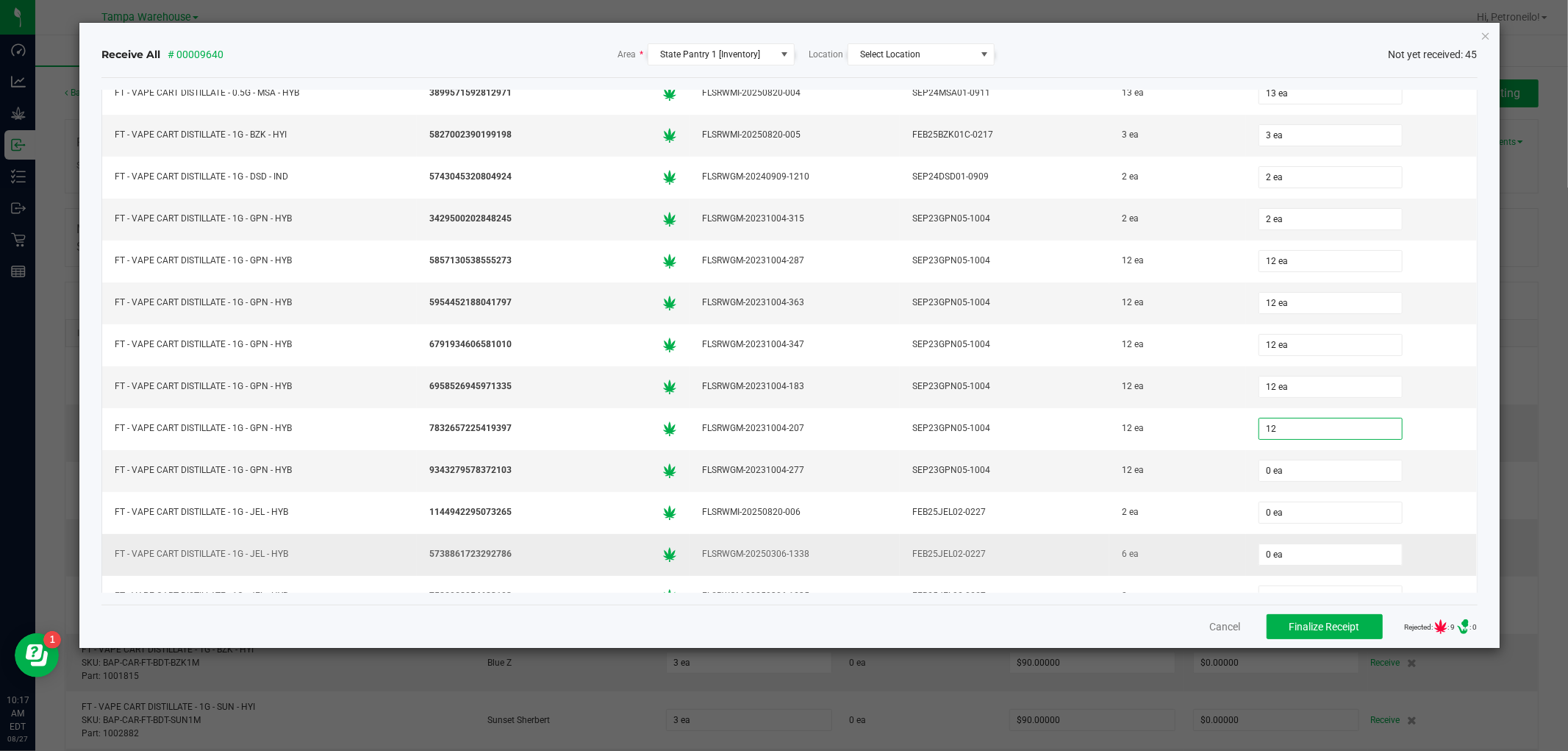
scroll to position [1307, 0]
type input "12 ea"
click at [1321, 396] on input "0" at bounding box center [1330, 387] width 143 height 21
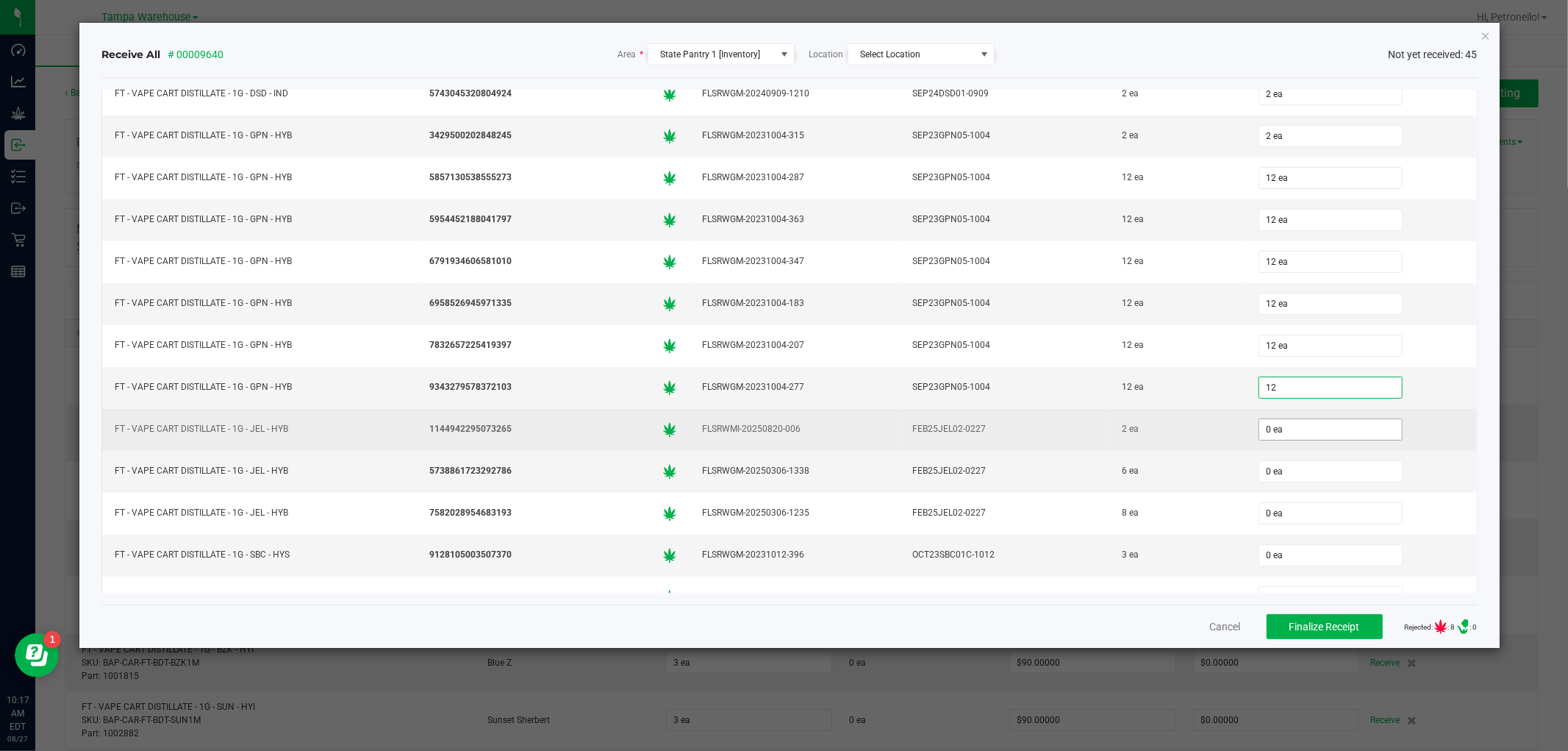
type input "12 ea"
click at [1293, 437] on input "0" at bounding box center [1330, 429] width 143 height 21
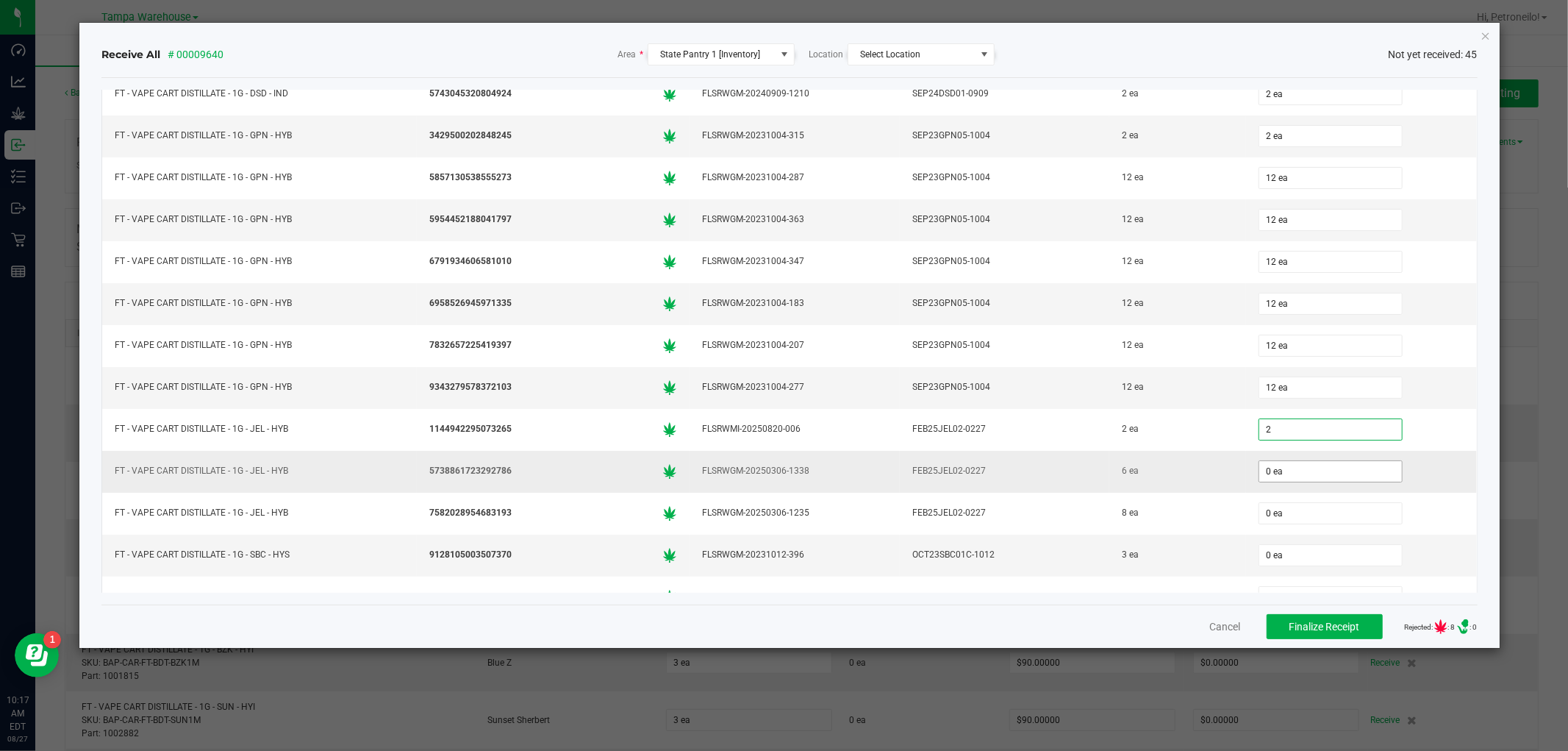
type input "2 ea"
click at [1302, 482] on input "0" at bounding box center [1330, 471] width 143 height 21
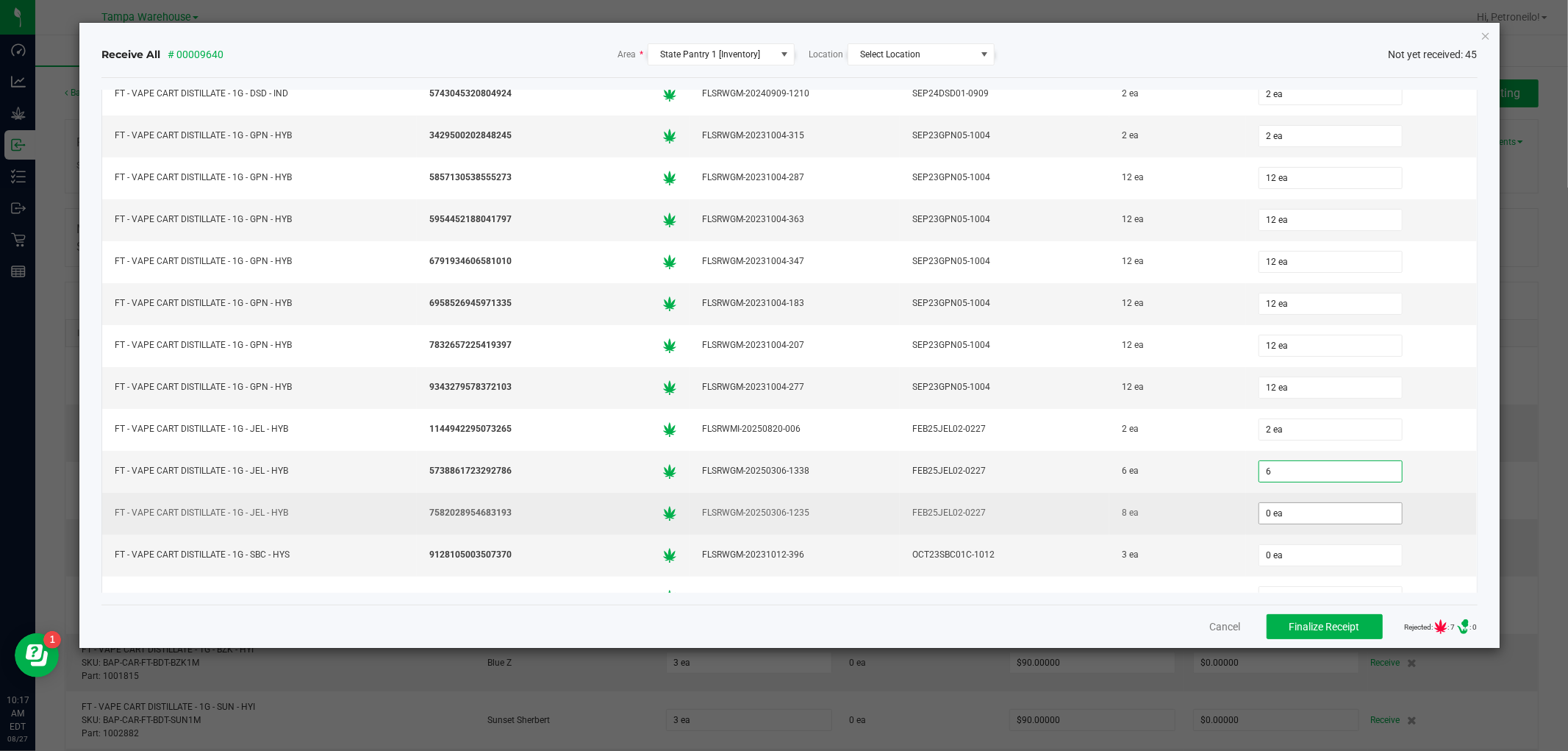
type input "6 ea"
click at [1288, 517] on input "0" at bounding box center [1330, 513] width 143 height 21
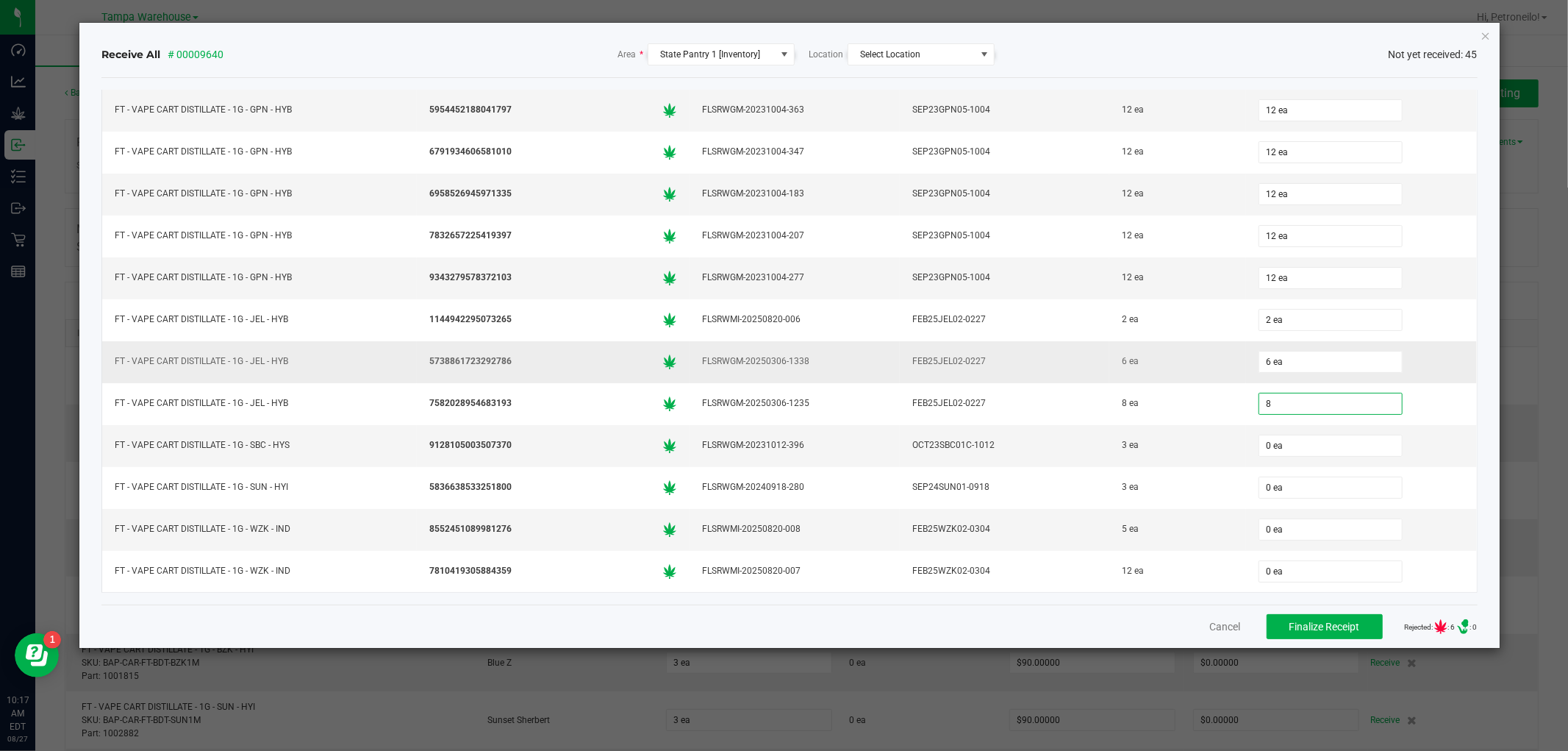
scroll to position [1425, 0]
type input "8 ea"
click at [1340, 446] on input "0" at bounding box center [1330, 446] width 143 height 21
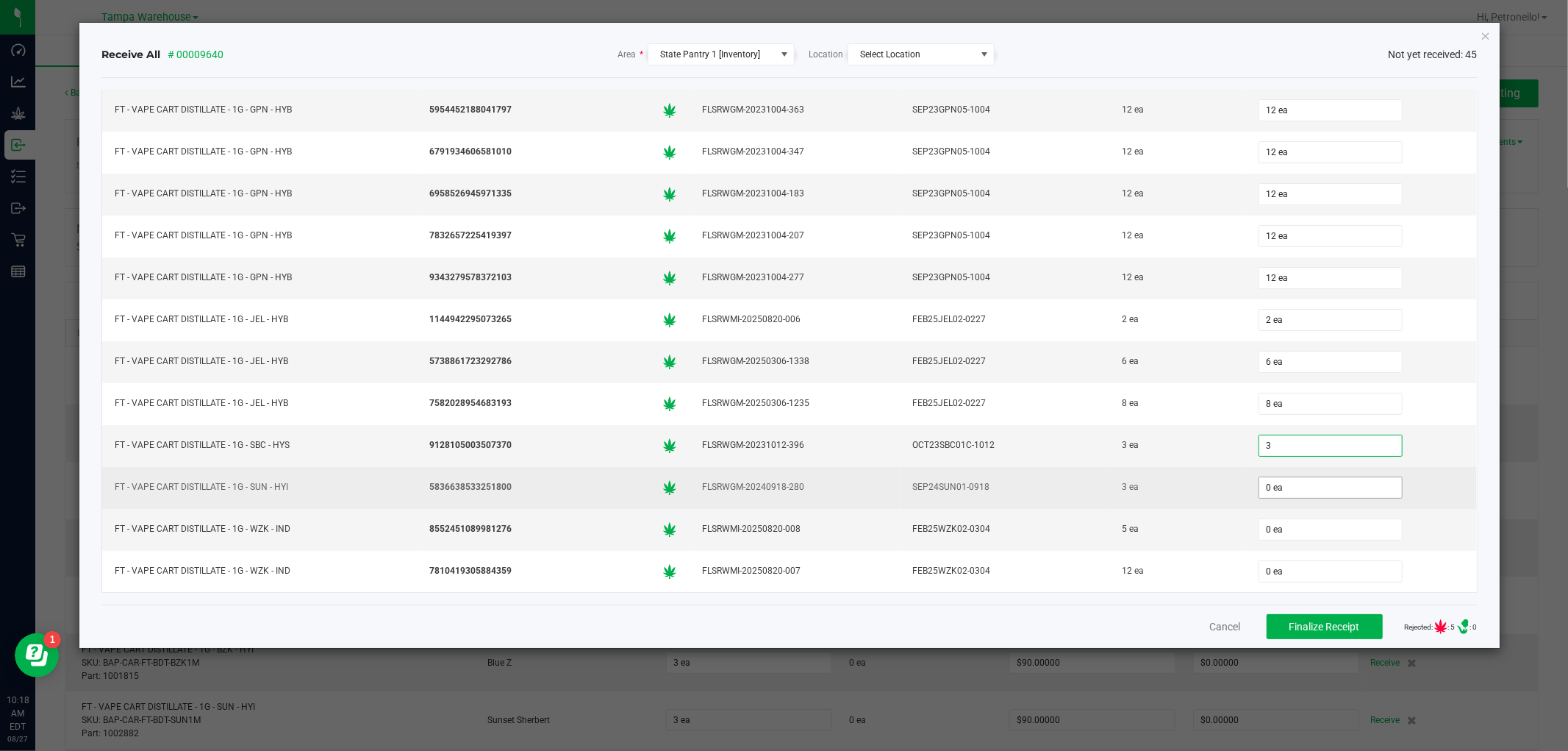
type input "3 ea"
click at [1282, 494] on input "0" at bounding box center [1330, 487] width 143 height 21
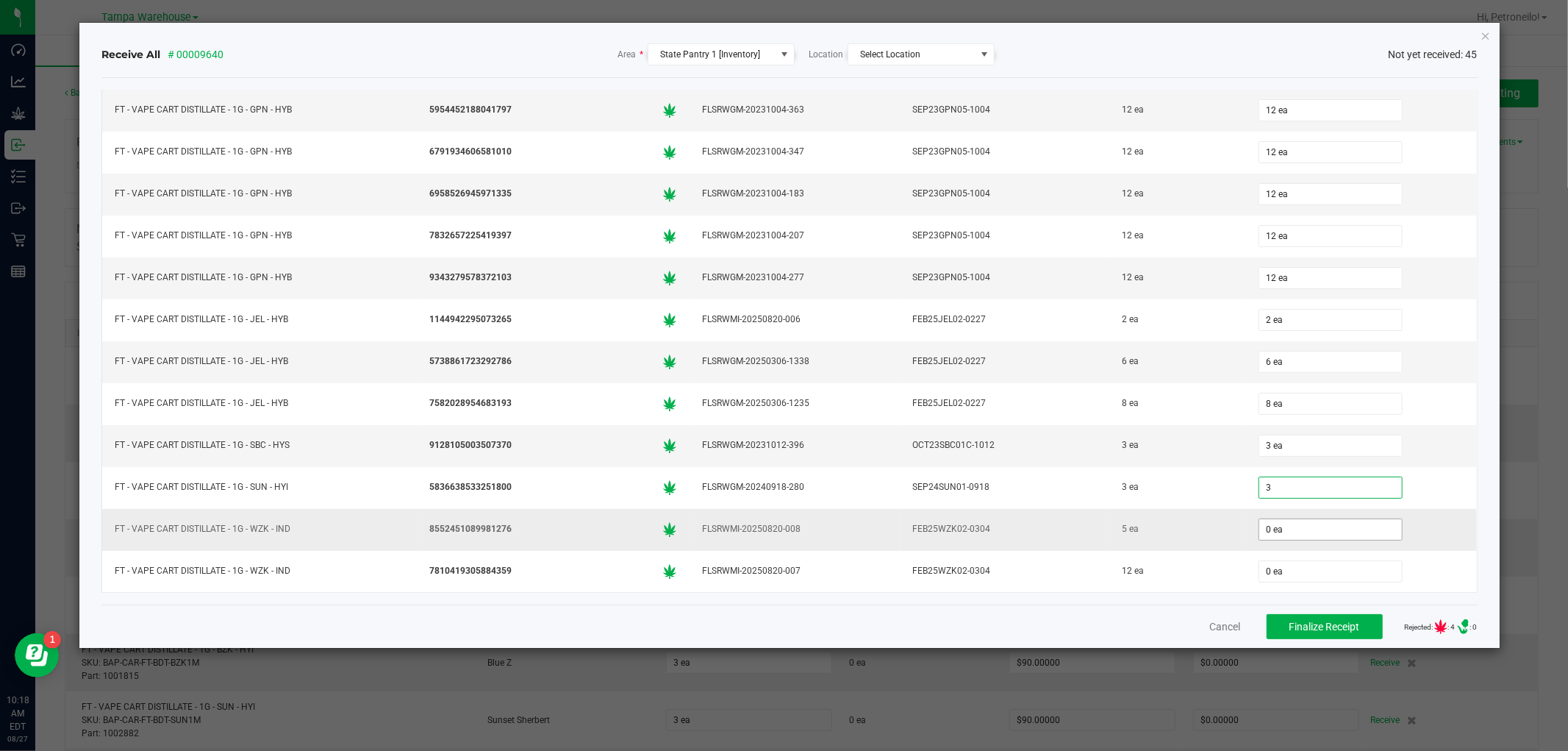
type input "3 ea"
click at [1323, 527] on input "0" at bounding box center [1330, 529] width 143 height 21
type input "5 ea"
click at [1422, 542] on div "5 ea" at bounding box center [1362, 530] width 213 height 30
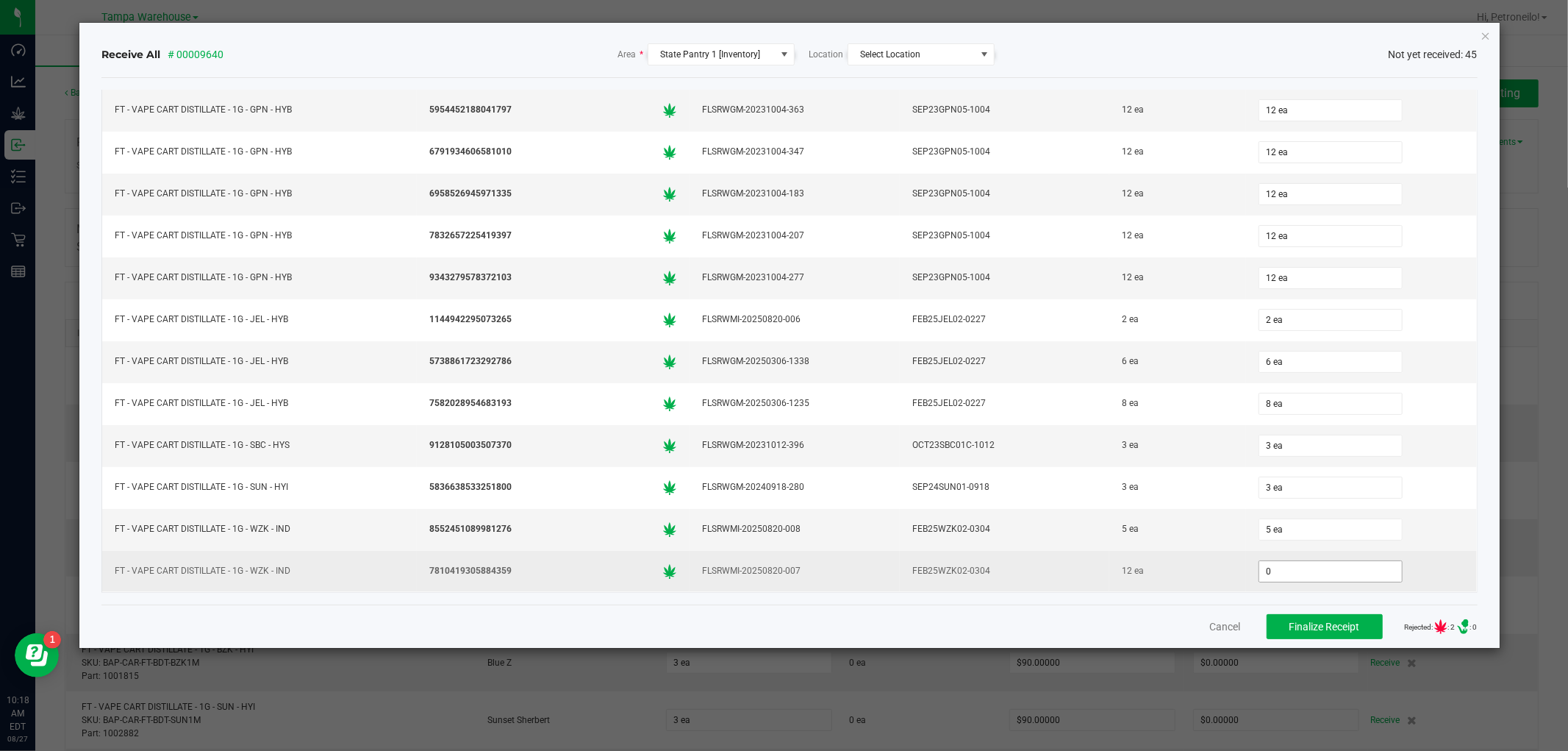
click at [1341, 574] on input "0" at bounding box center [1330, 571] width 143 height 21
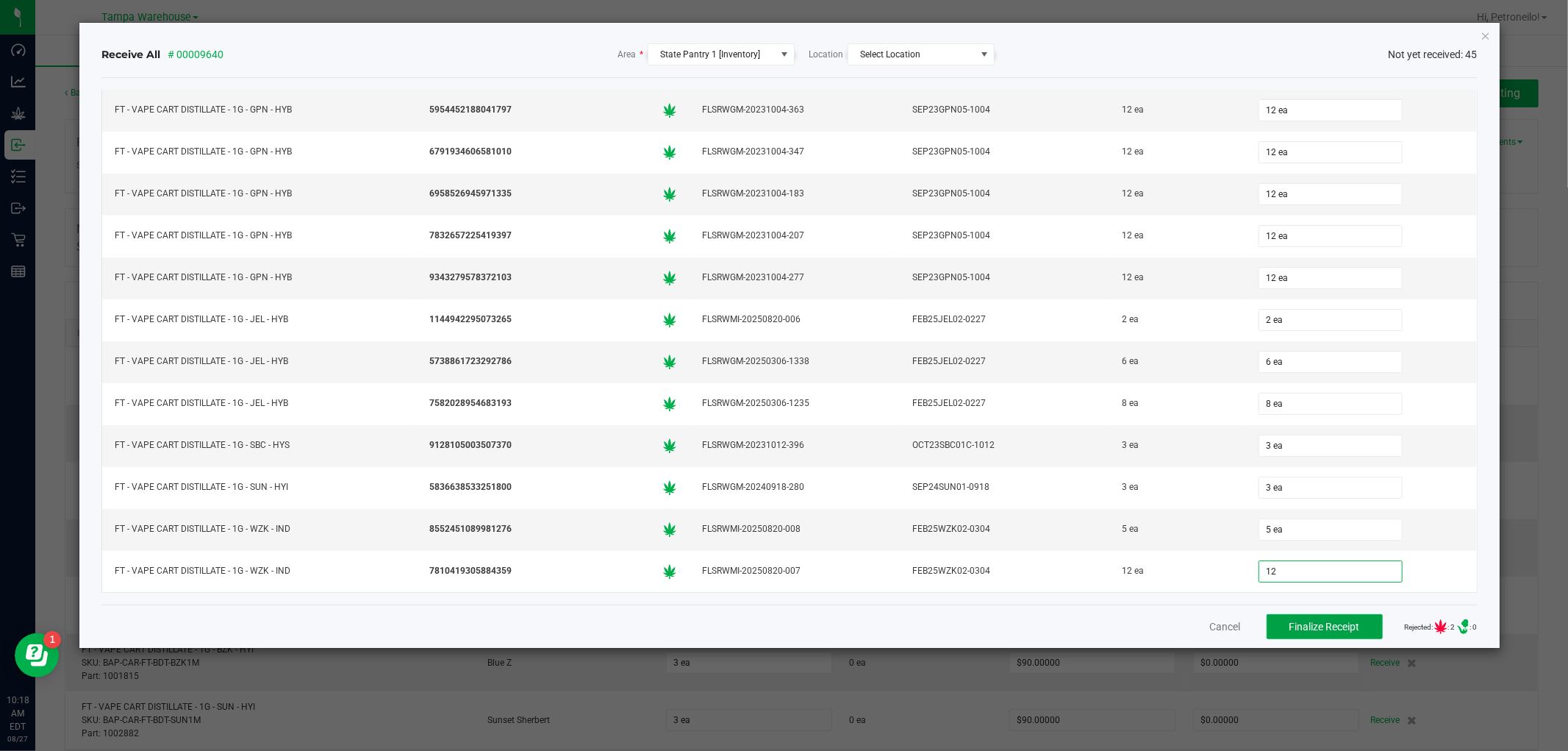
type input "12 ea"
click at [1314, 622] on span "Finalize Receipt" at bounding box center [1325, 626] width 71 height 12
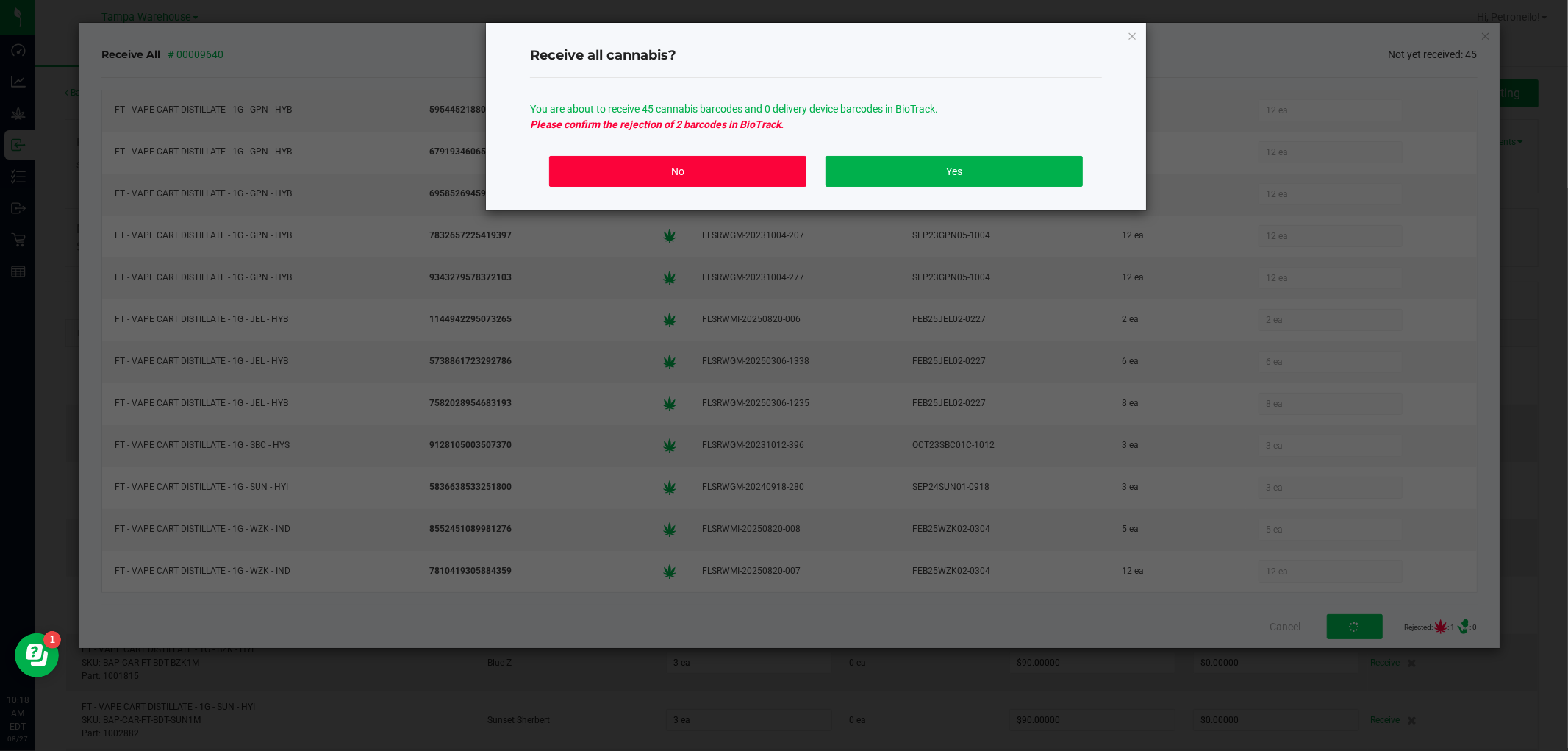
click at [694, 172] on button "No" at bounding box center [678, 171] width 257 height 31
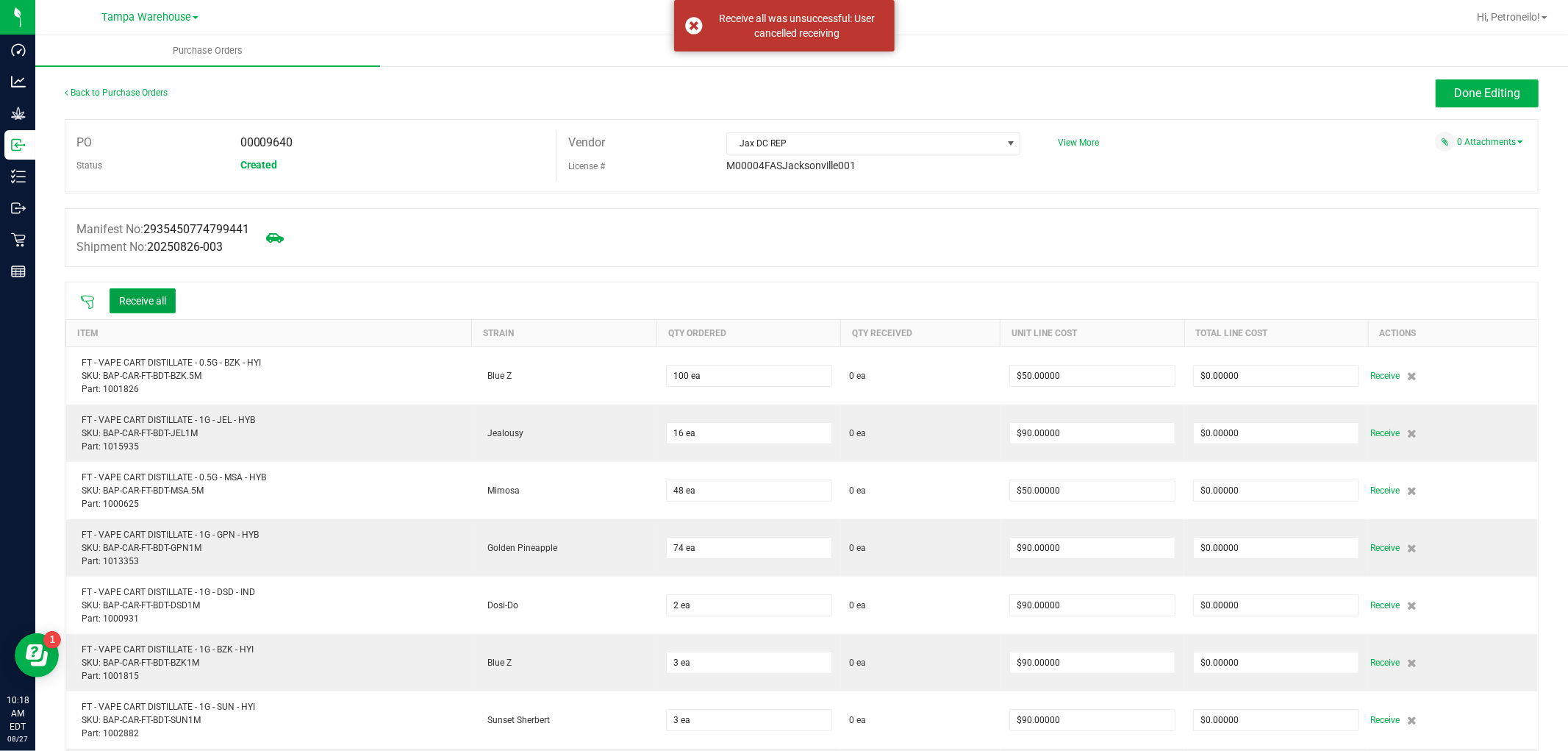
click at [159, 301] on button "Receive all" at bounding box center [143, 300] width 66 height 25
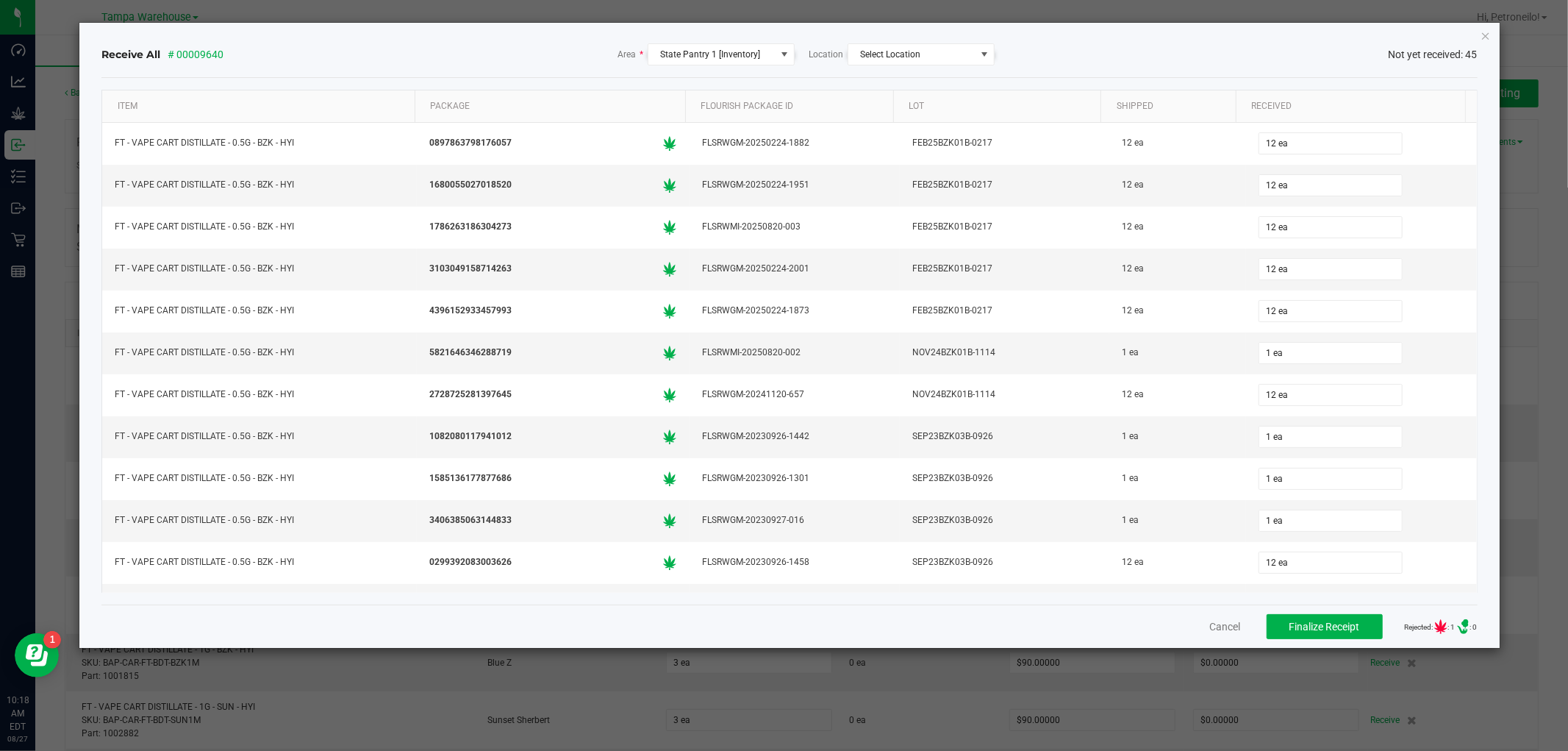
click at [1143, 633] on div "Cancel Finalize Receipt Rejected: : 1 .st0{ } : 0" at bounding box center [789, 626] width 1376 height 44
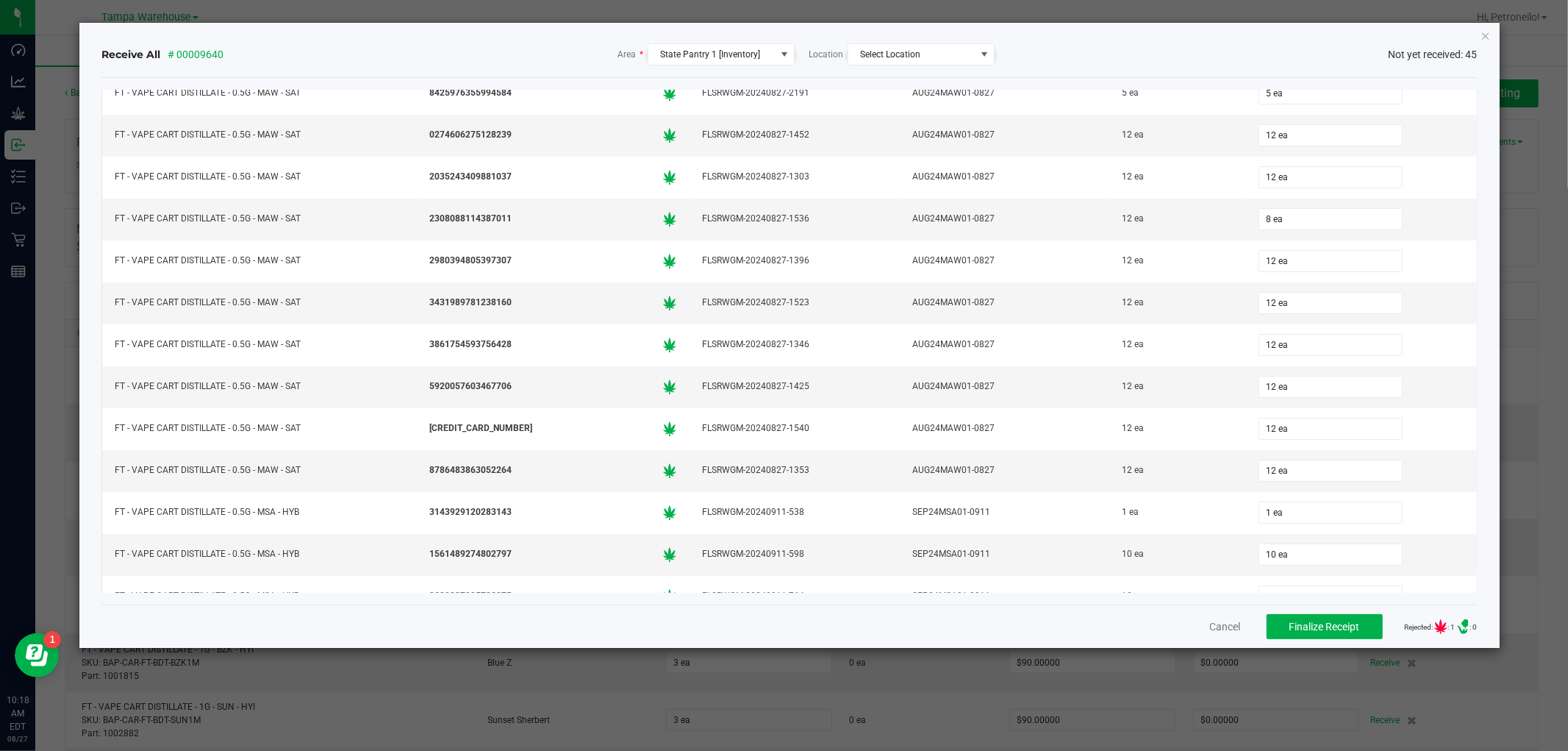
scroll to position [608, 0]
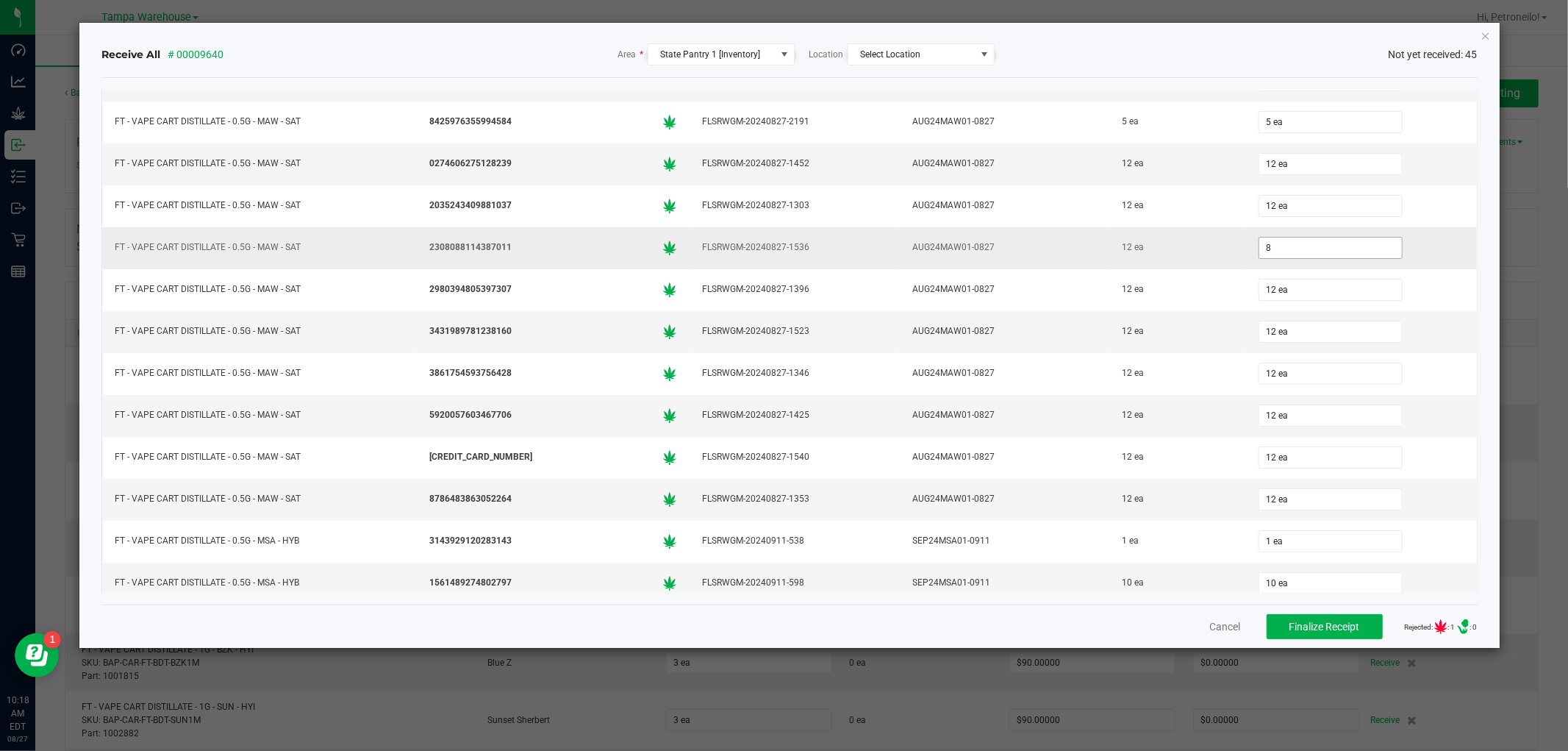
click at [1291, 256] on input "8" at bounding box center [1330, 248] width 143 height 21
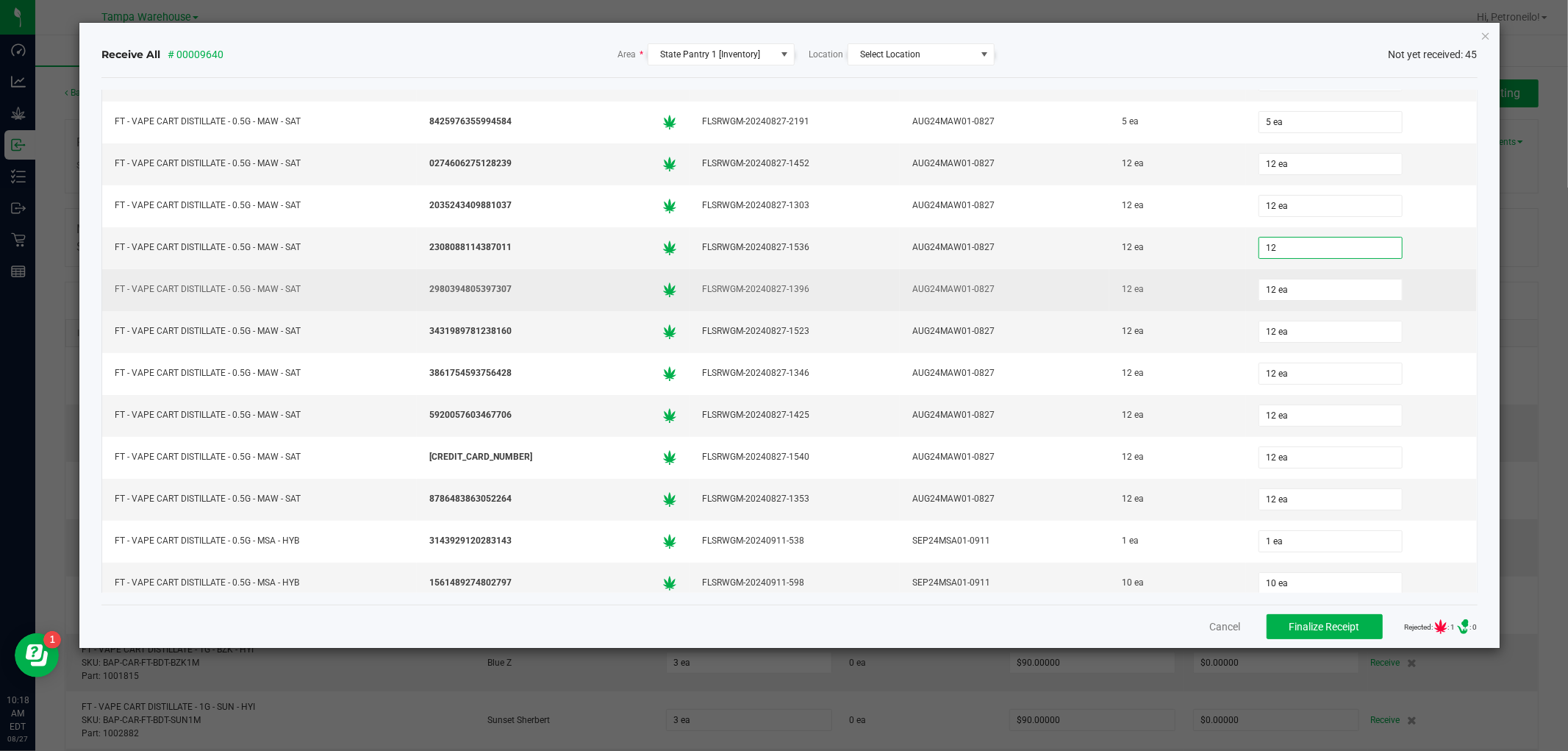
type input "12 ea"
click at [1398, 274] on td "12 ea" at bounding box center [1362, 290] width 231 height 42
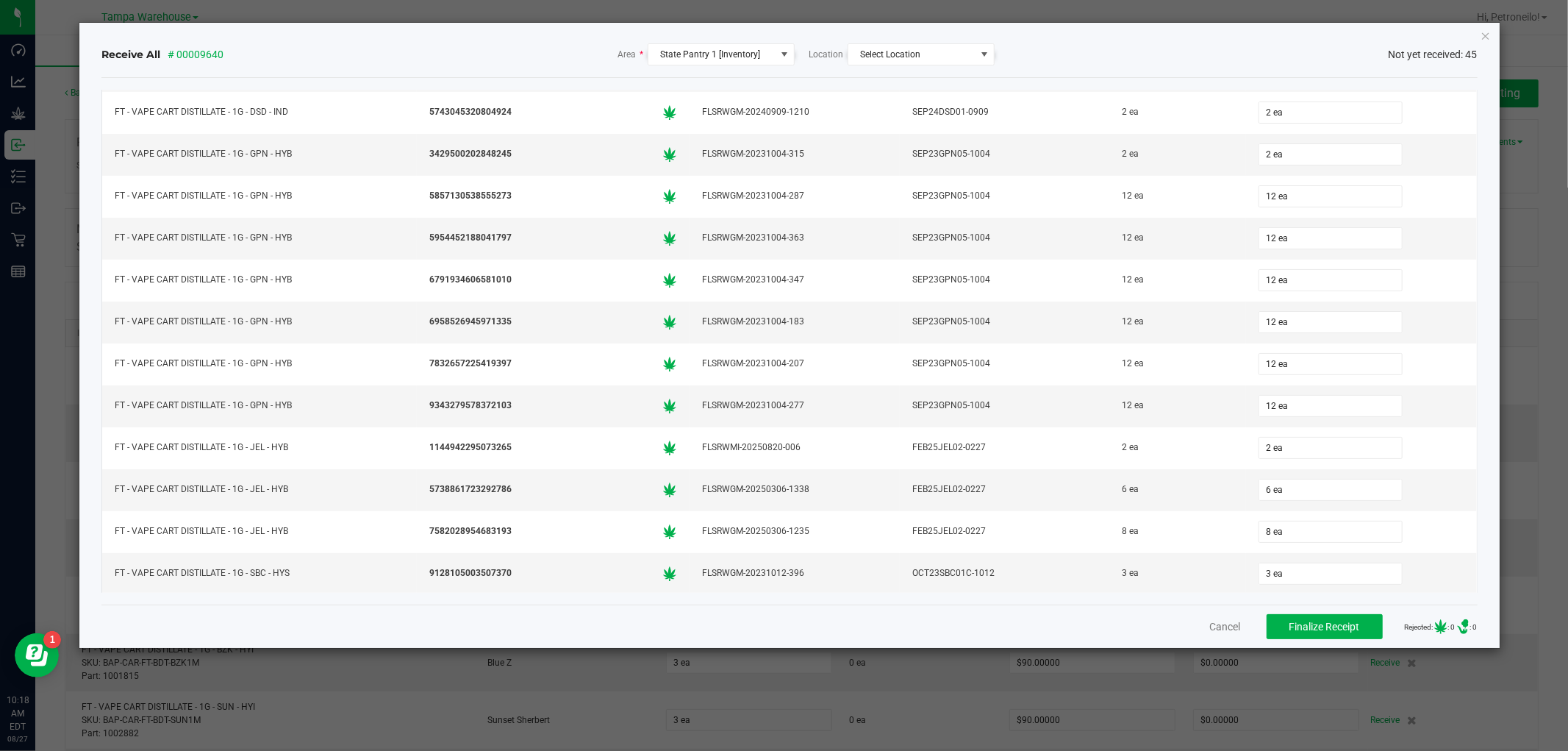
scroll to position [1425, 0]
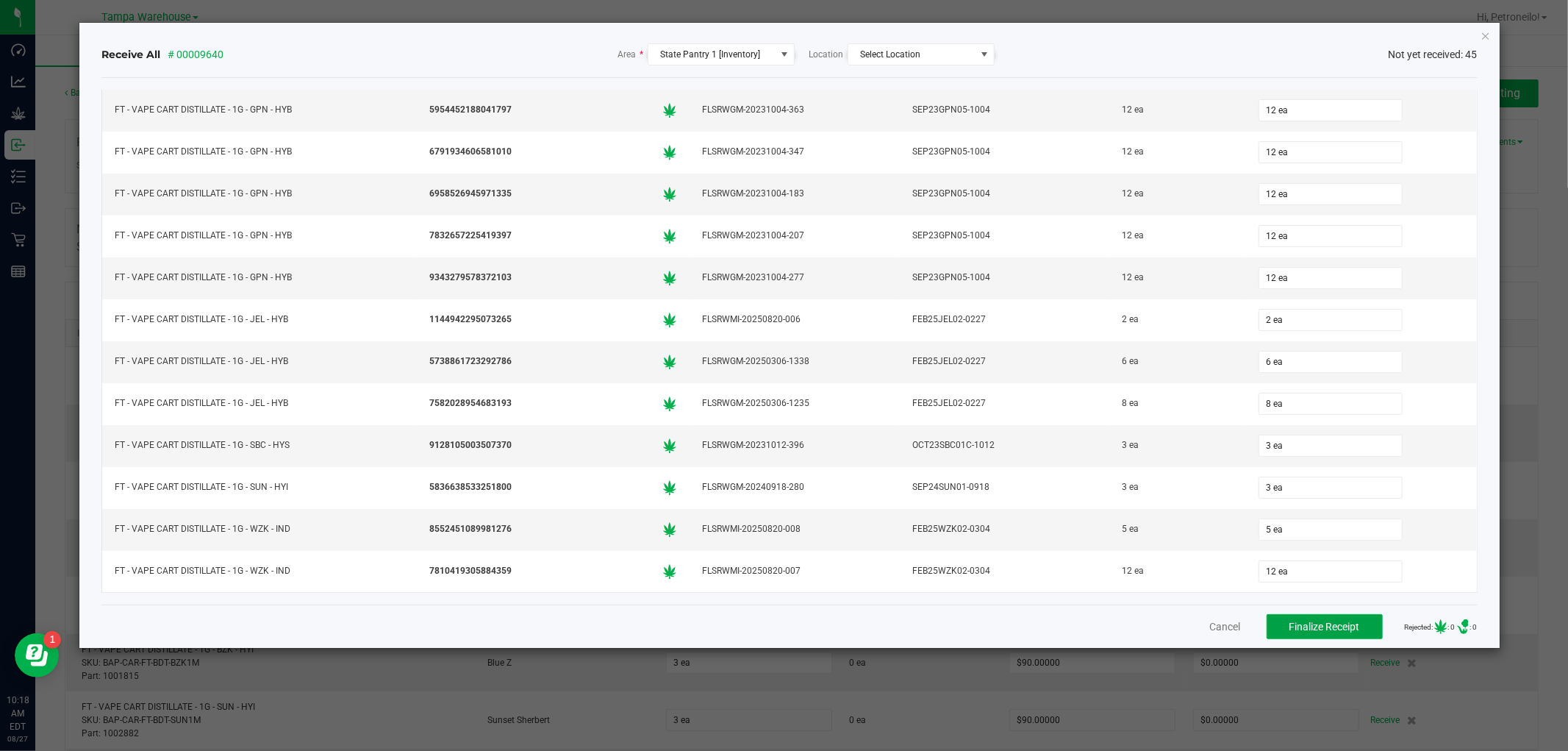
click at [1314, 626] on span "Finalize Receipt" at bounding box center [1325, 626] width 71 height 12
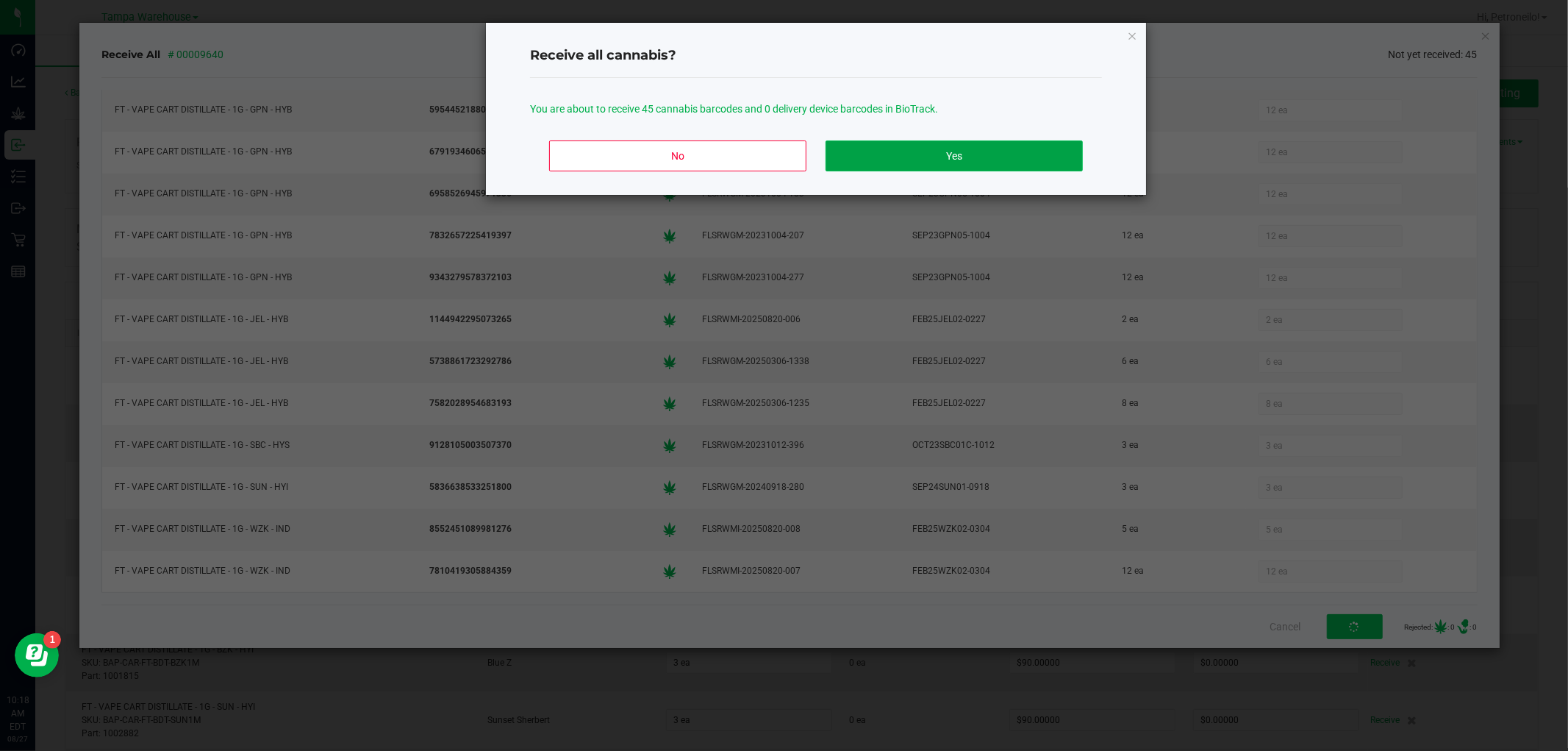
click at [917, 144] on button "Yes" at bounding box center [954, 155] width 257 height 31
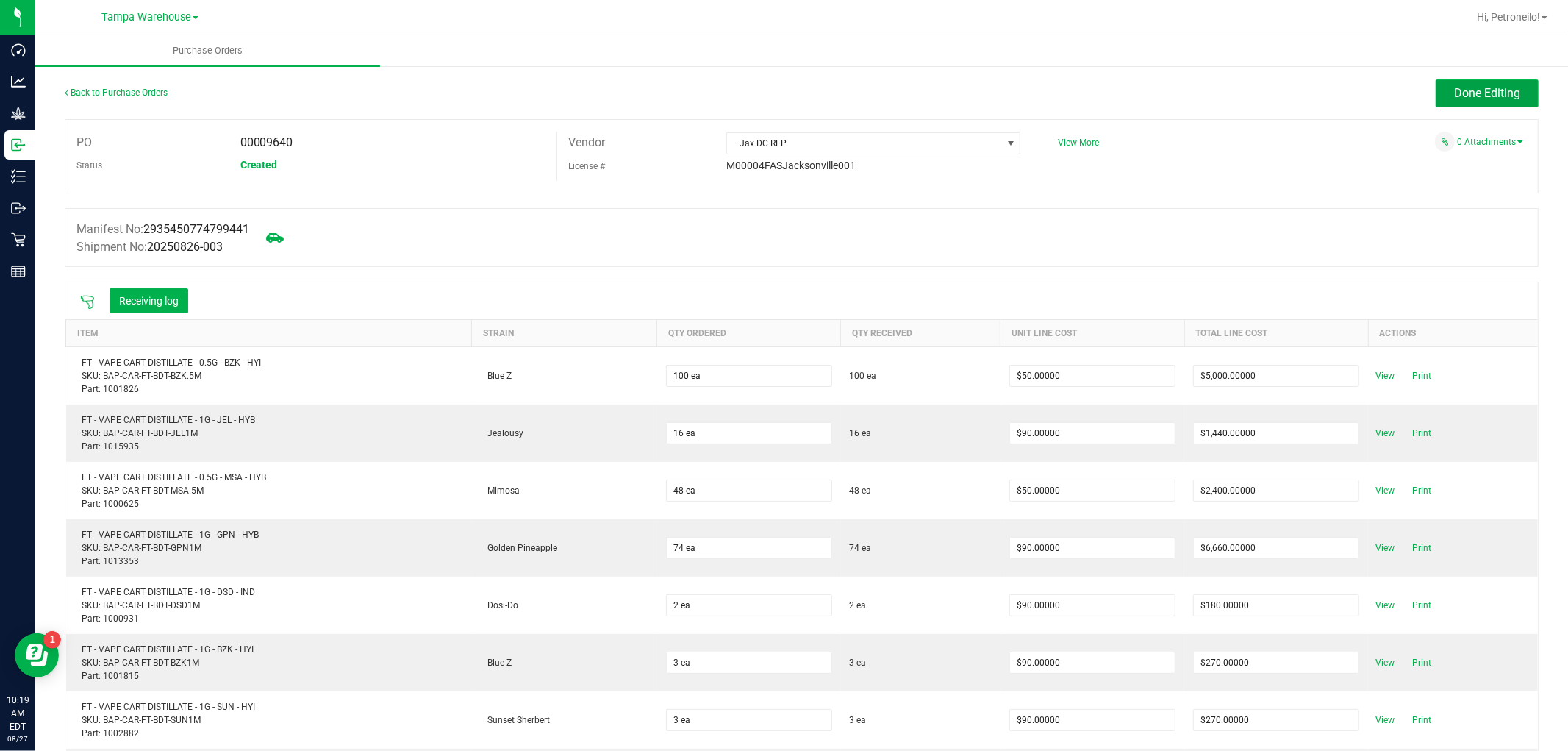
drag, startPoint x: 1447, startPoint y: 92, endPoint x: 1439, endPoint y: 92, distance: 8.0
click at [1439, 92] on button "Done Editing" at bounding box center [1487, 93] width 103 height 28
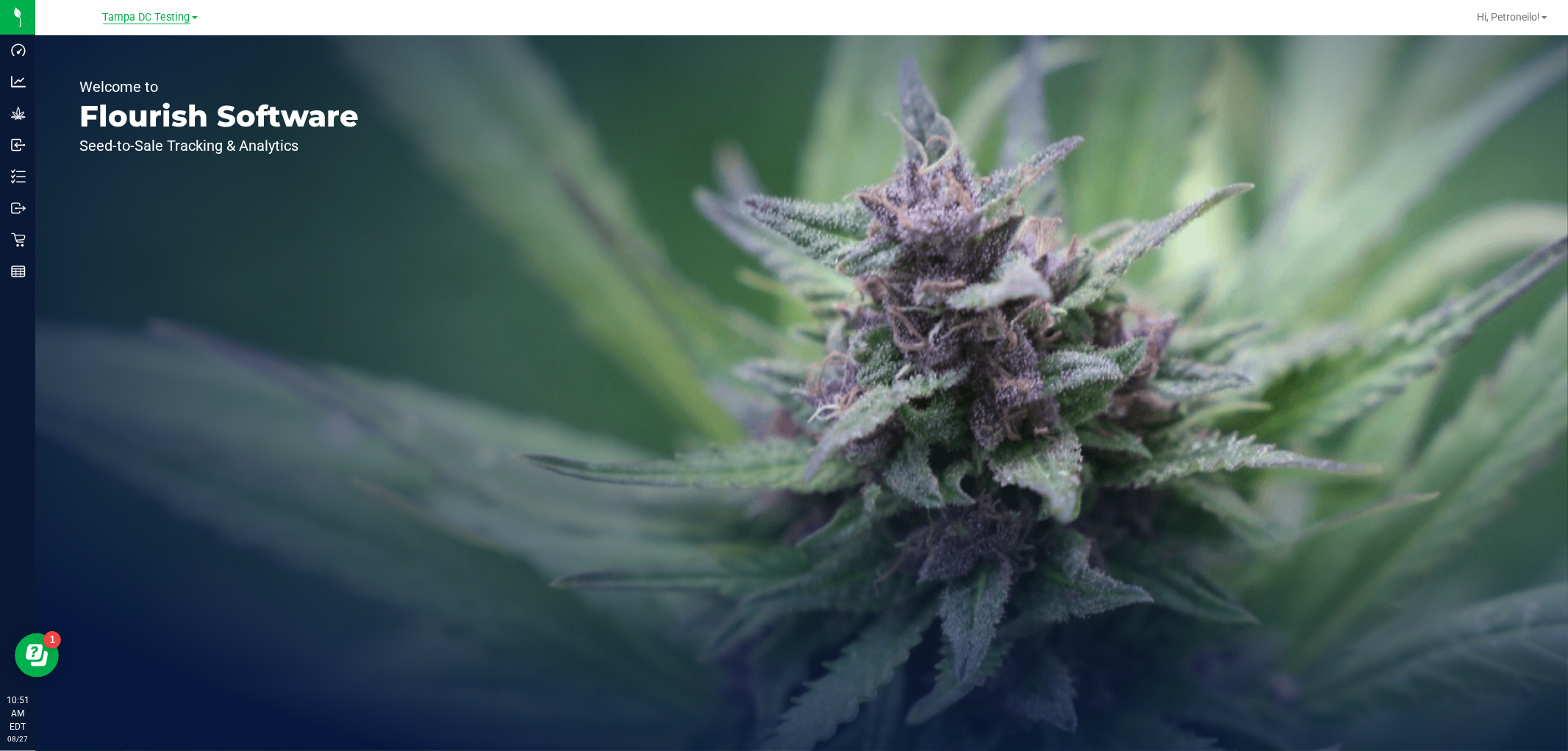
click at [106, 21] on span "Tampa DC Testing" at bounding box center [147, 17] width 87 height 13
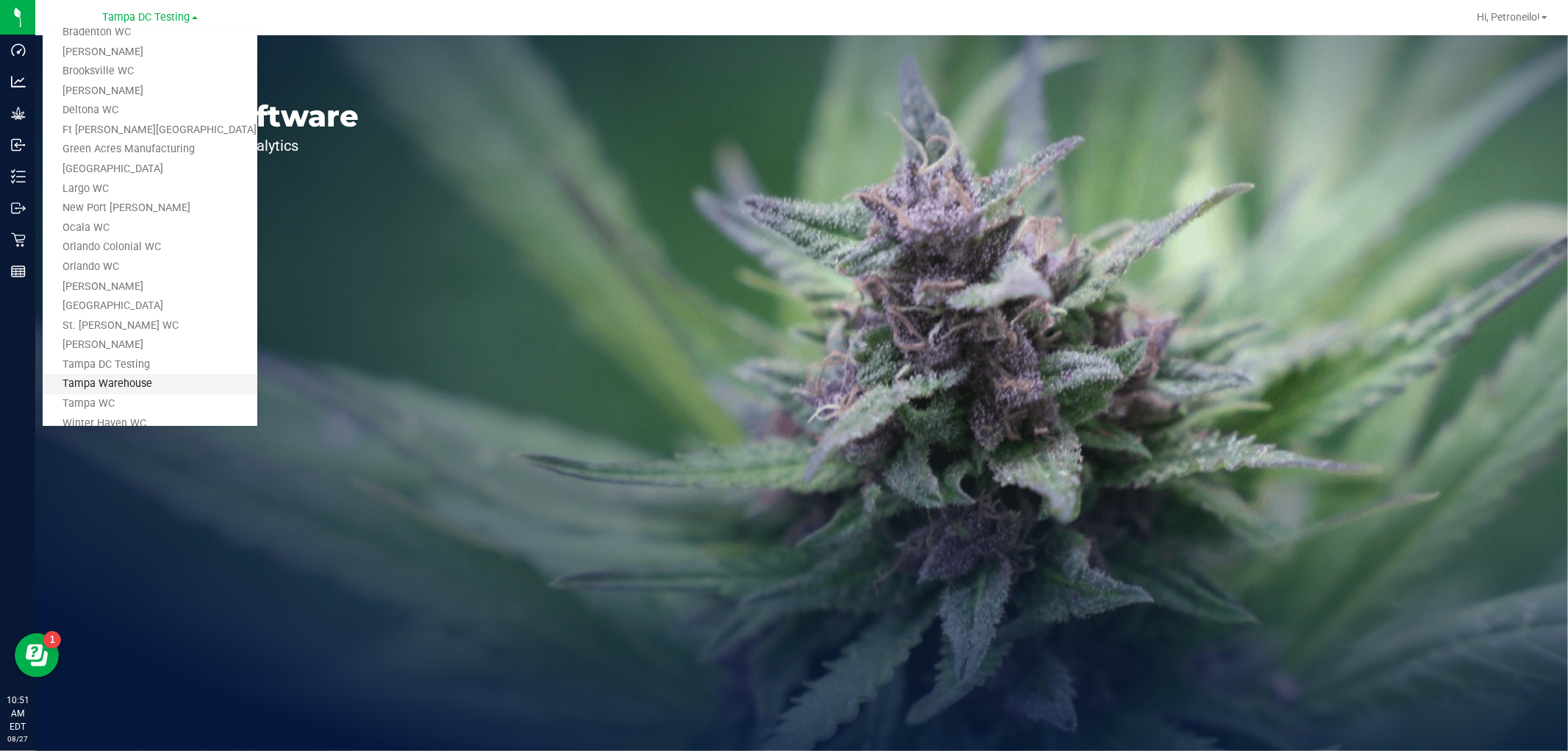
scroll to position [39, 0]
click at [131, 358] on link "Tampa Warehouse" at bounding box center [150, 365] width 214 height 20
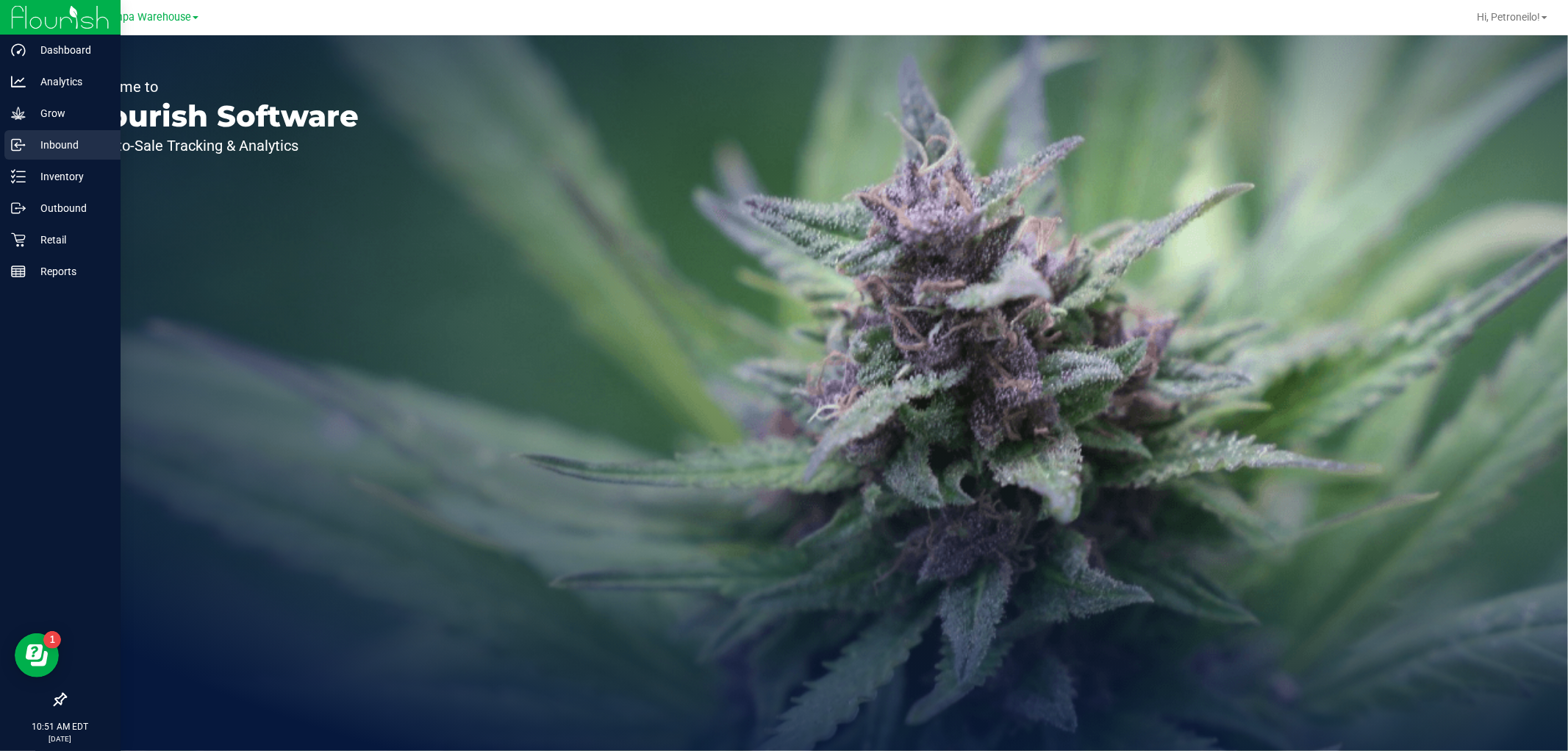
click at [64, 149] on p "Inbound" at bounding box center [69, 144] width 88 height 17
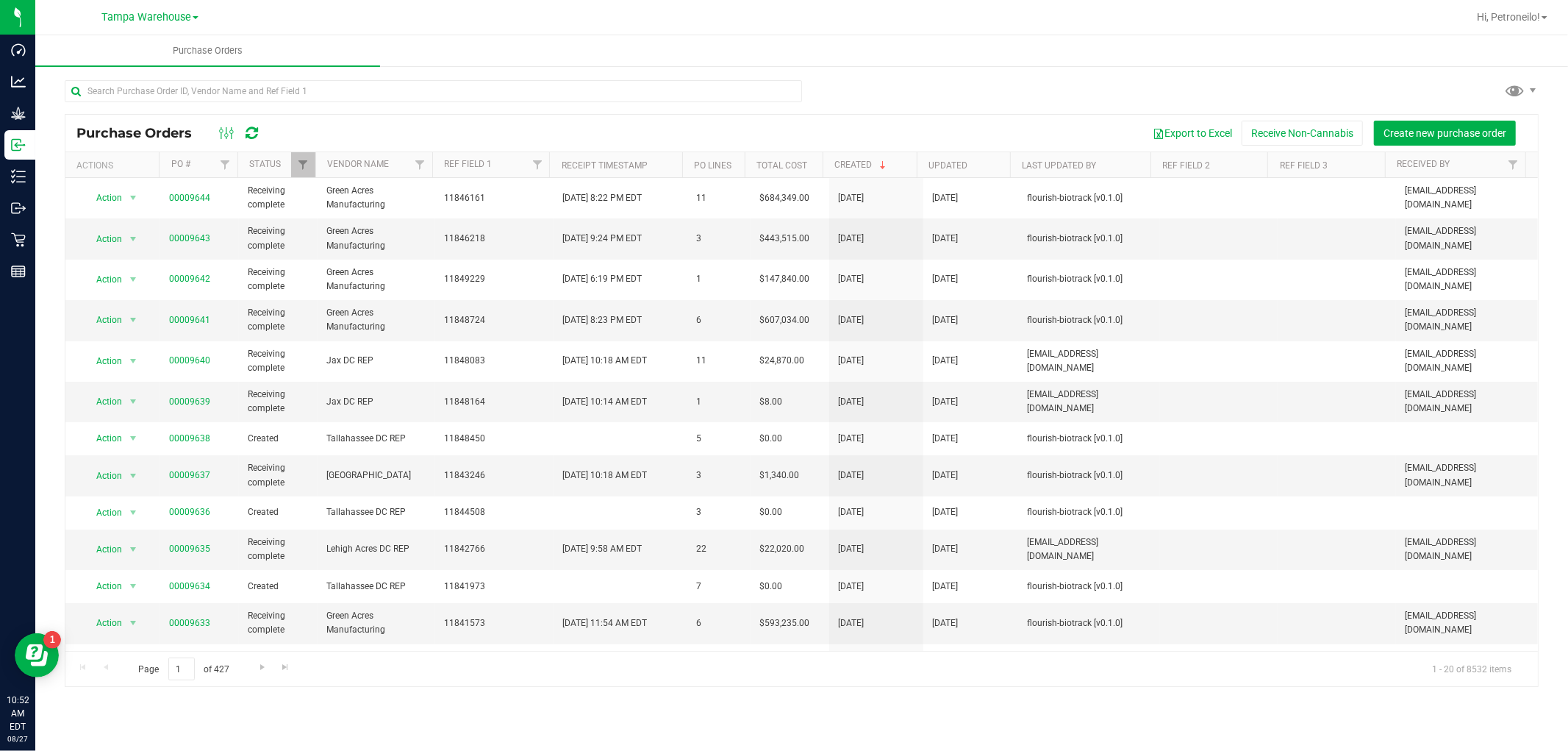
click at [255, 138] on icon at bounding box center [252, 133] width 12 height 15
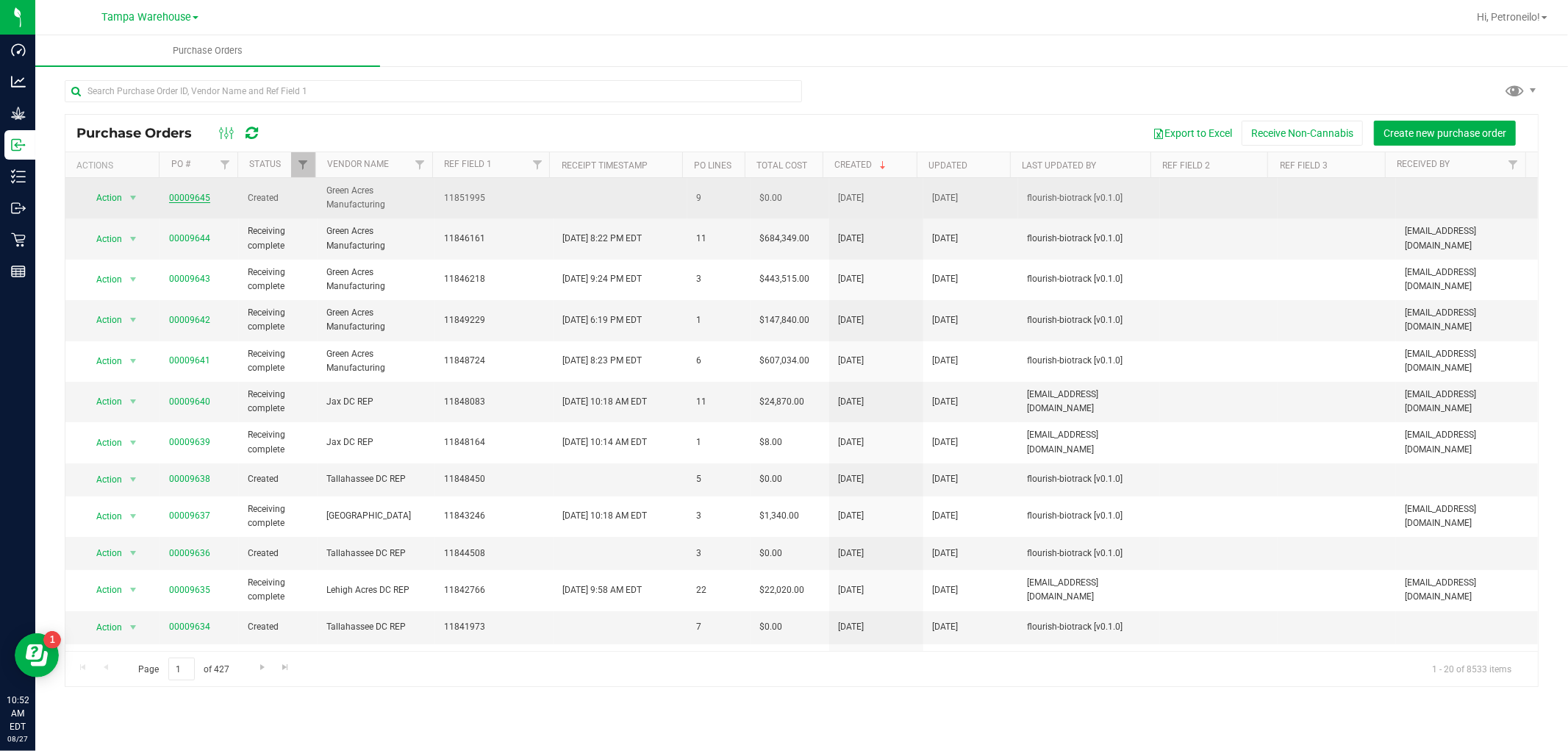
click at [188, 197] on link "00009645" at bounding box center [190, 198] width 41 height 10
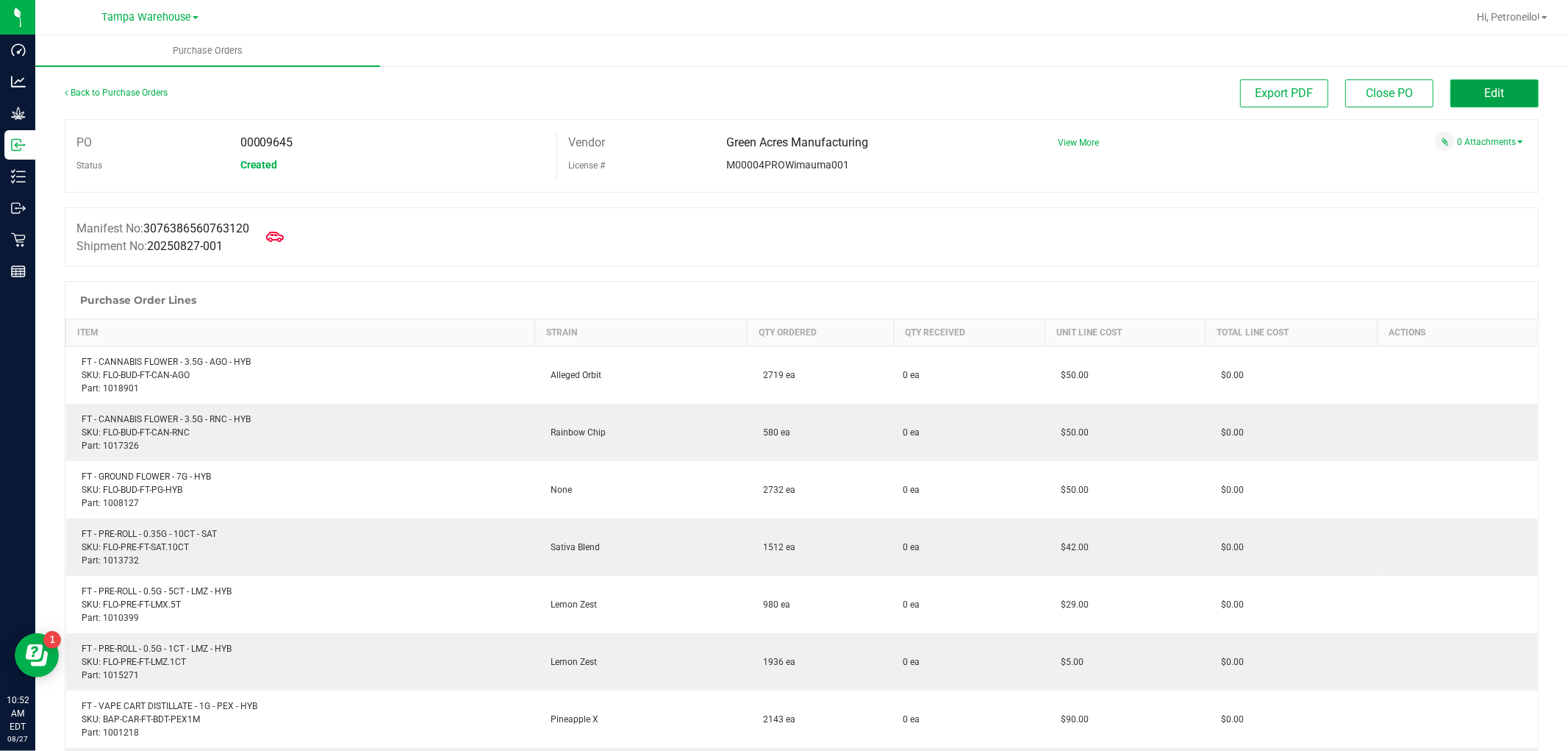
click at [1489, 94] on span "Edit" at bounding box center [1495, 92] width 20 height 14
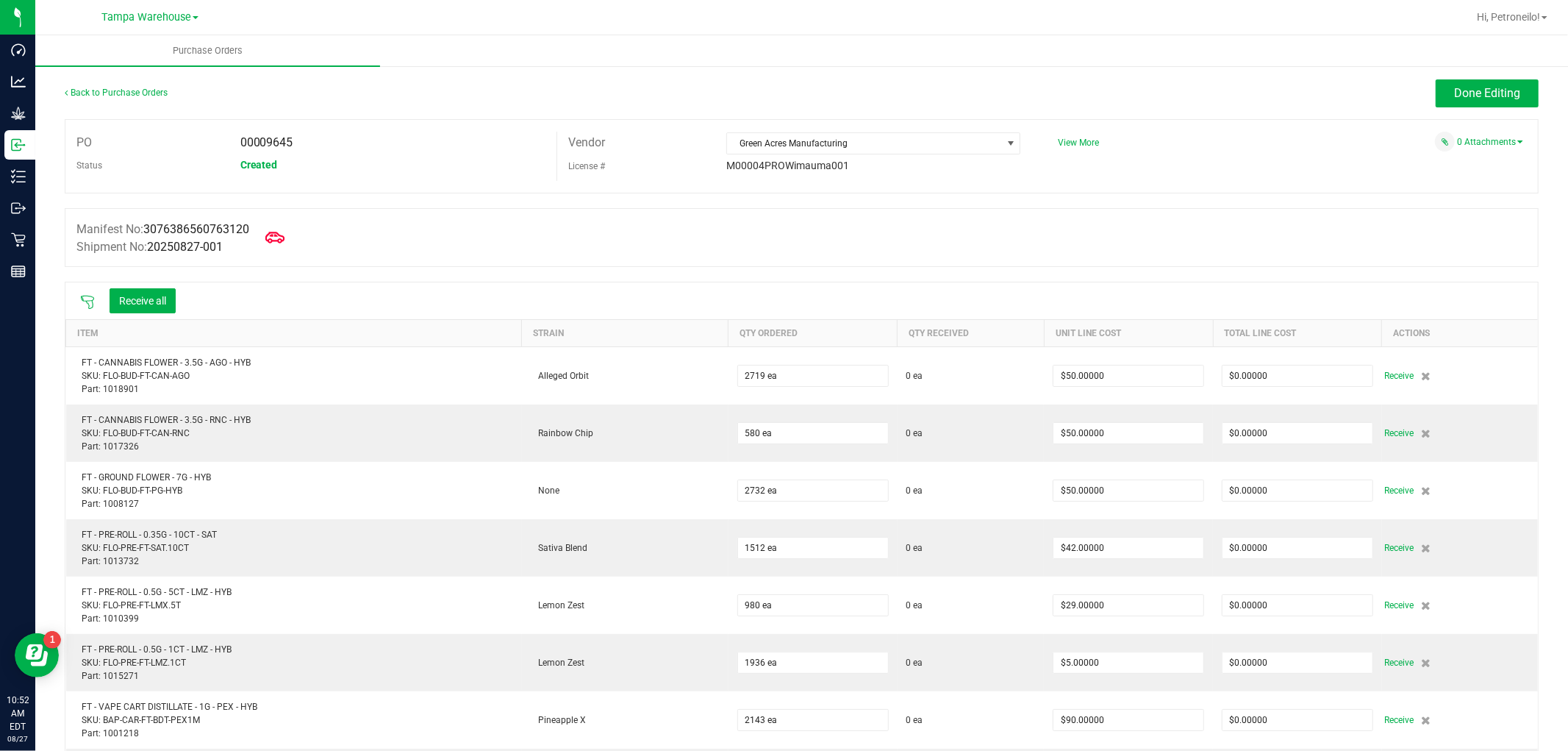
click at [280, 239] on icon at bounding box center [275, 237] width 19 height 19
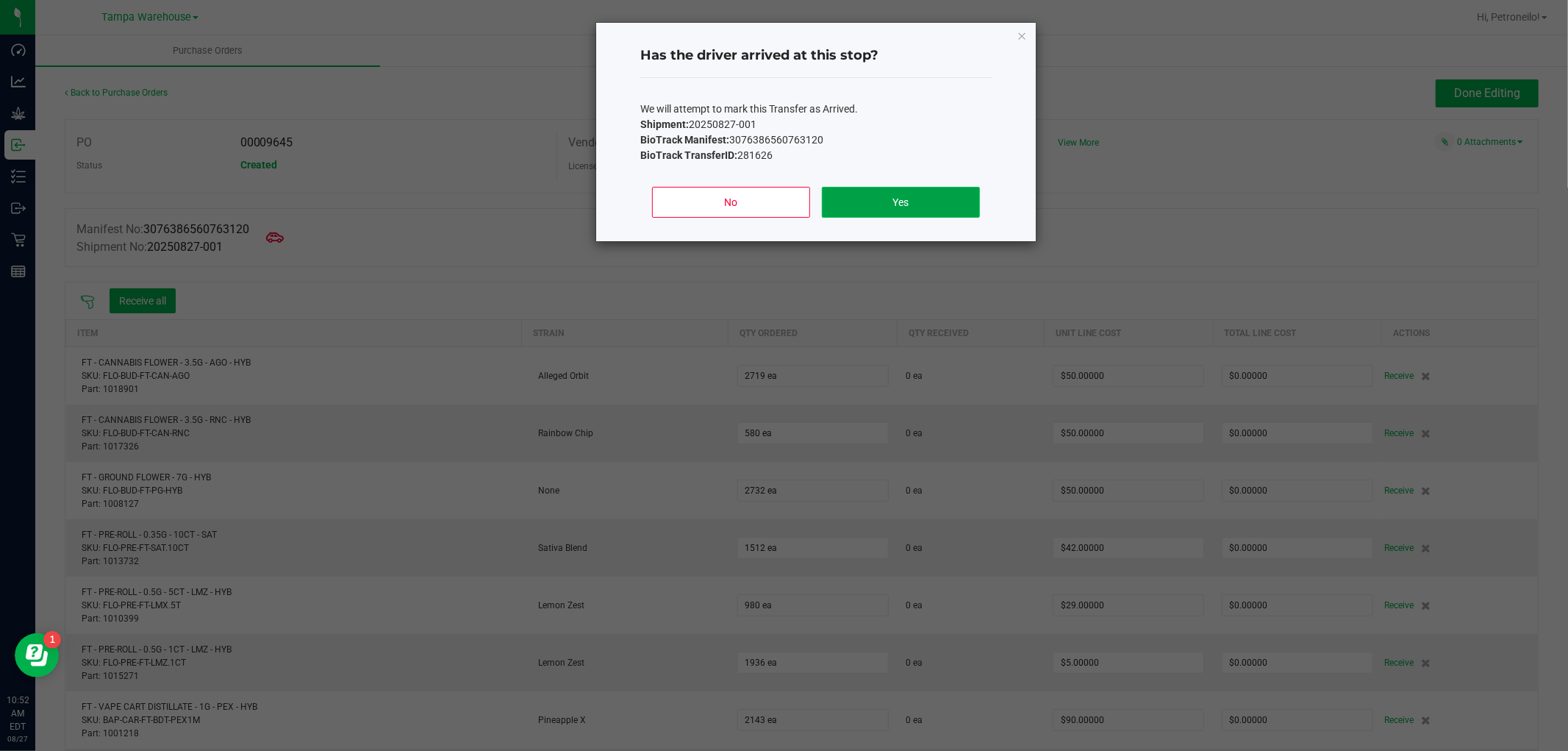
click at [900, 201] on button "Yes" at bounding box center [902, 201] width 158 height 31
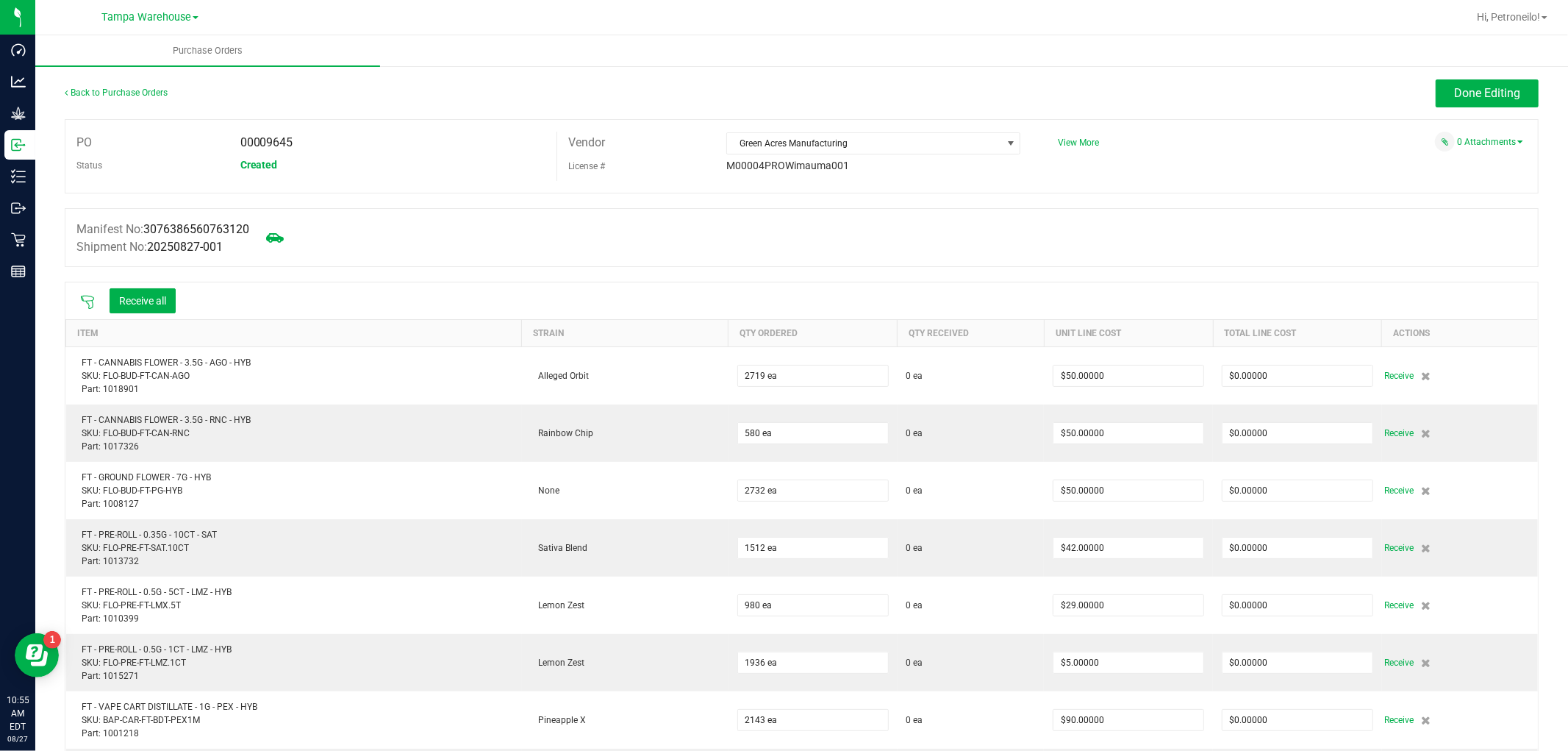
click at [83, 296] on icon at bounding box center [87, 302] width 15 height 15
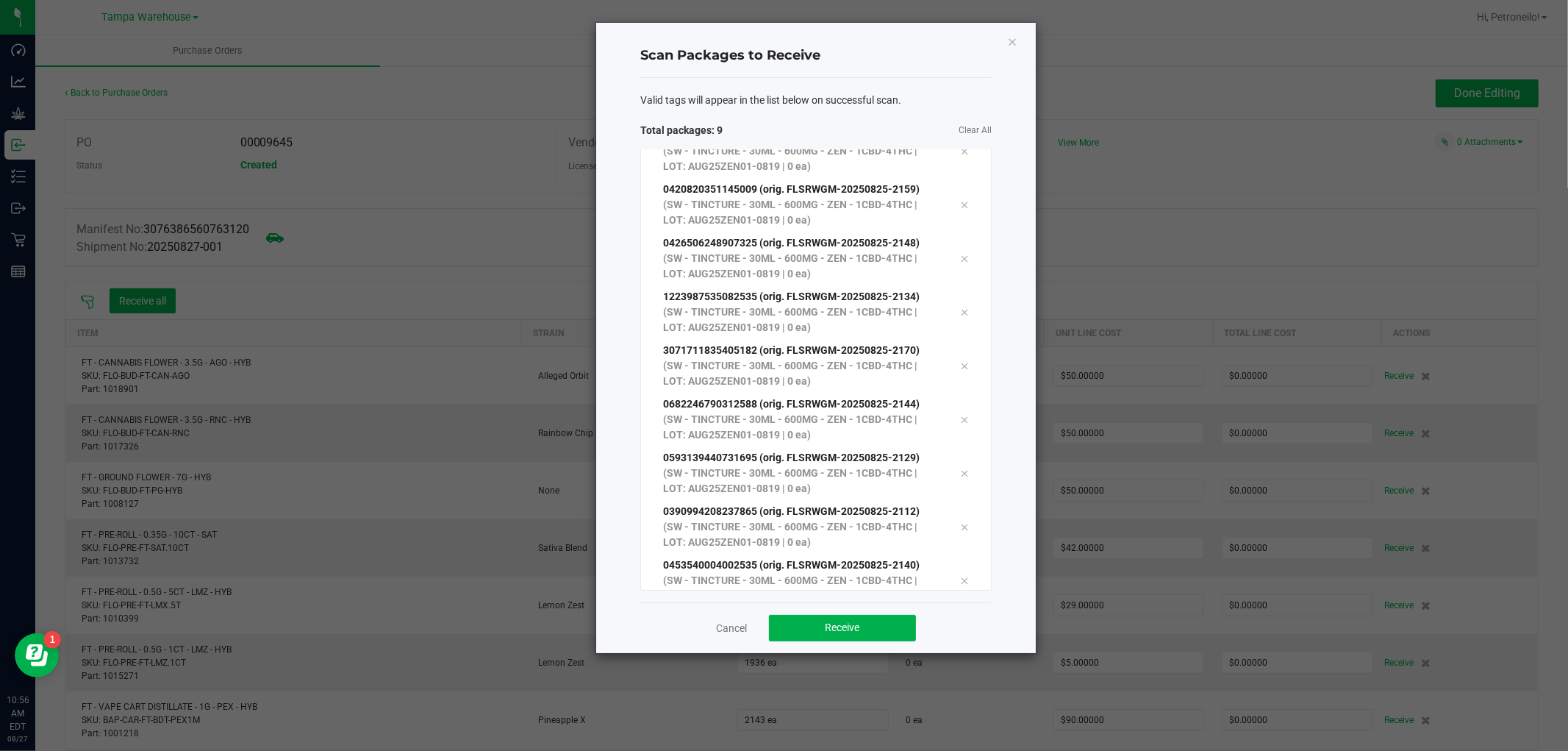
scroll to position [79, 0]
click at [816, 626] on button "Receive" at bounding box center [842, 628] width 147 height 26
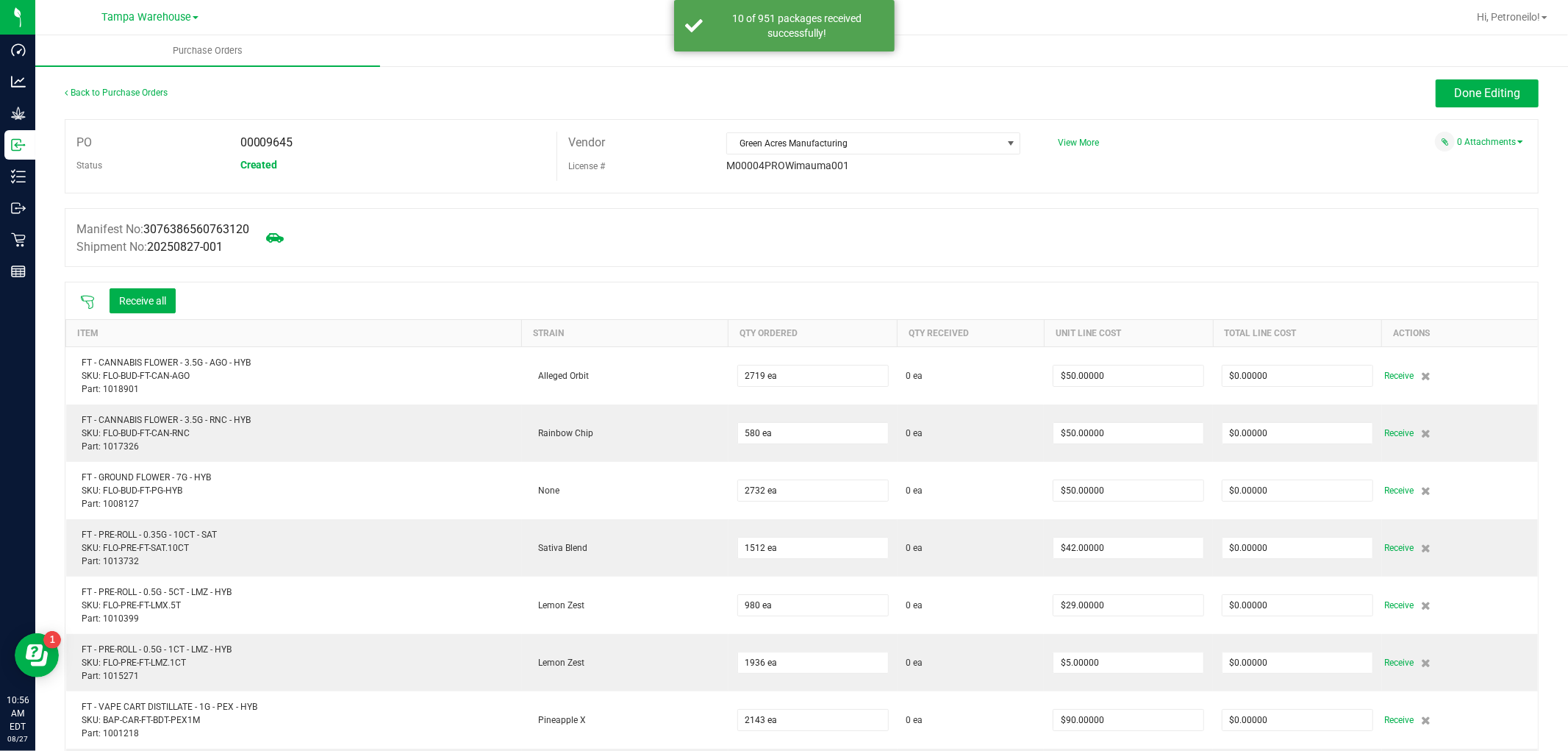
click at [86, 302] on icon at bounding box center [87, 302] width 13 height 13
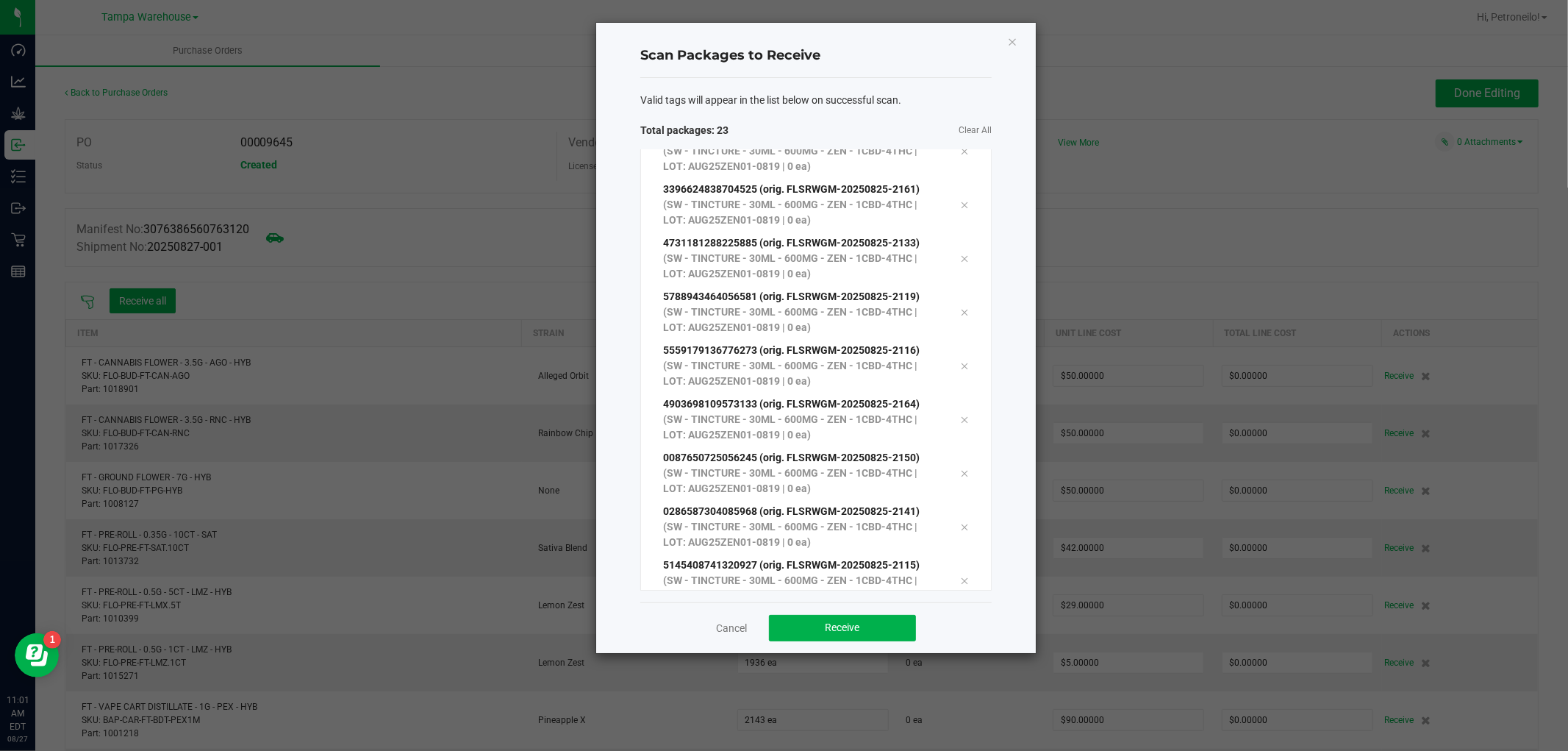
scroll to position [831, 0]
click at [857, 628] on span "Receive" at bounding box center [843, 627] width 35 height 12
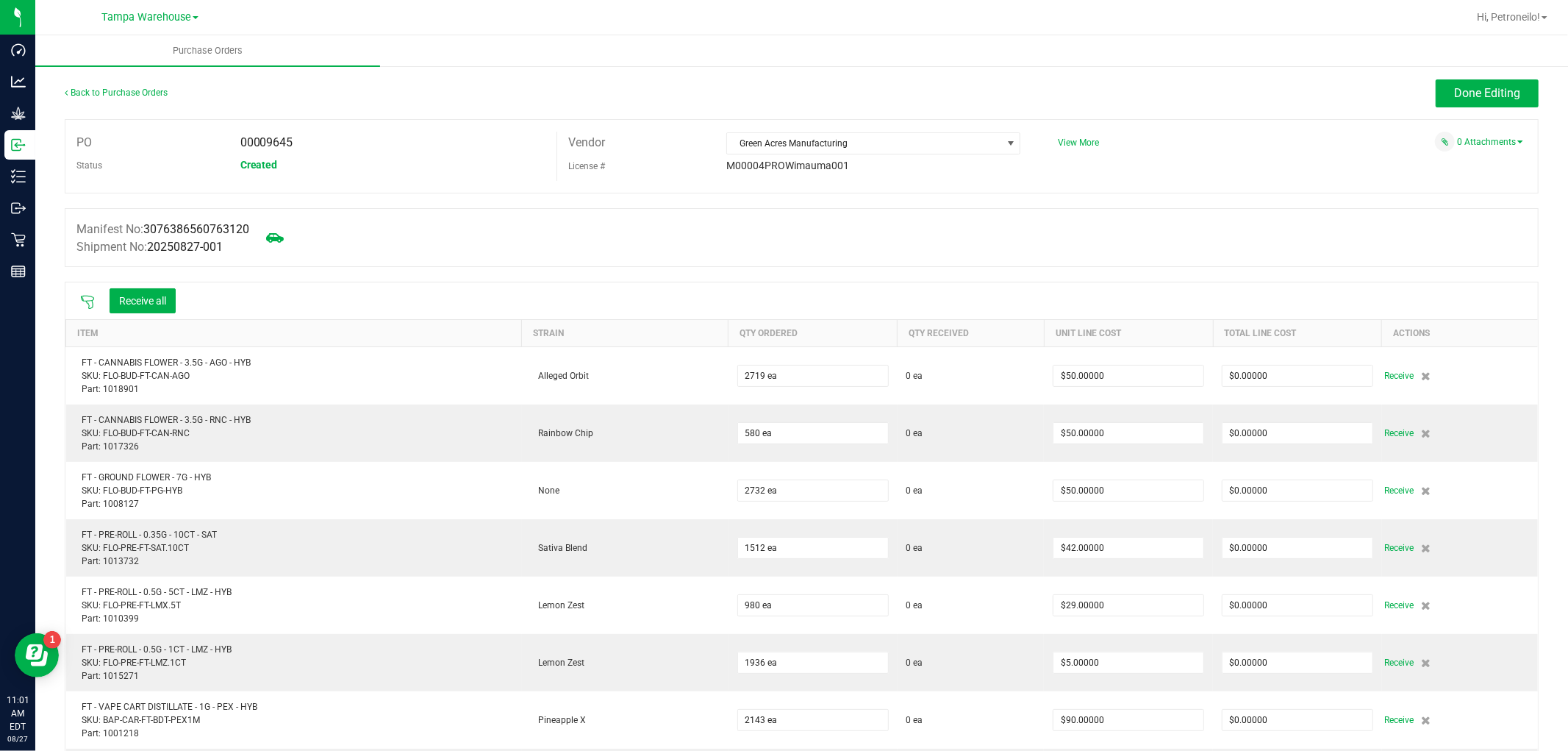
click at [92, 302] on icon at bounding box center [87, 302] width 15 height 15
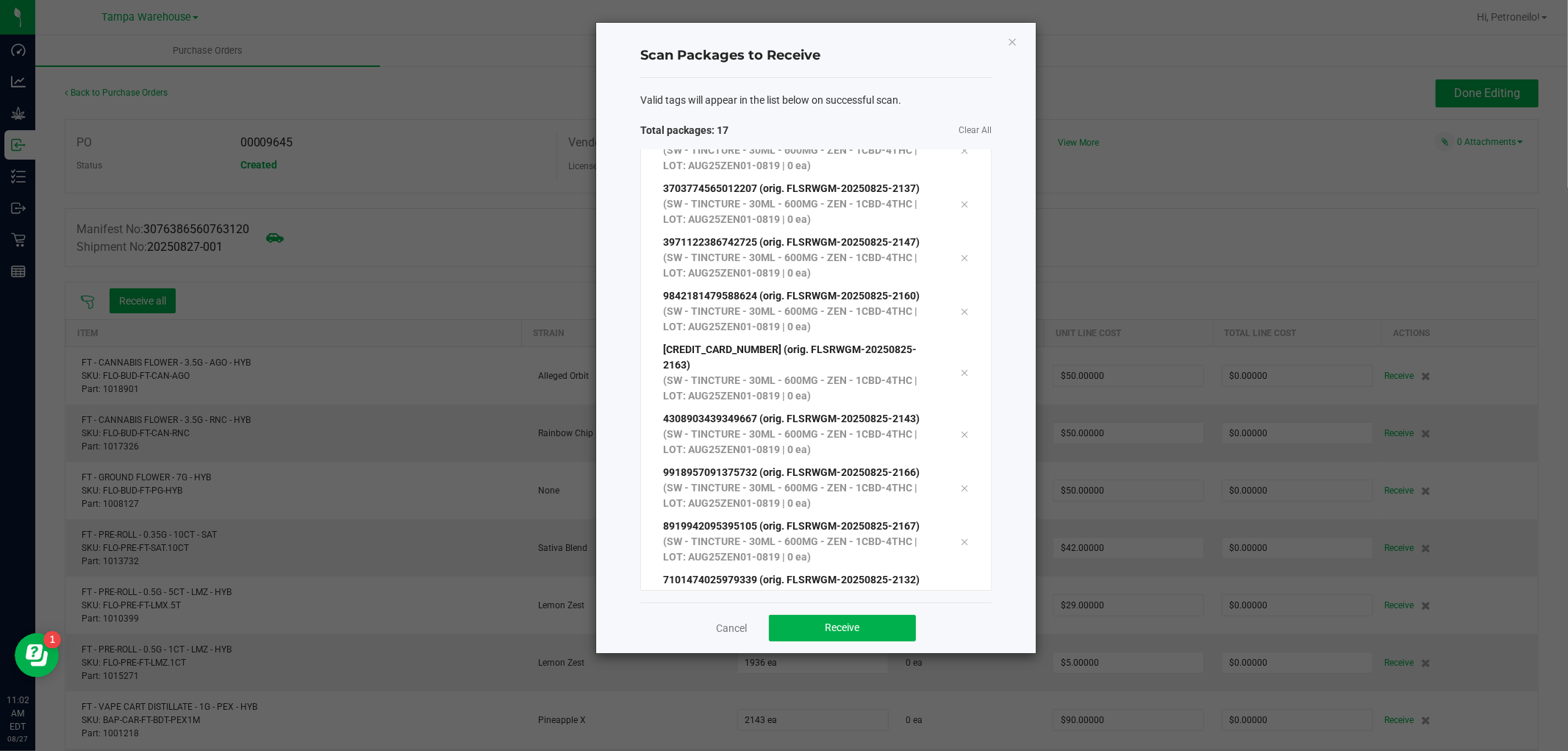
scroll to position [509, 0]
click at [823, 636] on button "Receive" at bounding box center [842, 628] width 147 height 26
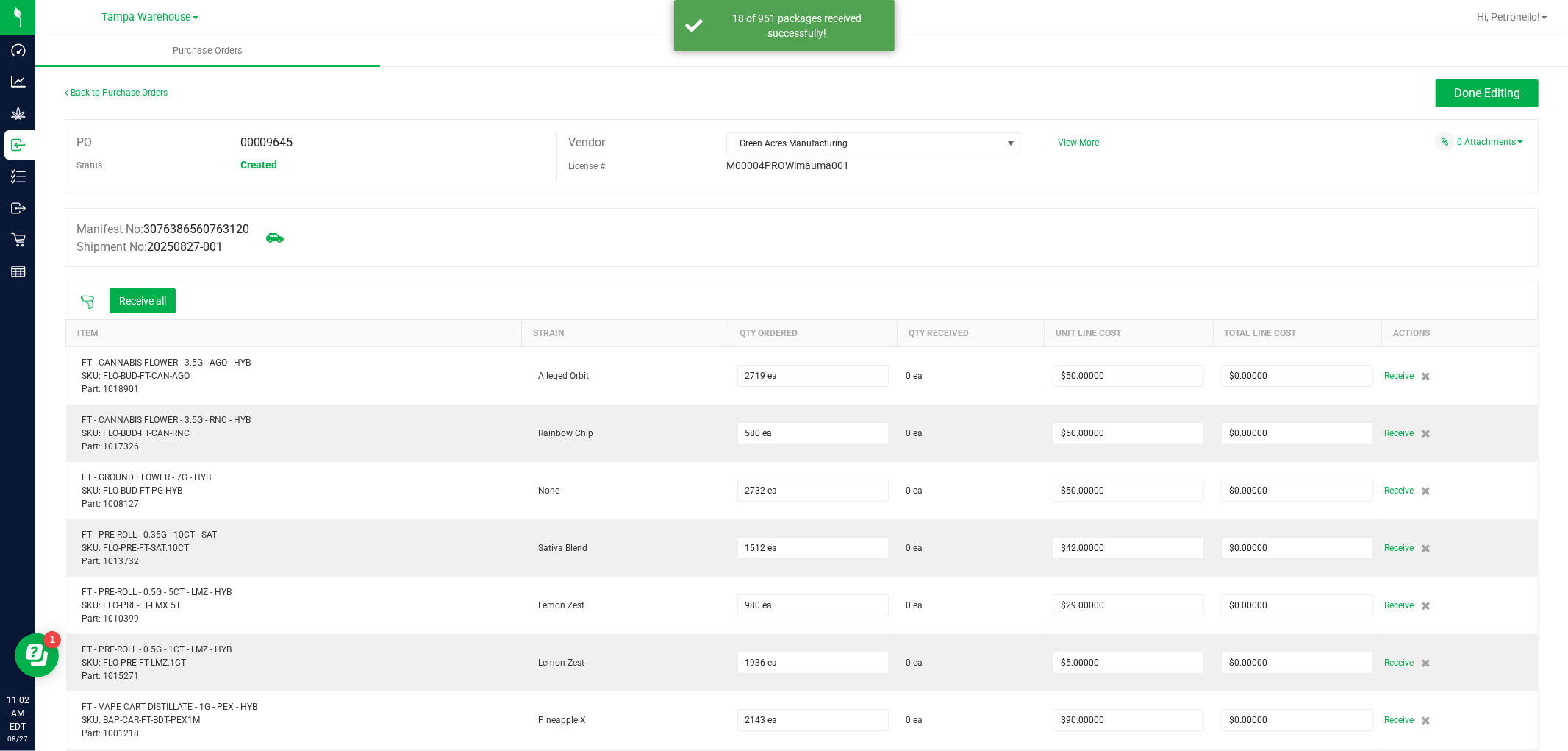
click at [86, 304] on icon at bounding box center [87, 302] width 13 height 13
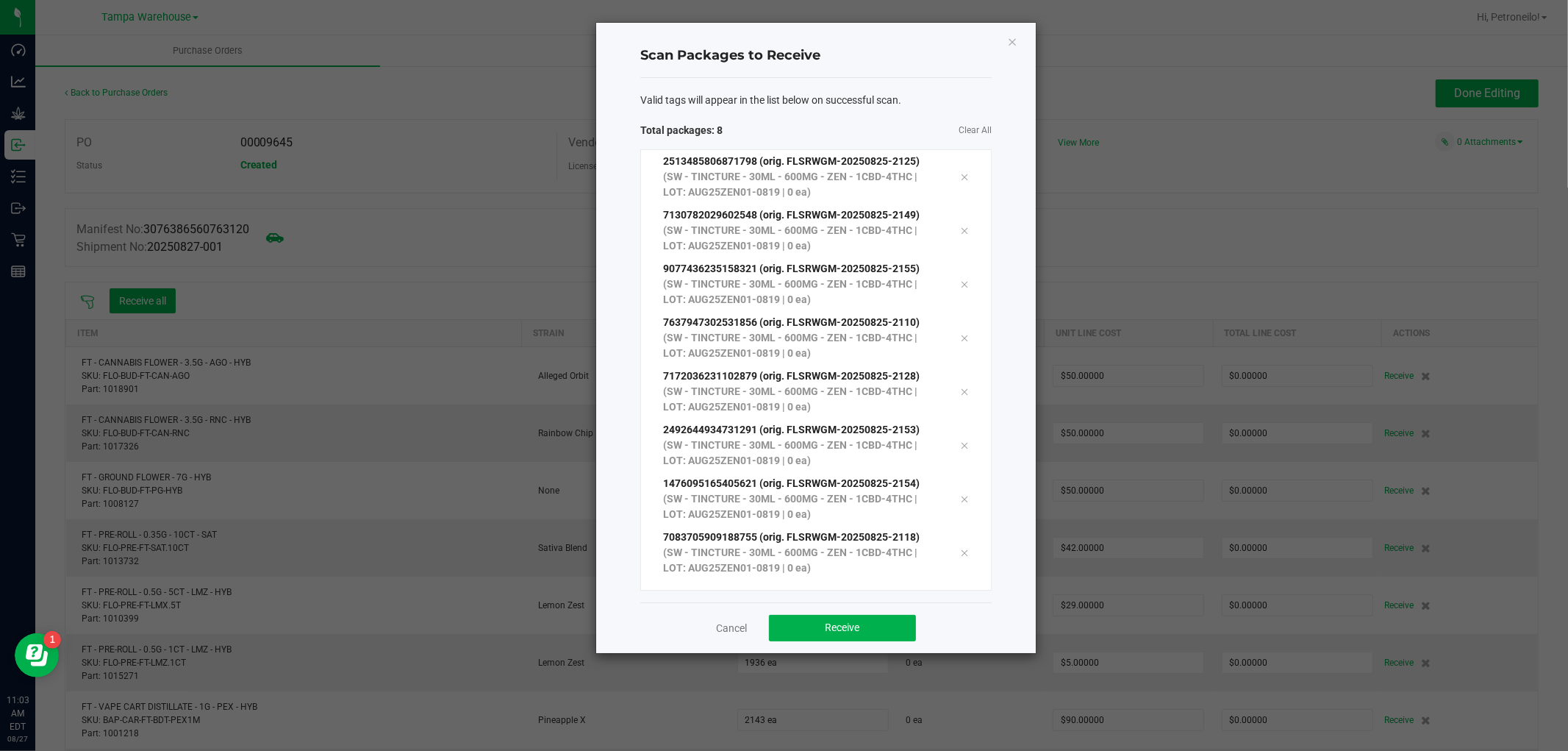
scroll to position [26, 0]
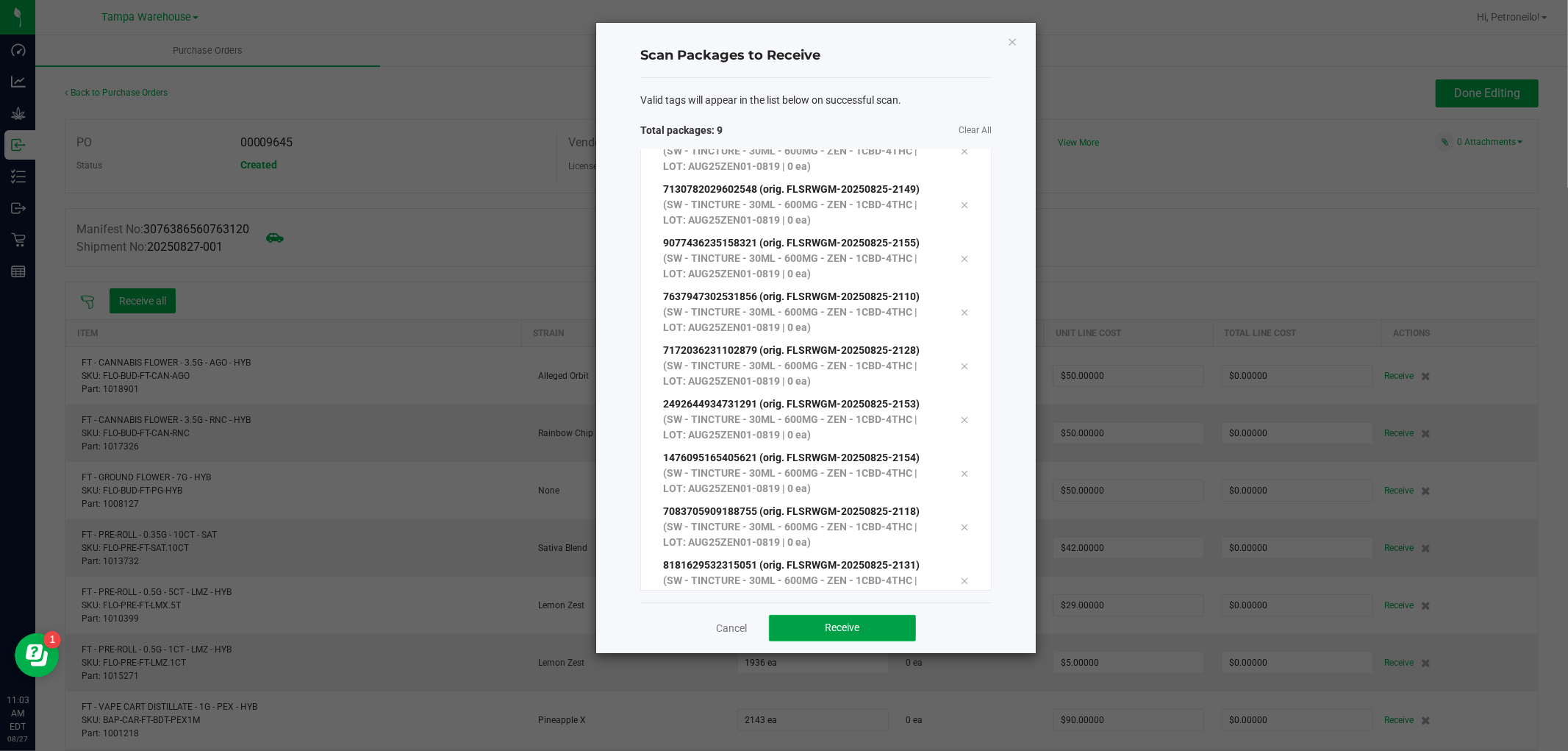
click at [861, 620] on button "Receive" at bounding box center [842, 628] width 147 height 26
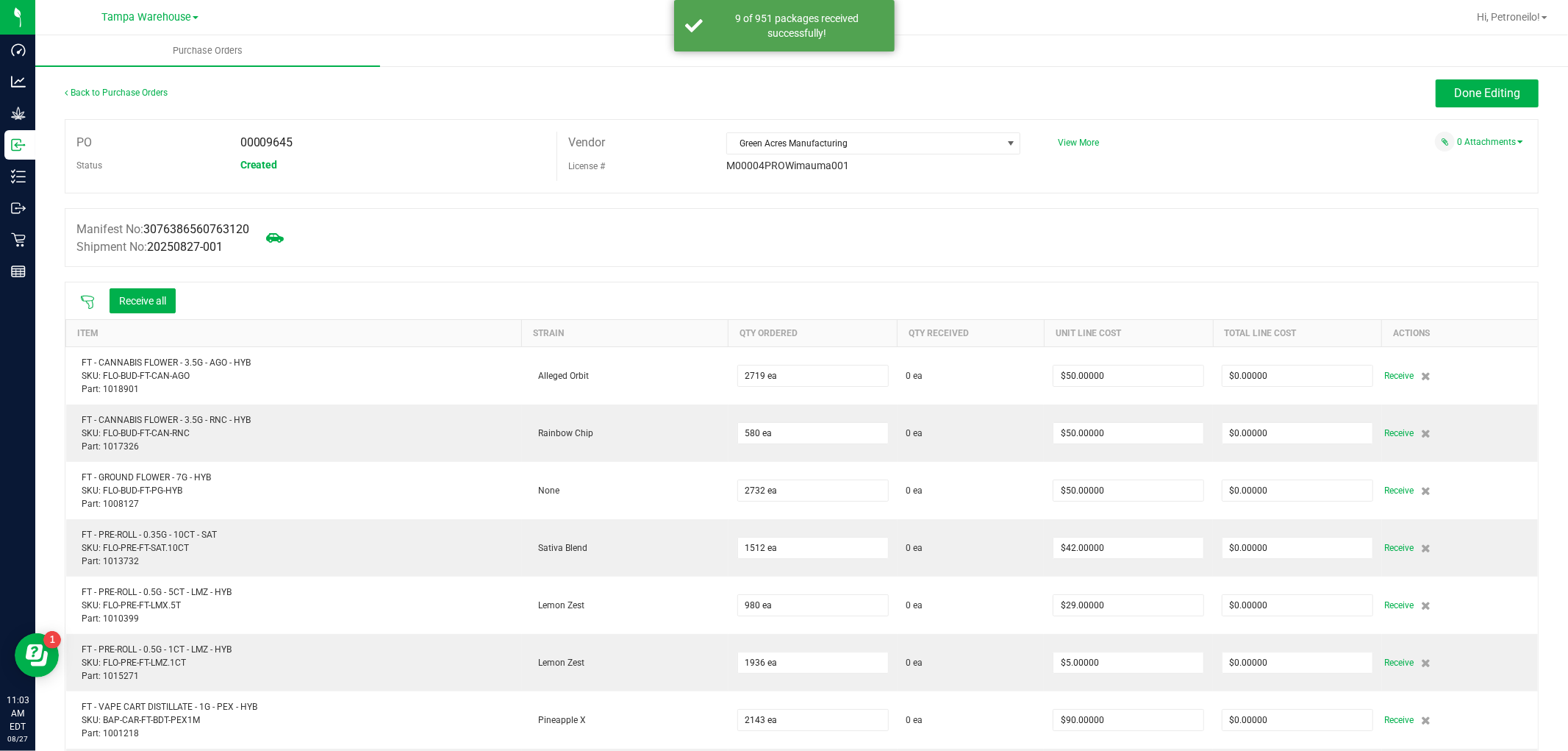
click at [85, 301] on icon at bounding box center [87, 302] width 15 height 15
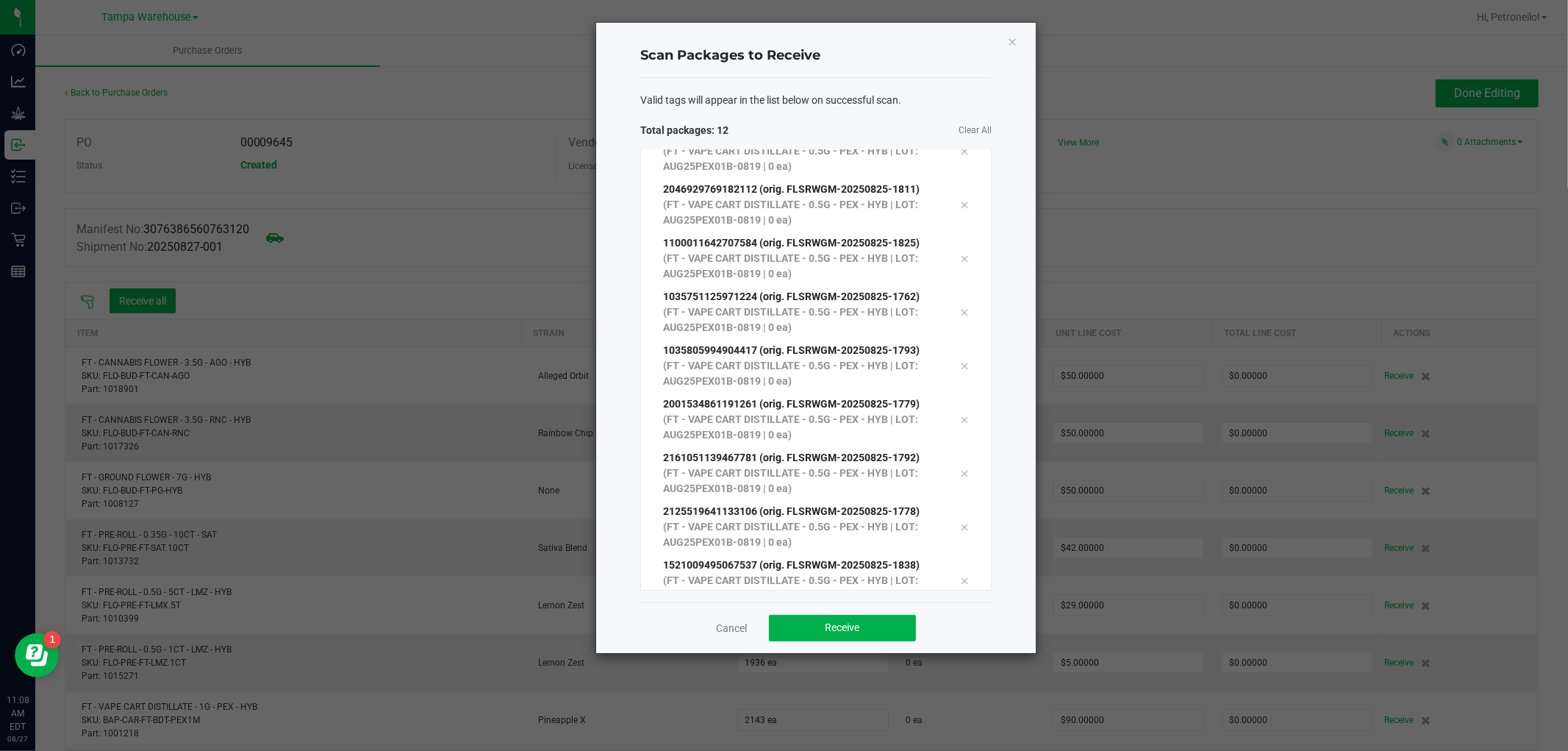
scroll to position [240, 0]
click at [842, 633] on span "Receive" at bounding box center [843, 627] width 35 height 12
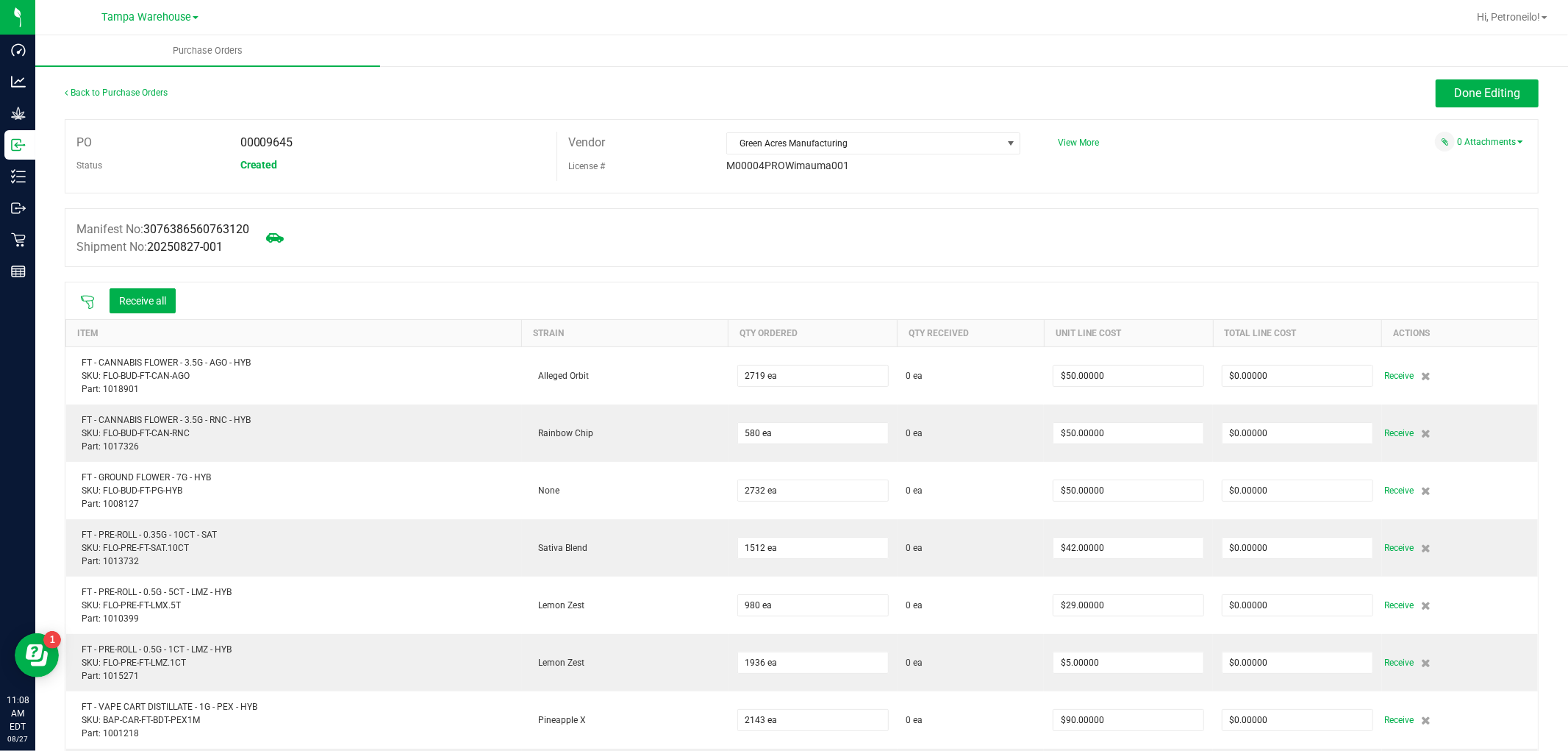
click at [87, 303] on icon at bounding box center [87, 302] width 15 height 15
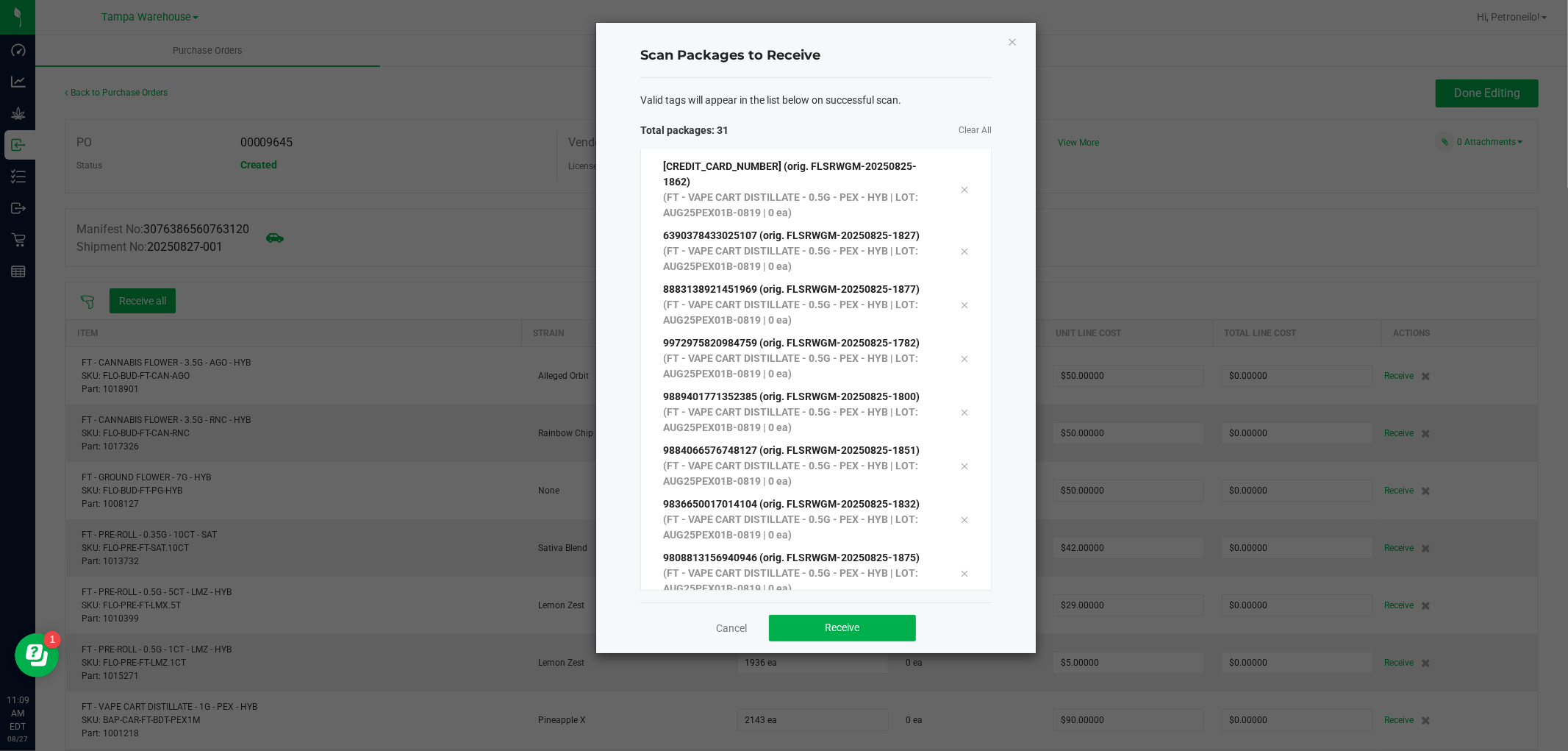
scroll to position [1261, 0]
click at [855, 631] on span "Receive" at bounding box center [843, 627] width 35 height 12
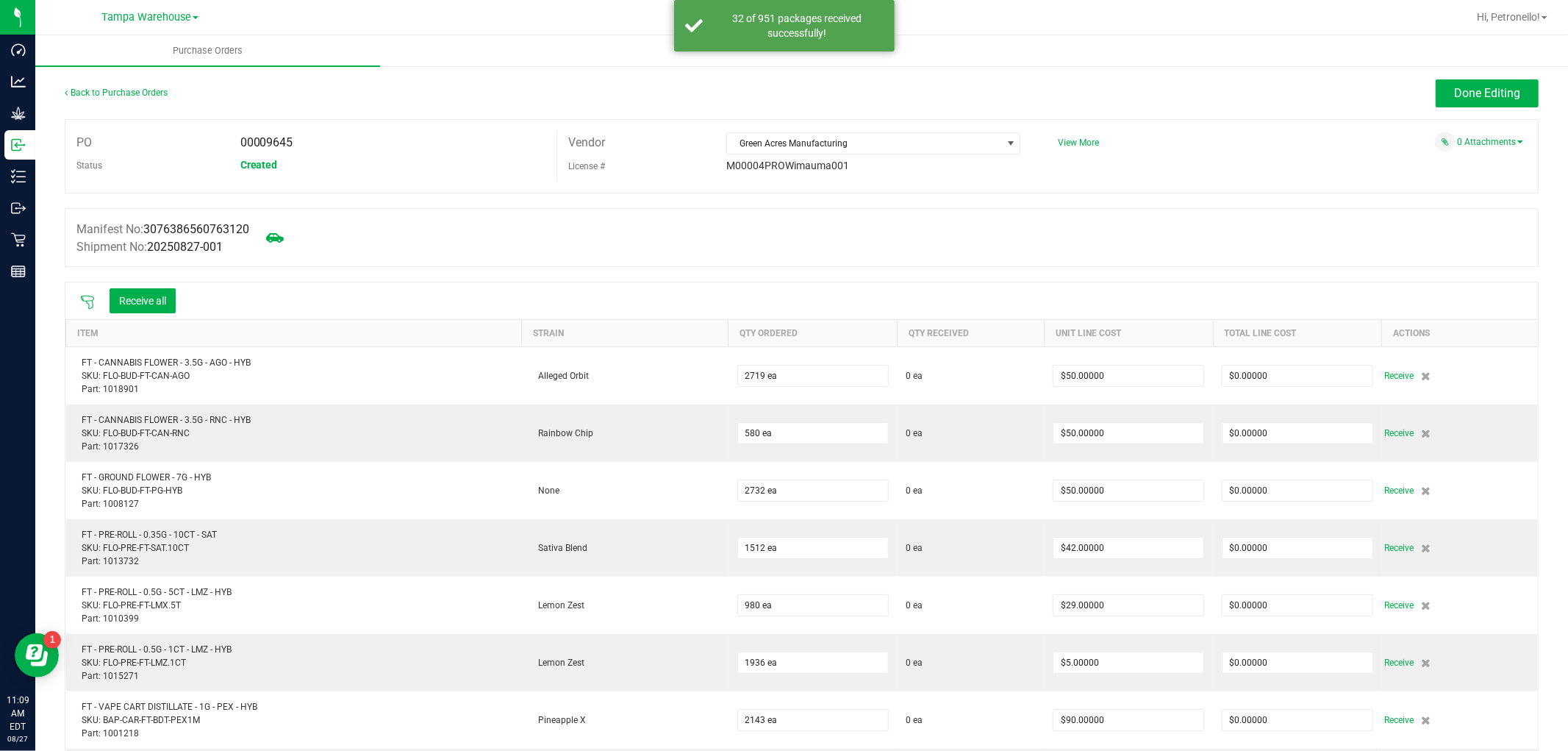
click at [89, 301] on icon at bounding box center [87, 302] width 15 height 15
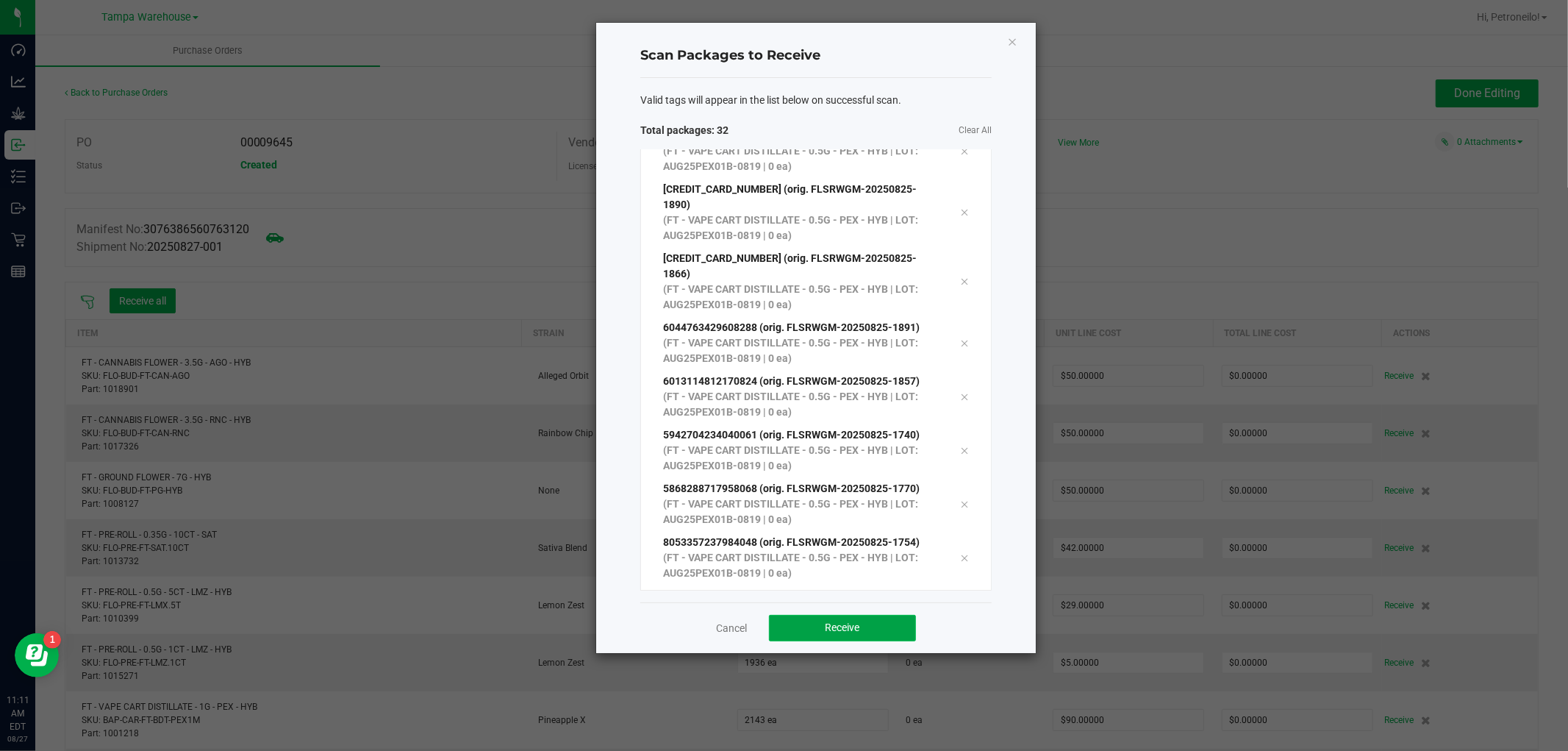
click at [844, 626] on span "Receive" at bounding box center [843, 627] width 35 height 12
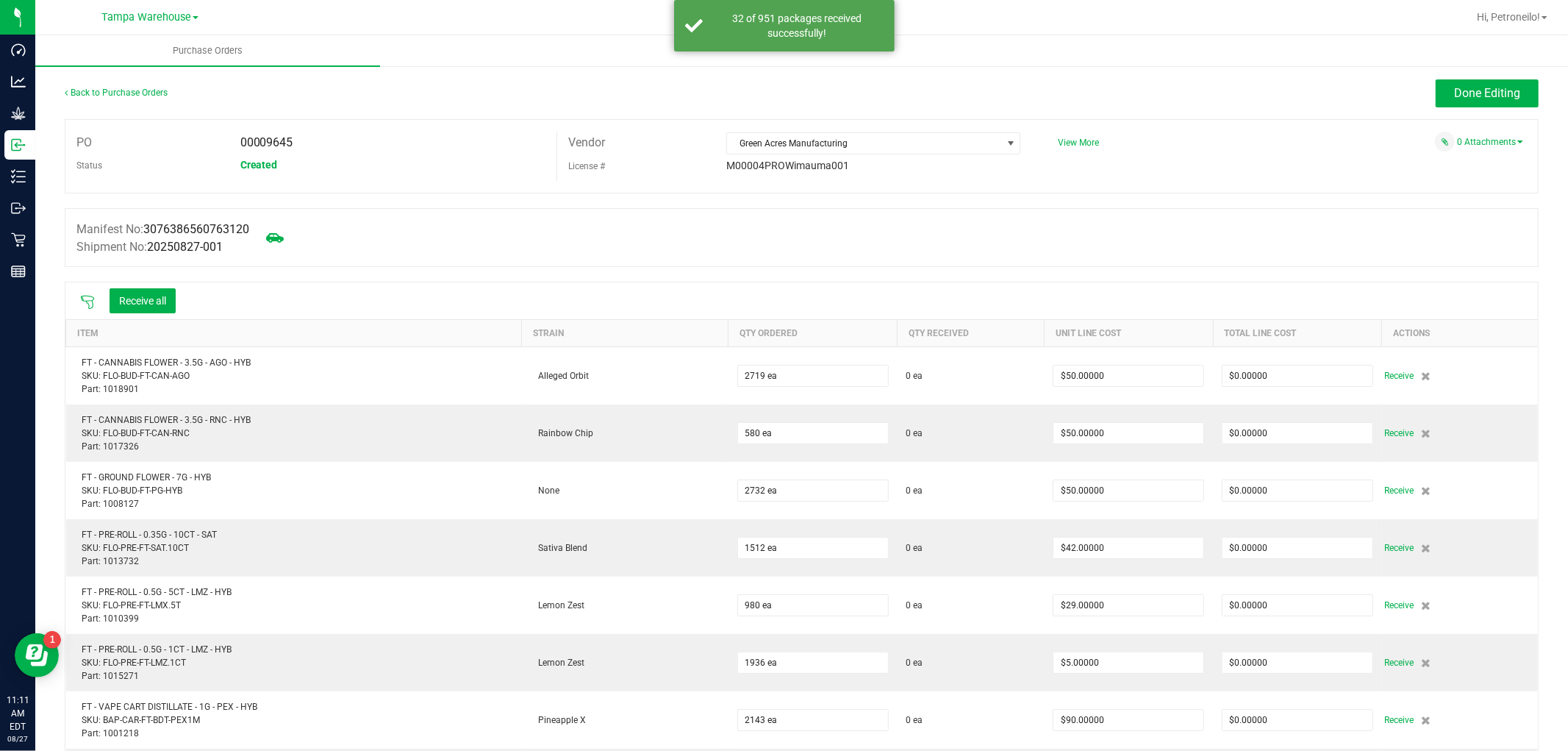
click at [87, 304] on icon at bounding box center [87, 302] width 15 height 15
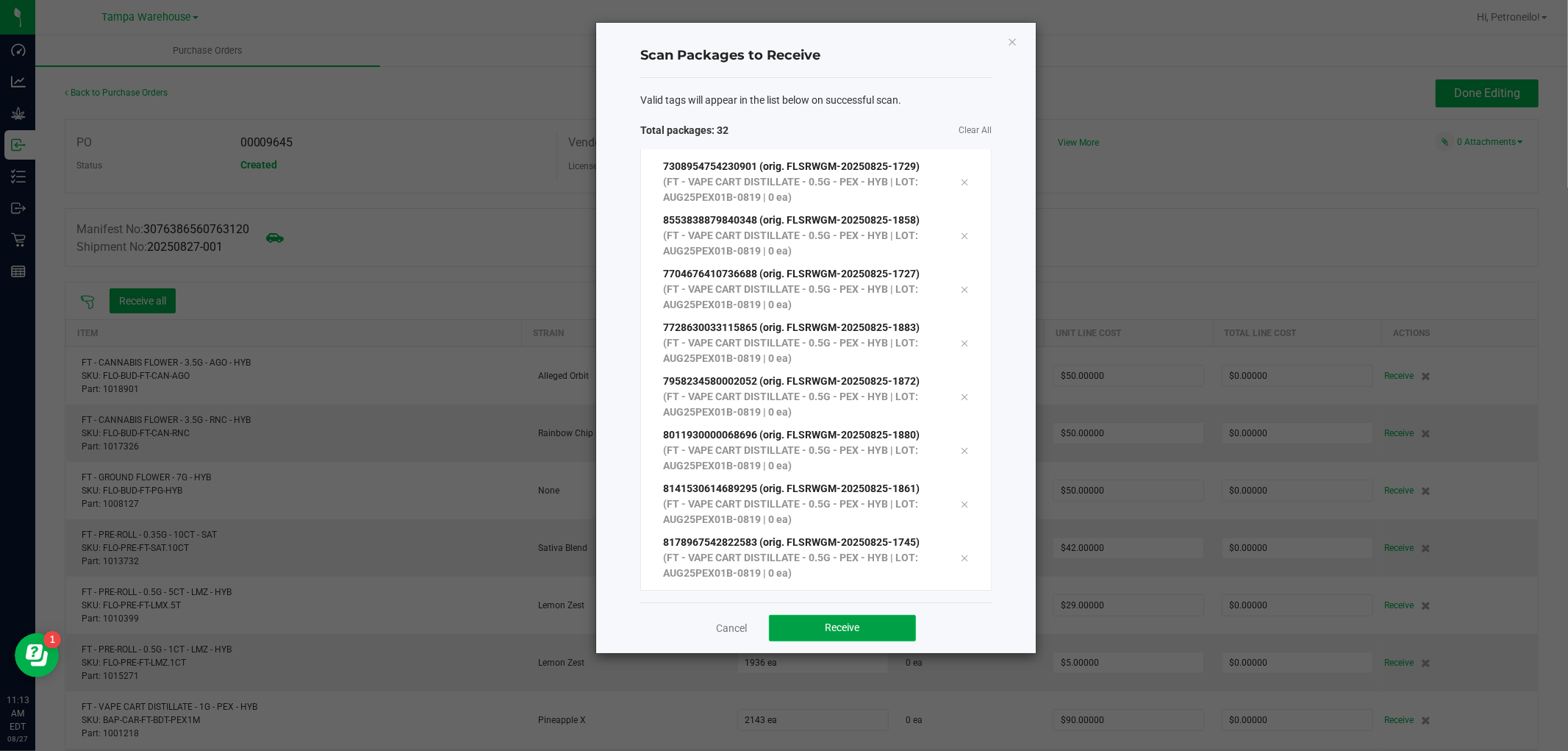
click at [880, 626] on button "Receive" at bounding box center [842, 628] width 147 height 26
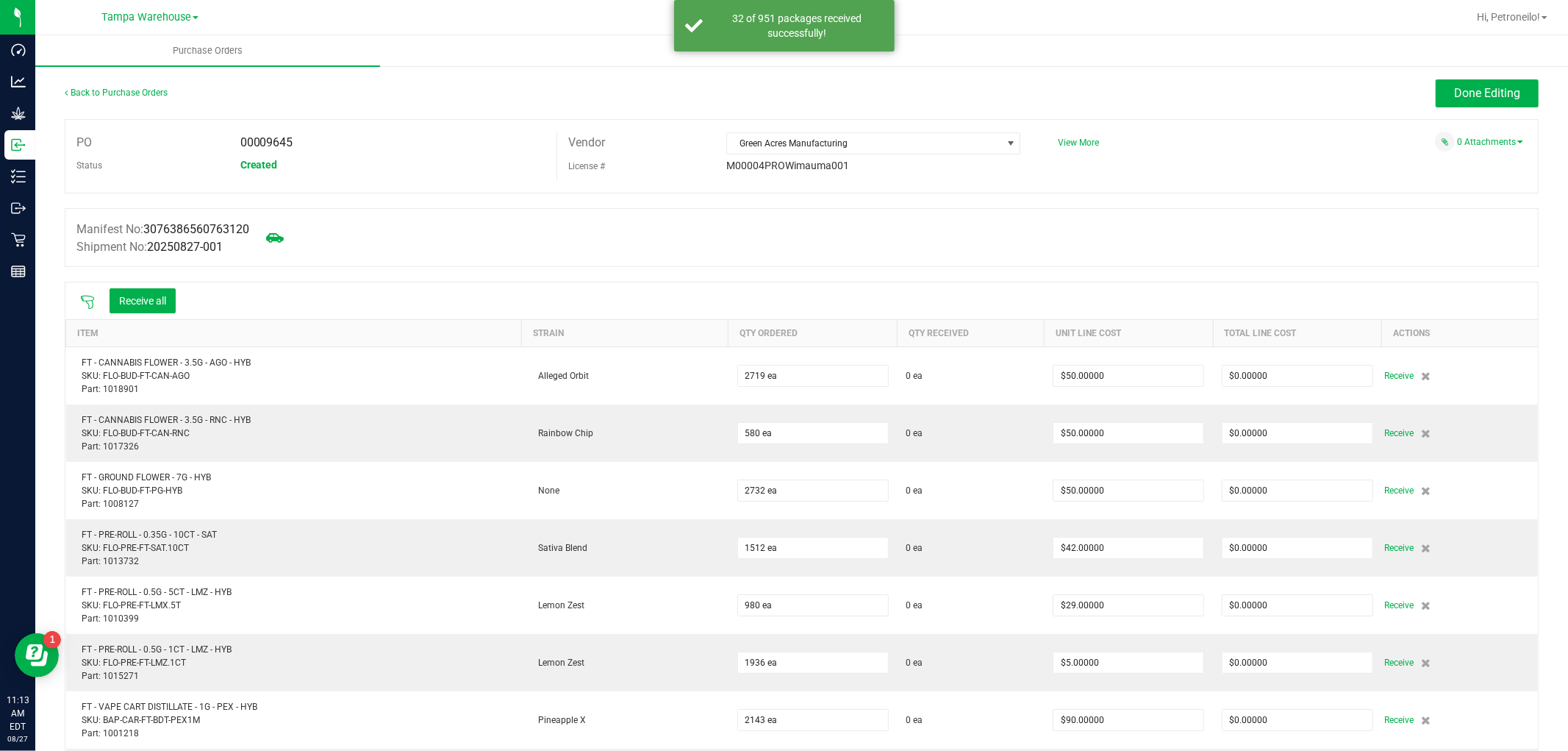
click at [86, 302] on icon at bounding box center [87, 302] width 13 height 13
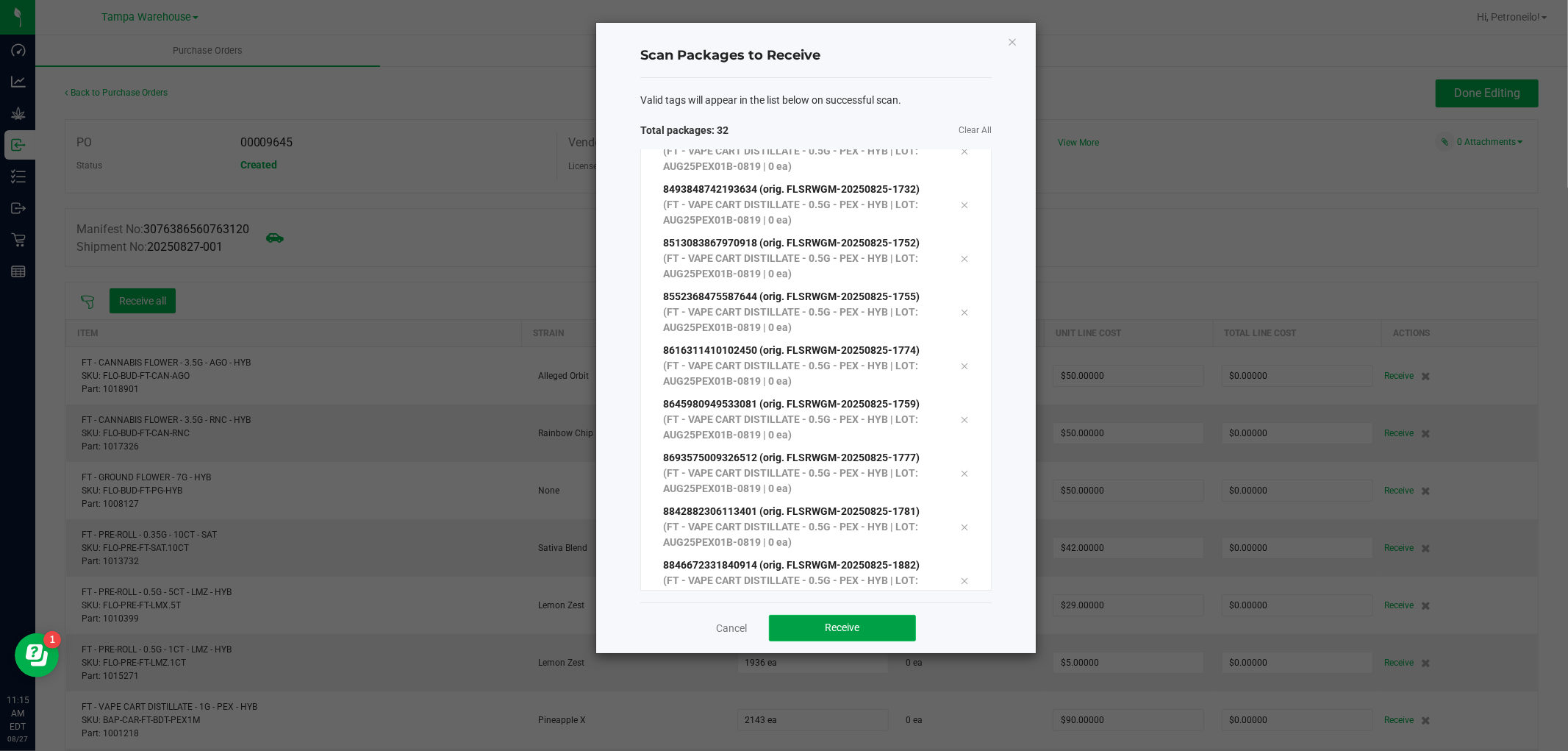
click at [890, 620] on button "Receive" at bounding box center [842, 628] width 147 height 26
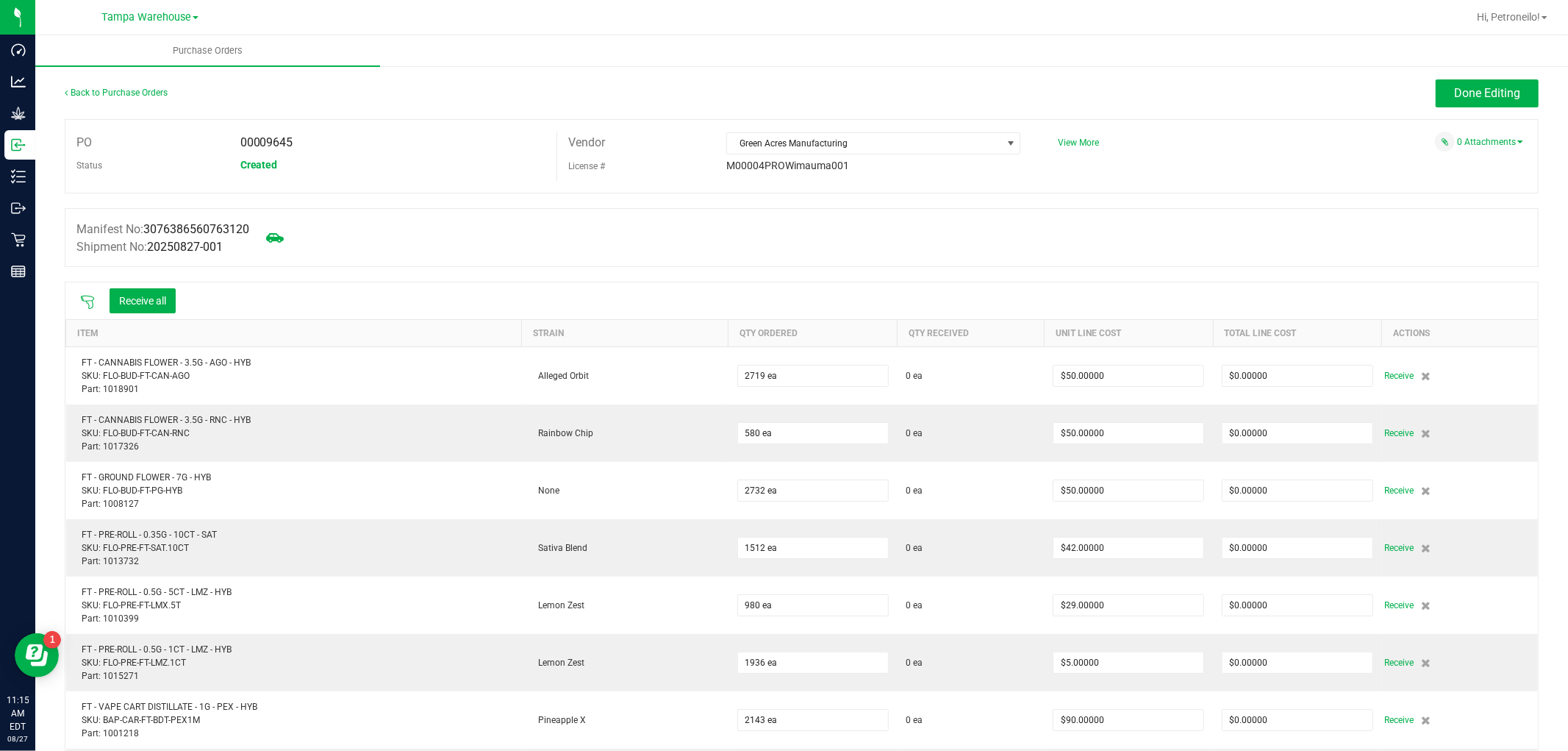
click at [89, 302] on icon at bounding box center [87, 302] width 13 height 13
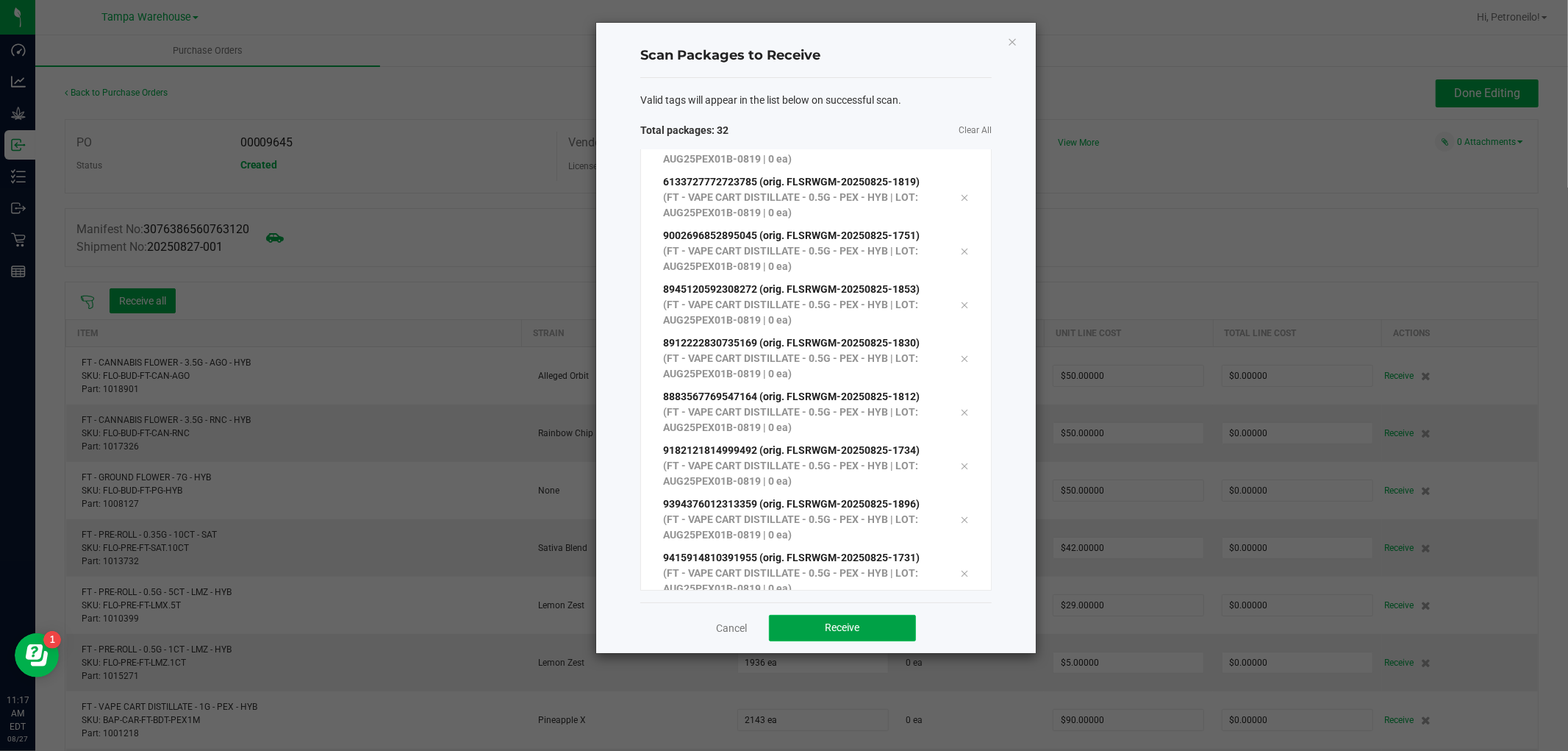
click at [856, 634] on button "Receive" at bounding box center [842, 628] width 147 height 26
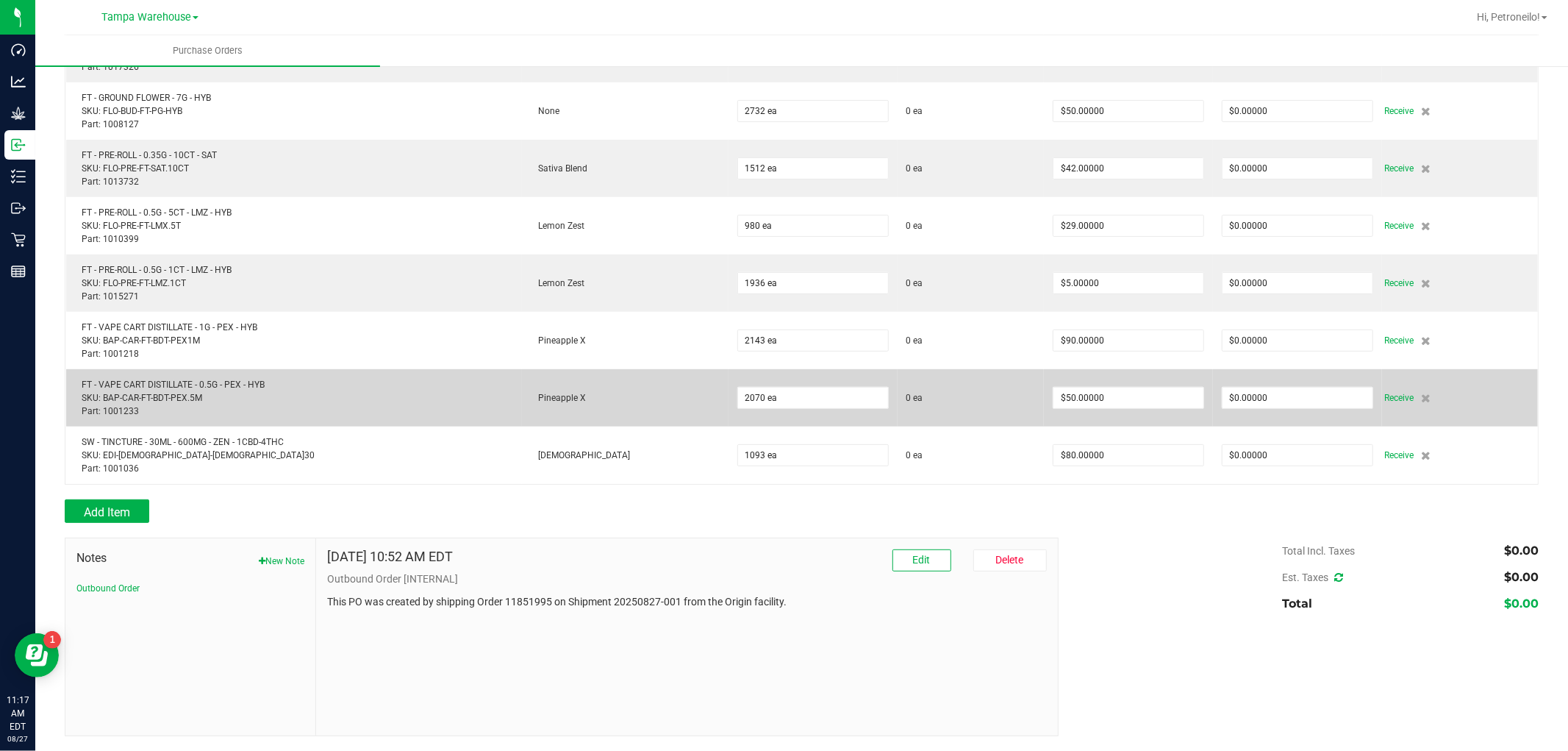
scroll to position [217, 0]
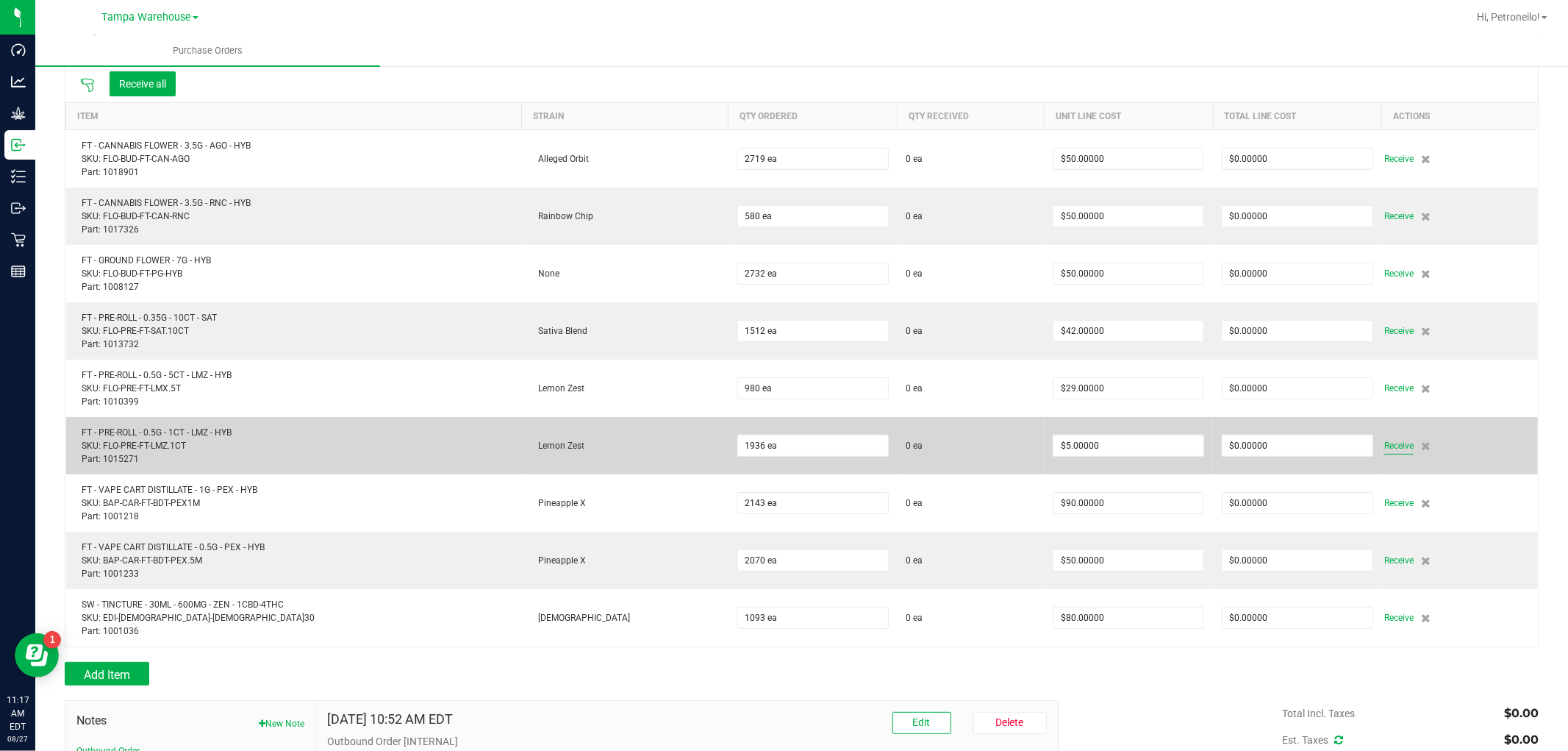
click at [1384, 446] on span "Receive" at bounding box center [1399, 445] width 30 height 17
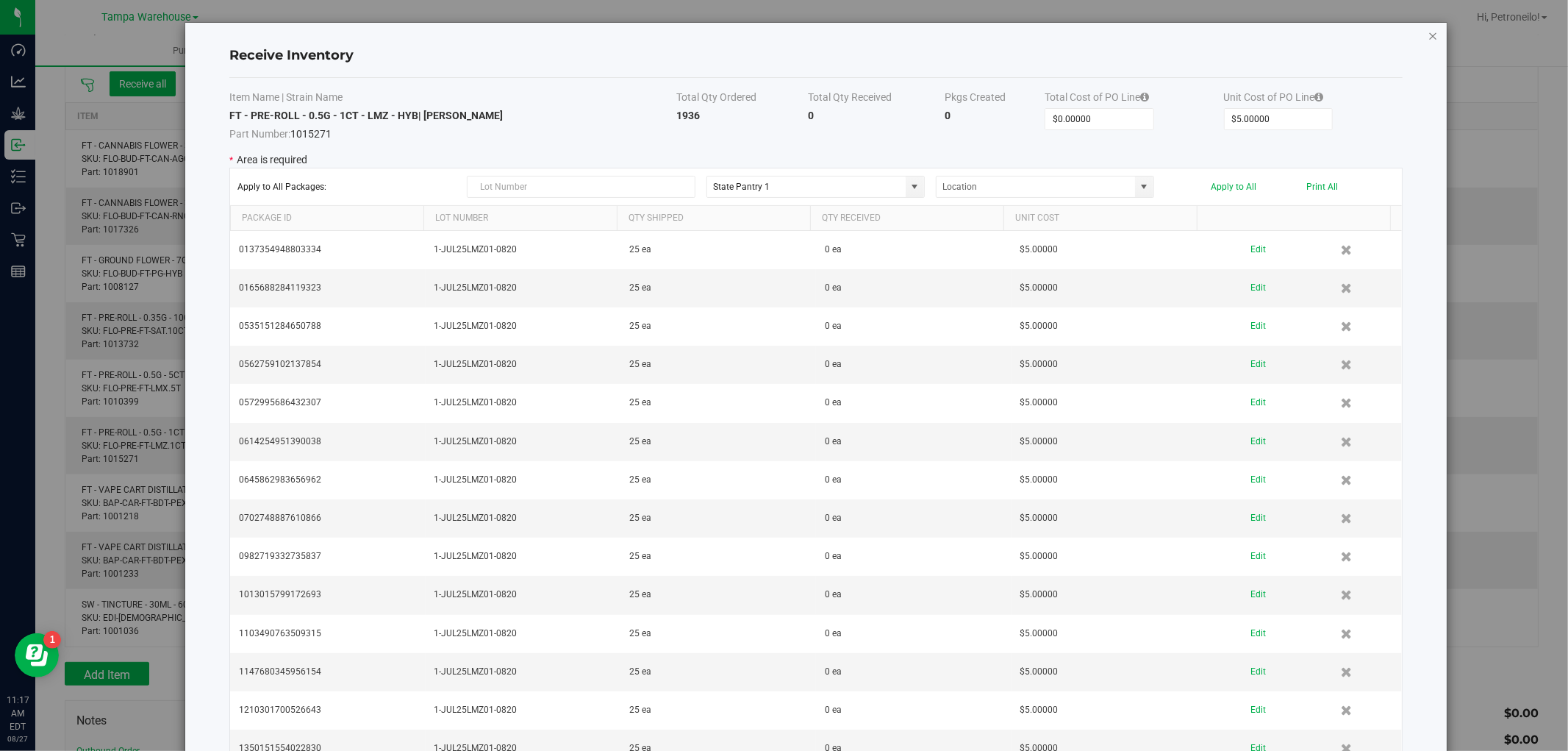
click at [1429, 31] on icon "Close modal" at bounding box center [1434, 35] width 10 height 17
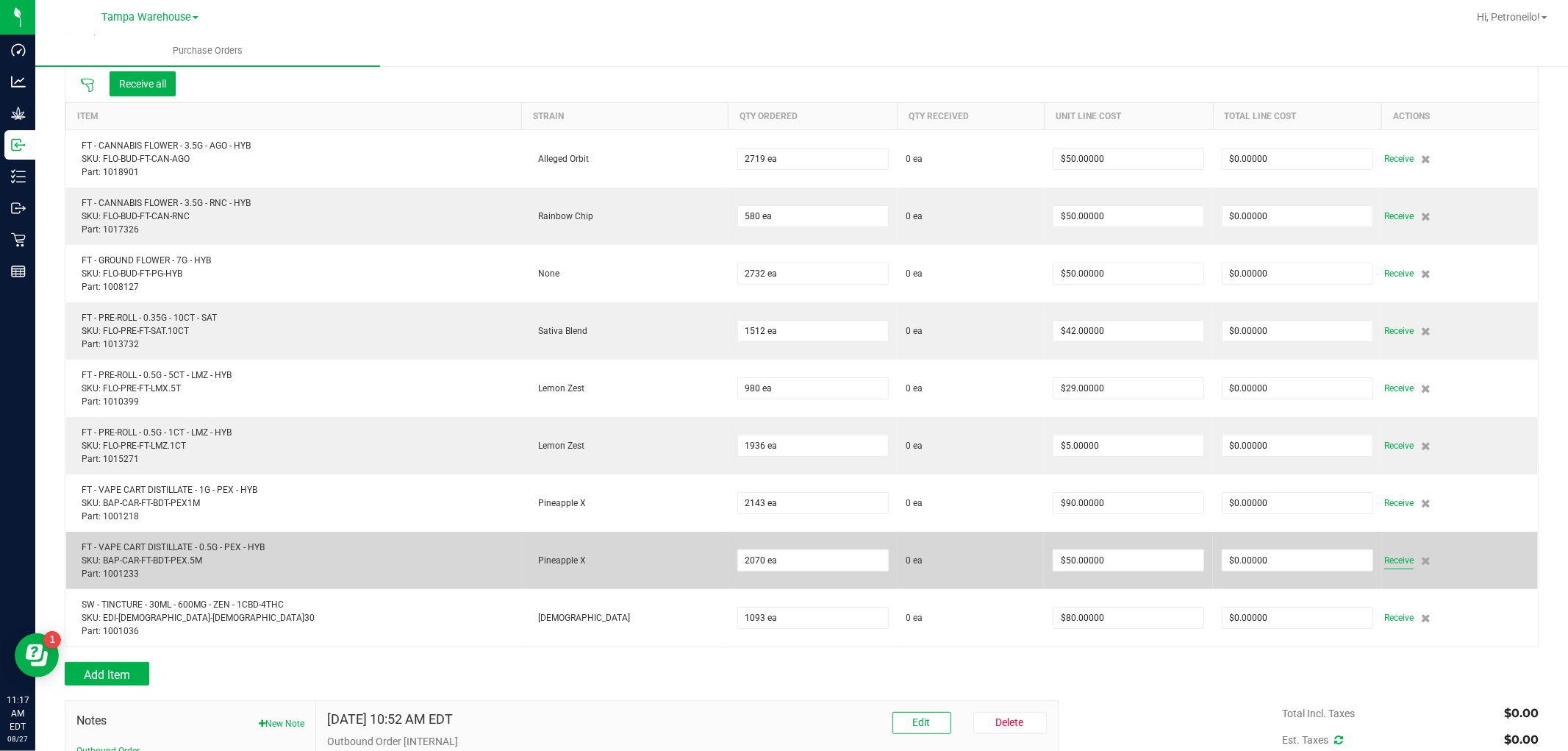
click at [1384, 564] on span "Receive" at bounding box center [1399, 560] width 30 height 17
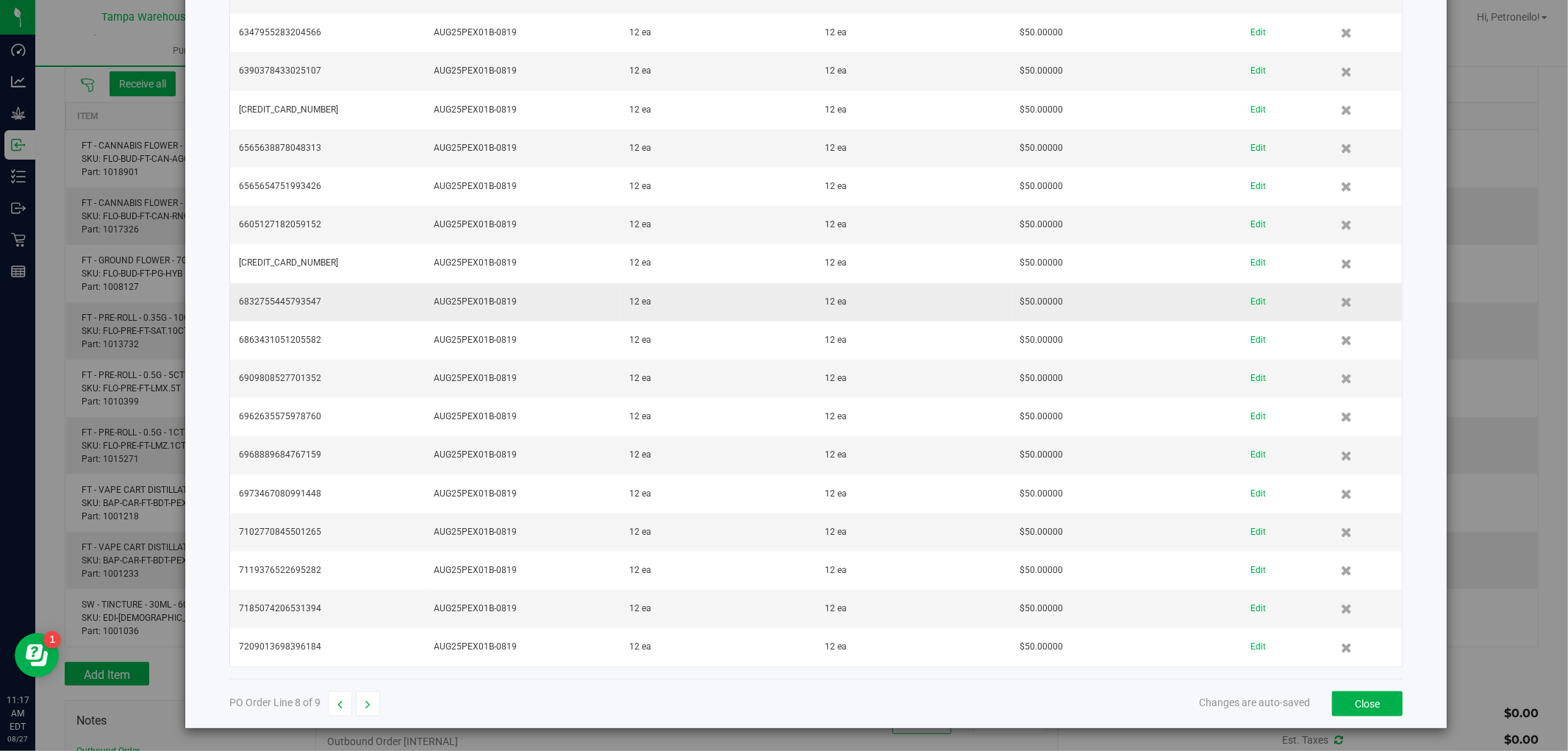
scroll to position [6214, 0]
drag, startPoint x: 1369, startPoint y: 701, endPoint x: 1237, endPoint y: 68, distance: 646.6
click at [1368, 701] on button "Close" at bounding box center [1368, 704] width 71 height 25
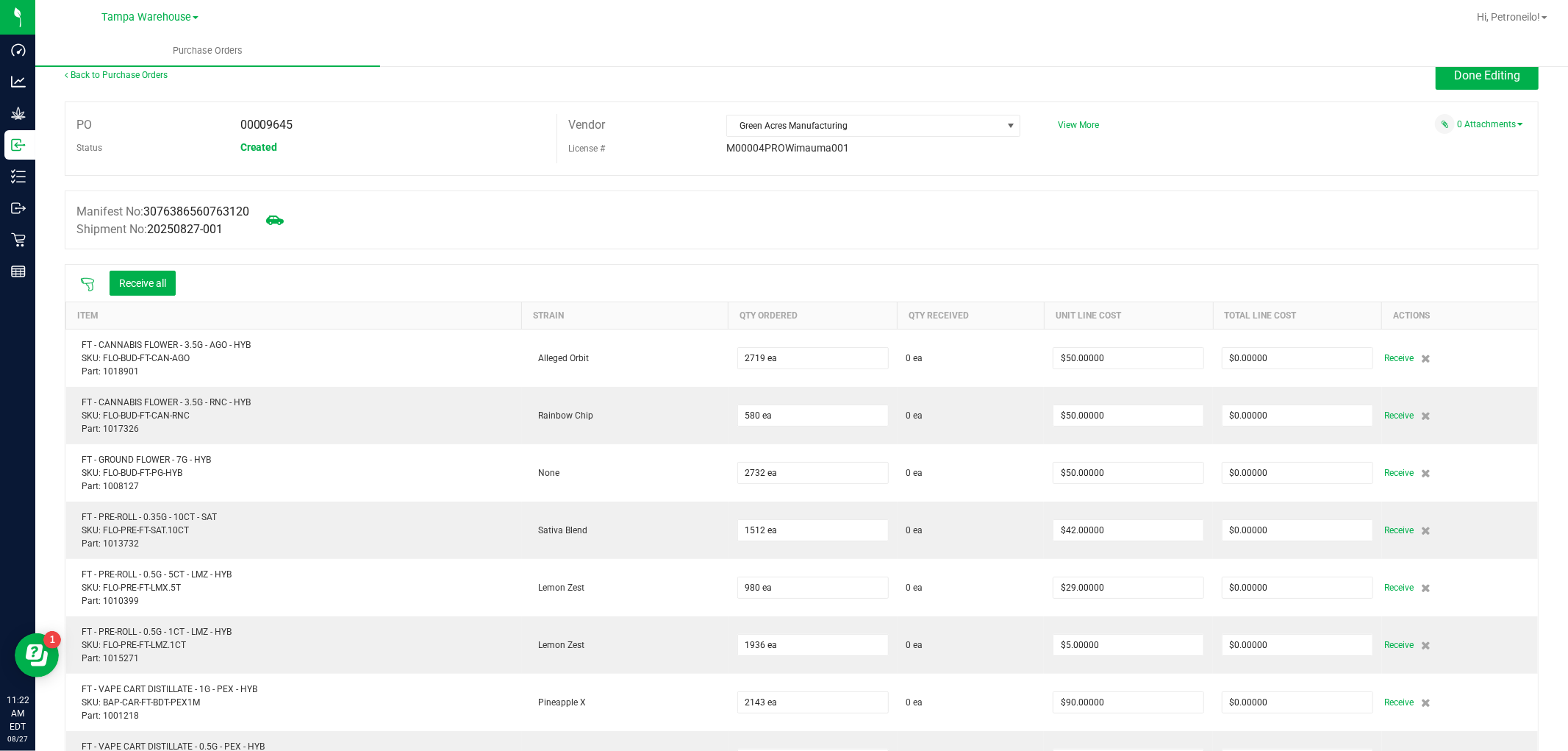
scroll to position [0, 0]
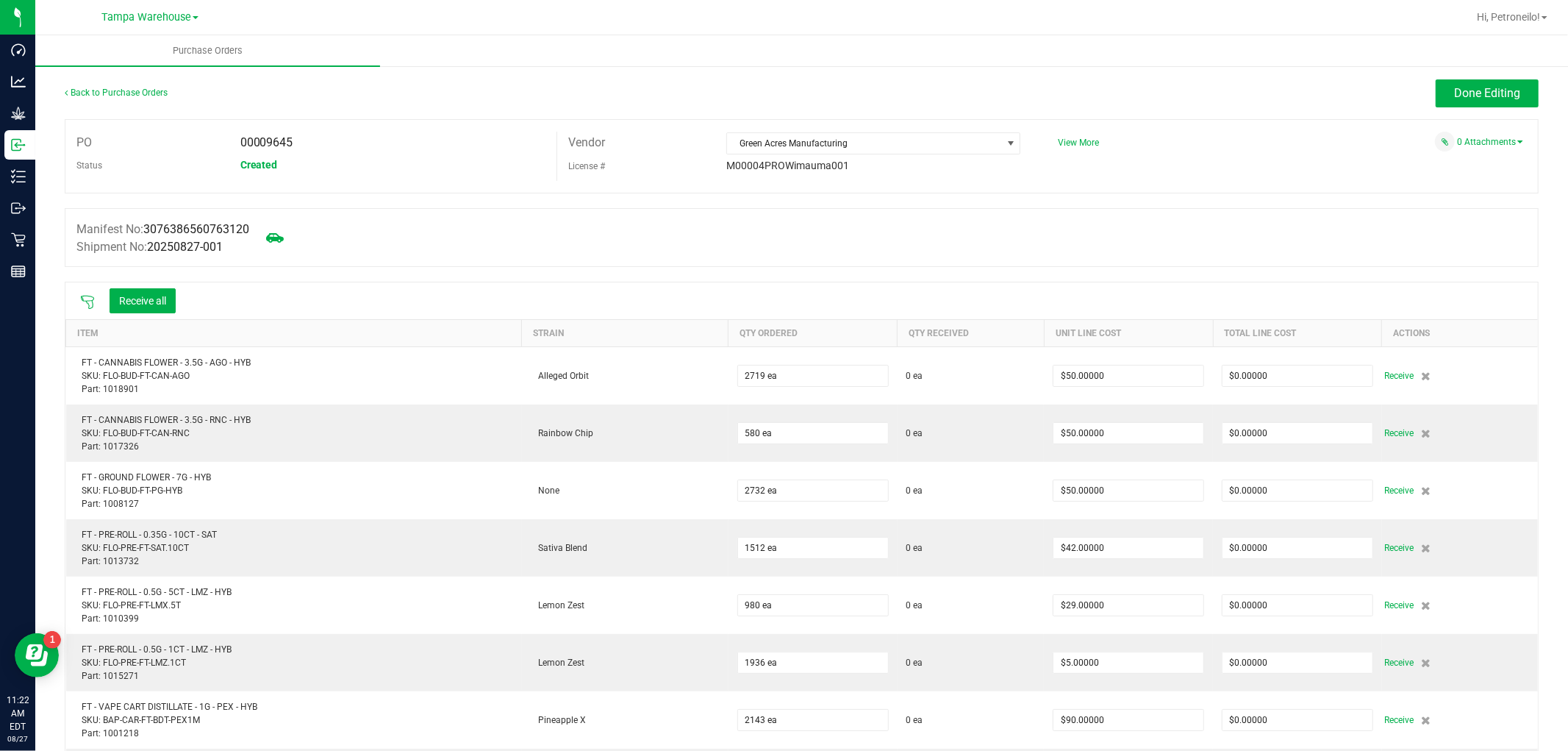
click at [86, 305] on icon at bounding box center [87, 302] width 15 height 15
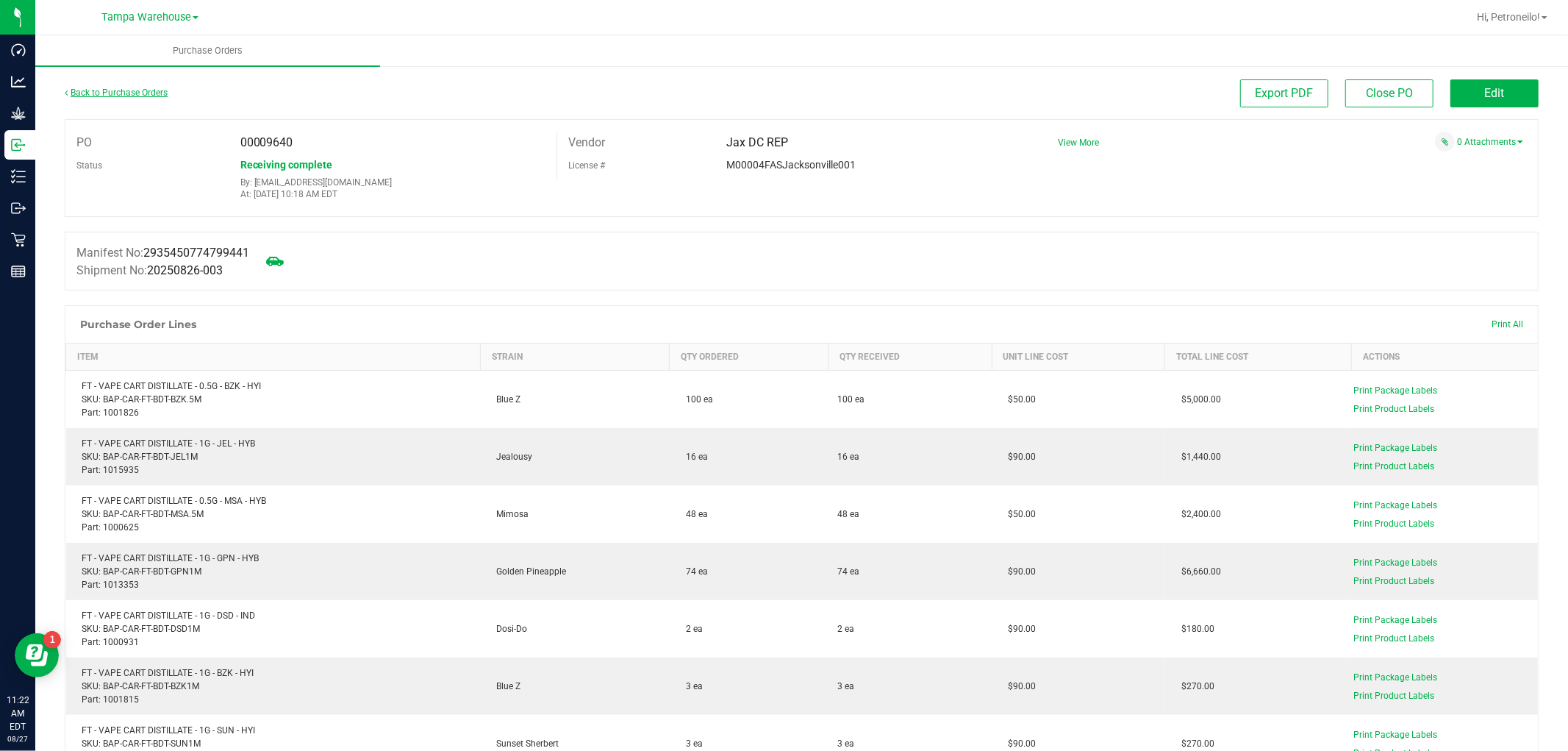
click at [126, 87] on link "Back to Purchase Orders" at bounding box center [115, 92] width 103 height 10
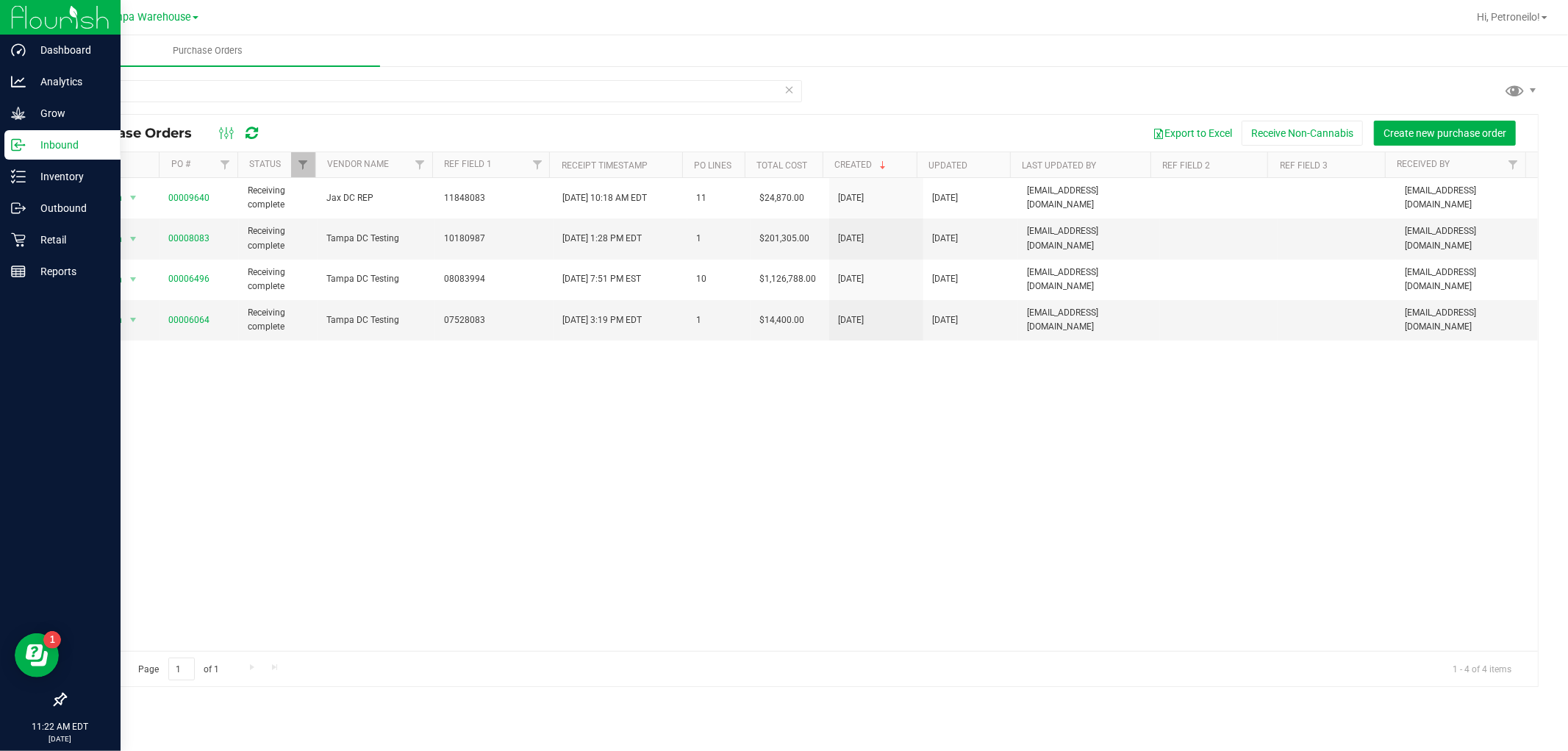
click at [78, 147] on p "Inbound" at bounding box center [69, 144] width 88 height 17
click at [64, 173] on p "Inventory" at bounding box center [69, 176] width 88 height 17
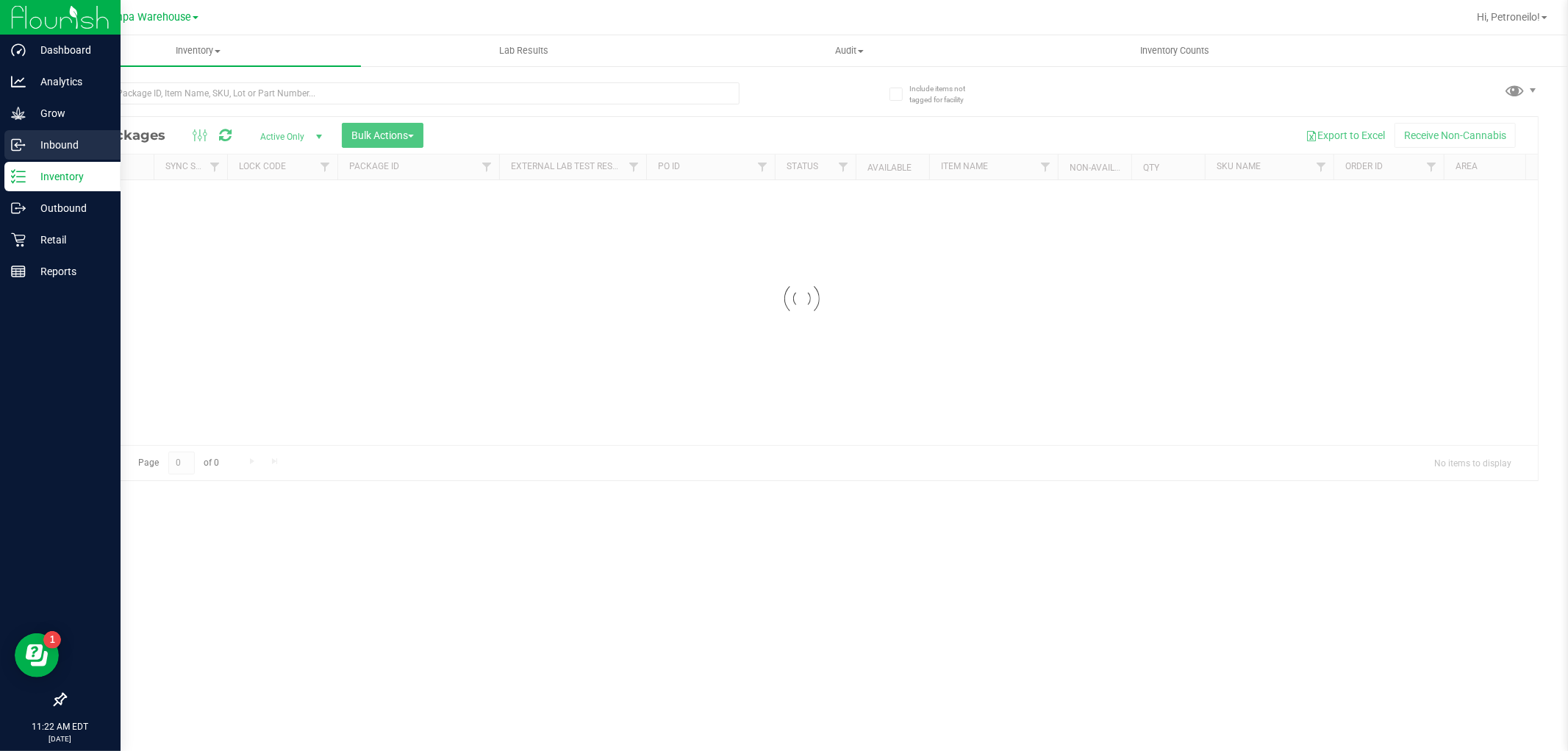
click at [78, 147] on p "Inbound" at bounding box center [69, 144] width 88 height 17
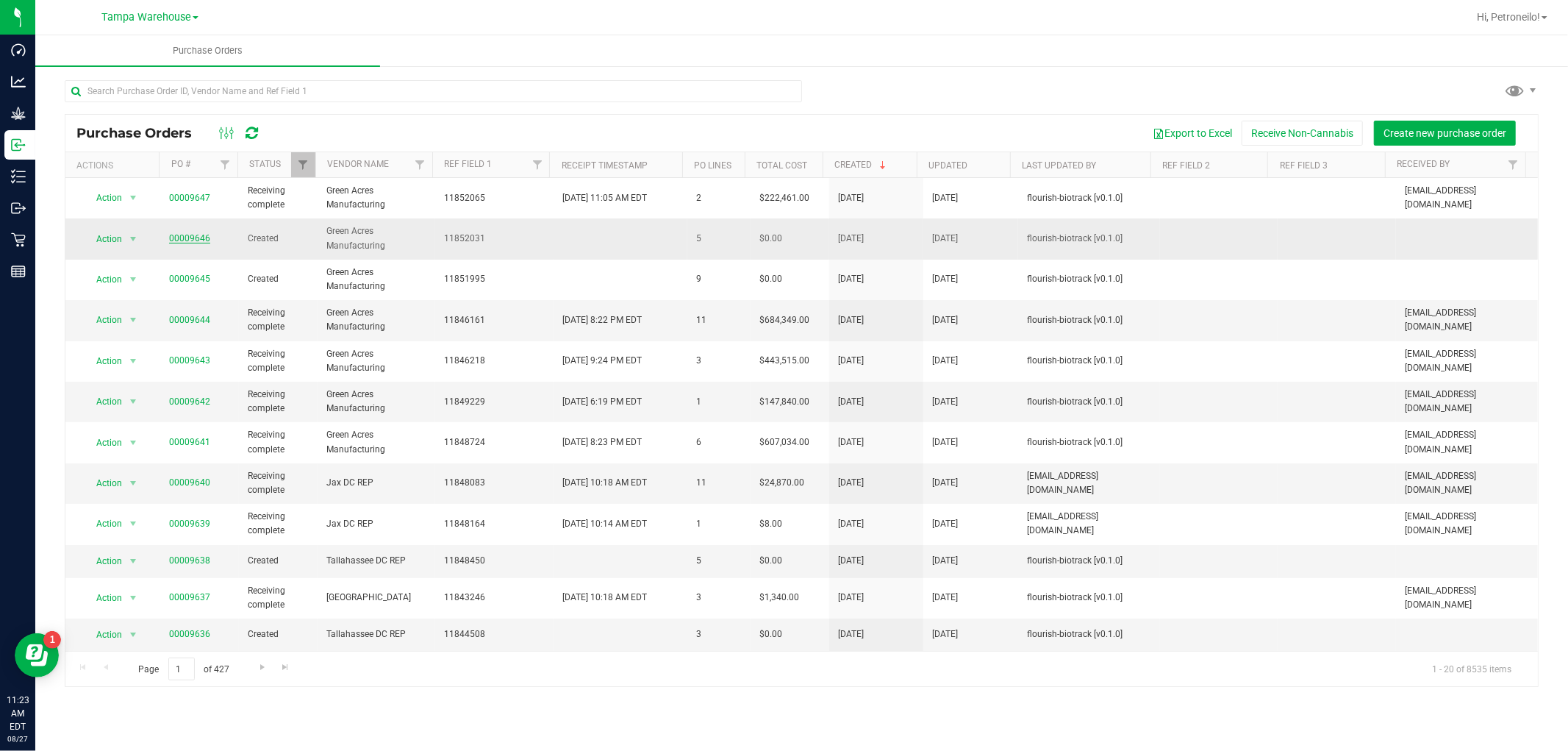
click at [184, 234] on link "00009646" at bounding box center [190, 239] width 41 height 10
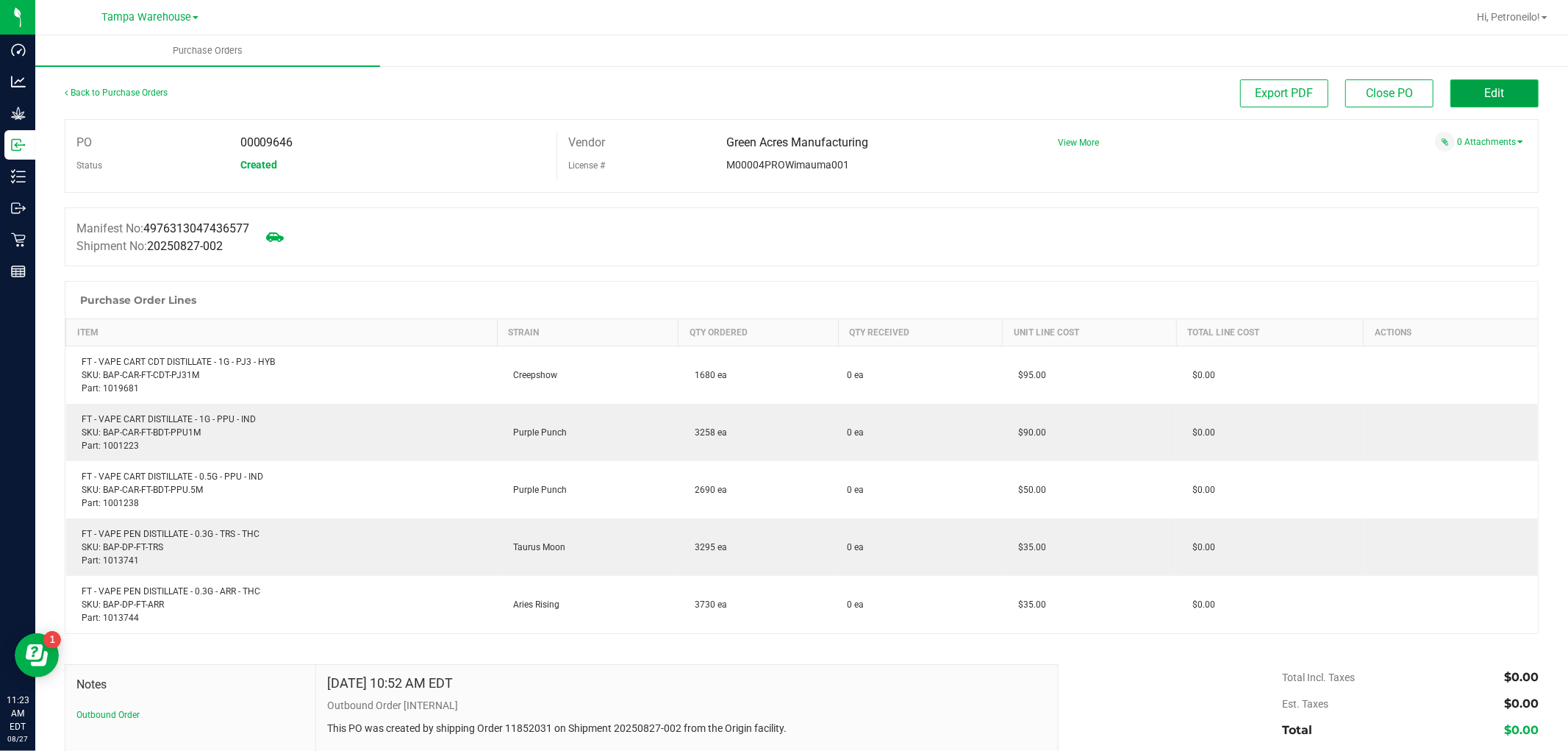
click at [1486, 99] on span "Edit" at bounding box center [1495, 92] width 20 height 14
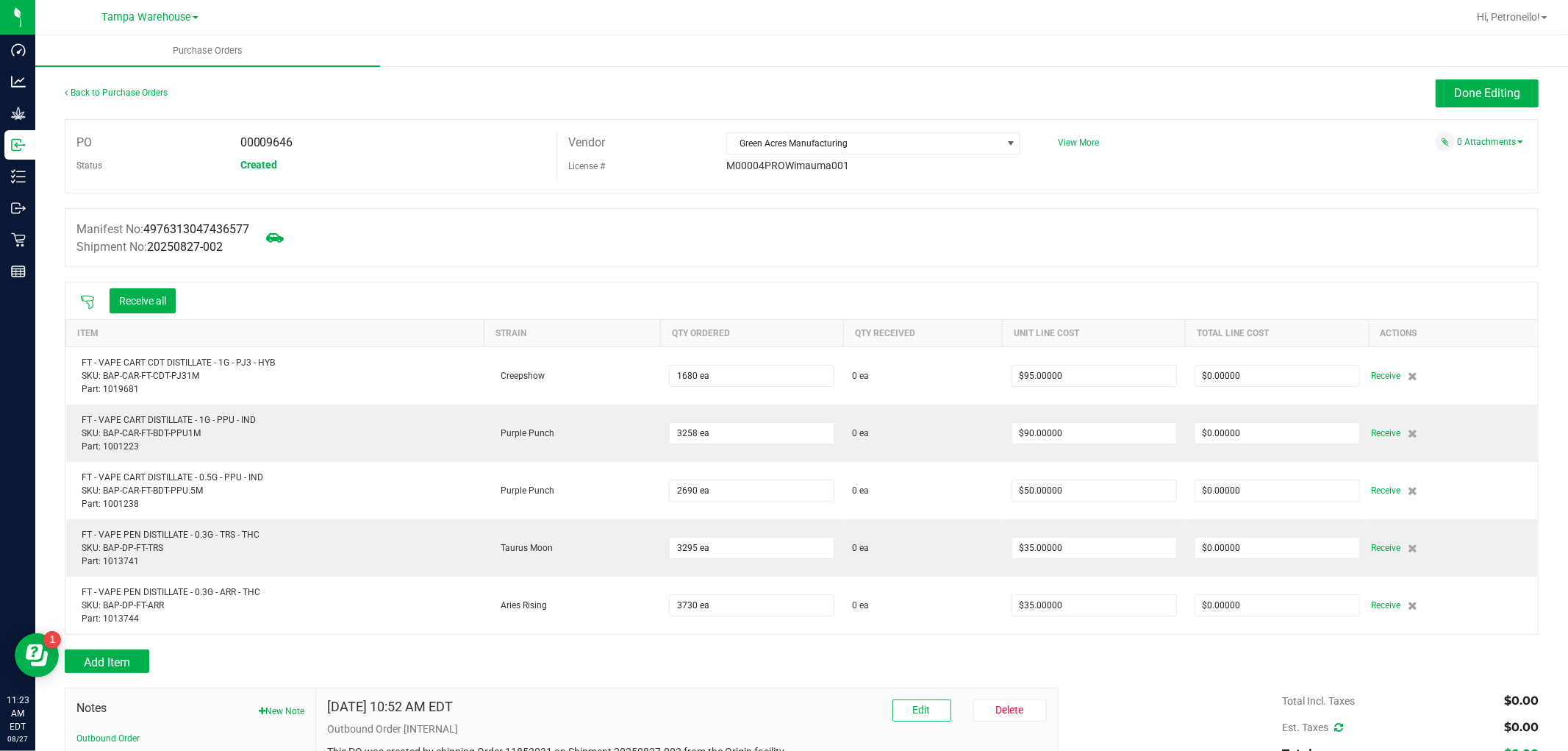
click at [82, 304] on icon at bounding box center [87, 302] width 15 height 15
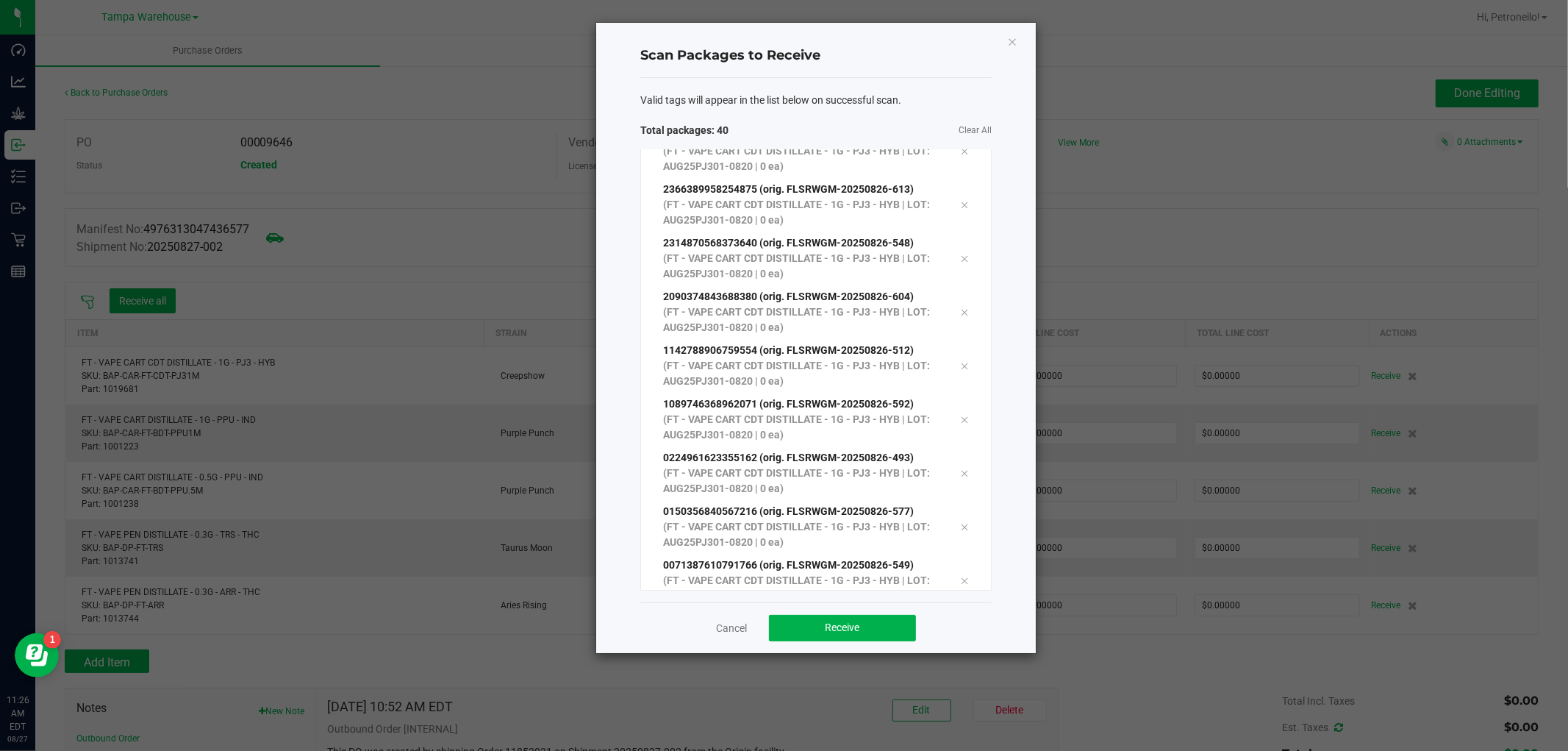
scroll to position [1689, 0]
click at [864, 635] on button "Receive" at bounding box center [842, 628] width 147 height 26
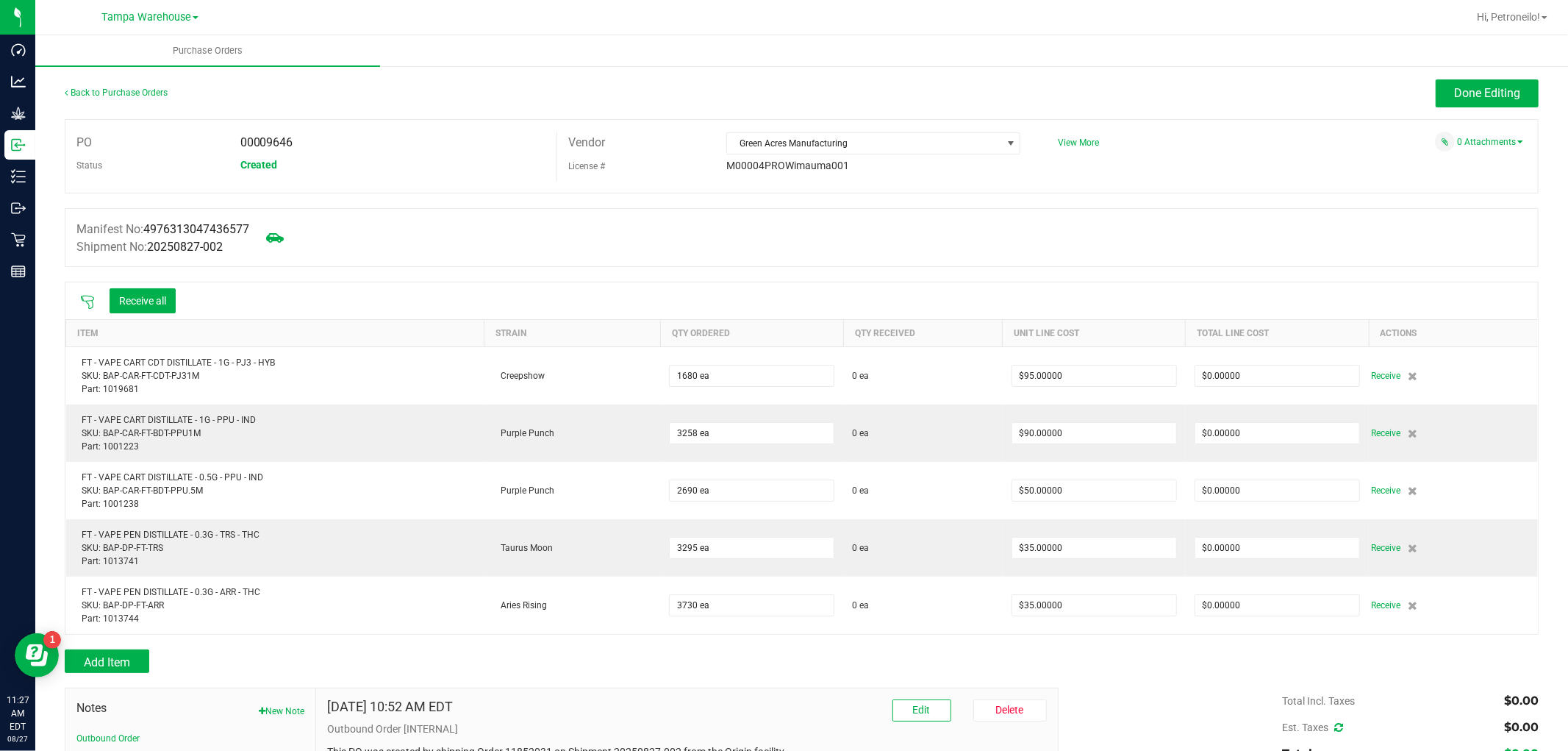
click at [86, 303] on icon at bounding box center [87, 302] width 15 height 15
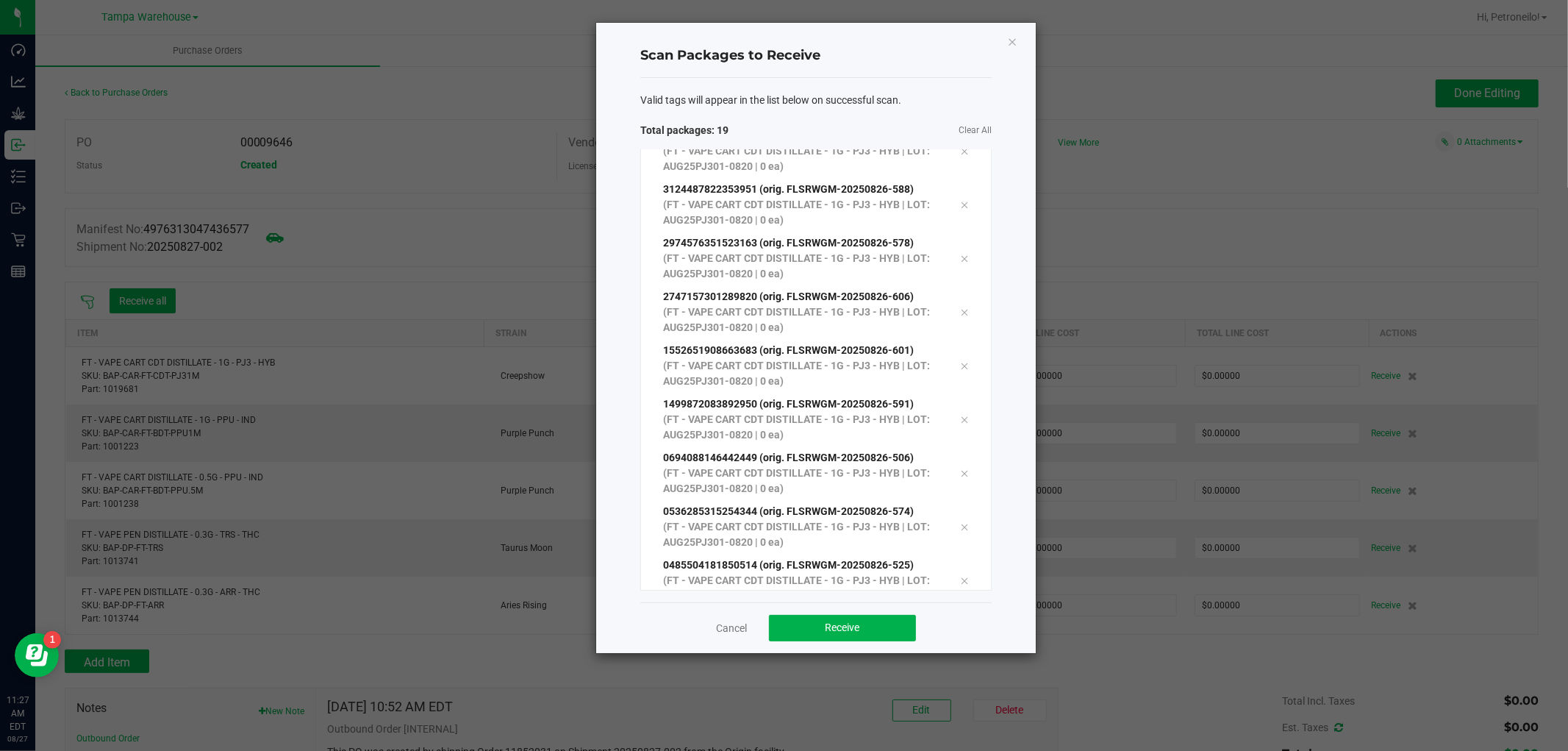
scroll to position [616, 0]
click at [804, 623] on button "Receive" at bounding box center [842, 628] width 147 height 26
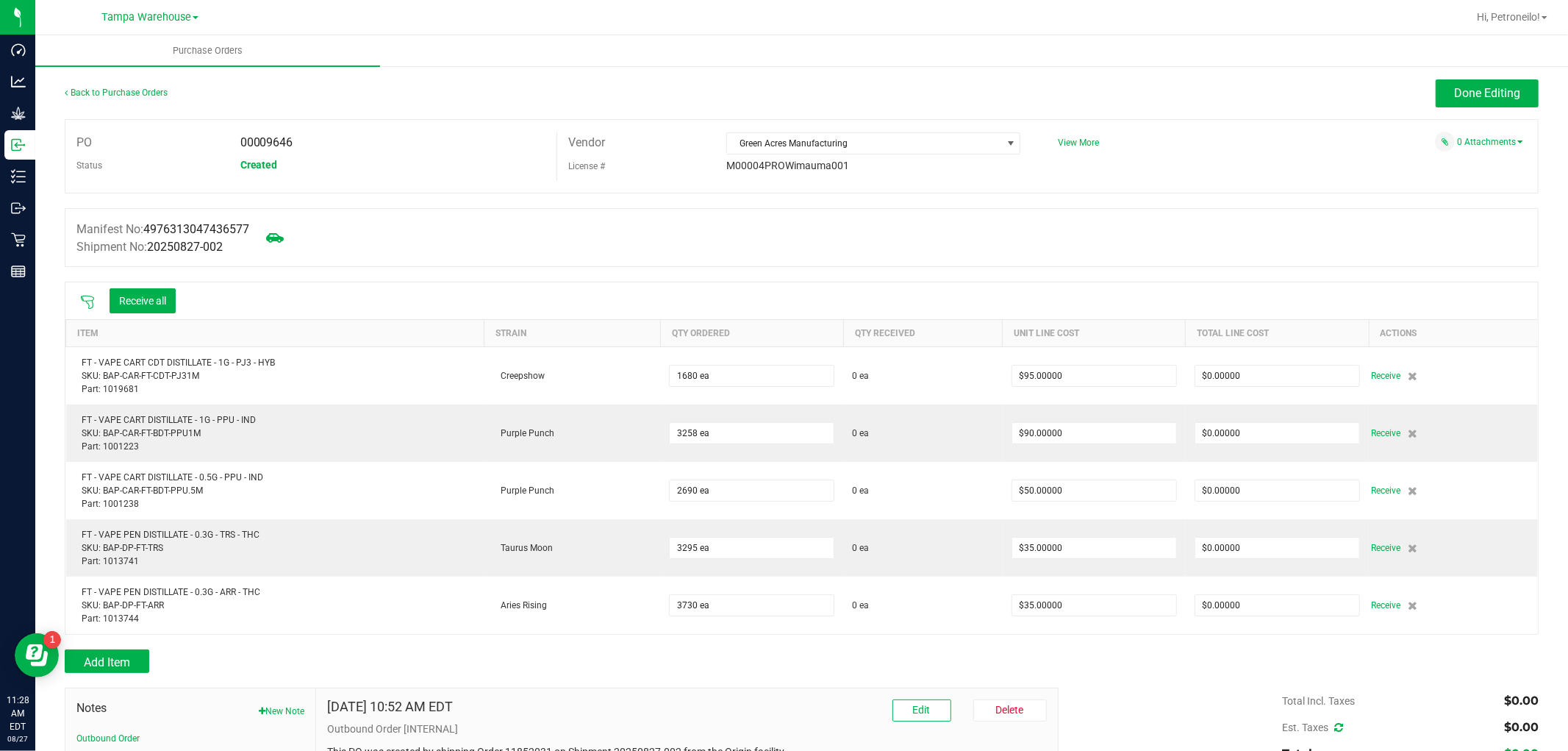
click at [90, 309] on icon at bounding box center [87, 302] width 13 height 13
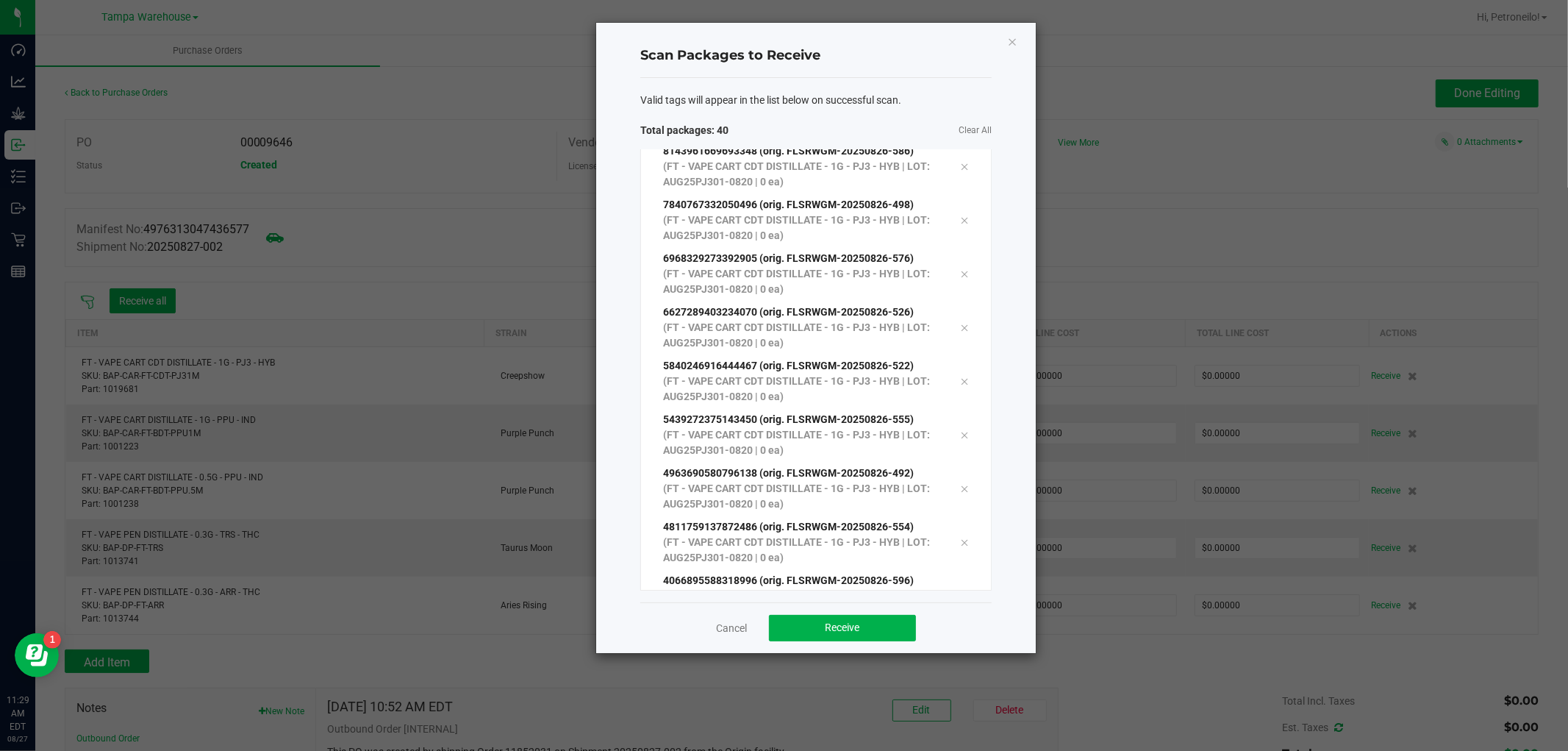
scroll to position [1689, 0]
click at [848, 636] on button "Receive" at bounding box center [842, 628] width 147 height 26
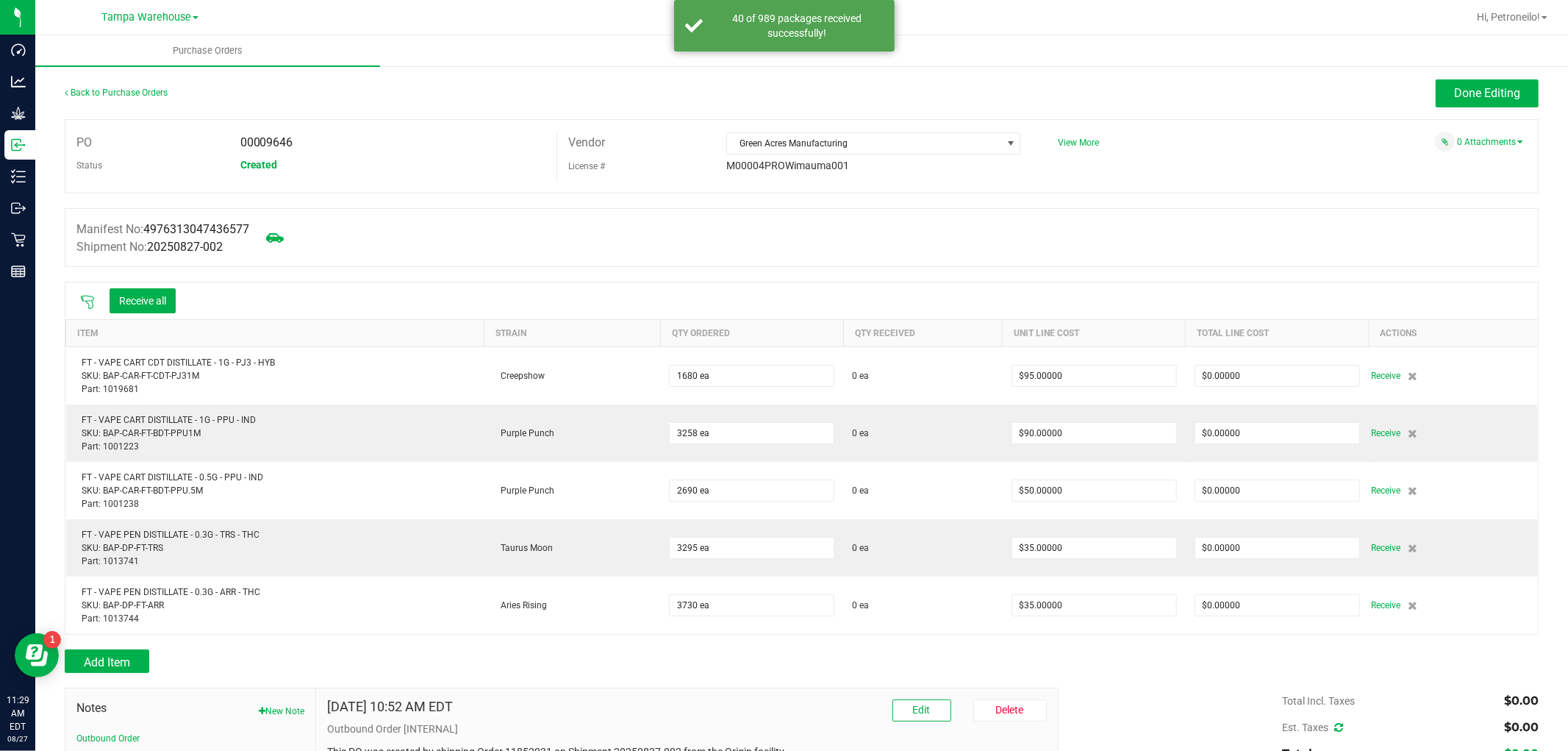
click at [87, 301] on icon at bounding box center [87, 302] width 15 height 15
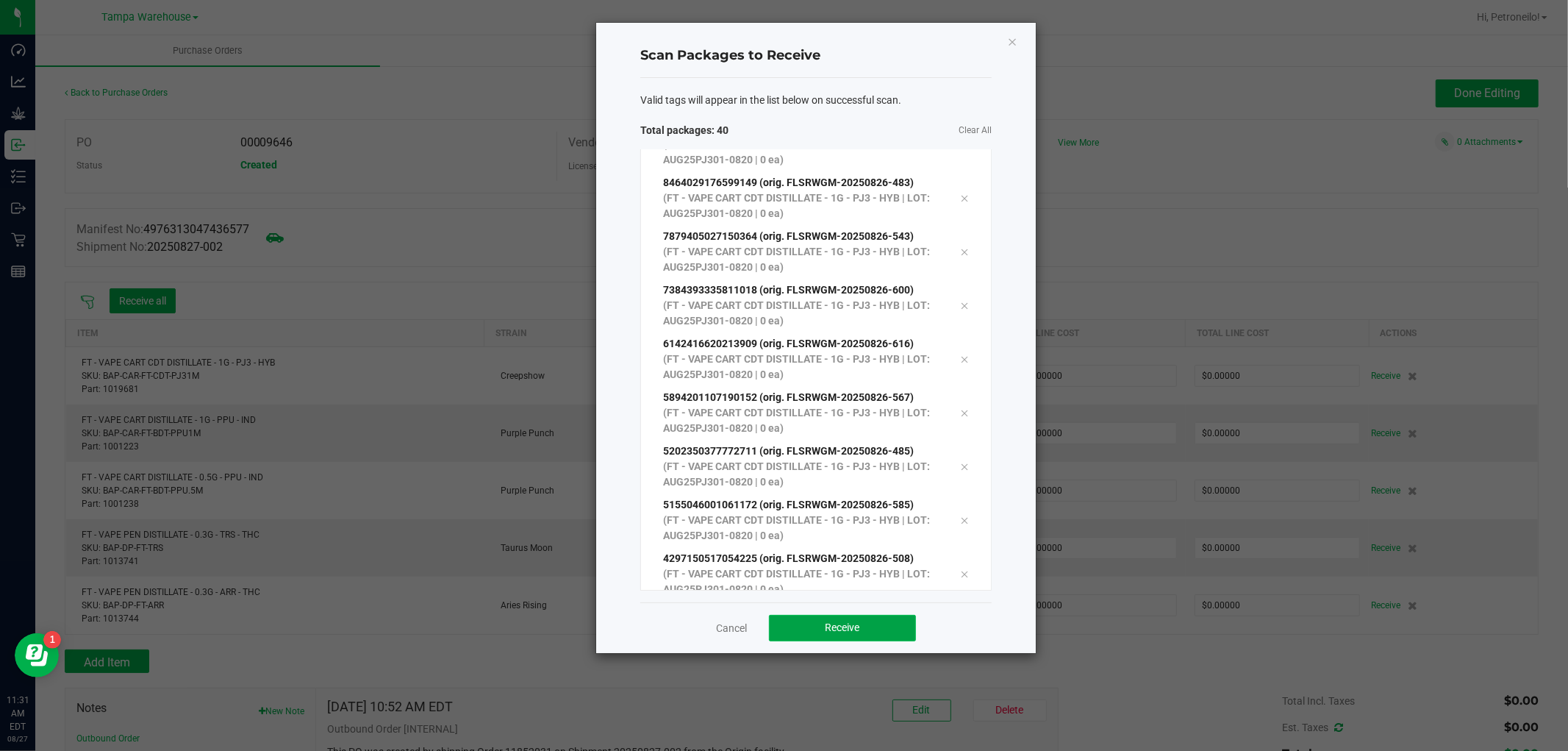
click at [872, 624] on button "Receive" at bounding box center [842, 628] width 147 height 26
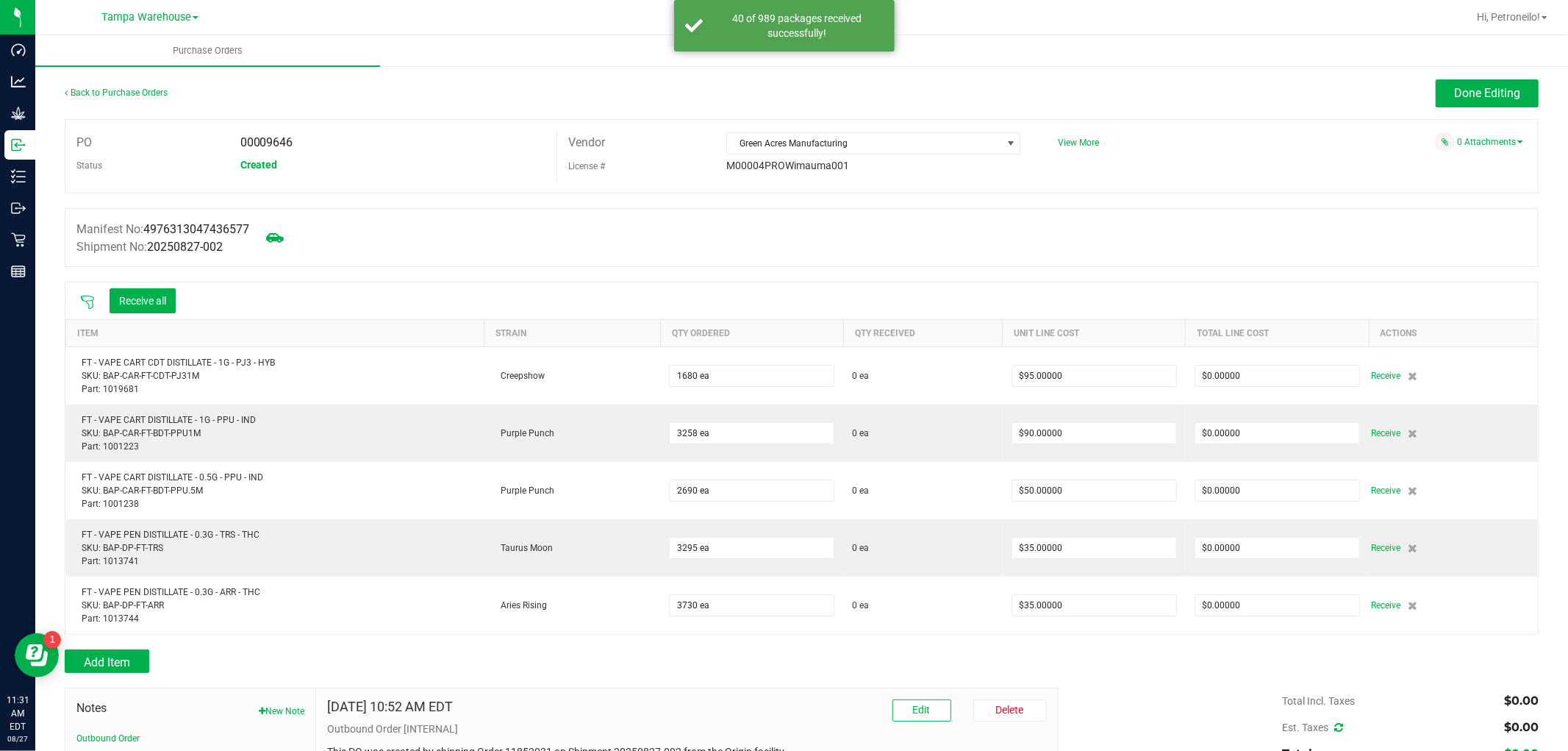
click at [85, 302] on icon at bounding box center [87, 302] width 13 height 13
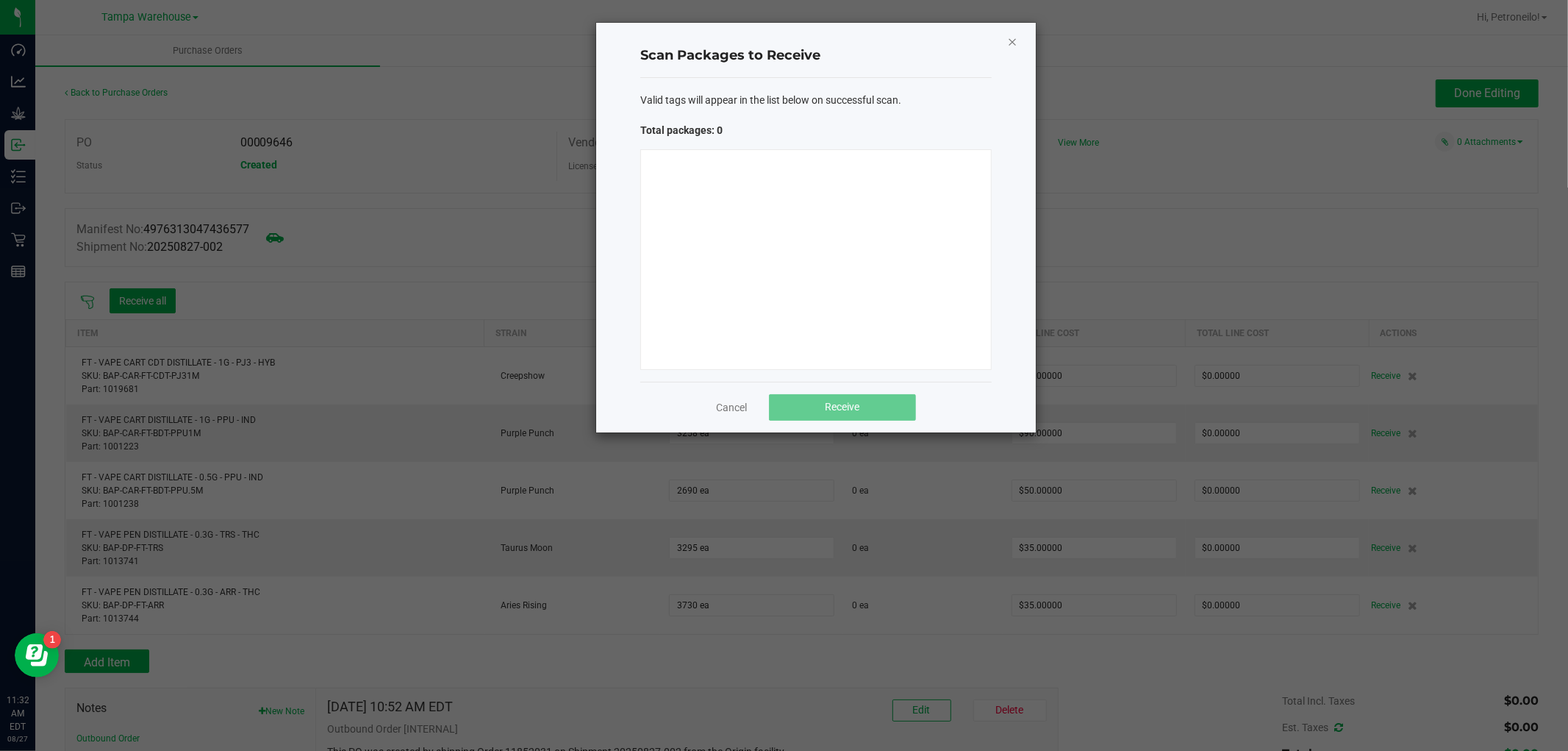
click at [1007, 40] on icon "Close" at bounding box center [1012, 40] width 10 height 17
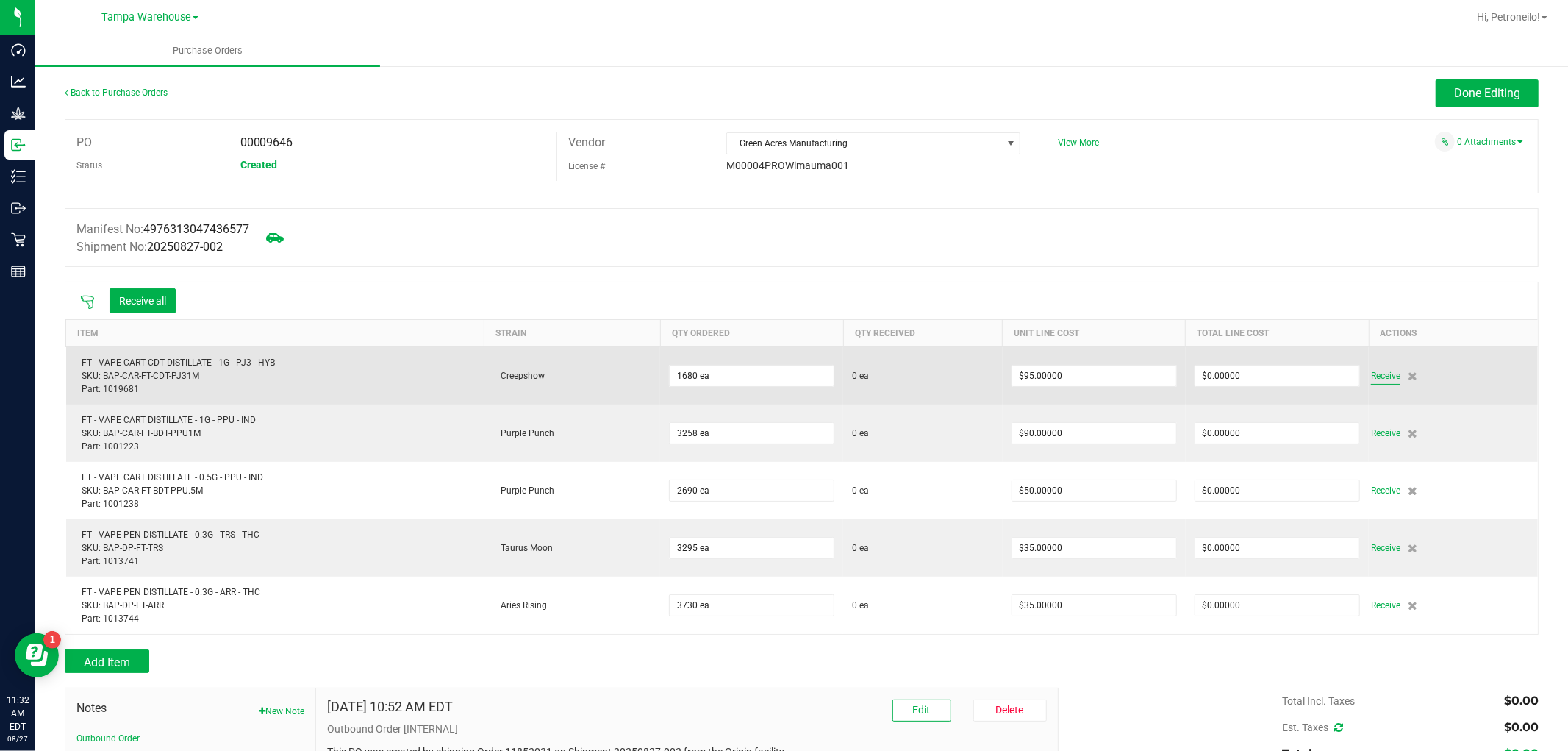
click at [1377, 379] on span "Receive" at bounding box center [1386, 376] width 30 height 17
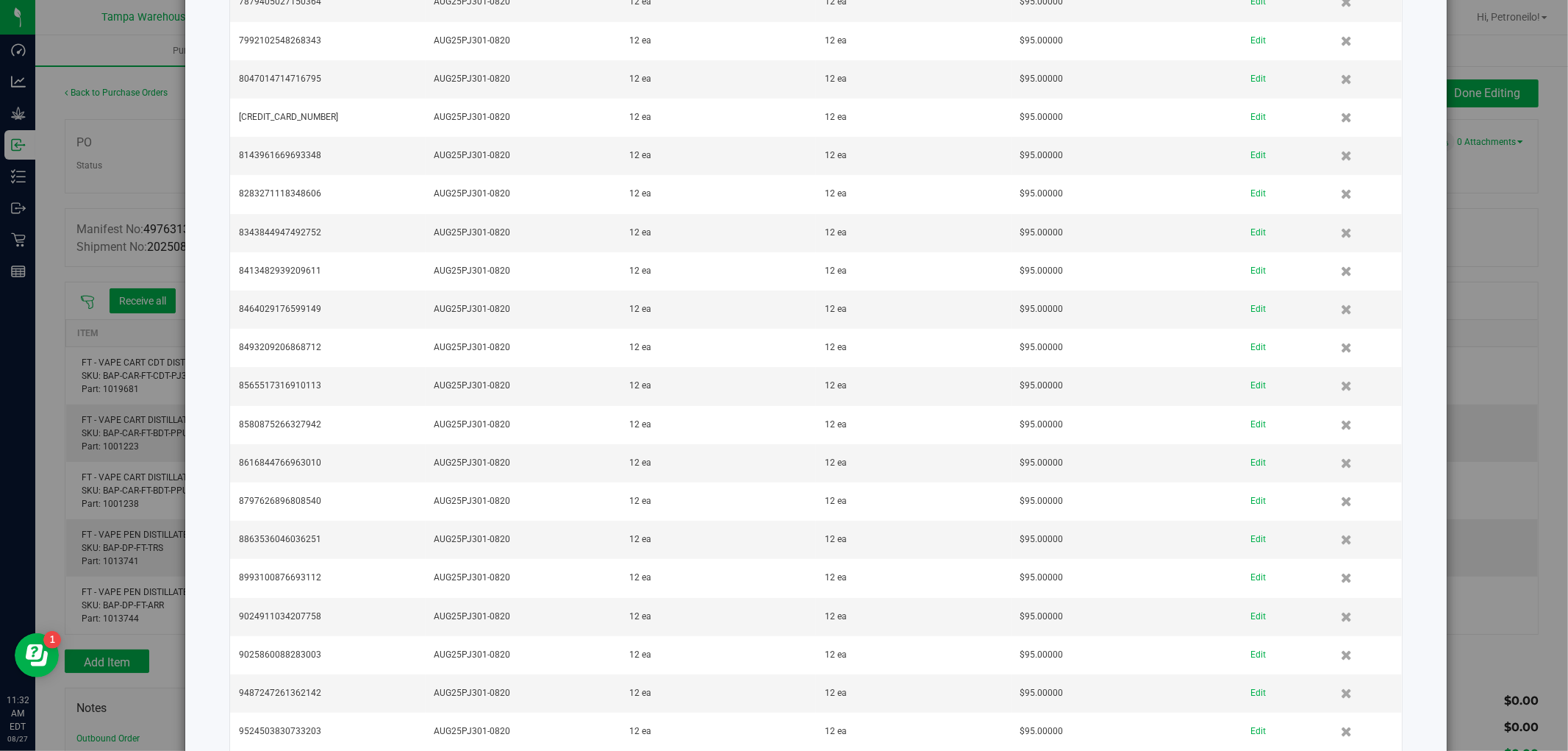
scroll to position [4946, 0]
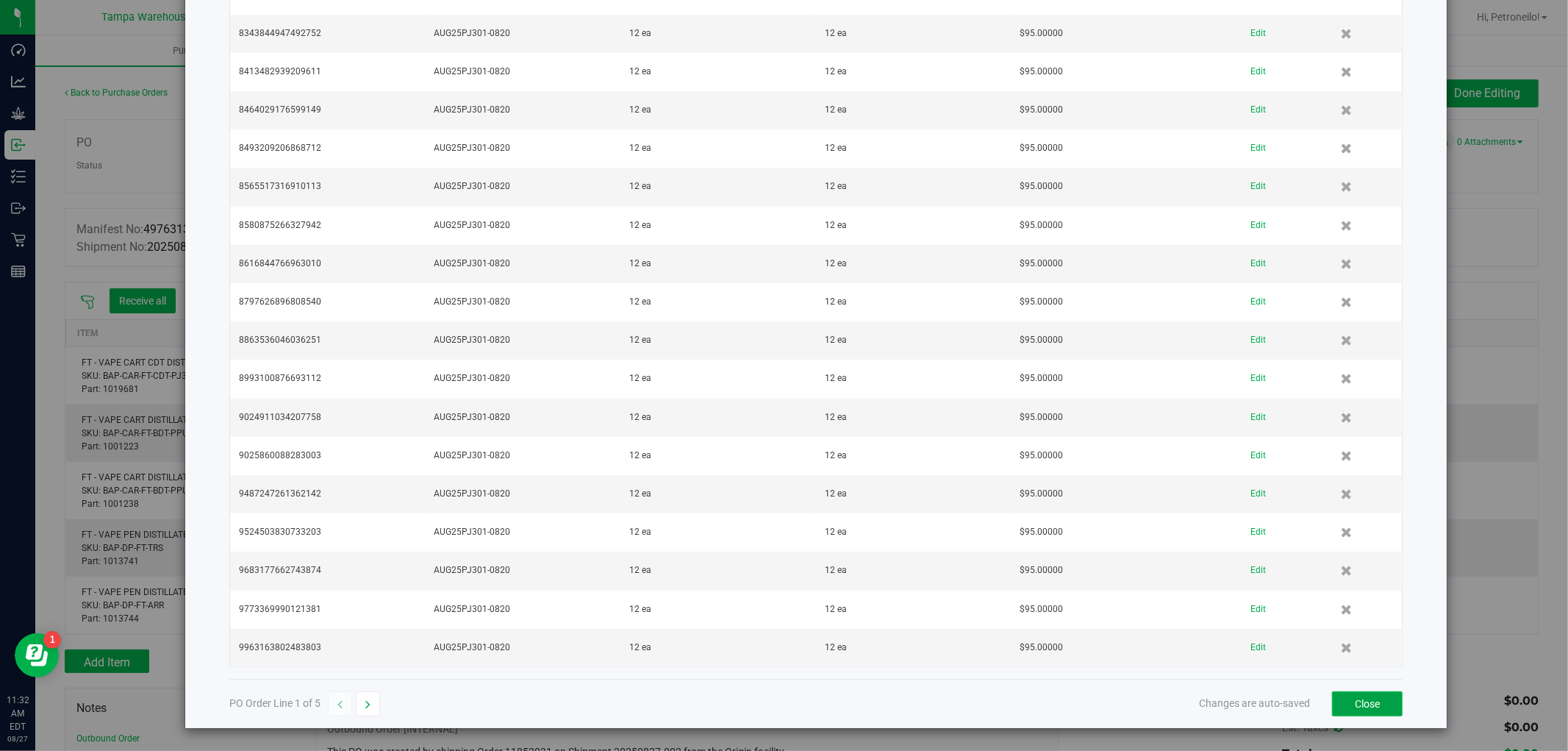
click at [1375, 707] on button "Close" at bounding box center [1368, 704] width 71 height 25
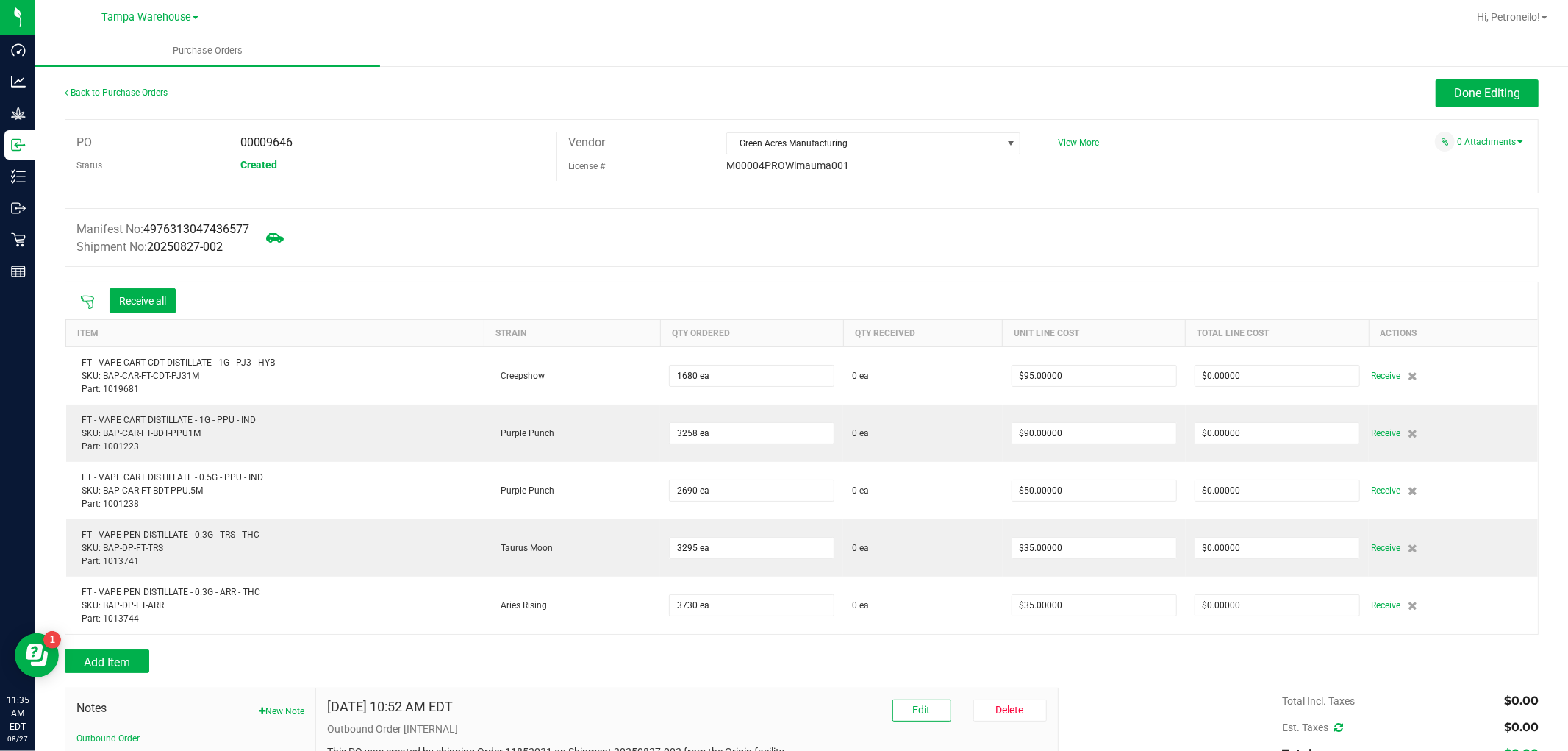
click at [90, 307] on icon at bounding box center [87, 302] width 15 height 15
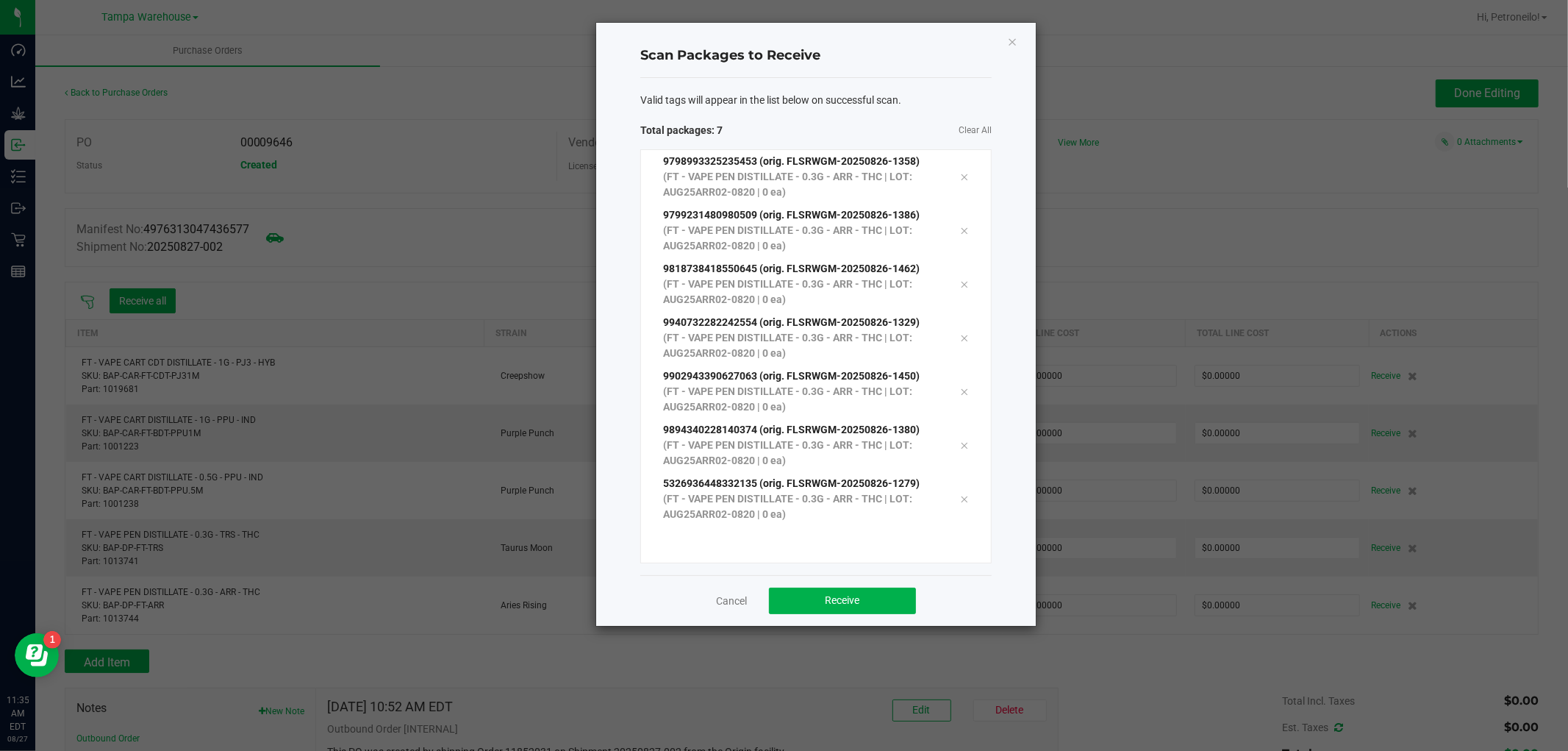
click at [820, 586] on div "Cancel Receive" at bounding box center [816, 601] width 351 height 51
click at [817, 593] on button "Receive" at bounding box center [842, 601] width 147 height 26
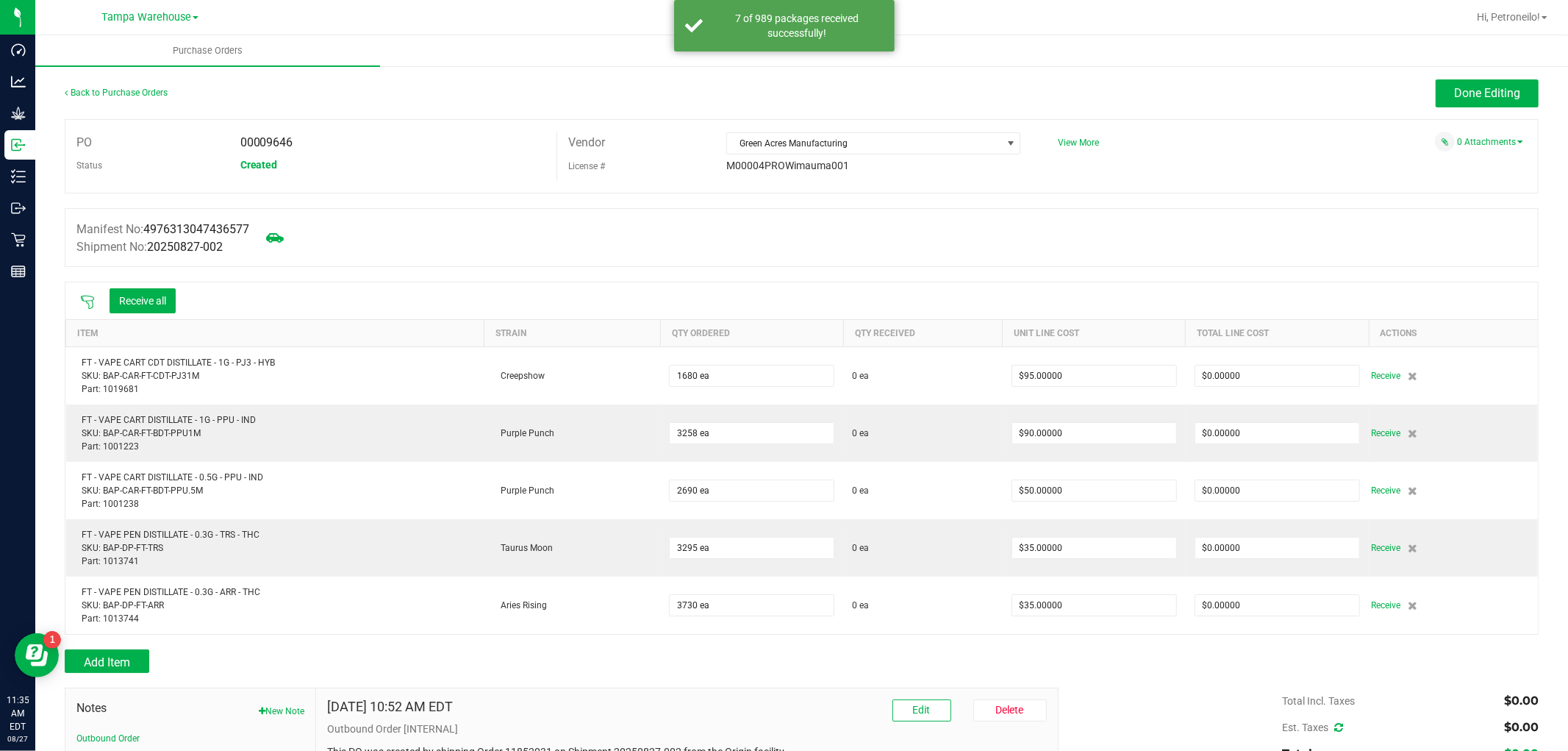
click at [90, 302] on icon at bounding box center [87, 302] width 13 height 13
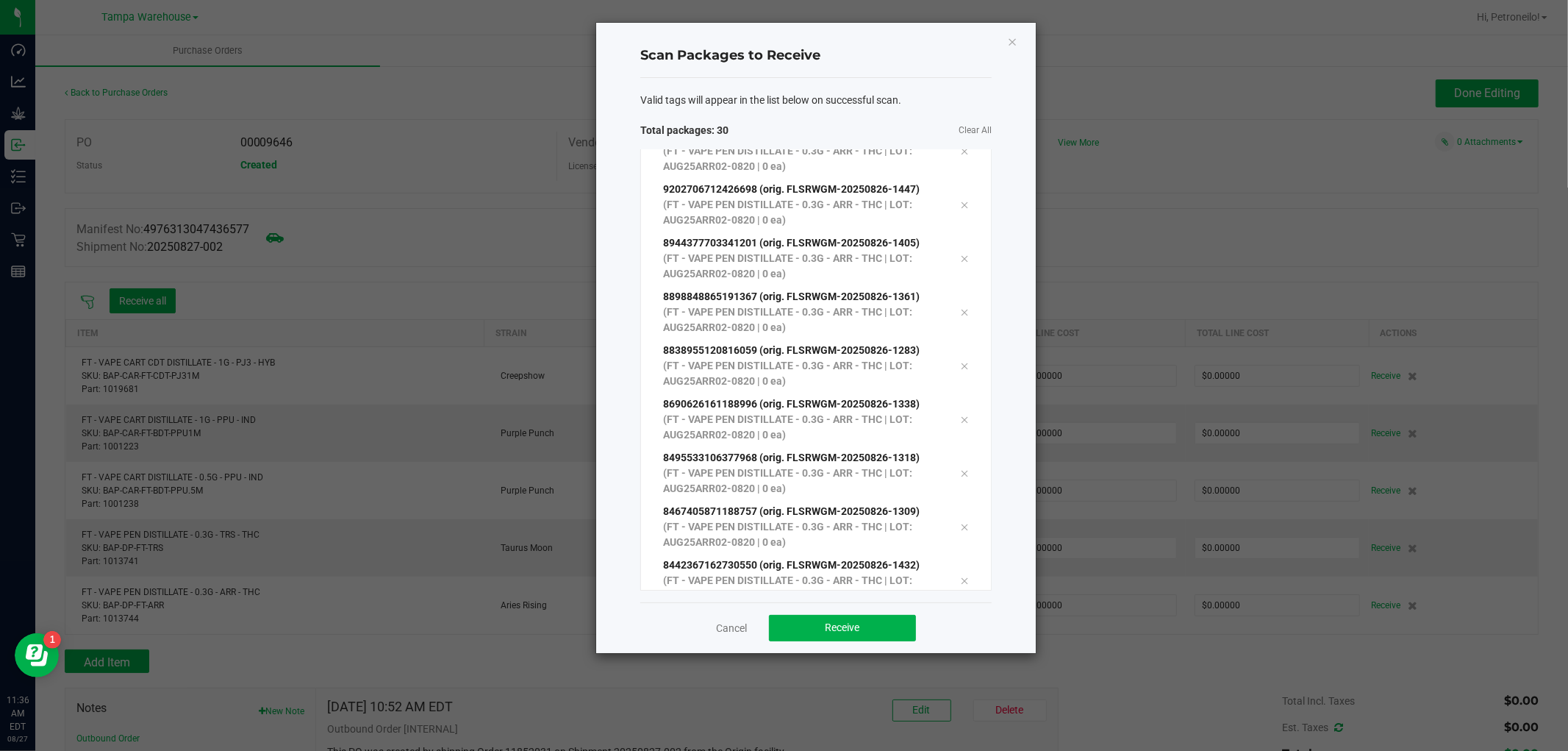
scroll to position [1153, 0]
click at [858, 626] on span "Receive" at bounding box center [843, 627] width 35 height 12
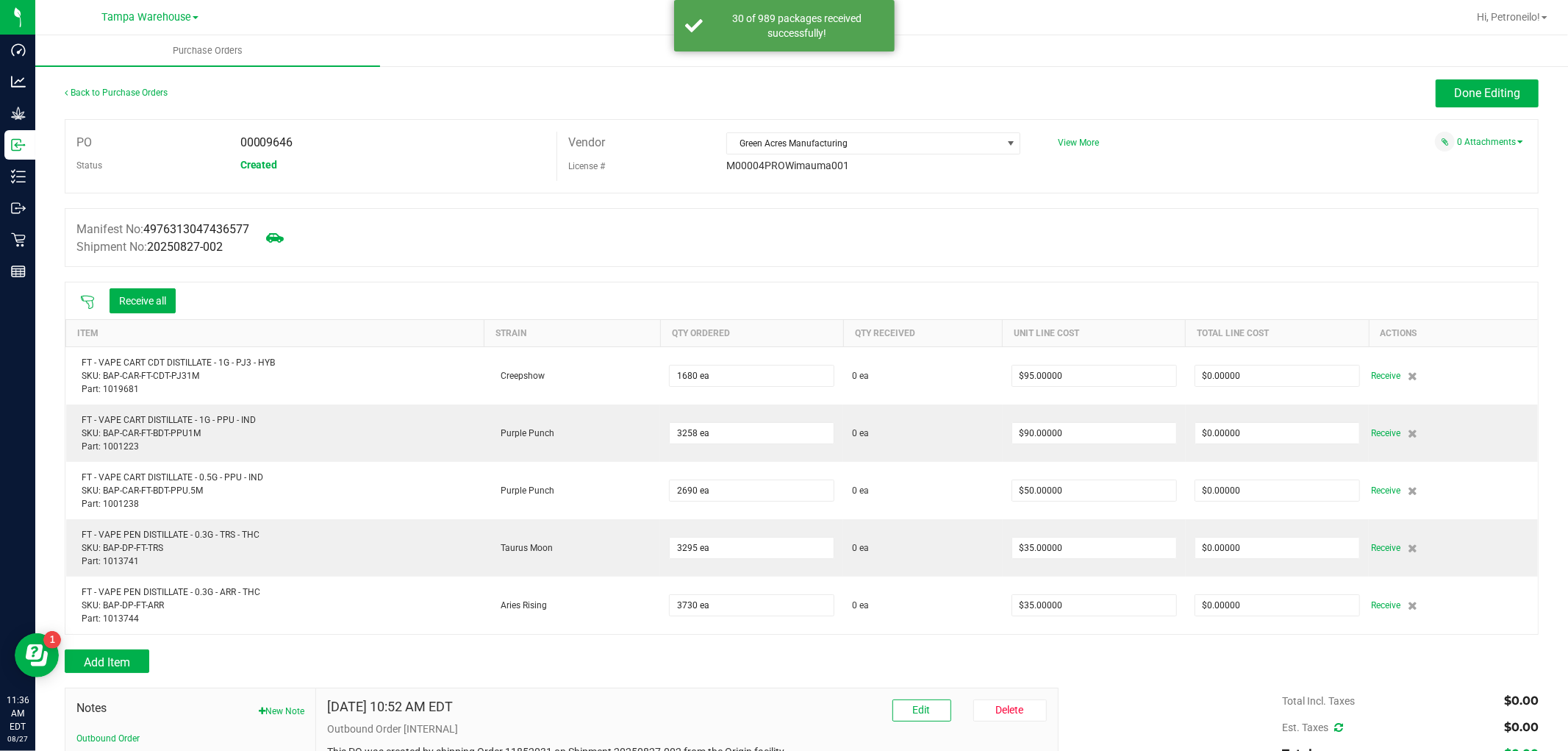
click at [88, 302] on icon at bounding box center [87, 302] width 13 height 13
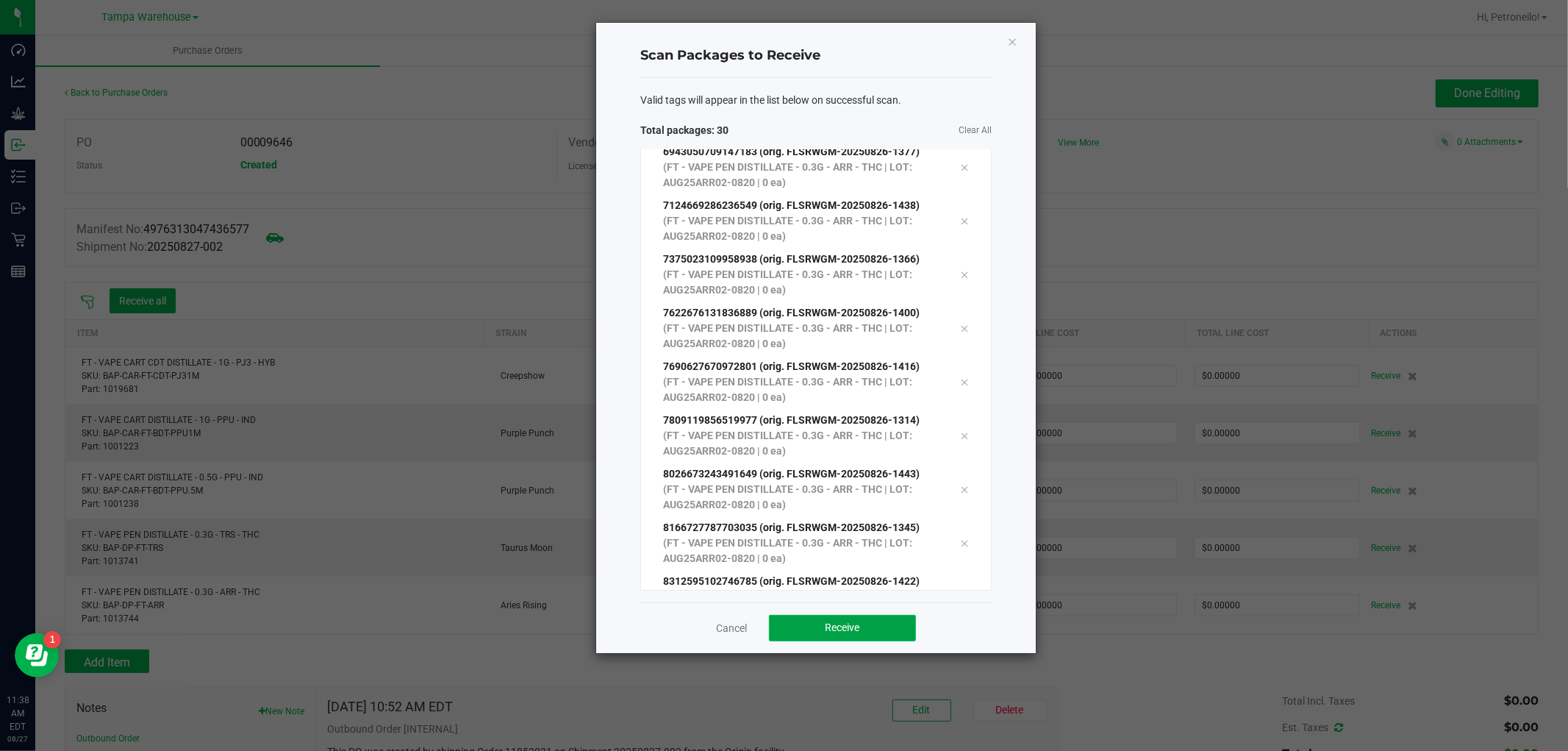
click at [864, 626] on button "Receive" at bounding box center [842, 628] width 147 height 26
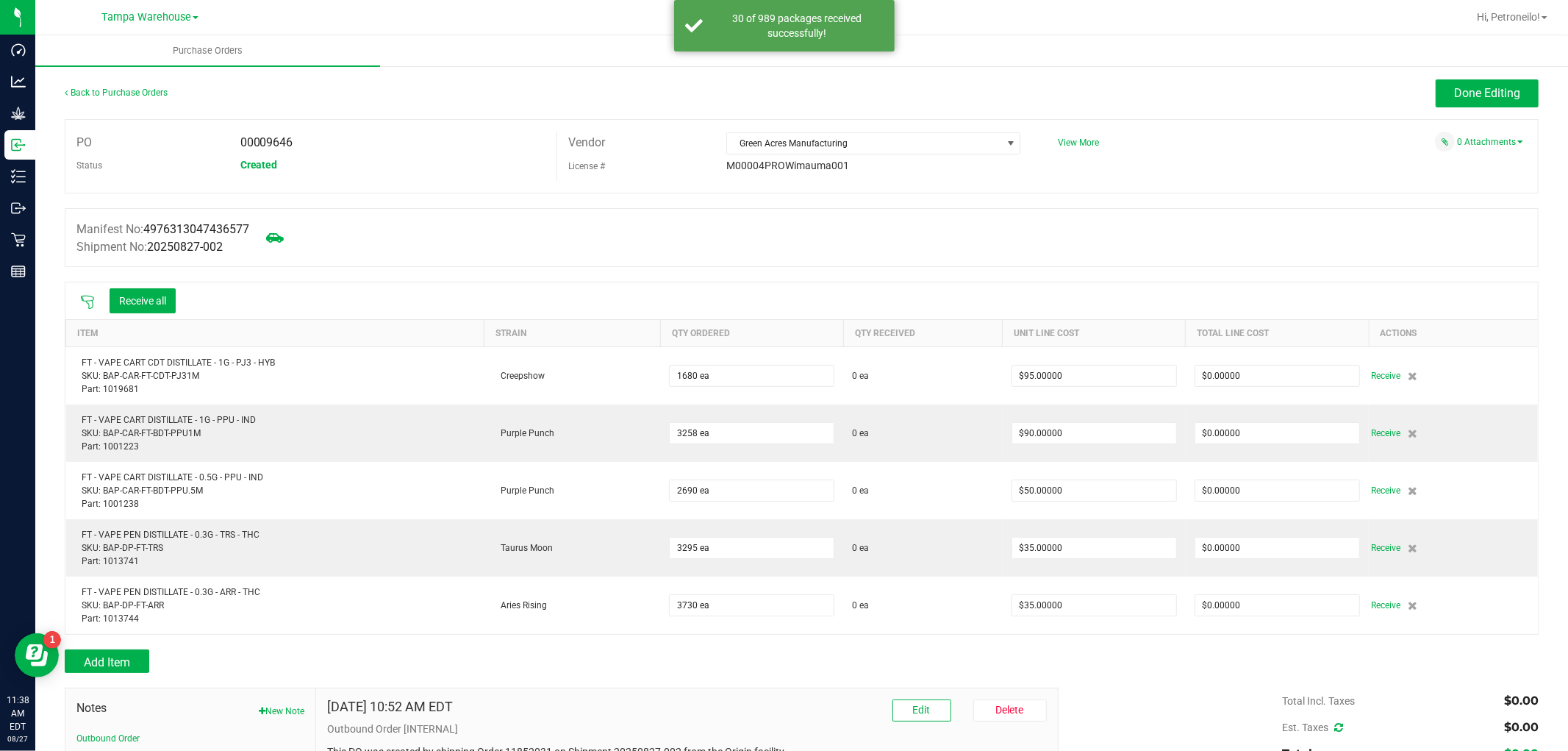
click at [86, 304] on icon at bounding box center [87, 302] width 13 height 13
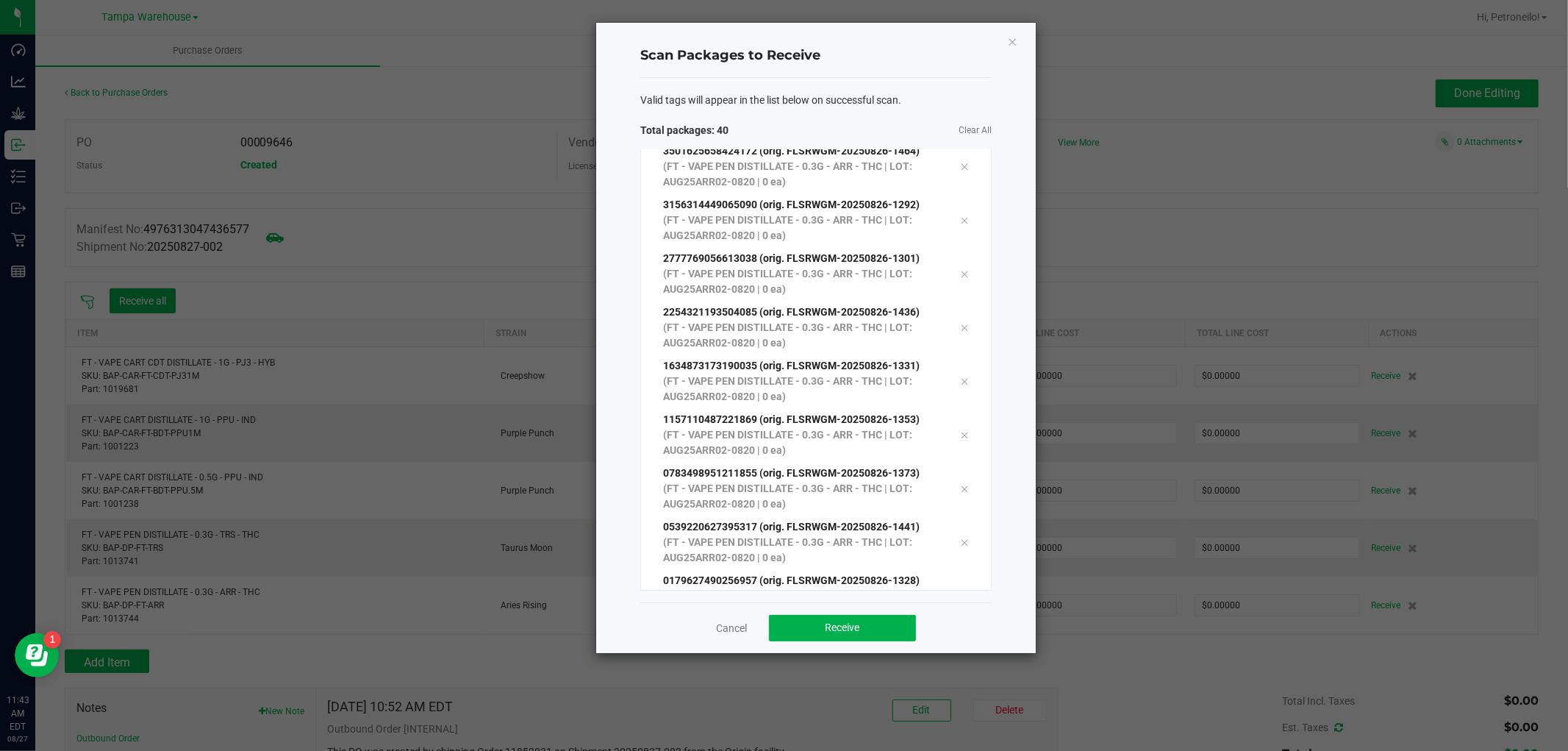
scroll to position [1689, 0]
click at [824, 631] on button "Receive" at bounding box center [842, 628] width 147 height 26
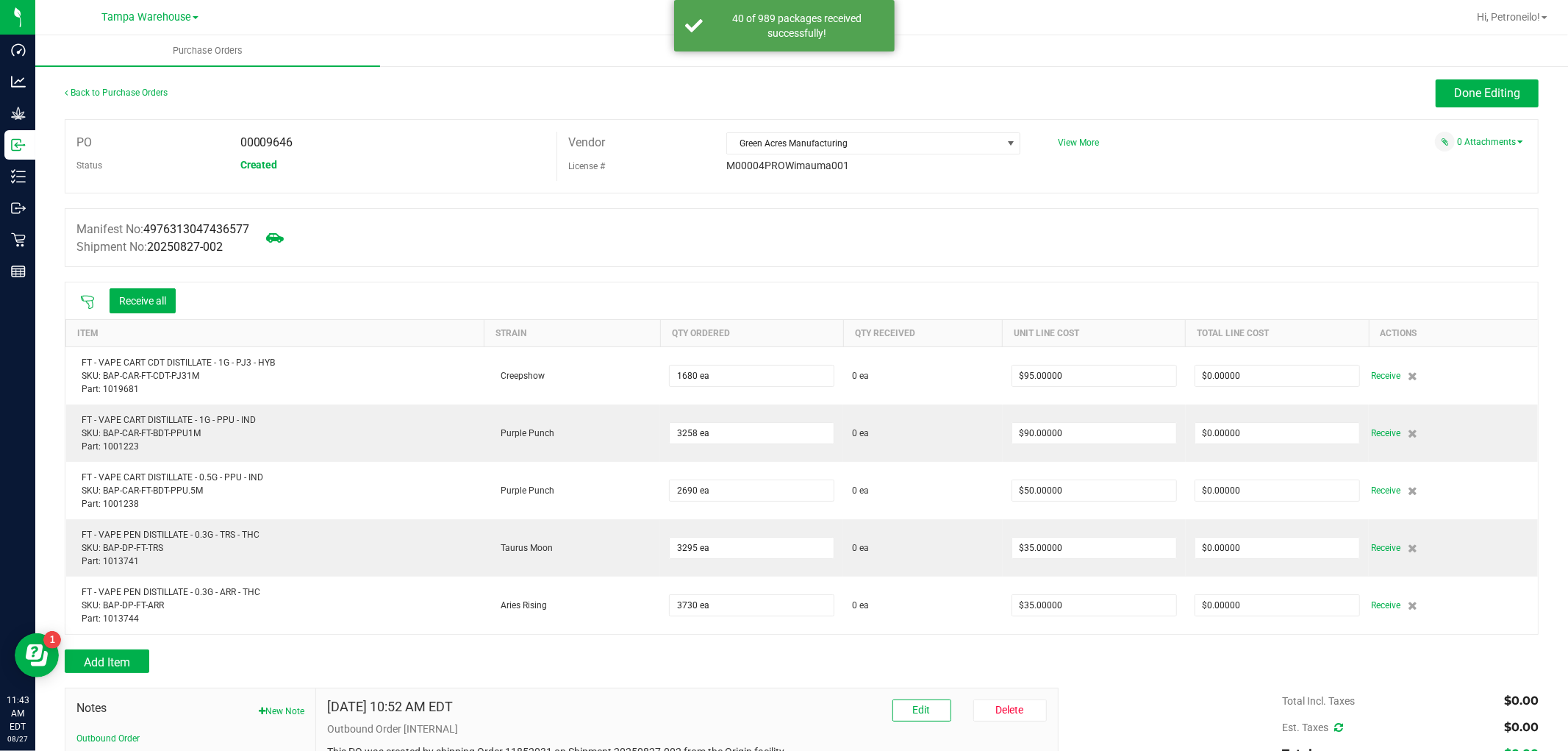
click at [82, 316] on div "Receive all" at bounding box center [128, 300] width 111 height 31
click at [84, 293] on div "Receive all" at bounding box center [128, 300] width 111 height 31
click at [84, 308] on icon at bounding box center [87, 302] width 15 height 15
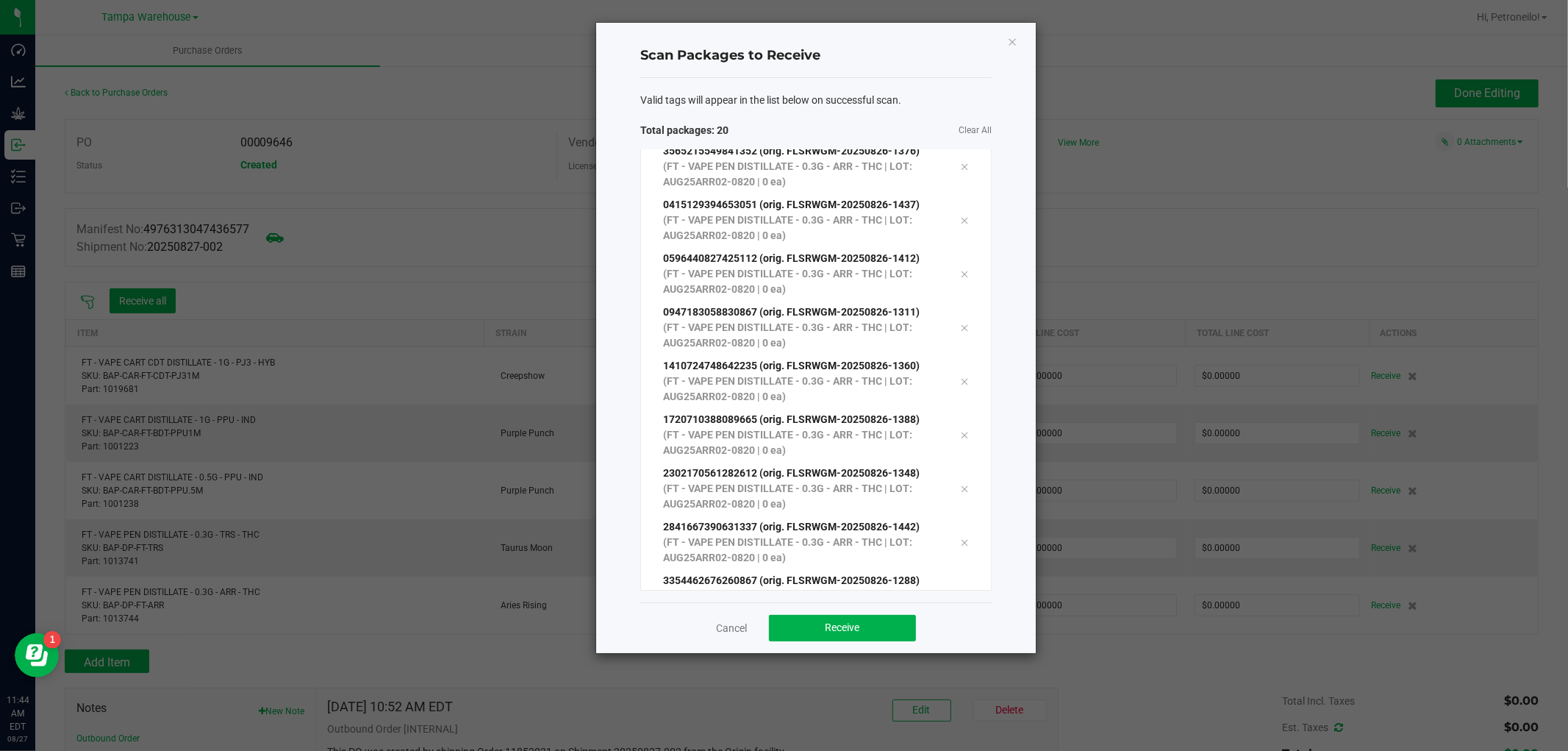
scroll to position [616, 0]
click at [826, 628] on span "Receive" at bounding box center [843, 627] width 35 height 12
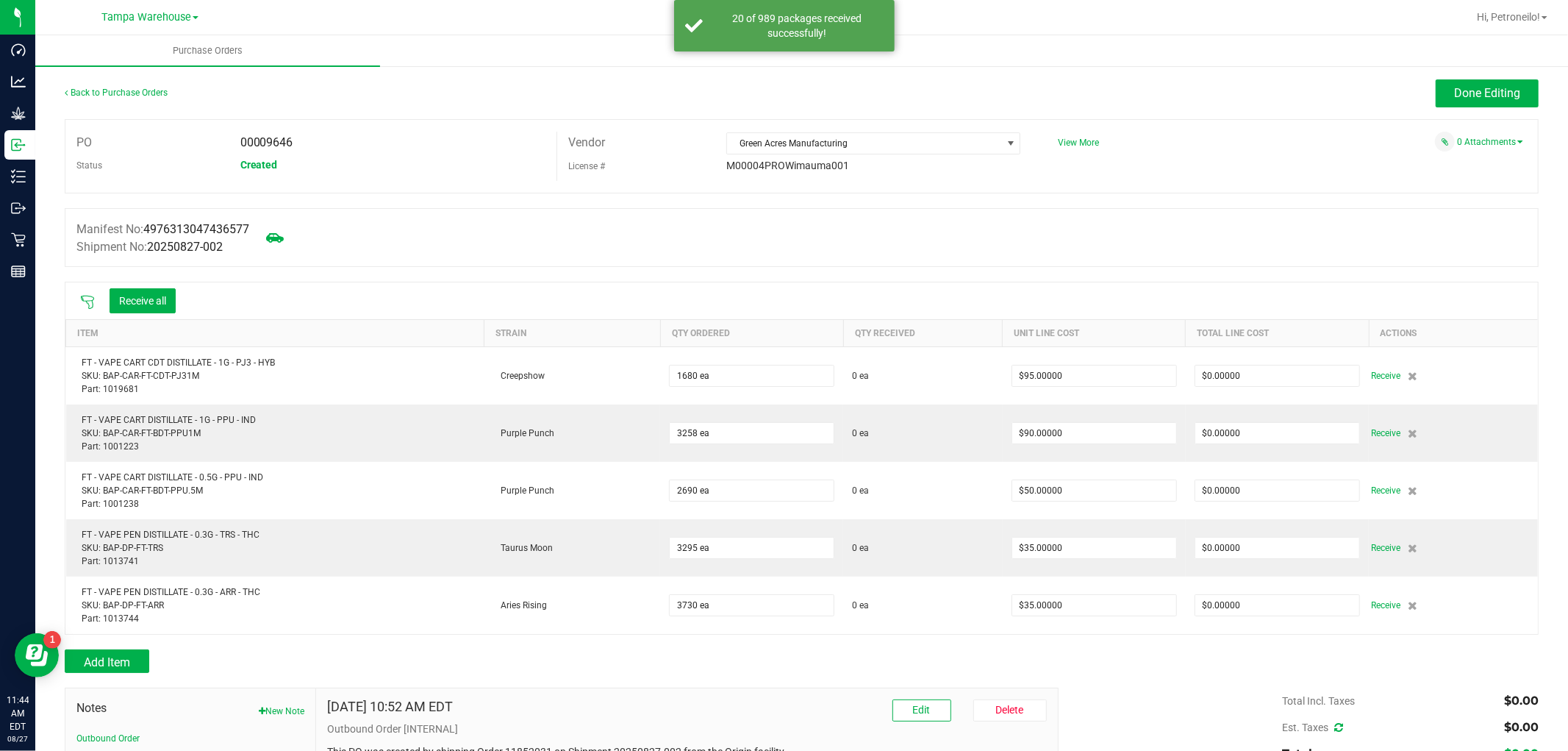
click at [90, 299] on icon at bounding box center [87, 302] width 15 height 15
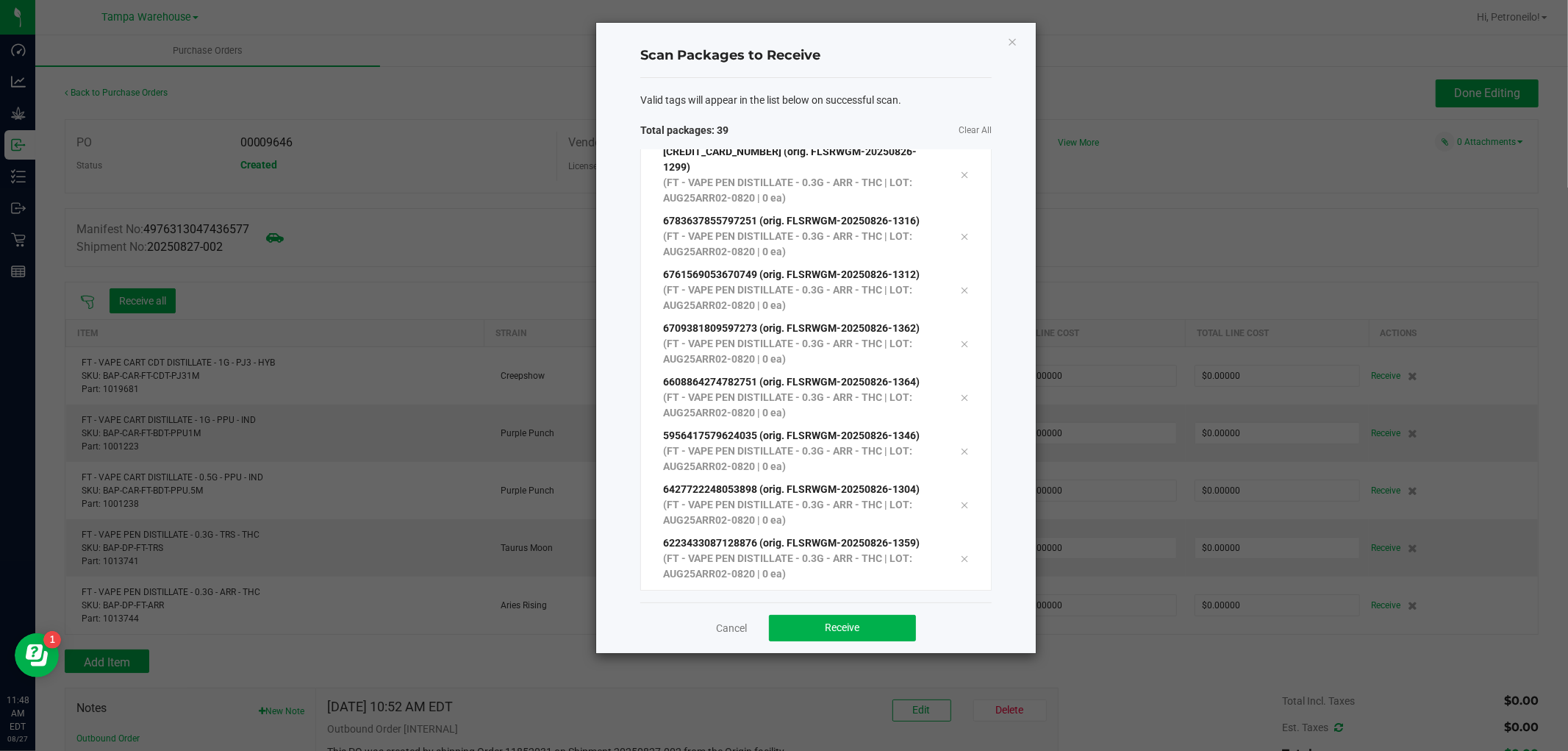
scroll to position [1689, 0]
click at [855, 641] on div "Cancel Receive" at bounding box center [816, 628] width 351 height 51
click at [853, 628] on span "Receive" at bounding box center [843, 627] width 35 height 12
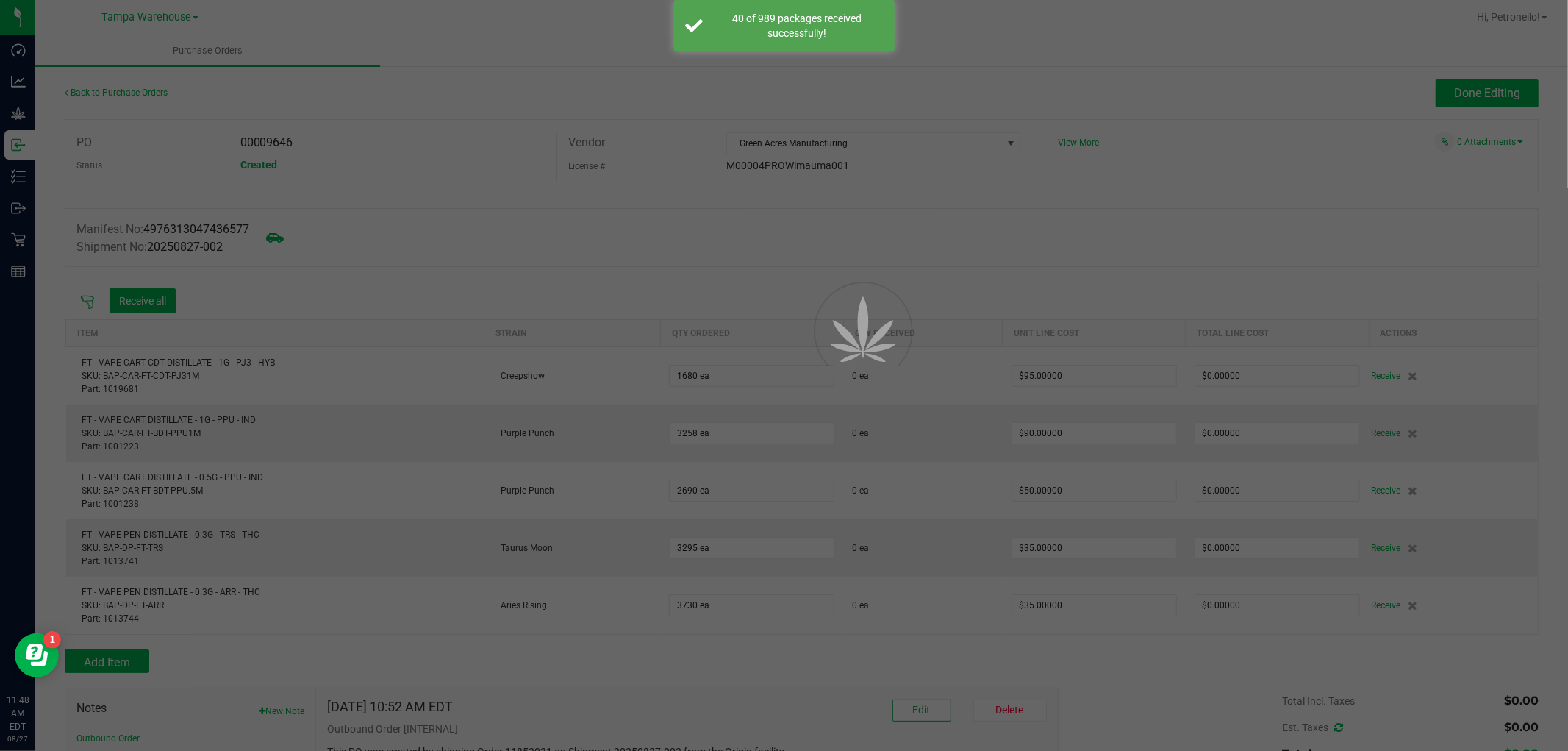
drag, startPoint x: 853, startPoint y: 628, endPoint x: 497, endPoint y: 127, distance: 614.6
click at [497, 127] on div at bounding box center [784, 376] width 1568 height 751
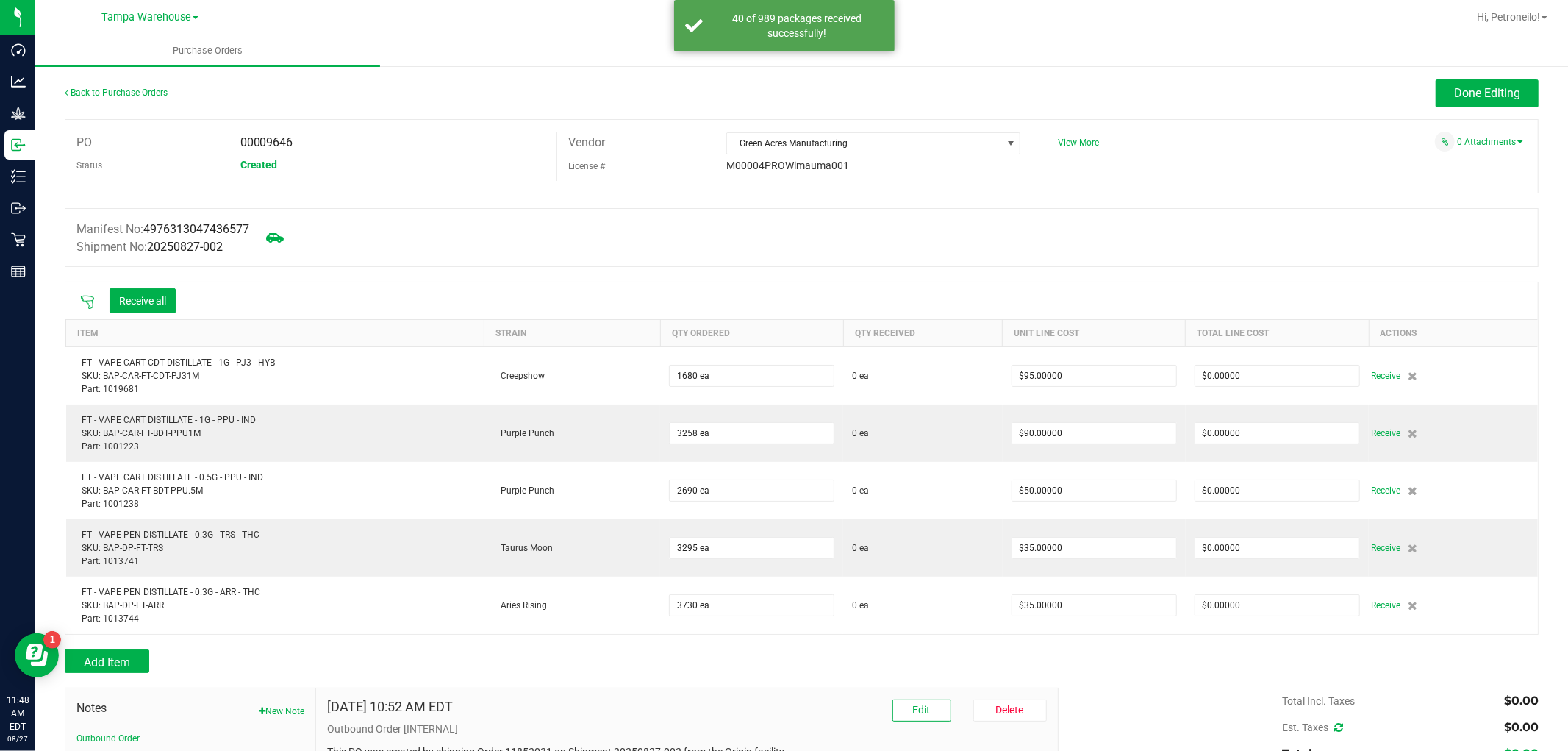
click at [86, 303] on icon at bounding box center [87, 302] width 13 height 13
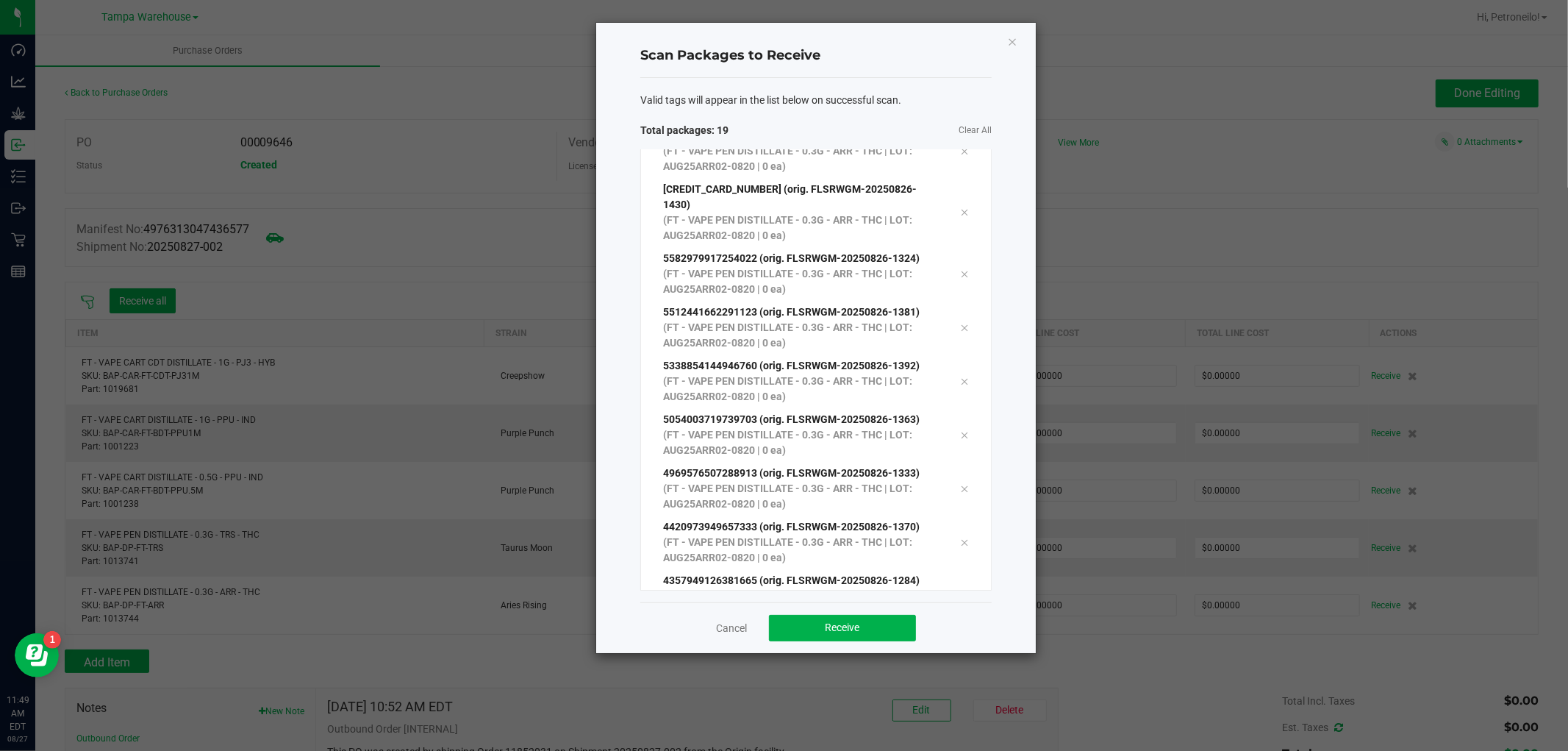
scroll to position [616, 0]
click at [858, 623] on span "Receive" at bounding box center [843, 627] width 35 height 12
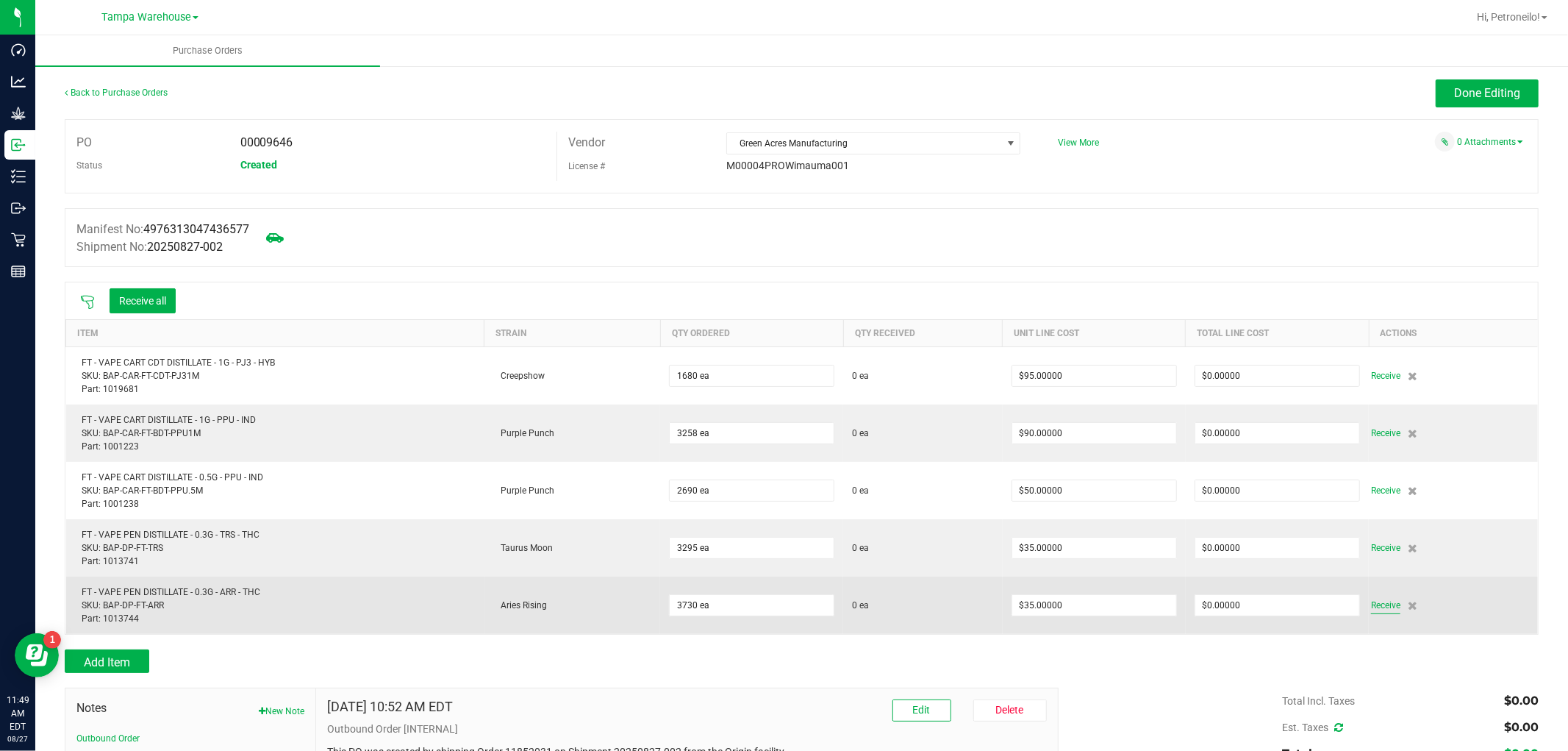
click at [1373, 612] on span "Receive" at bounding box center [1386, 605] width 30 height 17
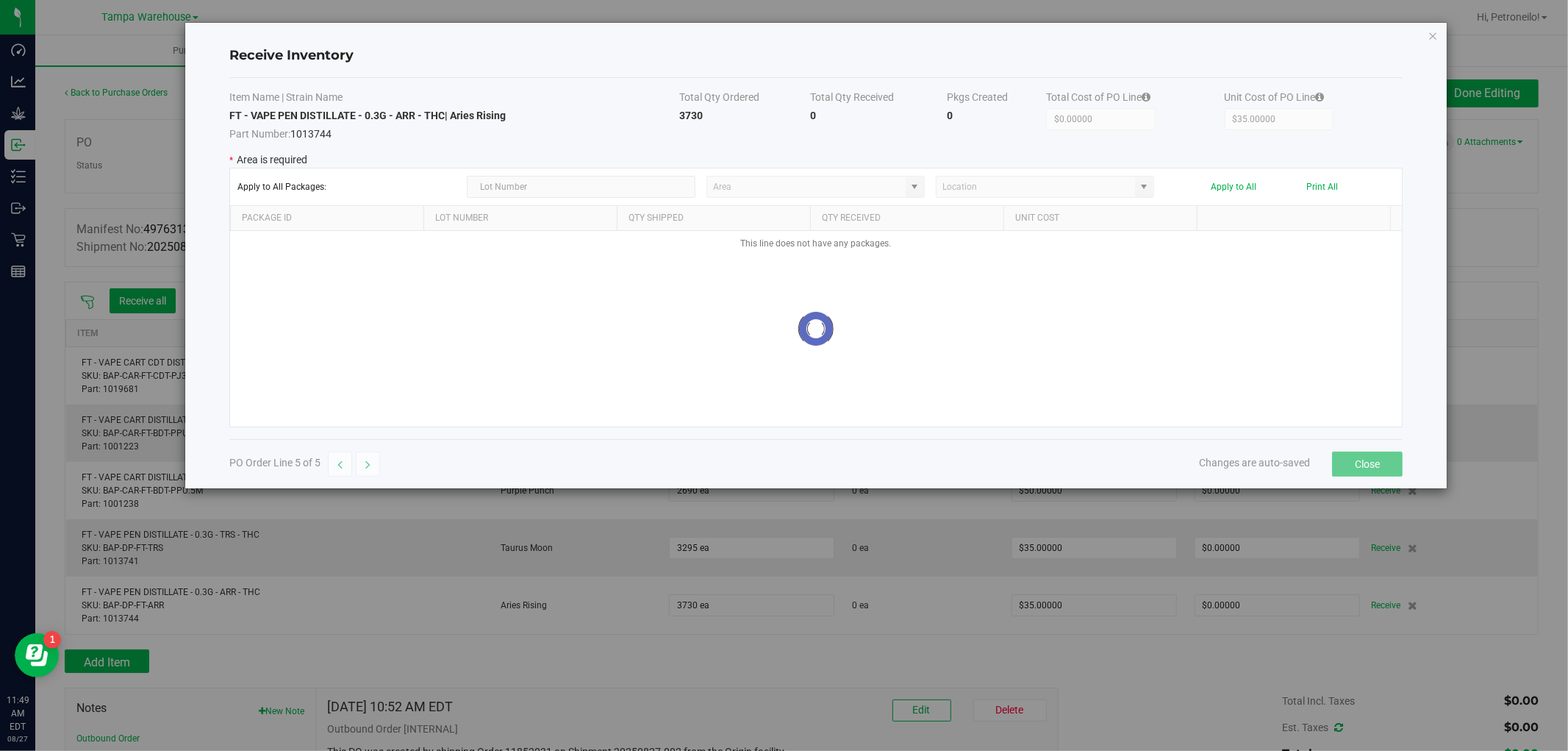
type input "State Pantry 1"
